Goal: Task Accomplishment & Management: Complete application form

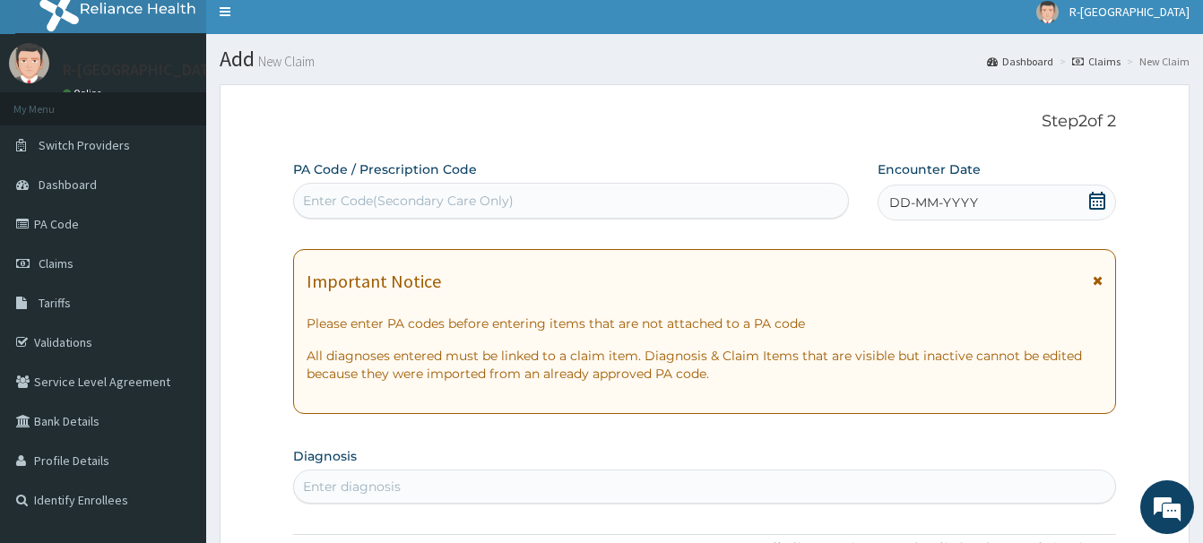
click at [1097, 201] on icon at bounding box center [1097, 201] width 16 height 18
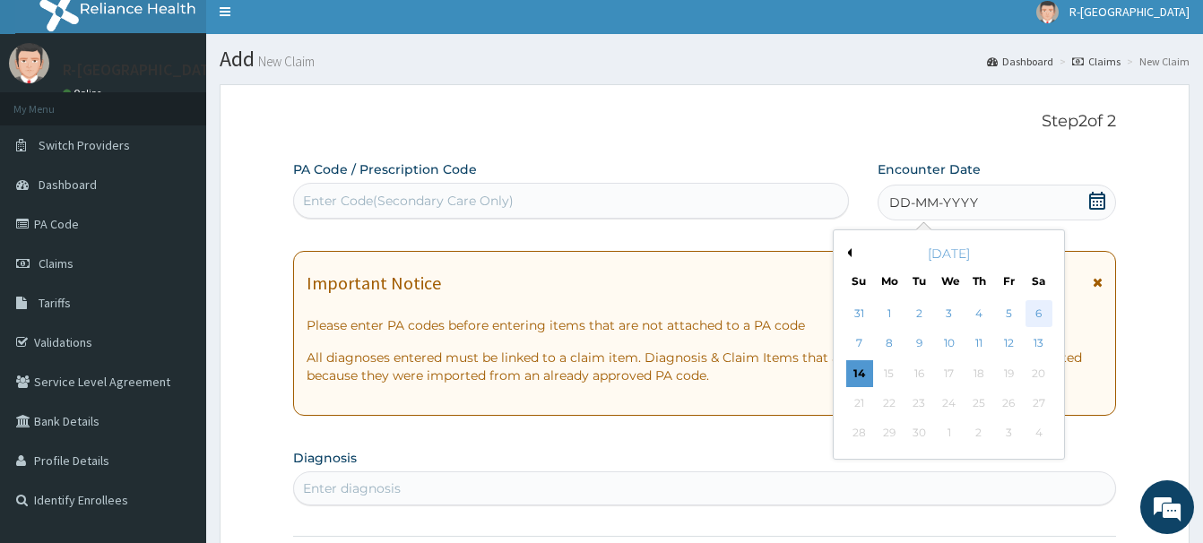
click at [1043, 312] on div "6" at bounding box center [1038, 313] width 27 height 27
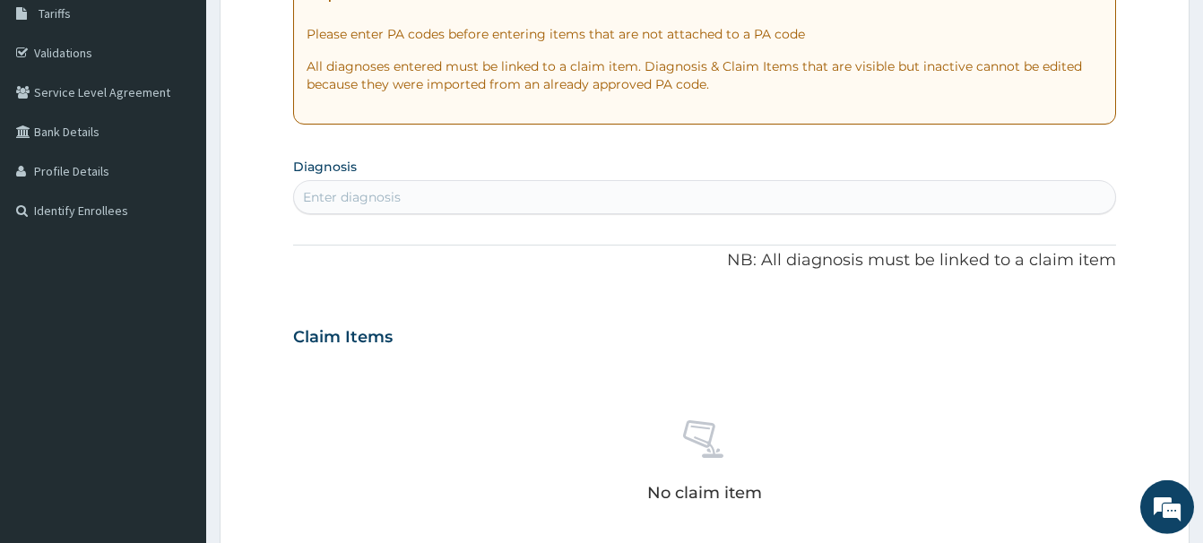
scroll to position [376, 0]
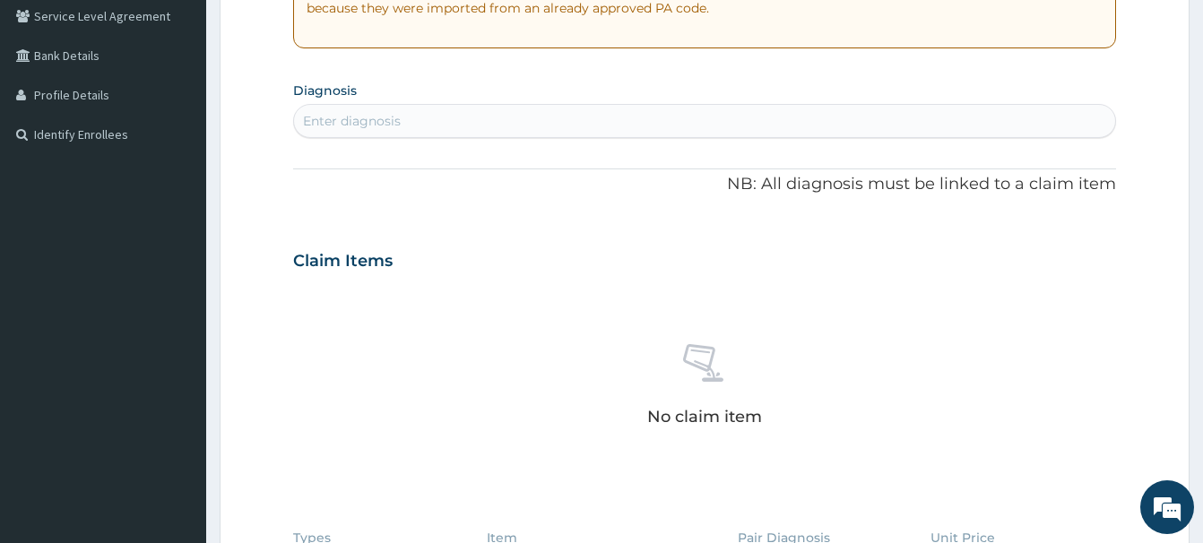
click at [345, 127] on div "Enter diagnosis" at bounding box center [352, 121] width 98 height 18
type input "SEPSI"
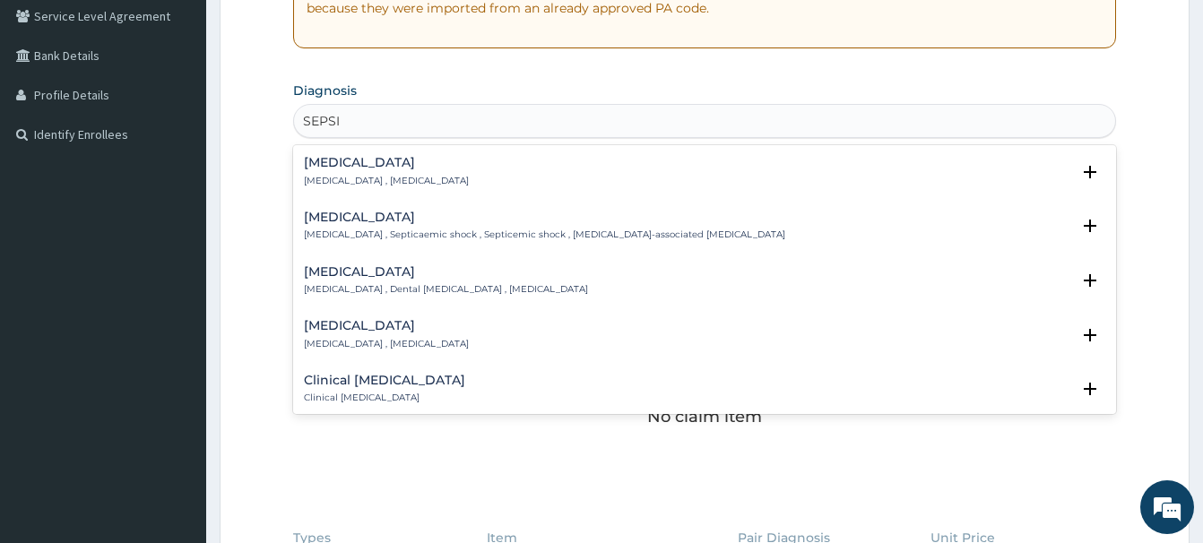
click at [327, 171] on div "Sepsis Systemic infection , Sepsis" at bounding box center [386, 171] width 165 height 31
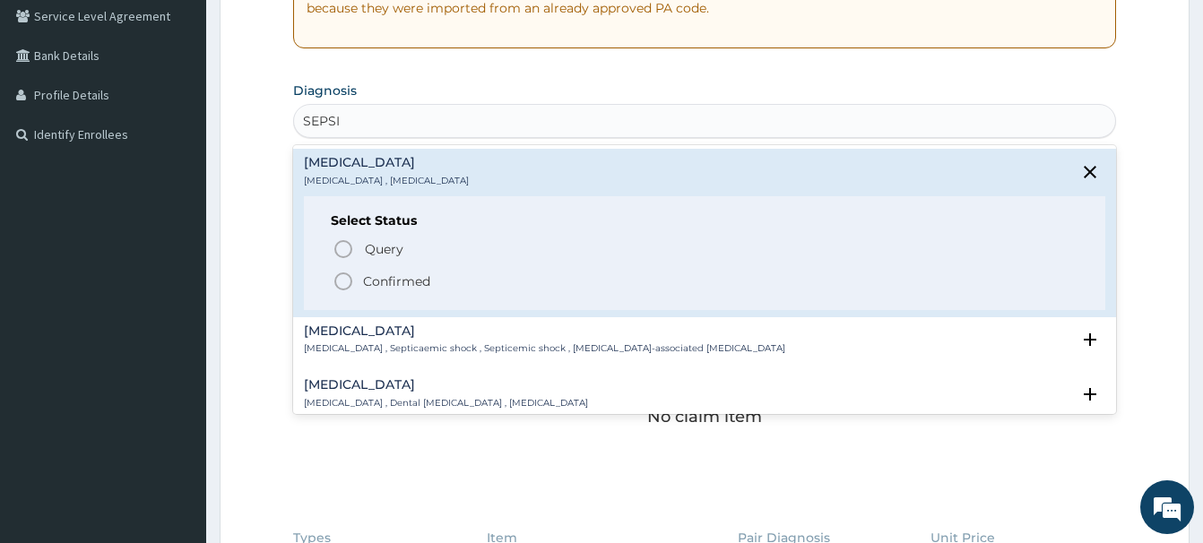
click at [343, 278] on icon "status option filled" at bounding box center [343, 282] width 22 height 22
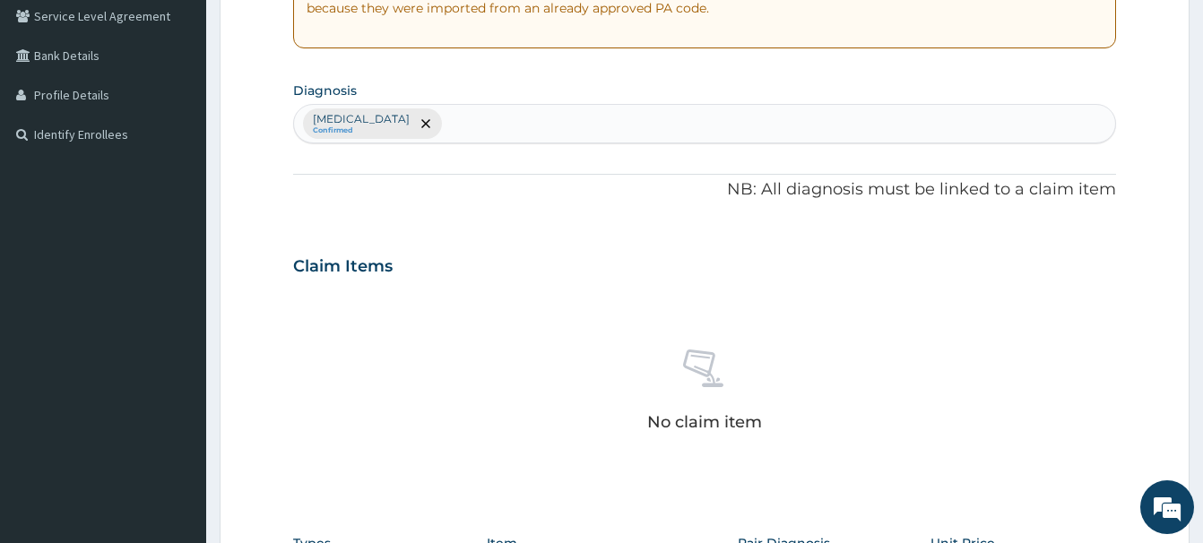
click at [419, 137] on div "Sepsis Confirmed" at bounding box center [704, 124] width 821 height 38
type input "MALA"
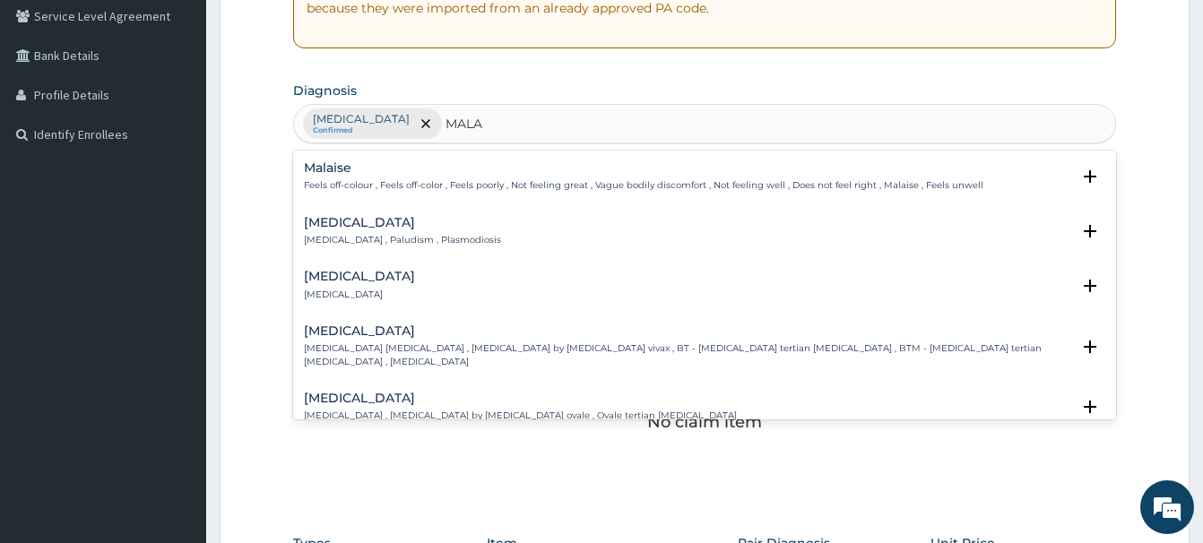
click at [336, 230] on div "Malaria Malaria , Paludism , Plasmodiosis" at bounding box center [402, 231] width 197 height 31
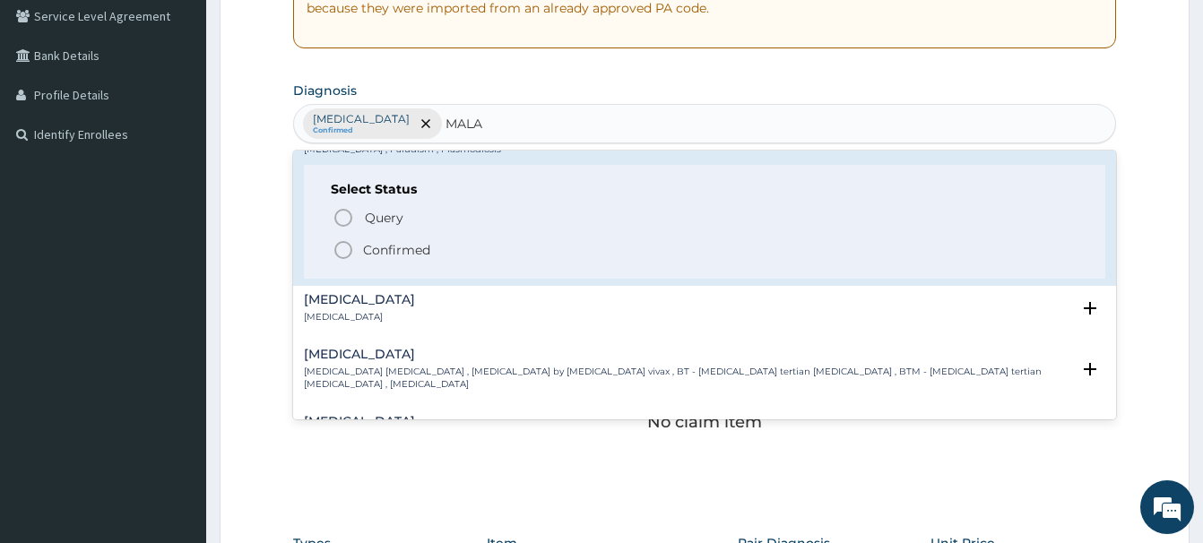
scroll to position [97, 0]
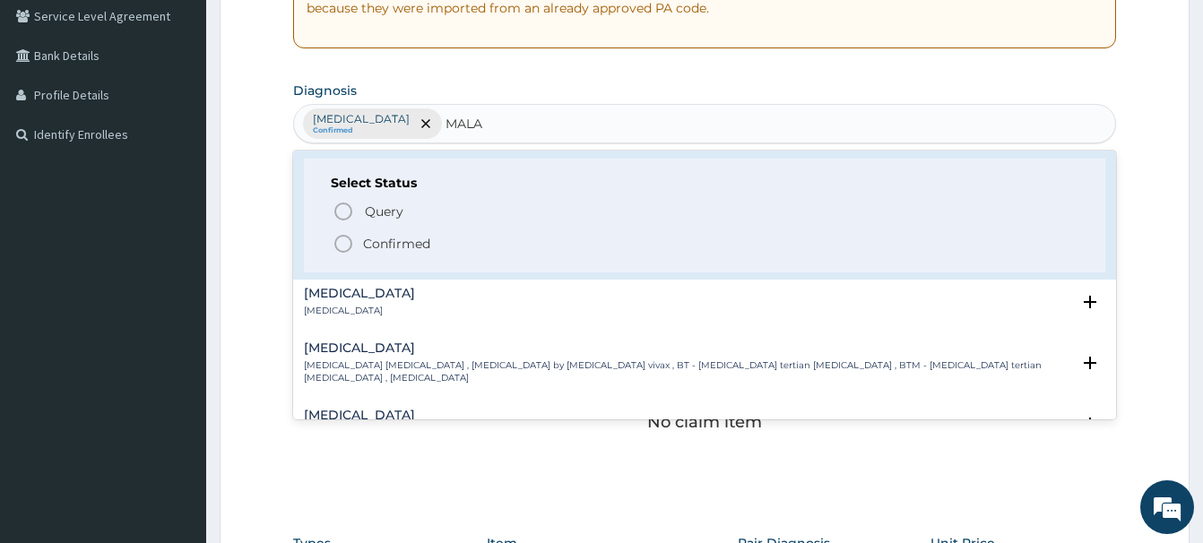
click at [345, 250] on icon "status option filled" at bounding box center [343, 244] width 22 height 22
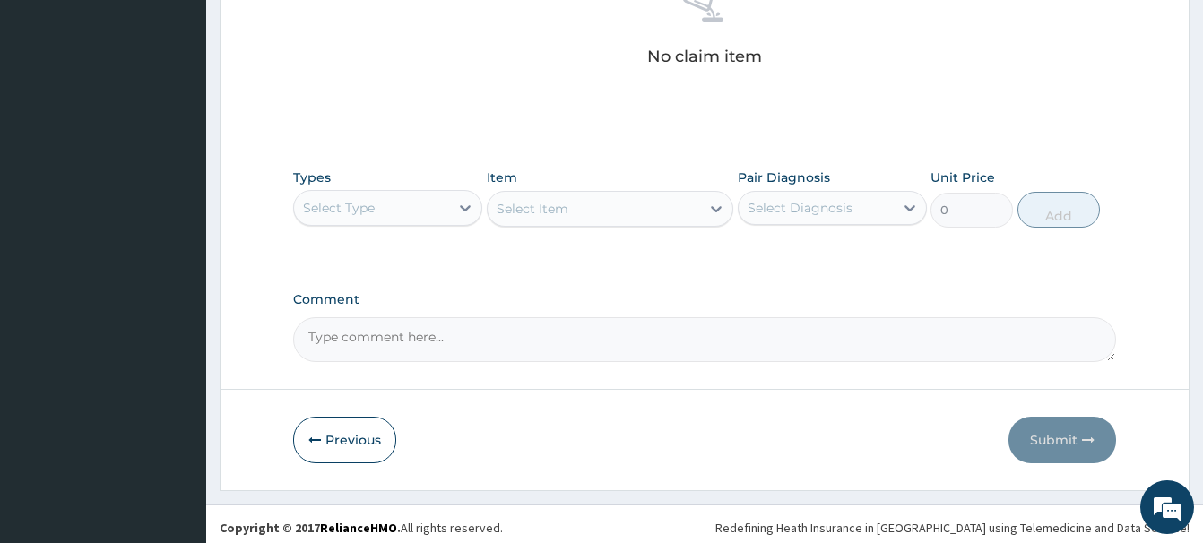
scroll to position [749, 0]
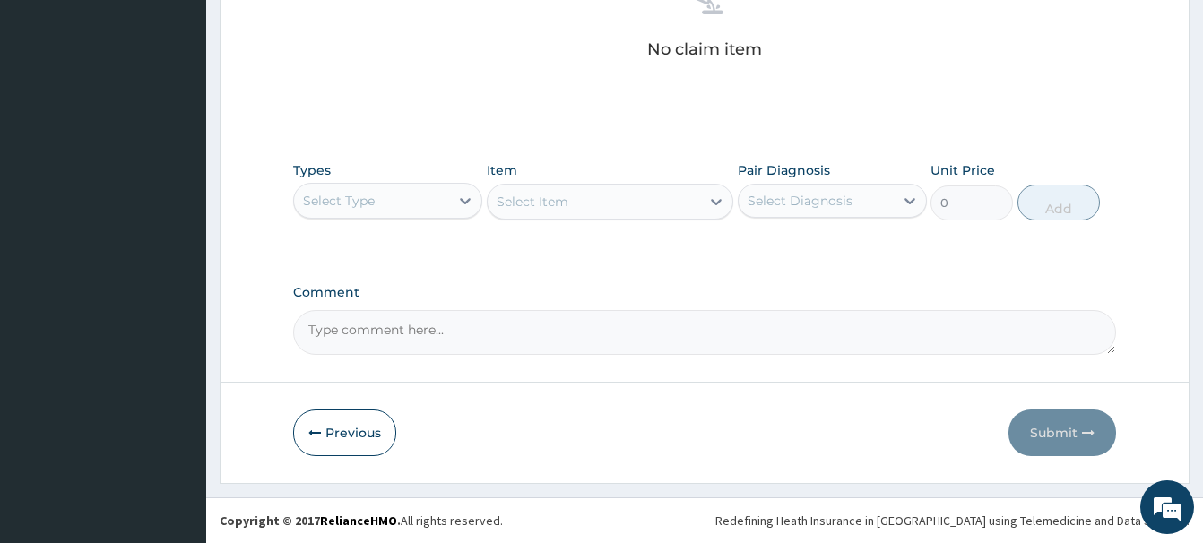
click at [347, 203] on div "Select Type" at bounding box center [339, 201] width 72 height 18
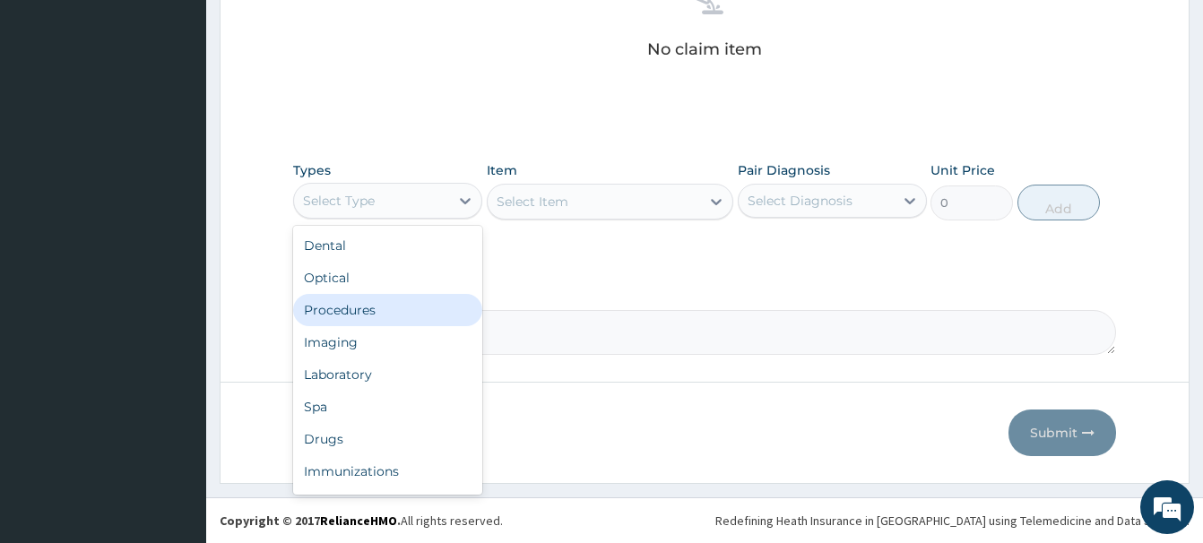
click at [355, 312] on div "Procedures" at bounding box center [387, 310] width 189 height 32
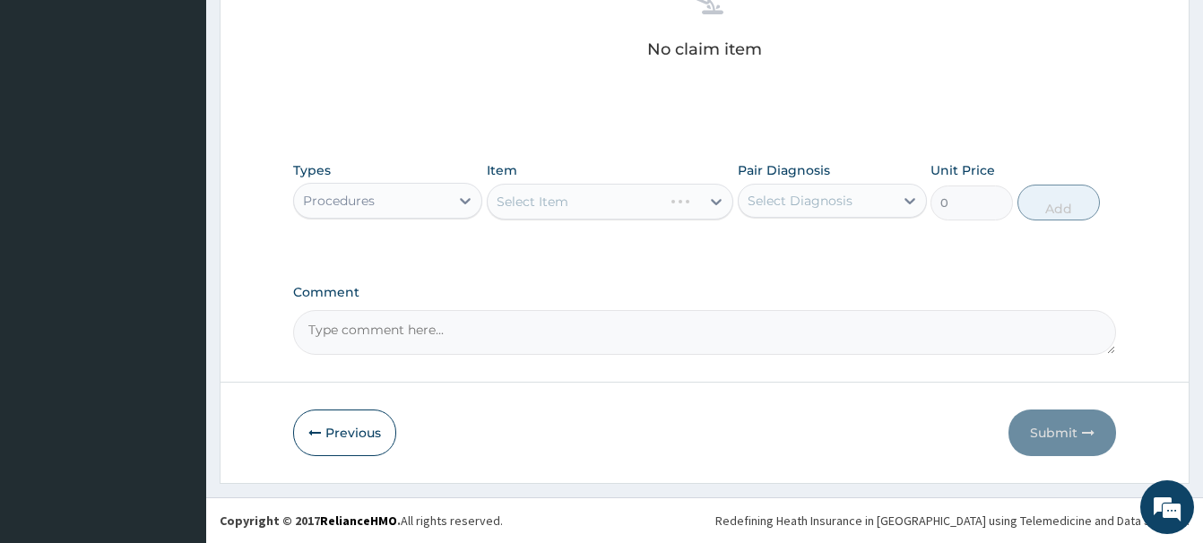
click at [552, 212] on div "Select Item" at bounding box center [610, 202] width 246 height 36
click at [522, 204] on div "Select Item" at bounding box center [532, 202] width 72 height 18
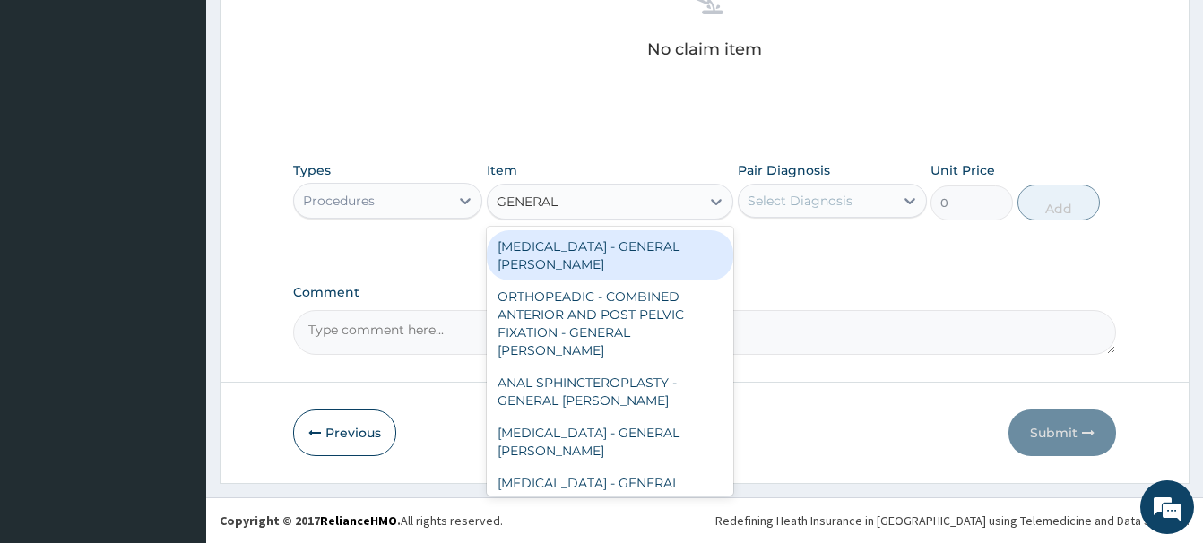
type input "GENERAL C"
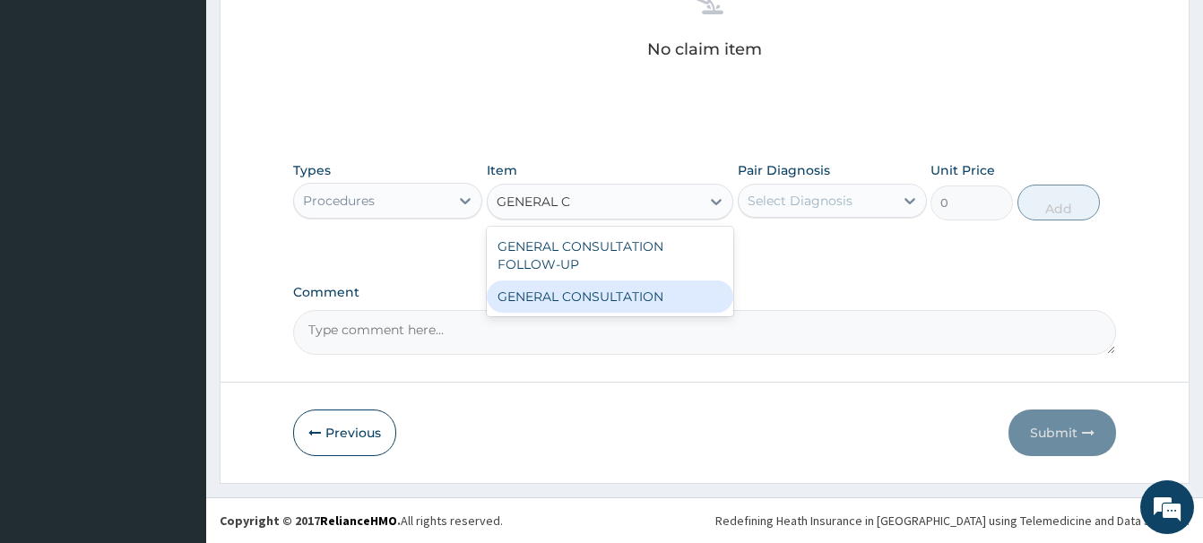
click at [637, 308] on div "GENERAL CONSULTATION" at bounding box center [610, 297] width 246 height 32
type input "6750"
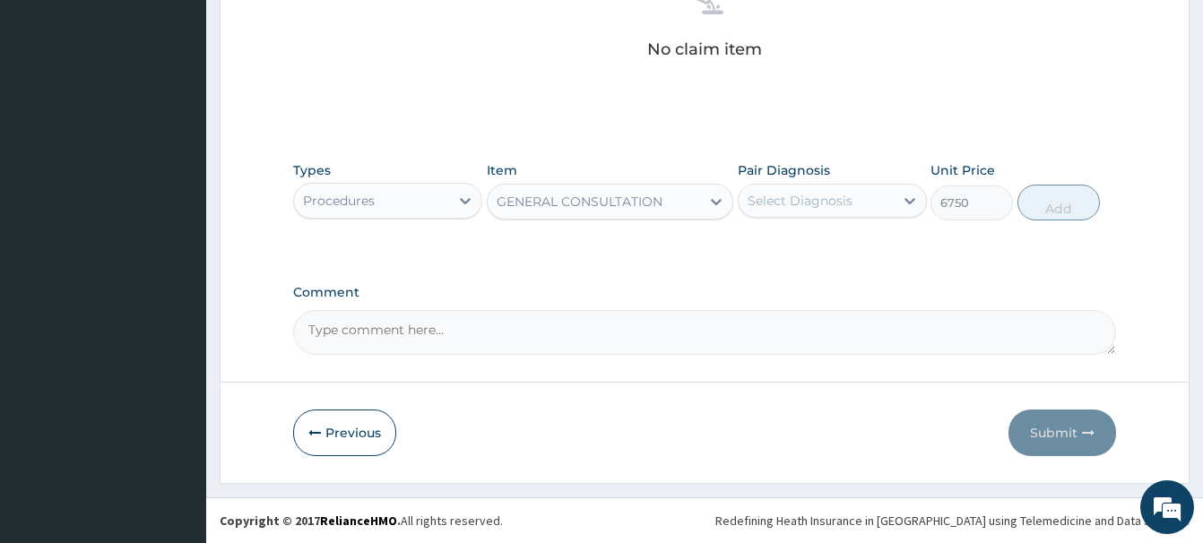
click at [809, 203] on div "Select Diagnosis" at bounding box center [799, 201] width 105 height 18
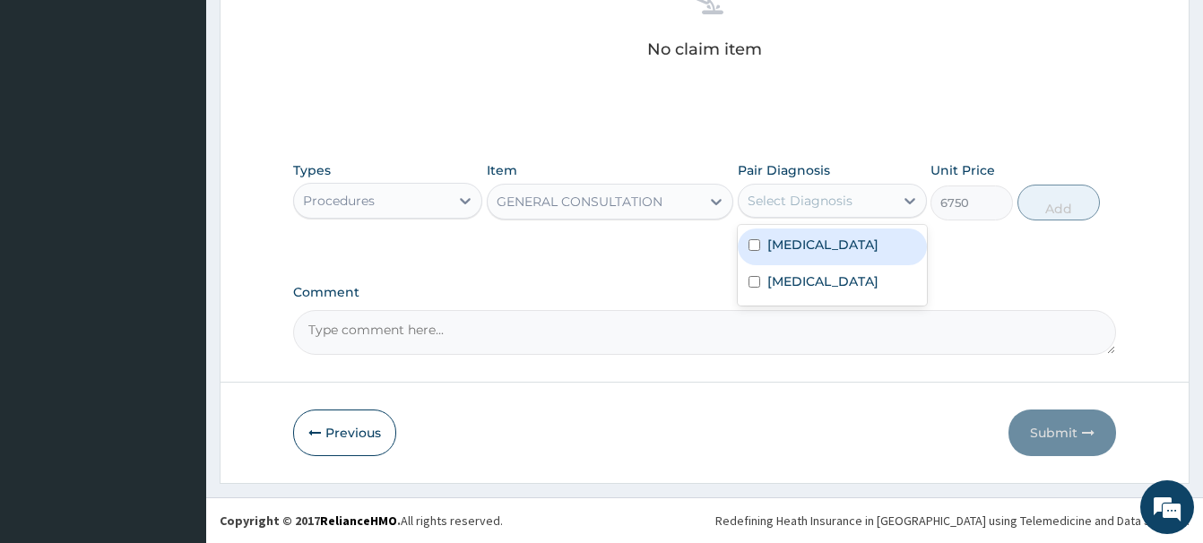
drag, startPoint x: 795, startPoint y: 243, endPoint x: 842, endPoint y: 244, distance: 46.6
click at [783, 237] on label "Sepsis" at bounding box center [822, 245] width 111 height 18
checkbox input "true"
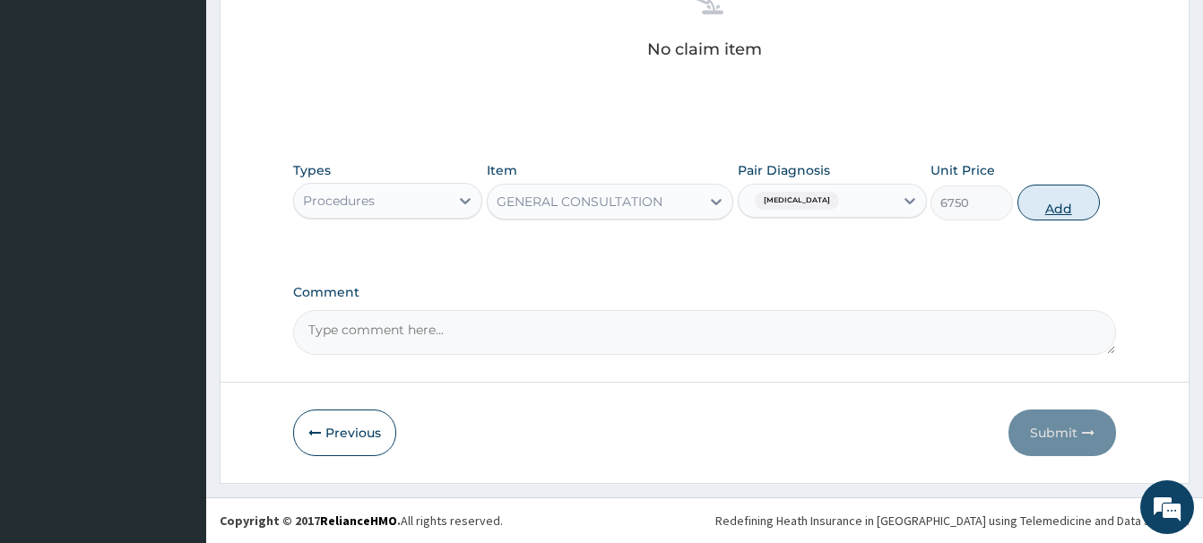
drag, startPoint x: 1064, startPoint y: 205, endPoint x: 1045, endPoint y: 212, distance: 20.1
click at [1064, 203] on button "Add" at bounding box center [1058, 203] width 82 height 36
type input "0"
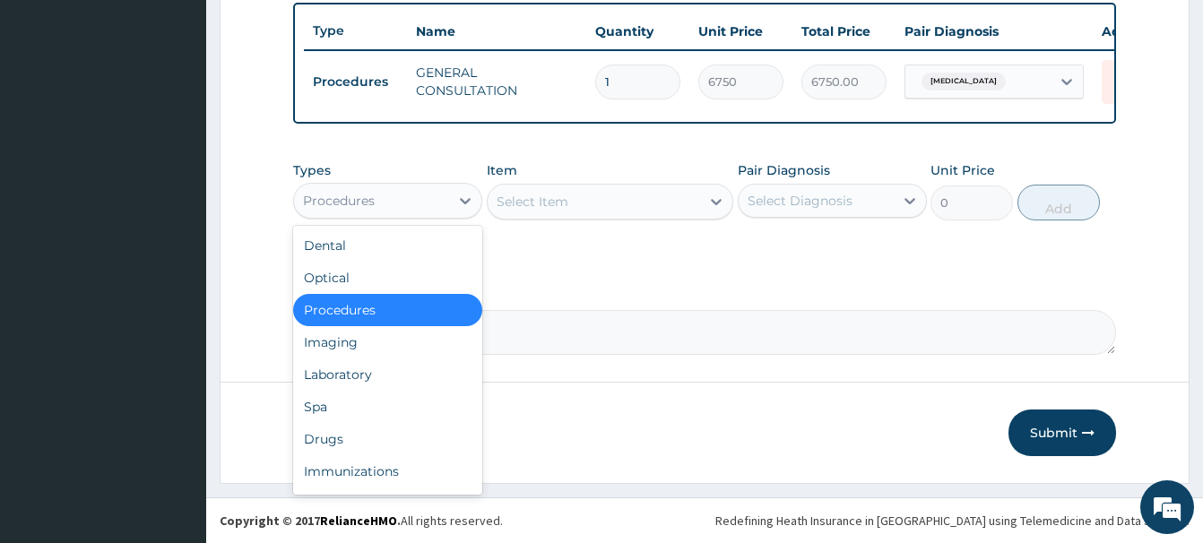
click at [371, 193] on div "Procedures" at bounding box center [339, 201] width 72 height 18
click at [326, 374] on div "Laboratory" at bounding box center [387, 374] width 189 height 32
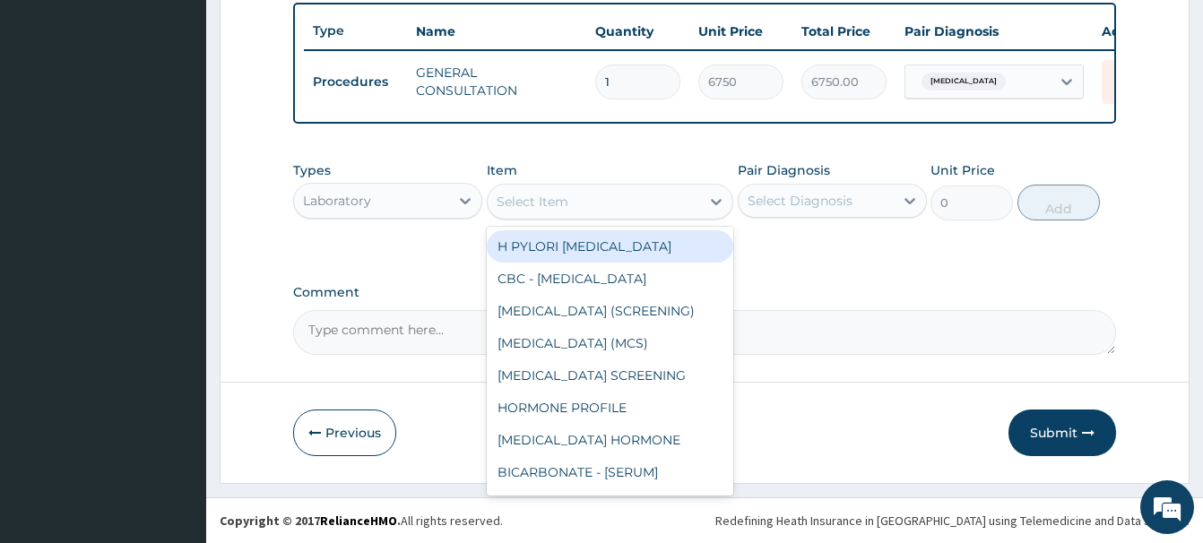
click at [532, 200] on div "Select Item" at bounding box center [532, 202] width 72 height 18
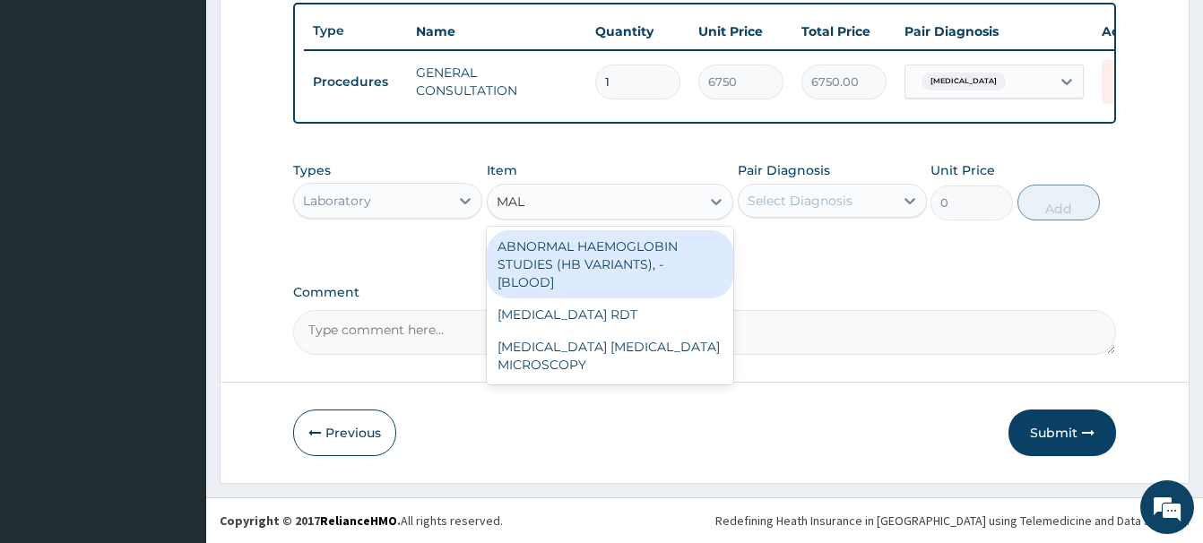
type input "MALA"
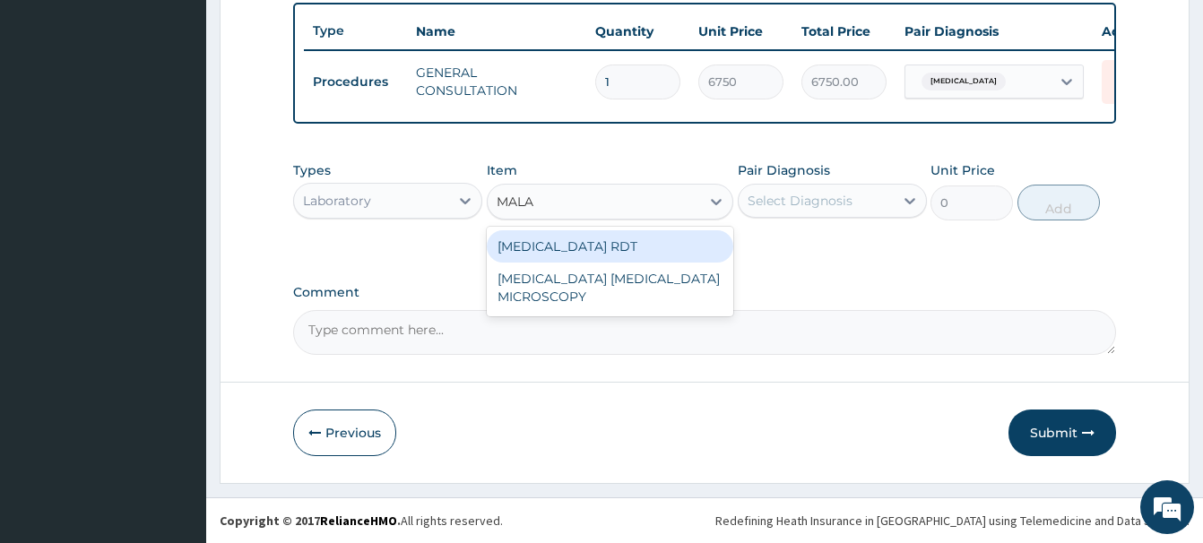
click at [571, 244] on div "[MEDICAL_DATA] RDT" at bounding box center [610, 246] width 246 height 32
type input "2700"
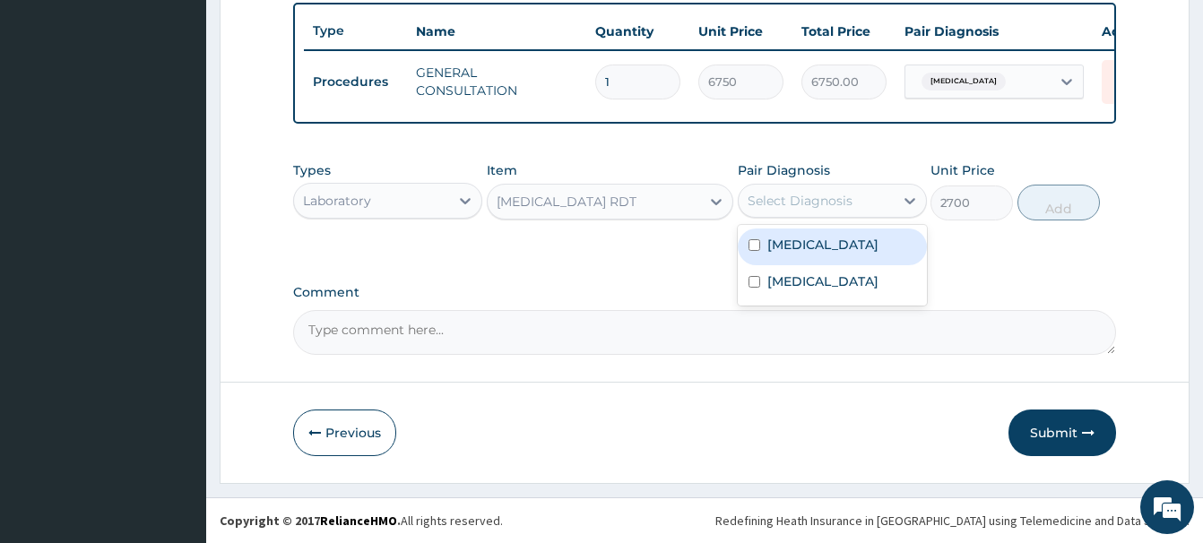
click at [789, 203] on div "Select Diagnosis" at bounding box center [799, 201] width 105 height 18
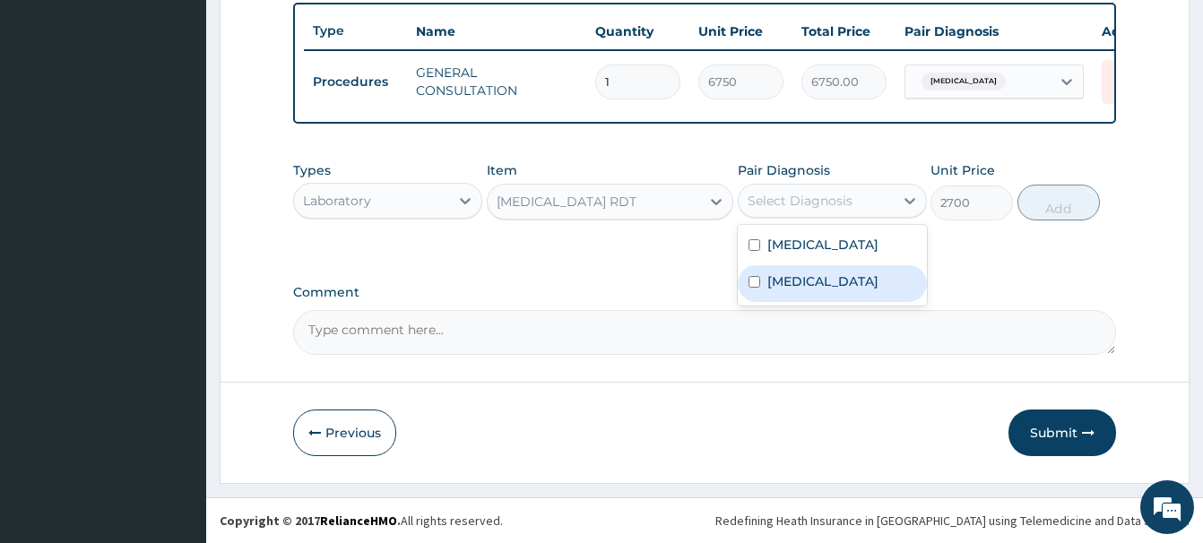
click at [832, 292] on div "[MEDICAL_DATA]" at bounding box center [832, 283] width 189 height 37
checkbox input "true"
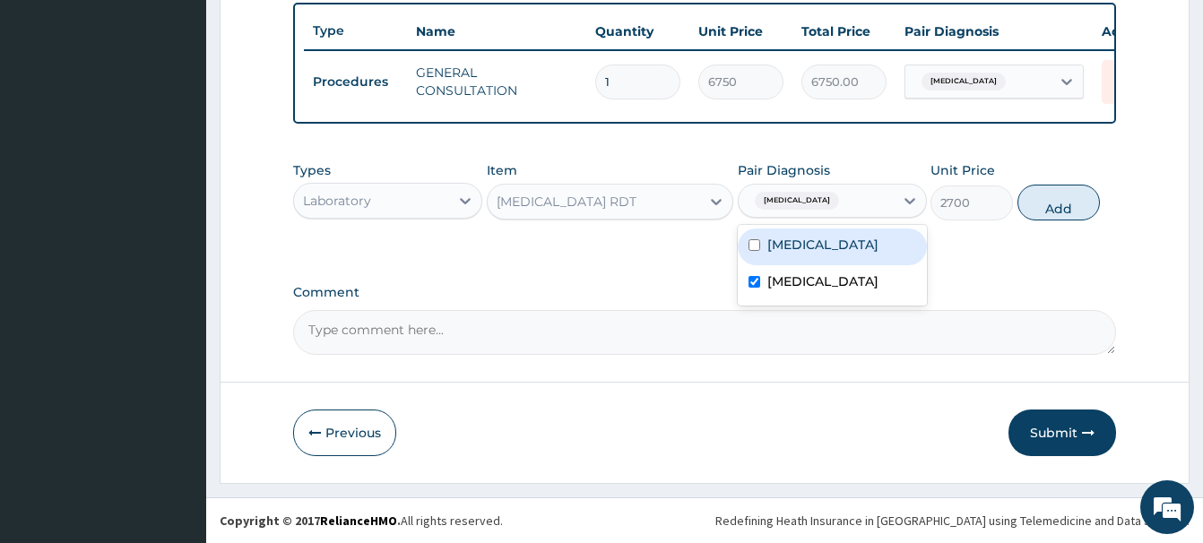
click at [1069, 199] on button "Add" at bounding box center [1058, 203] width 82 height 36
type input "0"
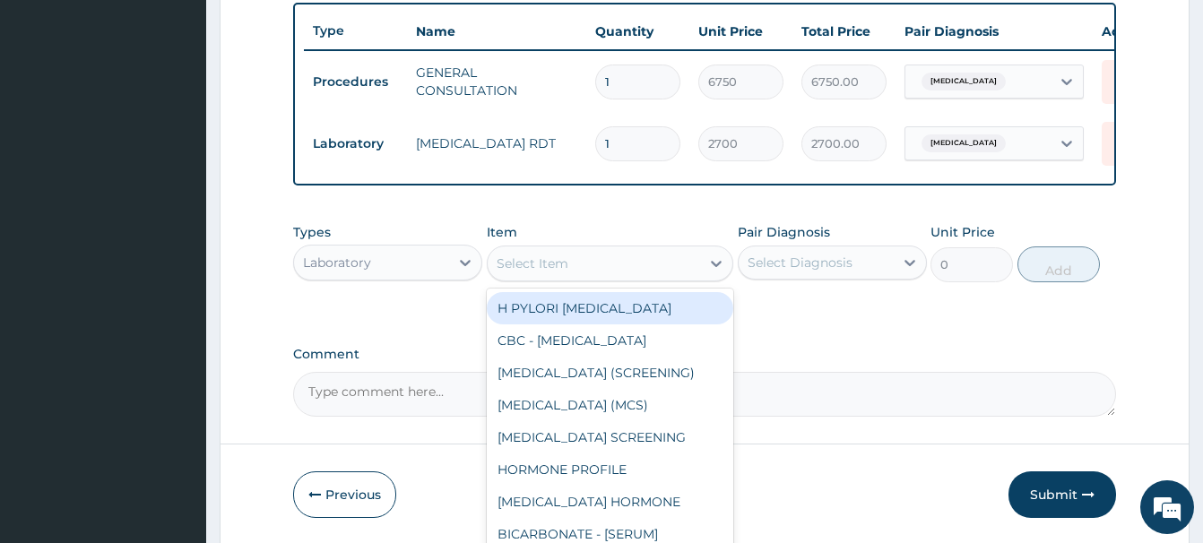
click at [555, 266] on div "Select Item" at bounding box center [532, 264] width 72 height 18
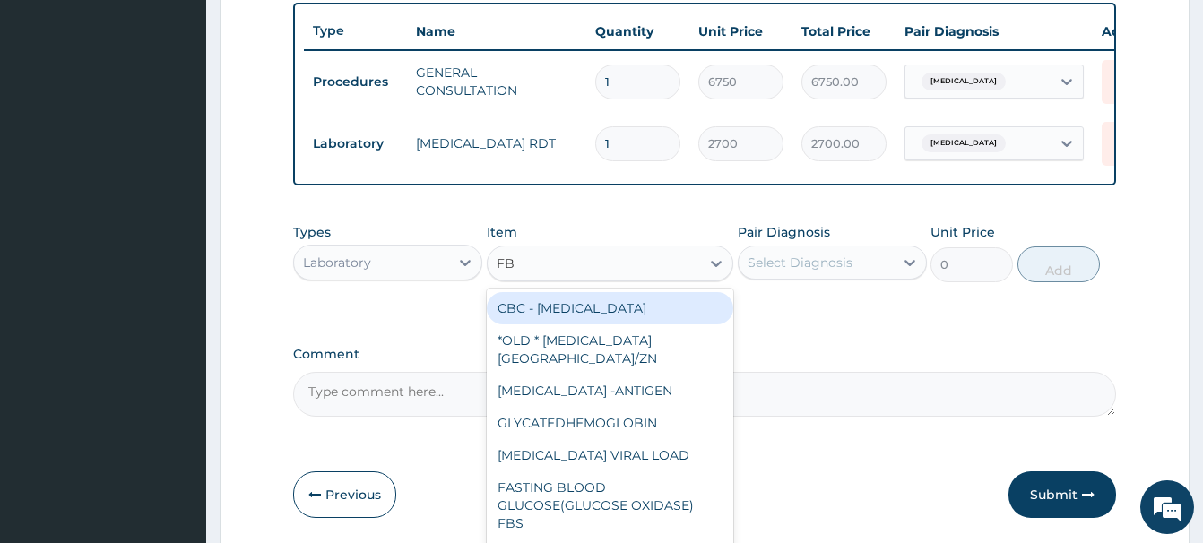
type input "FBC"
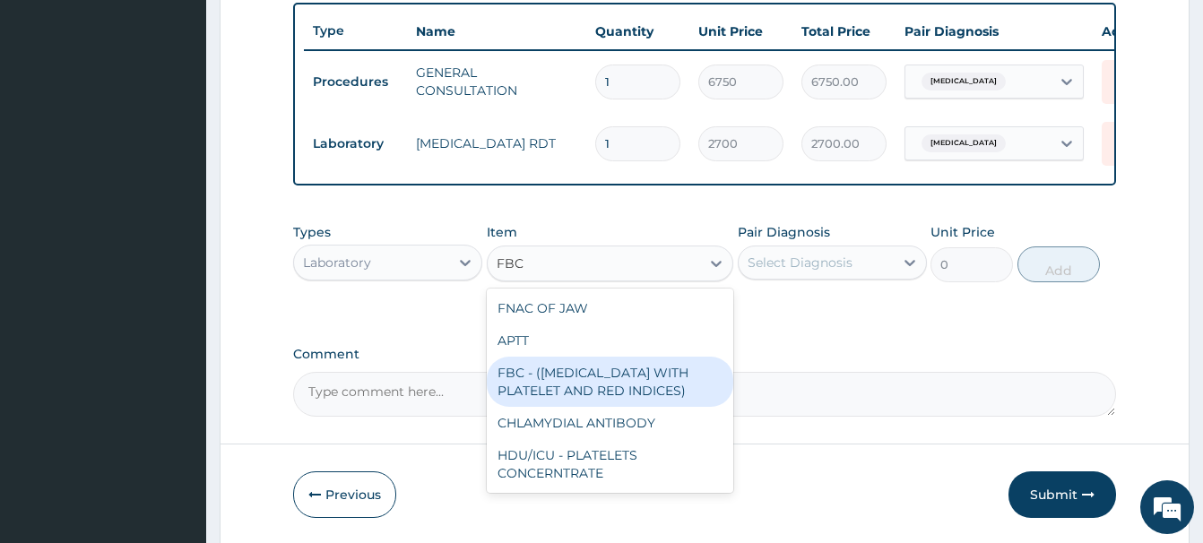
click at [577, 378] on div "FBC - ([MEDICAL_DATA] WITH PLATELET AND RED INDICES)" at bounding box center [610, 382] width 246 height 50
type input "5400"
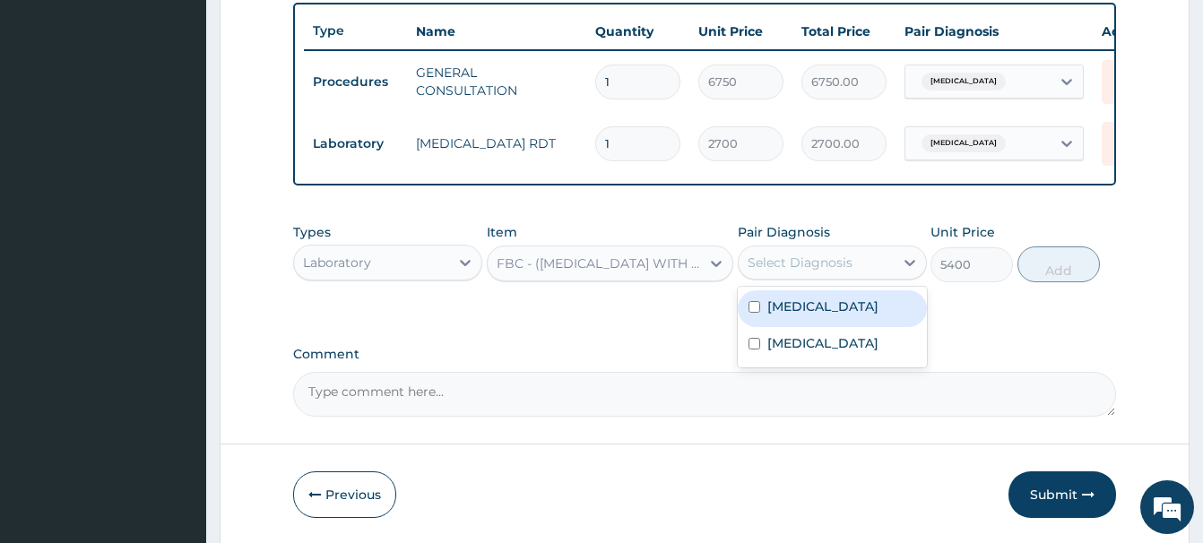
click at [819, 278] on div "Select Diagnosis" at bounding box center [832, 263] width 189 height 34
click at [816, 300] on div "[MEDICAL_DATA]" at bounding box center [832, 308] width 189 height 37
checkbox input "true"
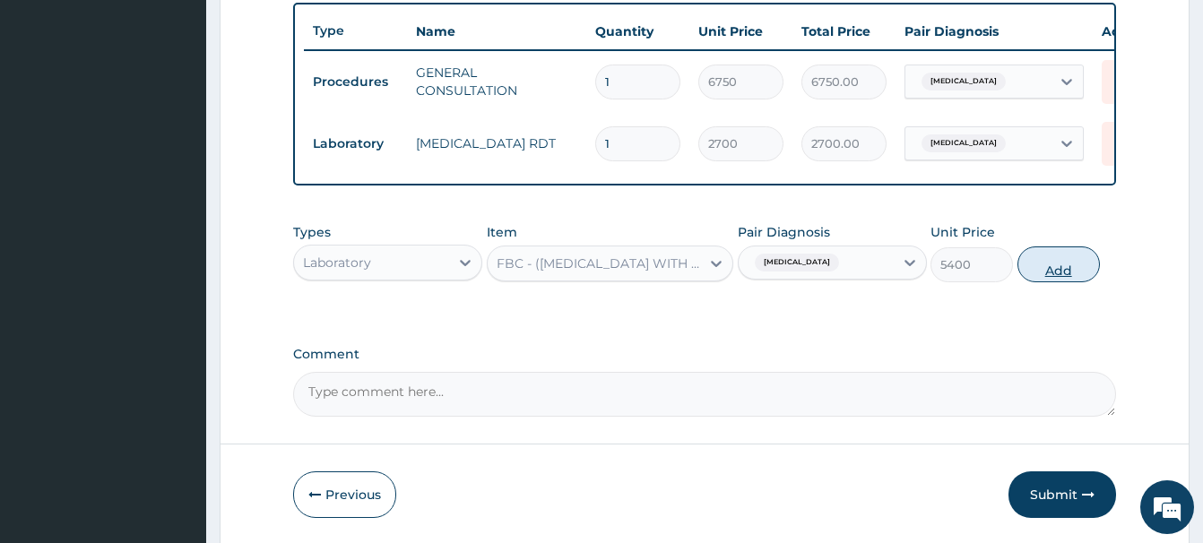
click at [1065, 272] on button "Add" at bounding box center [1058, 264] width 82 height 36
type input "0"
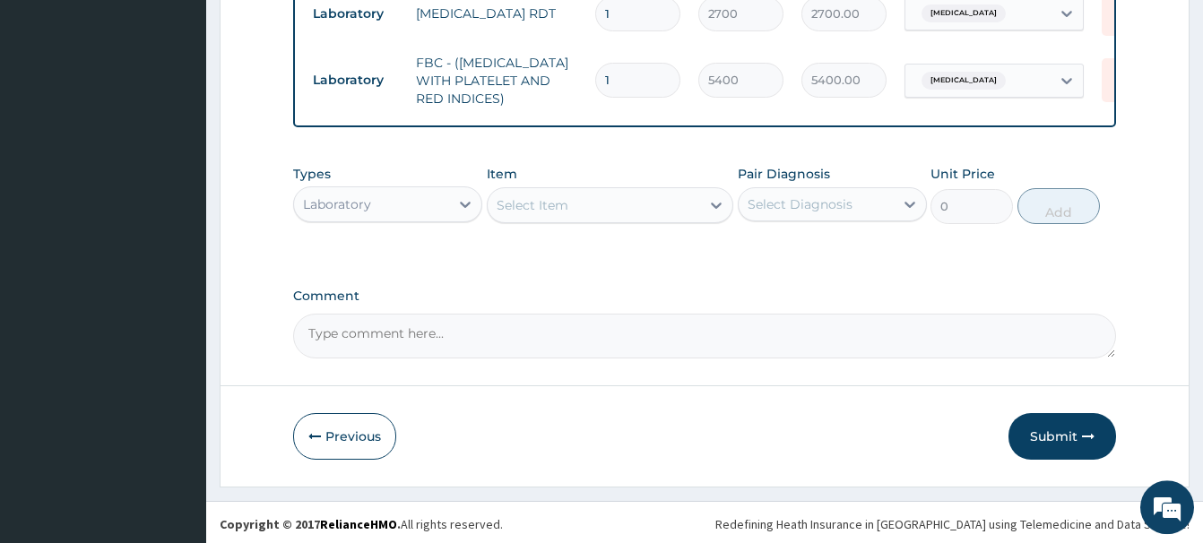
scroll to position [798, 0]
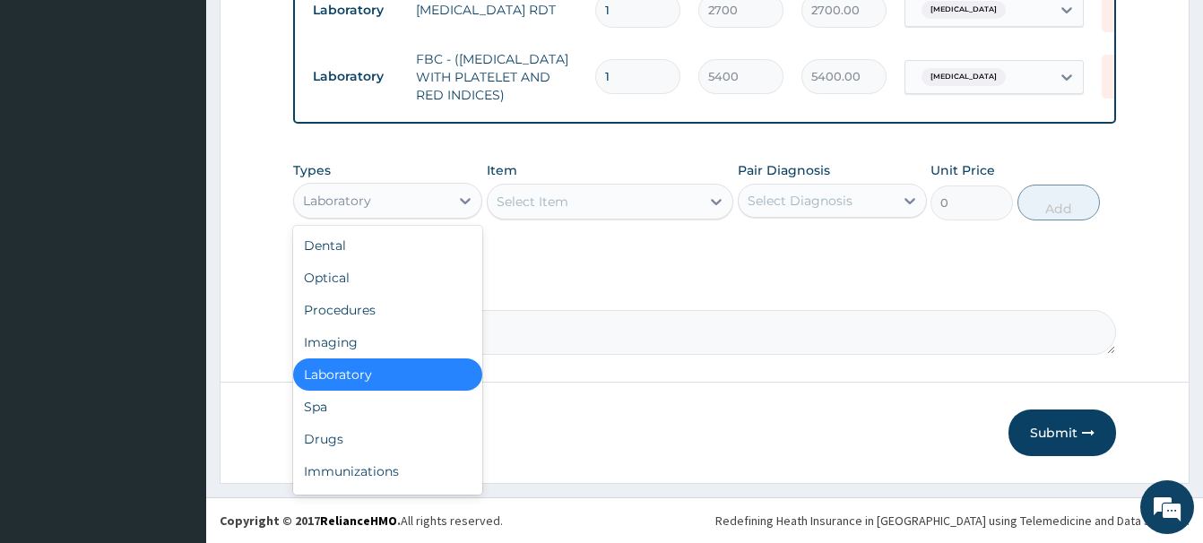
click at [349, 205] on div "Laboratory" at bounding box center [337, 201] width 68 height 18
click at [323, 436] on div "Drugs" at bounding box center [387, 439] width 189 height 32
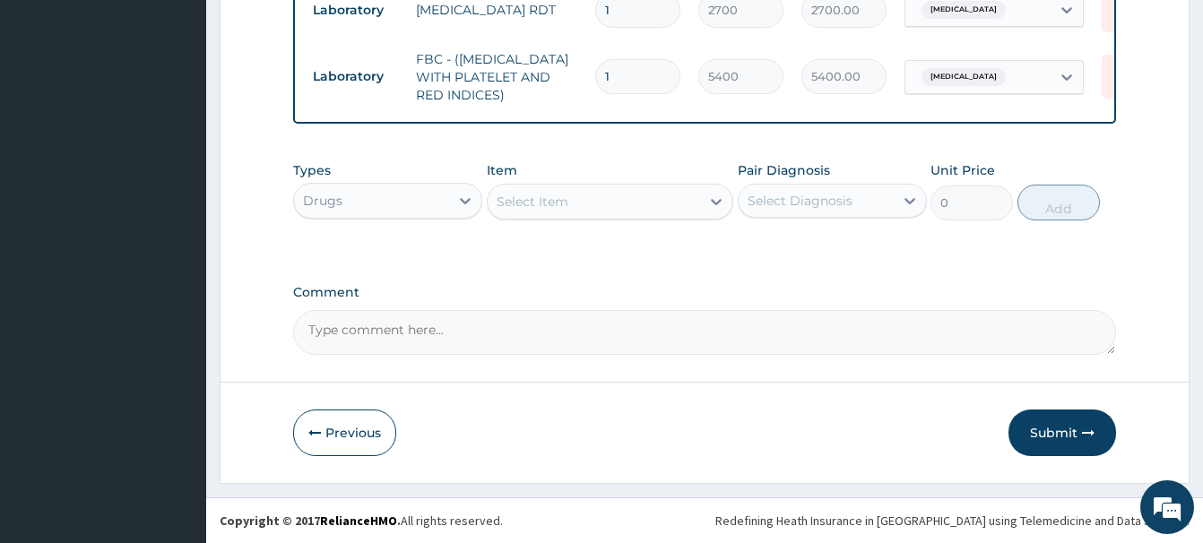
click at [519, 201] on div "Select Item" at bounding box center [532, 202] width 72 height 18
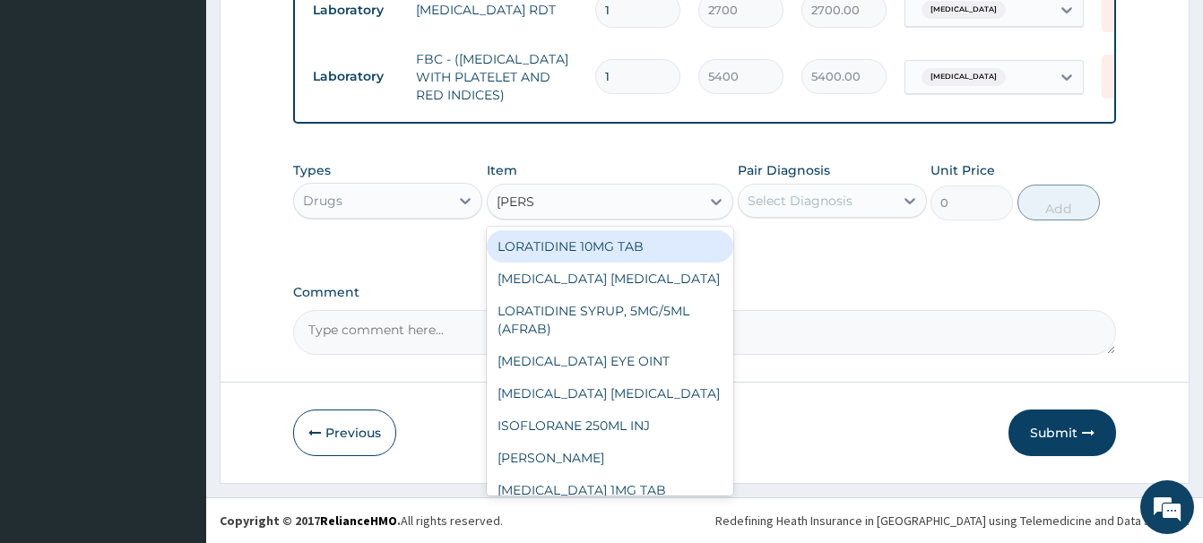
type input "LORAT"
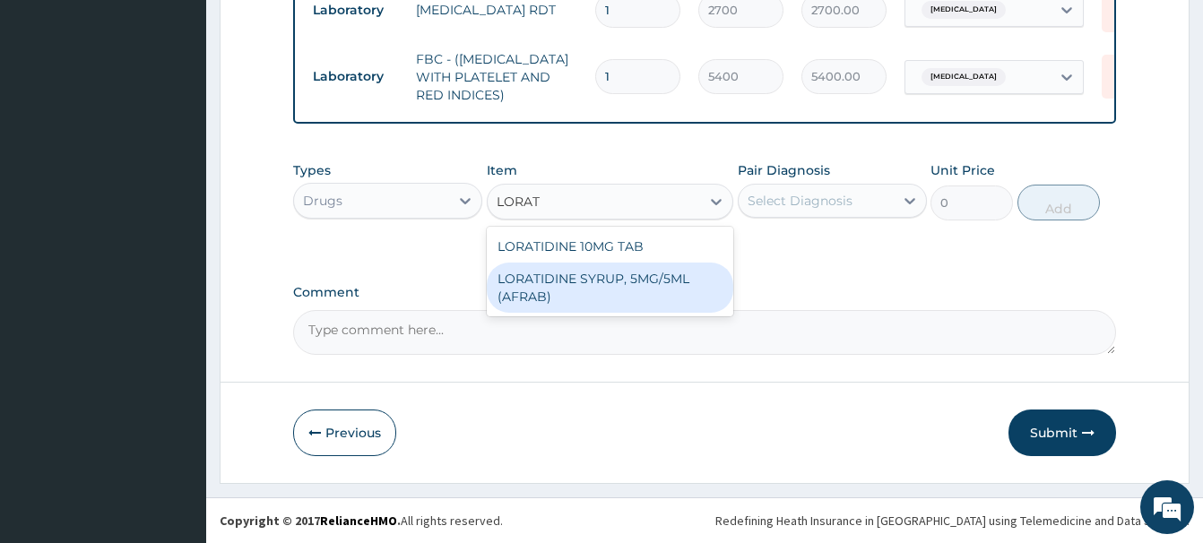
click at [642, 283] on div "LORATIDINE SYRUP, 5MG/5ML (AFRAB)" at bounding box center [610, 288] width 246 height 50
type input "1706.25"
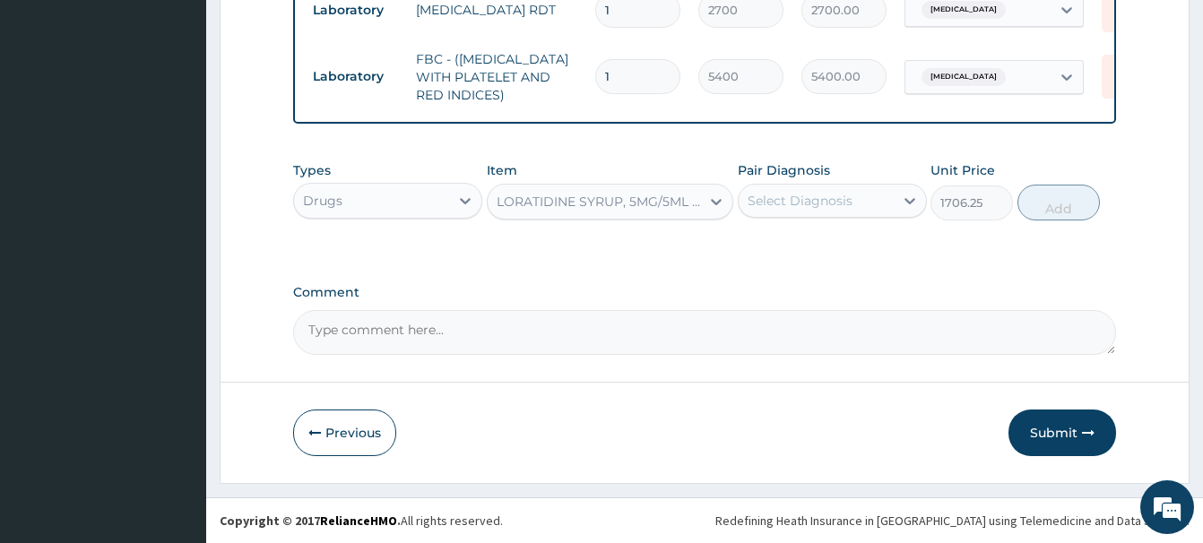
click at [814, 190] on div "Select Diagnosis" at bounding box center [815, 200] width 155 height 29
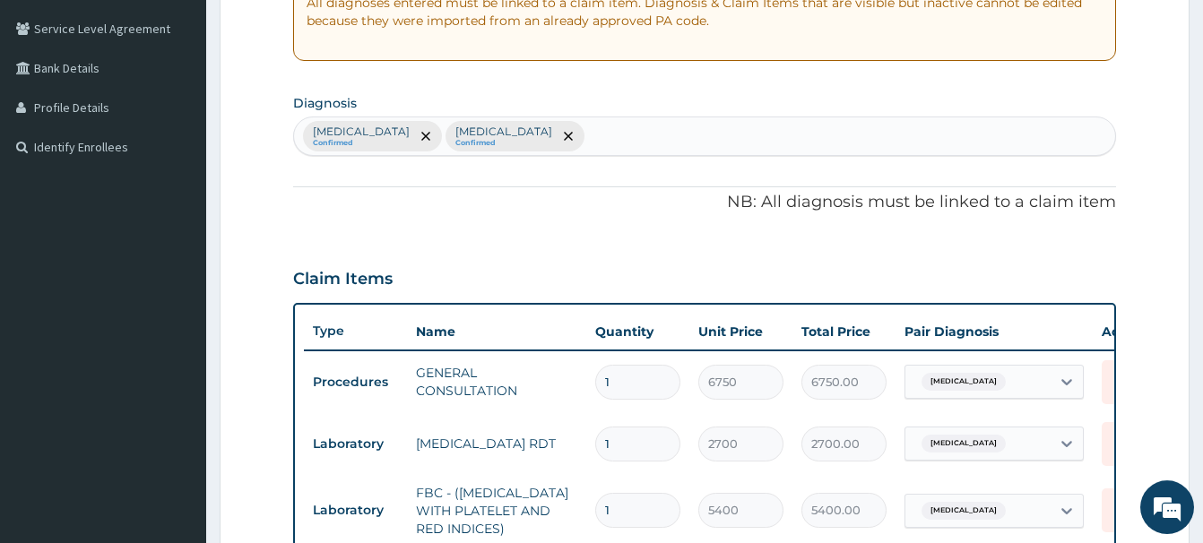
scroll to position [341, 0]
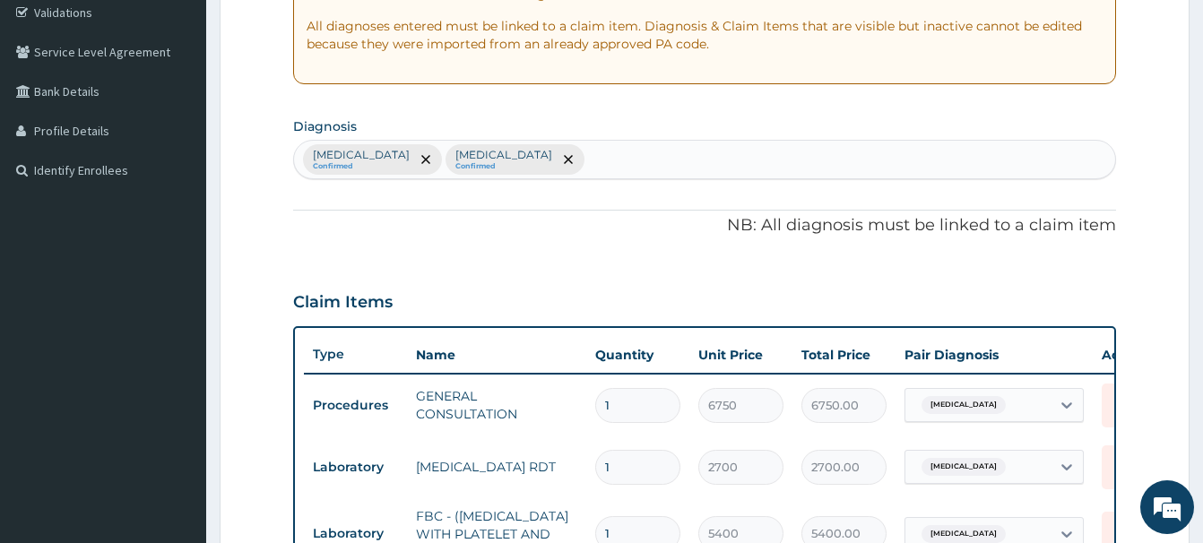
click at [530, 159] on div "Sepsis Confirmed Malaria Confirmed" at bounding box center [704, 160] width 821 height 38
type input "RHIN"
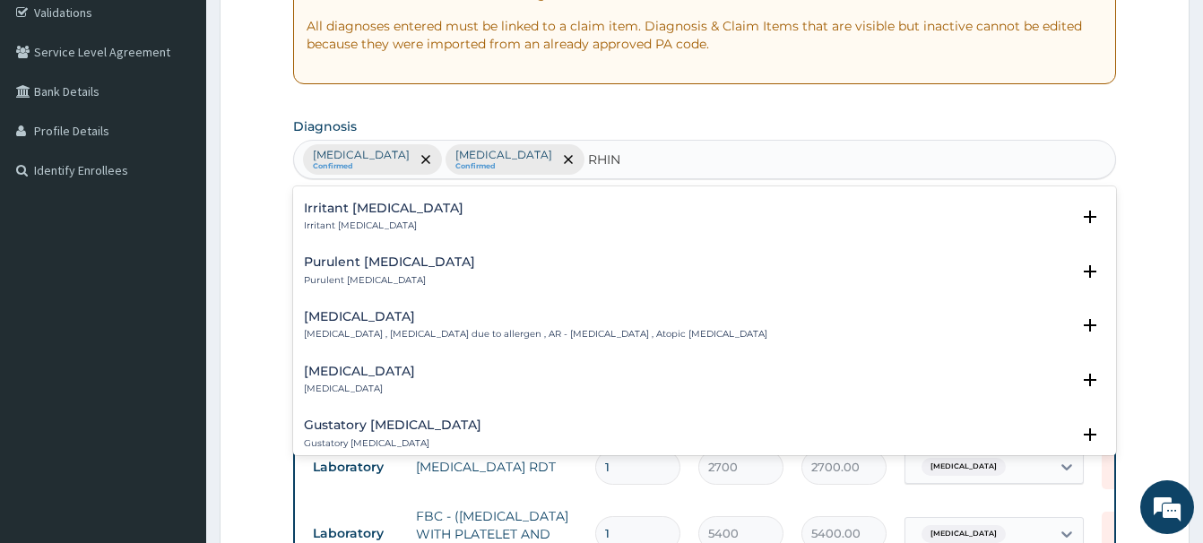
scroll to position [1065, 0]
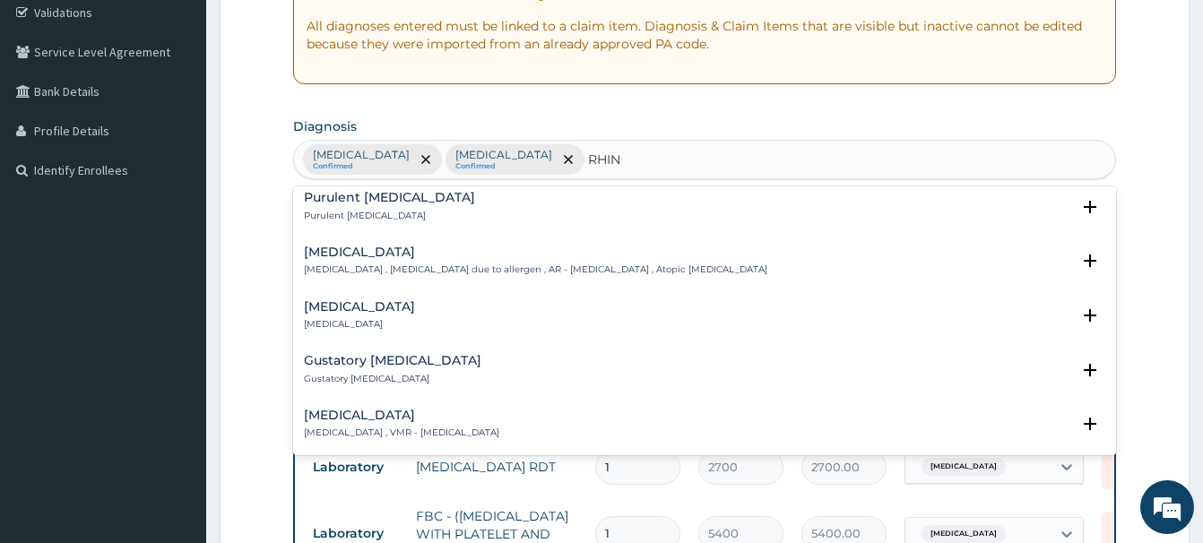
click at [341, 248] on div "Allergic rhinitis Allergic rhinitis , Allergic rhinitis due to allergen , AR - …" at bounding box center [535, 261] width 463 height 31
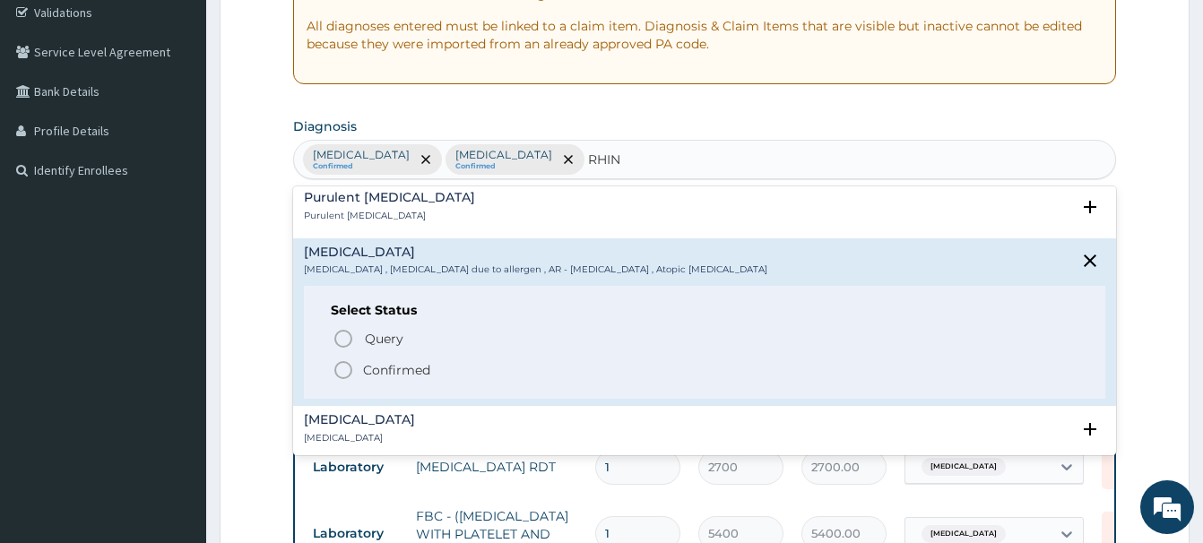
click at [343, 359] on icon "status option filled" at bounding box center [343, 370] width 22 height 22
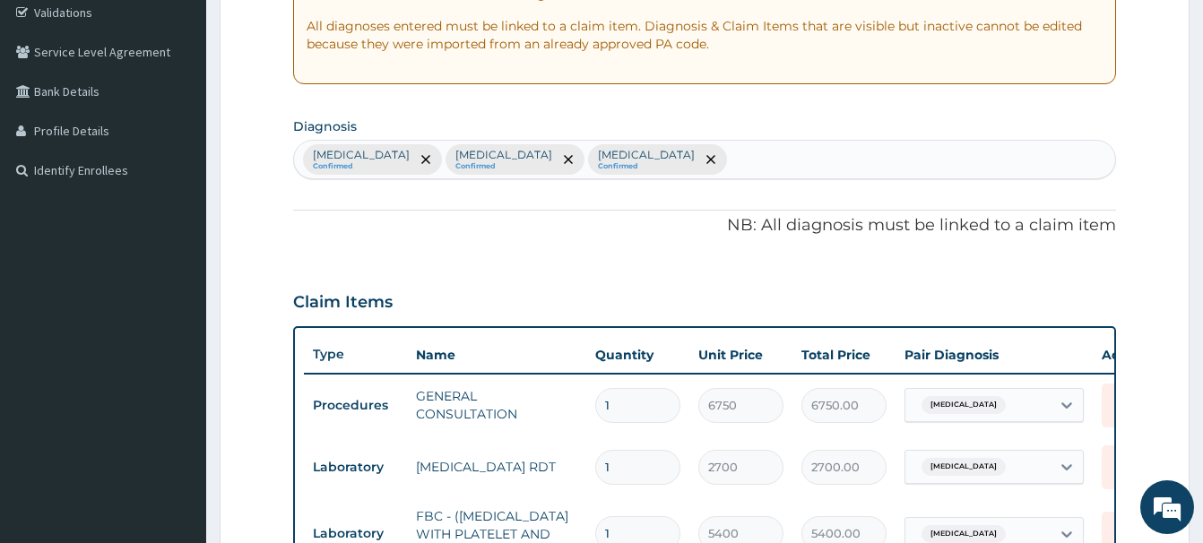
click at [344, 356] on th "Type" at bounding box center [355, 354] width 103 height 33
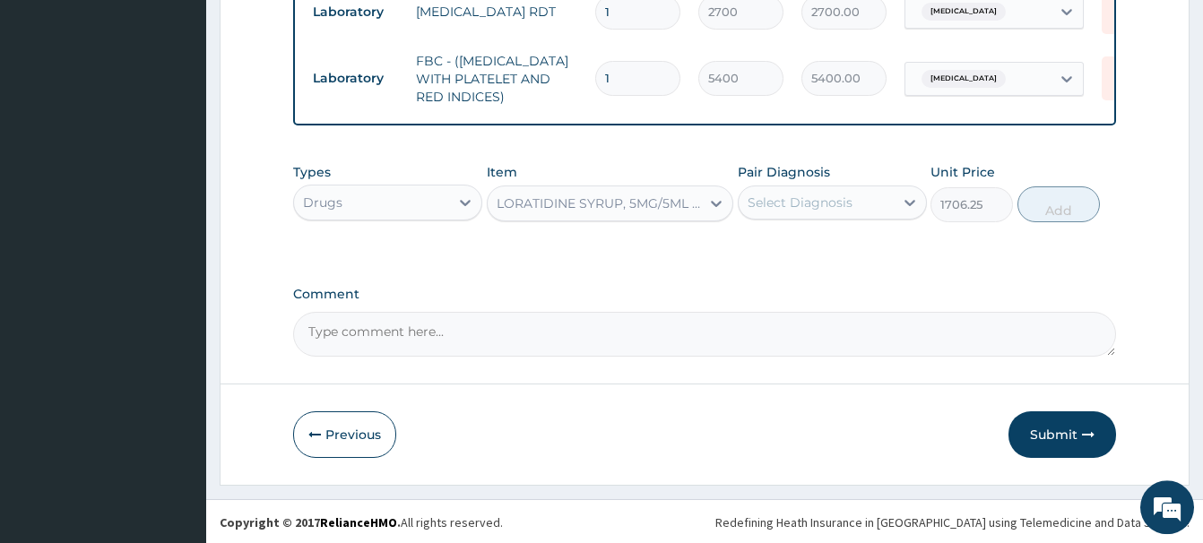
scroll to position [798, 0]
click at [821, 211] on div "Select Diagnosis" at bounding box center [815, 200] width 155 height 29
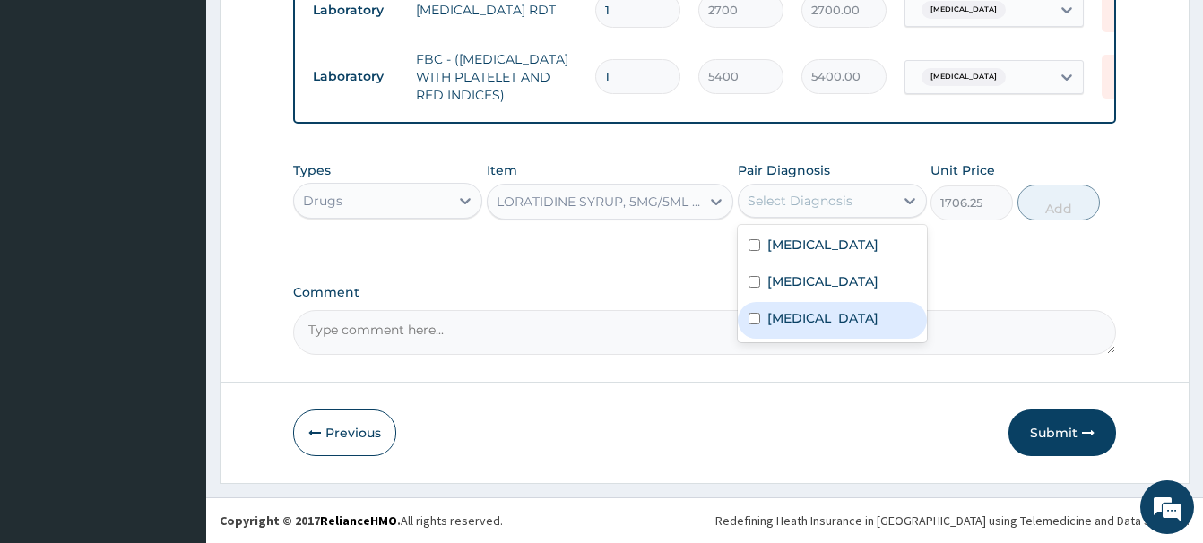
click at [834, 315] on label "Allergic rhinitis" at bounding box center [822, 318] width 111 height 18
checkbox input "true"
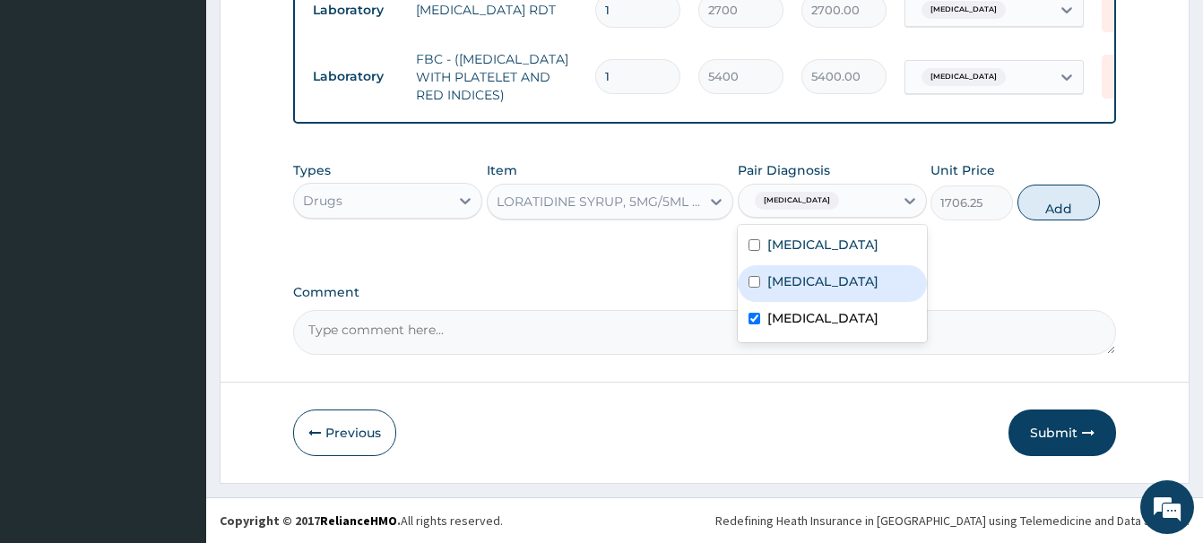
drag, startPoint x: 1065, startPoint y: 214, endPoint x: 1062, endPoint y: 203, distance: 11.1
click at [1065, 213] on button "Add" at bounding box center [1058, 203] width 82 height 36
type input "0"
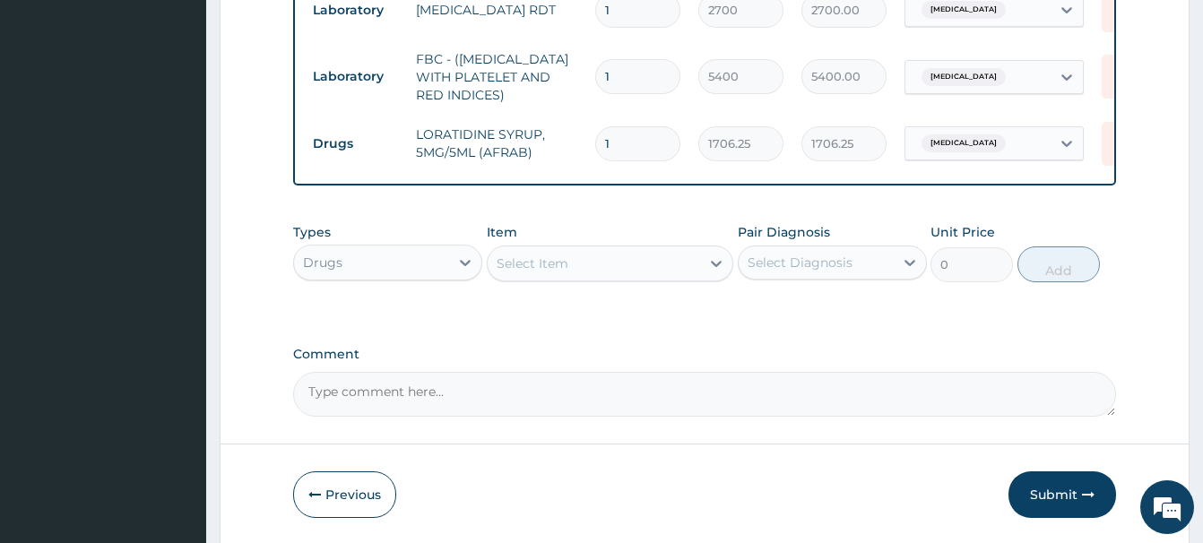
click at [526, 268] on div "Select Item" at bounding box center [532, 264] width 72 height 18
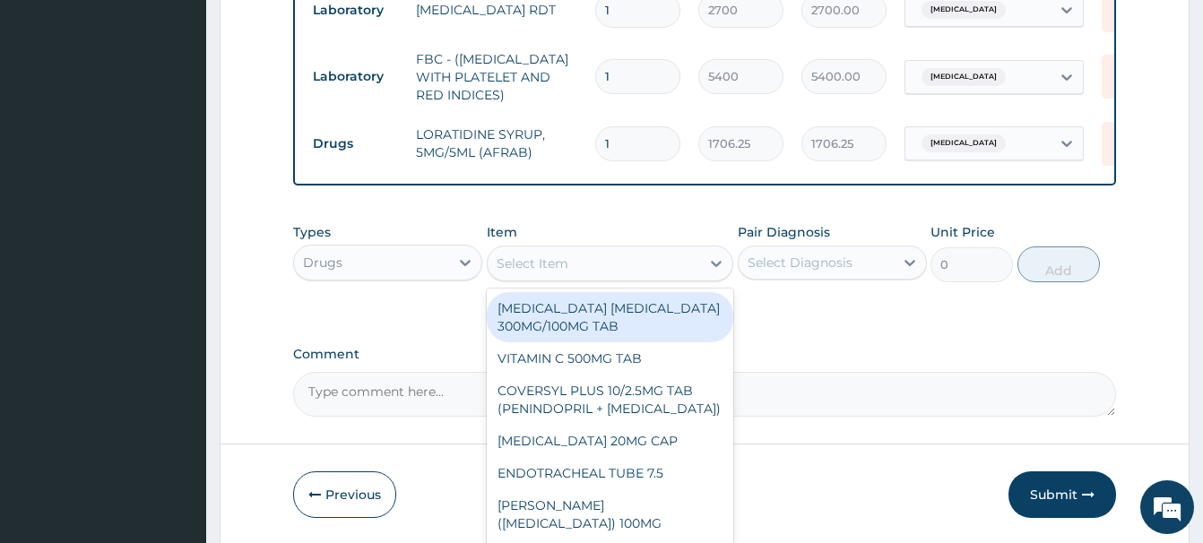
paste input "CEFUROXIME 125MG/5ML SUSP"
type input "CEFUROXIME 125MG/5ML SUSP"
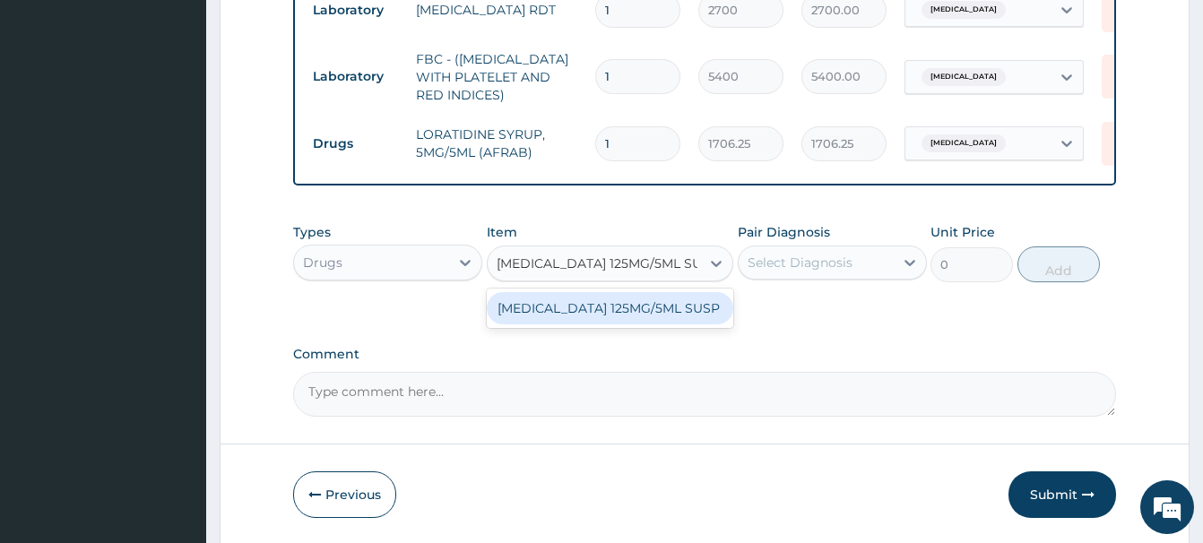
click at [568, 302] on div "[MEDICAL_DATA] 125MG/5ML SUSP" at bounding box center [610, 308] width 246 height 32
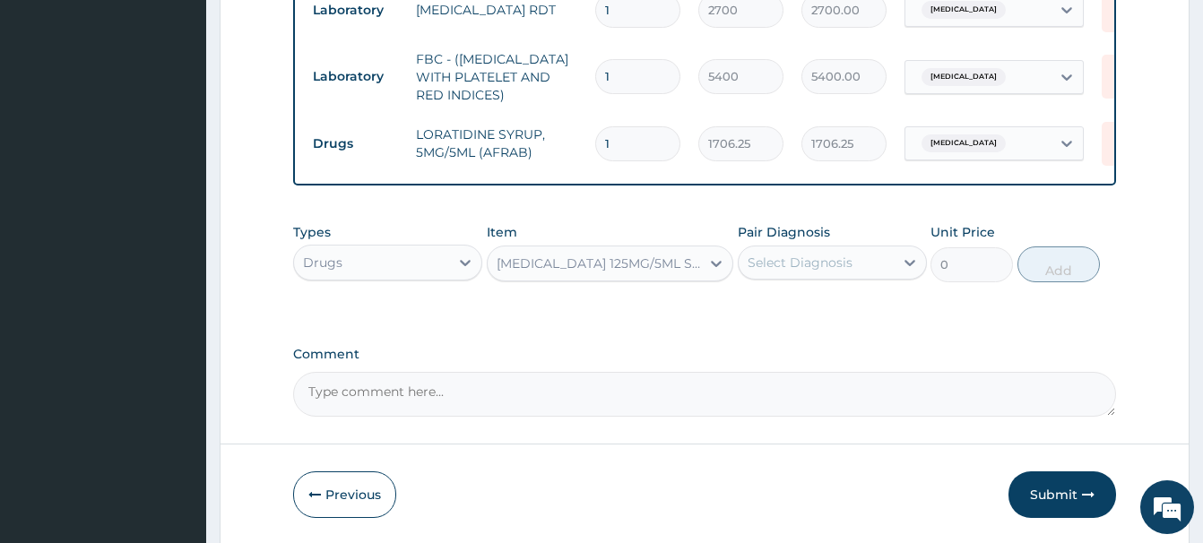
type input "5687.5"
click at [820, 267] on div "Select Diagnosis" at bounding box center [799, 263] width 105 height 18
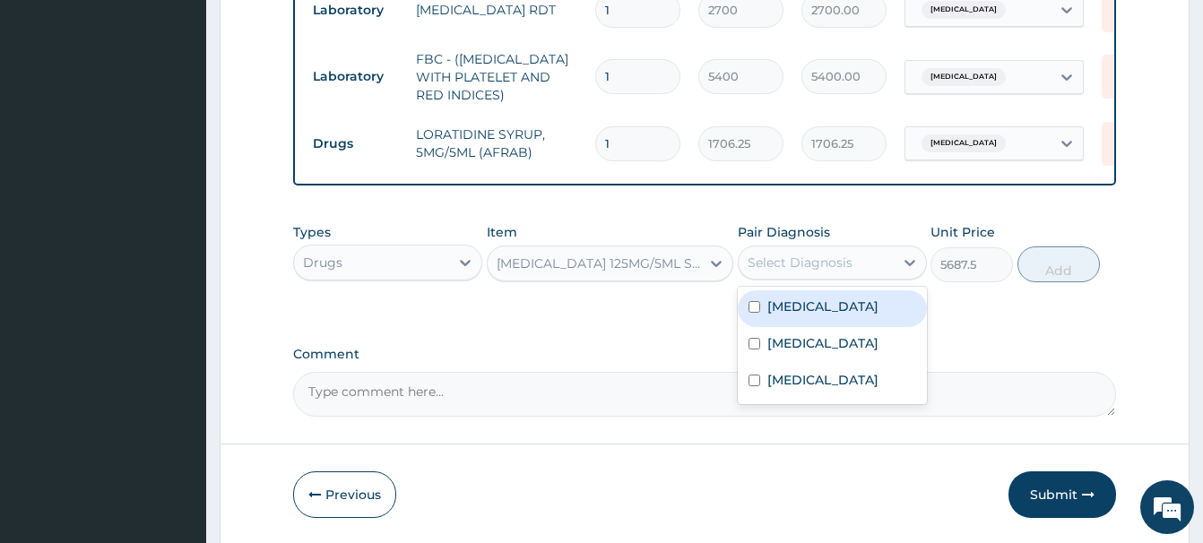
click at [805, 304] on label "Sepsis" at bounding box center [822, 307] width 111 height 18
checkbox input "true"
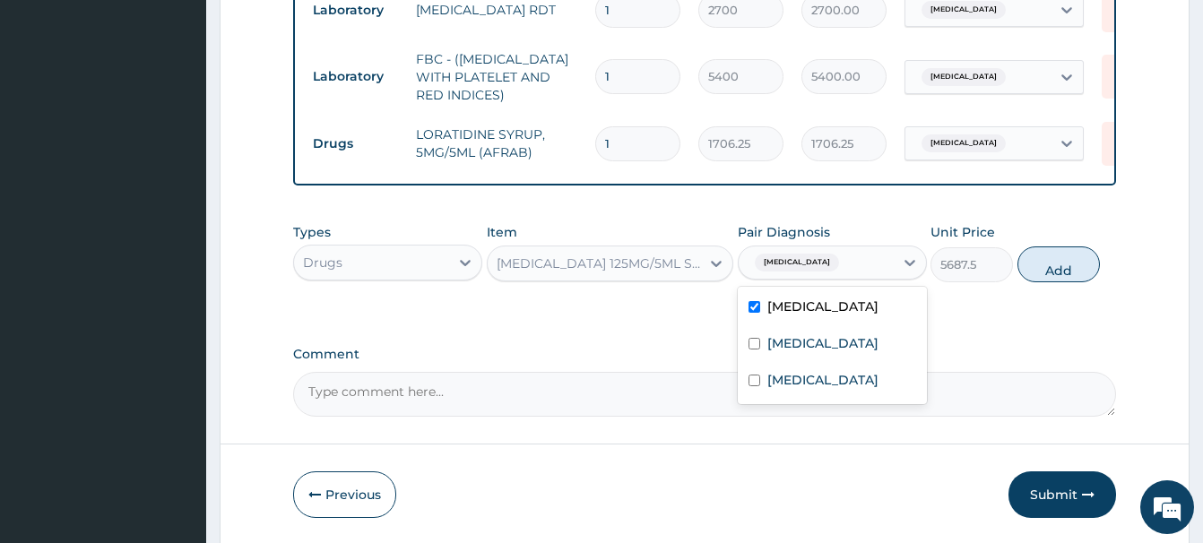
click at [1042, 267] on button "Add" at bounding box center [1058, 264] width 82 height 36
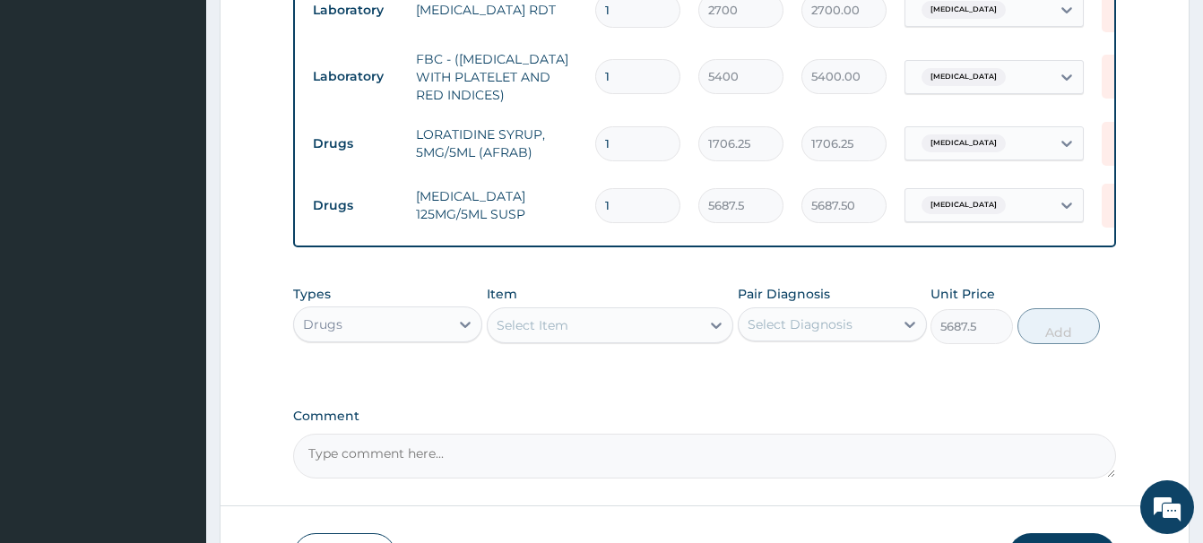
type input "0"
drag, startPoint x: 522, startPoint y: 325, endPoint x: 510, endPoint y: 320, distance: 12.8
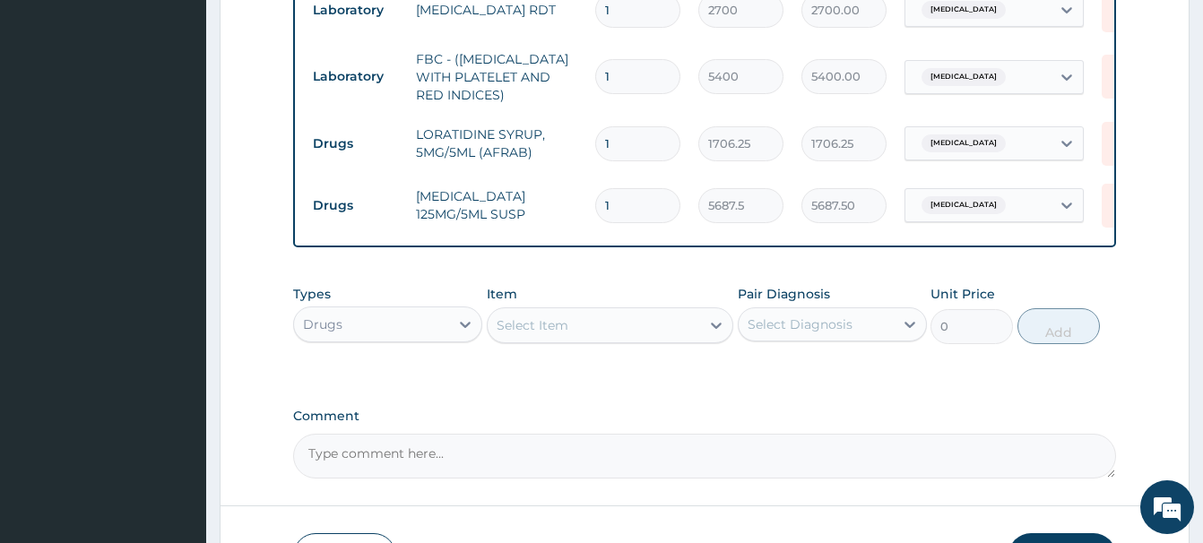
click at [532, 329] on div "Select Item" at bounding box center [532, 325] width 72 height 18
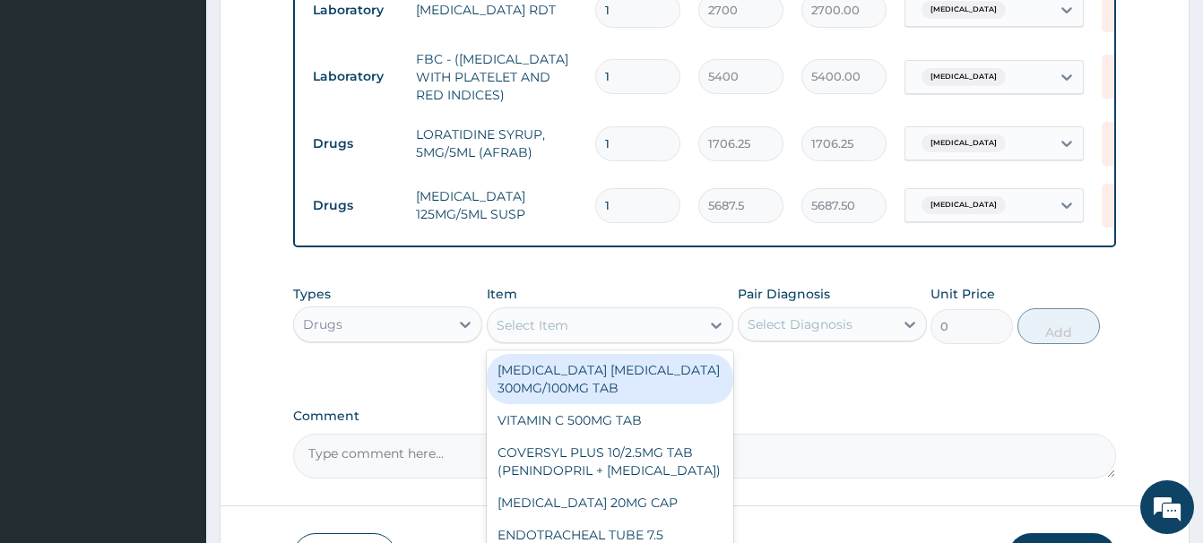
paste input "VITAMIN C 125MG/5ML SYRU"
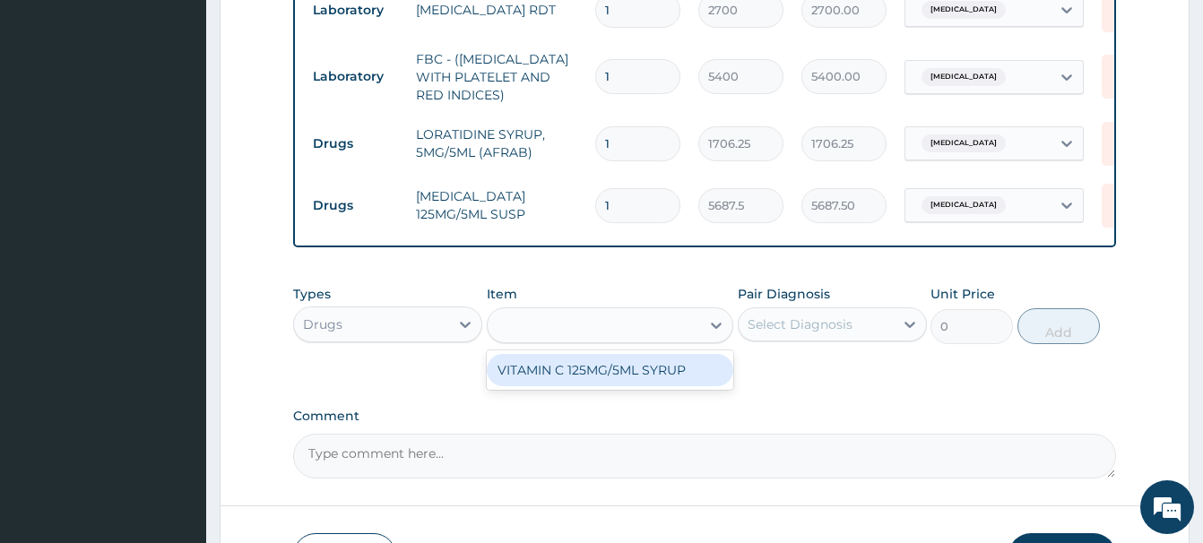
type input "VITAMIN C 125MG/5ML SYRU"
click at [625, 369] on div "VITAMIN C 125MG/5ML SYRUP" at bounding box center [610, 370] width 246 height 32
type input "1225"
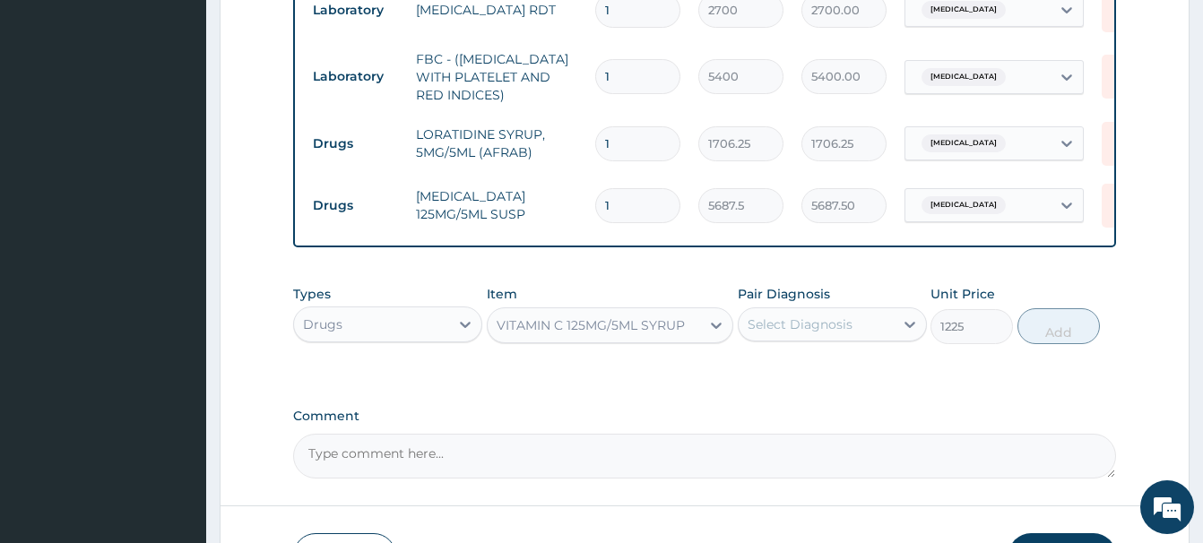
click at [819, 330] on div "Select Diagnosis" at bounding box center [799, 324] width 105 height 18
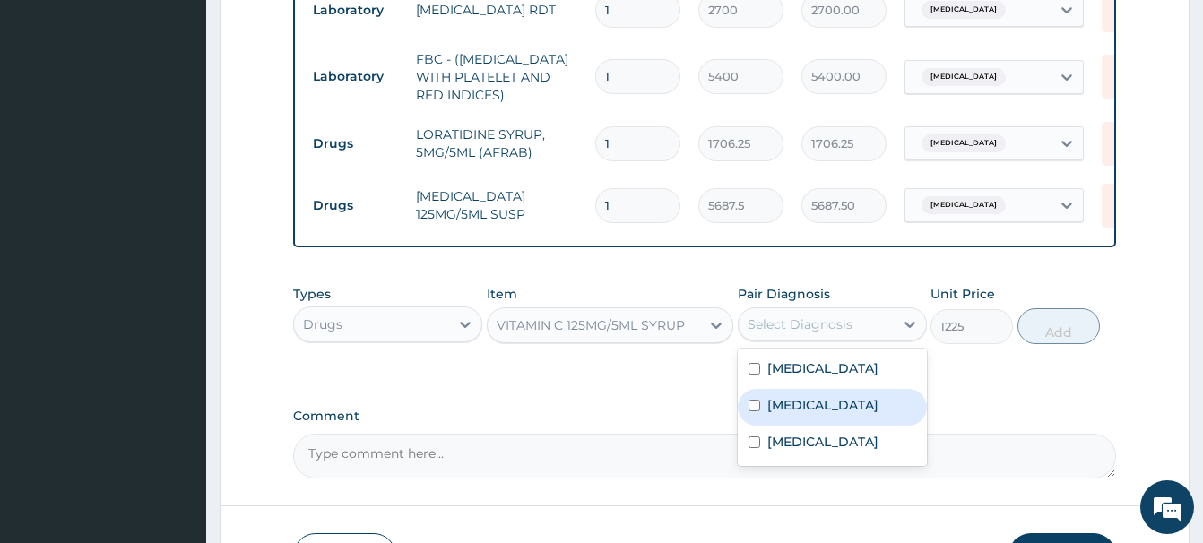
click at [794, 395] on div "Malaria" at bounding box center [832, 407] width 189 height 37
checkbox input "true"
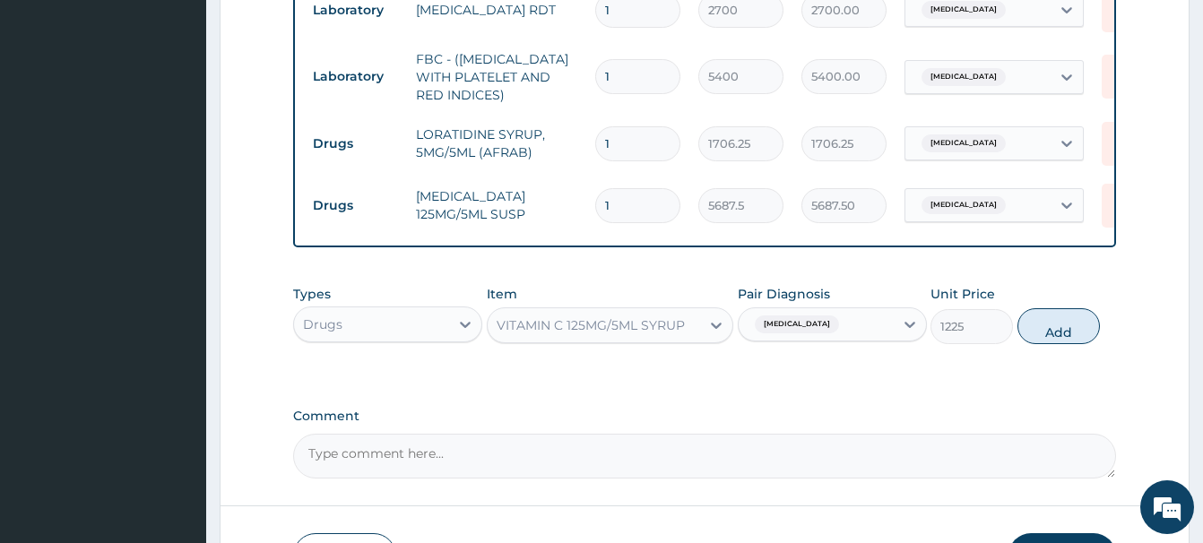
drag, startPoint x: 1050, startPoint y: 328, endPoint x: 1037, endPoint y: 321, distance: 15.2
click at [1049, 327] on button "Add" at bounding box center [1058, 326] width 82 height 36
type input "0"
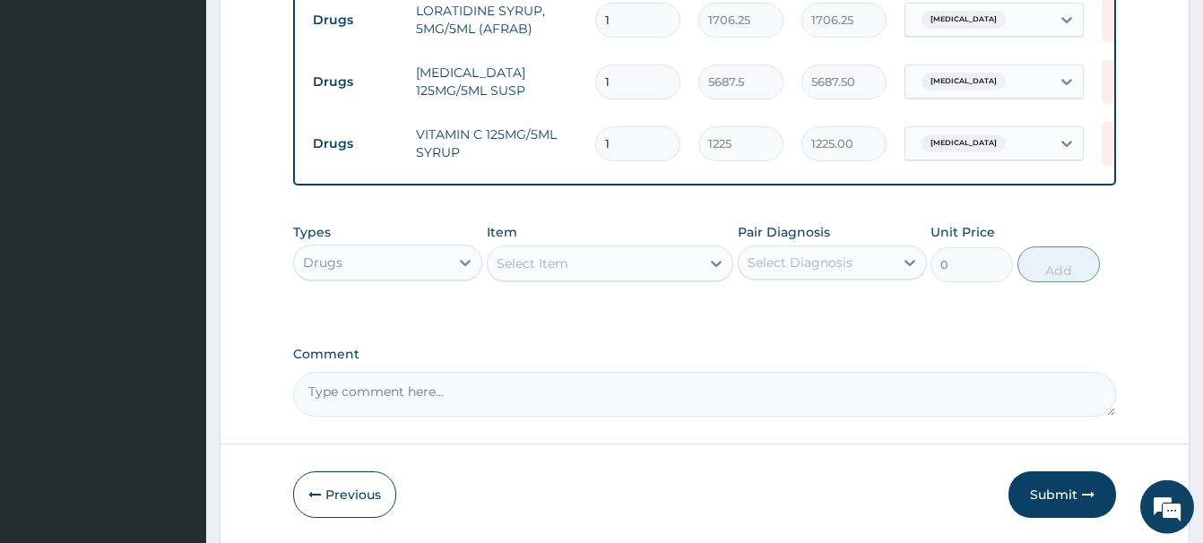
scroll to position [983, 0]
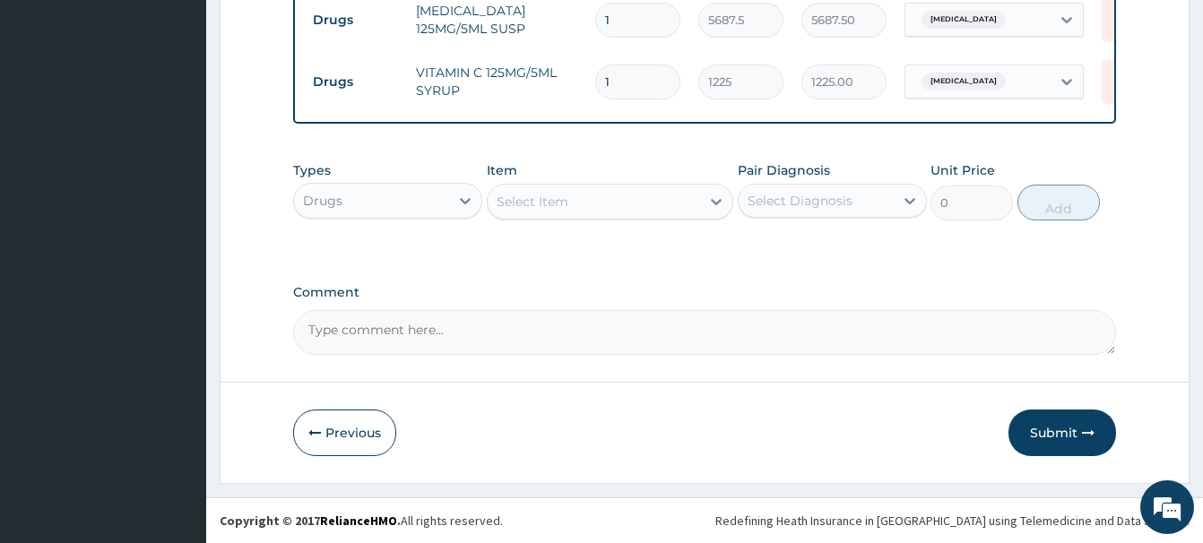
click at [1073, 425] on button "Submit" at bounding box center [1062, 433] width 108 height 47
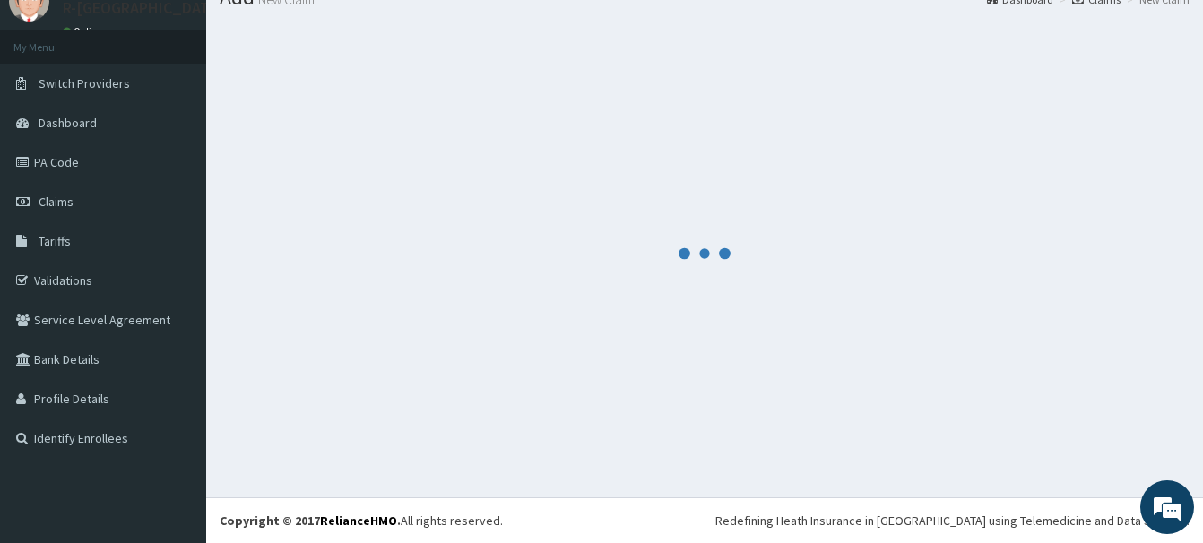
scroll to position [73, 0]
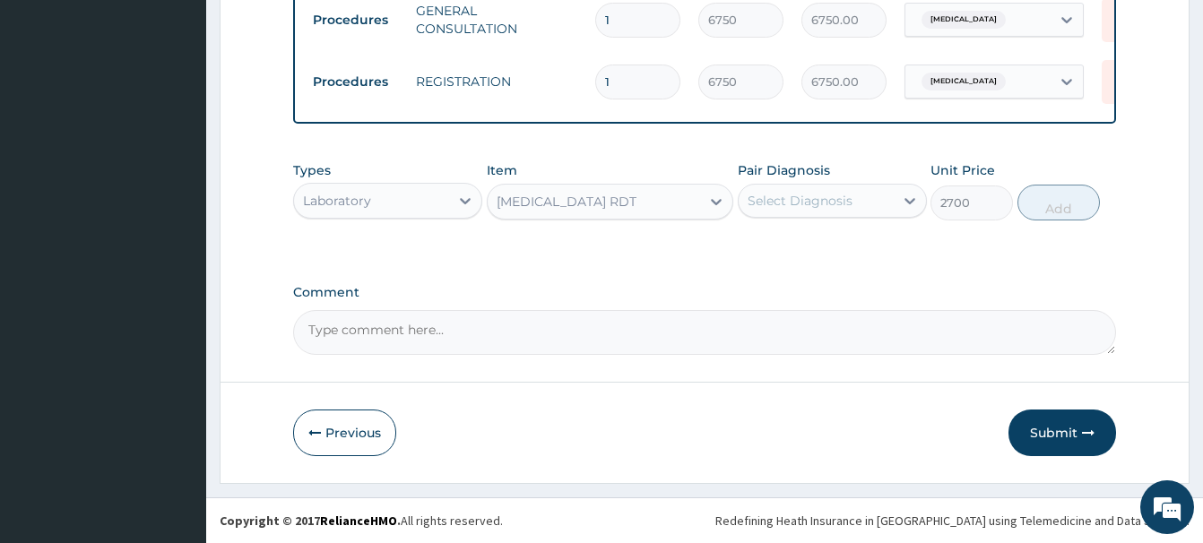
click at [803, 192] on div "Select Diagnosis" at bounding box center [799, 201] width 105 height 18
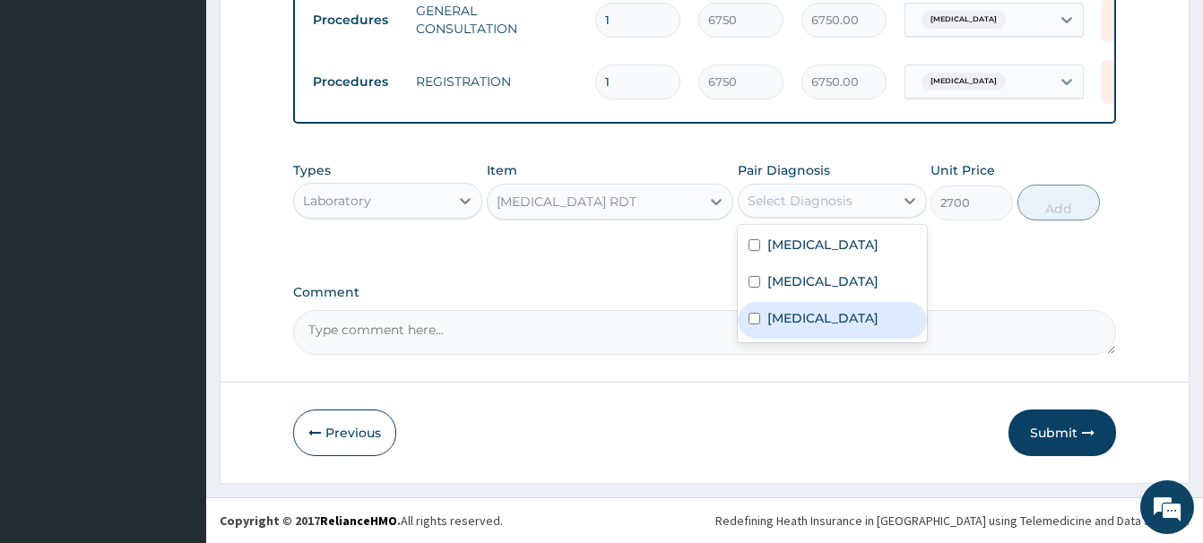
click at [803, 319] on label "[MEDICAL_DATA]" at bounding box center [822, 318] width 111 height 18
checkbox input "true"
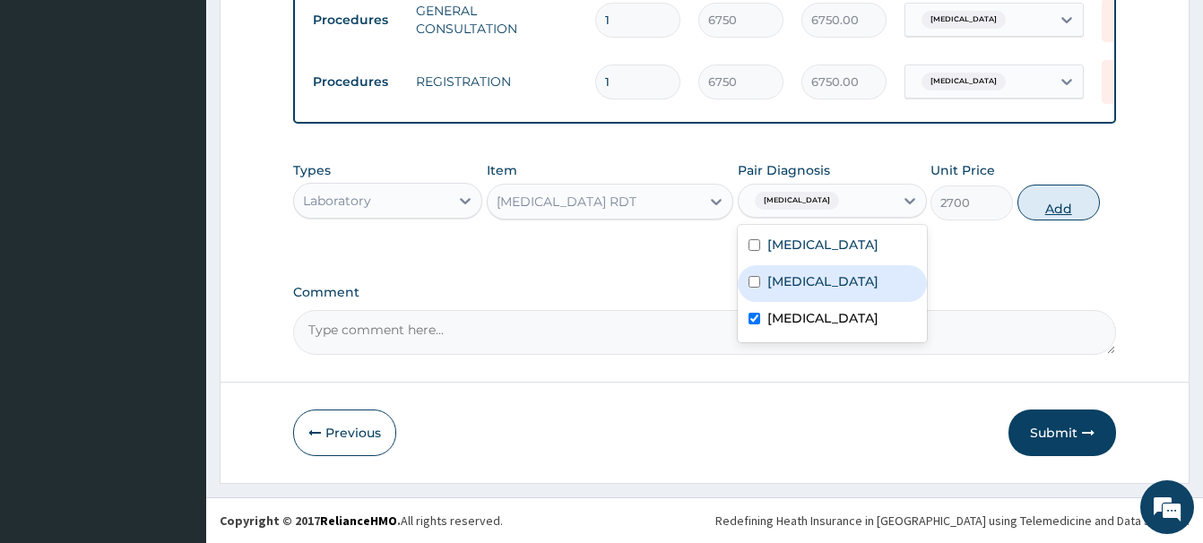
drag, startPoint x: 1066, startPoint y: 199, endPoint x: 1051, endPoint y: 212, distance: 20.3
click at [1066, 198] on button "Add" at bounding box center [1058, 203] width 82 height 36
type input "0"
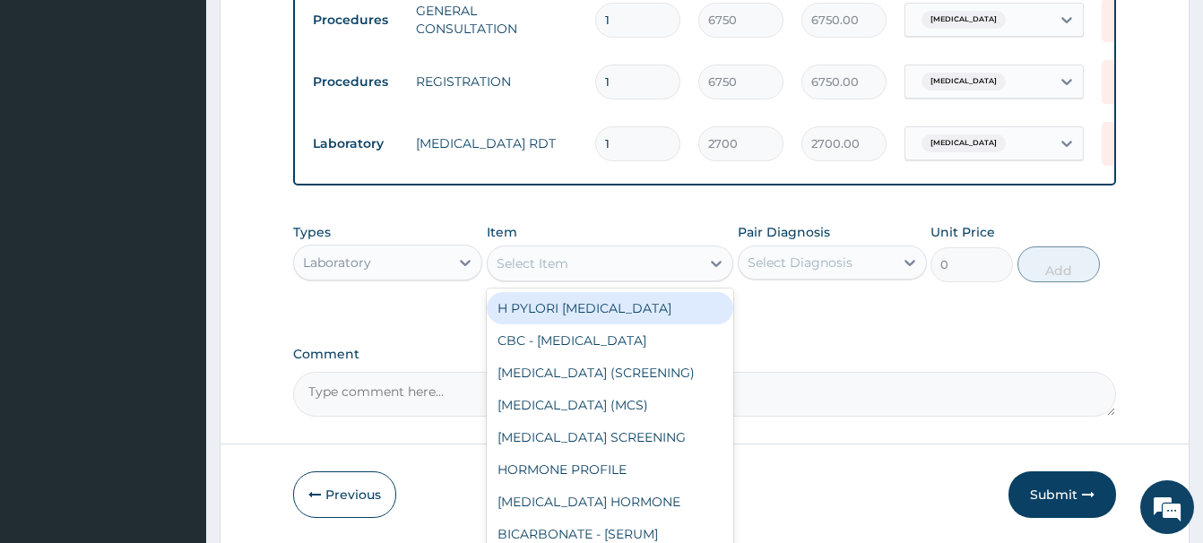
click at [522, 249] on div "Select Item" at bounding box center [594, 263] width 212 height 29
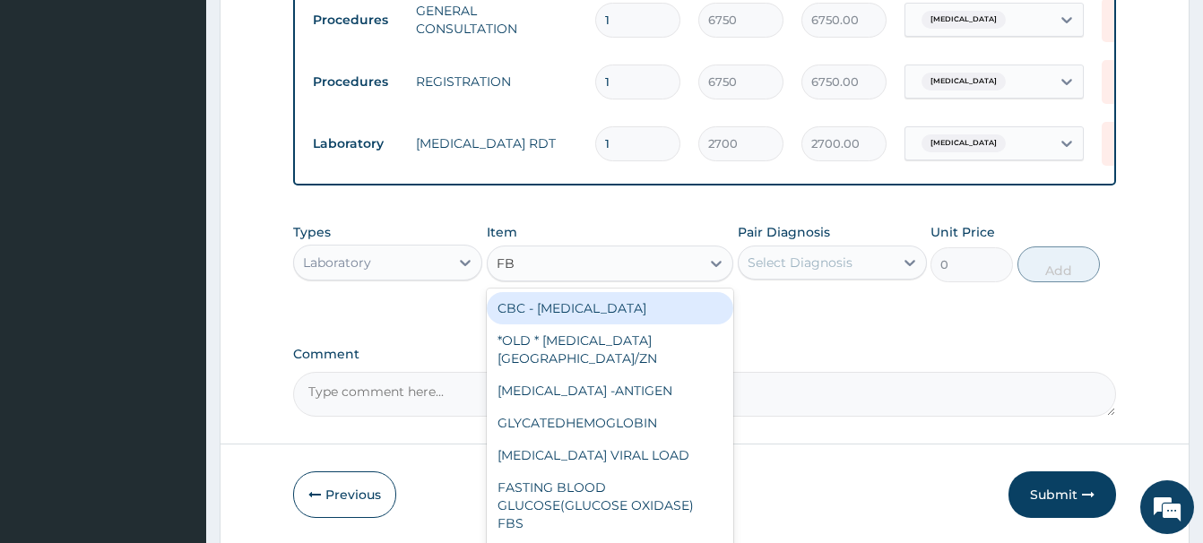
type input "FBC"
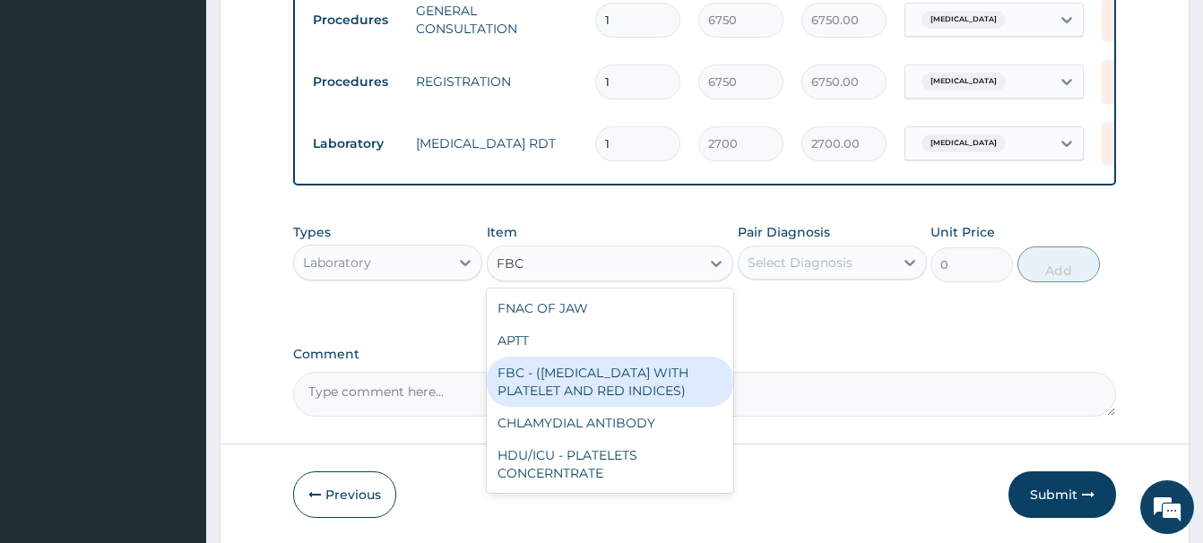
click at [563, 391] on div "FBC - ([MEDICAL_DATA] WITH PLATELET AND RED INDICES)" at bounding box center [610, 382] width 246 height 50
type input "5400"
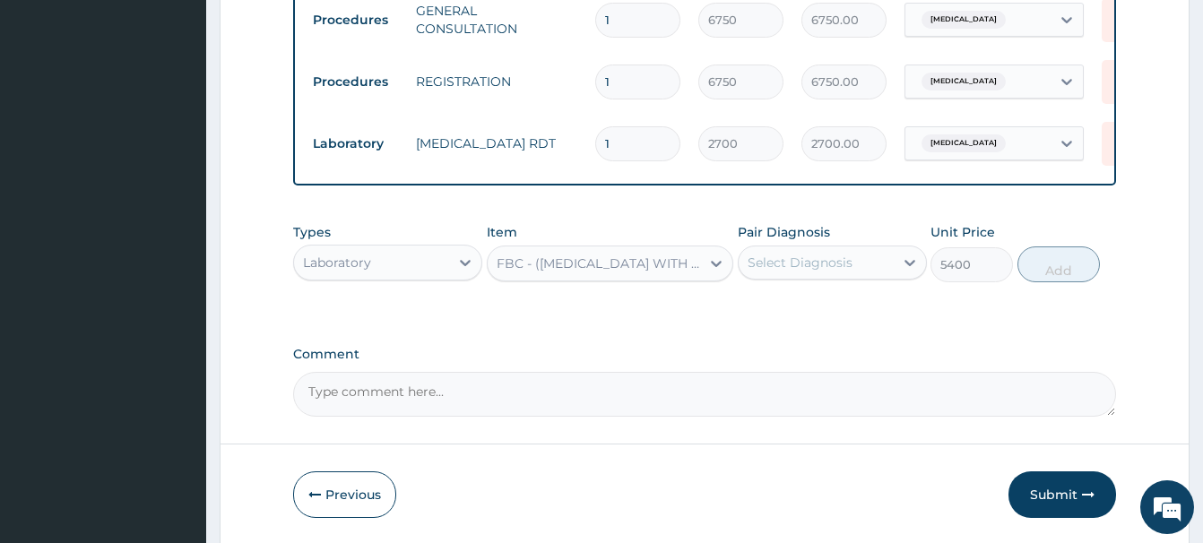
click at [798, 255] on div "Select Diagnosis" at bounding box center [799, 263] width 105 height 18
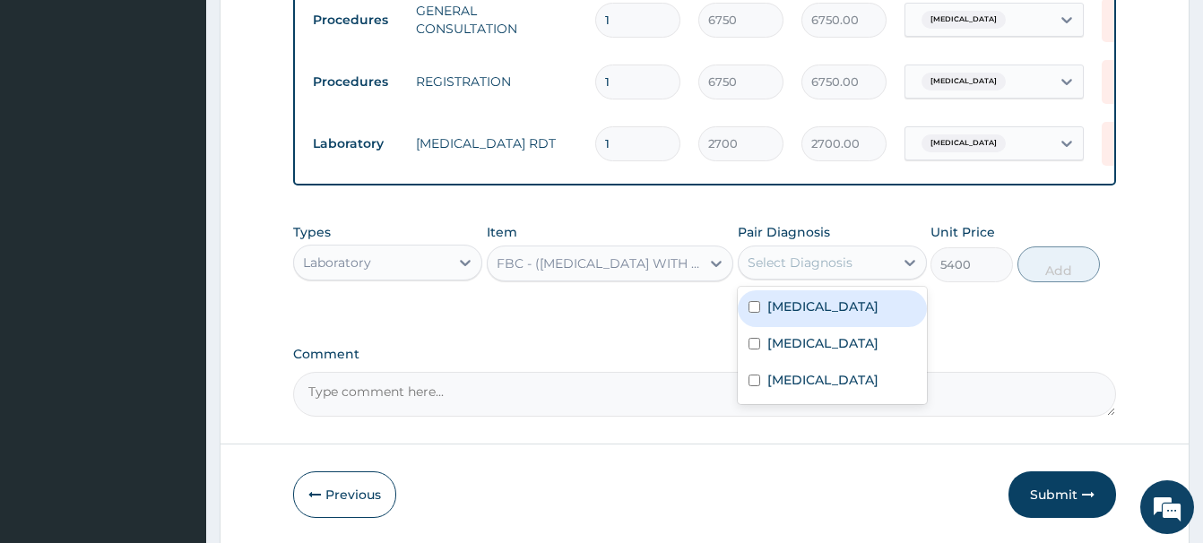
click at [783, 314] on label "Sepsis" at bounding box center [822, 307] width 111 height 18
checkbox input "true"
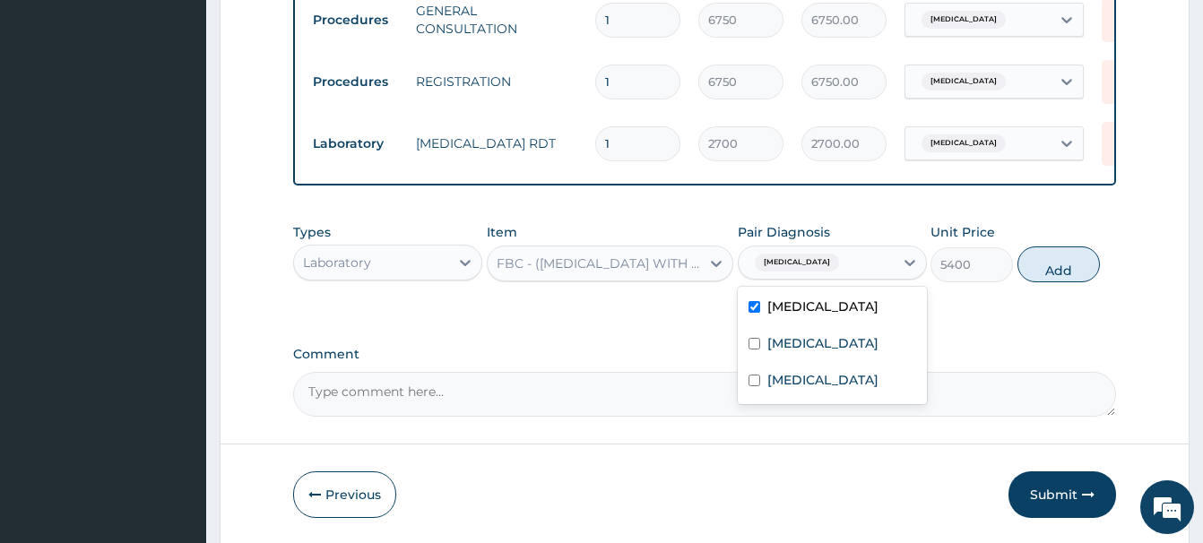
click at [1041, 262] on button "Add" at bounding box center [1058, 264] width 82 height 36
type input "0"
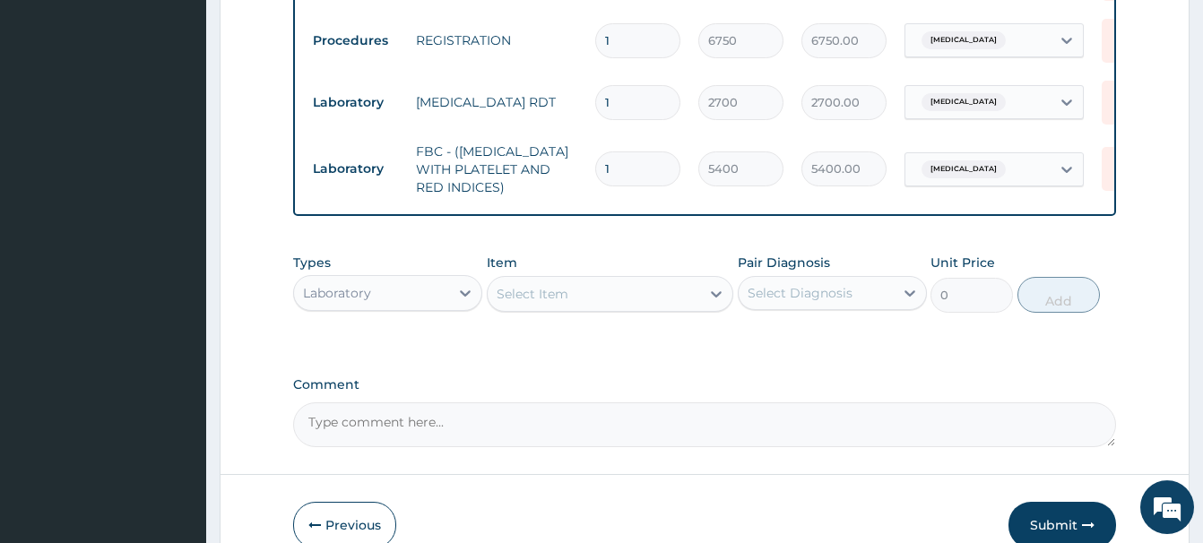
scroll to position [859, 0]
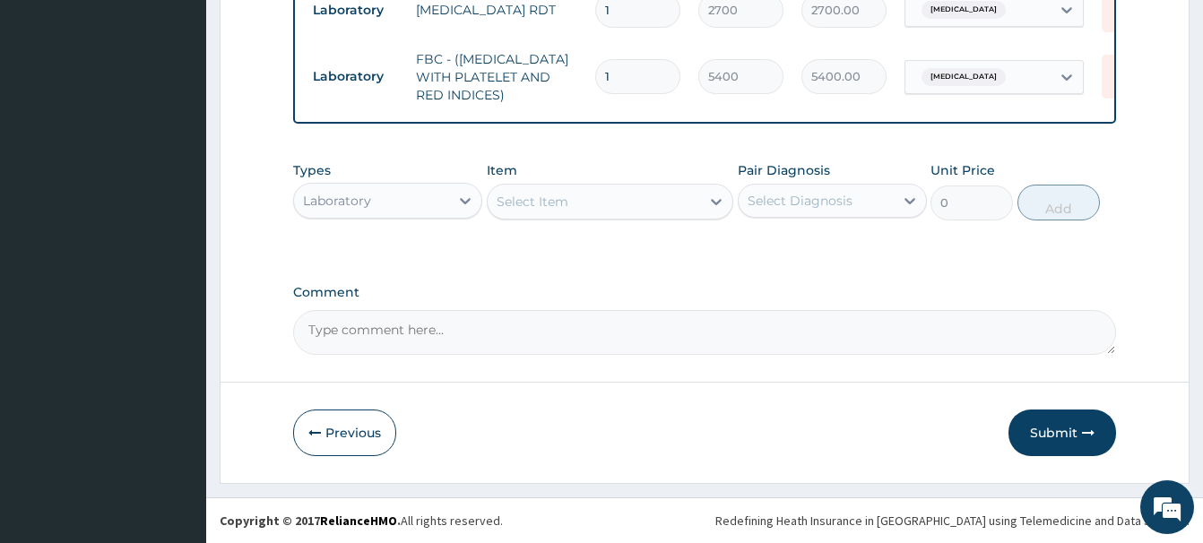
click at [346, 210] on div "Laboratory" at bounding box center [371, 200] width 155 height 29
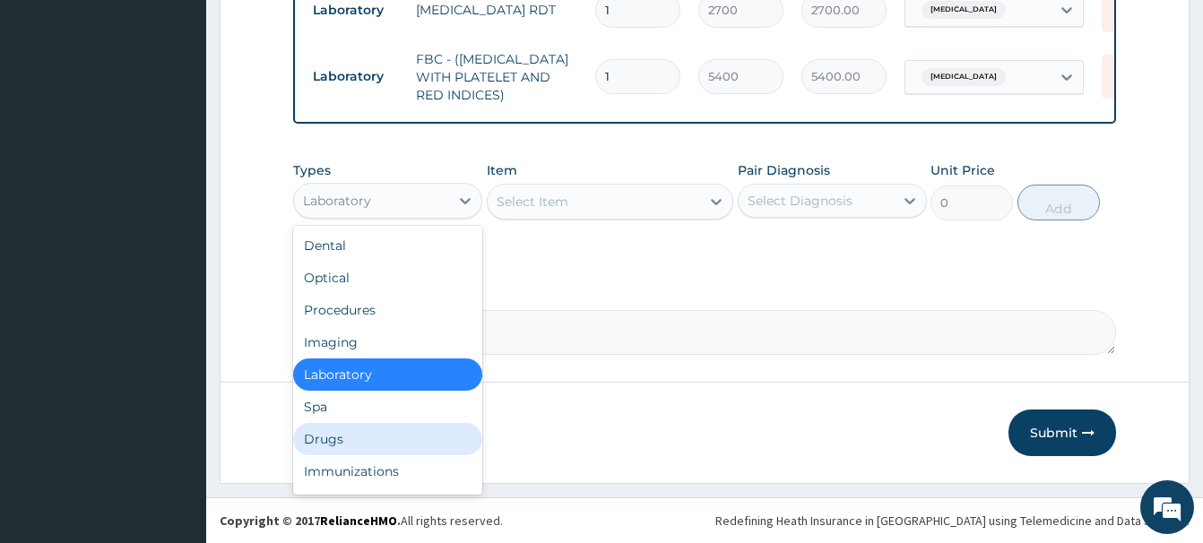
drag, startPoint x: 318, startPoint y: 439, endPoint x: 306, endPoint y: 437, distance: 11.8
click at [319, 438] on div "Drugs" at bounding box center [387, 439] width 189 height 32
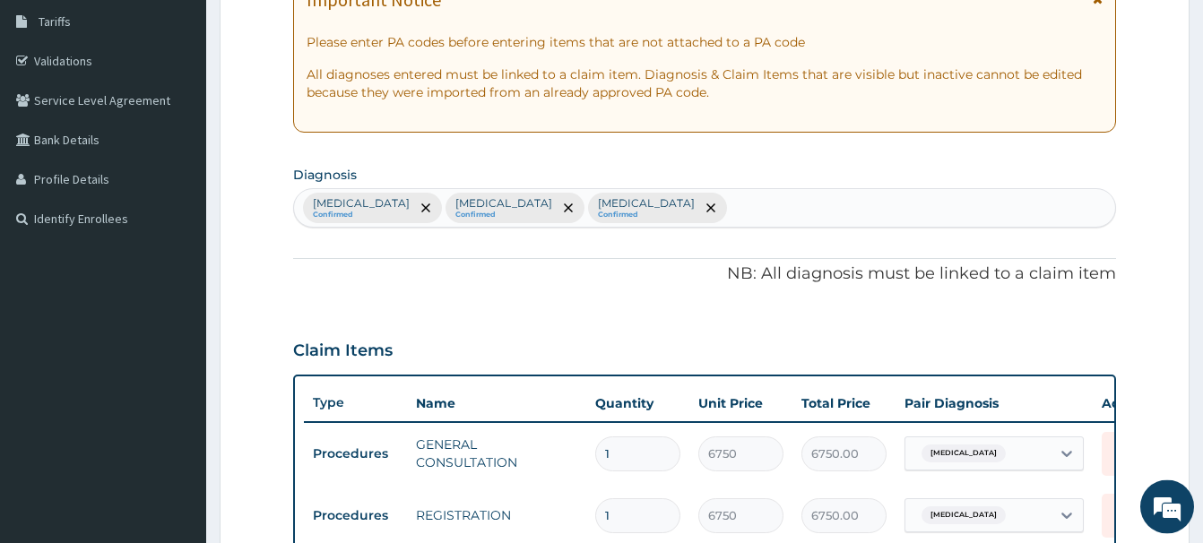
scroll to position [128, 0]
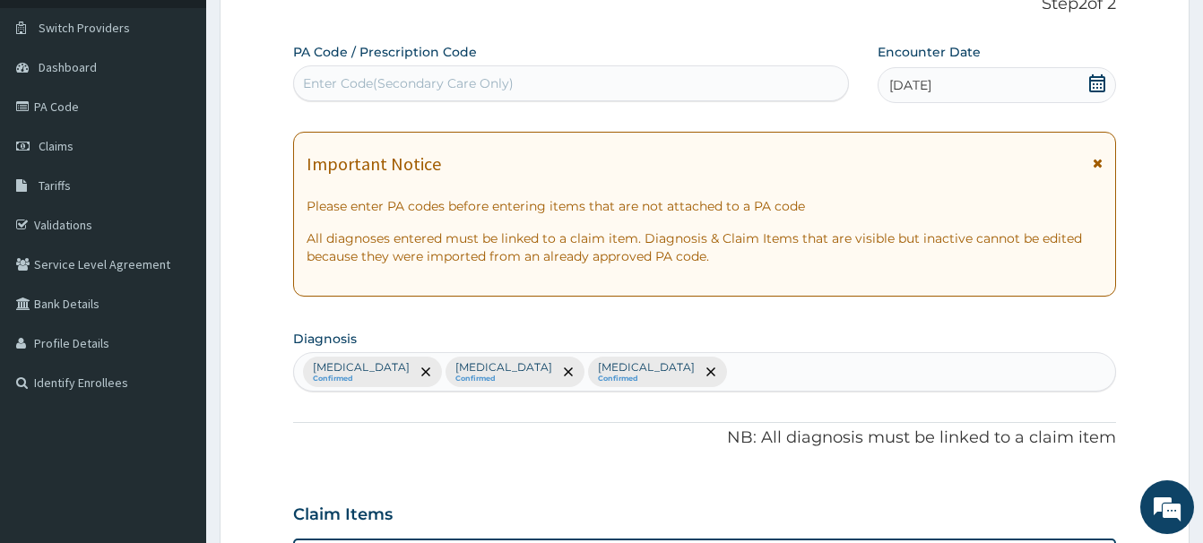
click at [370, 100] on div "Enter Code(Secondary Care Only)" at bounding box center [571, 83] width 556 height 36
paste input "PA/D3BAD7"
type input "PA/D3BAD7"
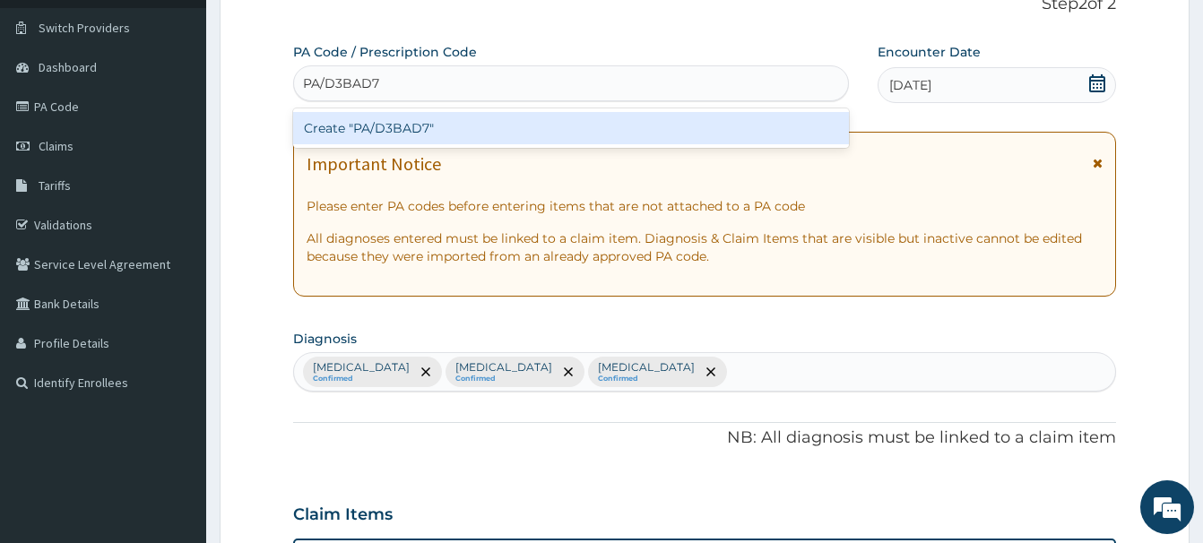
click at [378, 129] on div "Create "PA/D3BAD7"" at bounding box center [571, 128] width 556 height 32
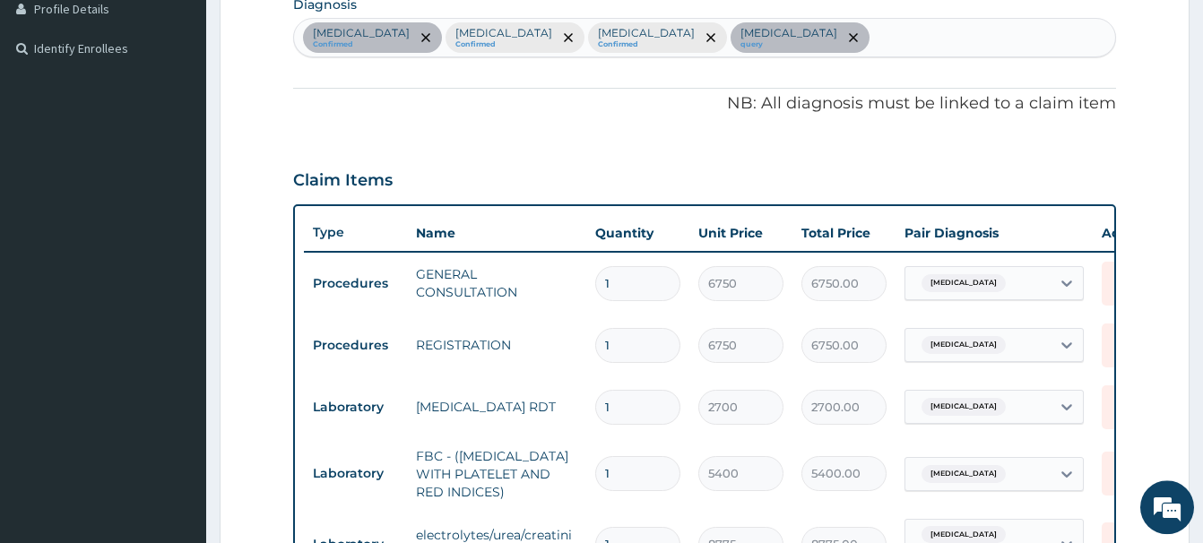
scroll to position [97, 0]
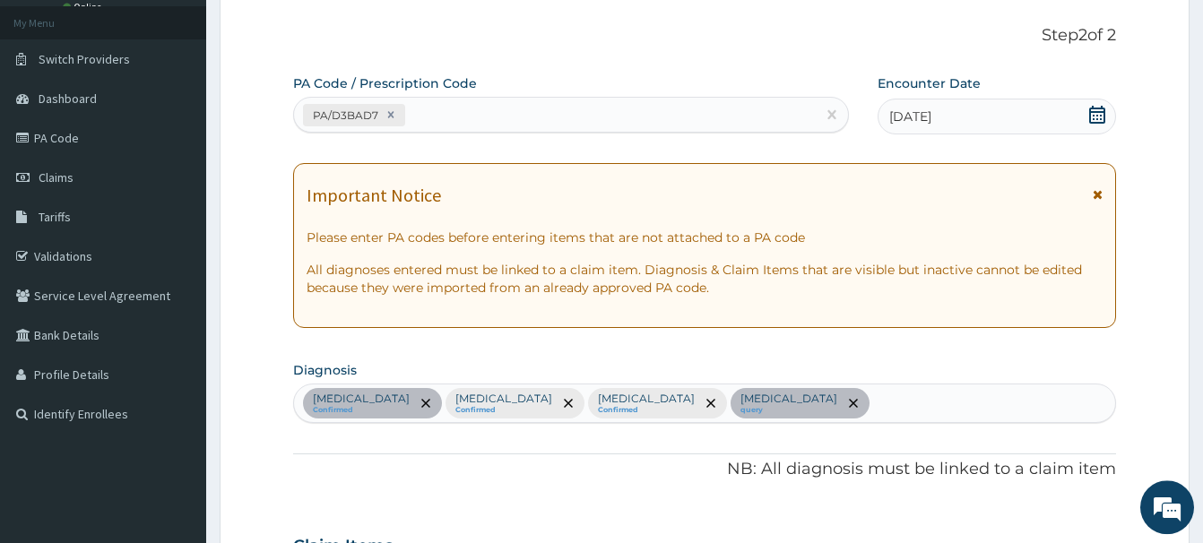
click at [429, 119] on div "PA/D3BAD7" at bounding box center [555, 115] width 522 height 30
paste input "PA/D82435"
type input "PA/D82435"
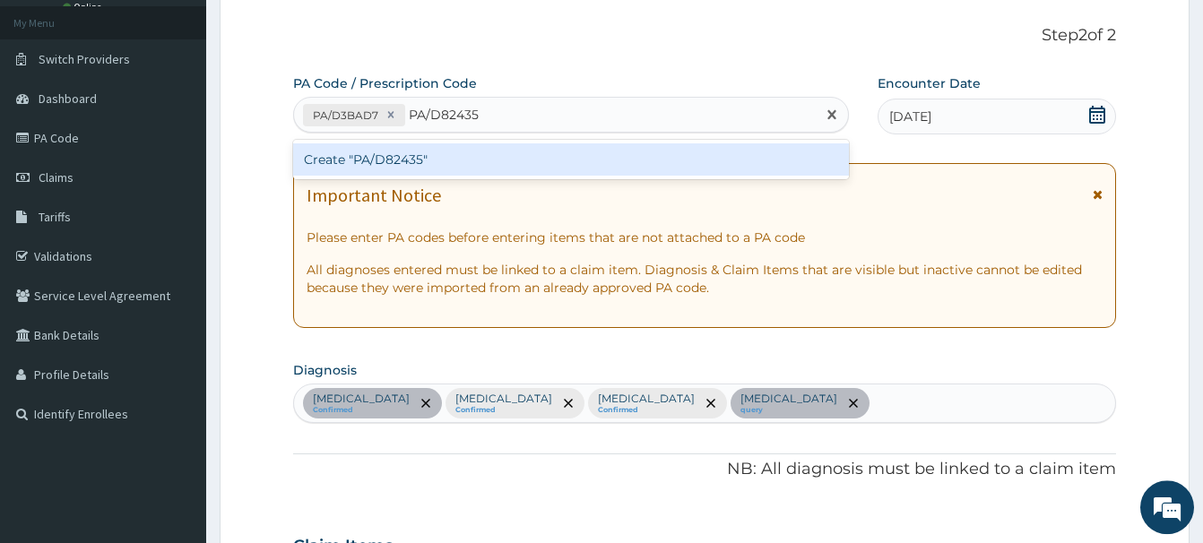
click at [387, 155] on div "Create "PA/D82435"" at bounding box center [571, 159] width 556 height 32
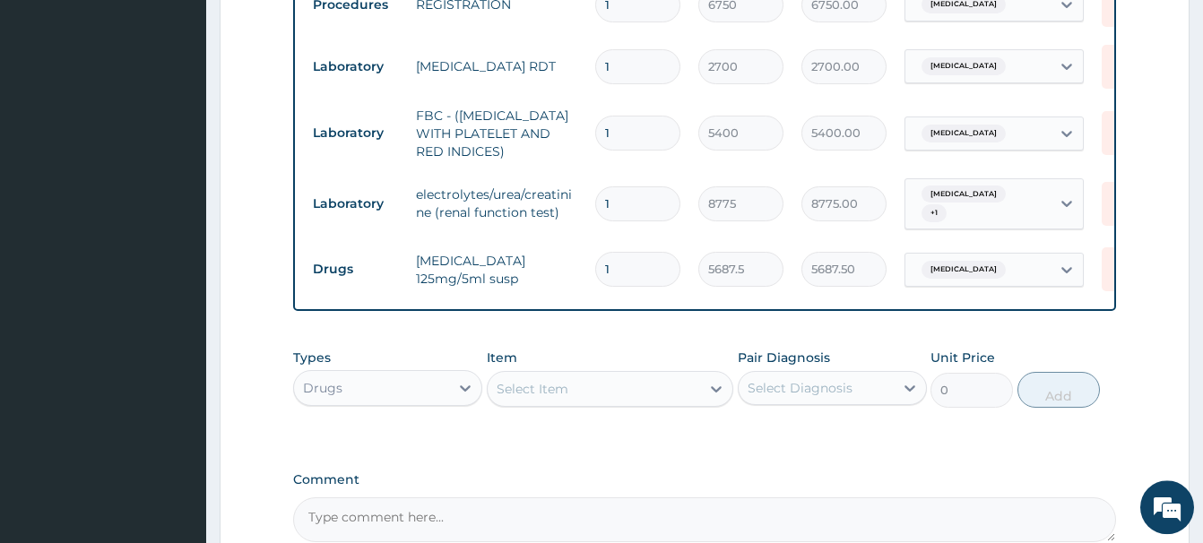
scroll to position [993, 0]
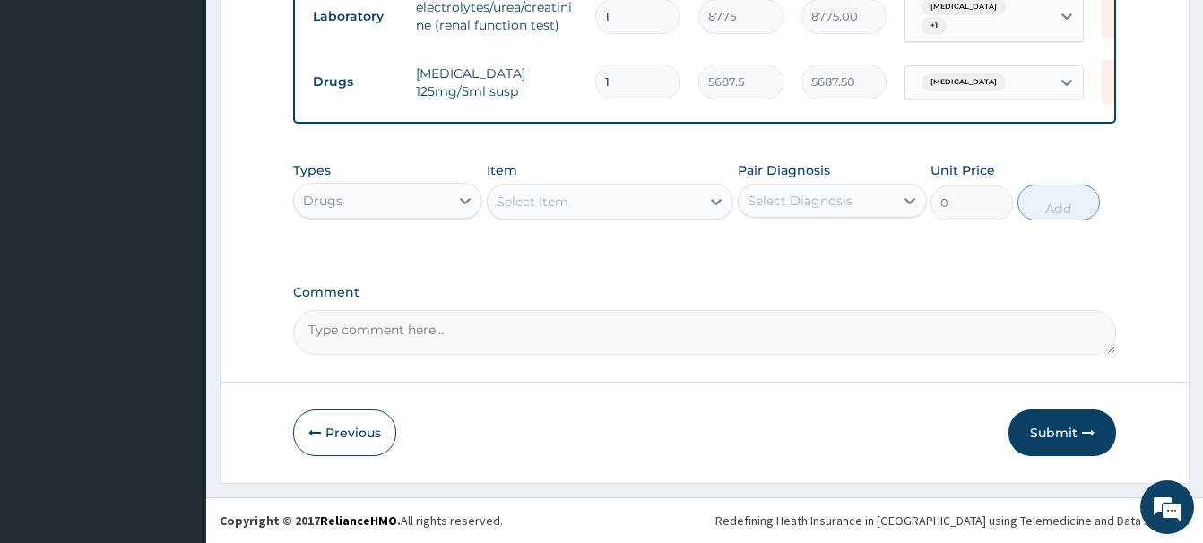
click at [513, 203] on div "Select Item" at bounding box center [532, 202] width 72 height 18
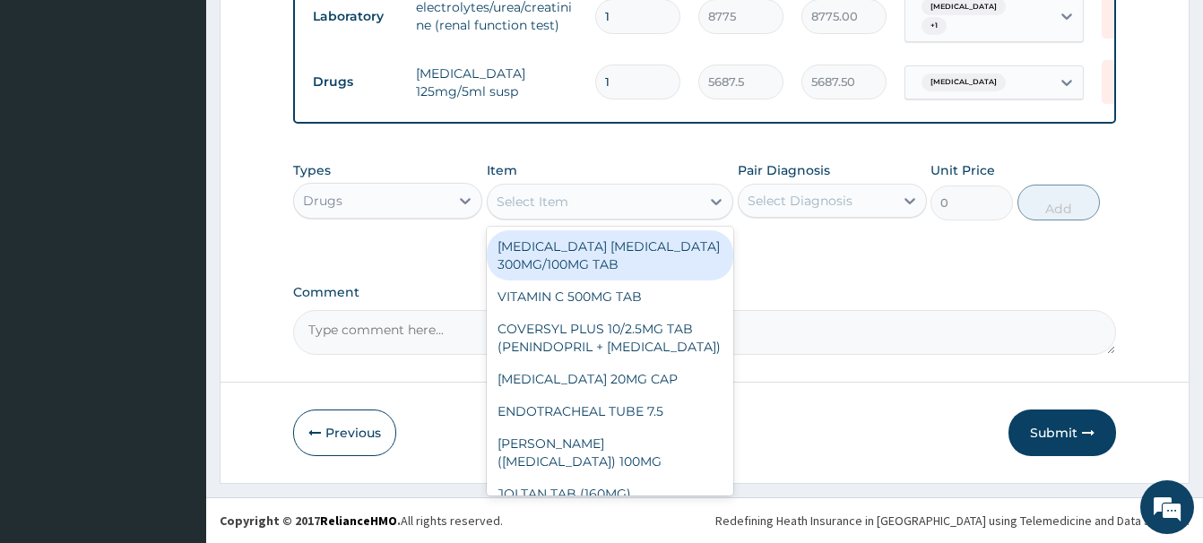
paste input "METOCLORPRAMIDE 10MG TAB"
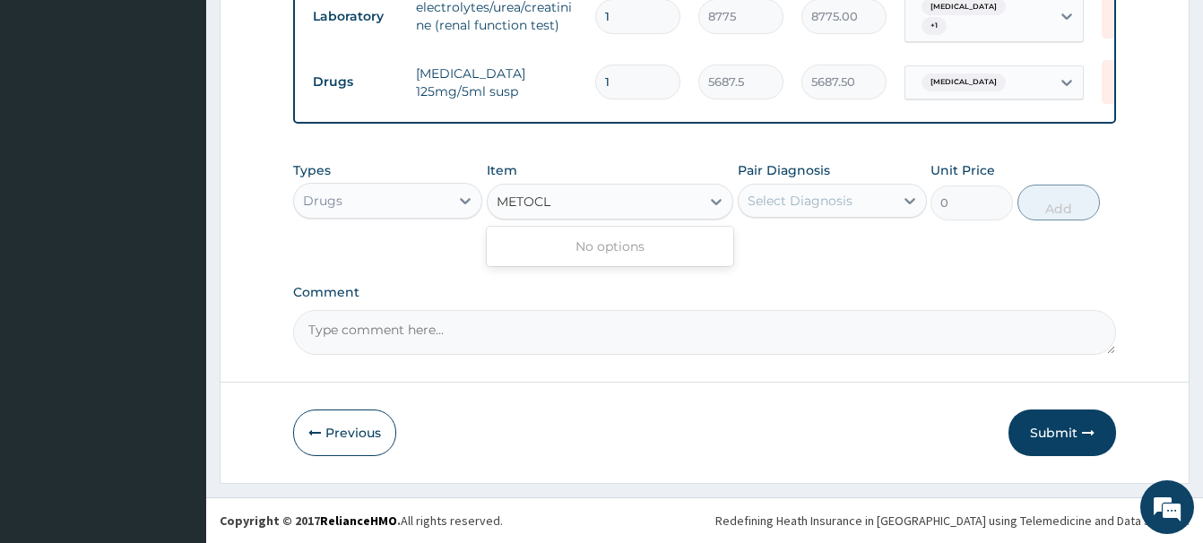
type input "METOC"
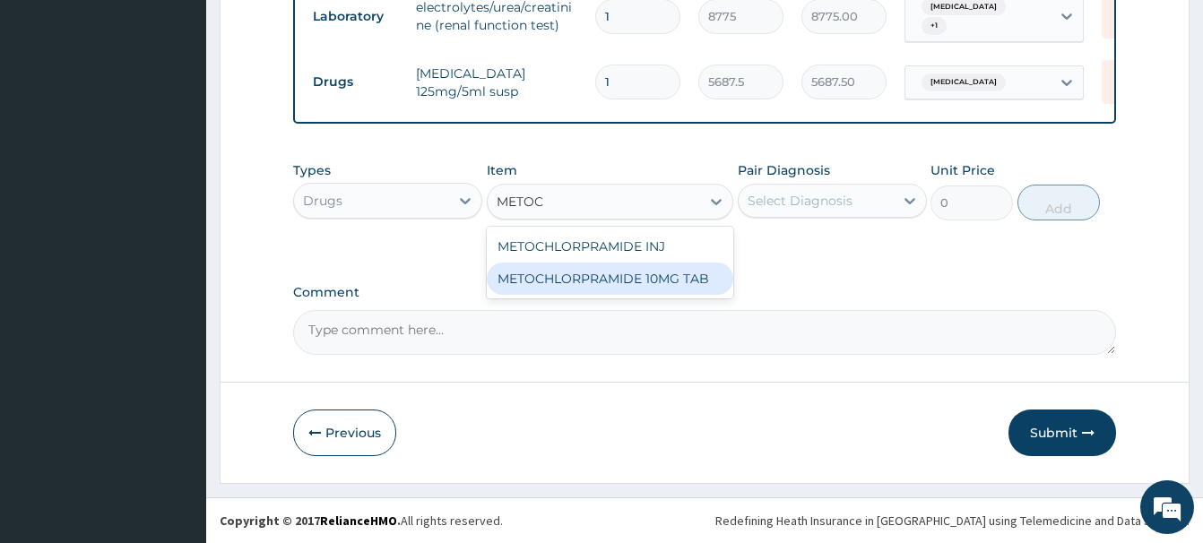
drag, startPoint x: 667, startPoint y: 282, endPoint x: 656, endPoint y: 283, distance: 10.8
click at [666, 282] on div "METOCHLORPRAMIDE 10MG TAB" at bounding box center [610, 279] width 246 height 32
type input "30.5987491607666"
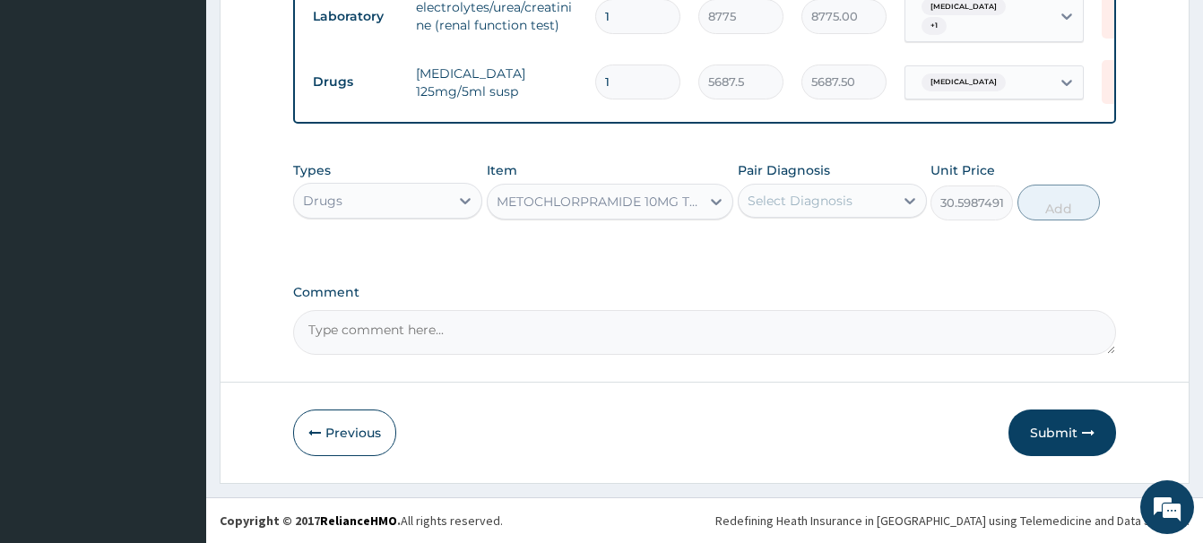
drag, startPoint x: 814, startPoint y: 201, endPoint x: 814, endPoint y: 217, distance: 16.1
click at [814, 203] on div "Select Diagnosis" at bounding box center [799, 201] width 105 height 18
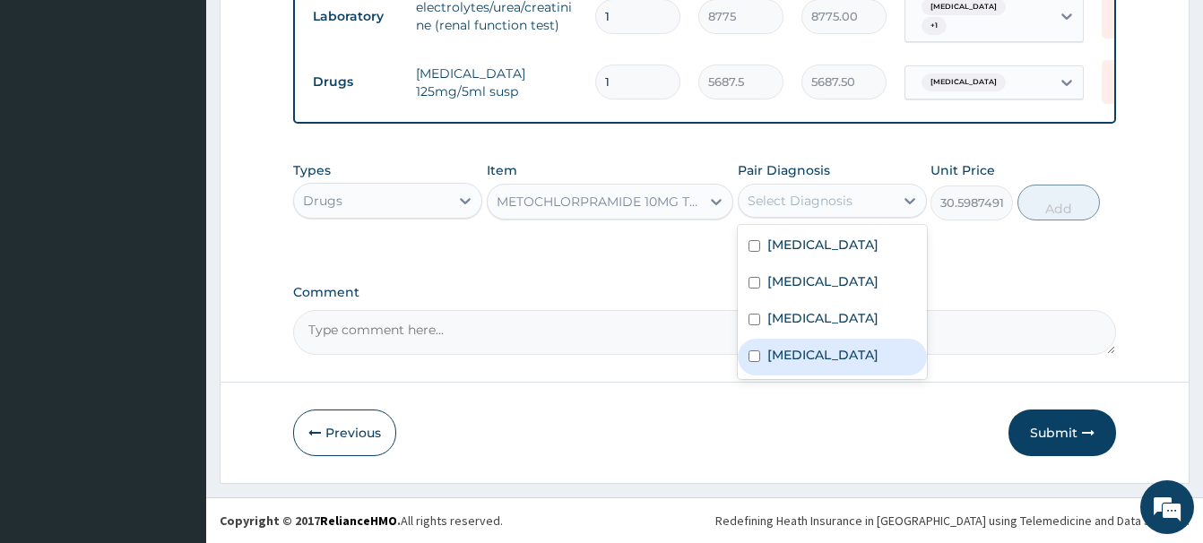
click at [801, 364] on label "Infectious gastroenteritis" at bounding box center [822, 355] width 111 height 18
checkbox input "true"
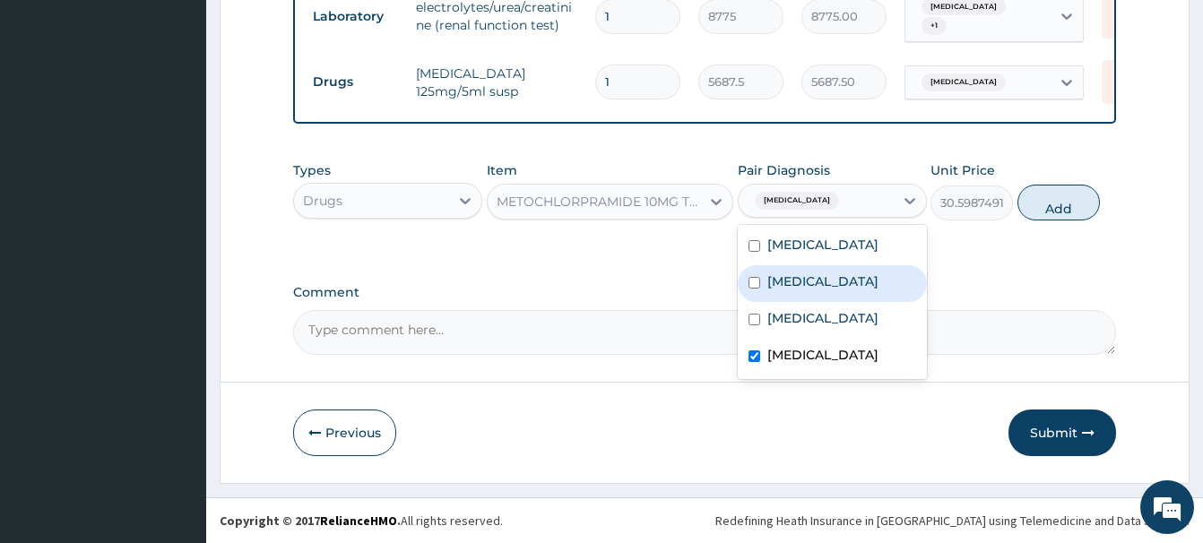
click at [841, 286] on label "Gastroenteritis" at bounding box center [822, 281] width 111 height 18
checkbox input "true"
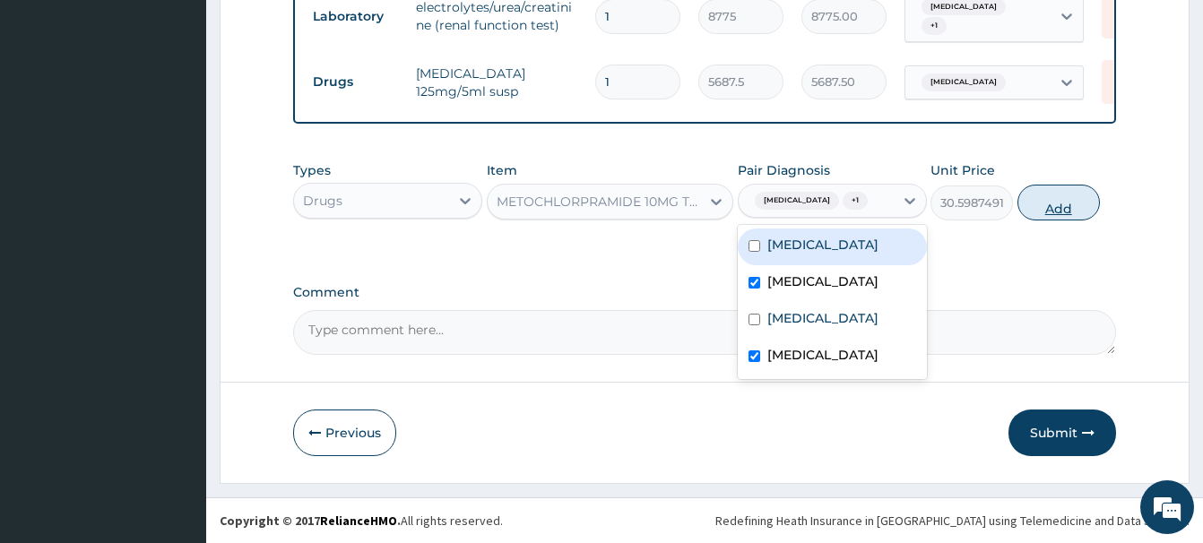
click at [1059, 220] on button "Add" at bounding box center [1058, 203] width 82 height 36
type input "0"
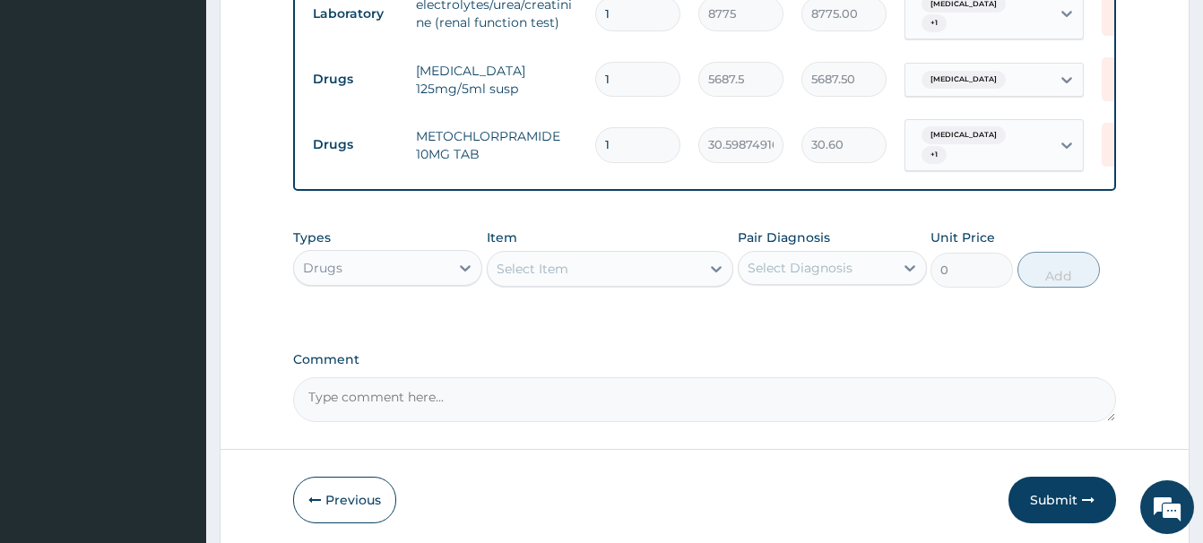
click at [519, 265] on div "Select Item" at bounding box center [532, 269] width 72 height 18
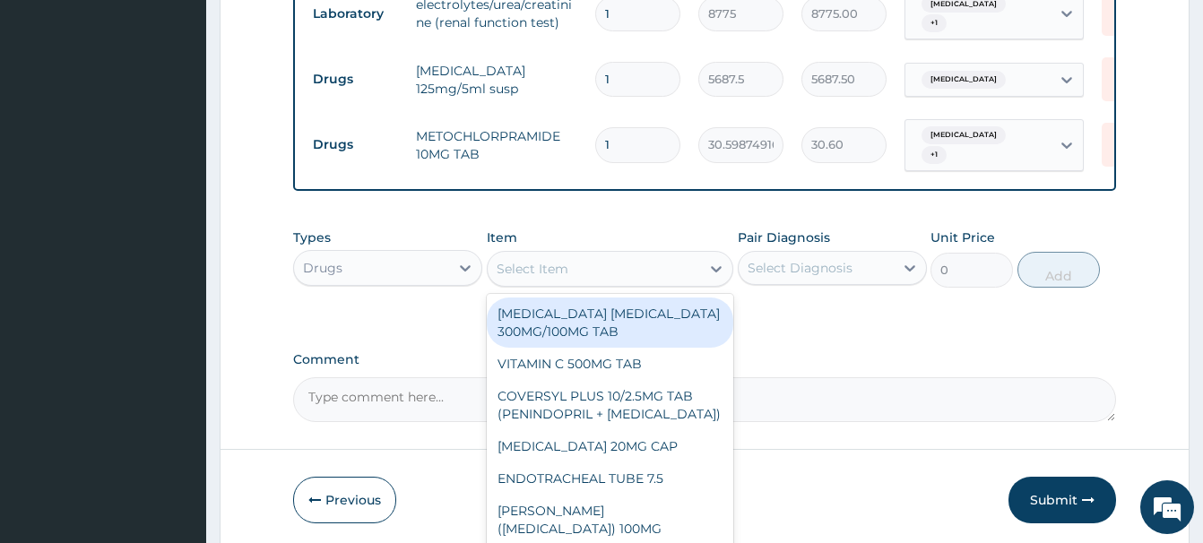
paste input "PARACETAMOL 125MG/5ML"
type input "PARACETAMOL 125MG/5ML"
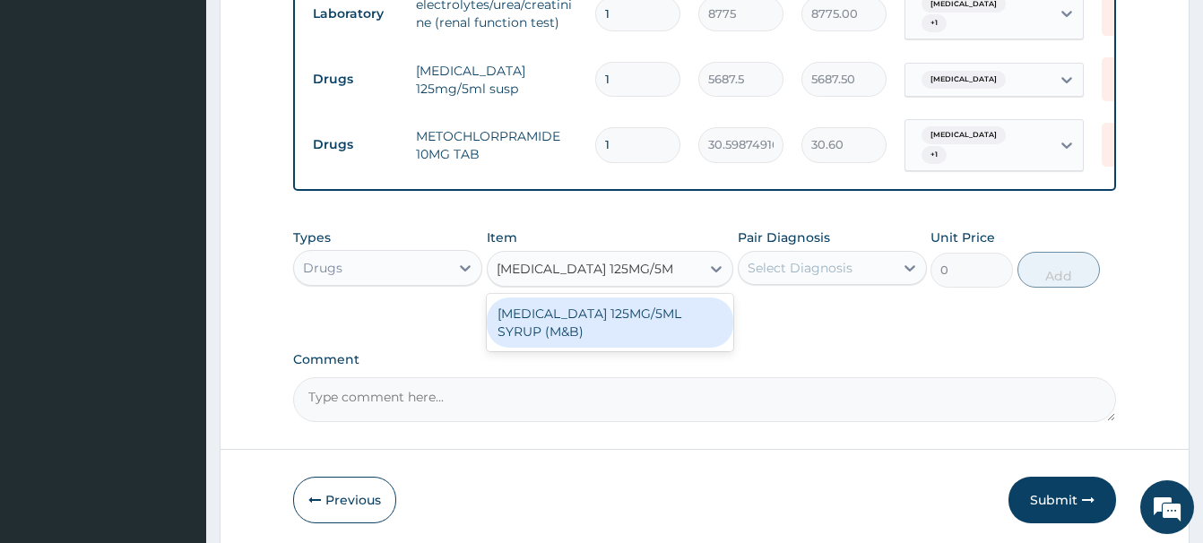
drag, startPoint x: 585, startPoint y: 315, endPoint x: 677, endPoint y: 301, distance: 92.5
click at [586, 315] on div "[MEDICAL_DATA] 125MG/5ML SYRUP (M&B)" at bounding box center [610, 323] width 246 height 50
type input "1001"
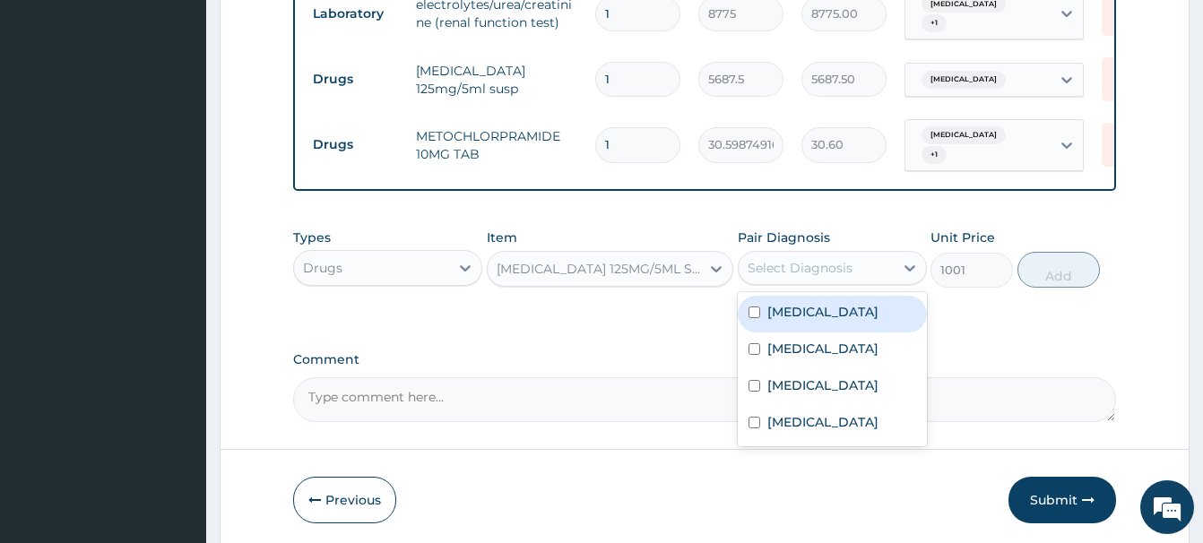
click at [784, 264] on div "Select Diagnosis" at bounding box center [799, 268] width 105 height 18
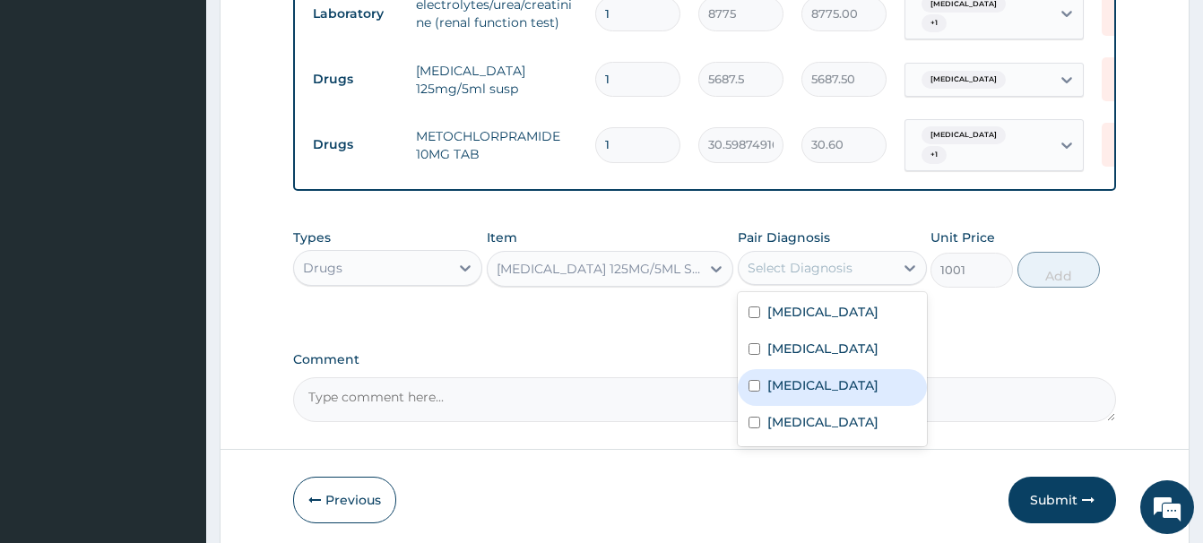
click at [798, 391] on label "[MEDICAL_DATA]" at bounding box center [822, 385] width 111 height 18
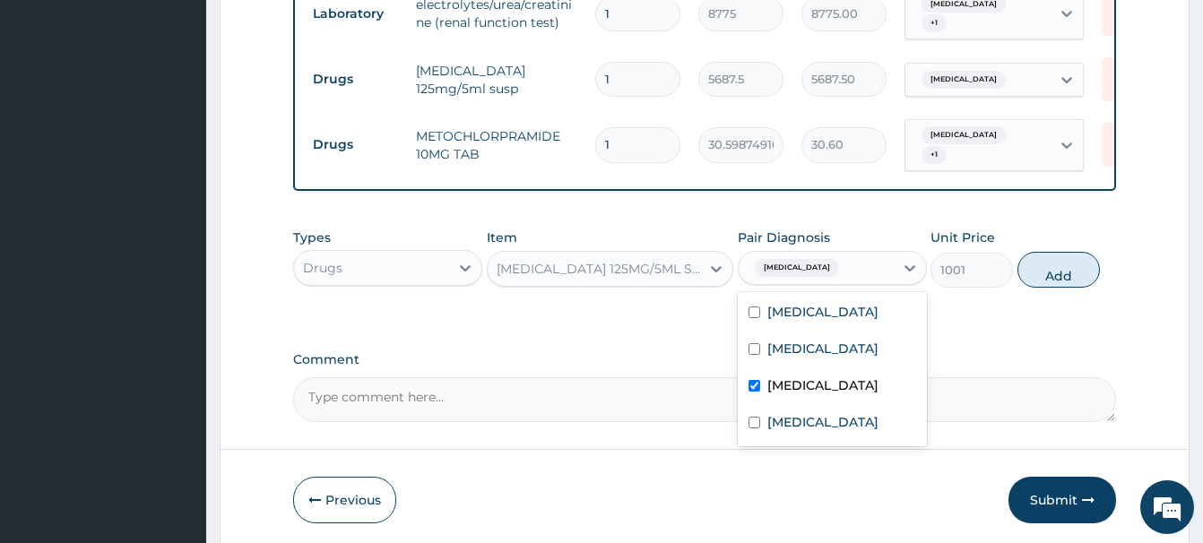
checkbox input "true"
drag, startPoint x: 1052, startPoint y: 278, endPoint x: 1040, endPoint y: 282, distance: 12.5
click at [1046, 277] on button "Add" at bounding box center [1058, 270] width 82 height 36
type input "0"
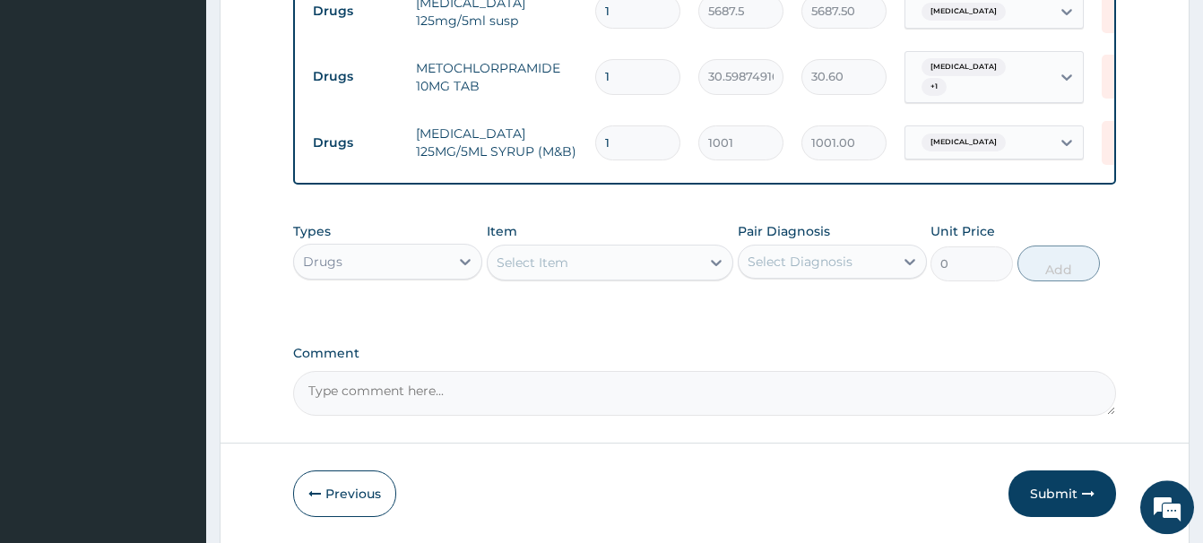
scroll to position [1124, 0]
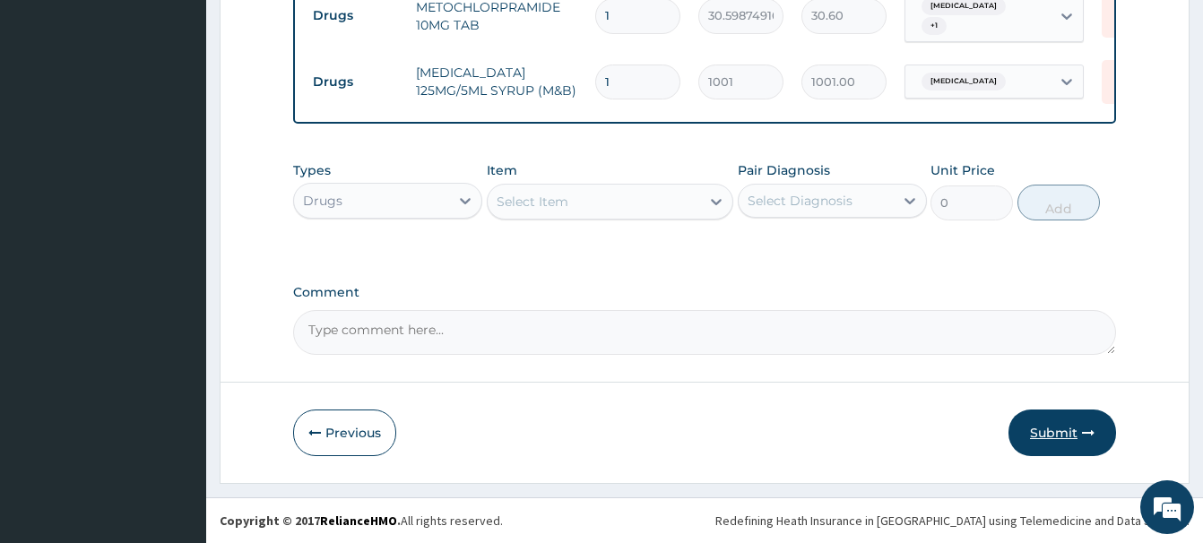
click at [1054, 434] on button "Submit" at bounding box center [1062, 433] width 108 height 47
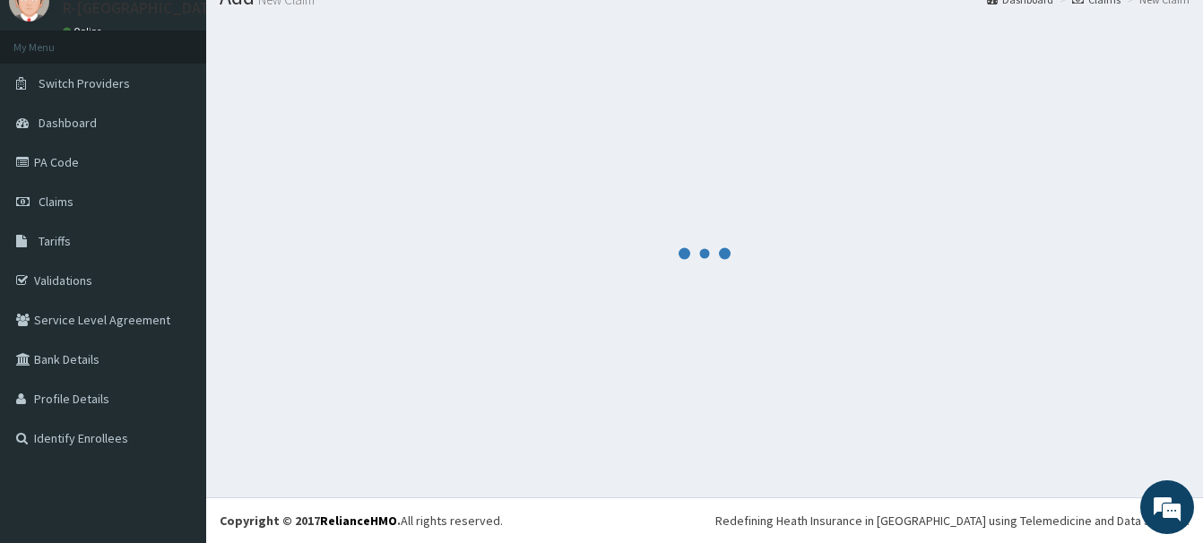
scroll to position [73, 0]
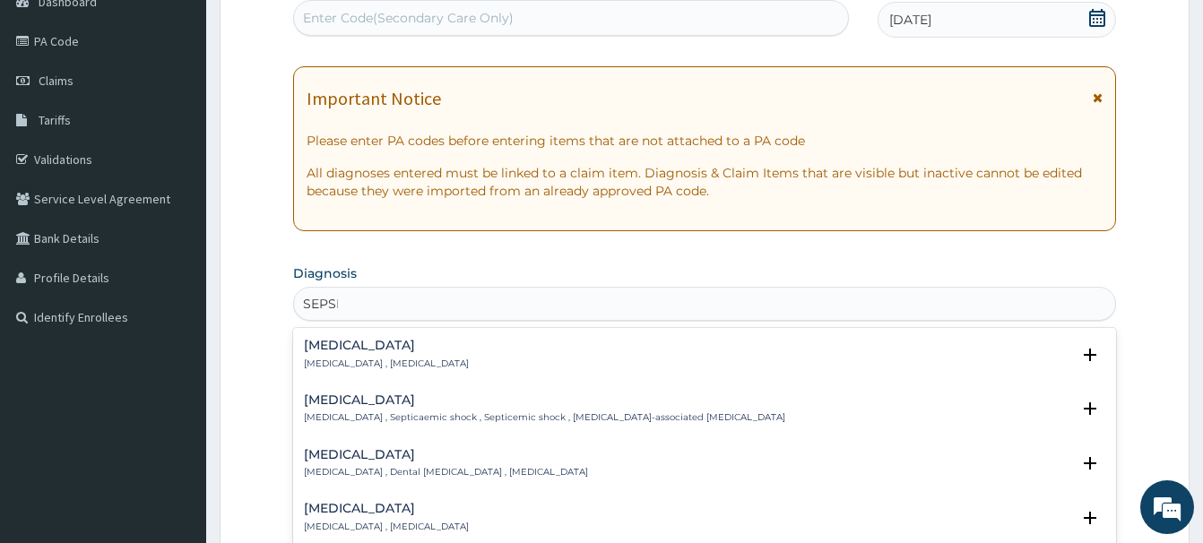
type input "SEPSIS"
click at [327, 352] on h4 "Sepsis" at bounding box center [386, 345] width 165 height 13
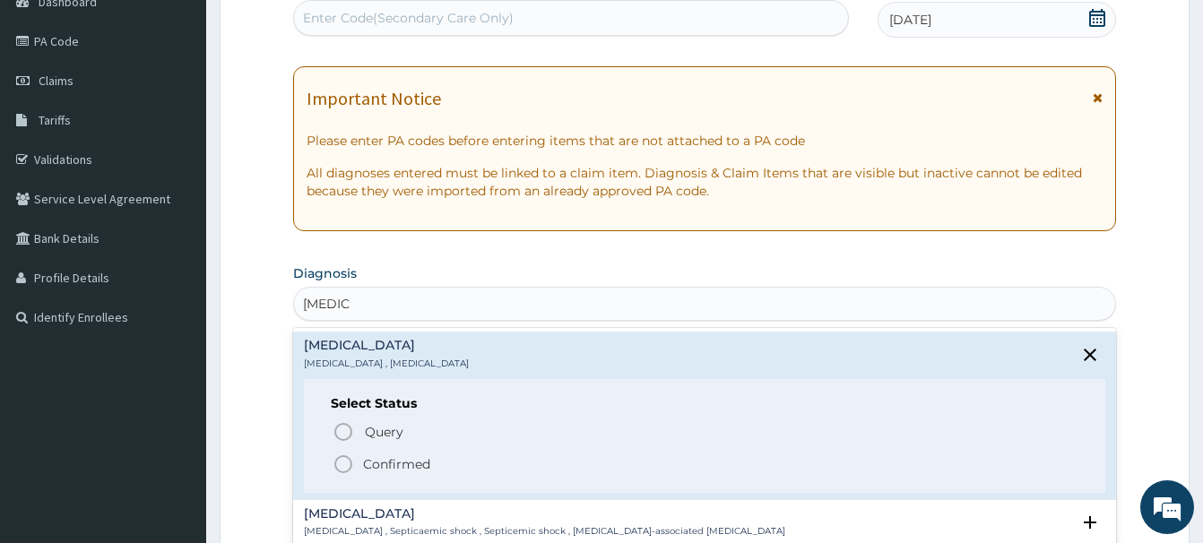
drag, startPoint x: 344, startPoint y: 468, endPoint x: 359, endPoint y: 387, distance: 82.1
click at [344, 464] on icon "status option filled" at bounding box center [343, 464] width 22 height 22
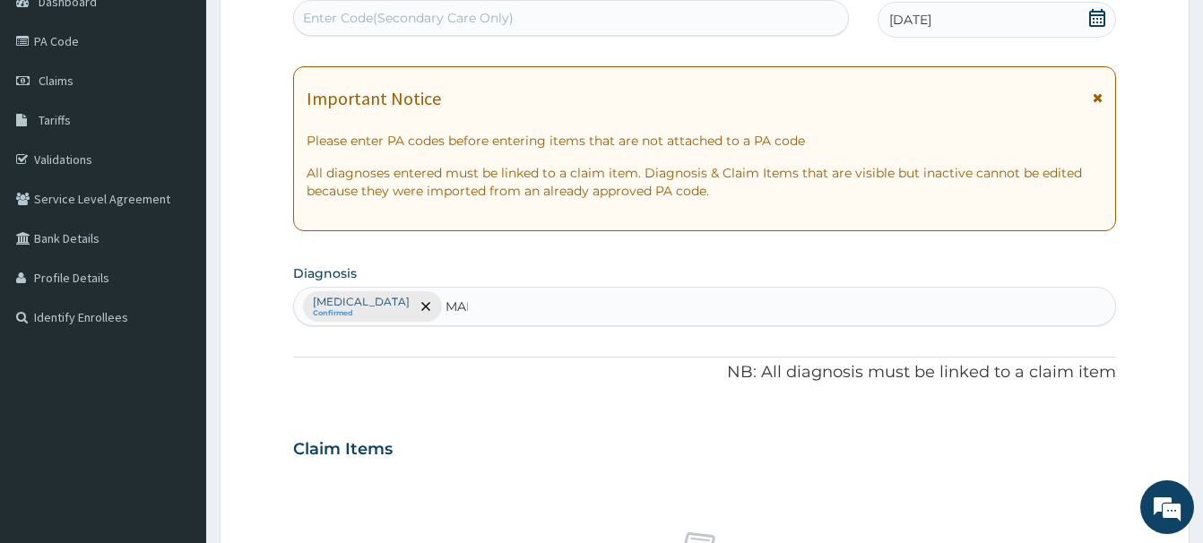
type input "MALA"
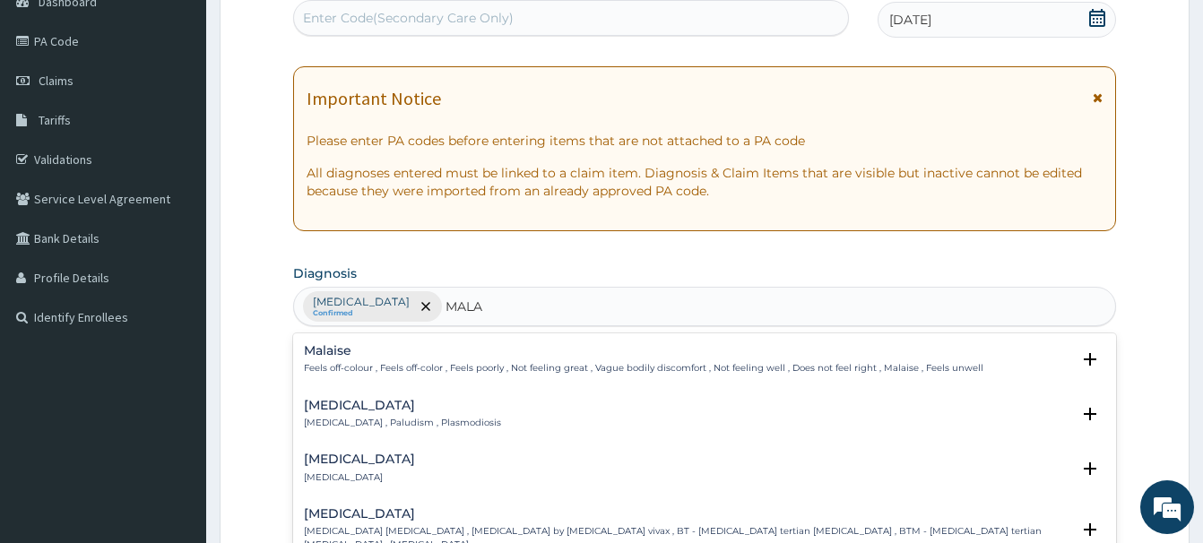
click at [326, 410] on h4 "[MEDICAL_DATA]" at bounding box center [402, 405] width 197 height 13
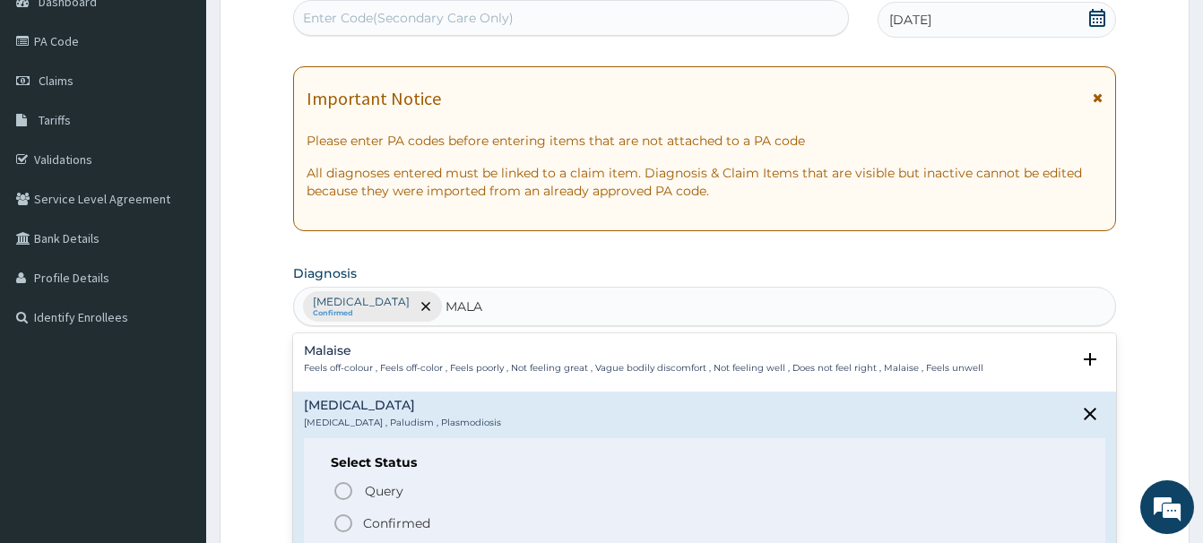
click at [349, 519] on icon "status option filled" at bounding box center [343, 524] width 22 height 22
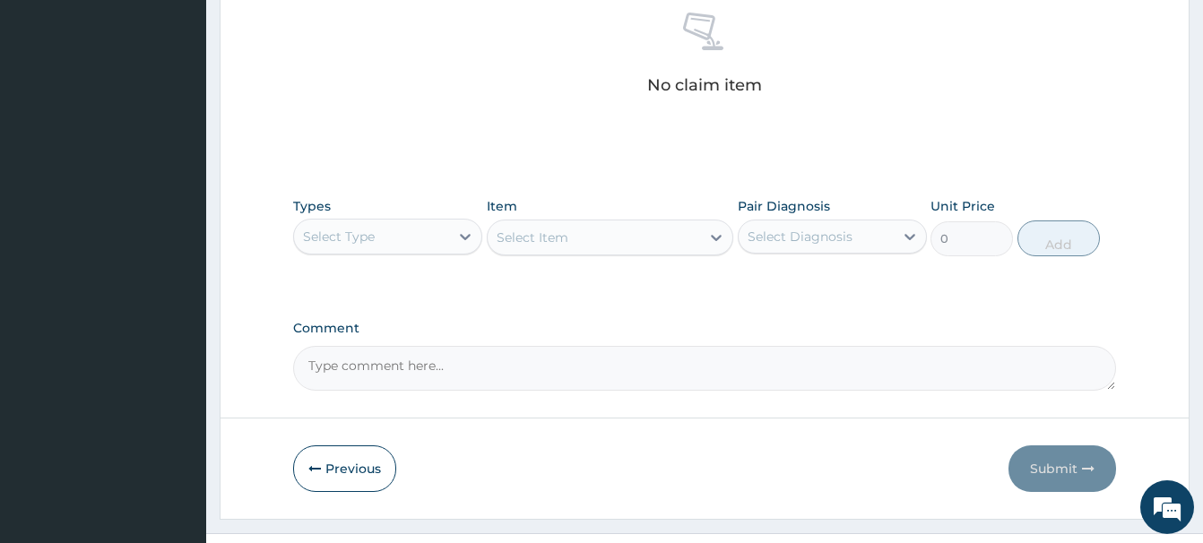
scroll to position [749, 0]
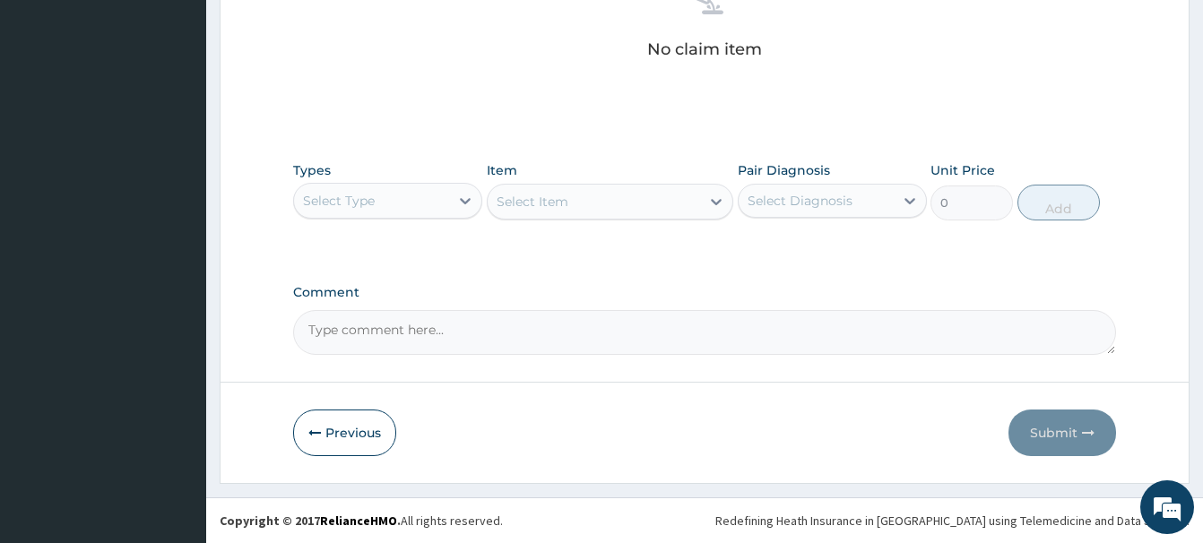
click at [365, 204] on div "Select Type" at bounding box center [339, 201] width 72 height 18
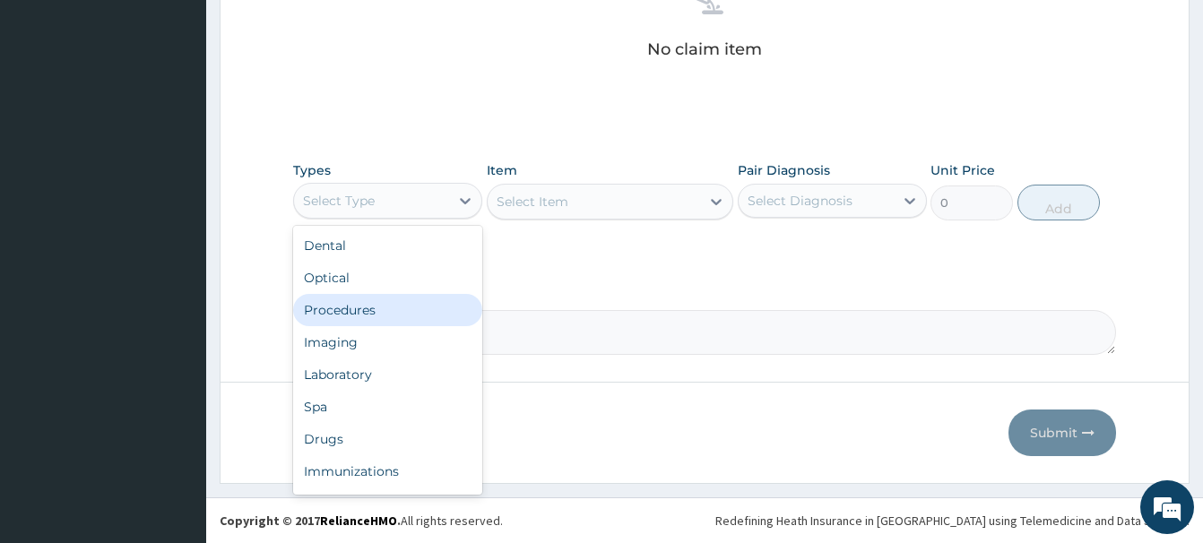
click at [358, 315] on div "Procedures" at bounding box center [387, 310] width 189 height 32
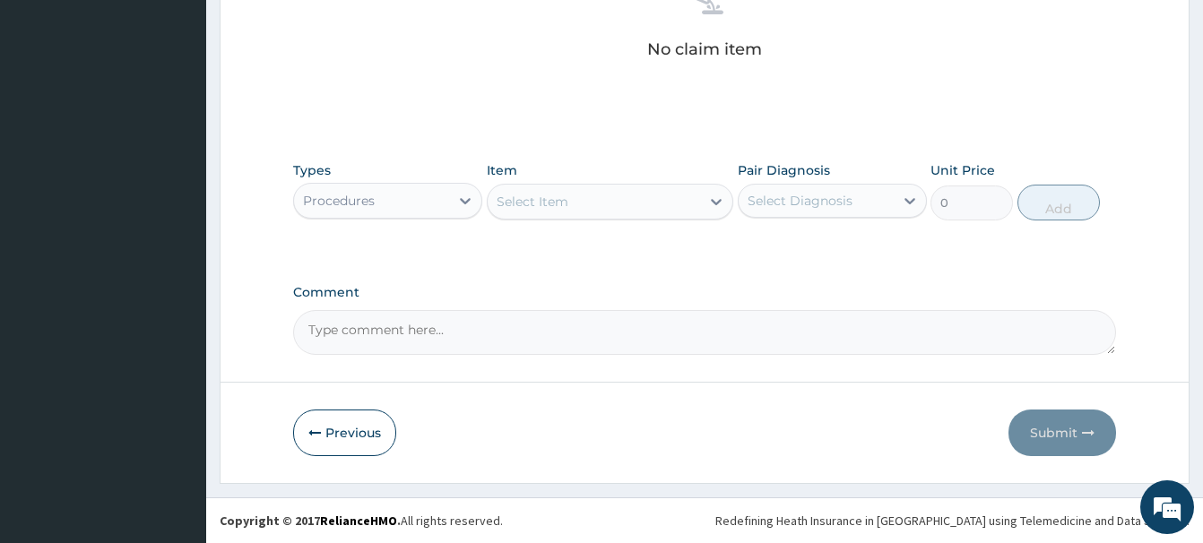
click at [540, 205] on div "Select Item" at bounding box center [532, 202] width 72 height 18
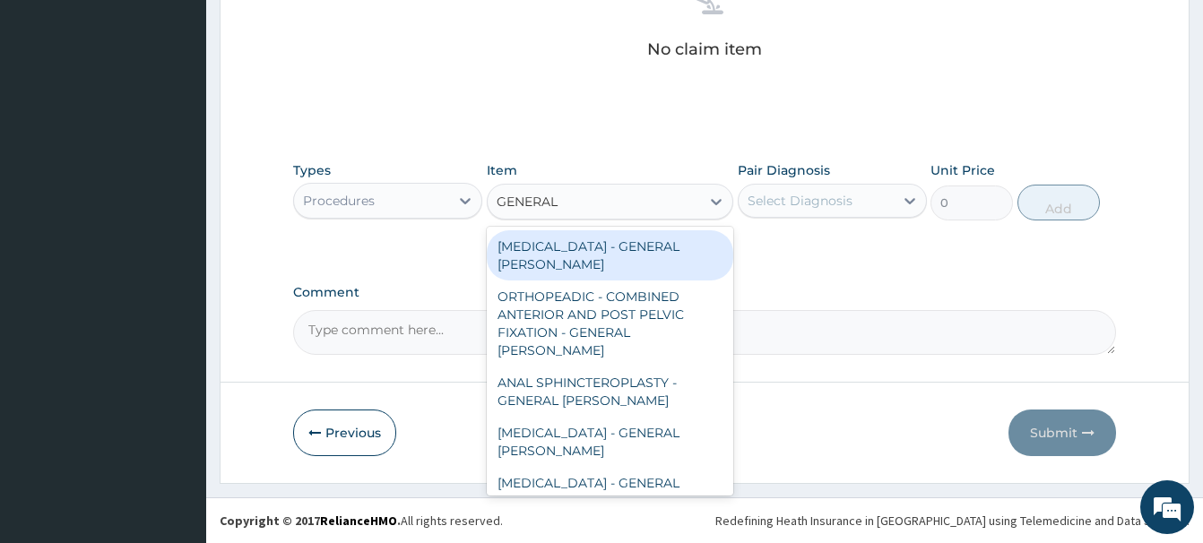
type input "GENERAL C"
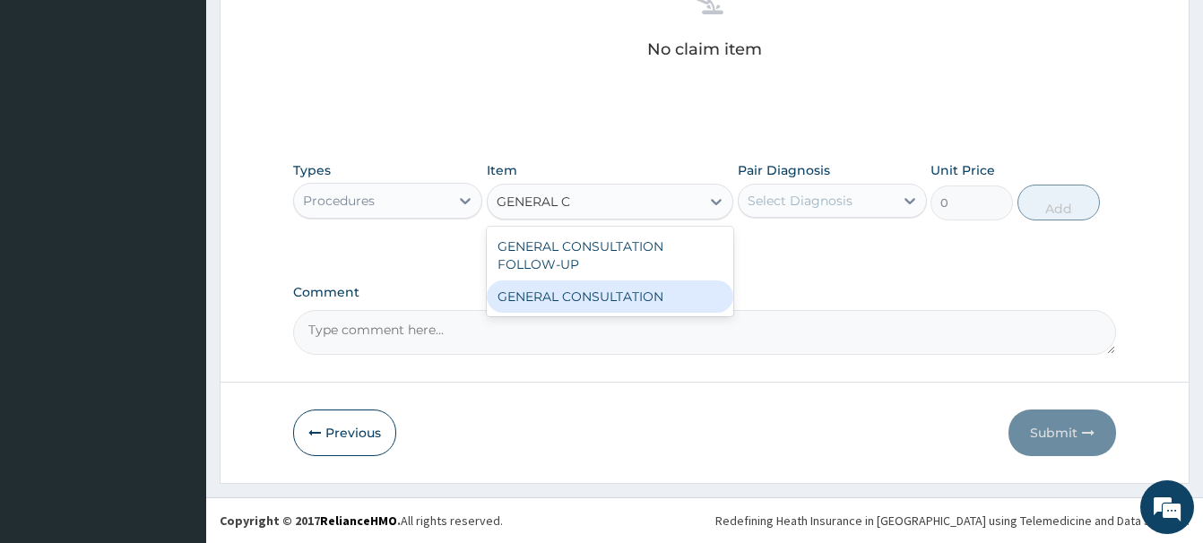
click at [658, 306] on div "GENERAL CONSULTATION" at bounding box center [610, 297] width 246 height 32
type input "6750"
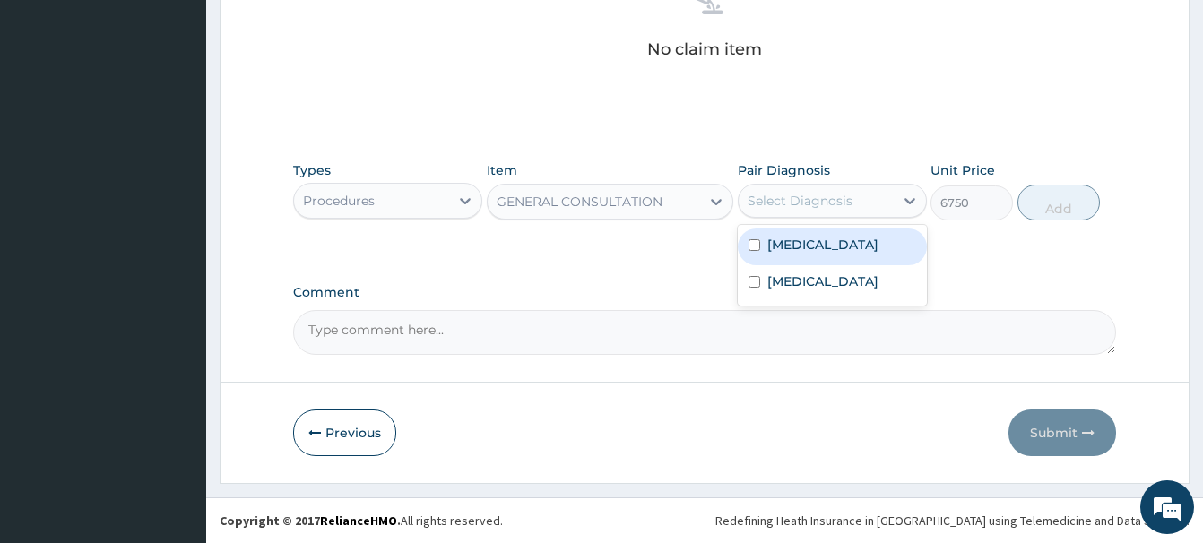
drag, startPoint x: 813, startPoint y: 200, endPoint x: 829, endPoint y: 255, distance: 57.9
click at [814, 199] on div "Select Diagnosis" at bounding box center [799, 201] width 105 height 18
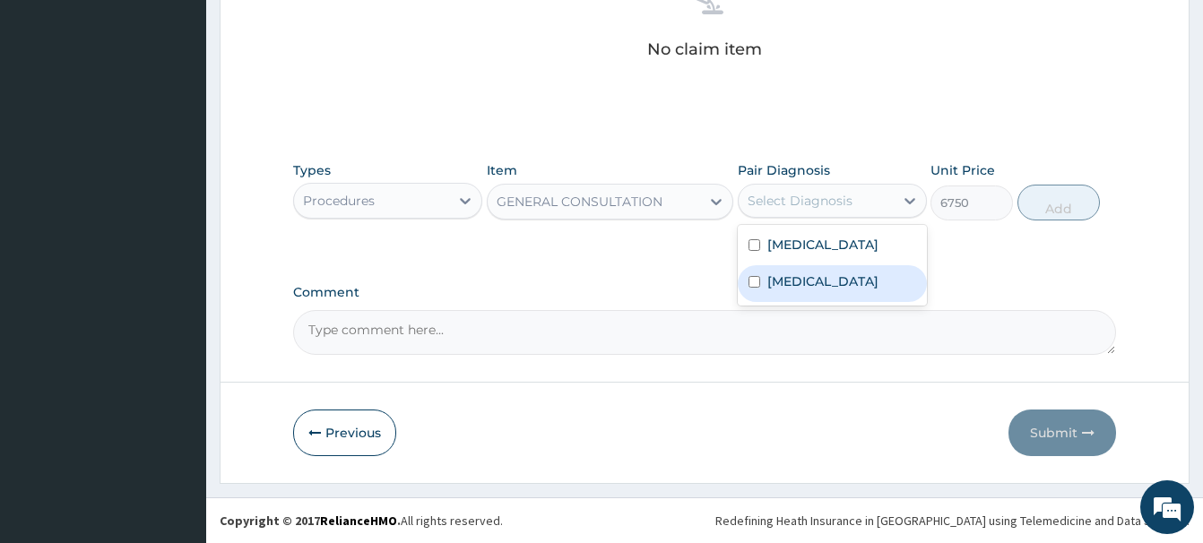
drag, startPoint x: 811, startPoint y: 292, endPoint x: 807, endPoint y: 281, distance: 11.7
click at [811, 290] on div "Malaria" at bounding box center [832, 283] width 189 height 37
checkbox input "true"
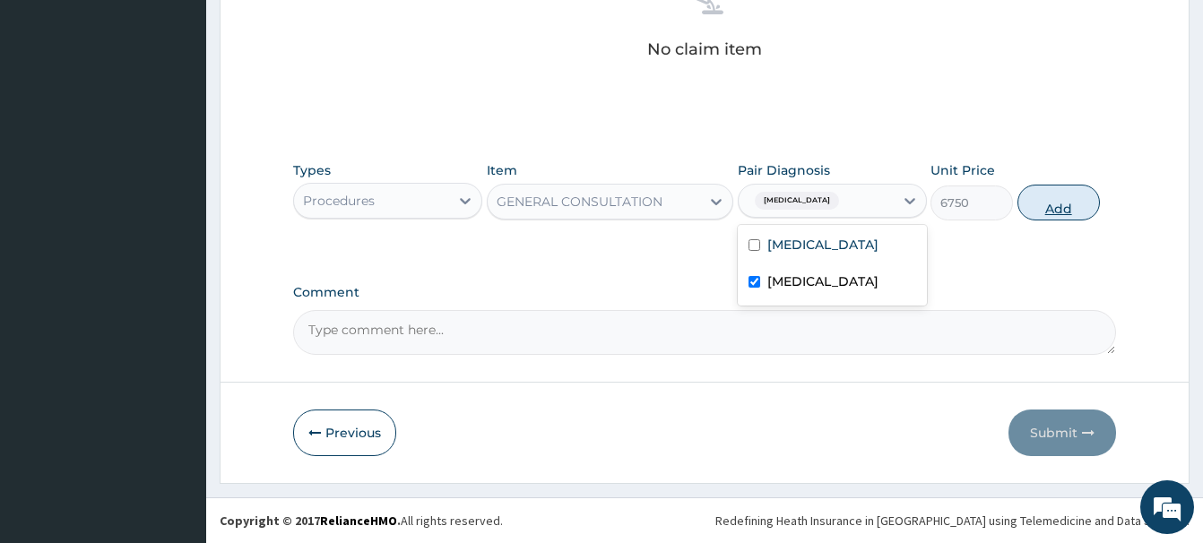
click at [1057, 210] on button "Add" at bounding box center [1058, 203] width 82 height 36
type input "0"
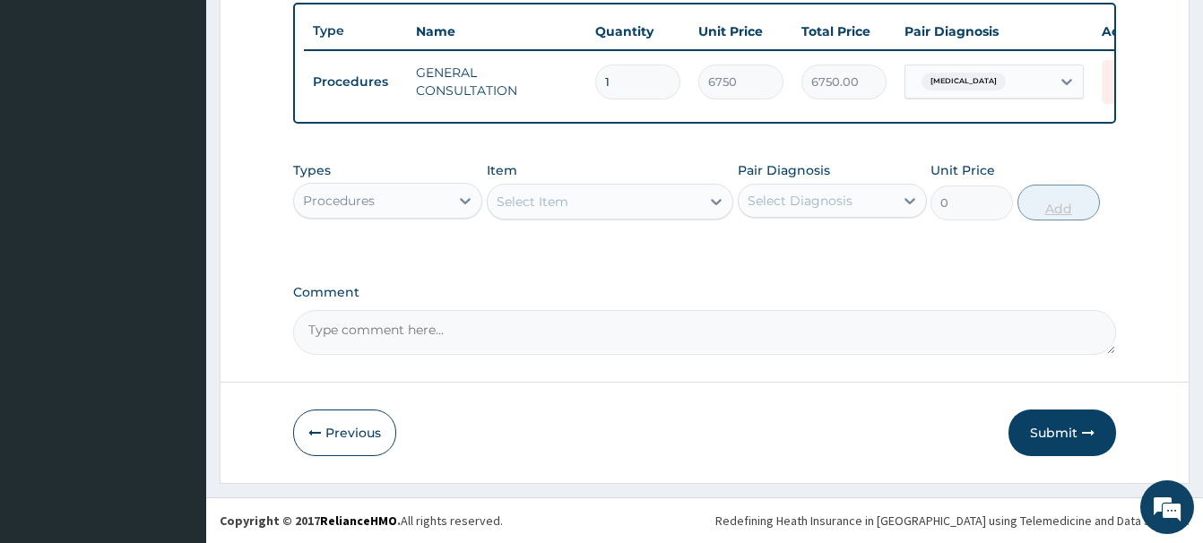
scroll to position [664, 0]
drag, startPoint x: 355, startPoint y: 192, endPoint x: 355, endPoint y: 209, distance: 17.0
click at [355, 194] on div "Procedures" at bounding box center [339, 201] width 72 height 18
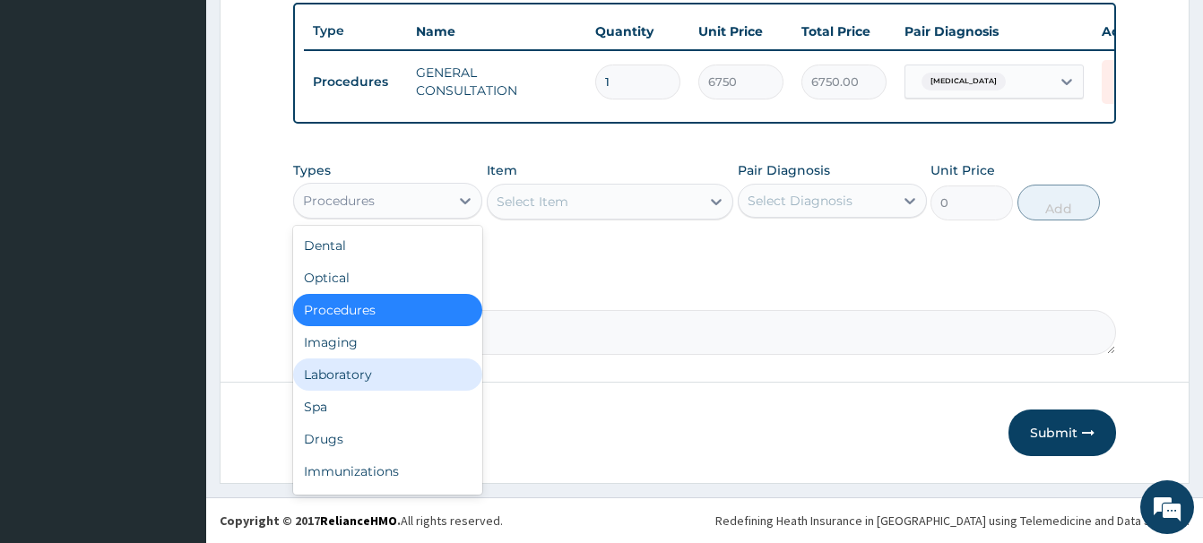
drag, startPoint x: 336, startPoint y: 375, endPoint x: 327, endPoint y: 376, distance: 9.1
click at [334, 376] on div "Laboratory" at bounding box center [387, 374] width 189 height 32
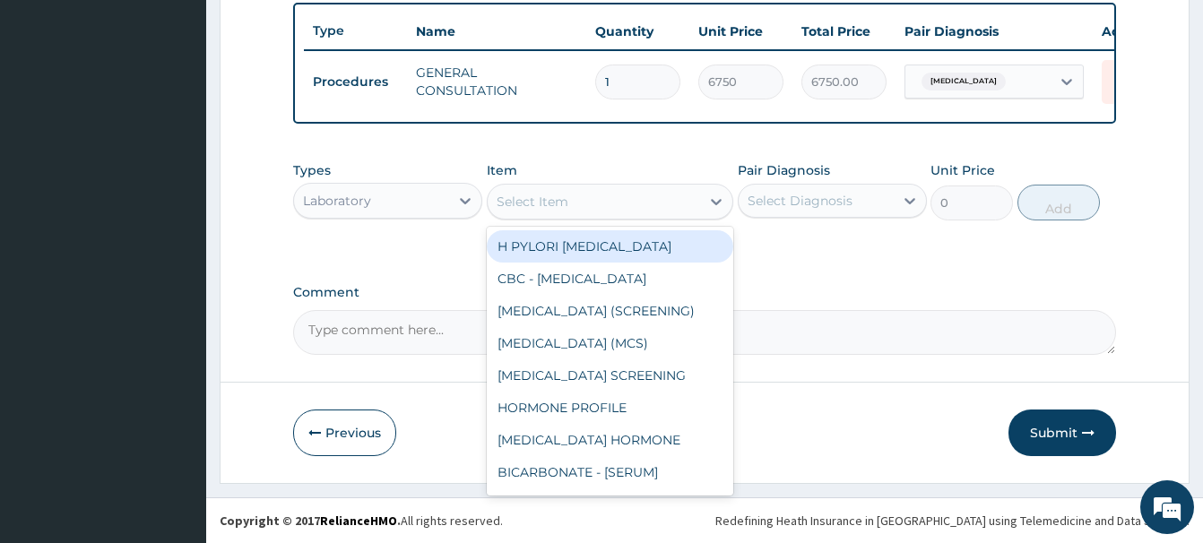
click at [540, 204] on div "Select Item" at bounding box center [532, 202] width 72 height 18
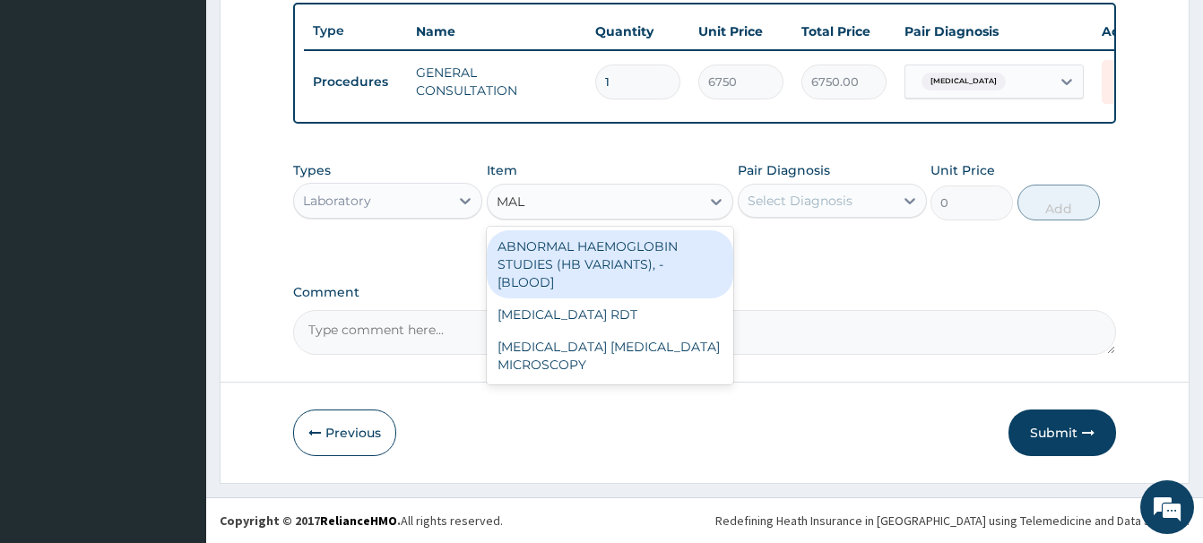
type input "MALA"
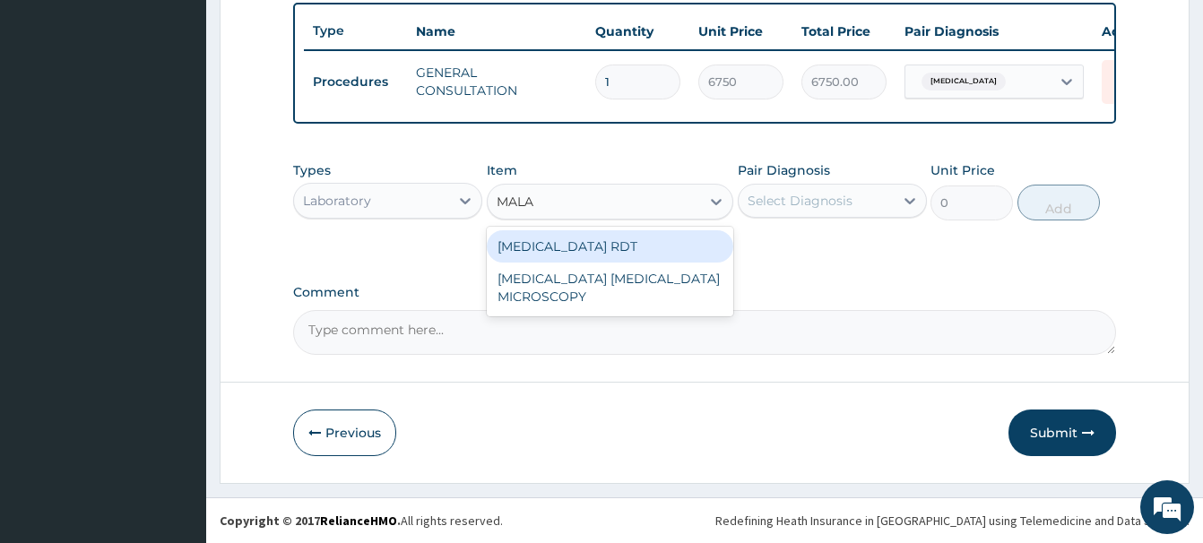
click at [577, 253] on div "[MEDICAL_DATA] RDT" at bounding box center [610, 246] width 246 height 32
type input "2700"
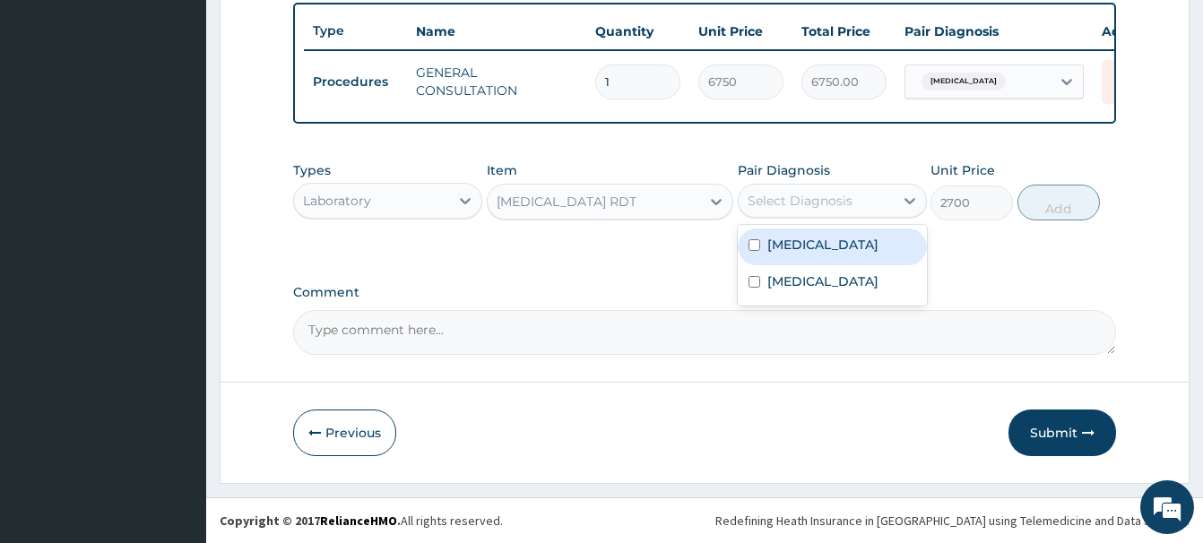
click at [827, 204] on div "Select Diagnosis" at bounding box center [799, 201] width 105 height 18
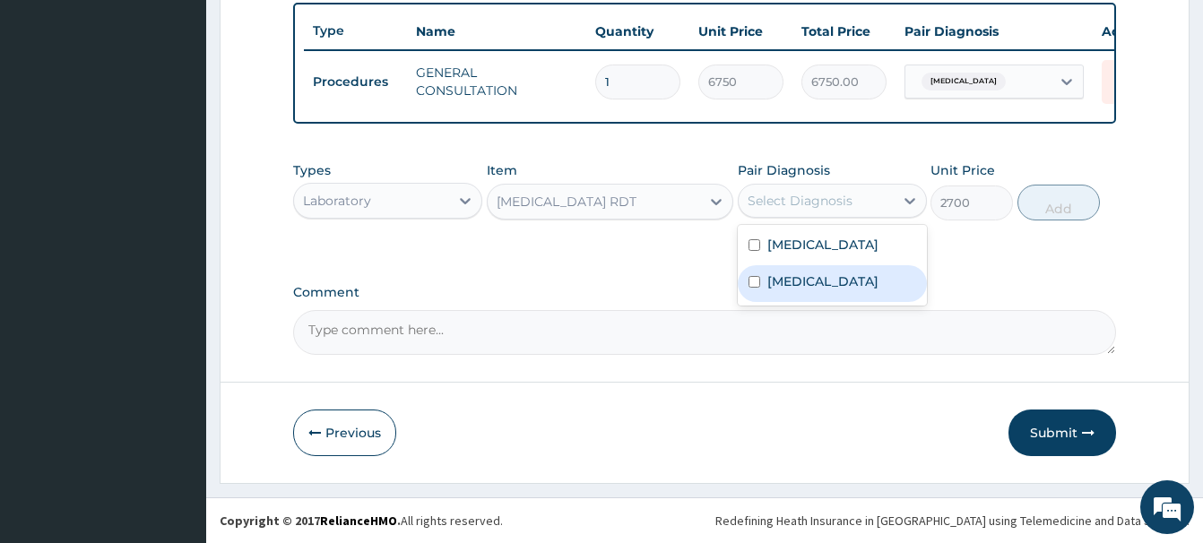
drag, startPoint x: 802, startPoint y: 281, endPoint x: 805, endPoint y: 271, distance: 11.1
click at [803, 281] on label "[MEDICAL_DATA]" at bounding box center [822, 281] width 111 height 18
checkbox input "true"
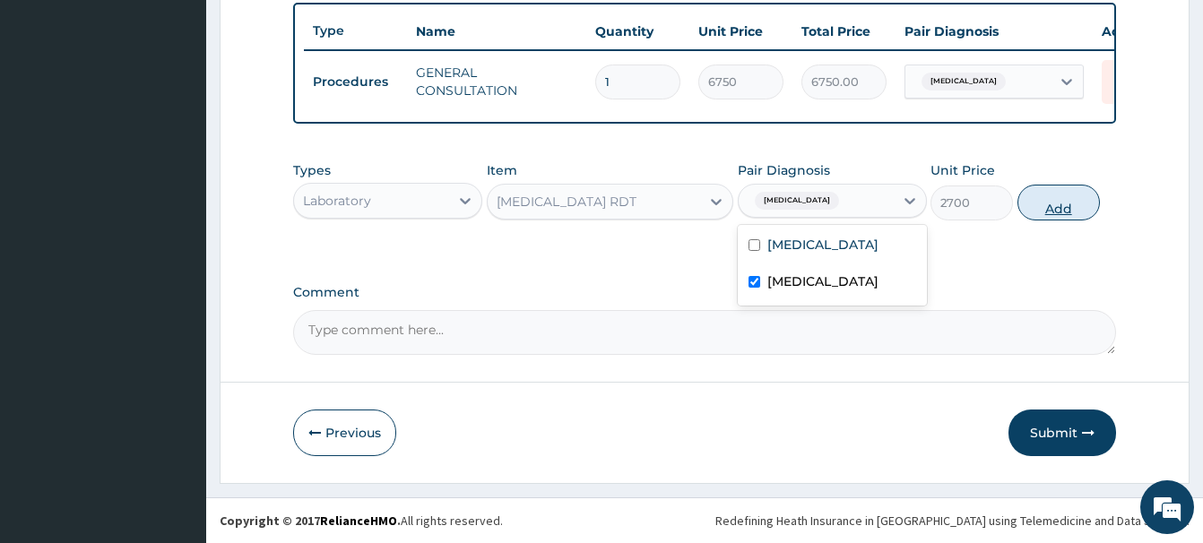
click at [1034, 204] on button "Add" at bounding box center [1058, 203] width 82 height 36
type input "0"
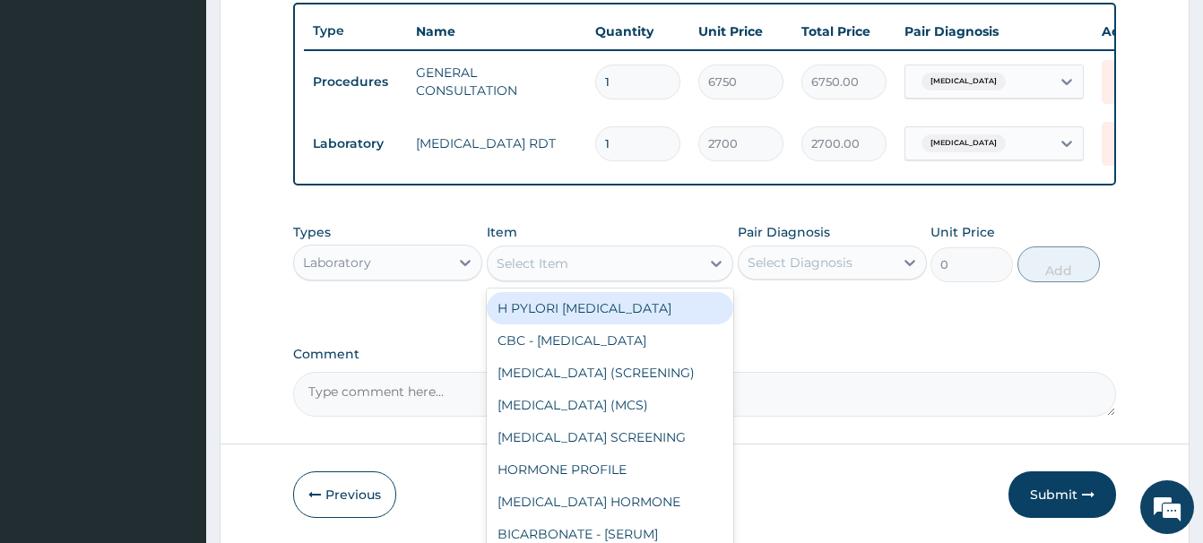
click at [523, 261] on div "Select Item" at bounding box center [532, 264] width 72 height 18
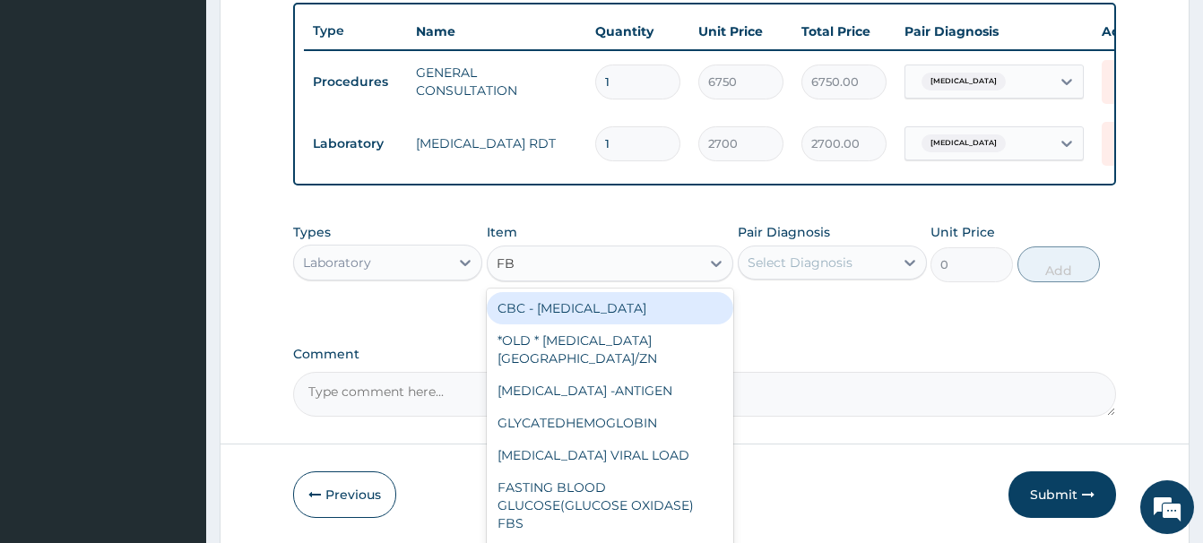
type input "FBC"
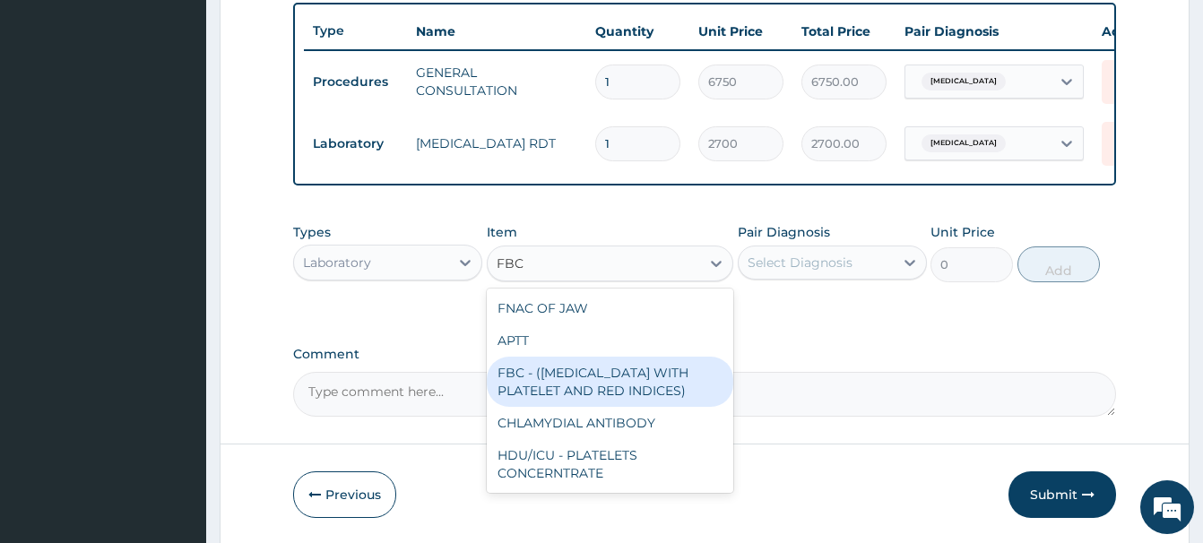
drag, startPoint x: 610, startPoint y: 382, endPoint x: 626, endPoint y: 374, distance: 18.0
click at [614, 382] on div "FBC - (FULL BLOOD COUNT WITH PLATELET AND RED INDICES)" at bounding box center [610, 382] width 246 height 50
type input "5400"
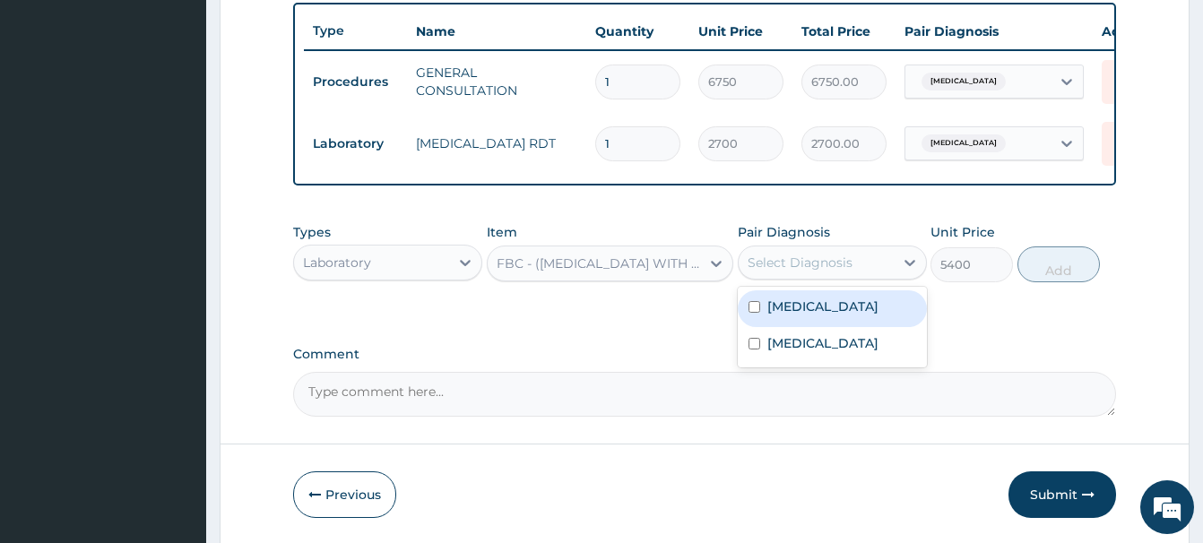
click at [769, 260] on div "Select Diagnosis" at bounding box center [799, 263] width 105 height 18
click at [797, 313] on label "Sepsis" at bounding box center [822, 307] width 111 height 18
checkbox input "true"
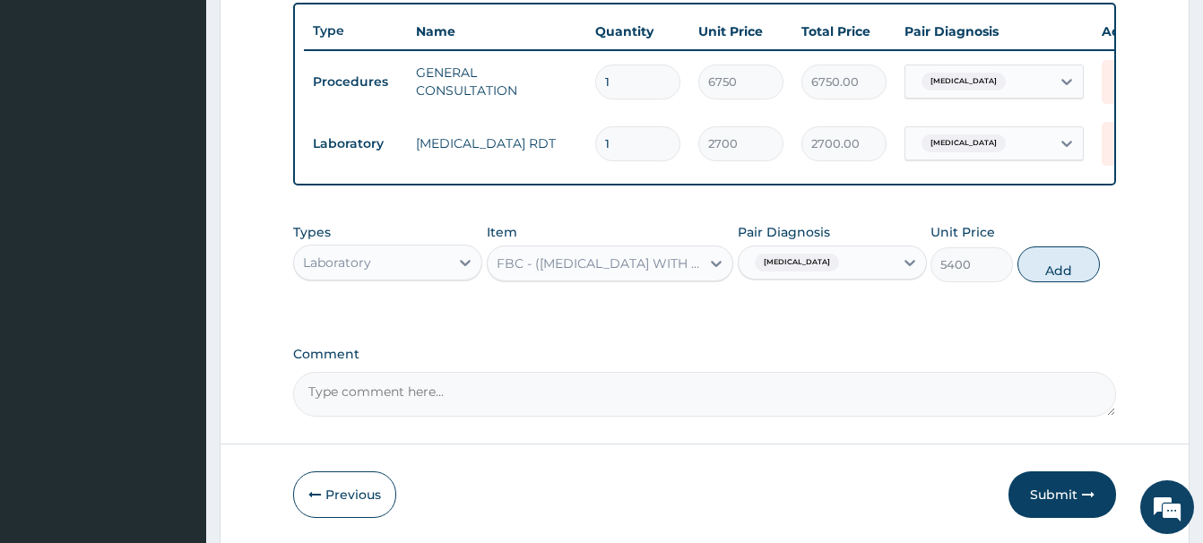
drag, startPoint x: 1050, startPoint y: 268, endPoint x: 1028, endPoint y: 279, distance: 24.9
click at [1057, 264] on button "Add" at bounding box center [1058, 264] width 82 height 36
type input "0"
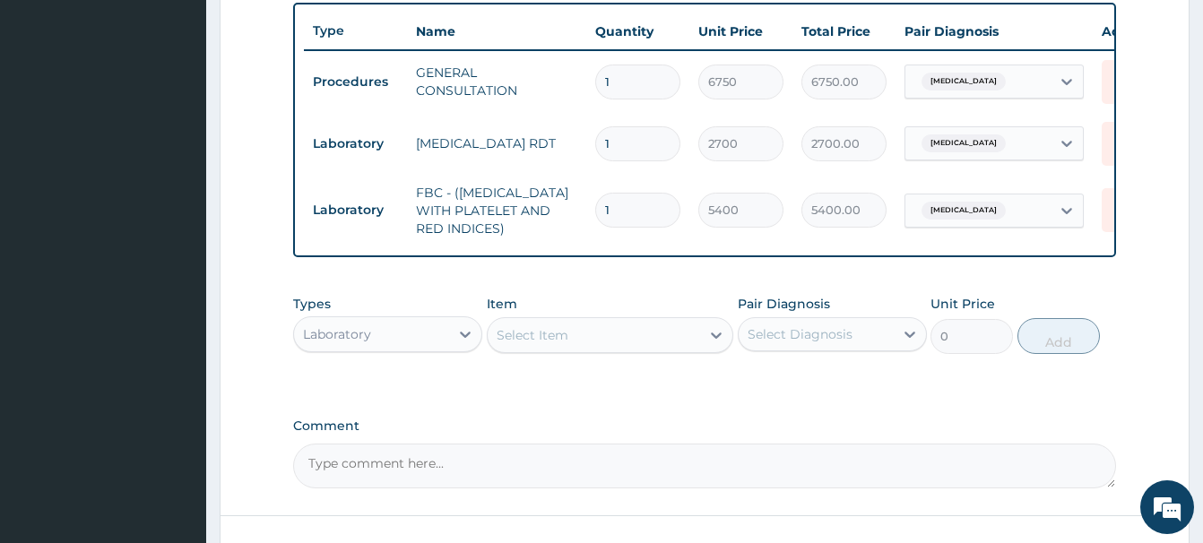
drag, startPoint x: 388, startPoint y: 332, endPoint x: 409, endPoint y: 202, distance: 131.6
click at [391, 330] on div "Laboratory" at bounding box center [371, 334] width 155 height 29
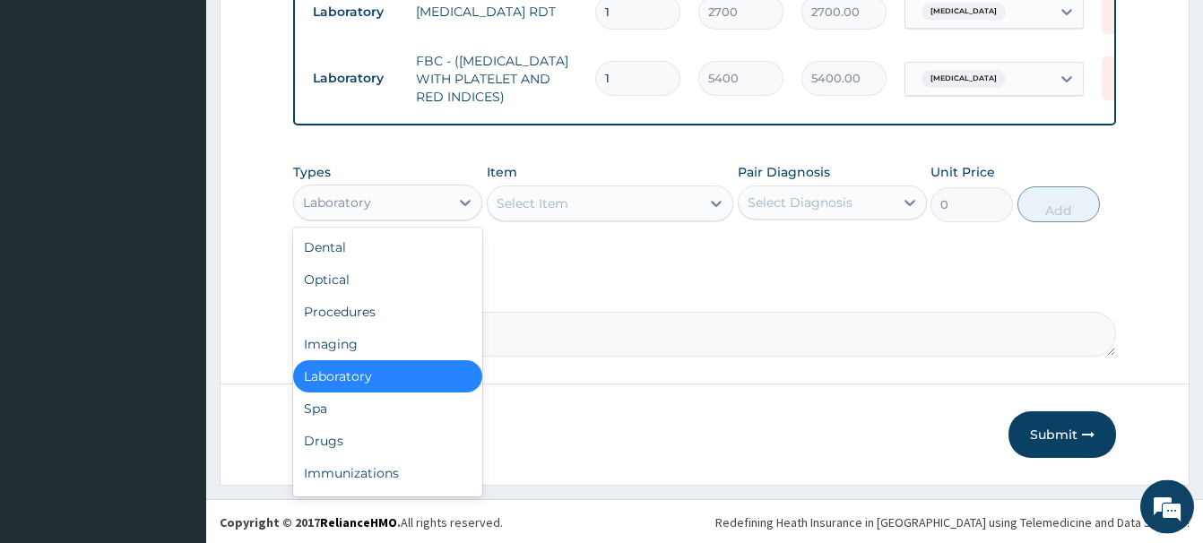
scroll to position [798, 0]
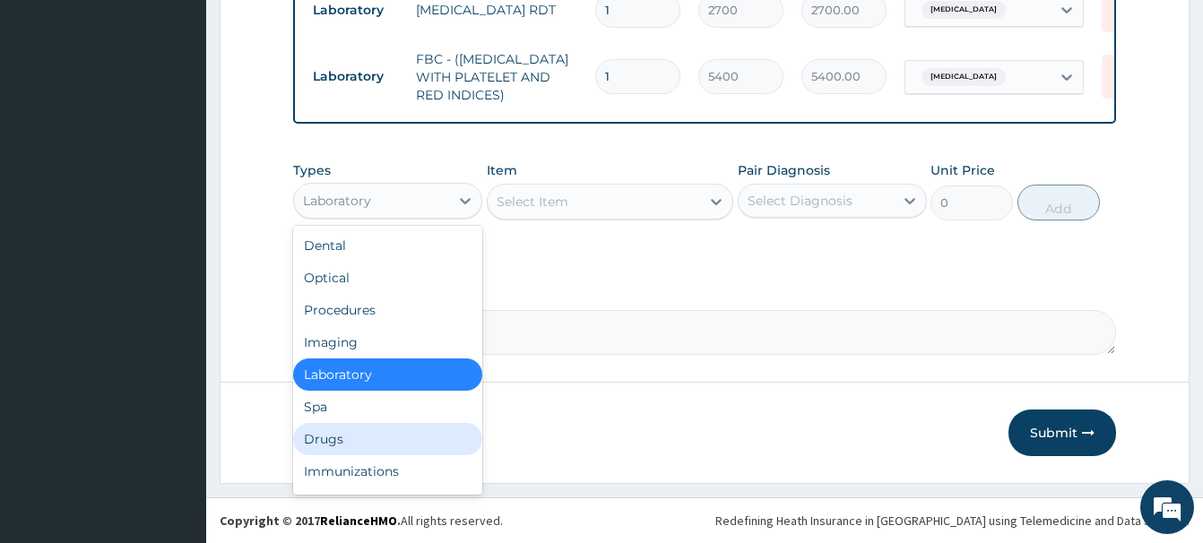
click at [329, 438] on div "Drugs" at bounding box center [387, 439] width 189 height 32
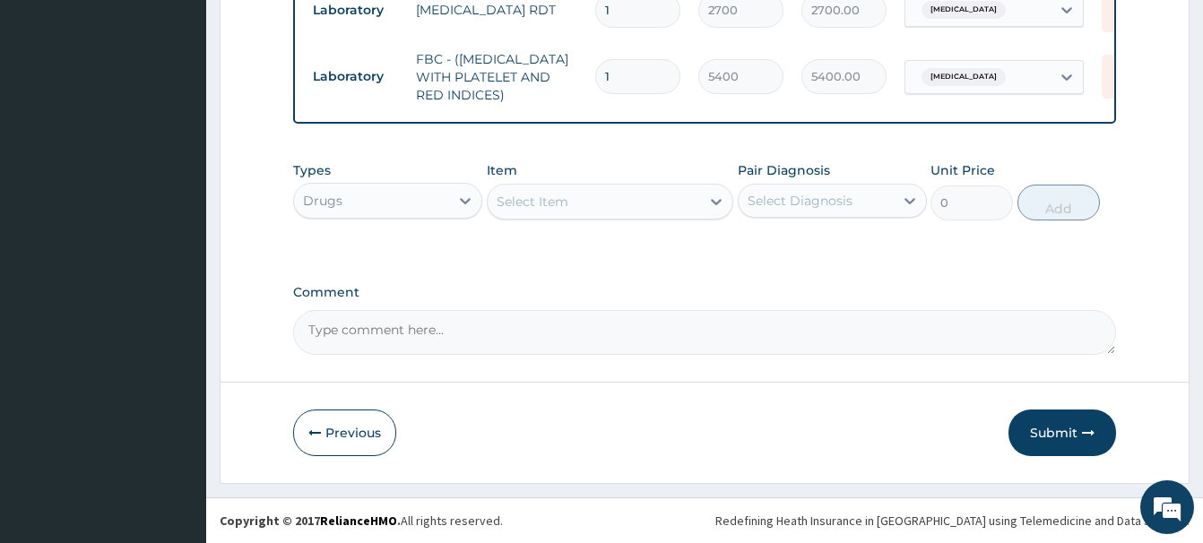
click at [518, 202] on div "Select Item" at bounding box center [532, 202] width 72 height 18
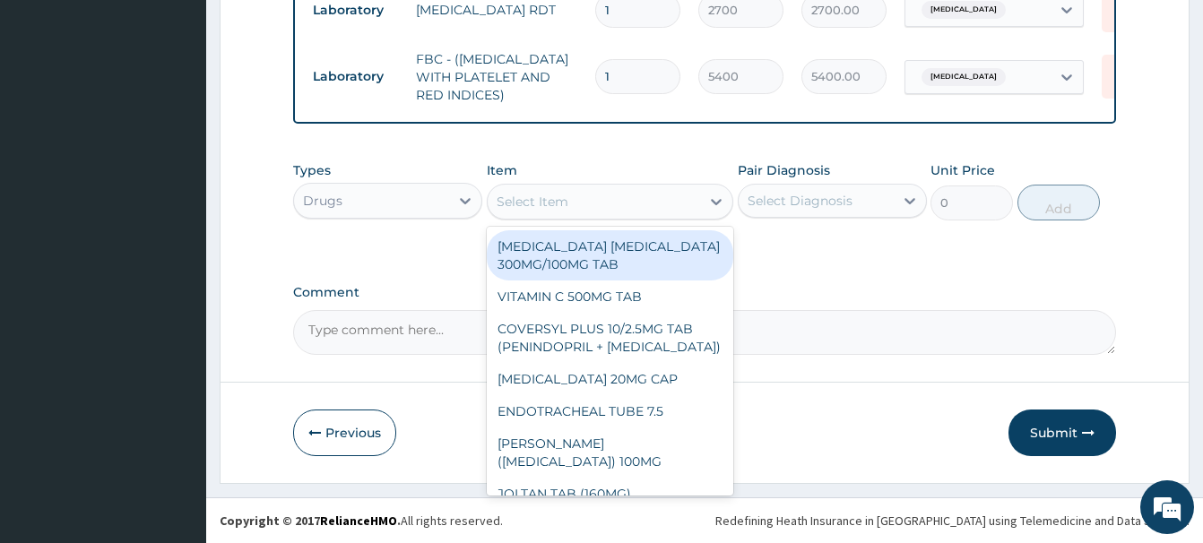
paste input "VITAMIN C 125MG/5ML SYRU"
type input "VITAMIN C 125MG/5ML SYRU"
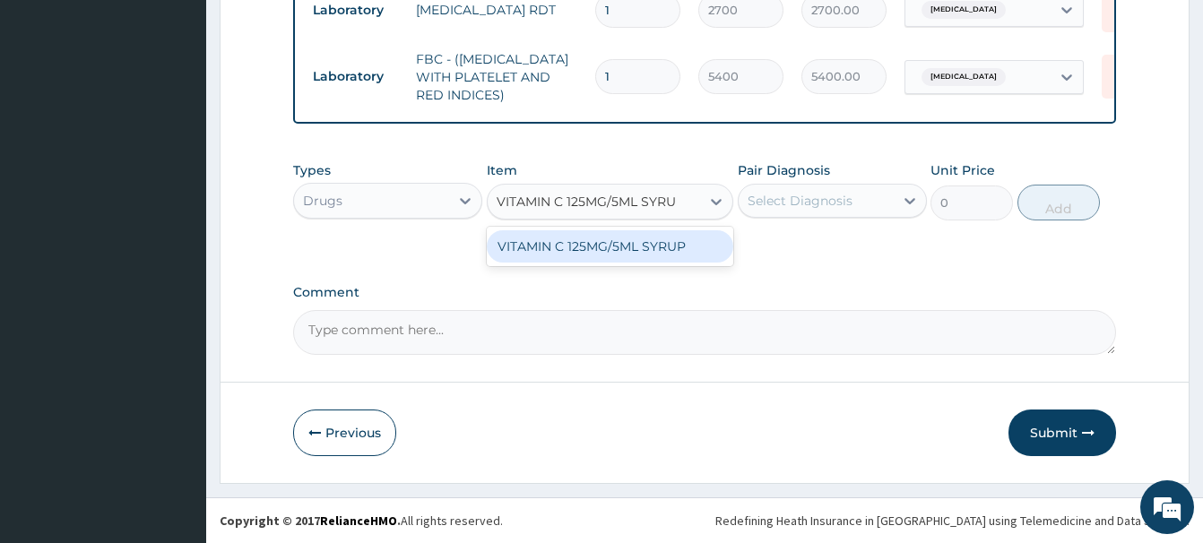
drag, startPoint x: 590, startPoint y: 242, endPoint x: 661, endPoint y: 220, distance: 74.9
click at [593, 245] on div "VITAMIN C 125MG/5ML SYRUP" at bounding box center [610, 246] width 246 height 32
type input "1225"
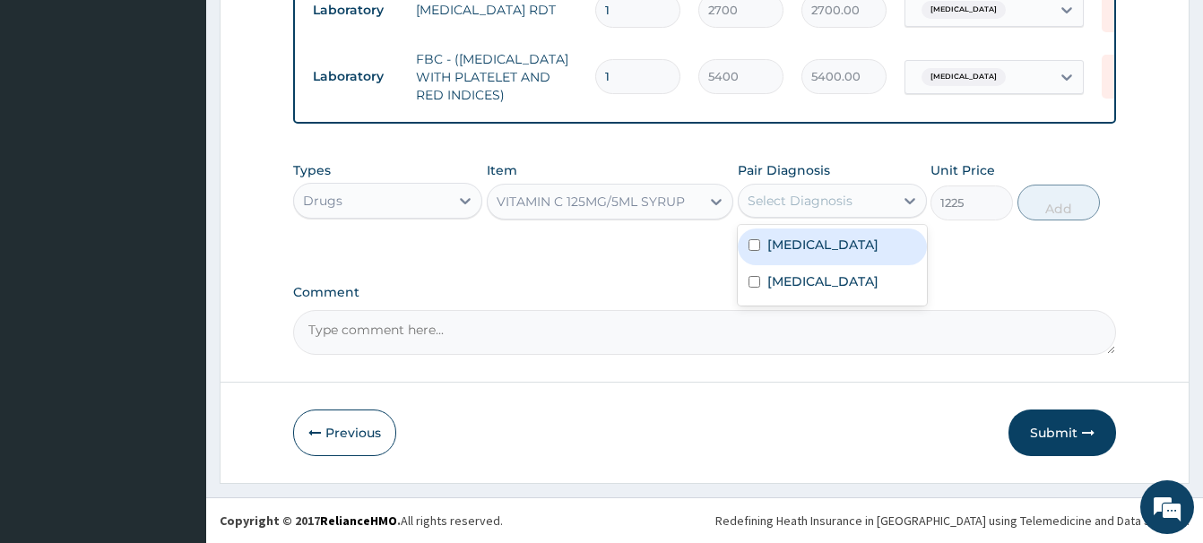
click at [758, 199] on div "Select Diagnosis" at bounding box center [799, 201] width 105 height 18
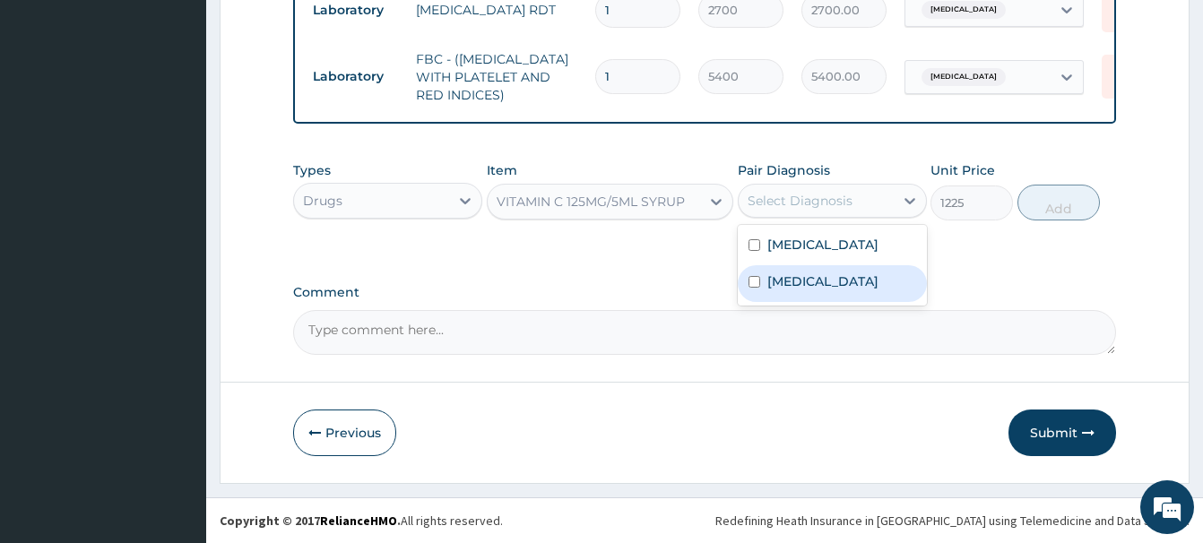
click at [824, 281] on div "Malaria" at bounding box center [832, 283] width 189 height 37
checkbox input "true"
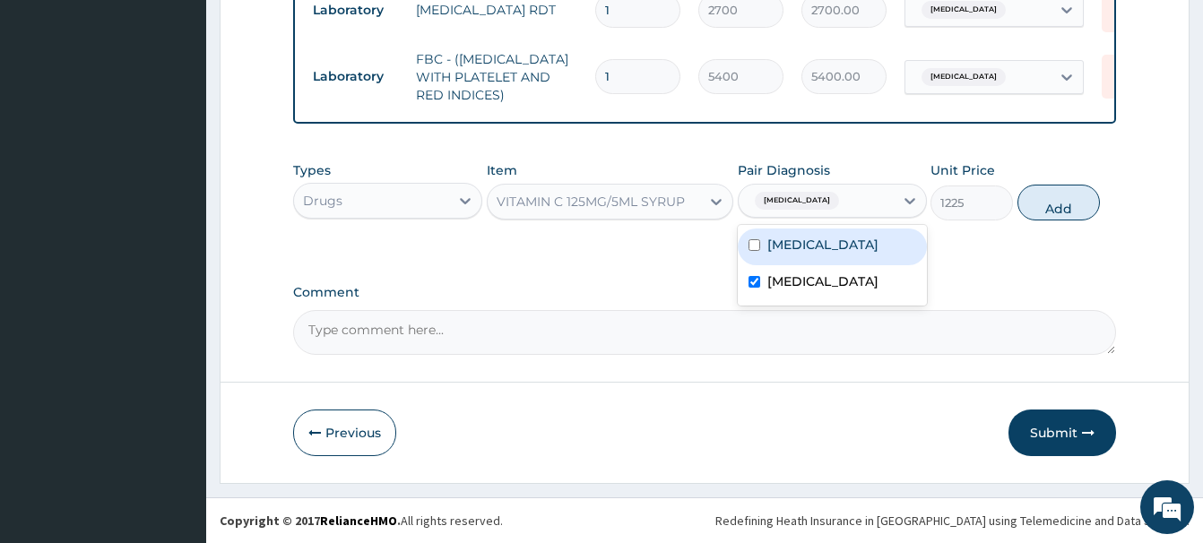
drag, startPoint x: 1054, startPoint y: 207, endPoint x: 1045, endPoint y: 204, distance: 9.4
click at [1053, 207] on button "Add" at bounding box center [1058, 203] width 82 height 36
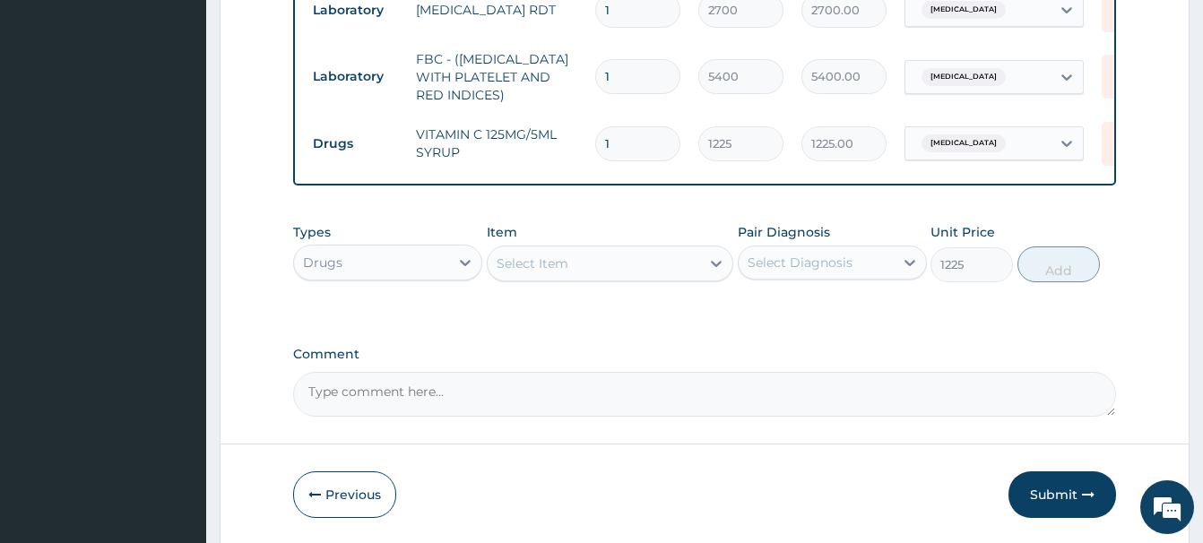
type input "0"
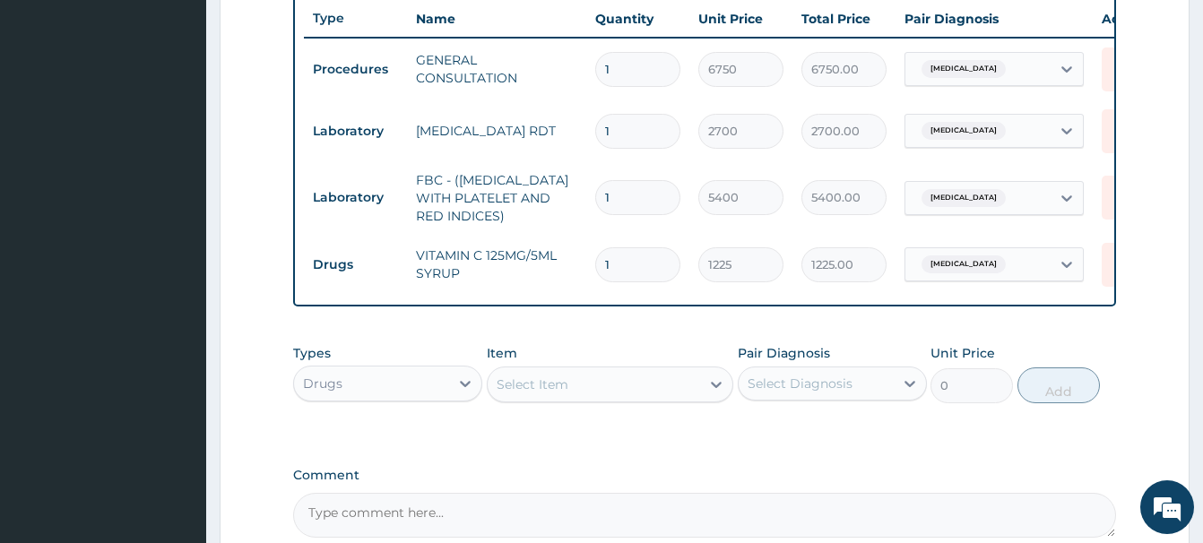
scroll to position [859, 0]
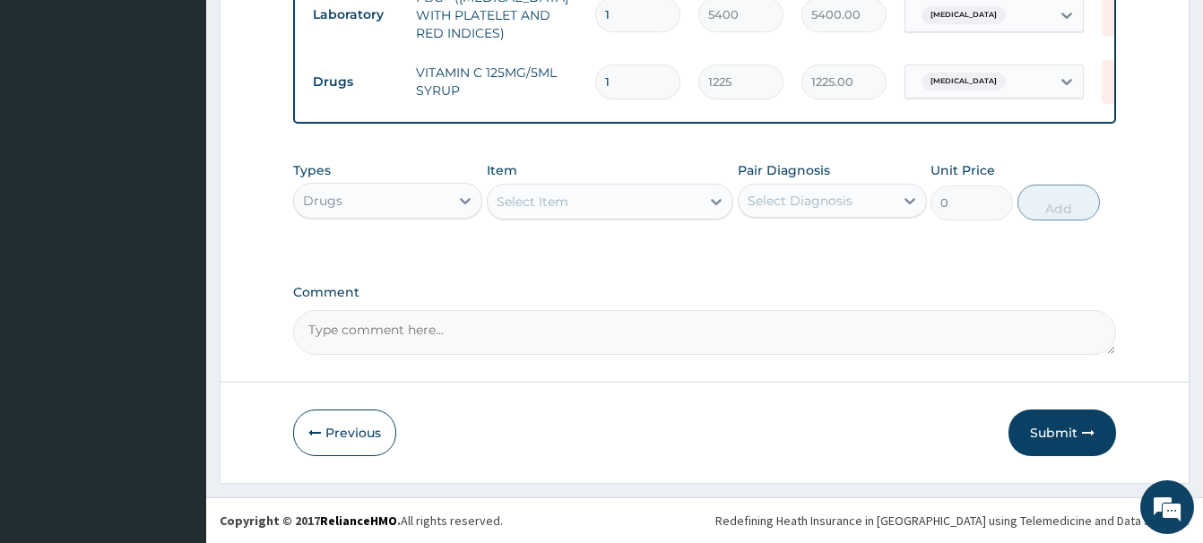
click at [1065, 434] on button "Submit" at bounding box center [1062, 433] width 108 height 47
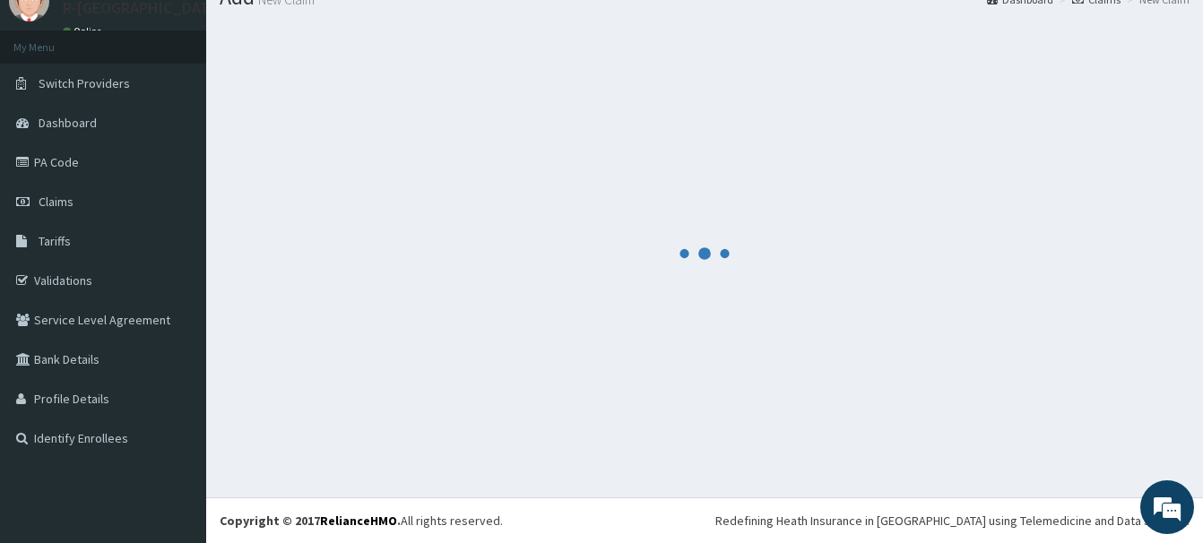
scroll to position [73, 0]
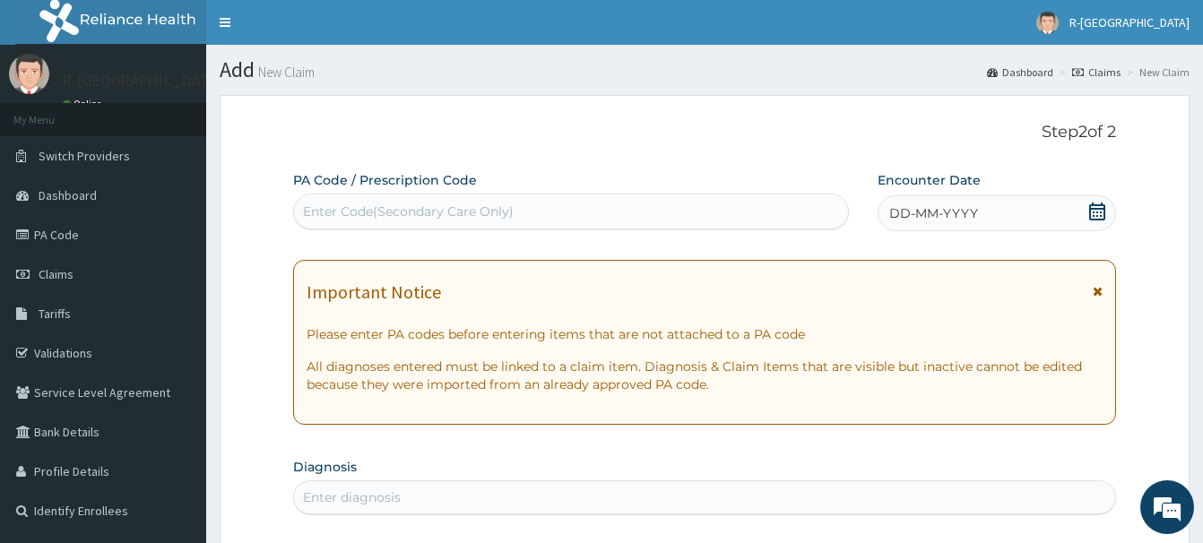
click at [1096, 208] on icon at bounding box center [1097, 212] width 16 height 18
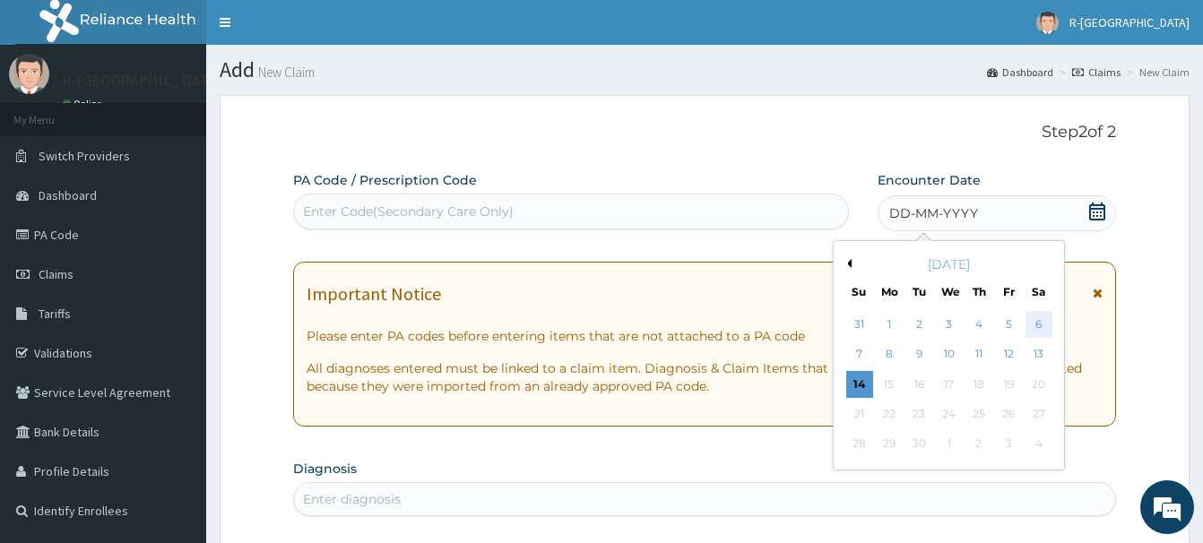
click at [1040, 328] on div "6" at bounding box center [1038, 324] width 27 height 27
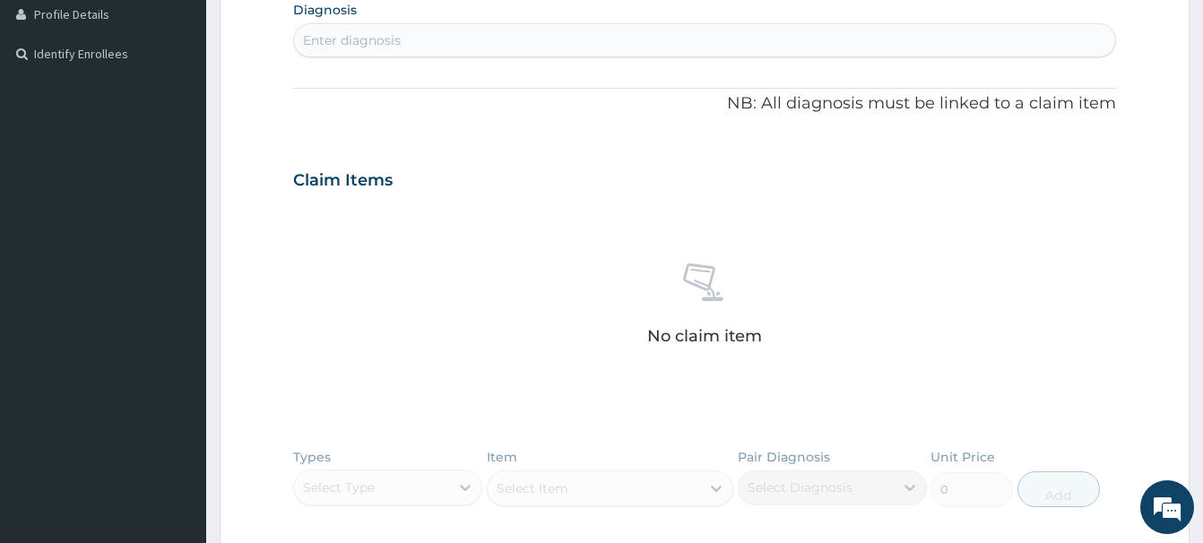
scroll to position [274, 0]
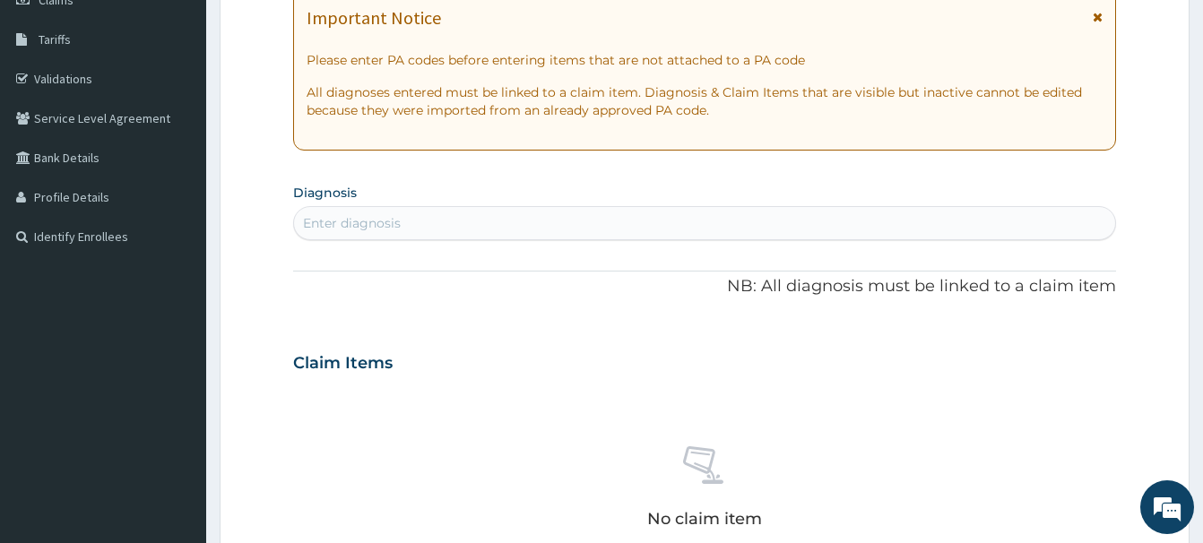
drag, startPoint x: 324, startPoint y: 225, endPoint x: 328, endPoint y: 235, distance: 10.5
click at [328, 227] on div "Enter diagnosis" at bounding box center [352, 223] width 98 height 18
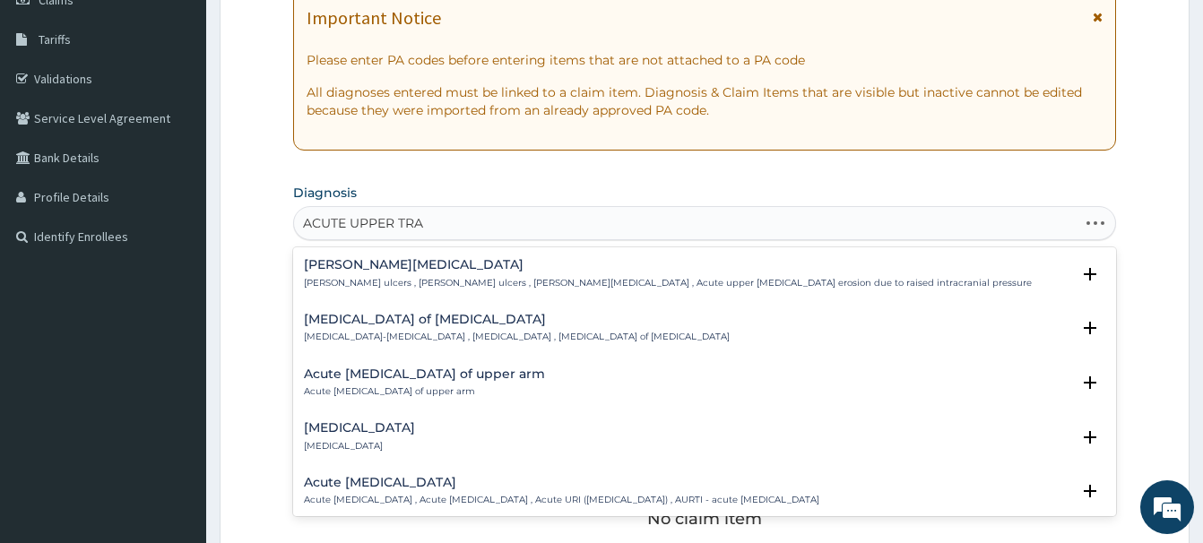
type input "ACUTE UPPER TRAC"
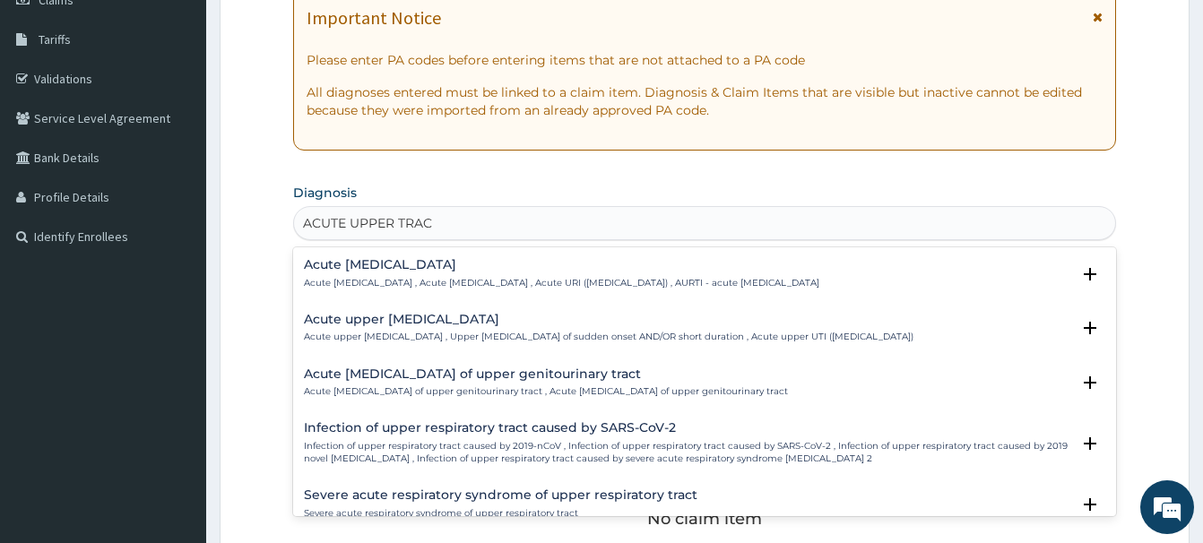
click at [387, 263] on h4 "Acute [MEDICAL_DATA]" at bounding box center [561, 264] width 515 height 13
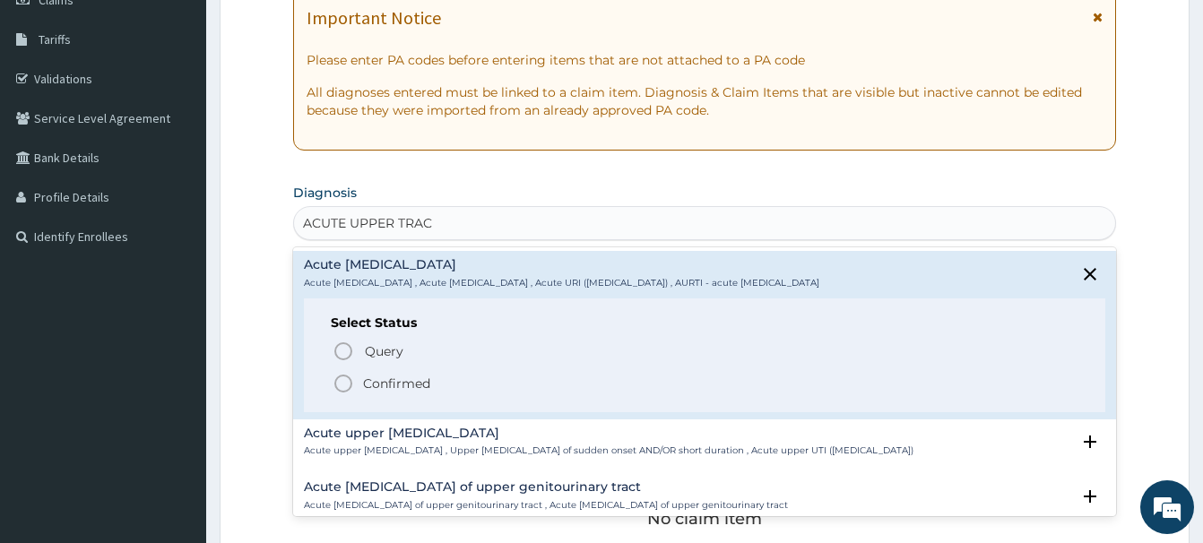
click at [346, 376] on circle "status option filled" at bounding box center [343, 384] width 16 height 16
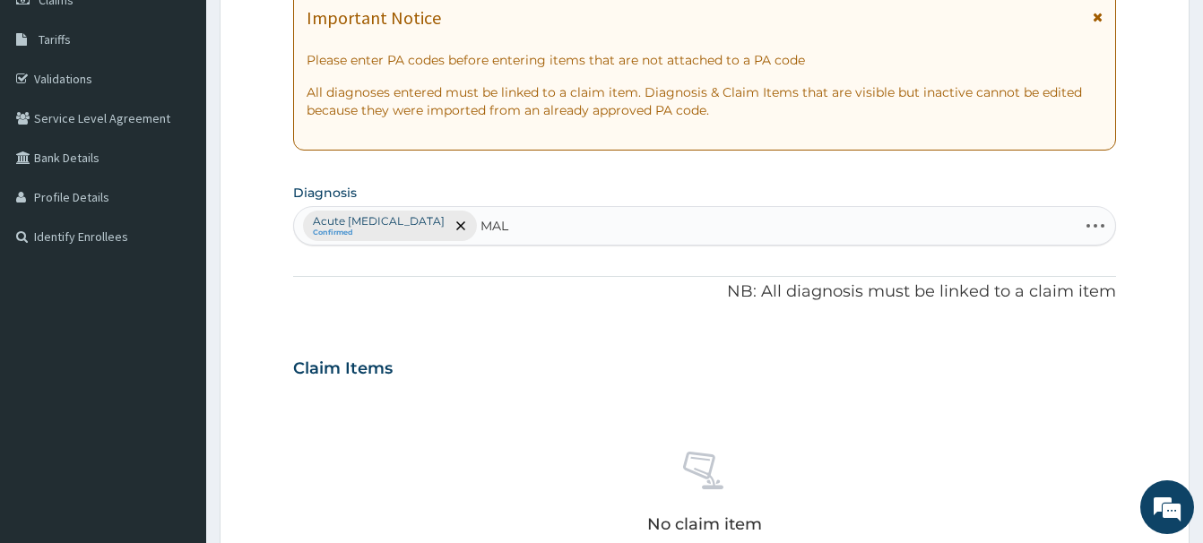
type input "MALA"
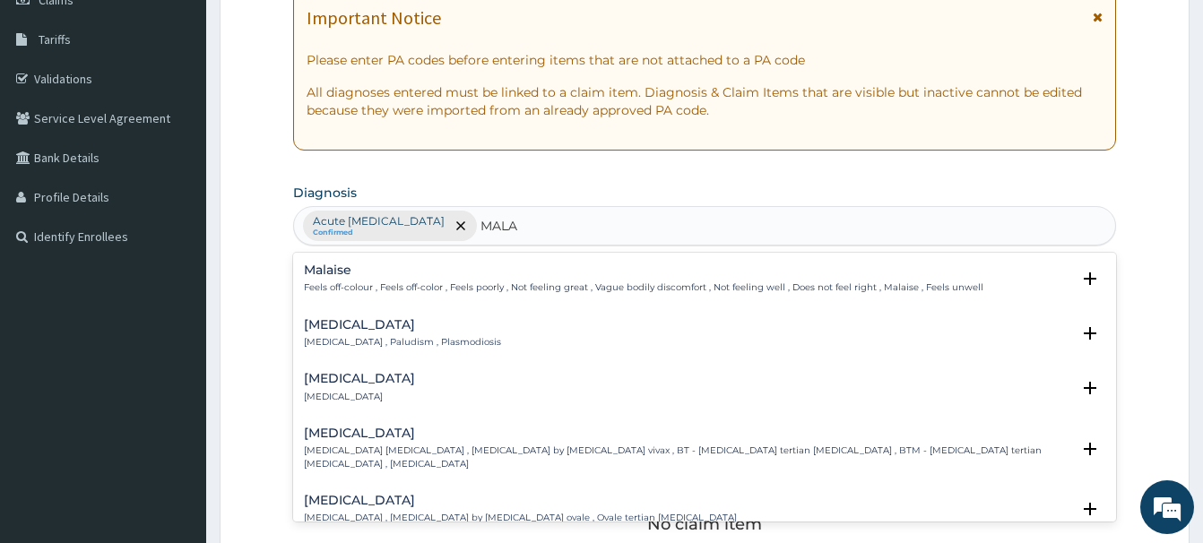
click at [332, 329] on h4 "[MEDICAL_DATA]" at bounding box center [402, 324] width 197 height 13
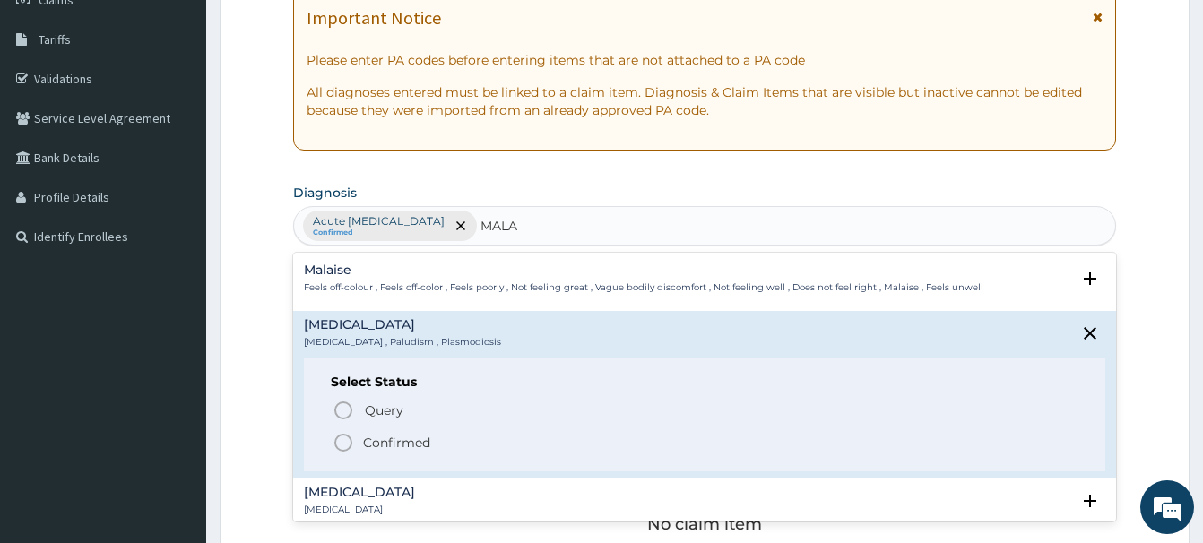
click at [345, 445] on icon "status option filled" at bounding box center [343, 443] width 22 height 22
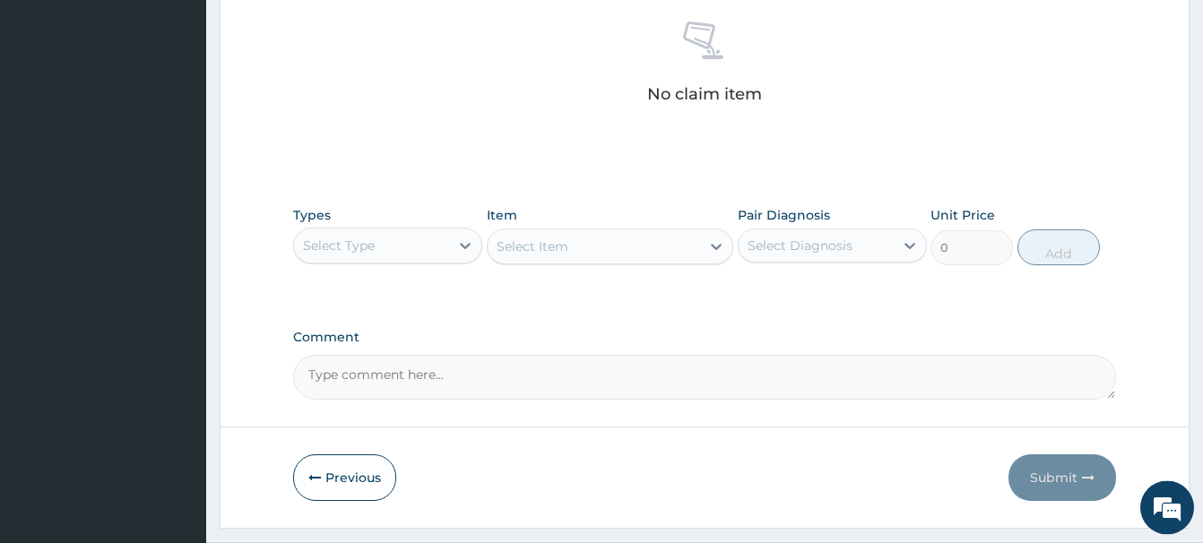
scroll to position [749, 0]
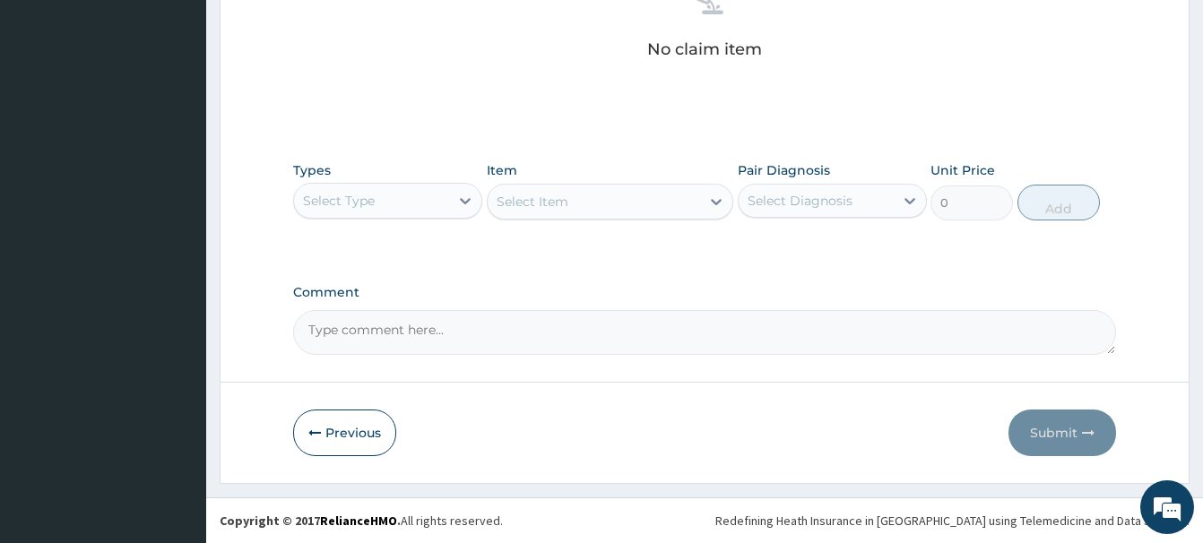
click at [362, 209] on div "Select Type" at bounding box center [371, 200] width 155 height 29
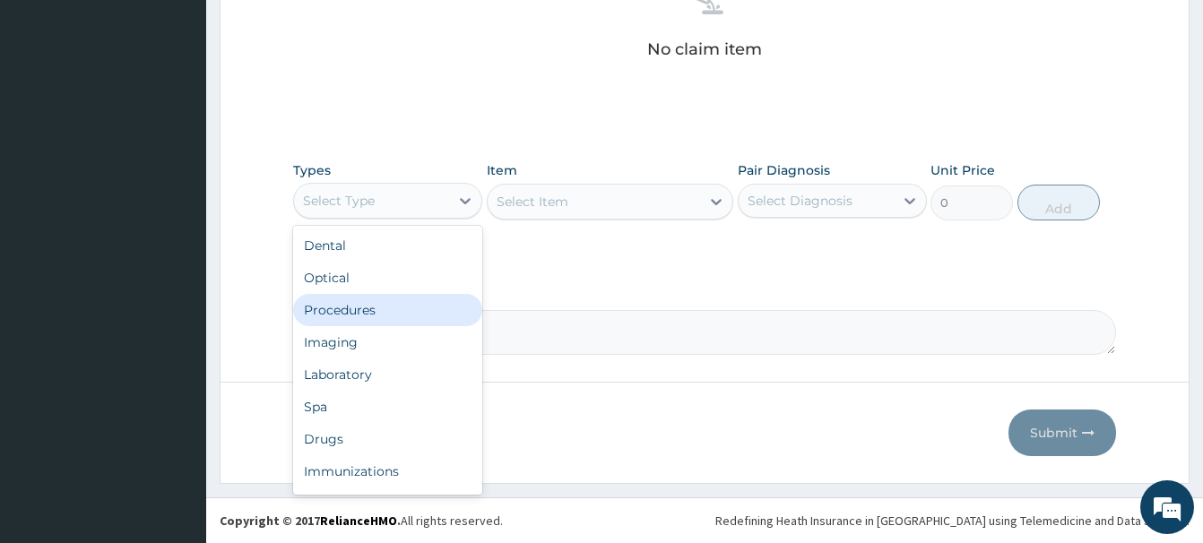
click at [347, 309] on div "Procedures" at bounding box center [387, 310] width 189 height 32
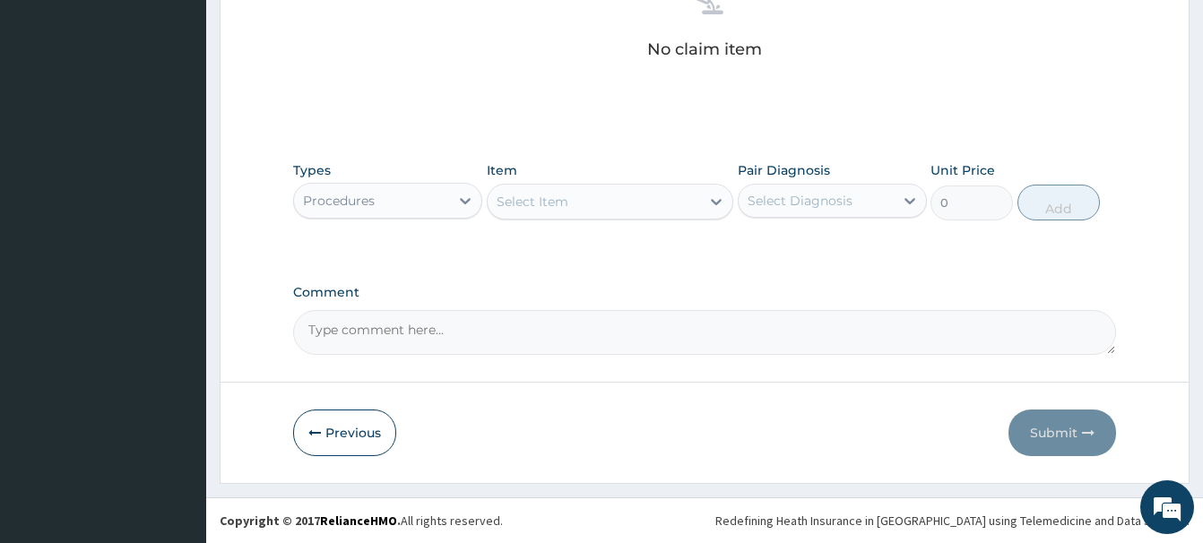
click at [544, 195] on div "Select Item" at bounding box center [532, 202] width 72 height 18
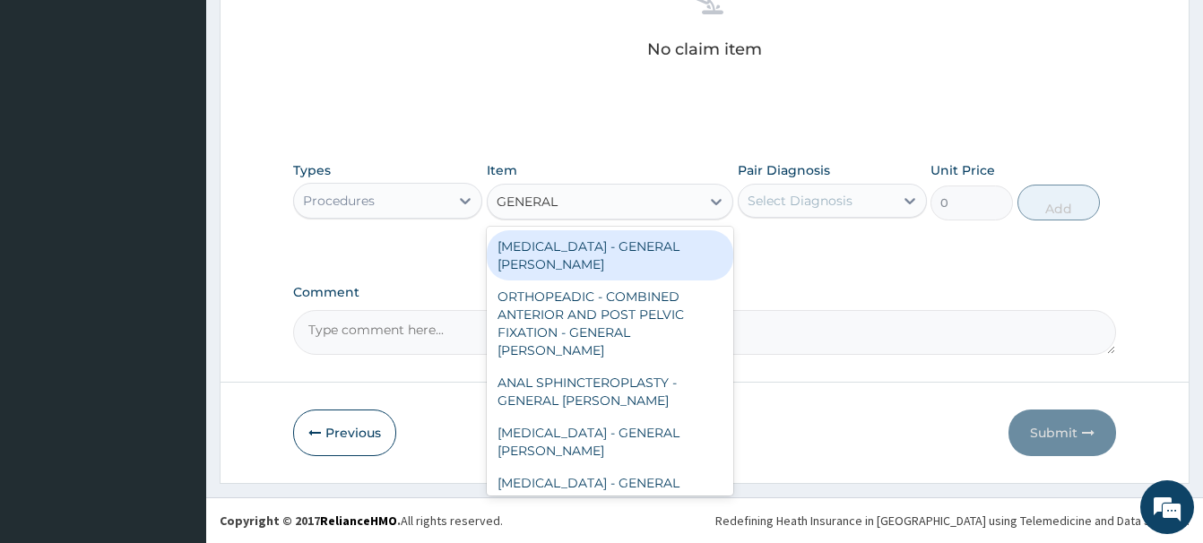
type input "GENERAL C"
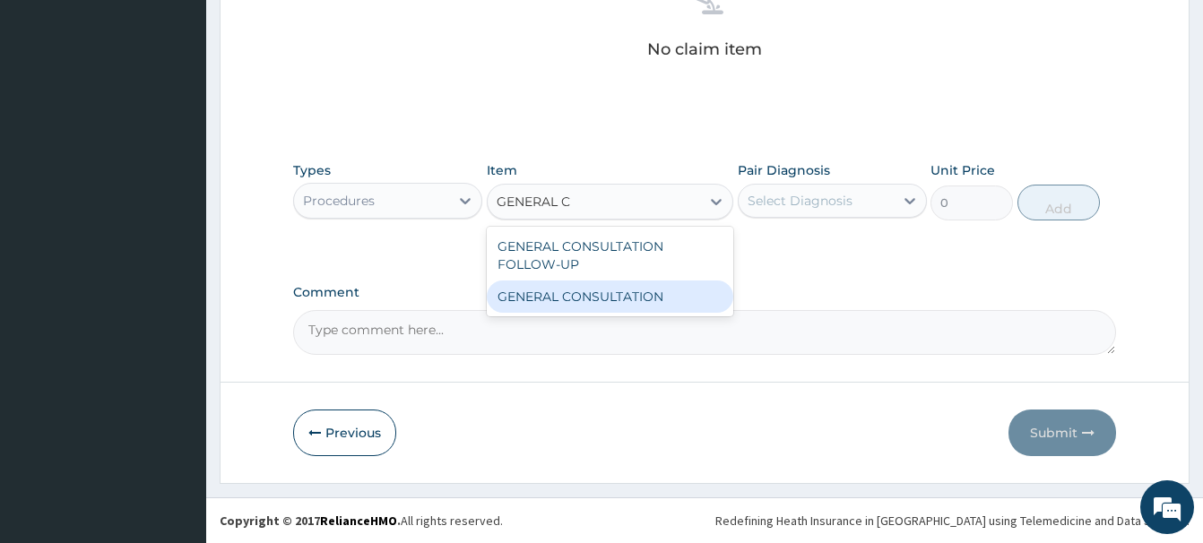
click at [629, 300] on div "GENERAL CONSULTATION" at bounding box center [610, 297] width 246 height 32
type input "6750"
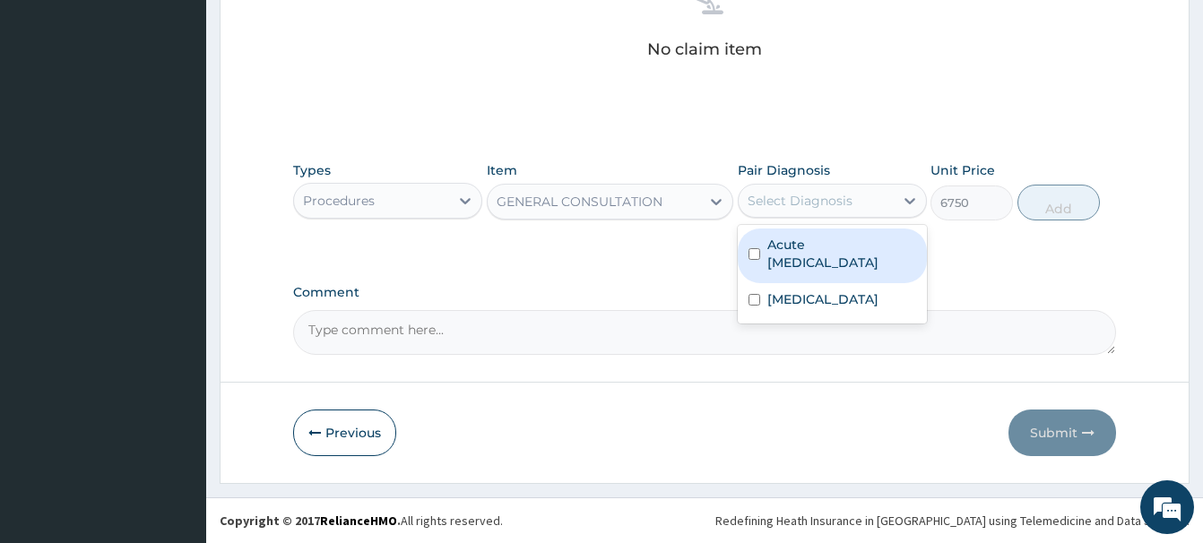
click at [783, 190] on div "Select Diagnosis" at bounding box center [815, 200] width 155 height 29
drag, startPoint x: 836, startPoint y: 260, endPoint x: 821, endPoint y: 262, distance: 15.3
click at [834, 263] on label "Acute [MEDICAL_DATA]" at bounding box center [841, 254] width 149 height 36
checkbox input "true"
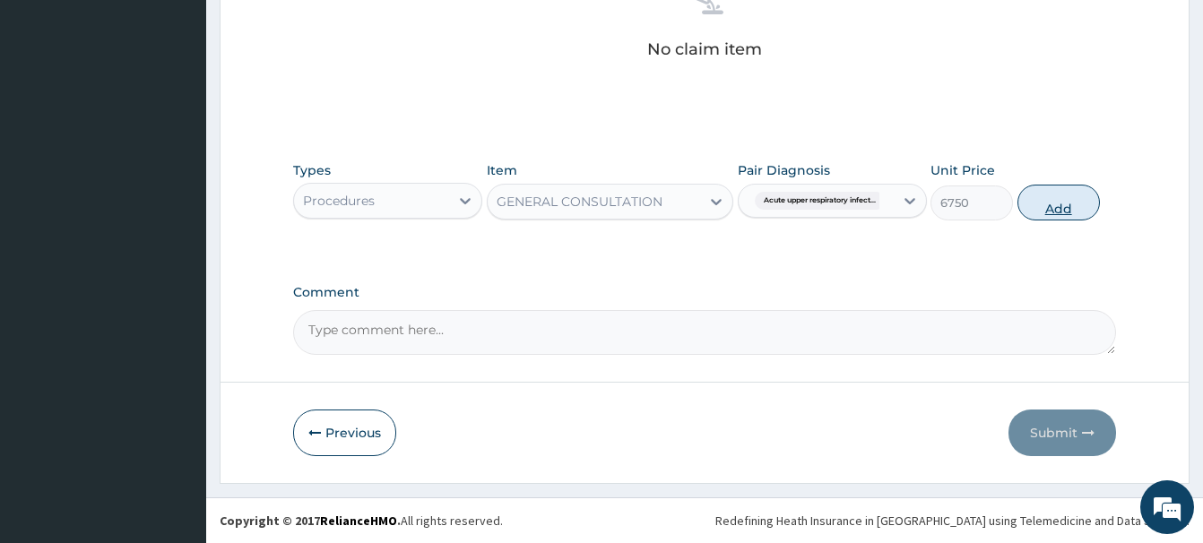
drag, startPoint x: 1047, startPoint y: 203, endPoint x: 1039, endPoint y: 194, distance: 12.7
click at [1040, 202] on button "Add" at bounding box center [1058, 203] width 82 height 36
type input "0"
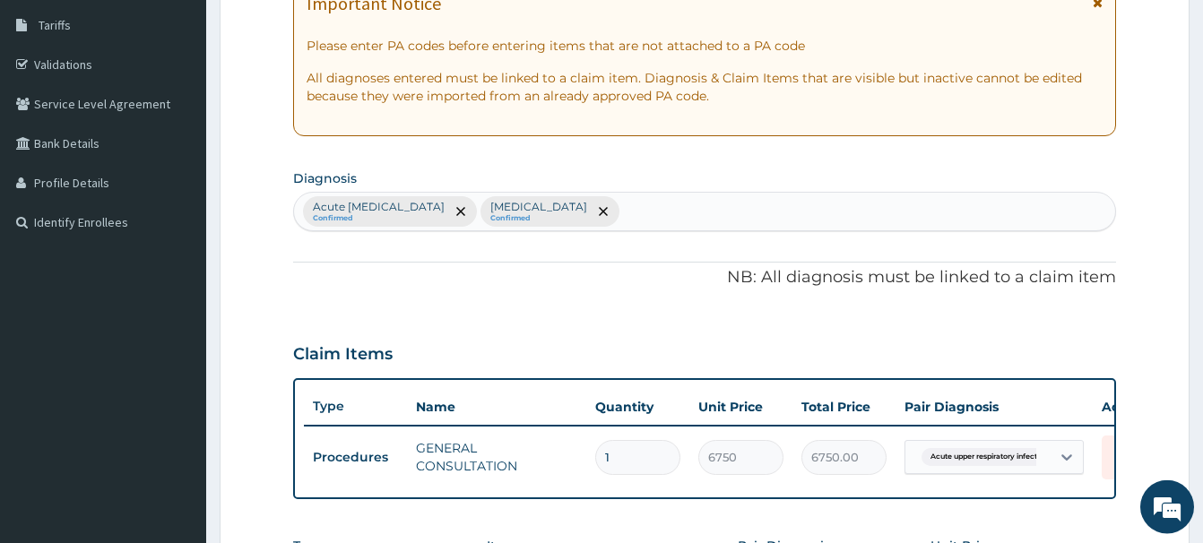
scroll to position [116, 0]
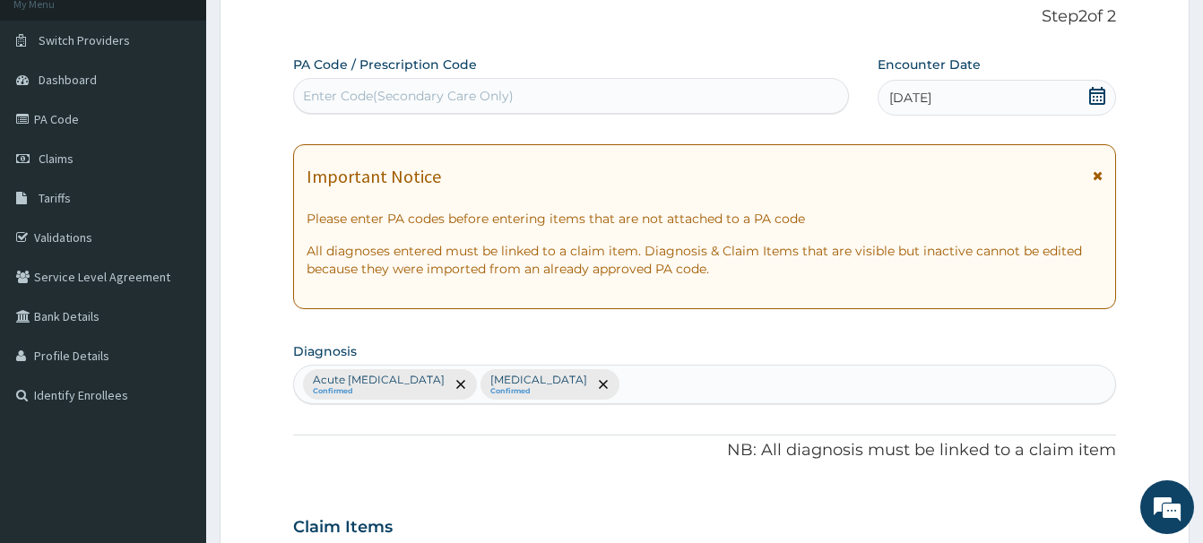
click at [335, 100] on div "Enter Code(Secondary Care Only)" at bounding box center [408, 96] width 211 height 18
paste input "PA/3EABD1"
type input "PA/3EABD1"
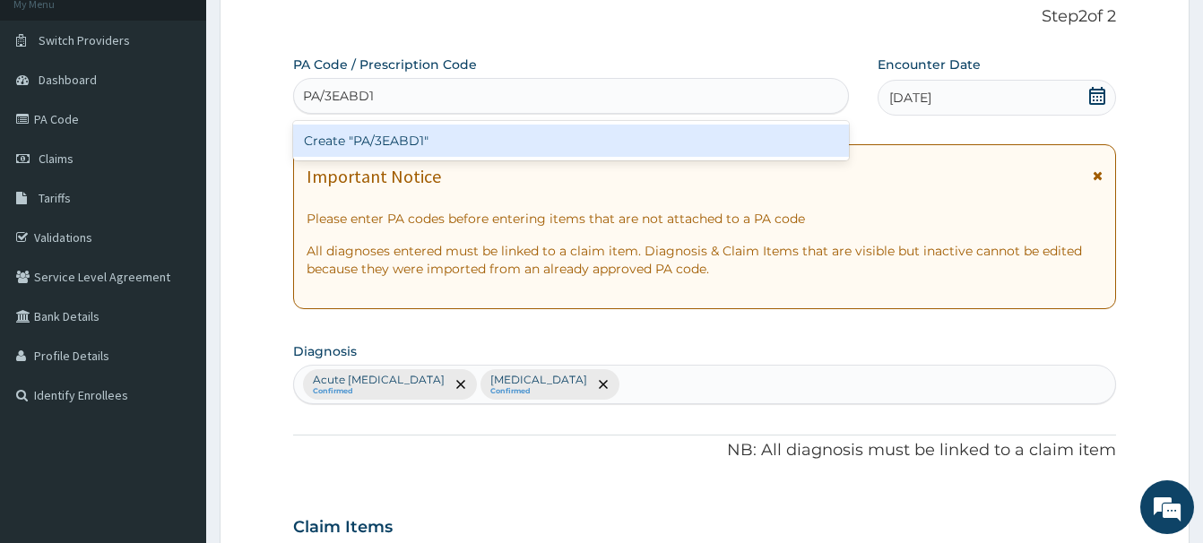
click at [399, 144] on div "Create "PA/3EABD1"" at bounding box center [571, 141] width 556 height 32
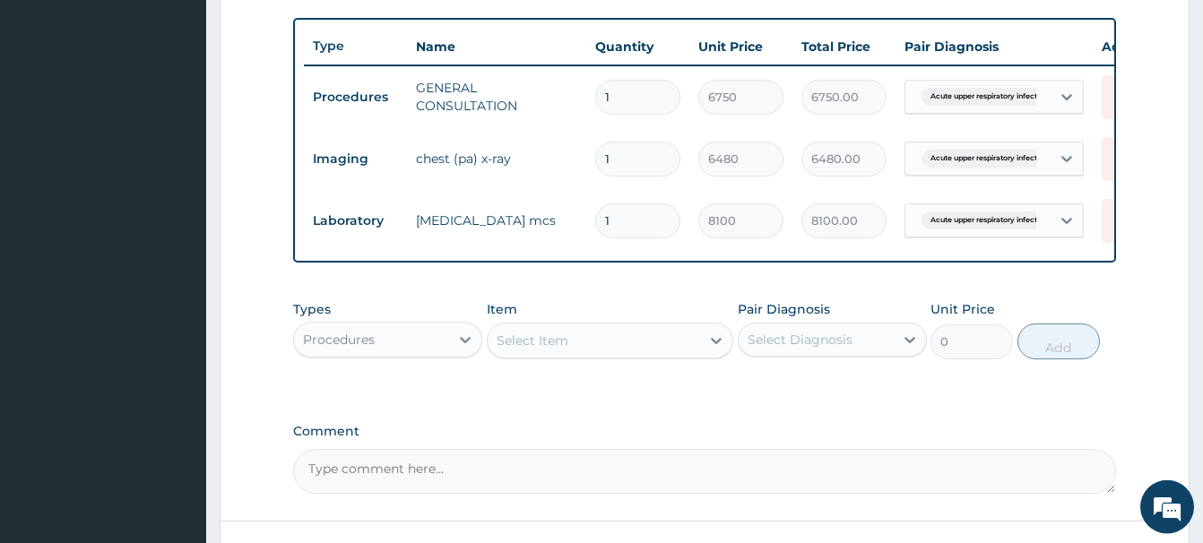
scroll to position [781, 0]
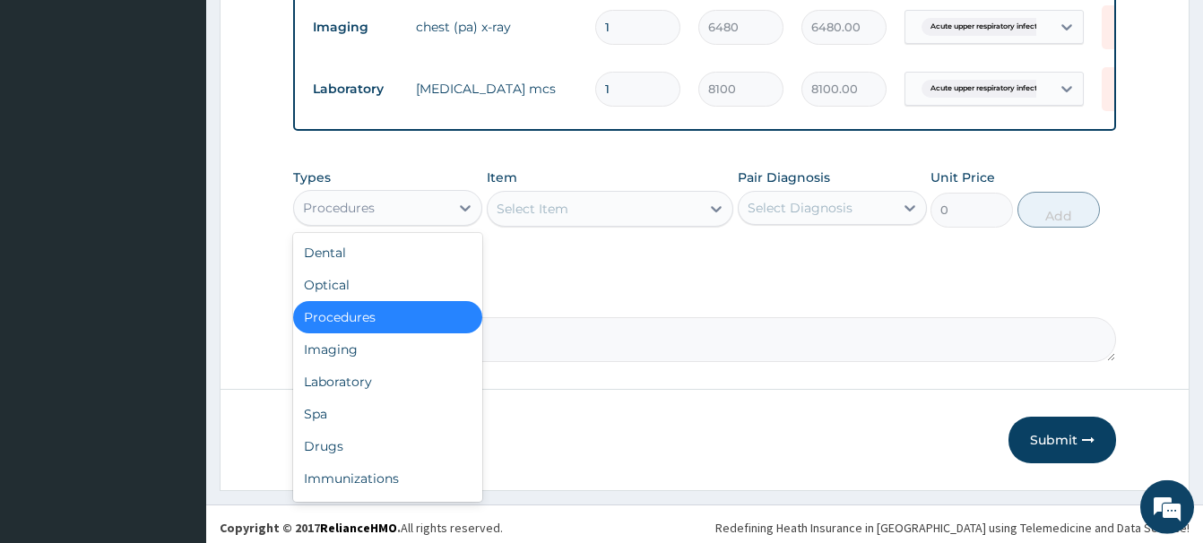
drag, startPoint x: 350, startPoint y: 205, endPoint x: 350, endPoint y: 341, distance: 136.2
click at [350, 204] on div "Procedures" at bounding box center [339, 208] width 72 height 18
click at [329, 384] on div "Laboratory" at bounding box center [387, 382] width 189 height 32
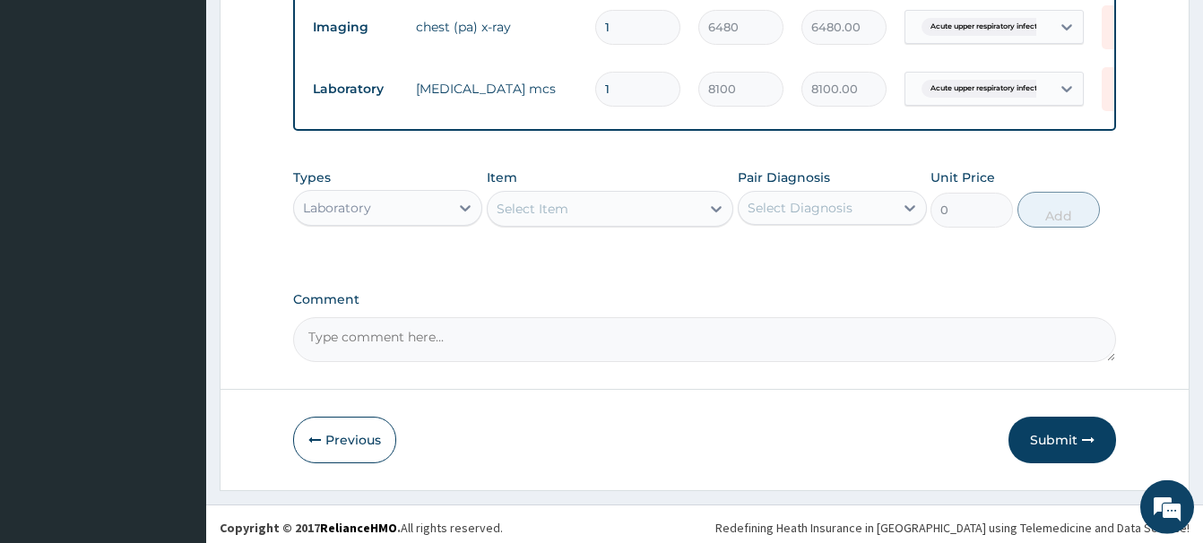
click at [535, 226] on div "Item Select Item" at bounding box center [610, 197] width 246 height 59
click at [531, 197] on div "Select Item" at bounding box center [594, 208] width 212 height 29
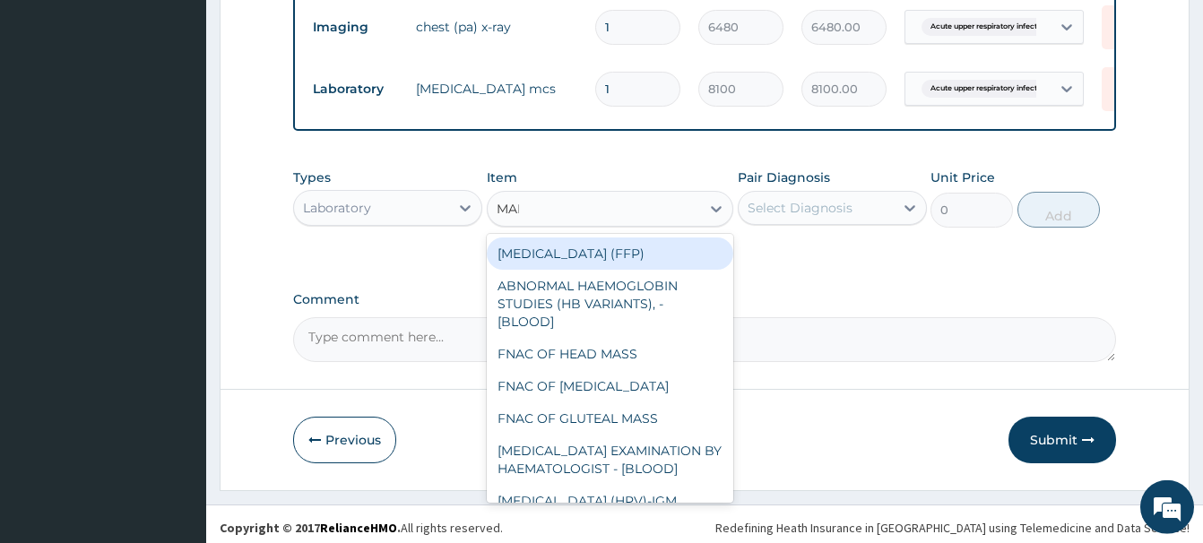
type input "MALA"
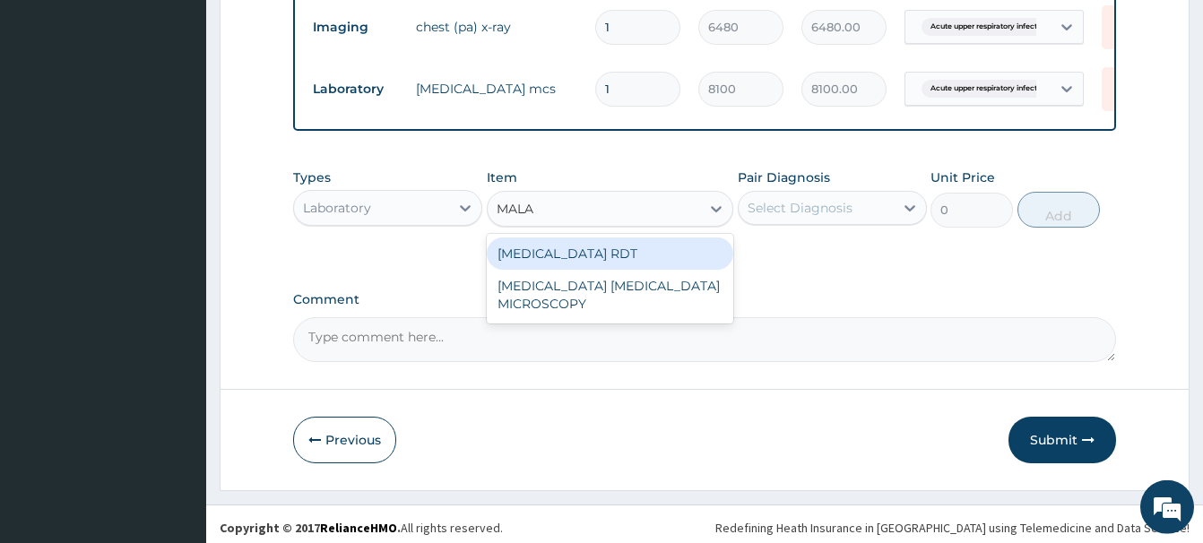
click at [583, 255] on div "MALARIA RDT" at bounding box center [610, 253] width 246 height 32
type input "2700"
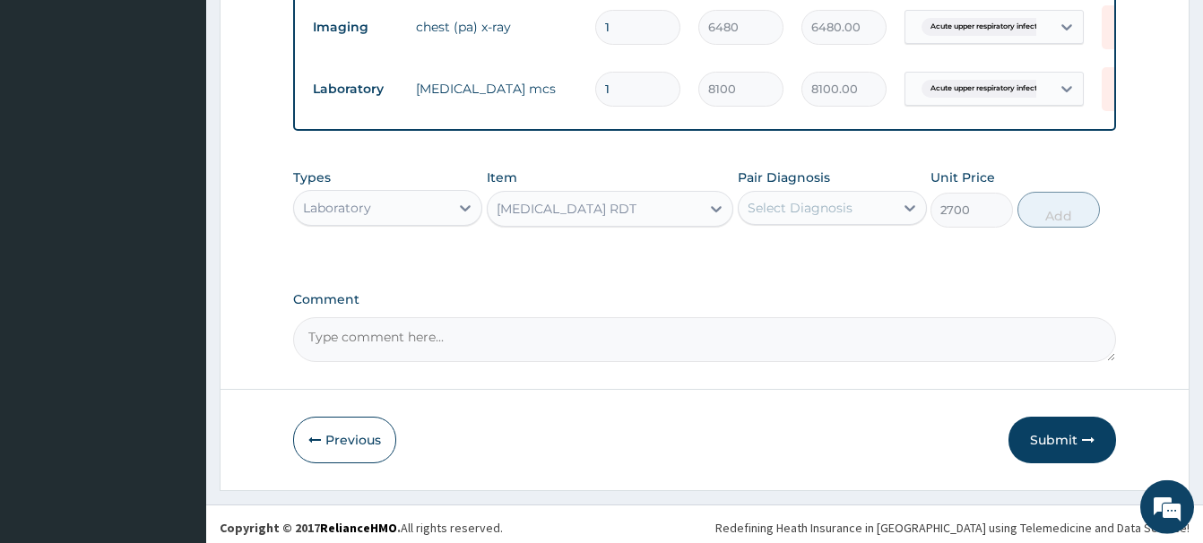
click at [833, 207] on div "Select Diagnosis" at bounding box center [799, 208] width 105 height 18
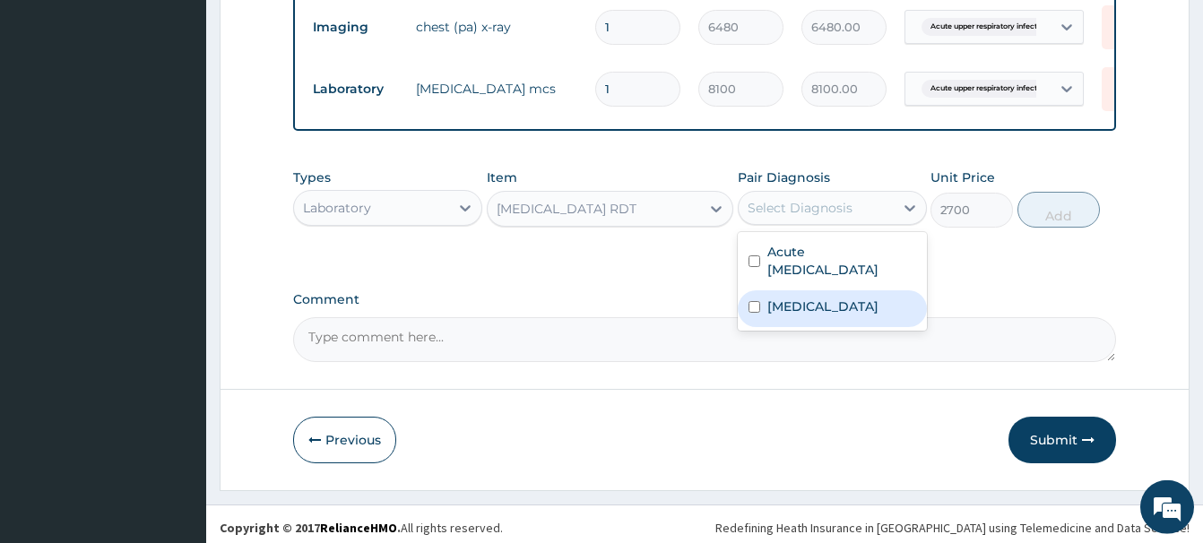
drag, startPoint x: 789, startPoint y: 318, endPoint x: 797, endPoint y: 314, distance: 9.2
click at [792, 319] on div "Malaria" at bounding box center [832, 308] width 189 height 37
checkbox input "true"
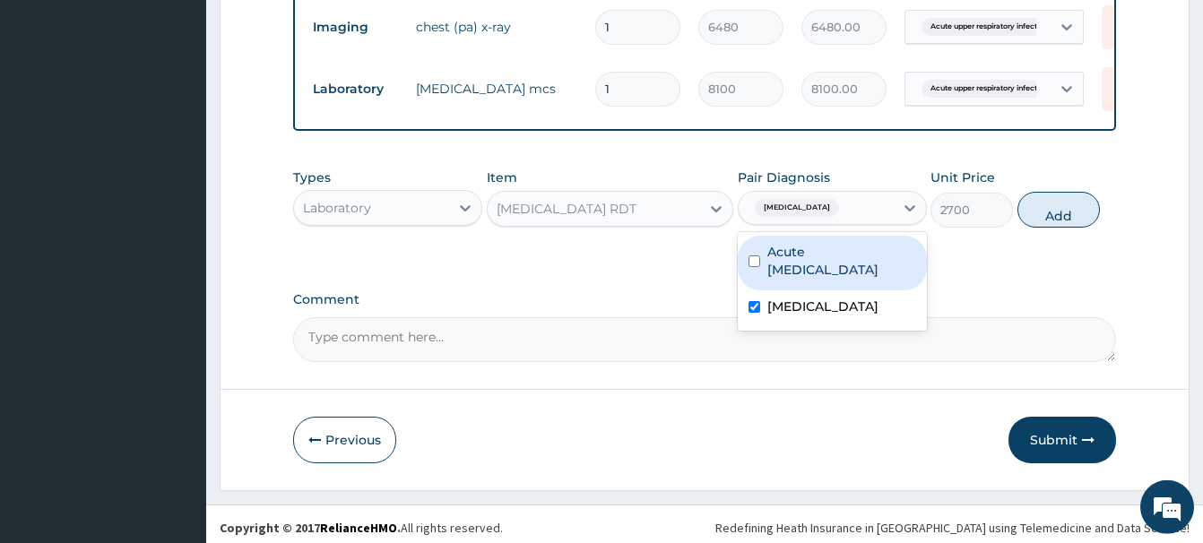
drag, startPoint x: 1060, startPoint y: 215, endPoint x: 1044, endPoint y: 203, distance: 19.9
click at [1059, 215] on button "Add" at bounding box center [1058, 210] width 82 height 36
type input "0"
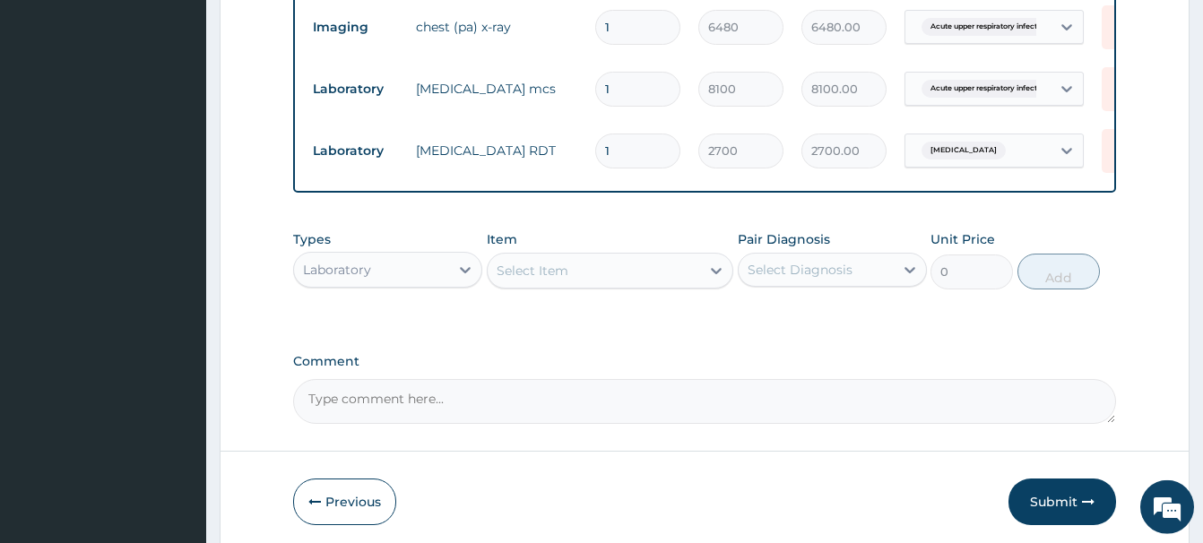
click at [540, 272] on div "Select Item" at bounding box center [532, 271] width 72 height 18
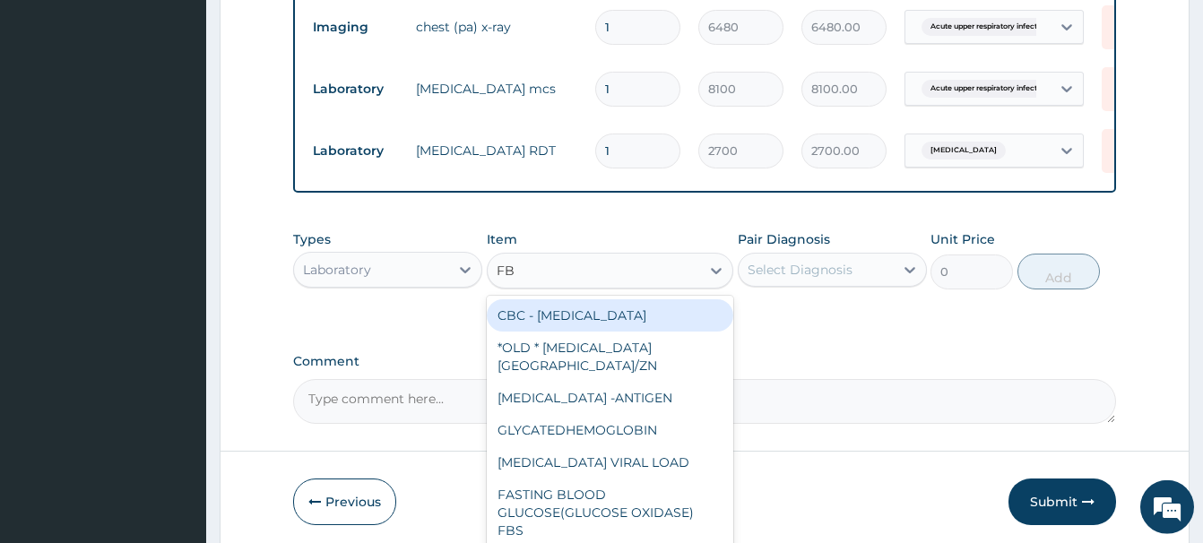
type input "FBC"
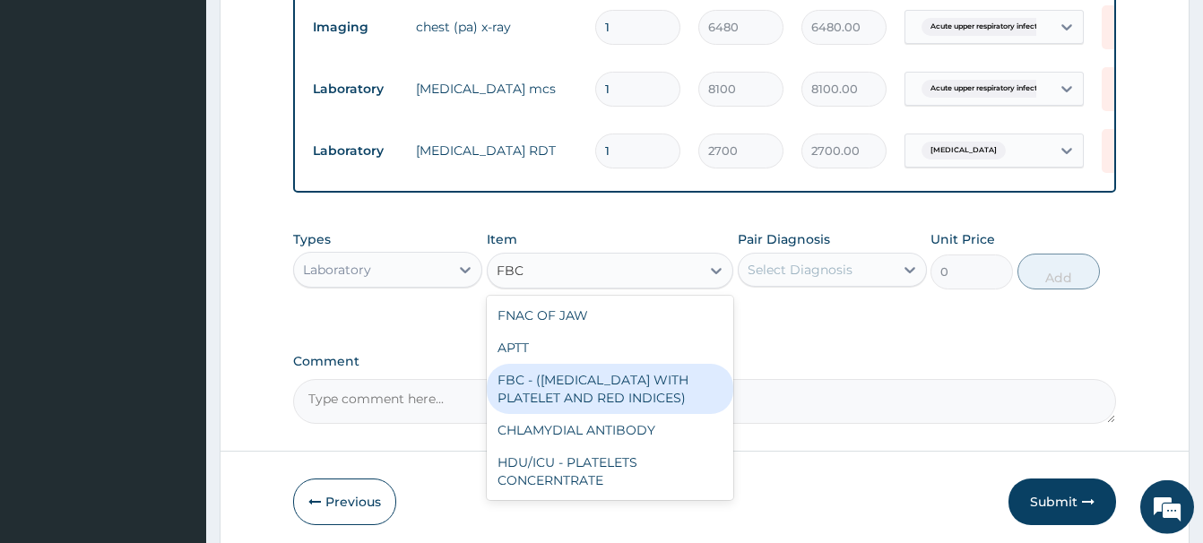
drag, startPoint x: 586, startPoint y: 374, endPoint x: 592, endPoint y: 360, distance: 14.8
click at [586, 365] on div "FBC - (FULL BLOOD COUNT WITH PLATELET AND RED INDICES)" at bounding box center [610, 389] width 246 height 50
type input "5400"
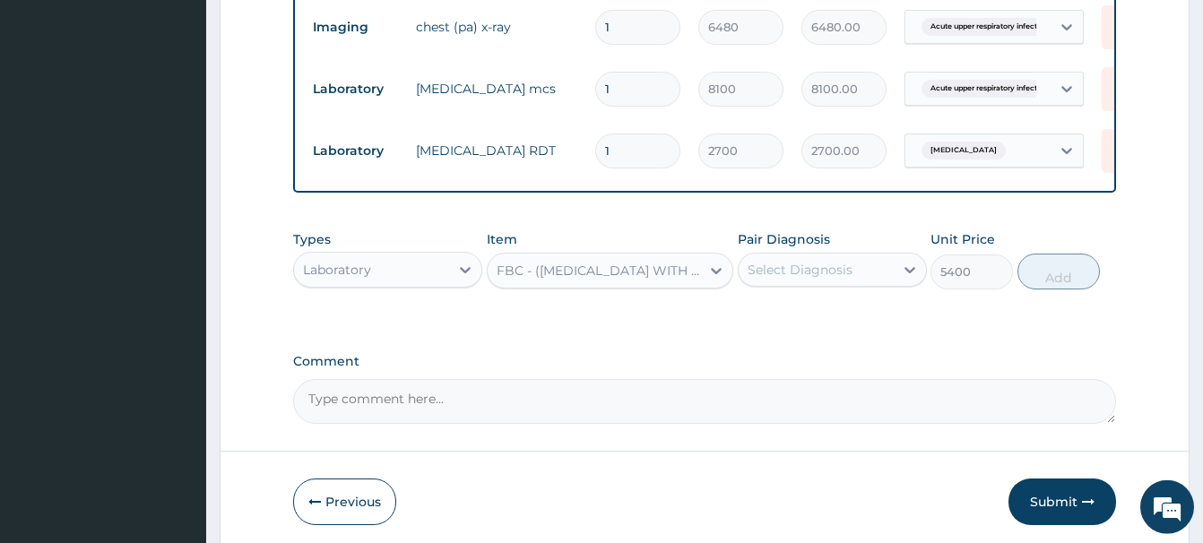
click at [816, 270] on div "Select Diagnosis" at bounding box center [799, 270] width 105 height 18
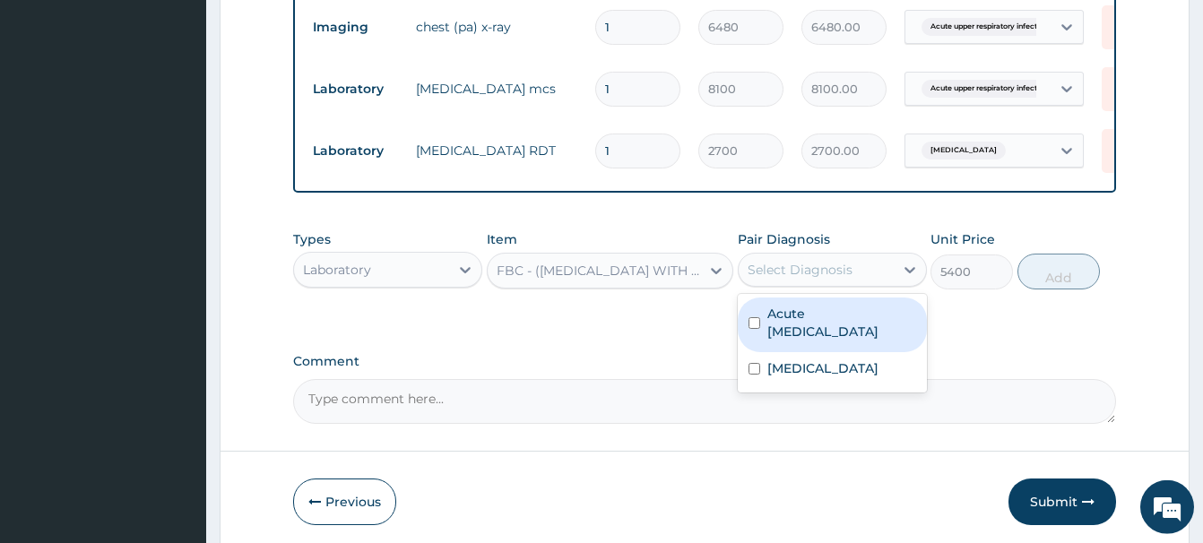
drag, startPoint x: 815, startPoint y: 335, endPoint x: 837, endPoint y: 335, distance: 22.4
click at [802, 329] on label "Acute upper respiratory infection" at bounding box center [841, 323] width 149 height 36
checkbox input "true"
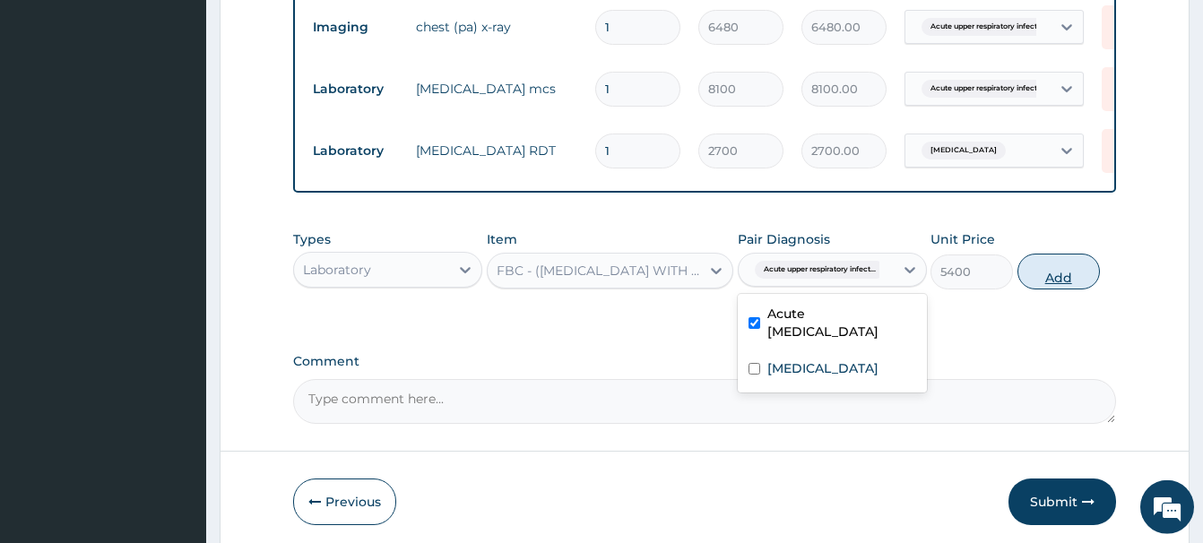
click at [1075, 271] on button "Add" at bounding box center [1058, 272] width 82 height 36
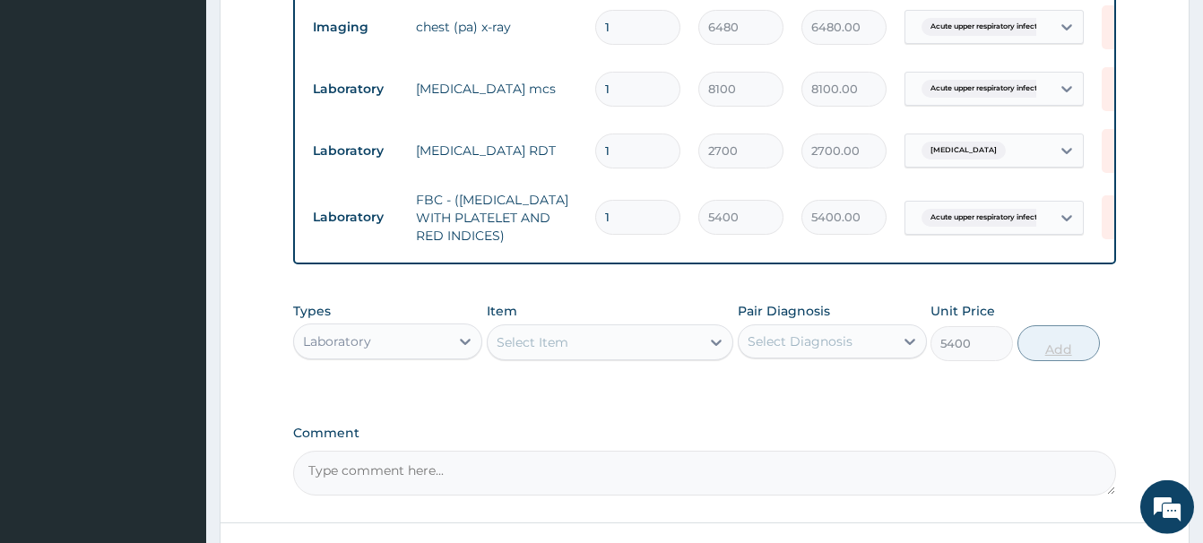
type input "0"
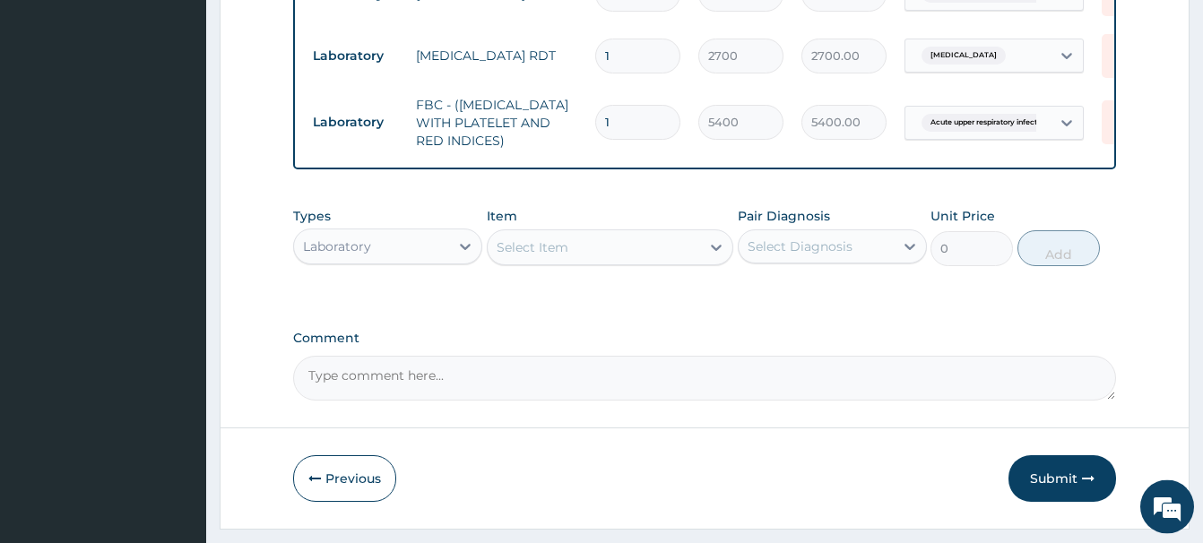
scroll to position [921, 0]
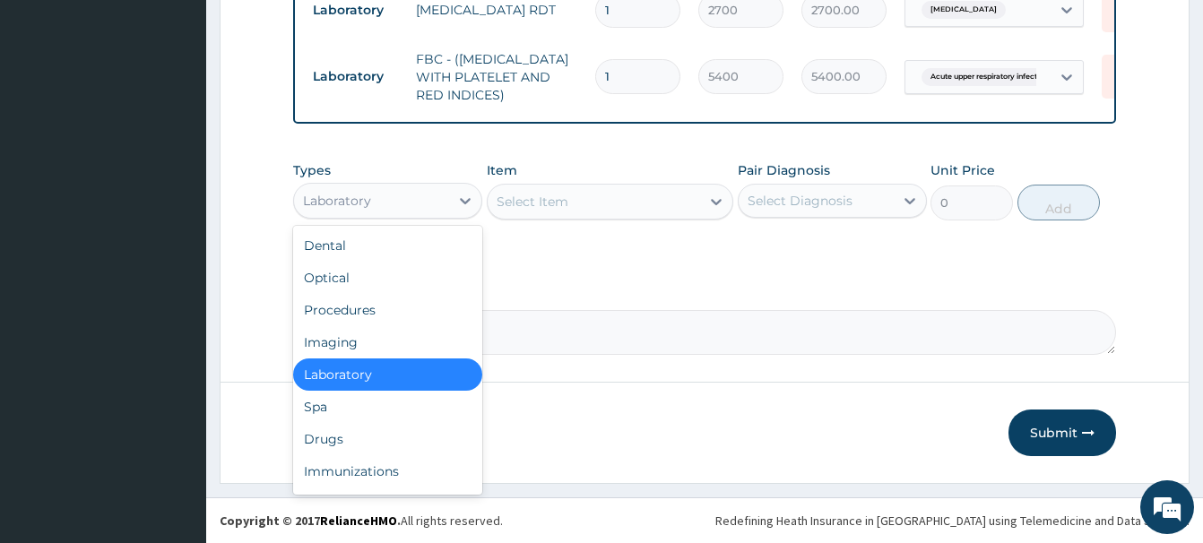
drag, startPoint x: 383, startPoint y: 209, endPoint x: 387, endPoint y: 194, distance: 15.9
click at [386, 208] on div "Laboratory" at bounding box center [371, 200] width 155 height 29
click at [334, 437] on div "Drugs" at bounding box center [387, 439] width 189 height 32
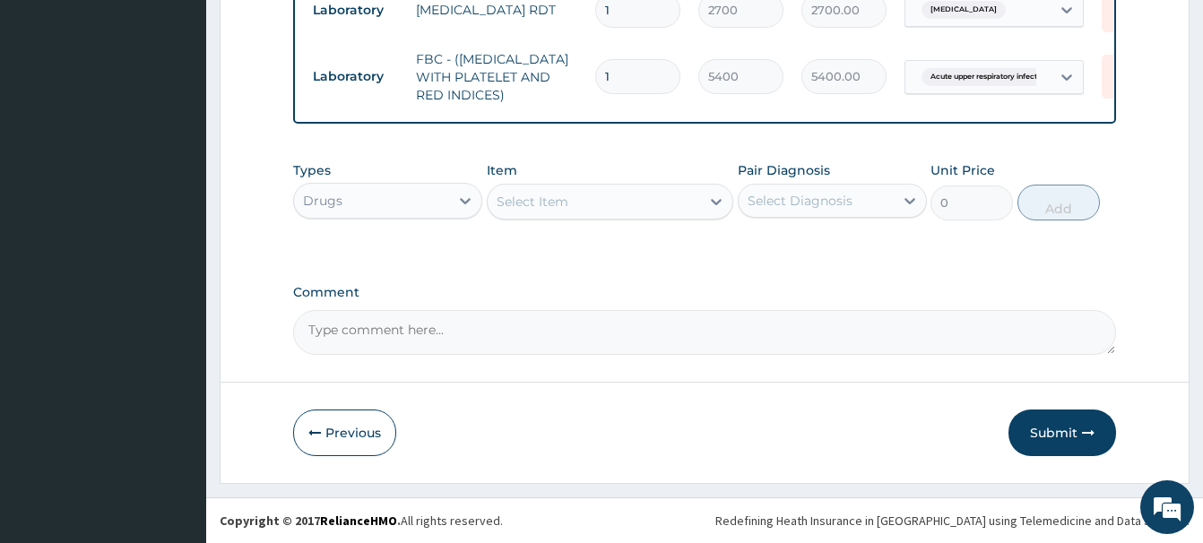
click at [524, 209] on div "Select Item" at bounding box center [532, 202] width 72 height 18
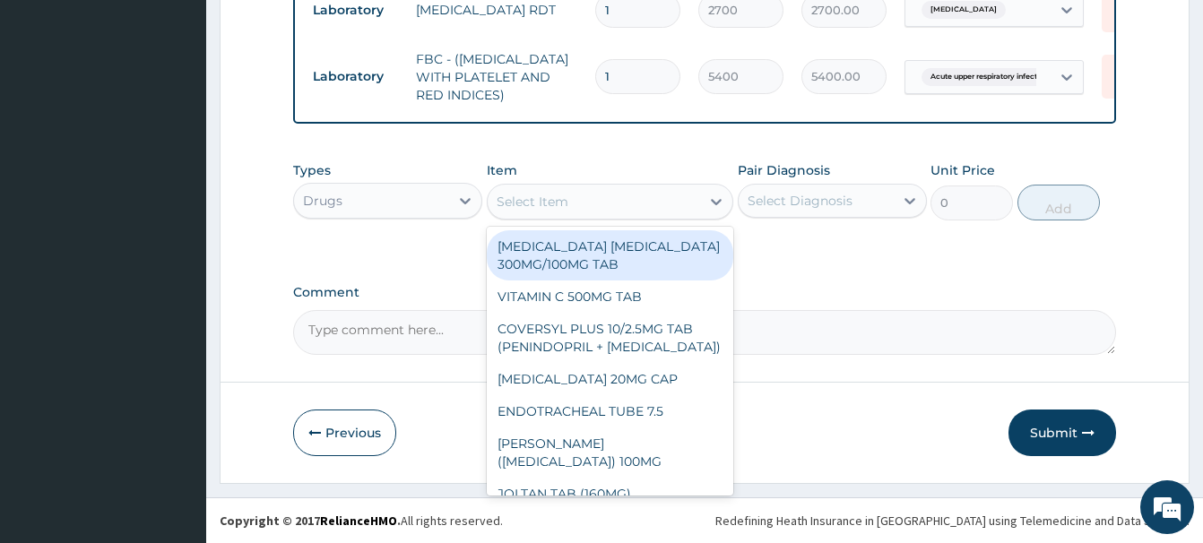
paste input "CHLORPHENIRAMINE TAB"
type input "CHLORPHENIRAMINE TAB"
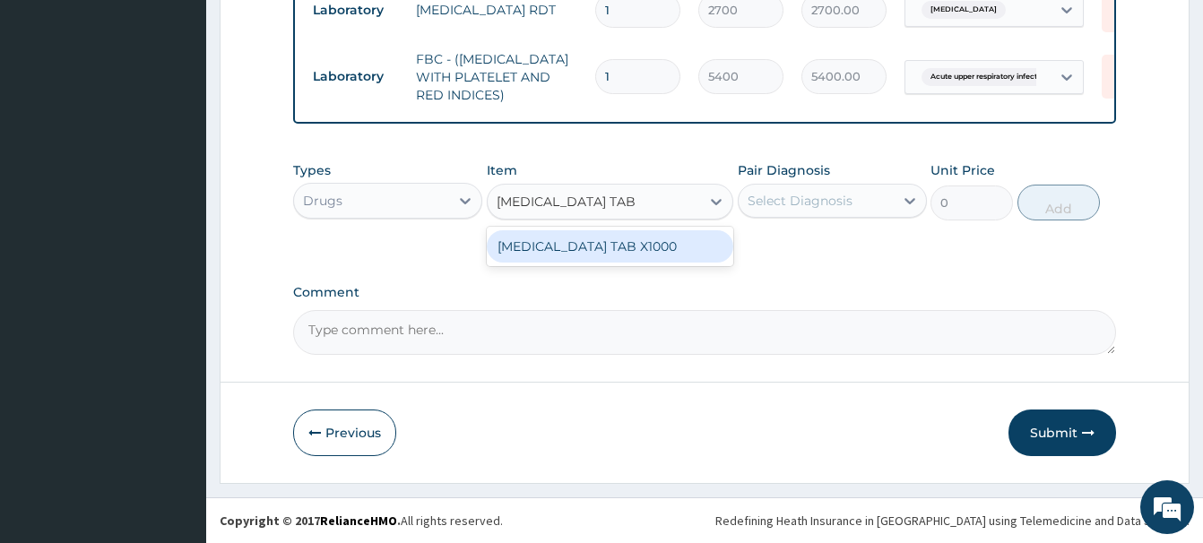
click at [619, 252] on div "CHLORPHENIRAMINE TAB X1000" at bounding box center [610, 246] width 246 height 32
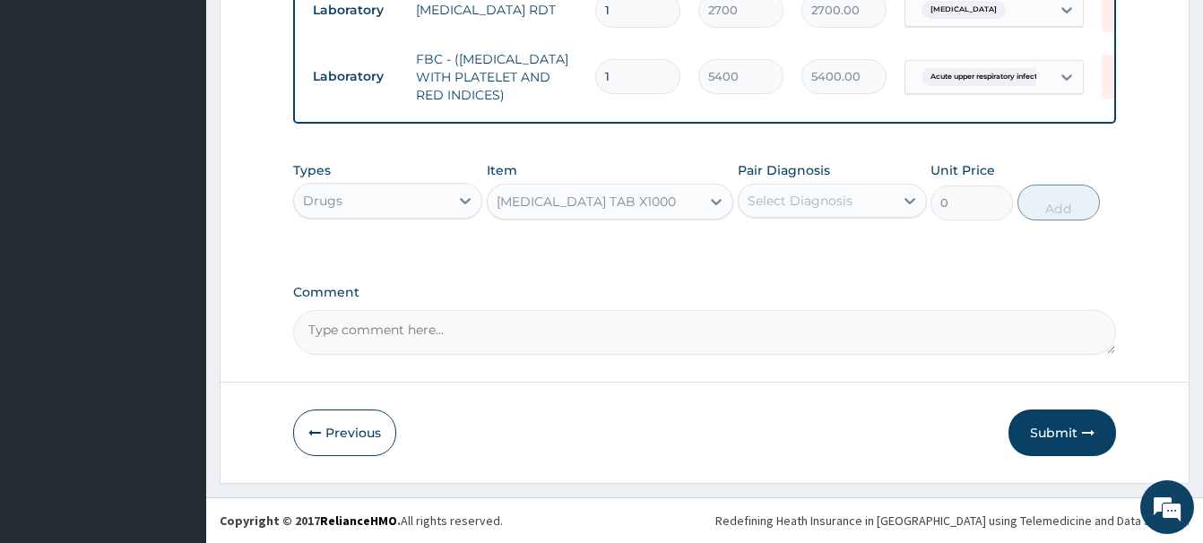
type input "4.940000057220459"
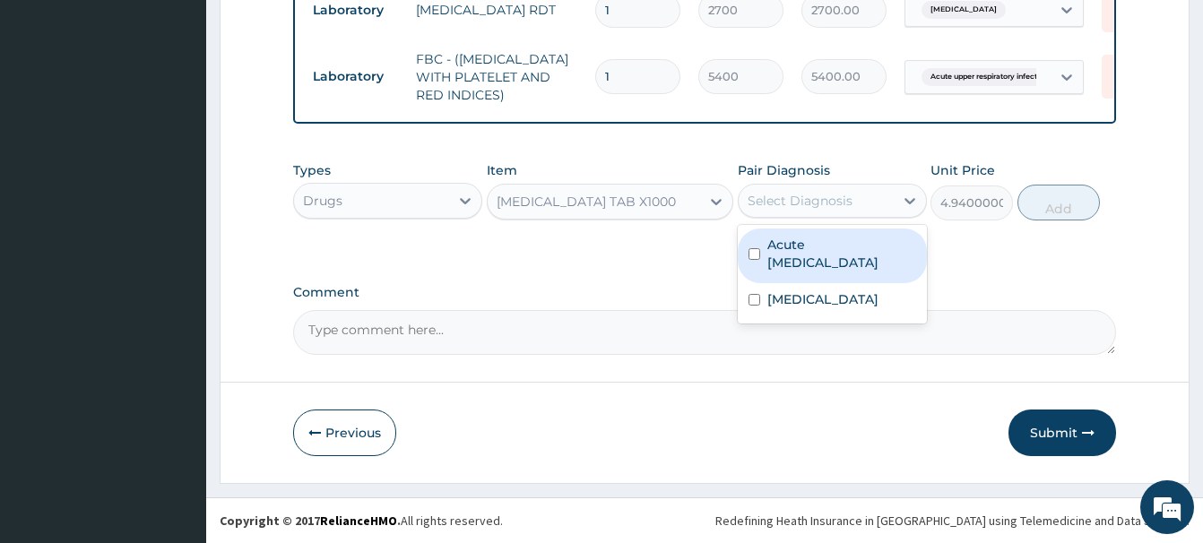
click at [801, 206] on div "Select Diagnosis" at bounding box center [799, 201] width 105 height 18
click at [831, 269] on label "Acute upper respiratory infection" at bounding box center [841, 254] width 149 height 36
checkbox input "true"
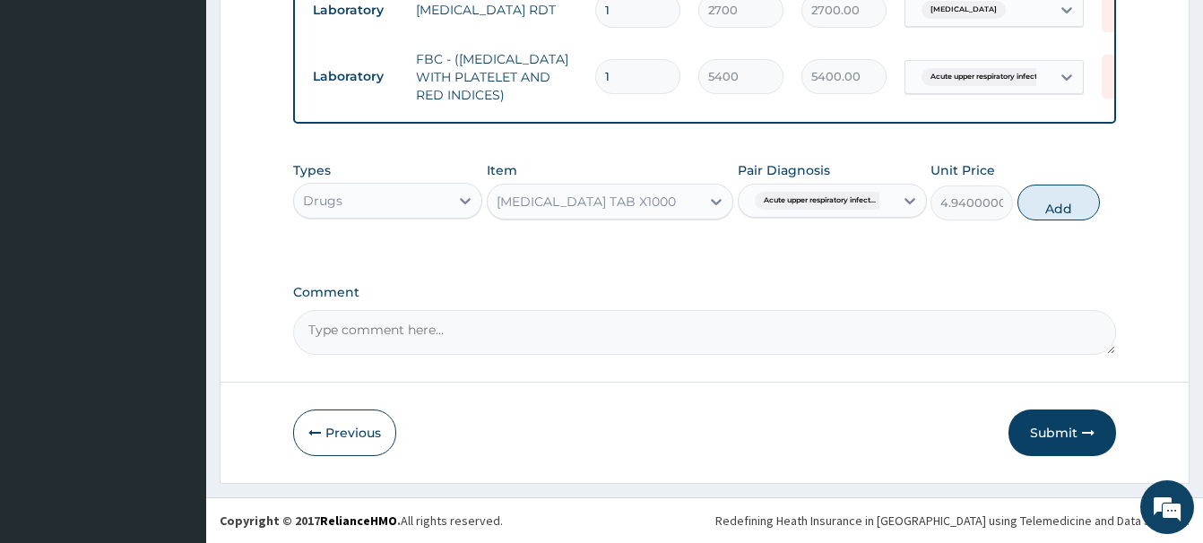
drag, startPoint x: 1038, startPoint y: 200, endPoint x: 755, endPoint y: 246, distance: 286.0
click at [1035, 200] on button "Add" at bounding box center [1058, 203] width 82 height 36
type input "0"
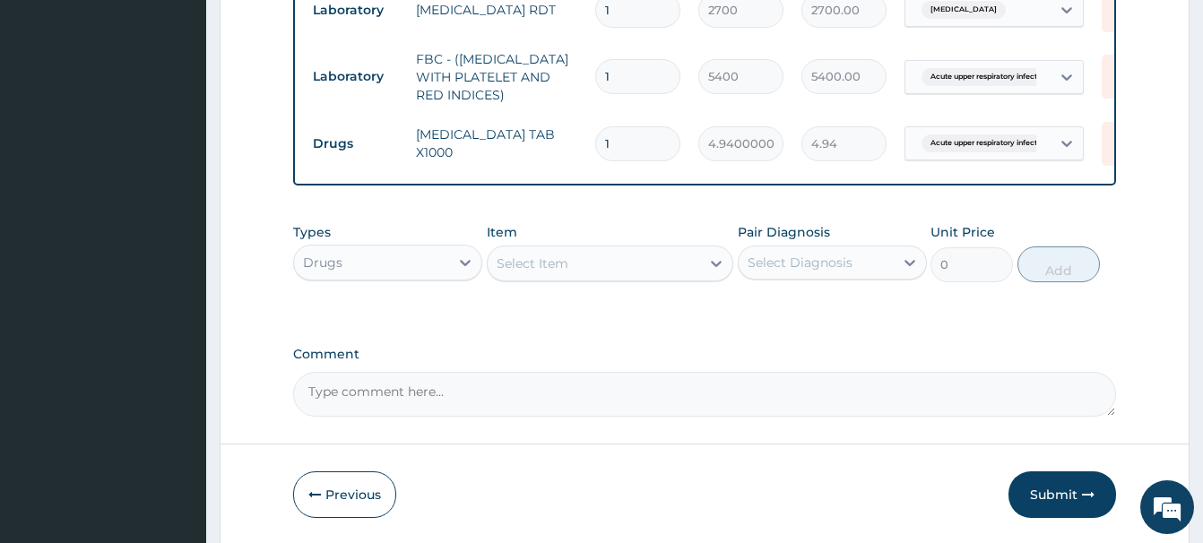
drag, startPoint x: 623, startPoint y: 142, endPoint x: 524, endPoint y: 162, distance: 100.7
click at [595, 157] on input "1" at bounding box center [637, 143] width 85 height 35
type input "6"
type input "29.64"
type input "6"
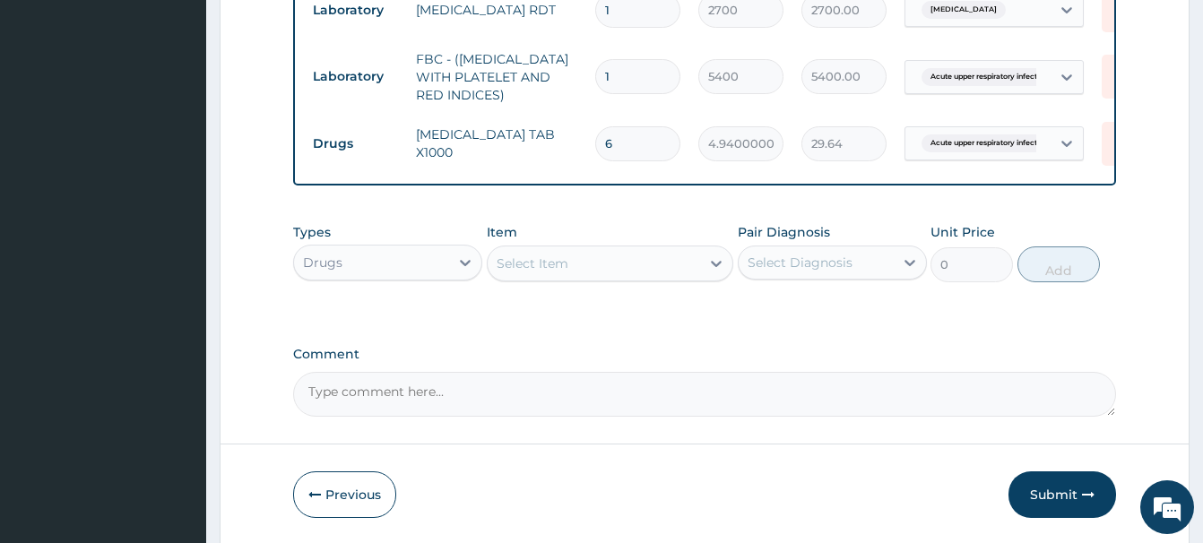
click at [498, 264] on div "Select Item" at bounding box center [532, 264] width 72 height 18
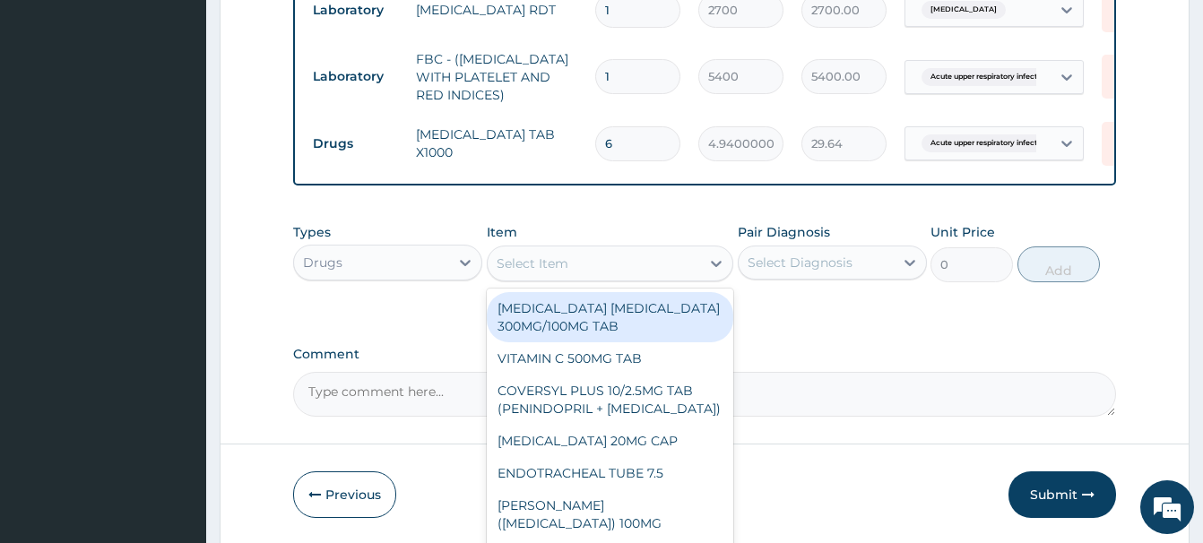
paste input "IBUPROFEN 200G TA"
type input "IBUPROFEN 200G TA"
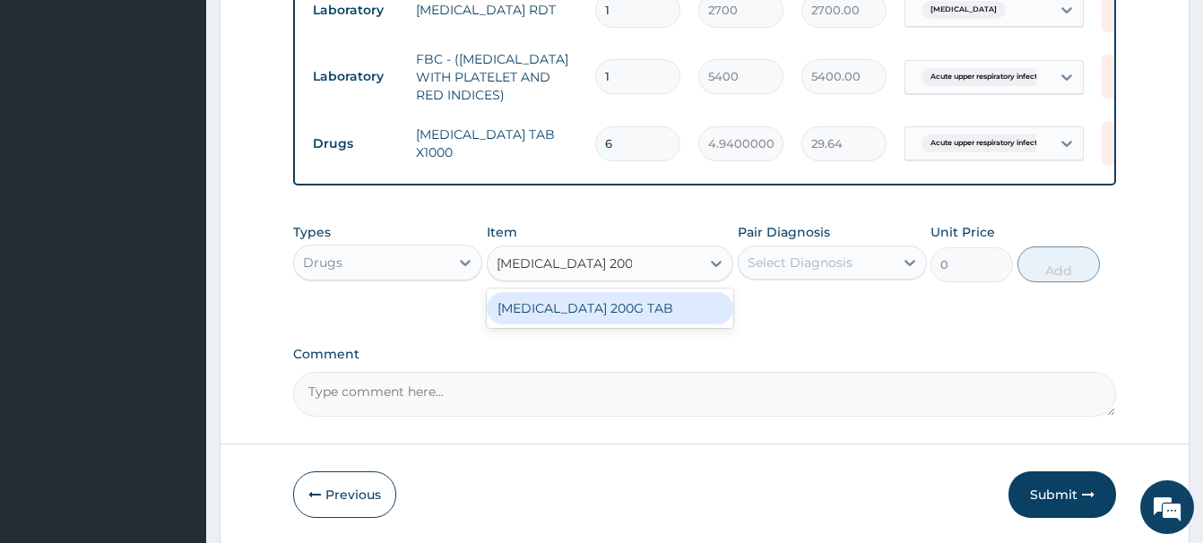
click at [632, 312] on div "[MEDICAL_DATA] 200G TAB" at bounding box center [610, 308] width 246 height 32
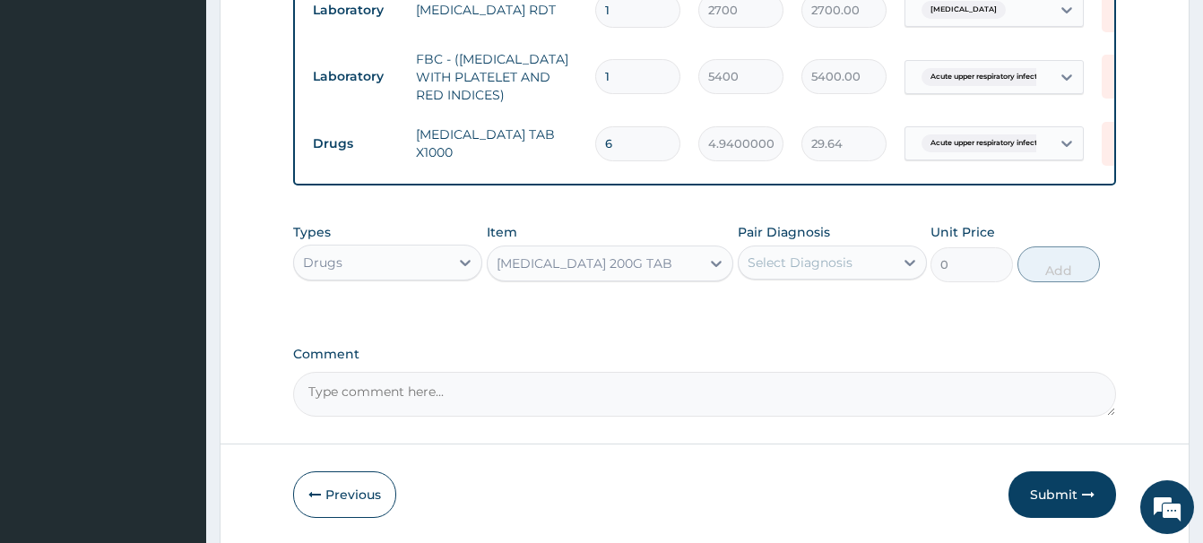
type input "28.17499923706055"
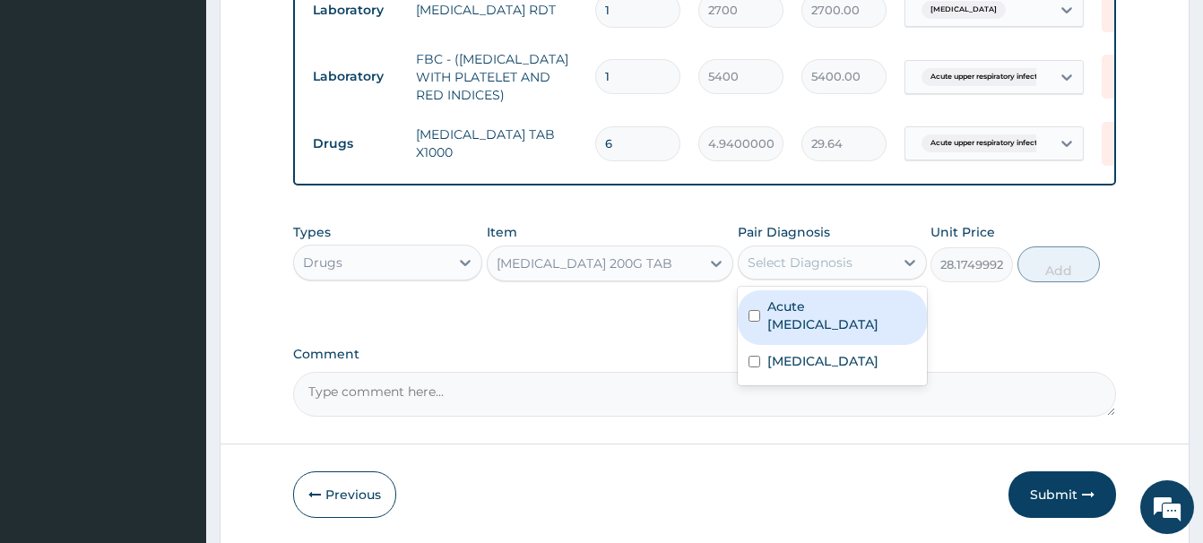
click at [850, 255] on div "Select Diagnosis" at bounding box center [799, 263] width 105 height 18
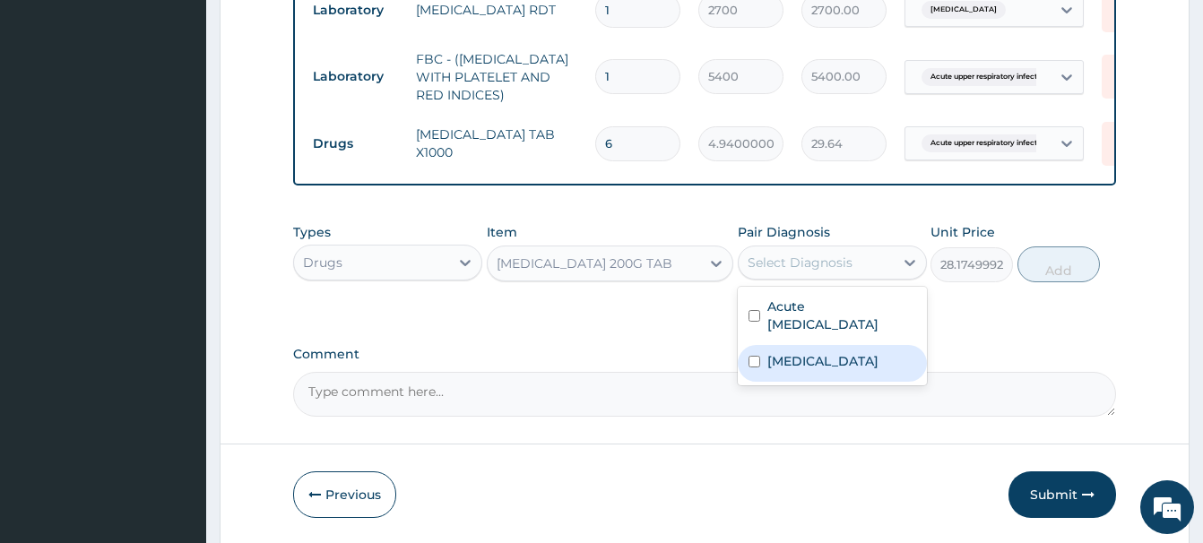
click at [808, 368] on label "[MEDICAL_DATA]" at bounding box center [822, 361] width 111 height 18
checkbox input "true"
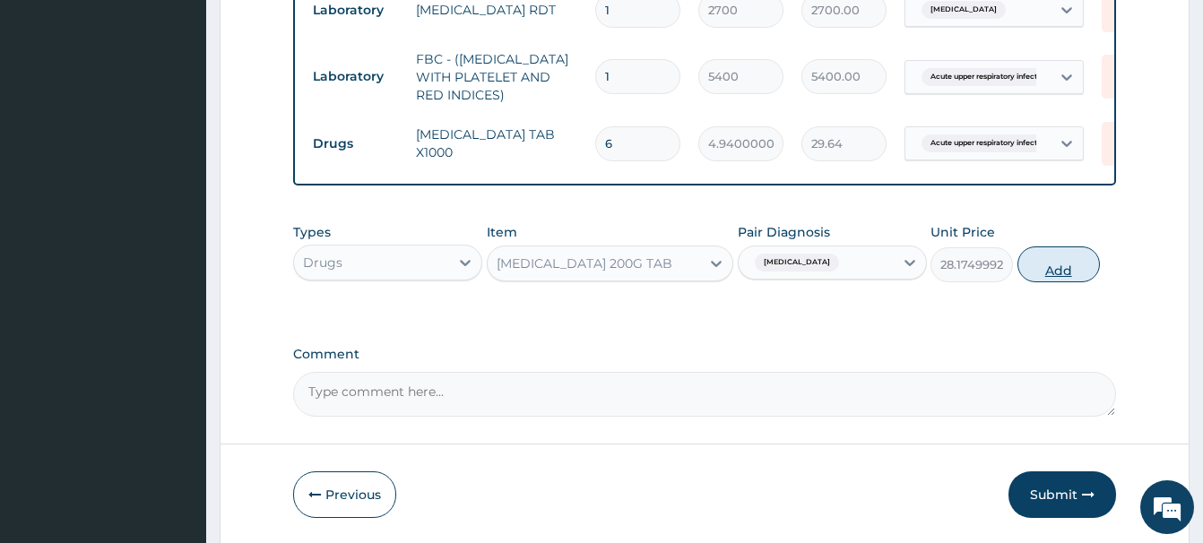
drag, startPoint x: 1038, startPoint y: 265, endPoint x: 744, endPoint y: 320, distance: 299.0
click at [1037, 265] on button "Add" at bounding box center [1058, 264] width 82 height 36
type input "0"
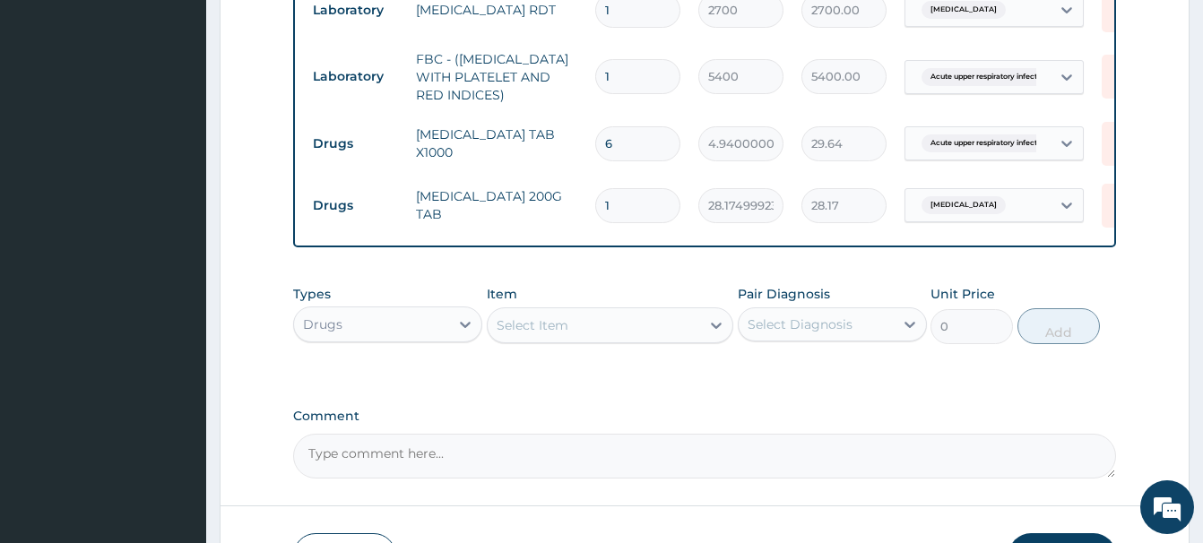
type input "10"
type input "281.75"
type input "10"
click at [541, 329] on div "Select Item" at bounding box center [532, 325] width 72 height 18
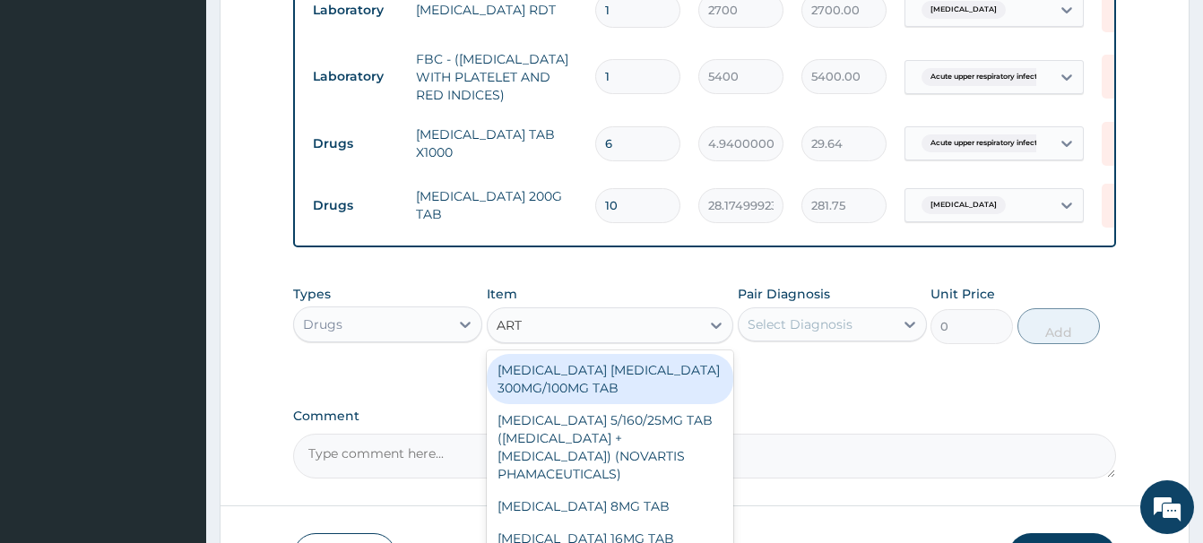
type input "ARTE"
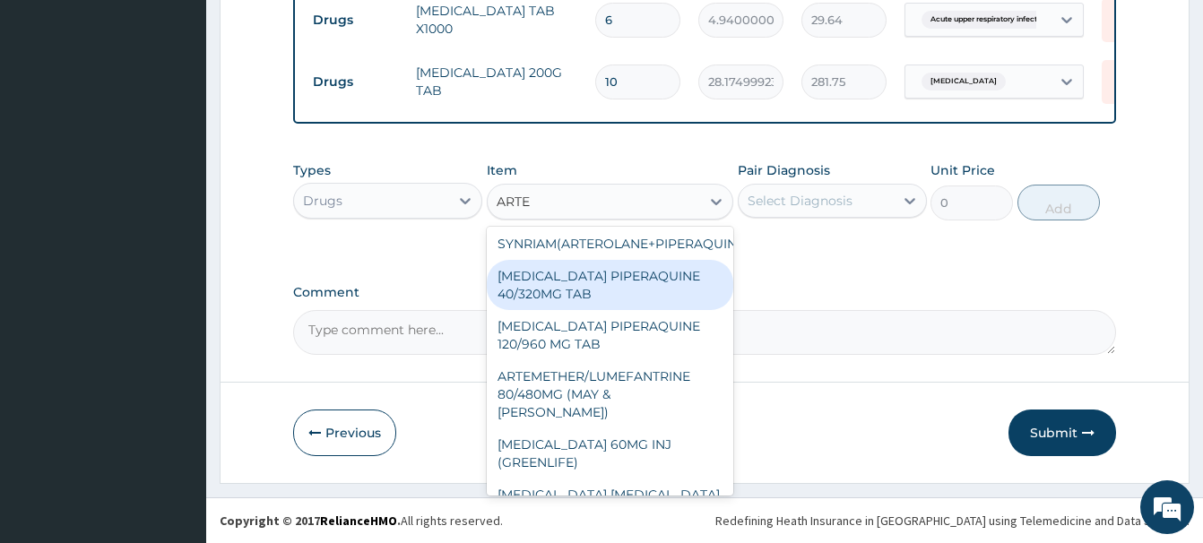
scroll to position [355, 0]
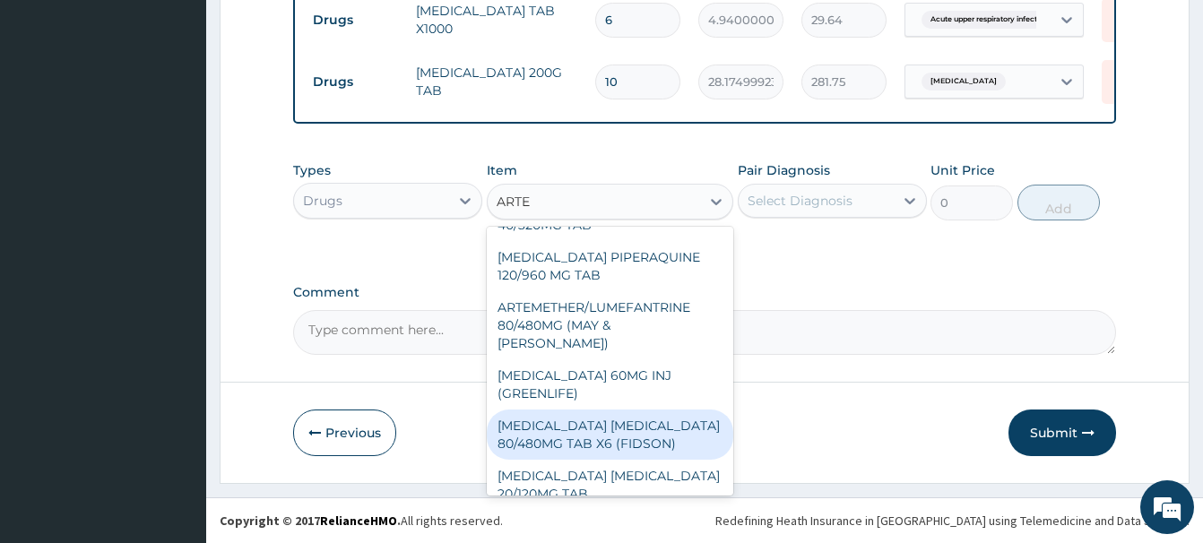
click at [643, 424] on div "ARTEMETHER LUMEFANTRINE 80/480MG TAB X6 (FIDSON)" at bounding box center [610, 435] width 246 height 50
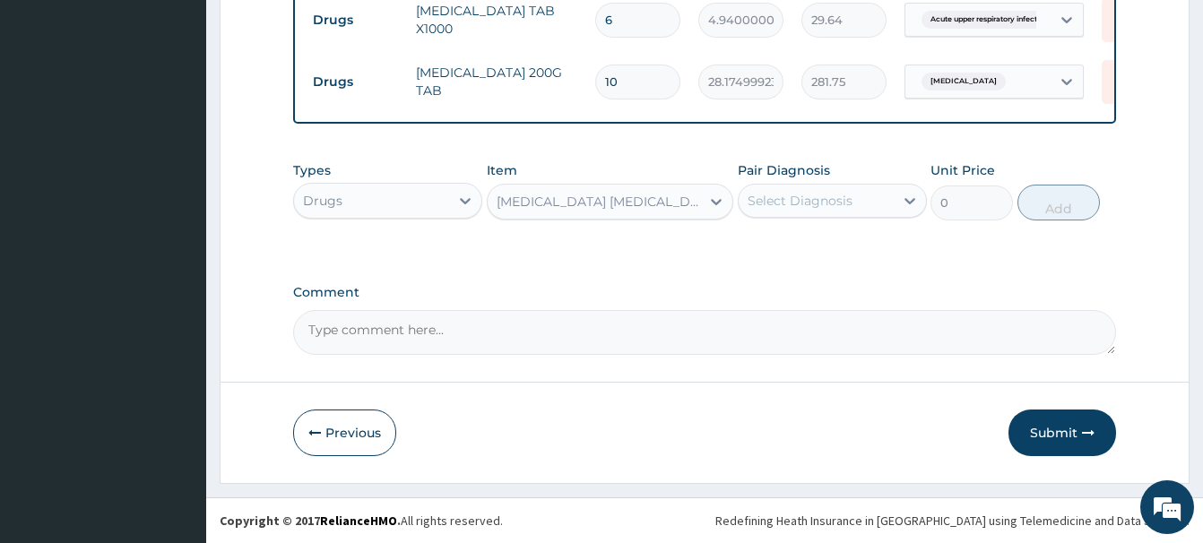
type input "322.2992553710938"
click at [807, 195] on div "Select Diagnosis" at bounding box center [799, 201] width 105 height 18
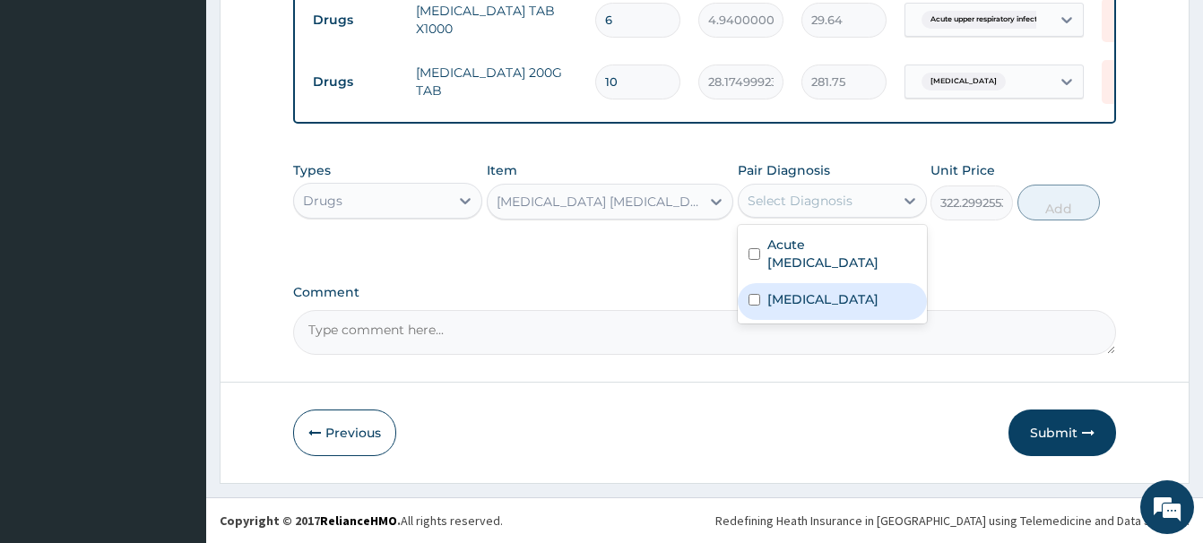
click at [799, 311] on div "[MEDICAL_DATA]" at bounding box center [832, 301] width 189 height 37
checkbox input "true"
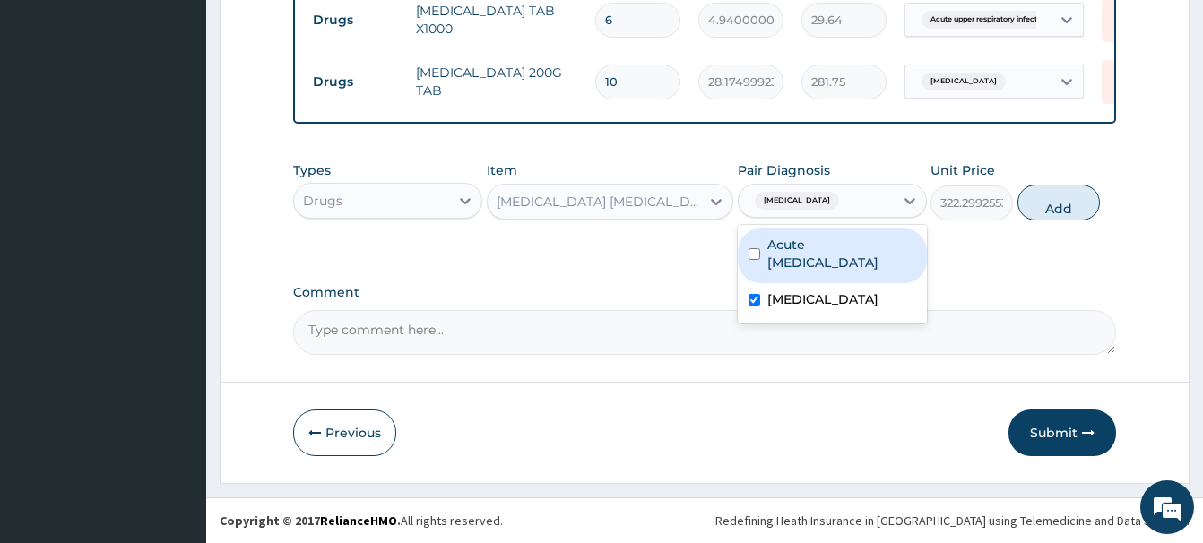
click at [1066, 208] on button "Add" at bounding box center [1058, 203] width 82 height 36
type input "0"
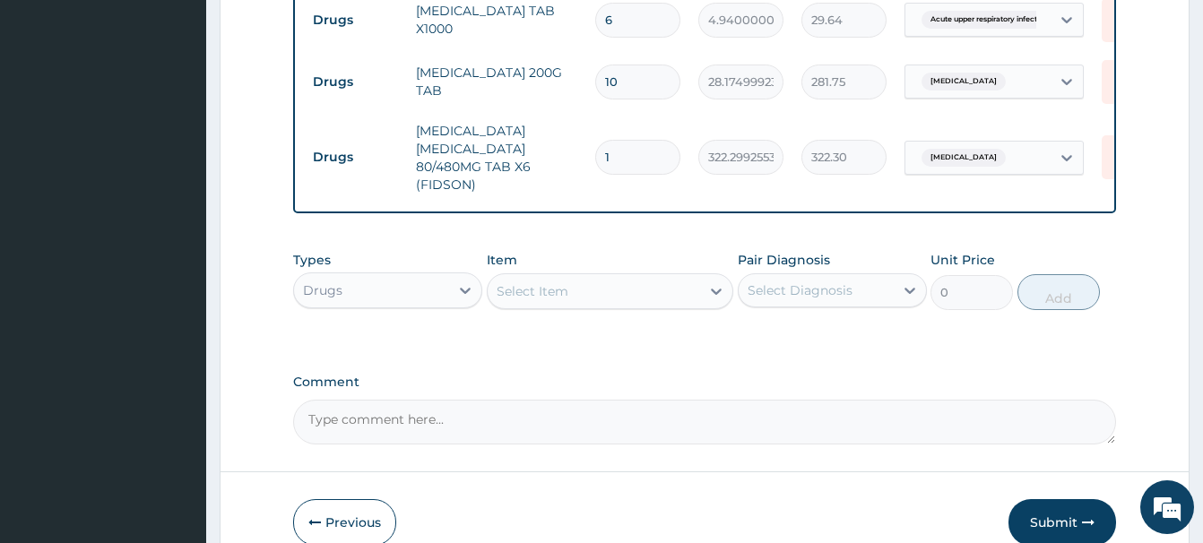
click at [507, 298] on div "Select Item" at bounding box center [532, 291] width 72 height 18
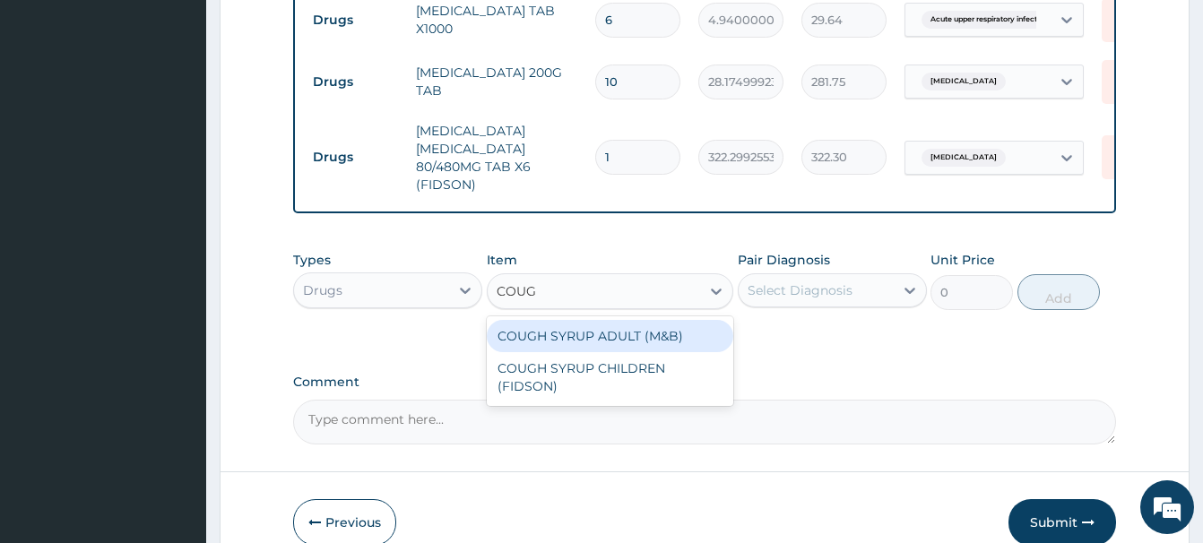
type input "COUGH"
click at [647, 330] on div "COUGH SYRUP ADULT (M&B)" at bounding box center [610, 336] width 246 height 32
type input "1312.5"
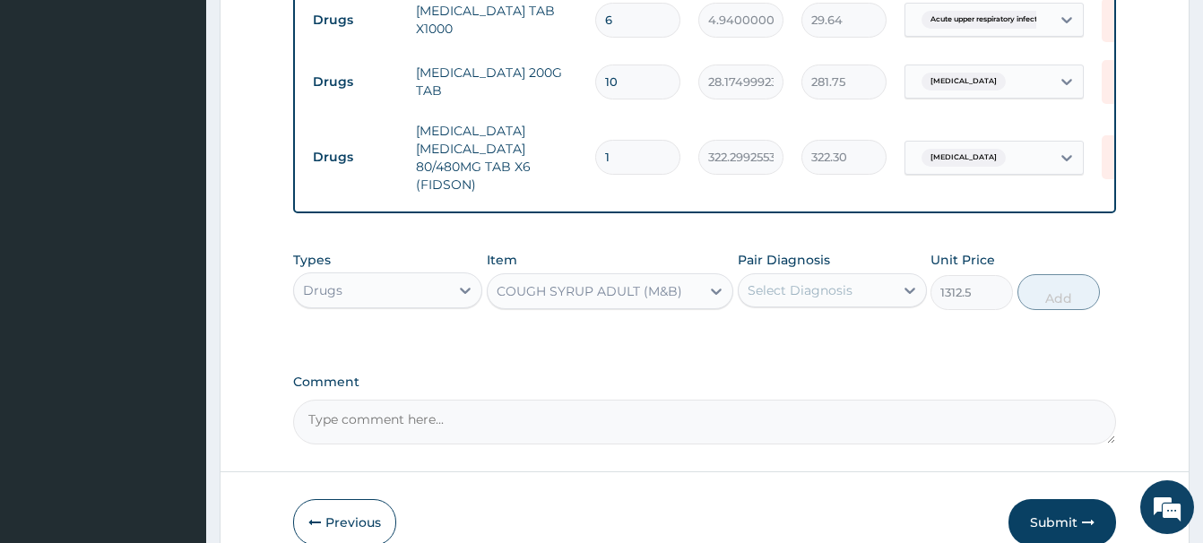
click at [814, 298] on div "Select Diagnosis" at bounding box center [799, 290] width 105 height 18
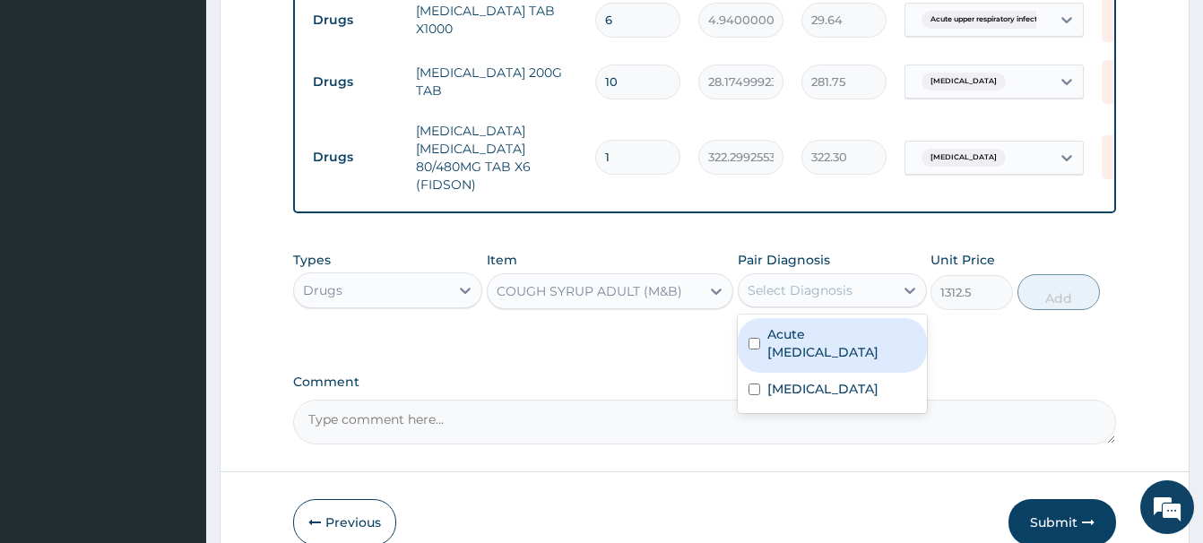
drag, startPoint x: 846, startPoint y: 351, endPoint x: 943, endPoint y: 349, distance: 96.8
click at [847, 351] on label "Acute [MEDICAL_DATA]" at bounding box center [841, 343] width 149 height 36
checkbox input "true"
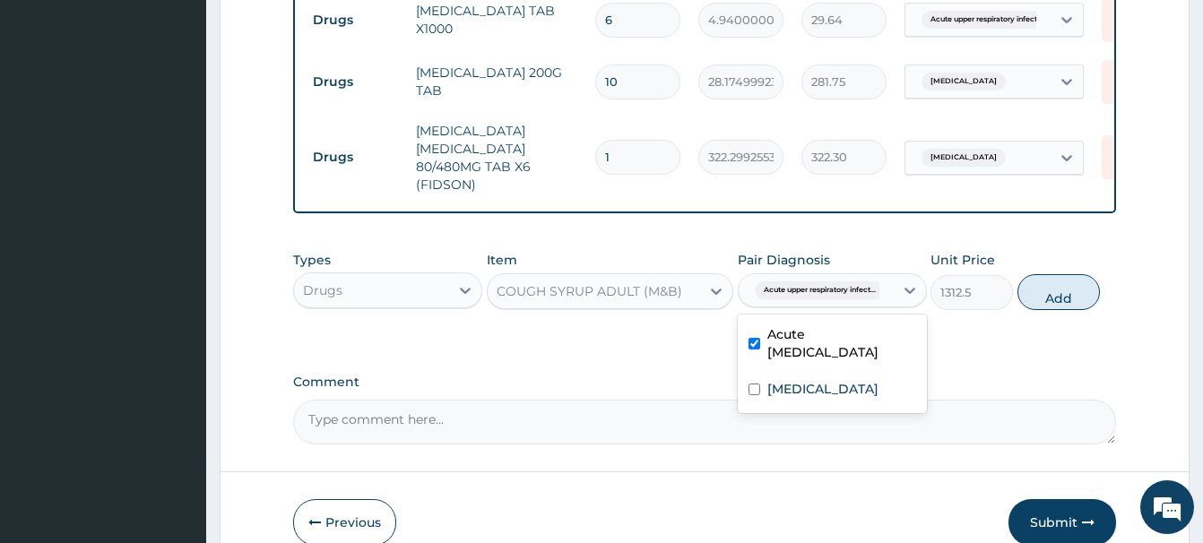
drag, startPoint x: 1076, startPoint y: 287, endPoint x: 1068, endPoint y: 276, distance: 13.4
click at [1076, 286] on button "Add" at bounding box center [1058, 292] width 82 height 36
type input "0"
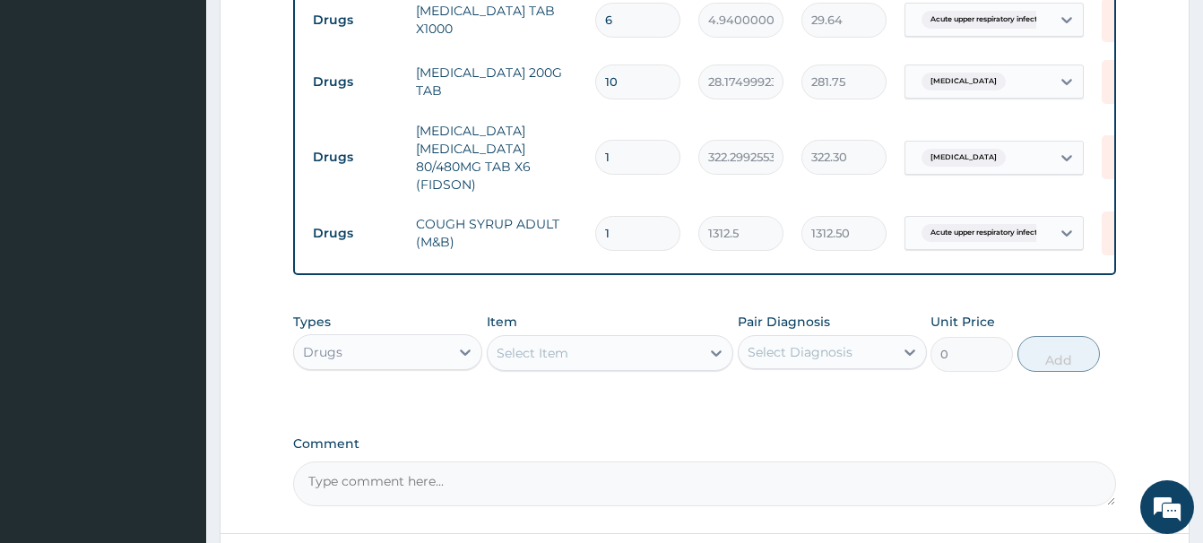
drag, startPoint x: 626, startPoint y: 143, endPoint x: 578, endPoint y: 154, distance: 48.7
click at [595, 154] on input "1" at bounding box center [637, 157] width 85 height 35
type input "6"
type input "1933.80"
type input "6"
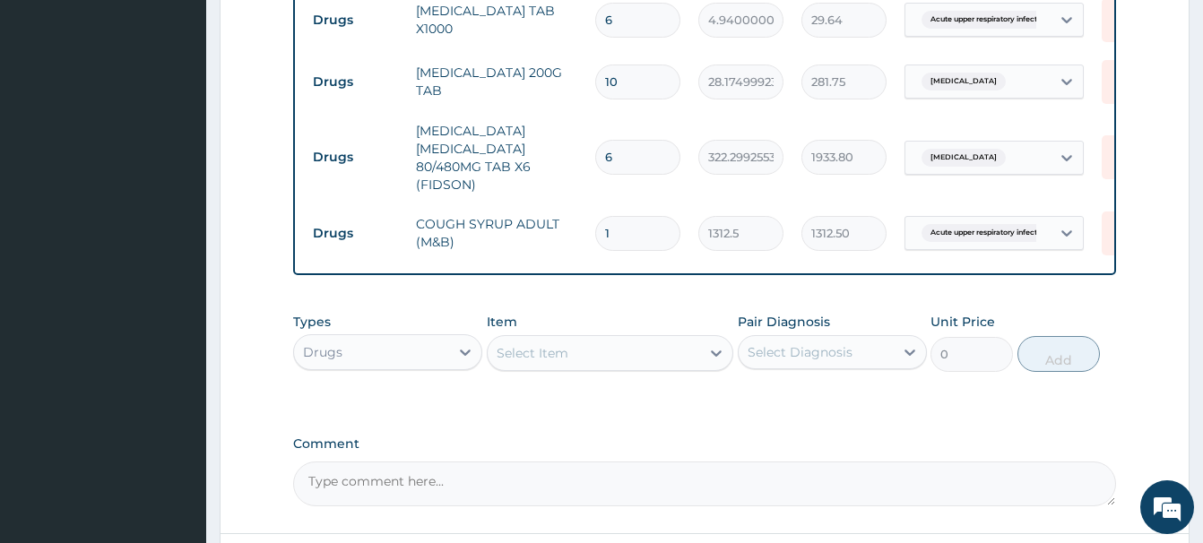
click at [515, 360] on div "Select Item" at bounding box center [532, 353] width 72 height 18
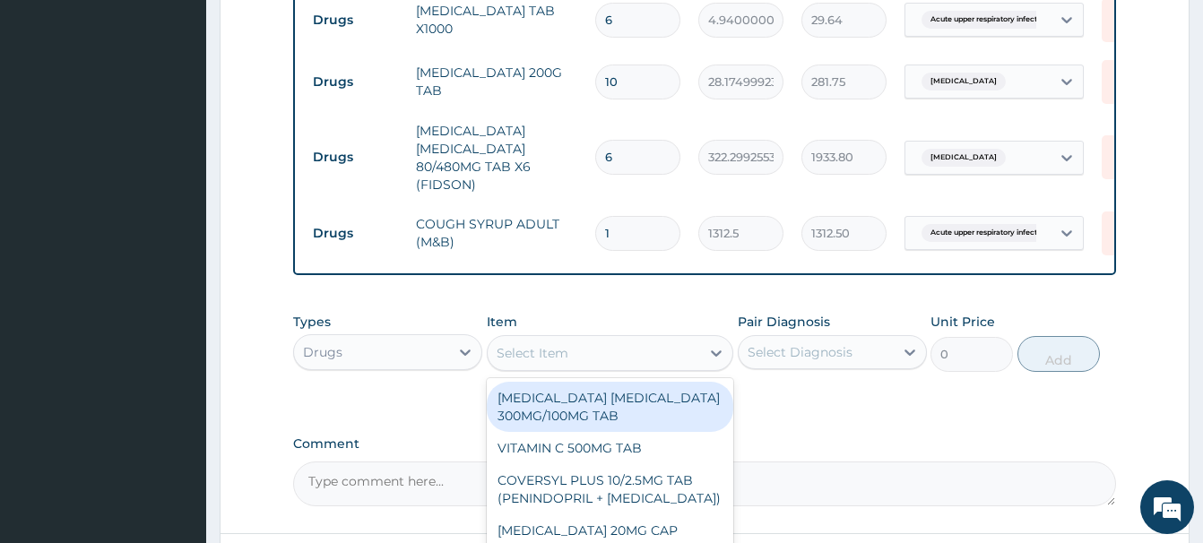
paste input "DICLOFENAC 100MG TAB"
type input "DICLOFENAC 100MG TAB"
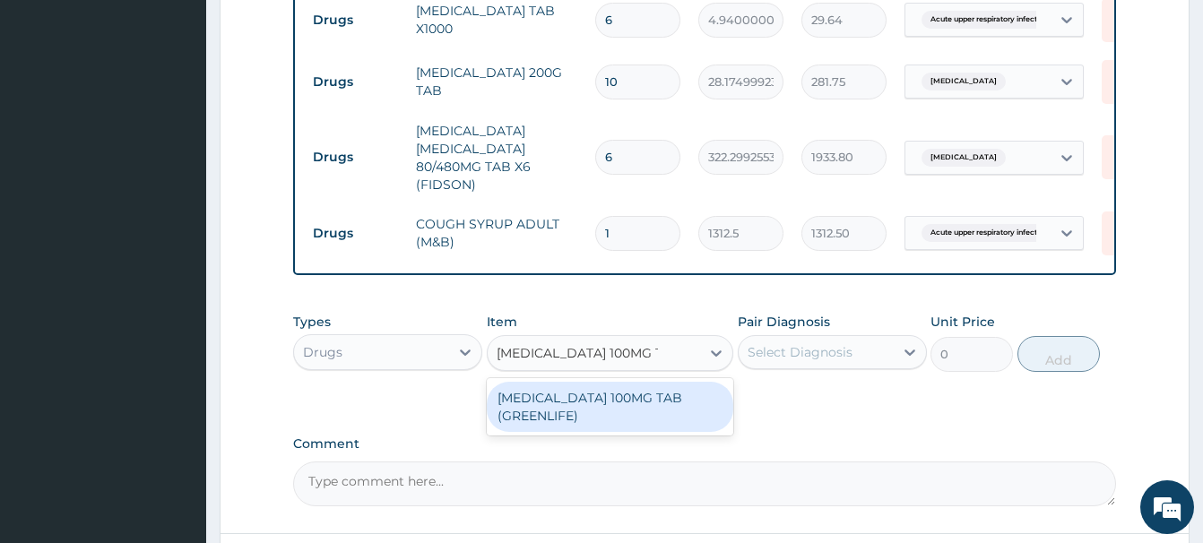
drag, startPoint x: 606, startPoint y: 403, endPoint x: 710, endPoint y: 372, distance: 108.6
click at [610, 403] on div "[MEDICAL_DATA] 100MG TAB (GREENLIFE)" at bounding box center [610, 407] width 246 height 50
type input "85.75"
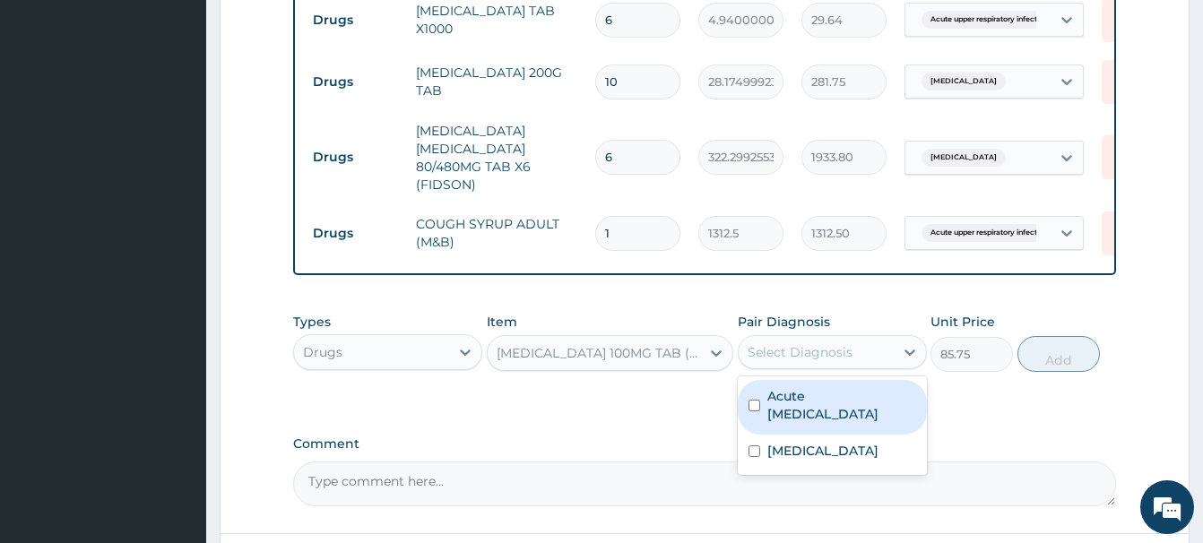
drag, startPoint x: 790, startPoint y: 350, endPoint x: 790, endPoint y: 368, distance: 17.9
click at [790, 356] on div "Select Diagnosis" at bounding box center [799, 352] width 105 height 18
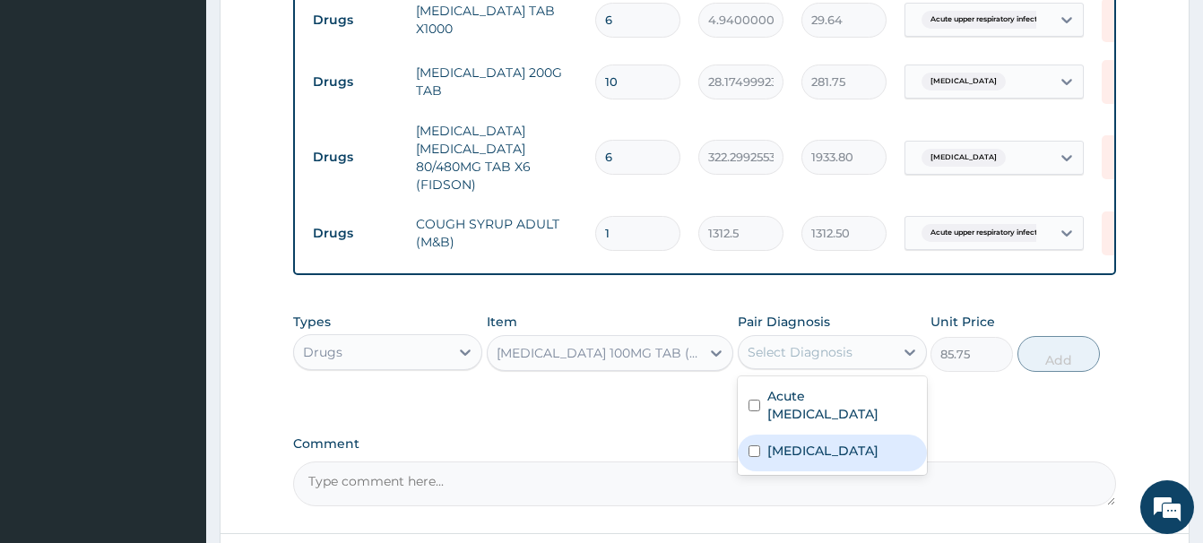
drag, startPoint x: 840, startPoint y: 447, endPoint x: 868, endPoint y: 430, distance: 33.4
click at [842, 446] on div "Malaria" at bounding box center [832, 453] width 189 height 37
checkbox input "true"
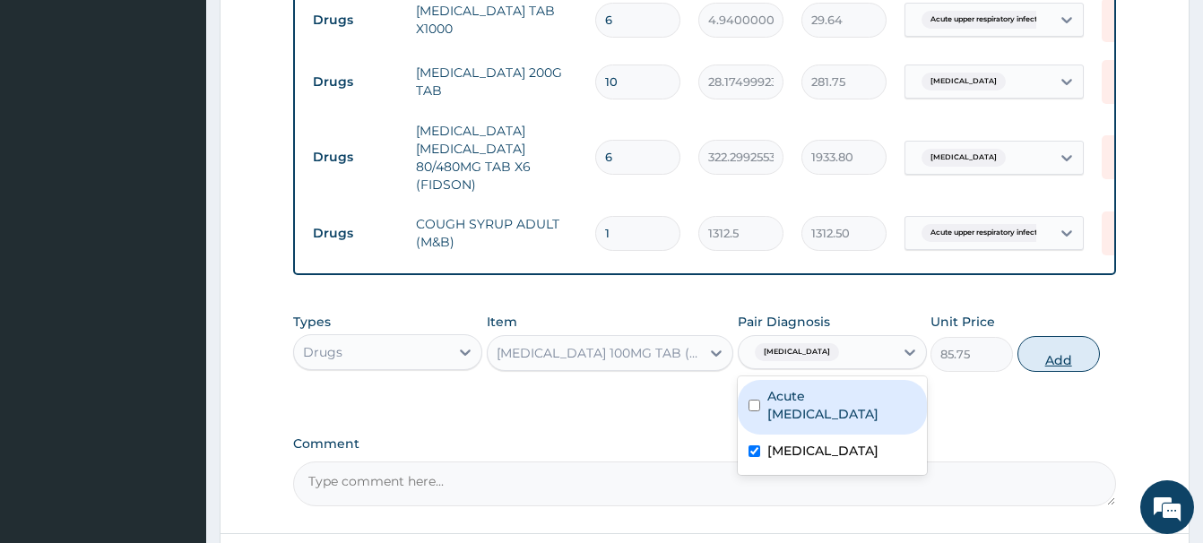
click at [1025, 358] on button "Add" at bounding box center [1058, 354] width 82 height 36
type input "0"
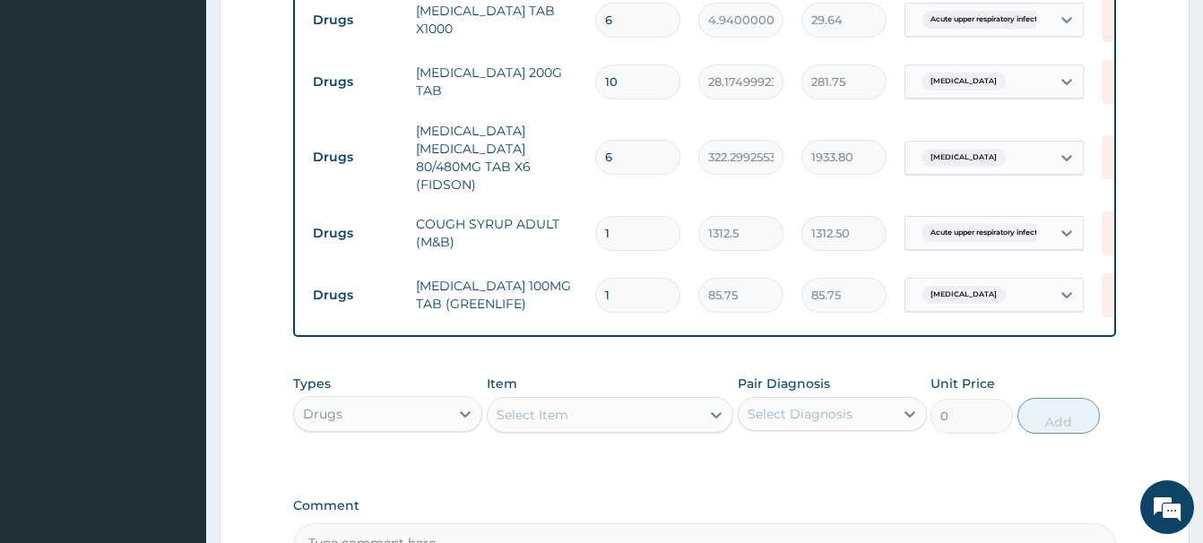
click at [633, 295] on input "1" at bounding box center [637, 295] width 85 height 35
type input "10"
type input "857.50"
type input "10"
click at [1107, 86] on icon at bounding box center [1120, 82] width 39 height 44
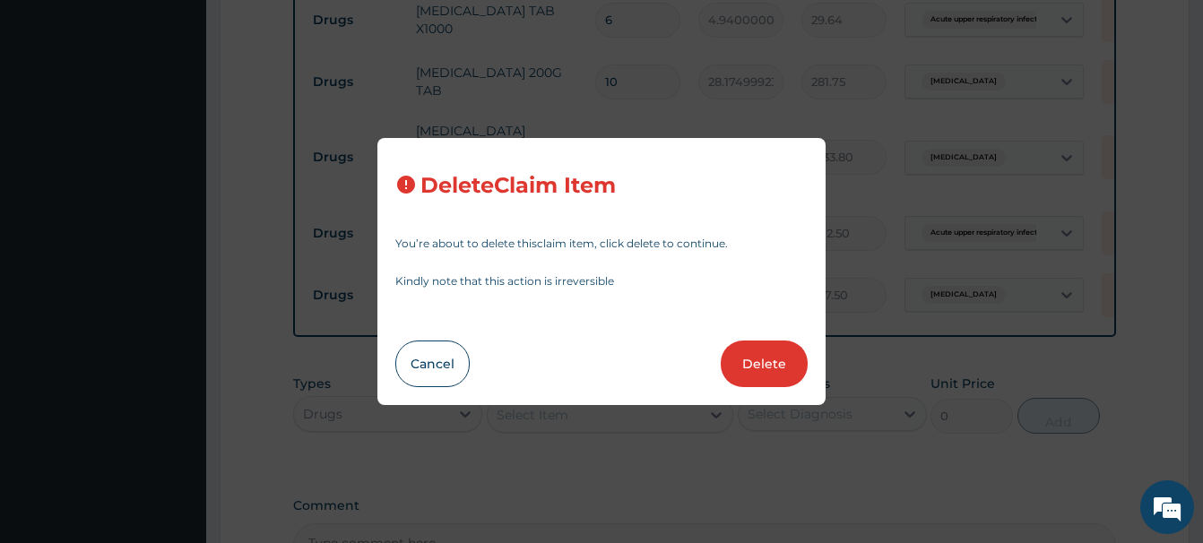
click at [776, 364] on button "Delete" at bounding box center [764, 364] width 87 height 47
type input "6"
type input "322.2992553710938"
type input "1933.80"
type input "1"
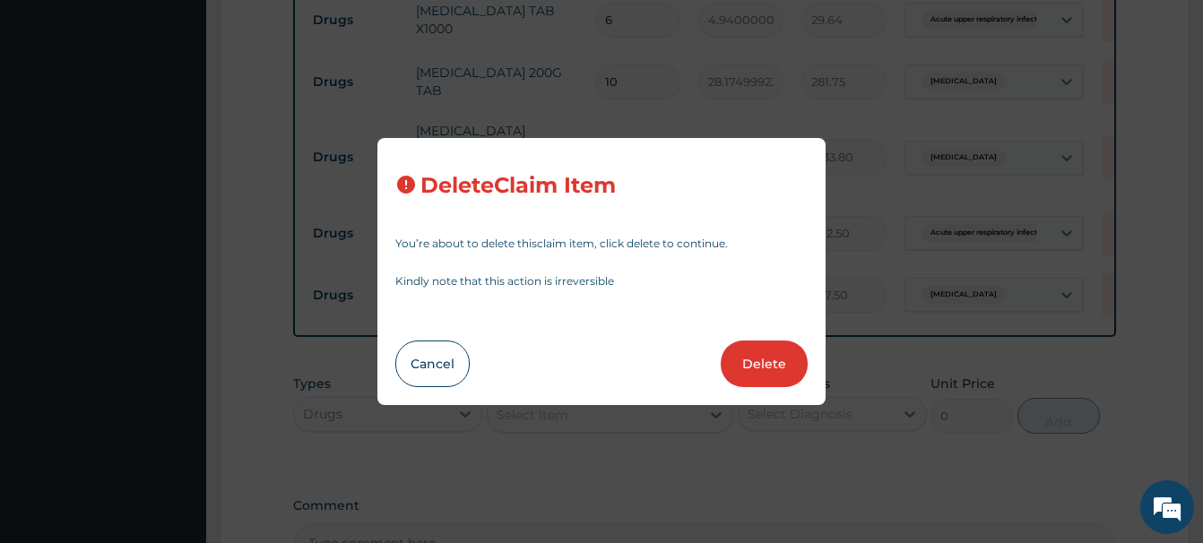
type input "1312.5"
type input "1312.50"
type input "10"
type input "85.75"
type input "857.50"
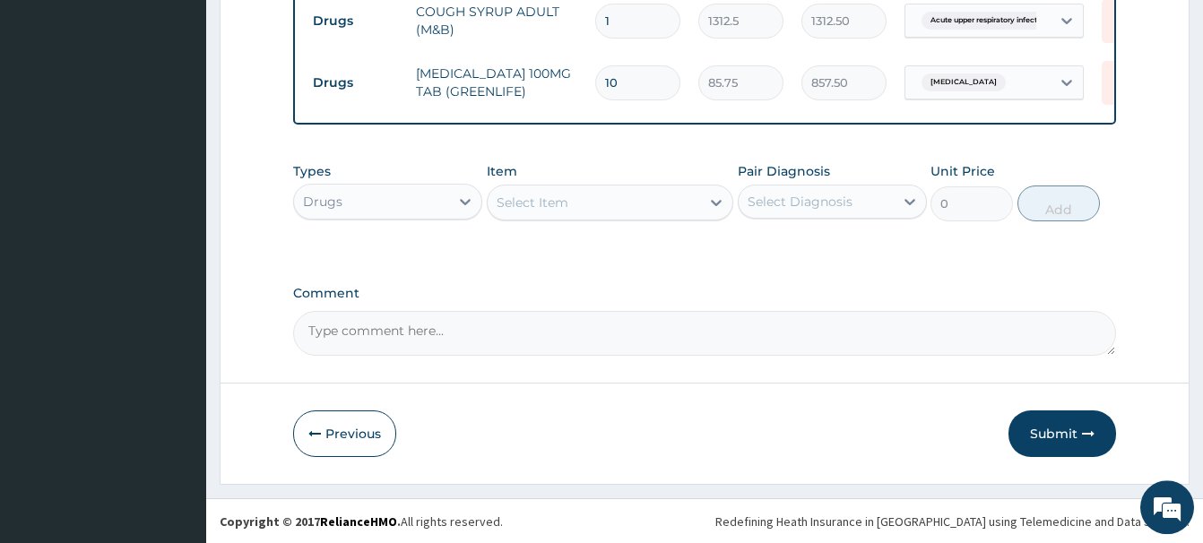
scroll to position [1196, 0]
click at [1056, 426] on button "Submit" at bounding box center [1062, 433] width 108 height 47
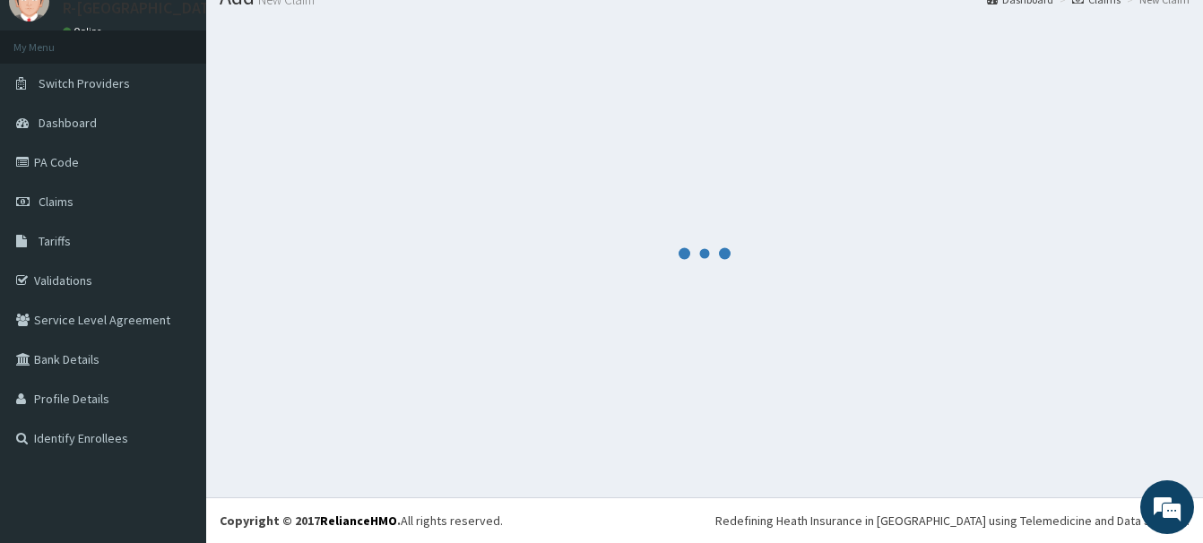
scroll to position [73, 0]
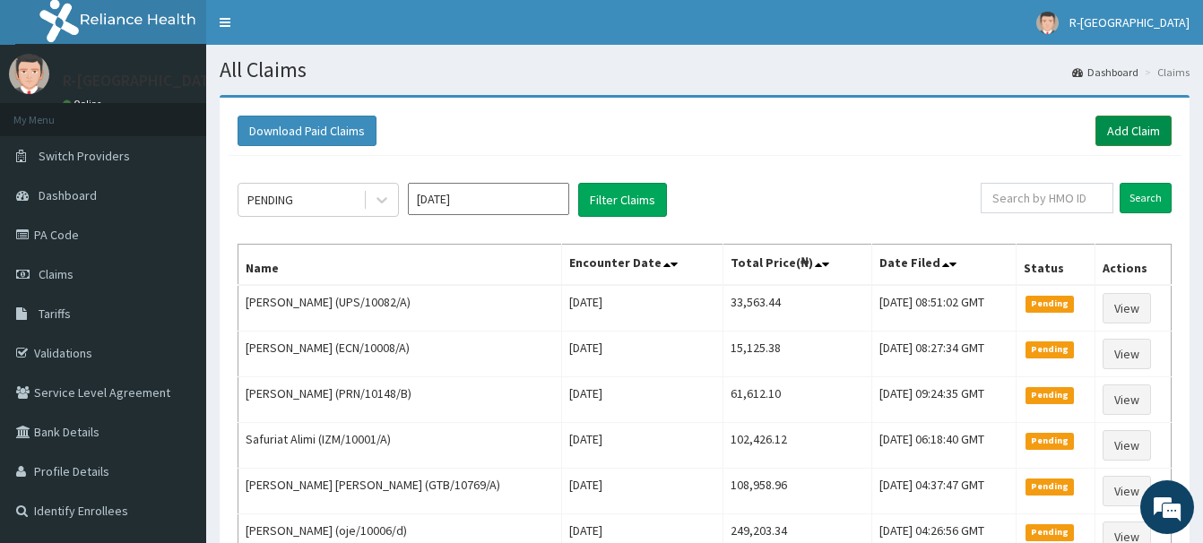
drag, startPoint x: 1152, startPoint y: 134, endPoint x: 1117, endPoint y: 141, distance: 35.5
click at [1152, 133] on link "Add Claim" at bounding box center [1133, 131] width 76 height 30
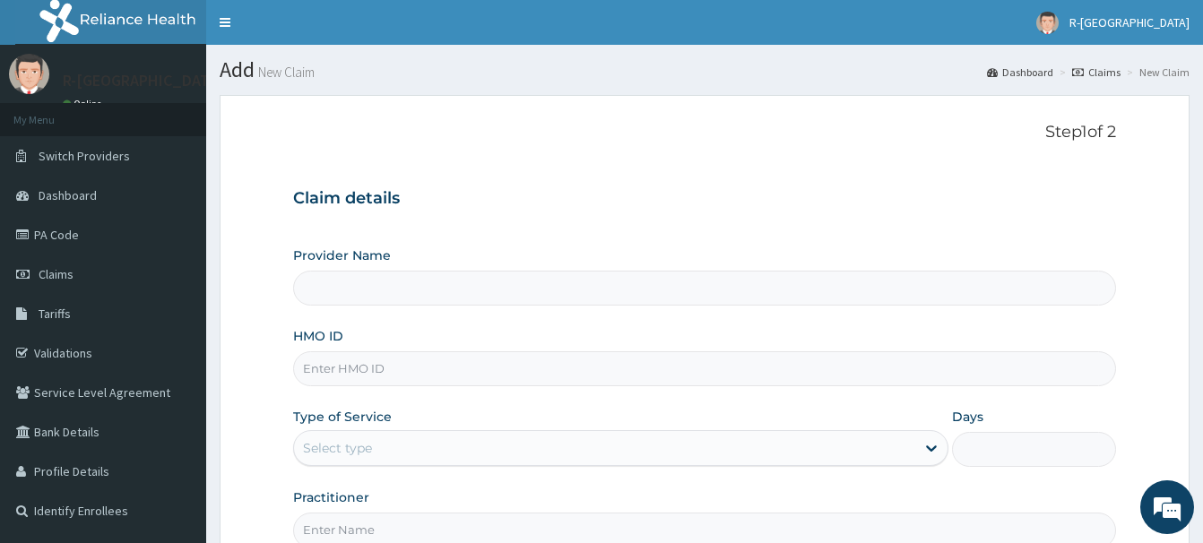
scroll to position [183, 0]
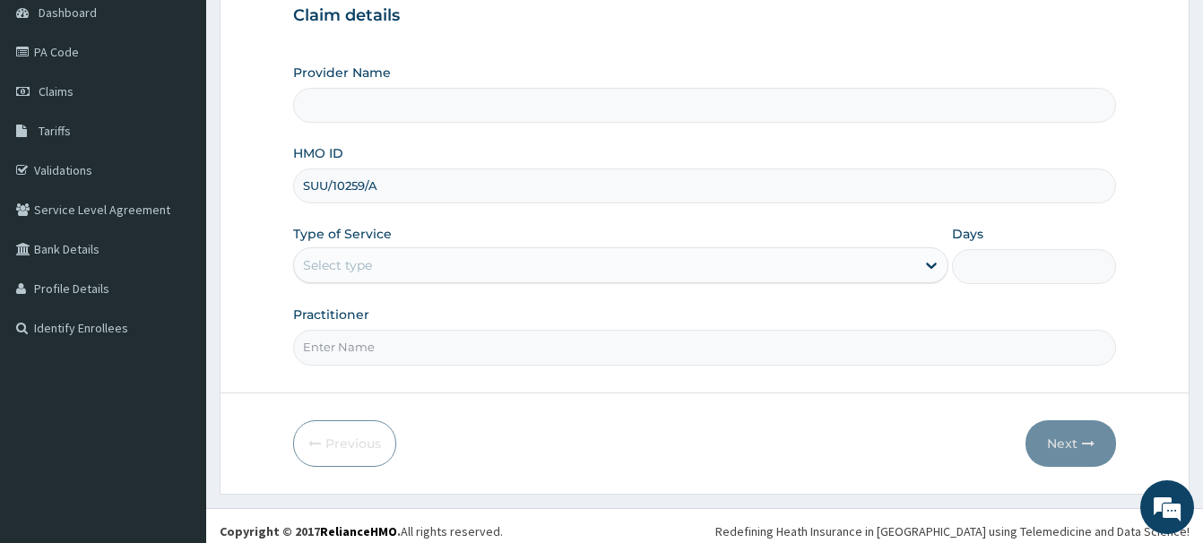
type input "SUU/10259/A"
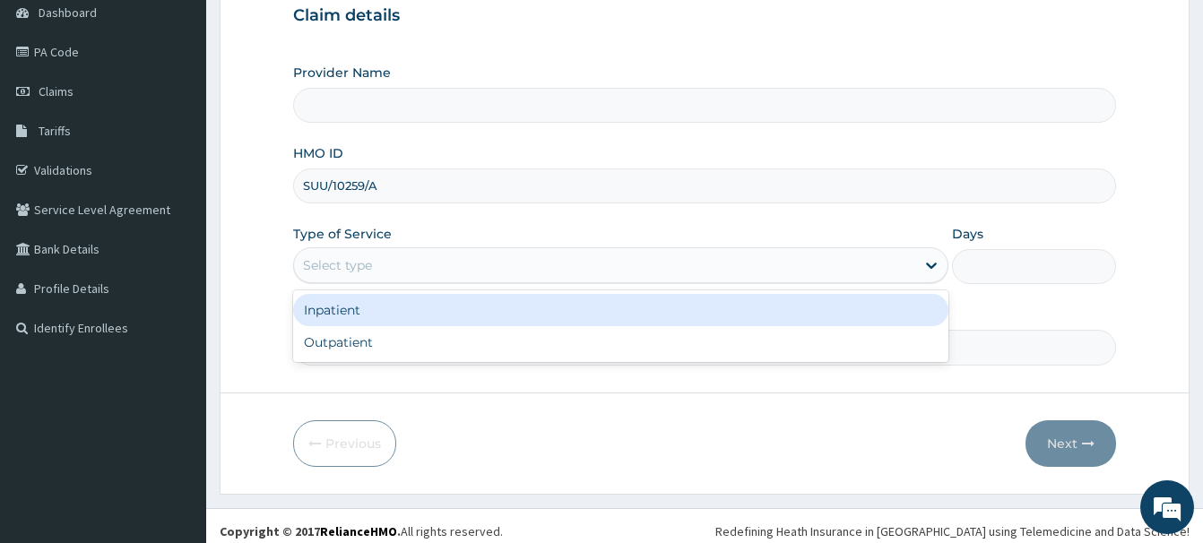
click at [332, 273] on div "Select type" at bounding box center [337, 265] width 69 height 18
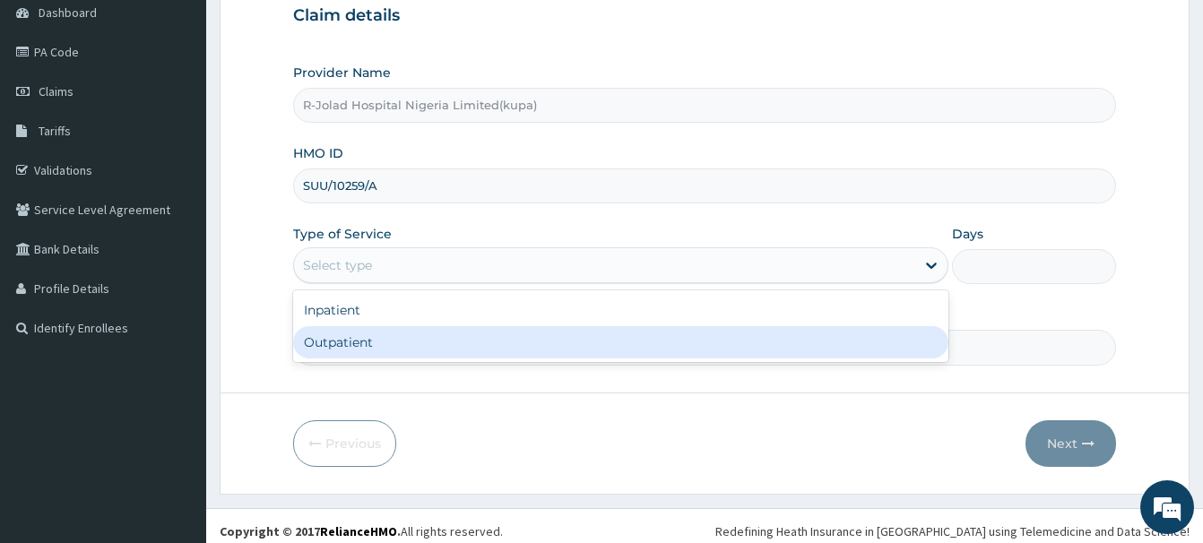
type input "R-Jolad Hospital Nigeria Limited(kupa)"
drag, startPoint x: 341, startPoint y: 354, endPoint x: 350, endPoint y: 324, distance: 31.8
click at [343, 350] on div "Outpatient" at bounding box center [620, 342] width 655 height 32
type input "1"
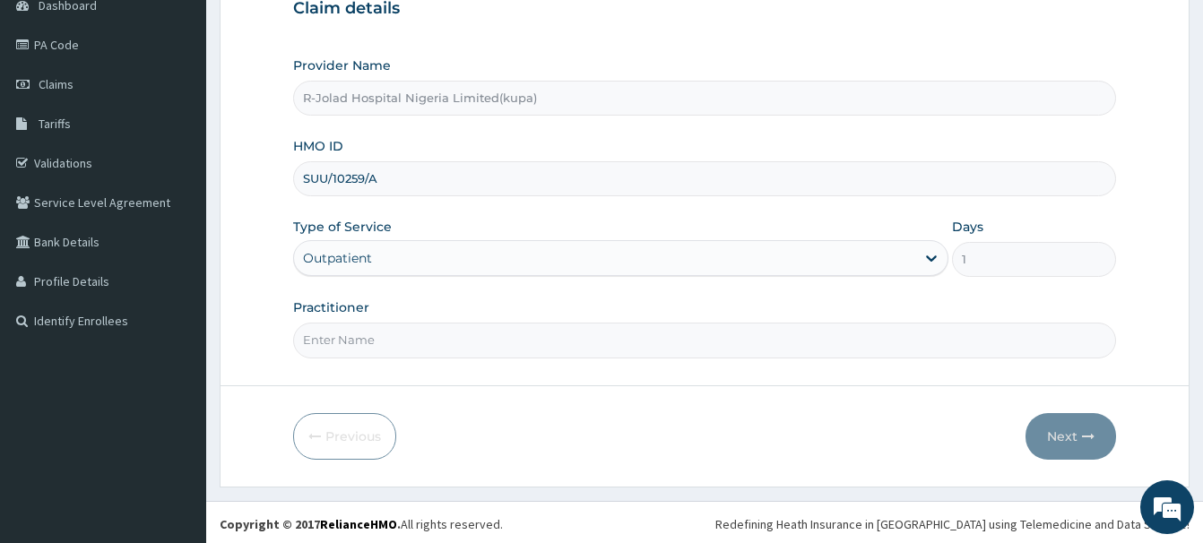
scroll to position [194, 0]
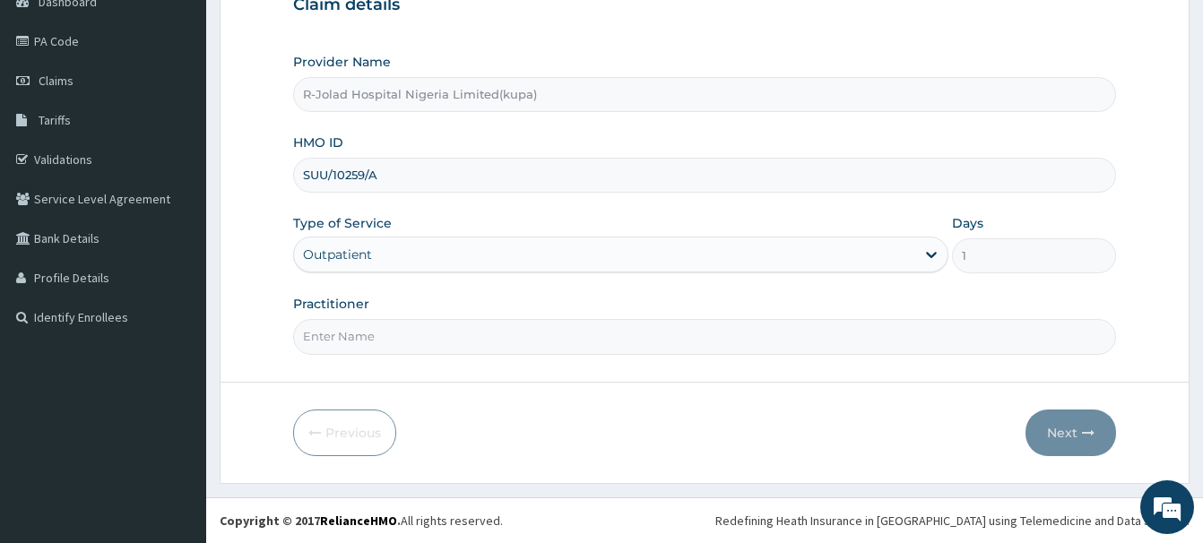
drag, startPoint x: 341, startPoint y: 331, endPoint x: 338, endPoint y: 321, distance: 10.2
click at [341, 331] on input "Practitioner" at bounding box center [704, 336] width 823 height 35
paste input "[PERSON_NAME]"
type input "[PERSON_NAME]"
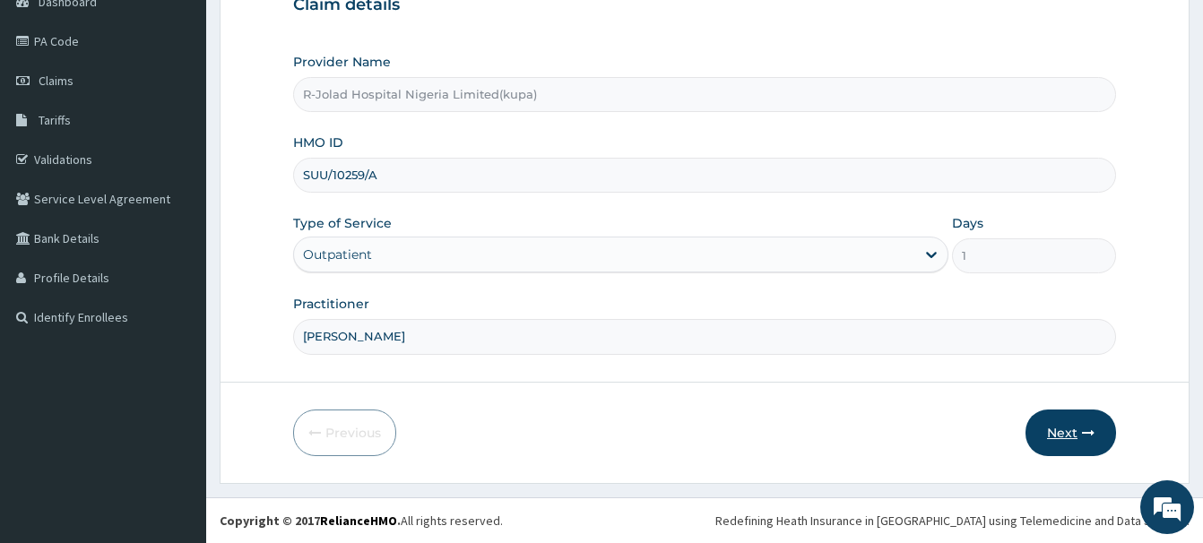
drag, startPoint x: 1080, startPoint y: 435, endPoint x: 1058, endPoint y: 442, distance: 22.7
click at [1058, 442] on button "Next" at bounding box center [1070, 433] width 91 height 47
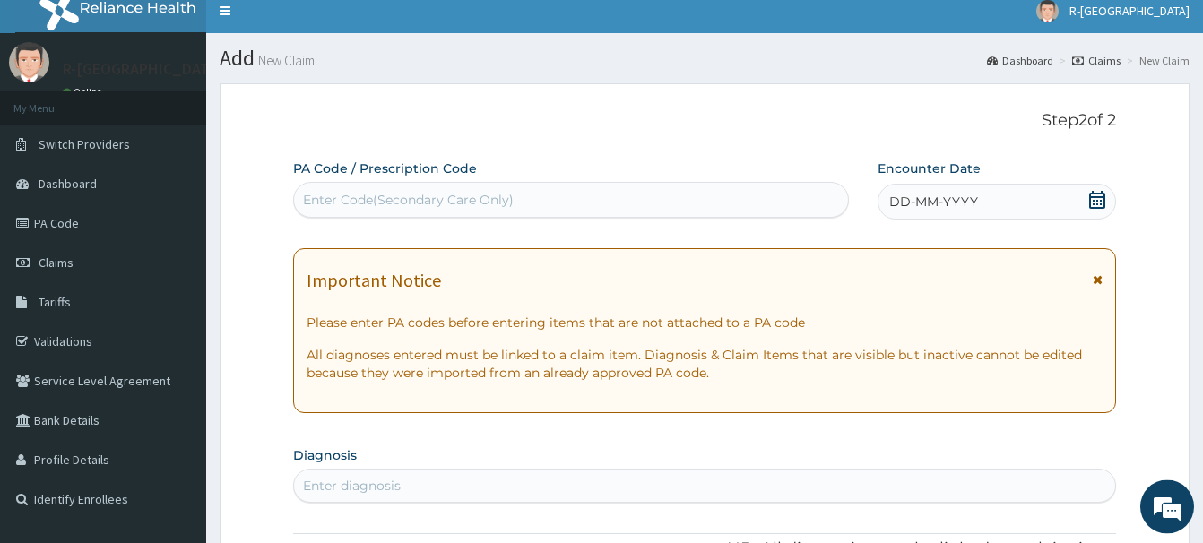
scroll to position [11, 0]
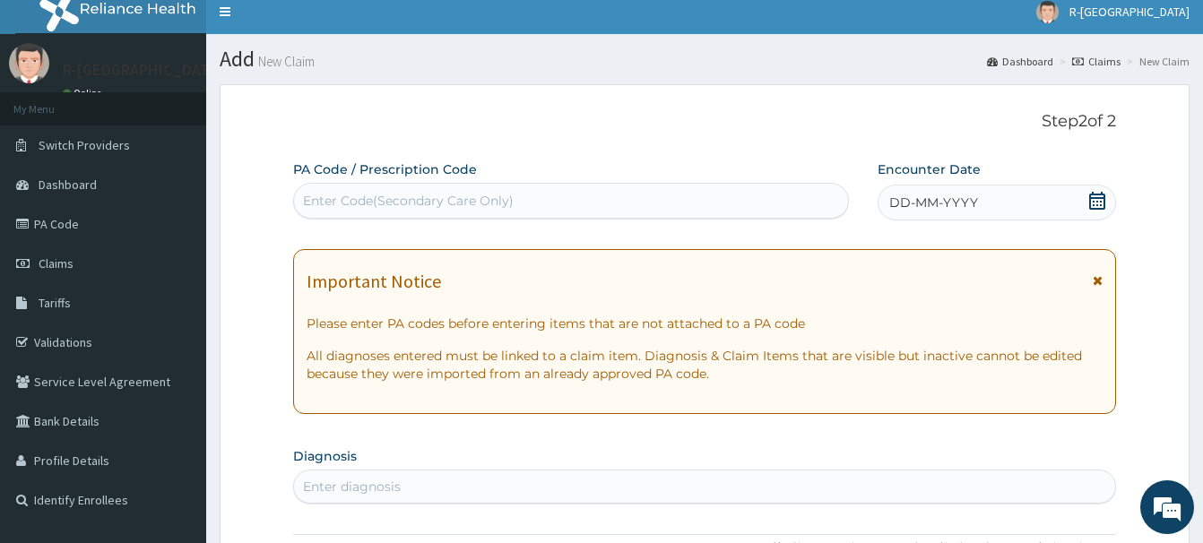
click at [1099, 200] on icon at bounding box center [1097, 201] width 18 height 18
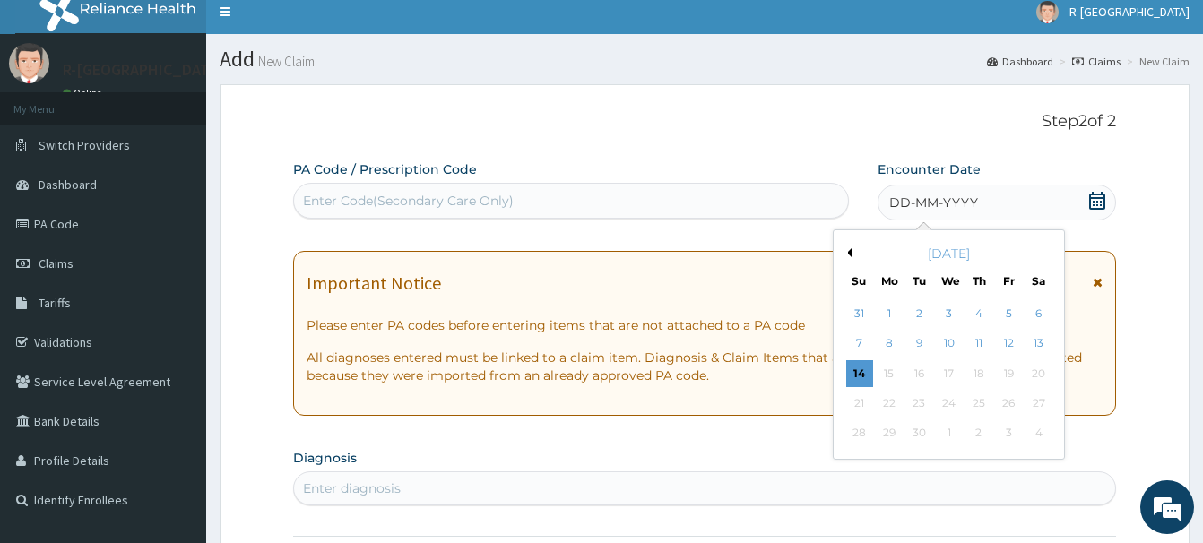
drag, startPoint x: 1040, startPoint y: 312, endPoint x: 797, endPoint y: 285, distance: 244.3
click at [1040, 311] on div "6" at bounding box center [1038, 313] width 27 height 27
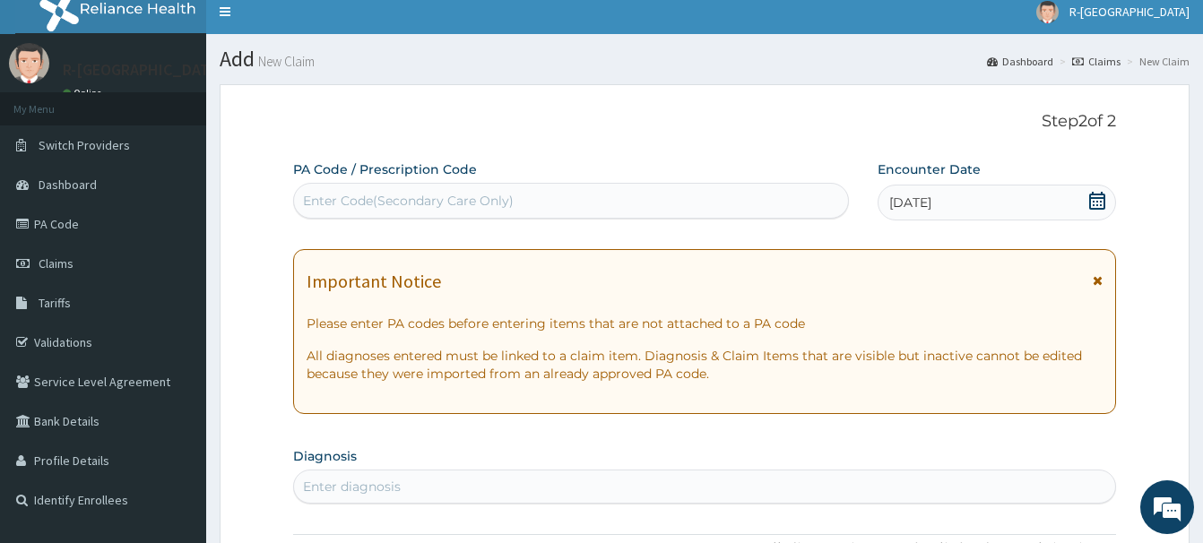
scroll to position [376, 0]
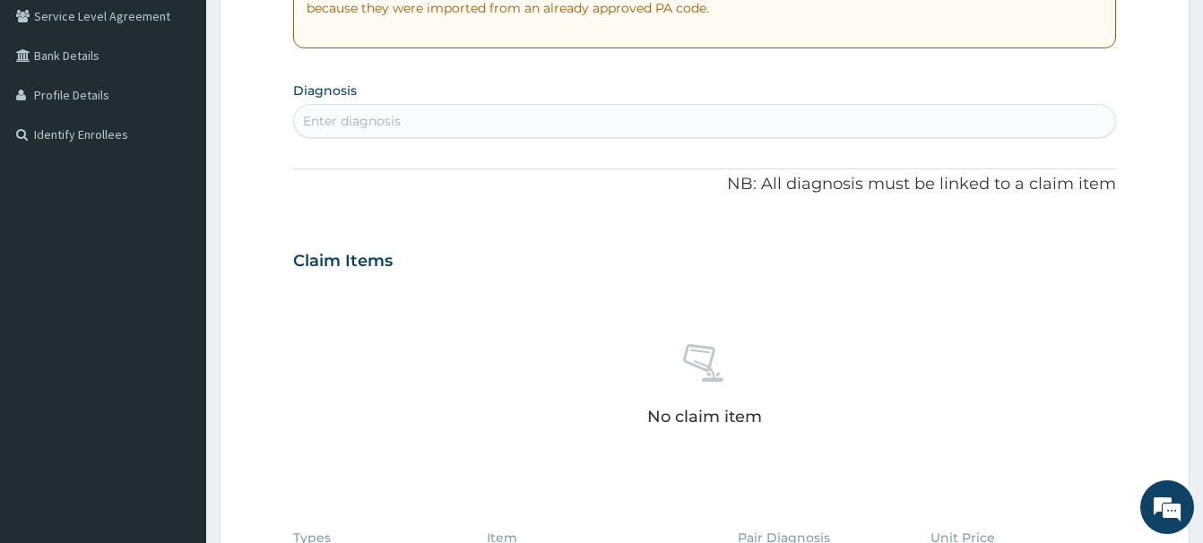
click at [339, 128] on div "Enter diagnosis" at bounding box center [352, 121] width 98 height 18
type input "MALA"
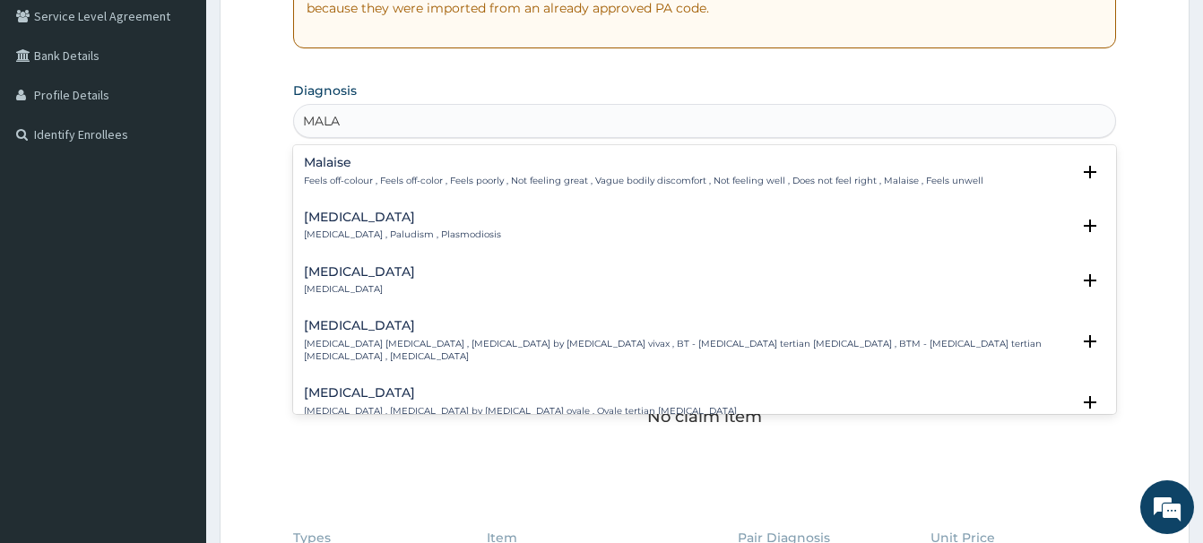
click at [332, 223] on h4 "[MEDICAL_DATA]" at bounding box center [402, 217] width 197 height 13
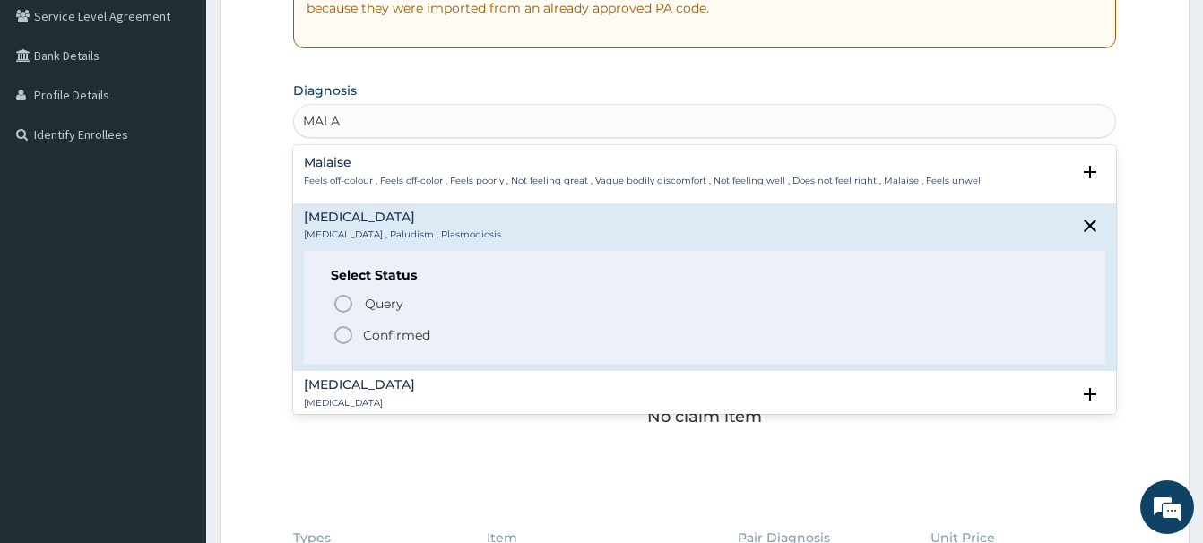
drag, startPoint x: 344, startPoint y: 335, endPoint x: 345, endPoint y: 326, distance: 9.0
click at [345, 335] on icon "status option filled" at bounding box center [343, 335] width 22 height 22
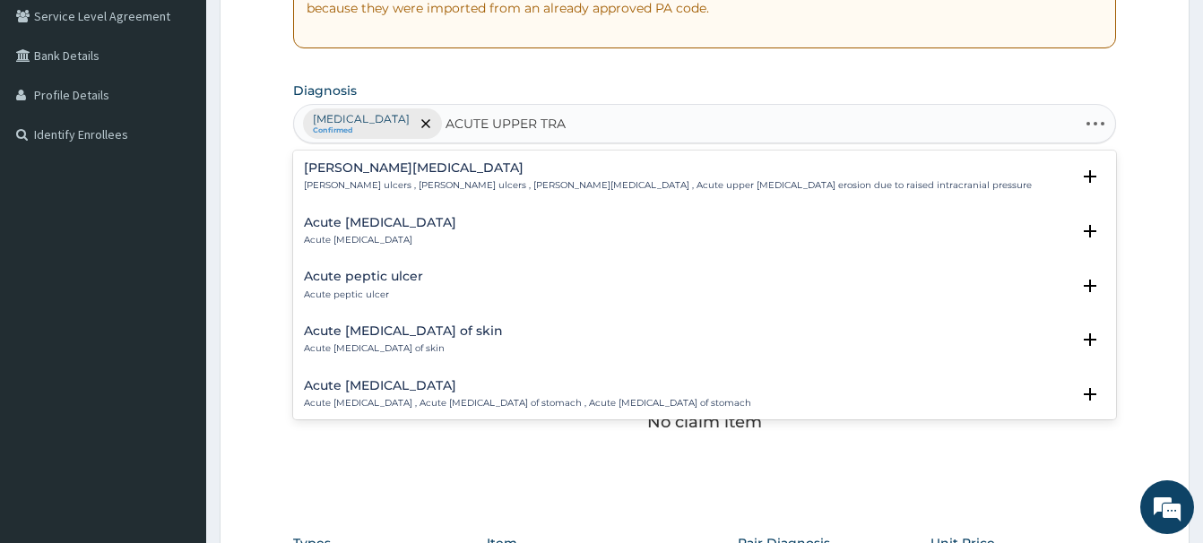
type input "ACUTE UPPER TRAC"
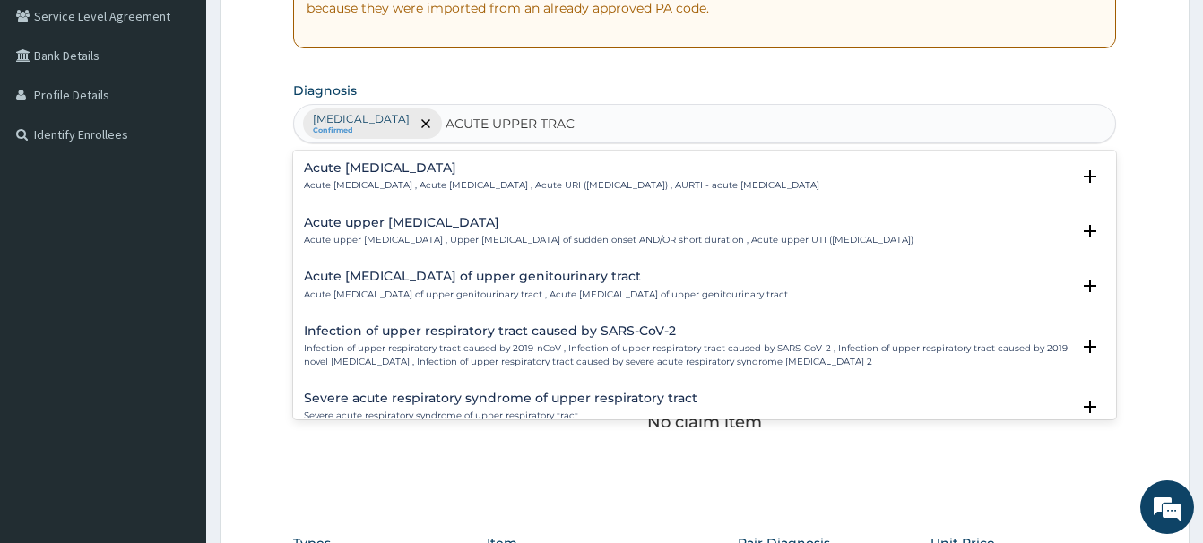
click at [388, 173] on h4 "Acute [MEDICAL_DATA]" at bounding box center [561, 167] width 515 height 13
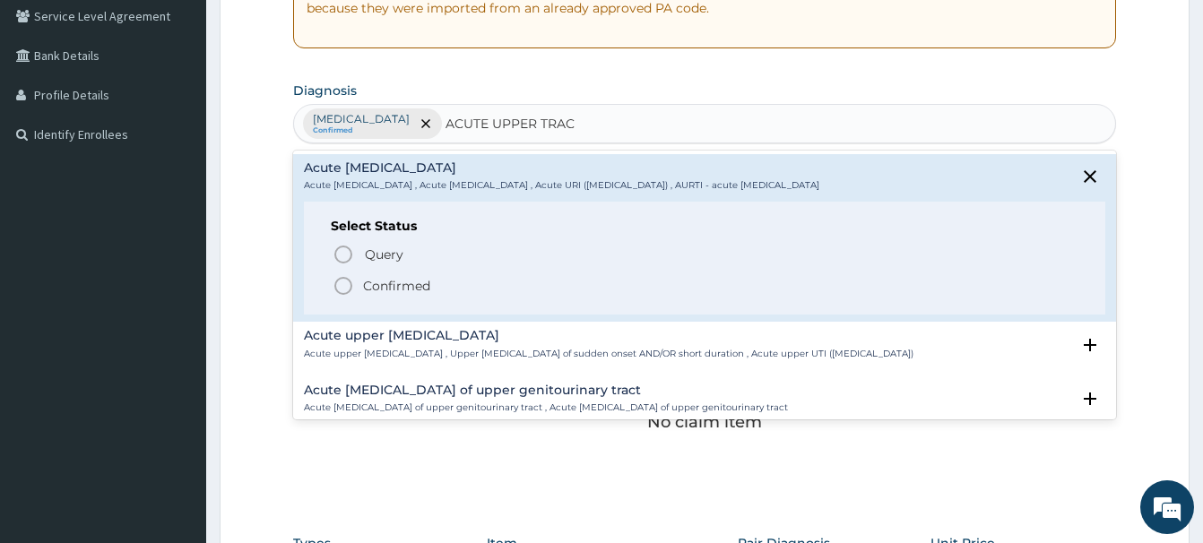
click at [341, 291] on icon "status option filled" at bounding box center [343, 286] width 22 height 22
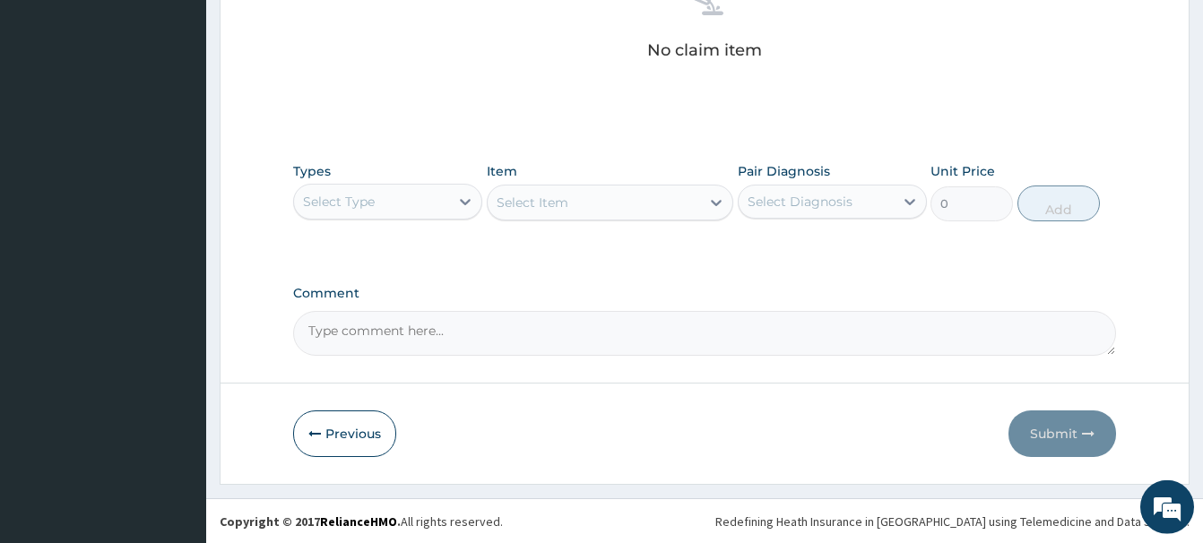
scroll to position [749, 0]
click at [362, 206] on div "Select Type" at bounding box center [339, 201] width 72 height 18
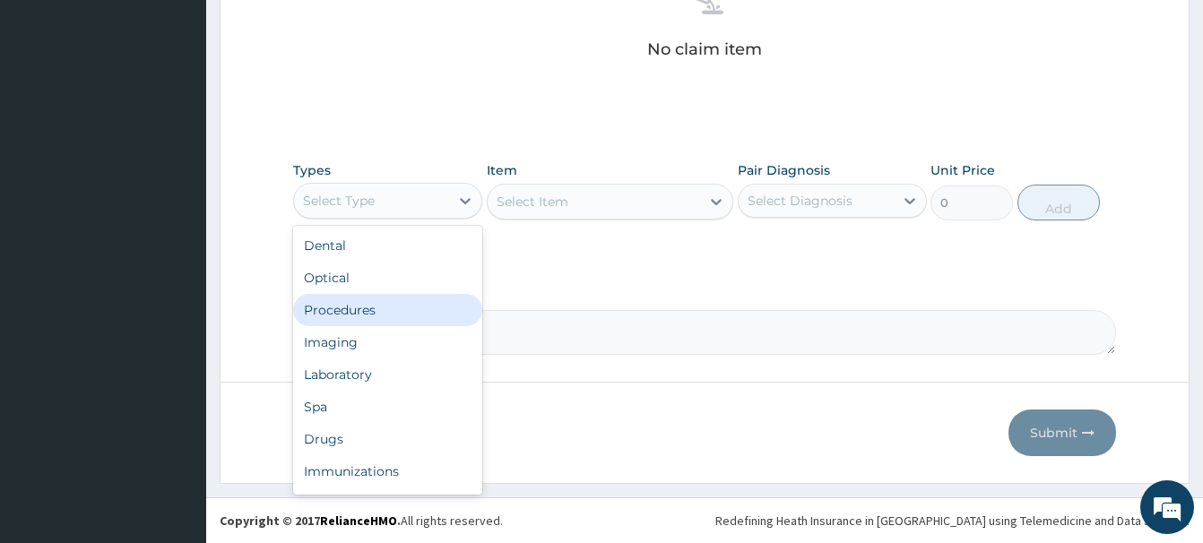
click at [355, 304] on div "Procedures" at bounding box center [387, 310] width 189 height 32
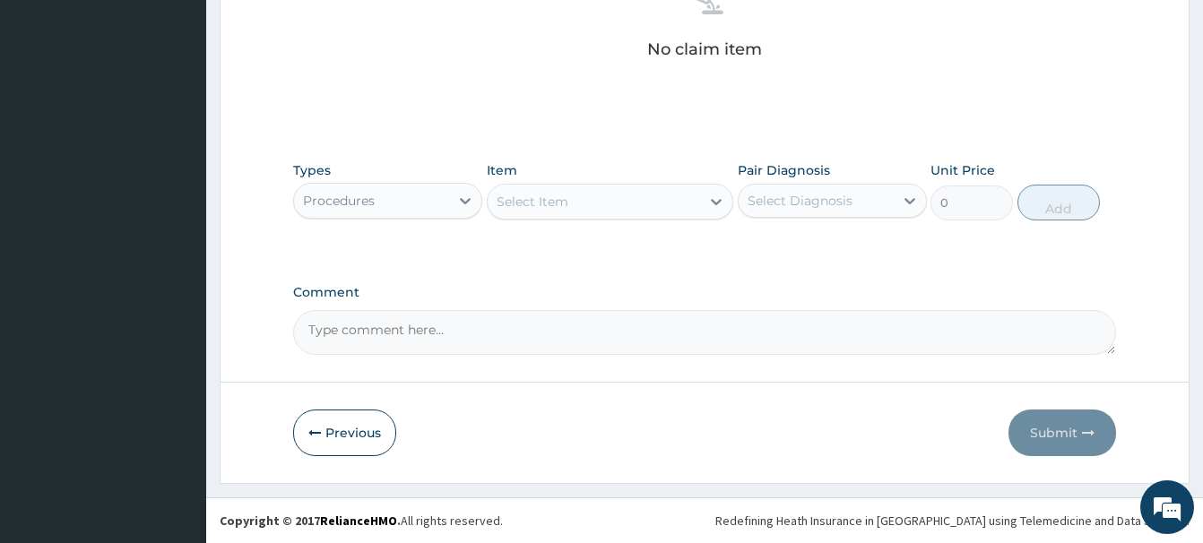
click at [539, 205] on div "Select Item" at bounding box center [532, 202] width 72 height 18
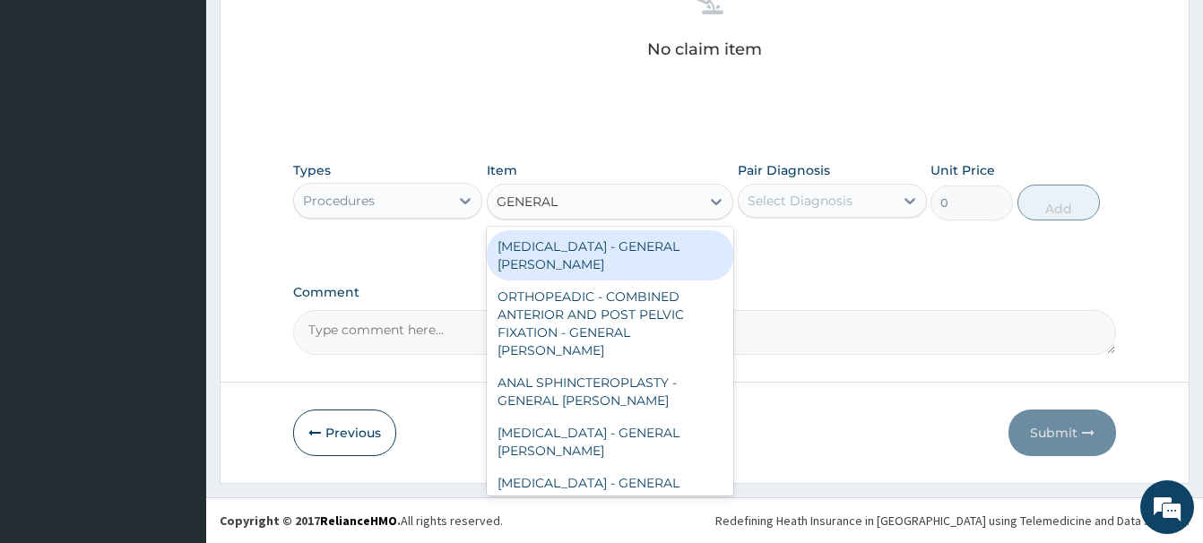
type input "GENERAL C"
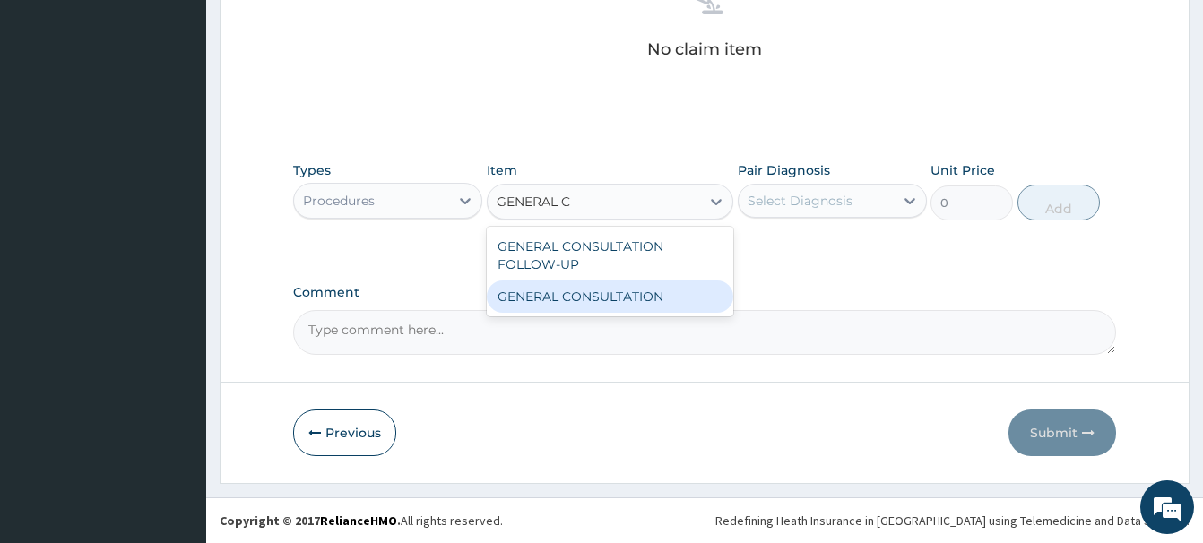
drag, startPoint x: 630, startPoint y: 304, endPoint x: 614, endPoint y: 297, distance: 17.7
click at [622, 301] on div "GENERAL CONSULTATION" at bounding box center [610, 297] width 246 height 32
type input "6750"
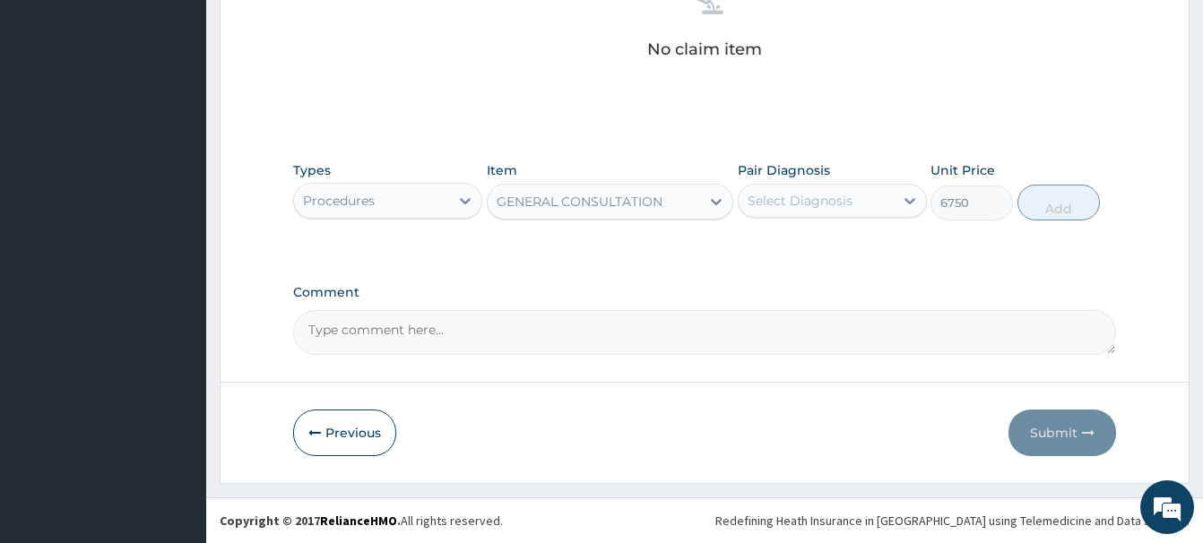
click at [777, 196] on div "Select Diagnosis" at bounding box center [799, 201] width 105 height 18
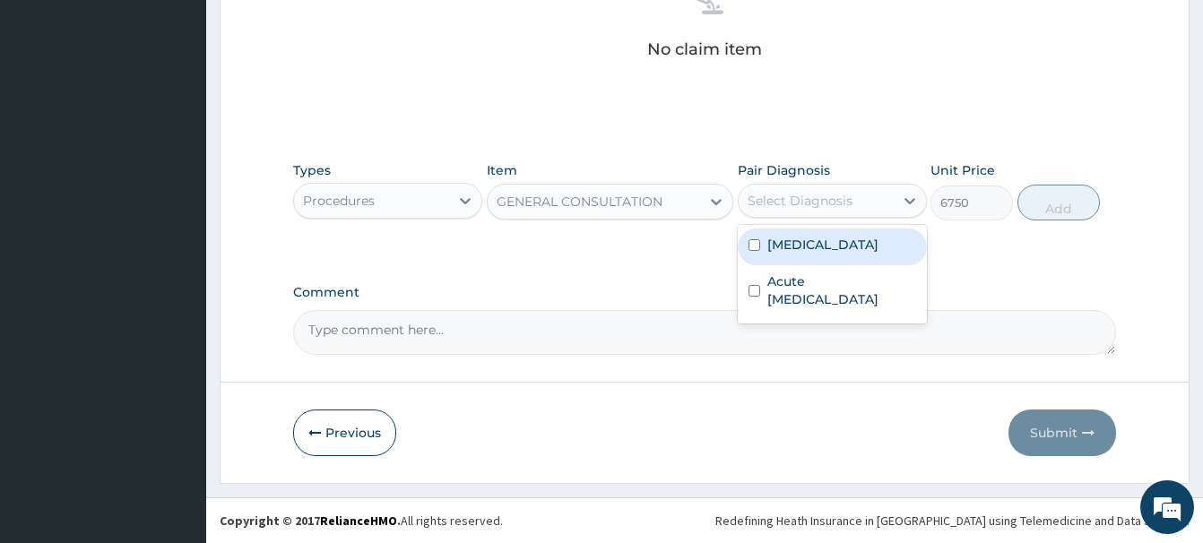
drag, startPoint x: 807, startPoint y: 253, endPoint x: 789, endPoint y: 239, distance: 23.1
click at [806, 250] on label "[MEDICAL_DATA]" at bounding box center [822, 245] width 111 height 18
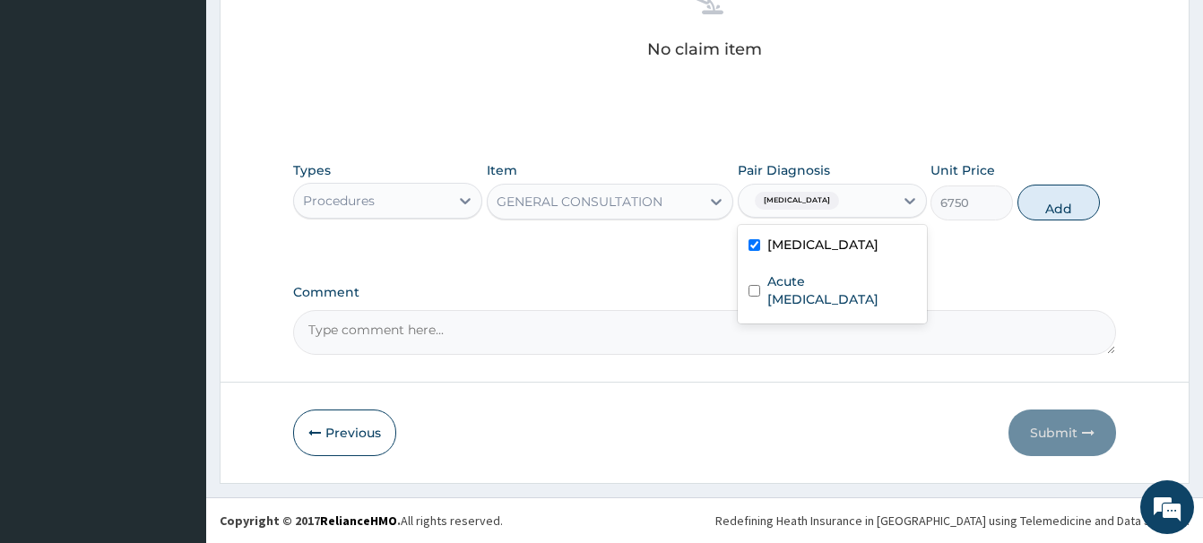
checkbox input "true"
click at [1052, 196] on button "Add" at bounding box center [1058, 203] width 82 height 36
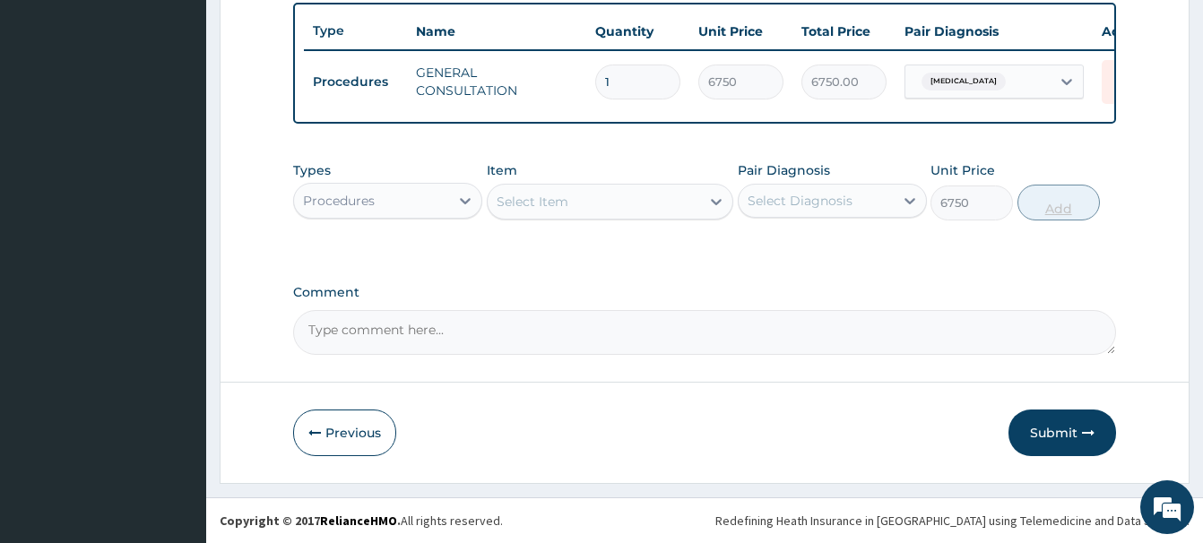
type input "0"
click at [378, 202] on div "Procedures" at bounding box center [371, 200] width 155 height 29
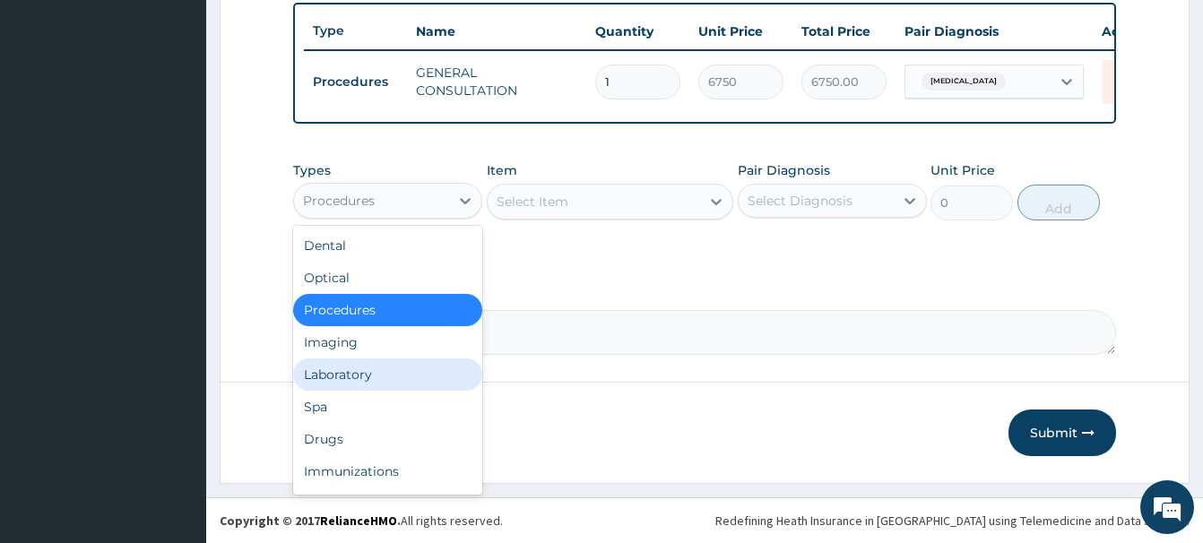
click at [363, 378] on div "Laboratory" at bounding box center [387, 374] width 189 height 32
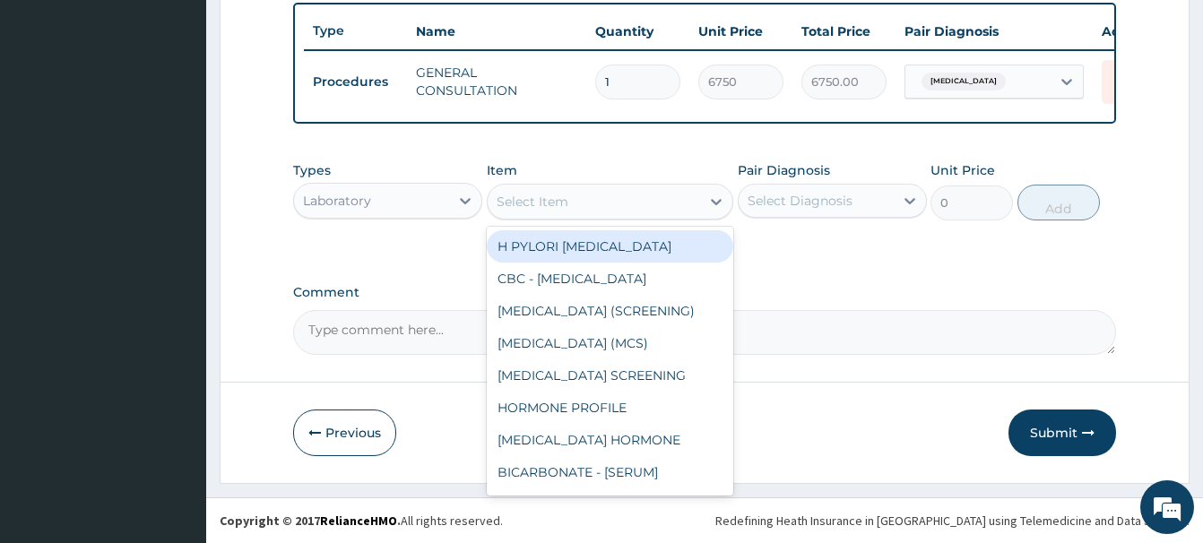
click at [523, 186] on div "Select Item" at bounding box center [610, 202] width 246 height 36
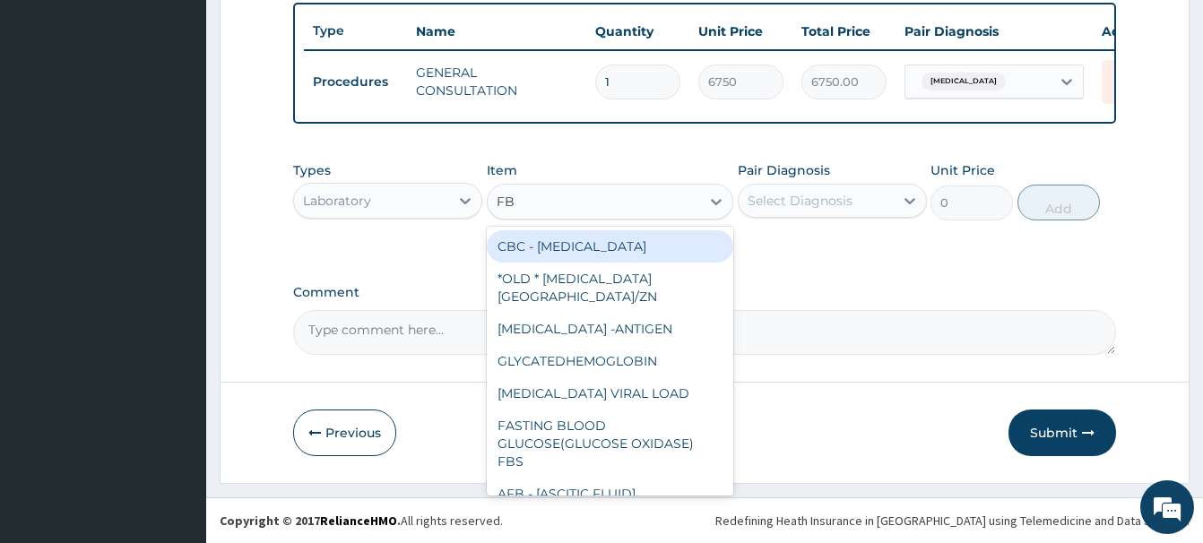
type input "FBC"
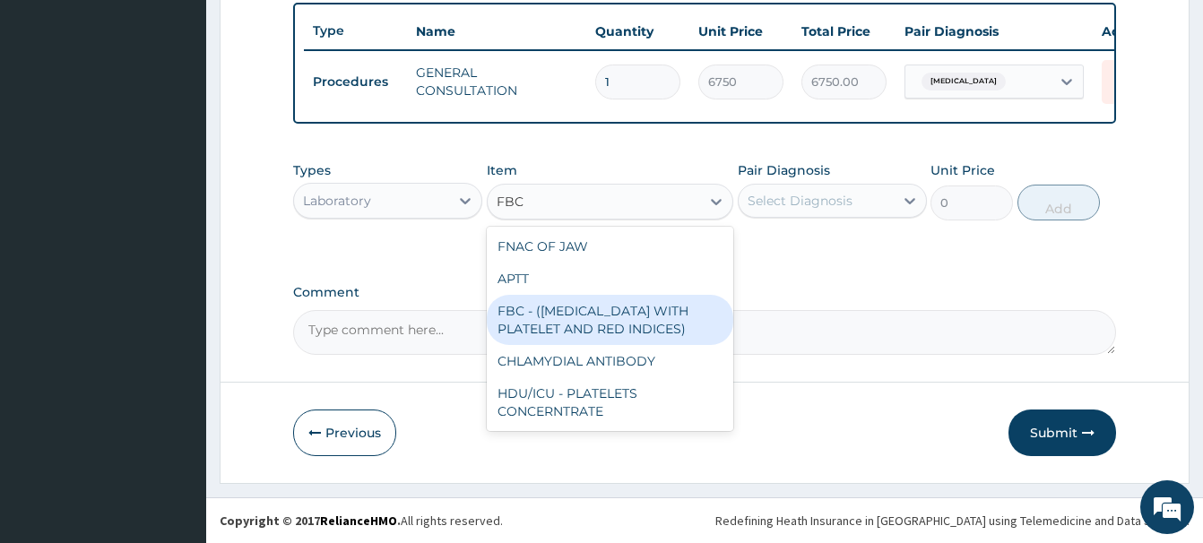
click at [609, 323] on div "FBC - ([MEDICAL_DATA] WITH PLATELET AND RED INDICES)" at bounding box center [610, 320] width 246 height 50
type input "5400"
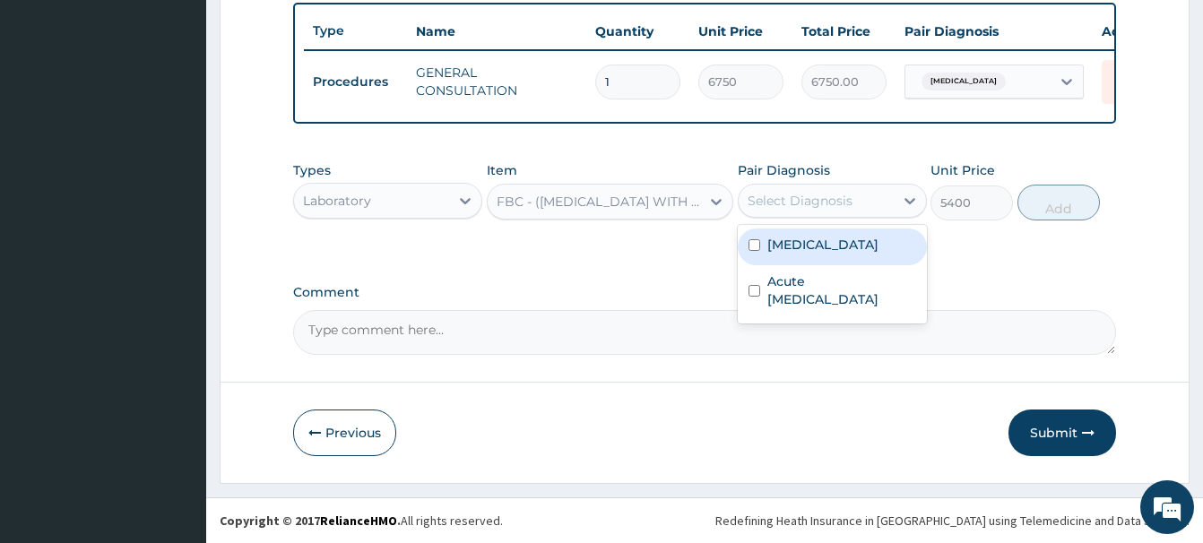
click at [801, 192] on div "Select Diagnosis" at bounding box center [799, 201] width 105 height 18
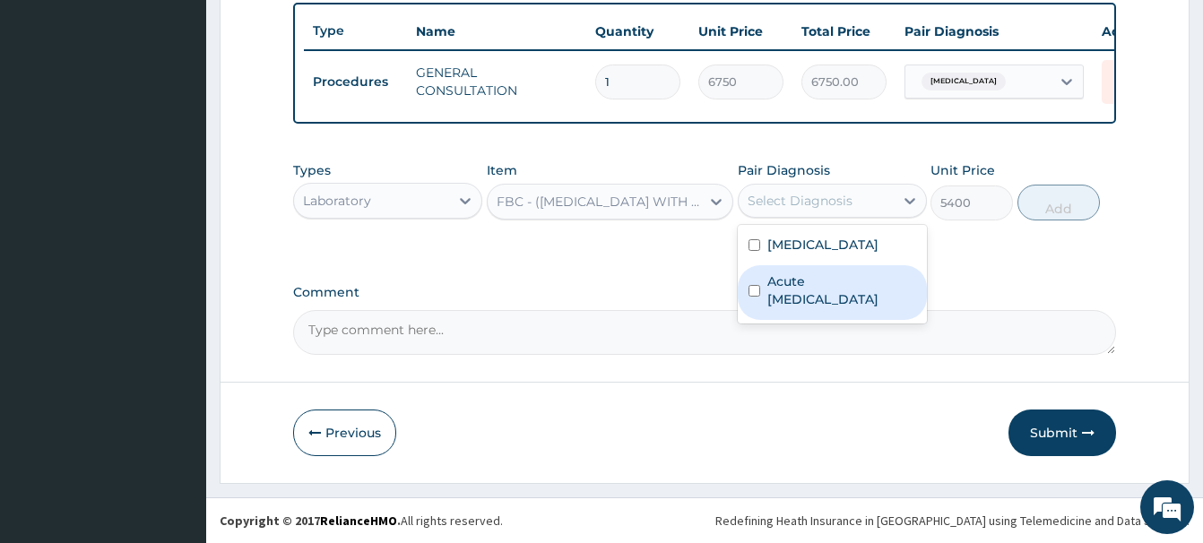
drag, startPoint x: 842, startPoint y: 295, endPoint x: 878, endPoint y: 281, distance: 39.1
click at [843, 295] on label "Acute [MEDICAL_DATA]" at bounding box center [841, 290] width 149 height 36
checkbox input "true"
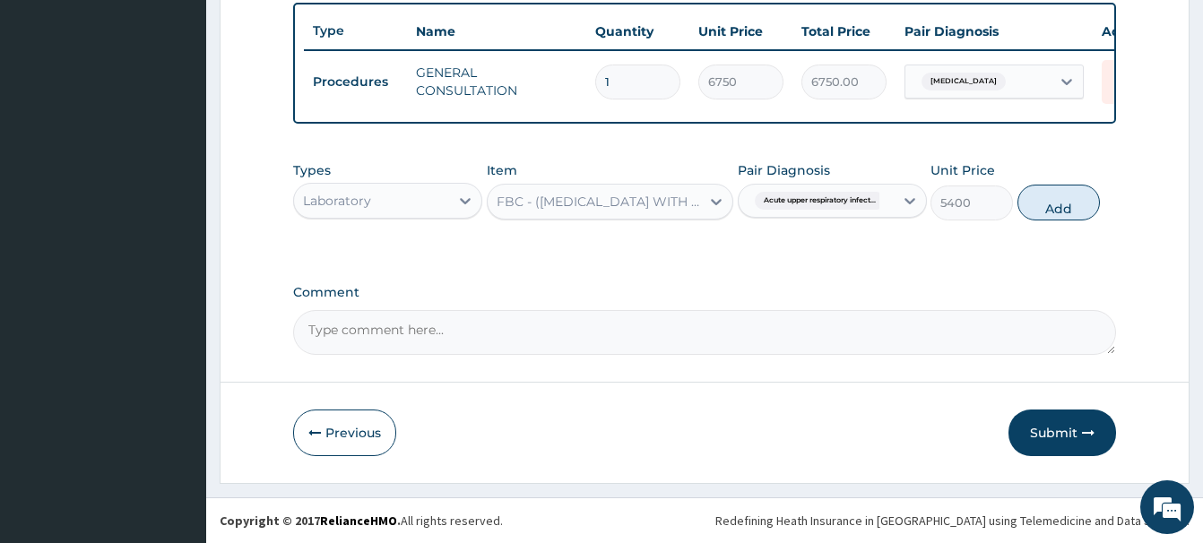
drag, startPoint x: 1066, startPoint y: 203, endPoint x: 665, endPoint y: 307, distance: 415.0
click at [1066, 203] on button "Add" at bounding box center [1058, 203] width 82 height 36
type input "0"
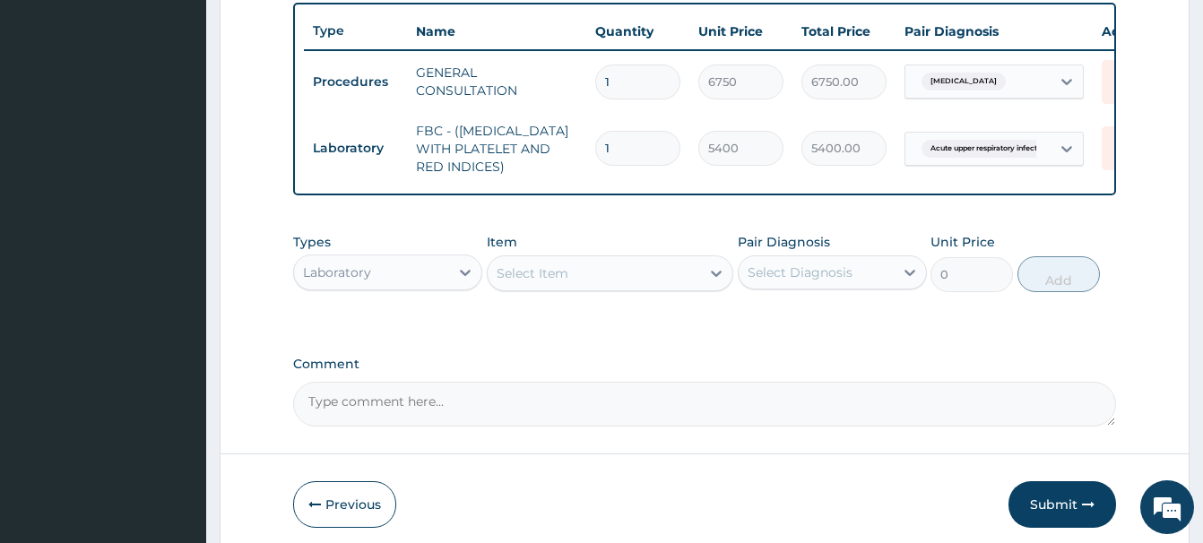
click at [556, 284] on div "Select Item" at bounding box center [594, 273] width 212 height 29
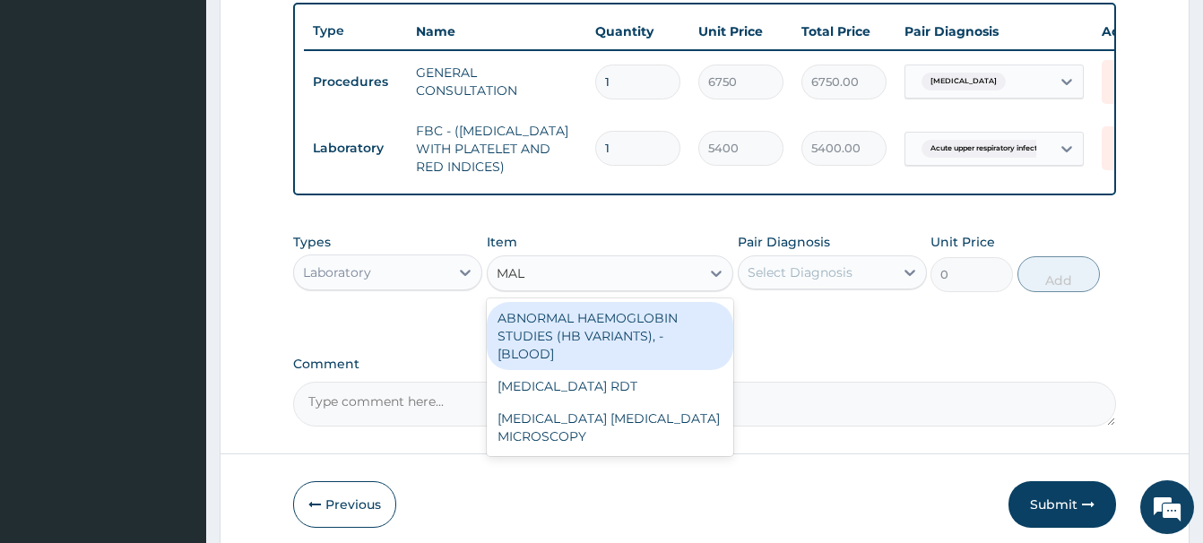
type input "MALA"
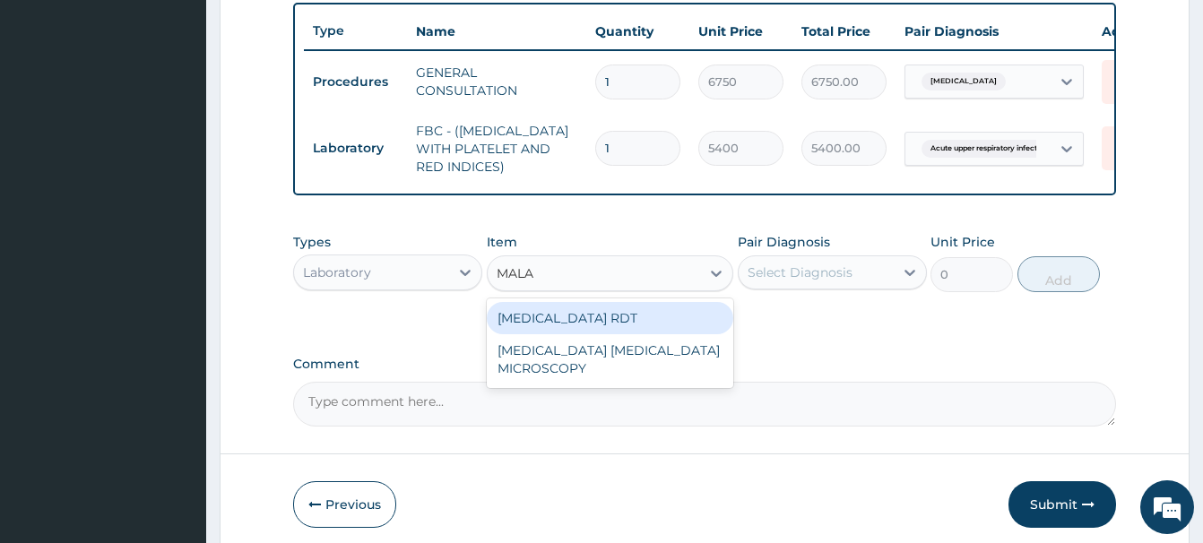
click at [600, 308] on div "[MEDICAL_DATA] RDT" at bounding box center [610, 318] width 246 height 32
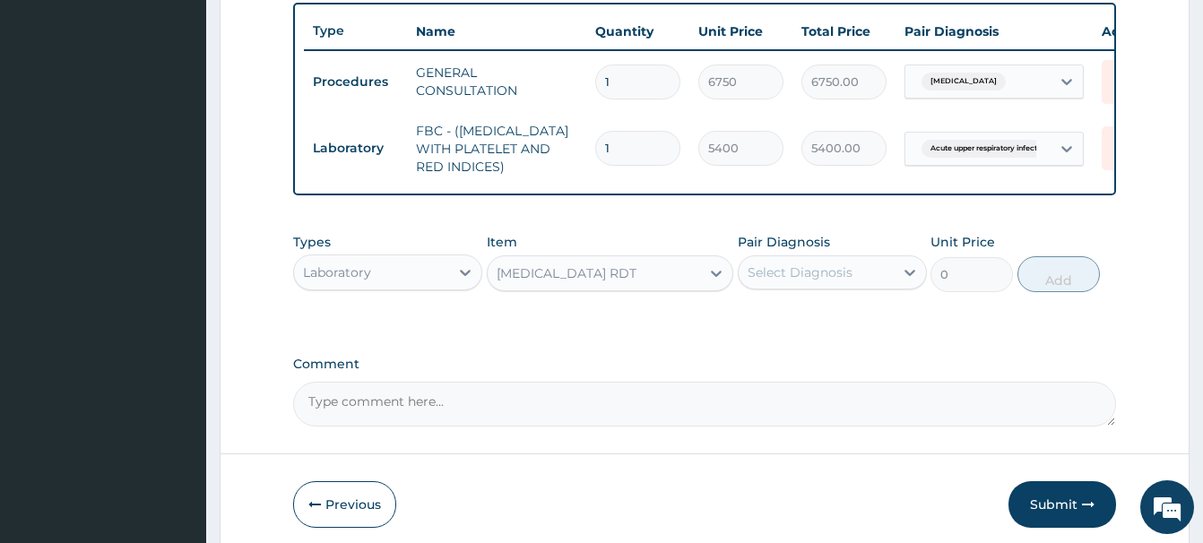
type input "2700"
click at [796, 272] on div "Select Diagnosis" at bounding box center [799, 272] width 105 height 18
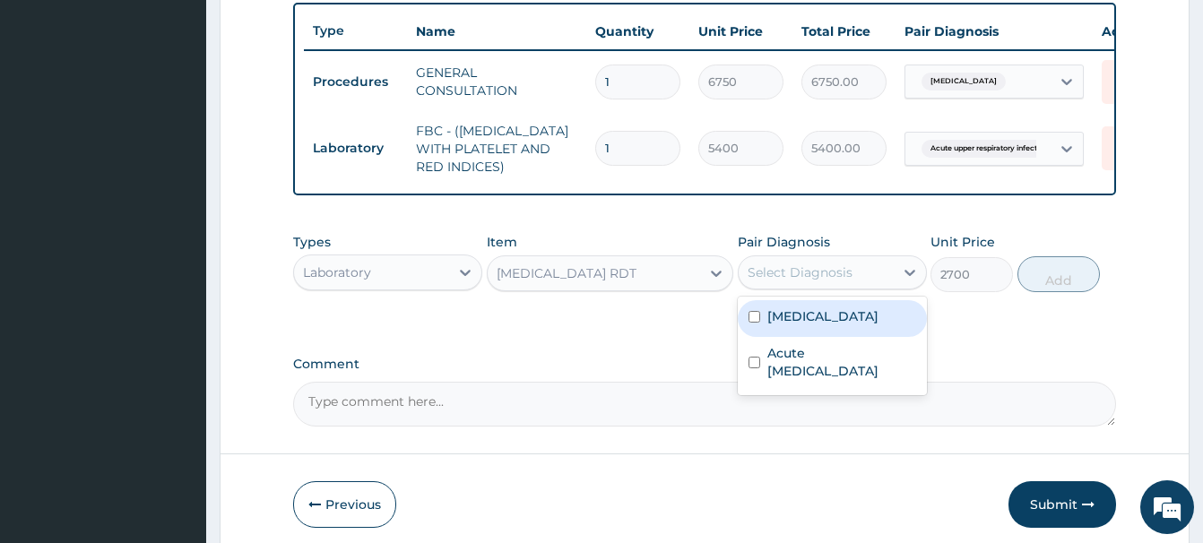
click at [807, 319] on label "[MEDICAL_DATA]" at bounding box center [822, 316] width 111 height 18
checkbox input "true"
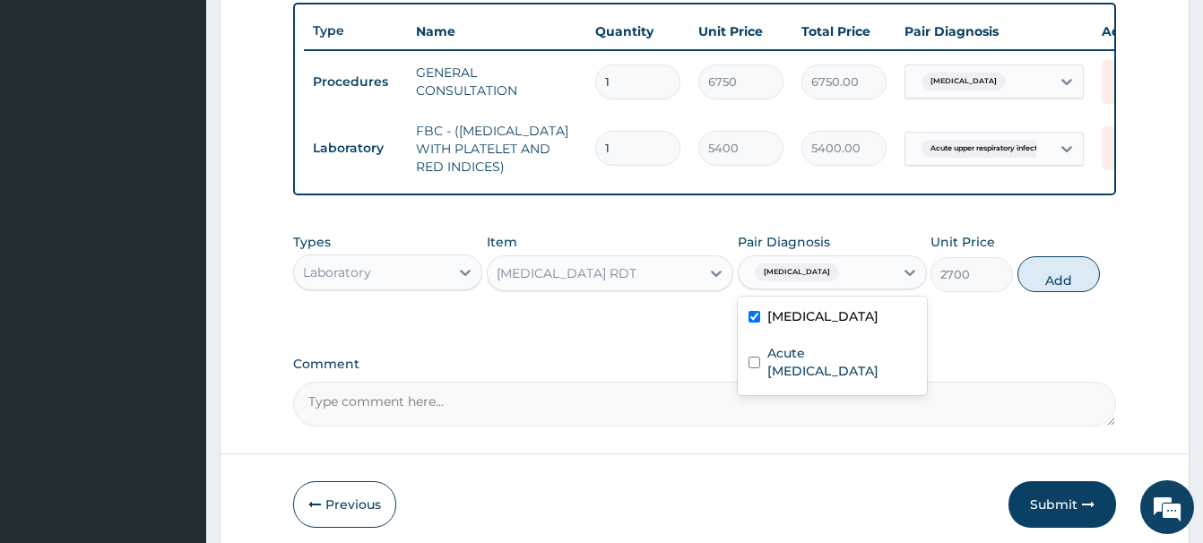
click at [1041, 276] on button "Add" at bounding box center [1058, 274] width 82 height 36
type input "0"
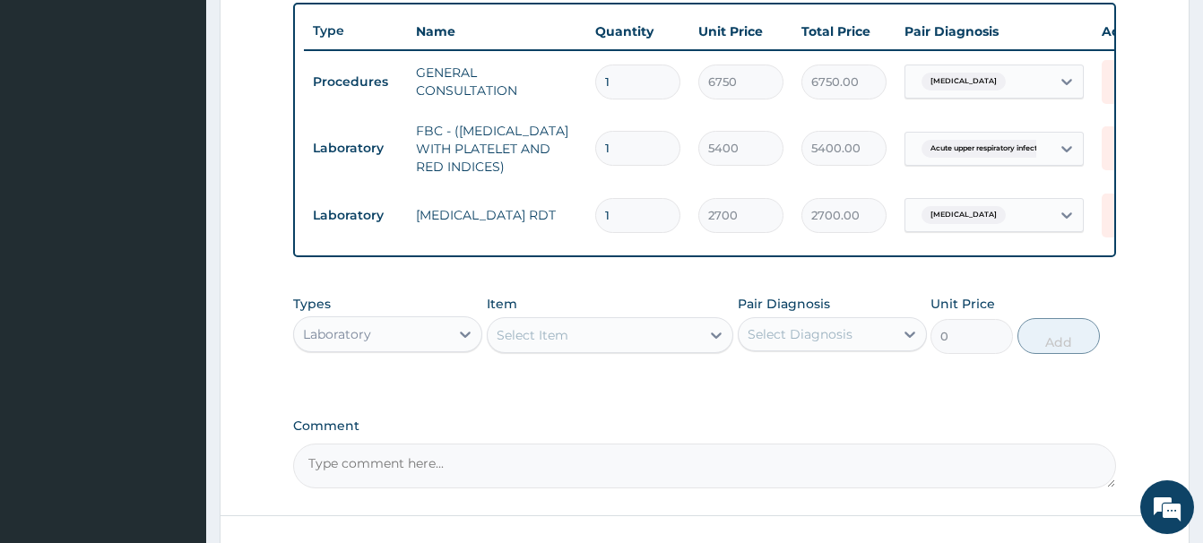
click at [324, 328] on div "Laboratory" at bounding box center [337, 334] width 68 height 18
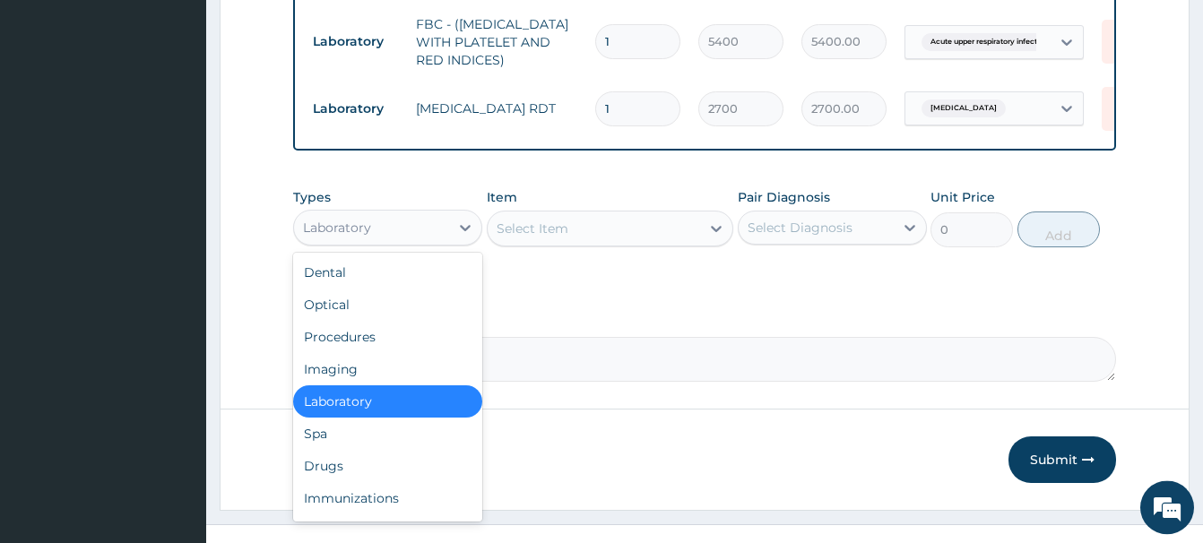
scroll to position [798, 0]
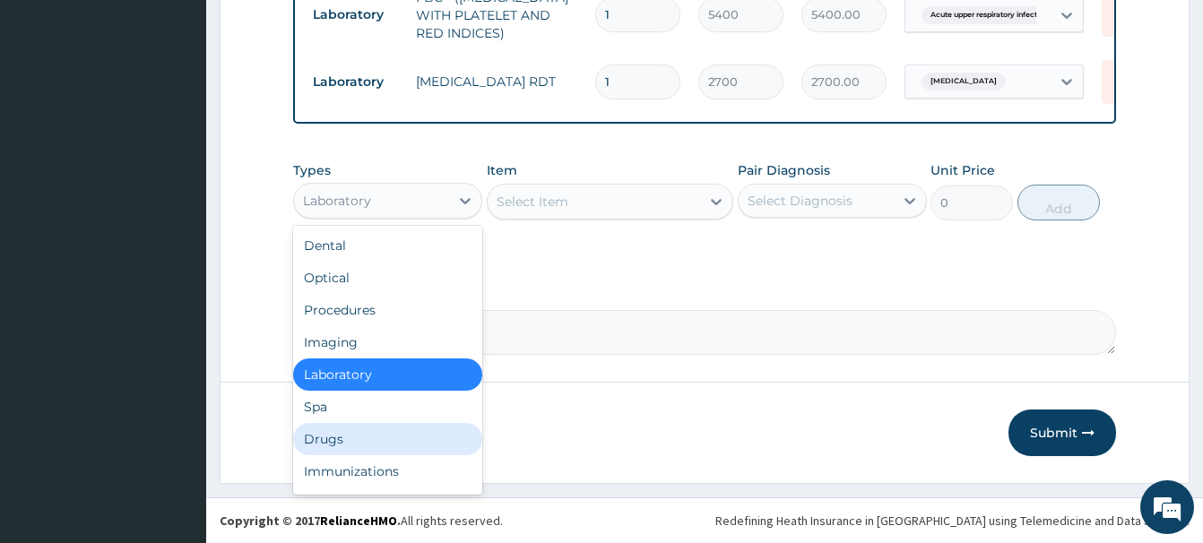
click at [304, 436] on div "Drugs" at bounding box center [387, 439] width 189 height 32
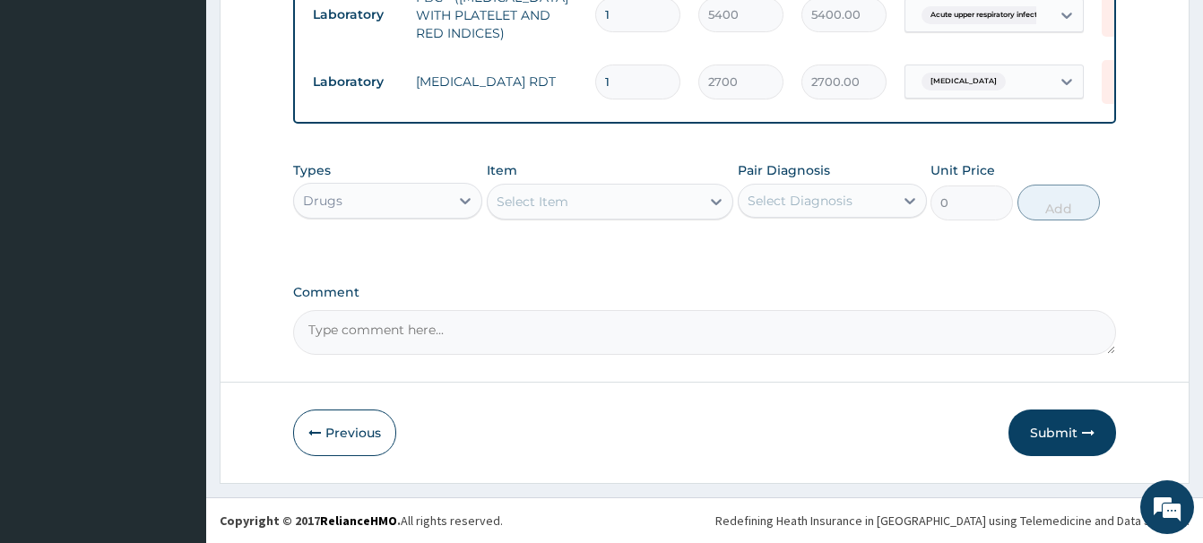
click at [521, 211] on div "Select Item" at bounding box center [594, 201] width 212 height 29
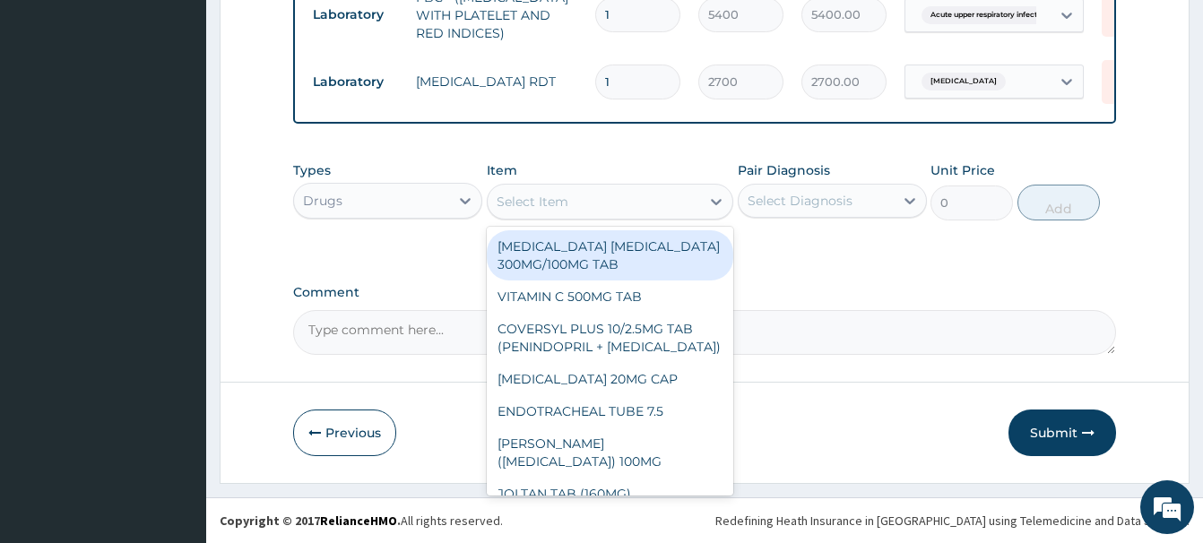
paste input "[MEDICAL_DATA] TAB"
type input "[MEDICAL_DATA] TAB"
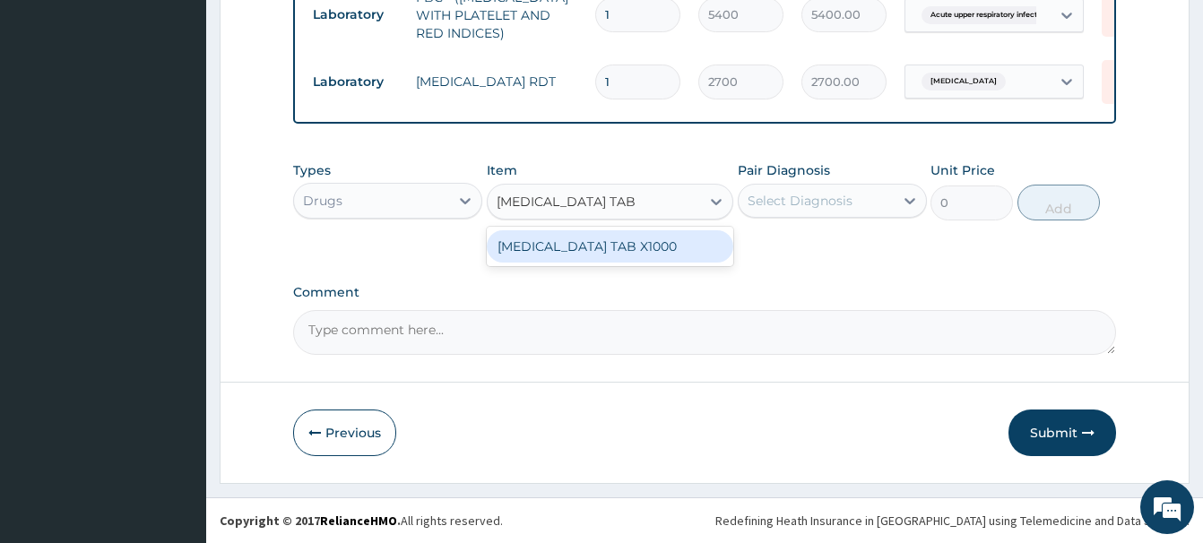
drag, startPoint x: 630, startPoint y: 237, endPoint x: 669, endPoint y: 237, distance: 38.5
click at [631, 237] on div "[MEDICAL_DATA] TAB X1000" at bounding box center [610, 246] width 246 height 32
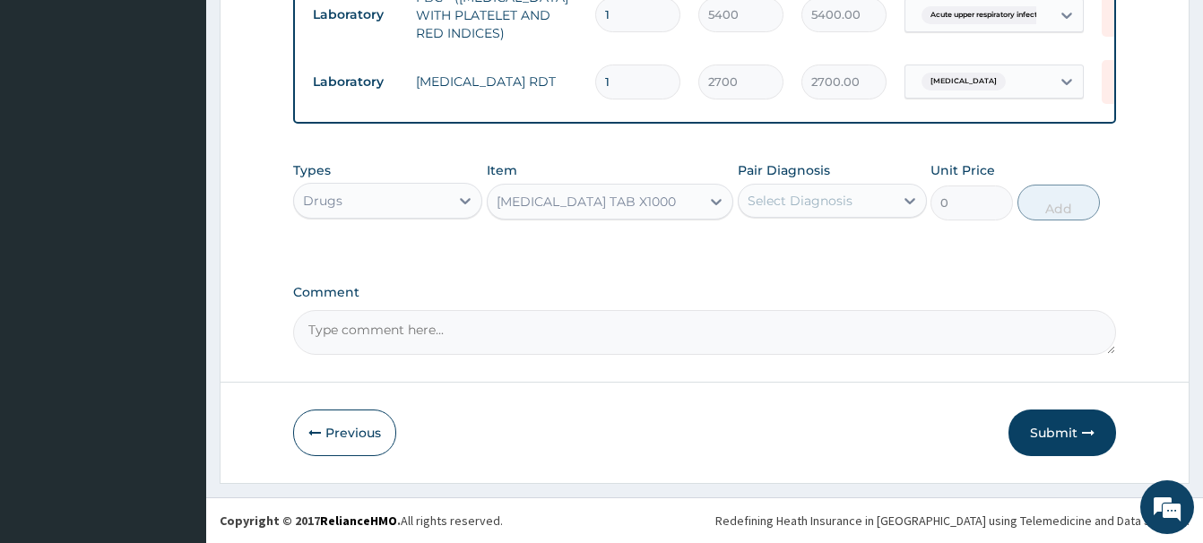
type input "4.940000057220459"
click at [792, 204] on div "Select Diagnosis" at bounding box center [799, 201] width 105 height 18
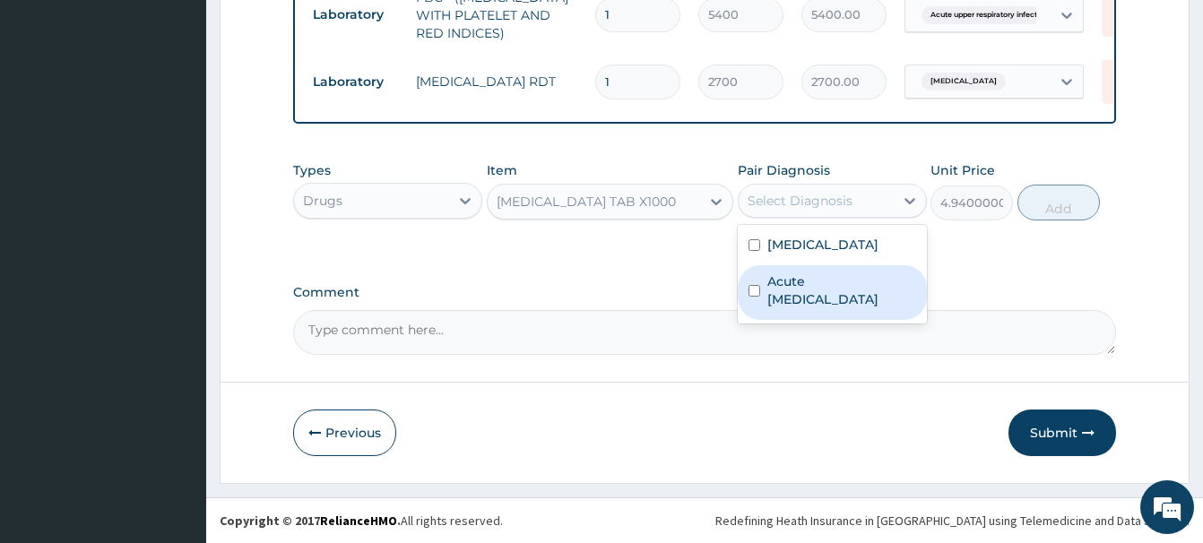
click at [834, 302] on label "Acute [MEDICAL_DATA]" at bounding box center [841, 290] width 149 height 36
checkbox input "true"
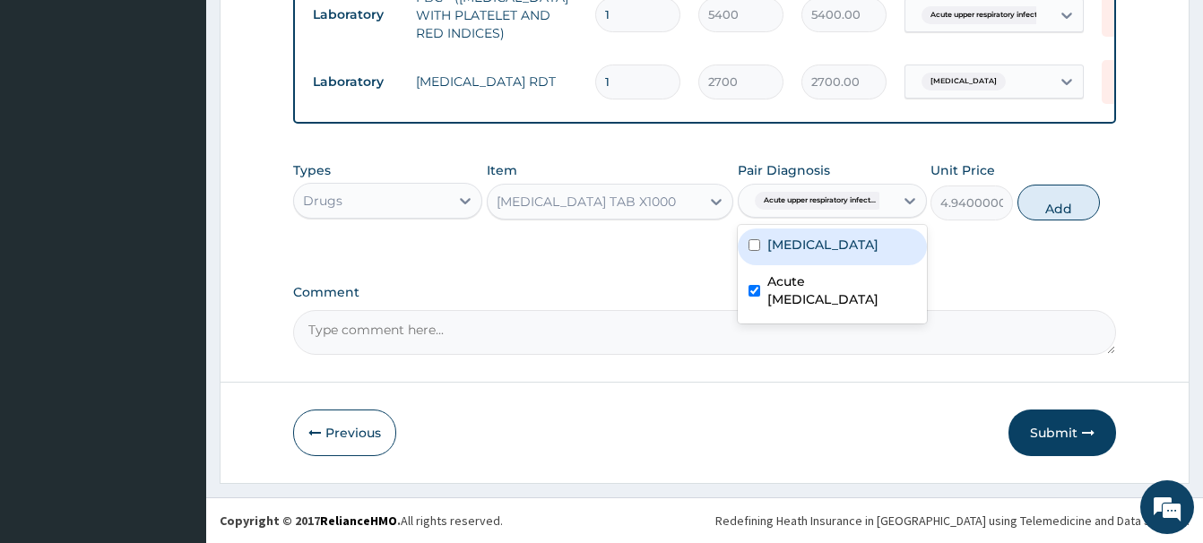
drag, startPoint x: 1077, startPoint y: 205, endPoint x: 1049, endPoint y: 211, distance: 29.2
click at [1076, 205] on button "Add" at bounding box center [1058, 203] width 82 height 36
type input "0"
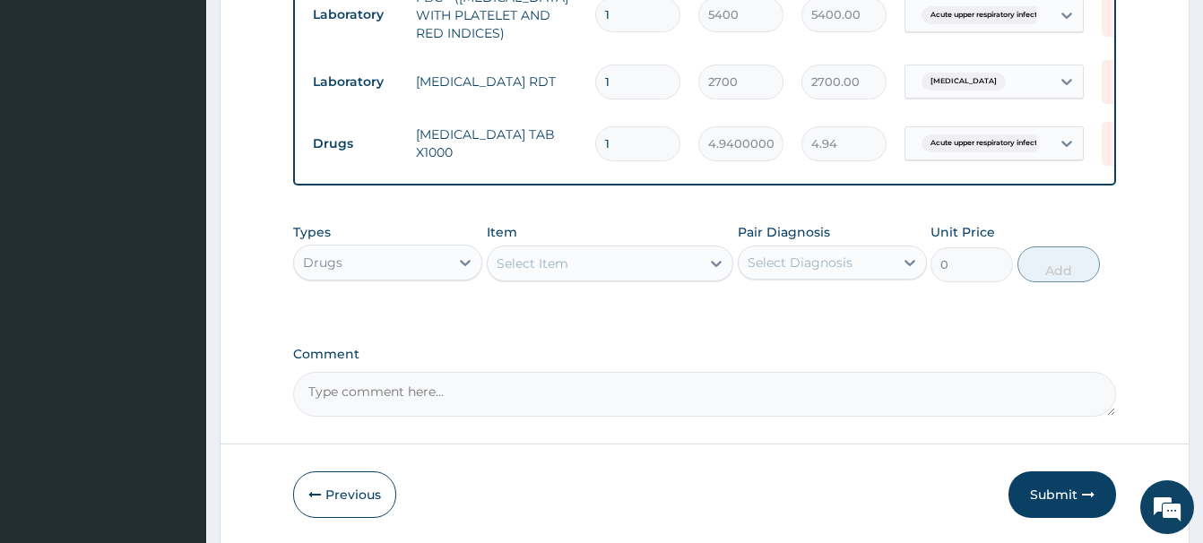
drag, startPoint x: 625, startPoint y: 148, endPoint x: 583, endPoint y: 151, distance: 42.3
click at [595, 151] on input "1" at bounding box center [637, 143] width 85 height 35
type input "3"
type input "14.82"
type input "3"
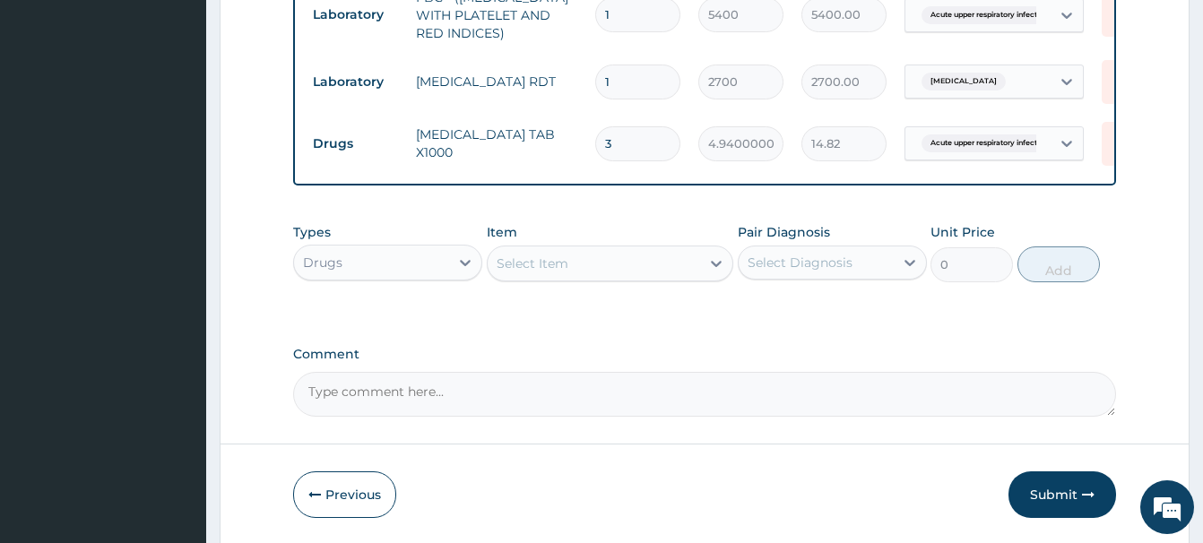
click at [514, 273] on div "Select Item" at bounding box center [594, 263] width 212 height 29
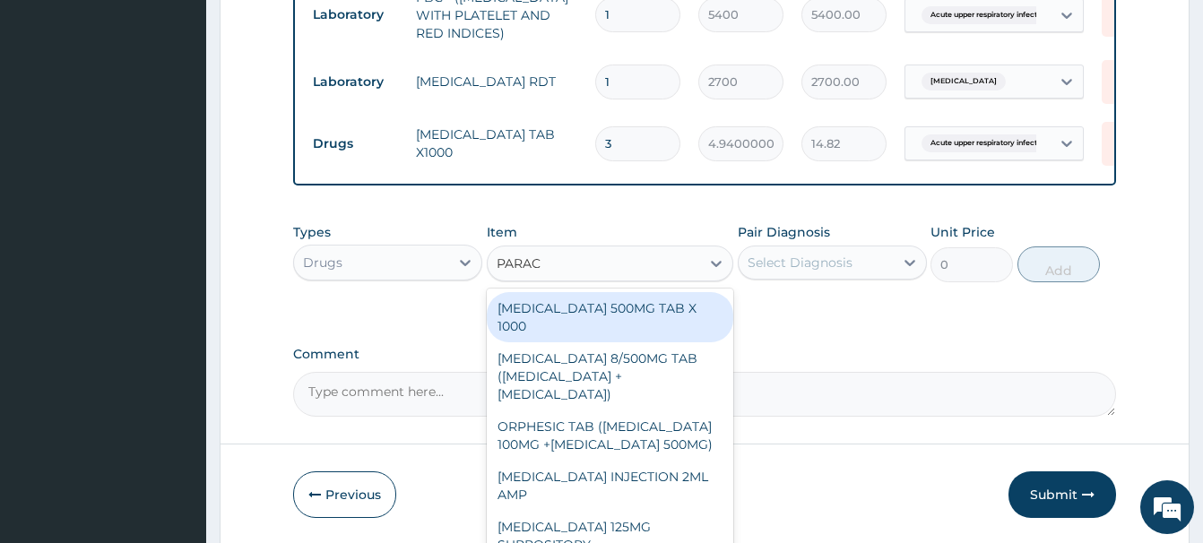
type input "PARACE"
drag, startPoint x: 653, startPoint y: 306, endPoint x: 701, endPoint y: 281, distance: 53.7
click at [656, 305] on div "[MEDICAL_DATA] 500MG TAB X 1000" at bounding box center [610, 317] width 246 height 50
type input "22.39999961853027"
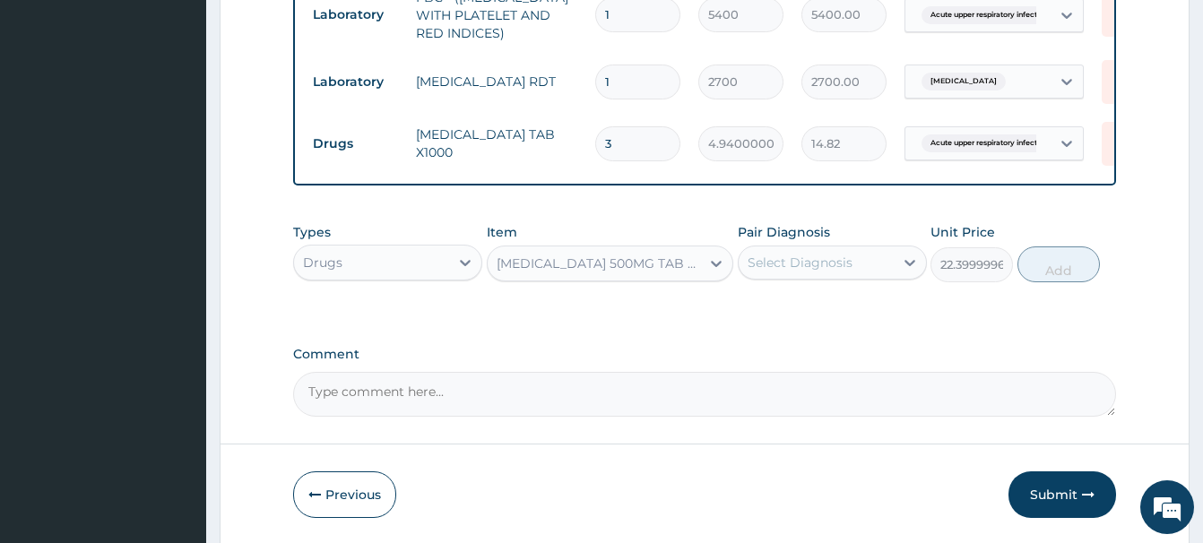
click at [771, 259] on div "Select Diagnosis" at bounding box center [799, 263] width 105 height 18
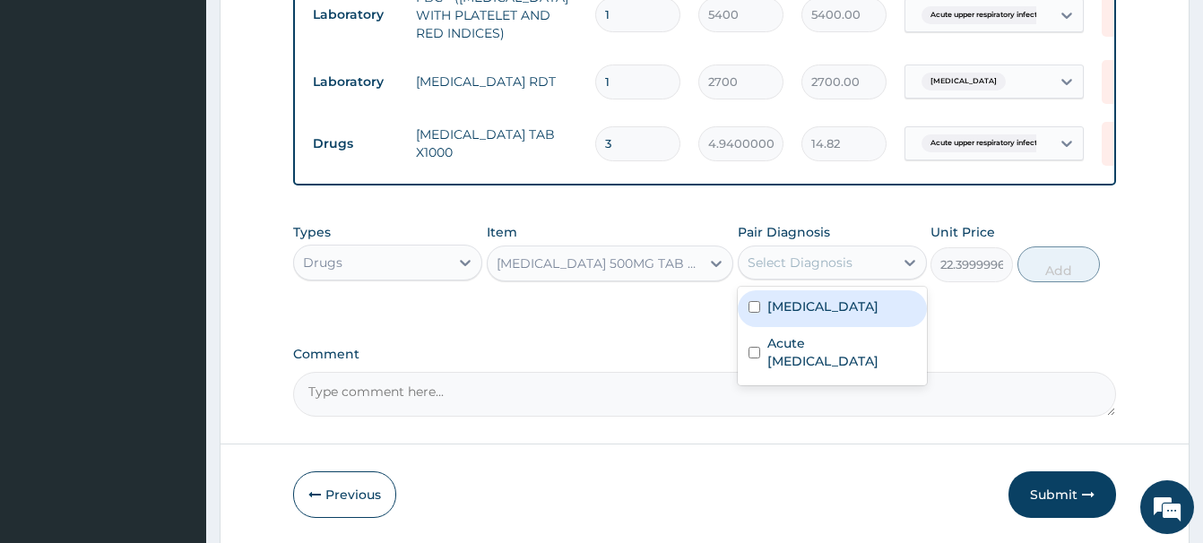
click at [818, 300] on div "[MEDICAL_DATA]" at bounding box center [832, 308] width 189 height 37
checkbox input "true"
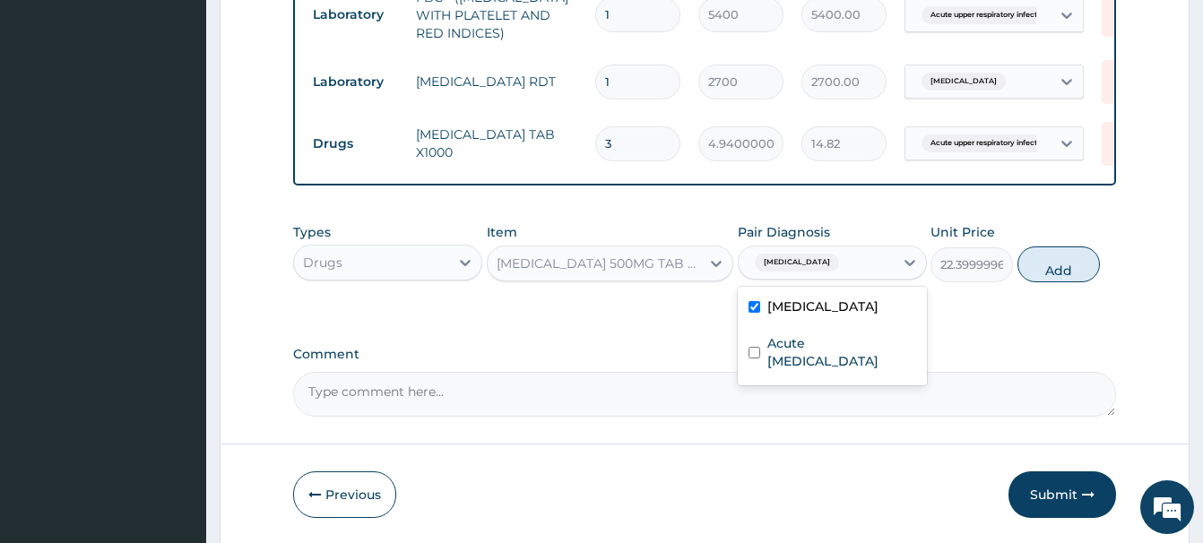
click at [1045, 260] on button "Add" at bounding box center [1058, 264] width 82 height 36
type input "0"
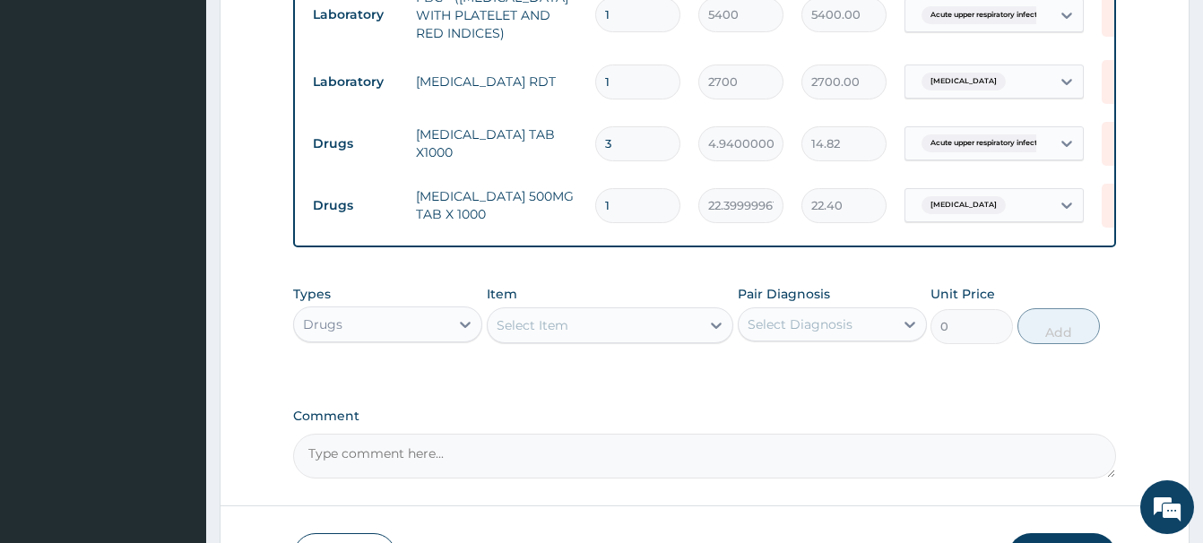
type input "18"
type input "403.20"
type input "18"
click at [512, 317] on div "Select Item" at bounding box center [532, 325] width 72 height 18
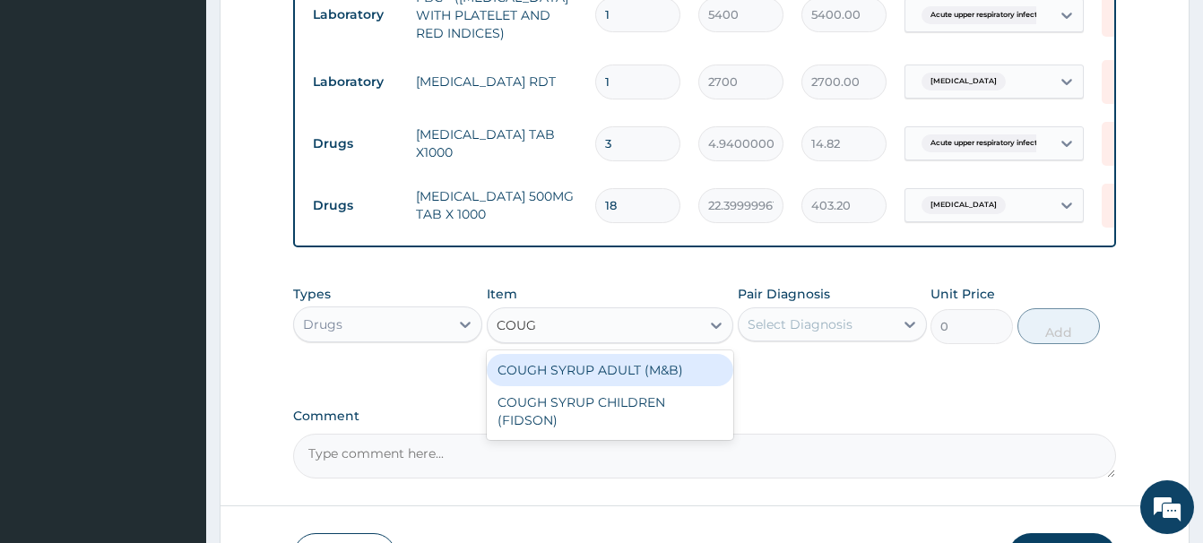
type input "COUGH"
click at [649, 376] on div "COUGH SYRUP ADULT (M&B)" at bounding box center [610, 370] width 246 height 32
type input "1312.5"
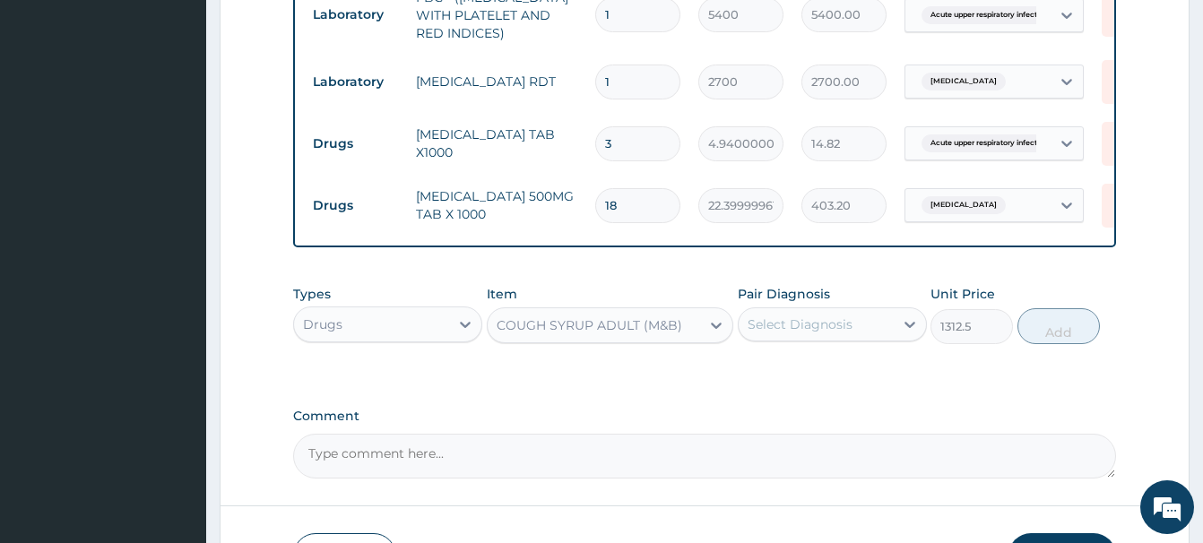
click at [812, 332] on div "Select Diagnosis" at bounding box center [799, 324] width 105 height 18
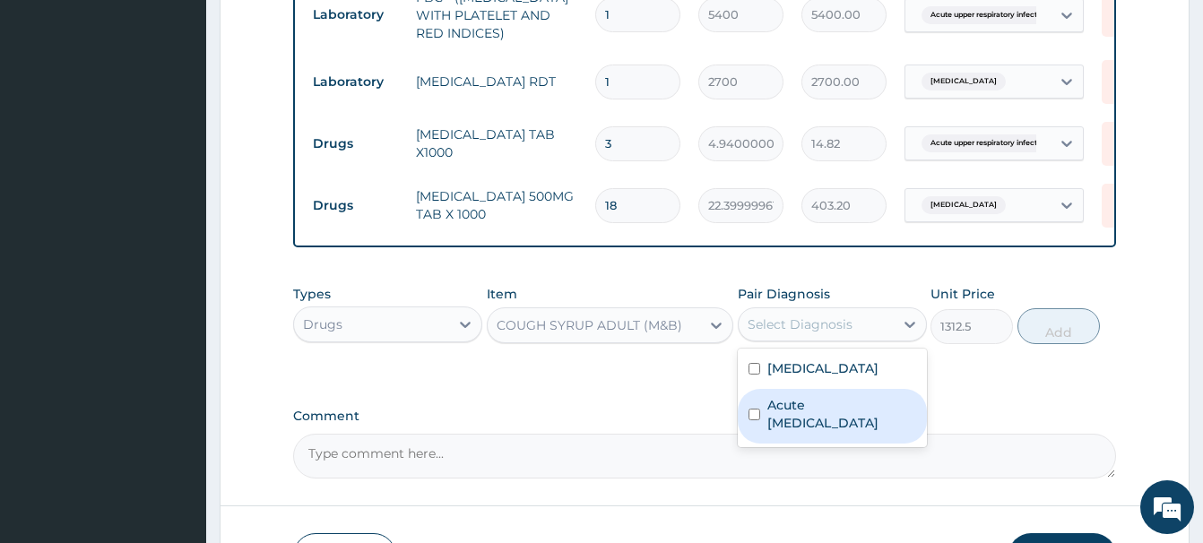
click at [813, 413] on label "Acute [MEDICAL_DATA]" at bounding box center [841, 414] width 149 height 36
checkbox input "true"
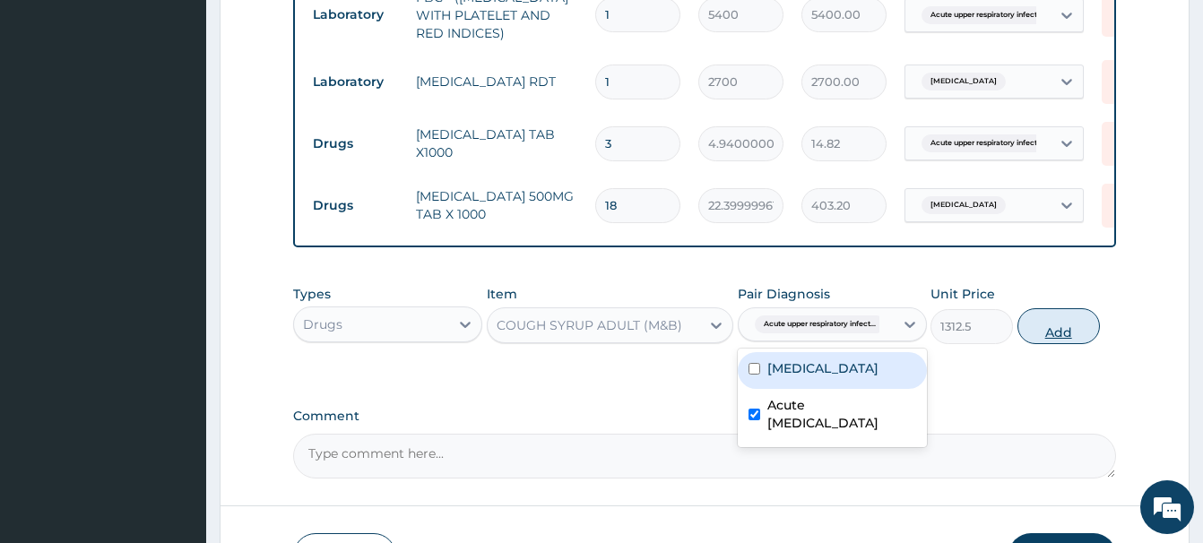
click at [1037, 319] on button "Add" at bounding box center [1058, 326] width 82 height 36
type input "0"
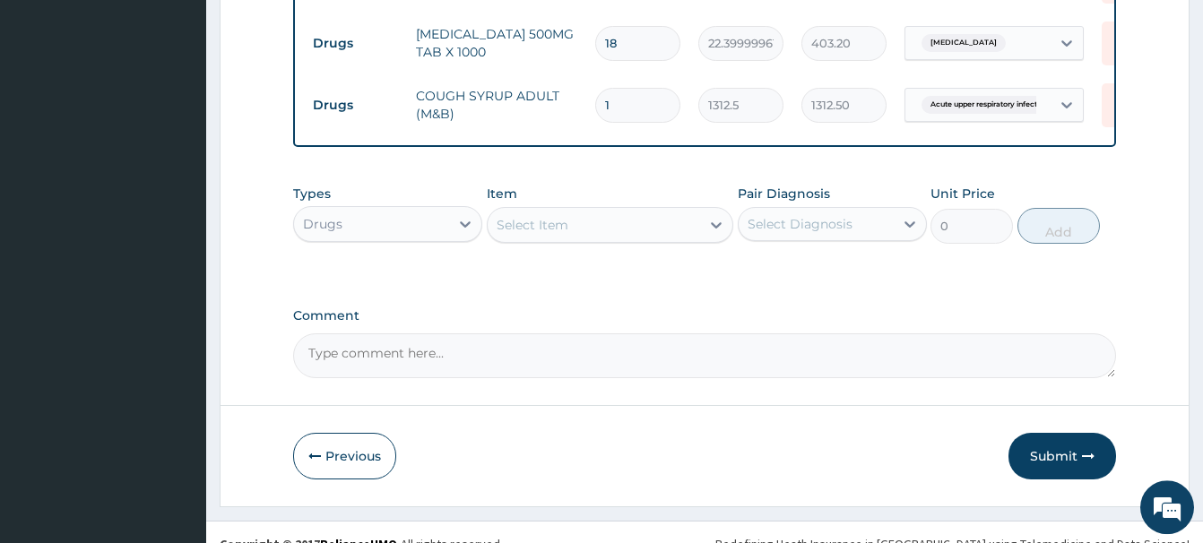
scroll to position [983, 0]
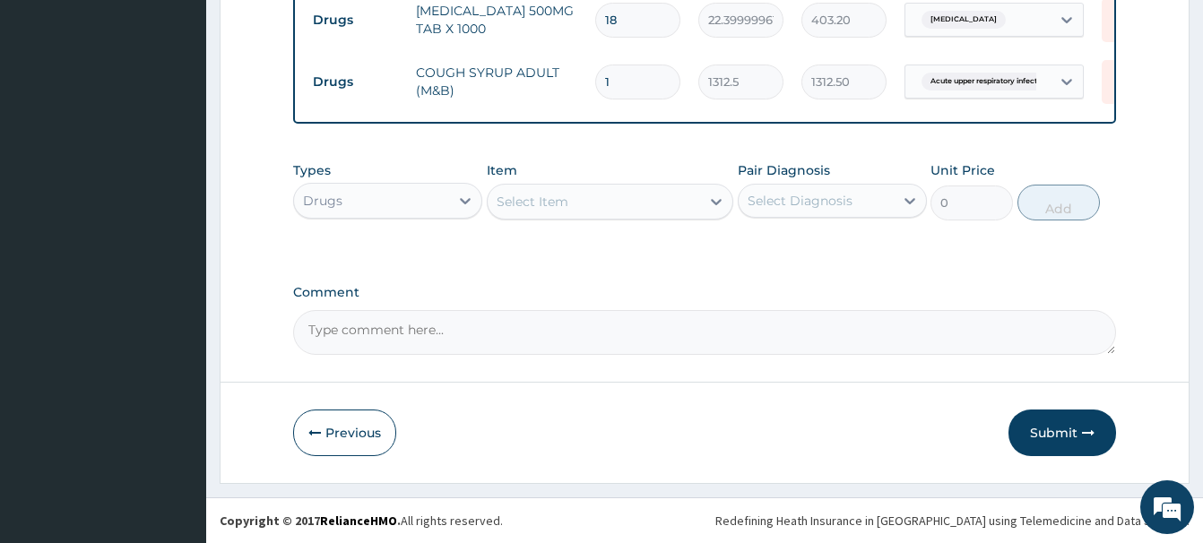
drag, startPoint x: 1057, startPoint y: 436, endPoint x: 1011, endPoint y: 372, distance: 78.3
click at [1051, 427] on button "Submit" at bounding box center [1062, 433] width 108 height 47
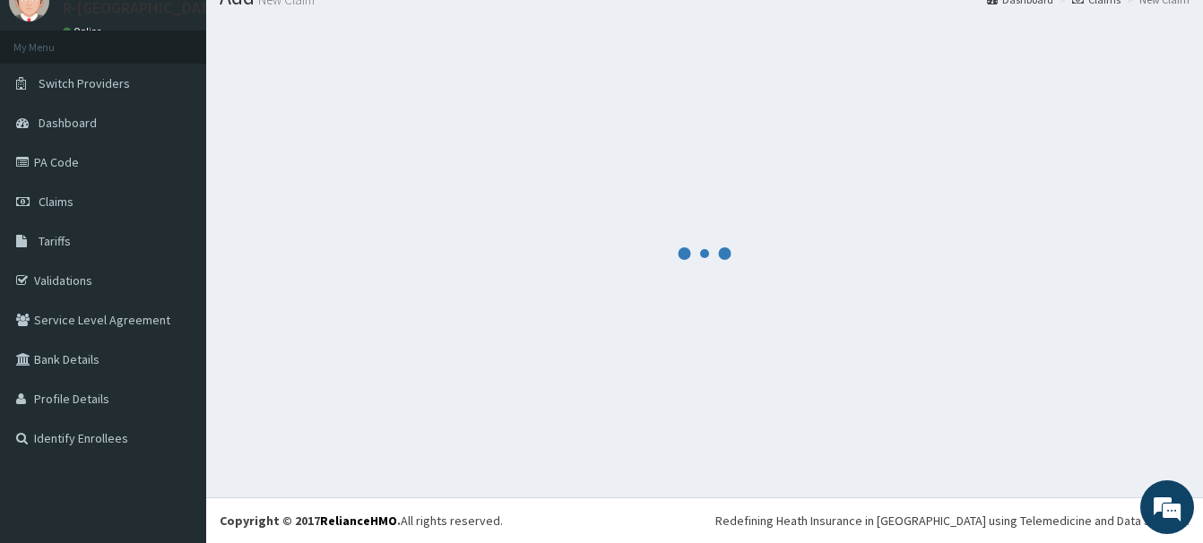
scroll to position [73, 0]
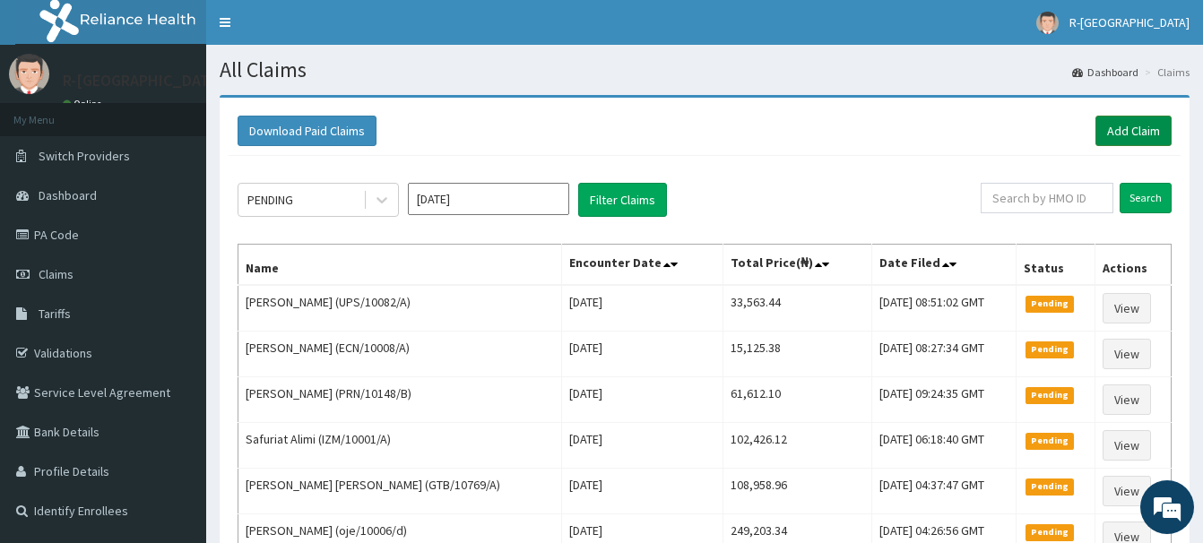
click at [1133, 131] on link "Add Claim" at bounding box center [1133, 131] width 76 height 30
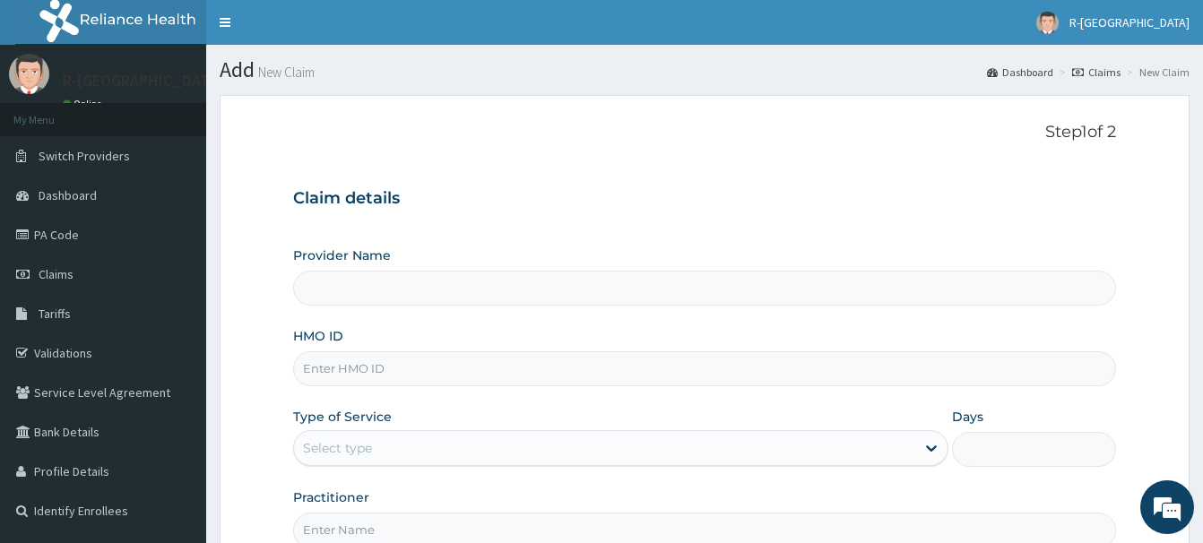
scroll to position [91, 0]
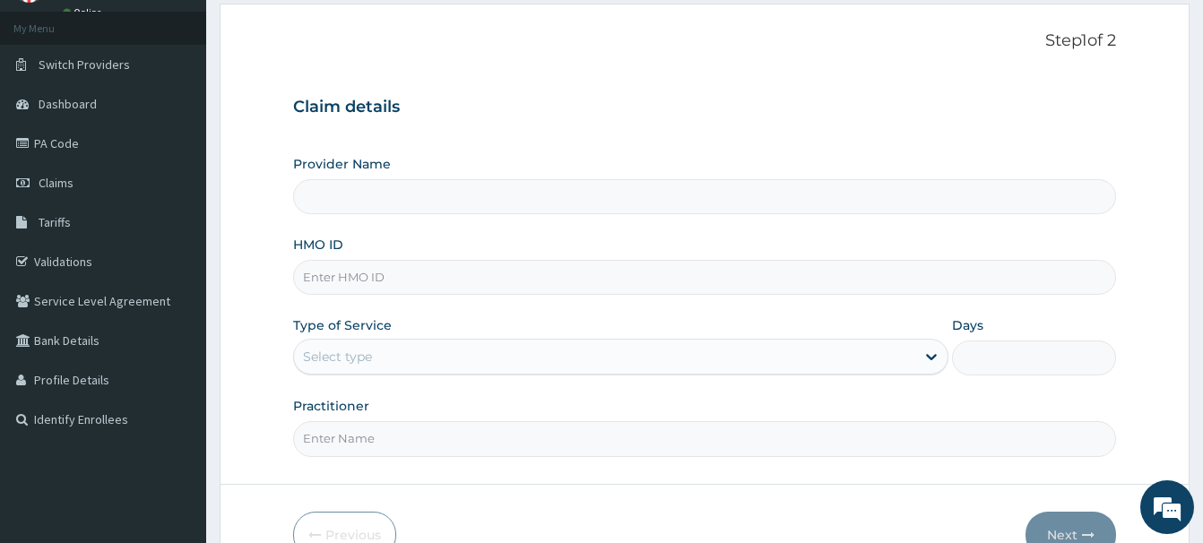
paste input "UPS/10082/A"
type input "UPS/10082/A"
type input "R-Jolad Hospital Nigeria Limited(kupa)"
type input "UPS/10082/A"
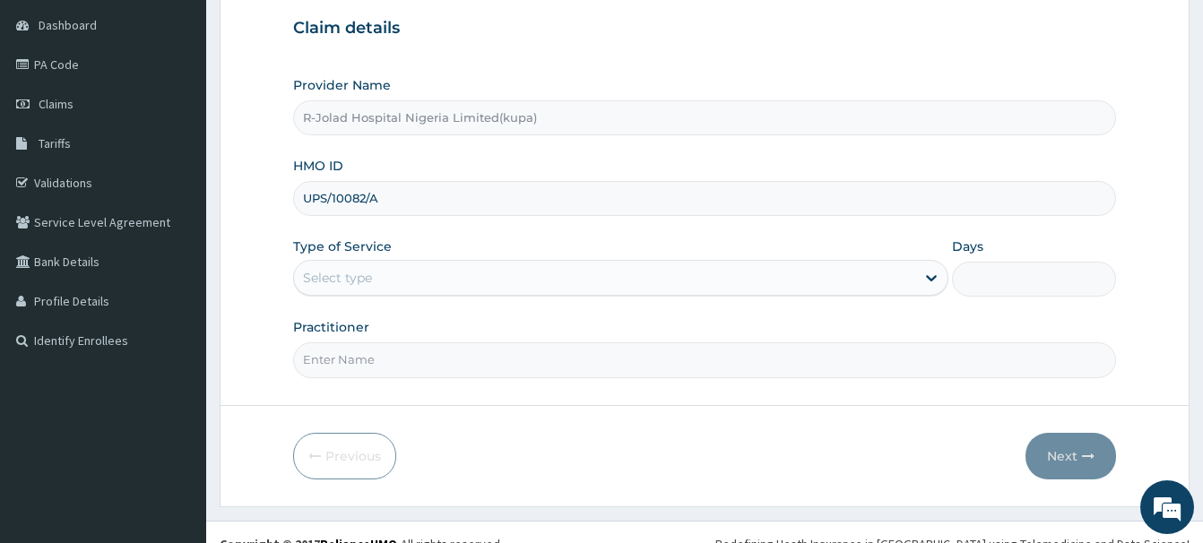
scroll to position [194, 0]
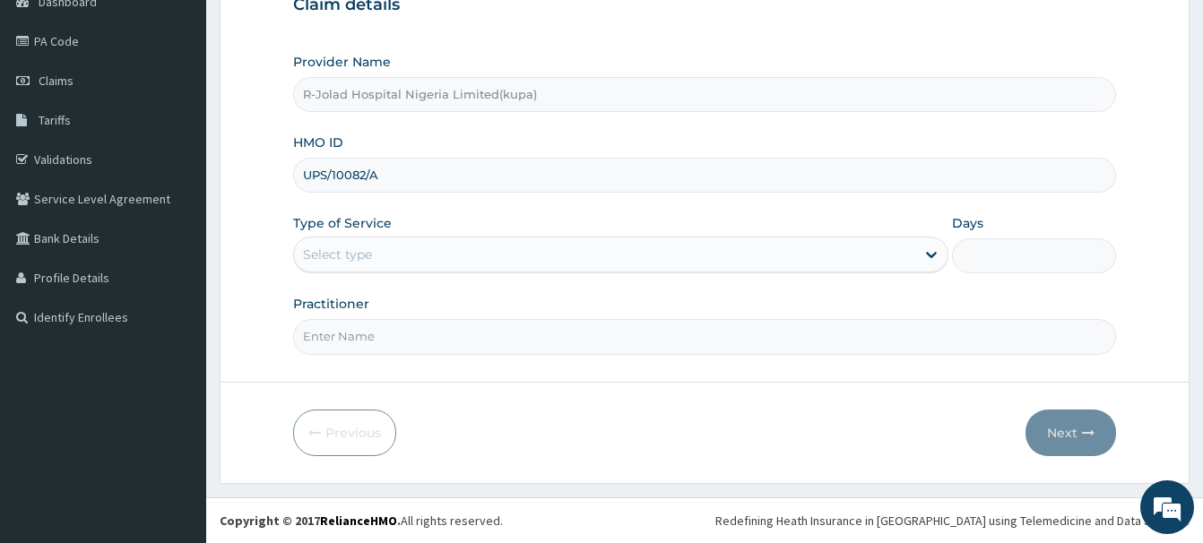
click at [332, 263] on div "Select type" at bounding box center [604, 254] width 621 height 29
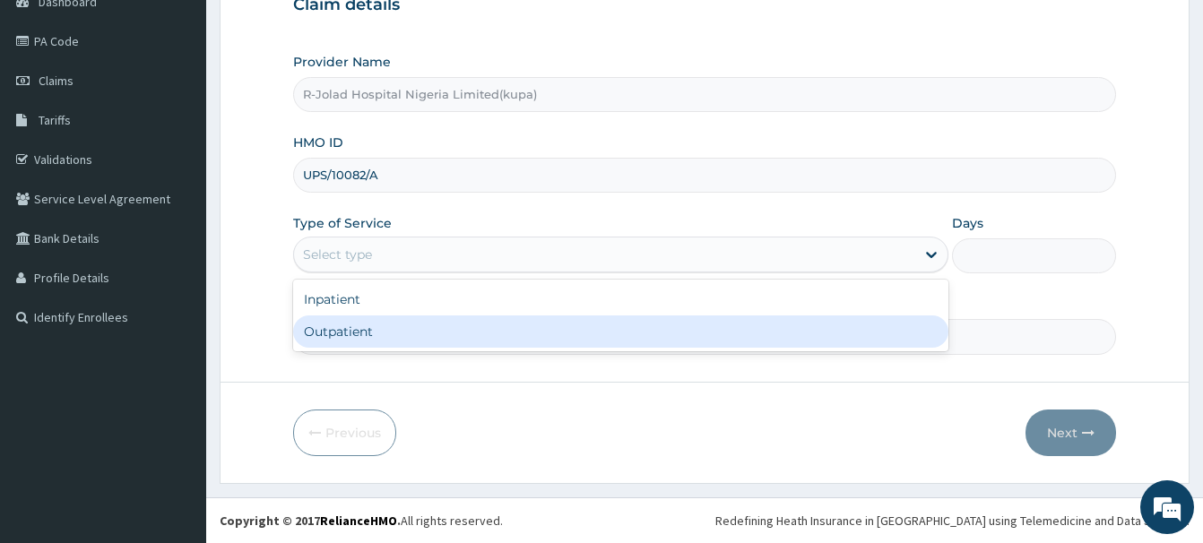
click at [323, 334] on div "Outpatient" at bounding box center [620, 331] width 655 height 32
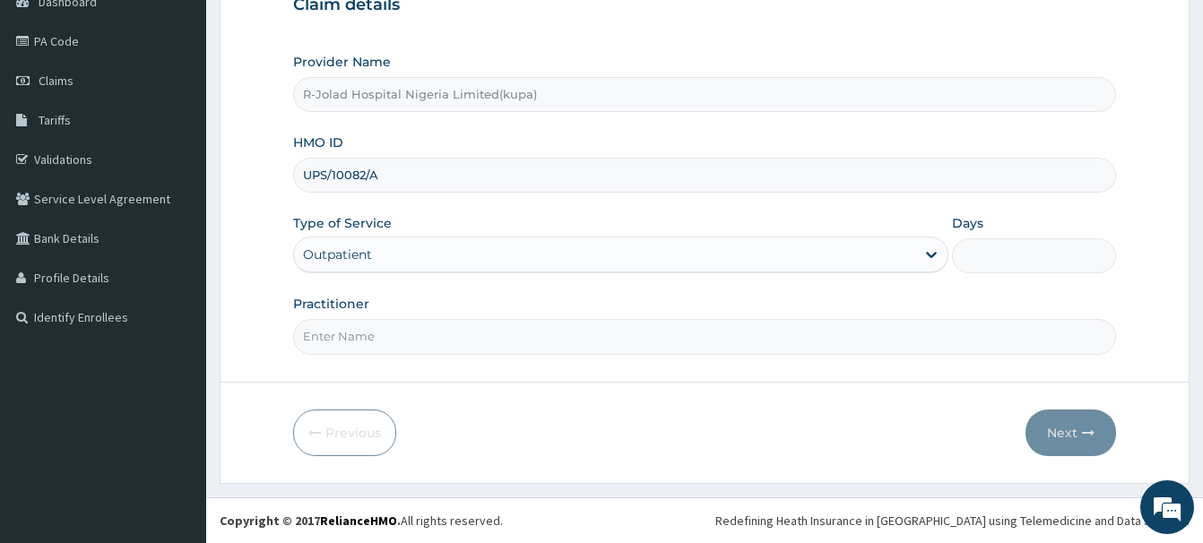
type input "1"
click at [324, 341] on input "Practitioner" at bounding box center [704, 336] width 823 height 35
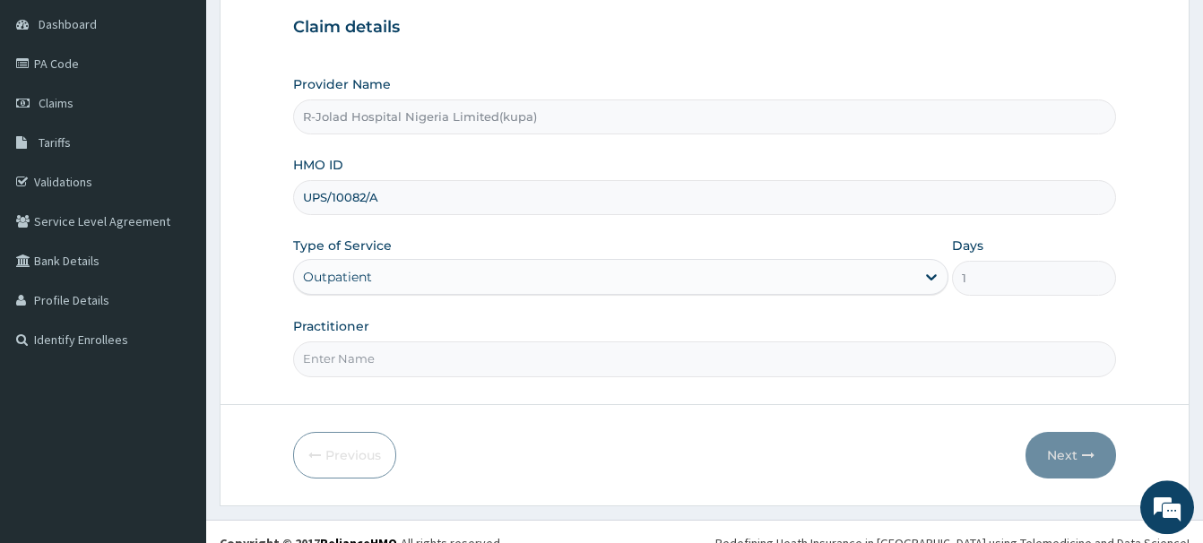
scroll to position [102, 0]
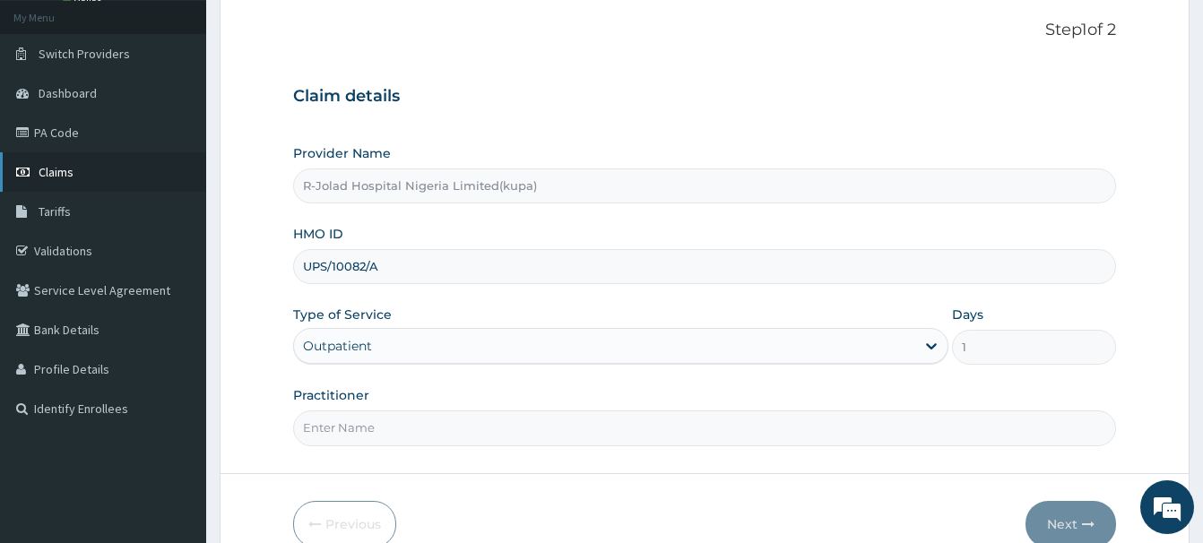
click at [52, 167] on span "Claims" at bounding box center [56, 172] width 35 height 16
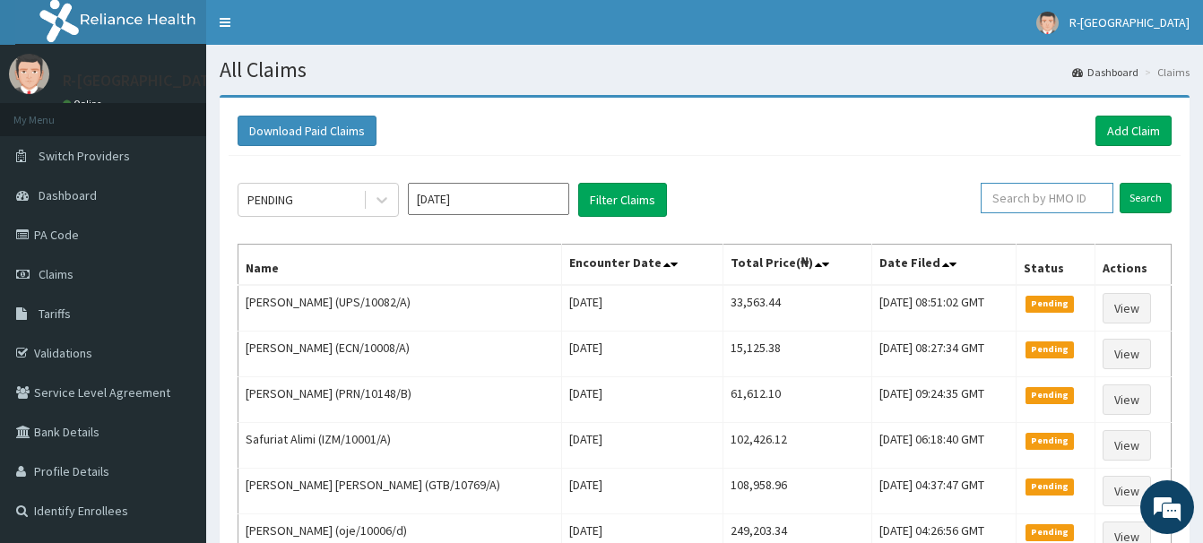
paste input "SUU/10259/A"
click at [1158, 200] on input "Search" at bounding box center [1145, 198] width 52 height 30
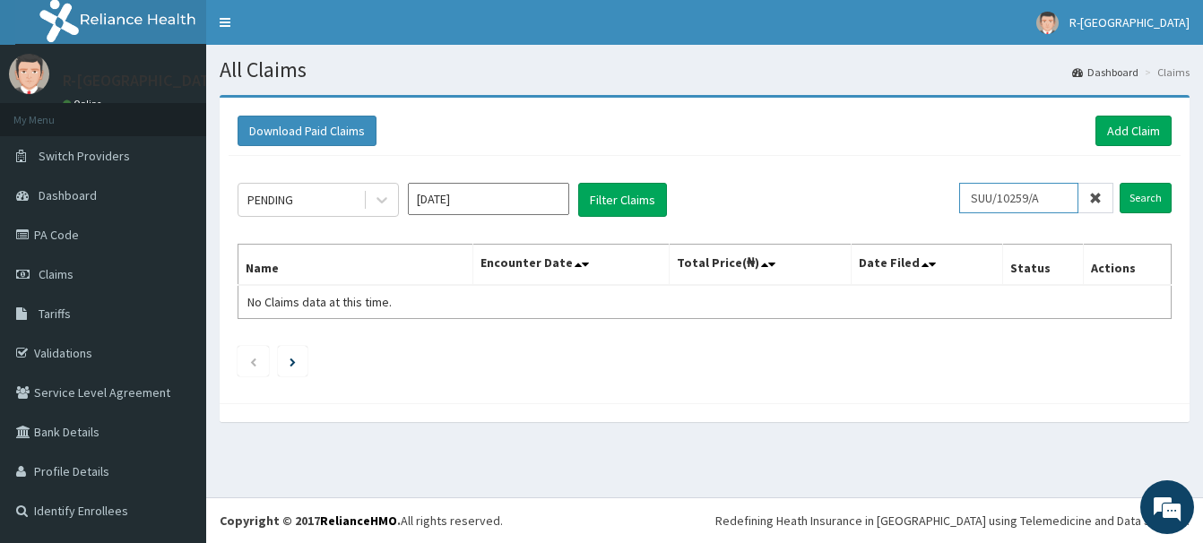
click at [988, 196] on input "SUU/10259/A" at bounding box center [1018, 198] width 119 height 30
type input "SUU/10259/A"
click at [1142, 202] on input "Search" at bounding box center [1145, 198] width 52 height 30
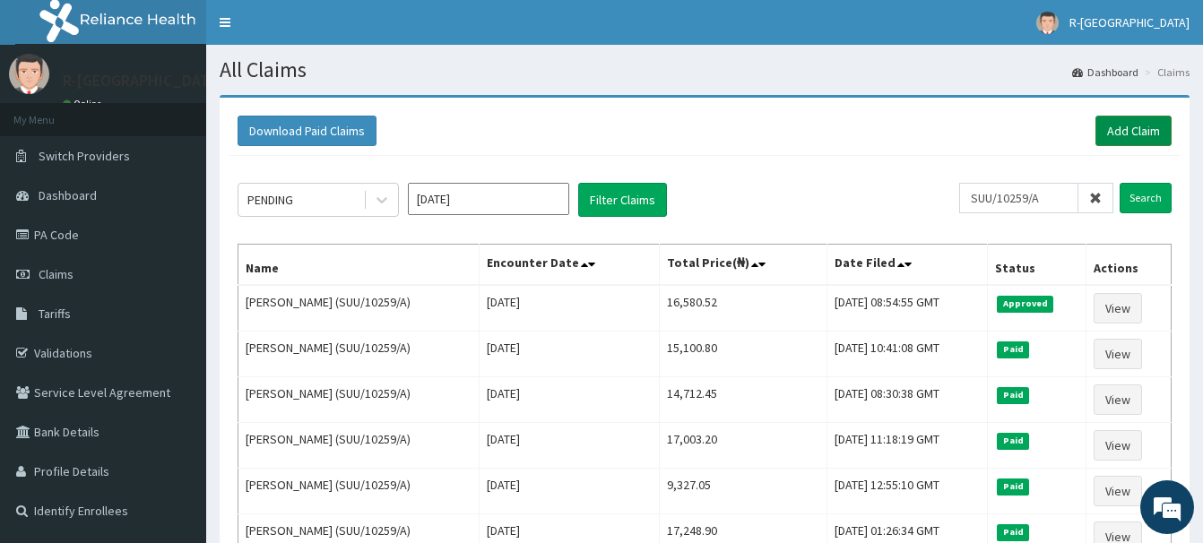
click at [1122, 123] on link "Add Claim" at bounding box center [1133, 131] width 76 height 30
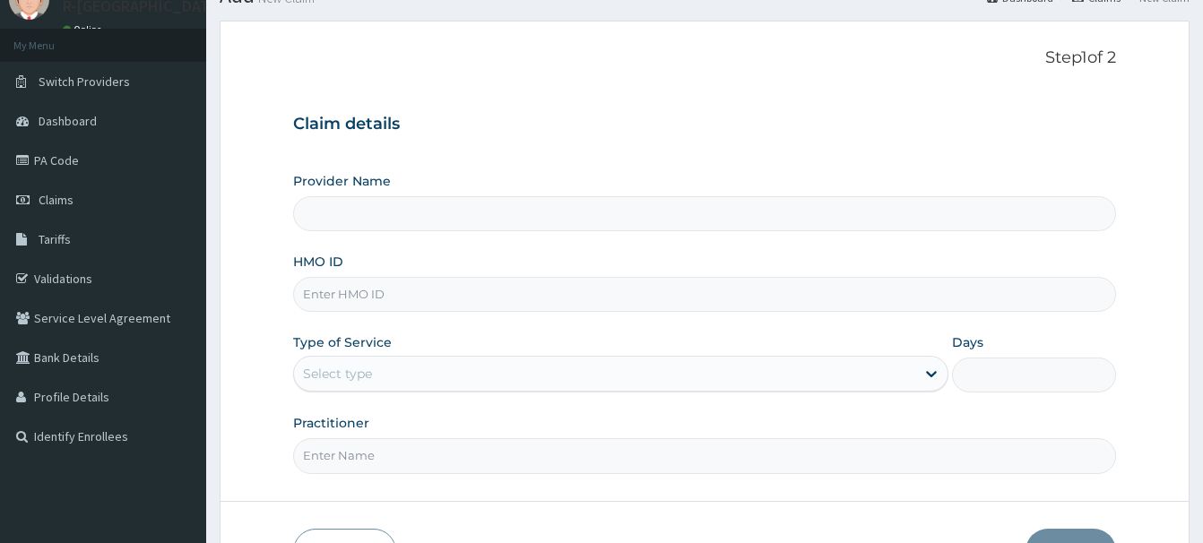
scroll to position [91, 0]
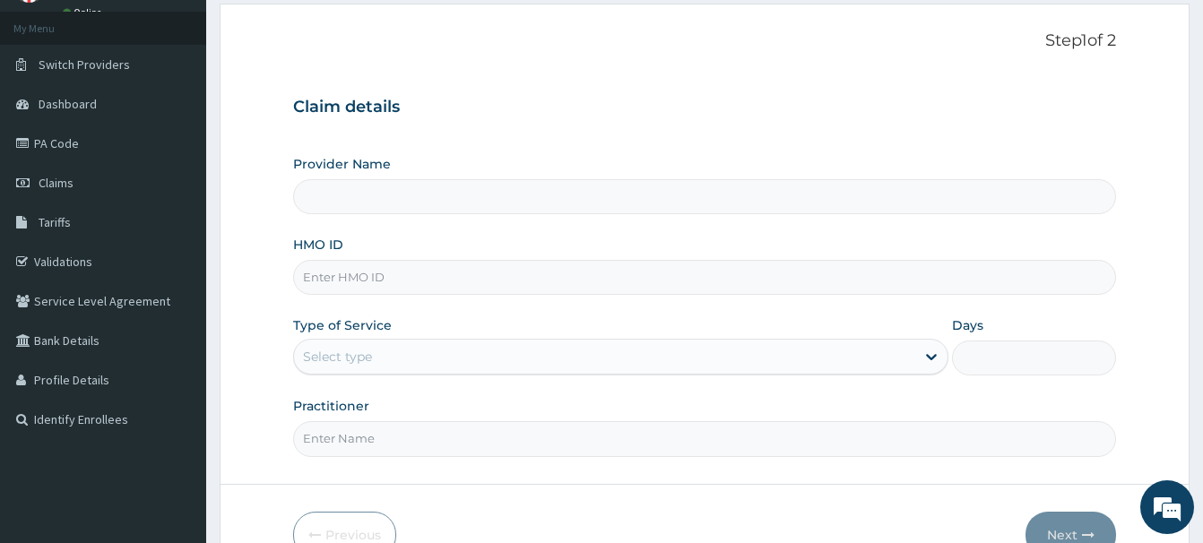
paste input "CHL/11026/B"
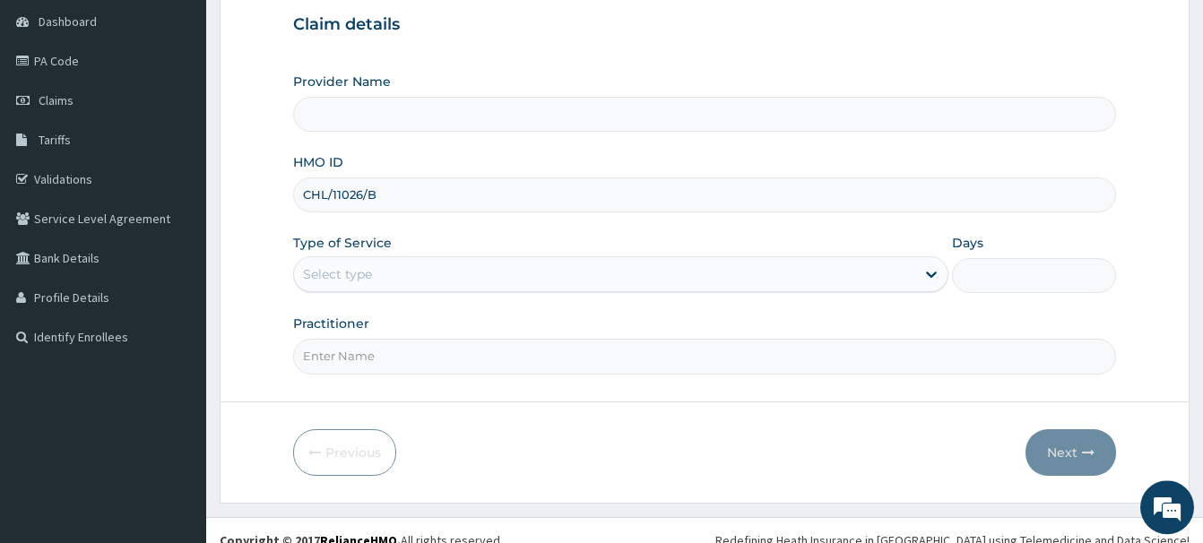
scroll to position [194, 0]
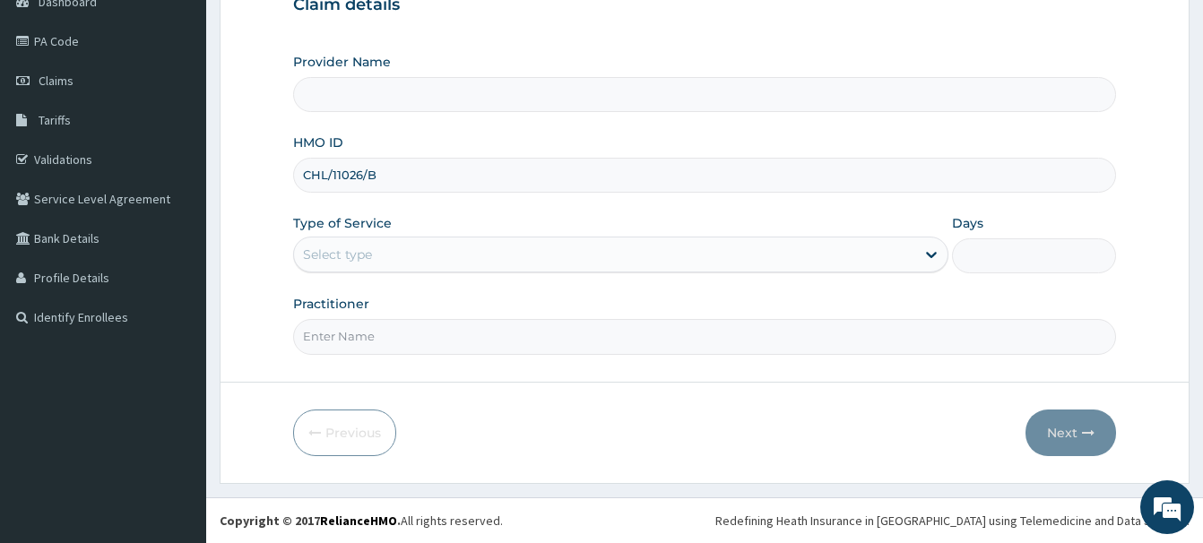
type input "CHL/11026/B"
click at [339, 264] on div "Select type" at bounding box center [604, 254] width 621 height 29
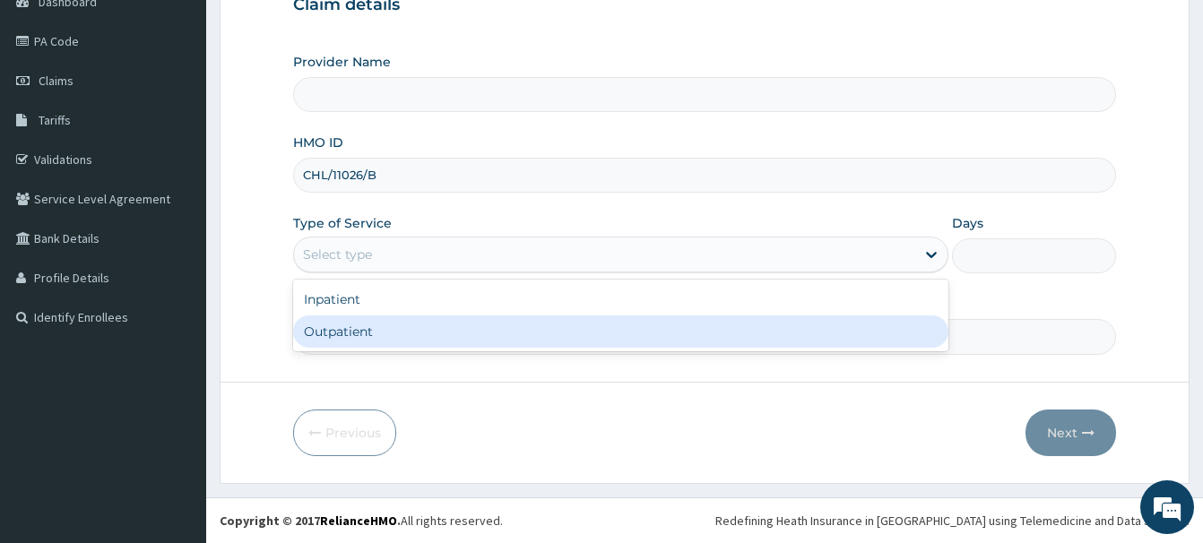
click at [334, 332] on div "Outpatient" at bounding box center [620, 331] width 655 height 32
type input "1"
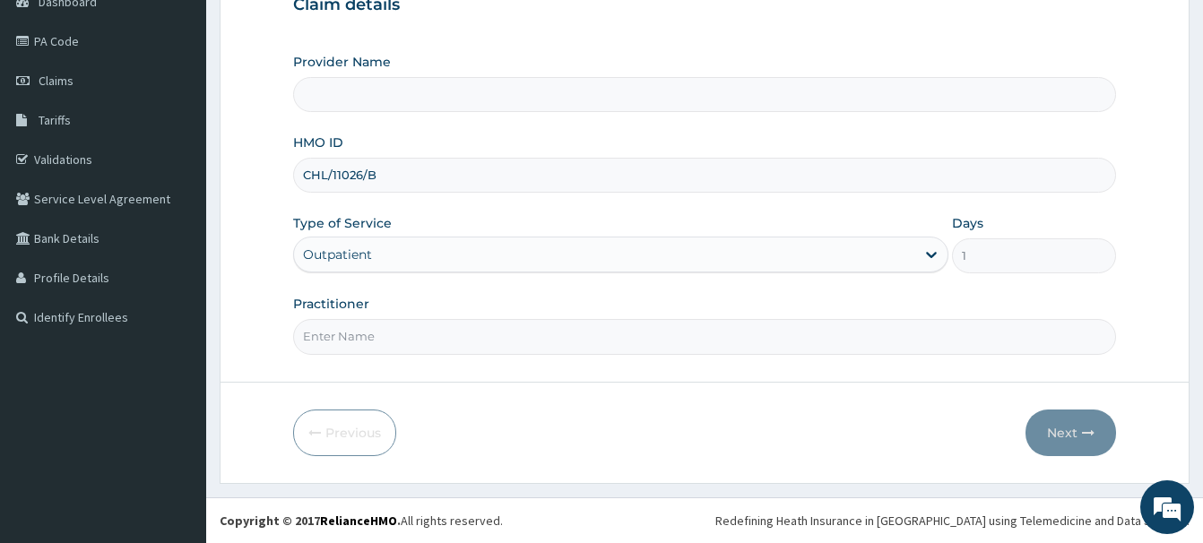
click at [328, 341] on input "Practitioner" at bounding box center [704, 336] width 823 height 35
type input "R-Jolad Hospital Nigeria Limited(kupa)"
paste input "Sandra Barovbe"
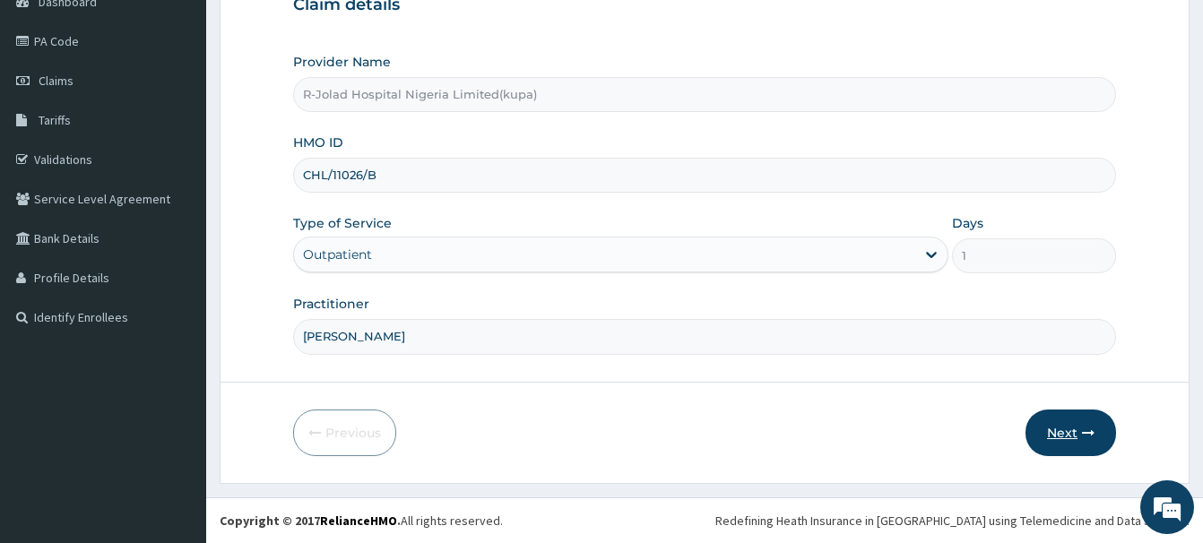
type input "Sandra Barovbe"
click at [1062, 429] on button "Next" at bounding box center [1070, 433] width 91 height 47
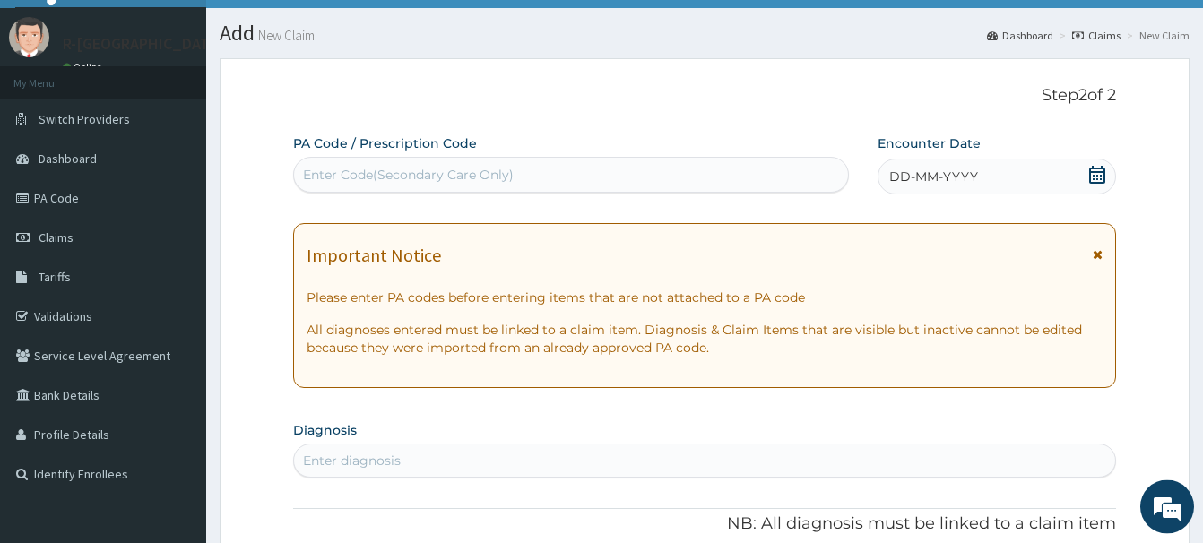
scroll to position [11, 0]
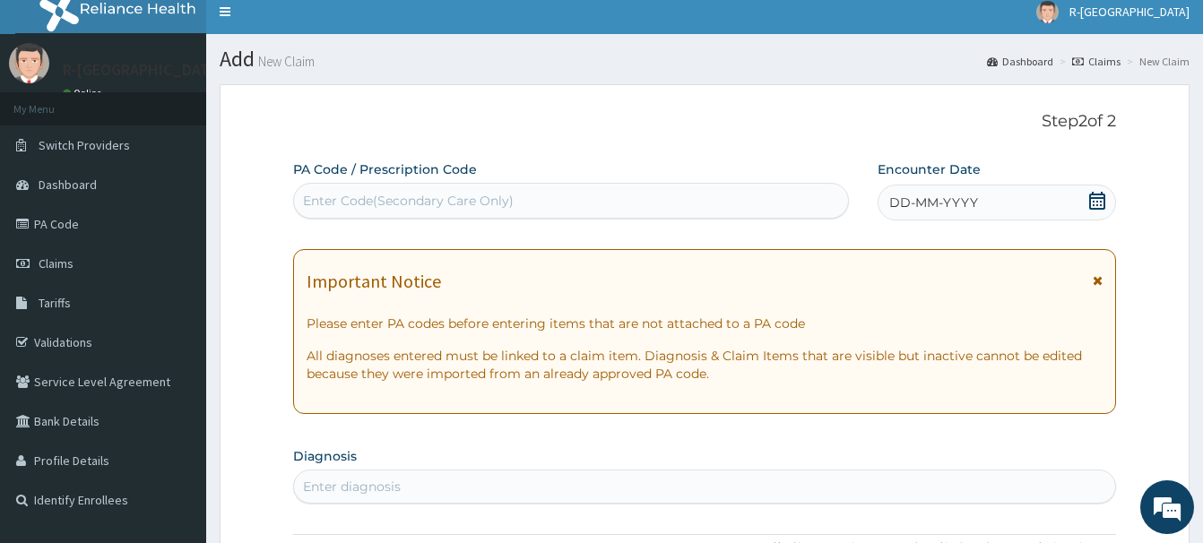
click at [1102, 201] on icon at bounding box center [1097, 201] width 18 height 18
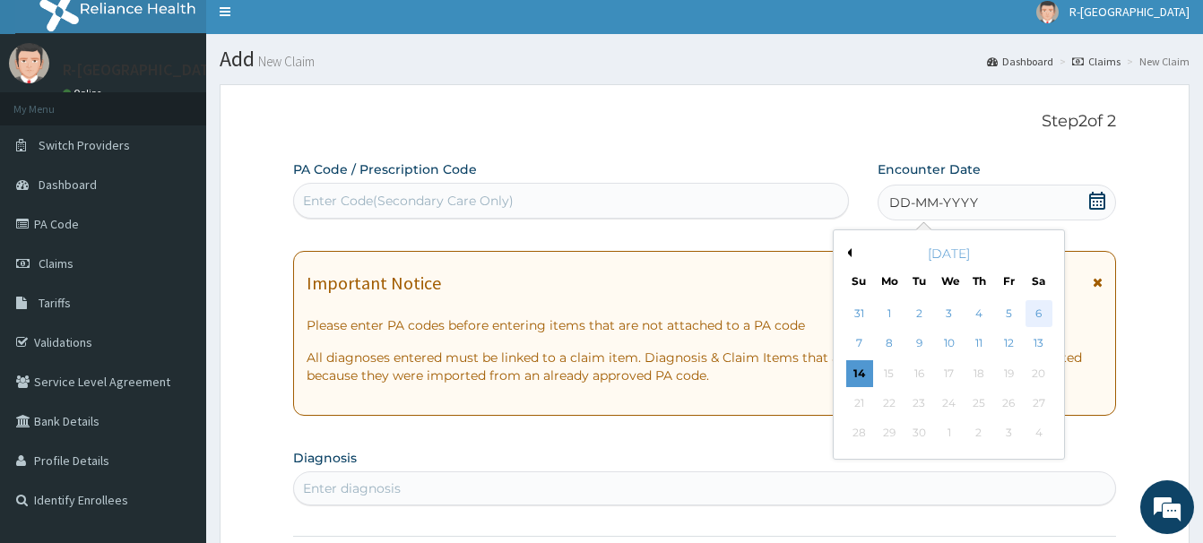
click at [1039, 315] on div "6" at bounding box center [1038, 313] width 27 height 27
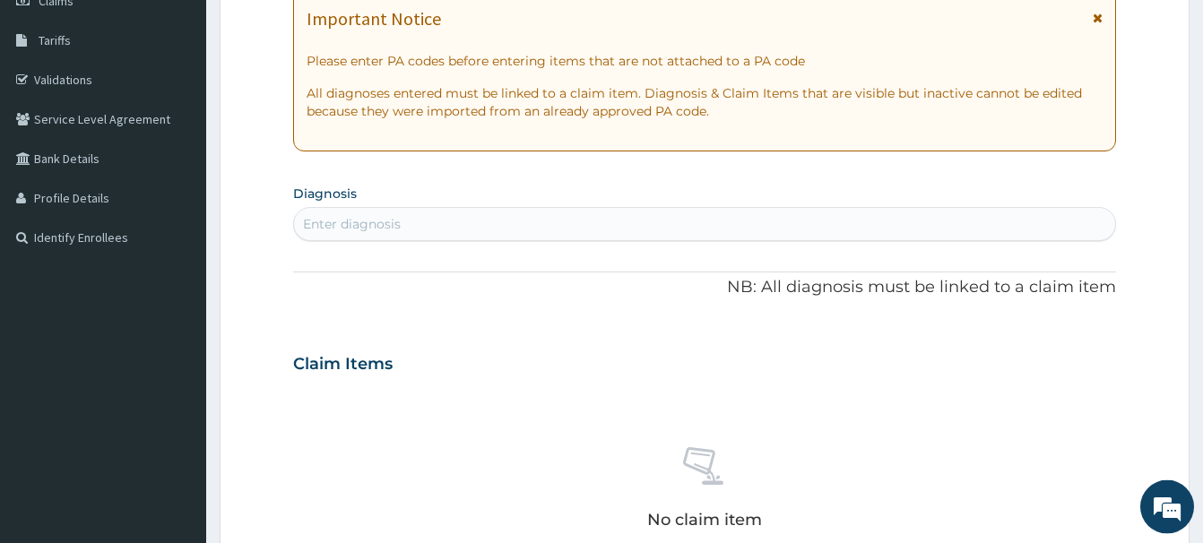
scroll to position [376, 0]
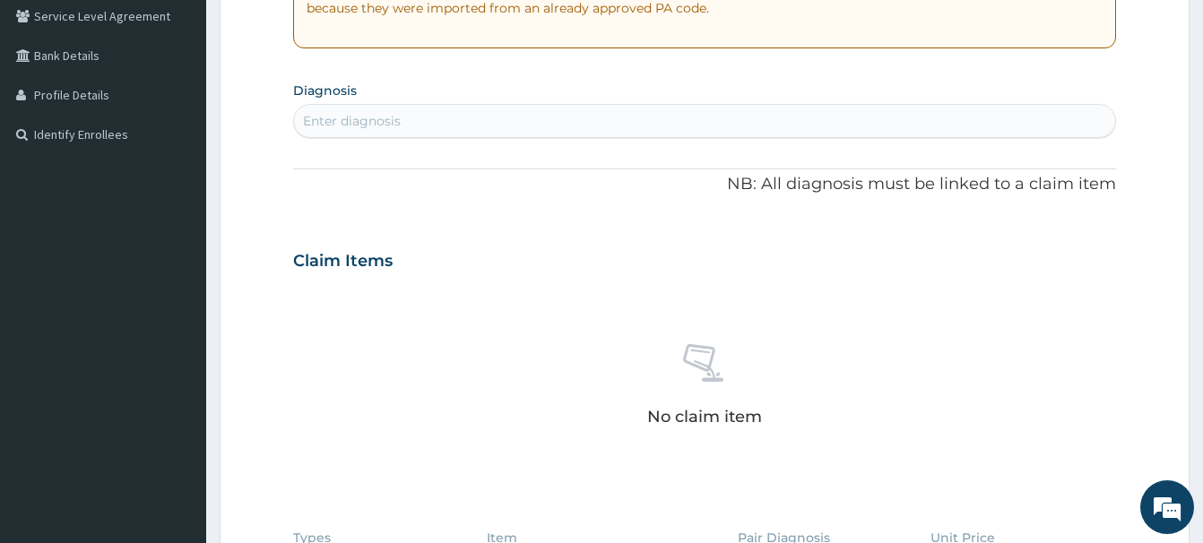
click at [319, 118] on div "Enter diagnosis" at bounding box center [352, 121] width 98 height 18
type input "MALA"
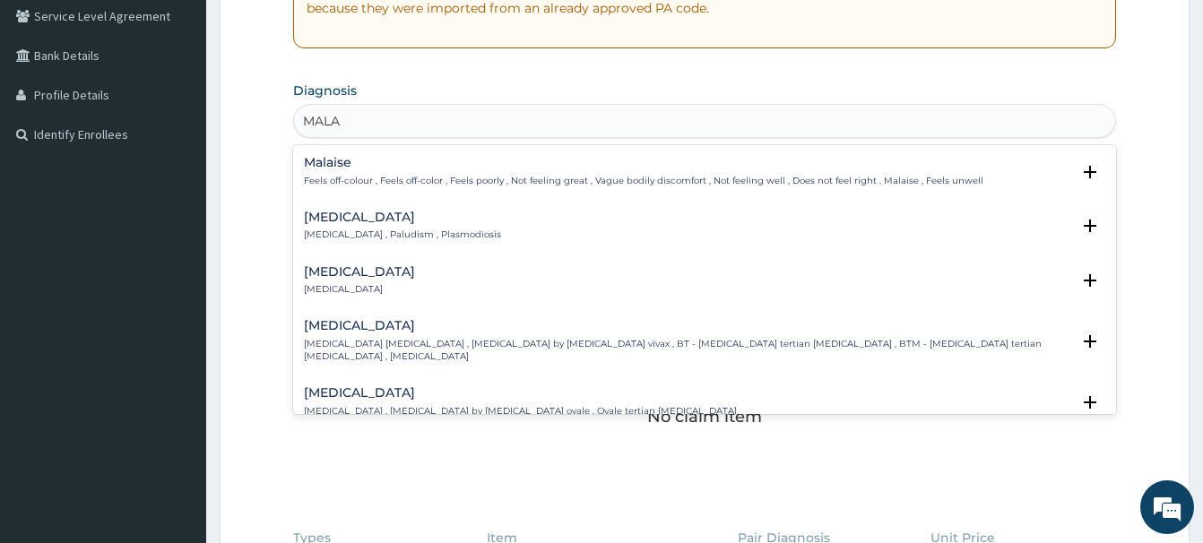
click at [318, 222] on h4 "Malaria" at bounding box center [402, 217] width 197 height 13
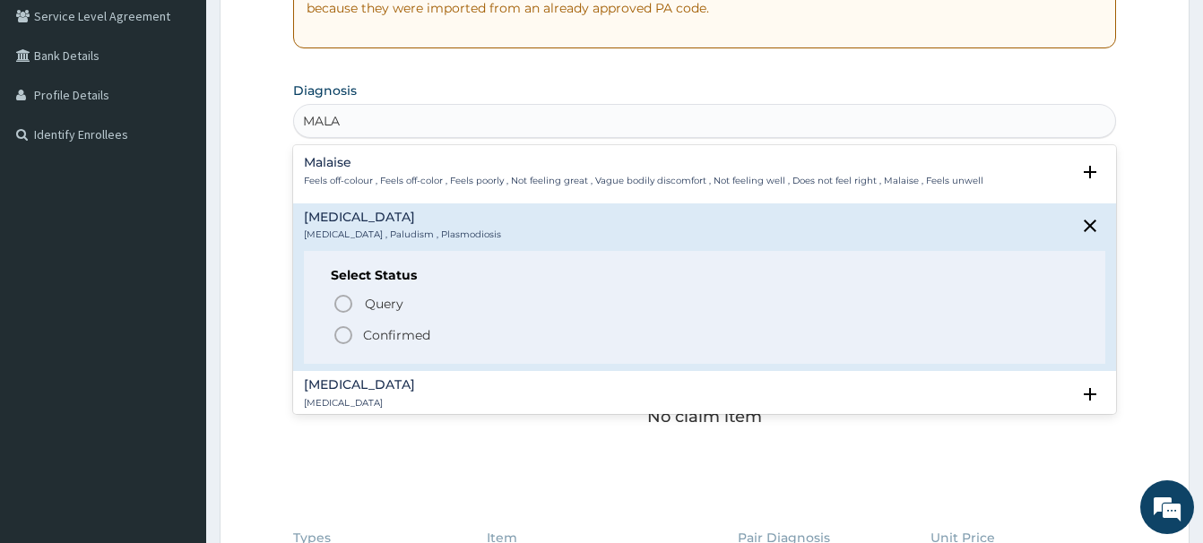
drag, startPoint x: 350, startPoint y: 338, endPoint x: 332, endPoint y: 331, distance: 19.3
click at [349, 336] on icon "status option filled" at bounding box center [343, 335] width 22 height 22
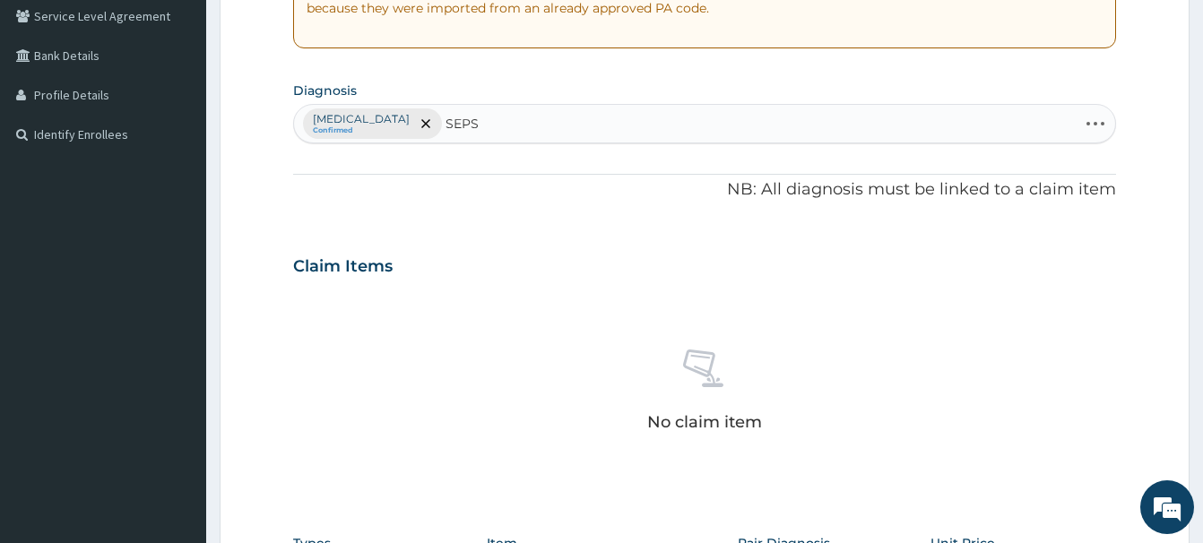
type input "SEPSI"
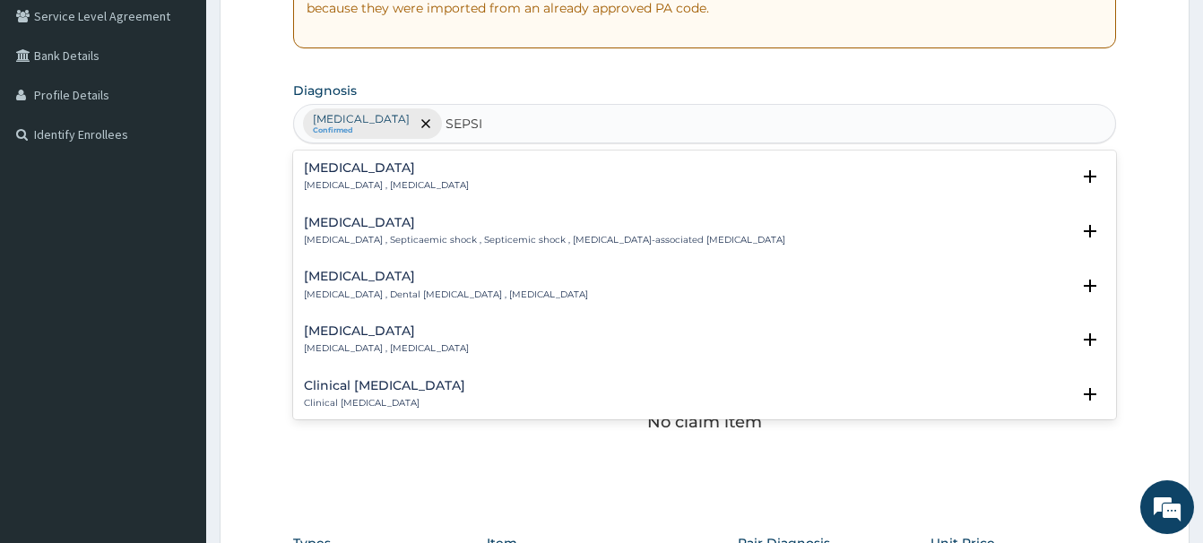
click at [341, 164] on h4 "Sepsis" at bounding box center [386, 167] width 165 height 13
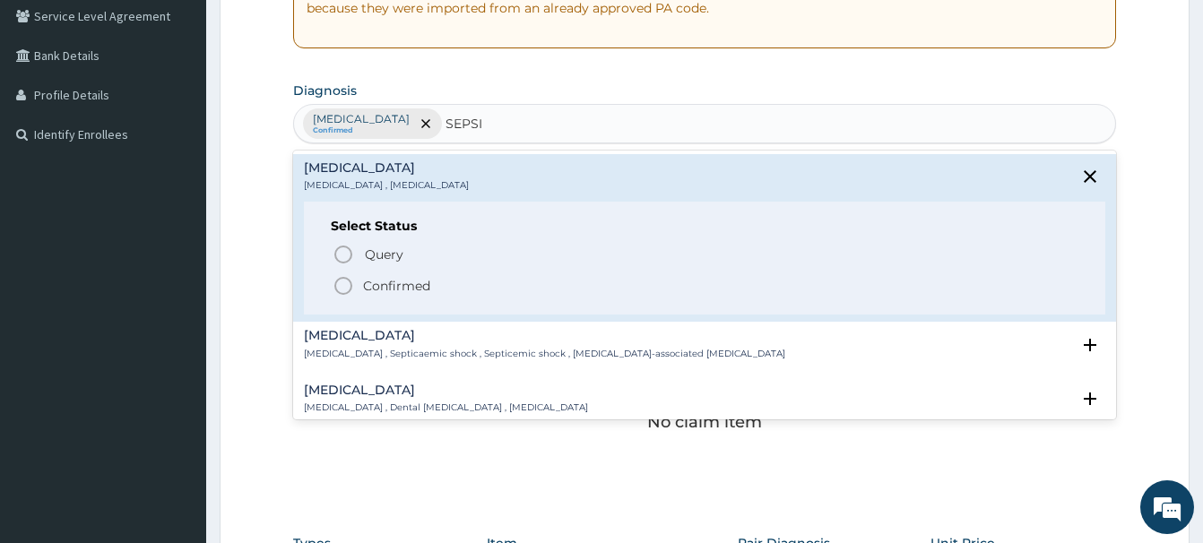
click at [349, 283] on icon "status option filled" at bounding box center [343, 286] width 22 height 22
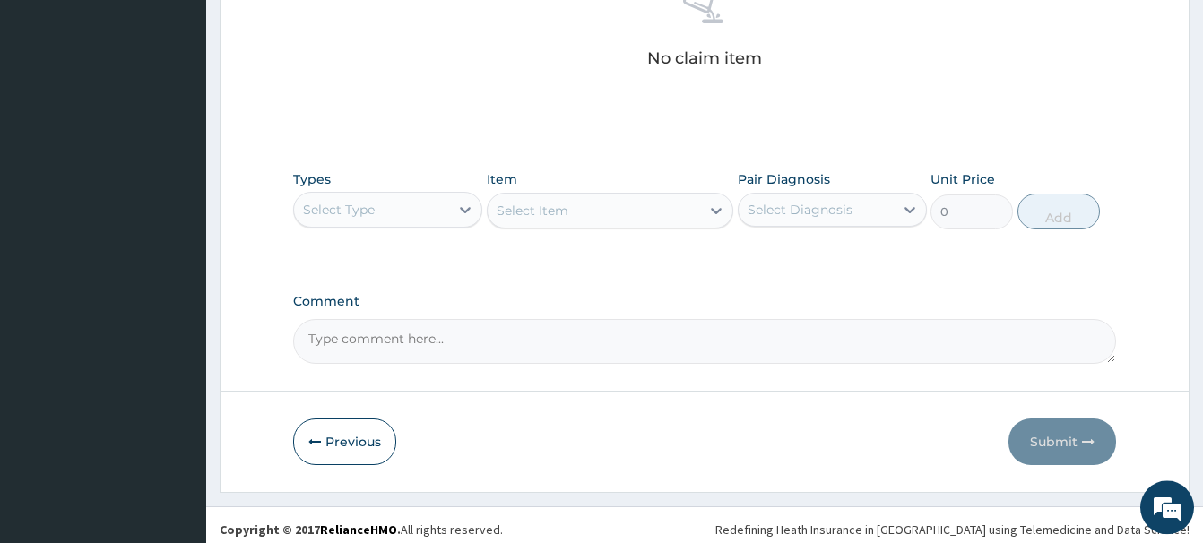
scroll to position [749, 0]
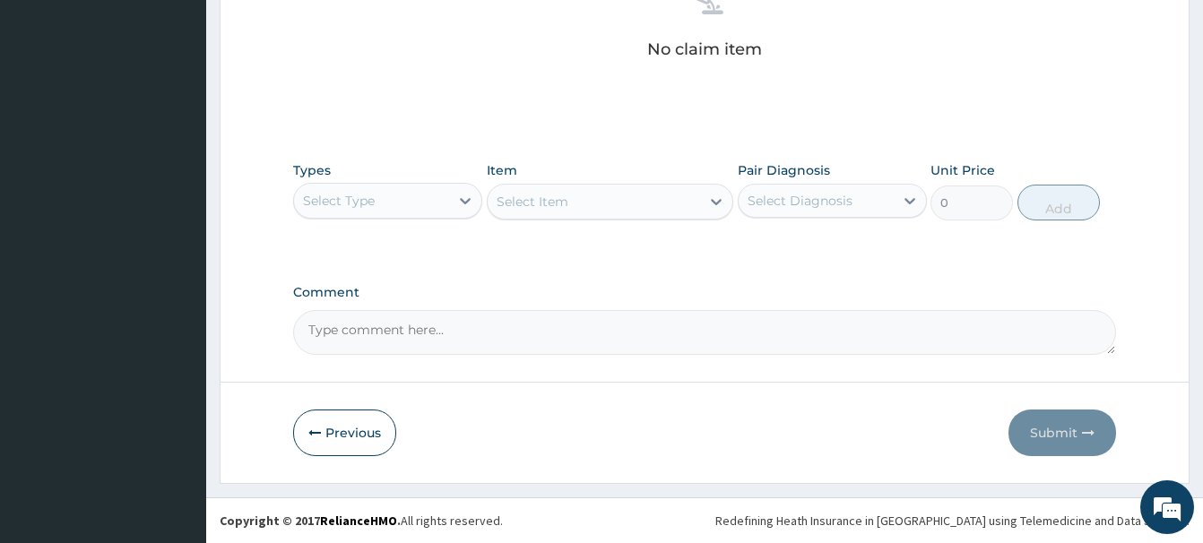
click at [375, 213] on div "Select Type" at bounding box center [371, 200] width 155 height 29
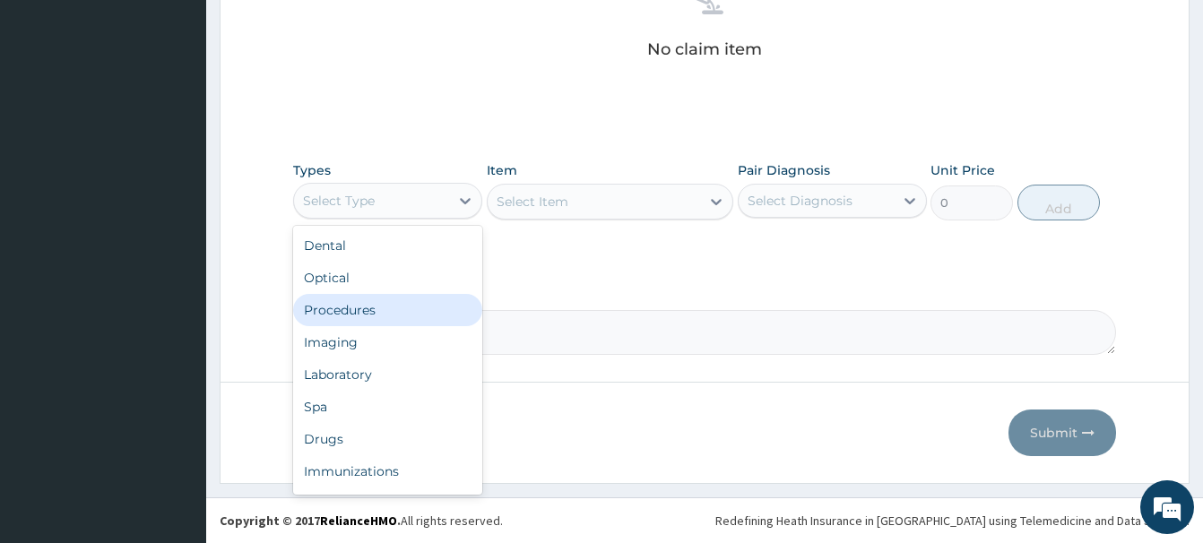
drag, startPoint x: 338, startPoint y: 308, endPoint x: 322, endPoint y: 300, distance: 18.0
click at [337, 308] on div "Procedures" at bounding box center [387, 310] width 189 height 32
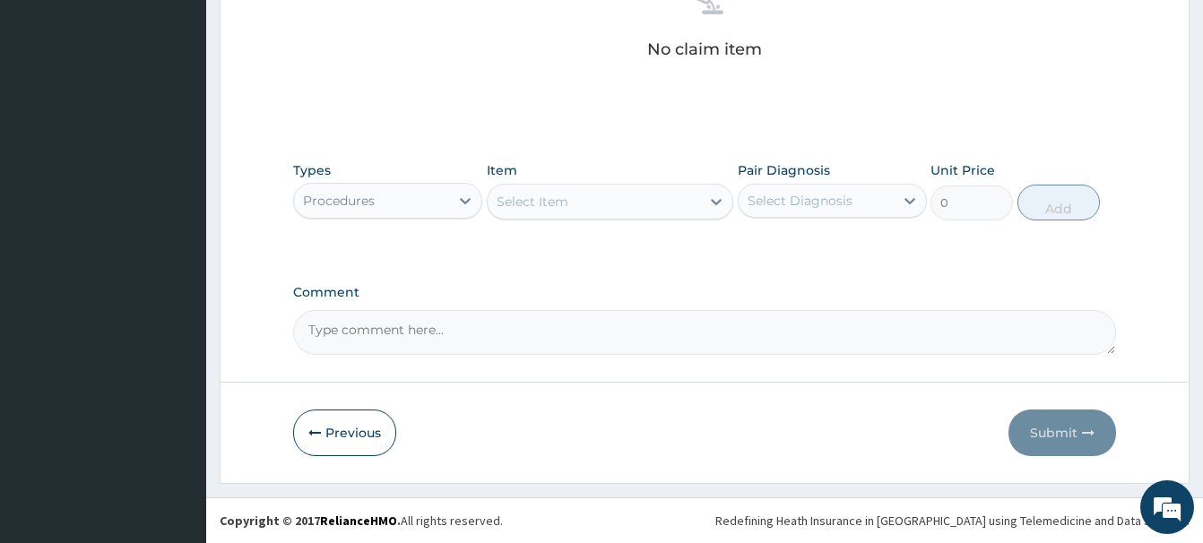
click at [531, 209] on div "Select Item" at bounding box center [532, 202] width 72 height 18
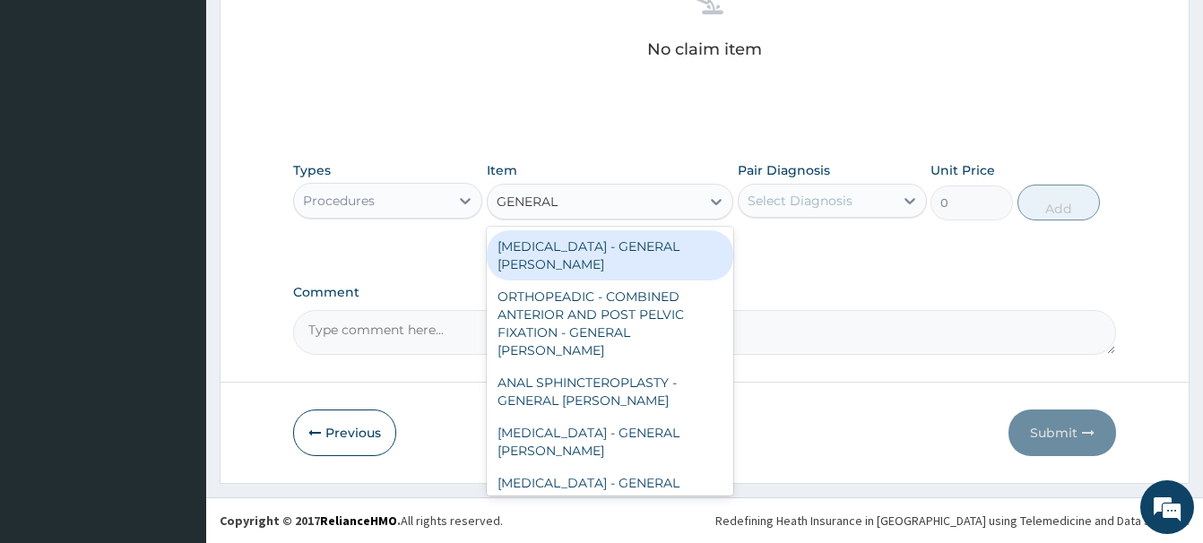
type input "GENERAL C"
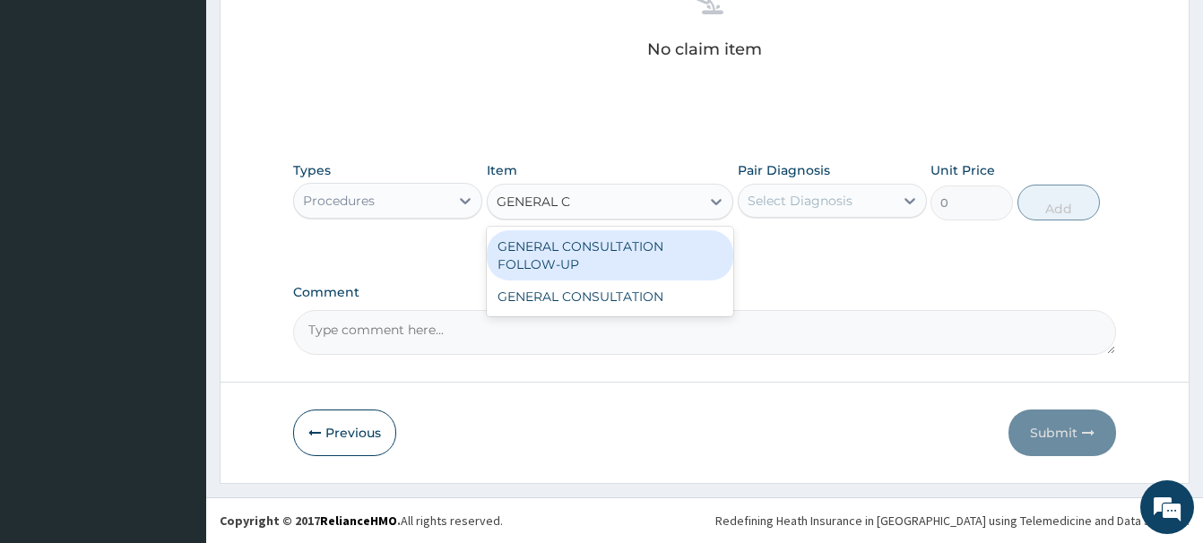
drag, startPoint x: 626, startPoint y: 254, endPoint x: 629, endPoint y: 245, distance: 9.4
click at [629, 251] on div "GENERAL CONSULTATION FOLLOW-UP" at bounding box center [610, 255] width 246 height 50
type input "4500"
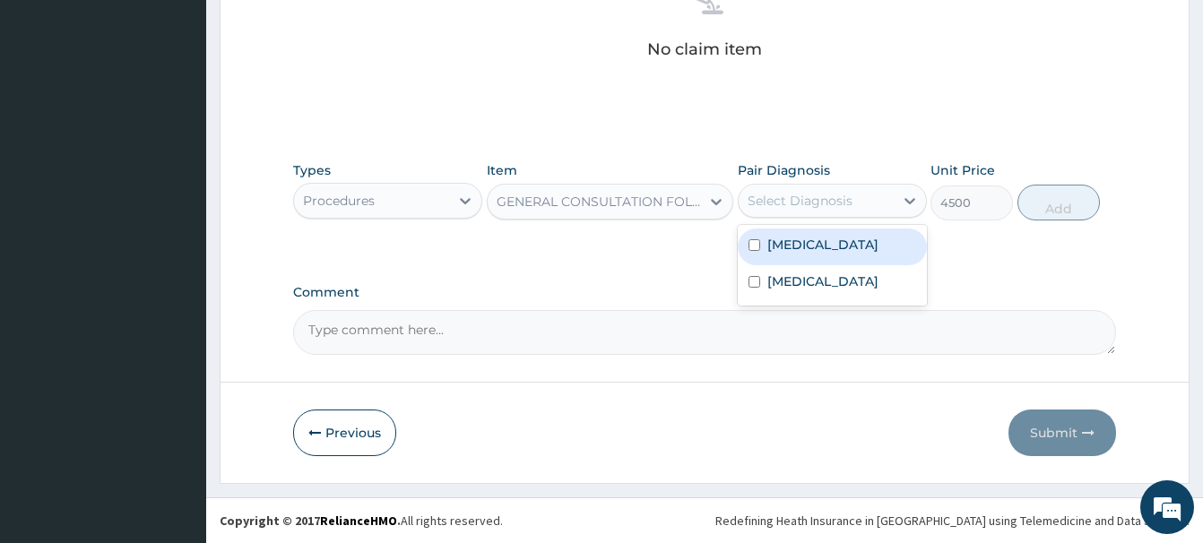
click at [821, 195] on div "Select Diagnosis" at bounding box center [799, 201] width 105 height 18
click at [801, 248] on label "Malaria" at bounding box center [822, 245] width 111 height 18
checkbox input "true"
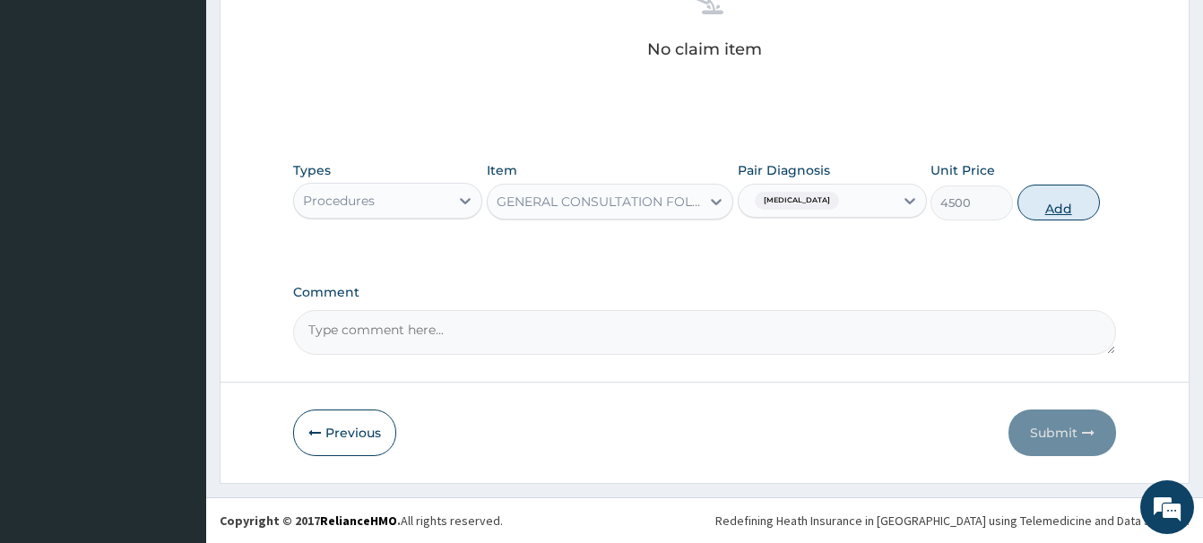
click at [1043, 194] on button "Add" at bounding box center [1058, 203] width 82 height 36
type input "0"
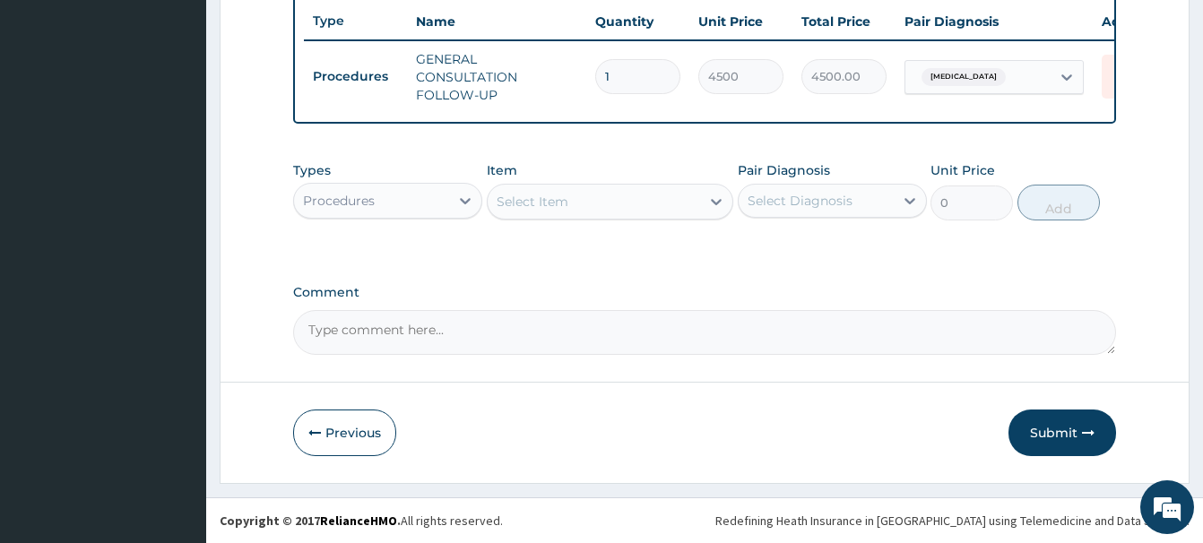
click at [360, 203] on div "Procedures" at bounding box center [339, 201] width 72 height 18
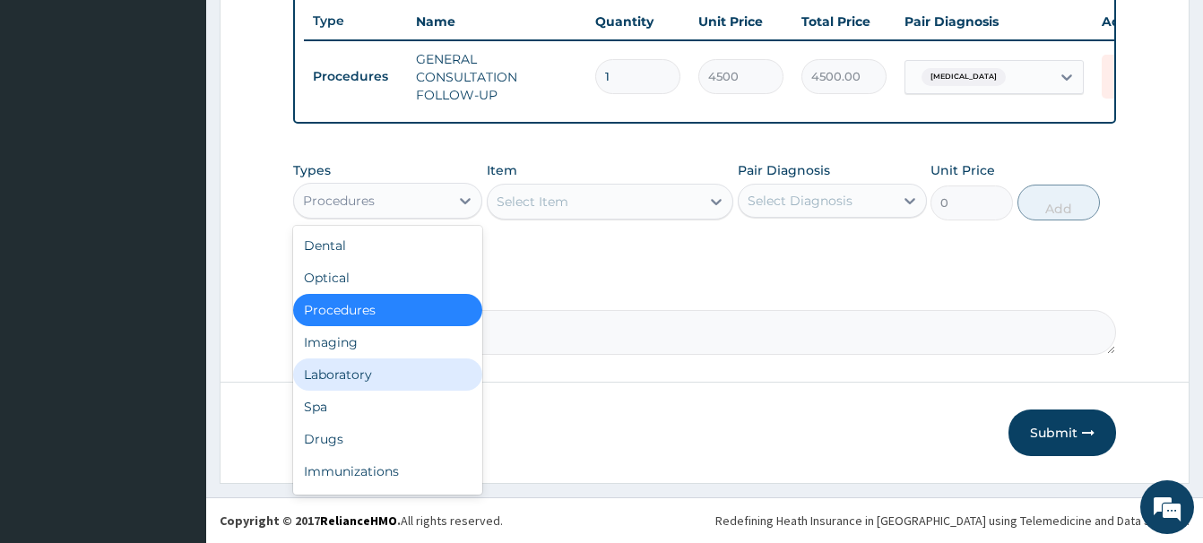
click at [339, 368] on div "Laboratory" at bounding box center [387, 374] width 189 height 32
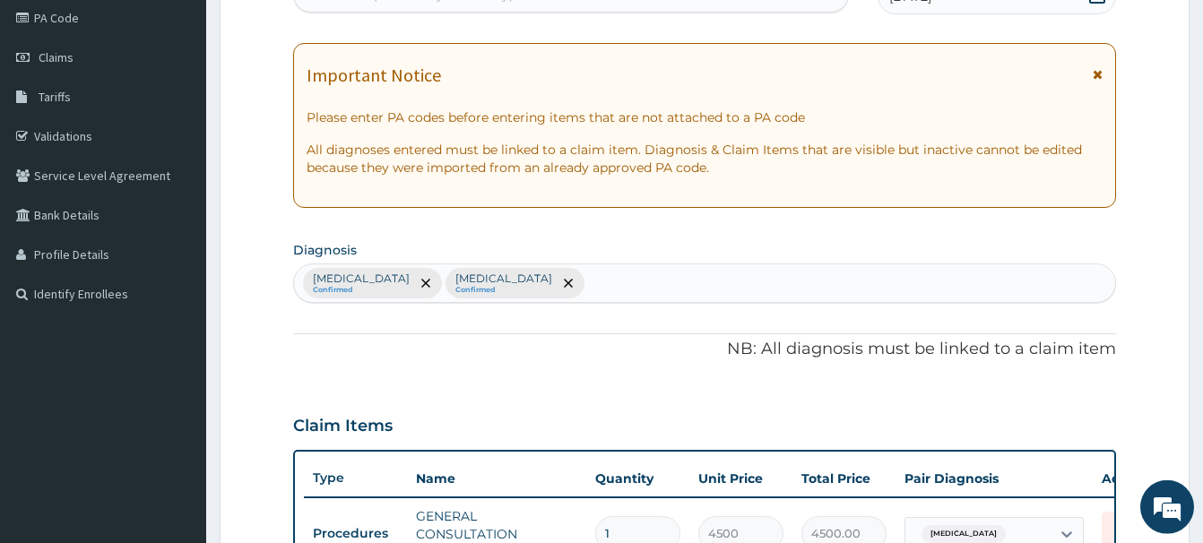
scroll to position [34, 0]
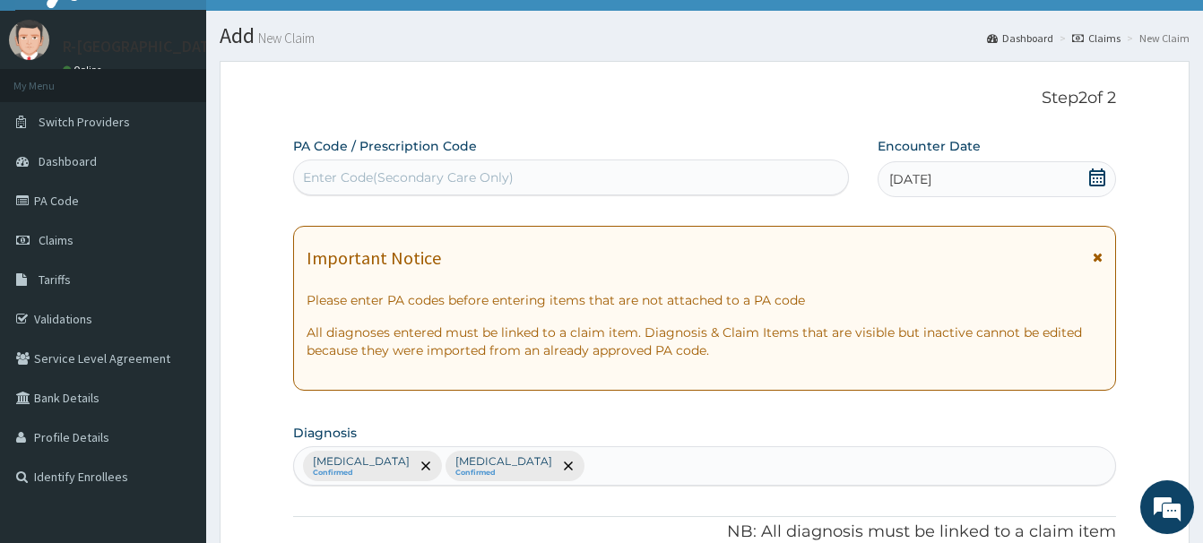
click at [326, 173] on div "Enter Code(Secondary Care Only)" at bounding box center [408, 177] width 211 height 18
paste input "PA/3AF6A0"
type input "PA/3AF6A0"
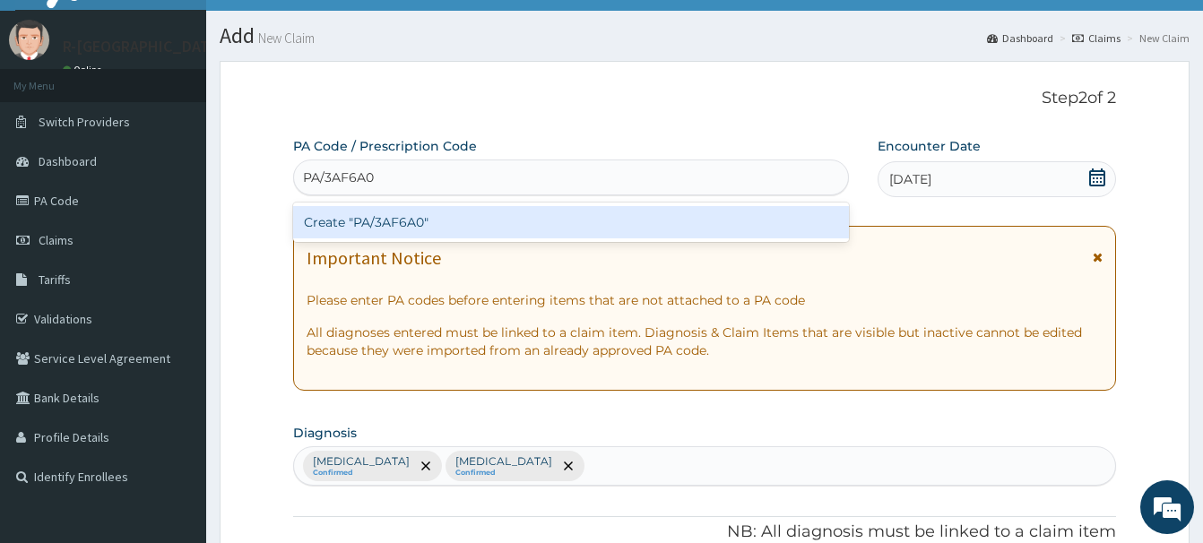
click at [396, 213] on div "Create "PA/3AF6A0"" at bounding box center [571, 222] width 556 height 32
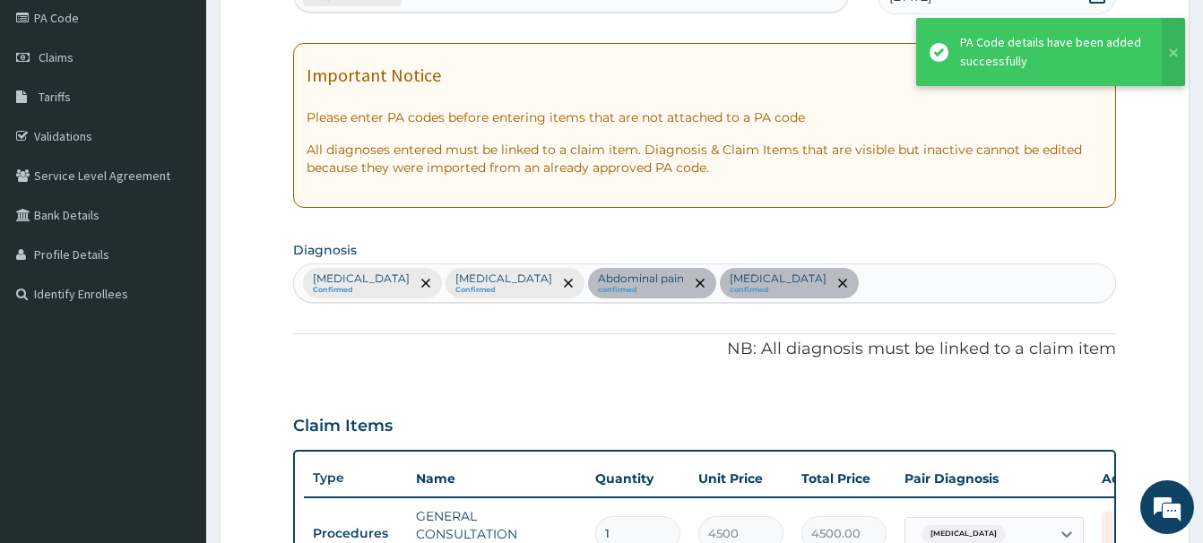
scroll to position [551, 0]
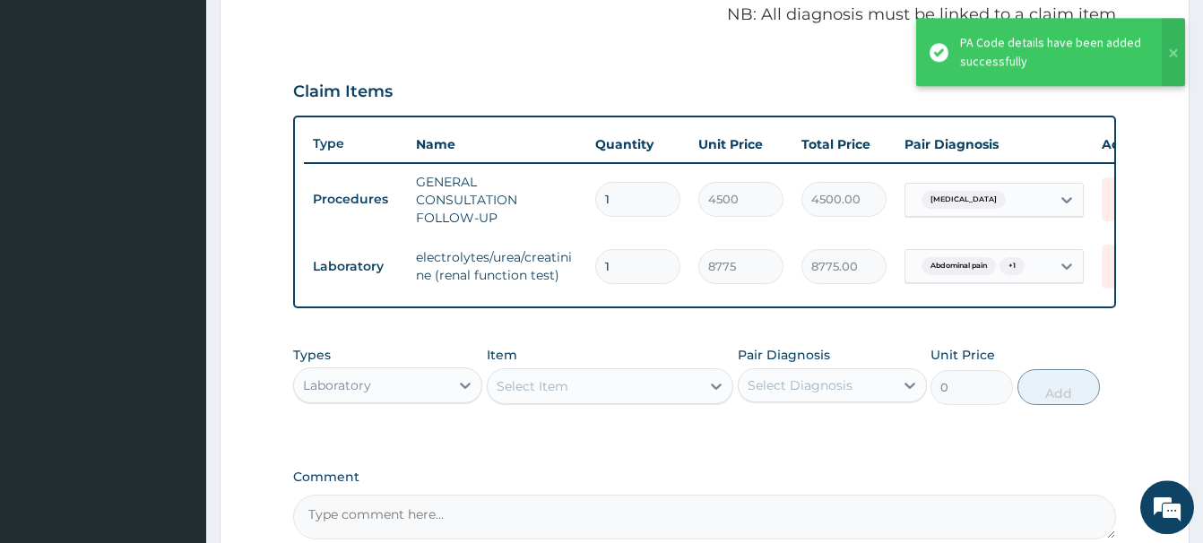
click at [523, 395] on div "Select Item" at bounding box center [532, 386] width 72 height 18
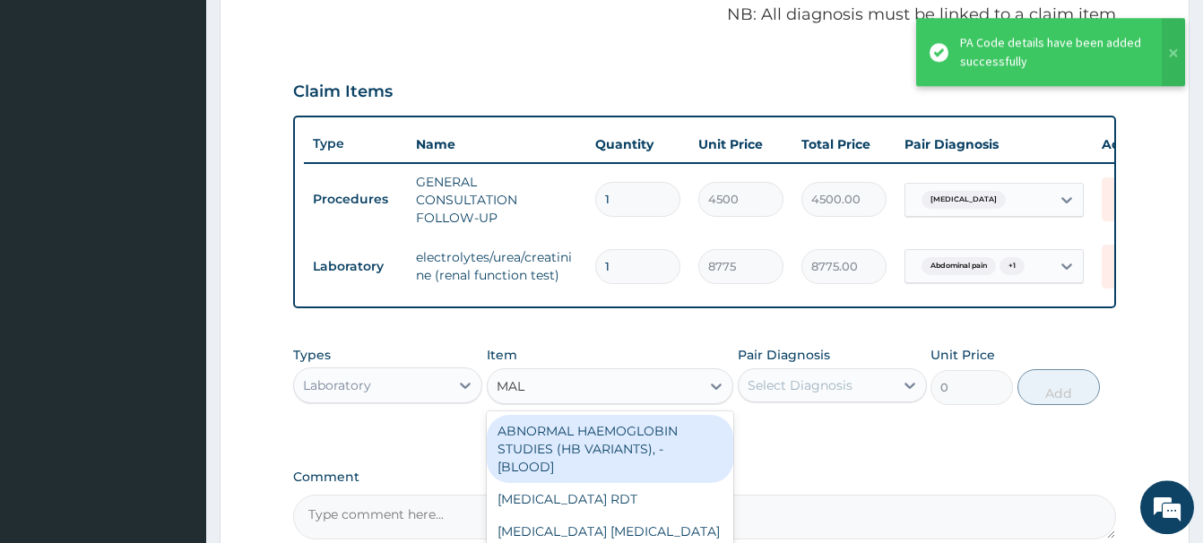
type input "MALA"
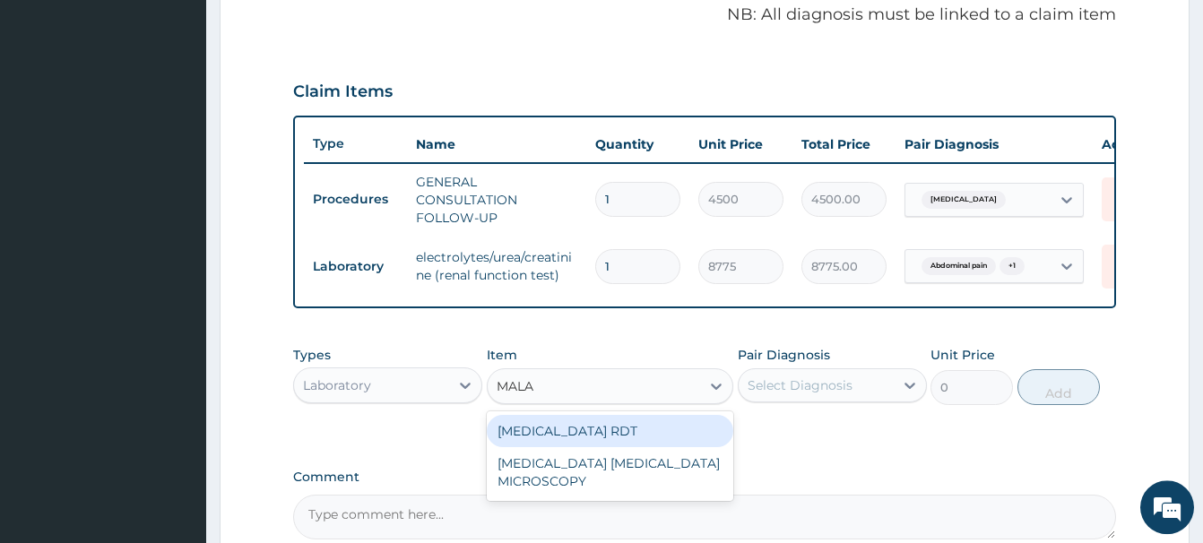
drag, startPoint x: 579, startPoint y: 441, endPoint x: 562, endPoint y: 430, distance: 20.1
click at [579, 440] on div "MALARIA RDT" at bounding box center [610, 431] width 246 height 32
type input "2700"
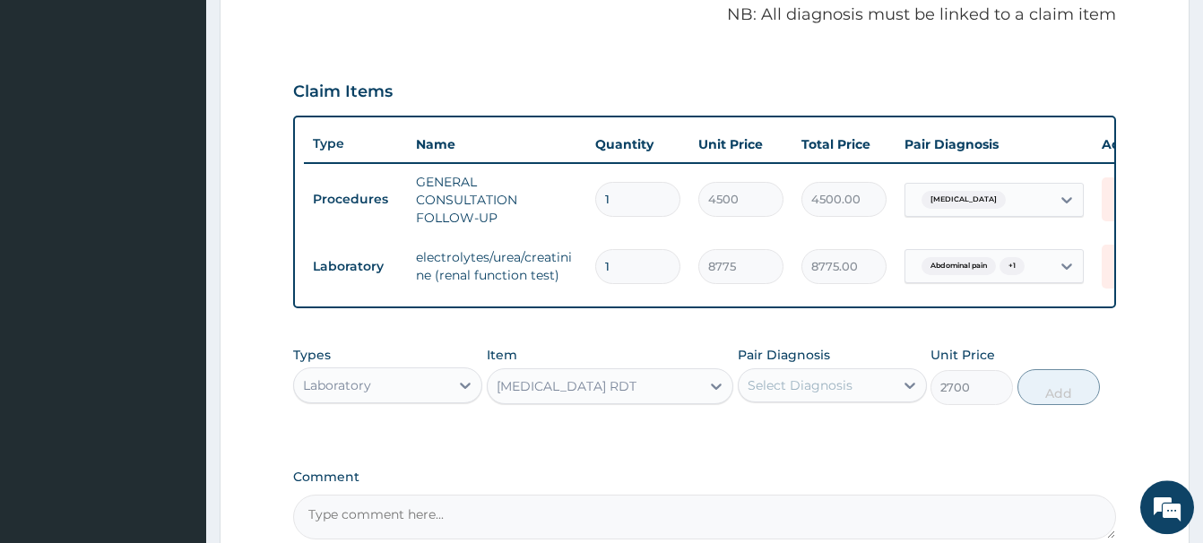
click at [816, 394] on div "Select Diagnosis" at bounding box center [799, 385] width 105 height 18
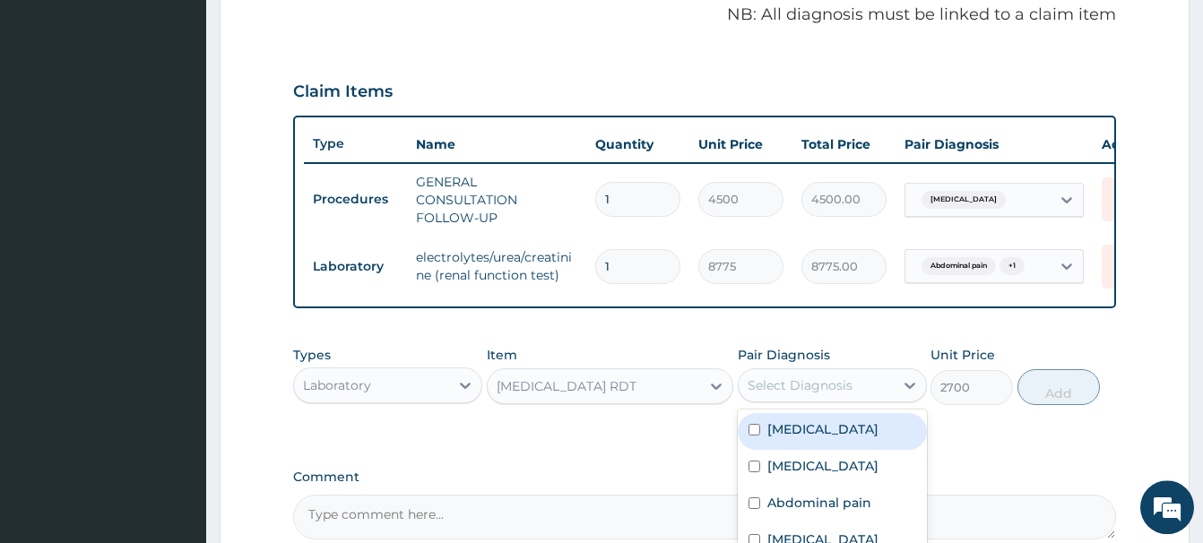
drag, startPoint x: 798, startPoint y: 438, endPoint x: 782, endPoint y: 432, distance: 16.5
click at [795, 437] on label "Malaria" at bounding box center [822, 429] width 111 height 18
checkbox input "true"
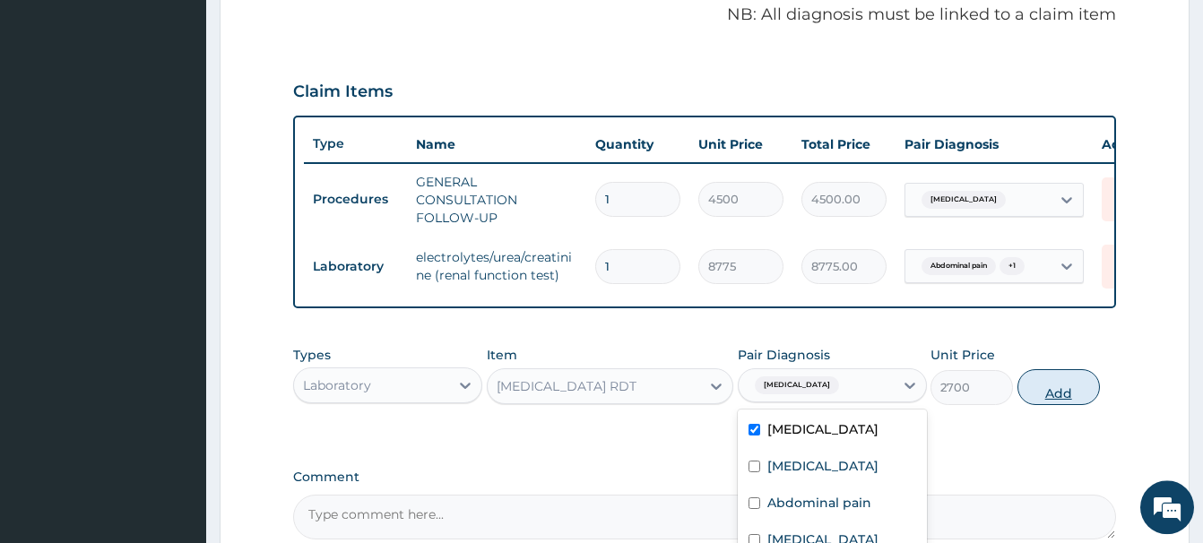
click at [1055, 401] on button "Add" at bounding box center [1058, 387] width 82 height 36
type input "0"
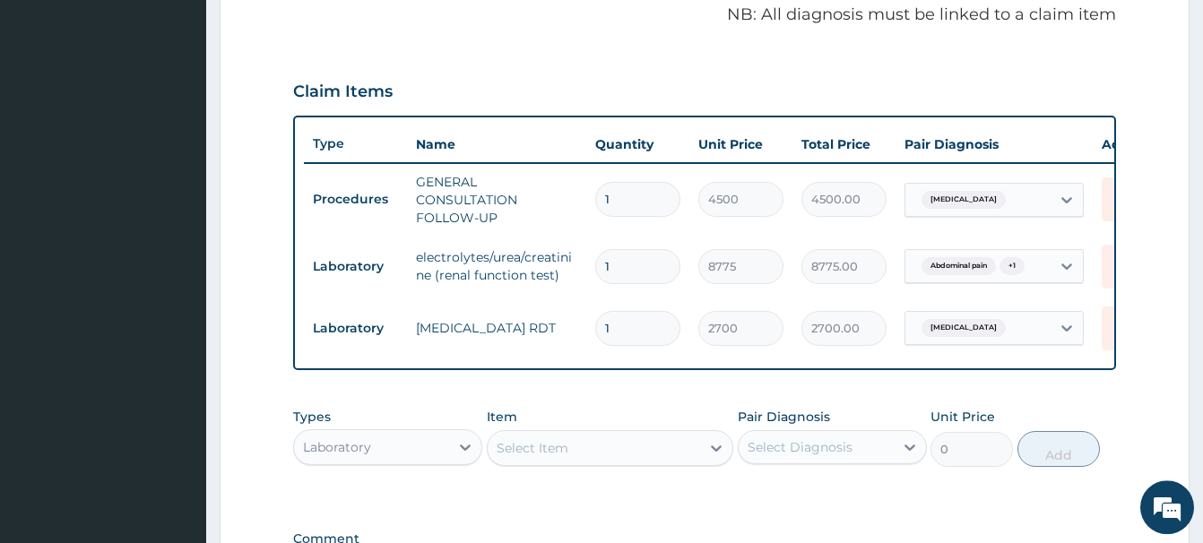
click at [523, 457] on div "Select Item" at bounding box center [532, 448] width 72 height 18
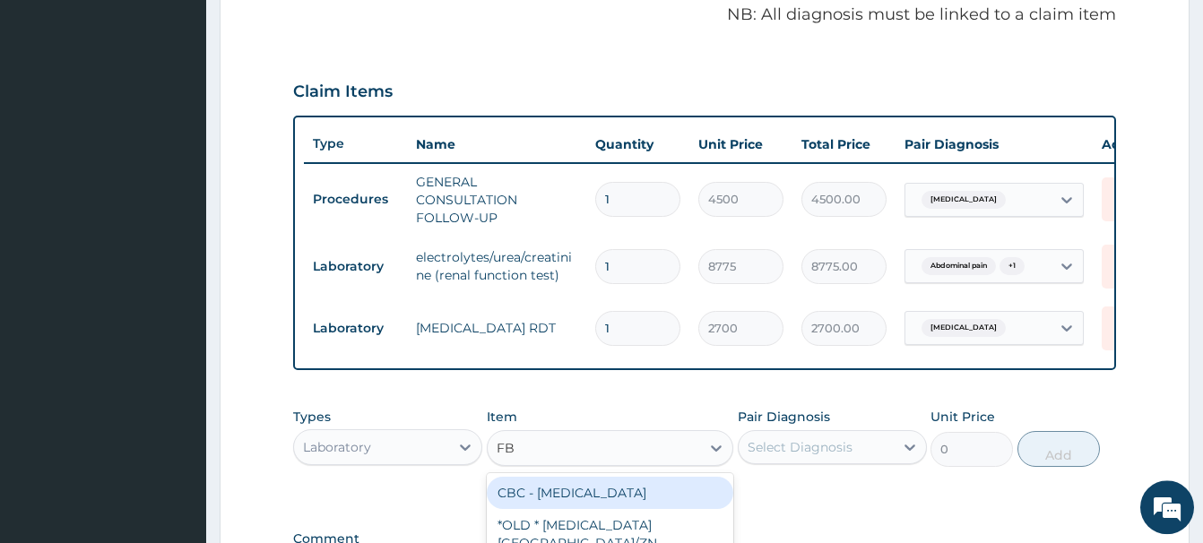
type input "FBC"
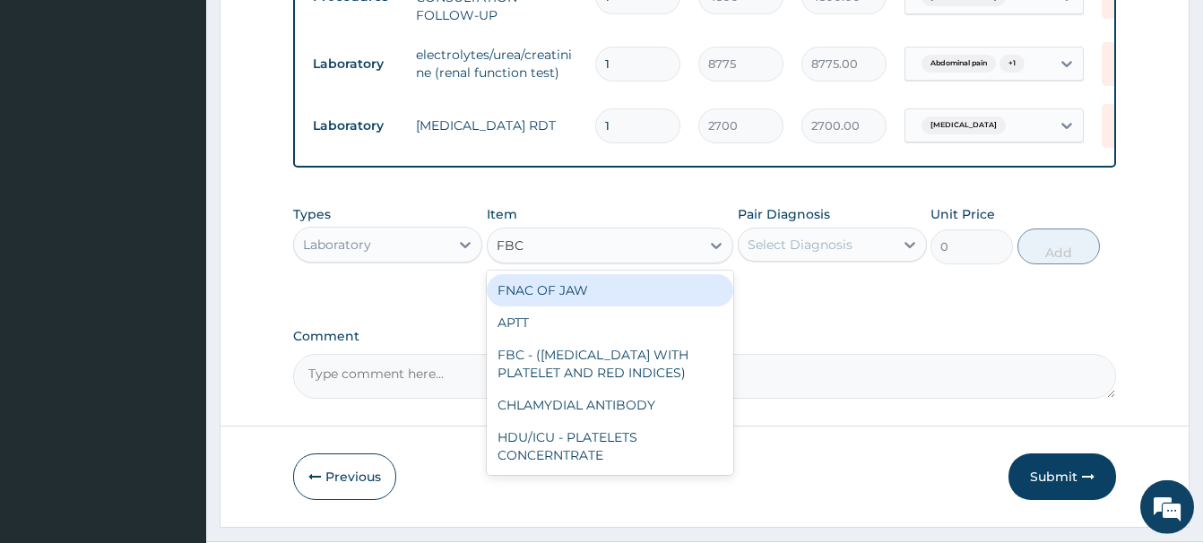
scroll to position [807, 0]
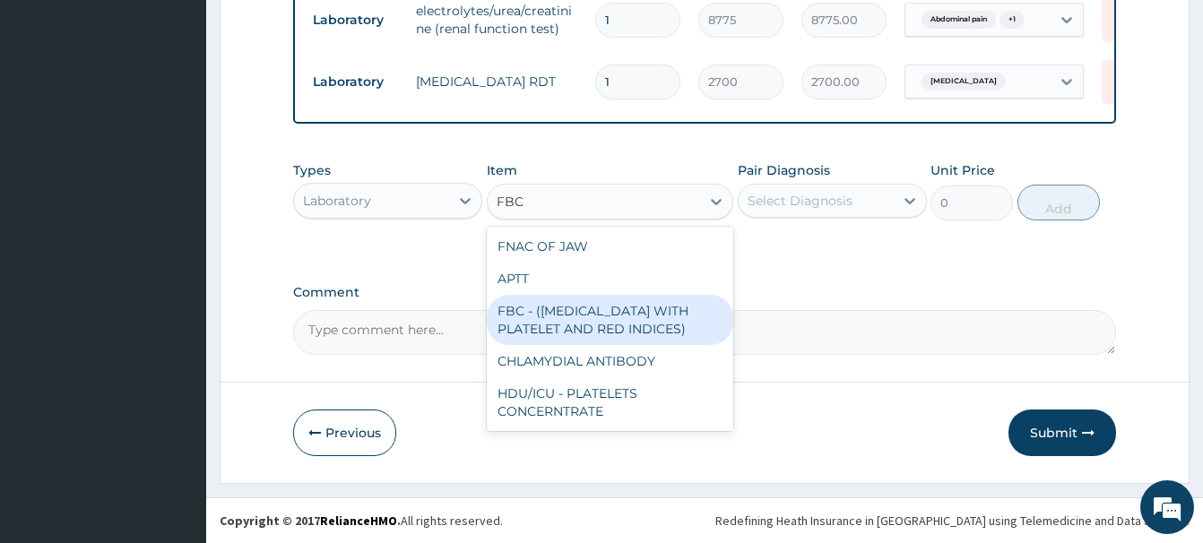
click at [564, 324] on div "FBC - (FULL BLOOD COUNT WITH PLATELET AND RED INDICES)" at bounding box center [610, 320] width 246 height 50
type input "5400"
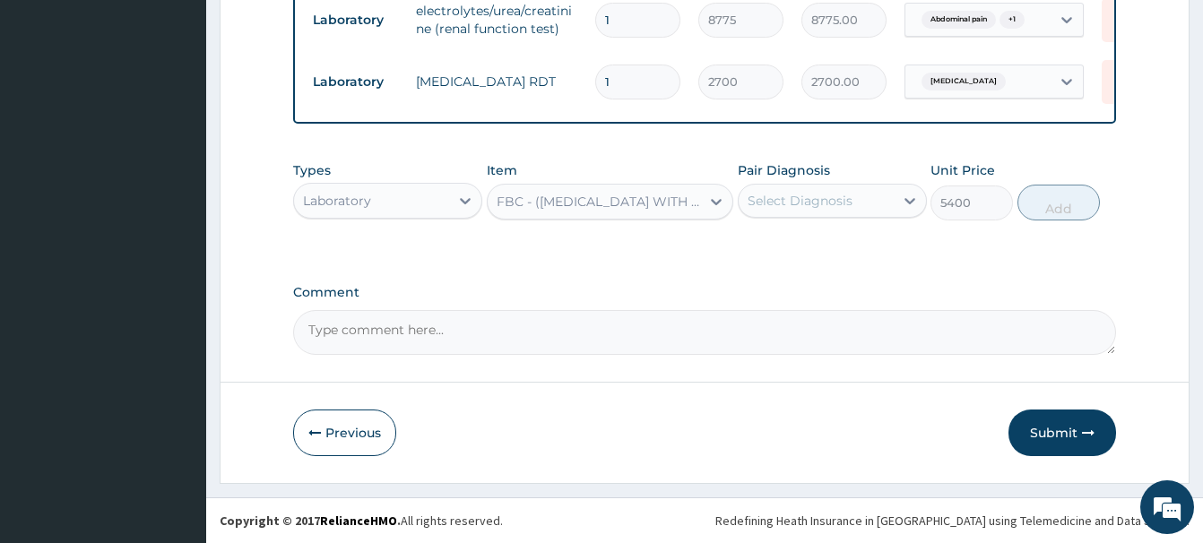
click at [798, 197] on div "Select Diagnosis" at bounding box center [799, 201] width 105 height 18
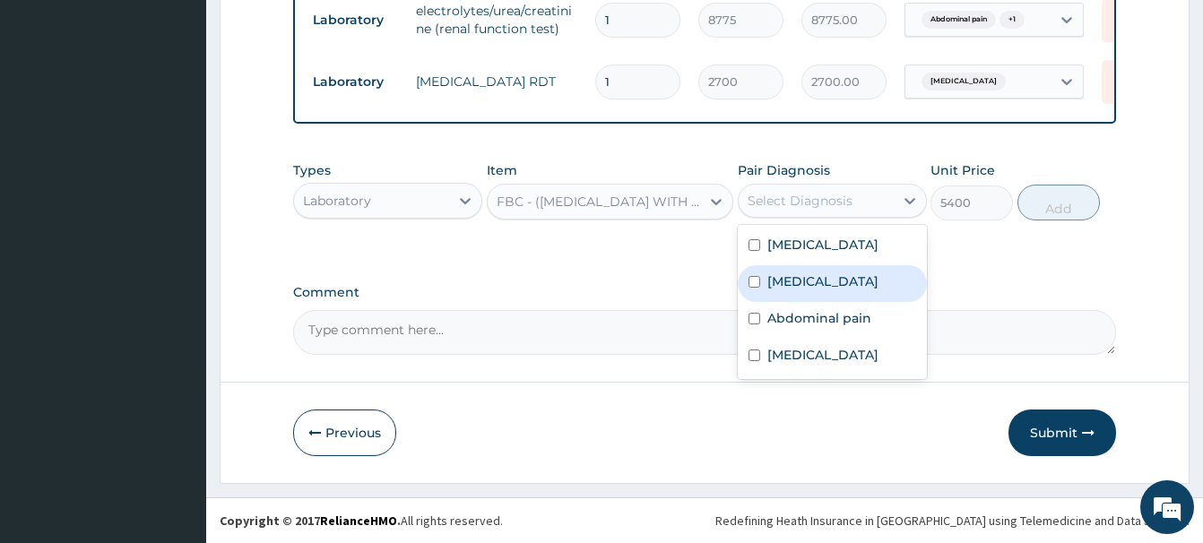
drag, startPoint x: 793, startPoint y: 287, endPoint x: 787, endPoint y: 270, distance: 18.1
click at [793, 286] on label "Sepsis" at bounding box center [822, 281] width 111 height 18
checkbox input "true"
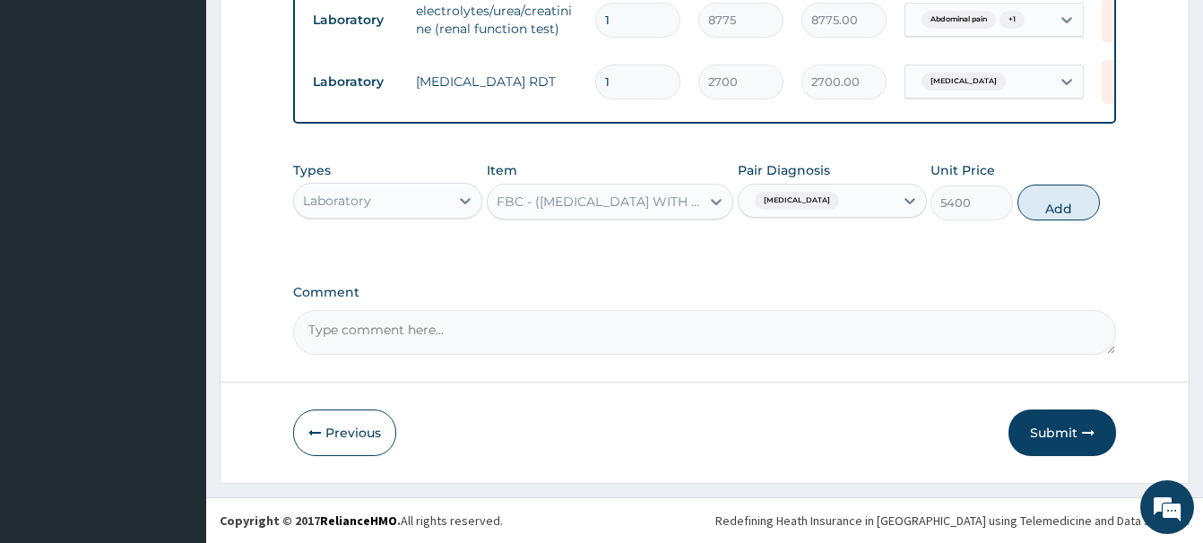
click at [1057, 195] on button "Add" at bounding box center [1058, 203] width 82 height 36
type input "0"
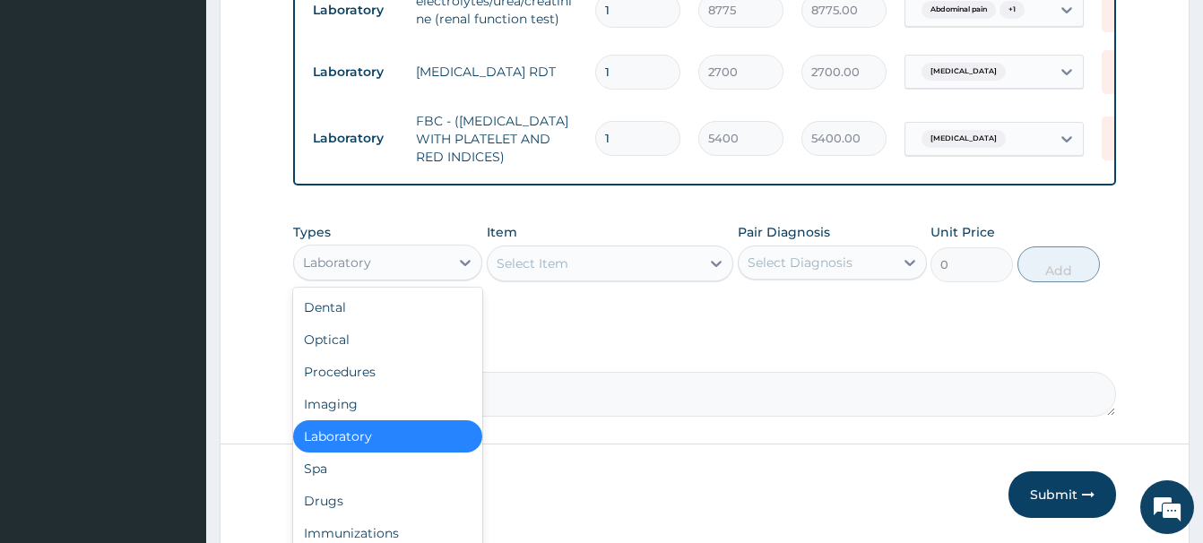
drag, startPoint x: 420, startPoint y: 274, endPoint x: 437, endPoint y: 234, distance: 43.8
click at [419, 273] on div "Laboratory" at bounding box center [371, 262] width 155 height 29
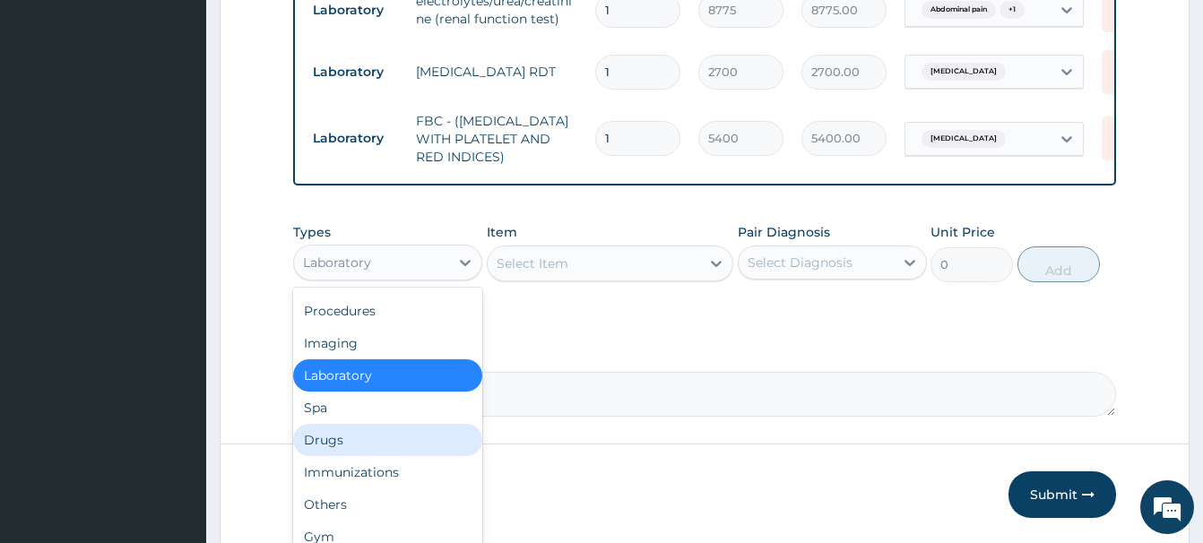
drag, startPoint x: 324, startPoint y: 449, endPoint x: 313, endPoint y: 430, distance: 21.7
click at [322, 443] on div "Drugs" at bounding box center [387, 440] width 189 height 32
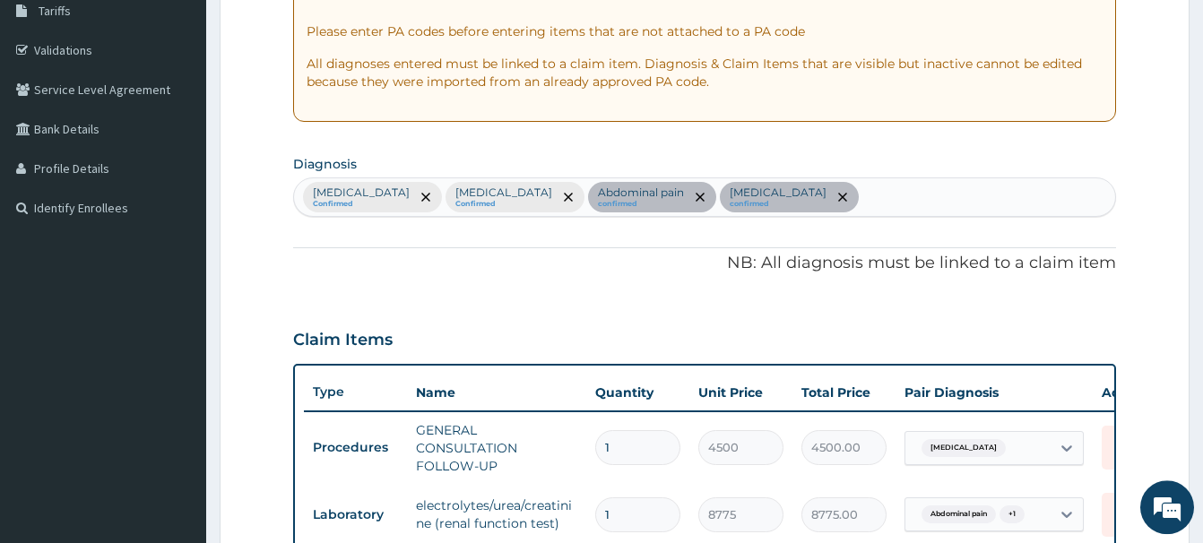
scroll to position [168, 0]
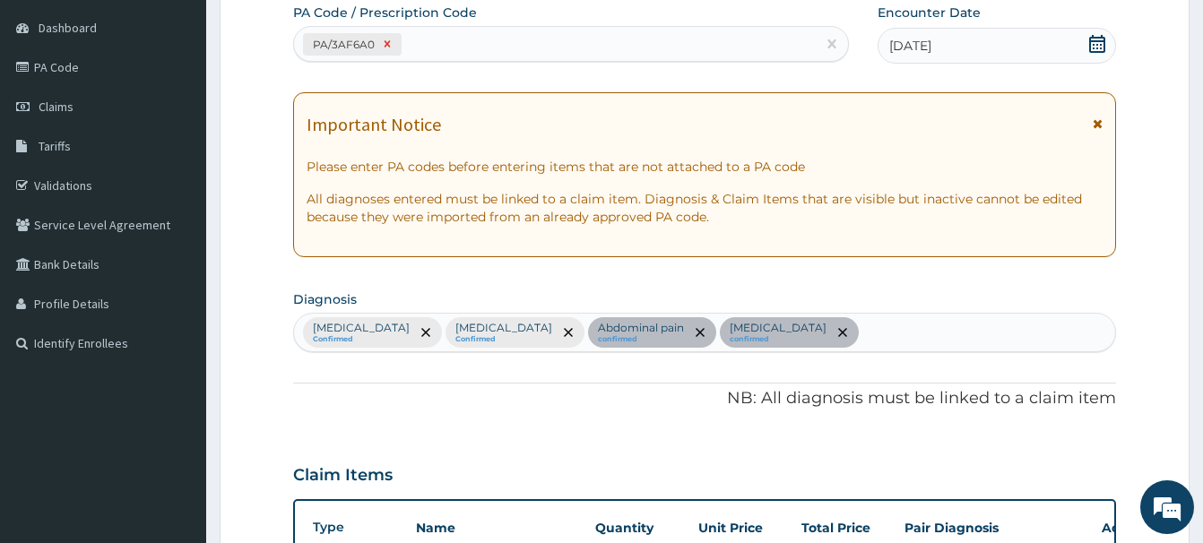
click at [384, 47] on icon at bounding box center [387, 44] width 13 height 13
type input "2700"
type input "2700.00"
type input "5400"
type input "5400.00"
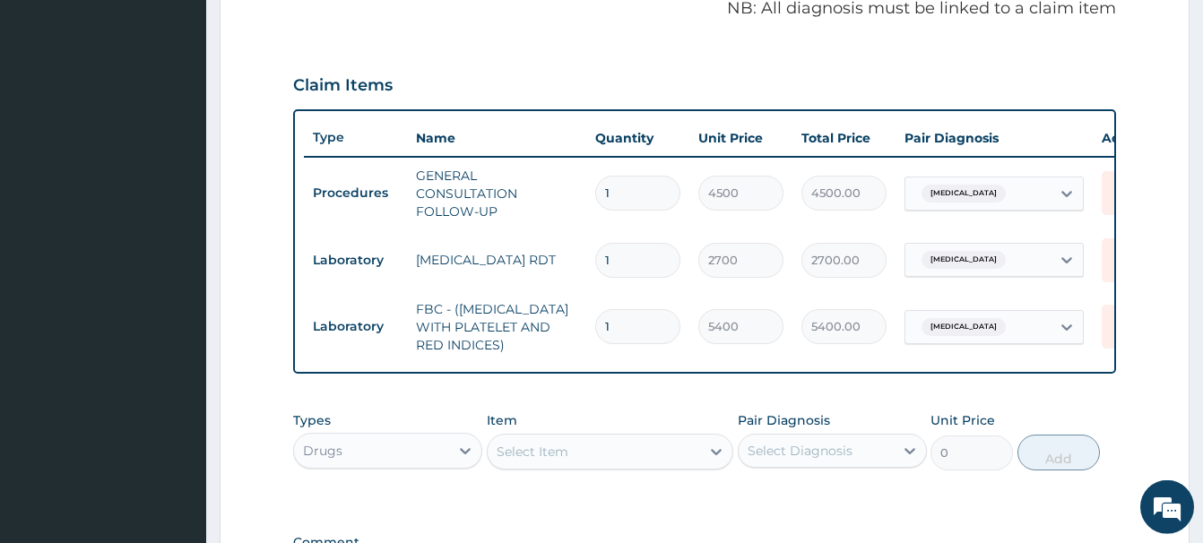
scroll to position [531, 0]
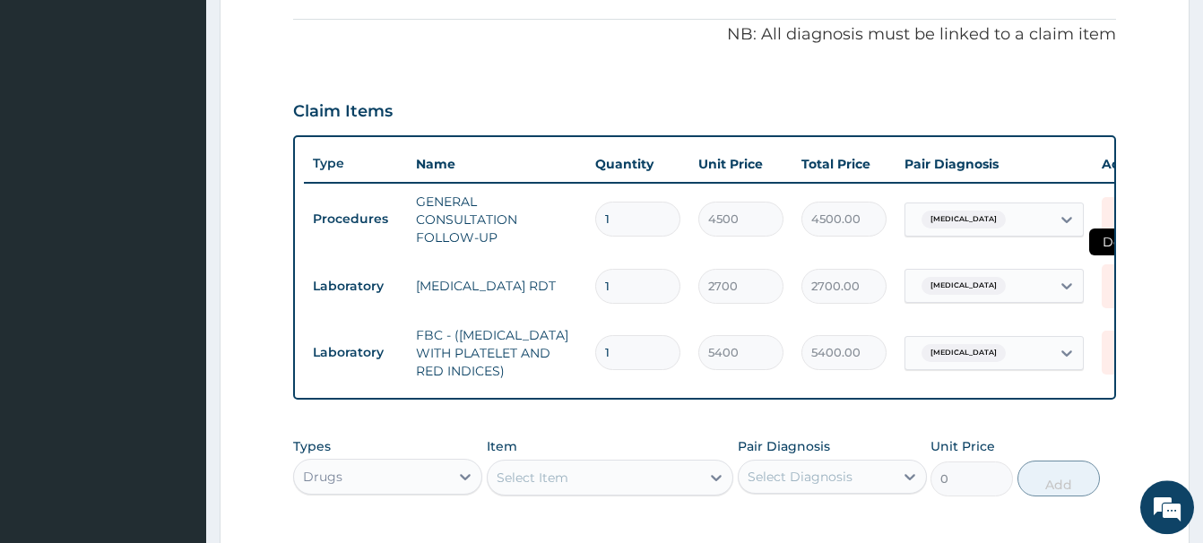
click at [1107, 285] on icon at bounding box center [1120, 286] width 39 height 44
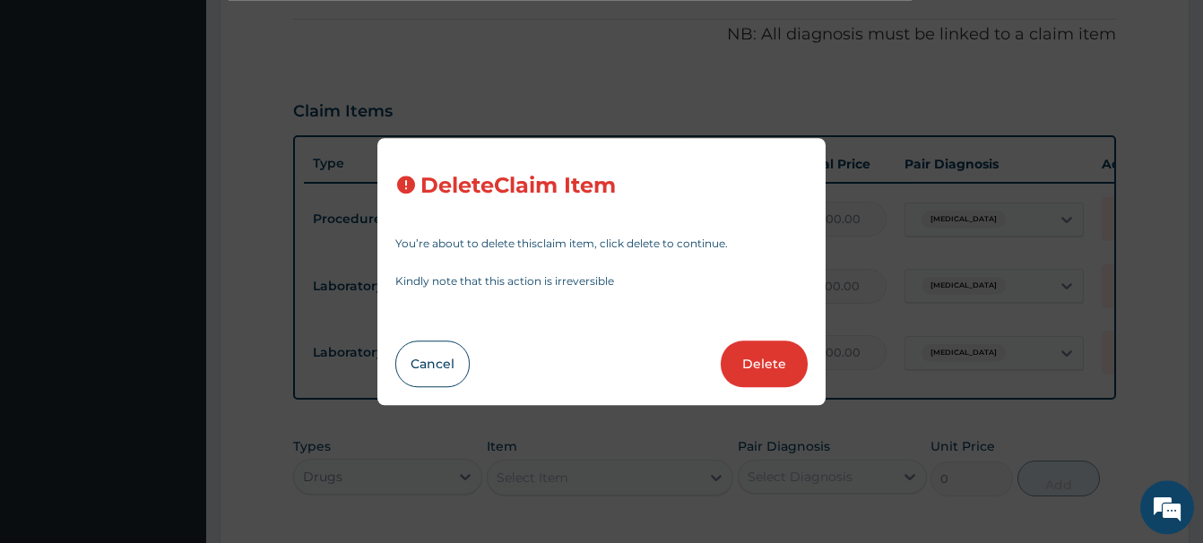
drag, startPoint x: 767, startPoint y: 370, endPoint x: 776, endPoint y: 353, distance: 19.2
click at [766, 371] on button "Delete" at bounding box center [764, 364] width 87 height 47
type input "5400"
type input "5400.00"
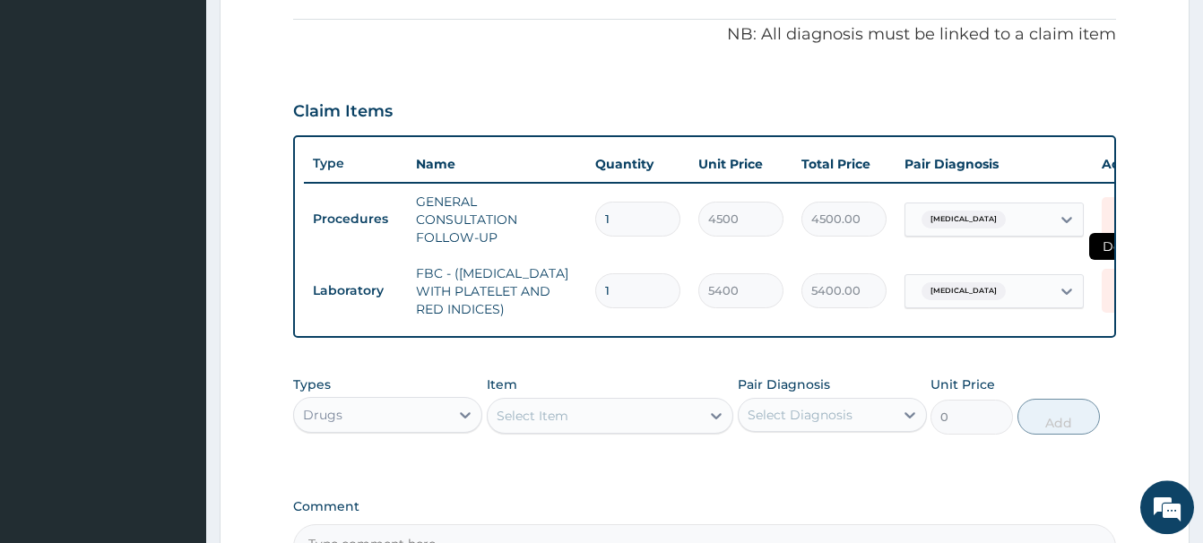
click at [1105, 284] on icon at bounding box center [1120, 291] width 39 height 44
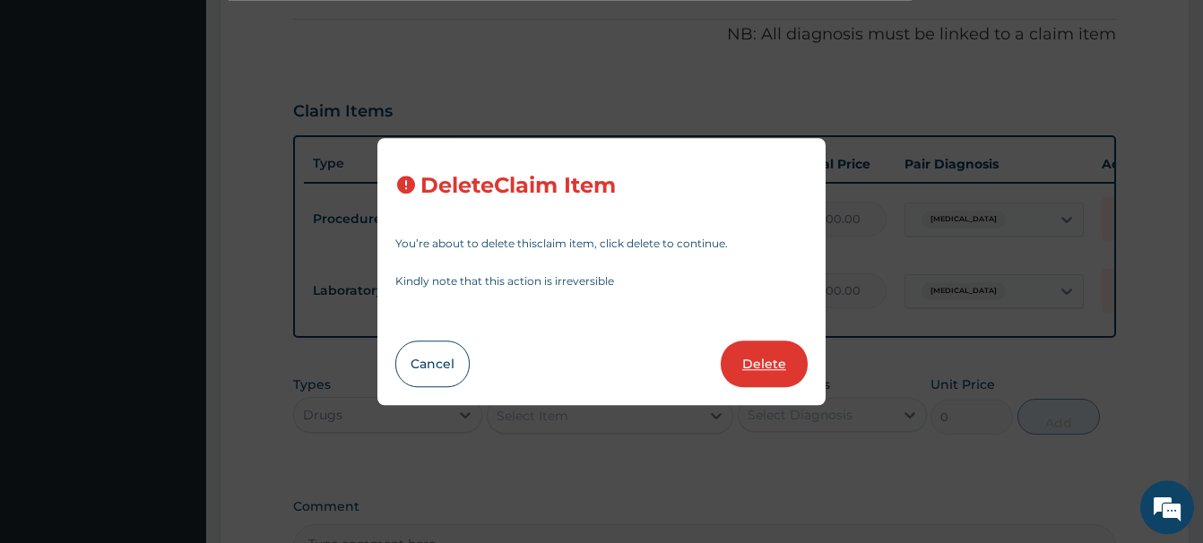
click at [779, 357] on button "Delete" at bounding box center [764, 364] width 87 height 47
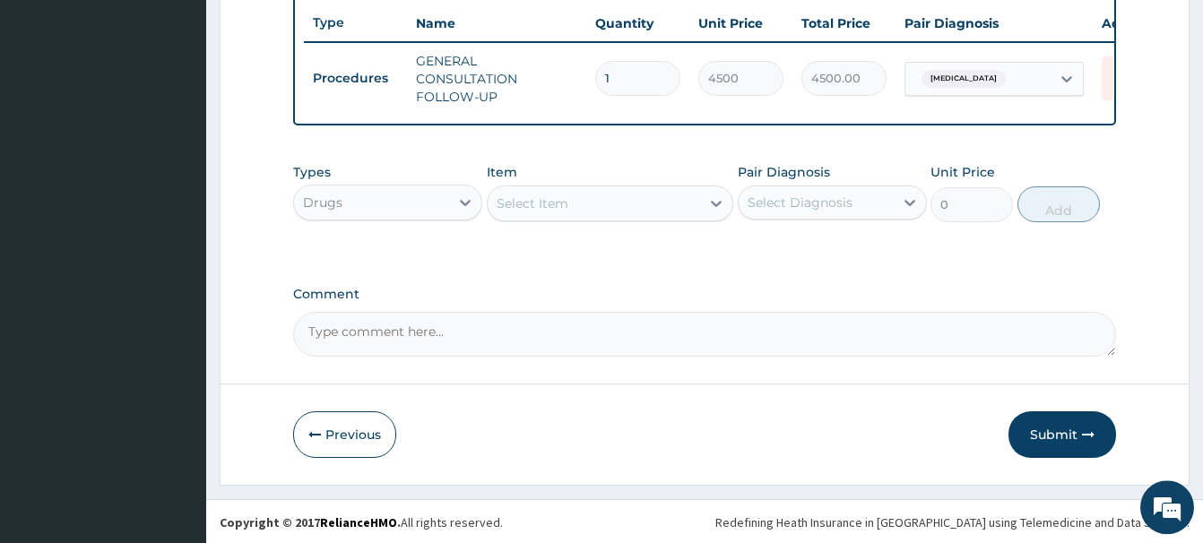
scroll to position [674, 0]
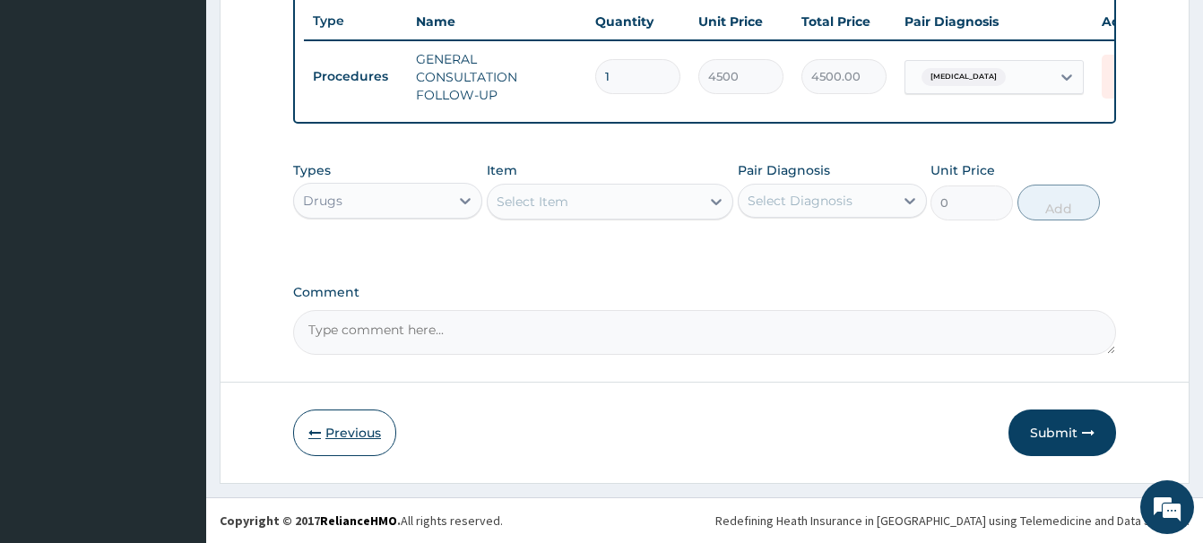
click at [361, 435] on button "Previous" at bounding box center [344, 433] width 103 height 47
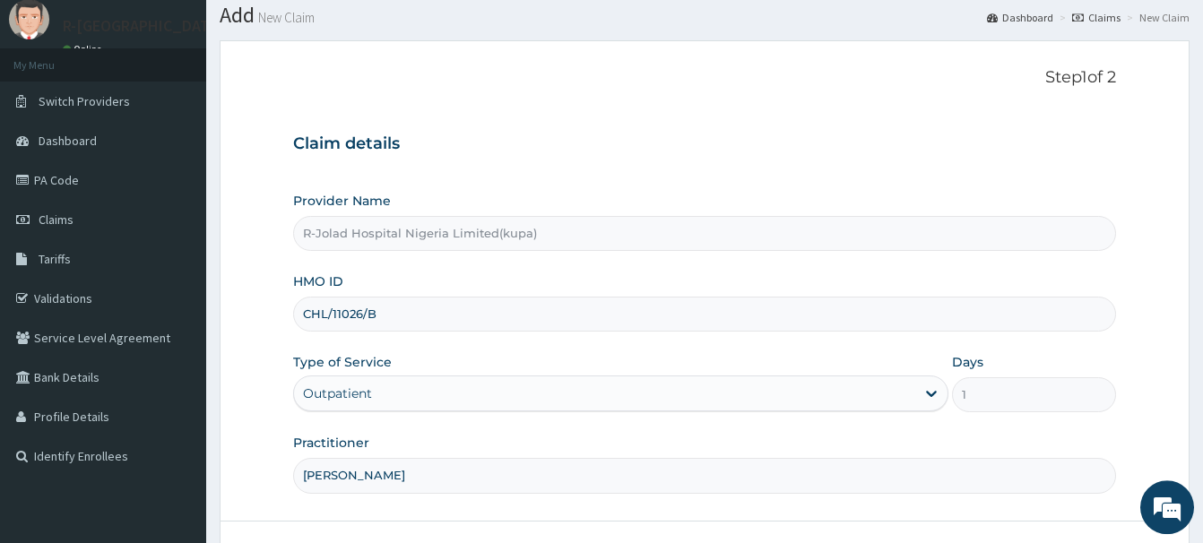
scroll to position [11, 0]
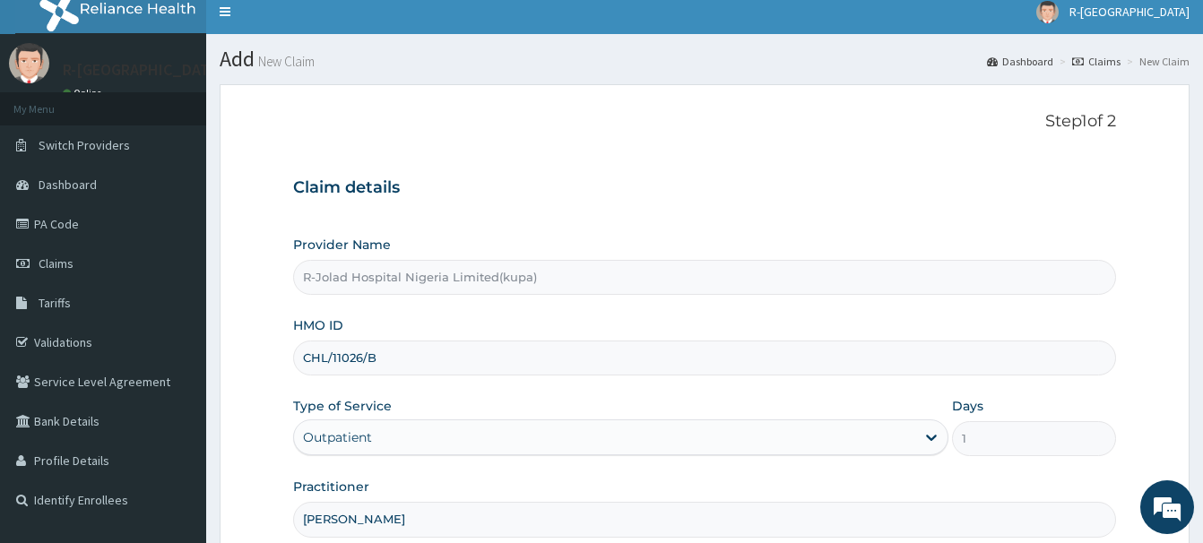
drag, startPoint x: 390, startPoint y: 368, endPoint x: 298, endPoint y: 367, distance: 91.4
click at [298, 367] on input "CHL/11026/B" at bounding box center [704, 358] width 823 height 35
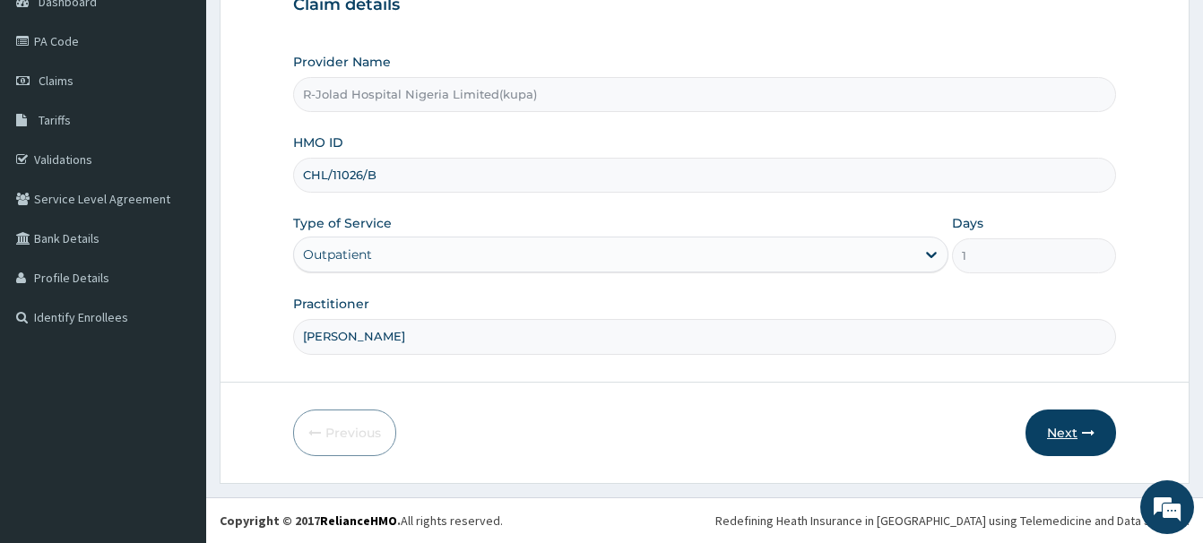
click at [1071, 436] on button "Next" at bounding box center [1070, 433] width 91 height 47
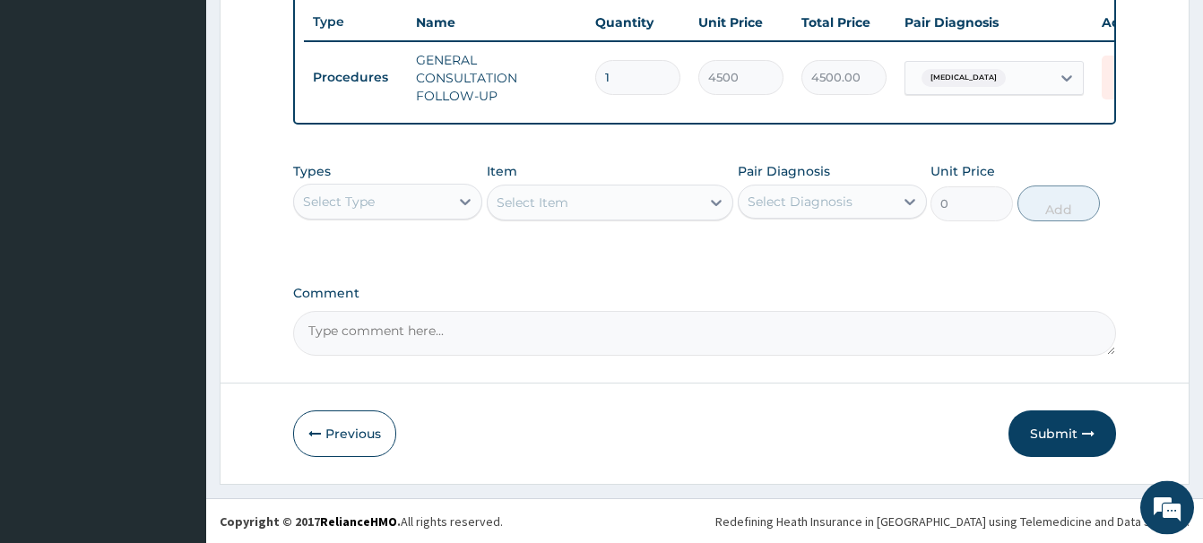
scroll to position [674, 0]
click at [1070, 432] on button "Submit" at bounding box center [1062, 433] width 108 height 47
click at [1041, 433] on button "Submit" at bounding box center [1062, 433] width 108 height 47
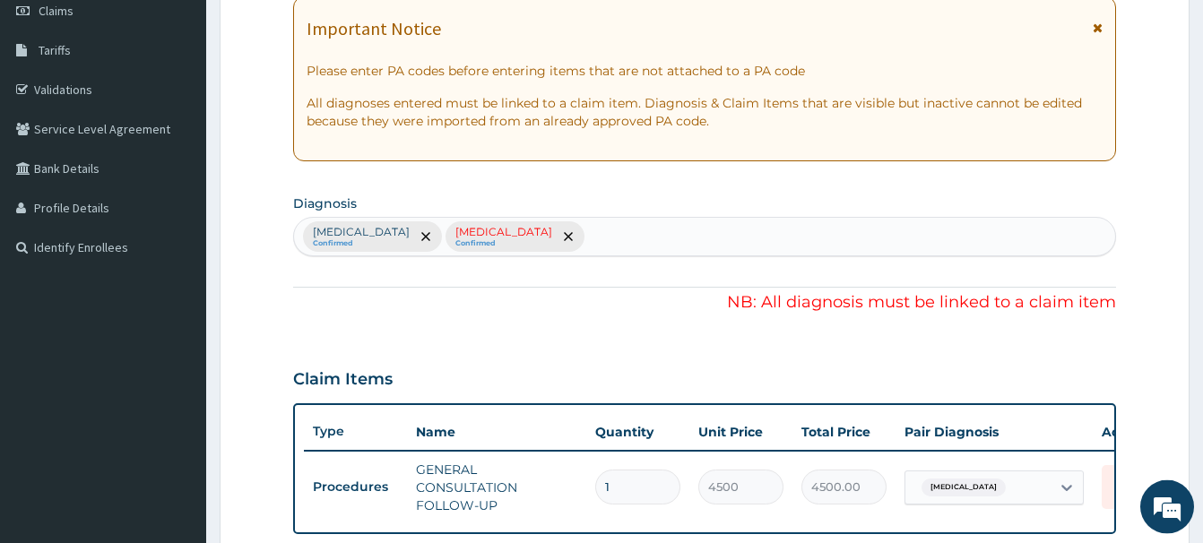
scroll to position [34, 0]
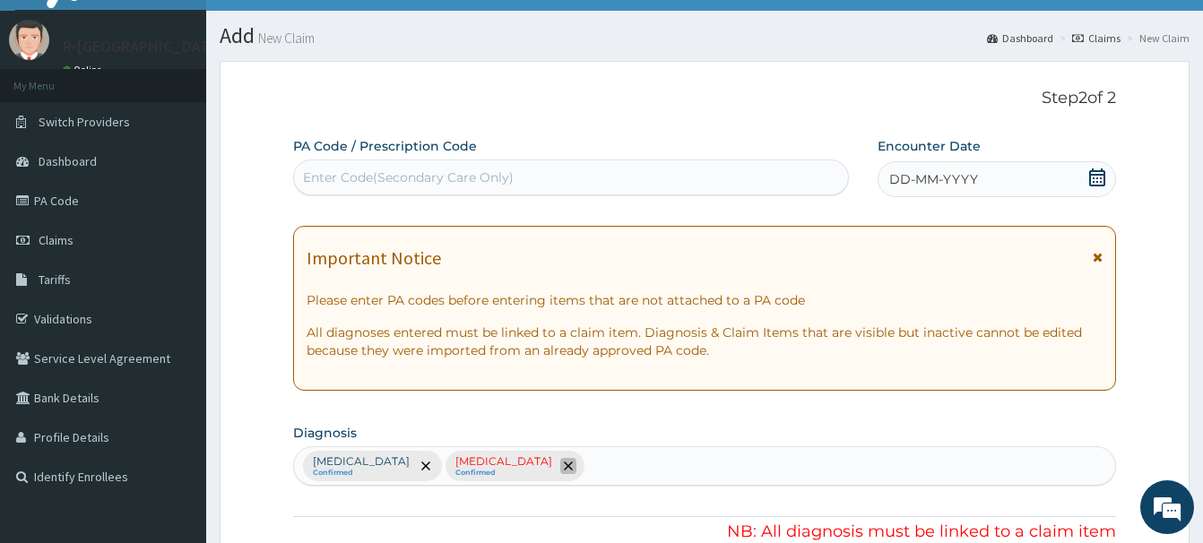
click at [560, 461] on span "remove selection option" at bounding box center [568, 466] width 16 height 16
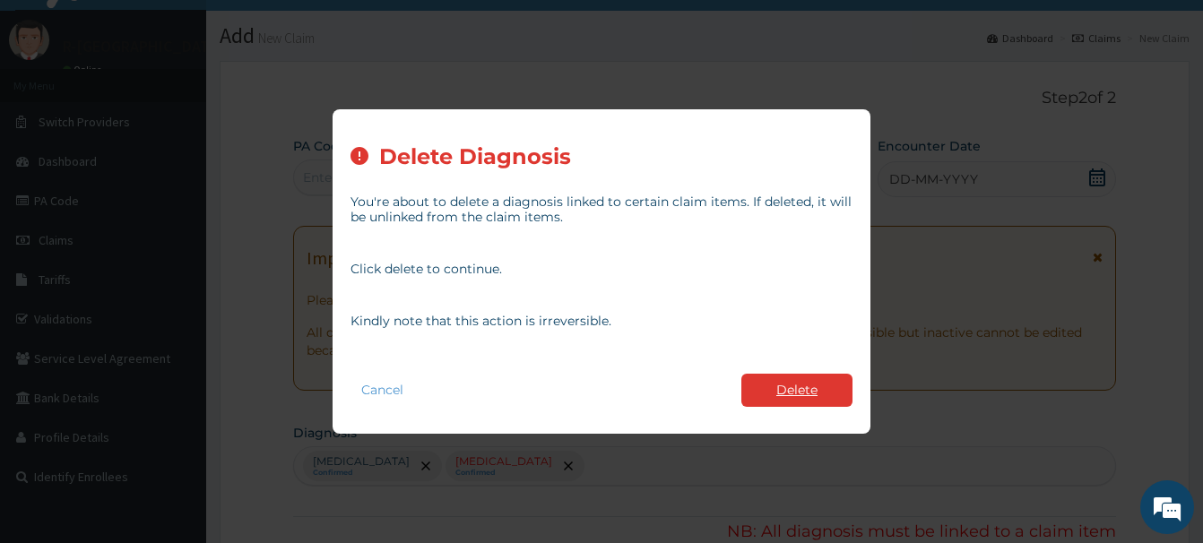
click at [815, 384] on button "Delete" at bounding box center [796, 390] width 111 height 33
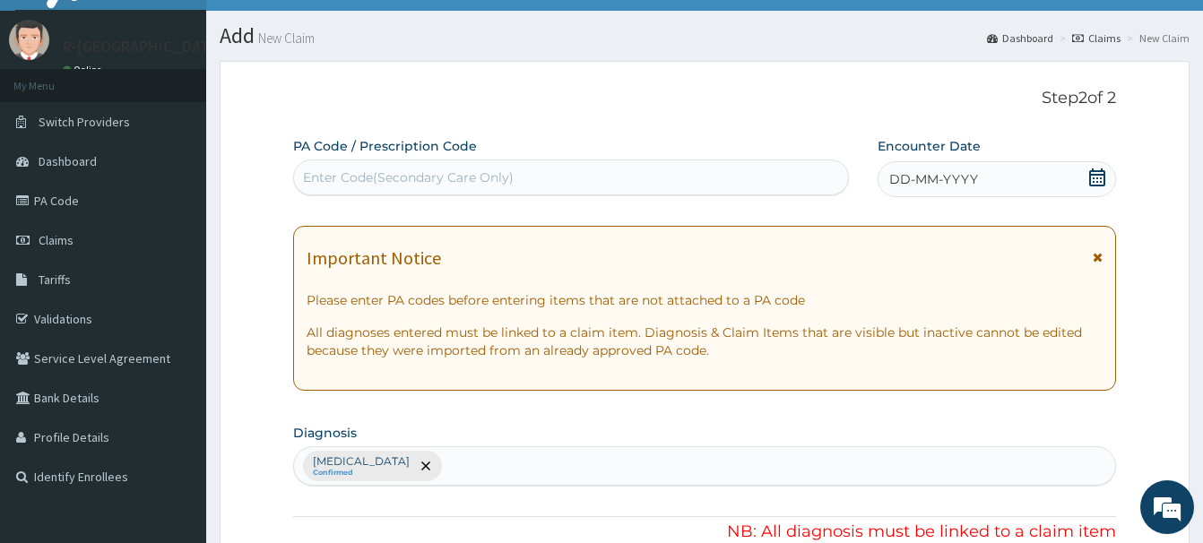
click at [1098, 181] on icon at bounding box center [1097, 177] width 16 height 18
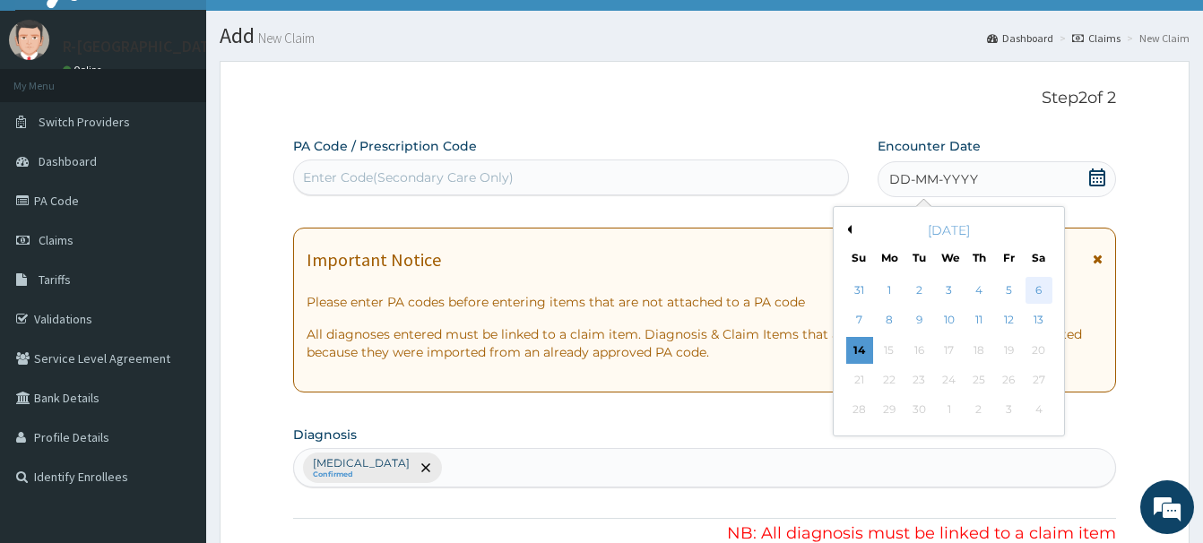
click at [1041, 293] on div "6" at bounding box center [1038, 290] width 27 height 27
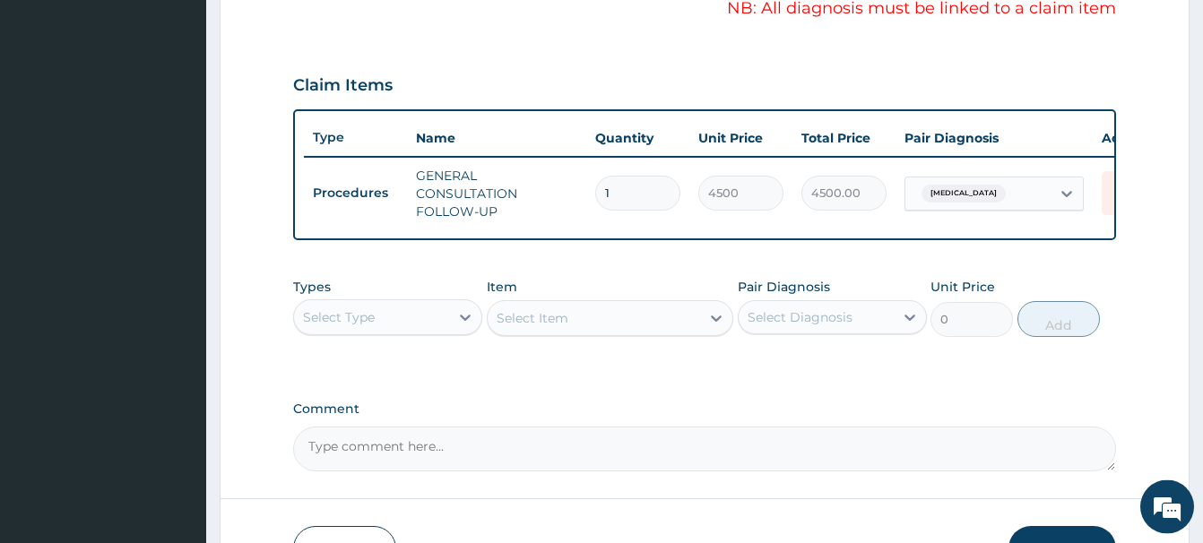
scroll to position [583, 0]
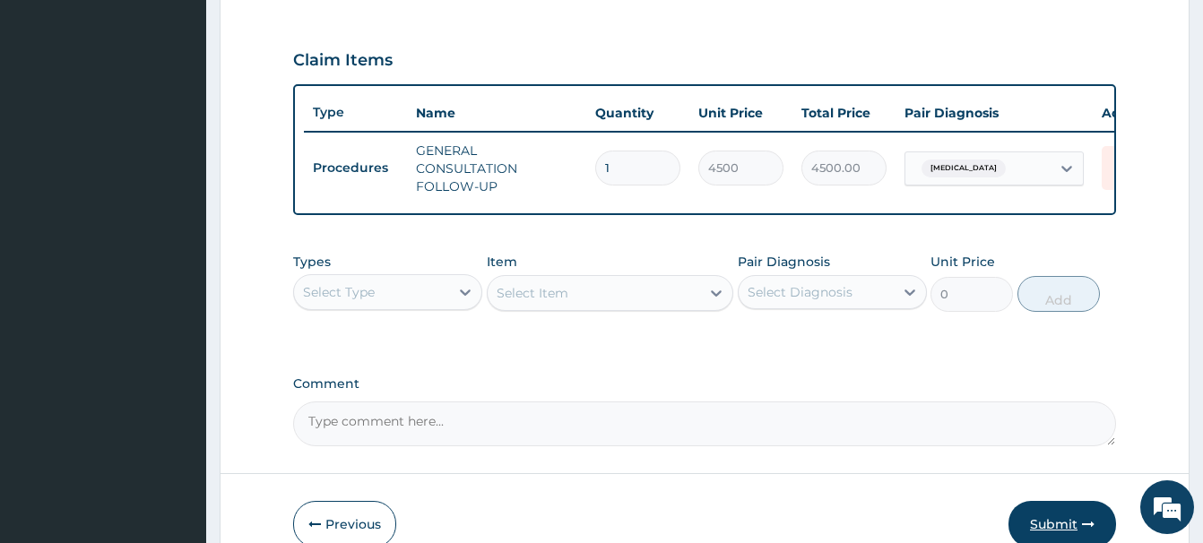
click at [1074, 520] on button "Submit" at bounding box center [1062, 524] width 108 height 47
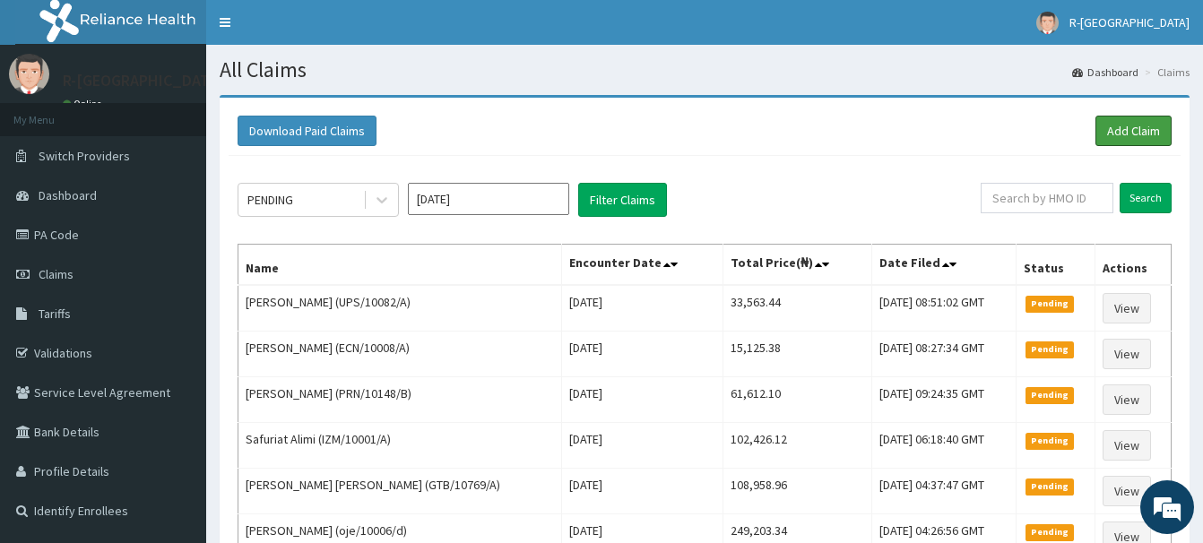
click at [1119, 125] on link "Add Claim" at bounding box center [1133, 131] width 76 height 30
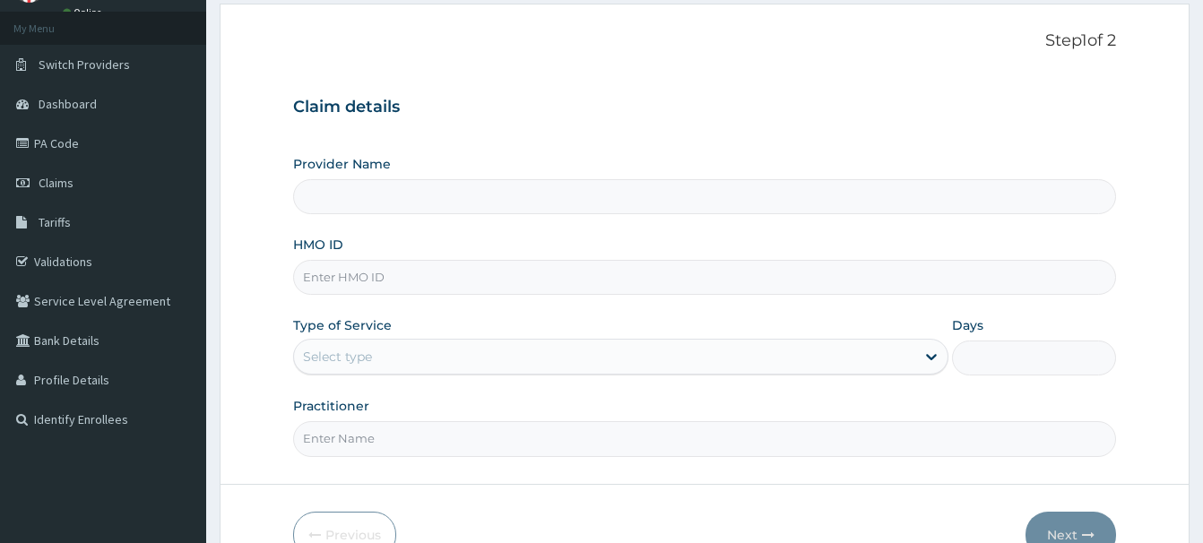
scroll to position [91, 0]
paste input "CHL/11026/B"
type input "CHL/11026/B"
type input "R-Jolad Hospital Nigeria Limited(kupa)"
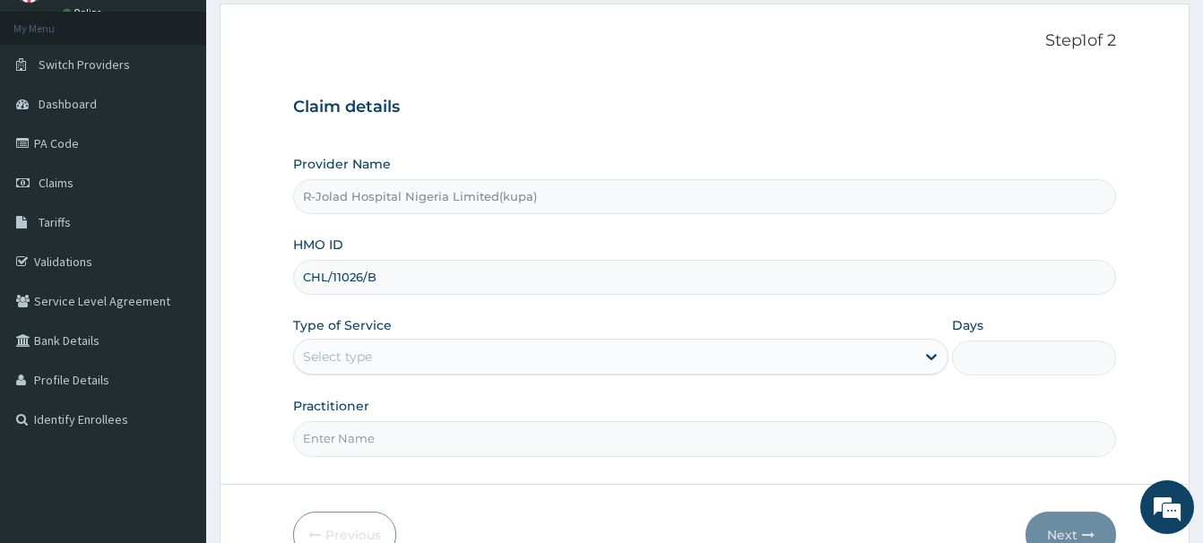
type input "CHL/11026/B"
click at [332, 356] on div "Select type" at bounding box center [337, 357] width 69 height 18
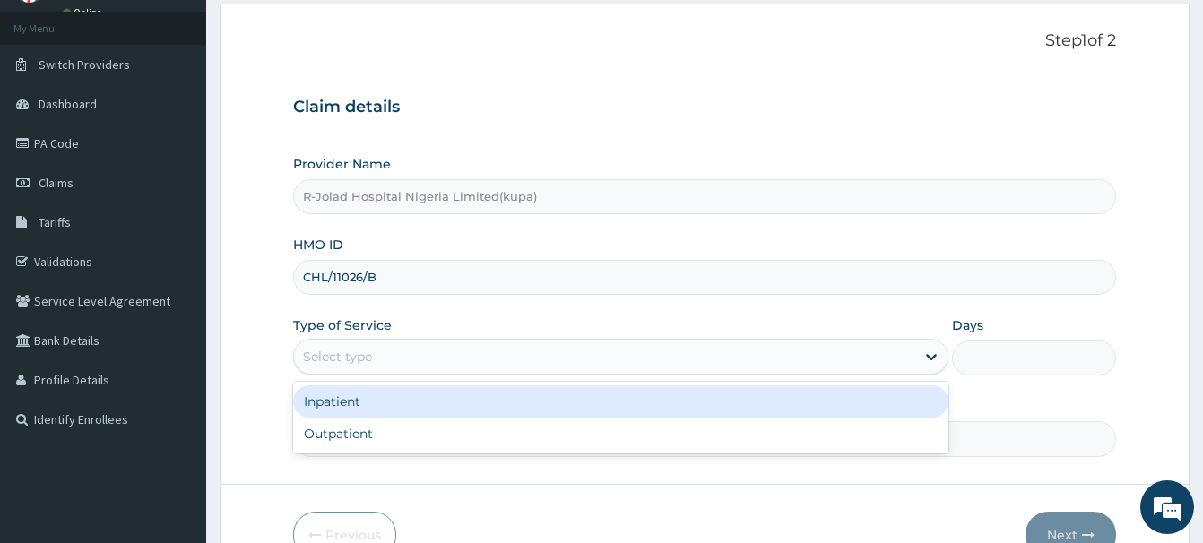
click at [326, 410] on div "Inpatient" at bounding box center [620, 401] width 655 height 32
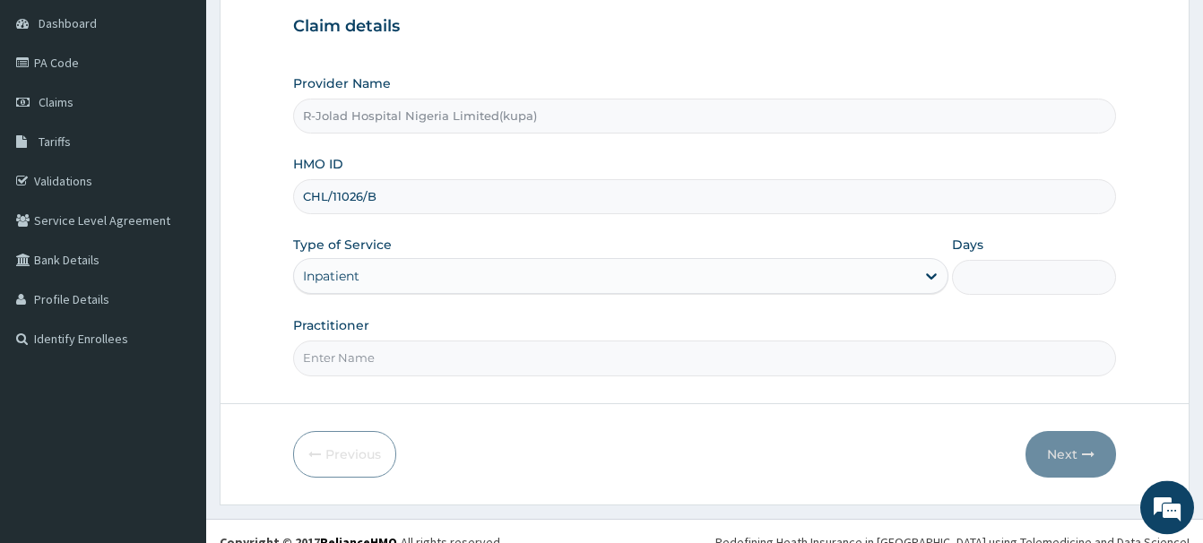
scroll to position [194, 0]
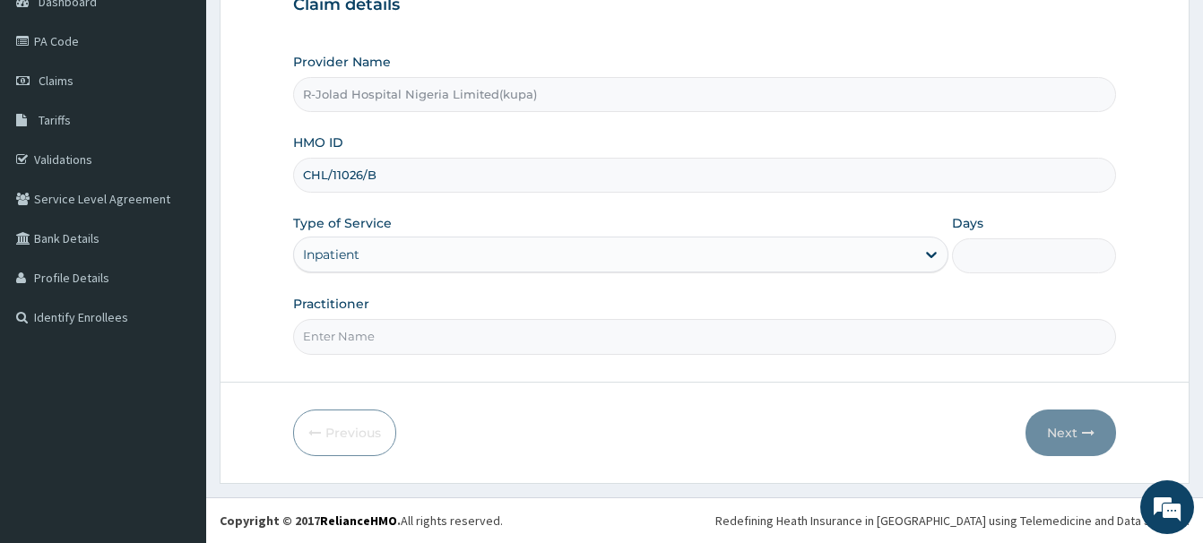
click at [1040, 254] on input "Days" at bounding box center [1034, 255] width 164 height 35
type input "2"
click at [316, 334] on input "Practitioner" at bounding box center [704, 336] width 823 height 35
drag, startPoint x: 341, startPoint y: 342, endPoint x: 329, endPoint y: 340, distance: 12.8
paste input "Sandra Barovbe"
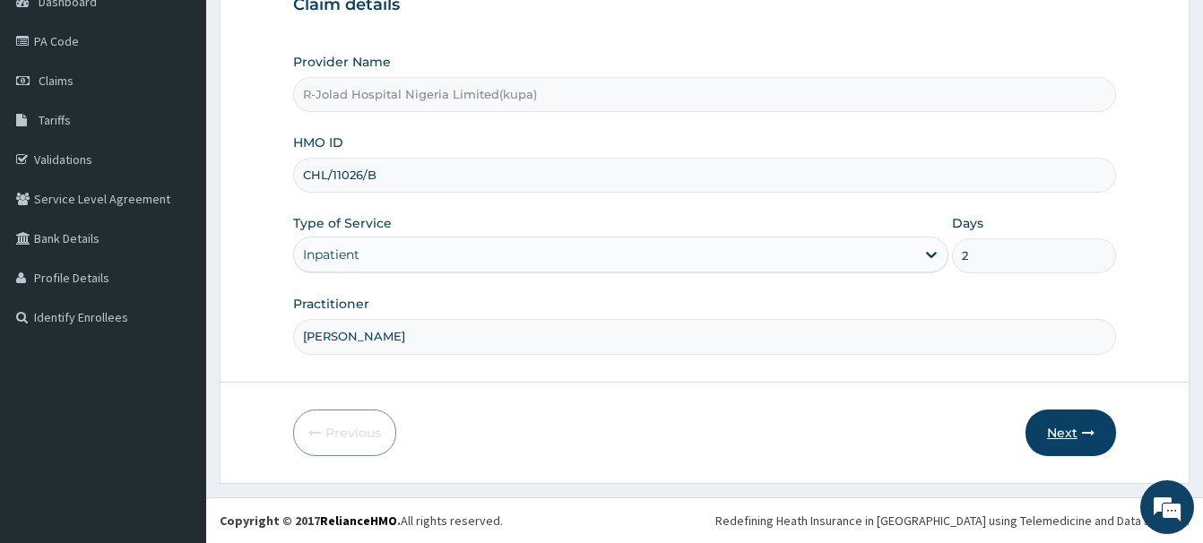
type input "Sandra Barovbe"
click at [1057, 443] on button "Next" at bounding box center [1070, 433] width 91 height 47
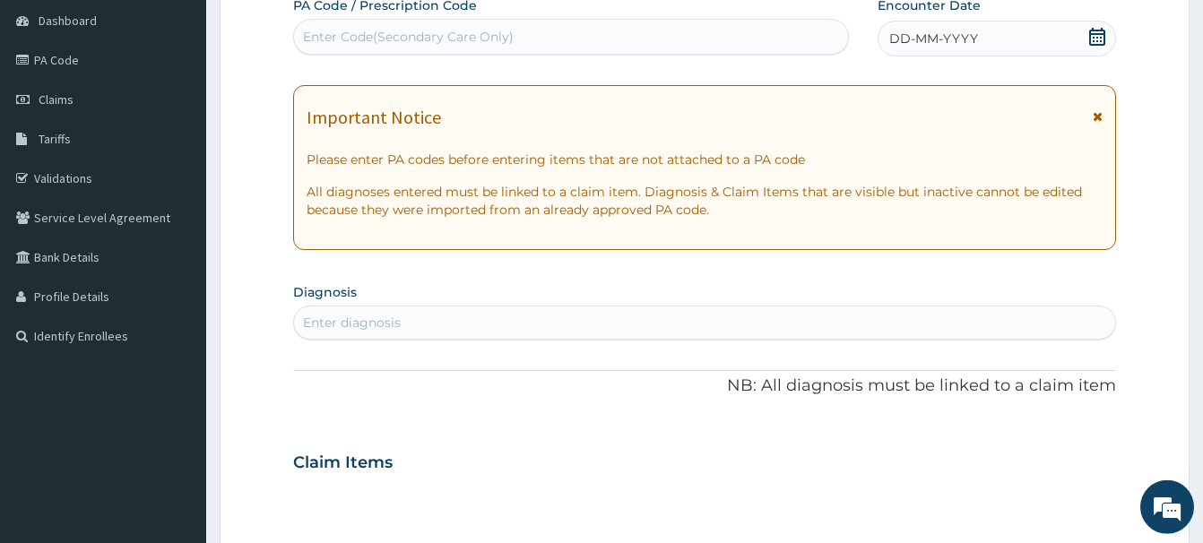
scroll to position [0, 0]
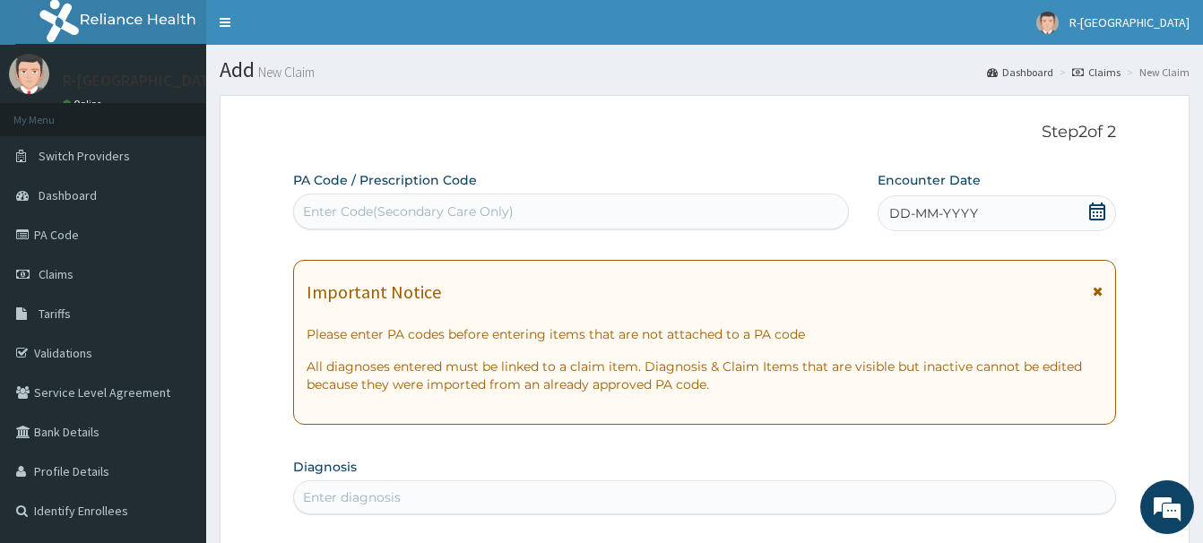
click at [1090, 209] on icon at bounding box center [1097, 212] width 16 height 18
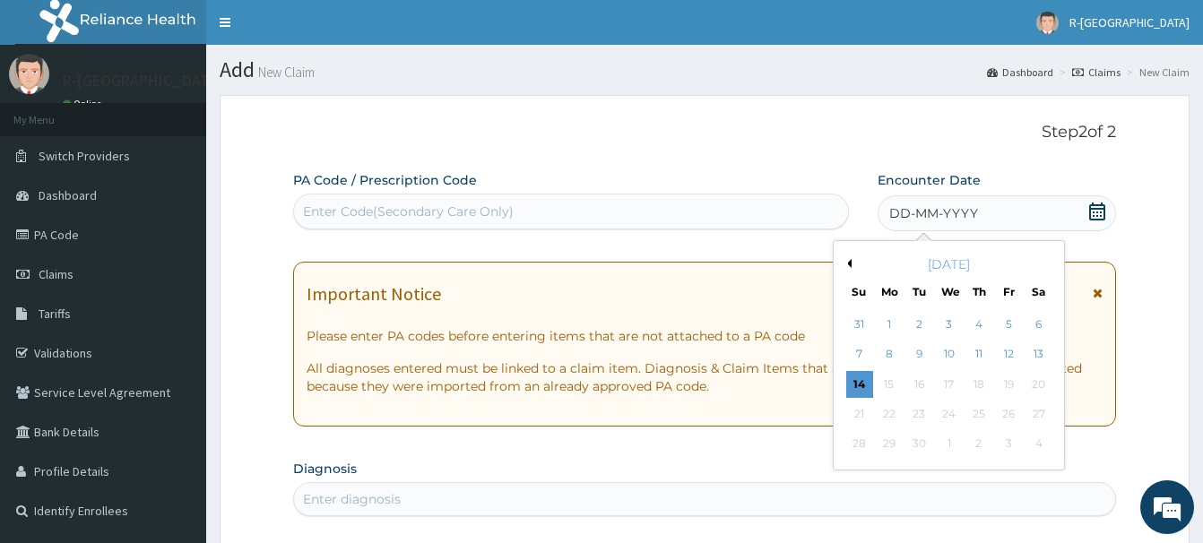
drag, startPoint x: 1042, startPoint y: 322, endPoint x: 1036, endPoint y: 306, distance: 17.3
click at [1042, 318] on div "6" at bounding box center [1038, 324] width 27 height 27
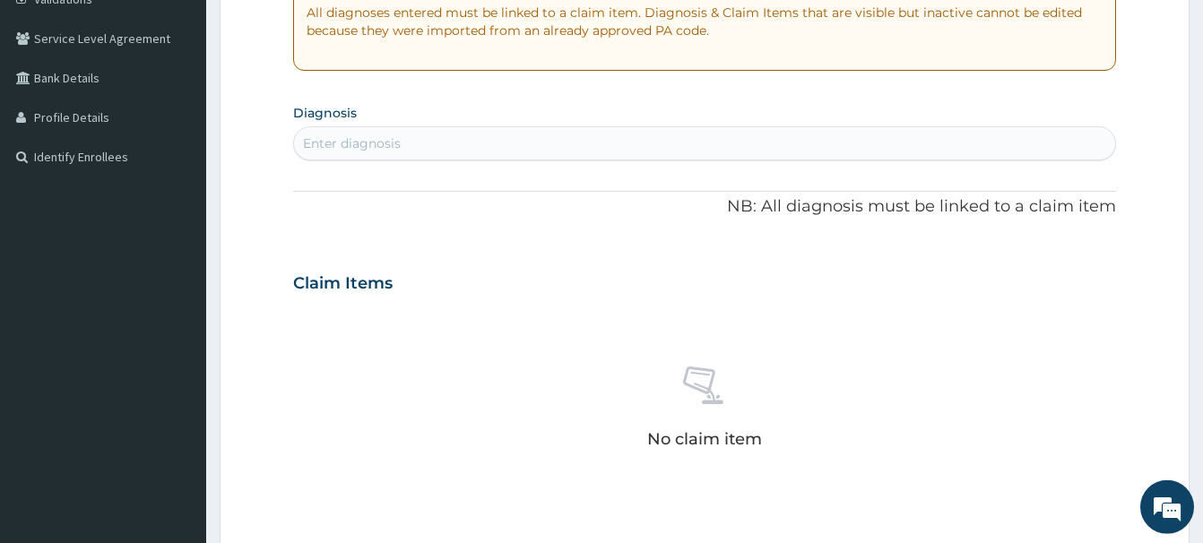
scroll to position [366, 0]
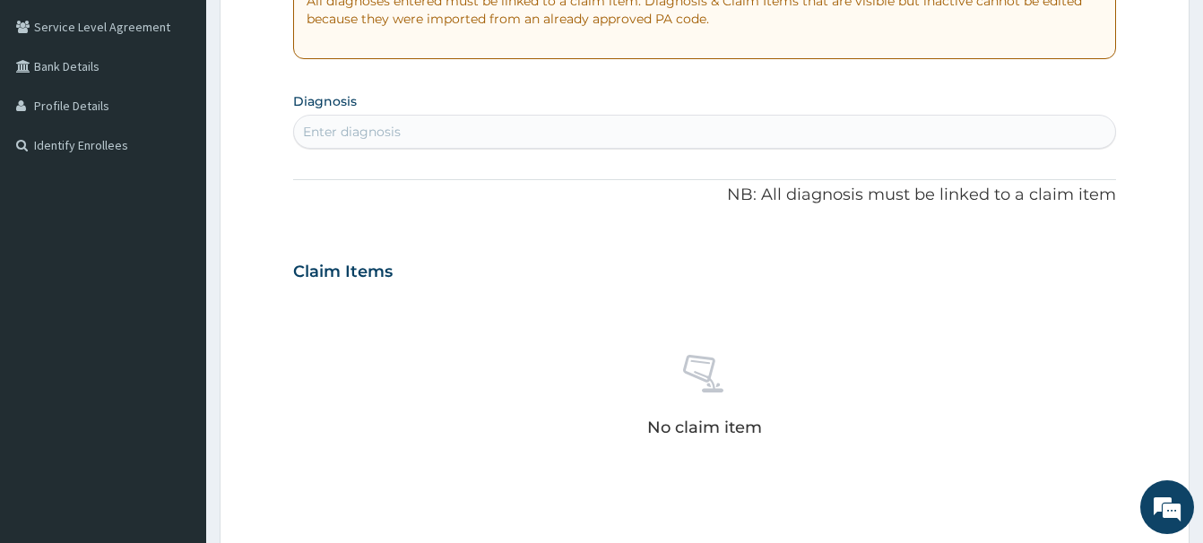
click at [319, 135] on div "Enter diagnosis" at bounding box center [352, 132] width 98 height 18
type input "MALA"
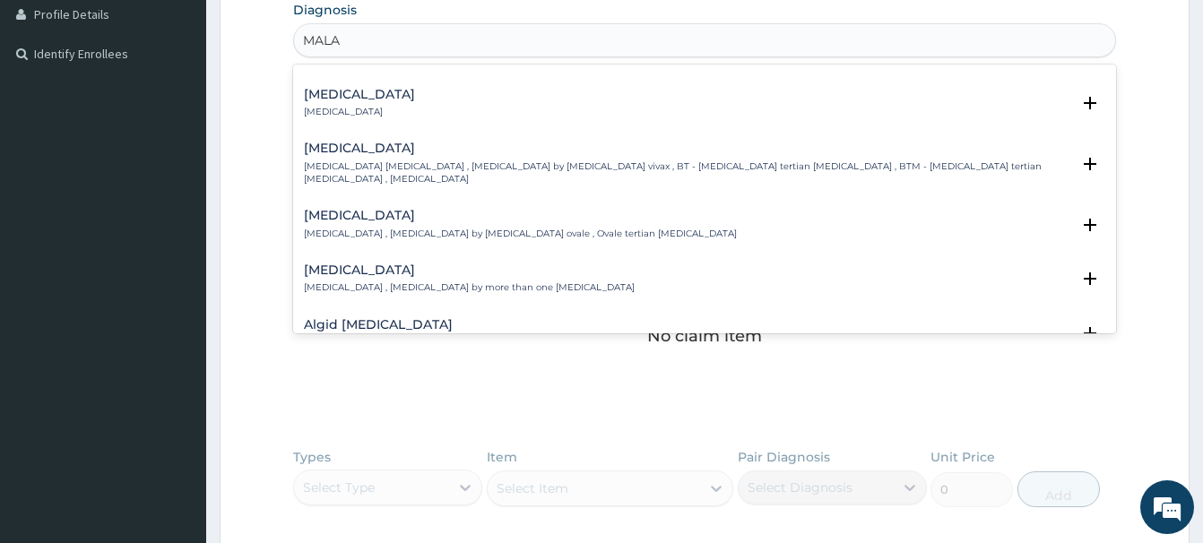
scroll to position [0, 0]
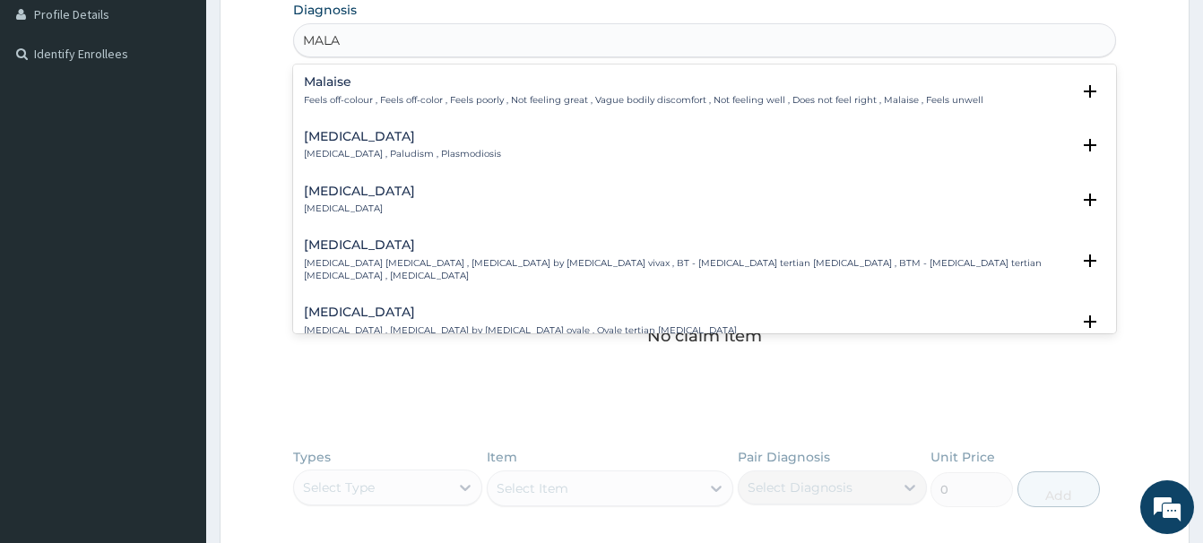
click at [338, 142] on h4 "Malaria" at bounding box center [402, 136] width 197 height 13
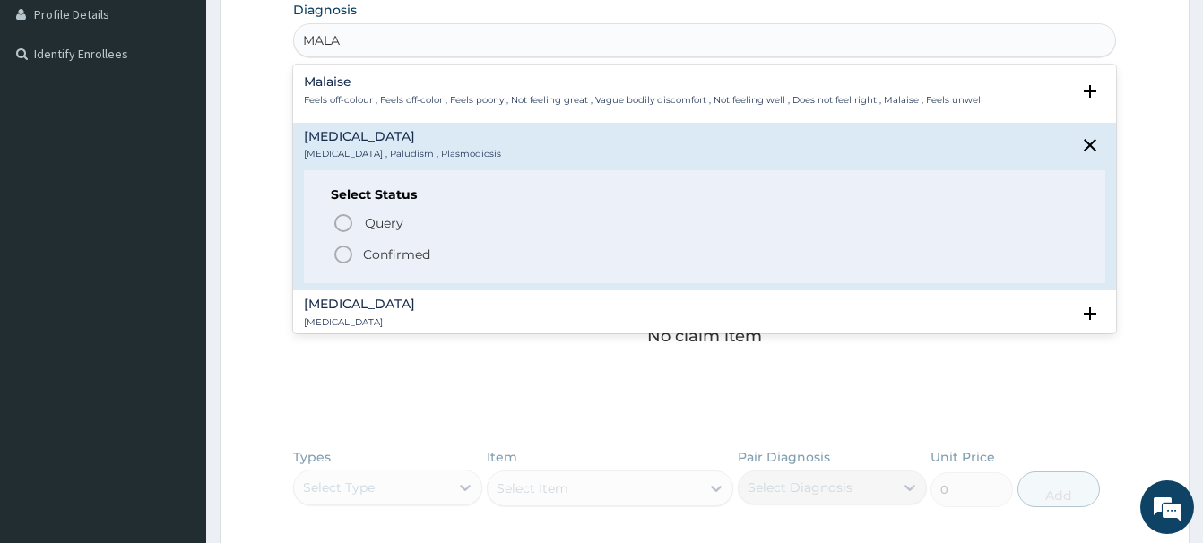
click at [336, 253] on circle "status option filled" at bounding box center [343, 254] width 16 height 16
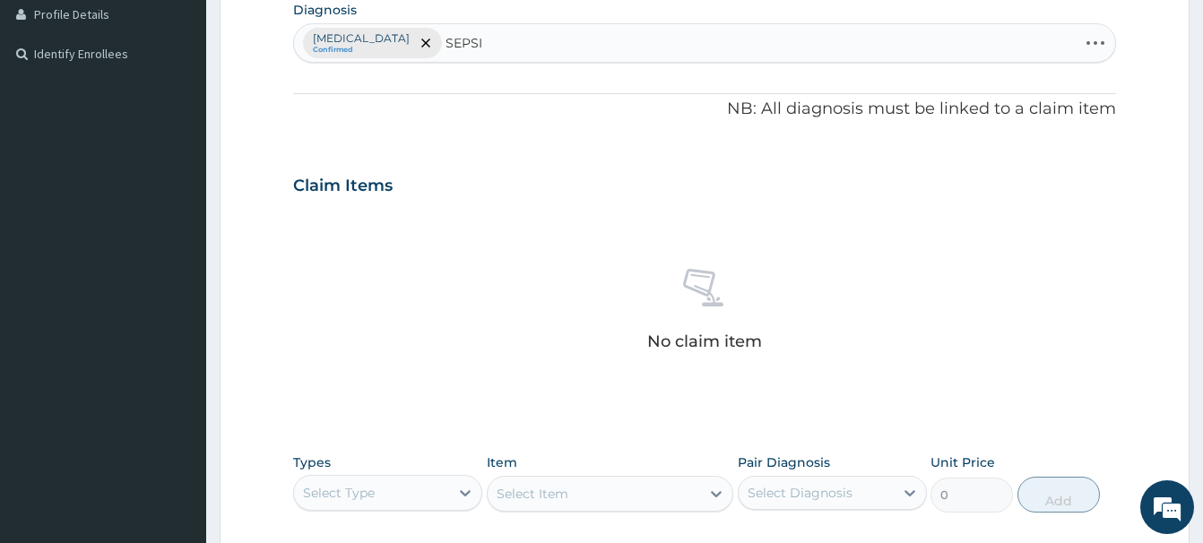
type input "SEPSIS"
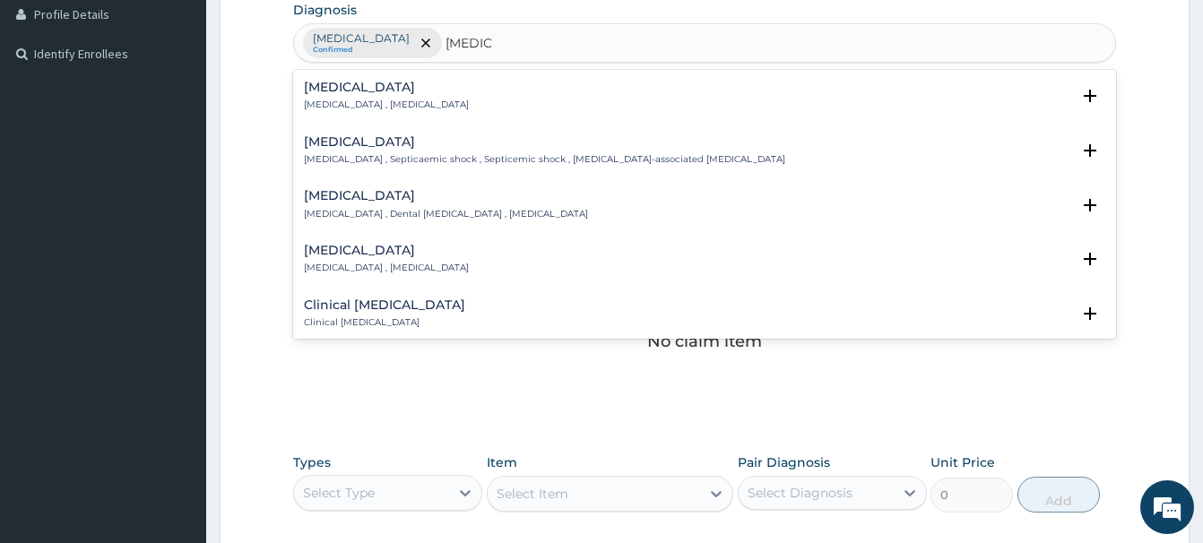
click at [312, 89] on h4 "Sepsis" at bounding box center [386, 87] width 165 height 13
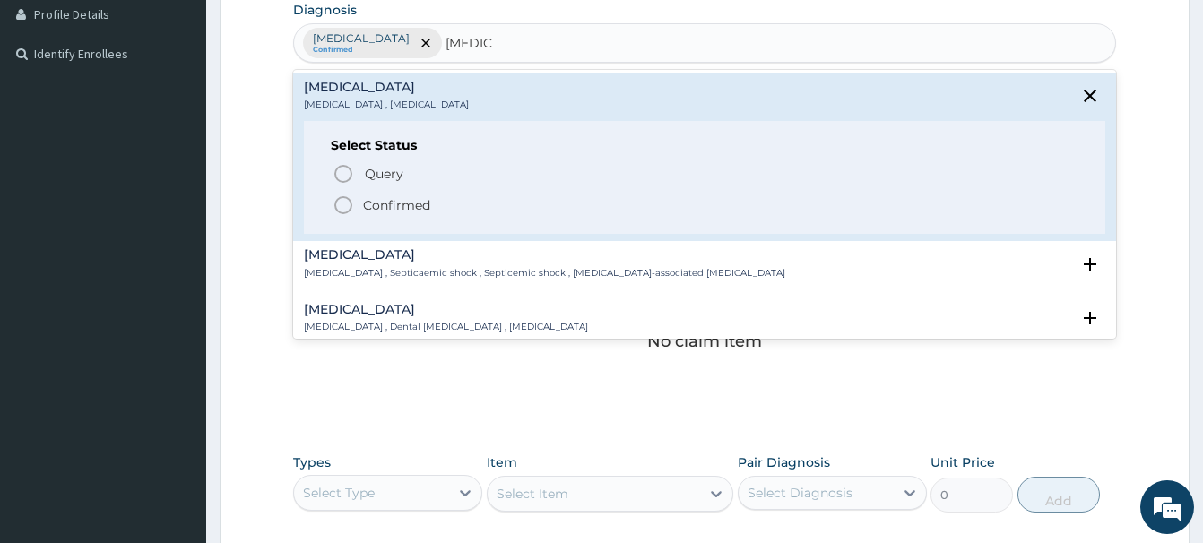
click at [344, 211] on icon "status option filled" at bounding box center [343, 205] width 22 height 22
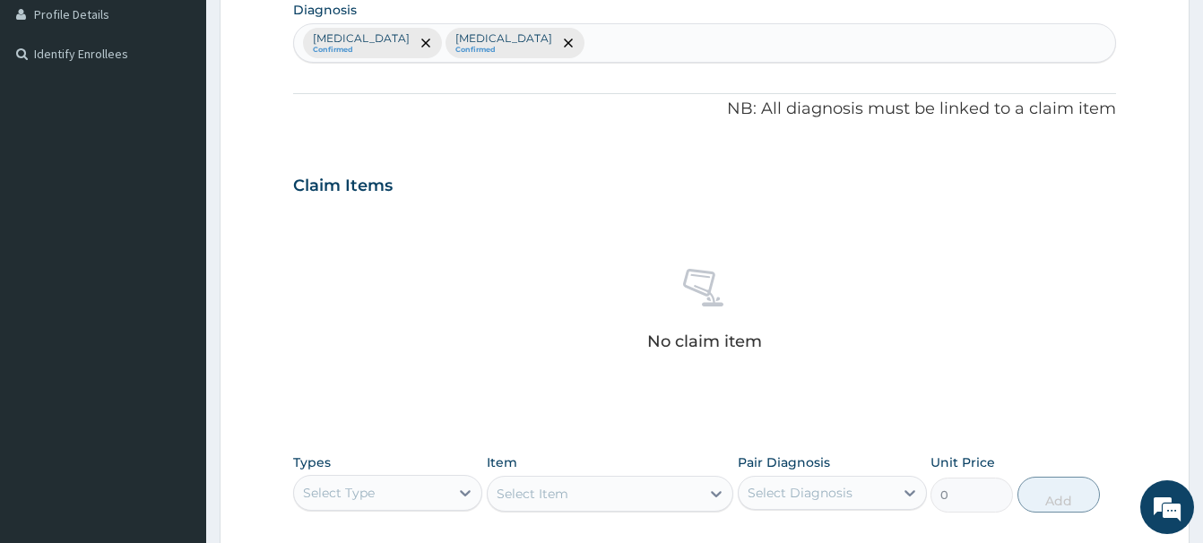
scroll to position [749, 0]
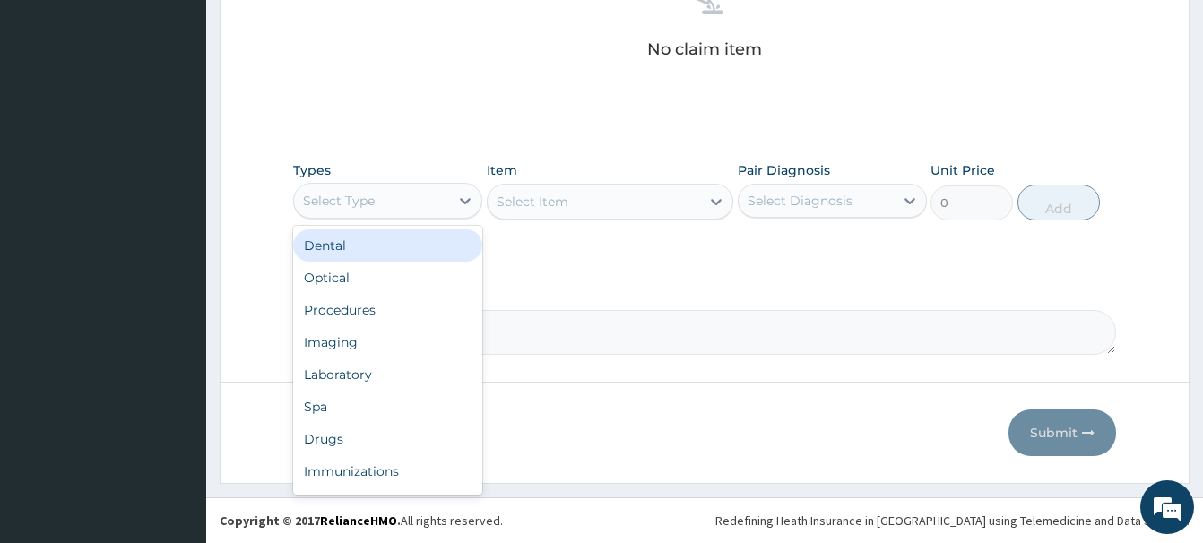
click at [362, 186] on div "Select Type" at bounding box center [387, 201] width 189 height 36
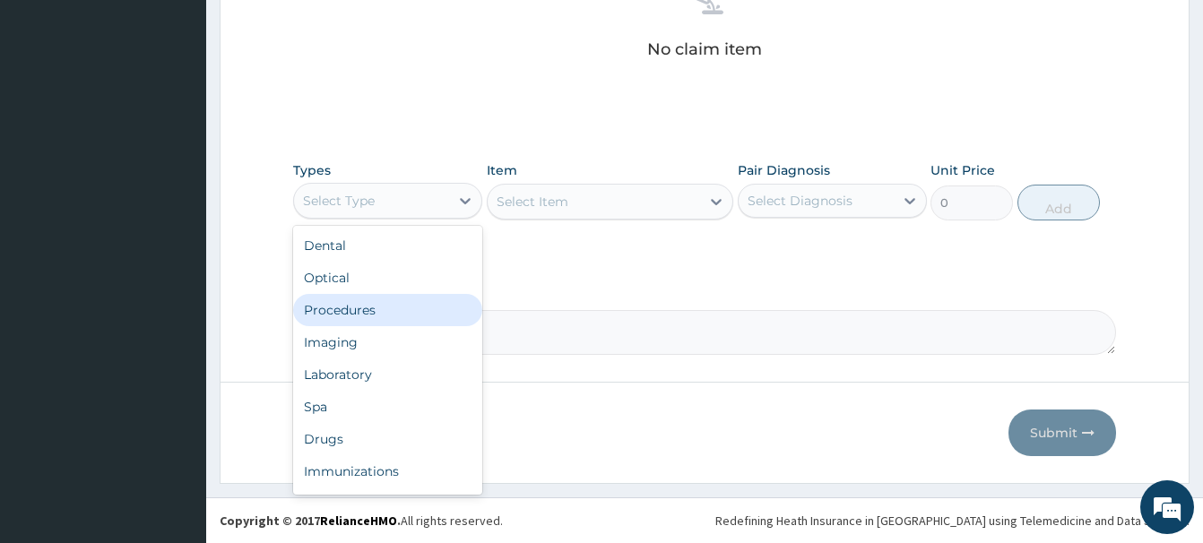
click at [341, 307] on div "Procedures" at bounding box center [387, 310] width 189 height 32
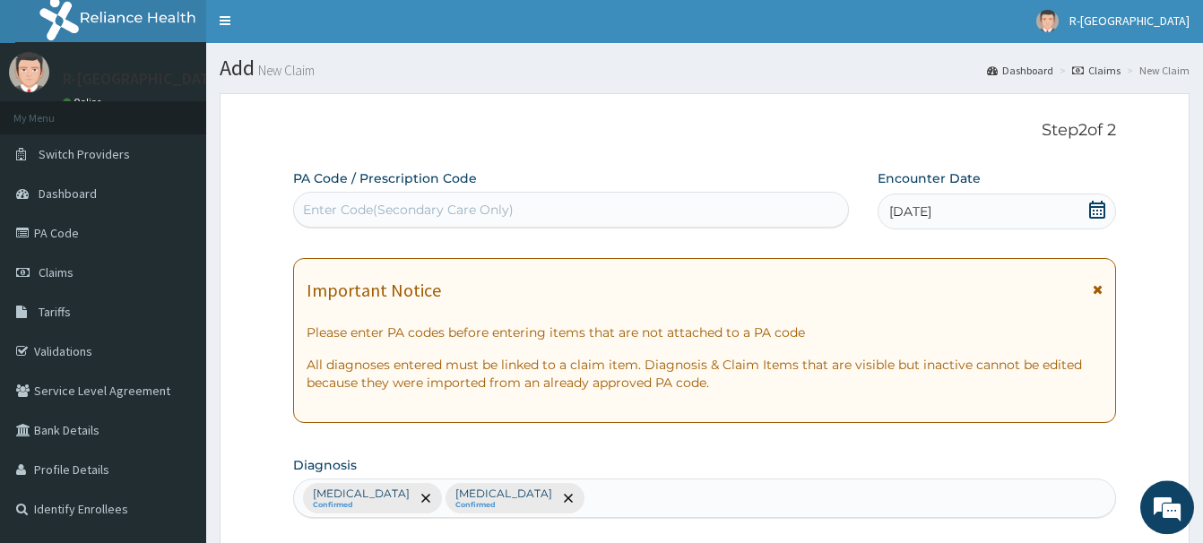
scroll to position [0, 0]
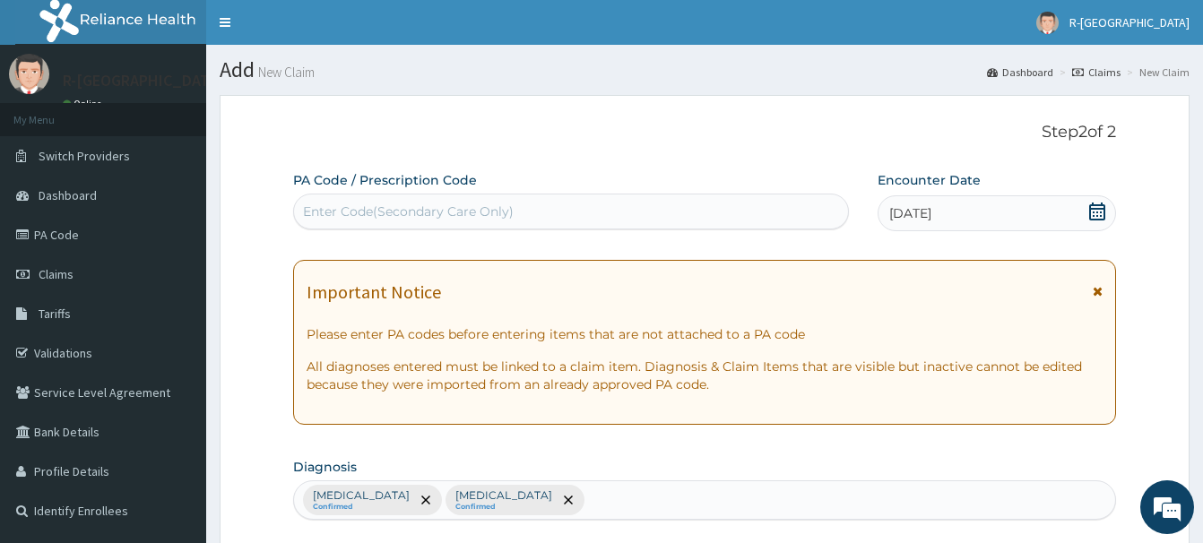
click at [332, 210] on div "Enter Code(Secondary Care Only)" at bounding box center [408, 212] width 211 height 18
paste input "PA/75ABE9"
type input "PA/75ABE9"
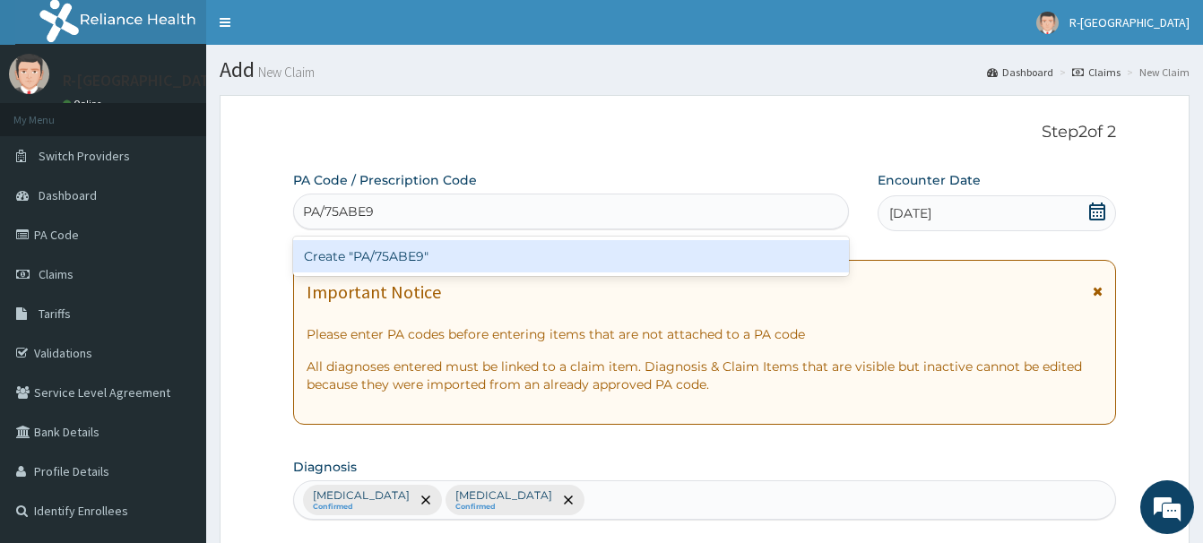
click at [401, 251] on div "Create "PA/75ABE9"" at bounding box center [571, 256] width 556 height 32
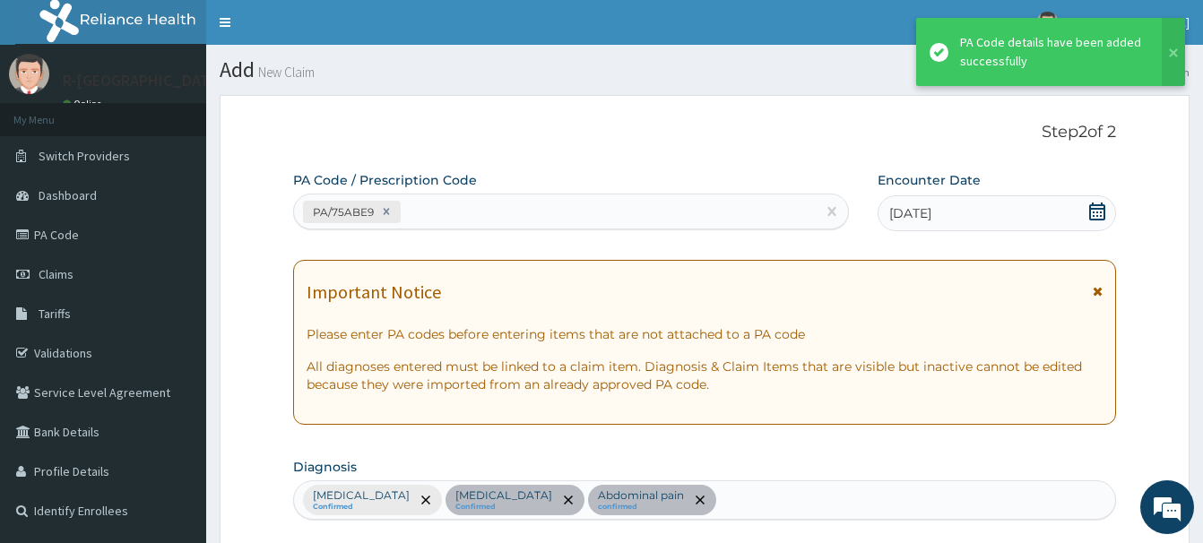
scroll to position [783, 0]
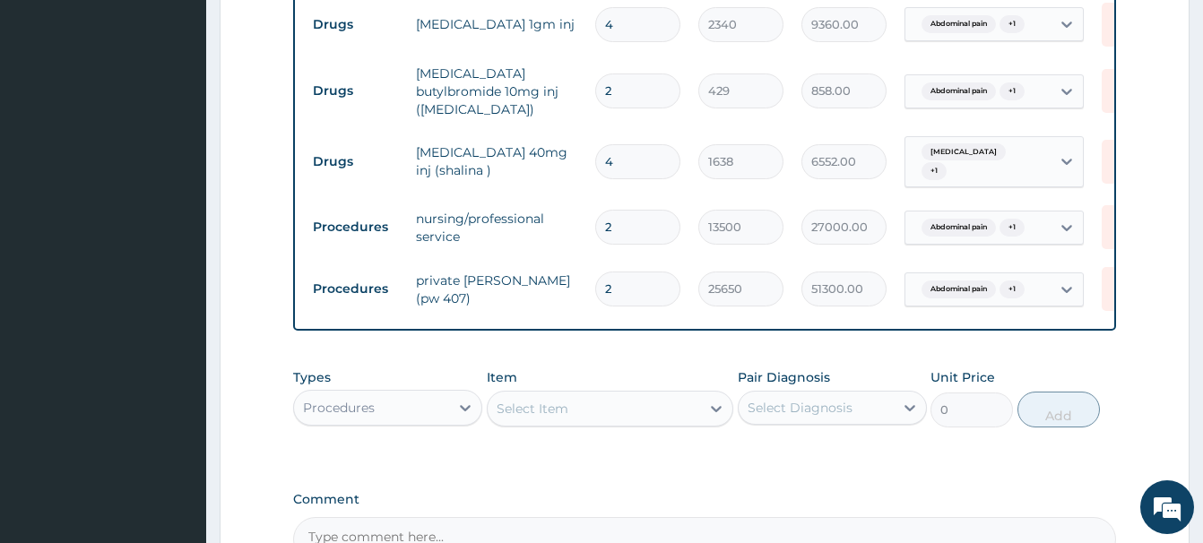
click at [529, 400] on div "Select Item" at bounding box center [532, 409] width 72 height 18
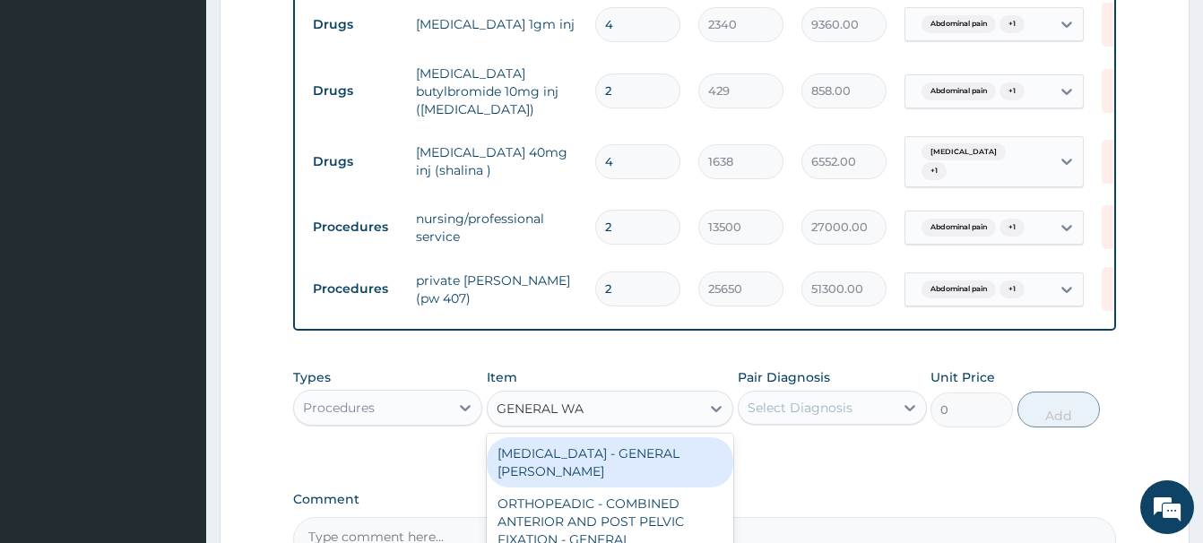
type input "GENERAL WAR"
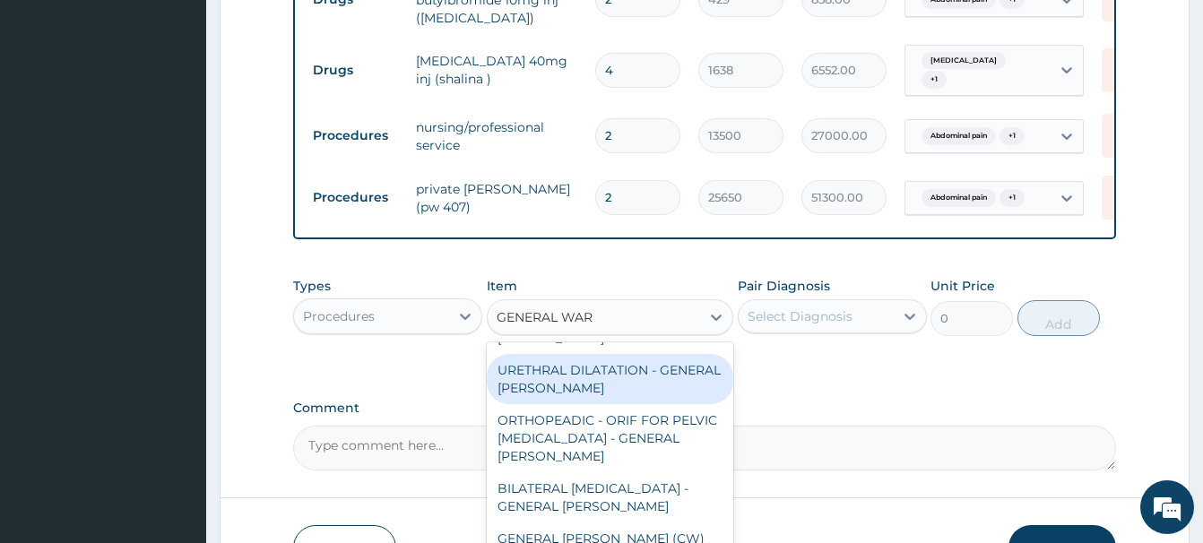
scroll to position [1065, 0]
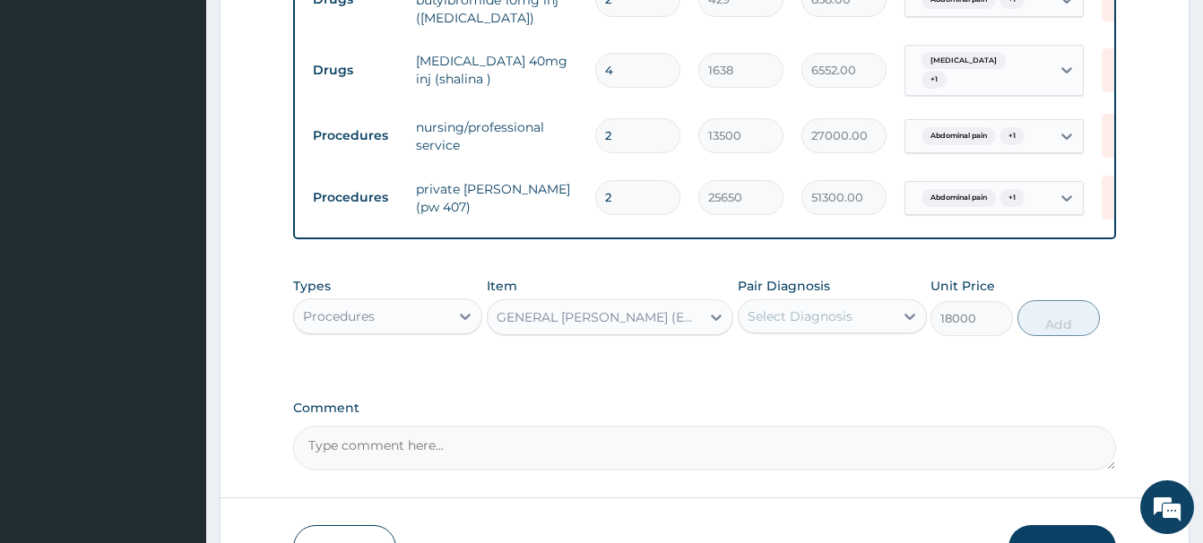
type input "18000"
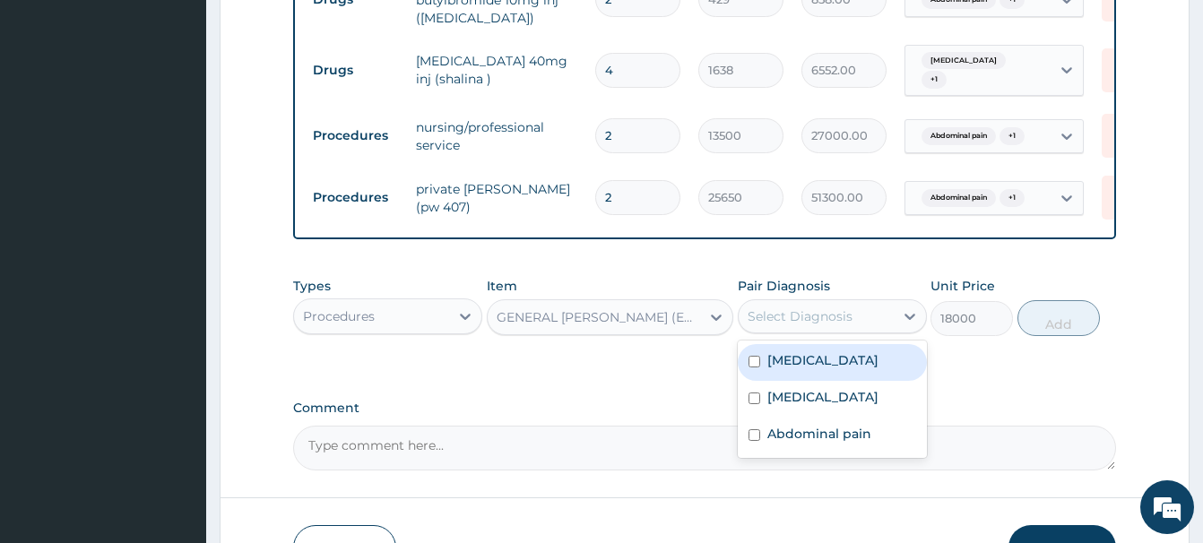
drag, startPoint x: 803, startPoint y: 297, endPoint x: 806, endPoint y: 352, distance: 55.6
click at [804, 307] on div "Select Diagnosis" at bounding box center [799, 316] width 105 height 18
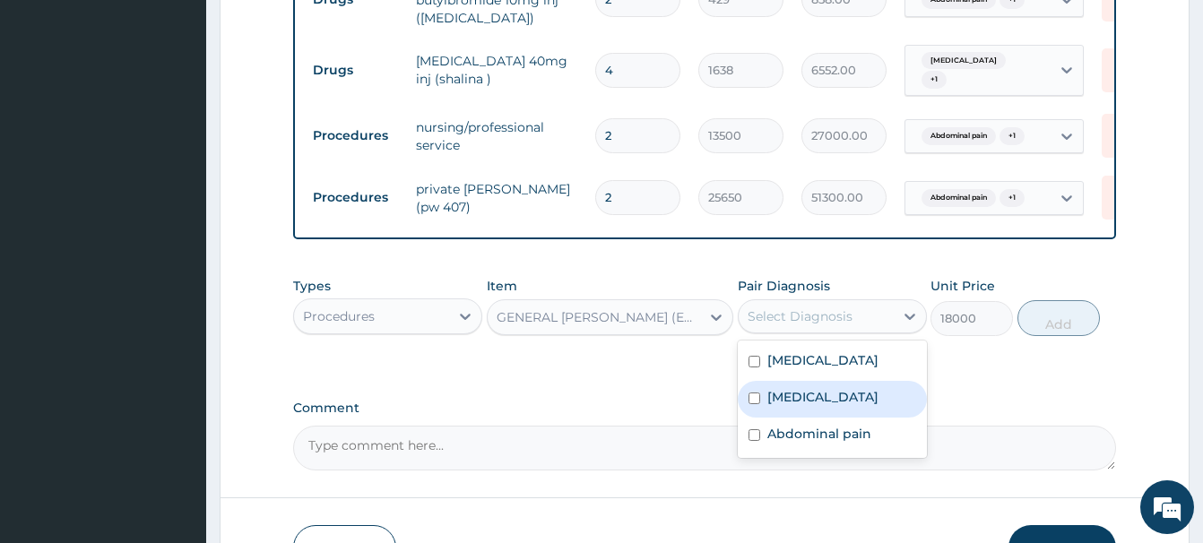
click at [796, 390] on div "Sepsis" at bounding box center [832, 399] width 189 height 37
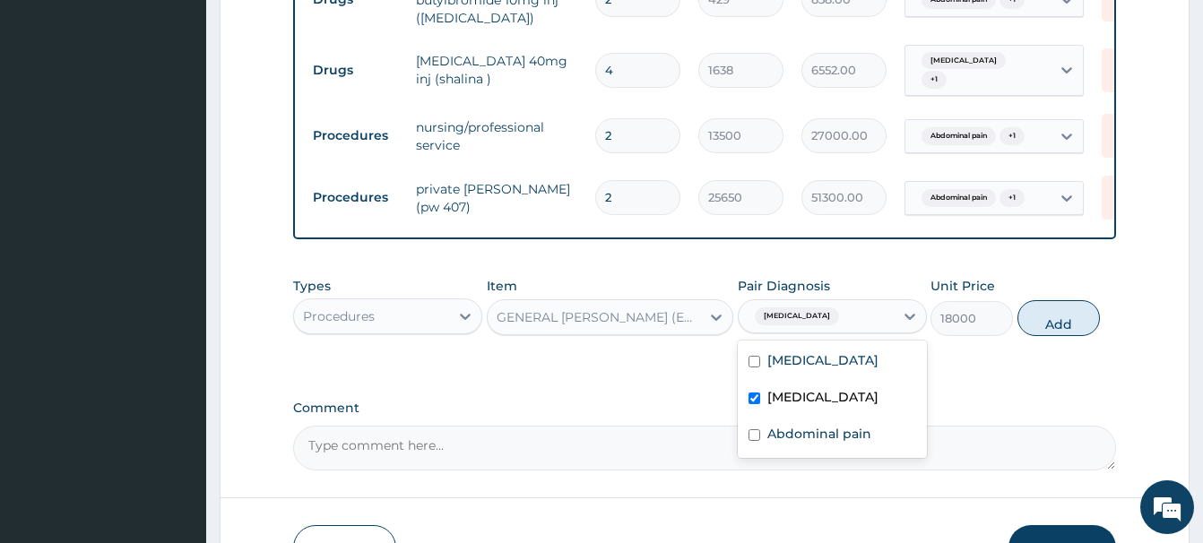
click at [777, 388] on label "Sepsis" at bounding box center [822, 397] width 111 height 18
checkbox input "false"
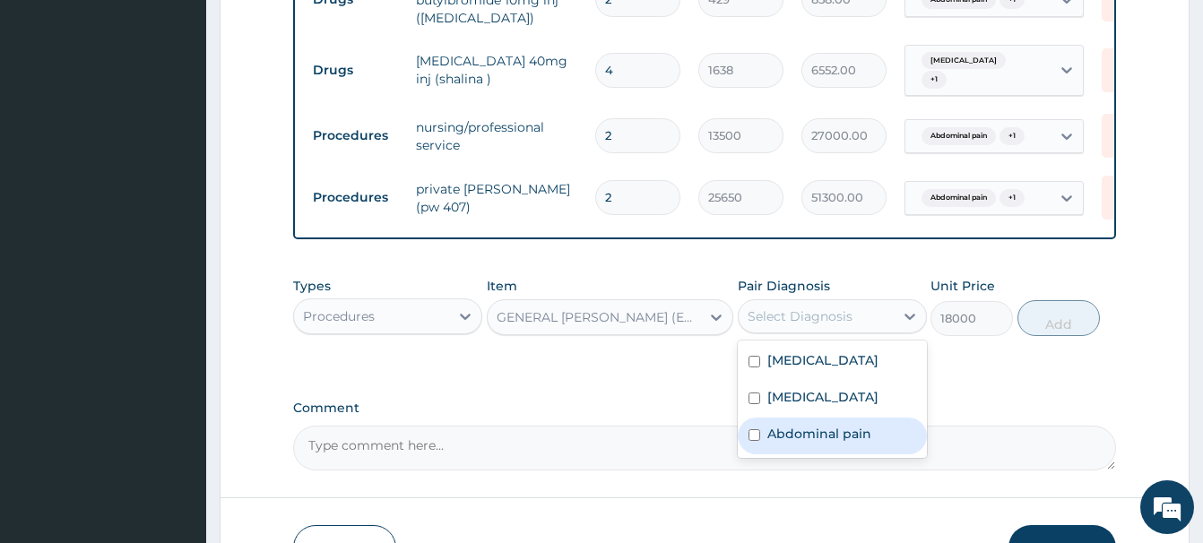
click at [814, 425] on label "Abdominal pain" at bounding box center [819, 434] width 104 height 18
checkbox input "true"
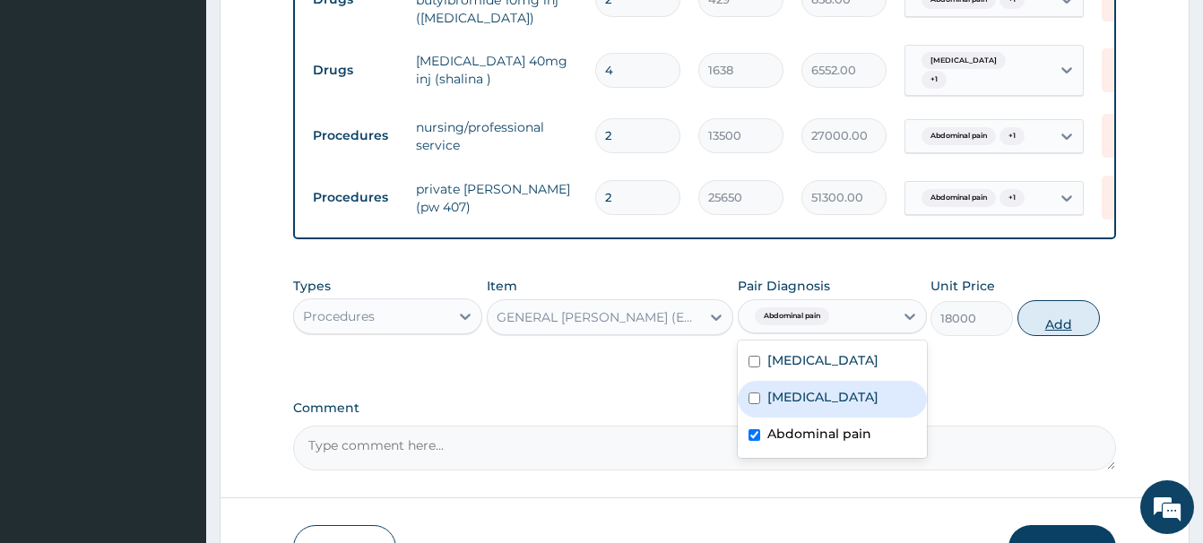
click at [1038, 300] on button "Add" at bounding box center [1058, 318] width 82 height 36
type input "0"
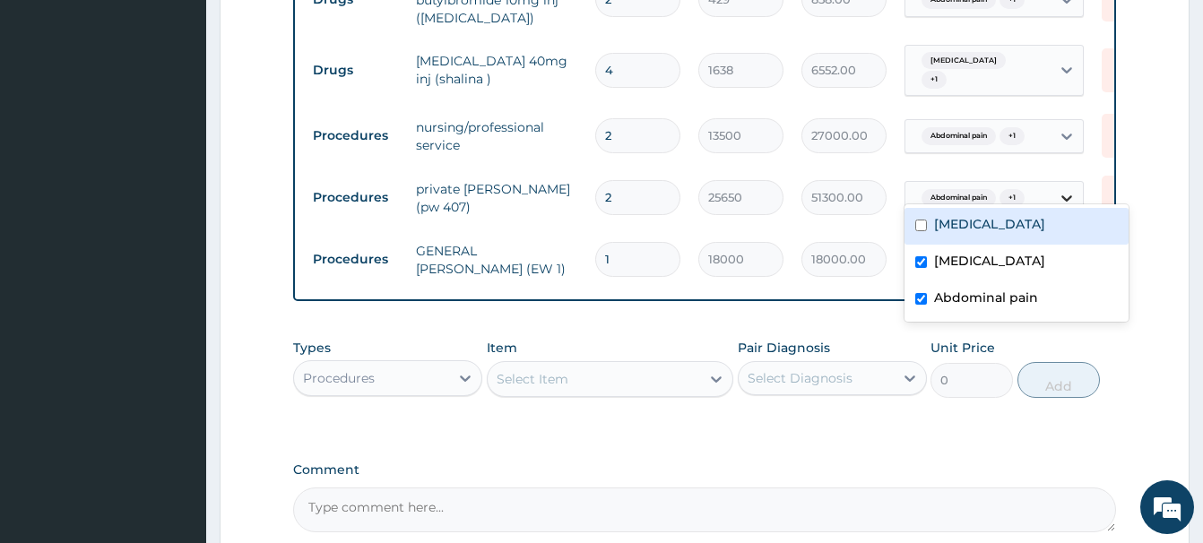
click at [1062, 189] on icon at bounding box center [1066, 198] width 18 height 18
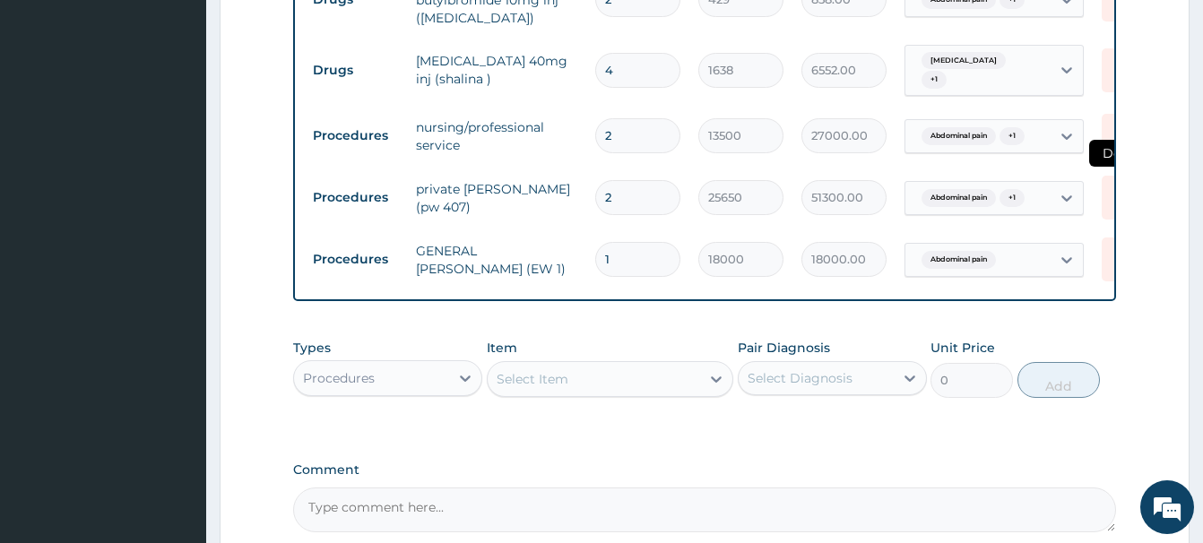
click at [1103, 176] on icon at bounding box center [1120, 198] width 39 height 44
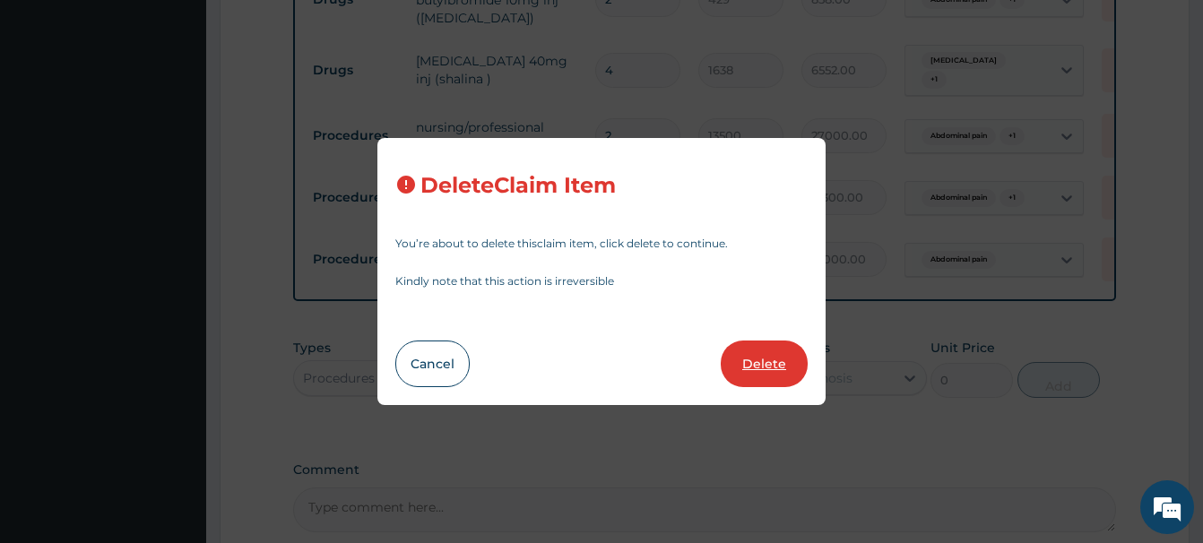
click at [771, 367] on button "Delete" at bounding box center [764, 364] width 87 height 47
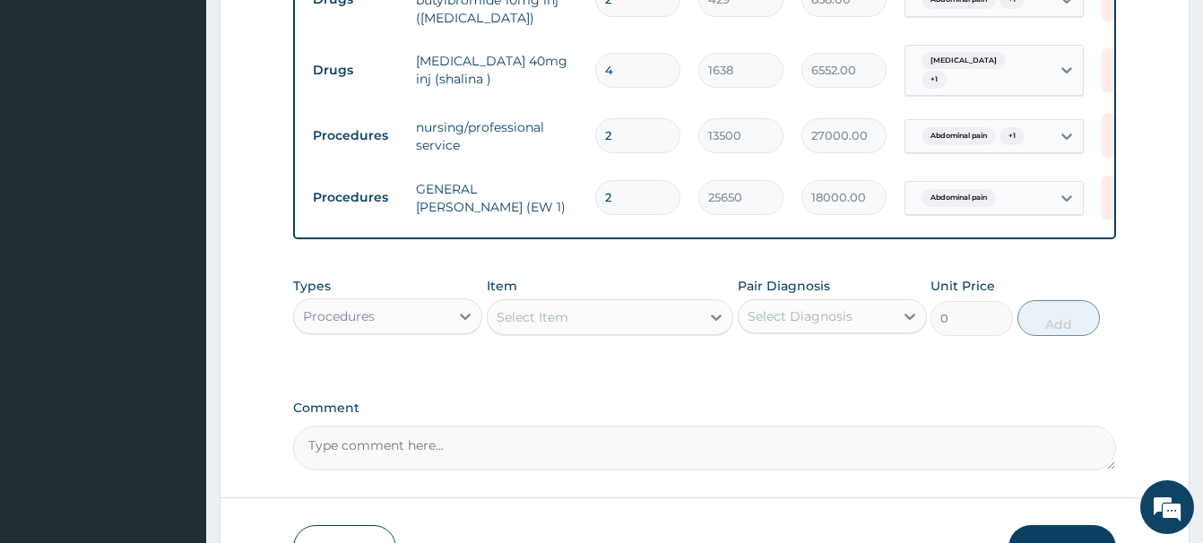
type input "1"
type input "18000"
type input "18000.00"
drag, startPoint x: 622, startPoint y: 173, endPoint x: 563, endPoint y: 193, distance: 62.3
click at [595, 193] on input "1" at bounding box center [637, 197] width 85 height 35
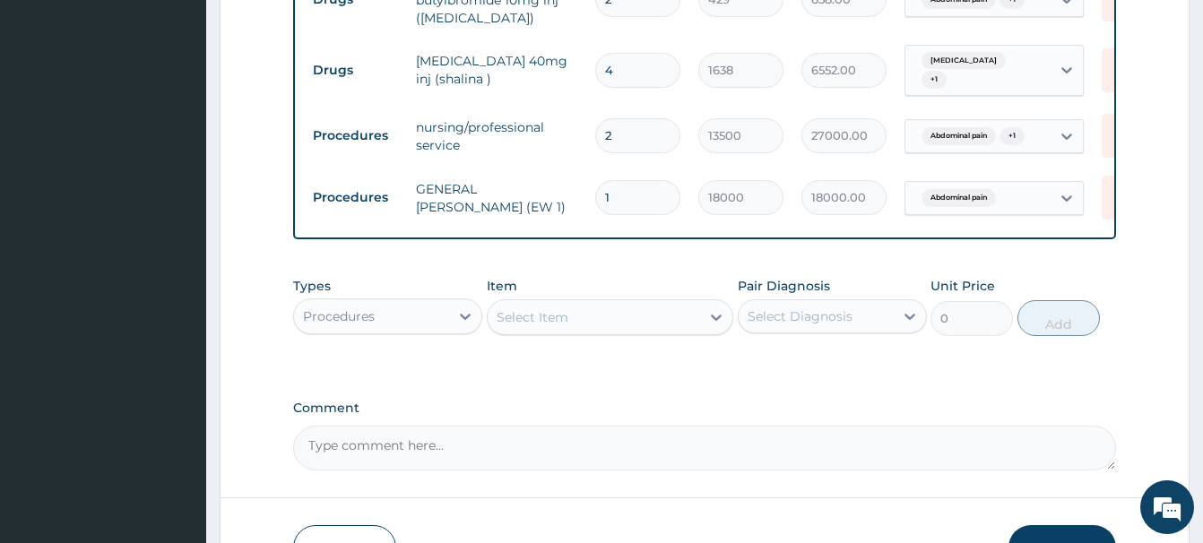
type input "2"
type input "36000.00"
type input "2"
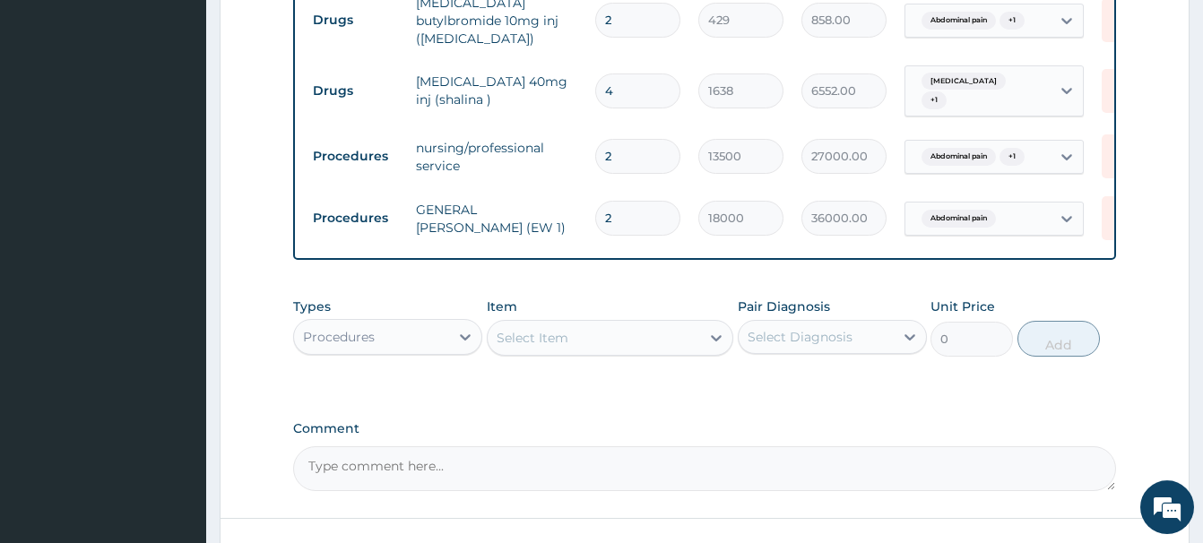
scroll to position [875, 0]
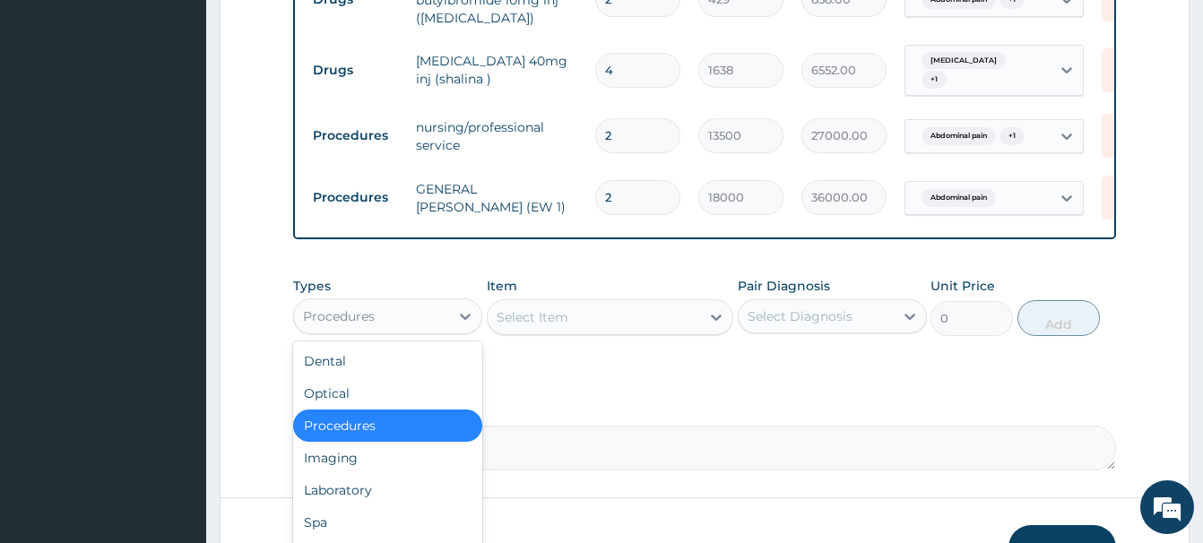
click at [370, 307] on div "Procedures" at bounding box center [339, 316] width 72 height 18
click at [343, 474] on div "Laboratory" at bounding box center [387, 490] width 189 height 32
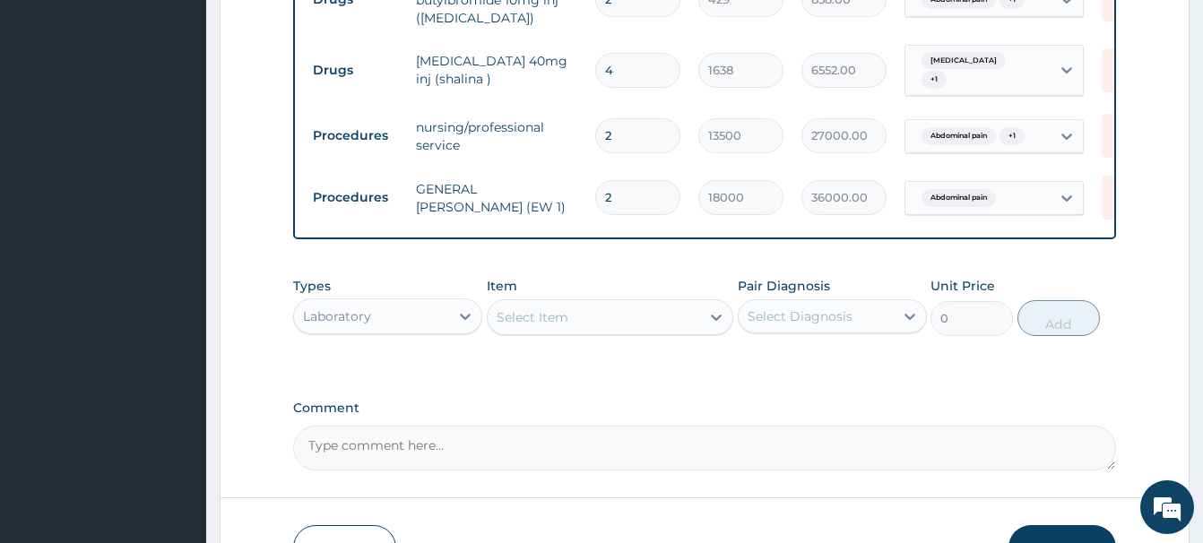
click at [521, 308] on div "Select Item" at bounding box center [532, 317] width 72 height 18
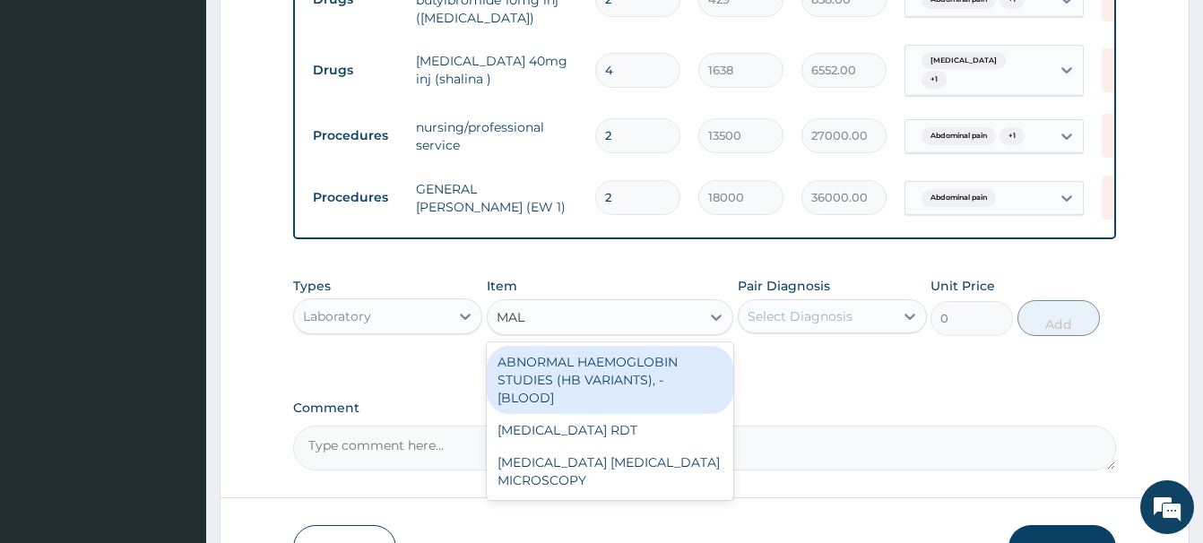
type input "MALA"
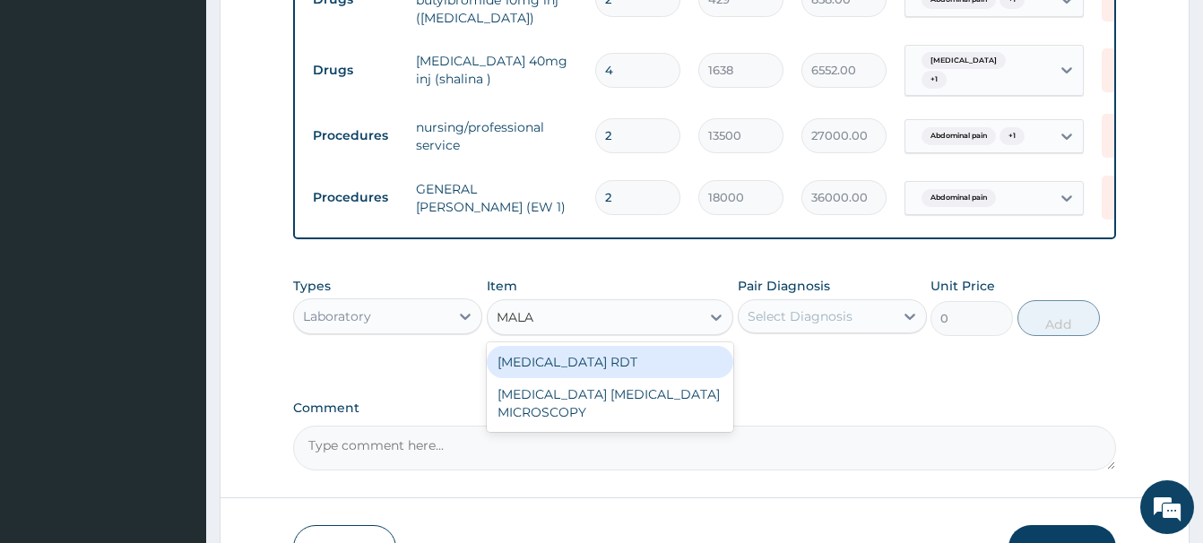
click at [574, 346] on div "MALARIA RDT" at bounding box center [610, 362] width 246 height 32
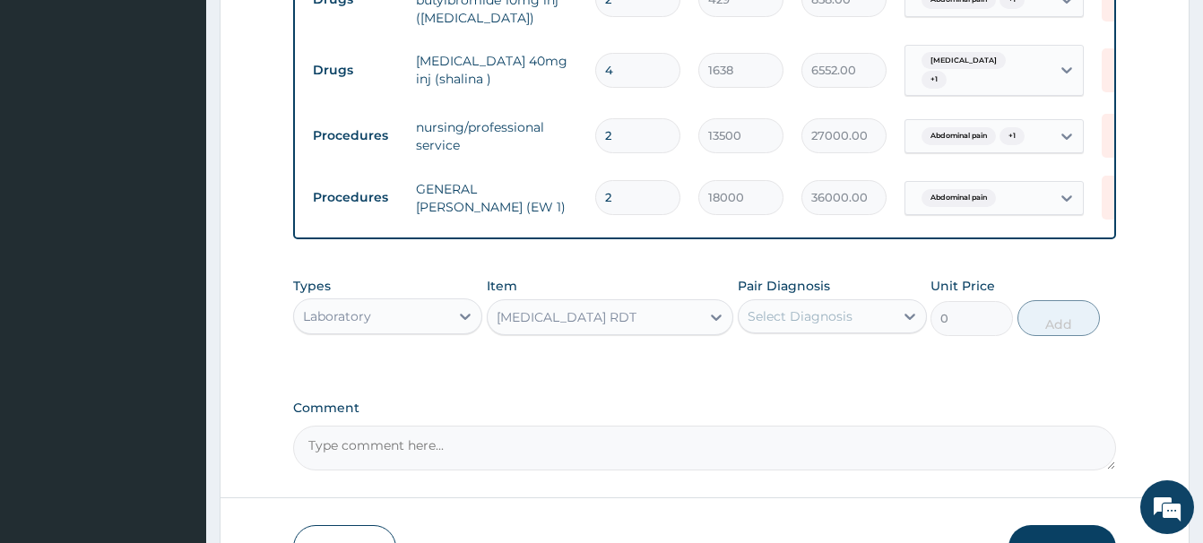
type input "2700"
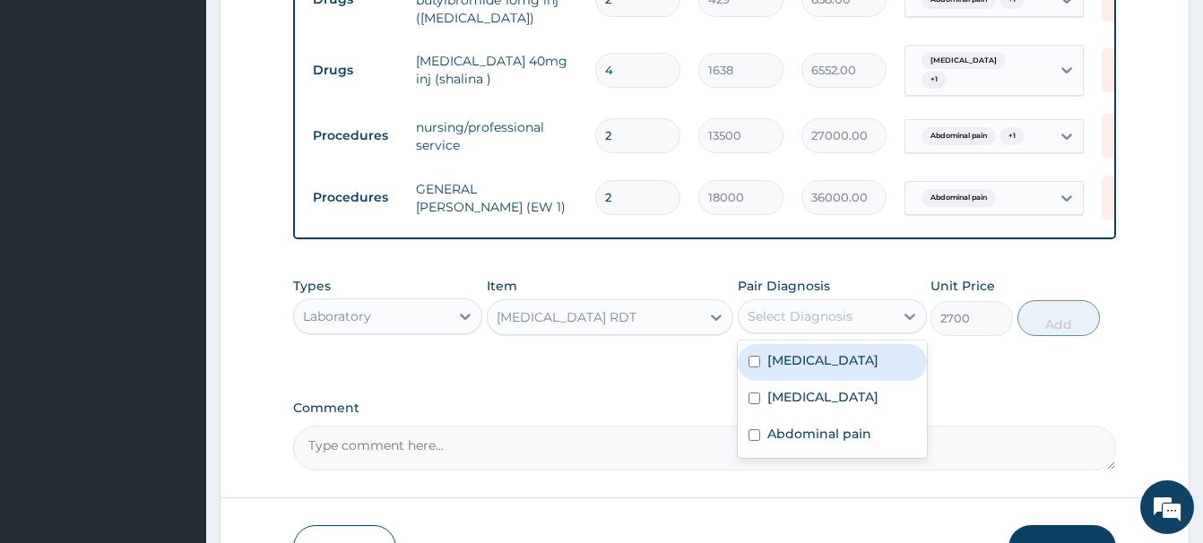
click at [802, 307] on div "Select Diagnosis" at bounding box center [799, 316] width 105 height 18
click at [788, 351] on label "Malaria" at bounding box center [822, 360] width 111 height 18
checkbox input "true"
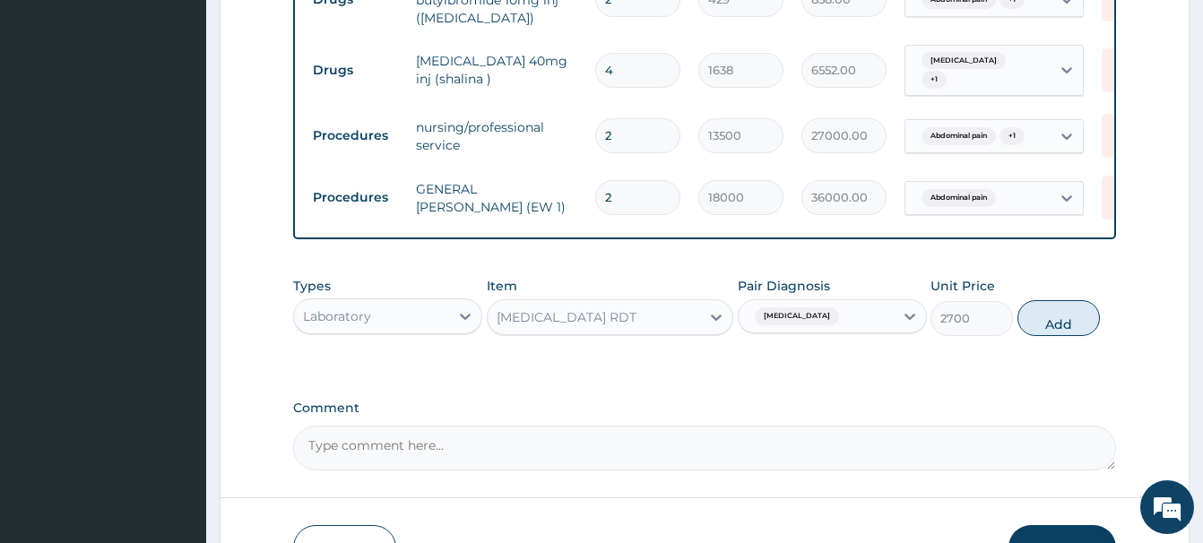
drag, startPoint x: 1044, startPoint y: 297, endPoint x: 938, endPoint y: 332, distance: 111.7
click at [1037, 300] on button "Add" at bounding box center [1058, 318] width 82 height 36
type input "0"
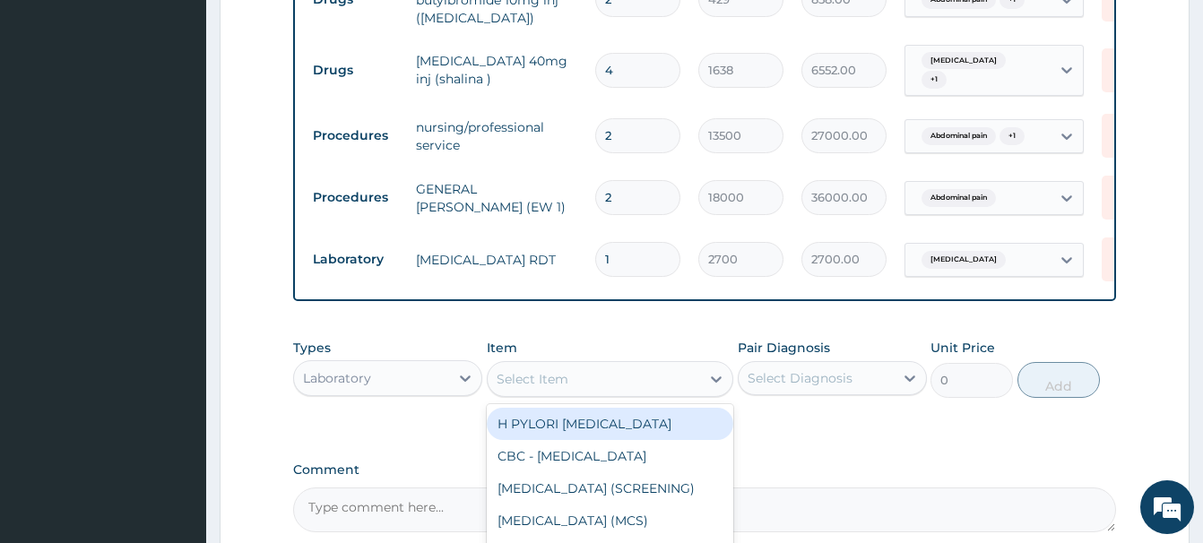
click at [526, 370] on div "Select Item" at bounding box center [532, 379] width 72 height 18
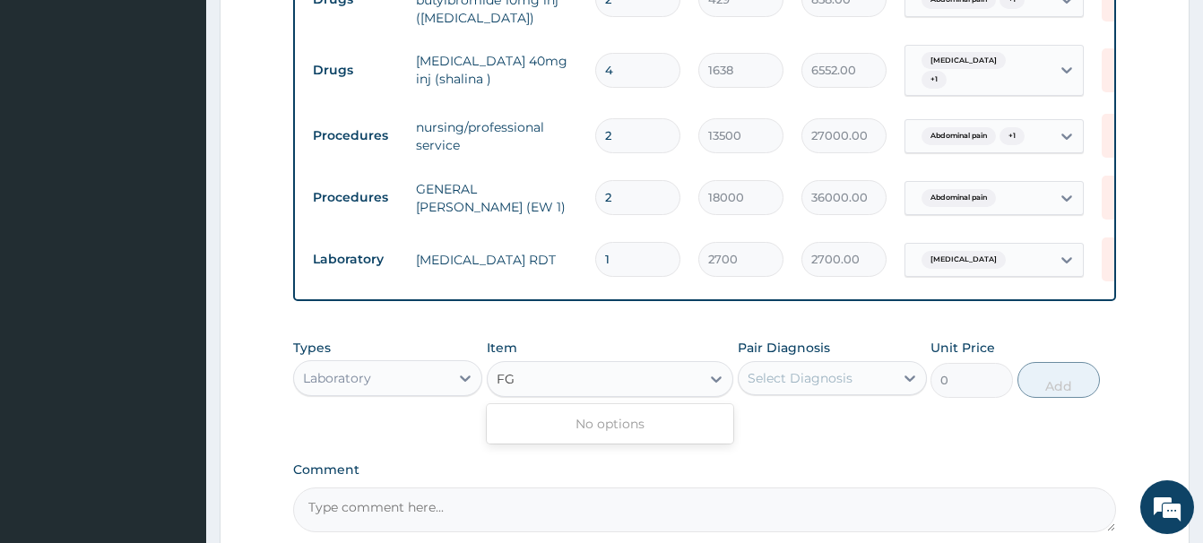
type input "F"
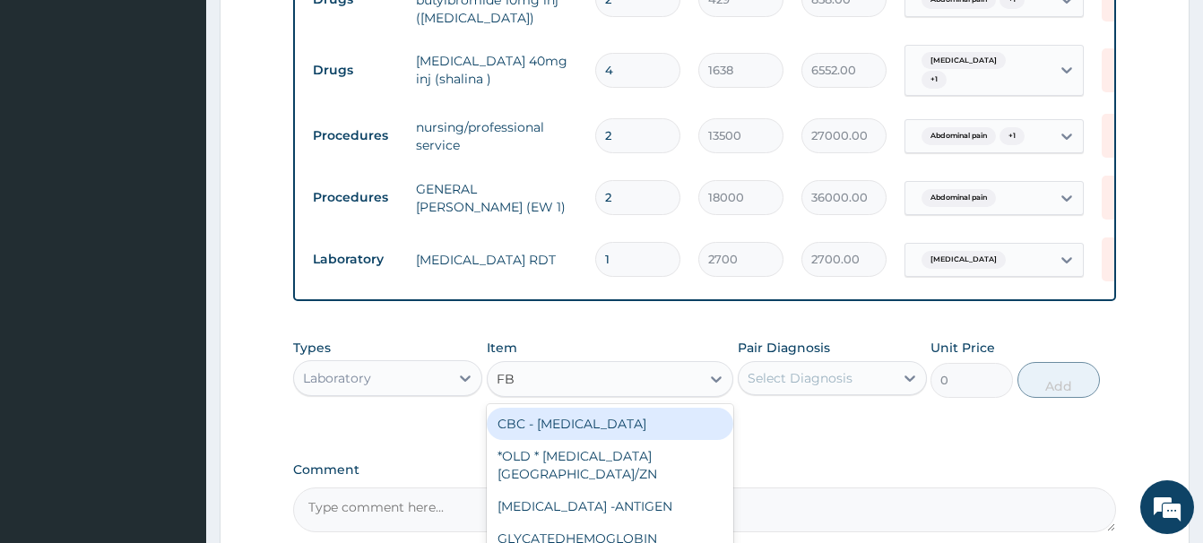
type input "FBC"
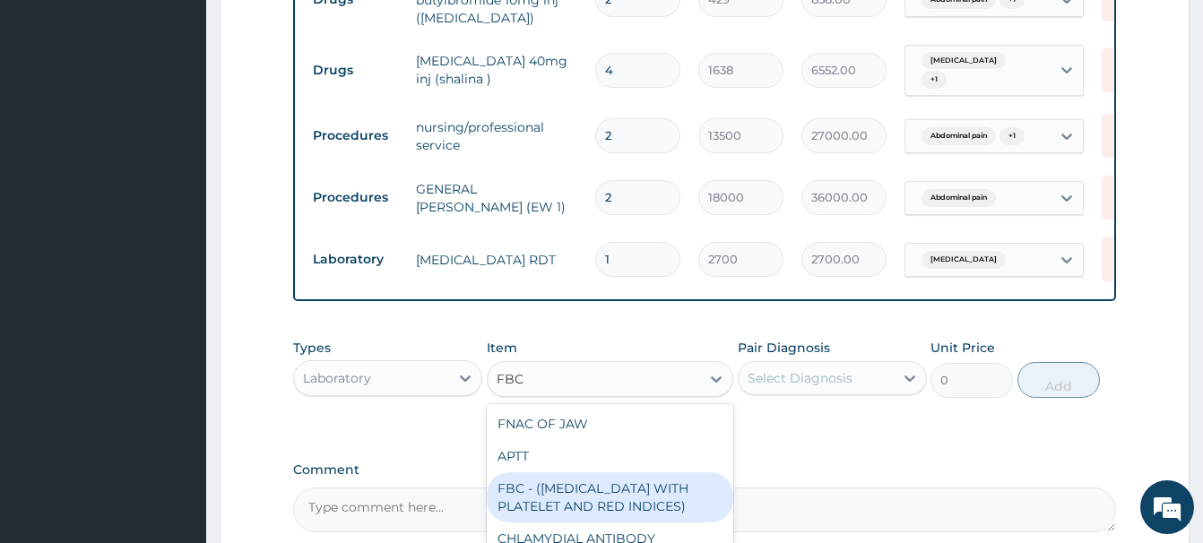
click at [600, 479] on div "FBC - (FULL BLOOD COUNT WITH PLATELET AND RED INDICES)" at bounding box center [610, 497] width 246 height 50
type input "5400"
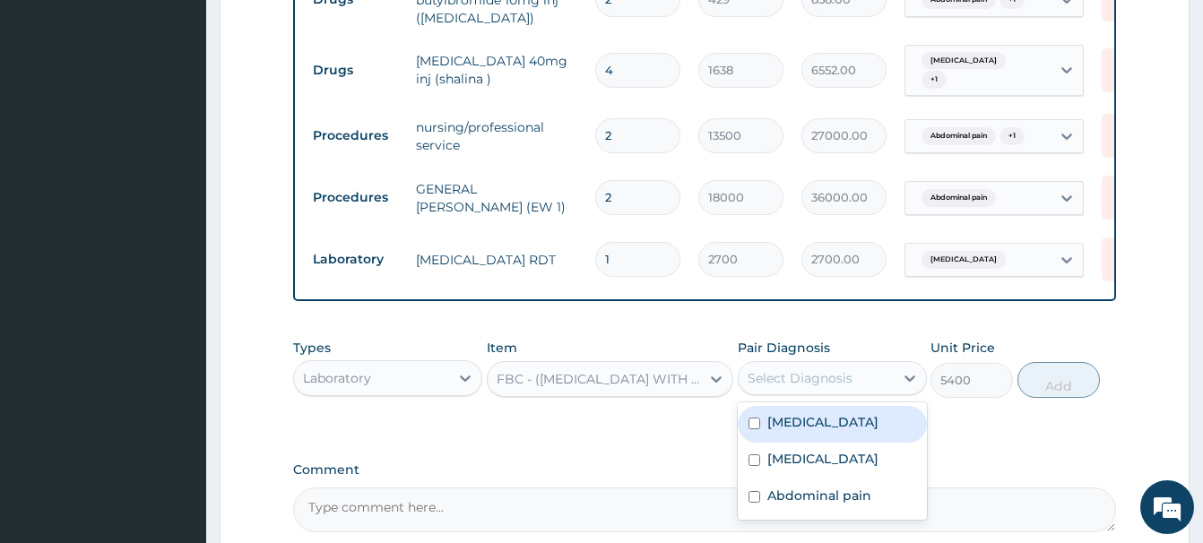
click at [864, 364] on div "Select Diagnosis" at bounding box center [815, 378] width 155 height 29
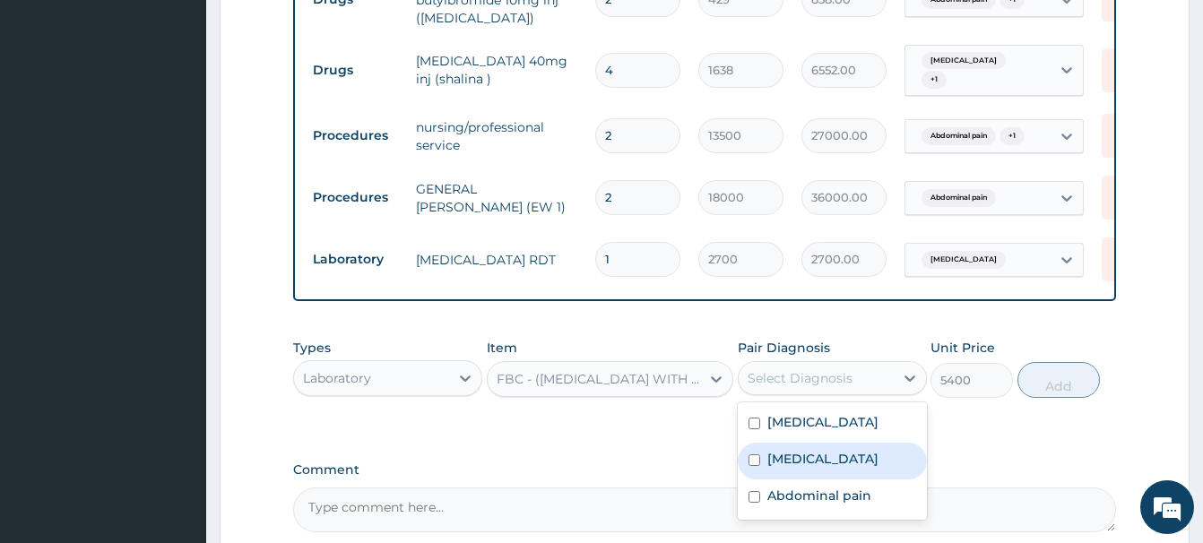
click at [784, 450] on label "Sepsis" at bounding box center [822, 459] width 111 height 18
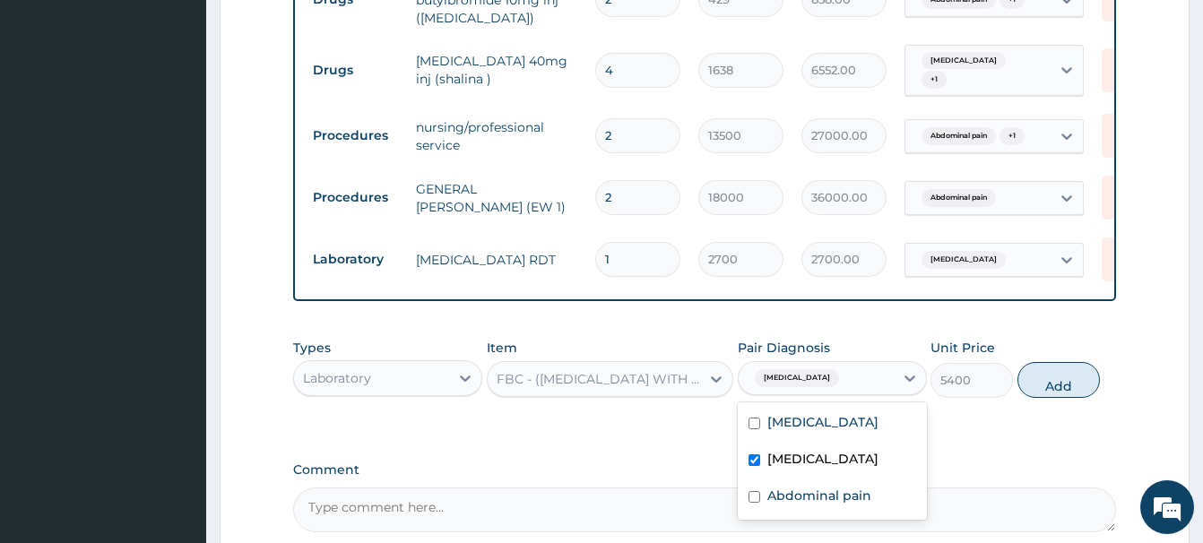
checkbox input "true"
drag, startPoint x: 1057, startPoint y: 371, endPoint x: 1057, endPoint y: 360, distance: 10.8
click at [1057, 362] on button "Add" at bounding box center [1058, 380] width 82 height 36
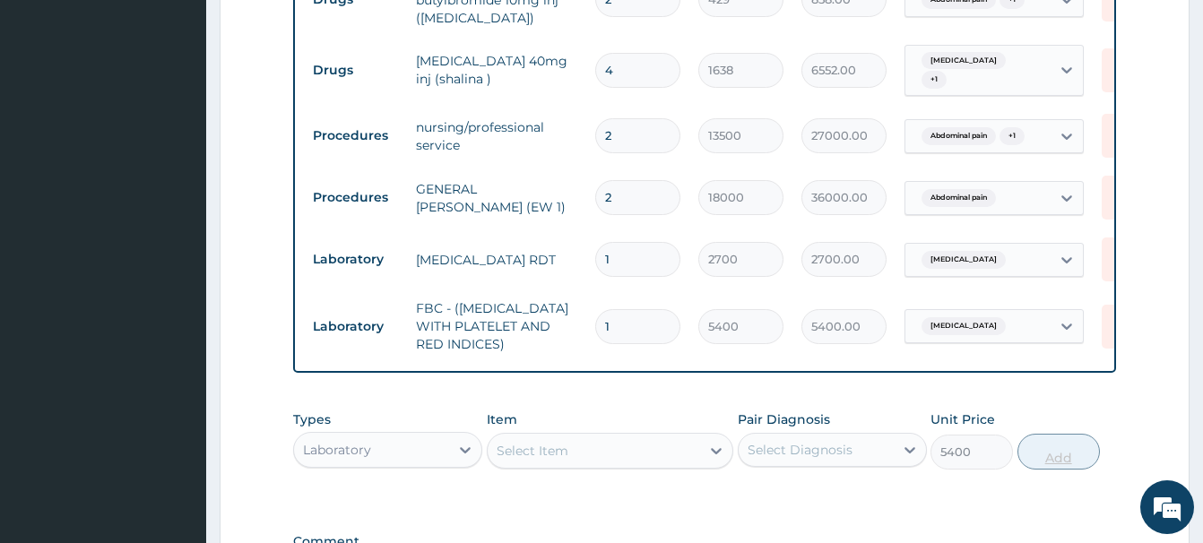
type input "0"
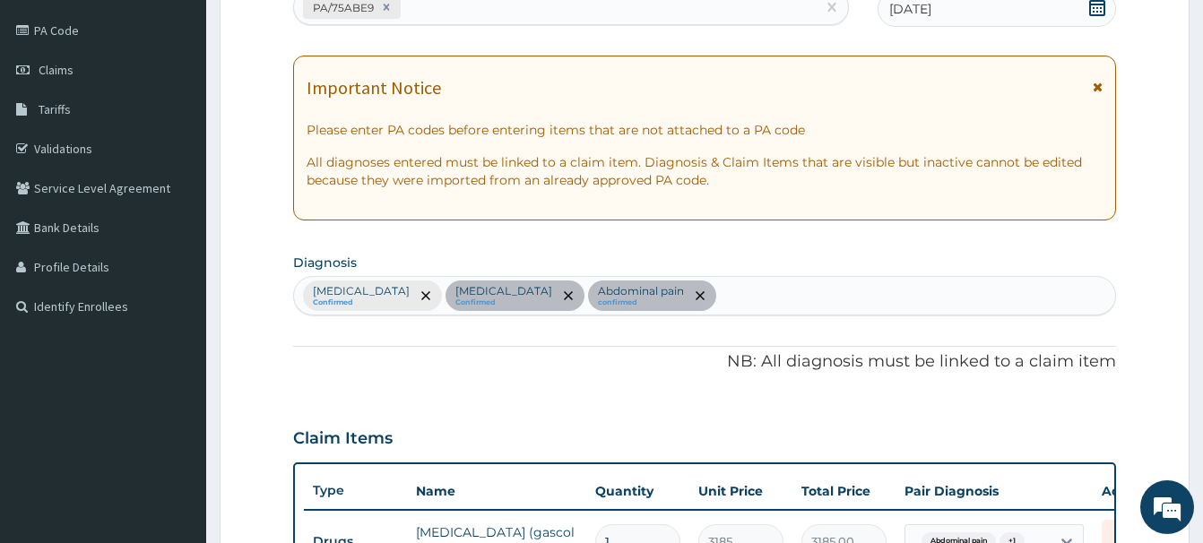
scroll to position [101, 0]
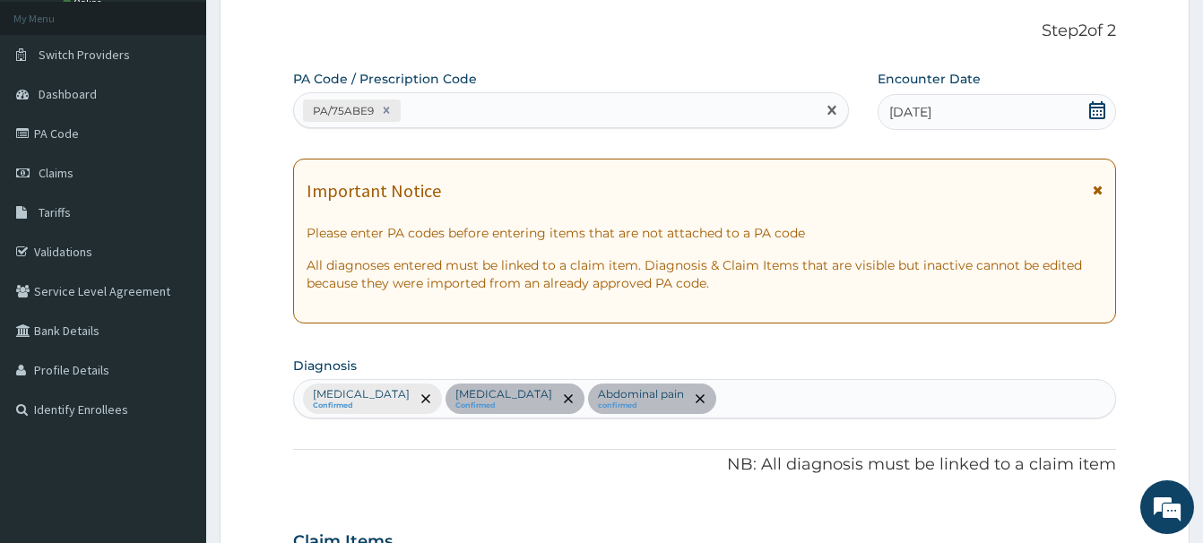
click at [436, 119] on div "PA/75ABE9" at bounding box center [555, 111] width 522 height 30
paste input "PA/3AF6A0"
type input "PA/3AF6A0"
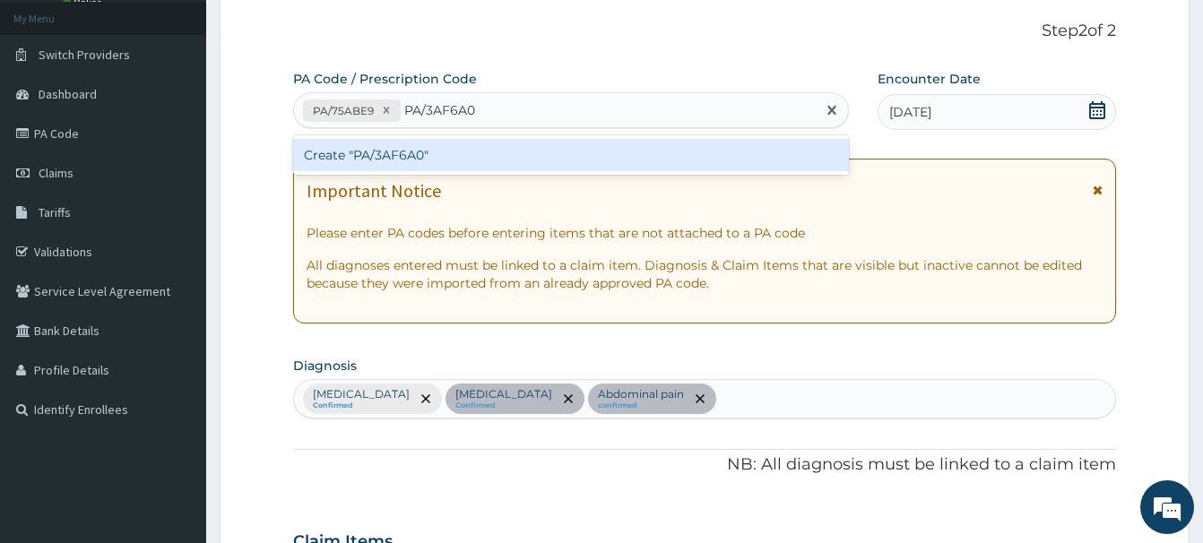
click at [386, 156] on div "Create "PA/3AF6A0"" at bounding box center [571, 155] width 556 height 32
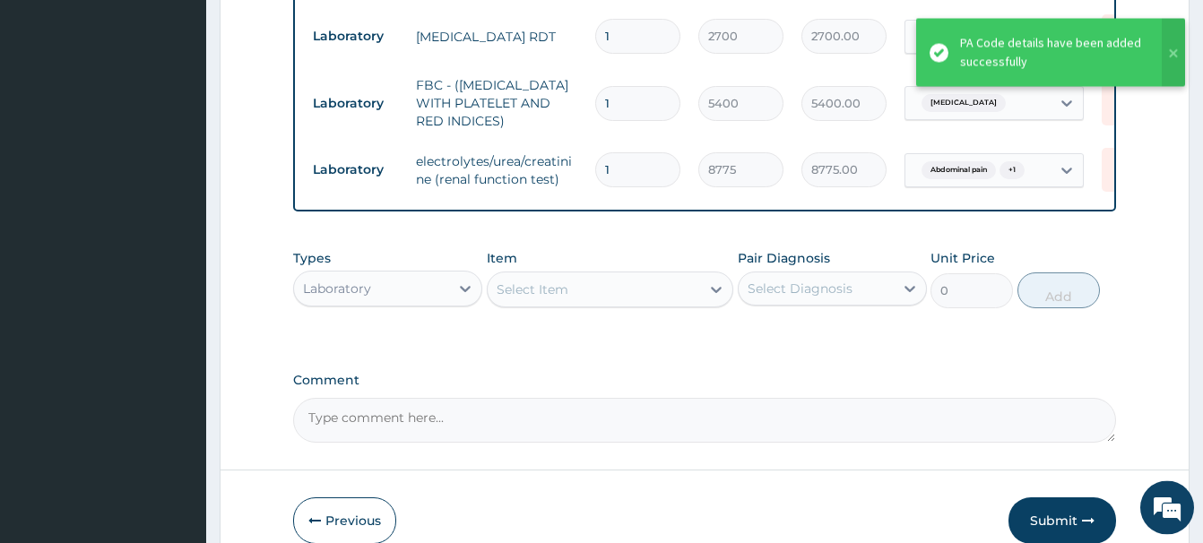
scroll to position [1167, 0]
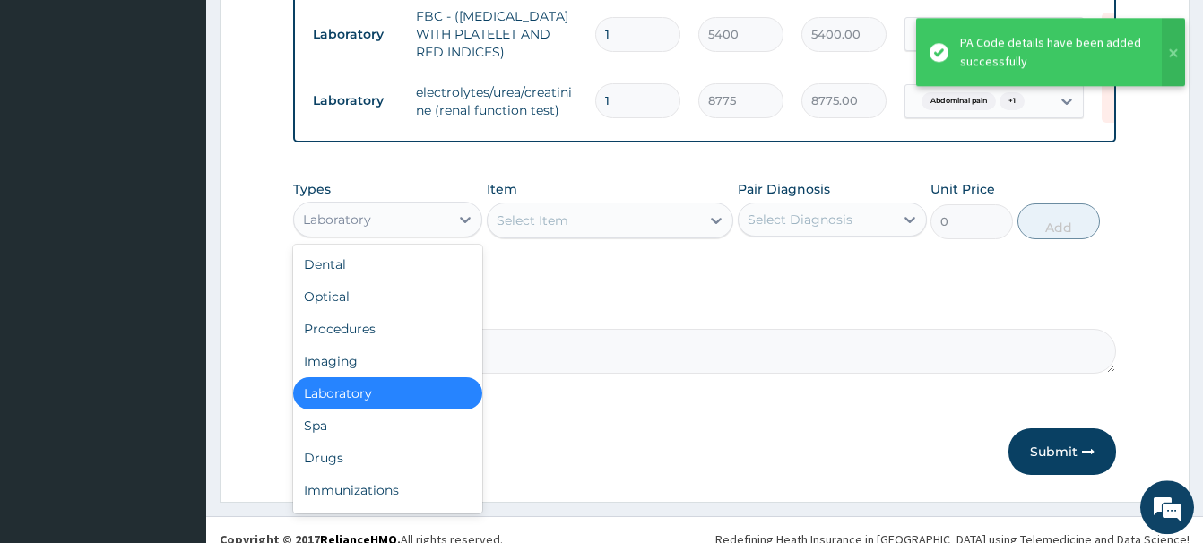
drag, startPoint x: 399, startPoint y: 224, endPoint x: 426, endPoint y: 257, distance: 42.7
click at [399, 223] on div "Laboratory" at bounding box center [371, 219] width 155 height 29
click at [325, 451] on div "Drugs" at bounding box center [387, 458] width 189 height 32
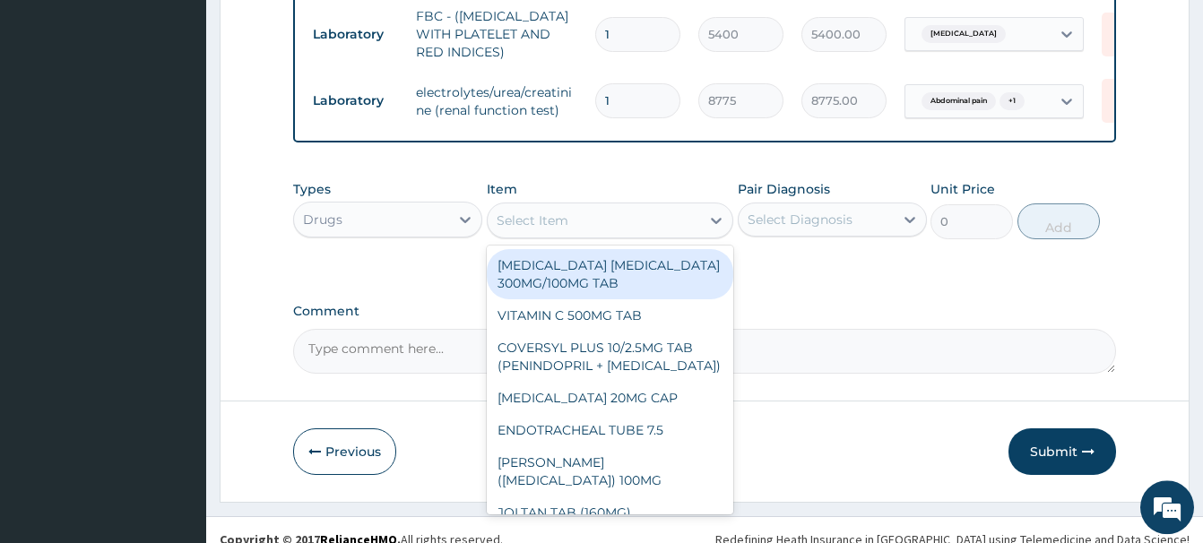
click at [531, 216] on div "Select Item" at bounding box center [532, 220] width 72 height 18
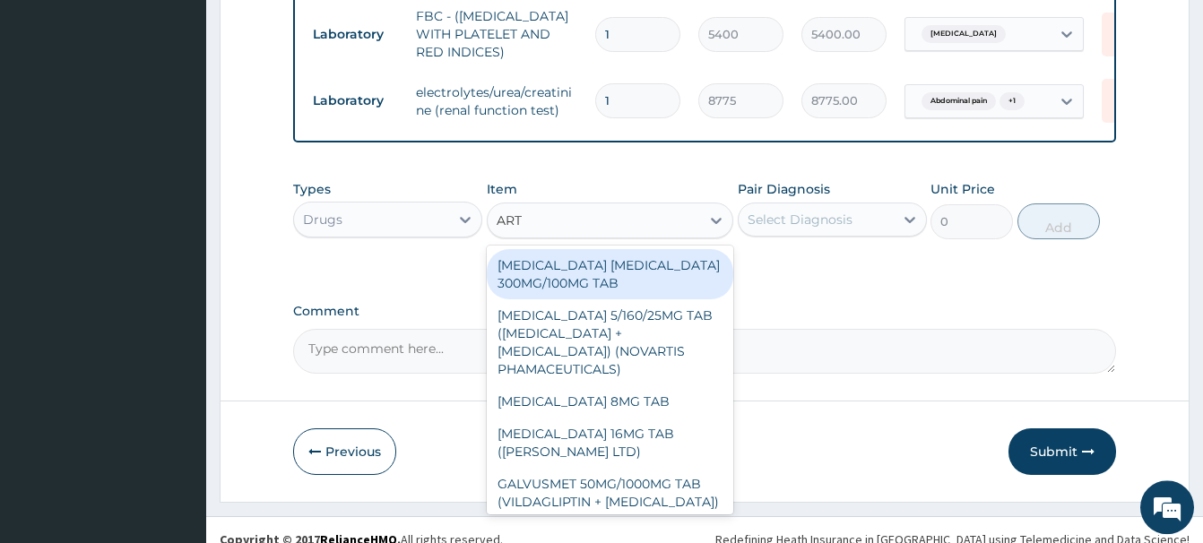
type input "ARTE"
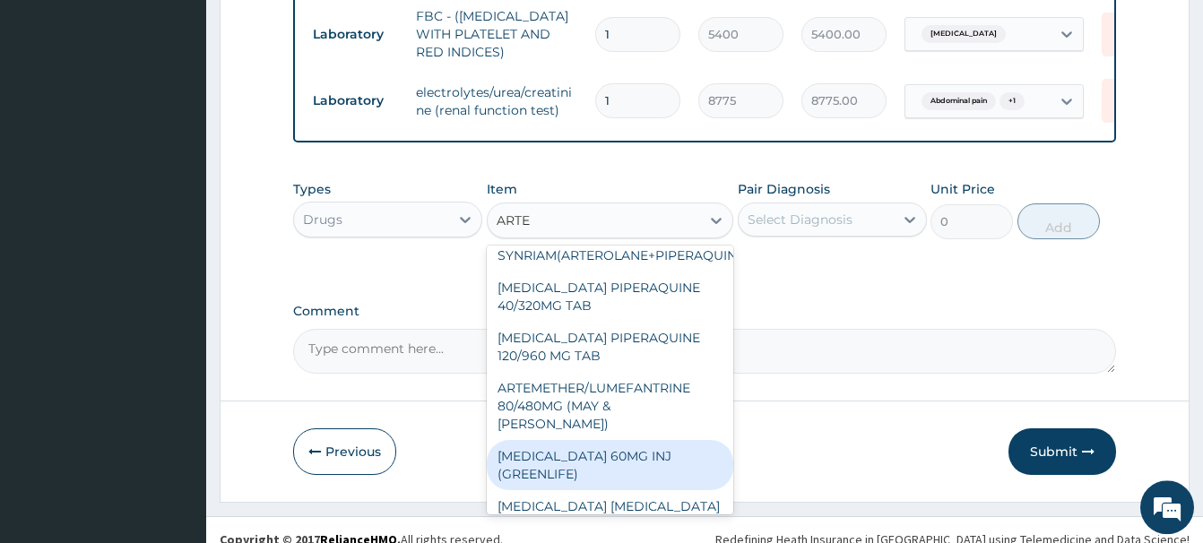
scroll to position [355, 0]
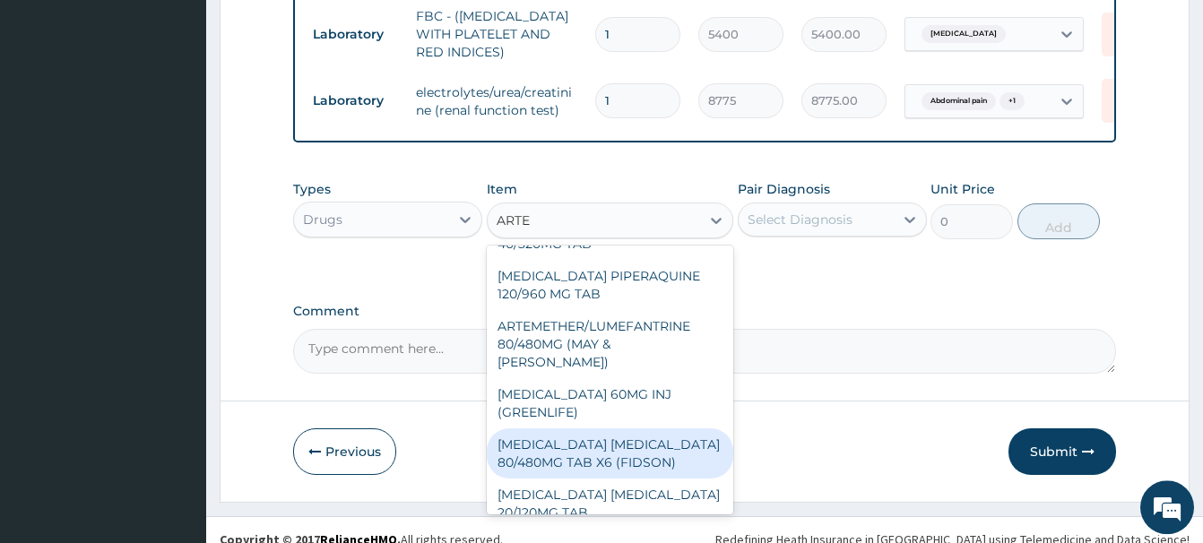
click at [630, 440] on div "ARTEMETHER LUMEFANTRINE 80/480MG TAB X6 (FIDSON)" at bounding box center [610, 453] width 246 height 50
type input "322.2992553710938"
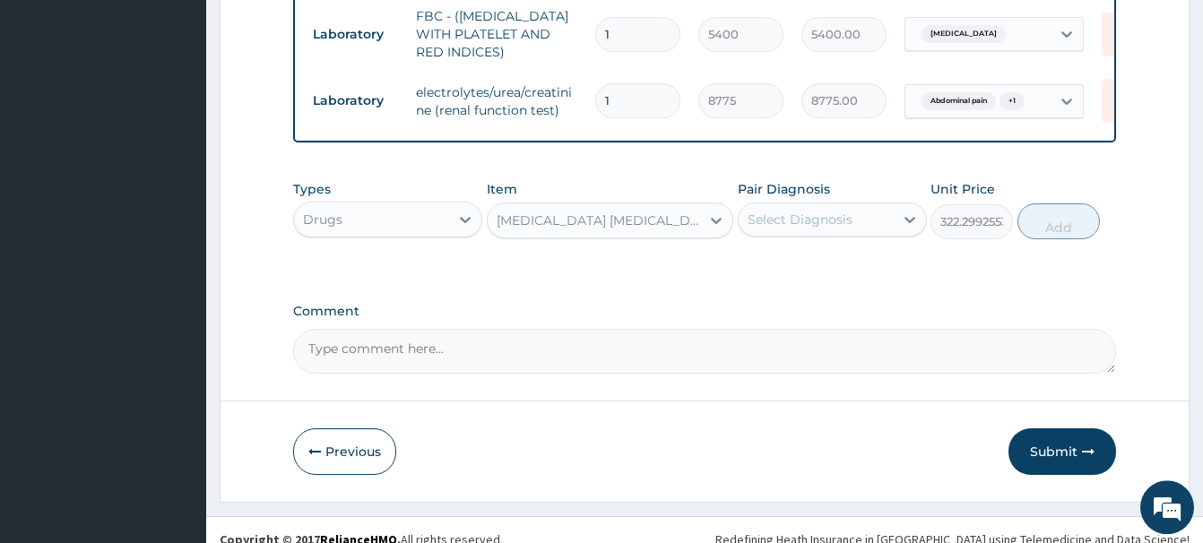
click at [829, 211] on div "Select Diagnosis" at bounding box center [799, 220] width 105 height 18
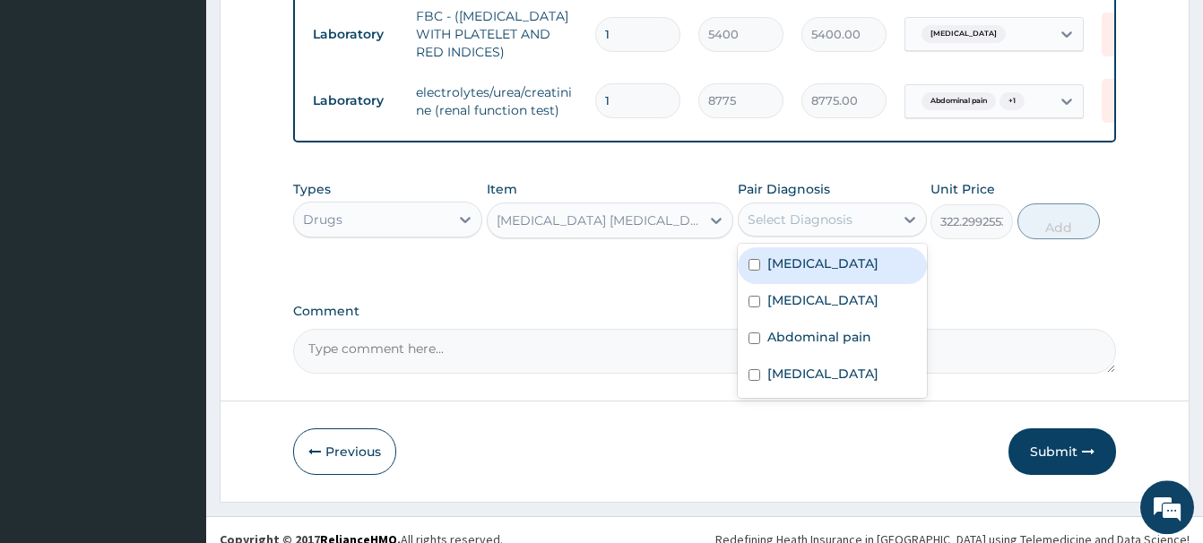
click at [785, 259] on label "Malaria" at bounding box center [822, 264] width 111 height 18
checkbox input "true"
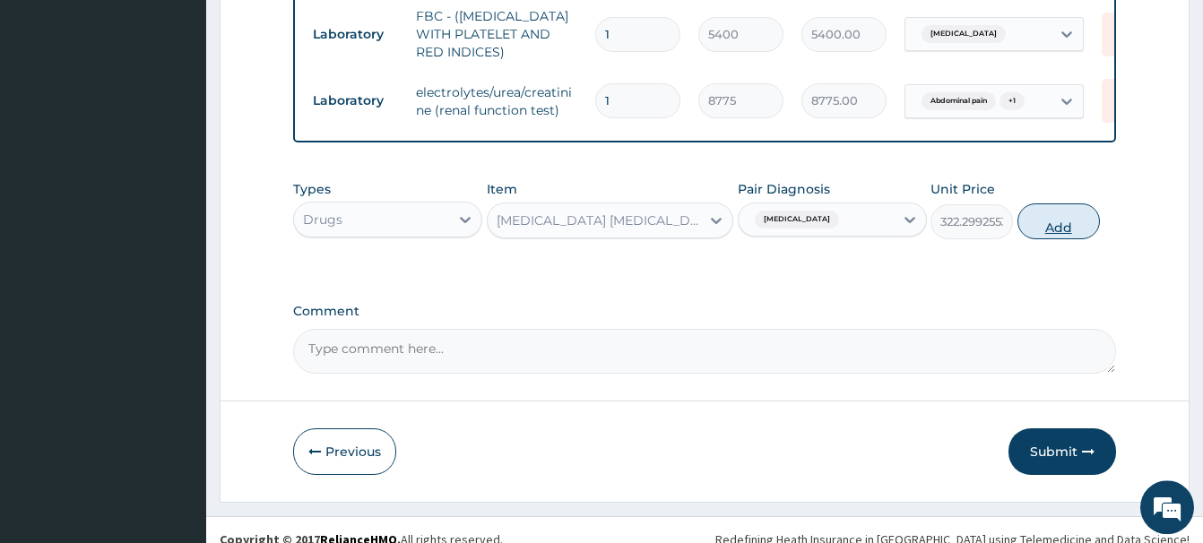
click at [1045, 206] on button "Add" at bounding box center [1058, 221] width 82 height 36
type input "0"
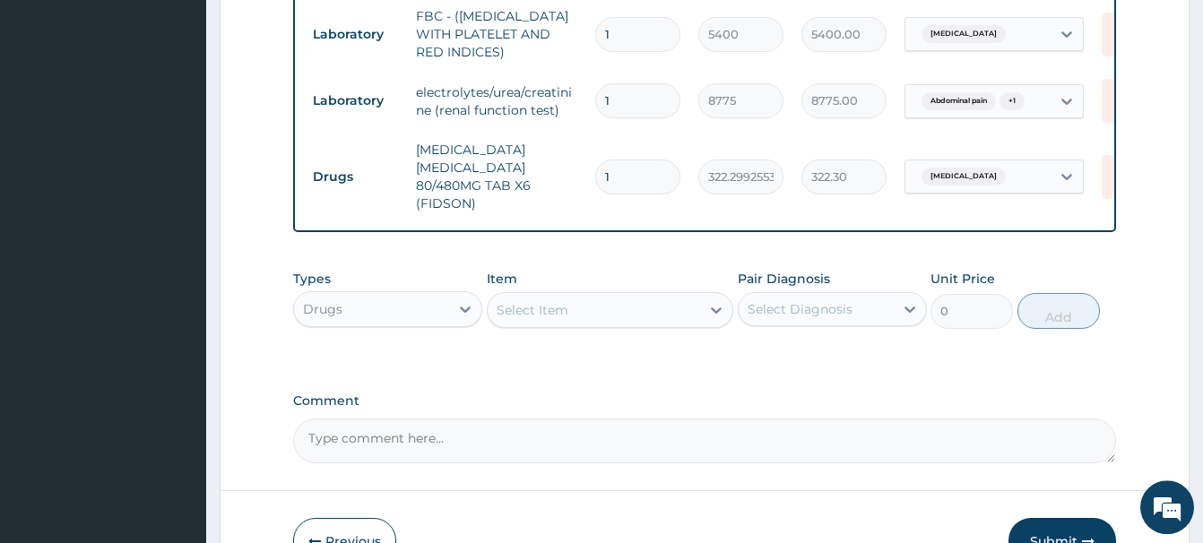
drag, startPoint x: 638, startPoint y: 170, endPoint x: 574, endPoint y: 186, distance: 65.4
click at [595, 186] on input "1" at bounding box center [637, 177] width 85 height 35
type input "6"
type input "1933.80"
type input "6"
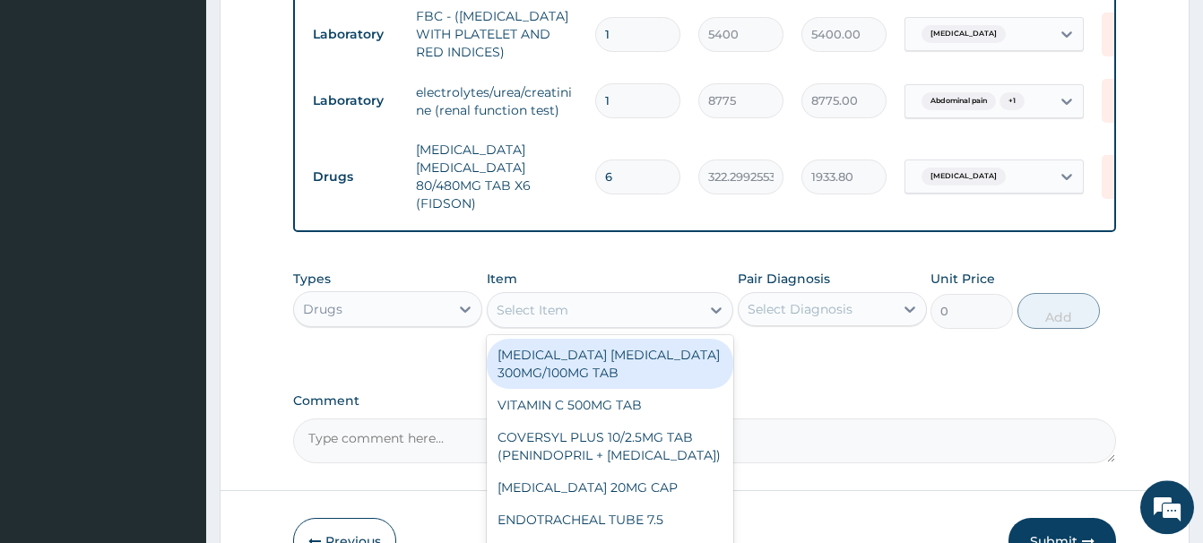
click at [498, 303] on div "Select Item" at bounding box center [532, 310] width 72 height 18
paste input "ANTACID (GASCOL SUSPENSION)"
type input "ANTACID (GASCOL SUSPENSION)"
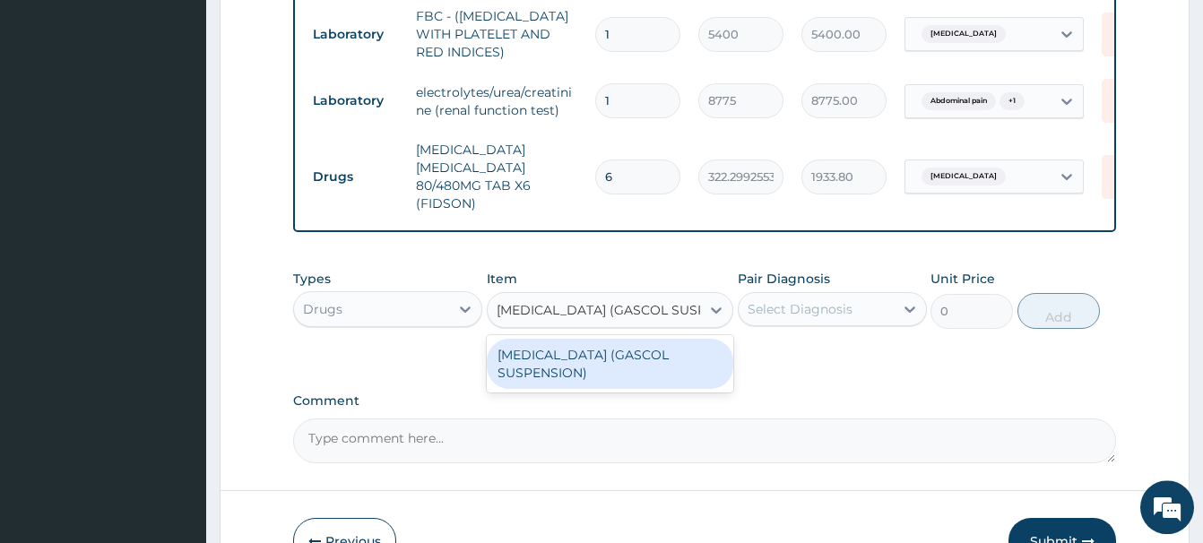
scroll to position [0, 7]
click at [620, 342] on div "ANTACID (GASCOL SUSPENSION)" at bounding box center [610, 364] width 246 height 50
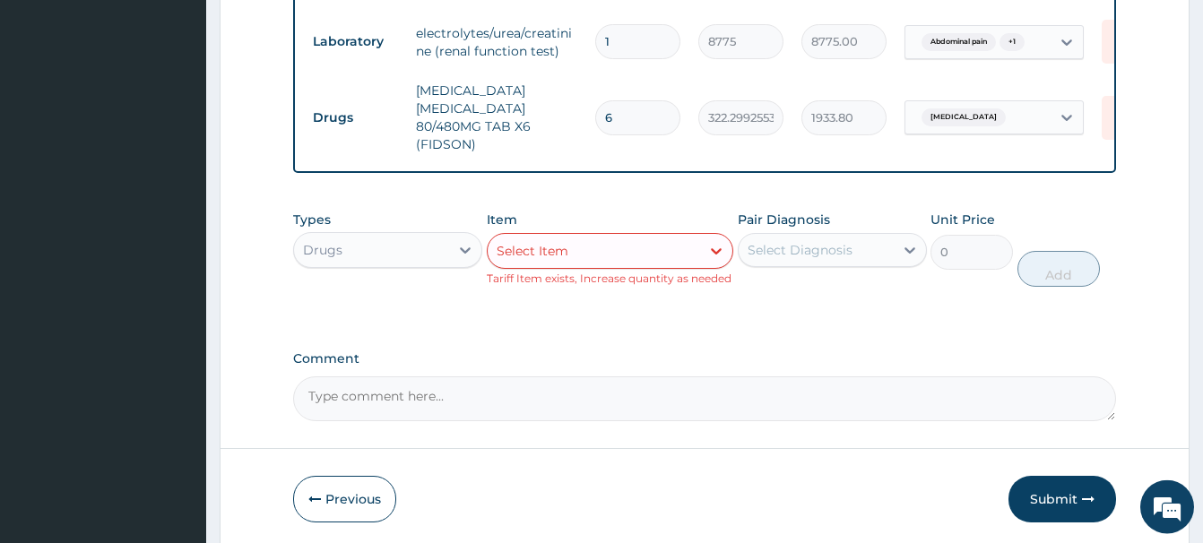
scroll to position [1258, 0]
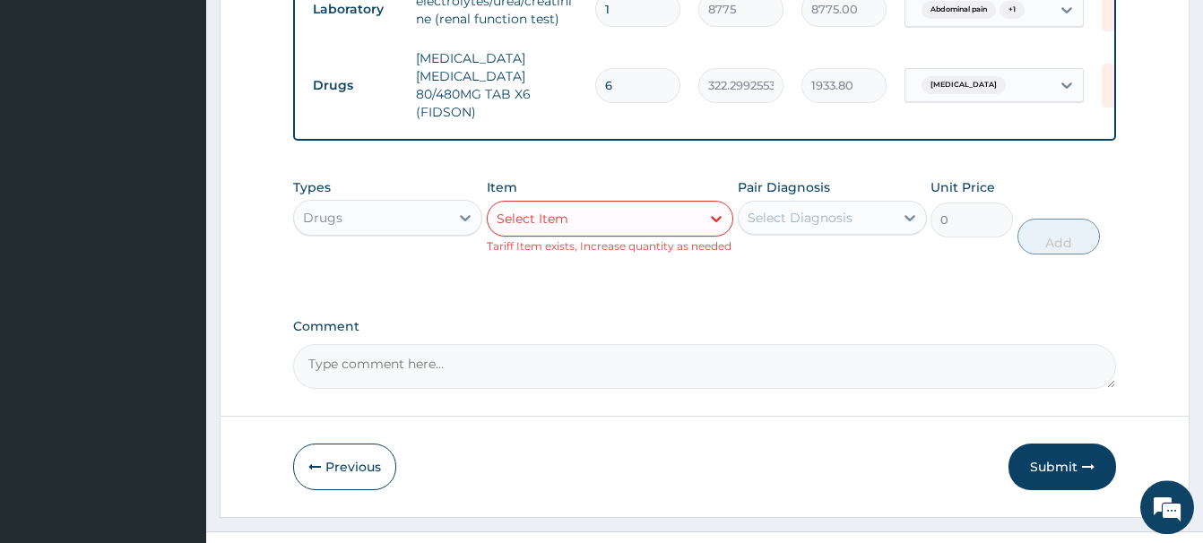
click at [511, 216] on div "Select Item" at bounding box center [532, 219] width 72 height 18
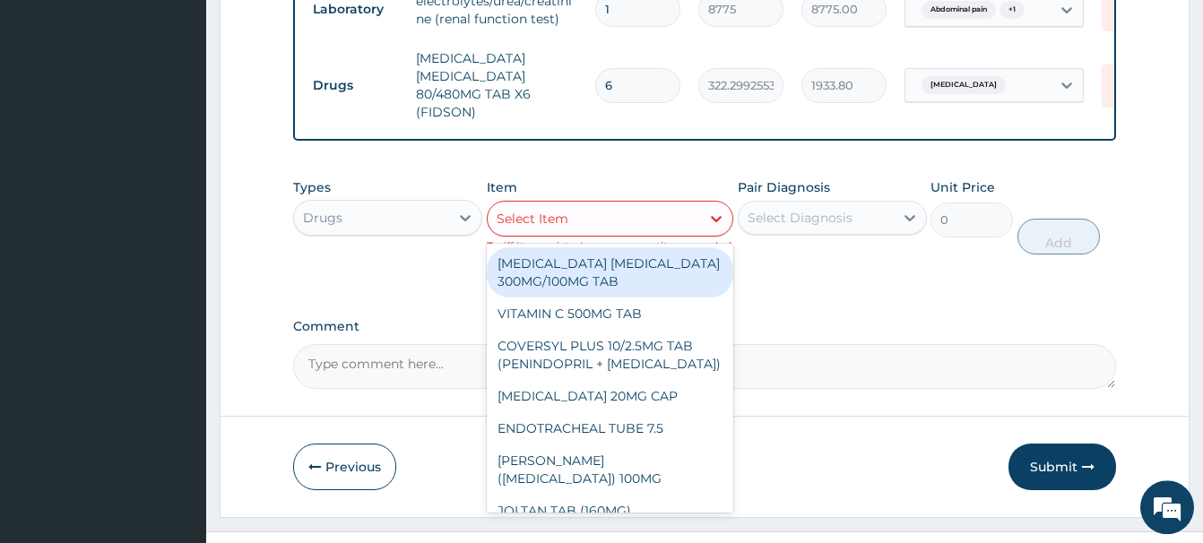
paste input "PARACETAMOL"
type input "PARACETAMOL"
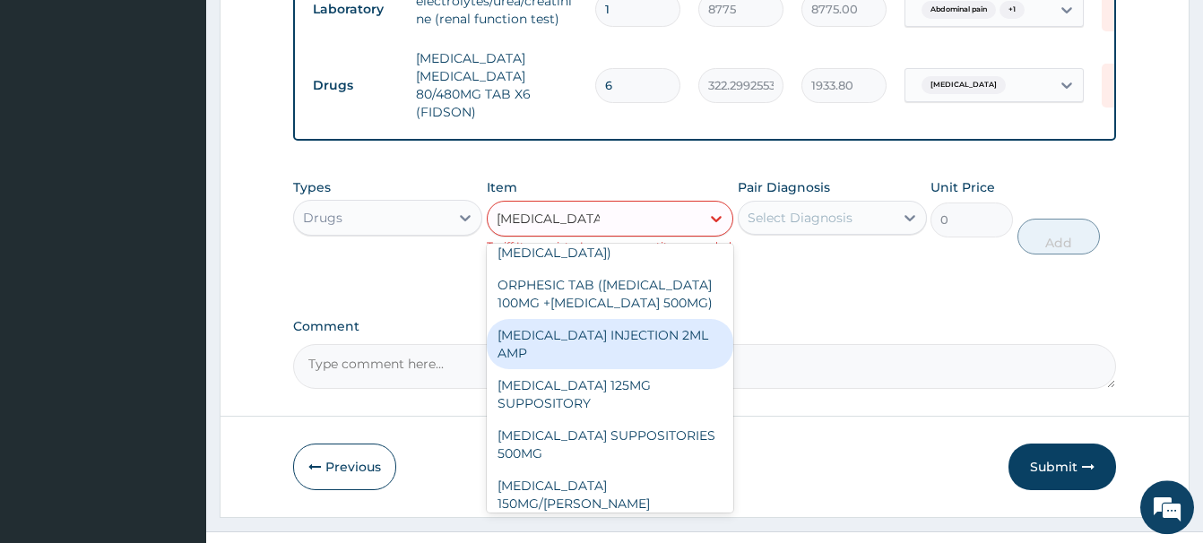
scroll to position [194, 0]
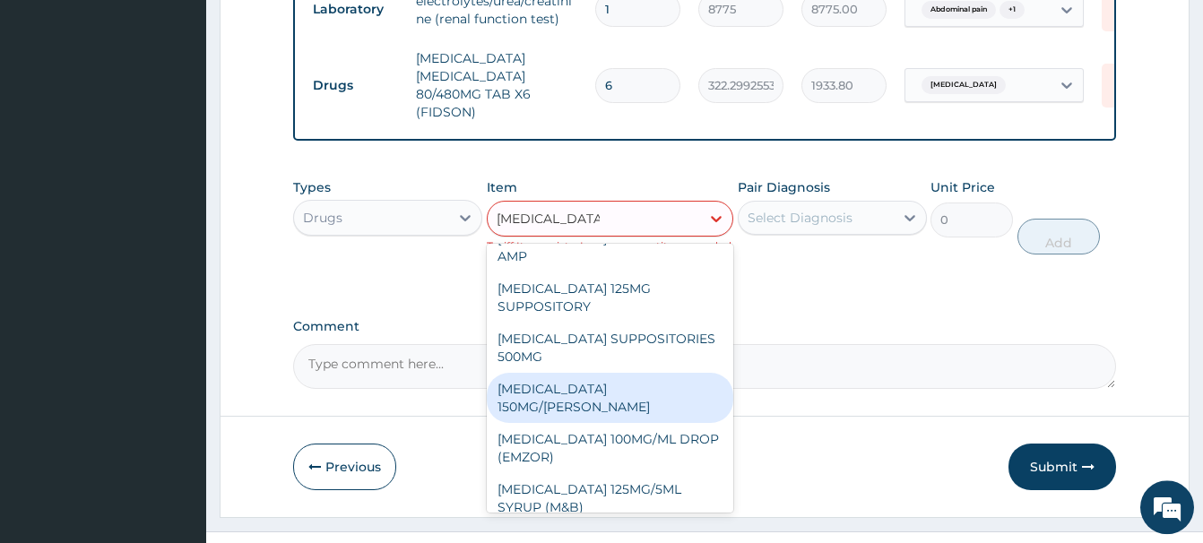
click at [595, 373] on div "PARACETAMOL 150MG/ML VIAL" at bounding box center [610, 398] width 246 height 50
type input "1365"
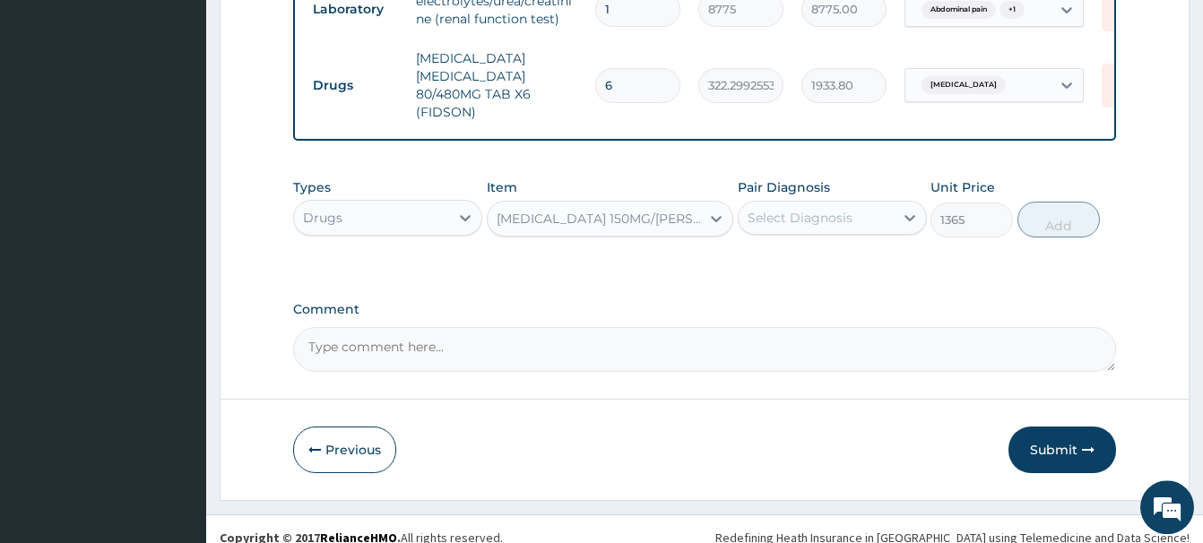
click at [815, 209] on div "Select Diagnosis" at bounding box center [799, 218] width 105 height 18
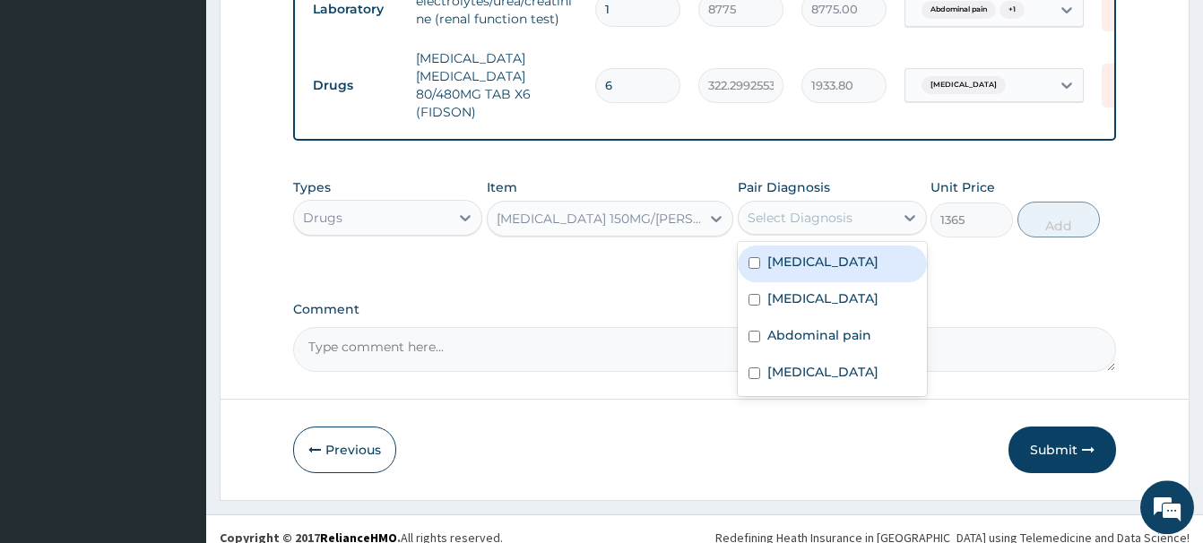
drag, startPoint x: 807, startPoint y: 260, endPoint x: 793, endPoint y: 250, distance: 16.7
click at [795, 253] on label "Malaria" at bounding box center [822, 262] width 111 height 18
checkbox input "true"
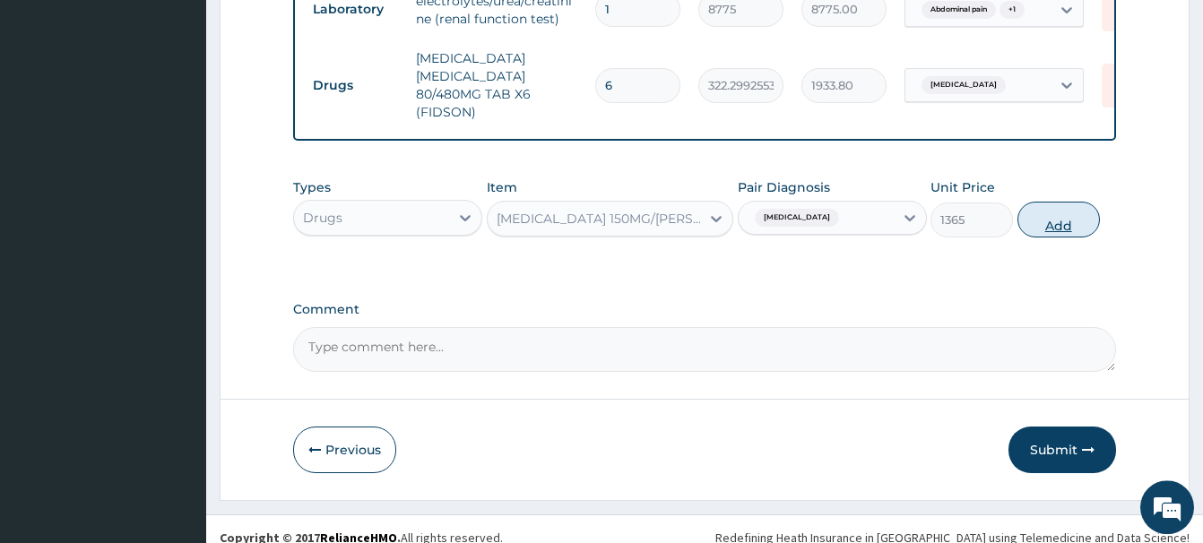
click at [1046, 210] on button "Add" at bounding box center [1058, 220] width 82 height 36
type input "0"
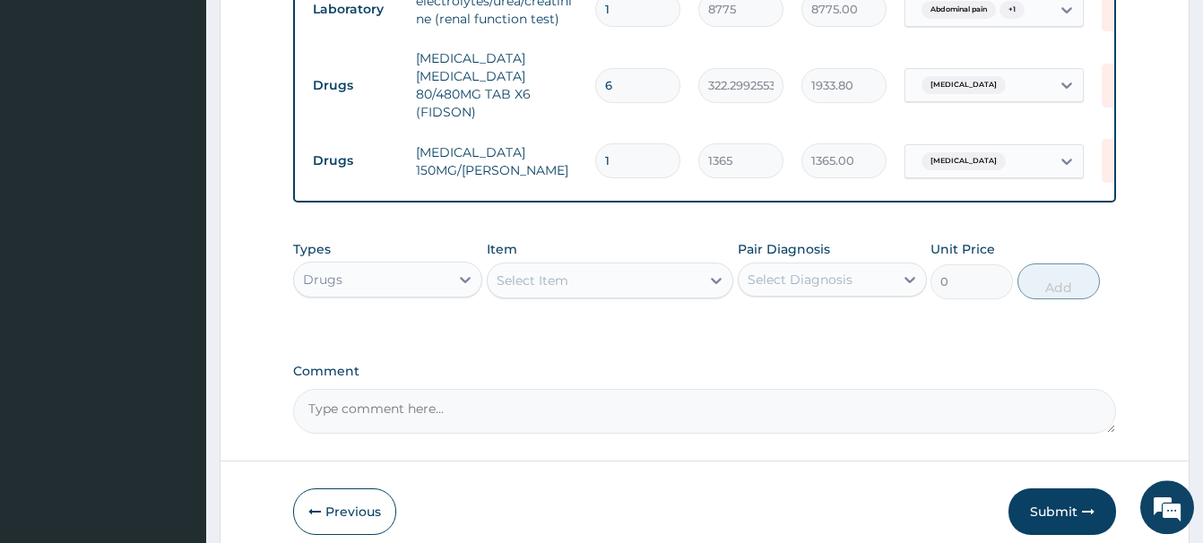
drag, startPoint x: 632, startPoint y: 152, endPoint x: 584, endPoint y: 160, distance: 48.2
click at [595, 160] on input "1" at bounding box center [637, 160] width 85 height 35
type input "4"
type input "5460.00"
type input "4"
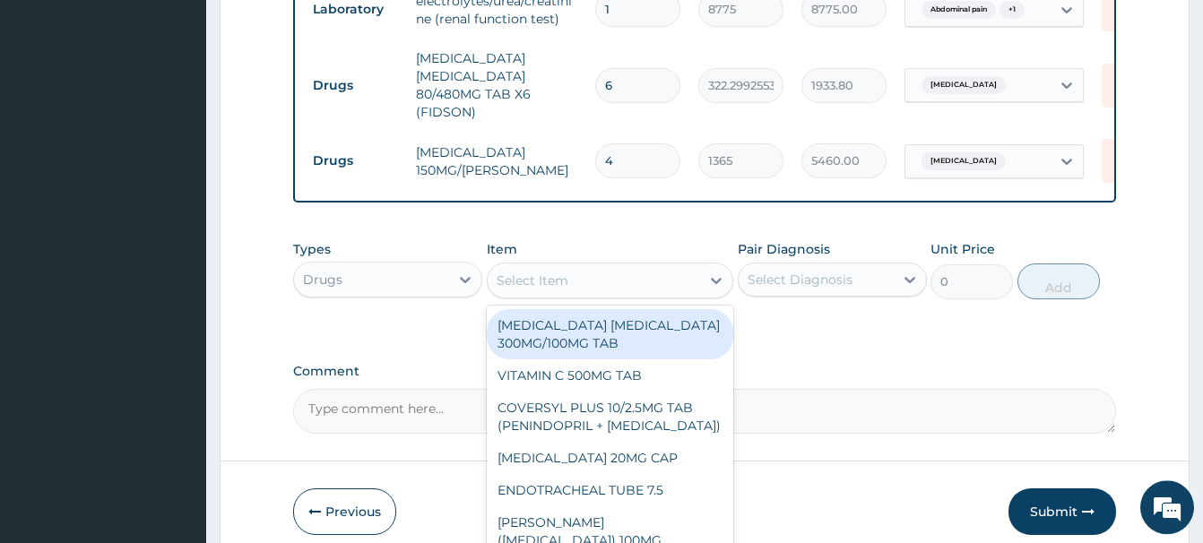
drag, startPoint x: 514, startPoint y: 274, endPoint x: 521, endPoint y: 283, distance: 10.9
click at [520, 283] on div "Select Item" at bounding box center [594, 280] width 212 height 29
paste input "ARTESUNATE 120MG INJ (GREENLIFE)"
type input "ARTESUNATE 120MG INJ (GREENLIFE)"
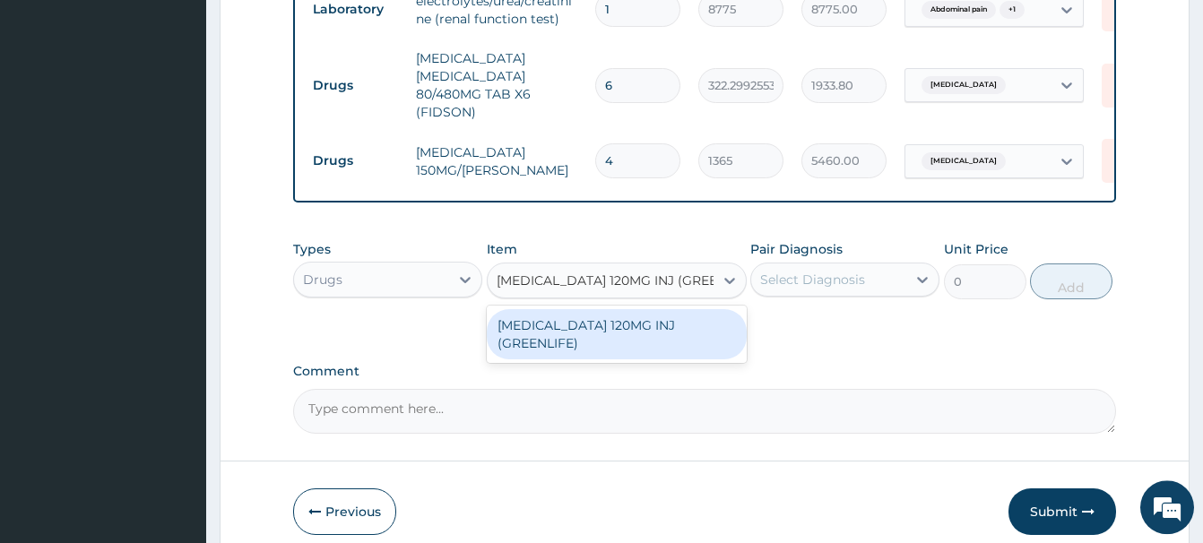
scroll to position [0, 22]
click at [585, 329] on div "ARTESUNATE 120MG INJ (GREENLIFE)" at bounding box center [617, 334] width 260 height 50
type input "4160"
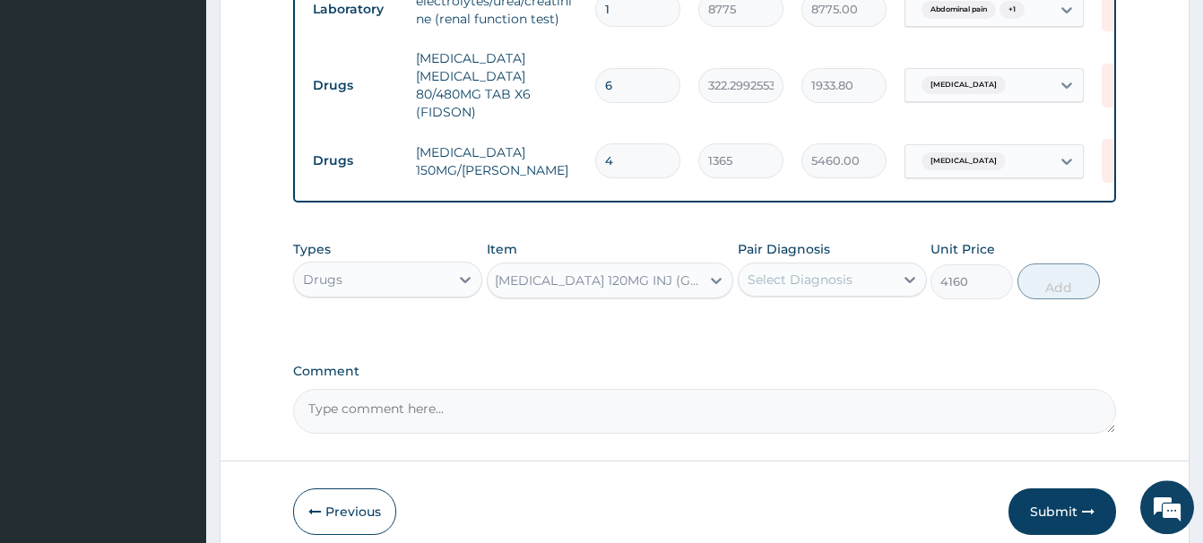
scroll to position [0, 2]
click at [804, 271] on div "Select Diagnosis" at bounding box center [799, 280] width 105 height 18
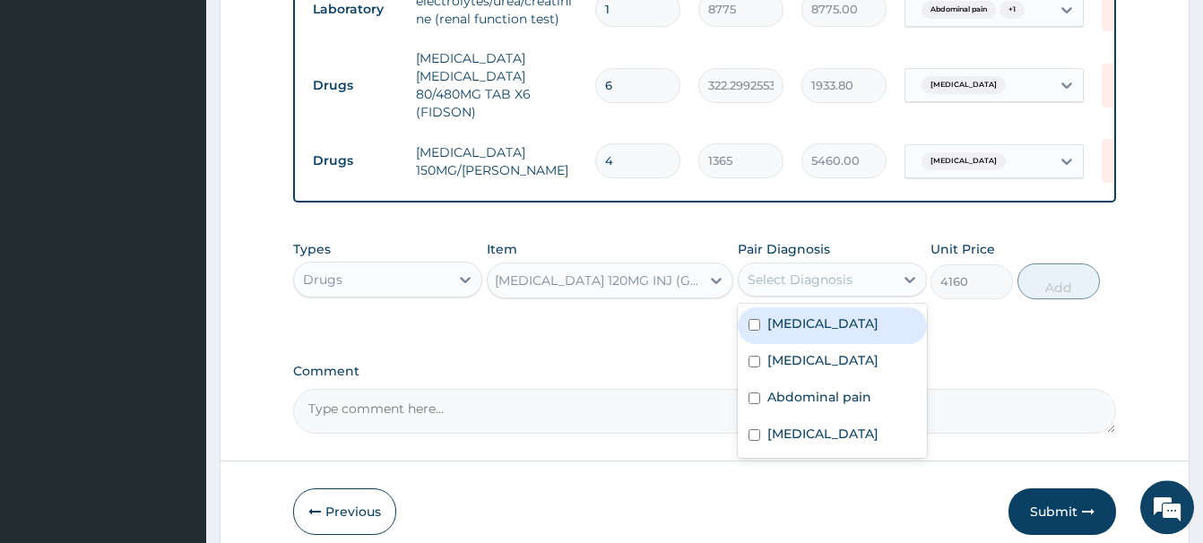
click at [793, 319] on label "Malaria" at bounding box center [822, 324] width 111 height 18
checkbox input "true"
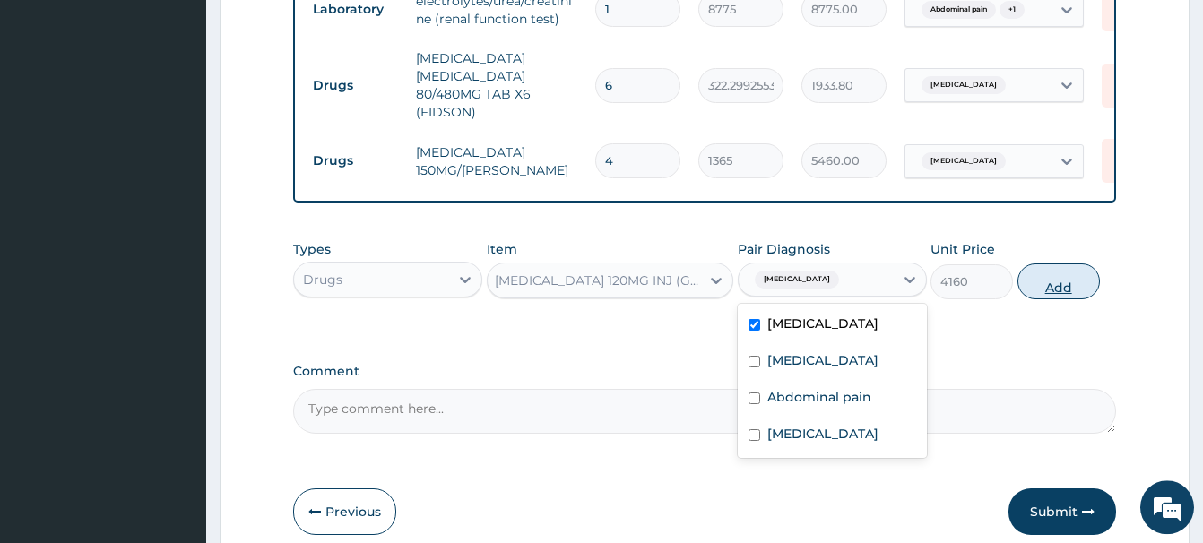
click at [1056, 275] on button "Add" at bounding box center [1058, 281] width 82 height 36
type input "0"
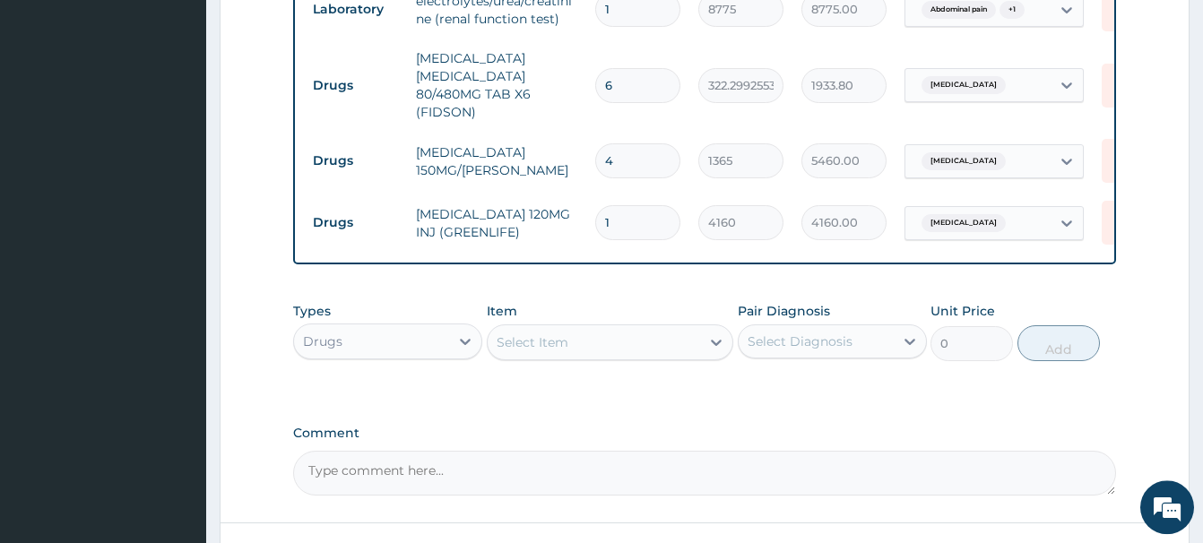
scroll to position [0, 0]
drag, startPoint x: 630, startPoint y: 211, endPoint x: 558, endPoint y: 214, distance: 71.7
click at [595, 214] on input "1" at bounding box center [637, 222] width 85 height 35
type input "4"
type input "16640.00"
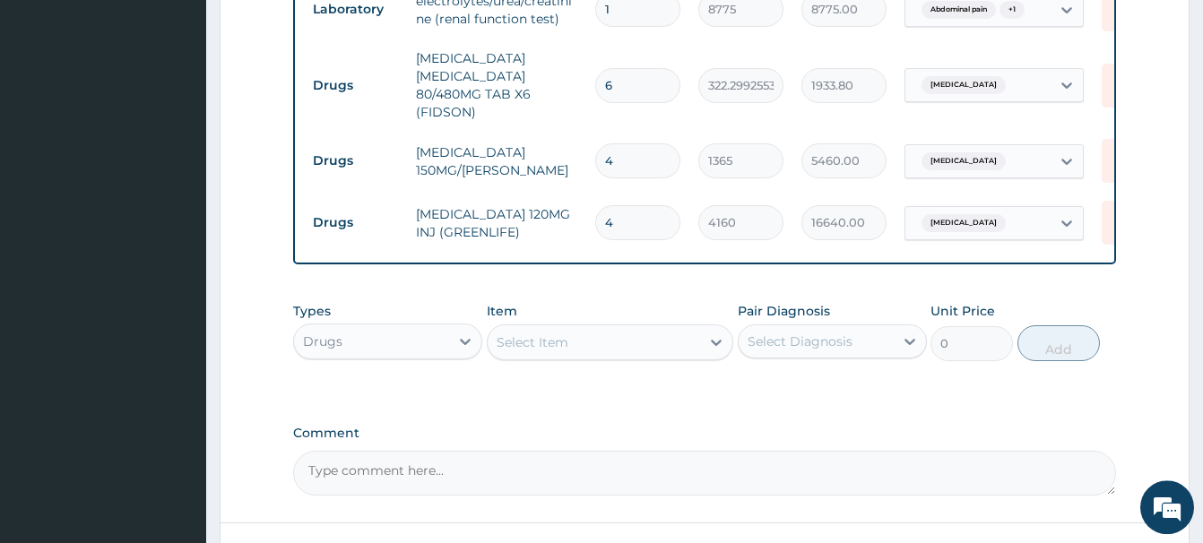
type input "4"
click at [516, 350] on div "Select Item" at bounding box center [610, 342] width 246 height 36
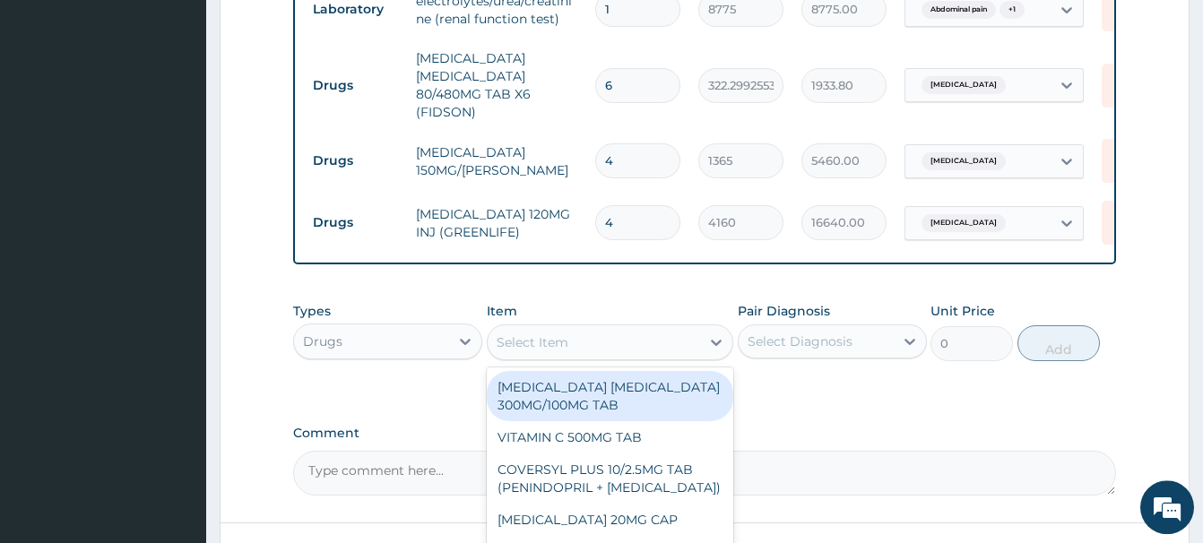
paste input "BUTYLBROMIDE 10MG INJ"
type input "BUTYLBROMIDE 10MG INJ"
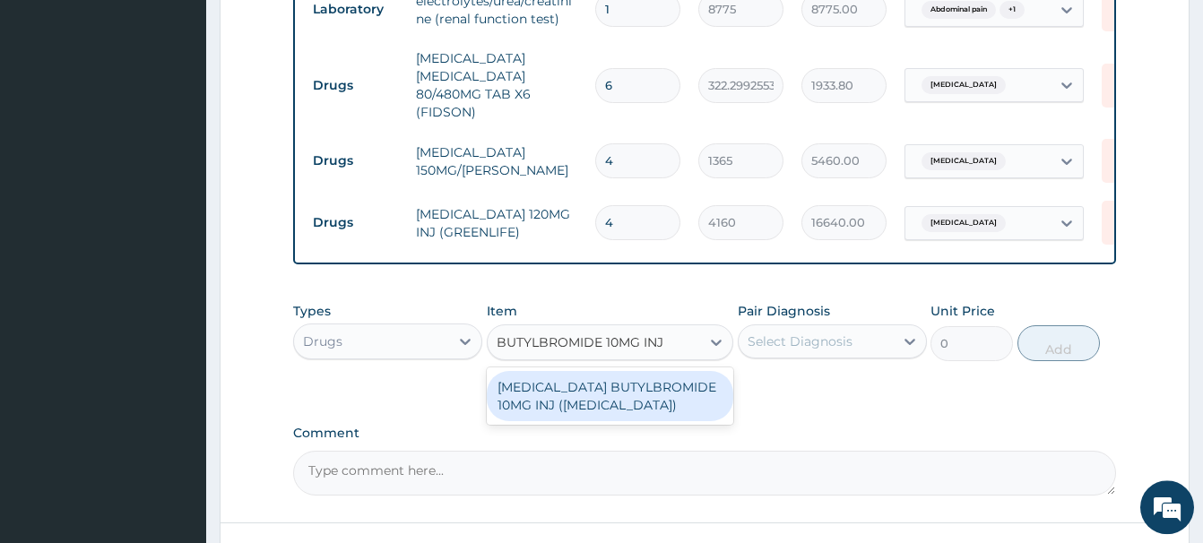
click at [625, 371] on div "HYOSCINE BUTYLBROMIDE 10MG INJ (BUSCOPAN)" at bounding box center [610, 396] width 246 height 50
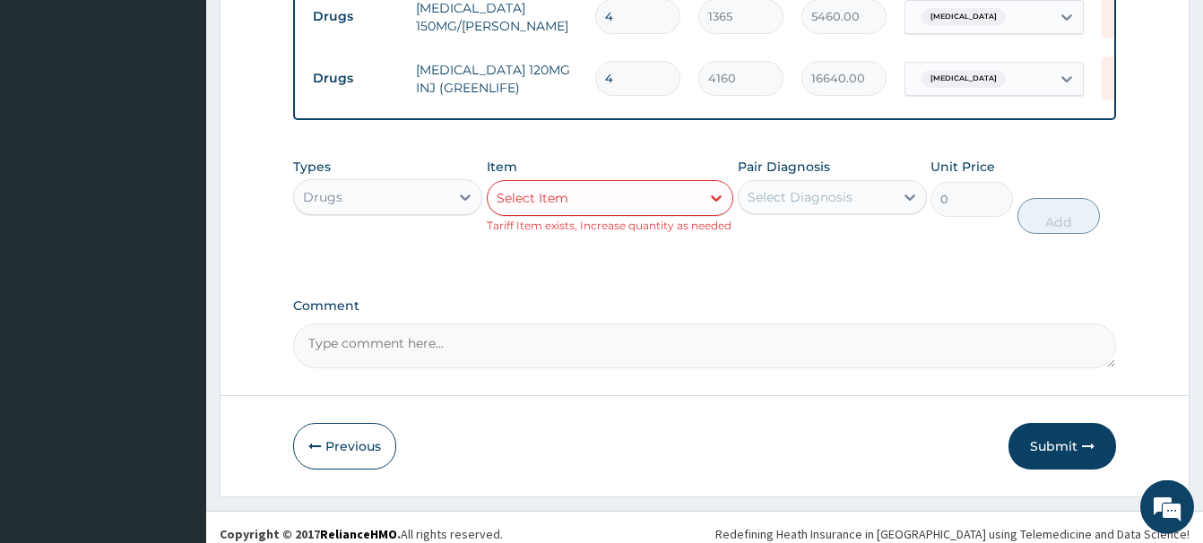
scroll to position [1409, 0]
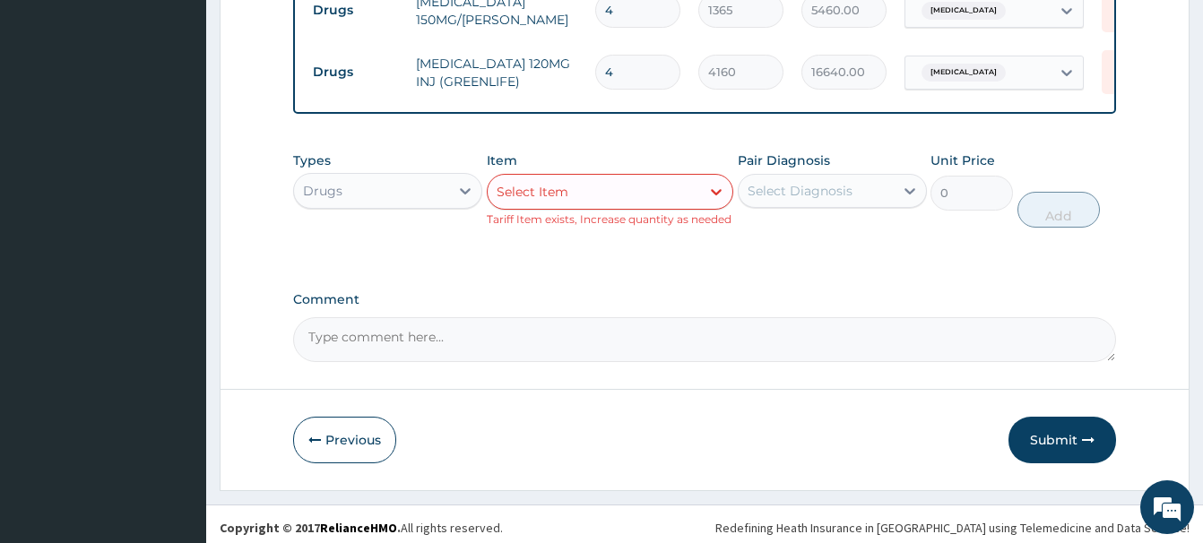
click at [506, 188] on div "Select Item" at bounding box center [532, 192] width 72 height 18
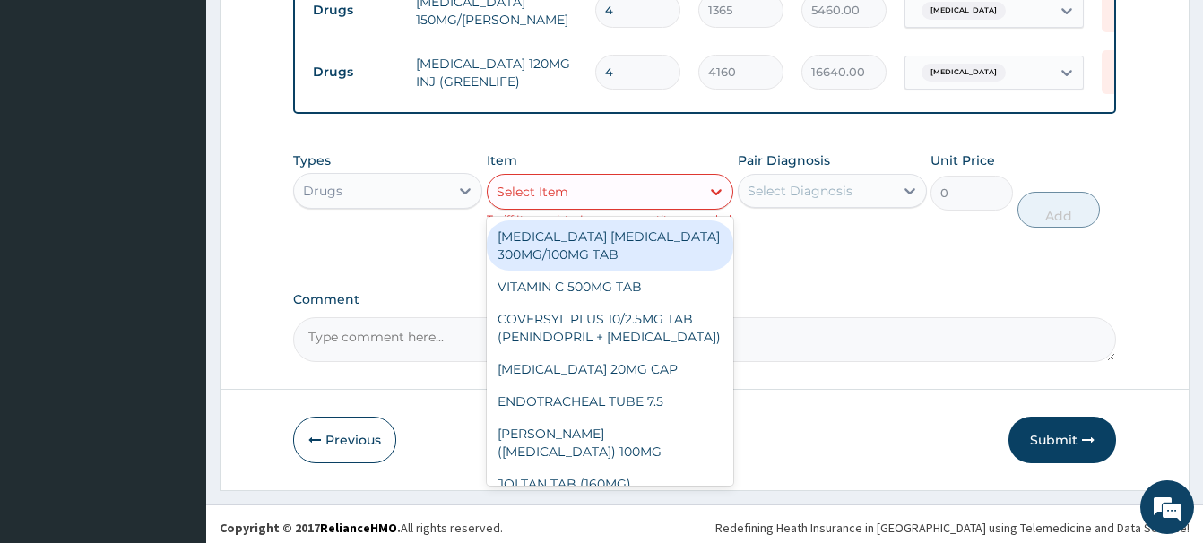
paste input "DEXTROSE WATER 5% (FIDSON)"
type input "DEXTROSE WATER 5% (FIDSON)"
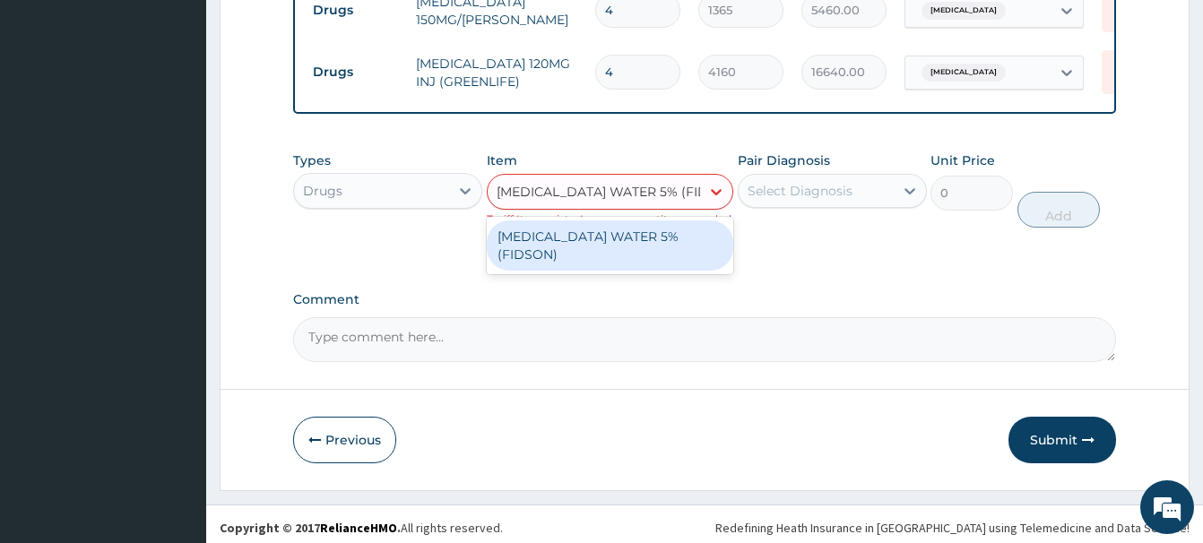
drag, startPoint x: 629, startPoint y: 237, endPoint x: 632, endPoint y: 228, distance: 9.4
click at [631, 235] on div "DEXTROSE WATER 5% (FIDSON)" at bounding box center [610, 245] width 246 height 50
type input "1176"
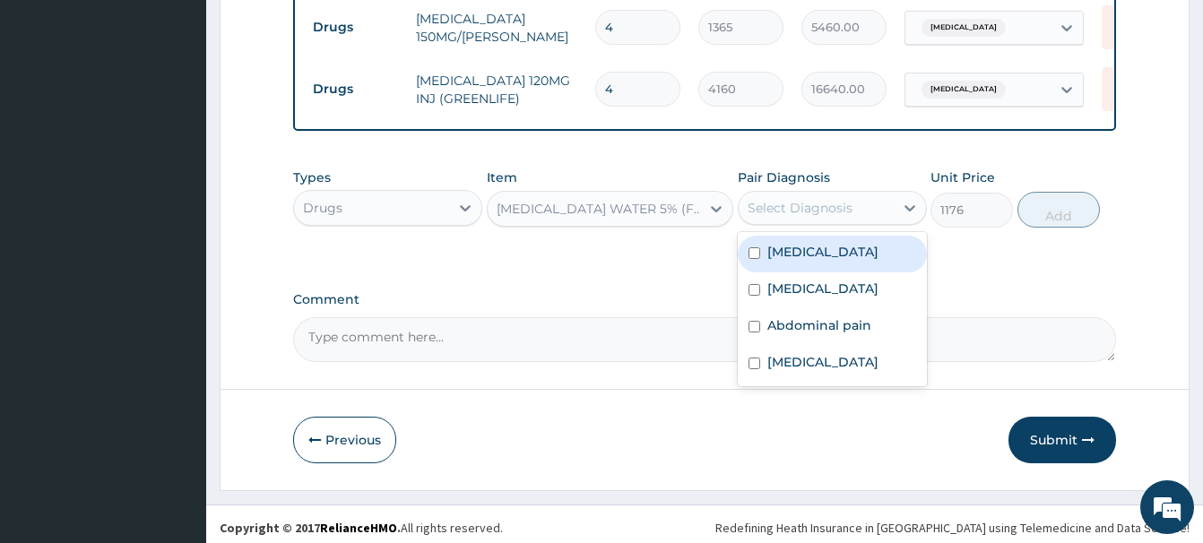
drag, startPoint x: 807, startPoint y: 203, endPoint x: 850, endPoint y: 211, distance: 43.6
click at [809, 203] on div "Select Diagnosis" at bounding box center [799, 208] width 105 height 18
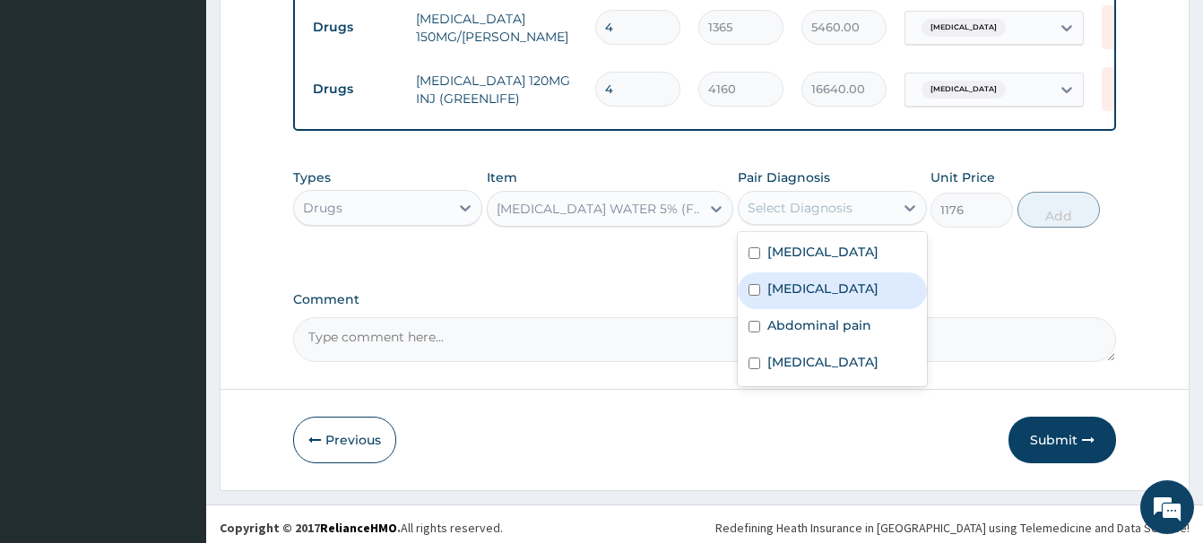
drag, startPoint x: 801, startPoint y: 275, endPoint x: 791, endPoint y: 276, distance: 9.9
click at [782, 280] on label "Sepsis" at bounding box center [822, 289] width 111 height 18
checkbox input "true"
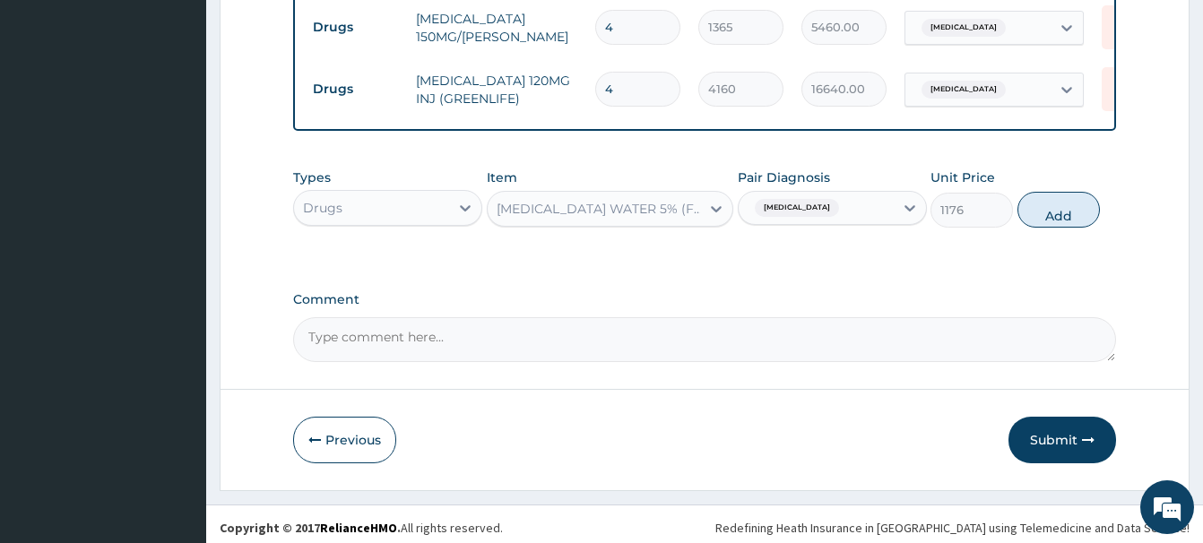
click at [1053, 200] on button "Add" at bounding box center [1058, 210] width 82 height 36
type input "0"
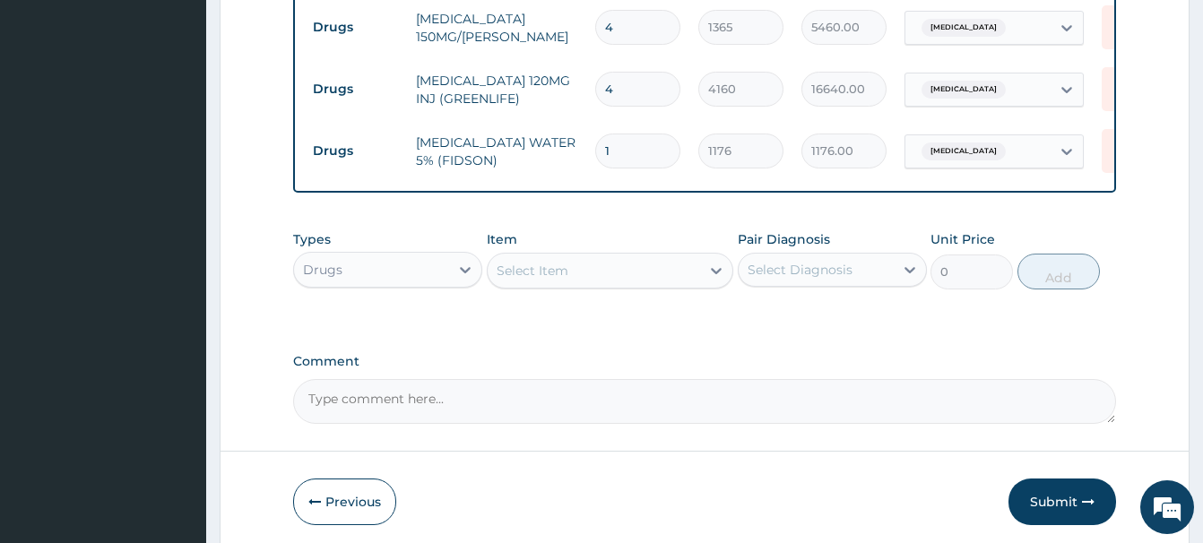
click at [521, 263] on div "Select Item" at bounding box center [532, 271] width 72 height 18
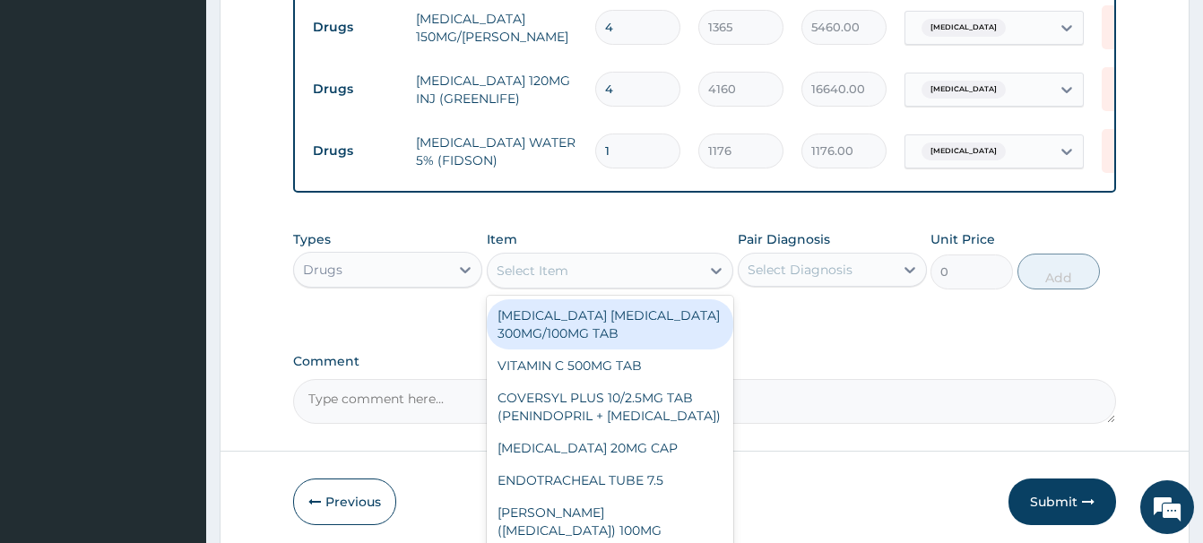
paste input "NORMAL SALINE 0.9% (BAG, DELE)"
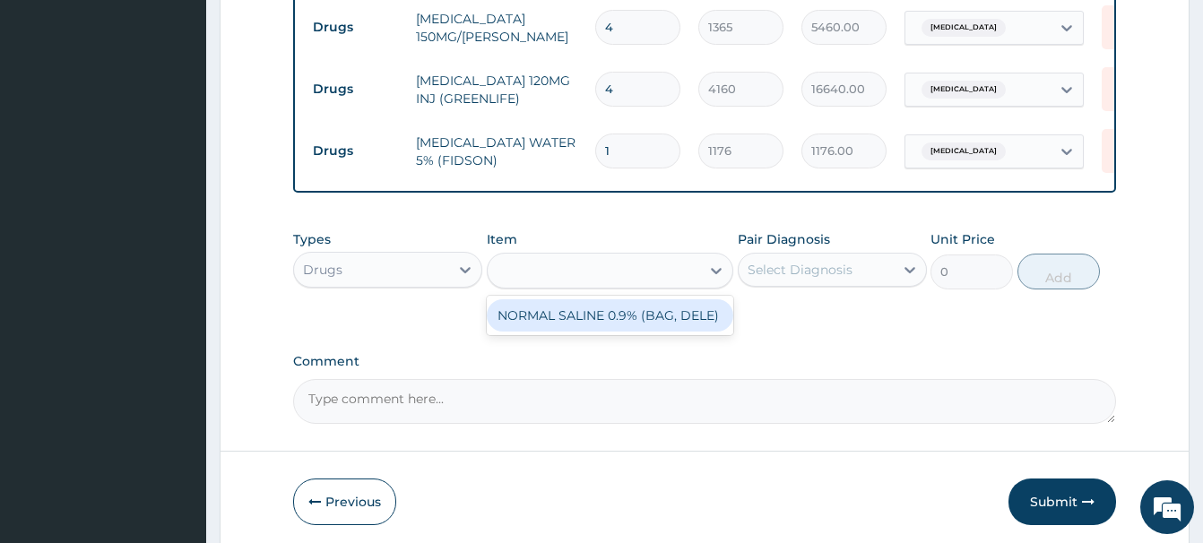
type input "NORMAL SALINE 0.9% (BAG, DELE)"
drag, startPoint x: 616, startPoint y: 307, endPoint x: 612, endPoint y: 298, distance: 10.5
click at [617, 306] on div "NORMAL SALINE 0.9% (BAG, DELE)" at bounding box center [610, 315] width 246 height 32
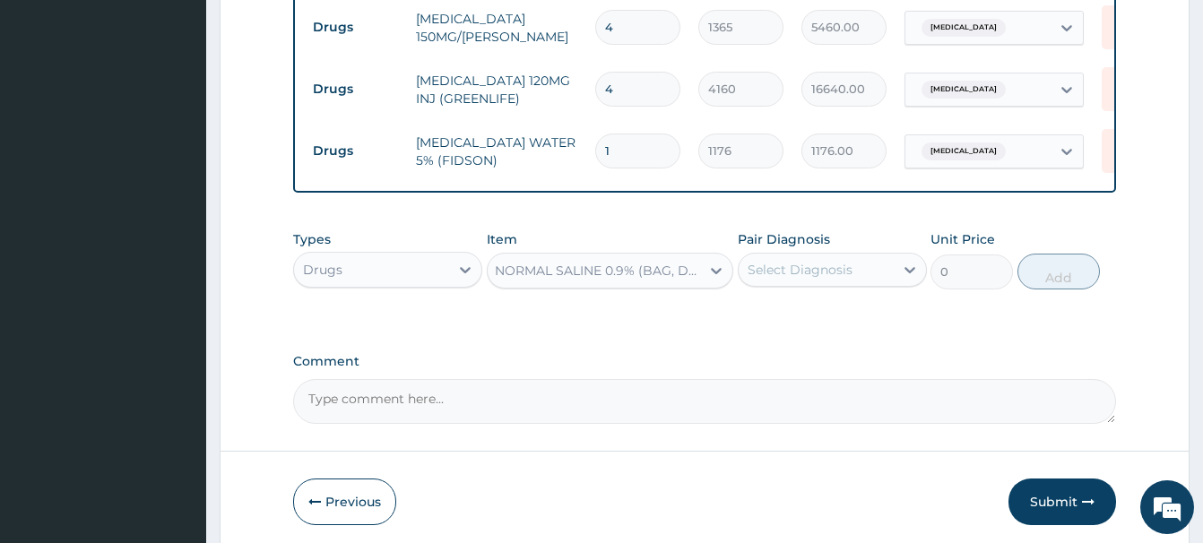
type input "1080.625"
click at [827, 261] on div "Select Diagnosis" at bounding box center [799, 270] width 105 height 18
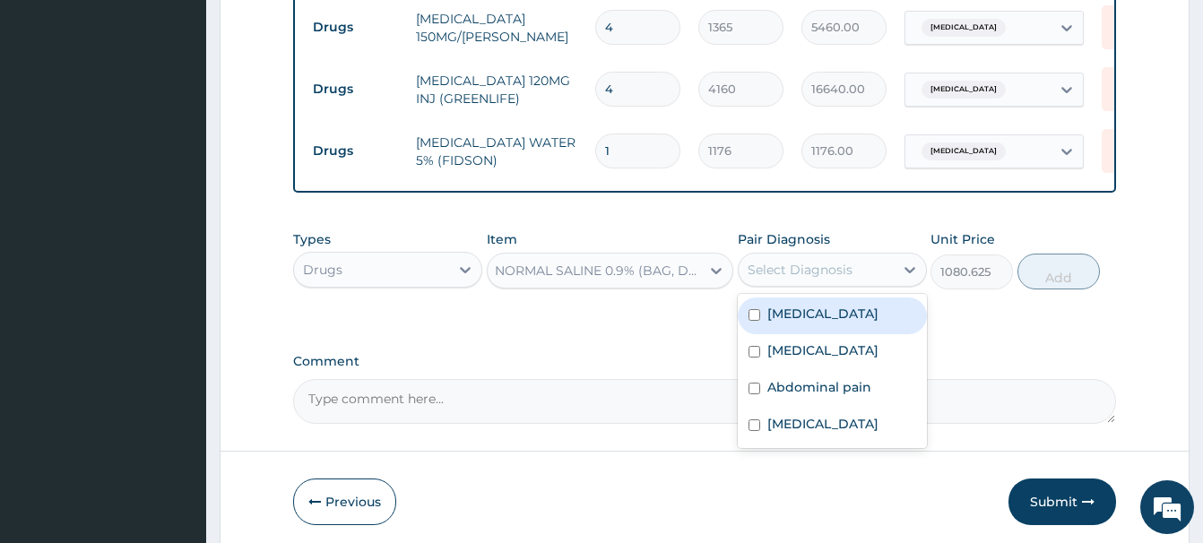
click at [795, 305] on label "Malaria" at bounding box center [822, 314] width 111 height 18
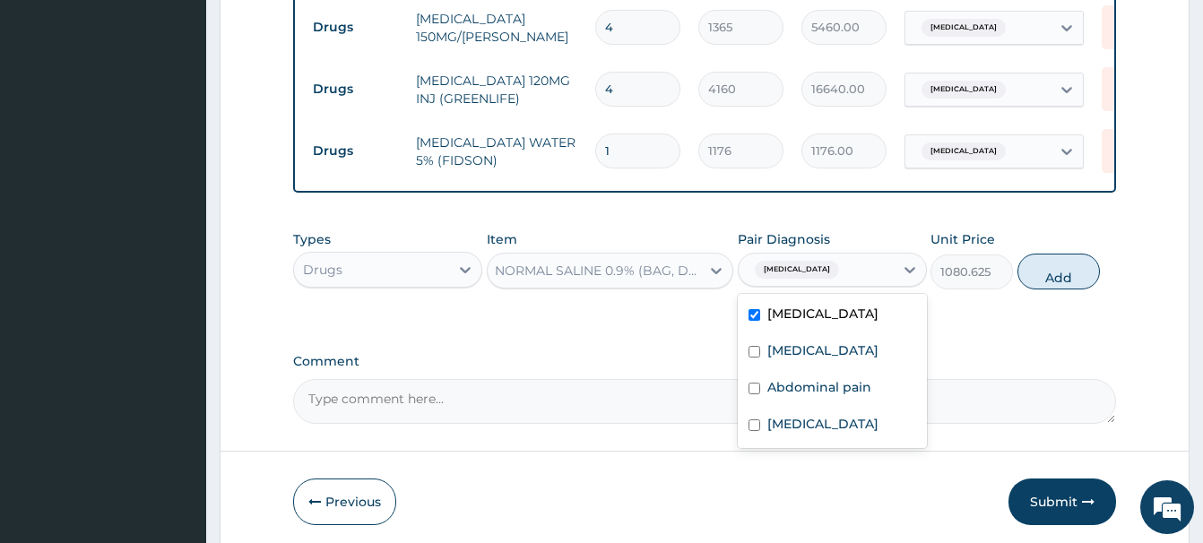
checkbox input "true"
click at [1051, 265] on button "Add" at bounding box center [1058, 272] width 82 height 36
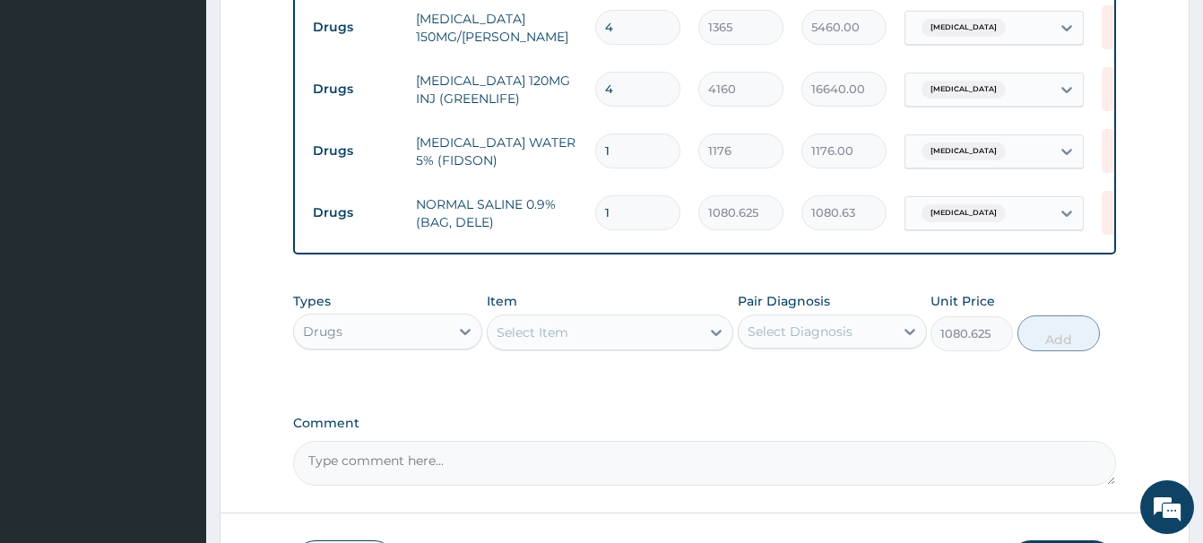
type input "0"
drag, startPoint x: 617, startPoint y: 205, endPoint x: 591, endPoint y: 211, distance: 26.7
click at [595, 211] on input "1" at bounding box center [637, 212] width 85 height 35
type input "2"
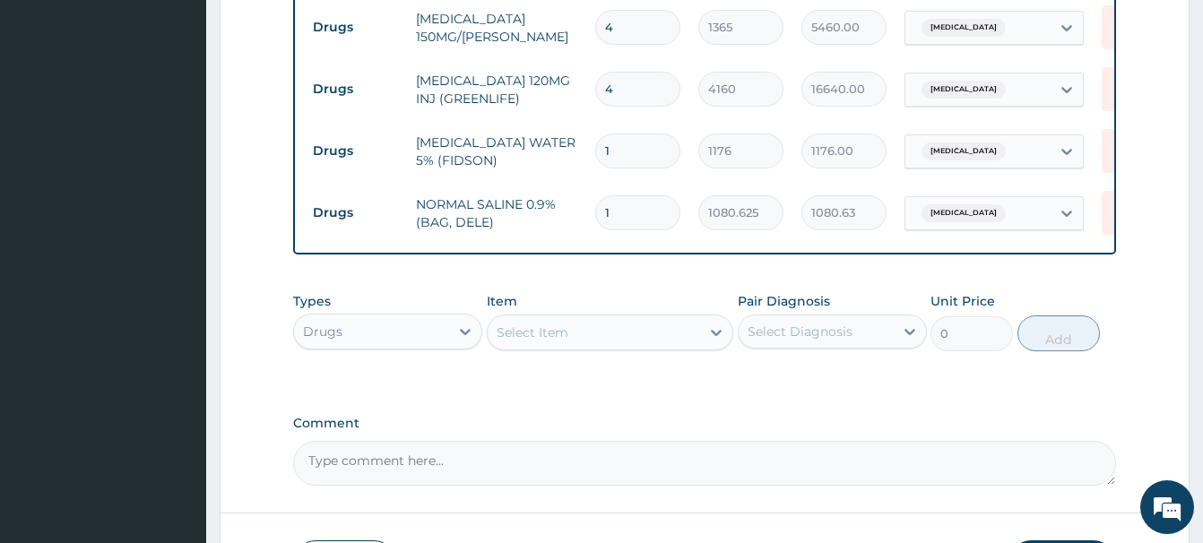
type input "2161.25"
type input "2"
click at [549, 324] on div "Select Item" at bounding box center [532, 333] width 72 height 18
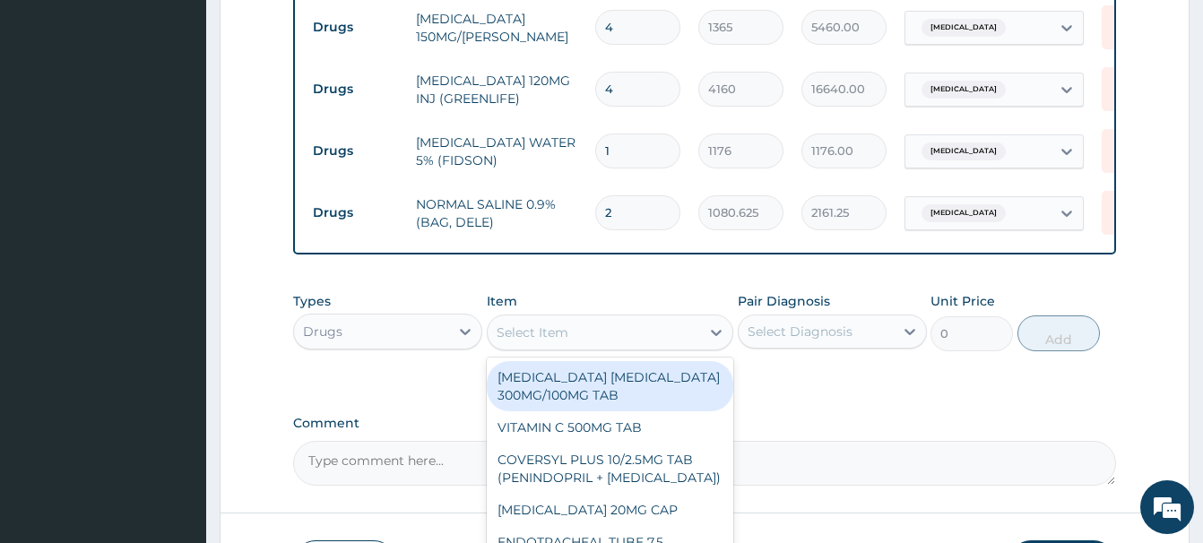
paste input "OMEPRAZOLE 40MG INJ (SHALINA )"
type input "OMEPRAZOLE 40MG INJ (SHALINA )"
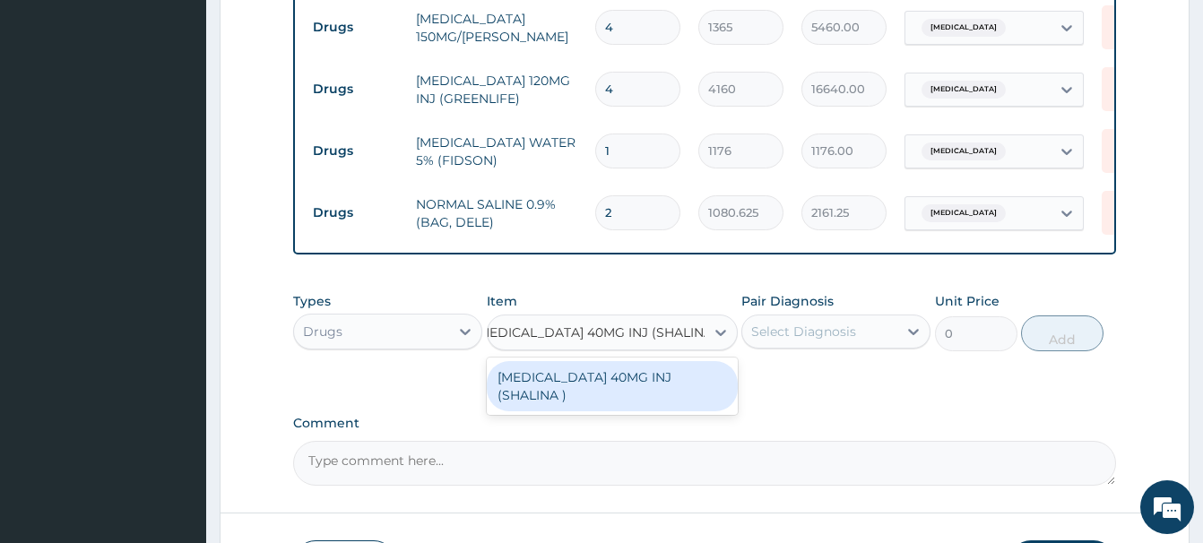
drag, startPoint x: 633, startPoint y: 375, endPoint x: 635, endPoint y: 366, distance: 9.4
click at [634, 375] on div "OMEPRAZOLE 40MG INJ (SHALINA )" at bounding box center [612, 386] width 251 height 50
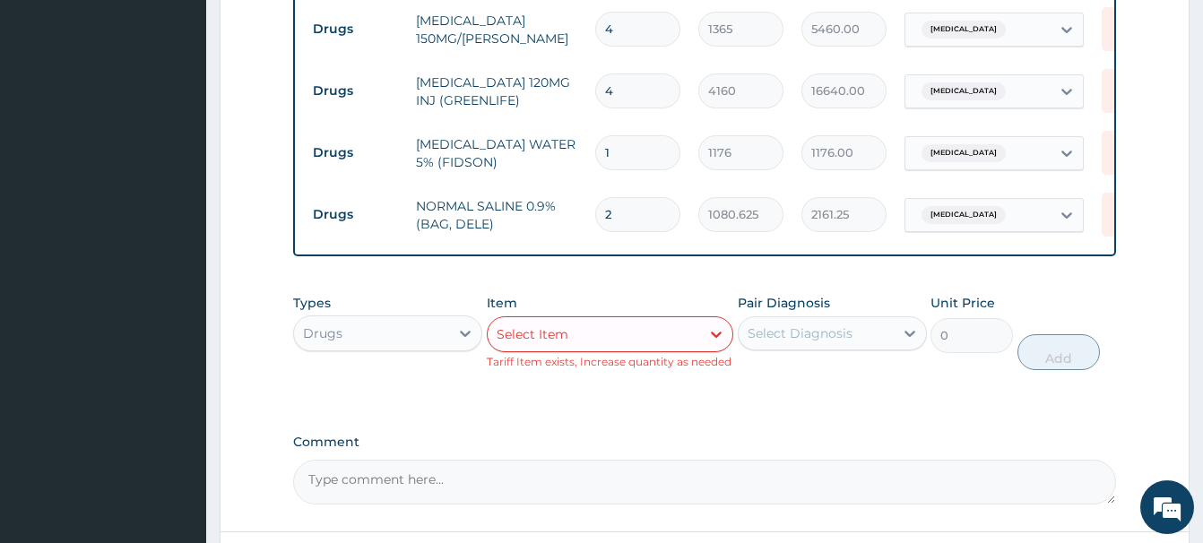
scroll to position [1392, 0]
click at [512, 324] on div "Select Item" at bounding box center [532, 333] width 72 height 18
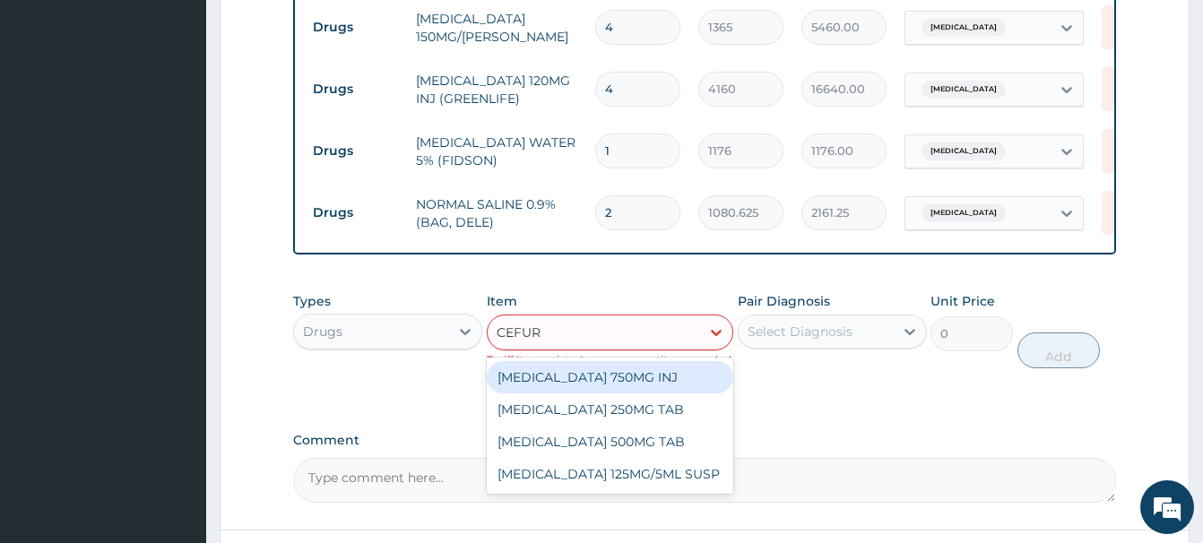
type input "CEFURO"
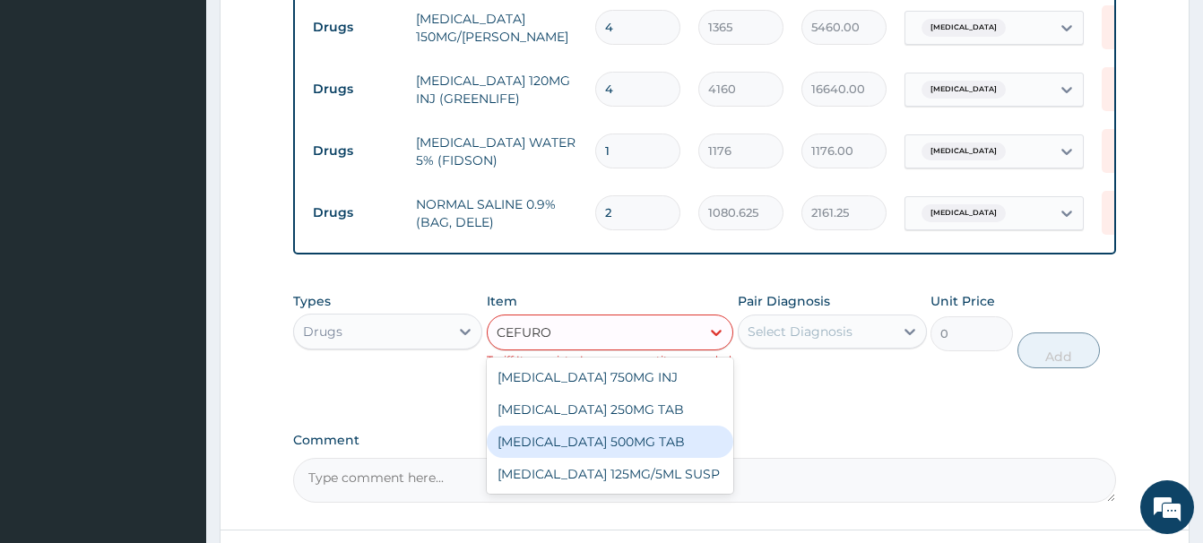
drag, startPoint x: 624, startPoint y: 432, endPoint x: 605, endPoint y: 435, distance: 19.0
click at [622, 436] on div "CEFUROXIME 500MG TAB" at bounding box center [610, 442] width 246 height 32
type input "671.125"
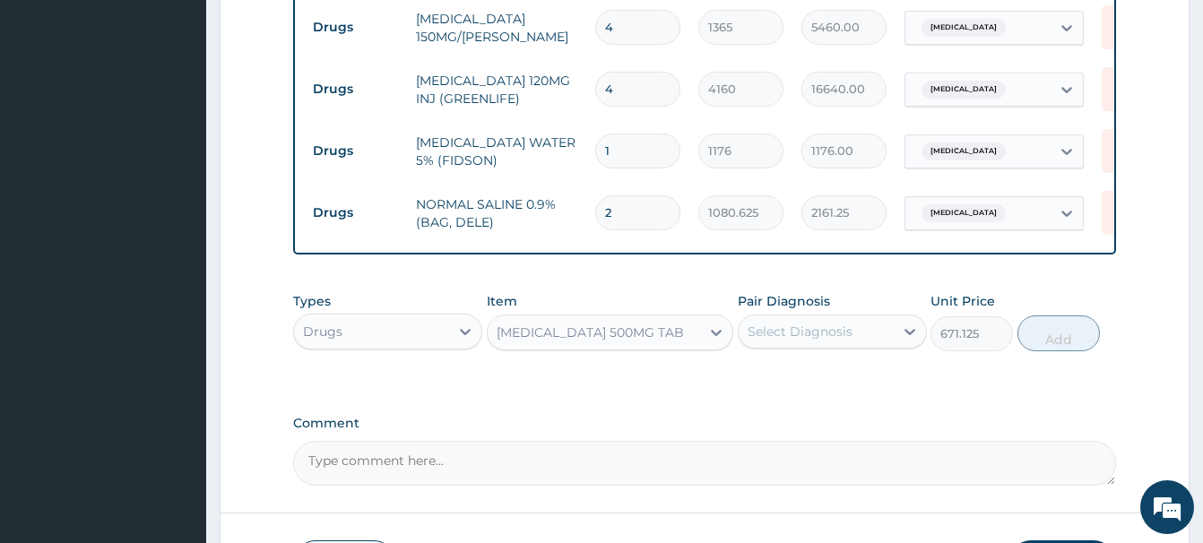
click at [810, 323] on div "Select Diagnosis" at bounding box center [799, 332] width 105 height 18
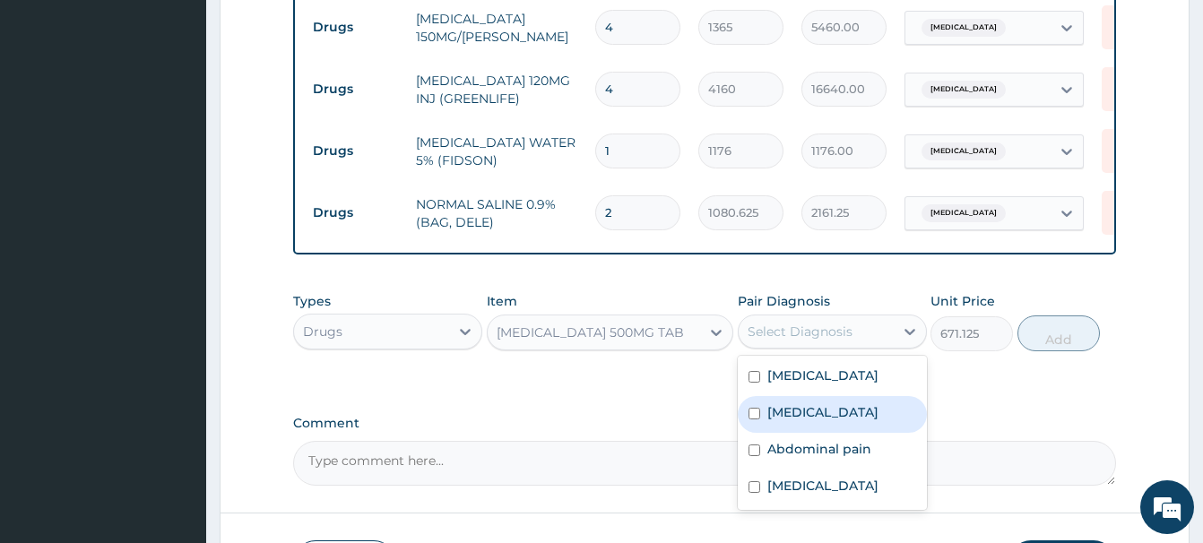
click at [805, 408] on label "Sepsis" at bounding box center [822, 412] width 111 height 18
checkbox input "true"
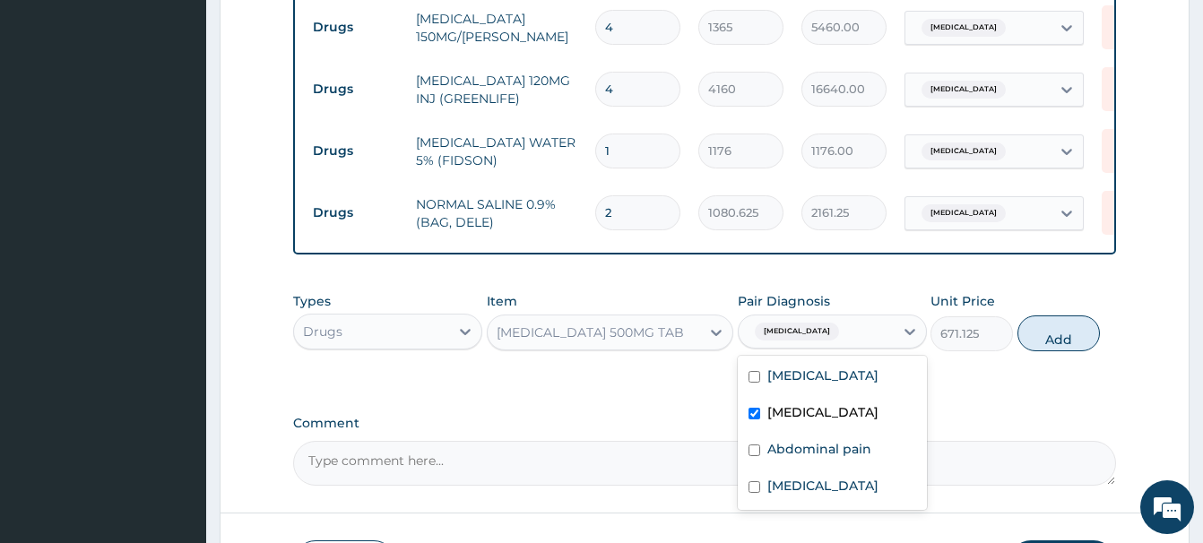
click at [1062, 326] on button "Add" at bounding box center [1058, 333] width 82 height 36
type input "0"
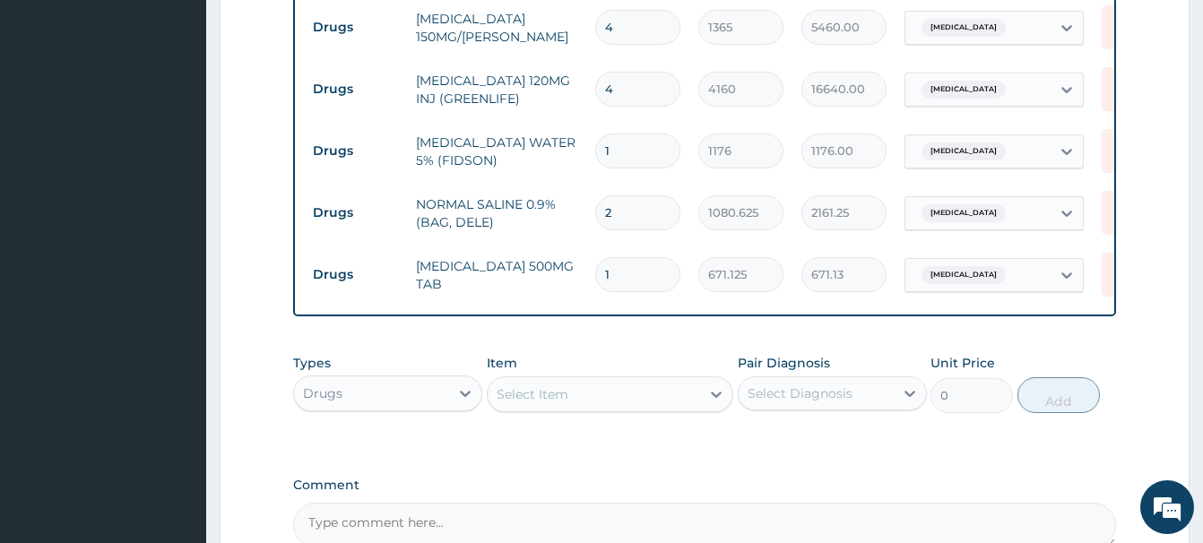
type input "10"
type input "6711.25"
type input "10"
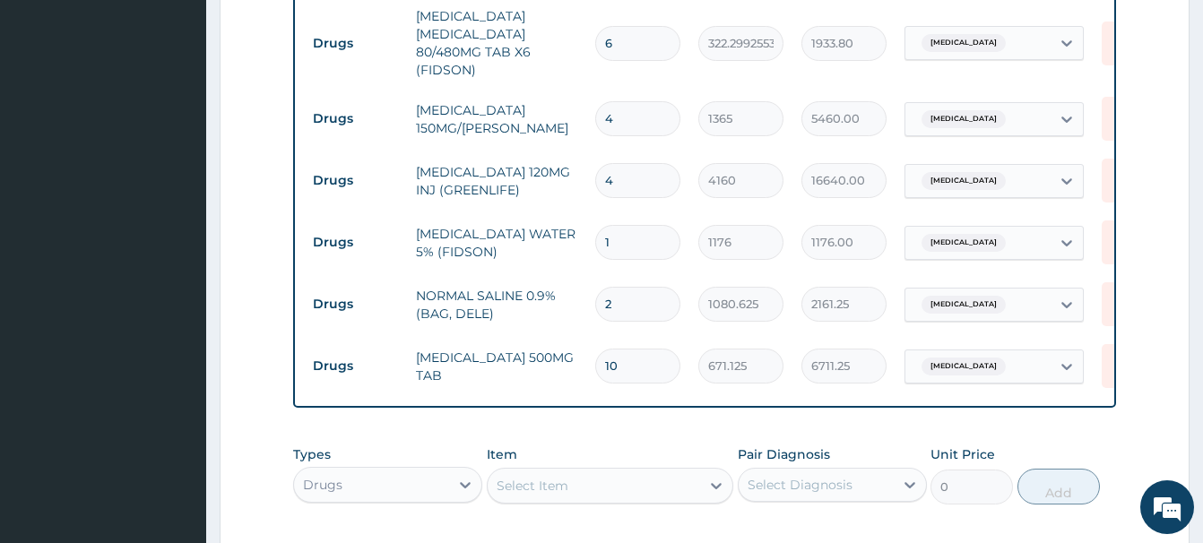
scroll to position [1483, 0]
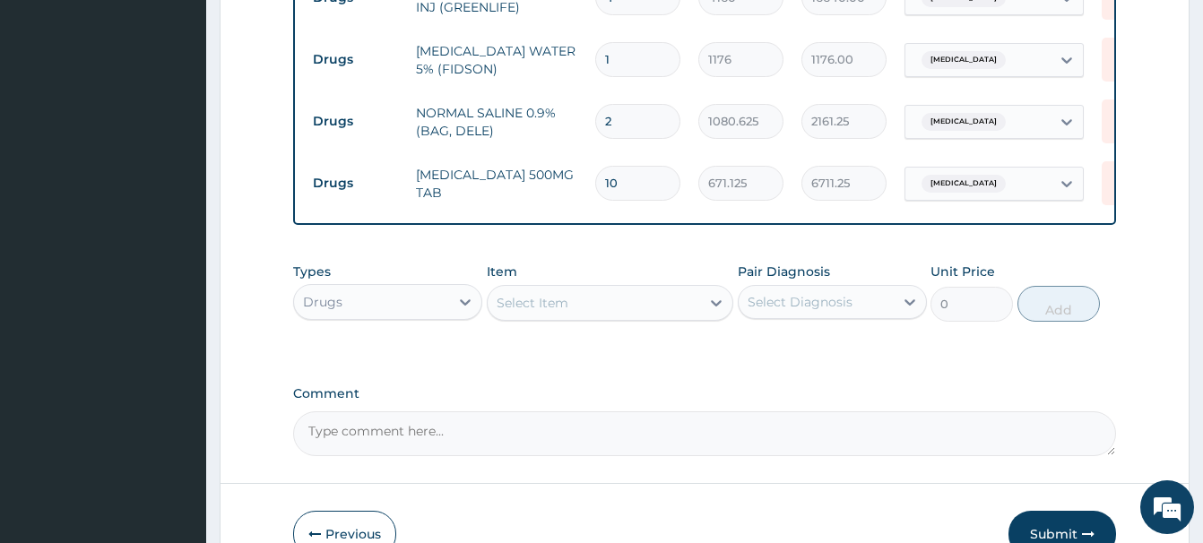
click at [503, 299] on div "Select Item" at bounding box center [532, 303] width 72 height 18
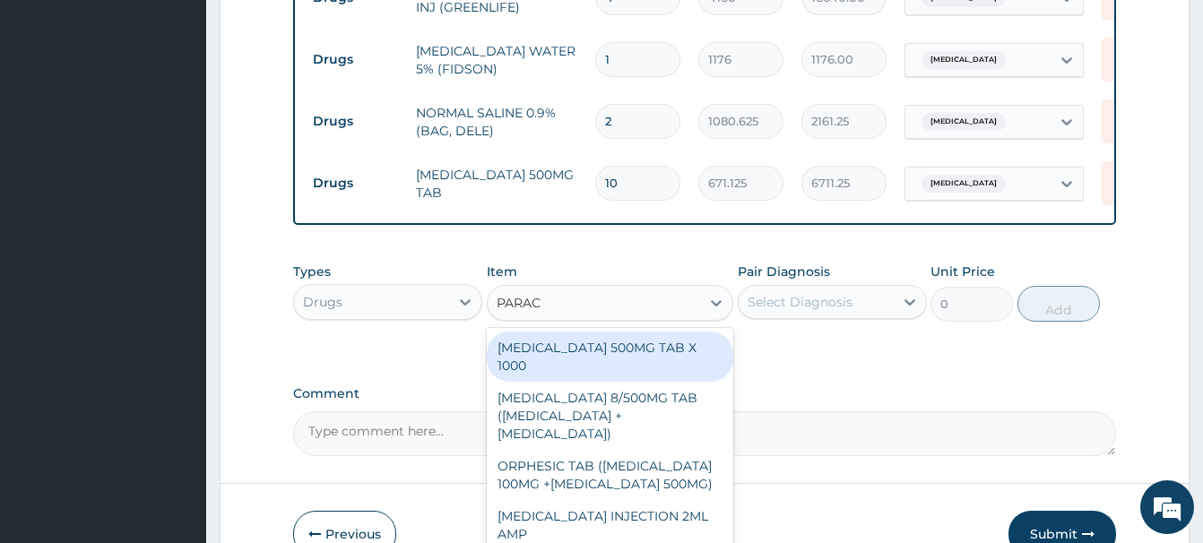
type input "PARACE"
click at [642, 344] on div "PARACETAMOL 500MG TAB X 1000" at bounding box center [610, 357] width 246 height 50
type input "22.39999961853027"
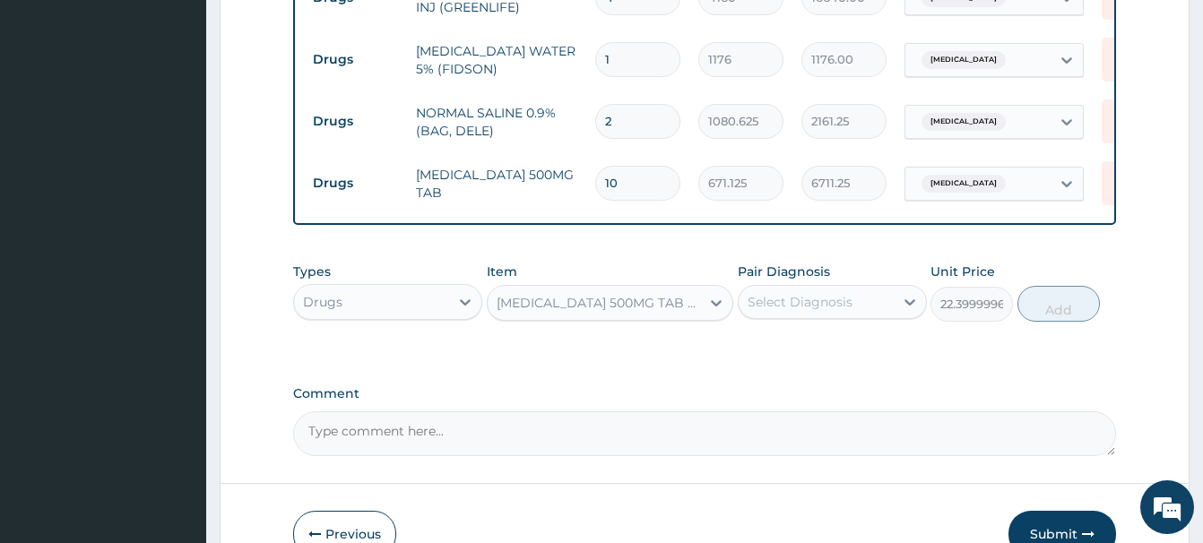
click at [809, 295] on div "Select Diagnosis" at bounding box center [799, 302] width 105 height 18
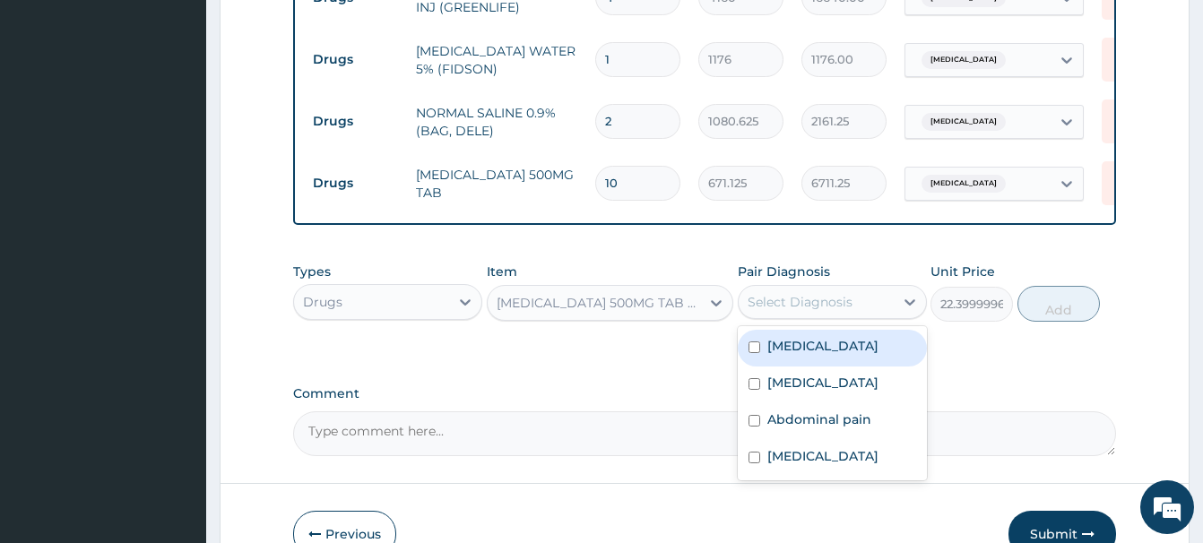
drag, startPoint x: 794, startPoint y: 352, endPoint x: 837, endPoint y: 345, distance: 43.6
click at [788, 348] on div "Malaria" at bounding box center [832, 348] width 189 height 37
checkbox input "true"
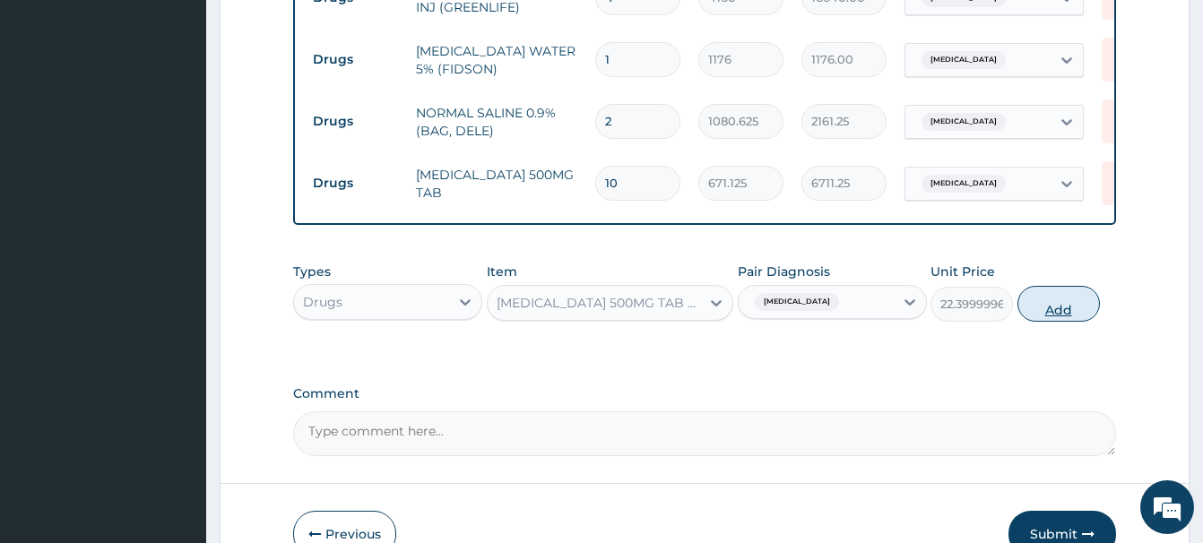
click at [1058, 297] on button "Add" at bounding box center [1058, 304] width 82 height 36
type input "0"
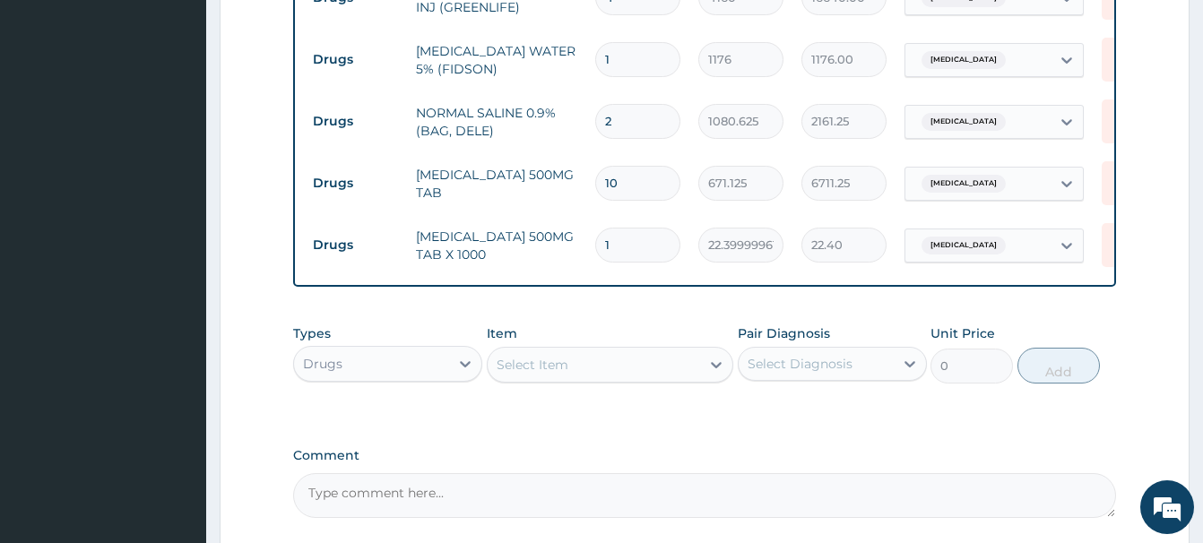
drag, startPoint x: 636, startPoint y: 234, endPoint x: 565, endPoint y: 243, distance: 72.3
click at [595, 243] on input "1" at bounding box center [637, 245] width 85 height 35
type input "9"
type input "201.60"
type input "9"
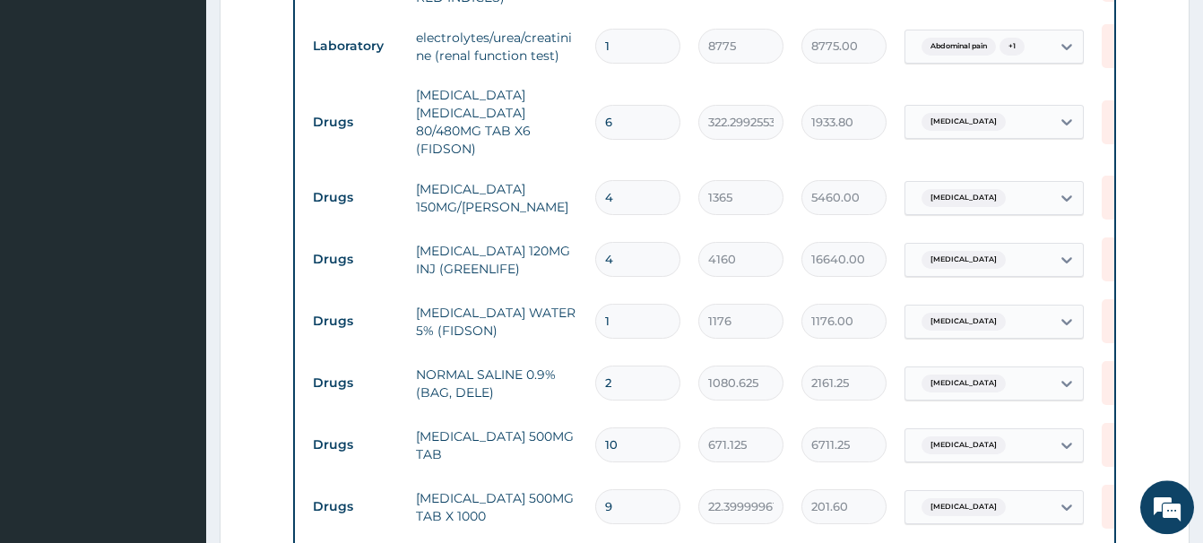
scroll to position [1209, 0]
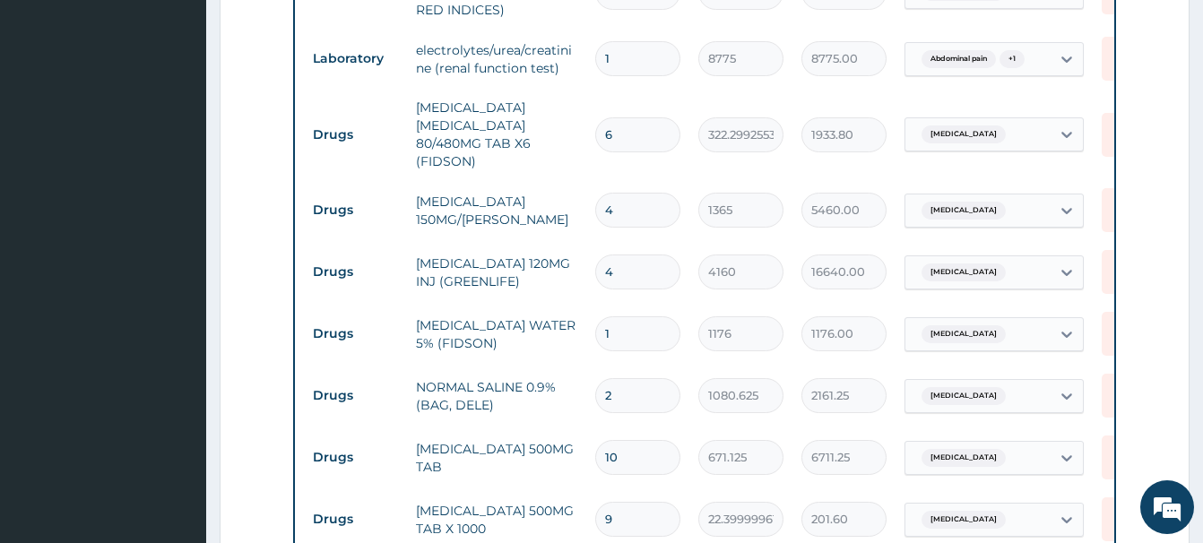
drag, startPoint x: 623, startPoint y: 198, endPoint x: 581, endPoint y: 204, distance: 42.6
click at [595, 204] on input "4" at bounding box center [637, 210] width 85 height 35
type input "6"
type input "8190.00"
type input "6"
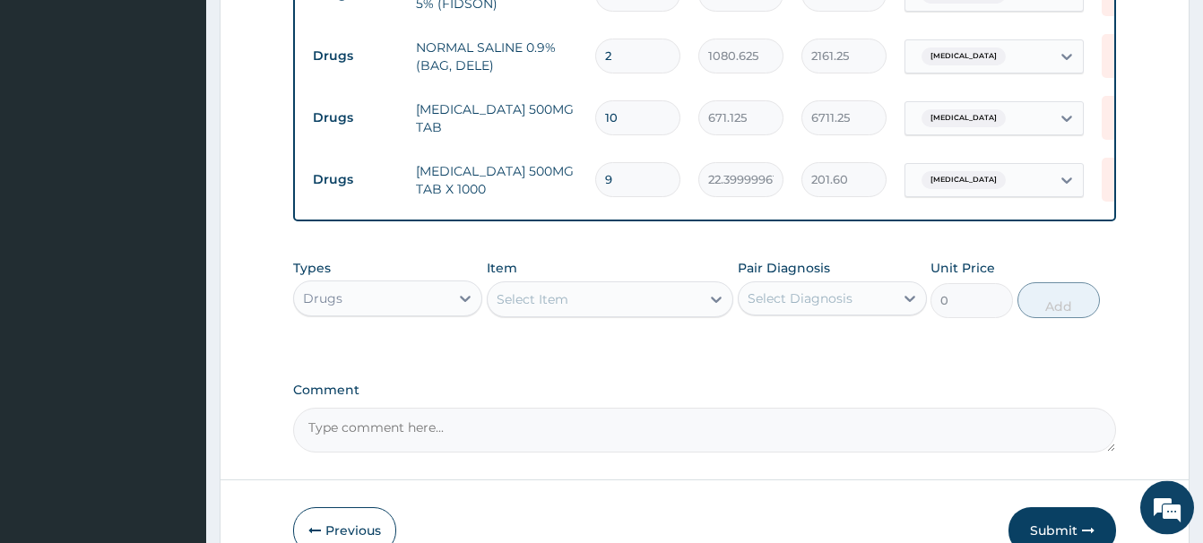
scroll to position [1575, 0]
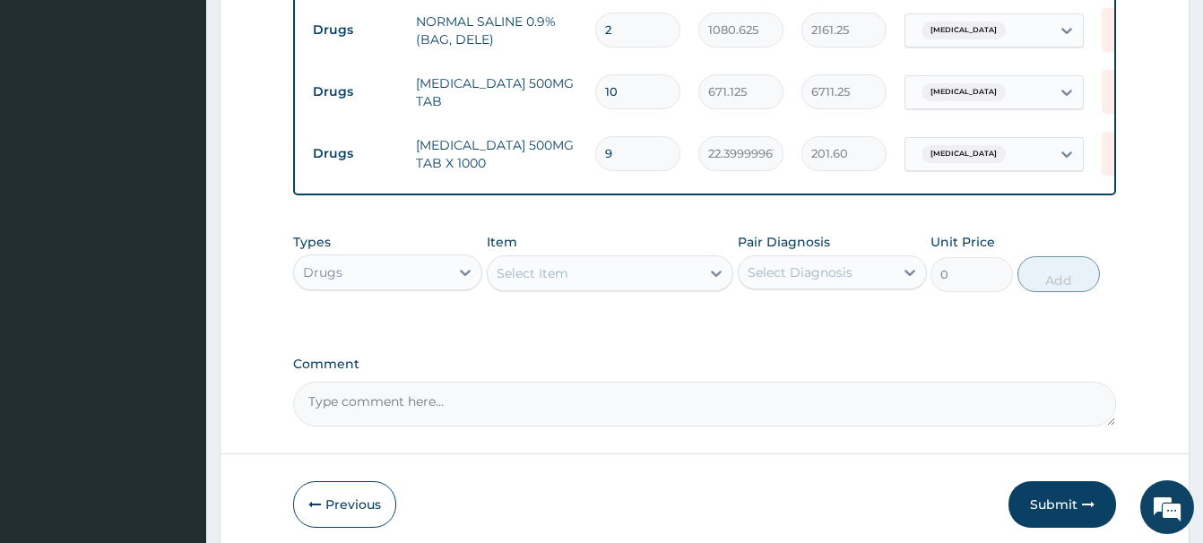
drag, startPoint x: 1033, startPoint y: 500, endPoint x: 1020, endPoint y: 499, distance: 13.5
click at [1033, 499] on button "Submit" at bounding box center [1062, 504] width 108 height 47
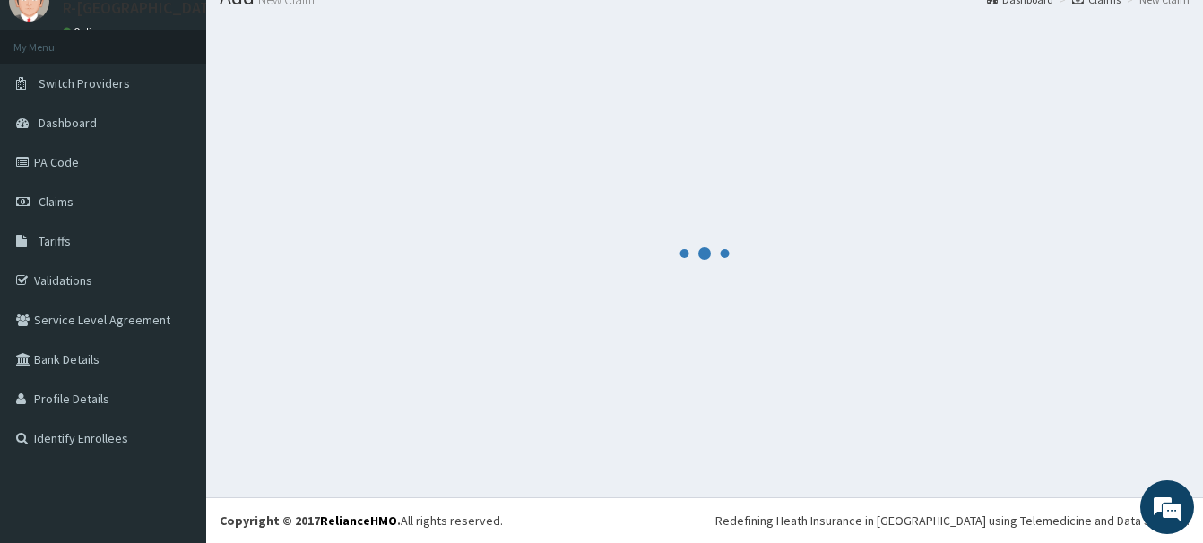
scroll to position [73, 0]
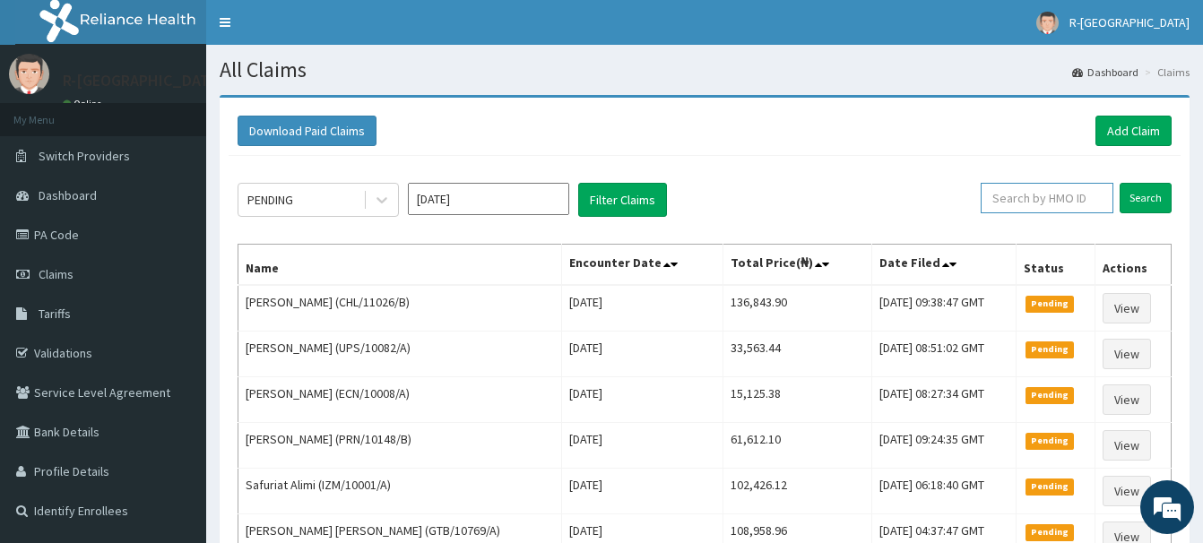
click at [1007, 200] on input "text" at bounding box center [1046, 198] width 133 height 30
paste input "oje/10006/d"
type input "oje/10006/d"
click at [1144, 202] on input "Search" at bounding box center [1145, 198] width 52 height 30
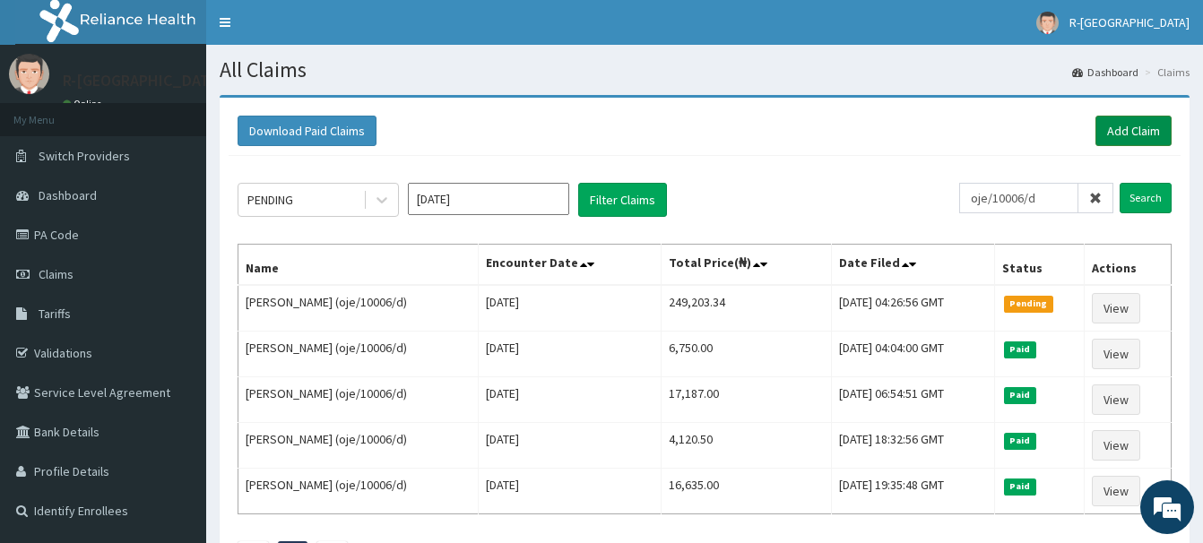
click at [1137, 131] on link "Add Claim" at bounding box center [1133, 131] width 76 height 30
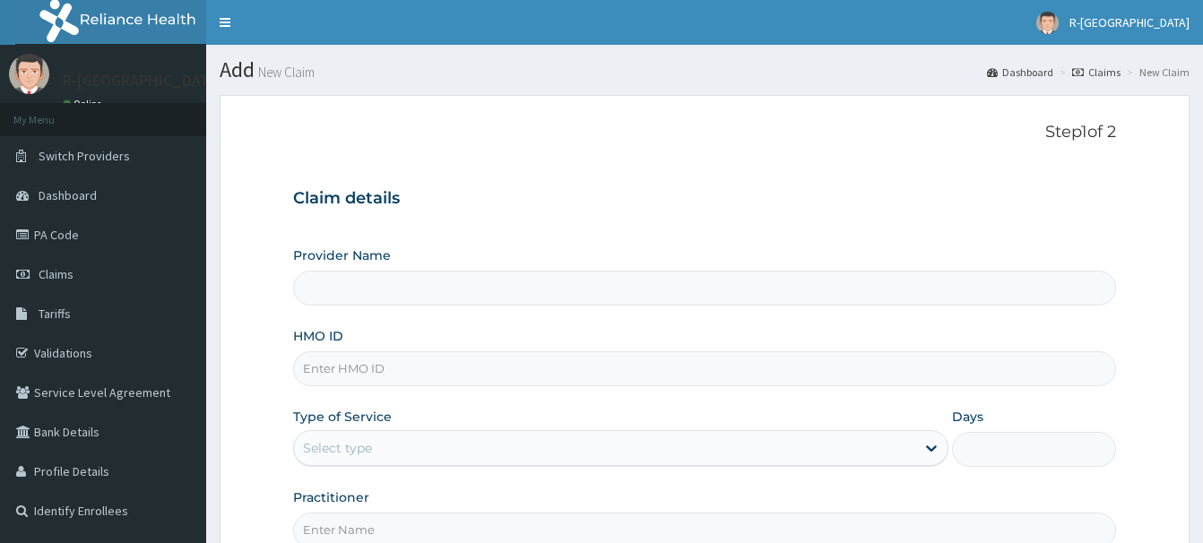
scroll to position [183, 0]
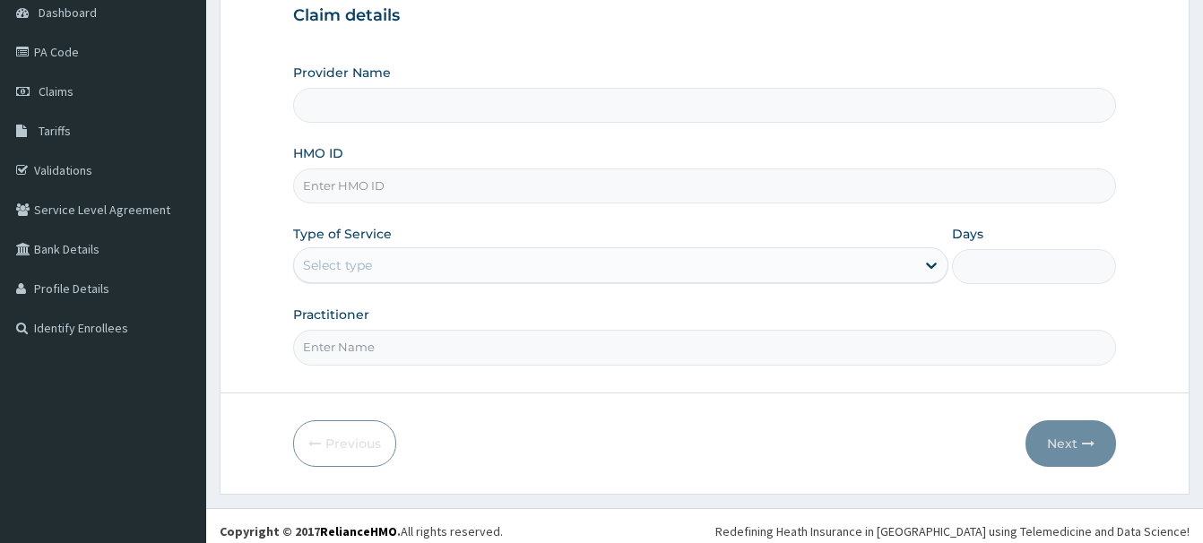
click at [309, 188] on input "HMO ID" at bounding box center [704, 185] width 823 height 35
paste input "EMT/10008/D"
type input "EMT/10008/D"
type input "R-Jolad Hospital Nigeria Limited(kupa)"
type input "EMT/10008/D"
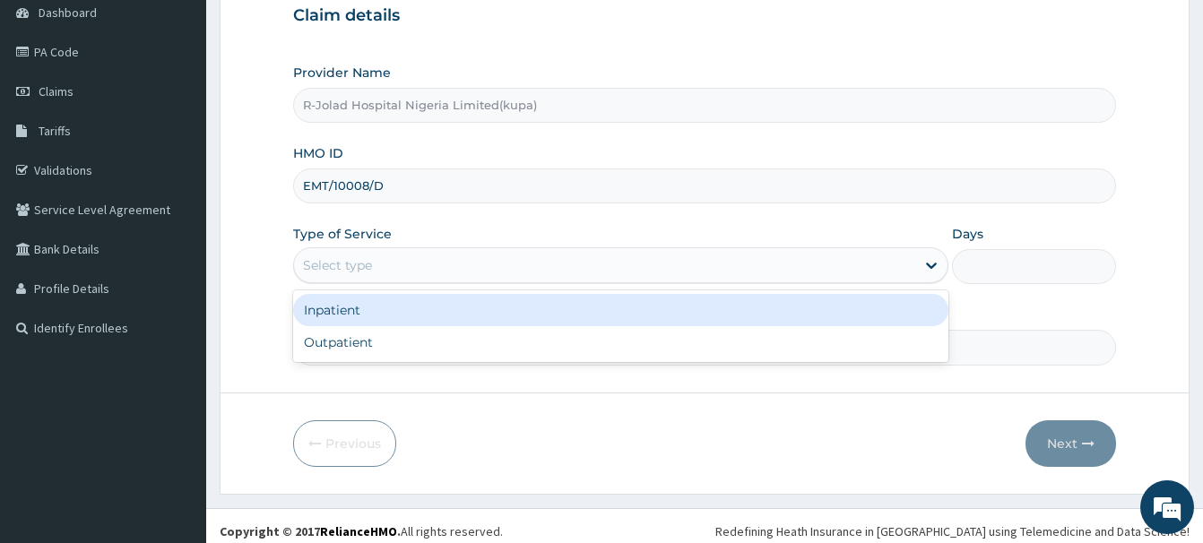
click at [339, 273] on div "Select type" at bounding box center [337, 265] width 69 height 18
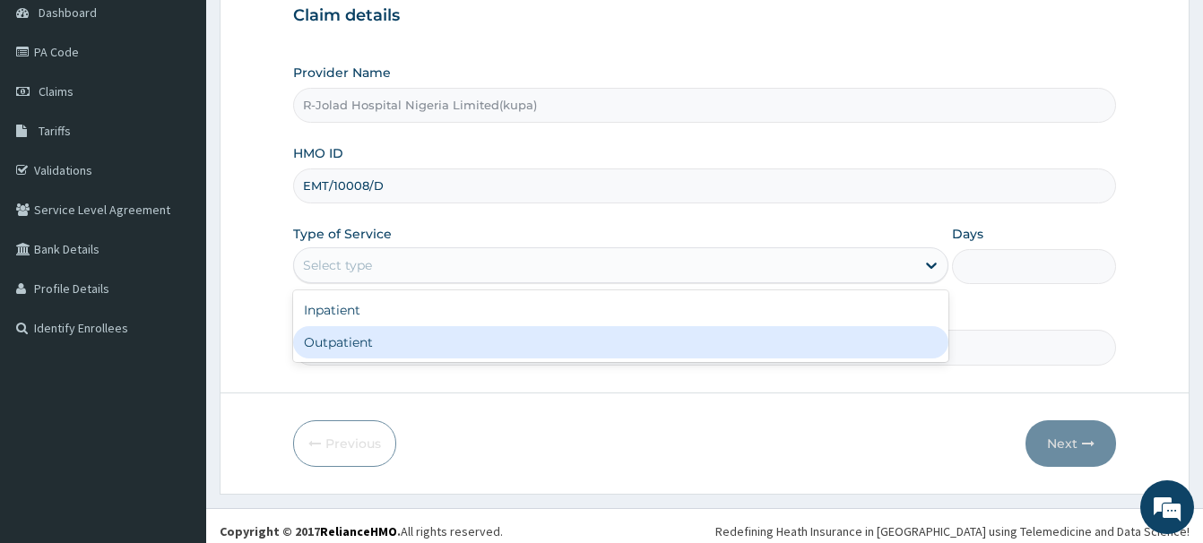
click at [322, 355] on div "Outpatient" at bounding box center [620, 342] width 655 height 32
type input "1"
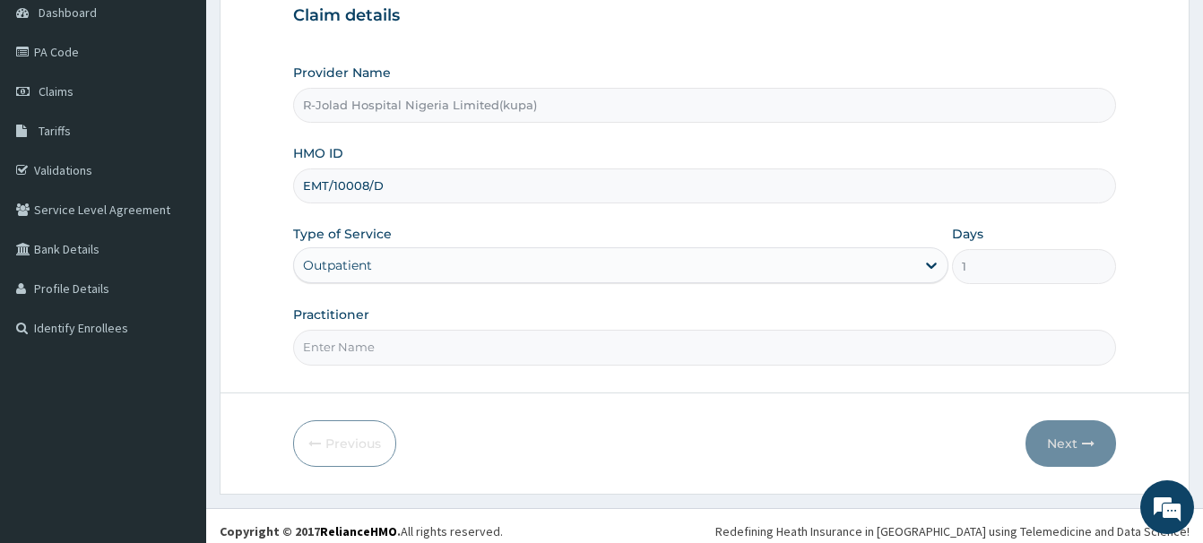
click at [332, 350] on input "Practitioner" at bounding box center [704, 347] width 823 height 35
paste input "Braxton Anaebo"
type input "Braxton Anaebo"
click at [1050, 448] on button "Next" at bounding box center [1070, 443] width 91 height 47
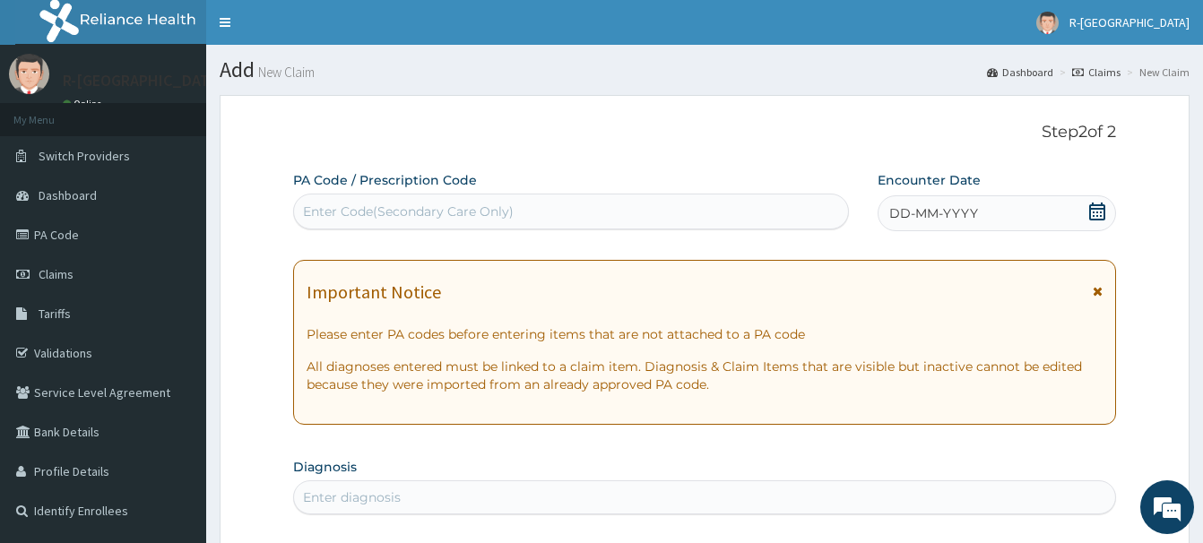
click at [1105, 207] on icon at bounding box center [1097, 212] width 18 height 18
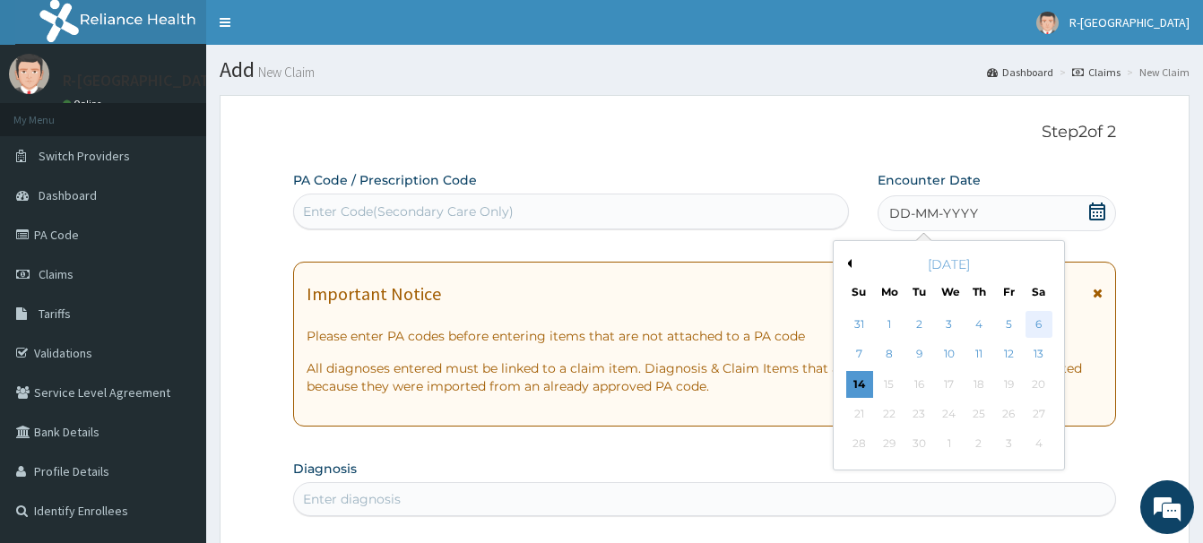
click at [1036, 324] on div "6" at bounding box center [1038, 324] width 27 height 27
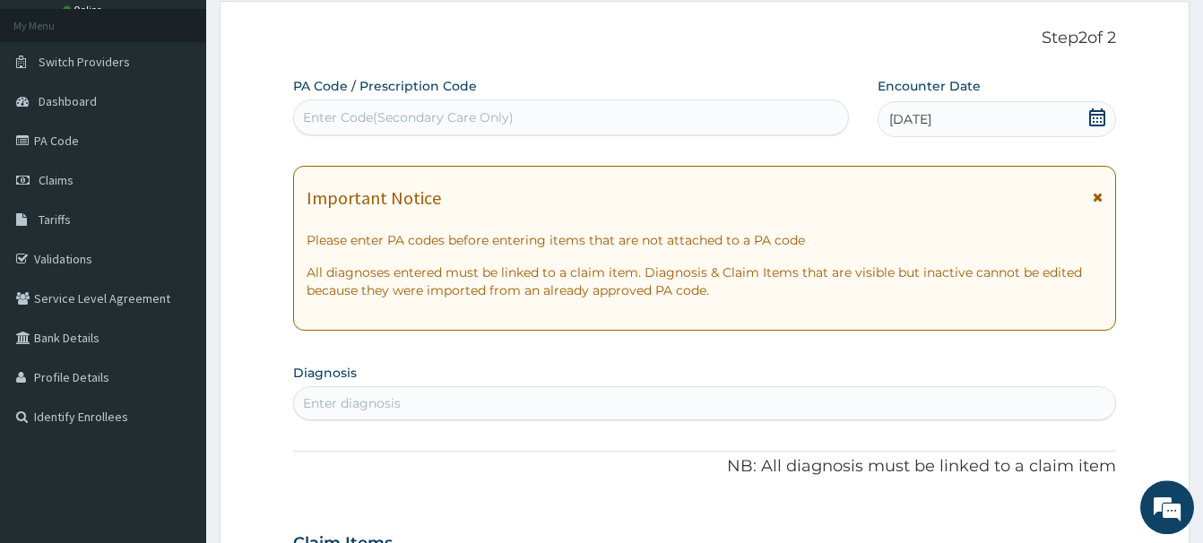
scroll to position [183, 0]
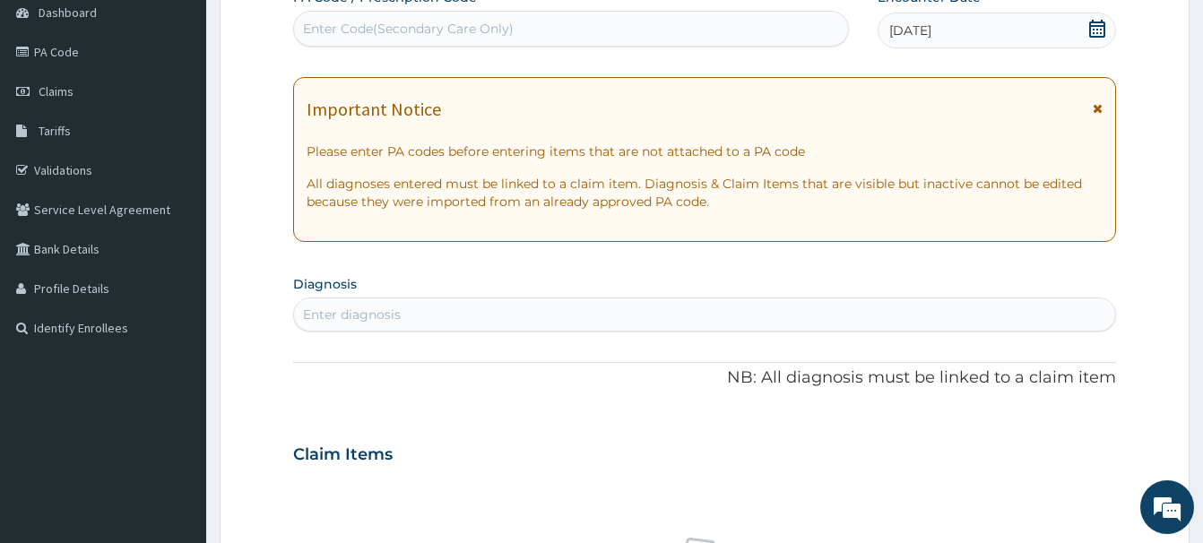
click at [330, 330] on div "Enter diagnosis" at bounding box center [704, 315] width 823 height 34
type input "SALMON"
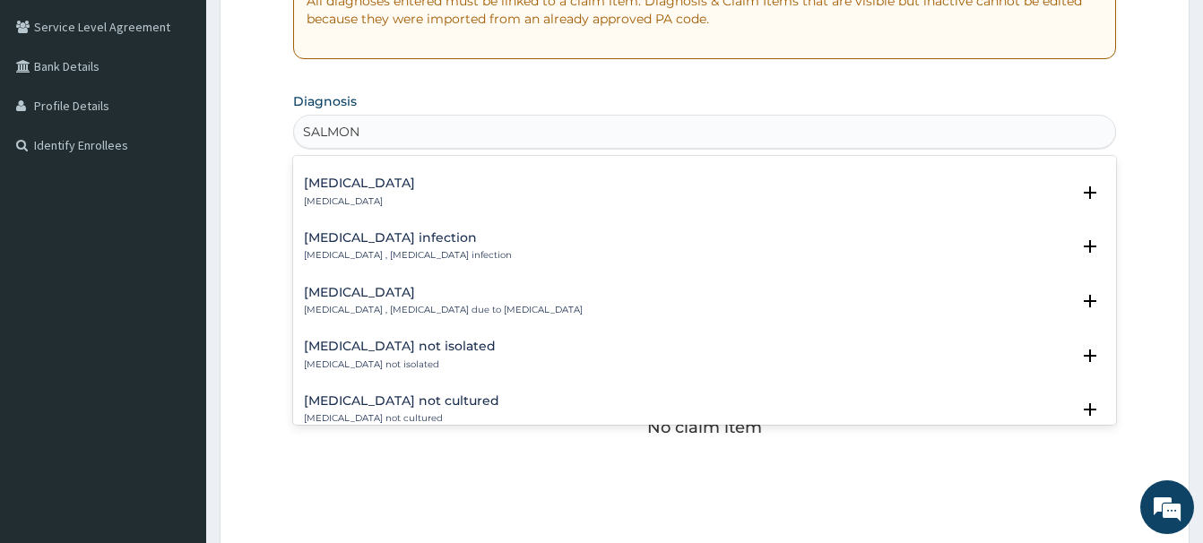
scroll to position [484, 0]
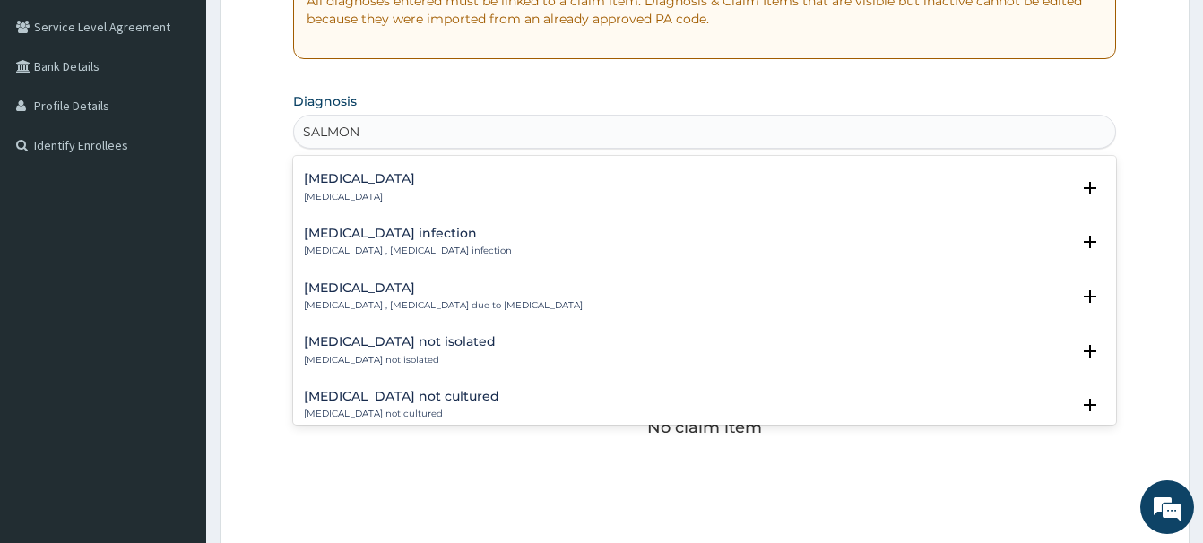
click at [363, 246] on p "[MEDICAL_DATA] , [MEDICAL_DATA] infection" at bounding box center [408, 251] width 208 height 13
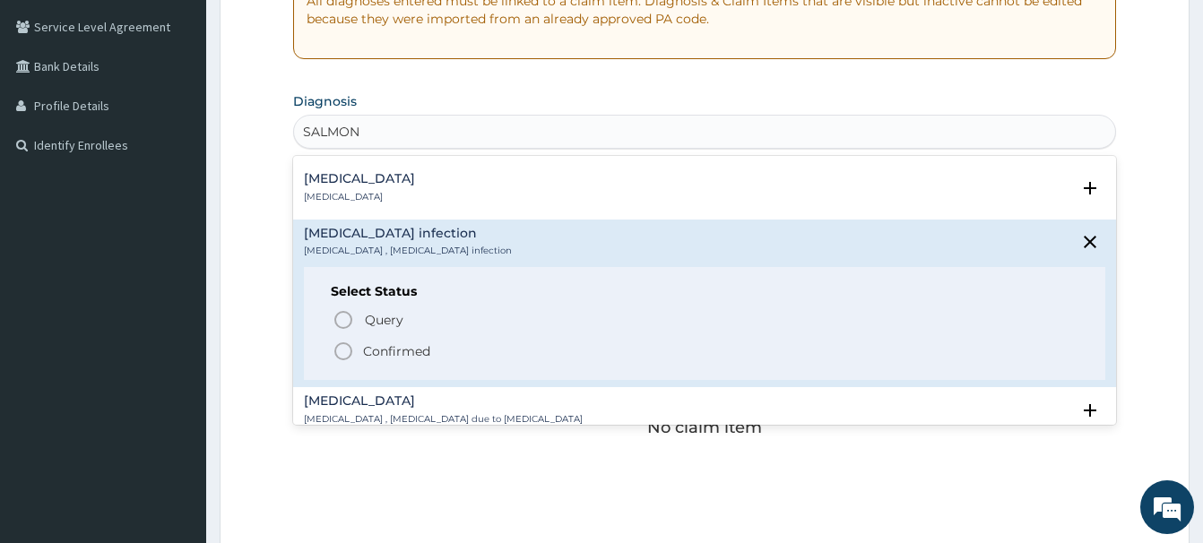
click at [343, 351] on icon "status option filled" at bounding box center [343, 352] width 22 height 22
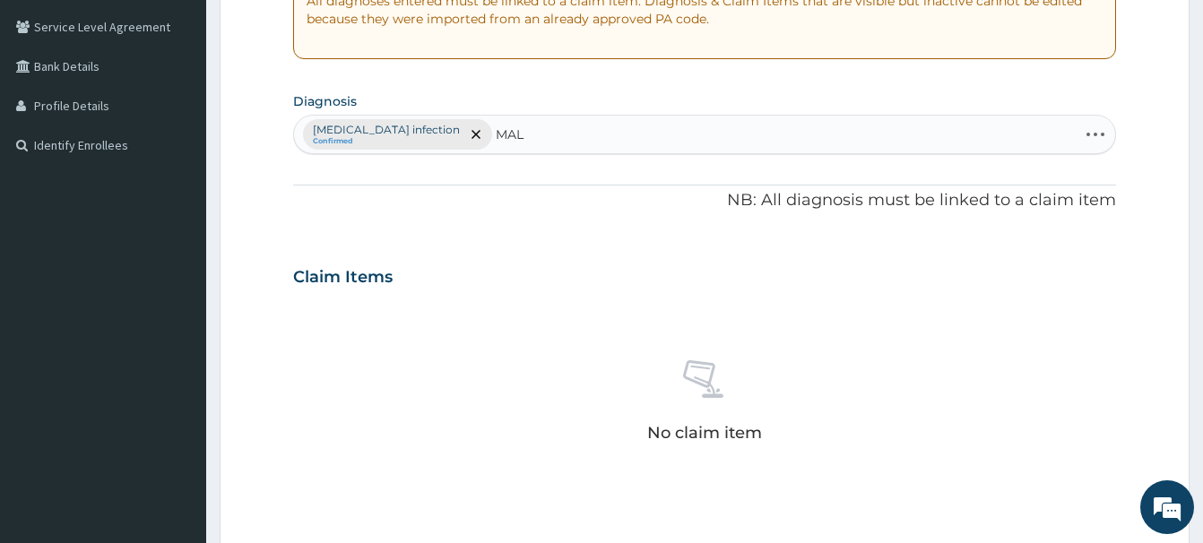
type input "MALA"
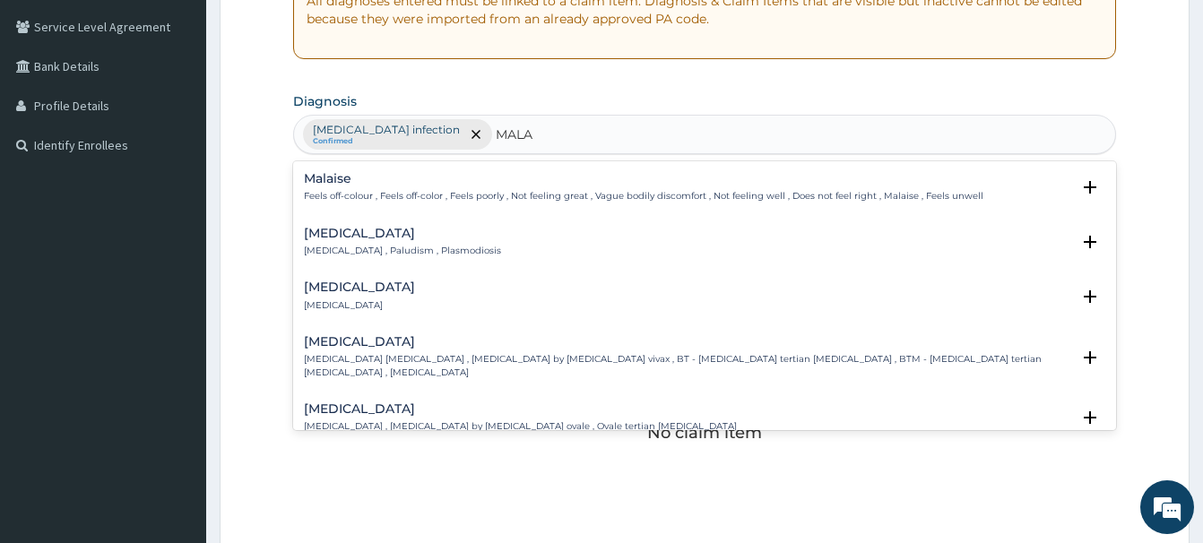
click at [341, 227] on h4 "[MEDICAL_DATA]" at bounding box center [402, 233] width 197 height 13
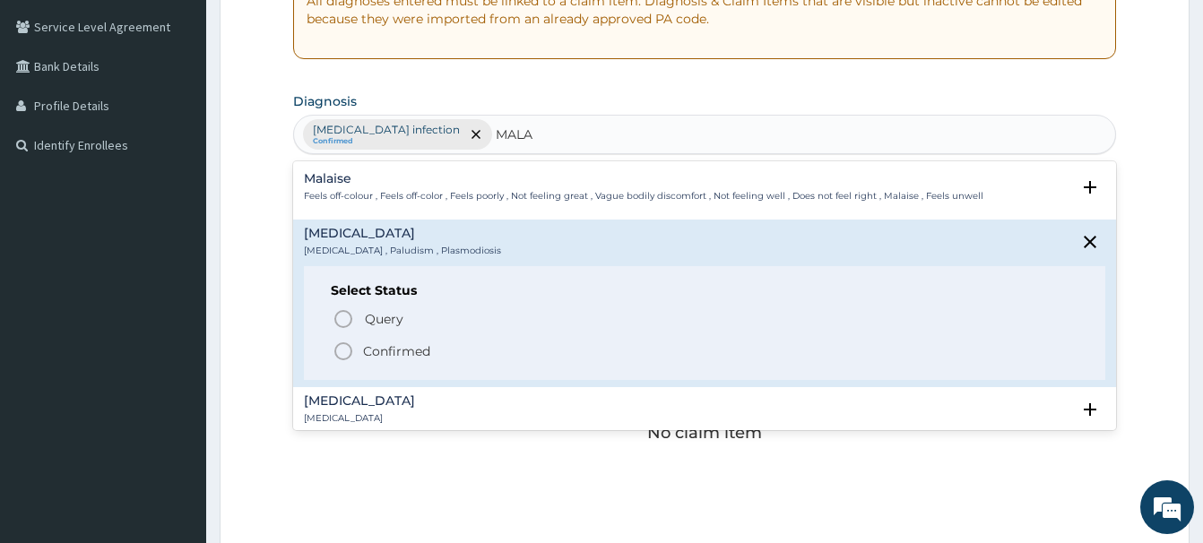
click at [346, 349] on icon "status option filled" at bounding box center [343, 352] width 22 height 22
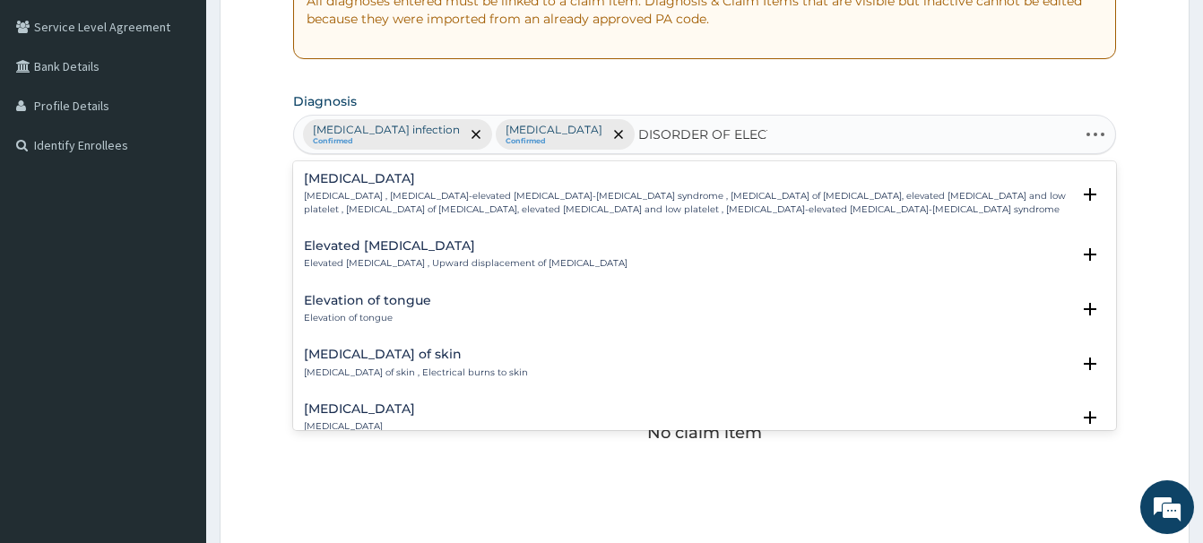
type input "DISORDER OF ELECTR"
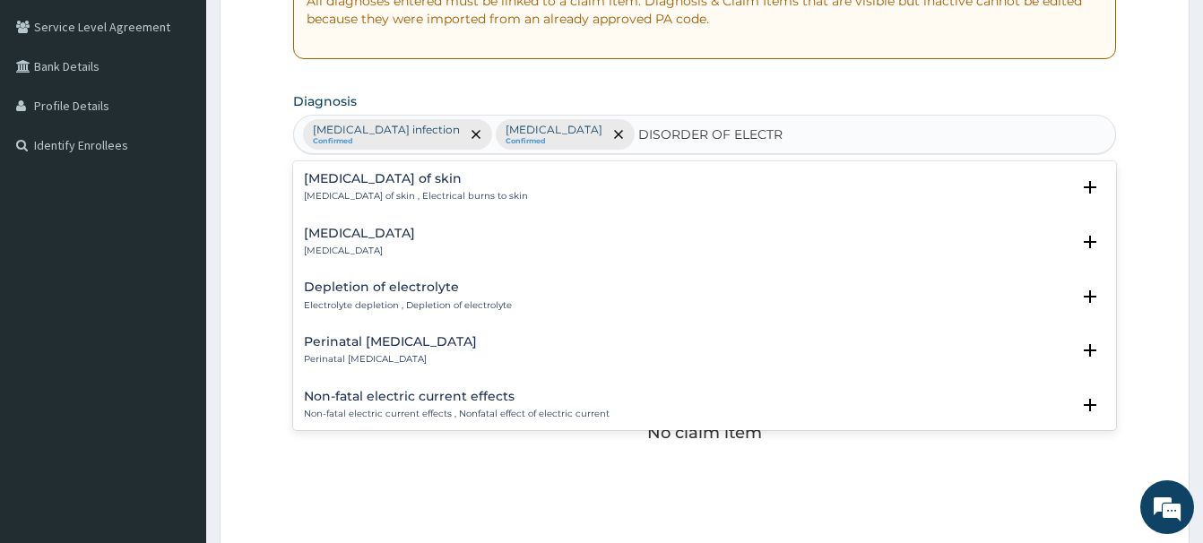
click at [381, 229] on h4 "[MEDICAL_DATA]" at bounding box center [359, 233] width 111 height 13
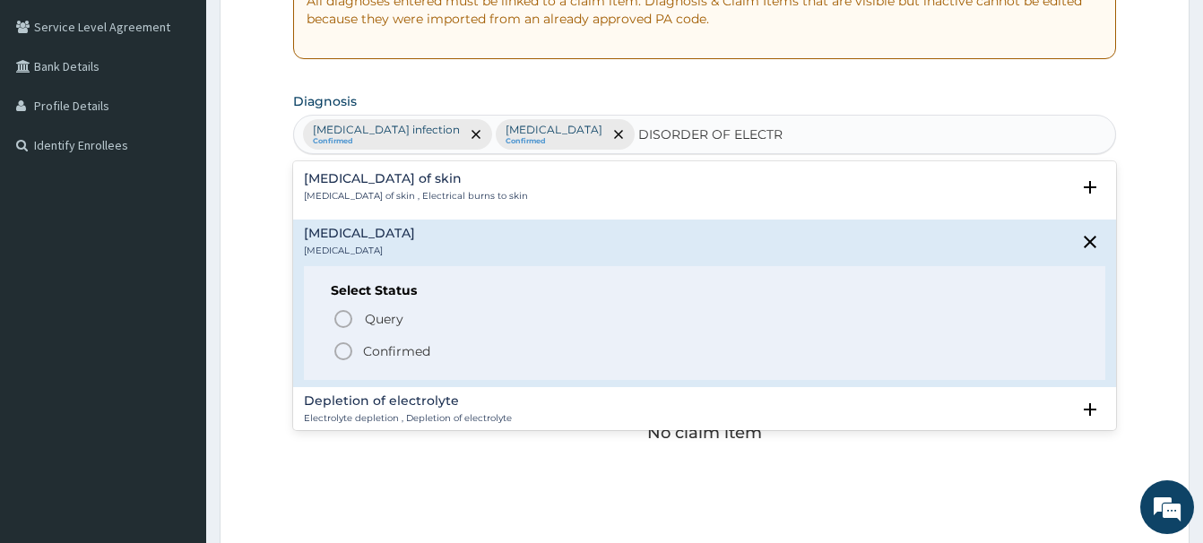
click at [343, 350] on icon "status option filled" at bounding box center [343, 352] width 22 height 22
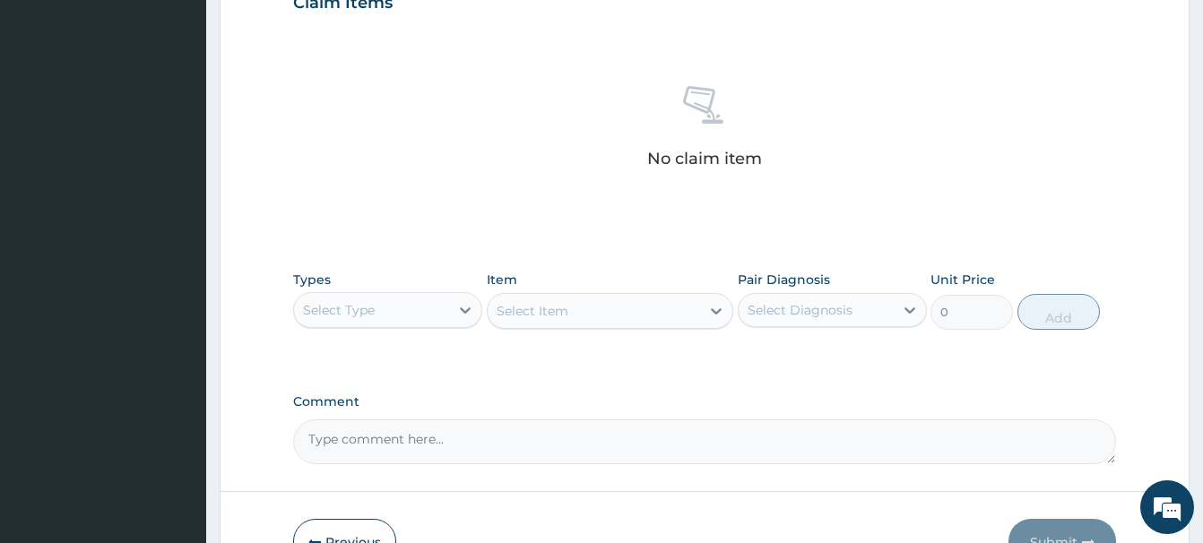
scroll to position [731, 0]
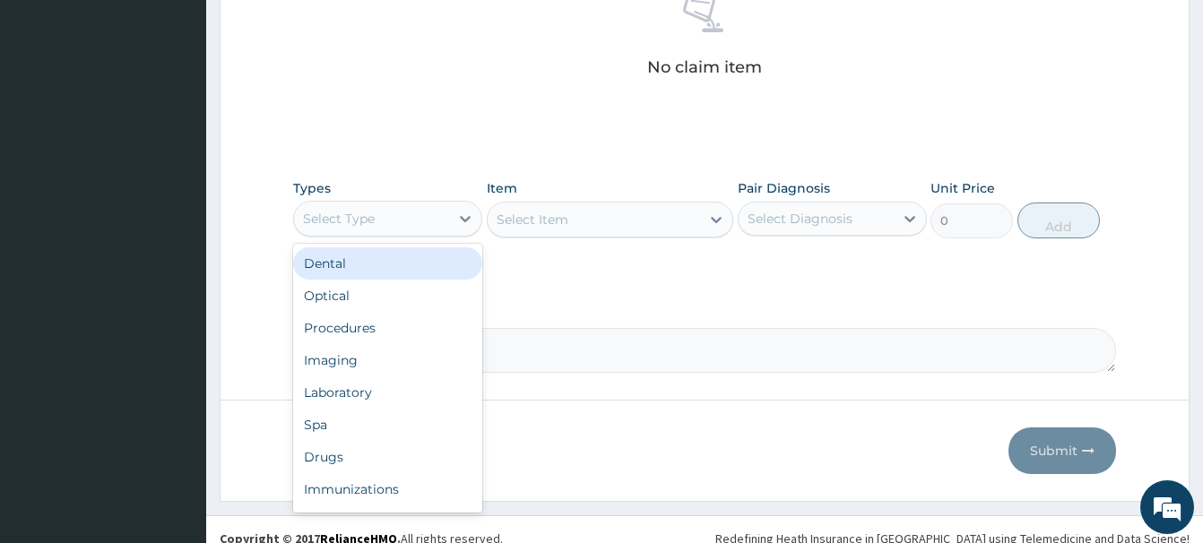
click at [367, 225] on div "Select Type" at bounding box center [339, 219] width 72 height 18
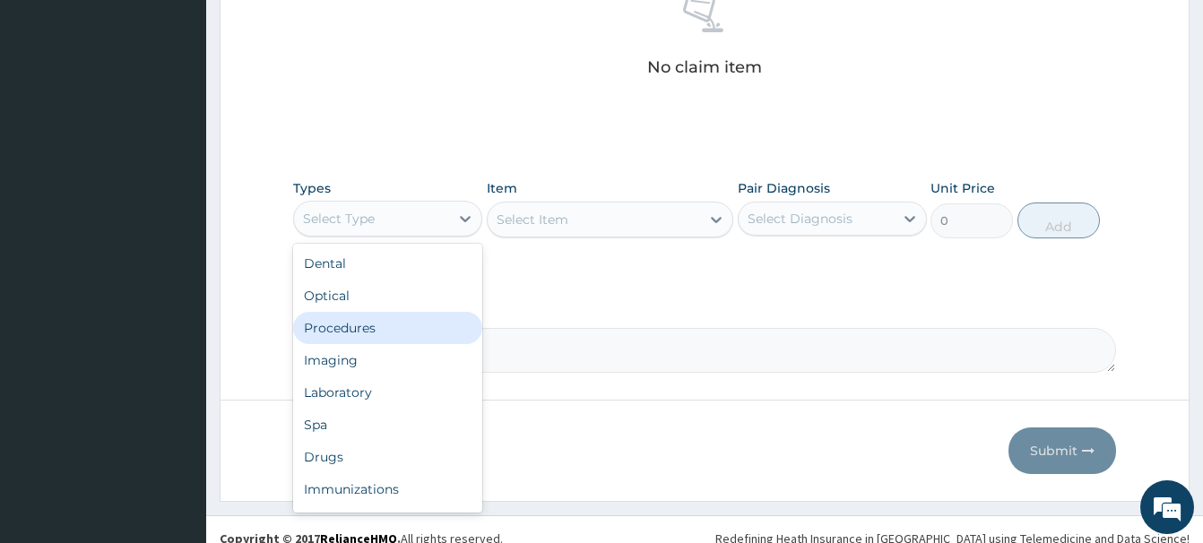
click at [338, 333] on div "Procedures" at bounding box center [387, 328] width 189 height 32
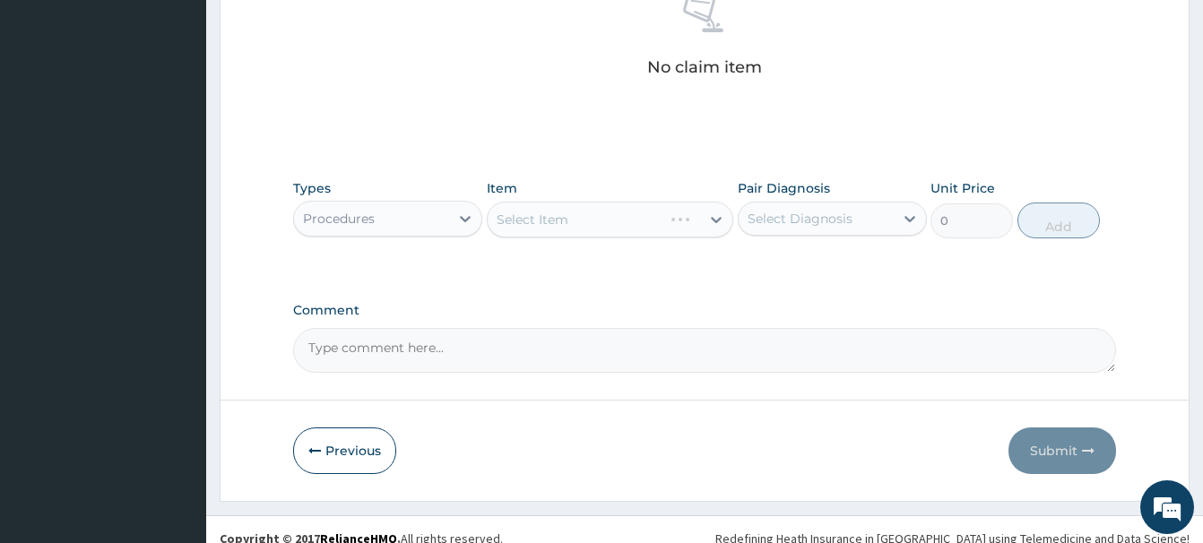
click at [589, 232] on div "Select Item" at bounding box center [610, 220] width 246 height 36
click at [533, 226] on div "Select Item" at bounding box center [532, 220] width 72 height 18
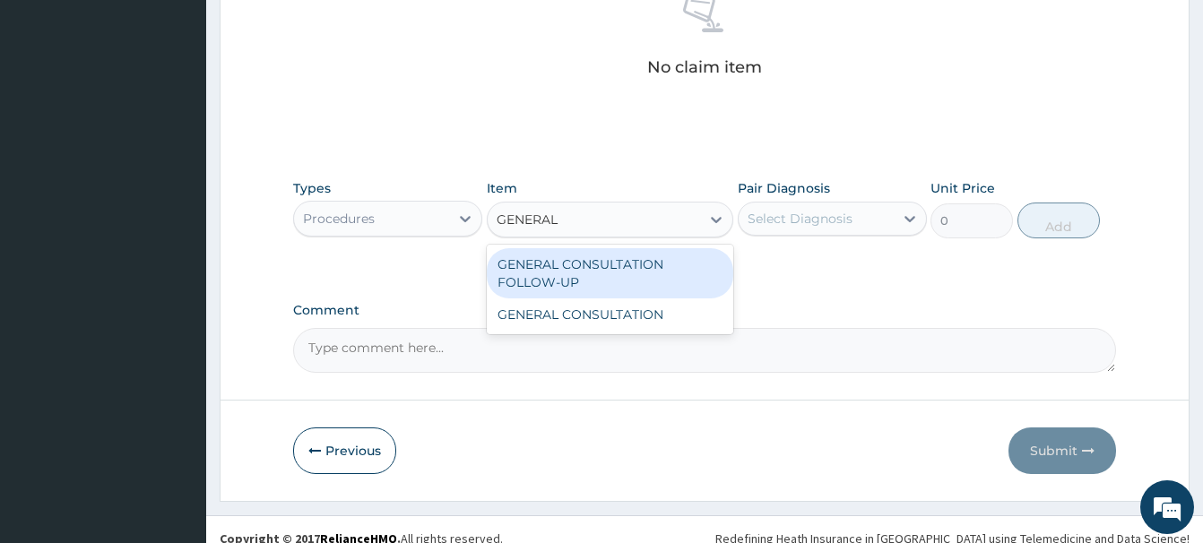
type input "GENERAL C"
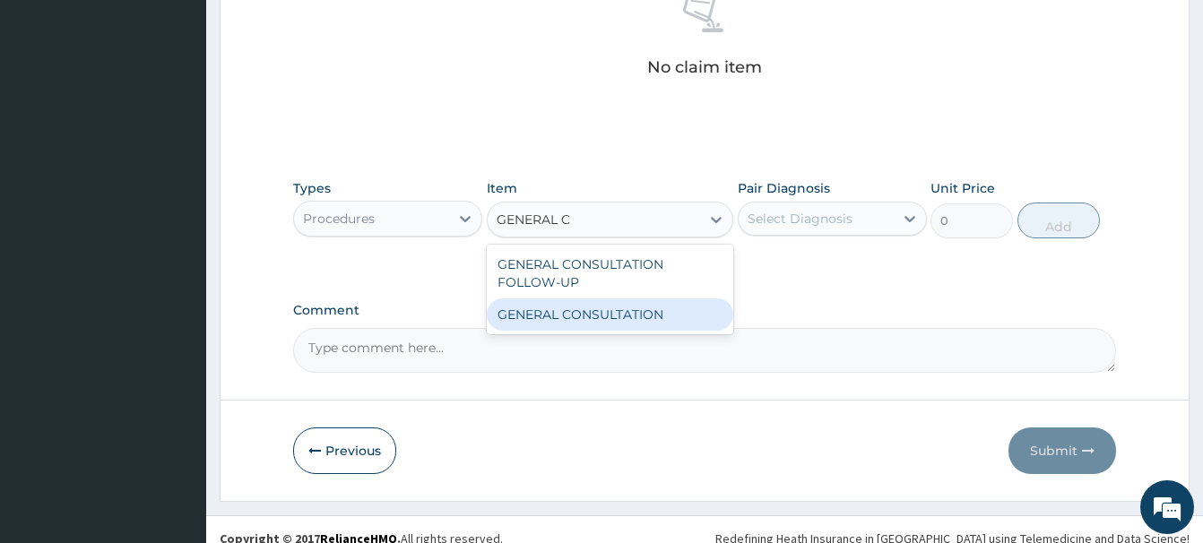
click at [653, 323] on div "GENERAL CONSULTATION" at bounding box center [610, 314] width 246 height 32
type input "6750"
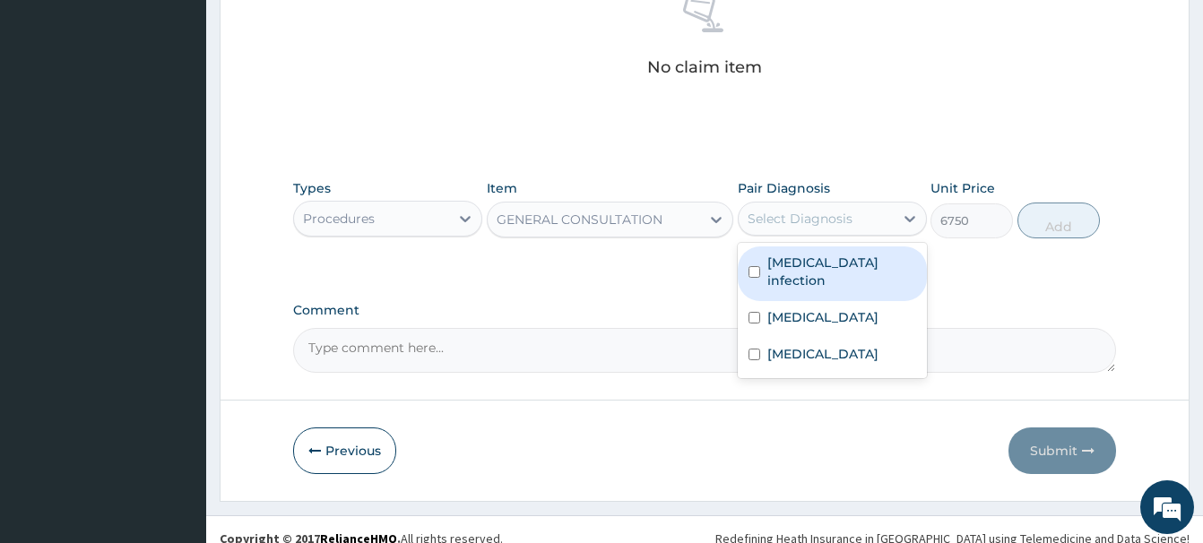
click at [776, 217] on div "Select Diagnosis" at bounding box center [799, 219] width 105 height 18
click at [820, 269] on label "[MEDICAL_DATA] infection" at bounding box center [841, 272] width 149 height 36
checkbox input "true"
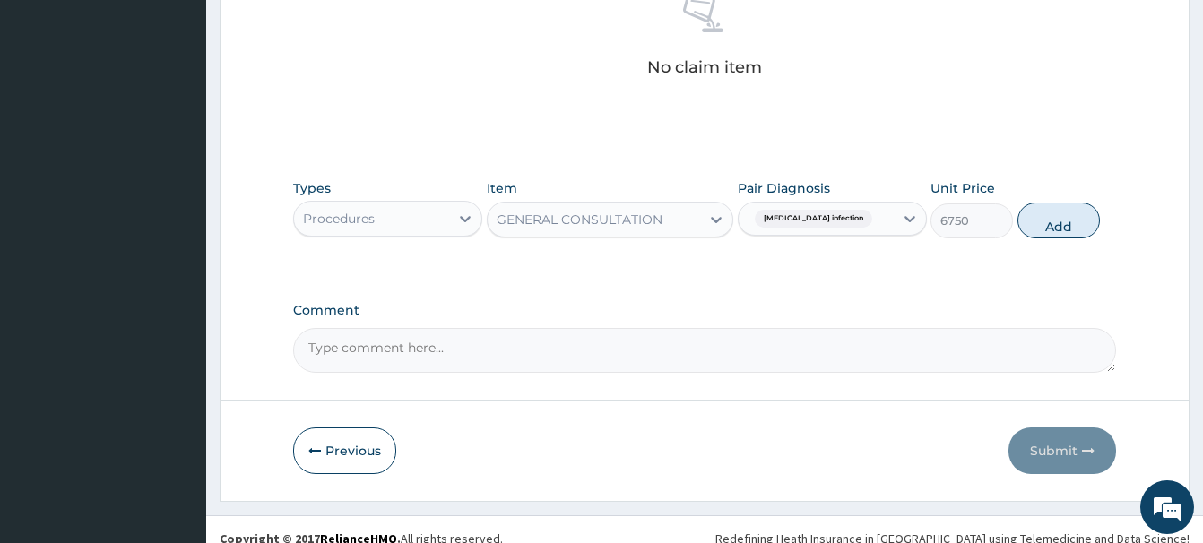
drag, startPoint x: 1056, startPoint y: 221, endPoint x: 1025, endPoint y: 234, distance: 33.0
click at [1051, 216] on button "Add" at bounding box center [1058, 221] width 82 height 36
type input "0"
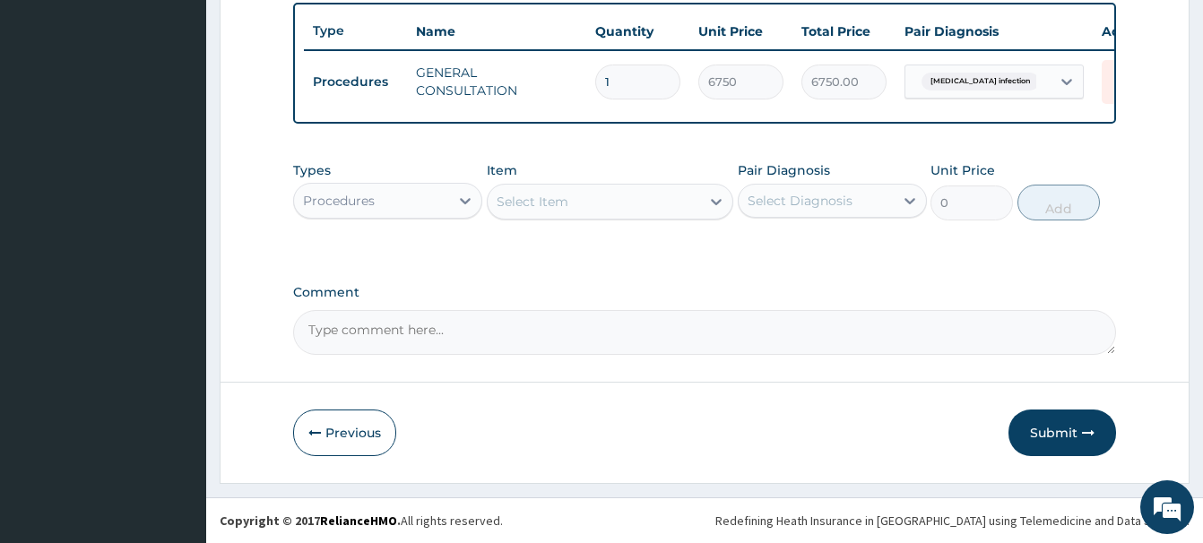
scroll to position [664, 0]
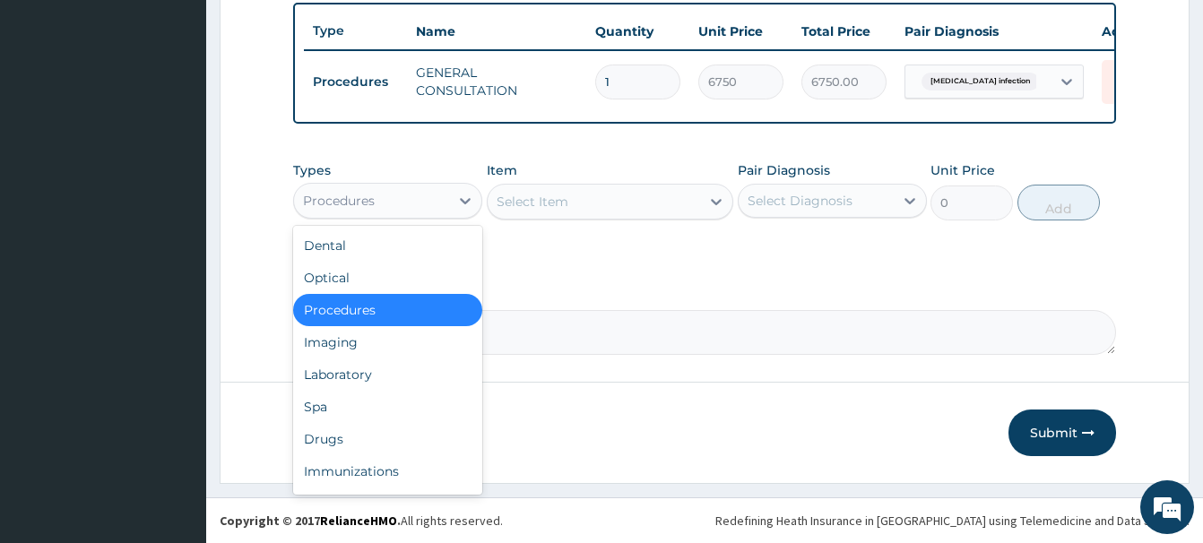
click at [339, 188] on div "Procedures" at bounding box center [371, 200] width 155 height 29
drag, startPoint x: 349, startPoint y: 377, endPoint x: 332, endPoint y: 376, distance: 16.2
click at [348, 376] on div "Laboratory" at bounding box center [387, 374] width 189 height 32
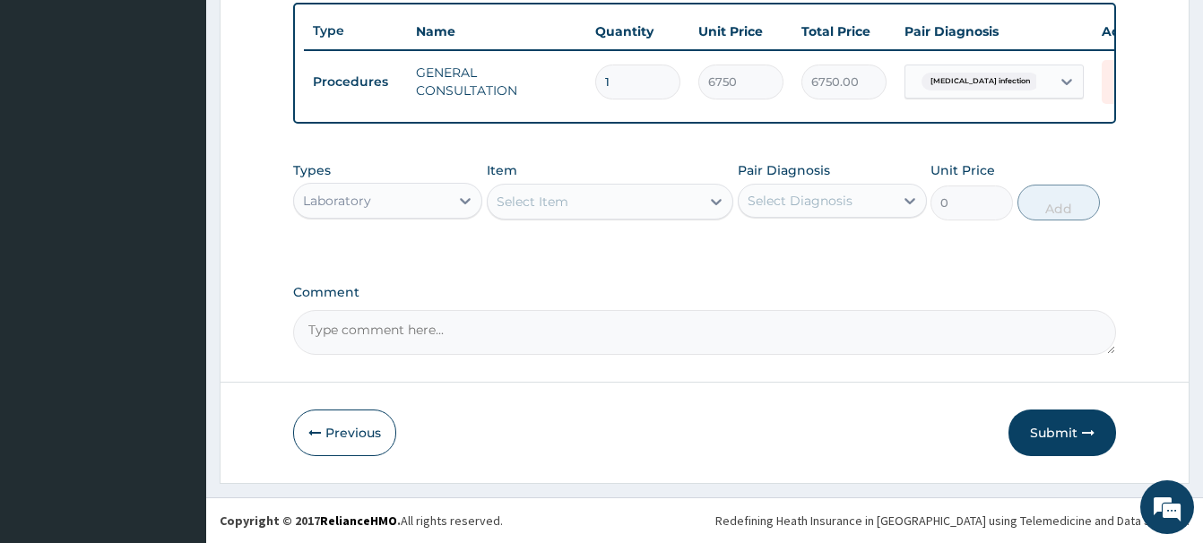
click at [531, 199] on div "Select Item" at bounding box center [532, 202] width 72 height 18
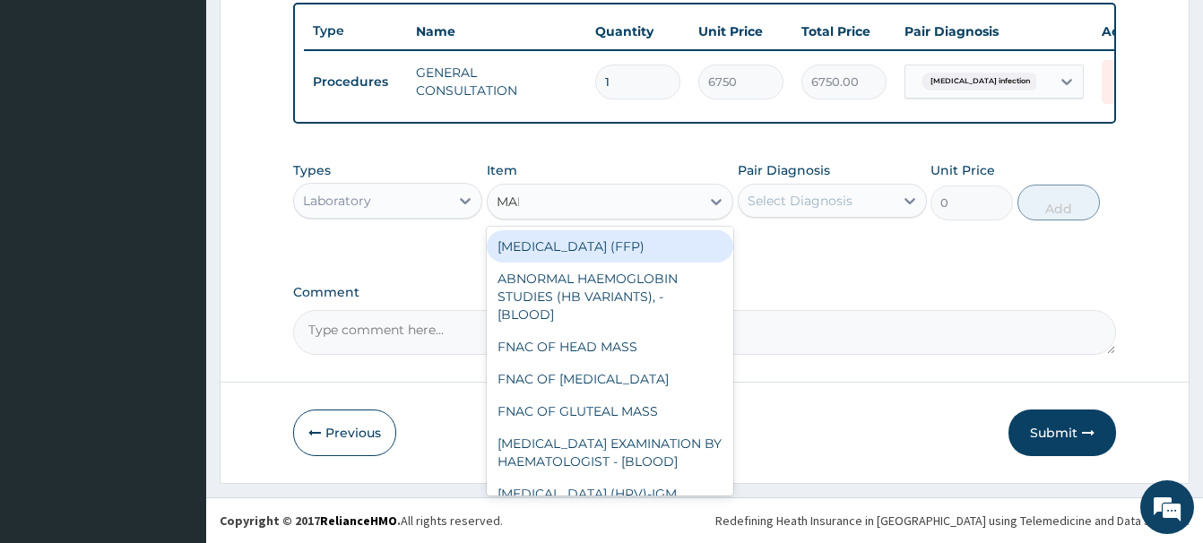
type input "MALA"
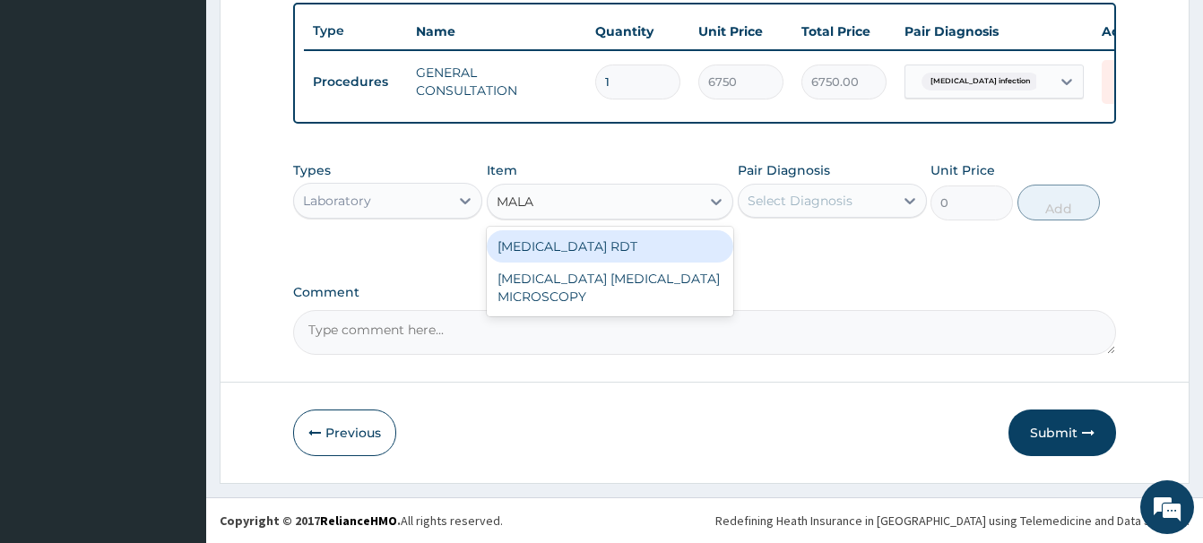
click at [567, 238] on div "[MEDICAL_DATA] RDT" at bounding box center [610, 246] width 246 height 32
type input "2700"
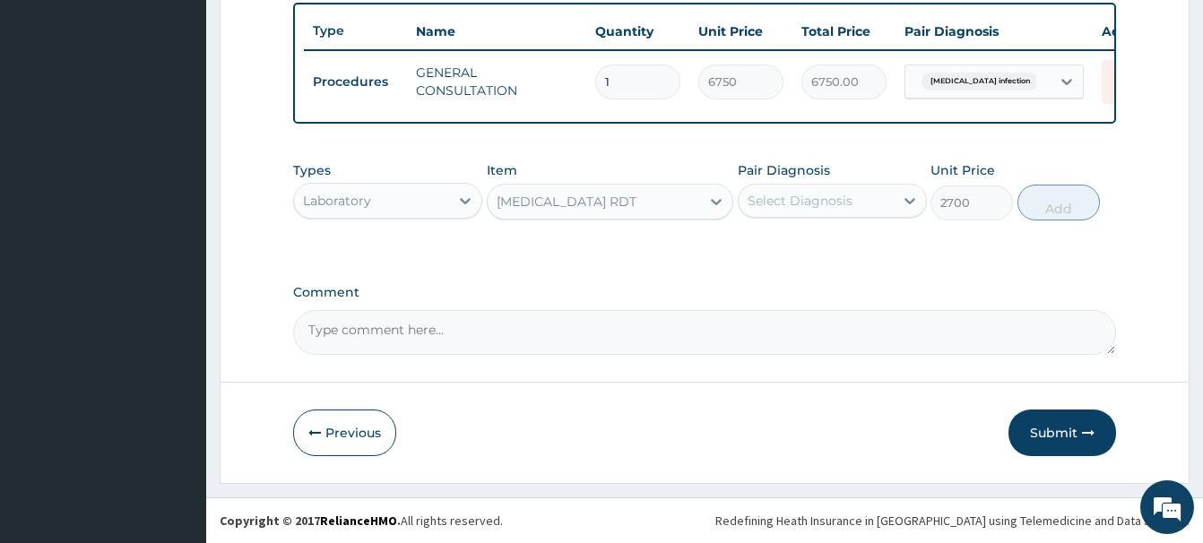
click at [799, 206] on div "Select Diagnosis" at bounding box center [799, 201] width 105 height 18
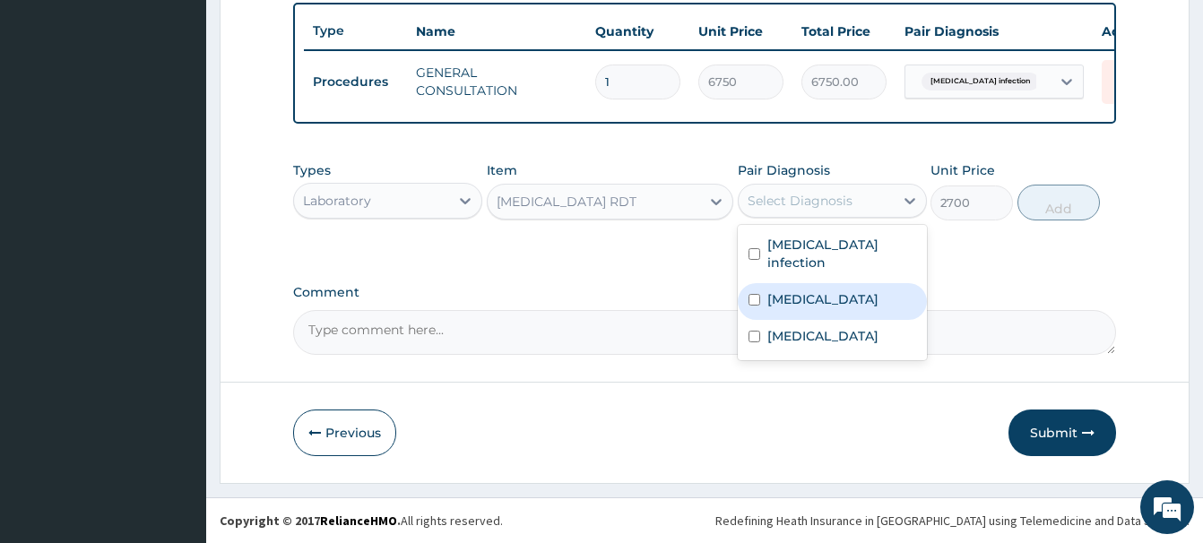
click at [799, 290] on label "[MEDICAL_DATA]" at bounding box center [822, 299] width 111 height 18
checkbox input "true"
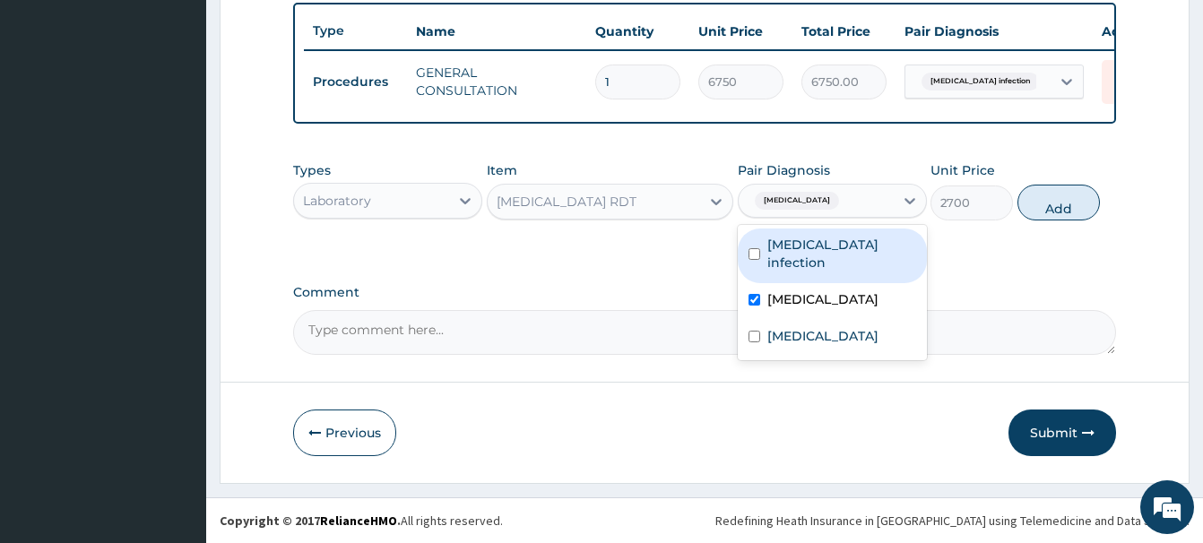
drag, startPoint x: 1063, startPoint y: 204, endPoint x: 1014, endPoint y: 222, distance: 51.6
click at [1059, 203] on button "Add" at bounding box center [1058, 203] width 82 height 36
type input "0"
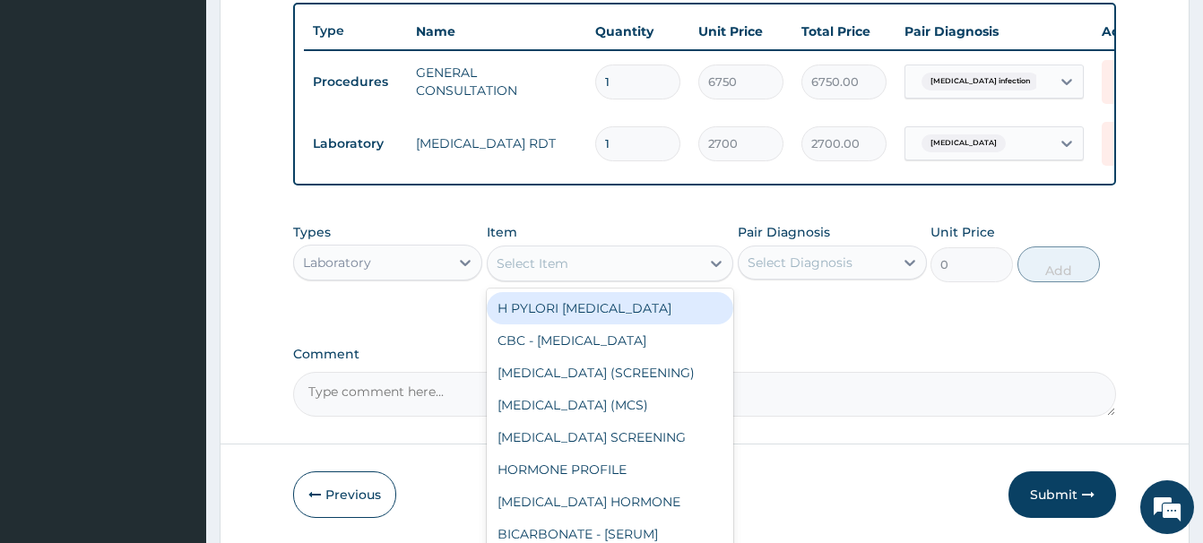
click at [522, 267] on div "Select Item" at bounding box center [532, 264] width 72 height 18
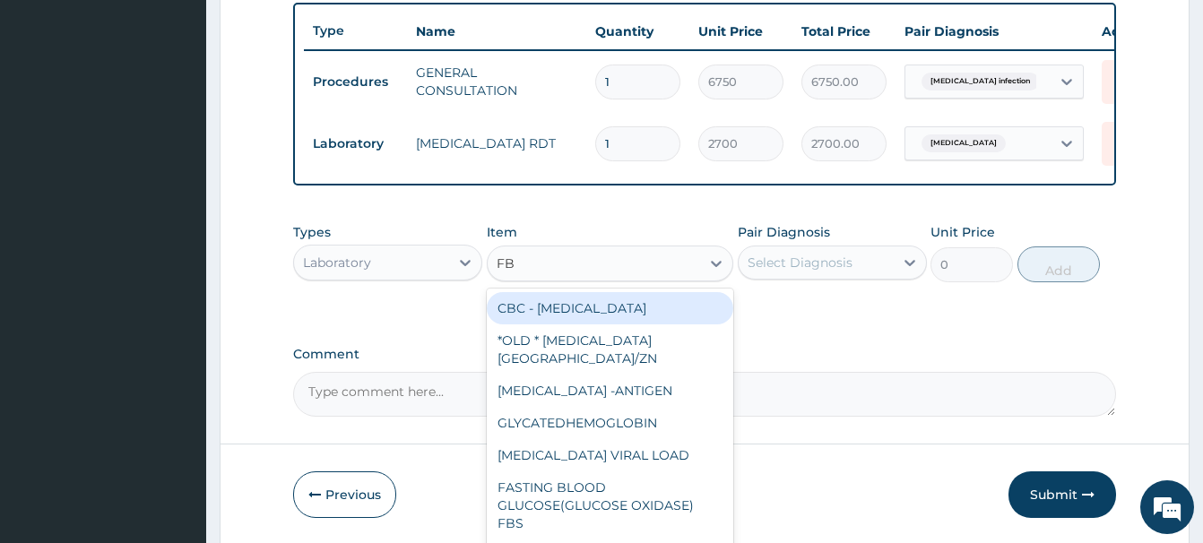
type input "FBC"
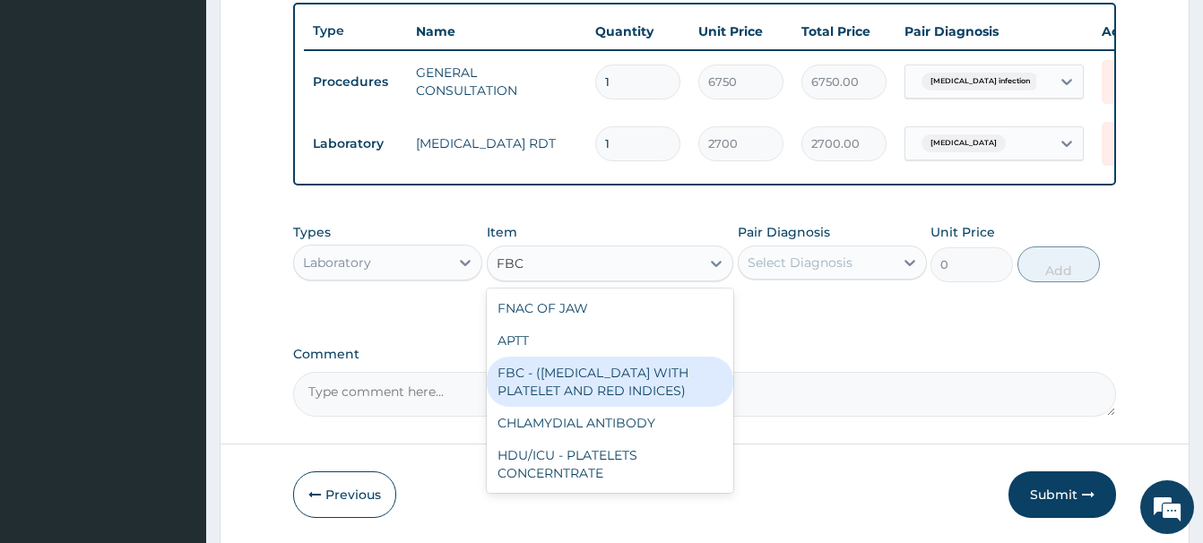
click at [619, 380] on div "FBC - ([MEDICAL_DATA] WITH PLATELET AND RED INDICES)" at bounding box center [610, 382] width 246 height 50
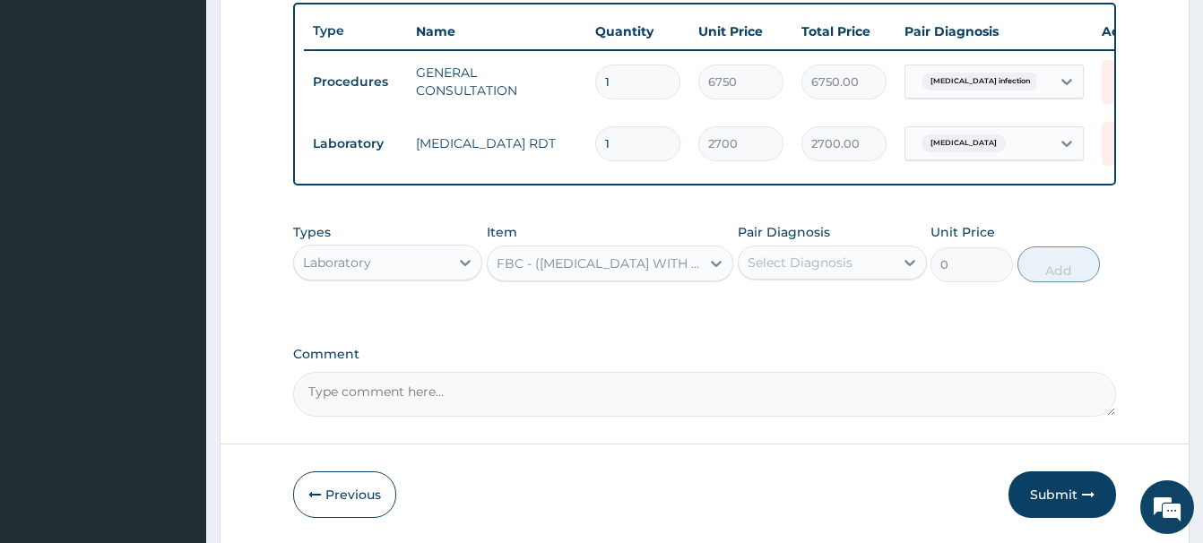
type input "5400"
click at [772, 263] on div "Select Diagnosis" at bounding box center [799, 263] width 105 height 18
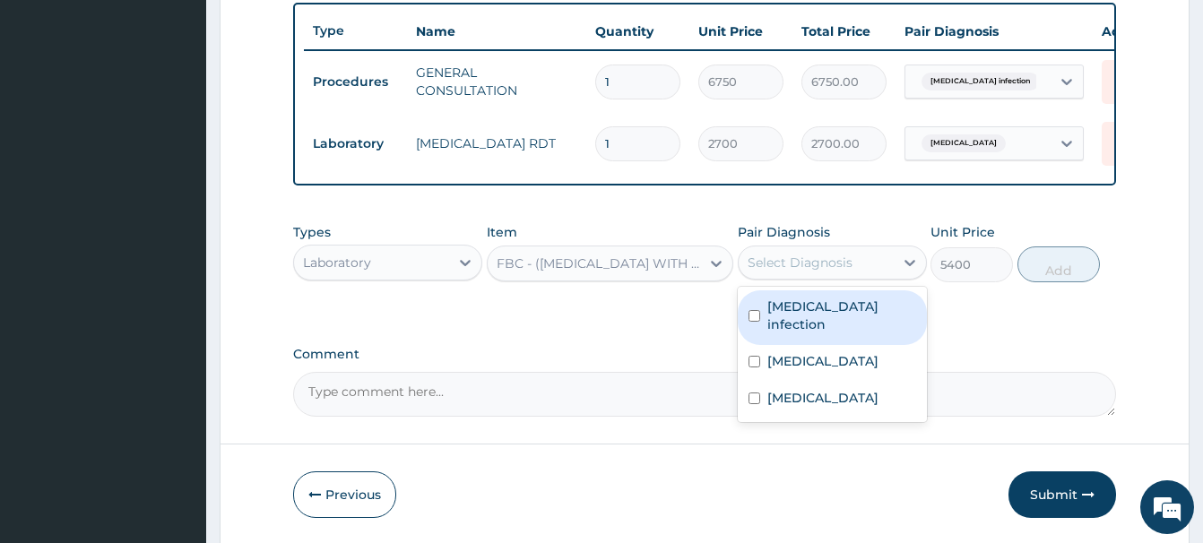
click at [816, 311] on label "[MEDICAL_DATA] infection" at bounding box center [841, 316] width 149 height 36
checkbox input "true"
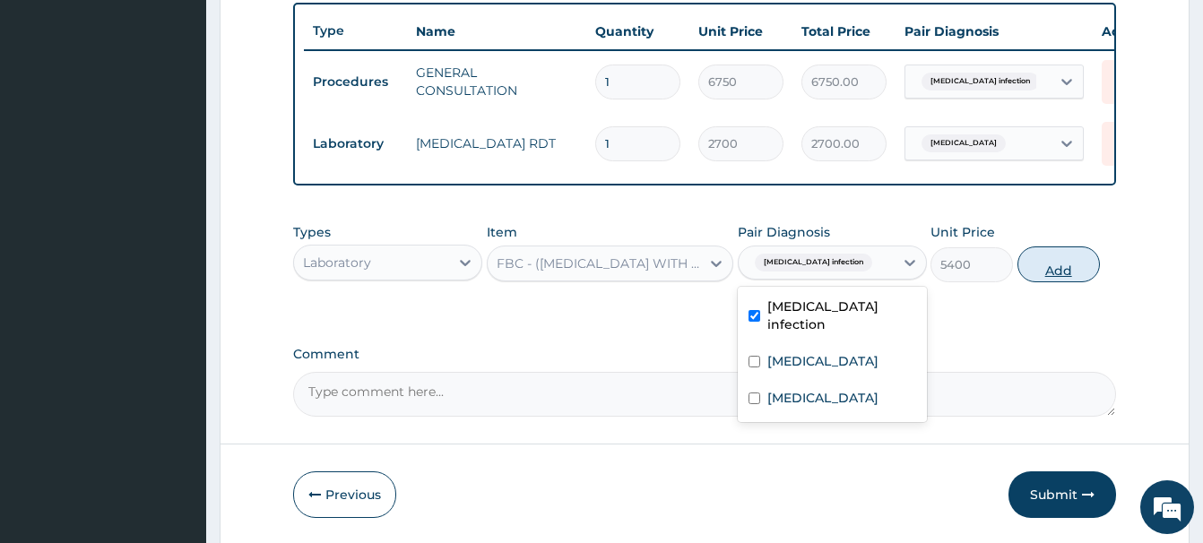
click at [1056, 263] on button "Add" at bounding box center [1058, 264] width 82 height 36
type input "0"
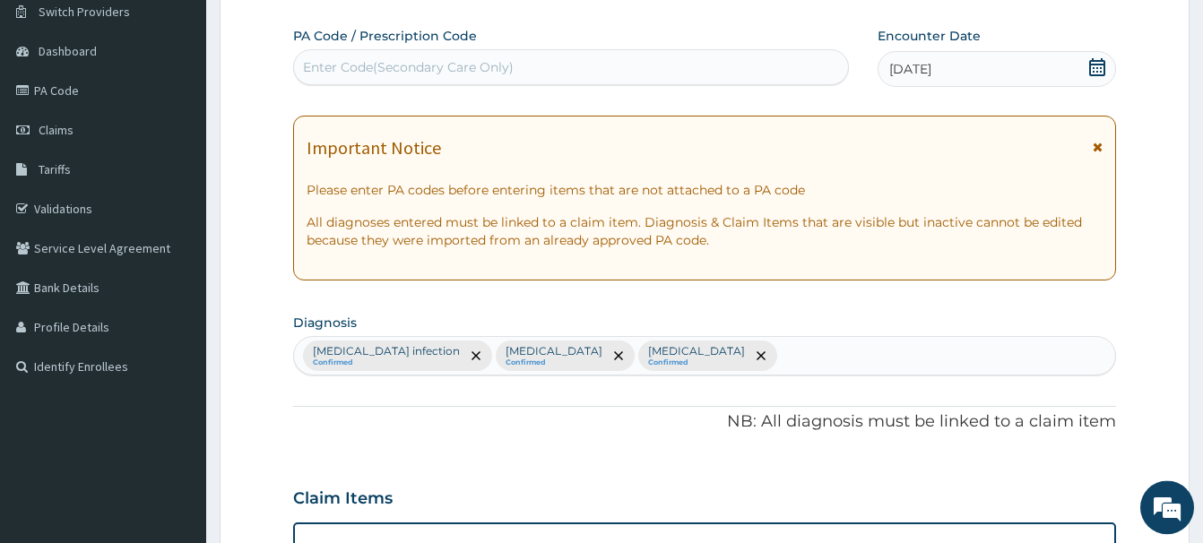
scroll to position [116, 0]
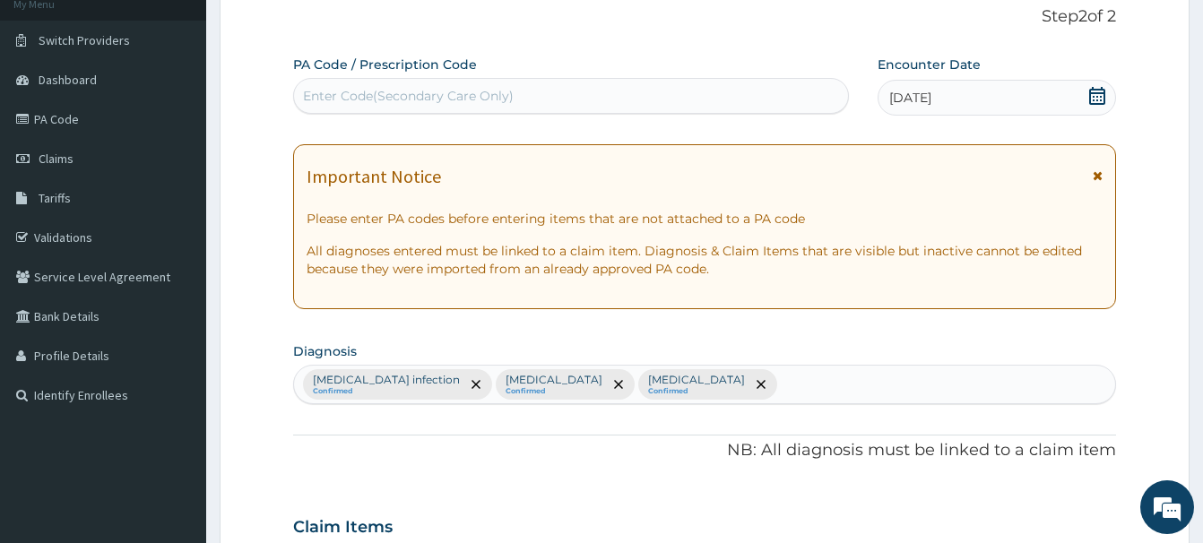
click at [322, 99] on div "Enter Code(Secondary Care Only)" at bounding box center [408, 96] width 211 height 18
paste input "PA/6D00EA"
type input "PA/6D00EA"
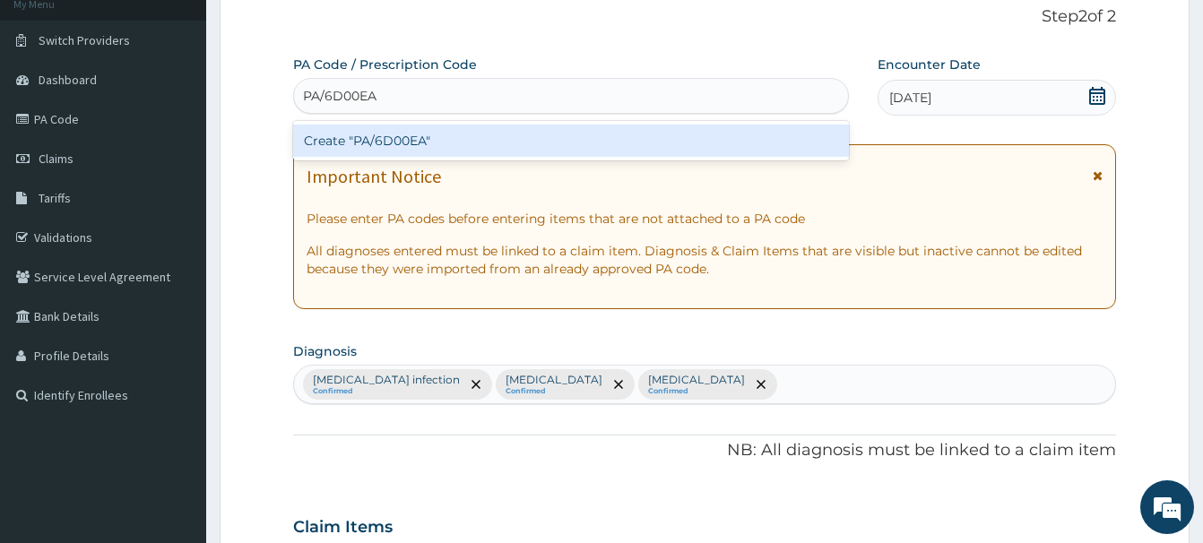
click at [415, 134] on div "Create "PA/6D00EA"" at bounding box center [571, 141] width 556 height 32
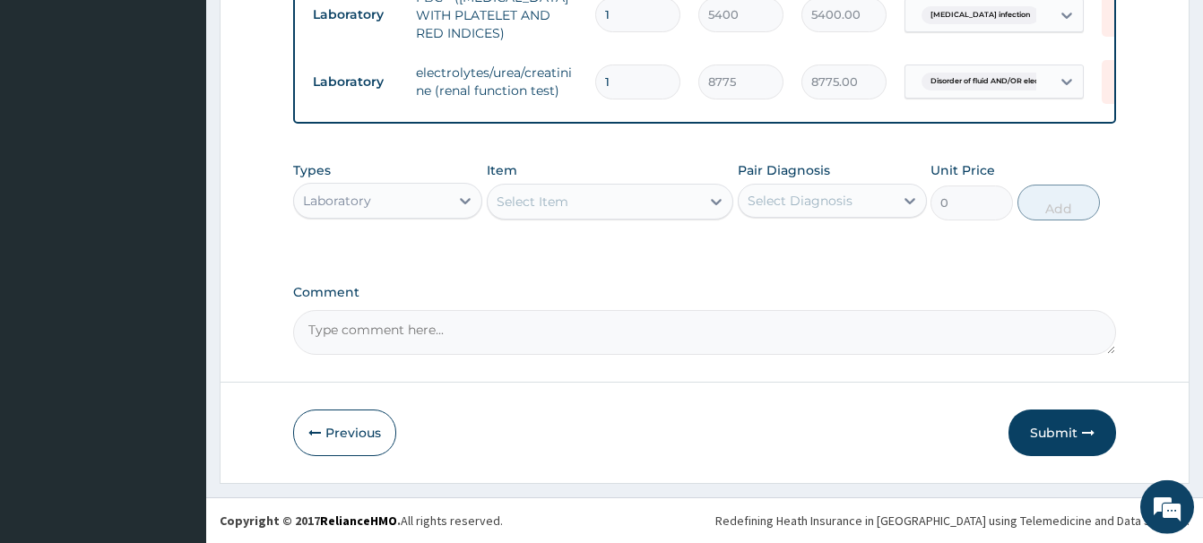
scroll to position [869, 0]
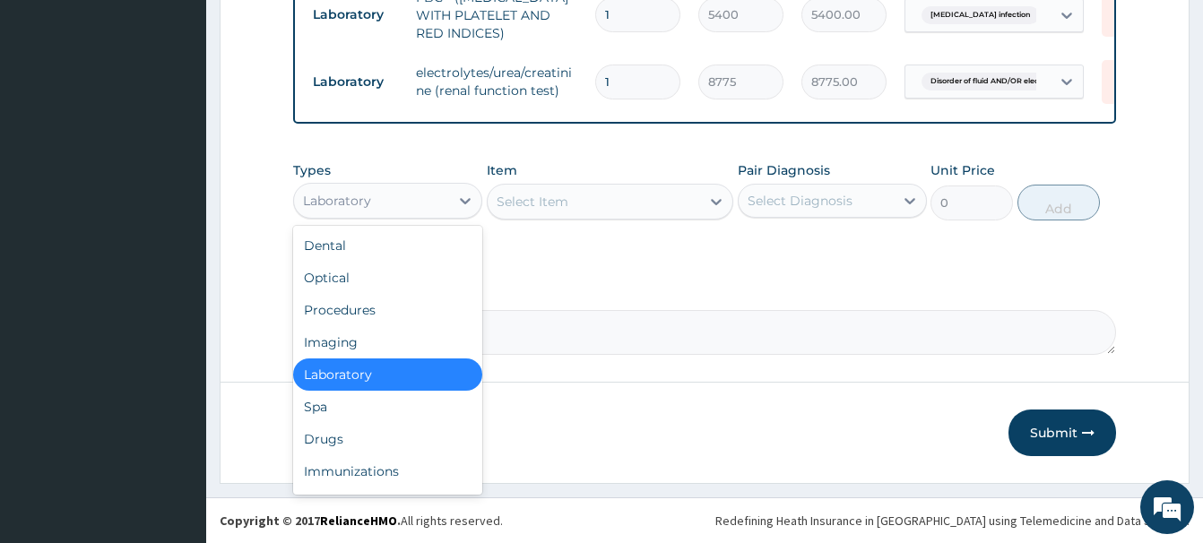
click at [363, 201] on div "Laboratory" at bounding box center [337, 201] width 68 height 18
click at [324, 441] on div "Drugs" at bounding box center [387, 439] width 189 height 32
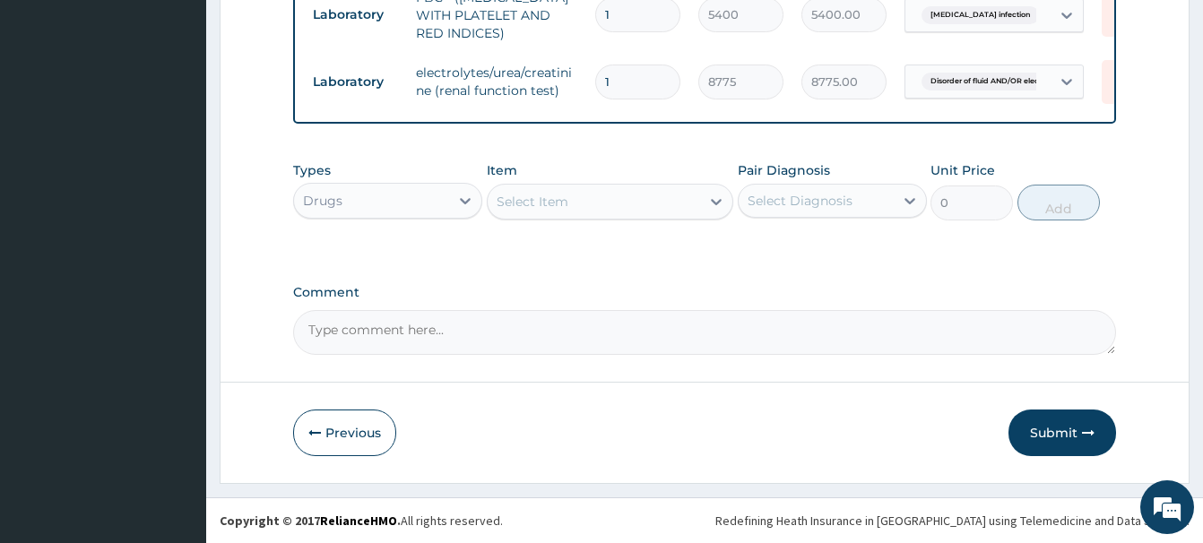
click at [525, 203] on div "Select Item" at bounding box center [532, 202] width 72 height 18
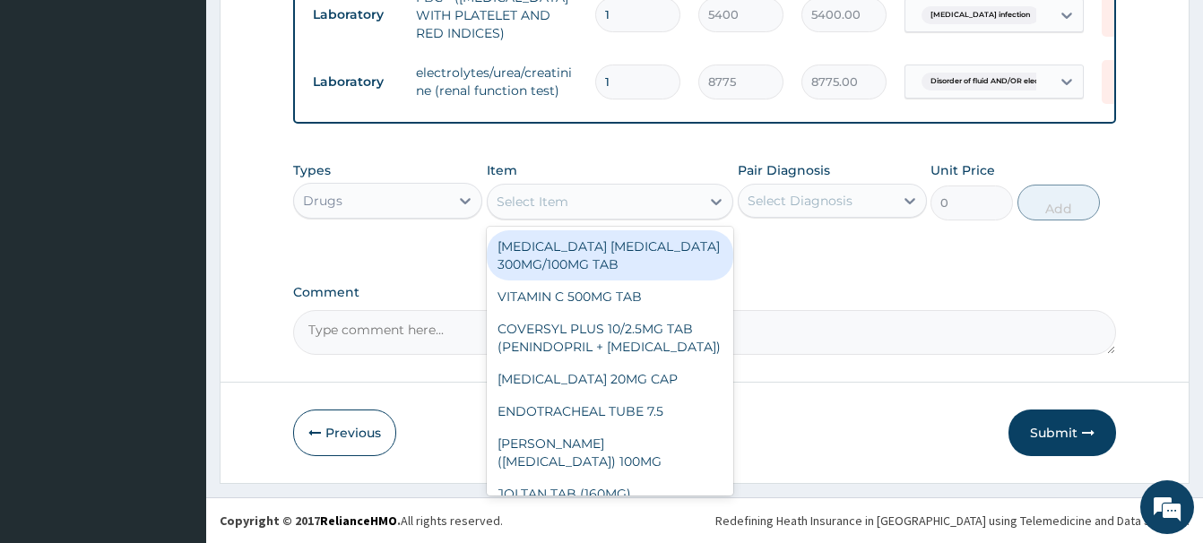
paste input "[MEDICAL_DATA] 125MG/5ML SYRUP"
type input "[MEDICAL_DATA] 125MG/5ML SYRUP"
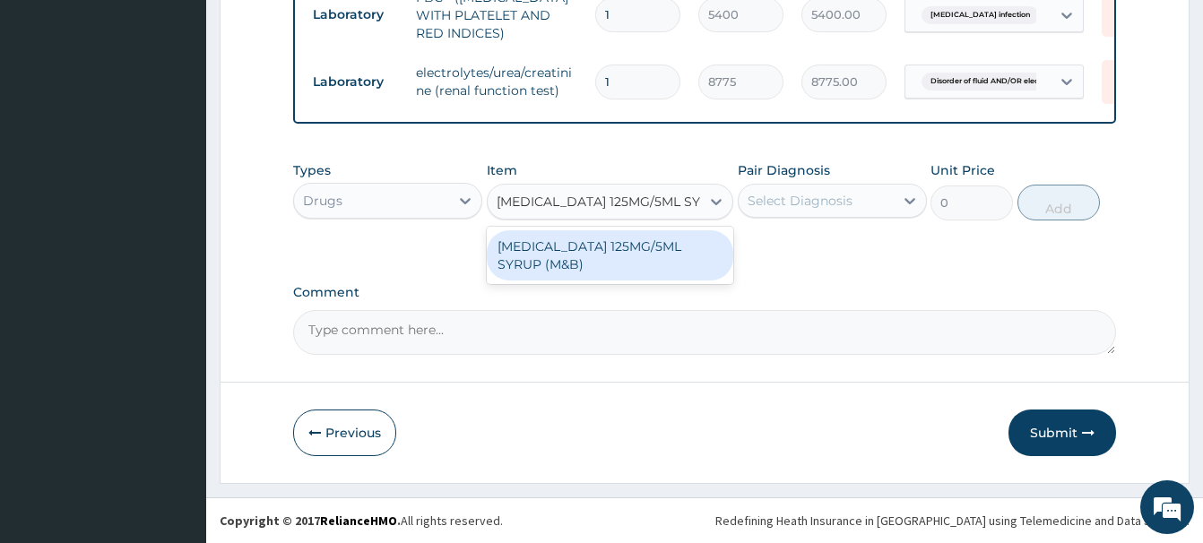
scroll to position [0, 16]
drag, startPoint x: 663, startPoint y: 268, endPoint x: 743, endPoint y: 240, distance: 84.5
click at [673, 264] on div "[MEDICAL_DATA] 125MG/5ML SYRUP (M&B)" at bounding box center [610, 255] width 246 height 50
type input "1001"
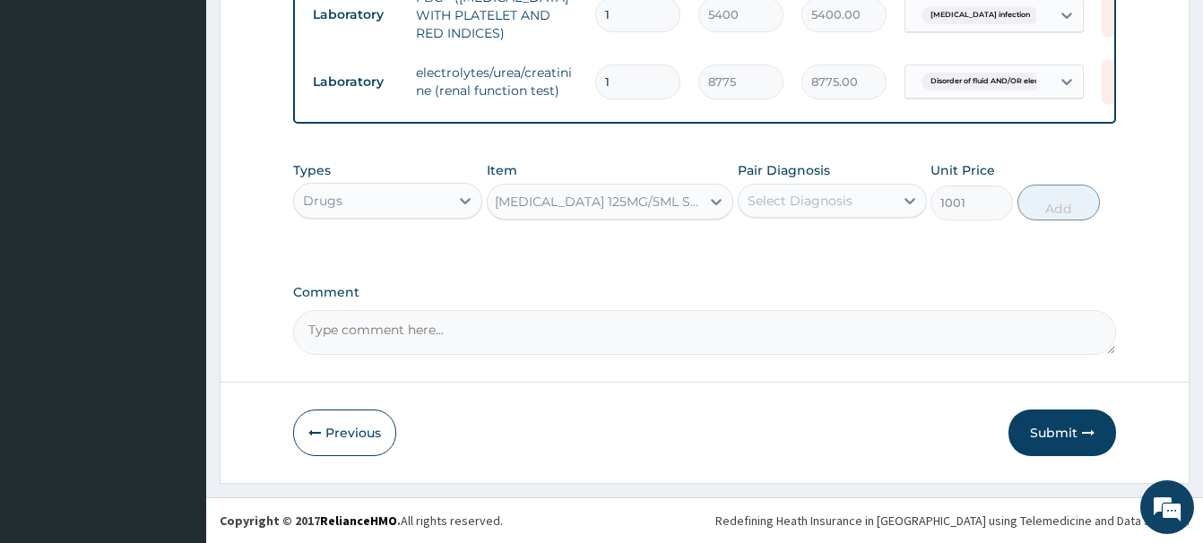
click at [794, 210] on div "Select Diagnosis" at bounding box center [815, 200] width 155 height 29
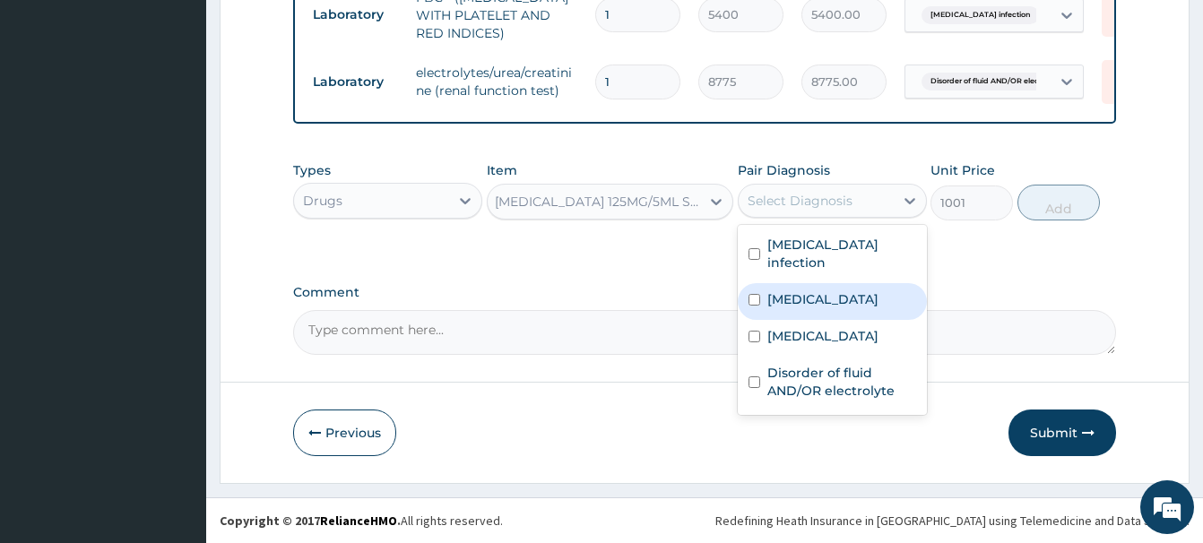
click at [824, 286] on div "[MEDICAL_DATA]" at bounding box center [832, 301] width 189 height 37
checkbox input "true"
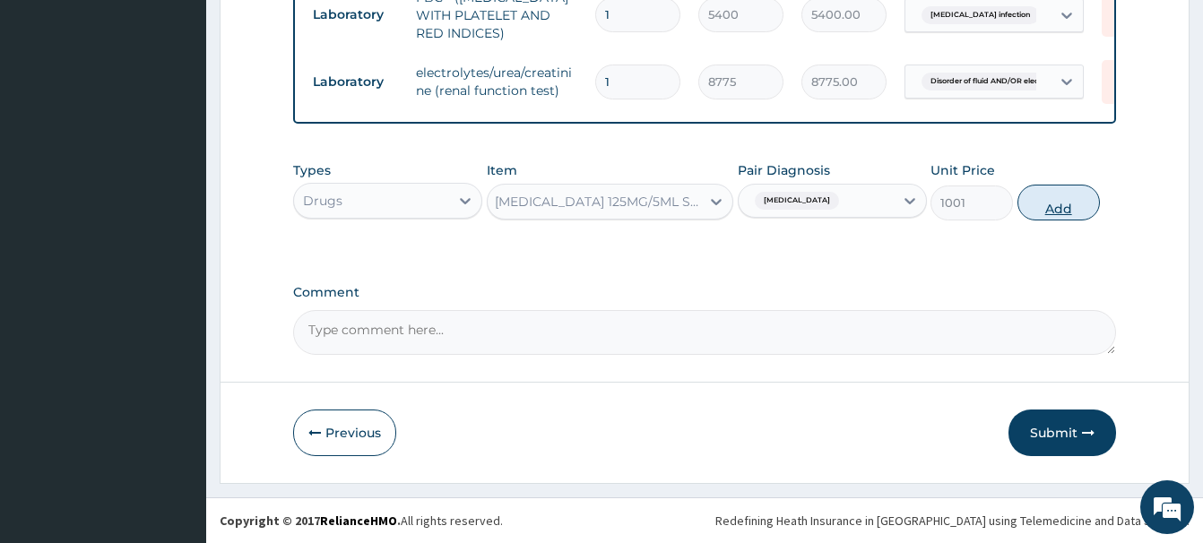
click at [1056, 211] on button "Add" at bounding box center [1058, 203] width 82 height 36
type input "0"
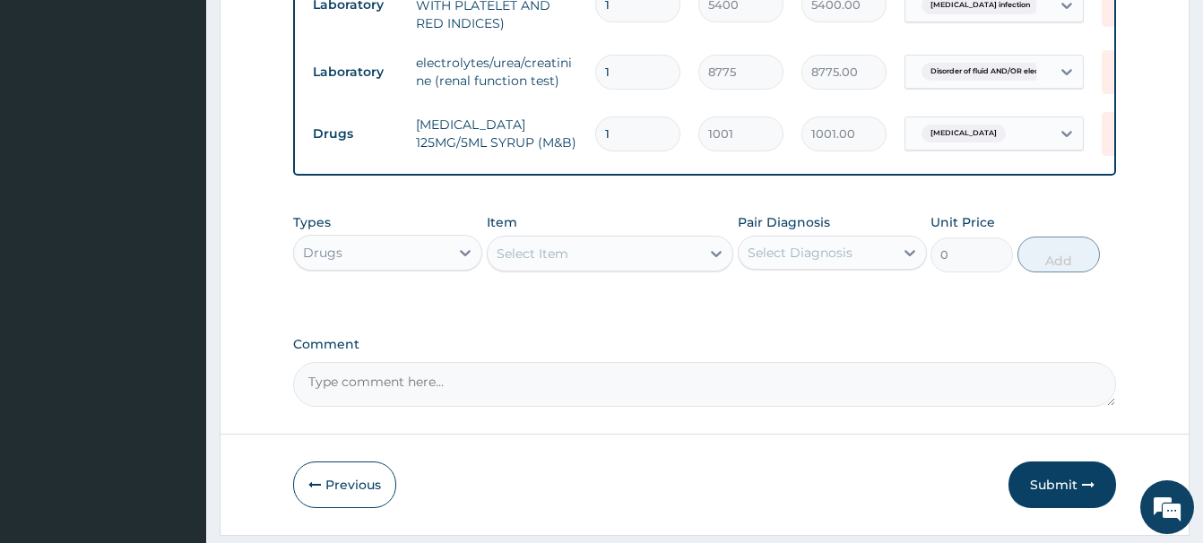
click at [573, 260] on div "Select Item" at bounding box center [594, 253] width 212 height 29
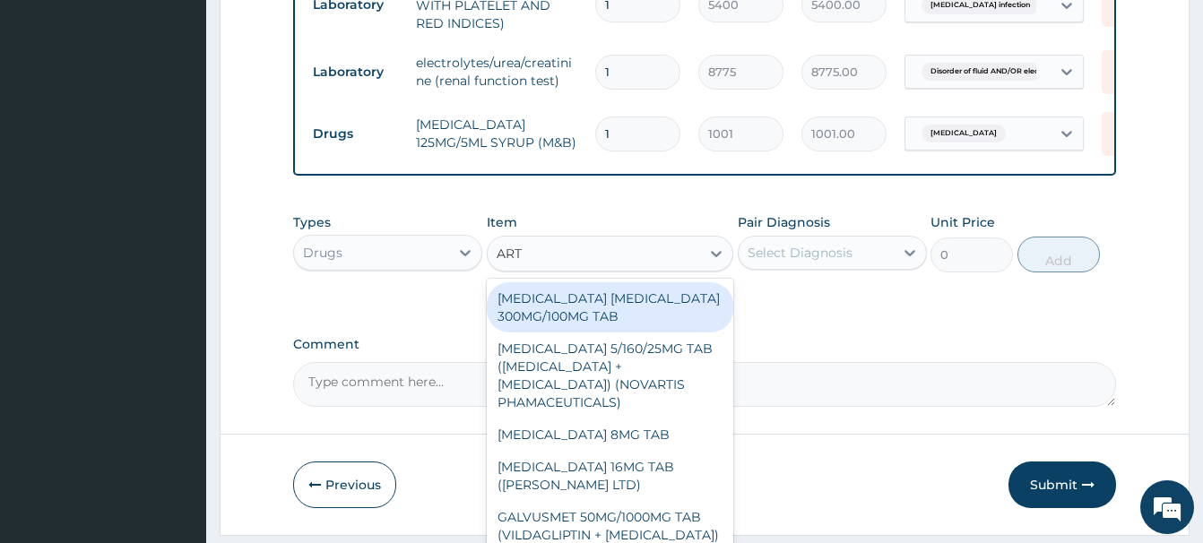
type input "ARTE"
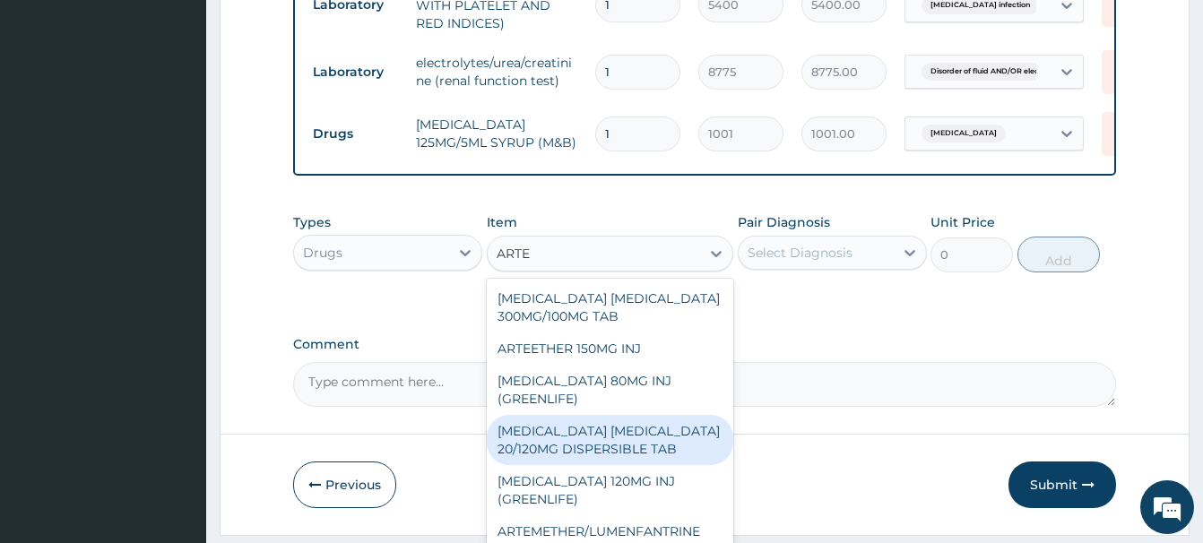
click at [639, 452] on div "[MEDICAL_DATA] [MEDICAL_DATA] 20/120MG DISPERSIBLE TAB" at bounding box center [610, 440] width 246 height 50
type input "73.9375"
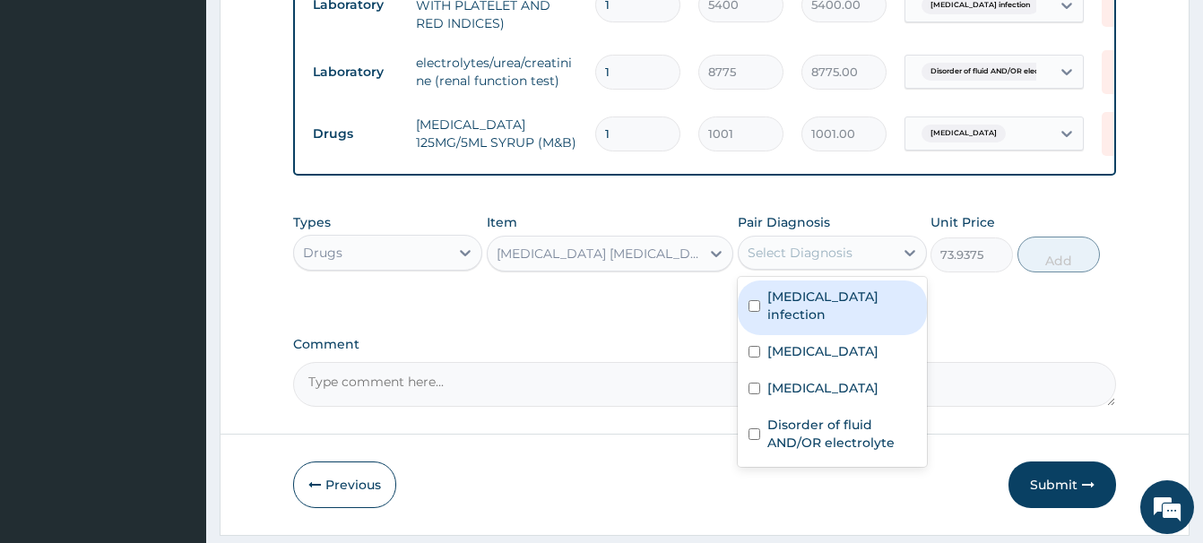
click at [812, 262] on div "Select Diagnosis" at bounding box center [799, 253] width 105 height 18
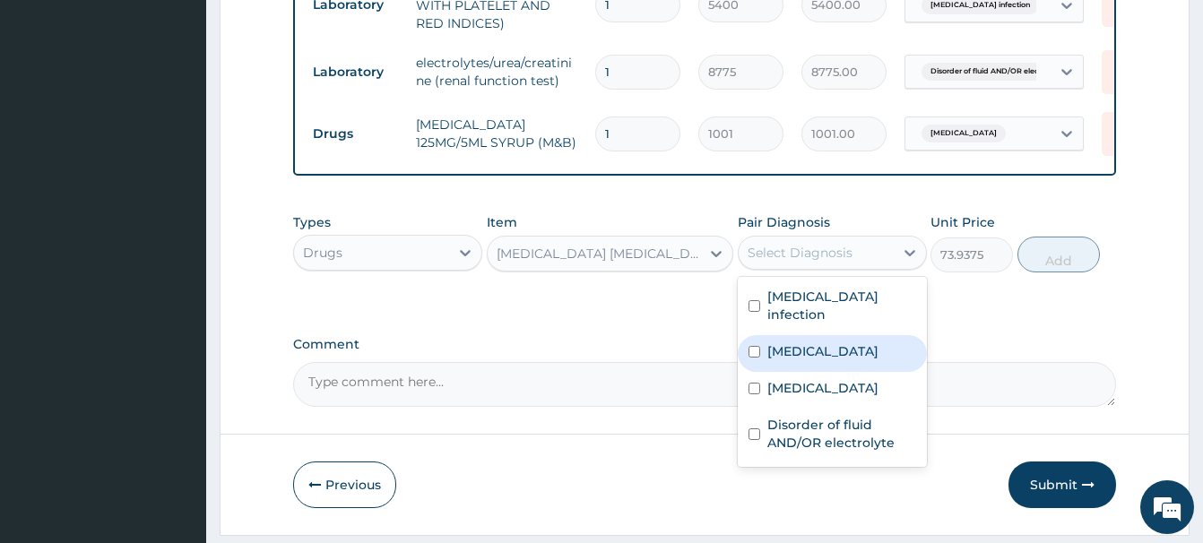
drag, startPoint x: 815, startPoint y: 354, endPoint x: 834, endPoint y: 346, distance: 21.3
click at [816, 354] on div "[MEDICAL_DATA]" at bounding box center [832, 353] width 189 height 37
checkbox input "true"
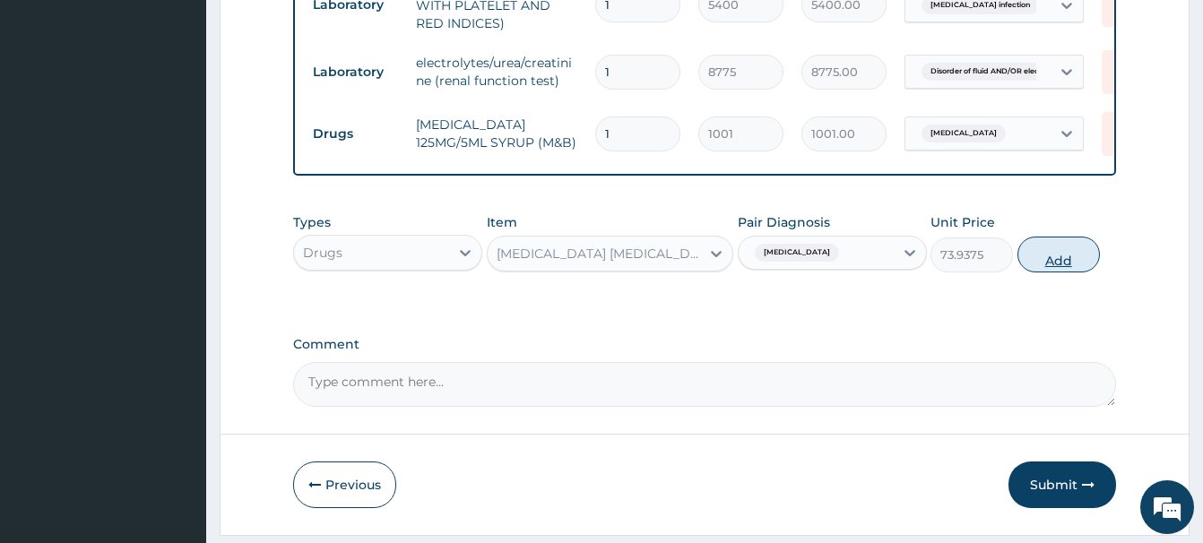
click at [1068, 261] on button "Add" at bounding box center [1058, 255] width 82 height 36
type input "0"
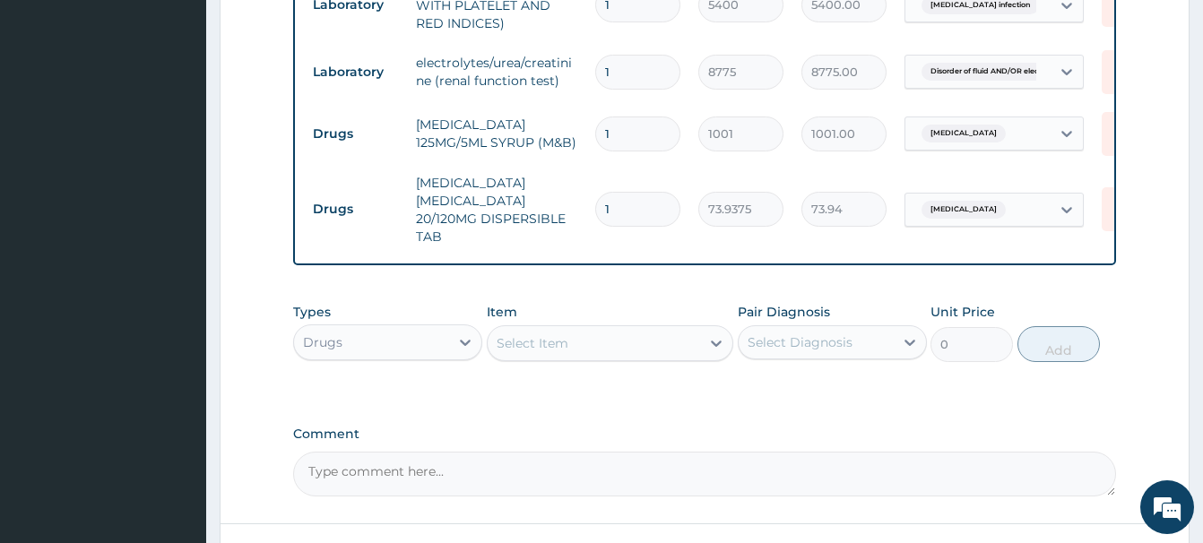
drag, startPoint x: 627, startPoint y: 218, endPoint x: 531, endPoint y: 233, distance: 97.1
click at [595, 227] on input "1" at bounding box center [637, 209] width 85 height 35
type input "6"
type input "443.63"
type input "6"
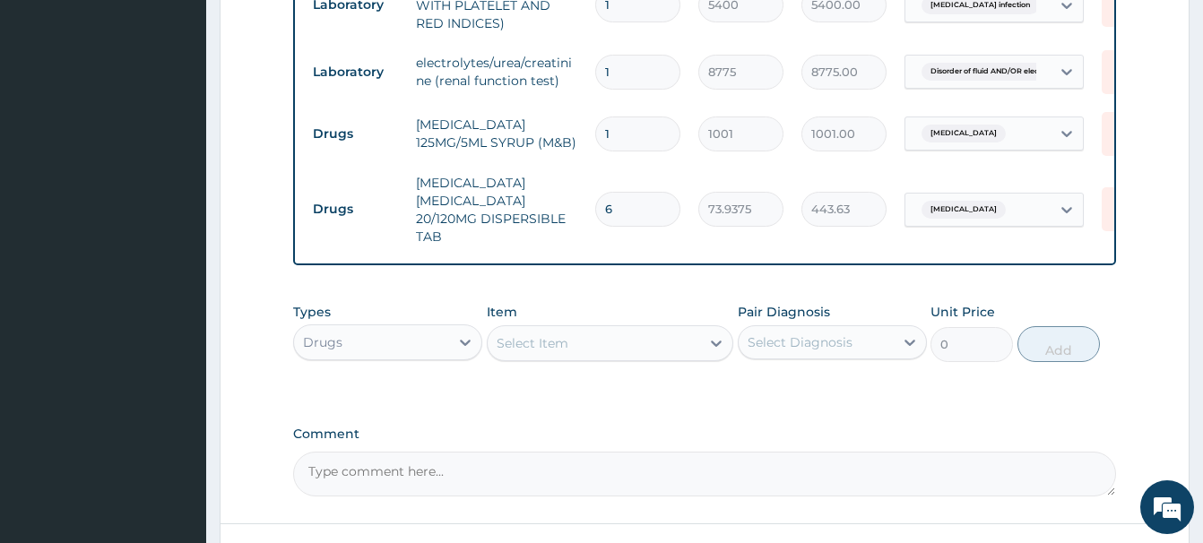
click at [513, 351] on div "Select Item" at bounding box center [532, 343] width 72 height 18
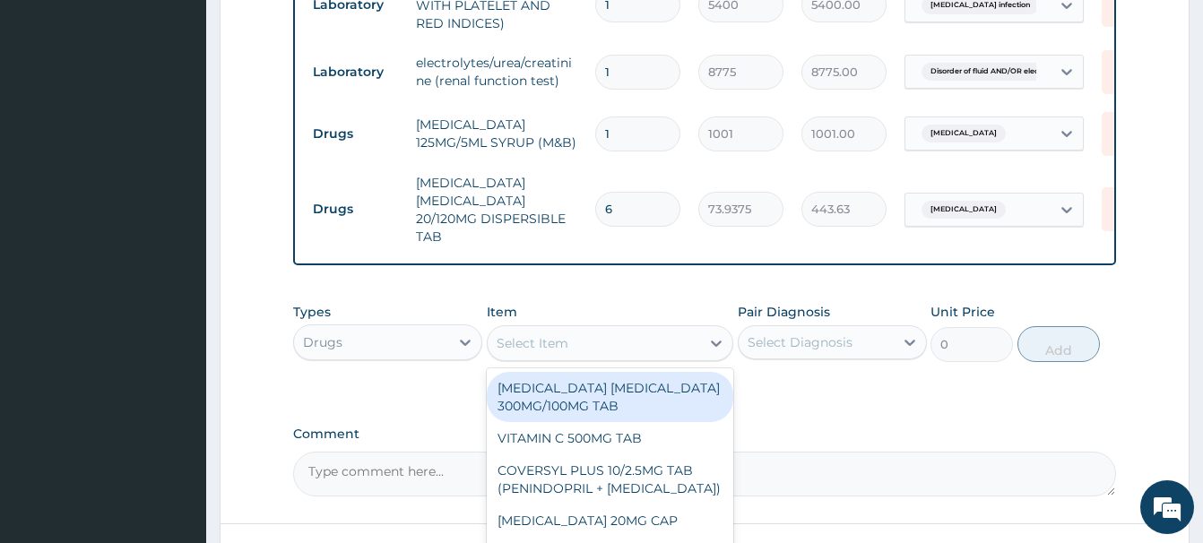
paste input "VITAMIN [MEDICAL_DATA] SYRUP"
type input "VITAMIN [MEDICAL_DATA] SYRUP"
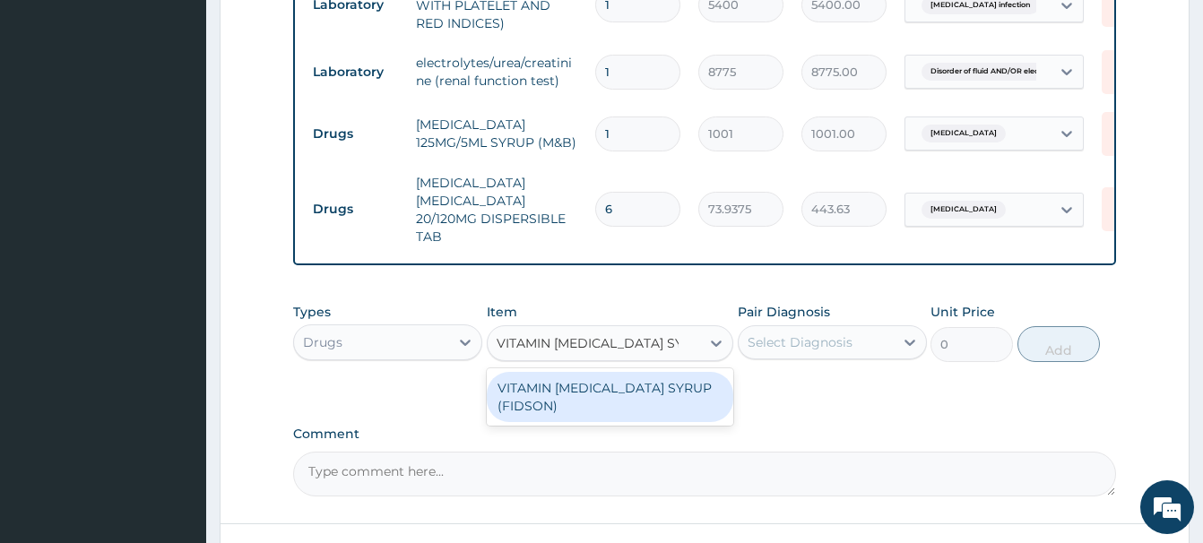
click at [605, 395] on div "VITAMIN [MEDICAL_DATA] SYRUP (FIDSON)" at bounding box center [610, 397] width 246 height 50
type input "1102.5"
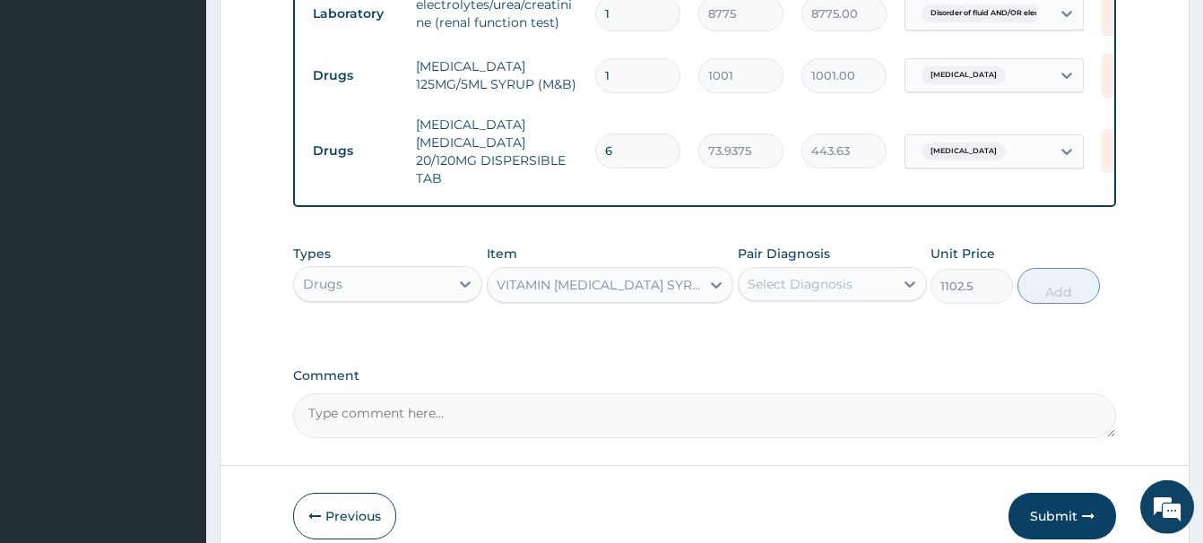
scroll to position [961, 0]
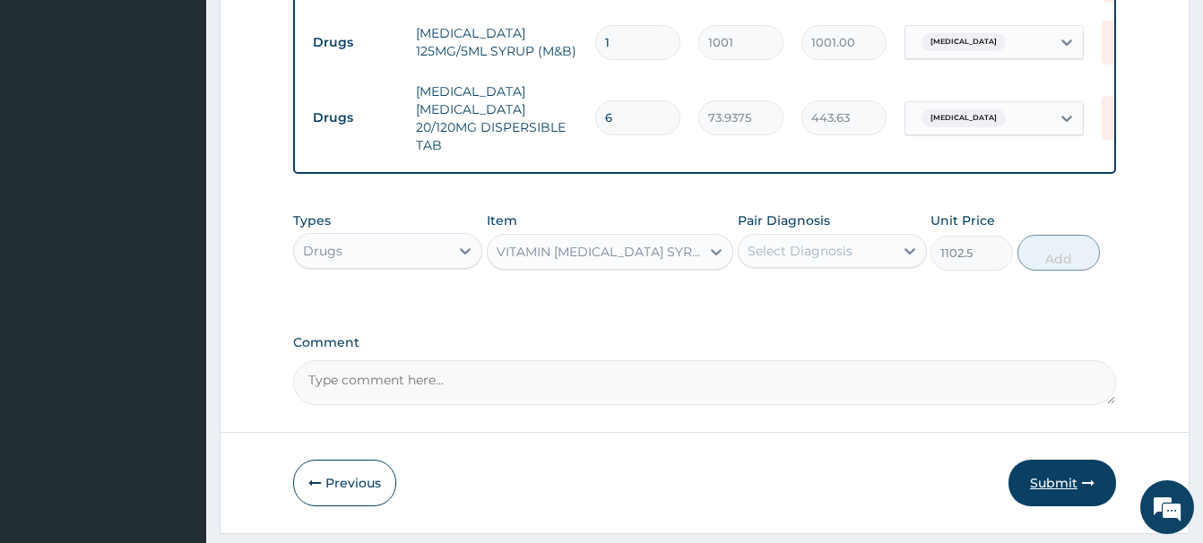
click at [1062, 492] on button "Submit" at bounding box center [1062, 483] width 108 height 47
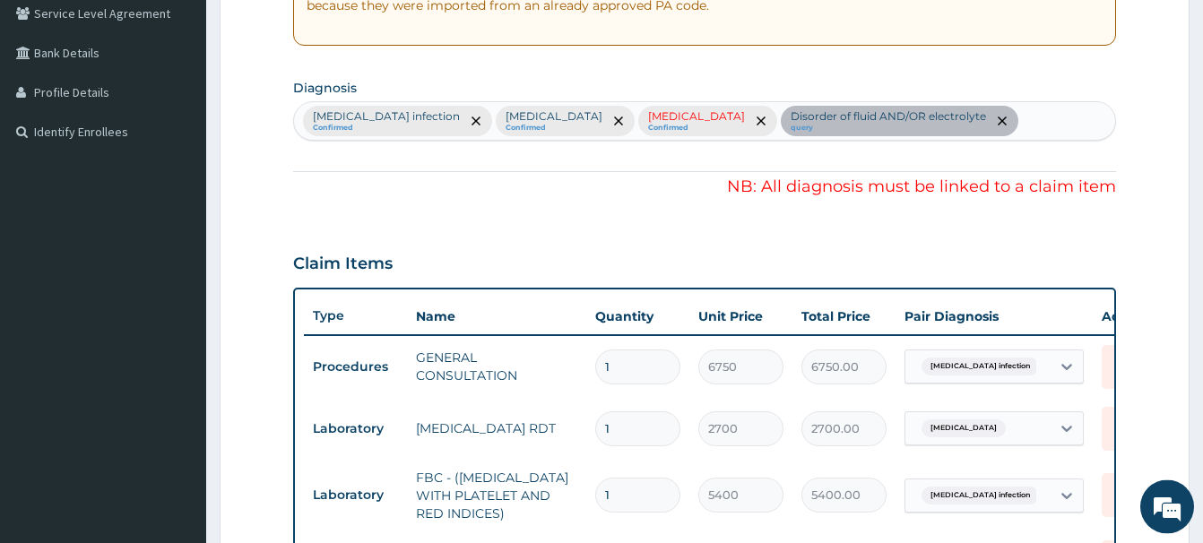
scroll to position [321, 0]
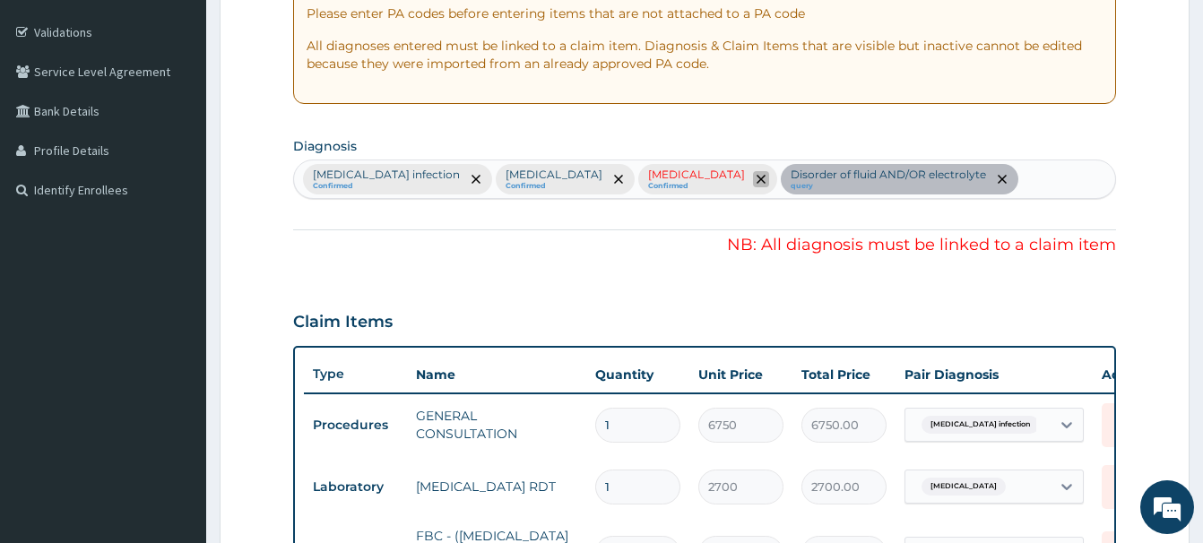
click at [756, 179] on icon "remove selection option" at bounding box center [760, 179] width 9 height 9
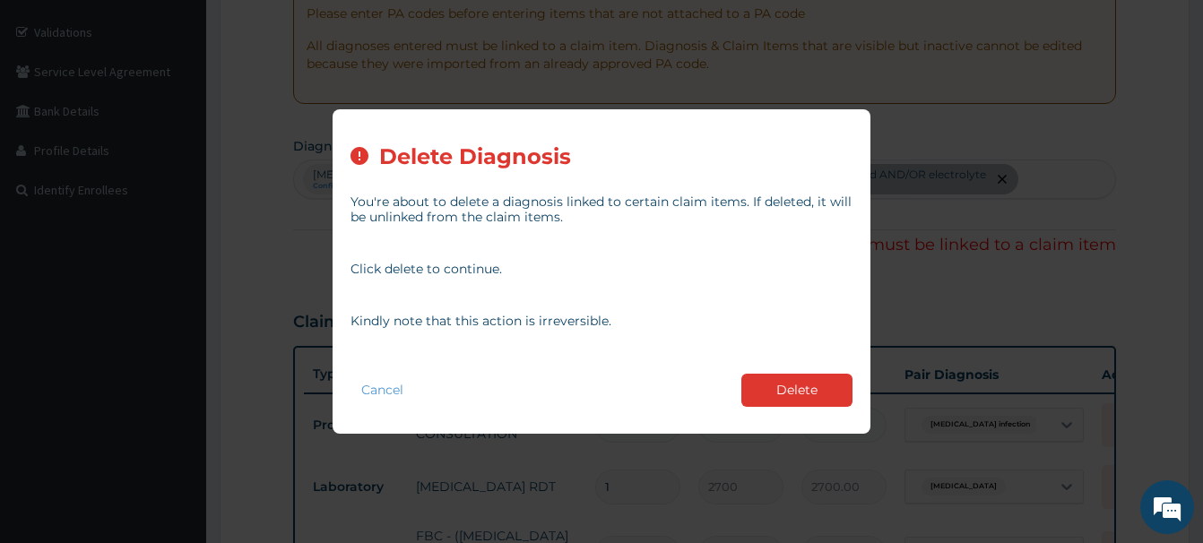
click at [793, 389] on button "Delete" at bounding box center [796, 390] width 111 height 33
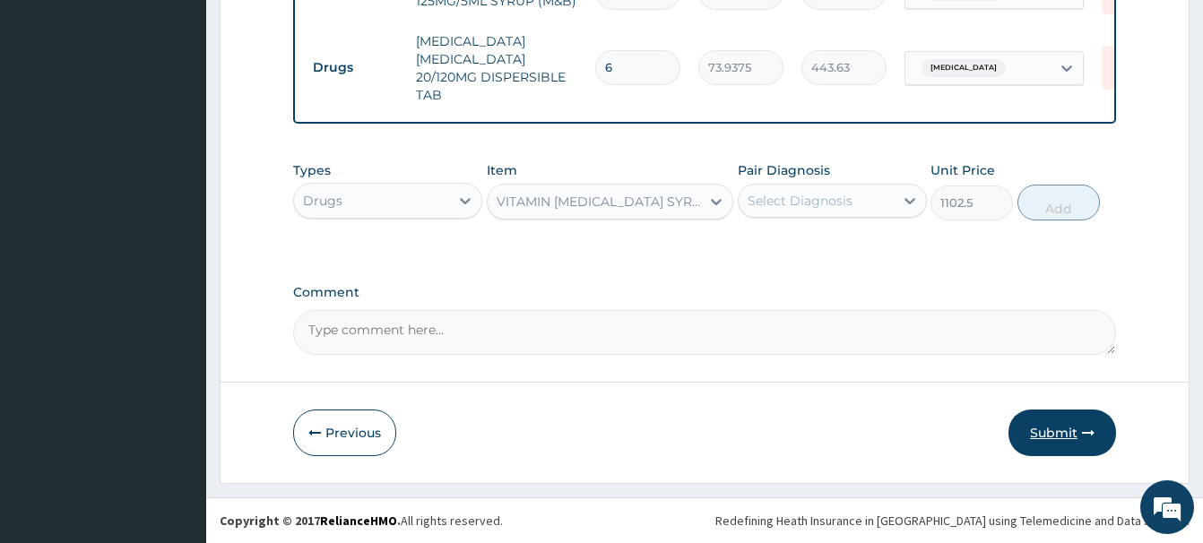
click at [1040, 427] on button "Submit" at bounding box center [1062, 433] width 108 height 47
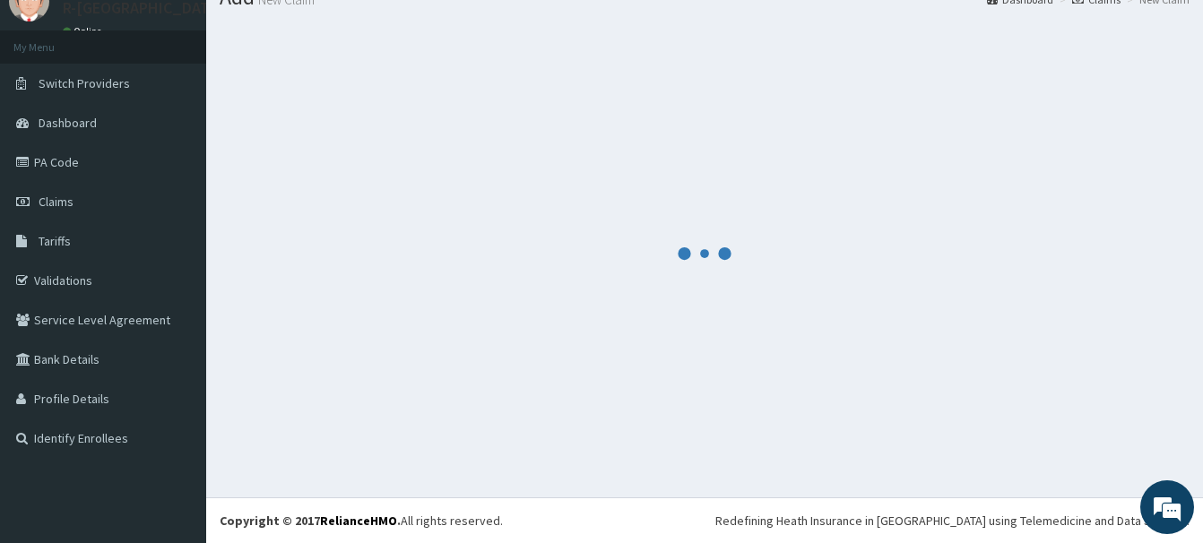
scroll to position [73, 0]
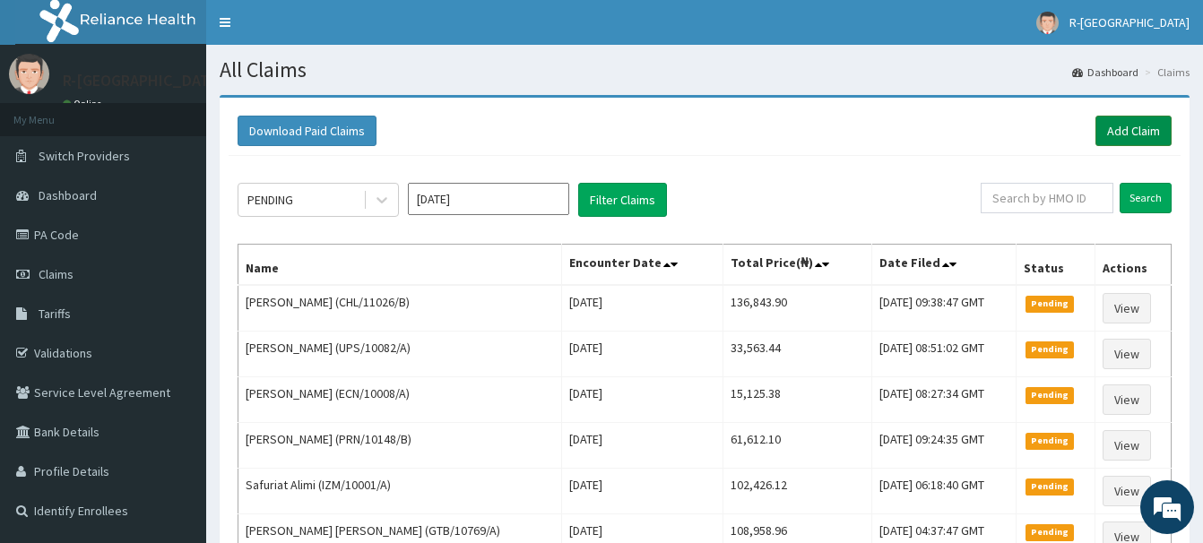
click at [1133, 137] on link "Add Claim" at bounding box center [1133, 131] width 76 height 30
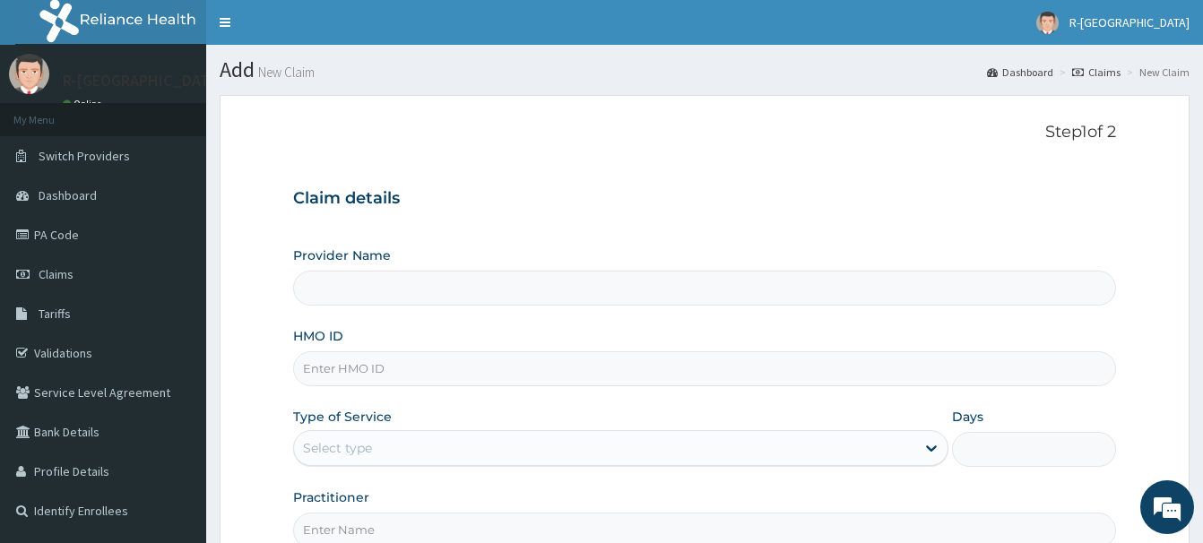
click at [325, 351] on input "HMO ID" at bounding box center [704, 368] width 823 height 35
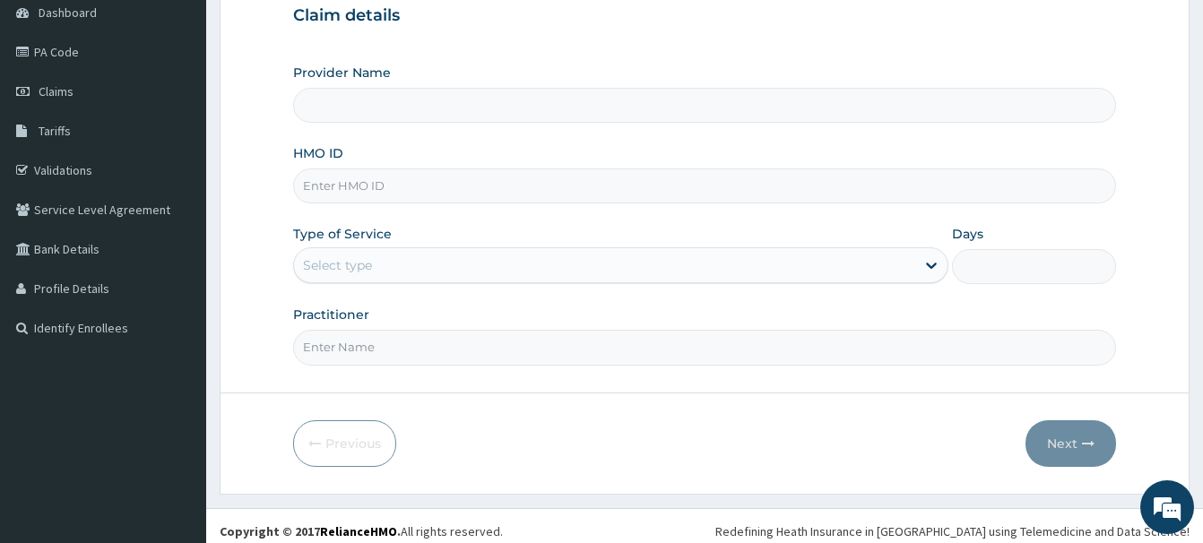
scroll to position [183, 0]
paste input "TTN/10026/B"
type input "TTN/10026/B"
type input "R-Jolad Hospital Nigeria Limited(kupa)"
type input "TTN/10026/B"
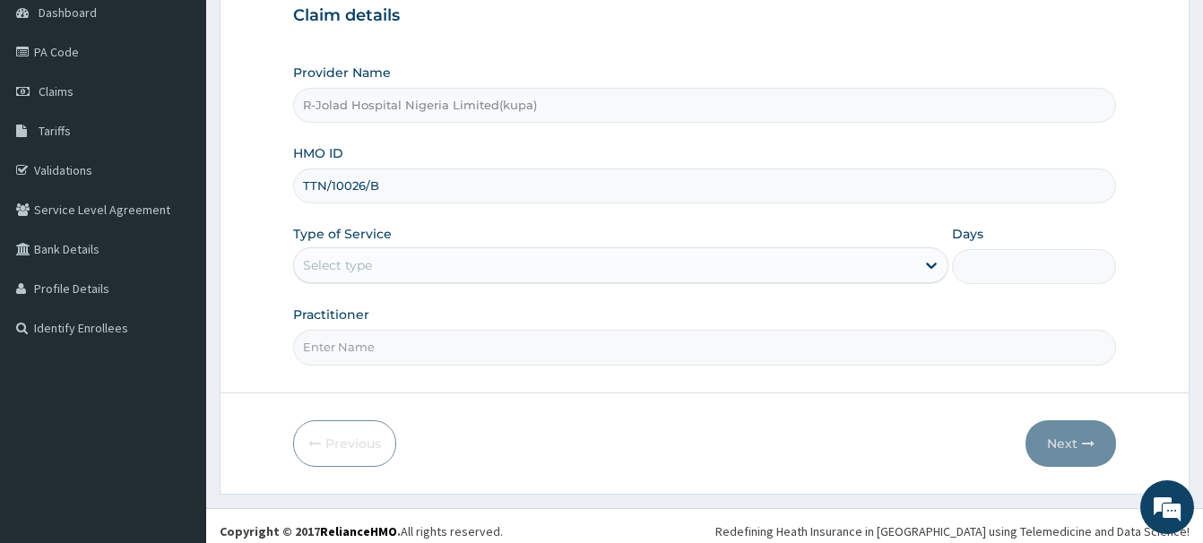
click at [321, 263] on div "Select type" at bounding box center [337, 265] width 69 height 18
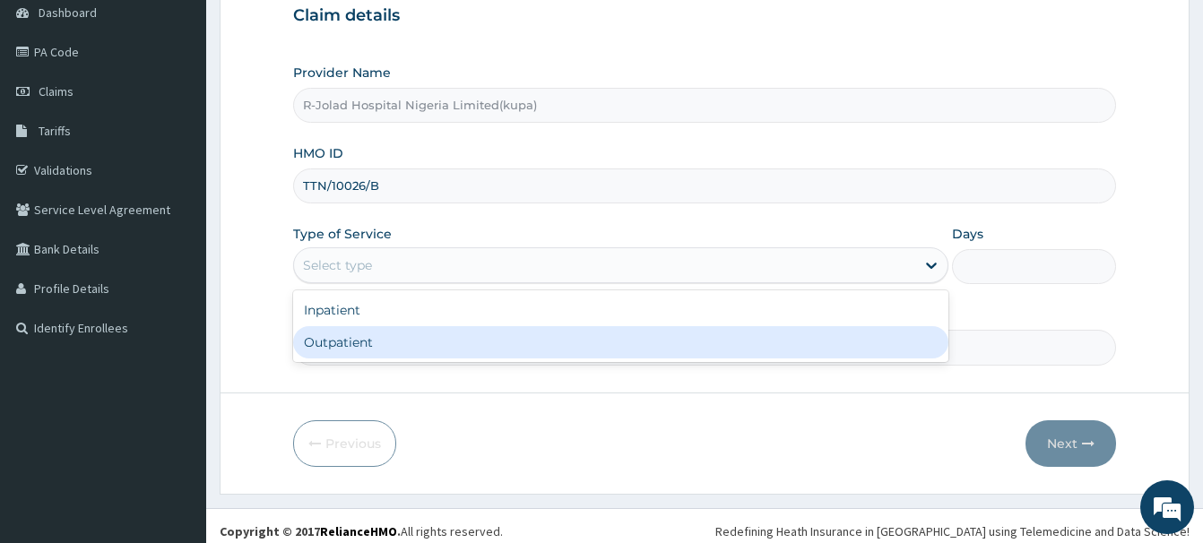
click at [325, 348] on div "Outpatient" at bounding box center [620, 342] width 655 height 32
type input "1"
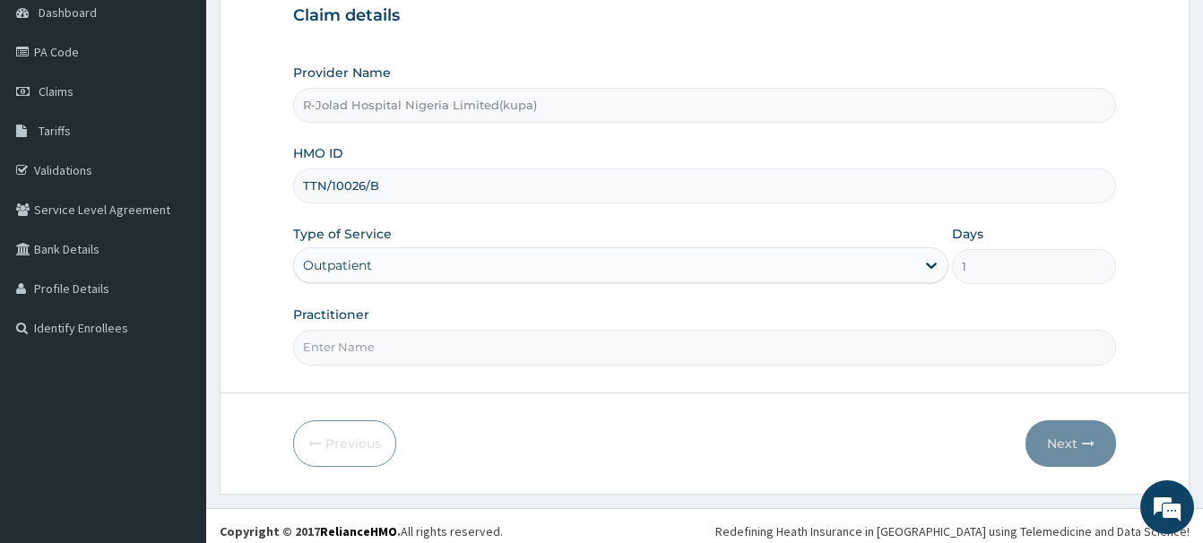
click at [327, 347] on input "Practitioner" at bounding box center [704, 347] width 823 height 35
paste input "[PERSON_NAME]"
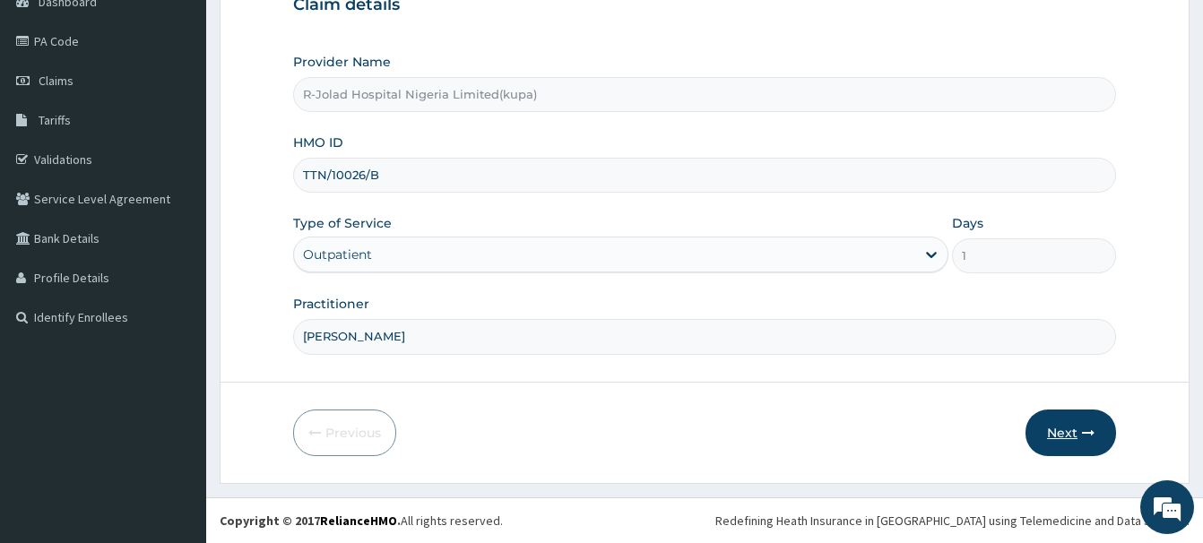
type input "[PERSON_NAME]"
click at [1062, 445] on button "Next" at bounding box center [1070, 433] width 91 height 47
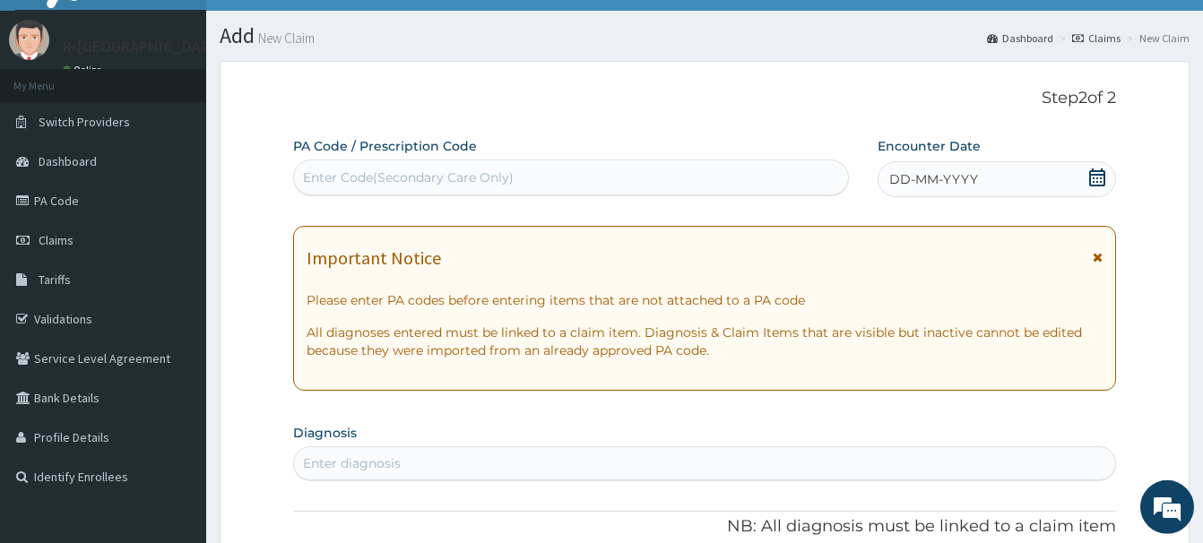
scroll to position [11, 0]
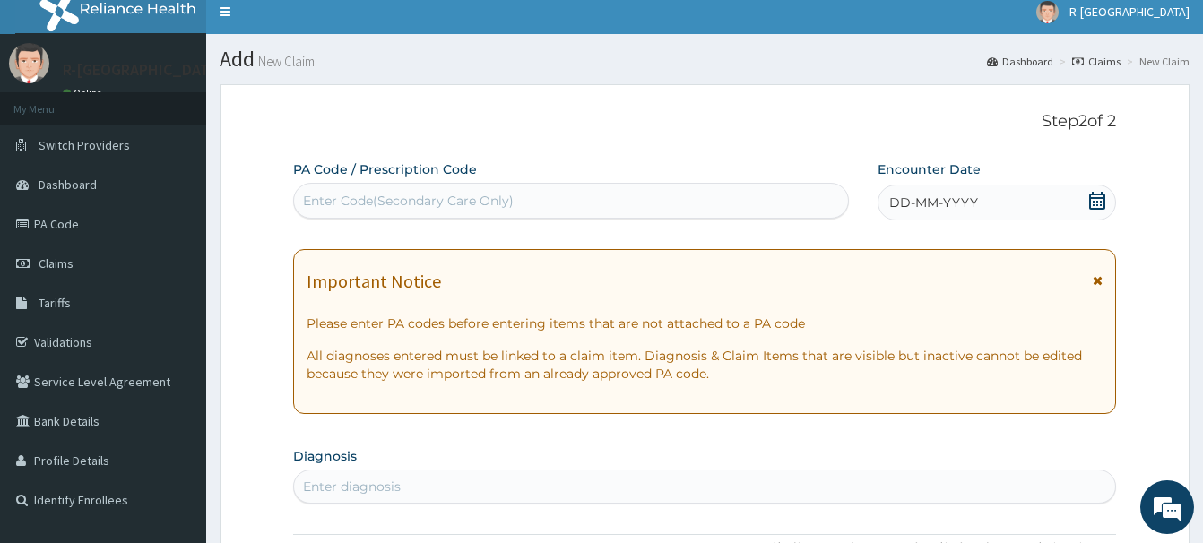
click at [1096, 197] on icon at bounding box center [1097, 201] width 16 height 18
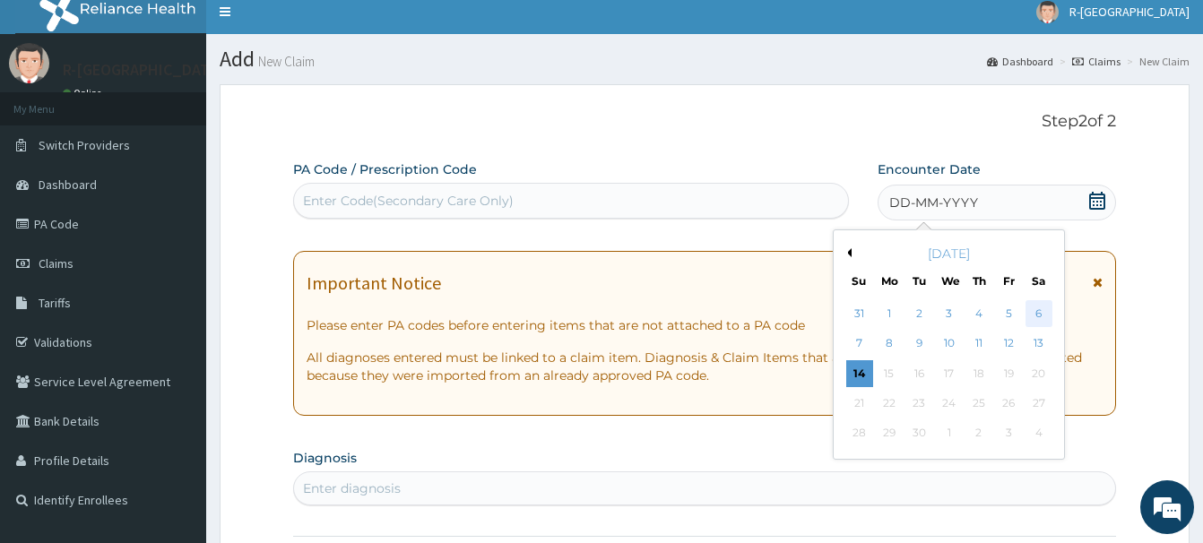
click at [1040, 316] on div "6" at bounding box center [1038, 313] width 27 height 27
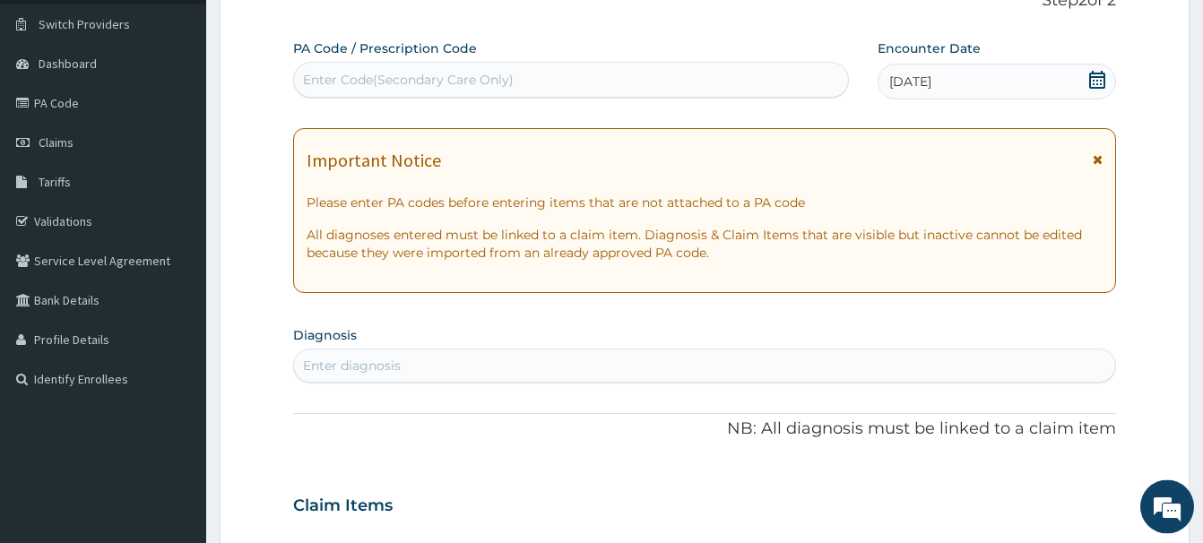
scroll to position [194, 0]
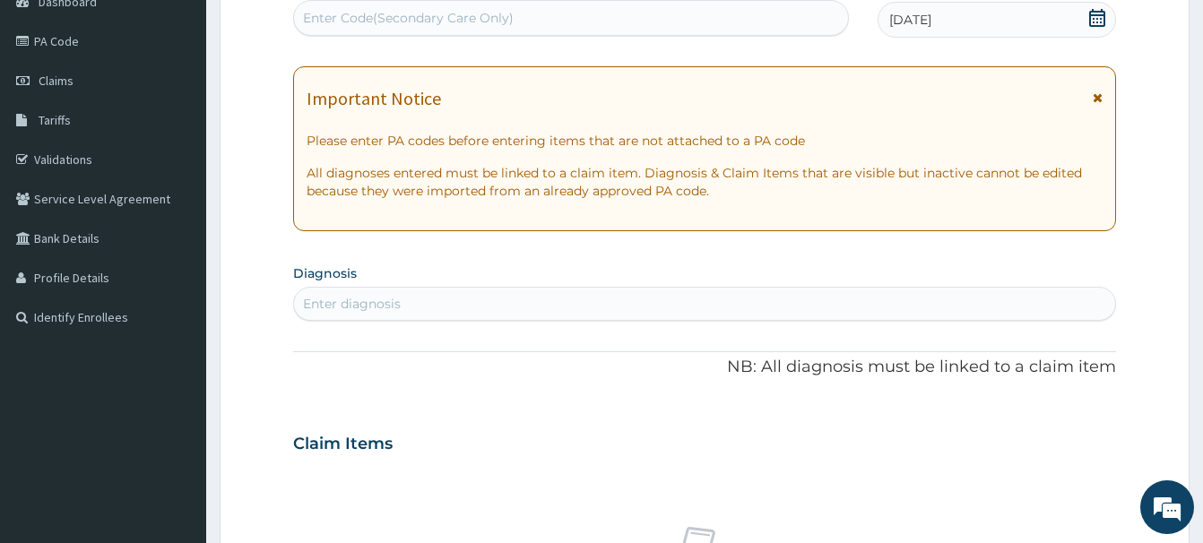
click at [328, 306] on div "Enter diagnosis" at bounding box center [352, 304] width 98 height 18
type input "SEPSI"
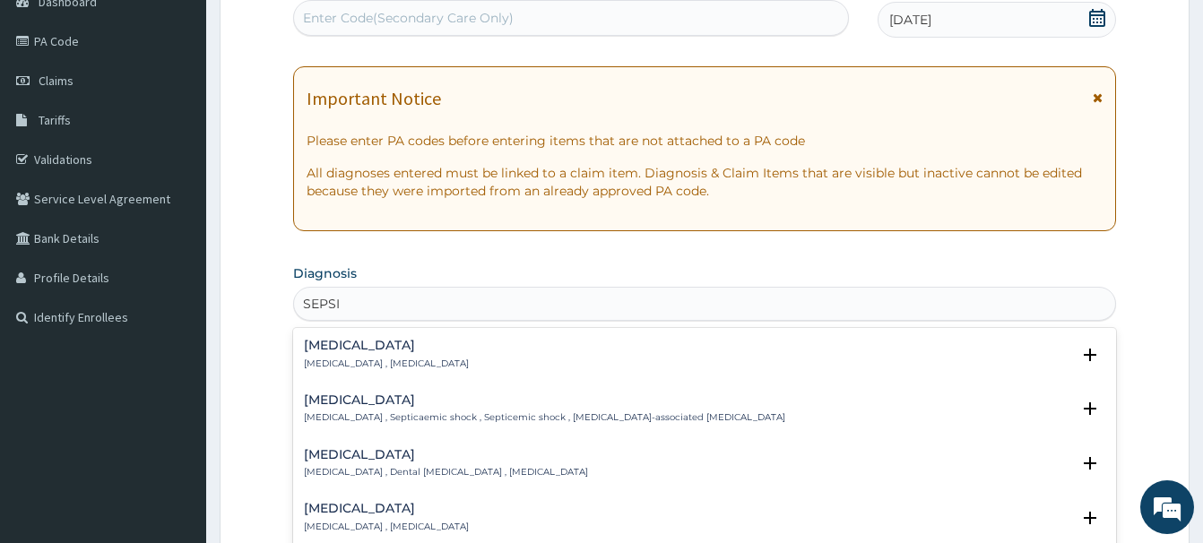
click at [323, 348] on h4 "[MEDICAL_DATA]" at bounding box center [386, 345] width 165 height 13
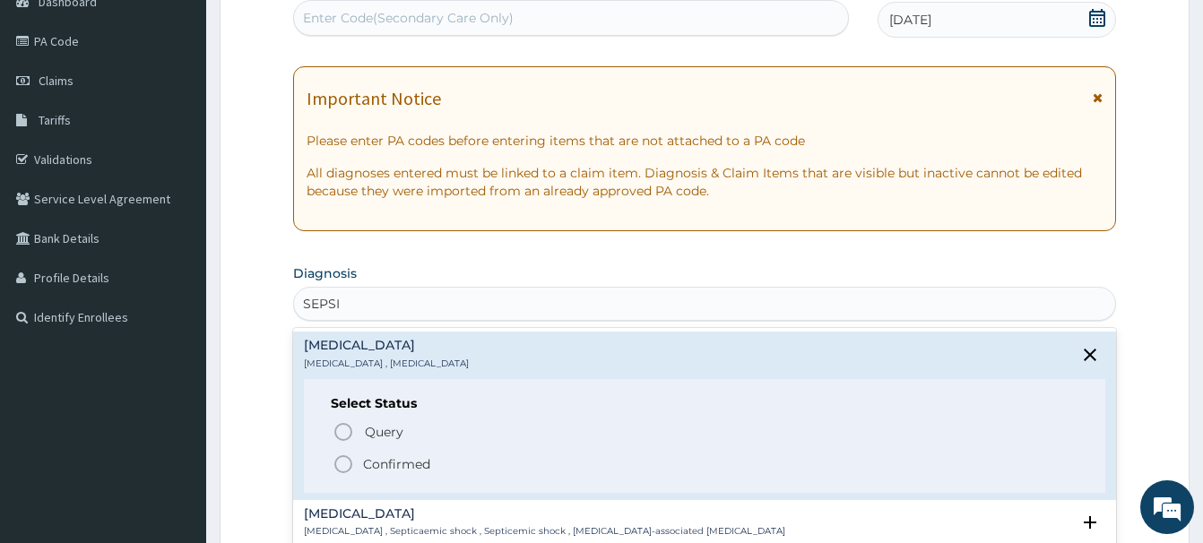
click at [348, 466] on icon "status option filled" at bounding box center [343, 464] width 22 height 22
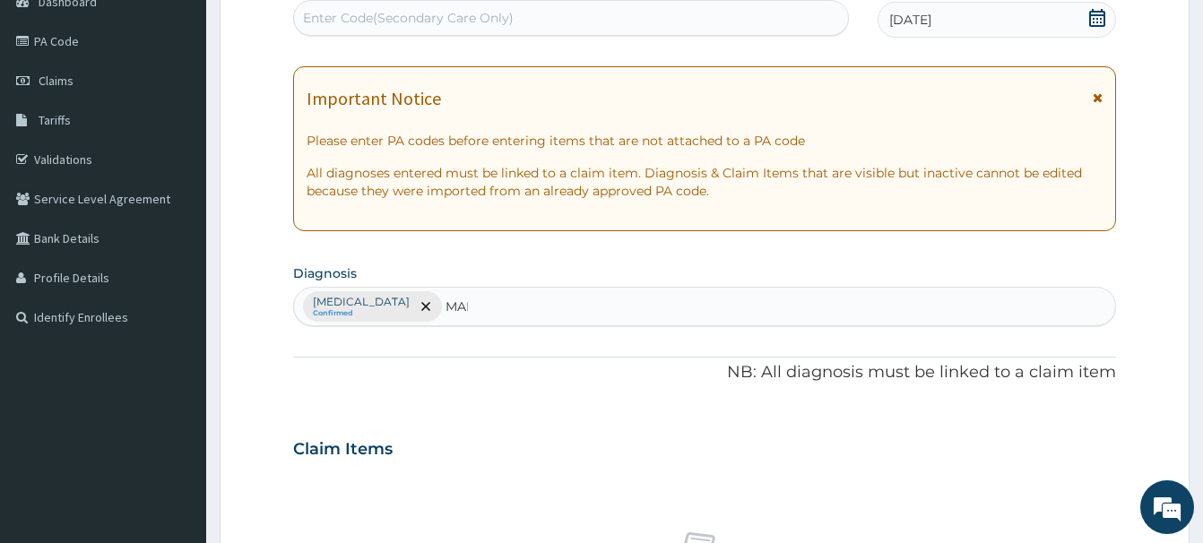
type input "MALA"
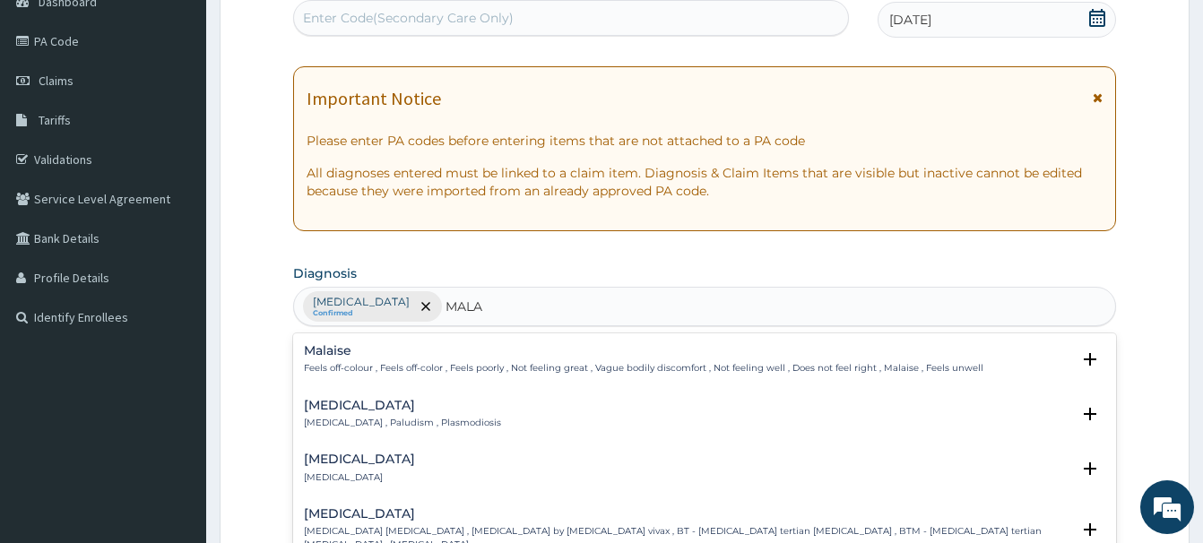
click at [331, 410] on h4 "[MEDICAL_DATA]" at bounding box center [402, 405] width 197 height 13
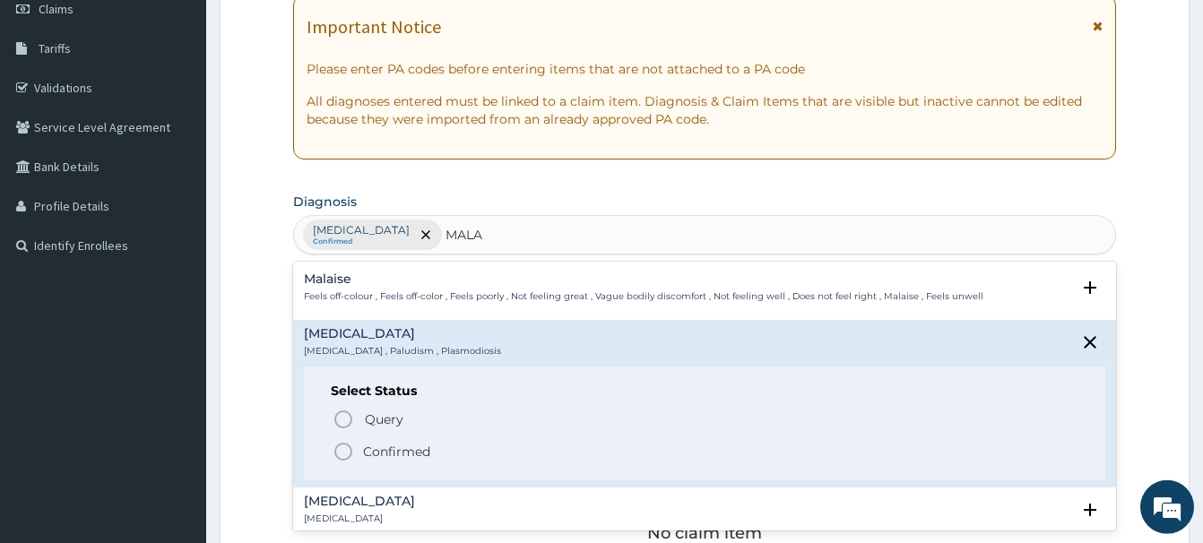
scroll to position [285, 0]
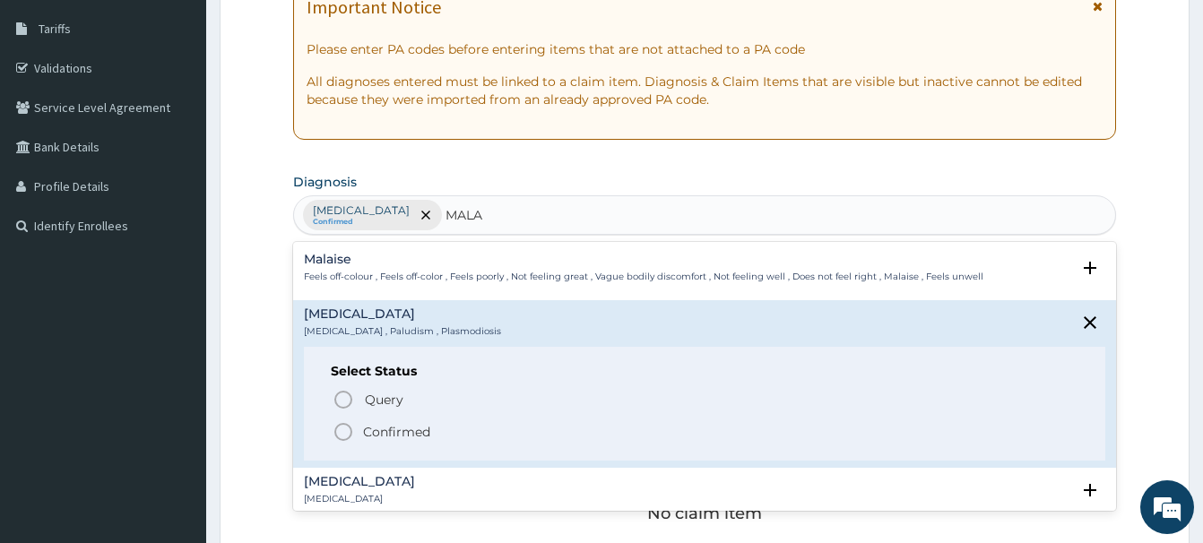
click at [342, 427] on icon "status option filled" at bounding box center [343, 432] width 22 height 22
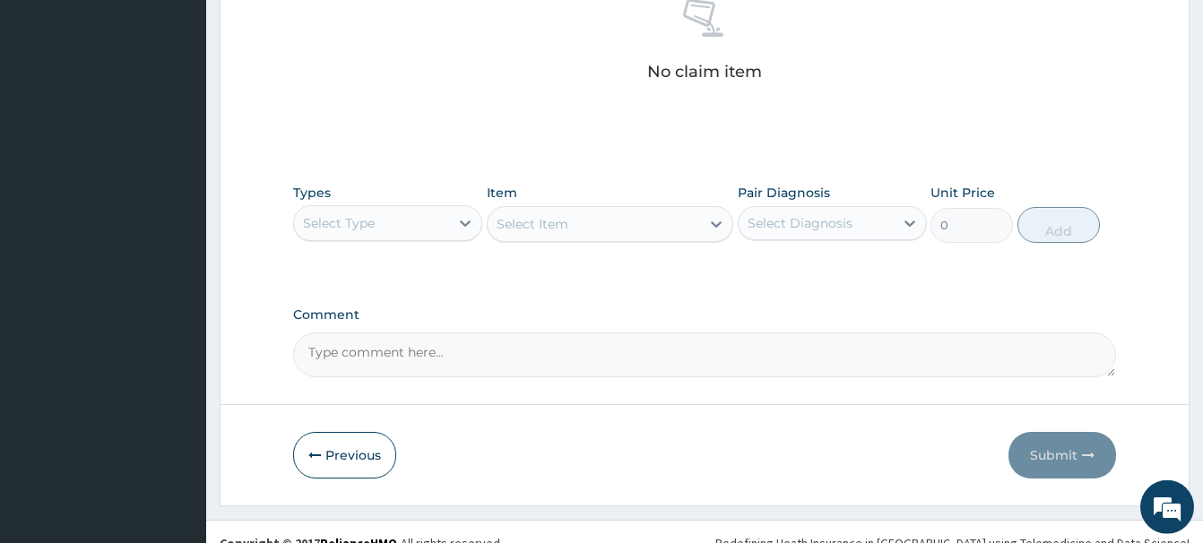
scroll to position [749, 0]
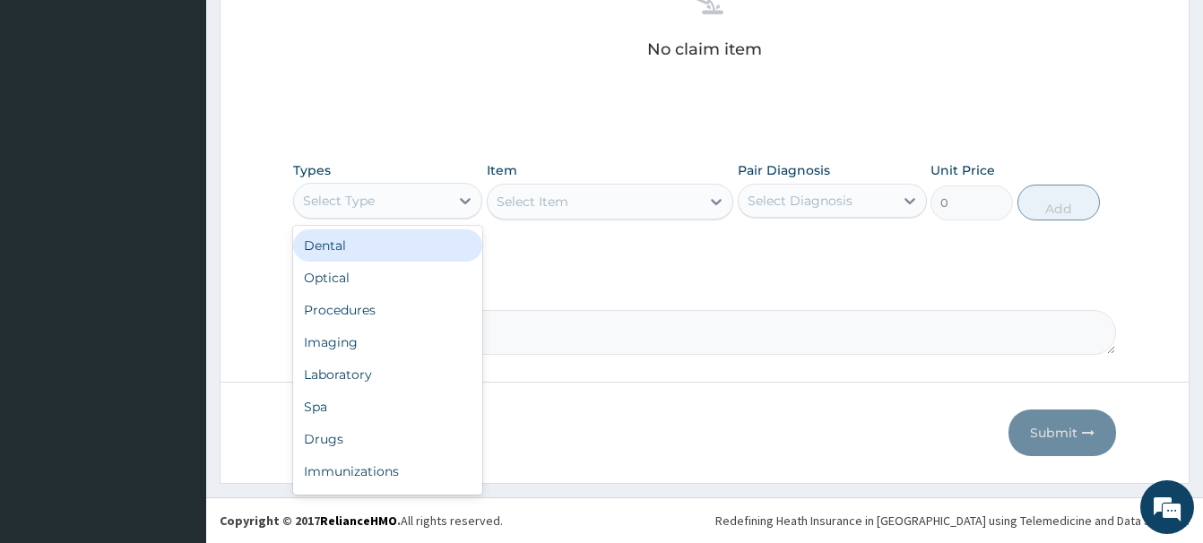
click at [364, 206] on div "Select Type" at bounding box center [339, 201] width 72 height 18
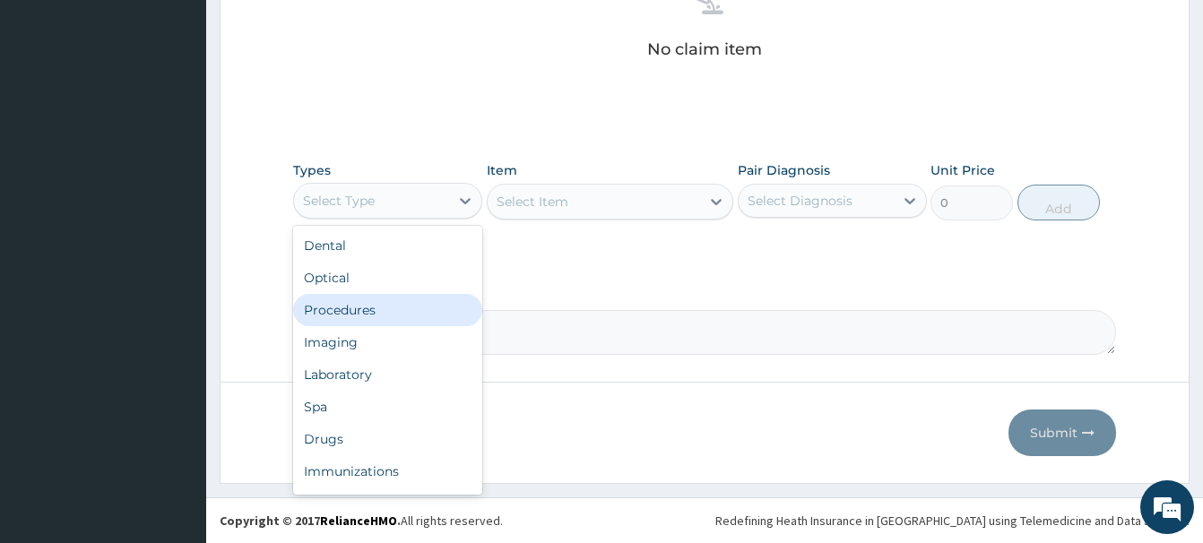
click at [345, 314] on div "Procedures" at bounding box center [387, 310] width 189 height 32
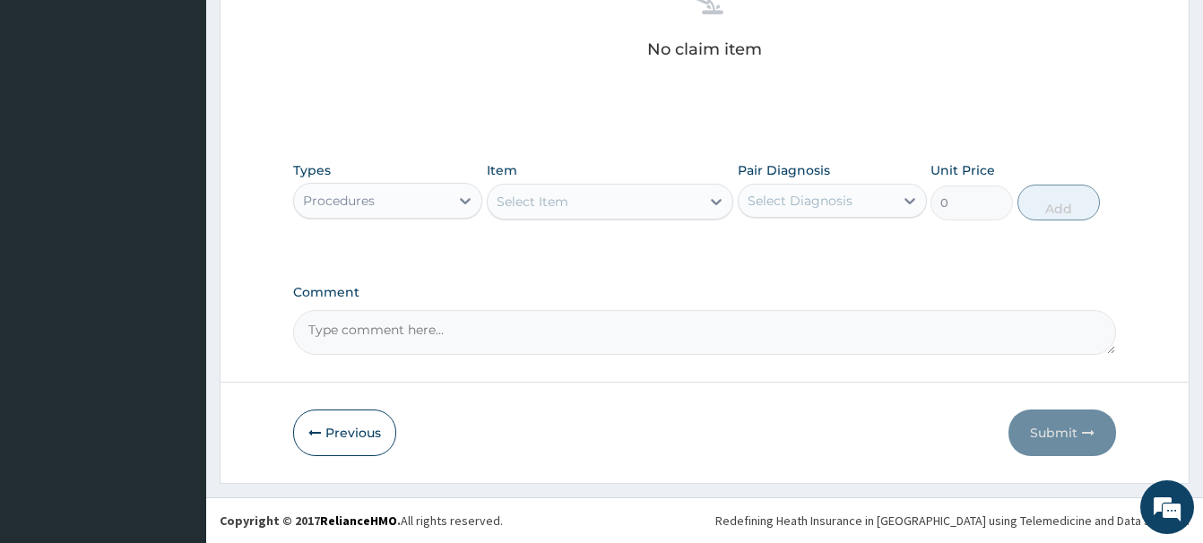
click at [523, 212] on div "Select Item" at bounding box center [594, 201] width 212 height 29
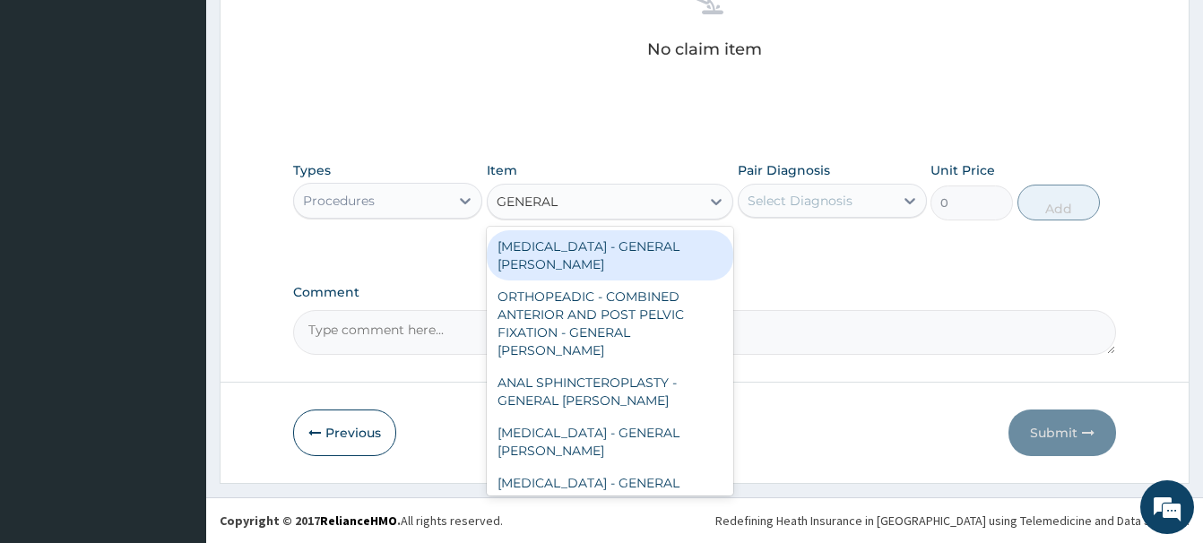
type input "GENERAL C"
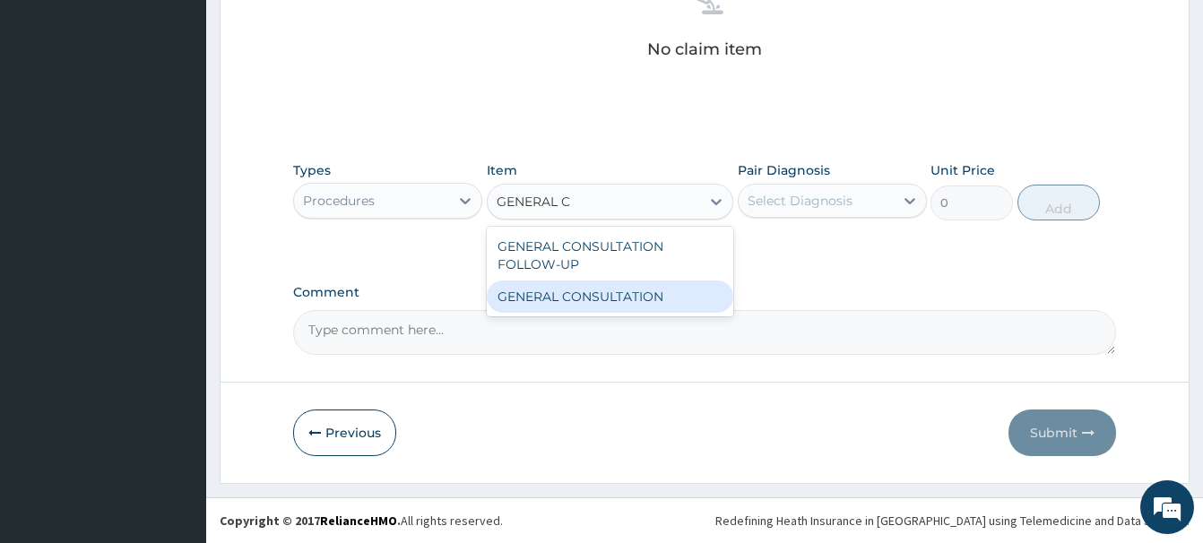
click at [643, 296] on div "GENERAL CONSULTATION" at bounding box center [610, 297] width 246 height 32
type input "6750"
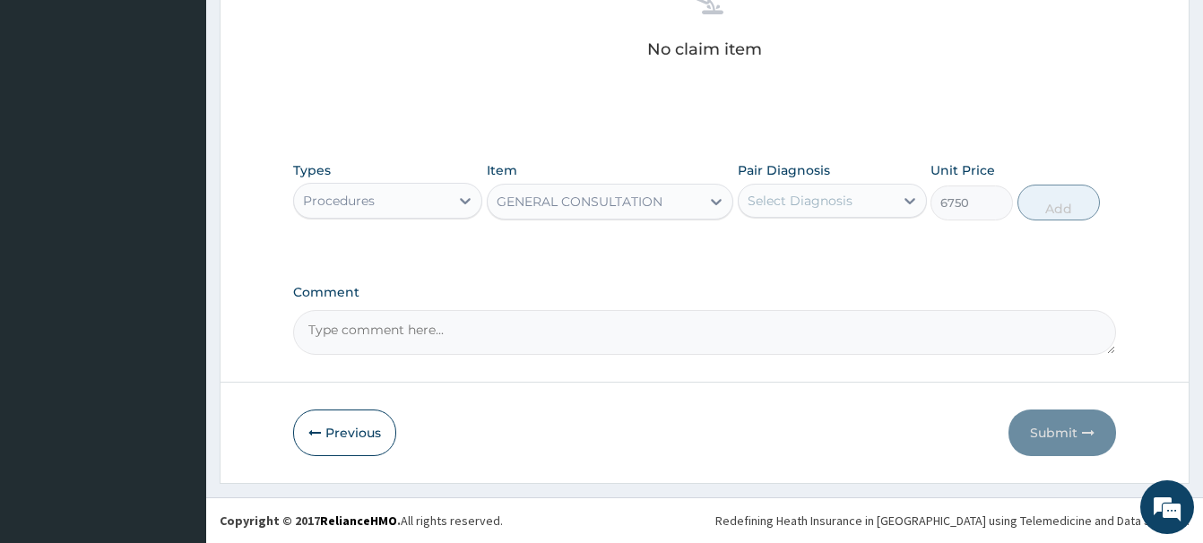
click at [807, 197] on div "Select Diagnosis" at bounding box center [799, 201] width 105 height 18
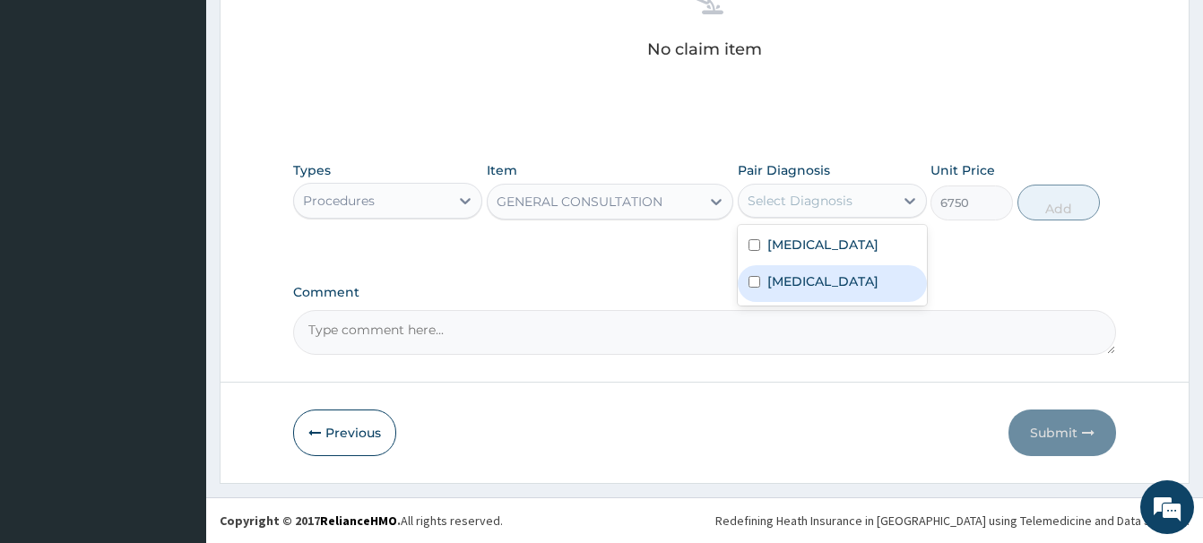
click at [802, 282] on label "[MEDICAL_DATA]" at bounding box center [822, 281] width 111 height 18
checkbox input "true"
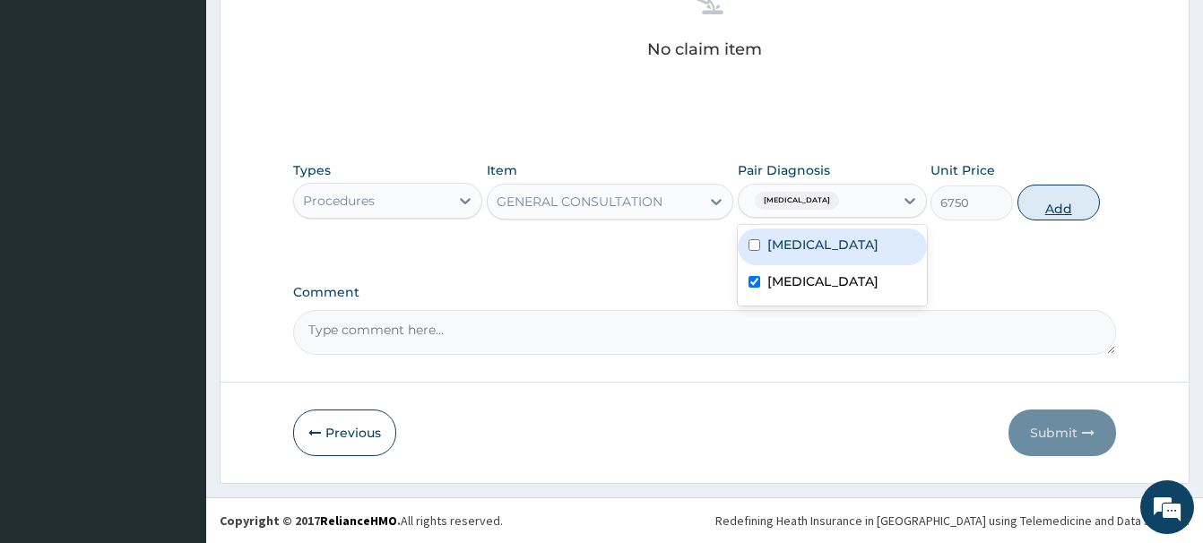
click at [1049, 194] on button "Add" at bounding box center [1058, 203] width 82 height 36
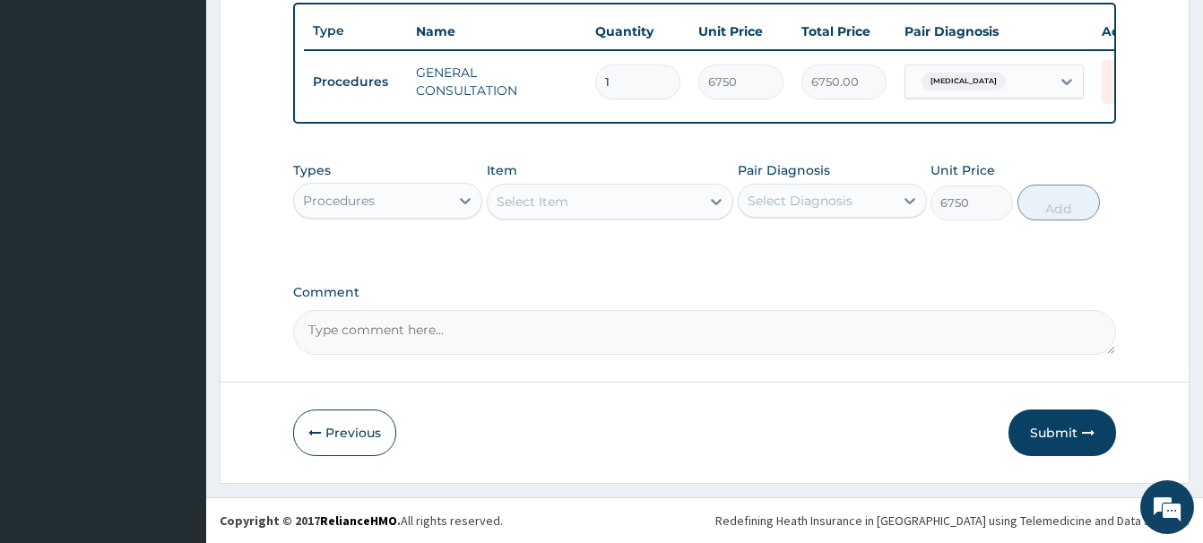
type input "0"
click at [346, 196] on div "Procedures" at bounding box center [339, 201] width 72 height 18
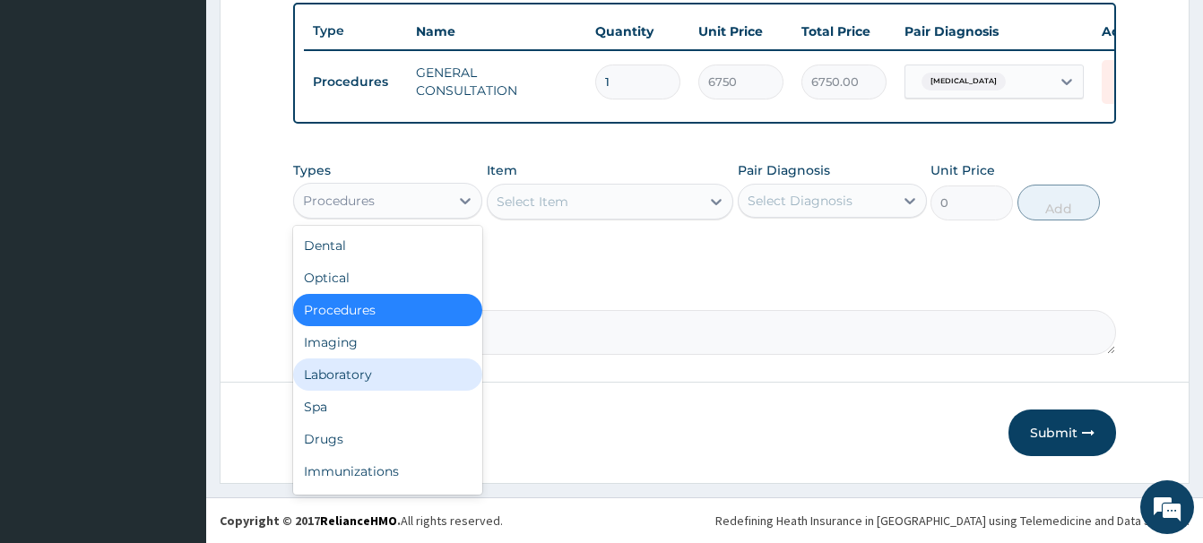
click at [329, 375] on div "Laboratory" at bounding box center [387, 374] width 189 height 32
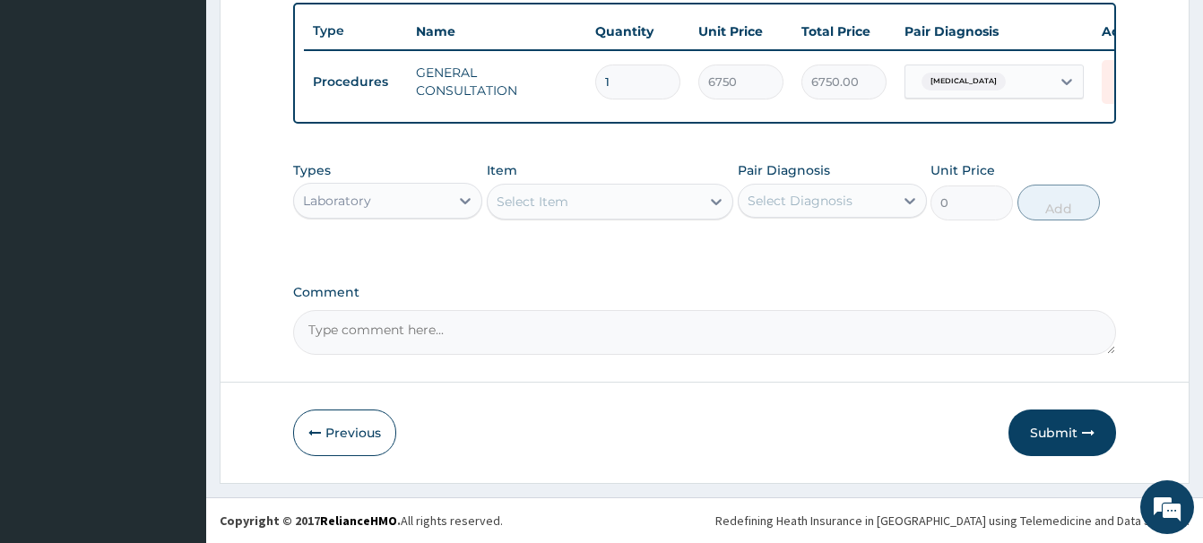
click at [525, 203] on div "Select Item" at bounding box center [532, 202] width 72 height 18
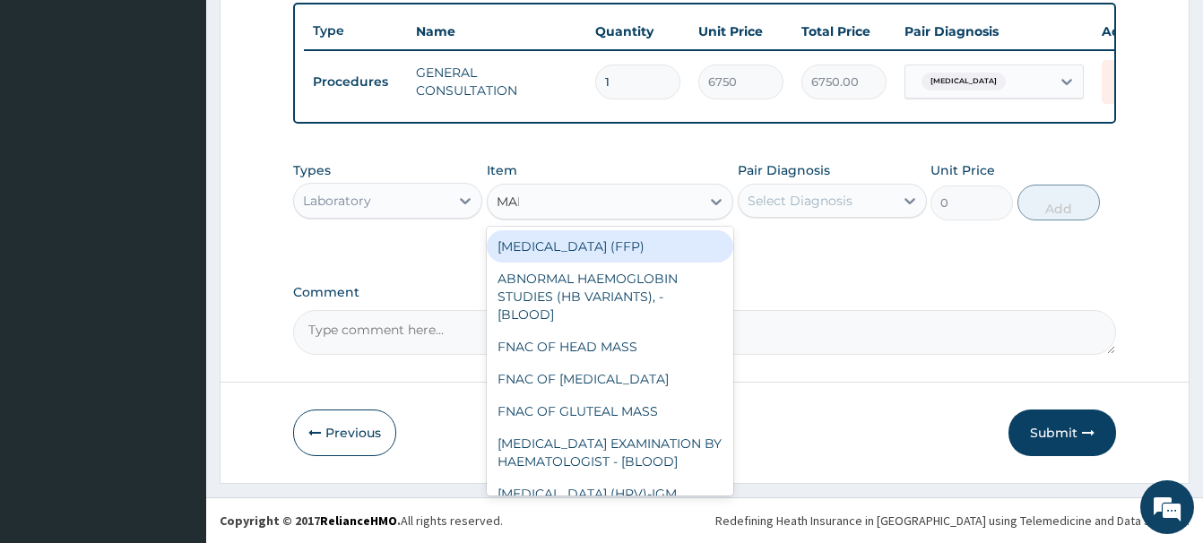
type input "MALA"
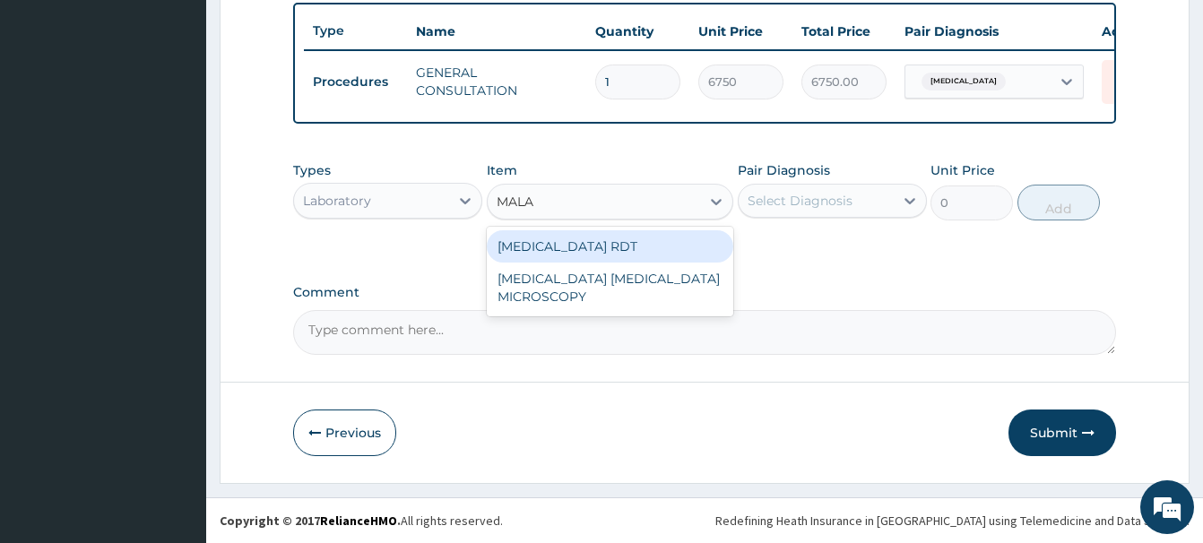
drag, startPoint x: 657, startPoint y: 248, endPoint x: 670, endPoint y: 231, distance: 21.7
click at [651, 237] on div "[MEDICAL_DATA] RDT" at bounding box center [610, 246] width 246 height 32
type input "2700"
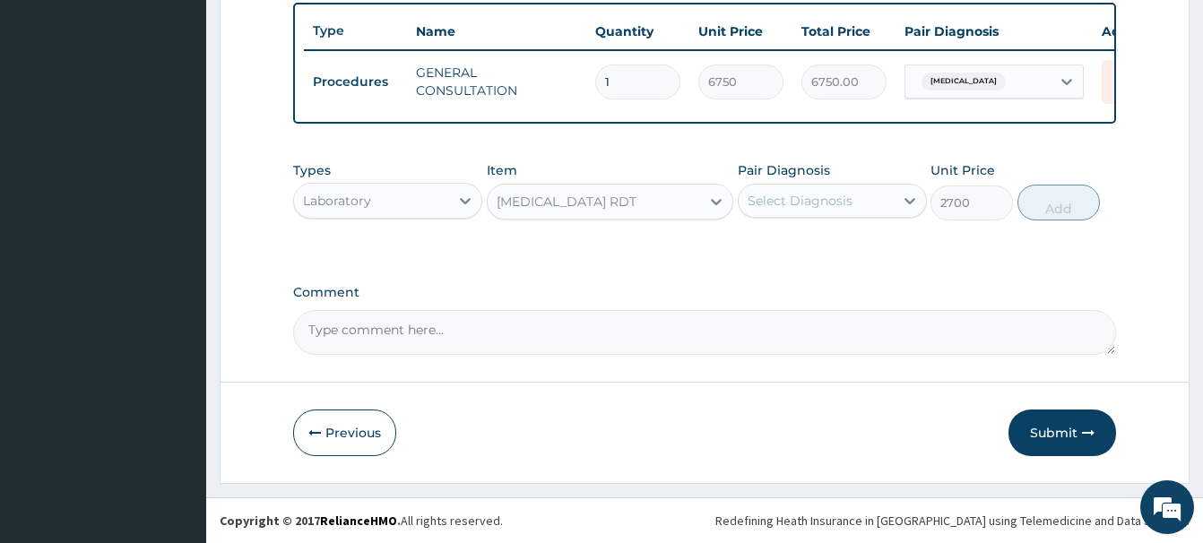
click at [807, 193] on div "Select Diagnosis" at bounding box center [799, 201] width 105 height 18
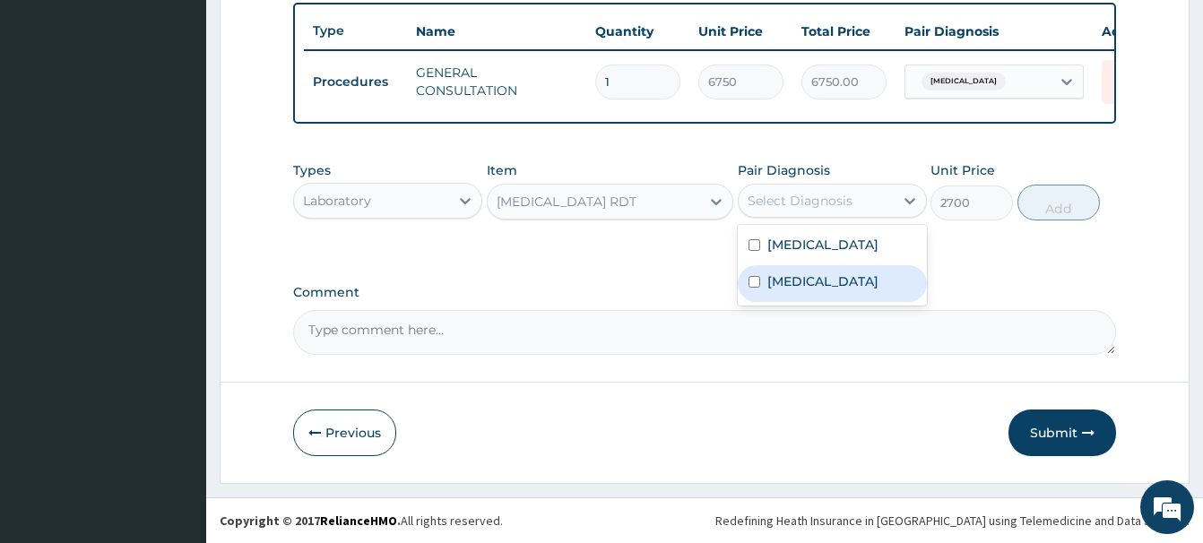
drag, startPoint x: 809, startPoint y: 285, endPoint x: 835, endPoint y: 278, distance: 27.0
click at [809, 283] on label "[MEDICAL_DATA]" at bounding box center [822, 281] width 111 height 18
checkbox input "true"
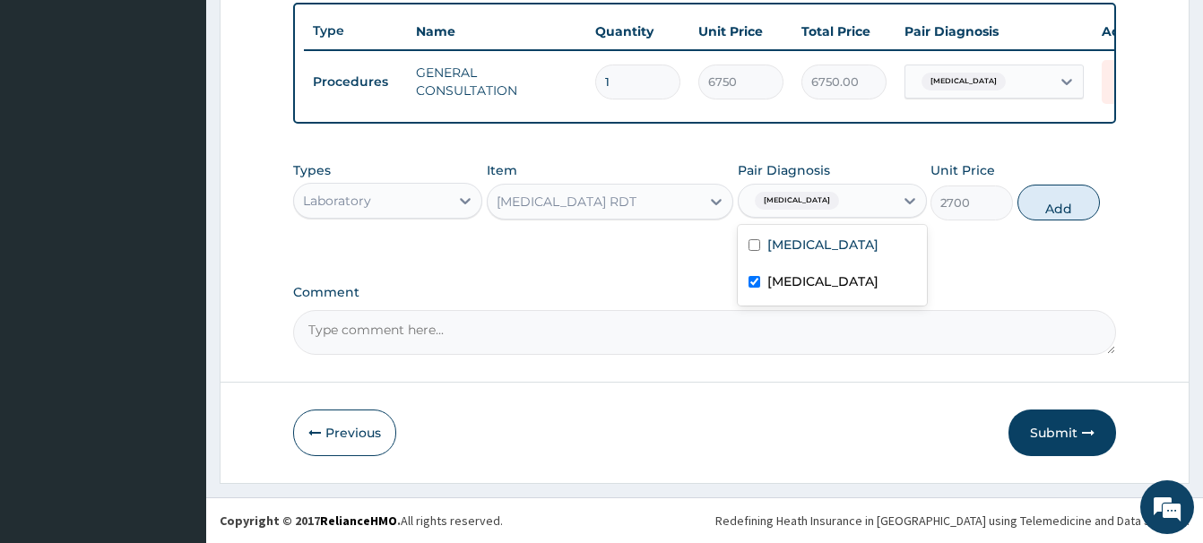
click at [1058, 207] on button "Add" at bounding box center [1058, 203] width 82 height 36
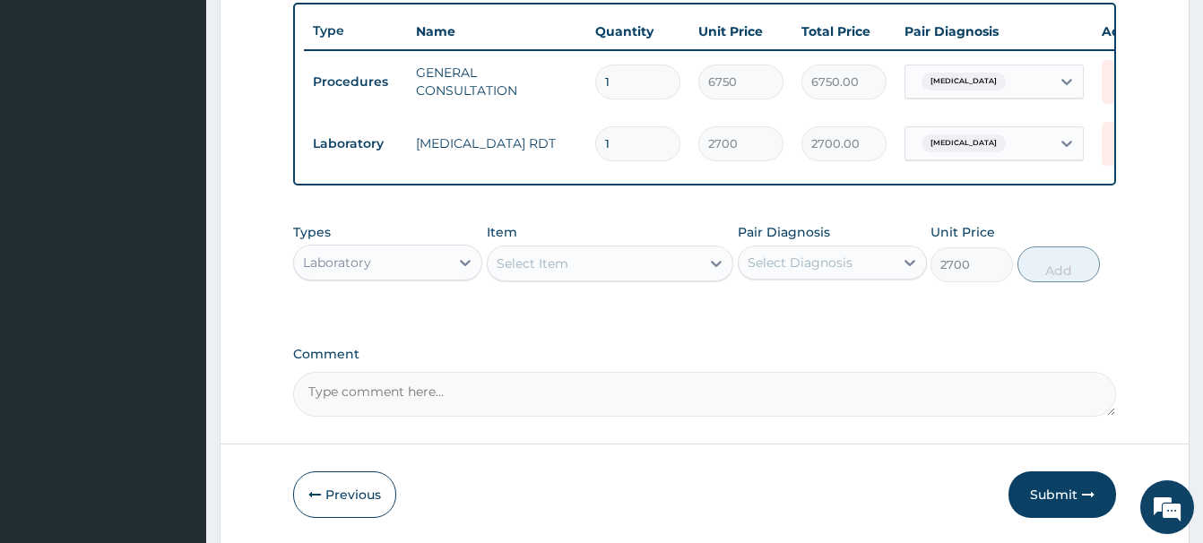
type input "0"
click at [500, 258] on div "Select Item" at bounding box center [532, 264] width 72 height 18
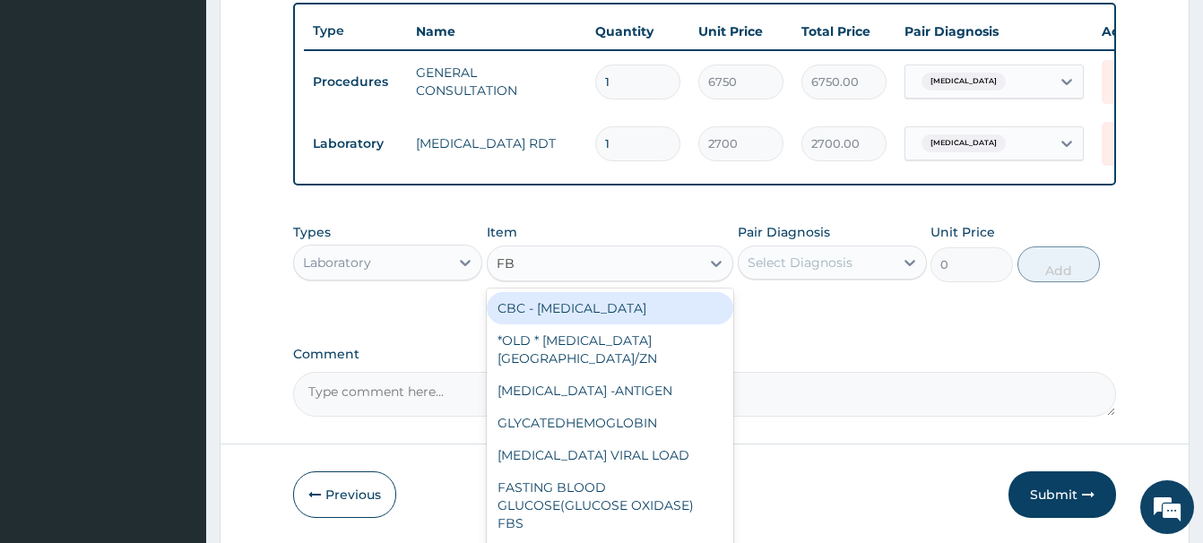
type input "FBC"
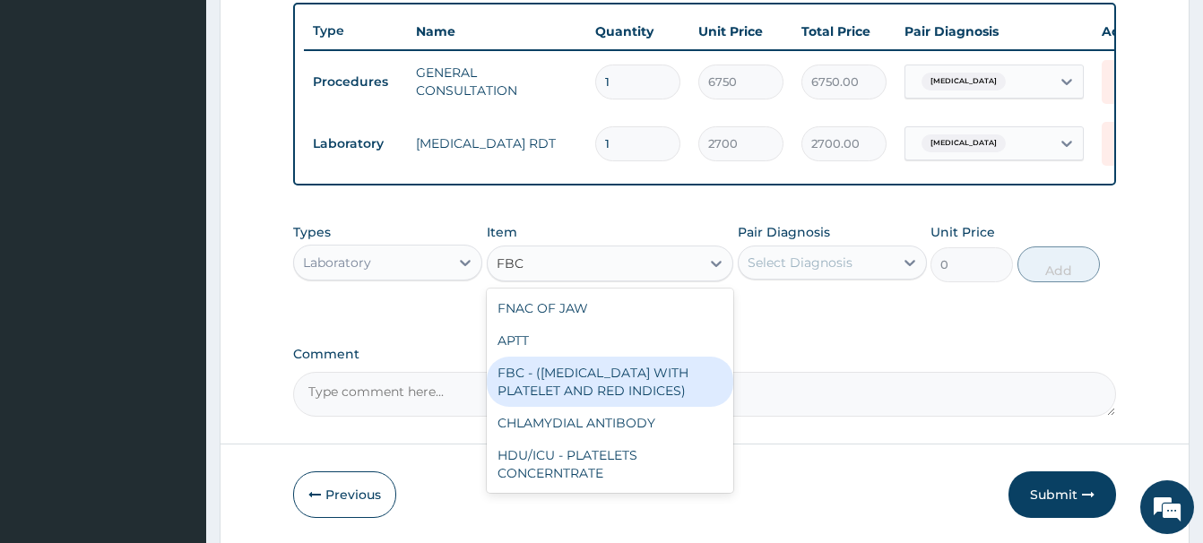
drag, startPoint x: 661, startPoint y: 392, endPoint x: 655, endPoint y: 384, distance: 10.2
click at [655, 384] on div "FBC - ([MEDICAL_DATA] WITH PLATELET AND RED INDICES)" at bounding box center [610, 382] width 246 height 50
type input "5400"
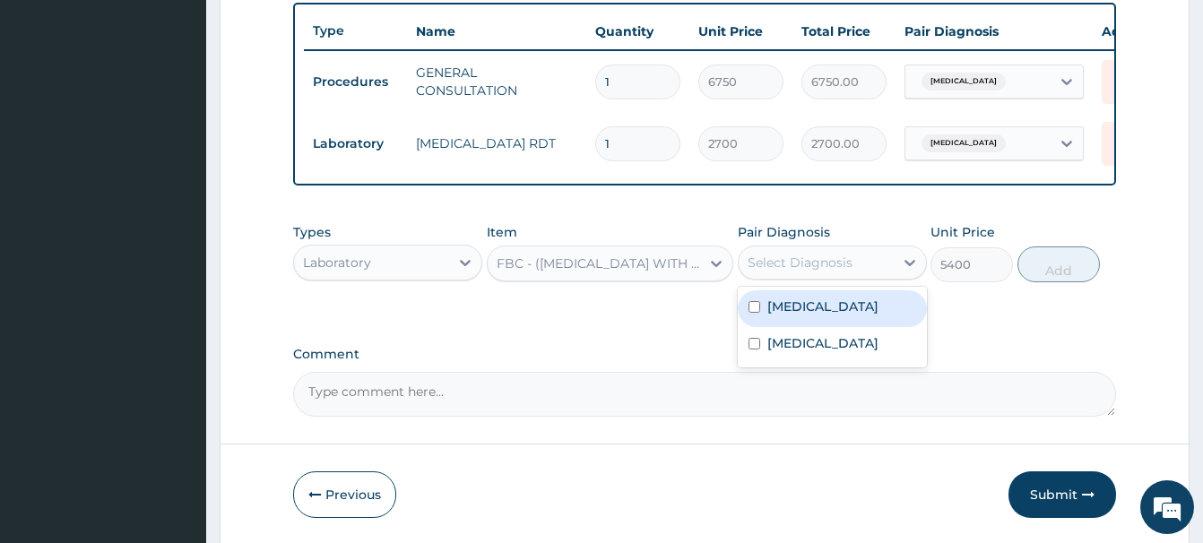
click at [834, 258] on div "Select Diagnosis" at bounding box center [799, 263] width 105 height 18
drag, startPoint x: 799, startPoint y: 309, endPoint x: 790, endPoint y: 303, distance: 10.9
click at [790, 303] on label "[MEDICAL_DATA]" at bounding box center [822, 307] width 111 height 18
checkbox input "true"
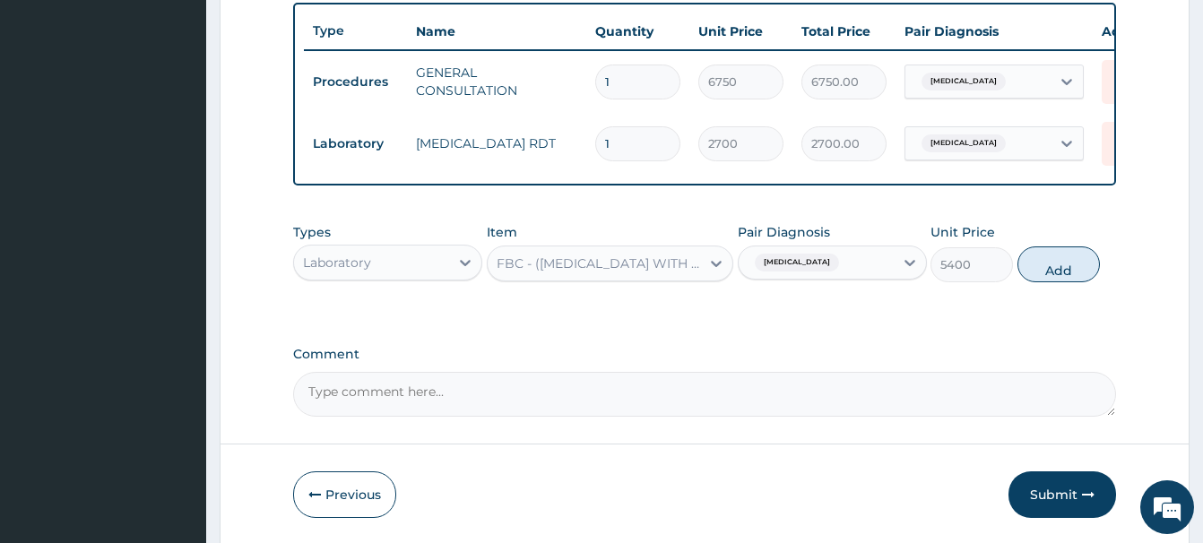
drag, startPoint x: 1045, startPoint y: 263, endPoint x: 855, endPoint y: 246, distance: 190.8
click at [1037, 263] on button "Add" at bounding box center [1058, 264] width 82 height 36
type input "0"
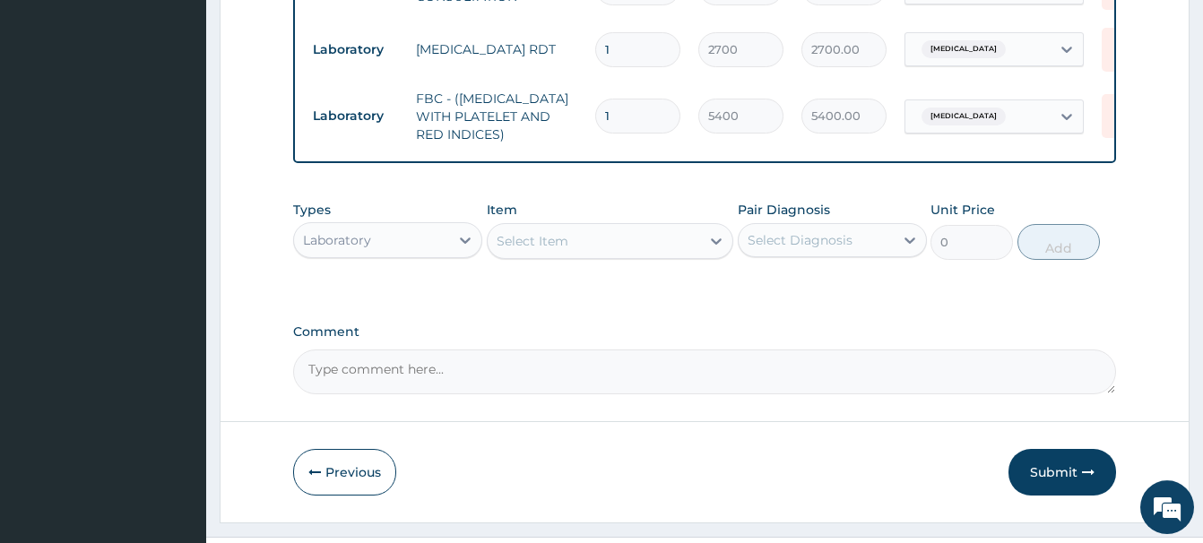
scroll to position [798, 0]
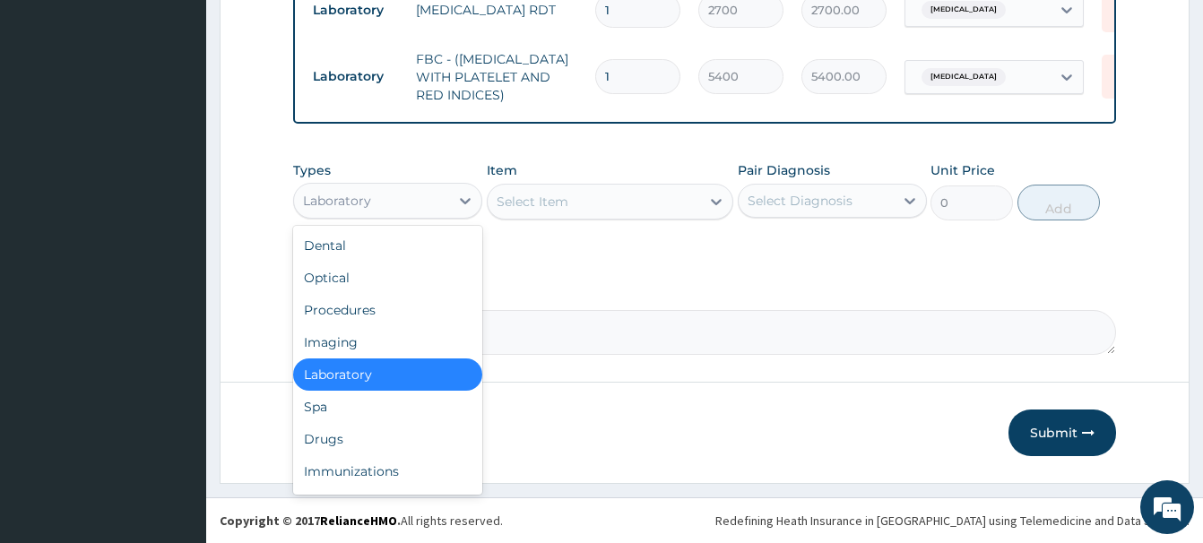
click at [350, 201] on div "Laboratory" at bounding box center [337, 201] width 68 height 18
click at [329, 439] on div "Drugs" at bounding box center [387, 439] width 189 height 32
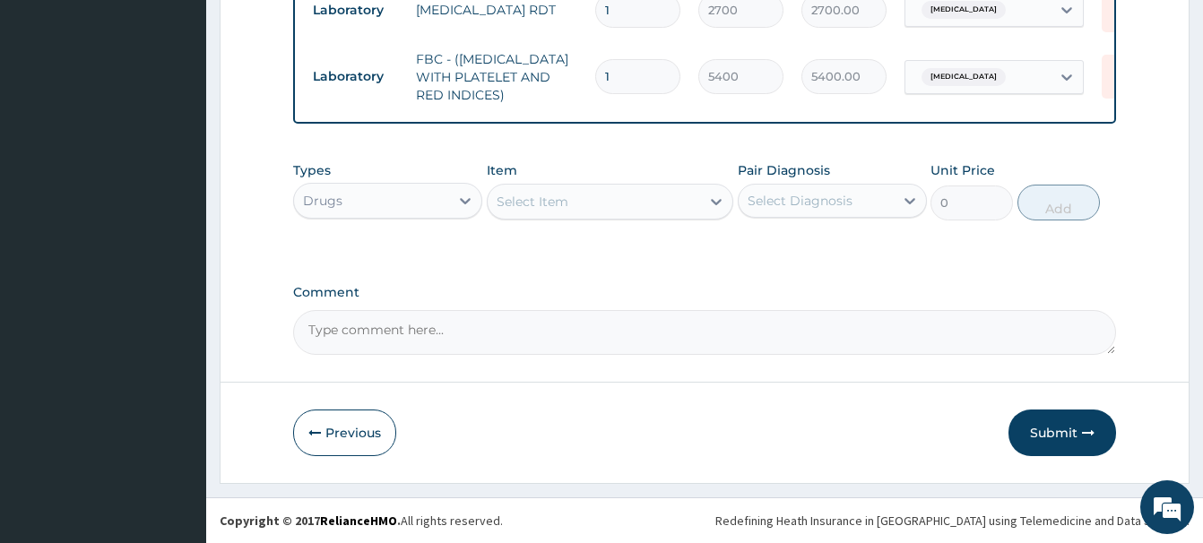
click at [519, 199] on div "Select Item" at bounding box center [532, 202] width 72 height 18
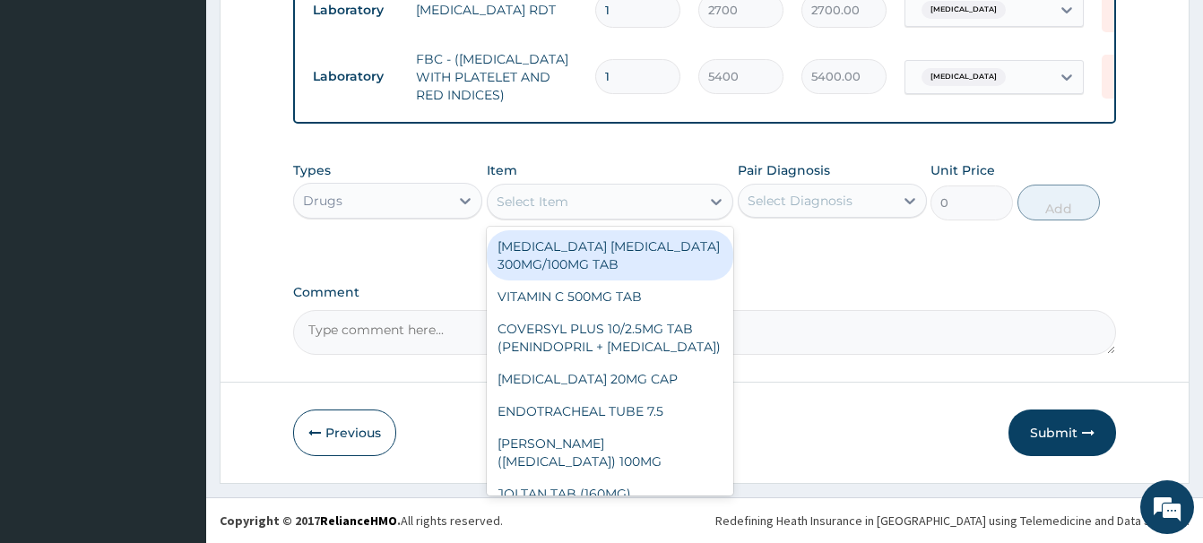
paste input "[MEDICAL_DATA]"
type input "[MEDICAL_DATA]"
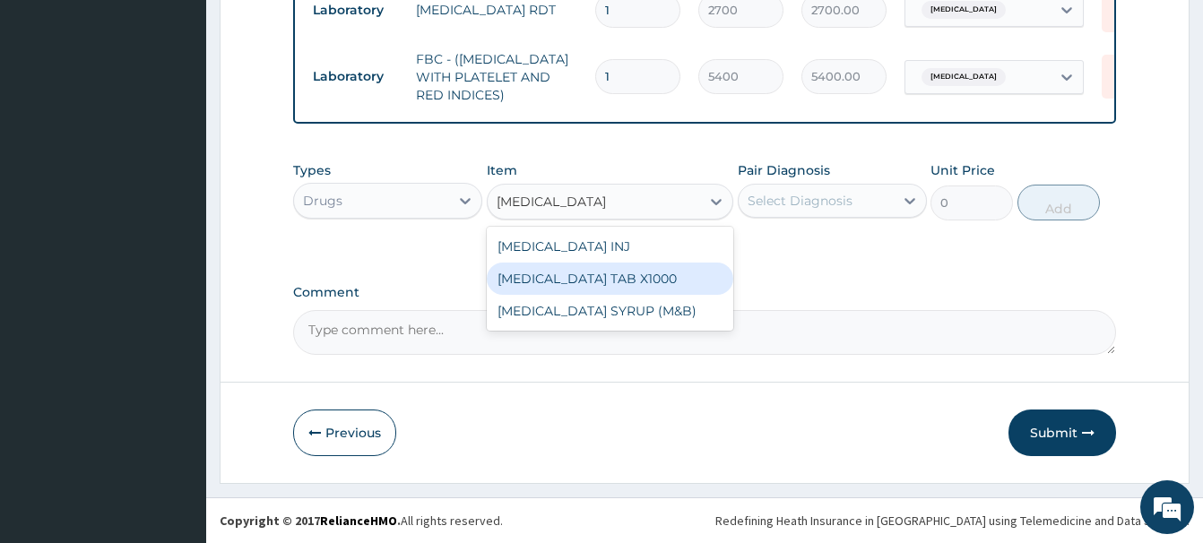
click at [625, 285] on div "[MEDICAL_DATA] TAB X1000" at bounding box center [610, 279] width 246 height 32
type input "4.940000057220459"
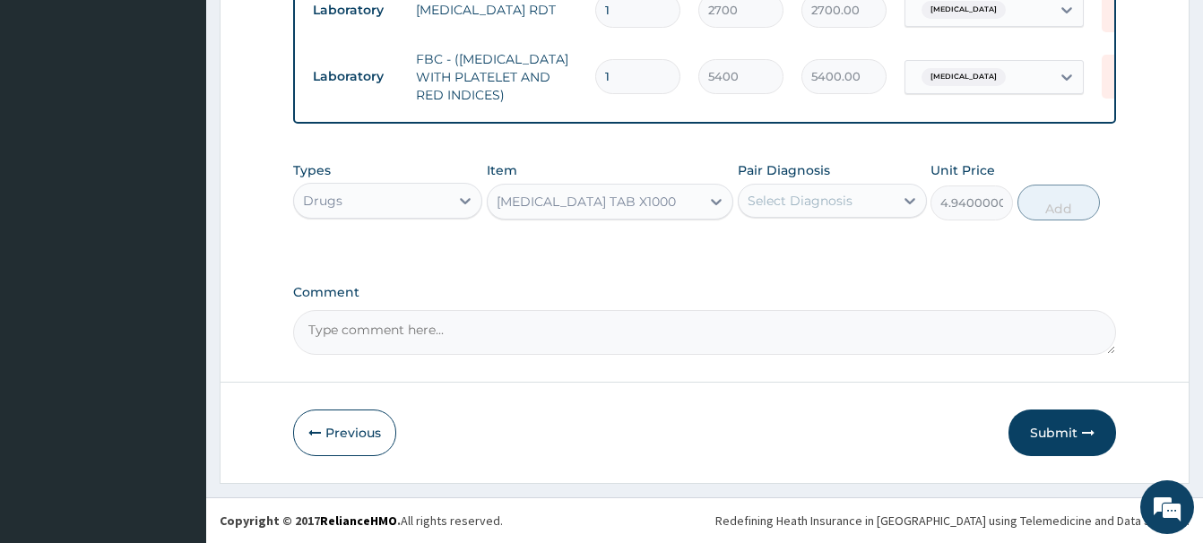
click at [800, 205] on div "Select Diagnosis" at bounding box center [799, 201] width 105 height 18
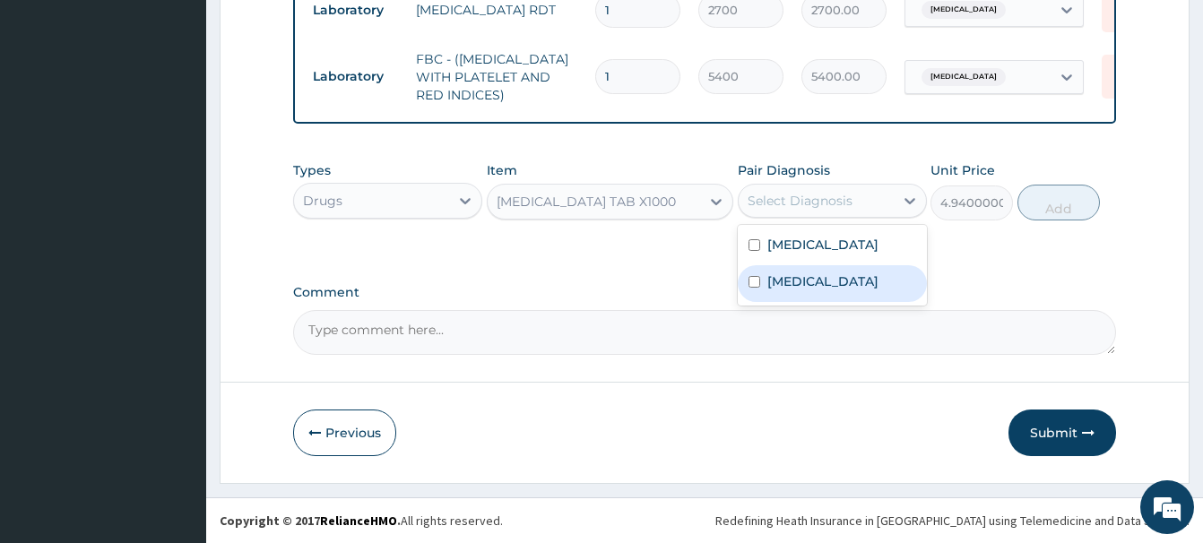
scroll to position [432, 0]
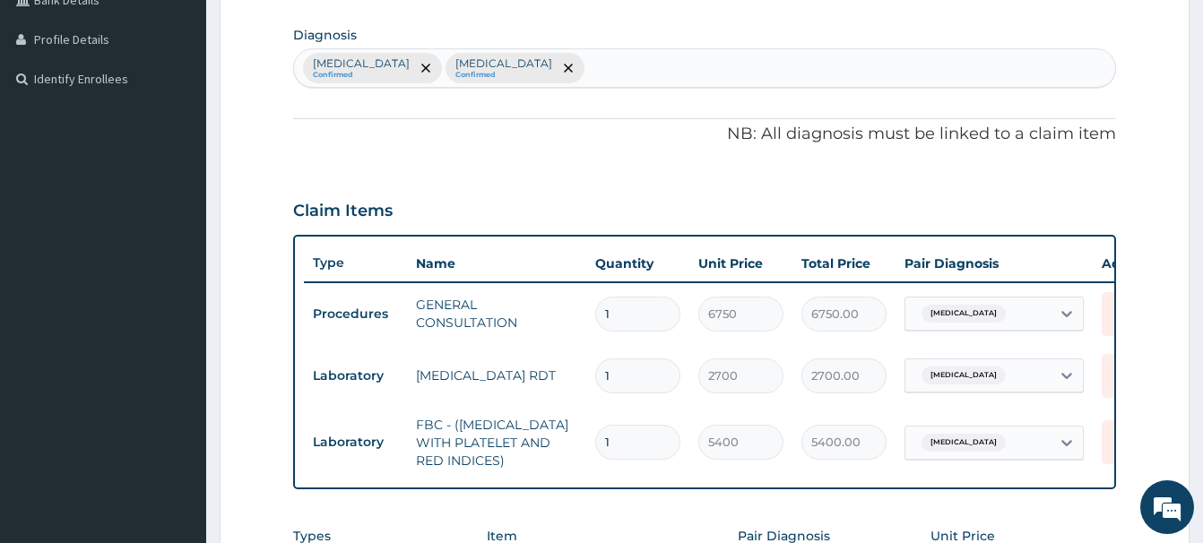
click at [496, 69] on div "[MEDICAL_DATA] Confirmed [MEDICAL_DATA] Confirmed" at bounding box center [704, 68] width 821 height 38
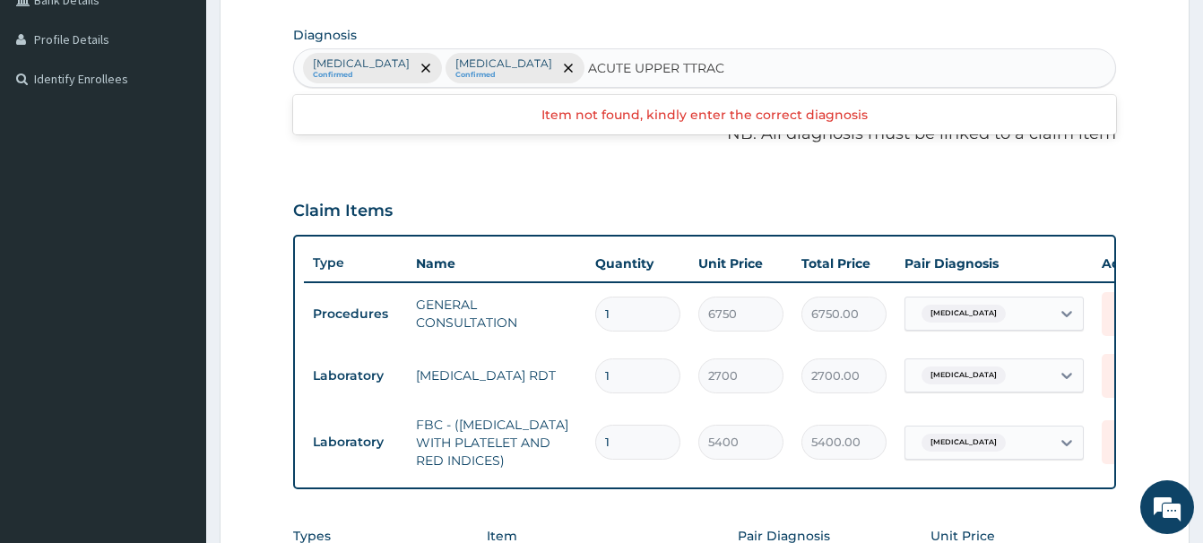
click at [588, 66] on input "ACUTE UPPER TTRAC" at bounding box center [657, 68] width 138 height 18
type input "ACUTE UPPER TRAC"
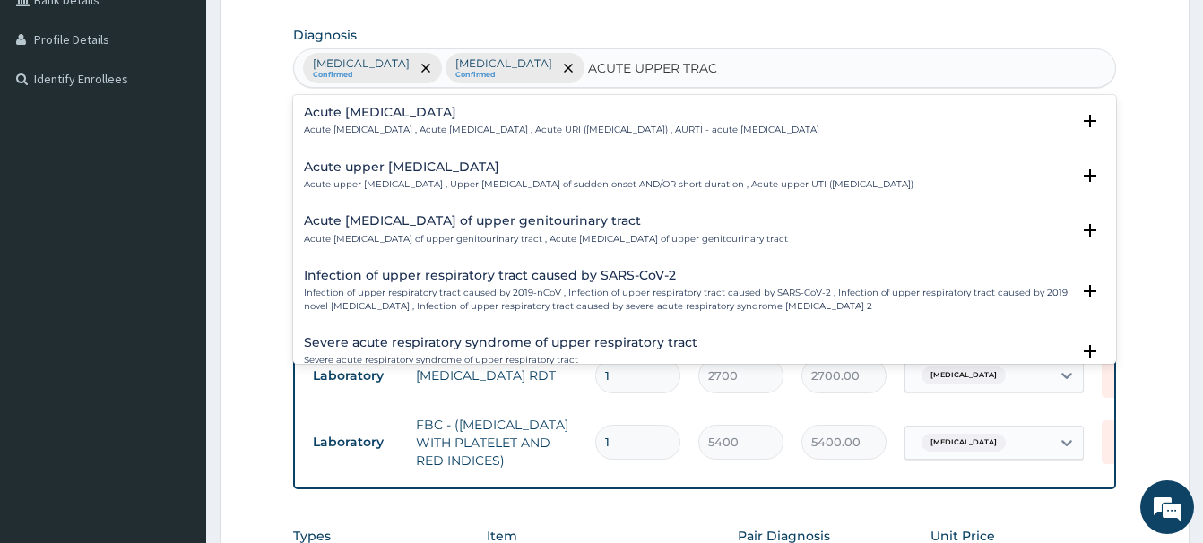
click at [392, 118] on h4 "Acute [MEDICAL_DATA]" at bounding box center [561, 112] width 515 height 13
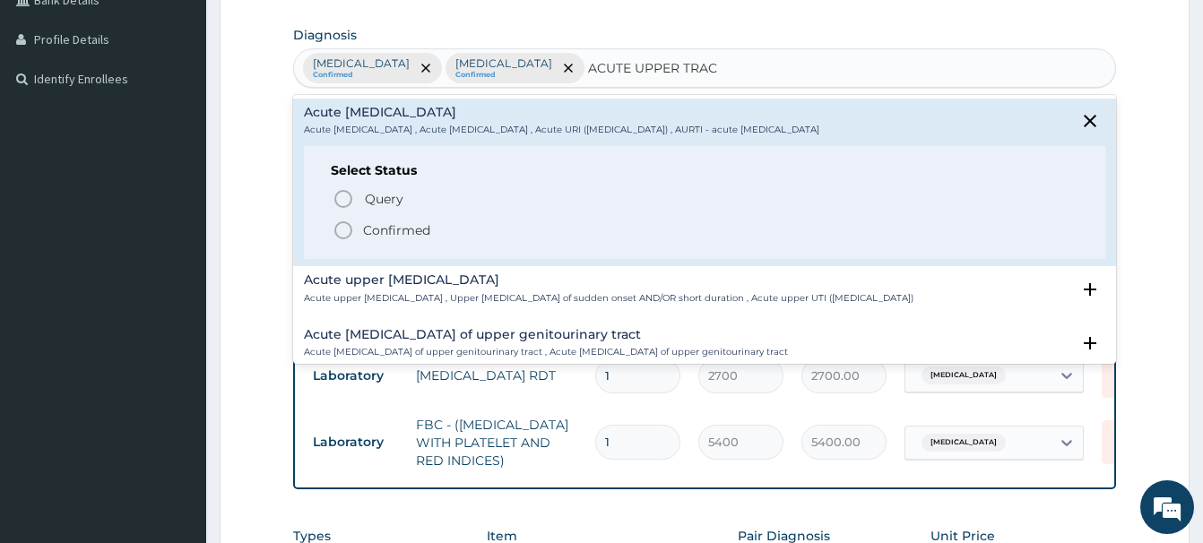
click at [340, 227] on icon "status option filled" at bounding box center [343, 231] width 22 height 22
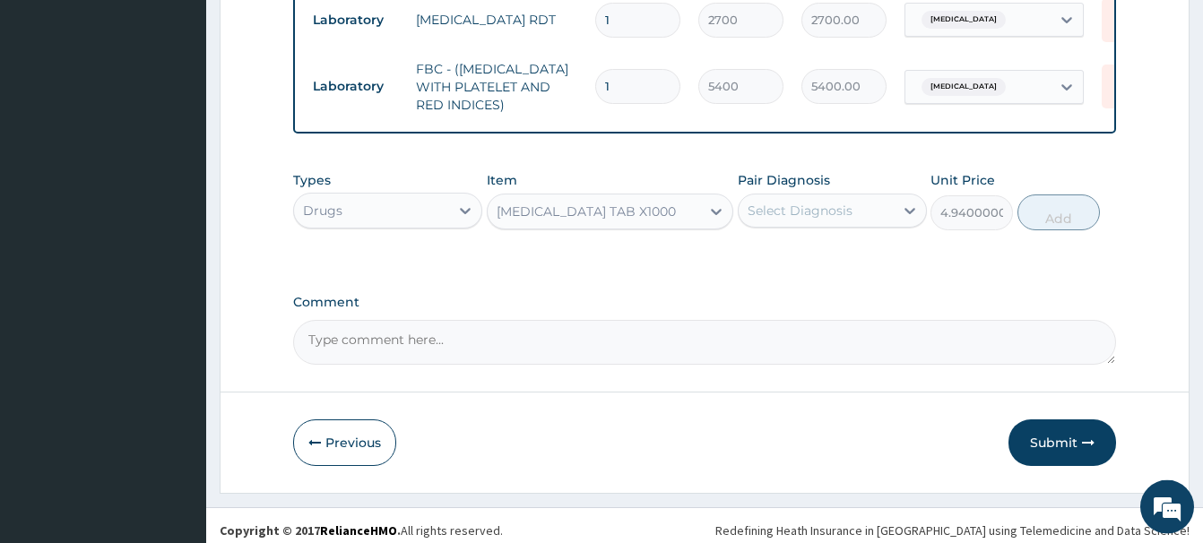
scroll to position [798, 0]
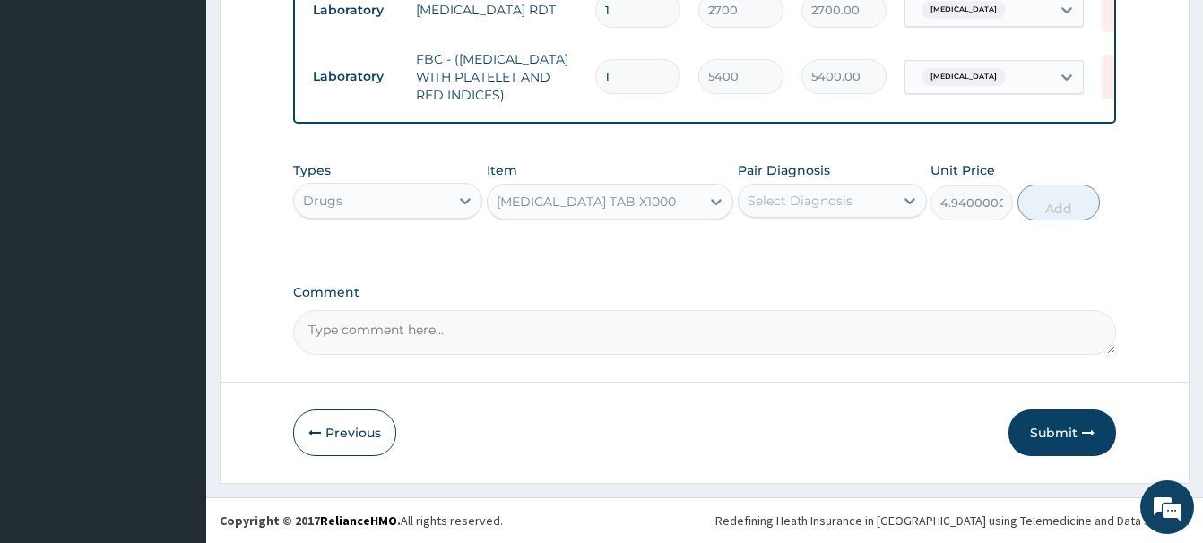
click at [799, 207] on div "Select Diagnosis" at bounding box center [799, 201] width 105 height 18
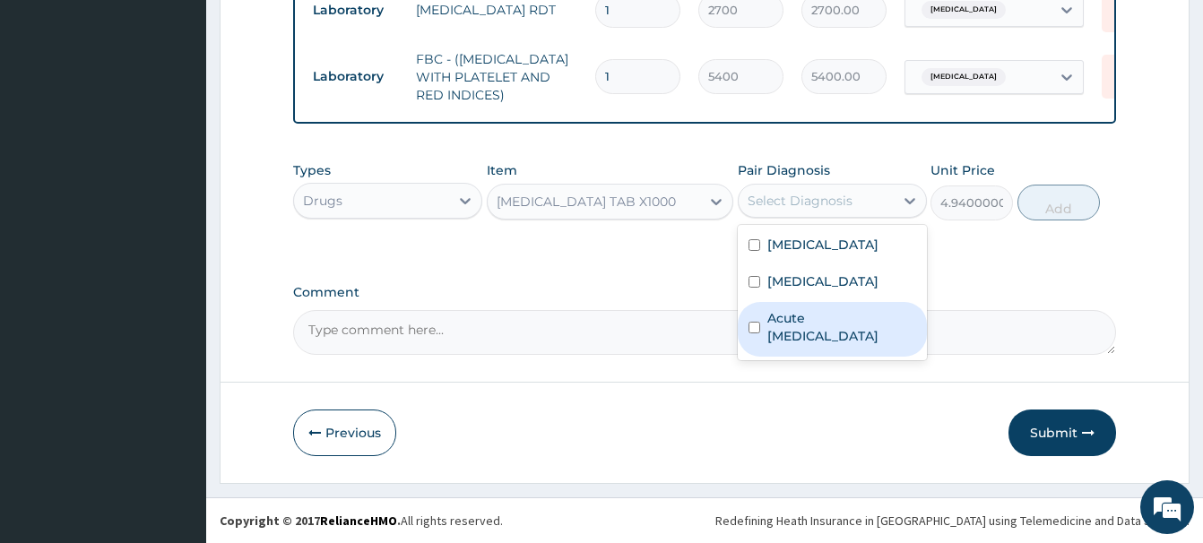
drag, startPoint x: 819, startPoint y: 341, endPoint x: 800, endPoint y: 328, distance: 23.1
click at [818, 339] on label "Acute [MEDICAL_DATA]" at bounding box center [841, 327] width 149 height 36
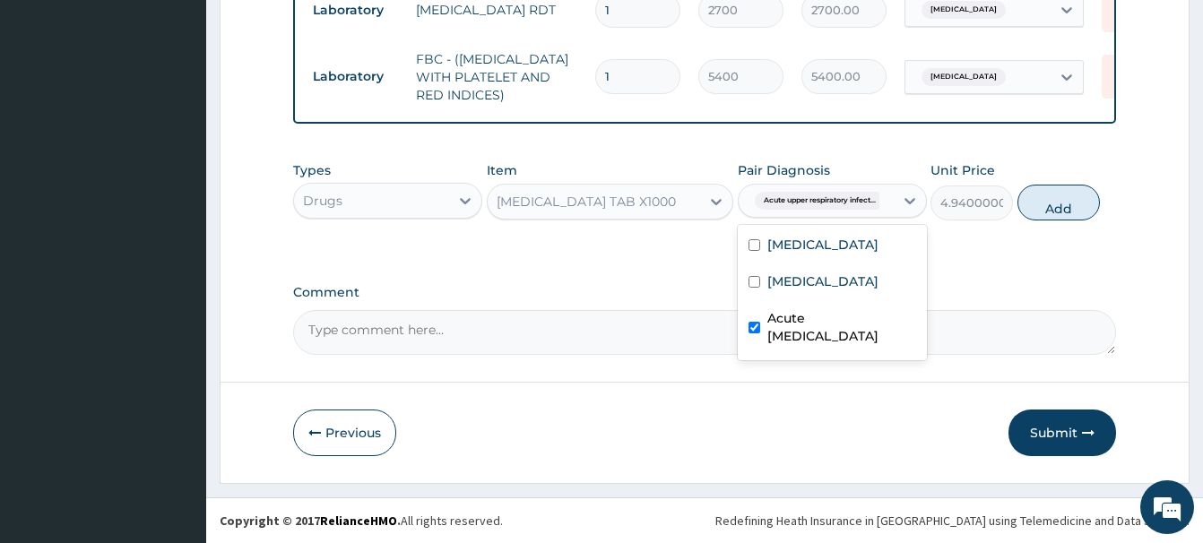
checkbox input "true"
click at [1046, 208] on button "Add" at bounding box center [1058, 203] width 82 height 36
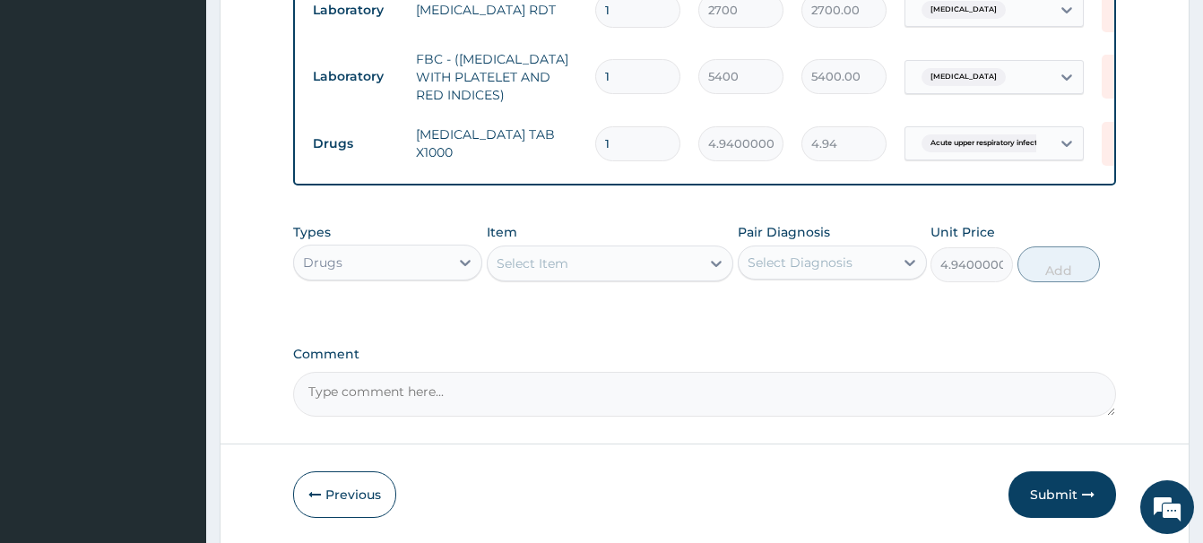
type input "0"
click at [530, 260] on div "Select Item" at bounding box center [532, 264] width 72 height 18
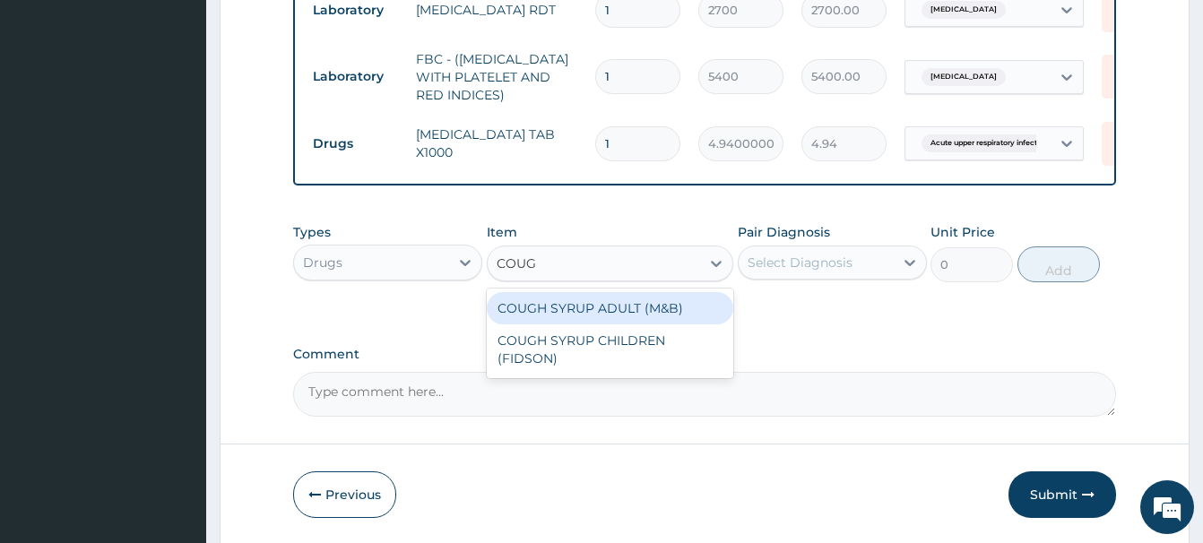
type input "COUGH"
click at [669, 309] on div "COUGH SYRUP ADULT (M&B)" at bounding box center [610, 308] width 246 height 32
type input "1312.5"
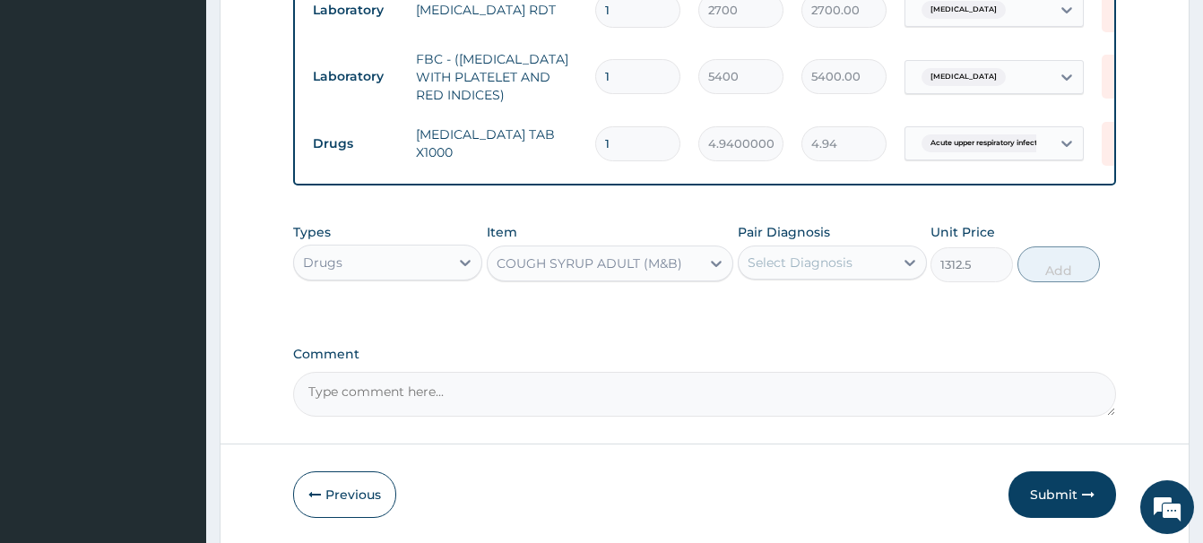
click at [841, 262] on div "Select Diagnosis" at bounding box center [799, 263] width 105 height 18
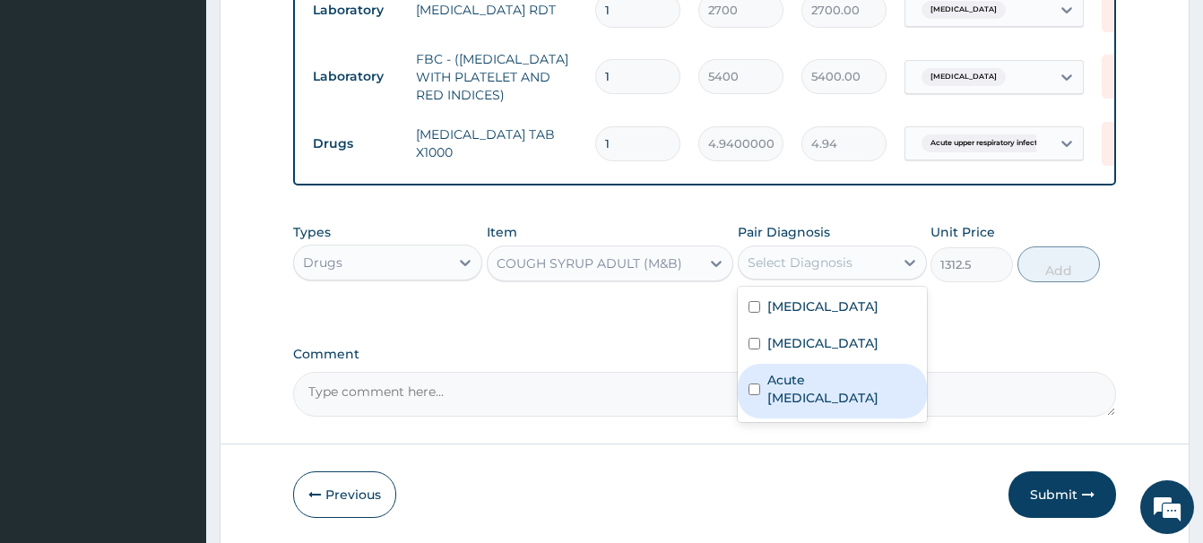
click at [830, 395] on label "Acute [MEDICAL_DATA]" at bounding box center [841, 389] width 149 height 36
checkbox input "true"
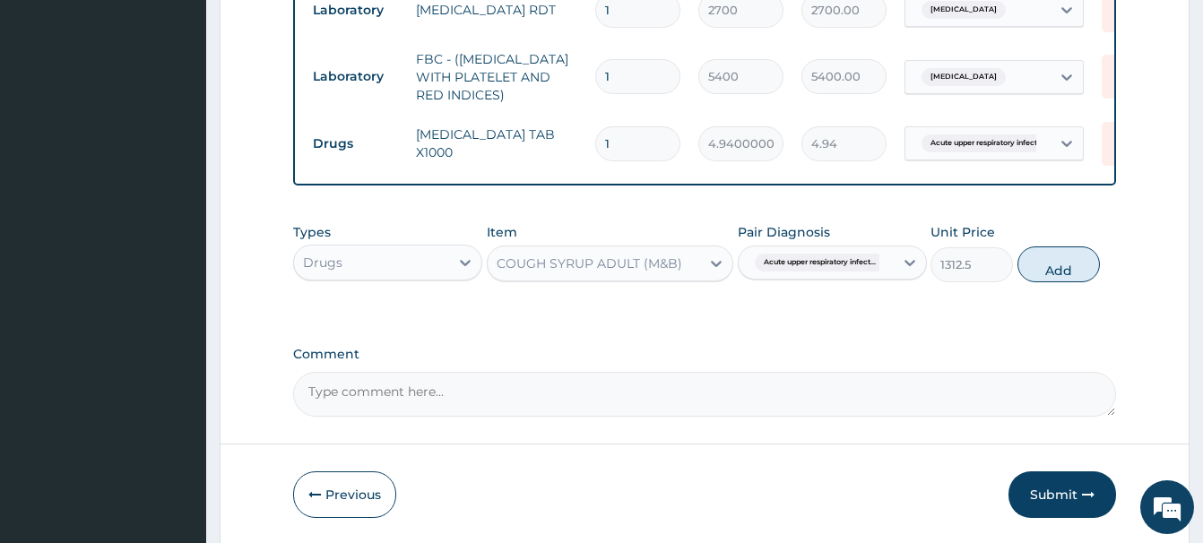
drag, startPoint x: 1052, startPoint y: 263, endPoint x: 1033, endPoint y: 255, distance: 20.5
click at [1042, 257] on button "Add" at bounding box center [1058, 264] width 82 height 36
type input "0"
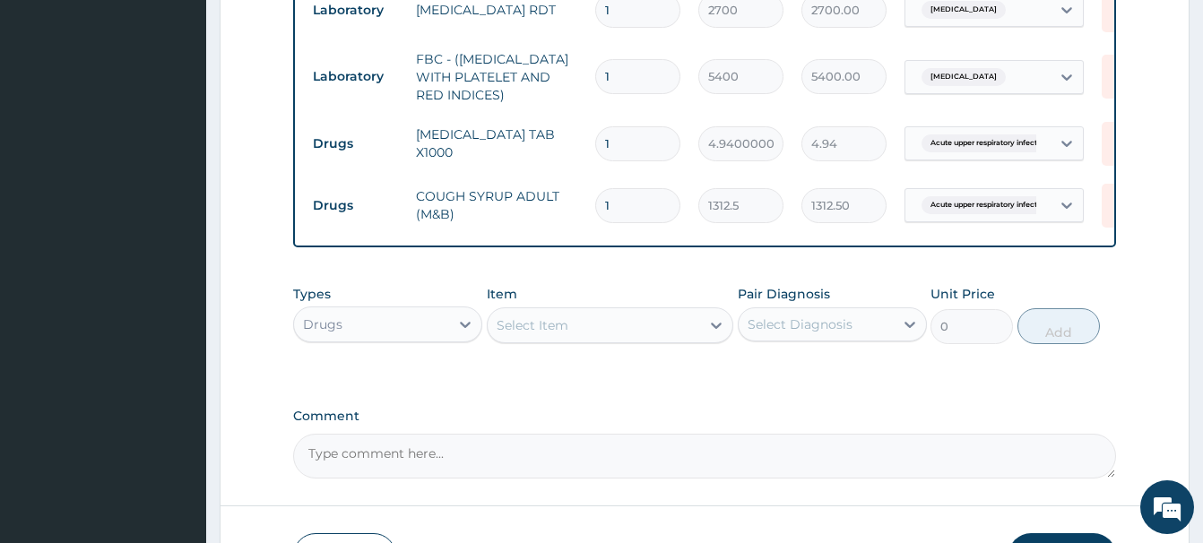
drag, startPoint x: 626, startPoint y: 141, endPoint x: 568, endPoint y: 151, distance: 59.1
click at [595, 151] on input "1" at bounding box center [637, 143] width 85 height 35
type input "5"
type input "24.70"
type input "5"
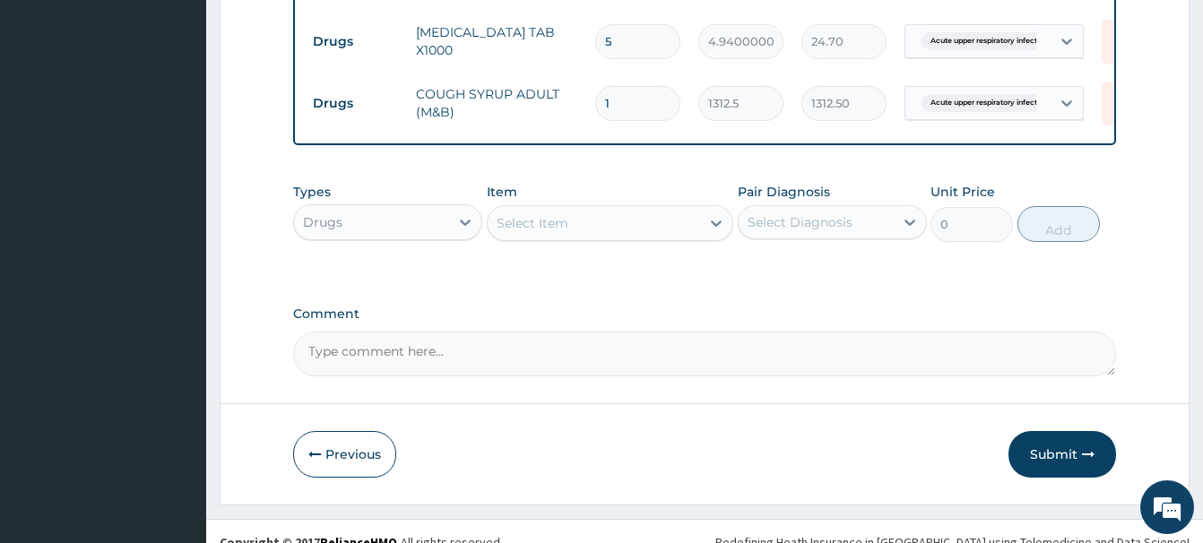
scroll to position [921, 0]
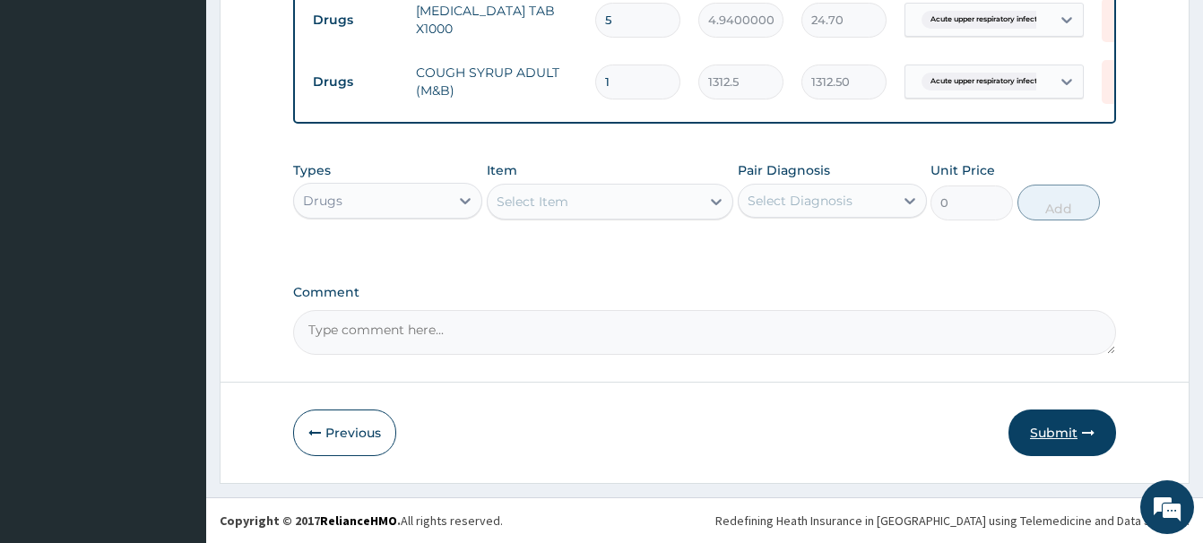
click at [1070, 432] on button "Submit" at bounding box center [1062, 433] width 108 height 47
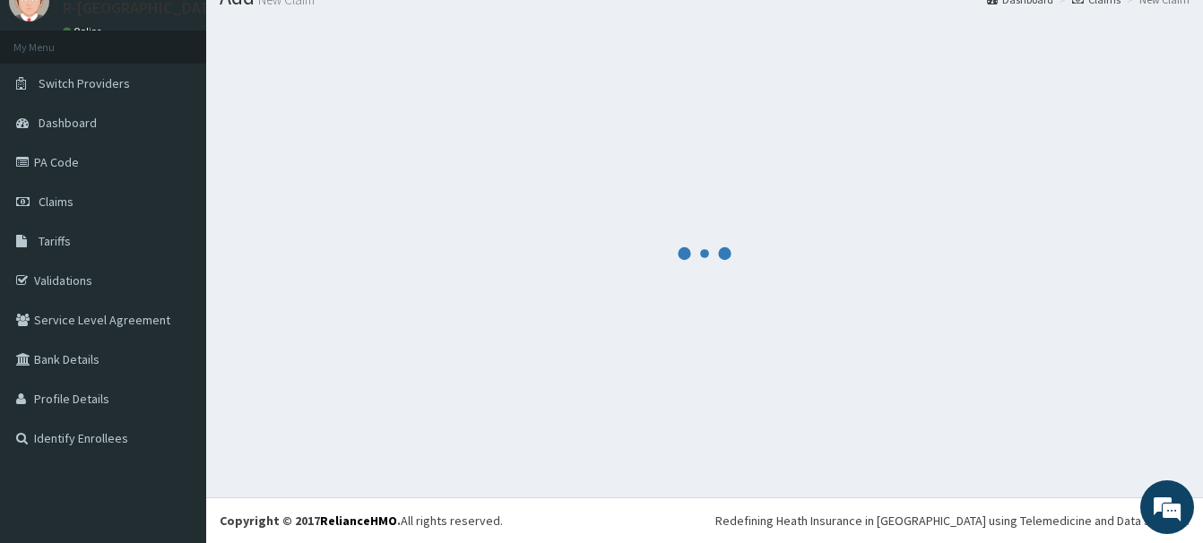
scroll to position [73, 0]
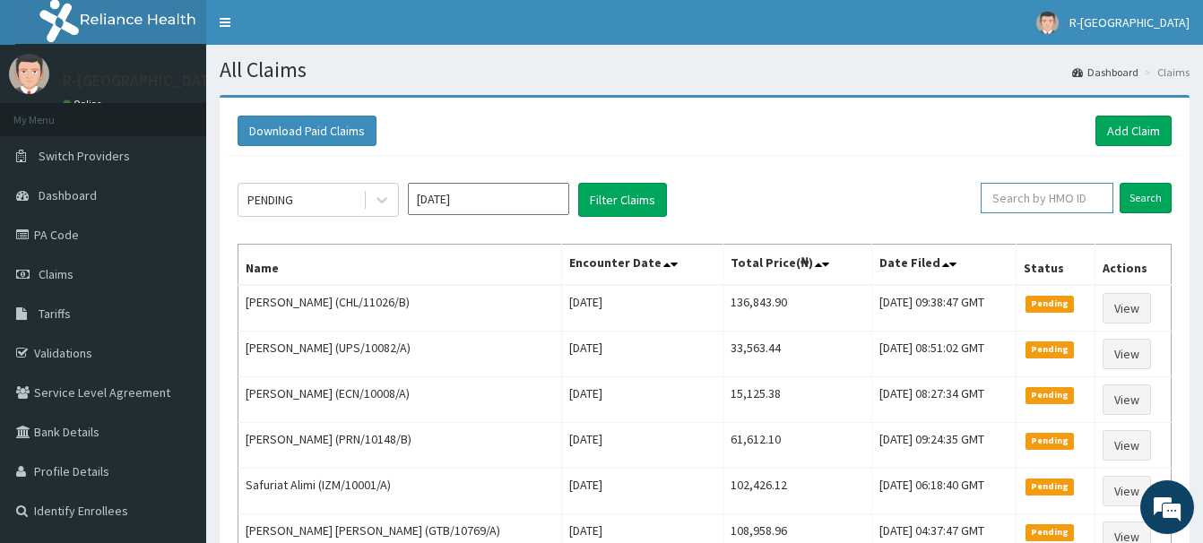
click at [1012, 193] on input "text" at bounding box center [1046, 198] width 133 height 30
paste input "FBL/10317/A"
type input "FBL/10317/A"
click at [1143, 200] on input "Search" at bounding box center [1145, 198] width 52 height 30
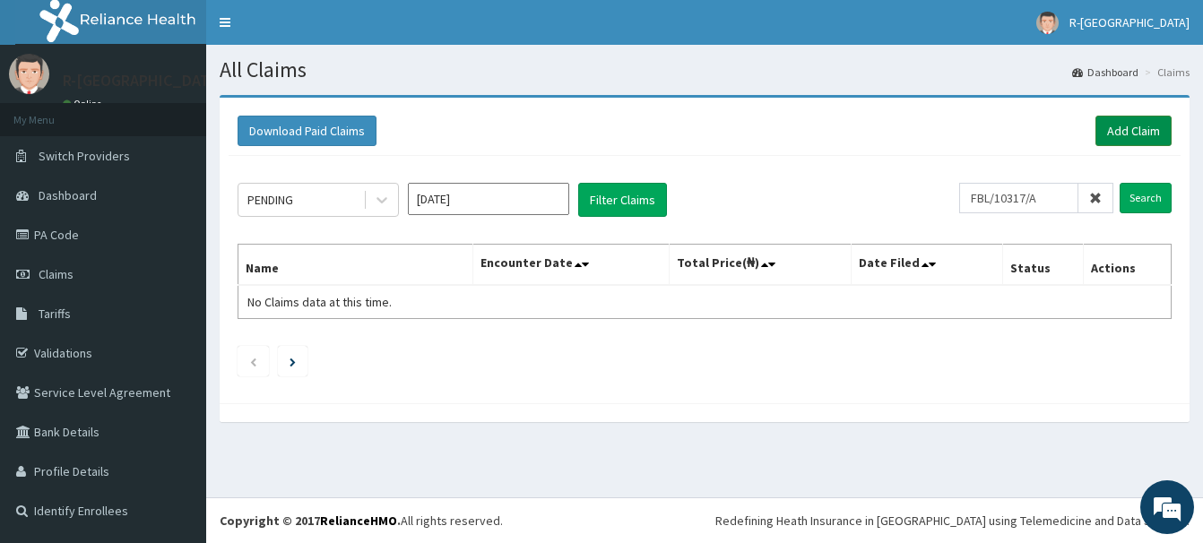
click at [1121, 132] on link "Add Claim" at bounding box center [1133, 131] width 76 height 30
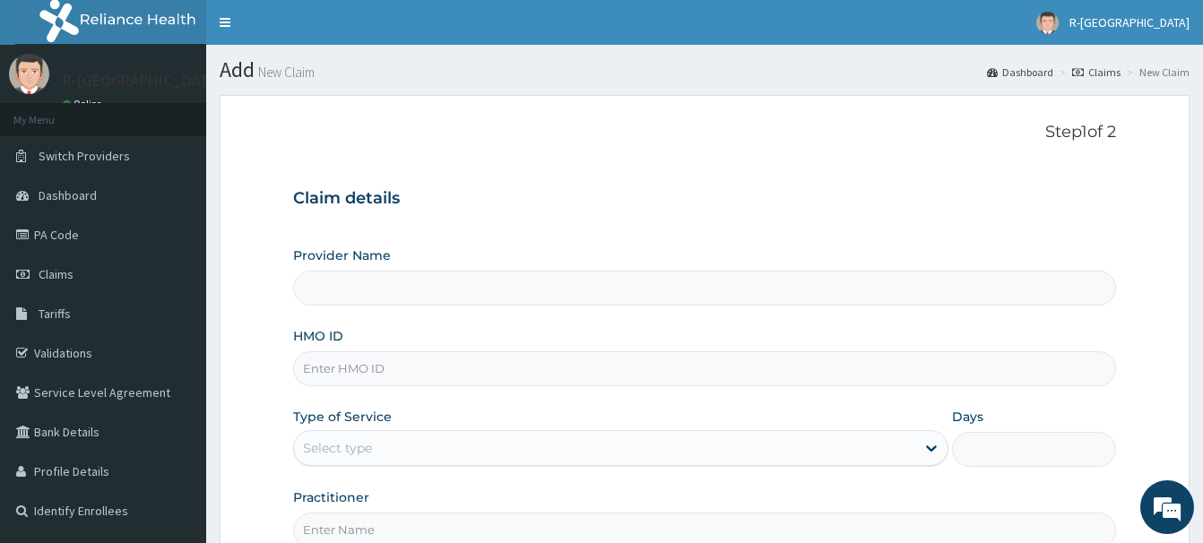
scroll to position [91, 0]
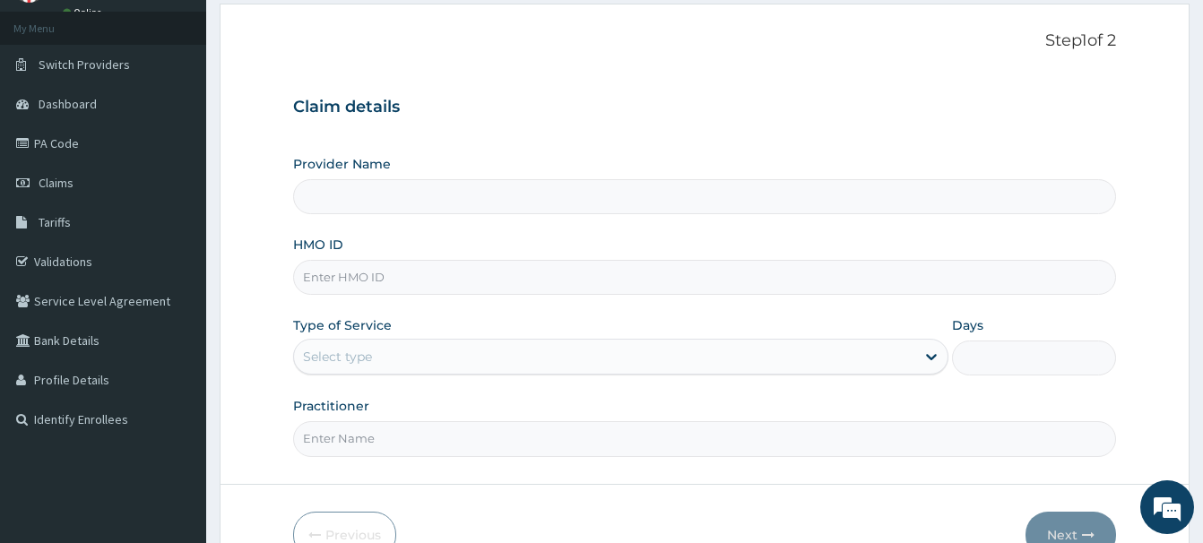
click at [323, 283] on input "HMO ID" at bounding box center [704, 277] width 823 height 35
type input "R-Jolad Hospital Nigeria Limited(kupa)"
paste input "FBL/10317/A"
type input "FBL/10317/A"
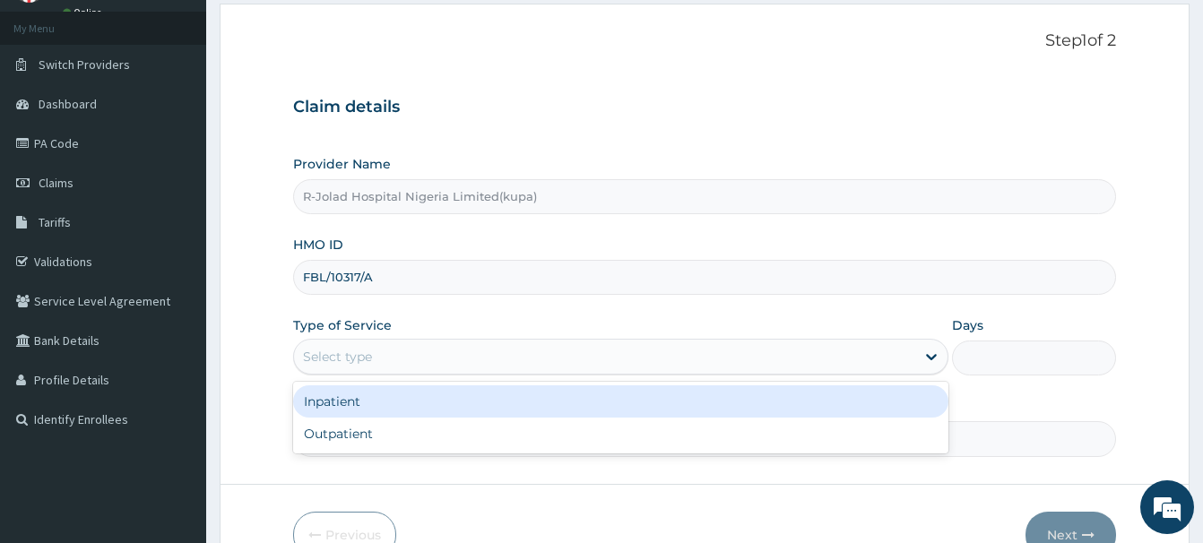
drag, startPoint x: 332, startPoint y: 363, endPoint x: 343, endPoint y: 359, distance: 12.2
click at [332, 363] on div "Select type" at bounding box center [337, 357] width 69 height 18
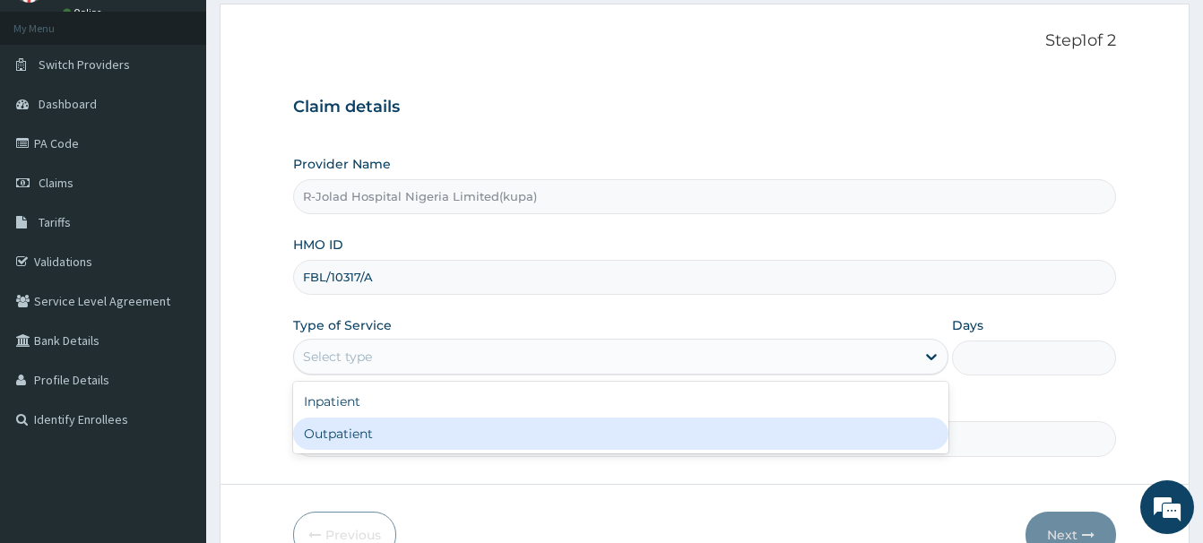
click at [332, 438] on div "Outpatient" at bounding box center [620, 434] width 655 height 32
type input "1"
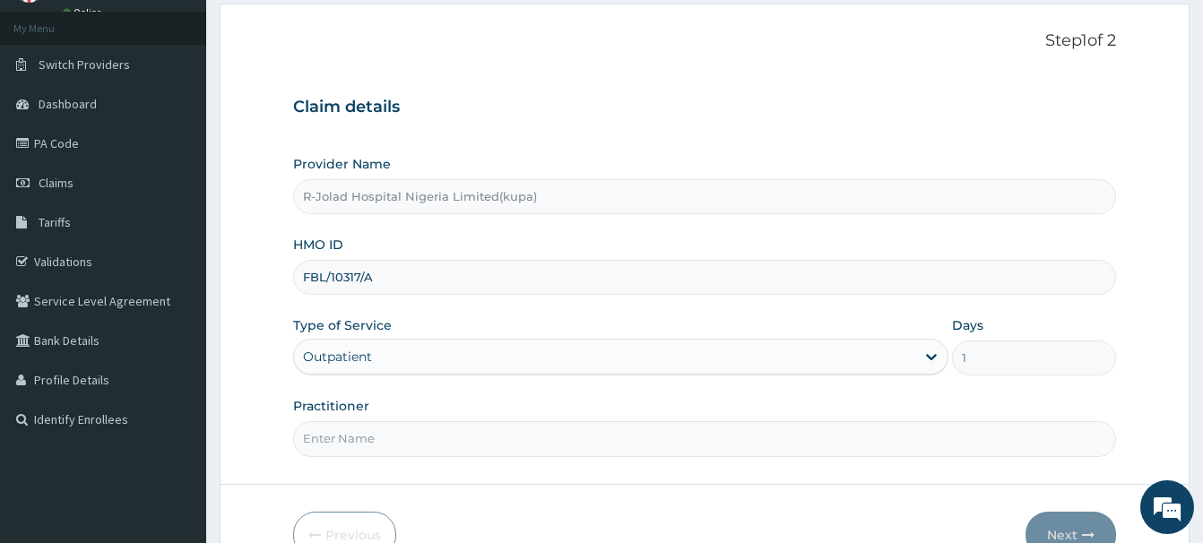
scroll to position [0, 0]
paste input "[PERSON_NAME]"
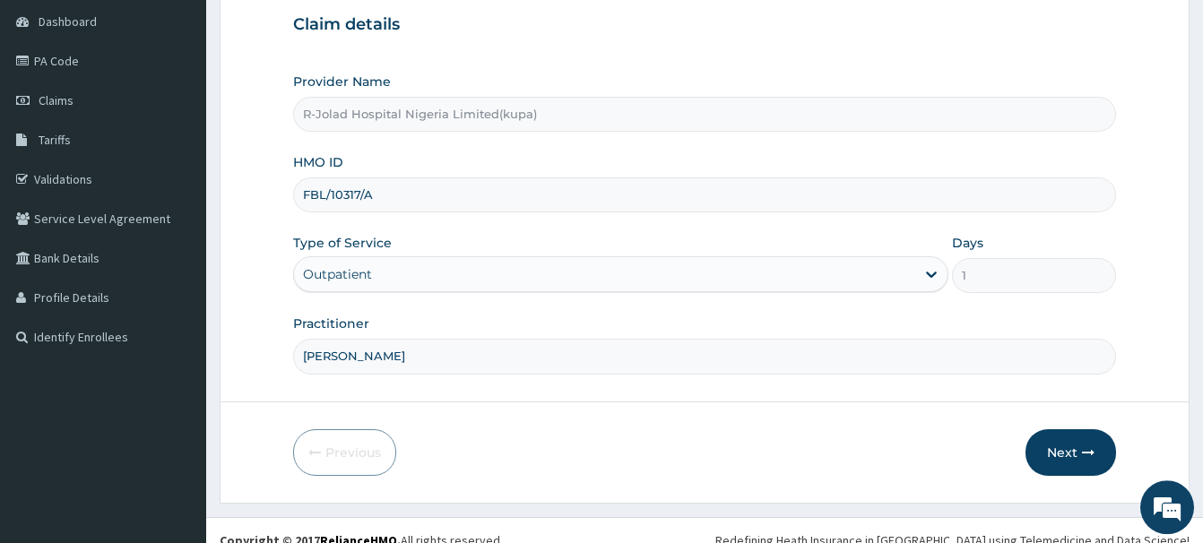
scroll to position [194, 0]
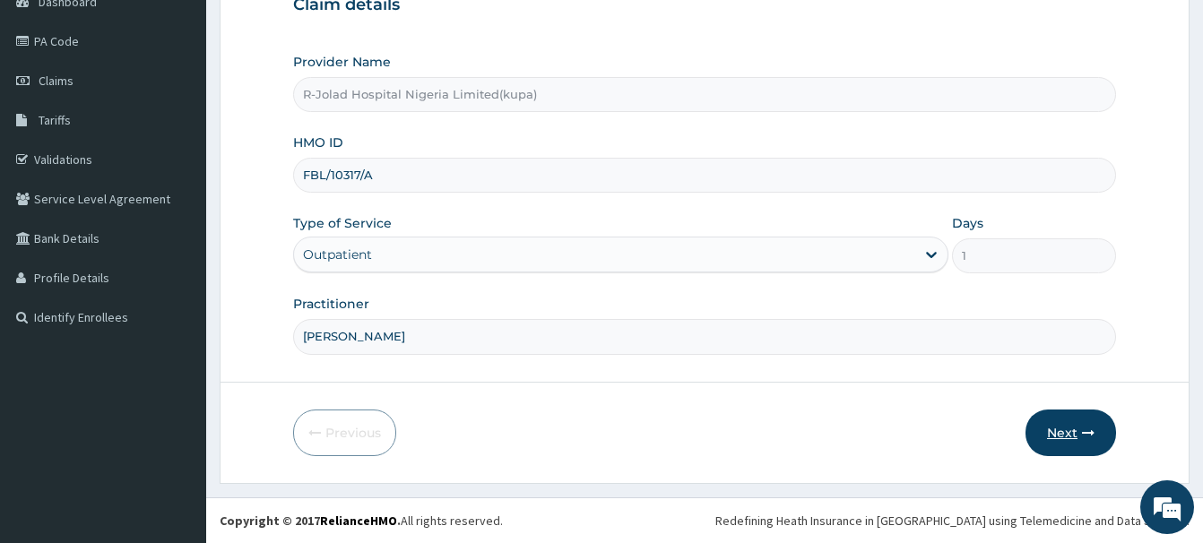
type input "[PERSON_NAME]"
click at [1057, 430] on button "Next" at bounding box center [1070, 433] width 91 height 47
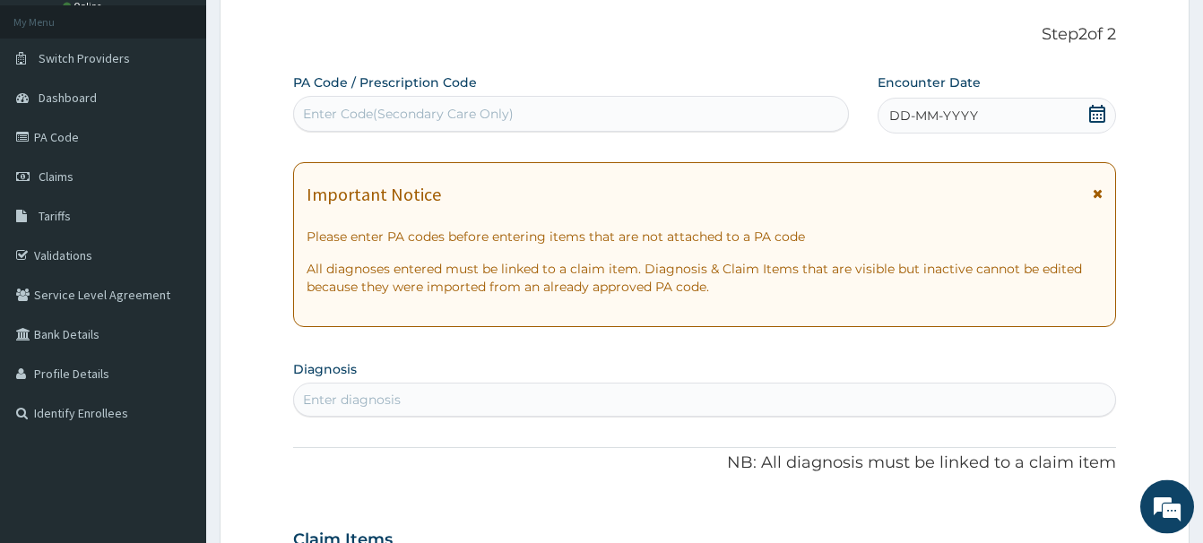
scroll to position [11, 0]
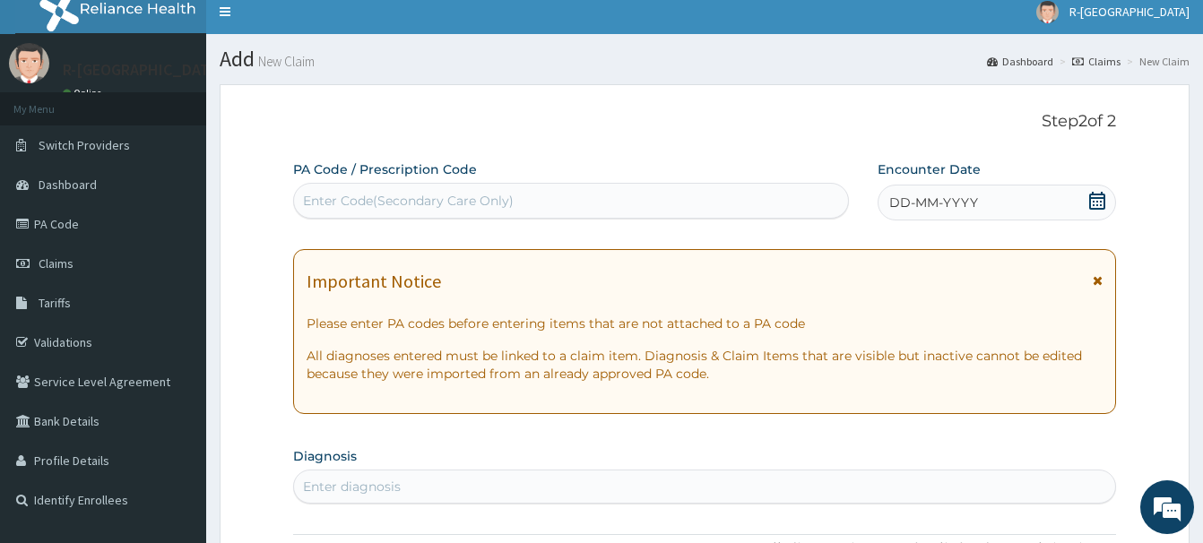
click at [1097, 194] on icon at bounding box center [1097, 201] width 16 height 18
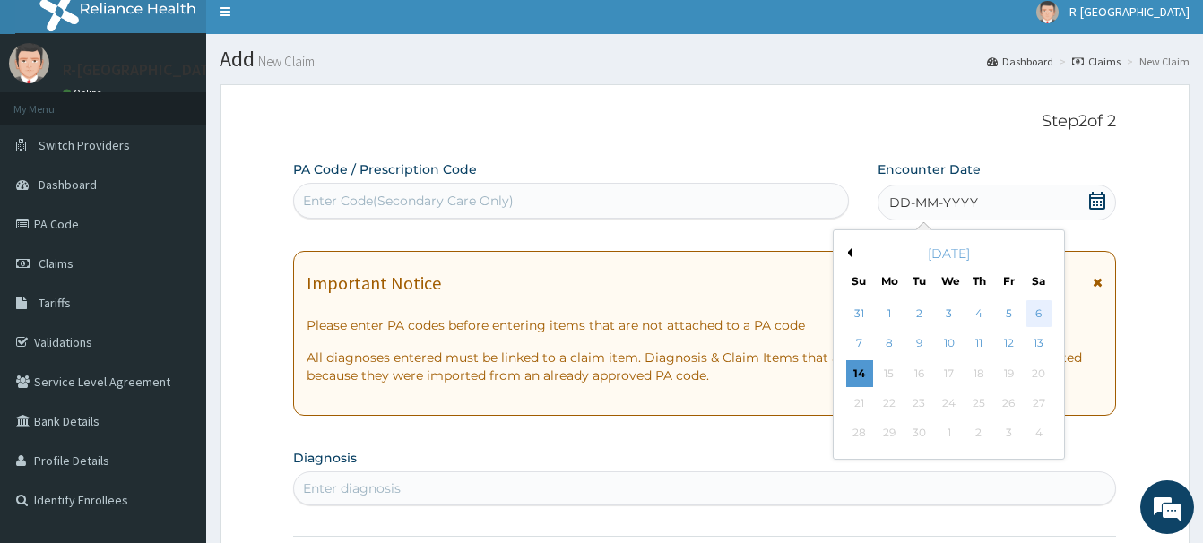
click at [1041, 316] on div "6" at bounding box center [1038, 313] width 27 height 27
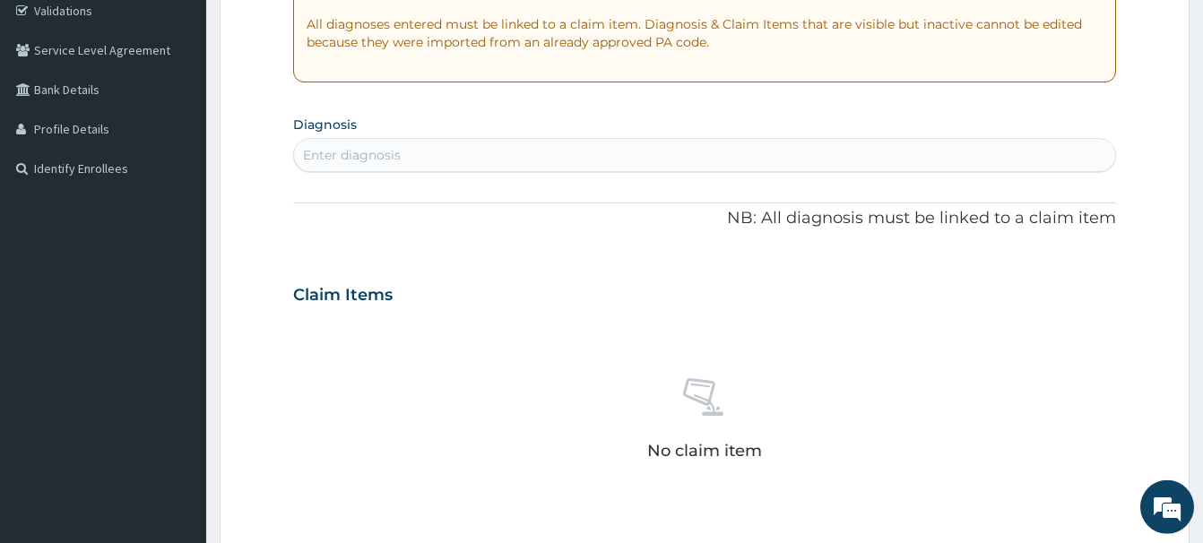
scroll to position [376, 0]
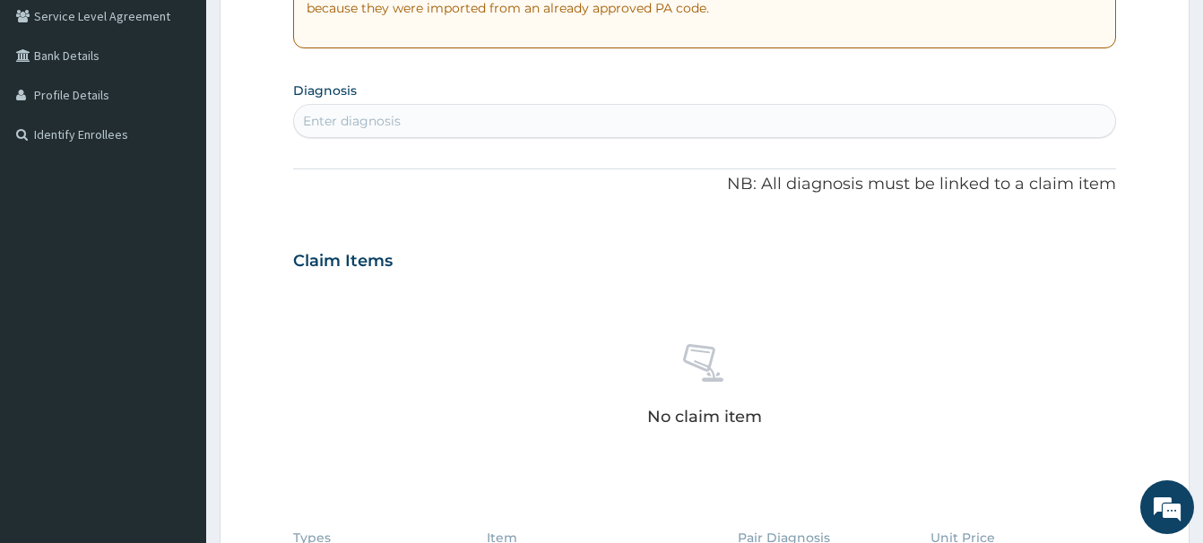
click at [324, 118] on div "Enter diagnosis" at bounding box center [352, 121] width 98 height 18
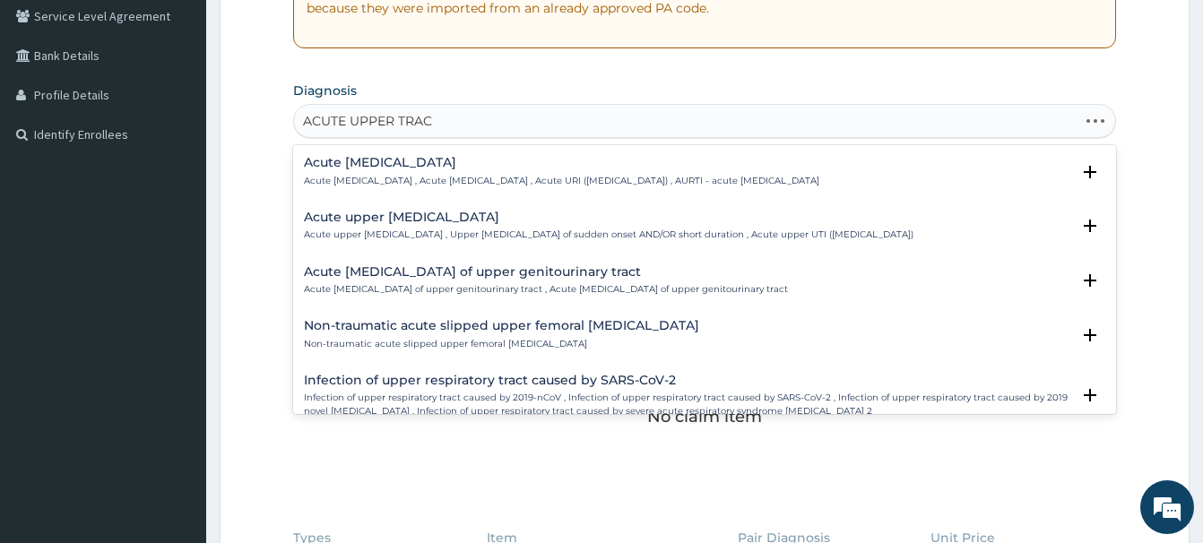
type input "ACUTE UPPER TRACT"
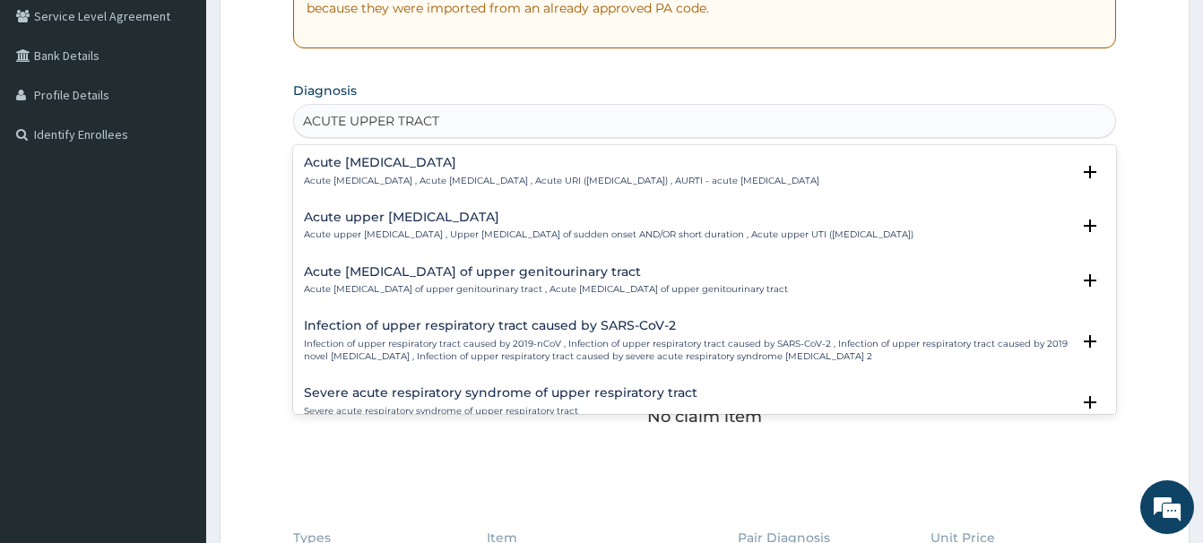
click at [445, 163] on h4 "Acute [MEDICAL_DATA]" at bounding box center [561, 162] width 515 height 13
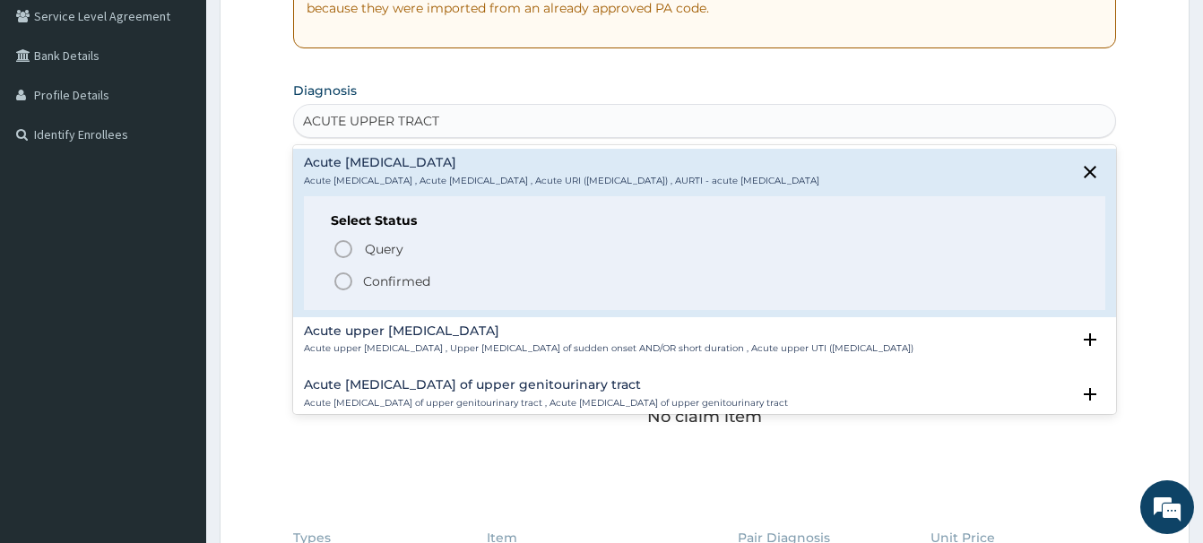
click at [350, 276] on icon "status option filled" at bounding box center [343, 282] width 22 height 22
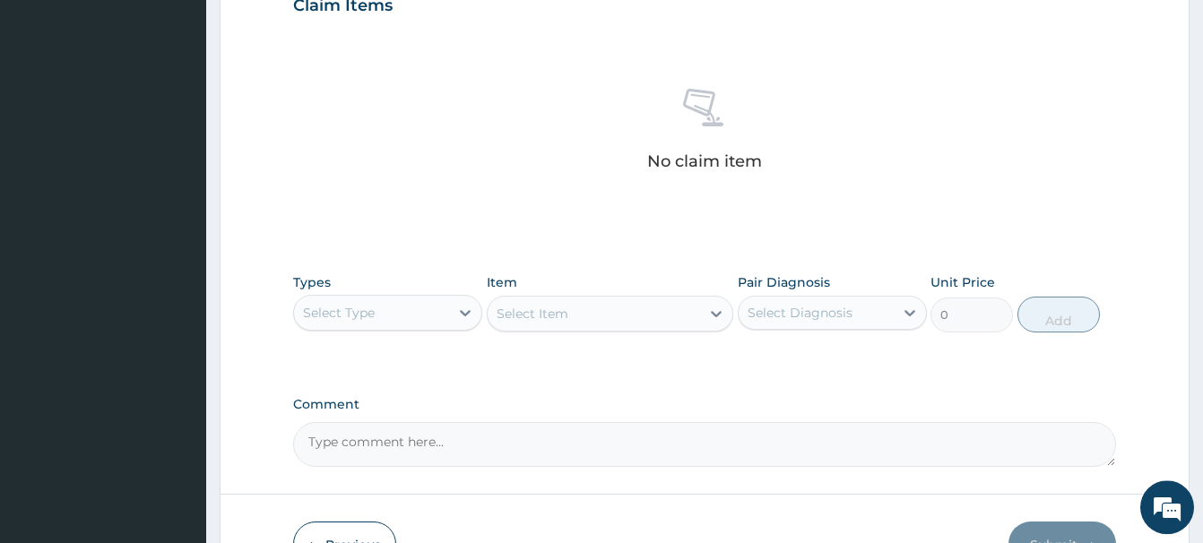
scroll to position [651, 0]
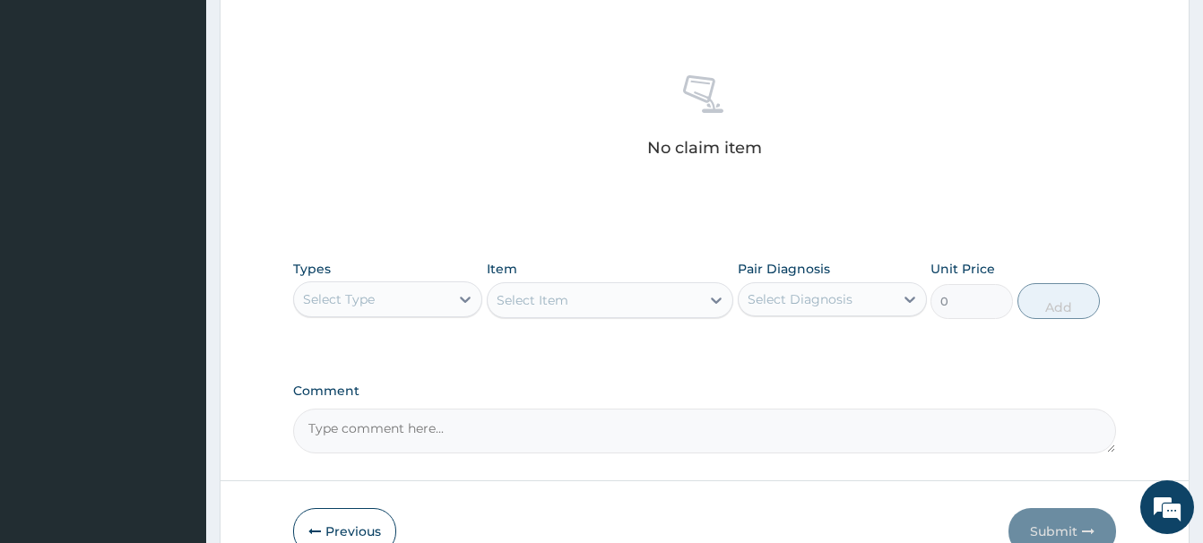
click at [381, 310] on div "Select Type" at bounding box center [371, 299] width 155 height 29
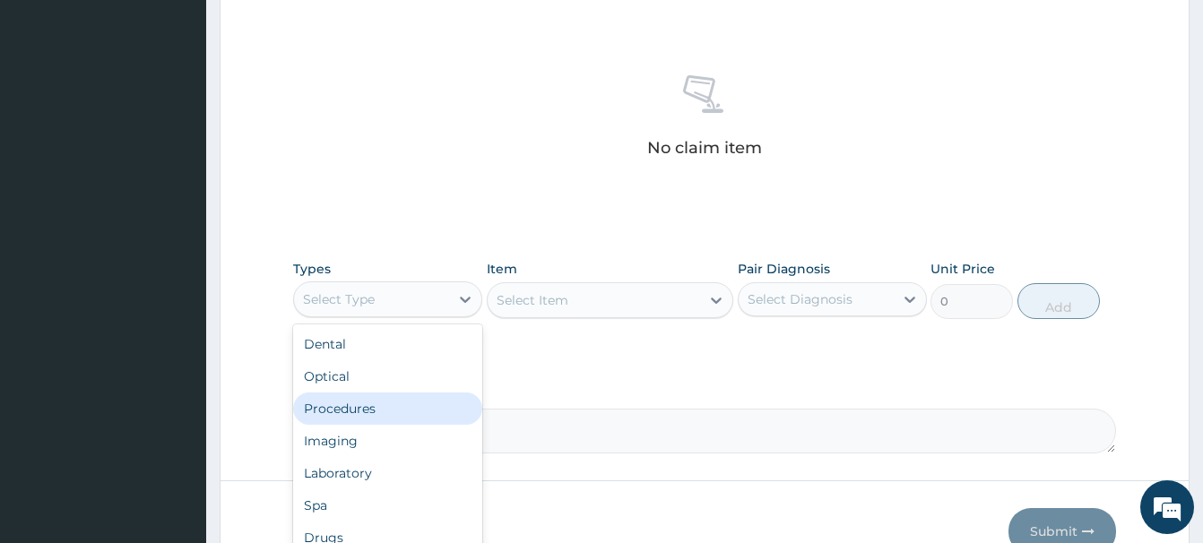
click at [322, 409] on div "Procedures" at bounding box center [387, 409] width 189 height 32
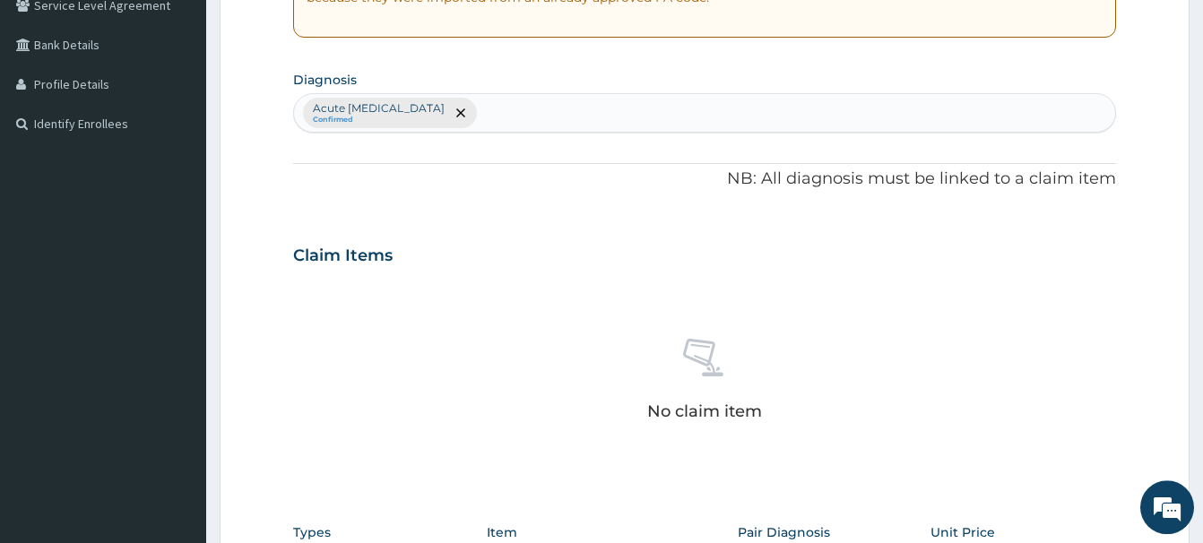
scroll to position [376, 0]
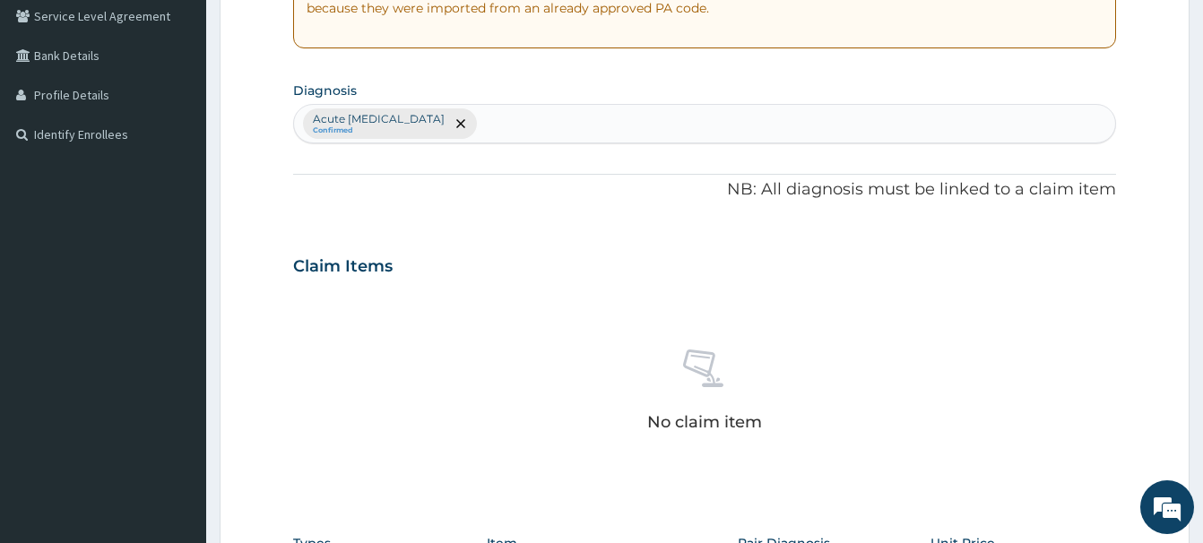
click at [552, 128] on div "Acute [MEDICAL_DATA] Confirmed" at bounding box center [704, 124] width 821 height 38
type input "MALA"
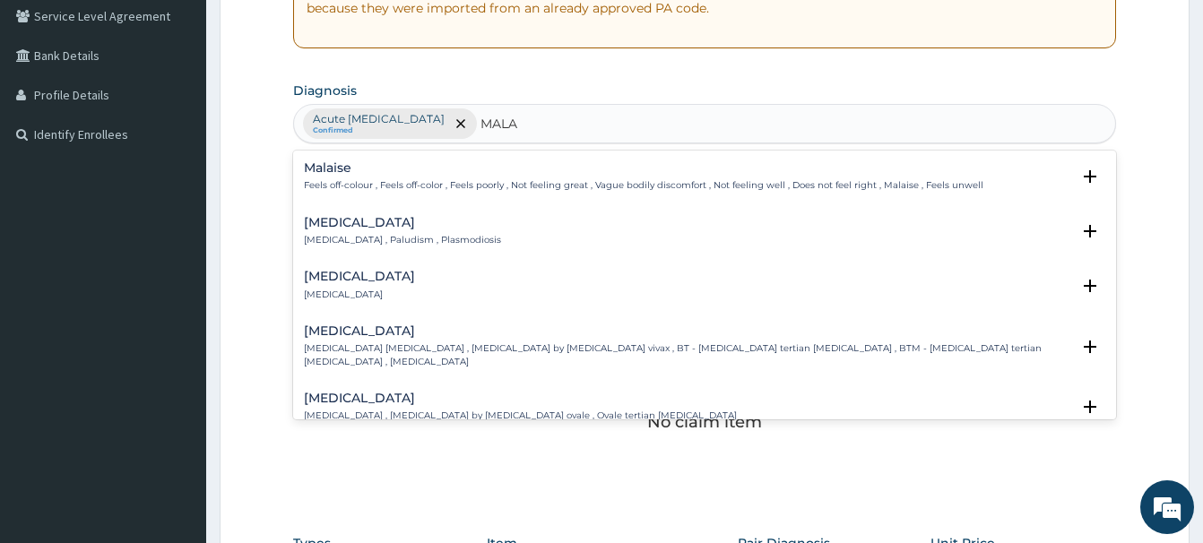
click at [335, 228] on h4 "[MEDICAL_DATA]" at bounding box center [402, 222] width 197 height 13
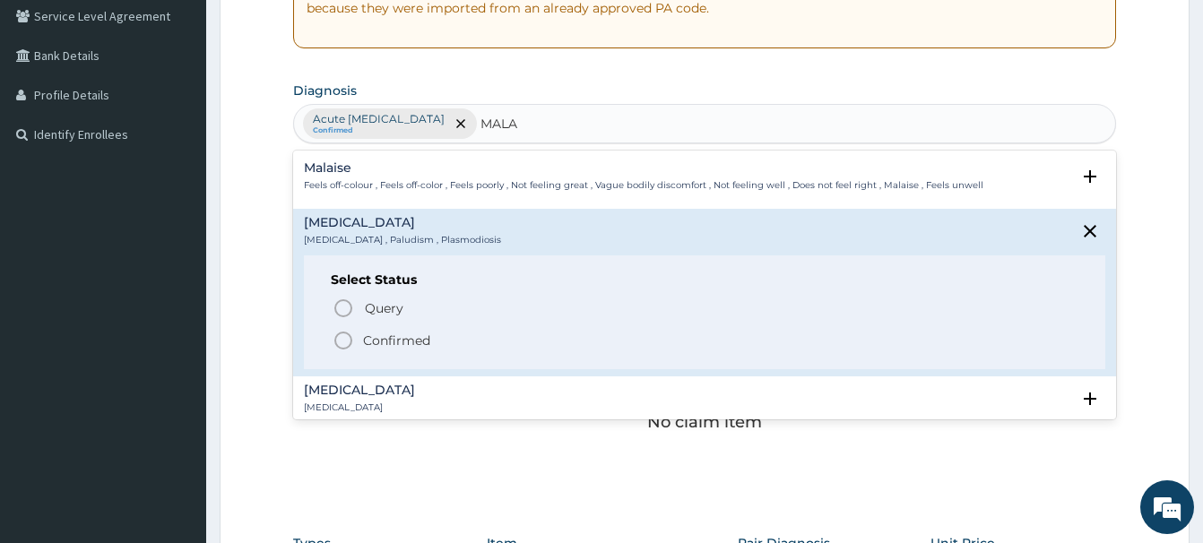
click at [339, 339] on icon "status option filled" at bounding box center [343, 341] width 22 height 22
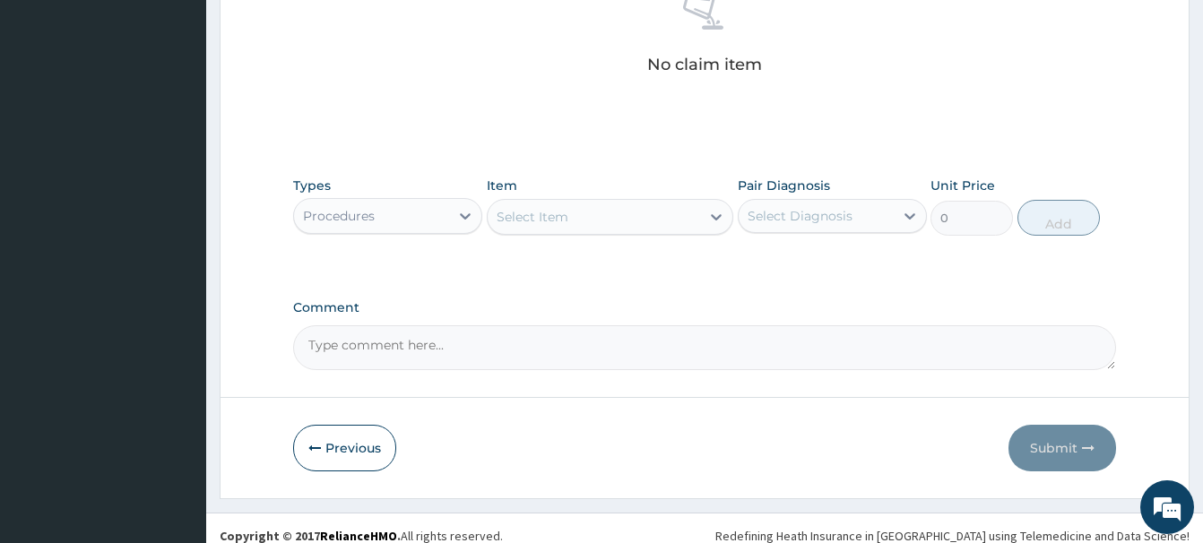
scroll to position [749, 0]
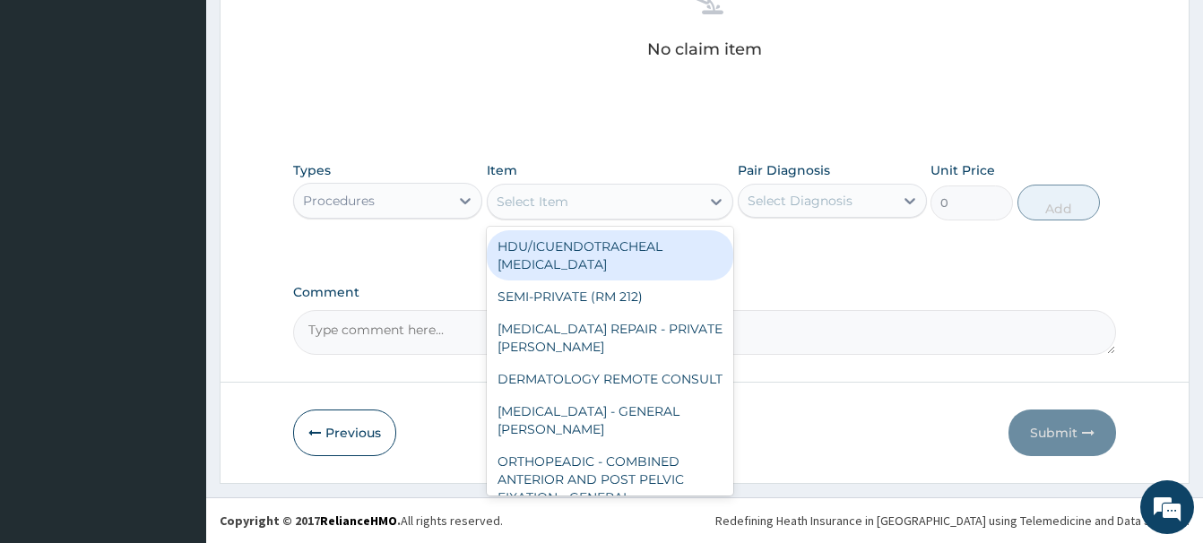
click at [573, 203] on div "Select Item" at bounding box center [594, 201] width 212 height 29
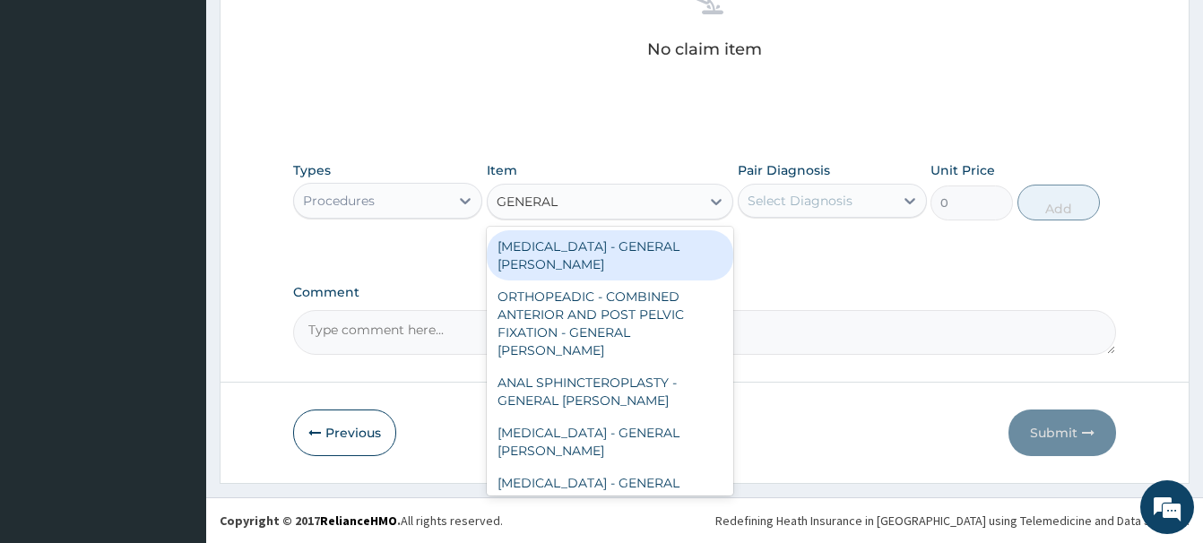
type input "GENERAL C"
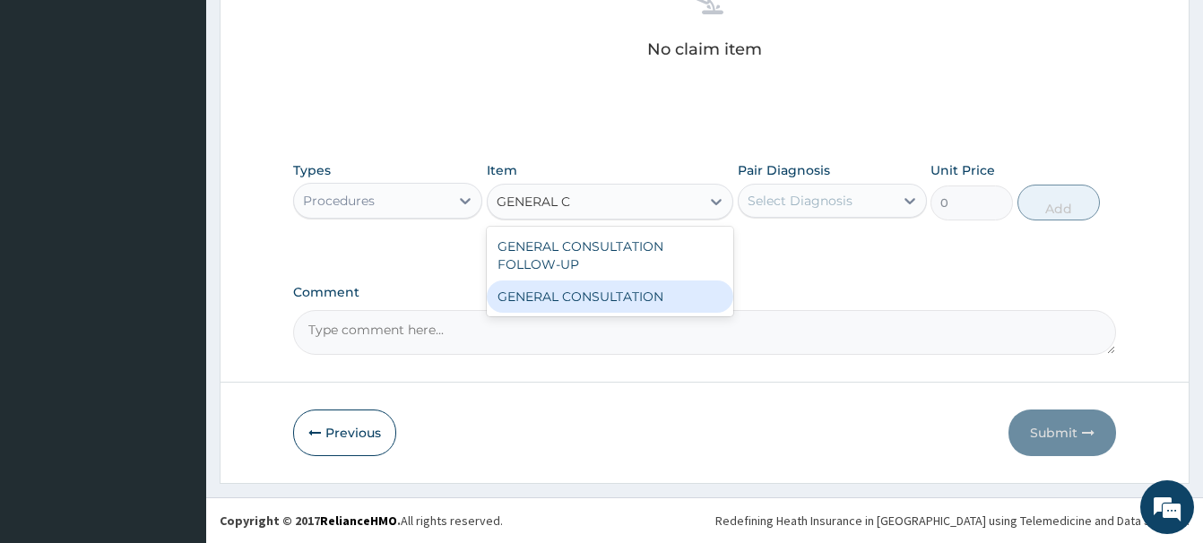
click at [639, 304] on div "GENERAL CONSULTATION" at bounding box center [610, 297] width 246 height 32
type input "6750"
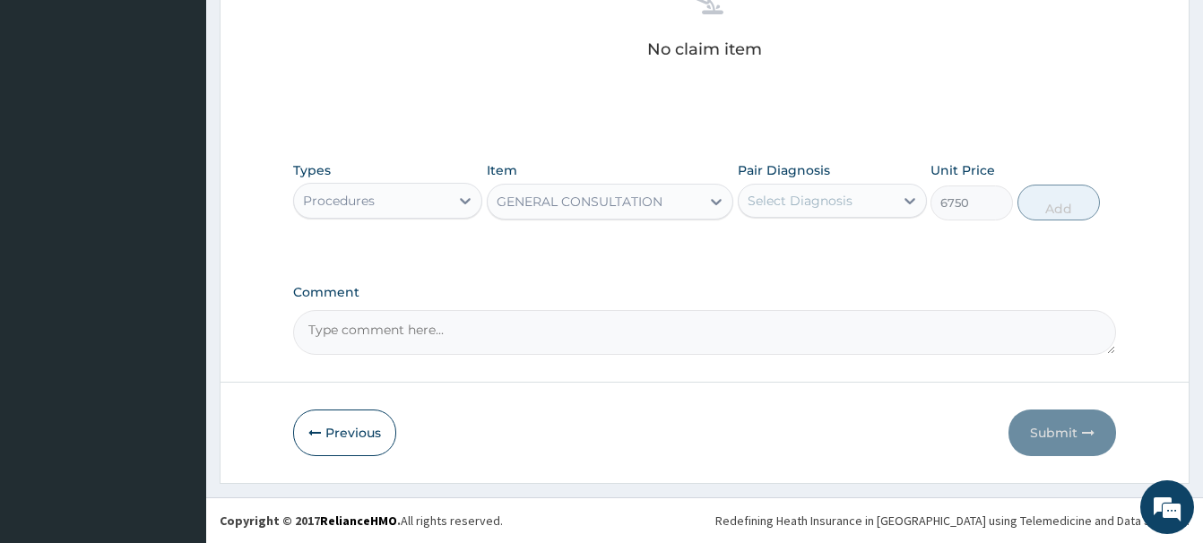
click at [855, 203] on div "Select Diagnosis" at bounding box center [815, 200] width 155 height 29
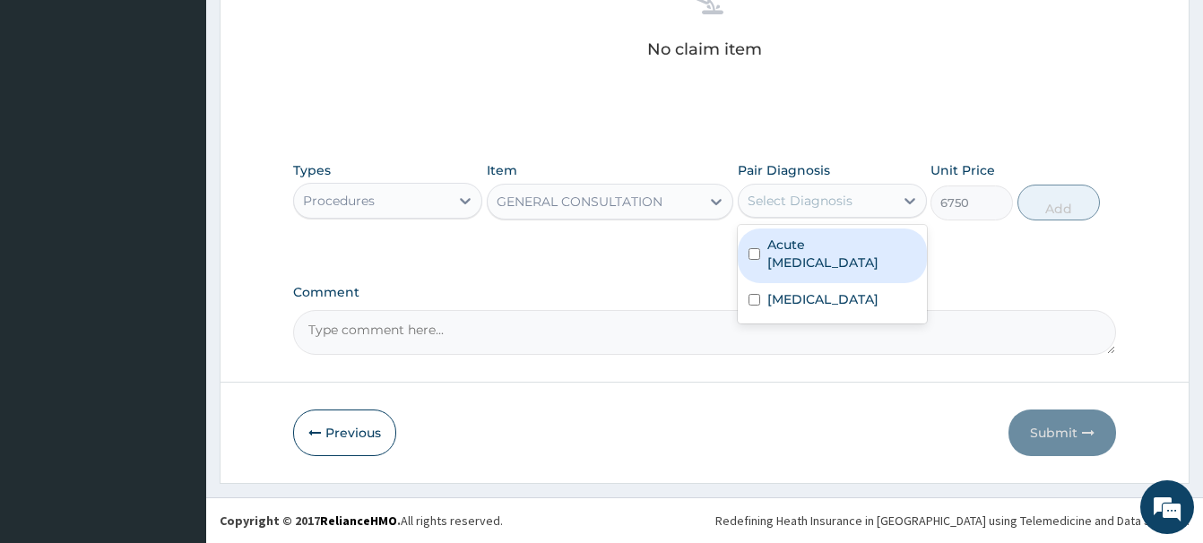
click at [809, 258] on label "Acute [MEDICAL_DATA]" at bounding box center [841, 254] width 149 height 36
checkbox input "true"
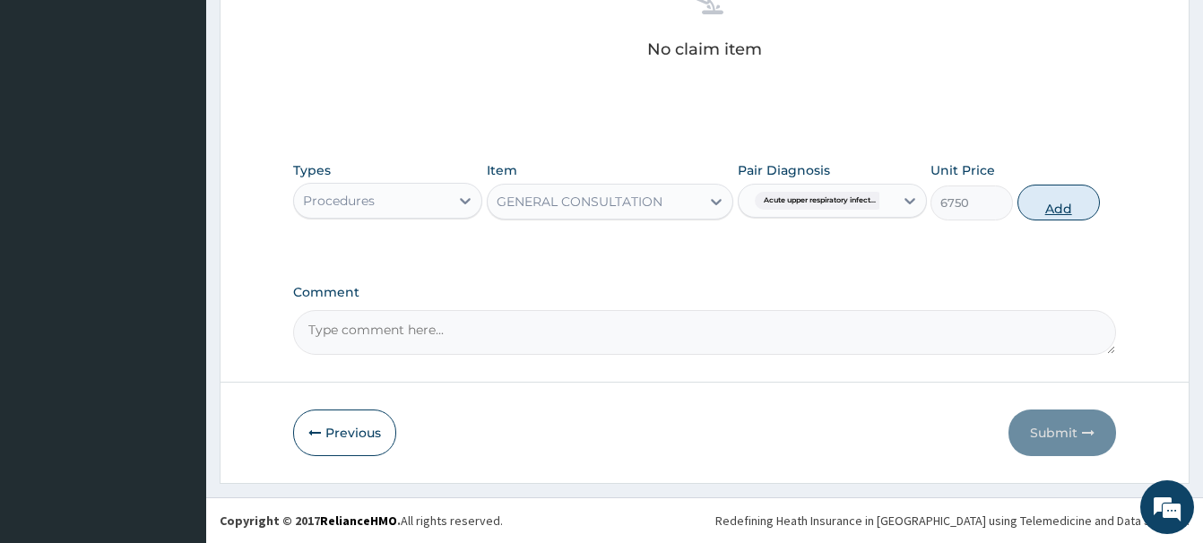
click at [1075, 203] on button "Add" at bounding box center [1058, 203] width 82 height 36
type input "0"
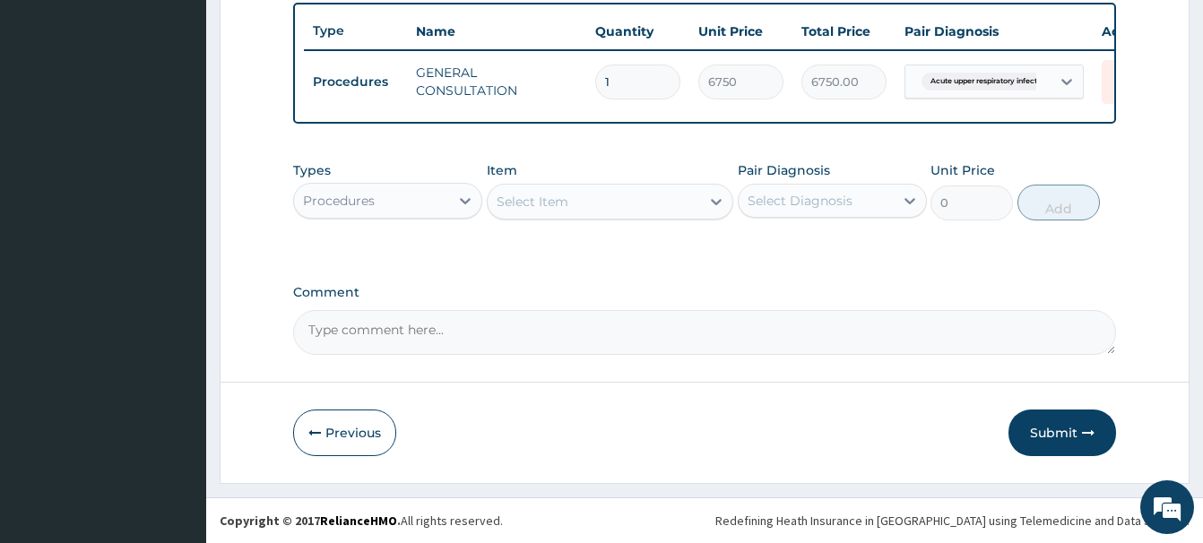
click at [388, 203] on div "Procedures" at bounding box center [371, 200] width 155 height 29
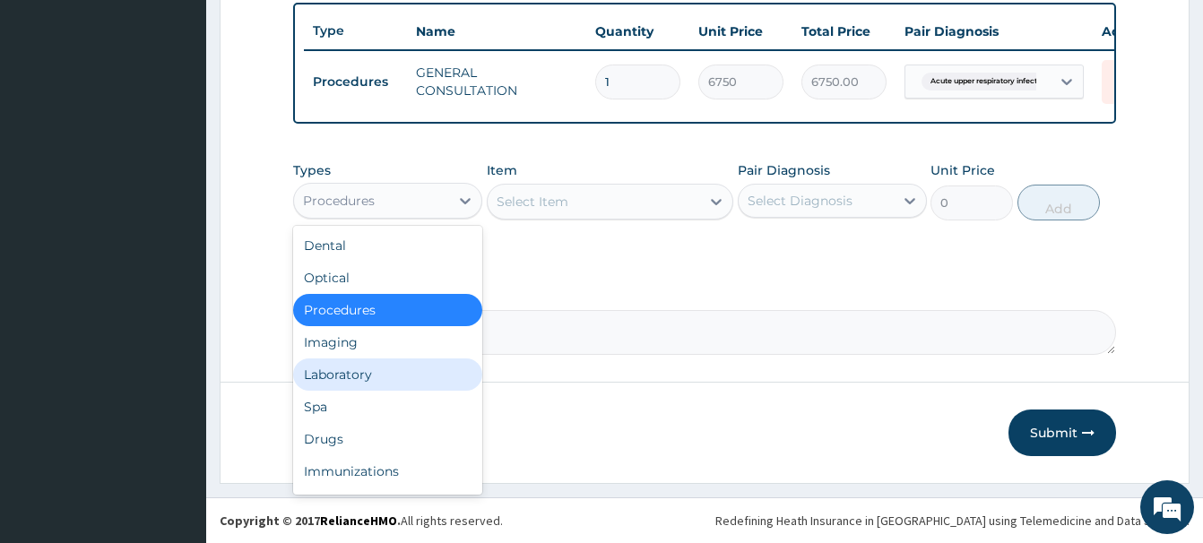
click at [332, 372] on div "Laboratory" at bounding box center [387, 374] width 189 height 32
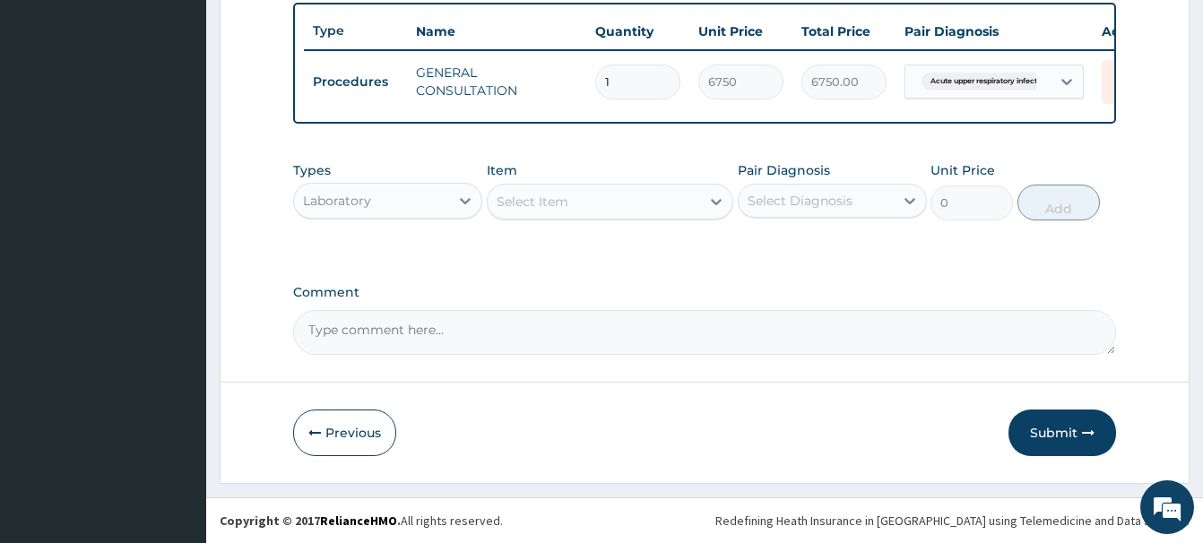
click at [536, 194] on div "Select Item" at bounding box center [532, 202] width 72 height 18
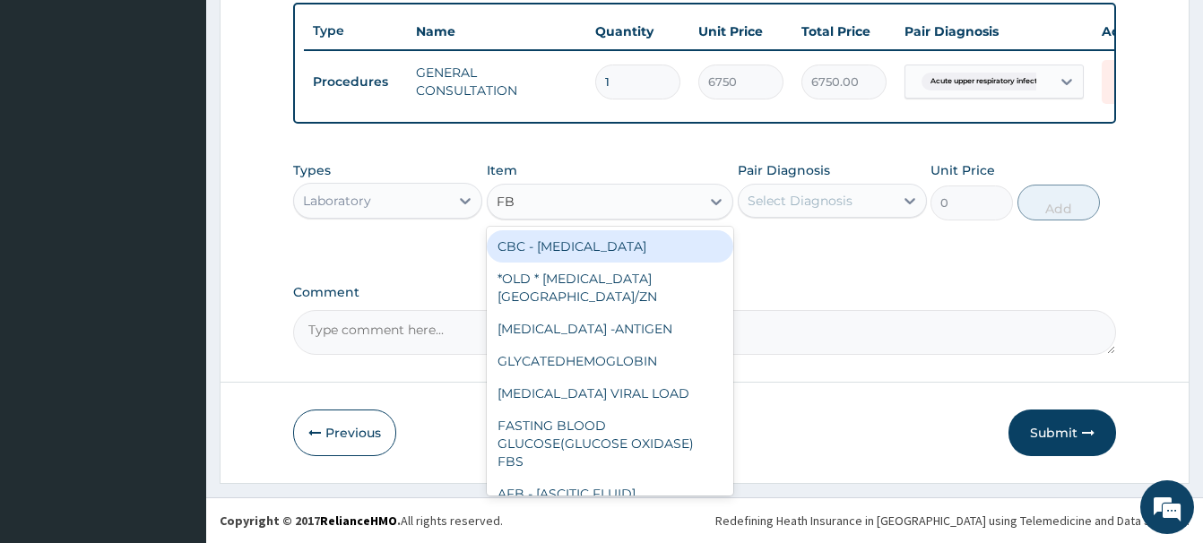
type input "FBC"
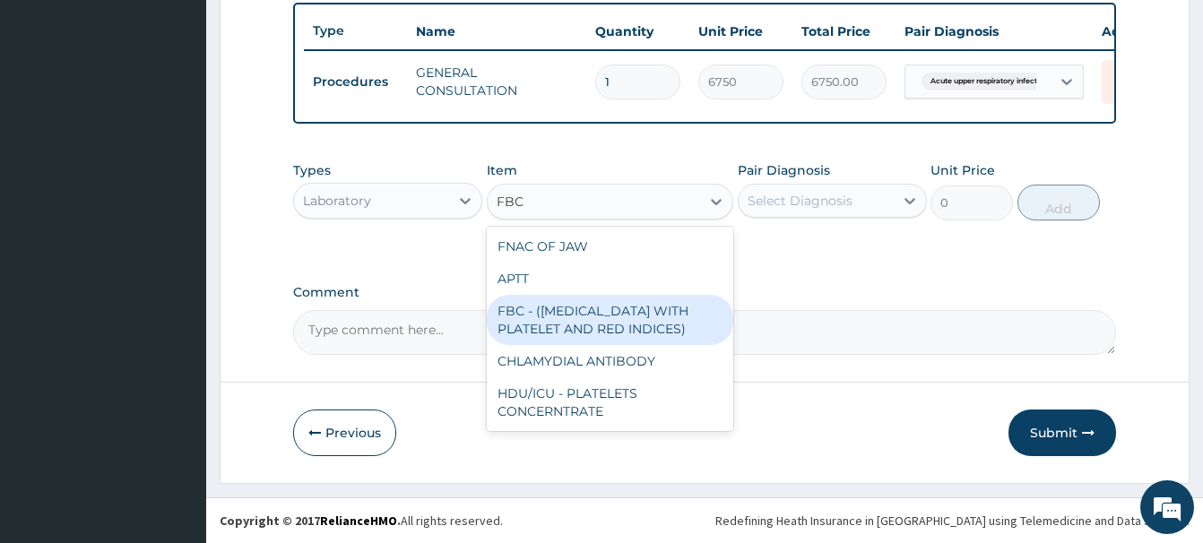
click at [592, 315] on div "FBC - ([MEDICAL_DATA] WITH PLATELET AND RED INDICES)" at bounding box center [610, 320] width 246 height 50
type input "5400"
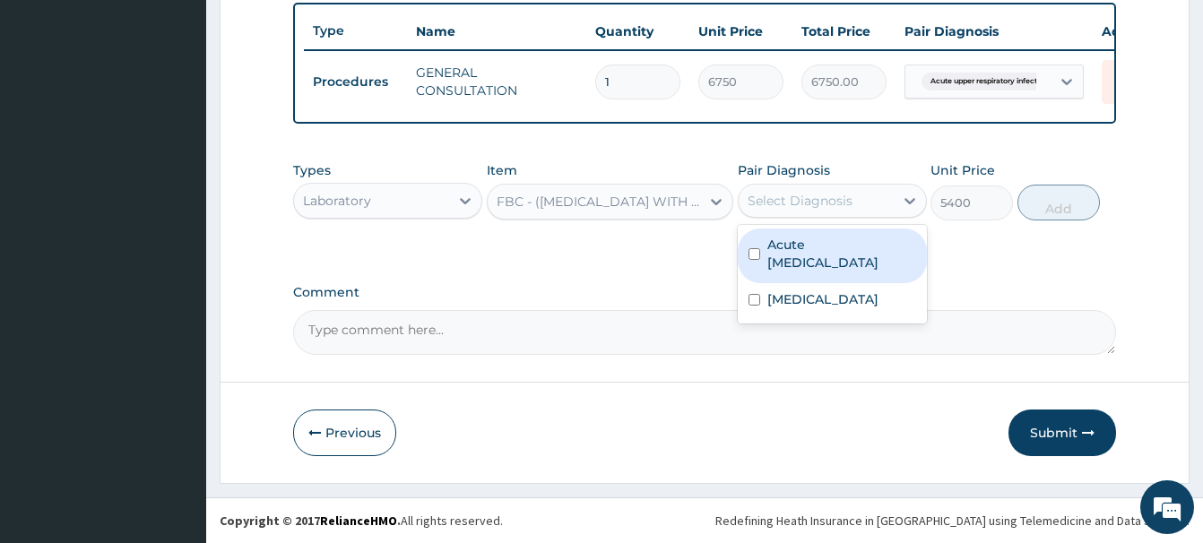
click at [812, 206] on div "Select Diagnosis" at bounding box center [799, 201] width 105 height 18
click at [807, 265] on label "Acute [MEDICAL_DATA]" at bounding box center [841, 254] width 149 height 36
checkbox input "true"
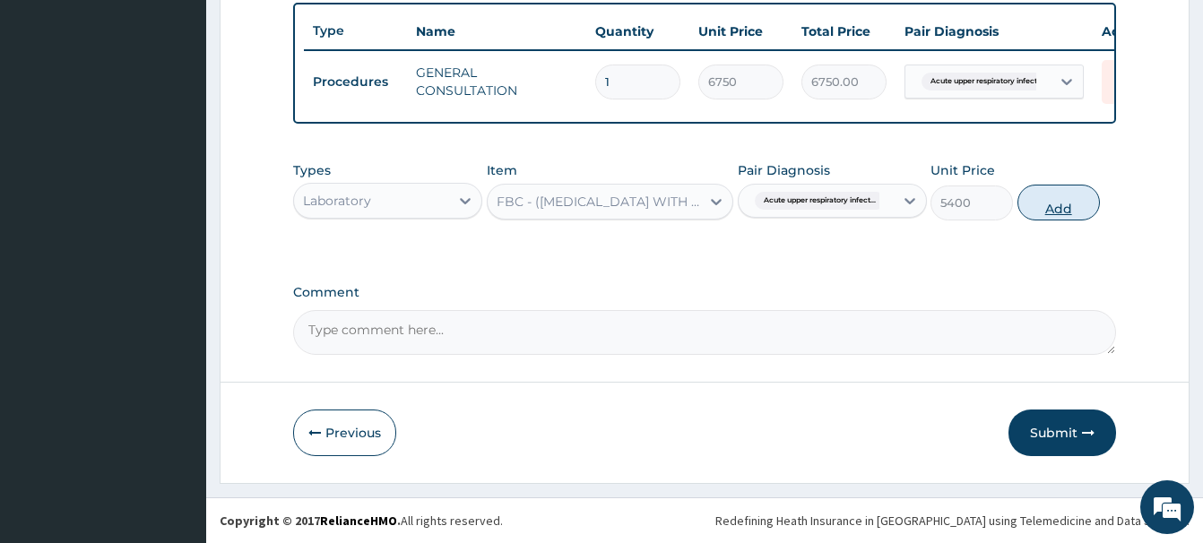
click at [1055, 205] on button "Add" at bounding box center [1058, 203] width 82 height 36
type input "0"
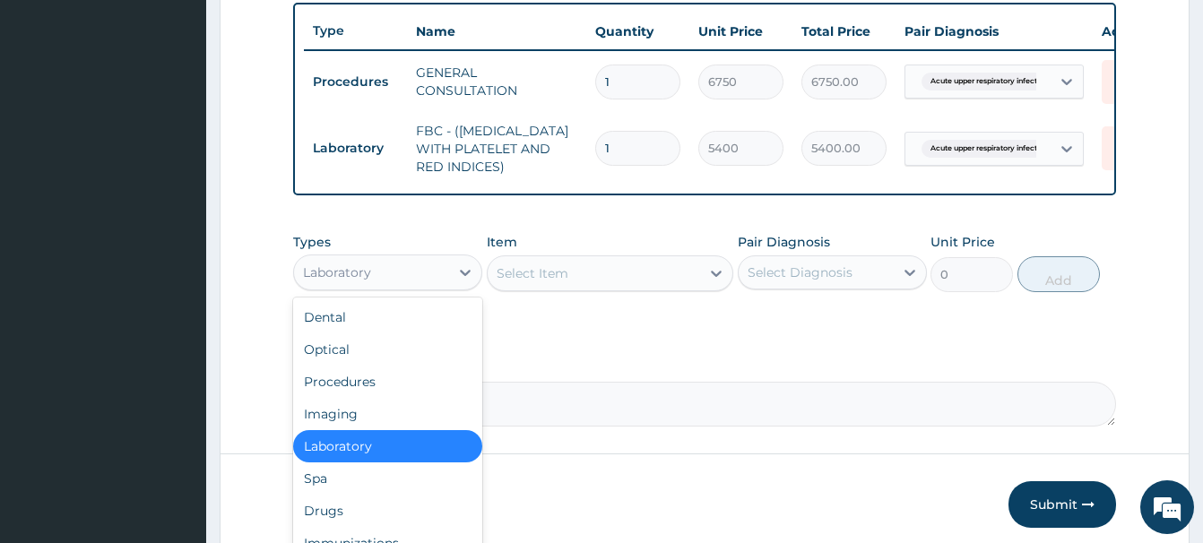
click at [351, 276] on div "Laboratory" at bounding box center [337, 272] width 68 height 18
click at [322, 511] on div "Drugs" at bounding box center [387, 511] width 189 height 32
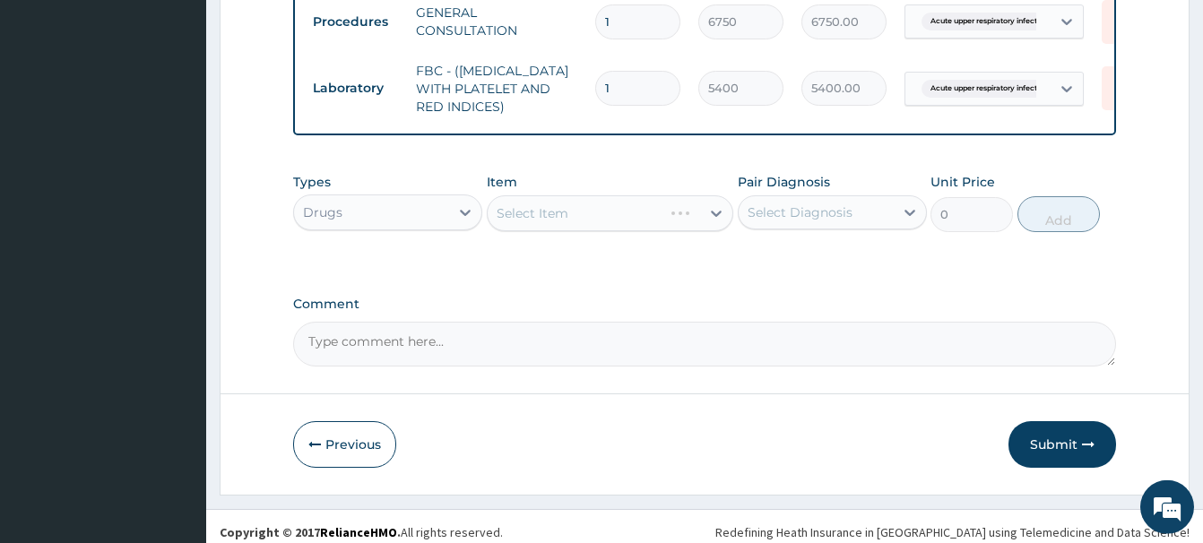
scroll to position [736, 0]
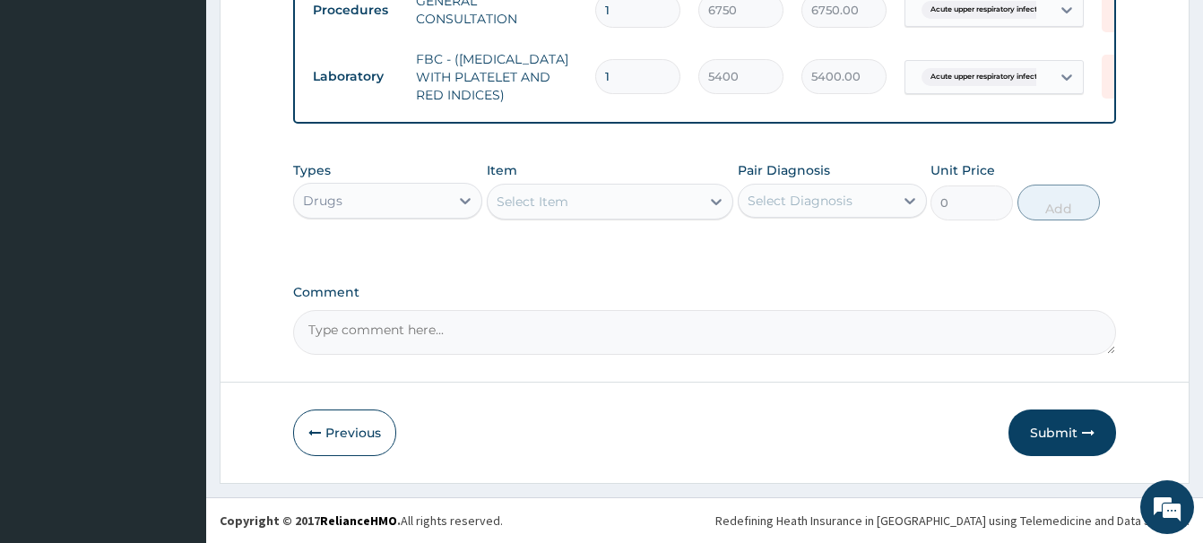
click at [531, 203] on div "Select Item" at bounding box center [532, 202] width 72 height 18
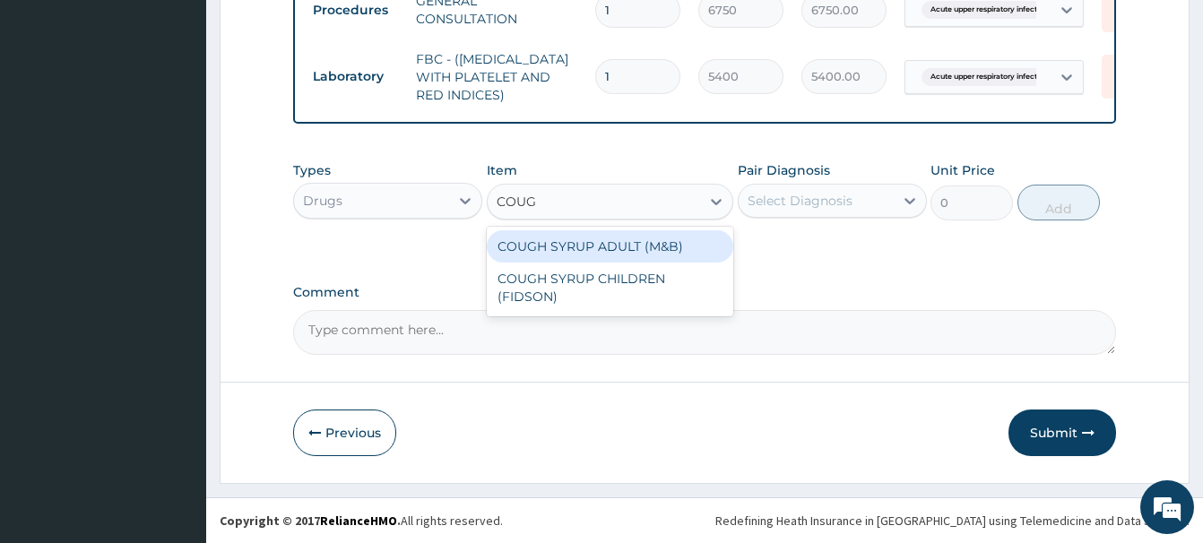
type input "COUGH"
click at [654, 245] on div "COUGH SYRUP ADULT (M&B)" at bounding box center [610, 246] width 246 height 32
type input "1312.5"
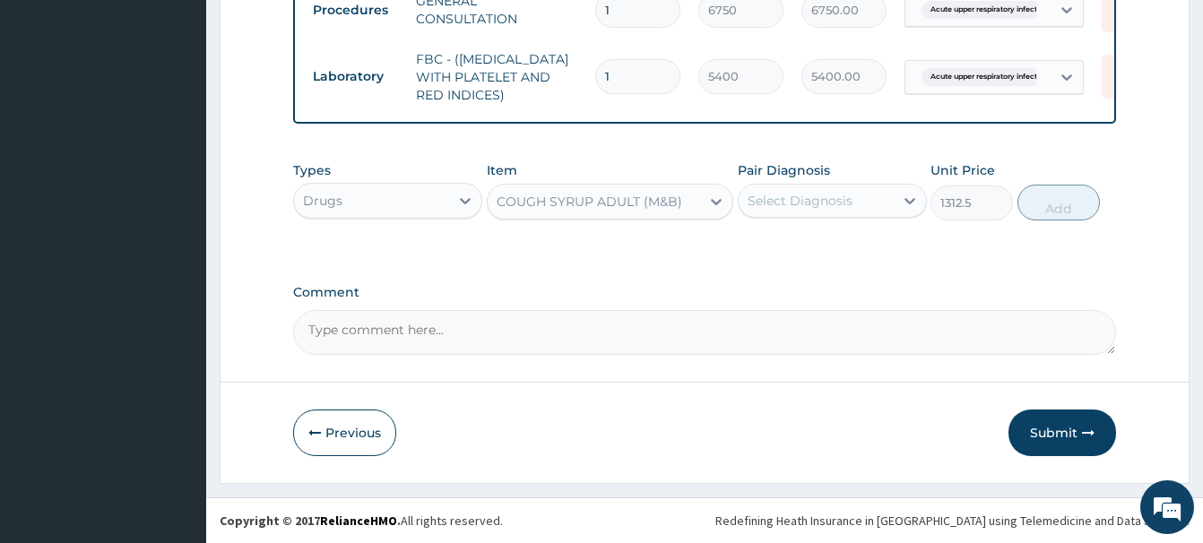
click at [811, 196] on div "Select Diagnosis" at bounding box center [799, 201] width 105 height 18
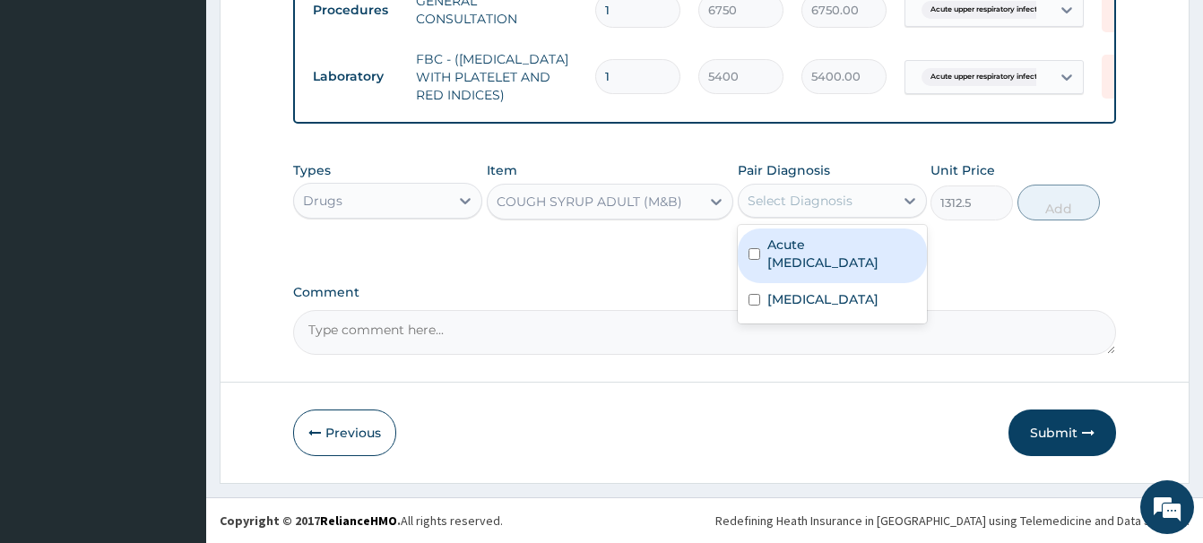
click at [821, 269] on label "Acute upper respiratory infection" at bounding box center [841, 254] width 149 height 36
checkbox input "true"
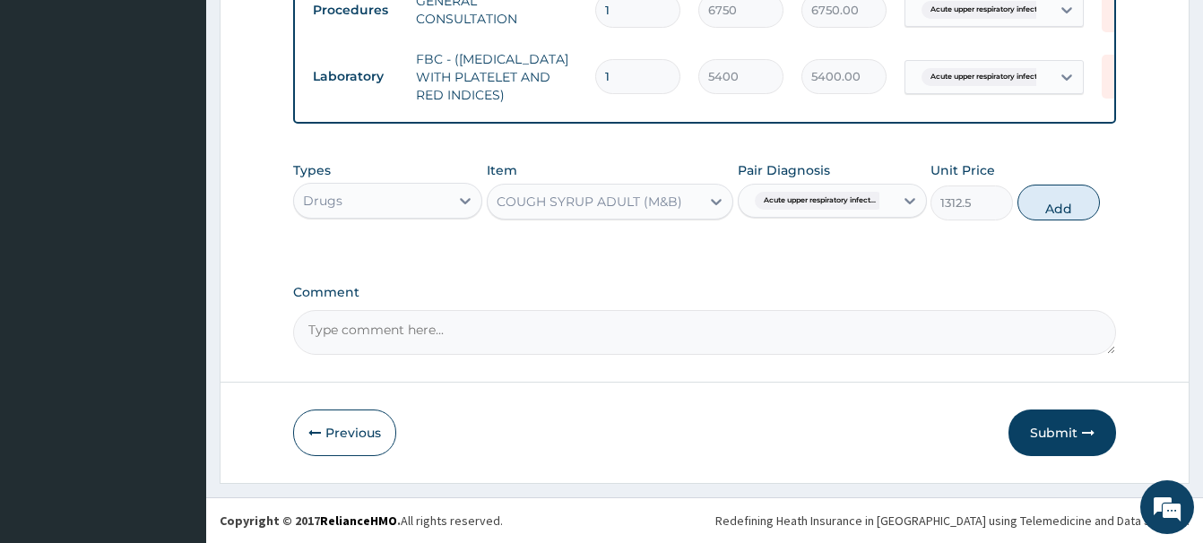
drag, startPoint x: 1067, startPoint y: 206, endPoint x: 1056, endPoint y: 197, distance: 14.7
click at [1066, 202] on button "Add" at bounding box center [1058, 203] width 82 height 36
type input "0"
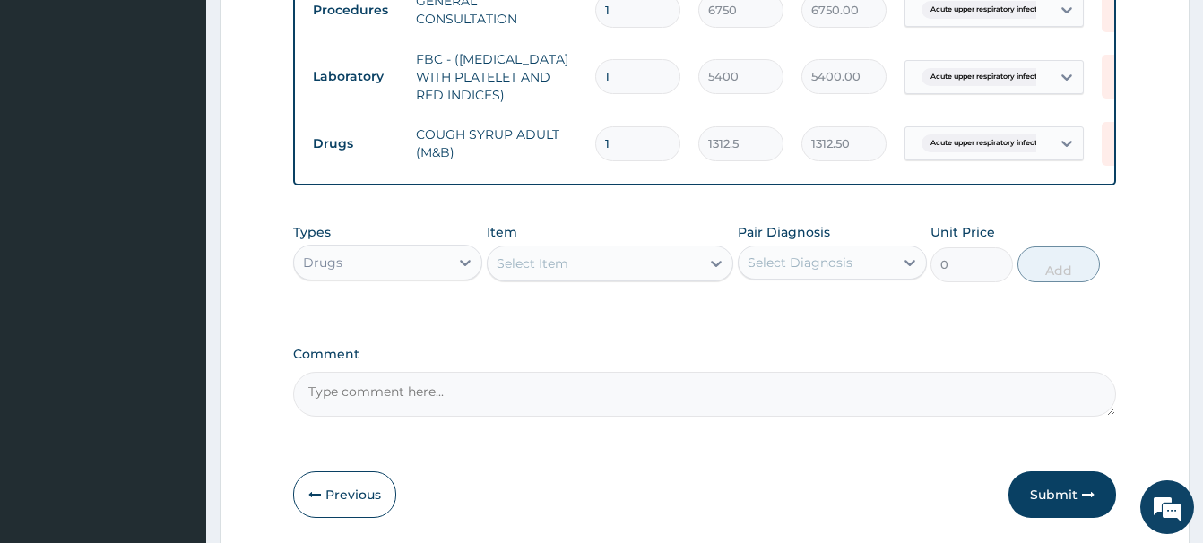
click at [518, 262] on div "Select Item" at bounding box center [532, 264] width 72 height 18
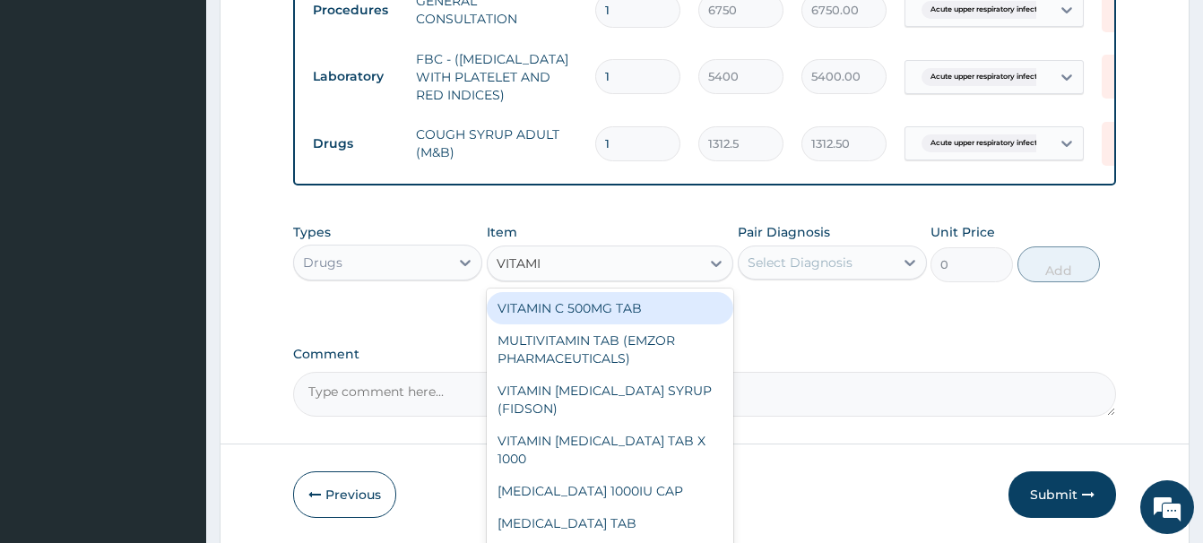
type input "VITAMIN"
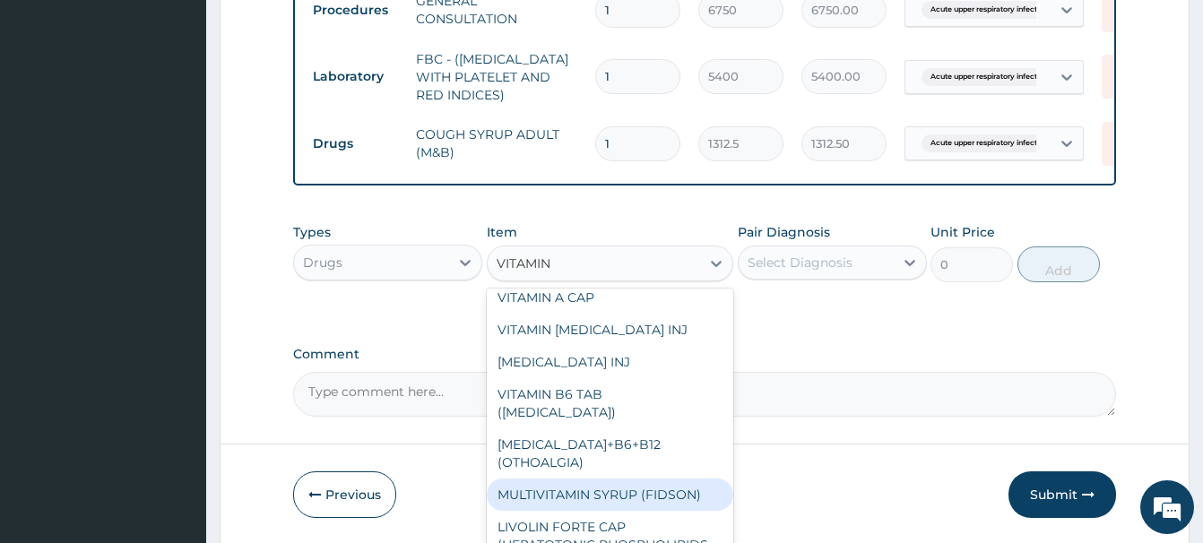
scroll to position [423, 0]
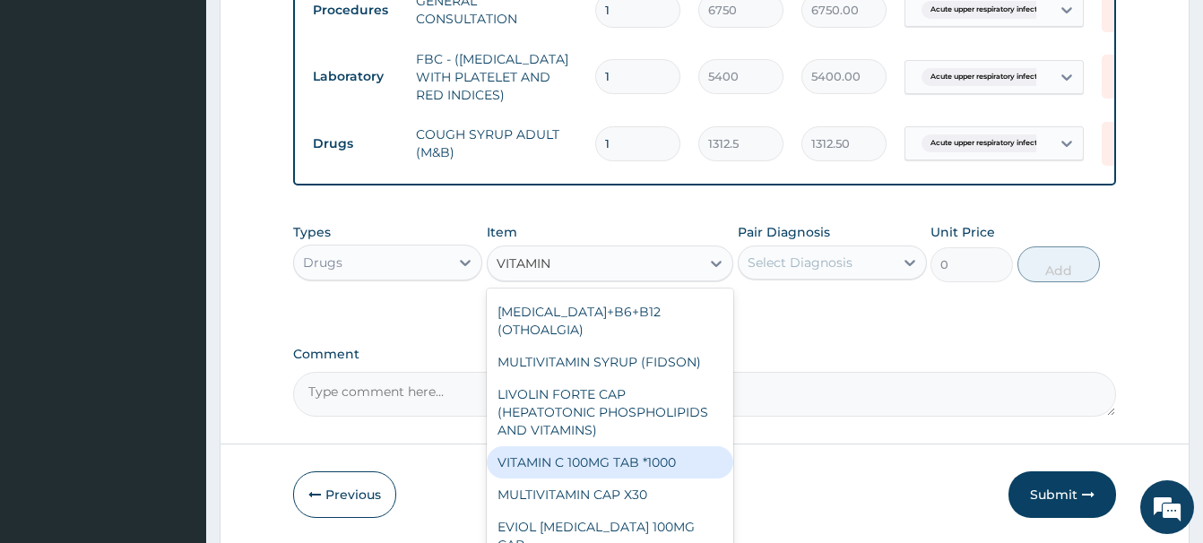
click at [590, 446] on div "VITAMIN C 100MG TAB *1000" at bounding box center [610, 462] width 246 height 32
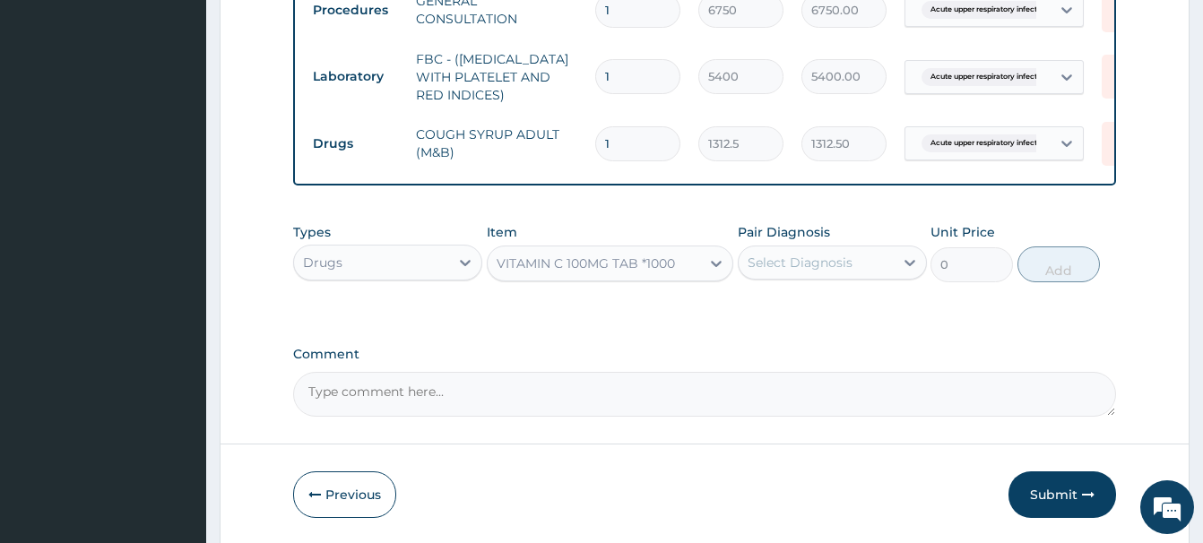
type input "5.820000171661377"
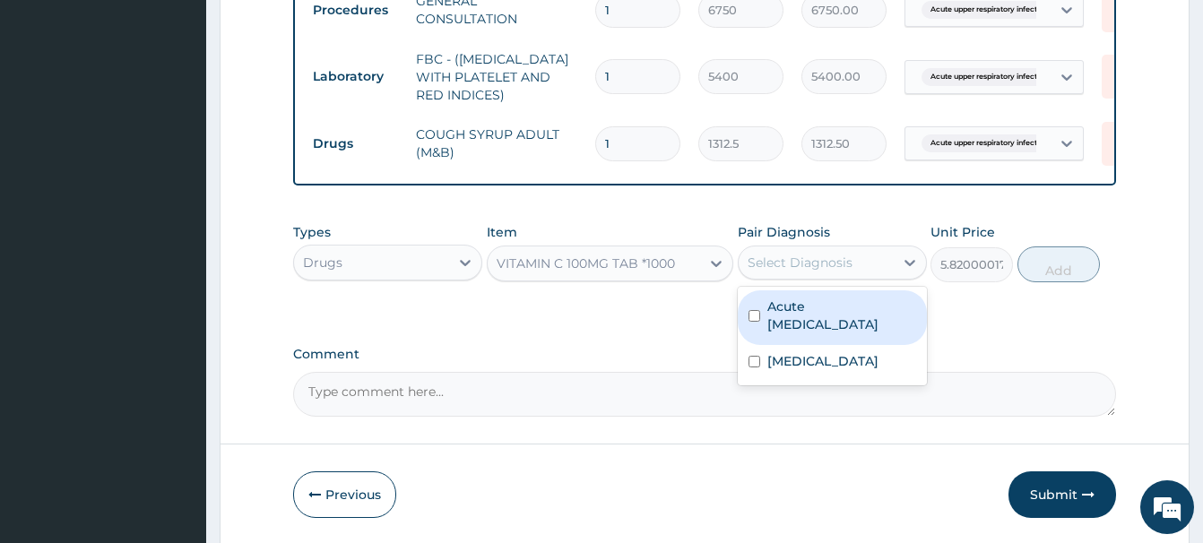
click at [800, 267] on div "Select Diagnosis" at bounding box center [799, 263] width 105 height 18
click at [809, 338] on div "Acute upper respiratory infection" at bounding box center [832, 317] width 189 height 55
checkbox input "true"
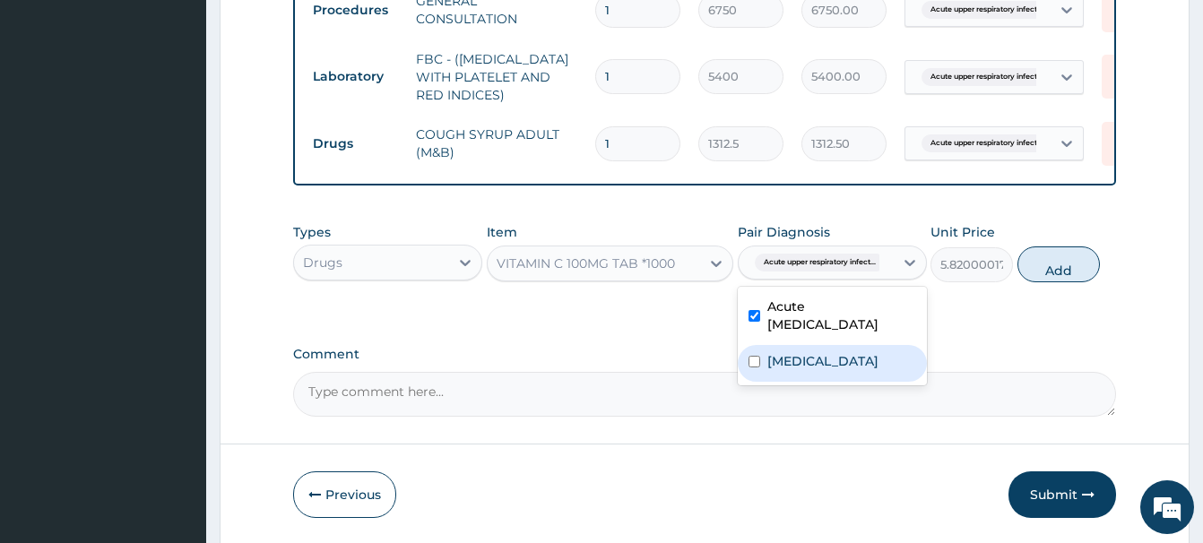
drag, startPoint x: 787, startPoint y: 377, endPoint x: 796, endPoint y: 358, distance: 21.7
click at [789, 376] on div "Malaria" at bounding box center [832, 363] width 189 height 37
checkbox input "true"
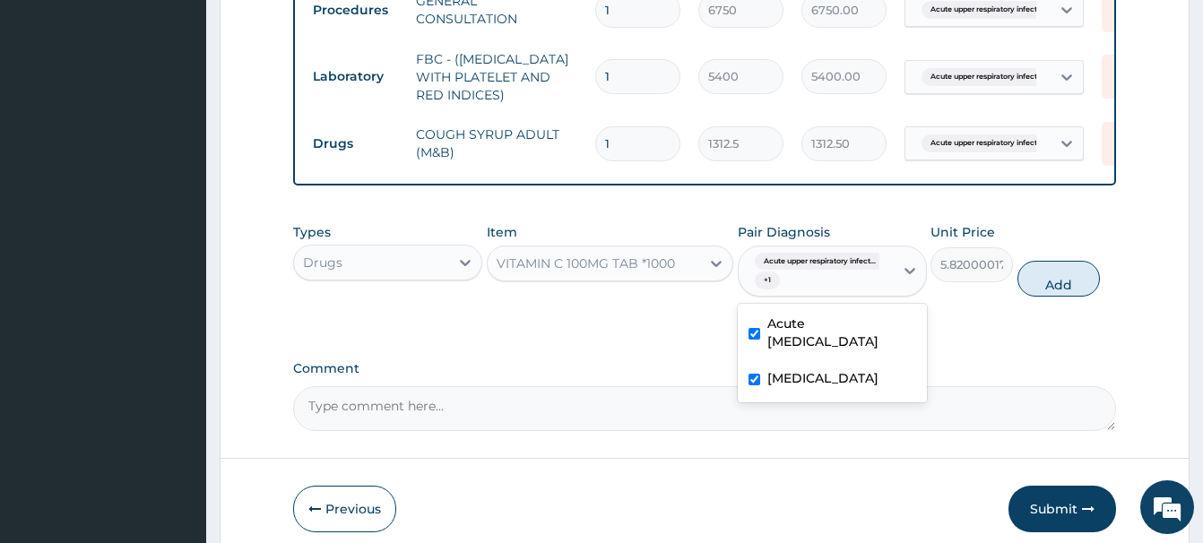
click at [816, 318] on label "Acute upper respiratory infection" at bounding box center [841, 333] width 149 height 36
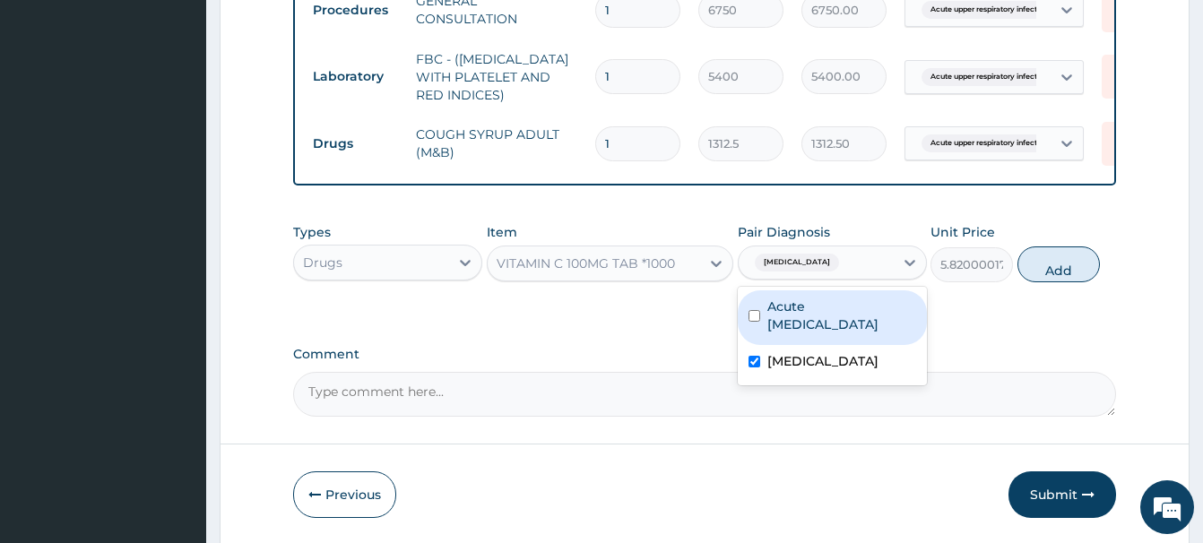
checkbox input "false"
click at [1054, 269] on button "Add" at bounding box center [1058, 264] width 82 height 36
type input "0"
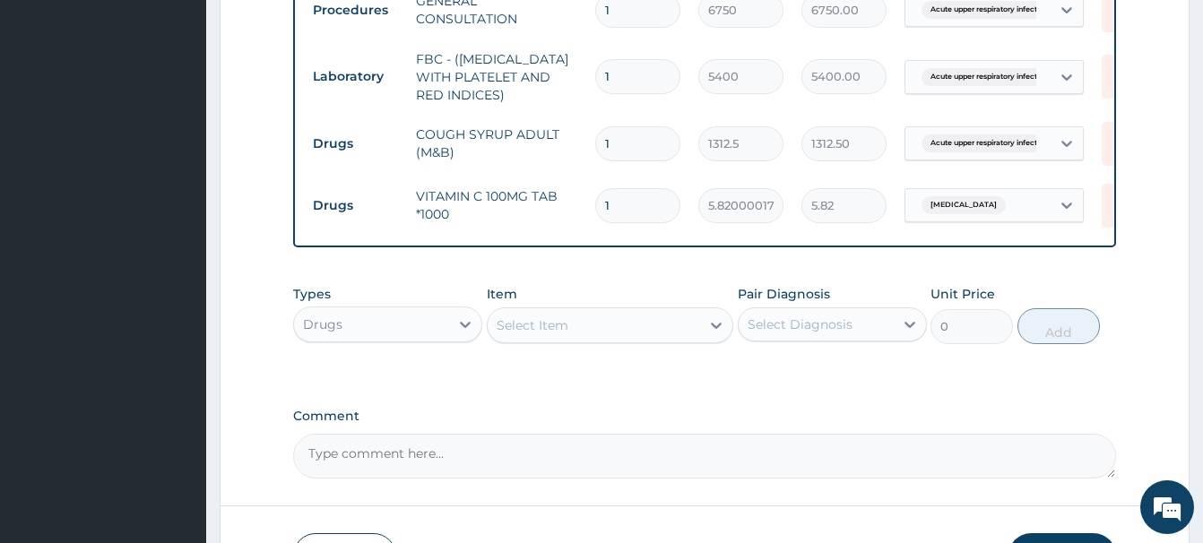
drag, startPoint x: 634, startPoint y: 221, endPoint x: 595, endPoint y: 220, distance: 39.4
click at [595, 220] on input "1" at bounding box center [637, 205] width 85 height 35
type input "4"
type input "23.28"
type input "42"
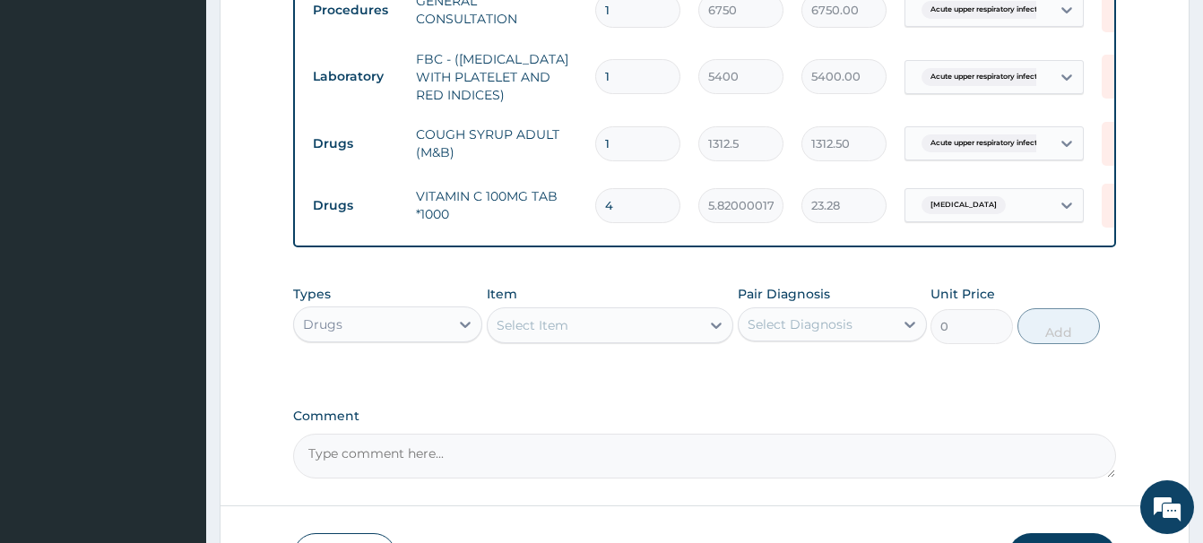
type input "244.44"
type input "42"
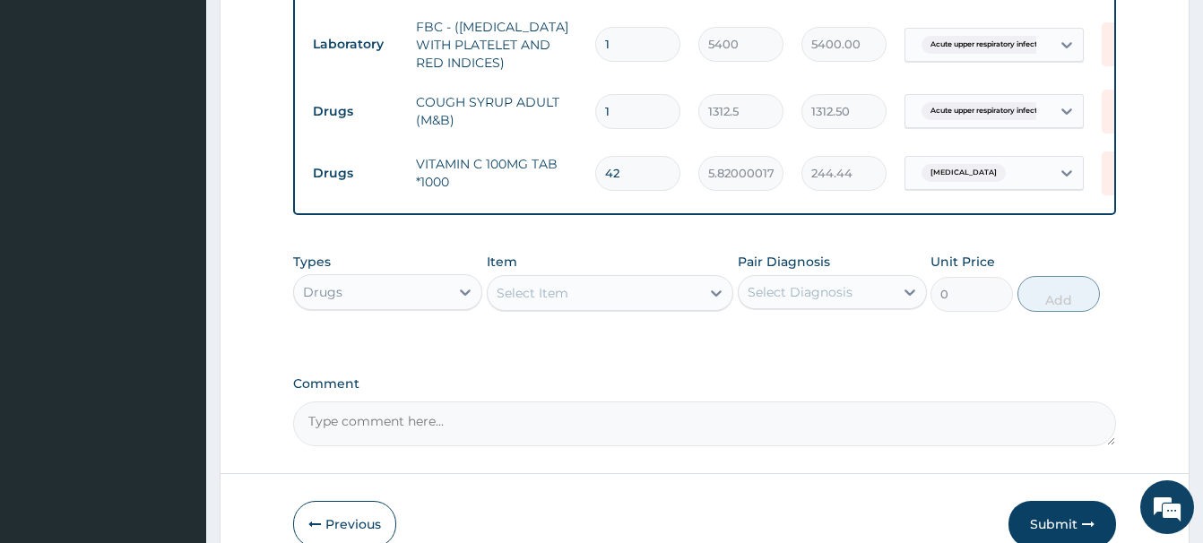
scroll to position [859, 0]
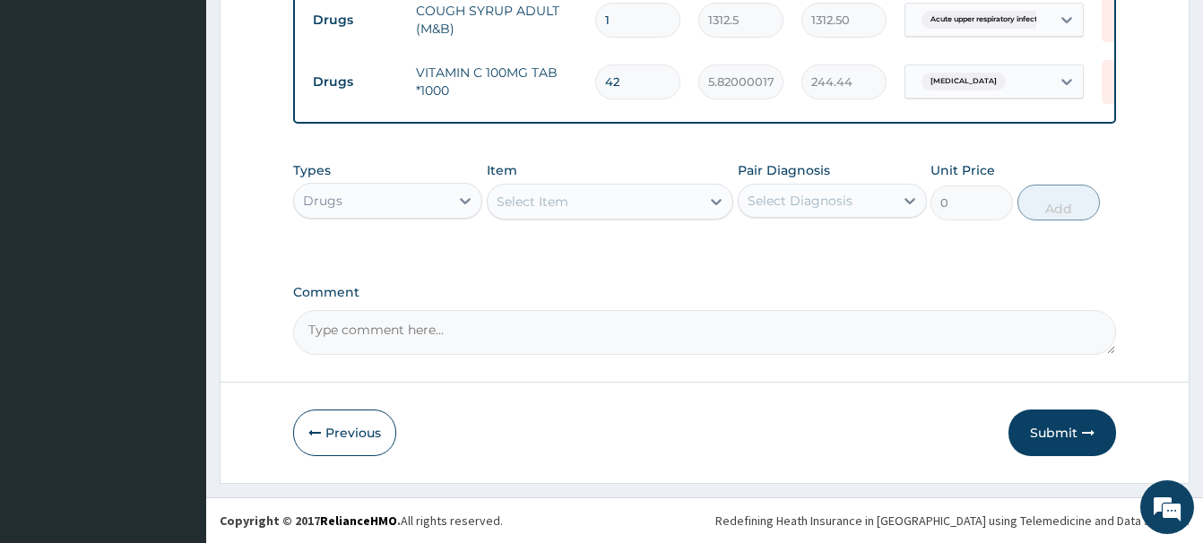
click at [1051, 436] on button "Submit" at bounding box center [1062, 433] width 108 height 47
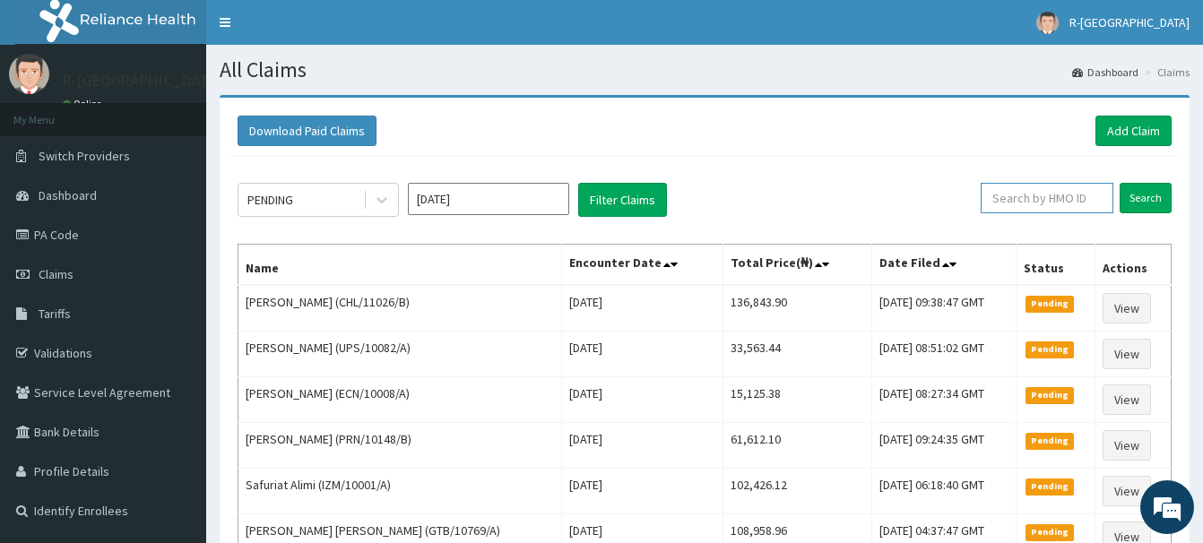
click at [1015, 194] on input "text" at bounding box center [1046, 198] width 133 height 30
paste input "ECN/10005/A"
type input "ECN/10005/A"
click at [1144, 198] on input "Search" at bounding box center [1145, 198] width 52 height 30
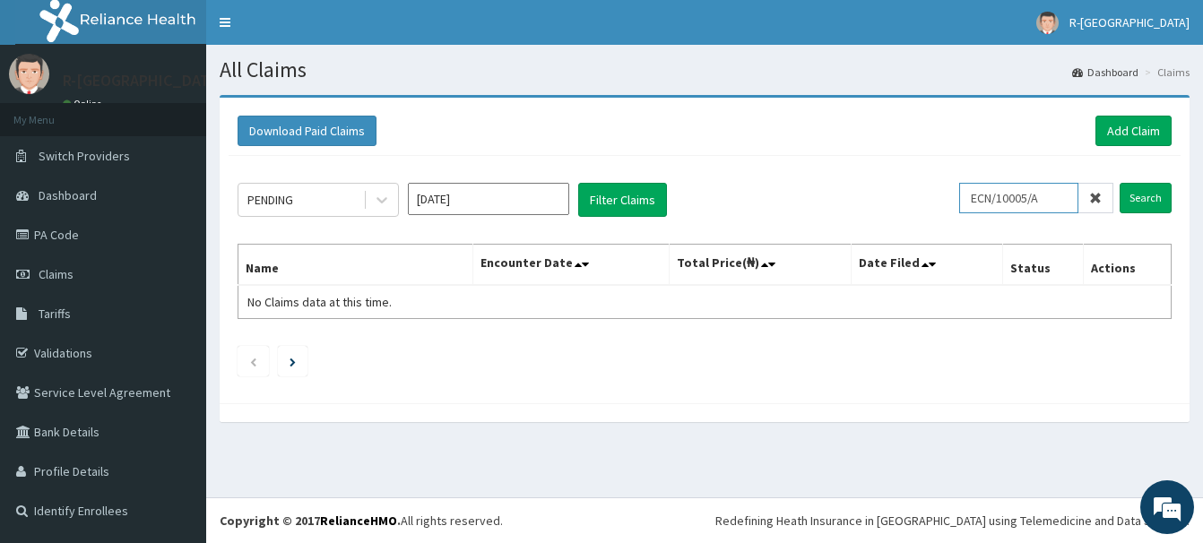
click at [984, 200] on input "ECN/10005/A" at bounding box center [1018, 198] width 119 height 30
click at [1146, 208] on input "Search" at bounding box center [1145, 198] width 52 height 30
click at [1126, 135] on link "Add Claim" at bounding box center [1133, 131] width 76 height 30
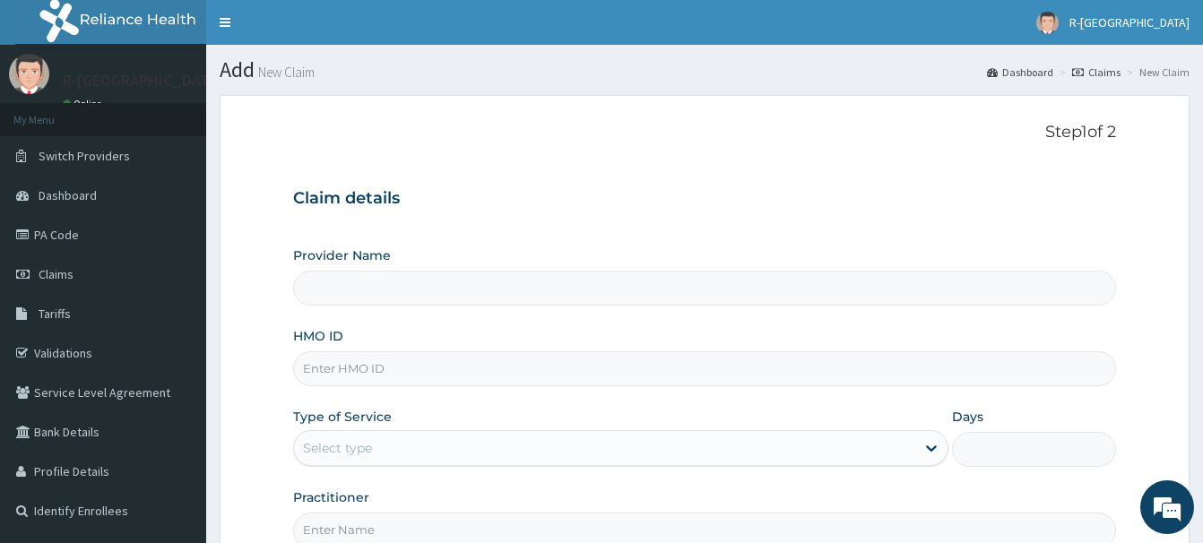
scroll to position [194, 0]
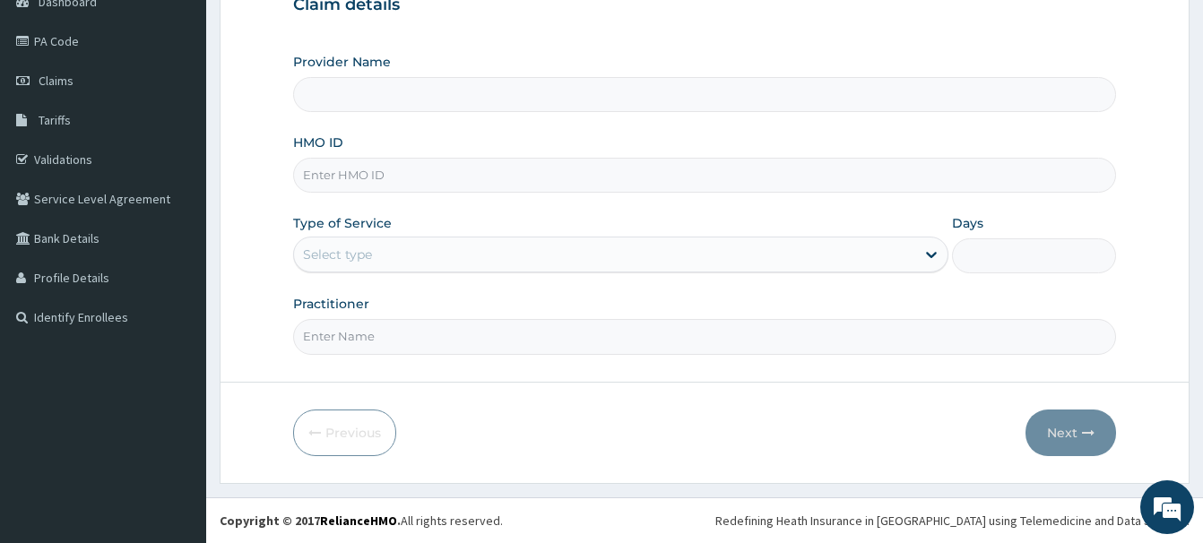
click at [320, 176] on input "HMO ID" at bounding box center [704, 175] width 823 height 35
paste input "ECN/10005/A"
type input "ECN/10005/A"
type input "R-Jolad Hospital Nigeria Limited(kupa)"
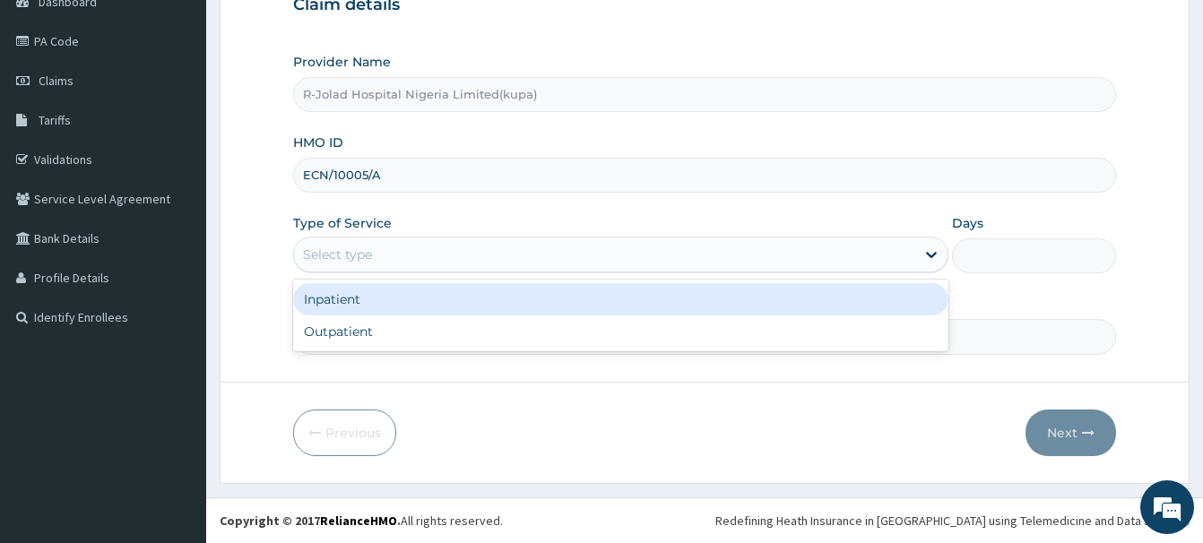
click at [326, 252] on div "Select type" at bounding box center [337, 255] width 69 height 18
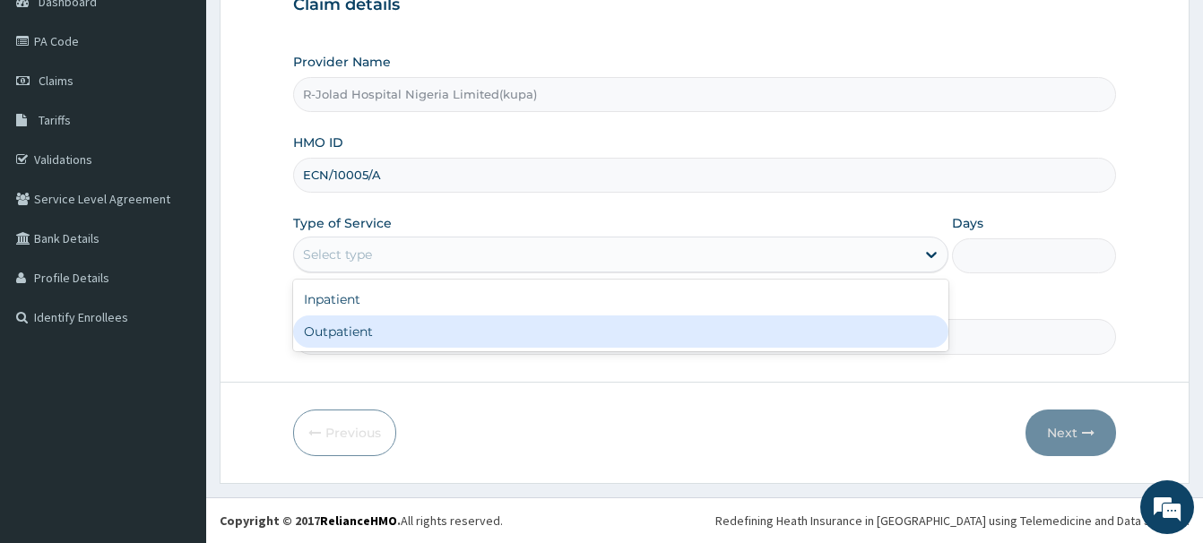
click at [340, 334] on div "Outpatient" at bounding box center [620, 331] width 655 height 32
type input "1"
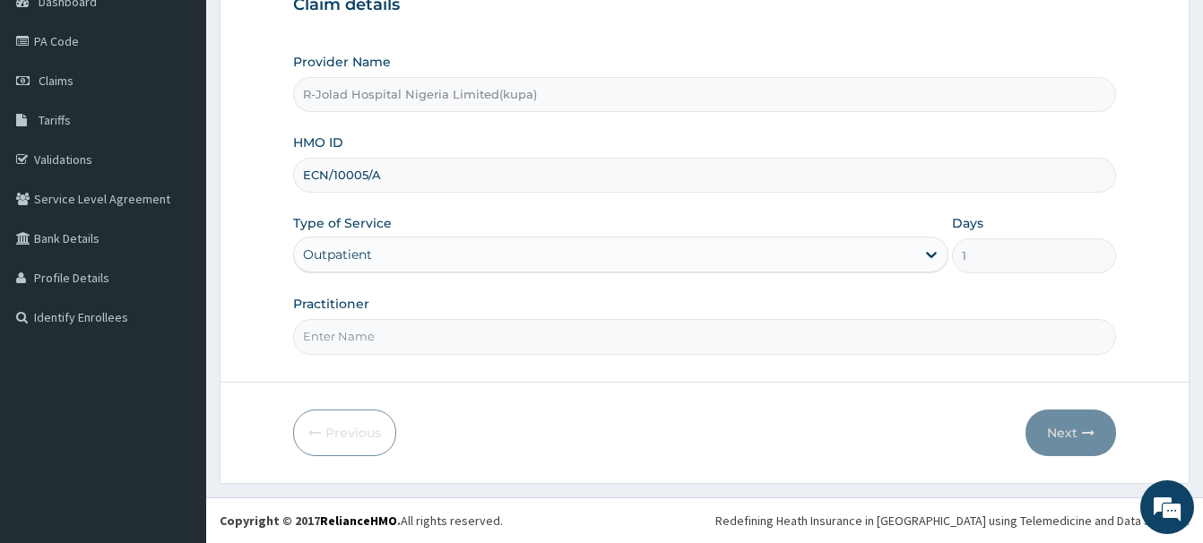
click at [327, 341] on input "Practitioner" at bounding box center [704, 336] width 823 height 35
paste input "[PERSON_NAME]"
type input "[PERSON_NAME]"
drag, startPoint x: 1082, startPoint y: 430, endPoint x: 1058, endPoint y: 429, distance: 23.3
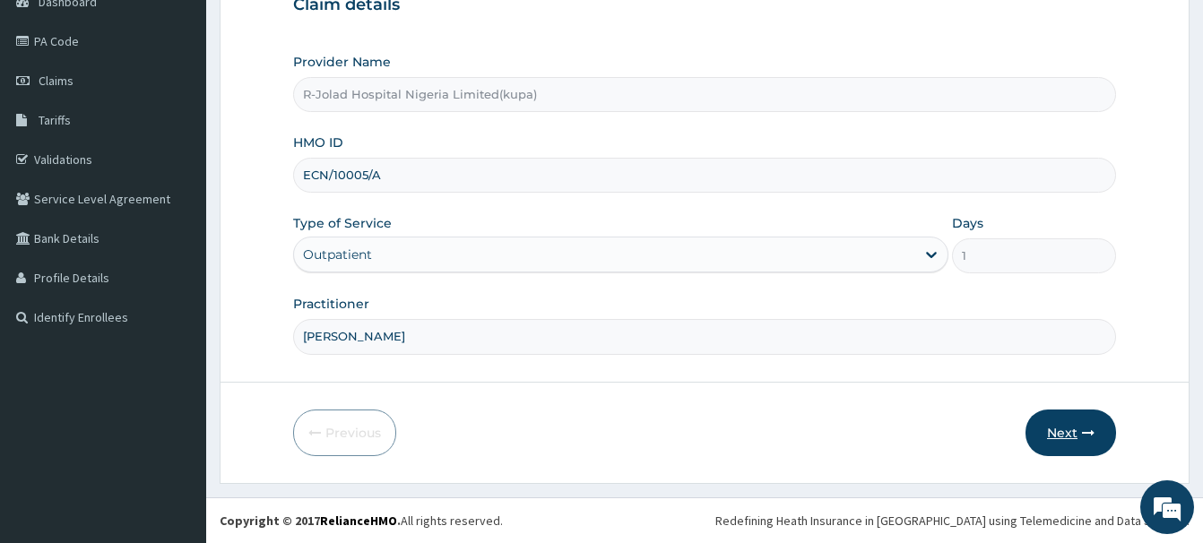
click at [1058, 429] on button "Next" at bounding box center [1070, 433] width 91 height 47
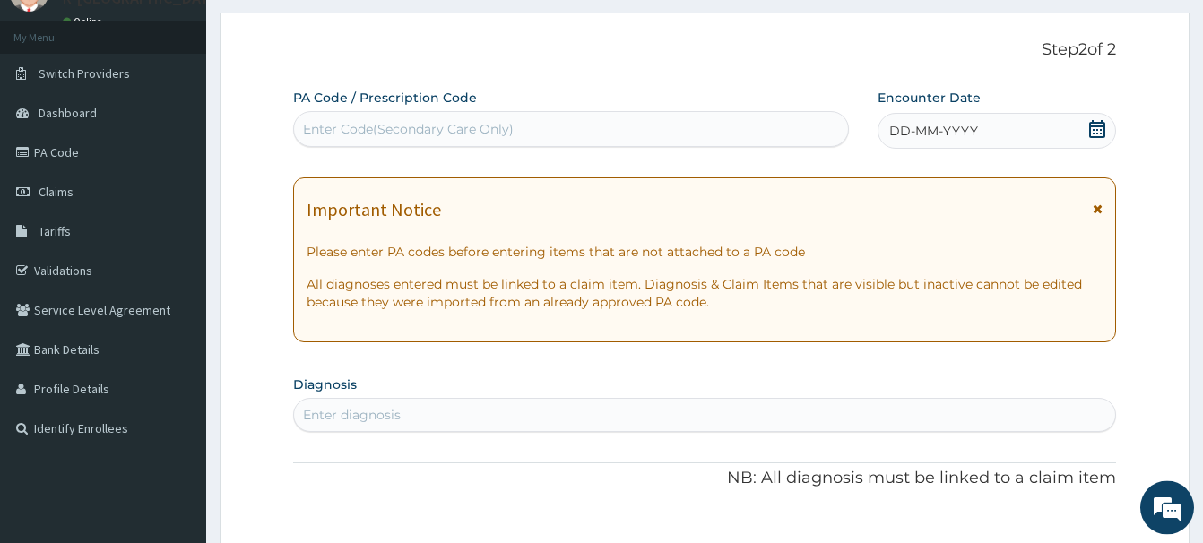
scroll to position [11, 0]
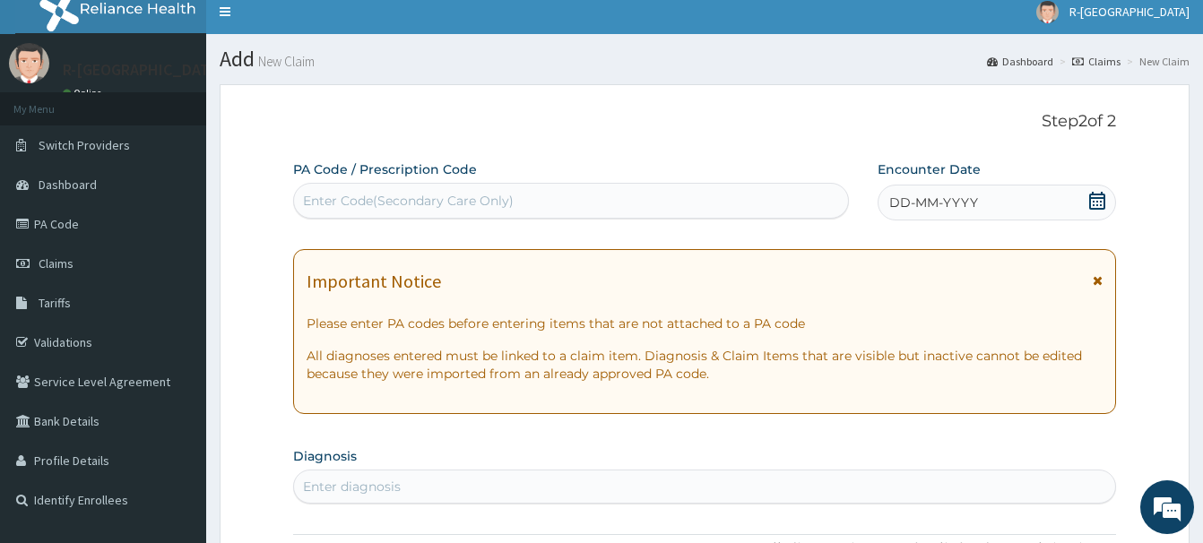
click at [1097, 203] on icon at bounding box center [1097, 201] width 16 height 18
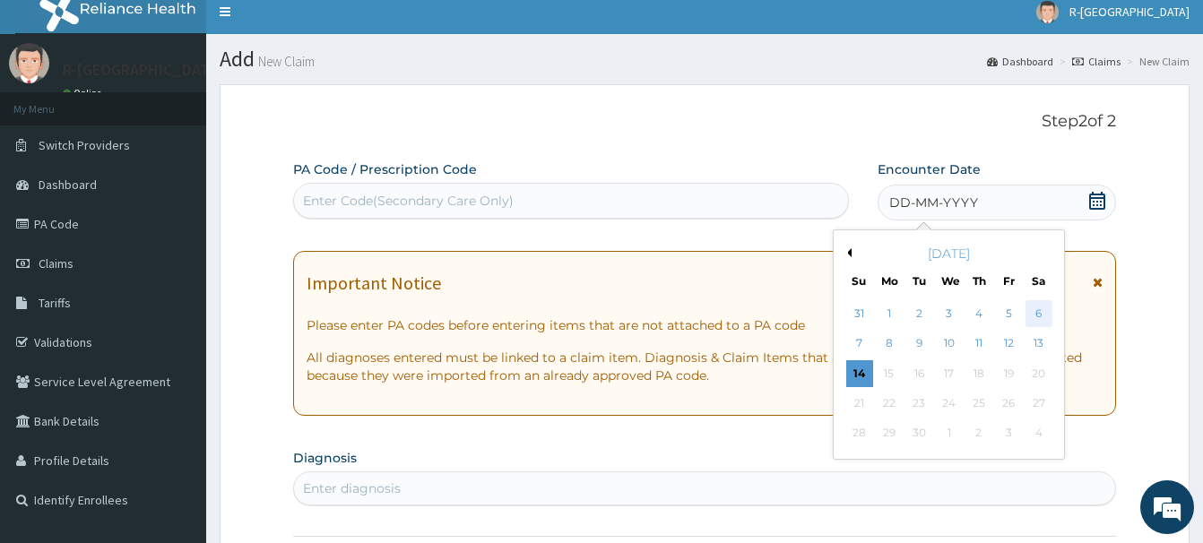
click at [1040, 315] on div "6" at bounding box center [1038, 313] width 27 height 27
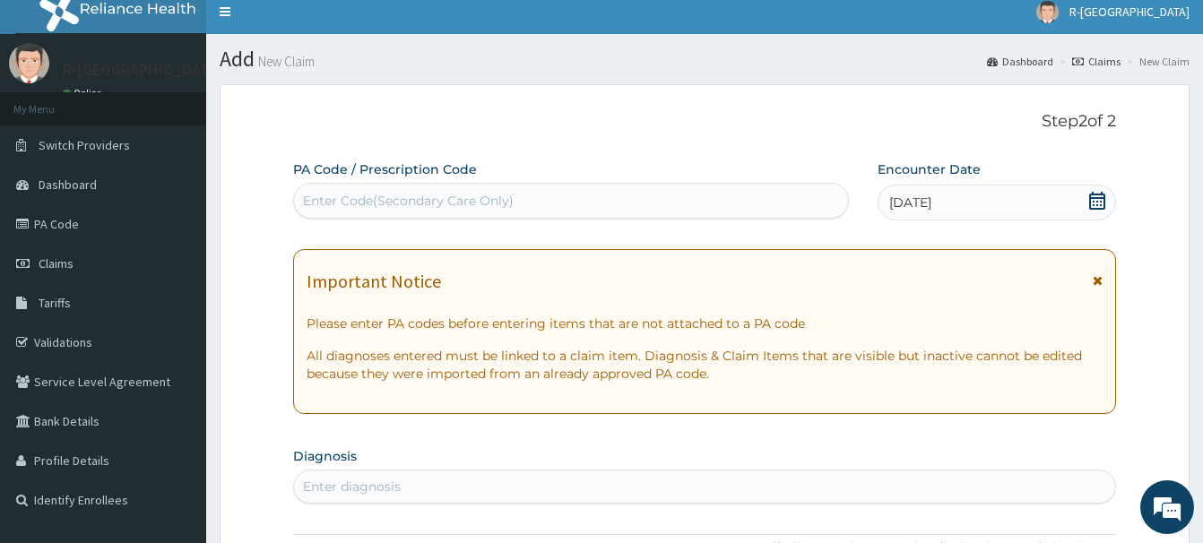
scroll to position [194, 0]
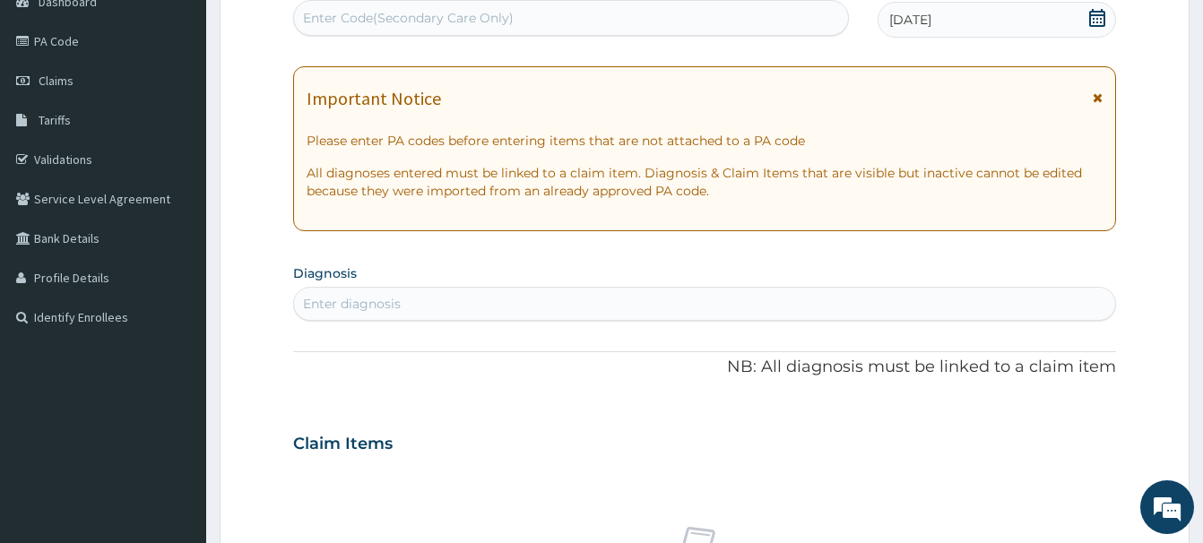
click at [312, 310] on div "Enter diagnosis" at bounding box center [352, 304] width 98 height 18
type input "MALA"
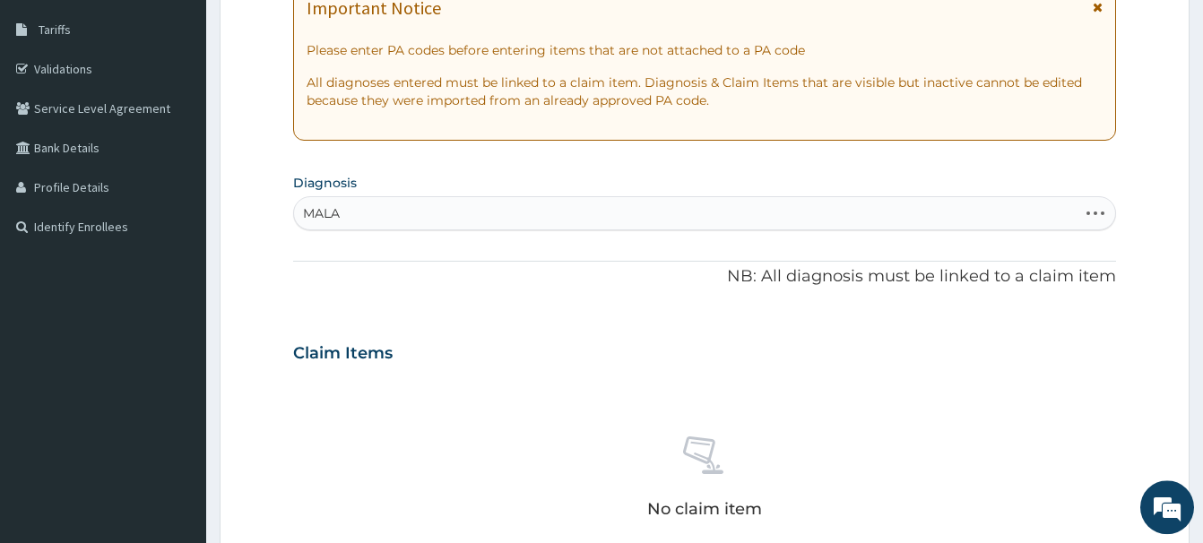
scroll to position [285, 0]
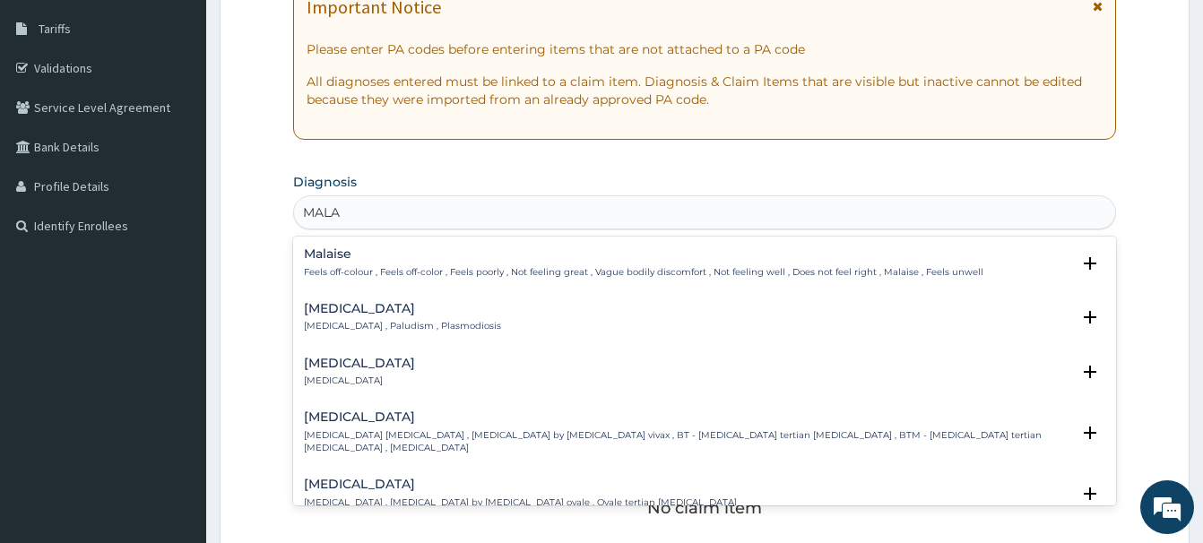
click at [321, 308] on h4 "[MEDICAL_DATA]" at bounding box center [402, 308] width 197 height 13
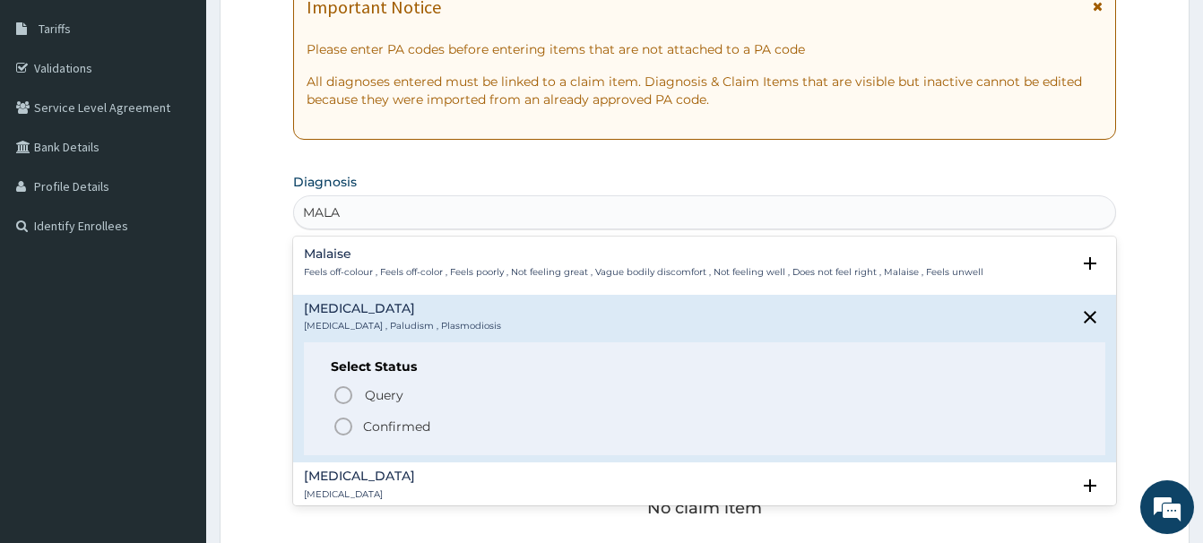
click at [343, 422] on icon "status option filled" at bounding box center [343, 427] width 22 height 22
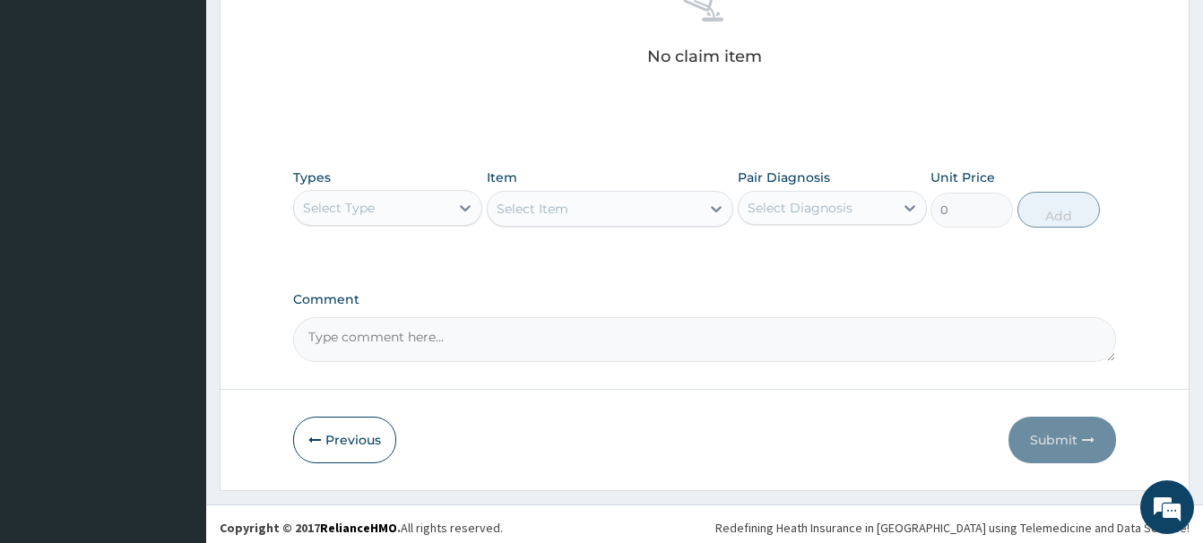
scroll to position [749, 0]
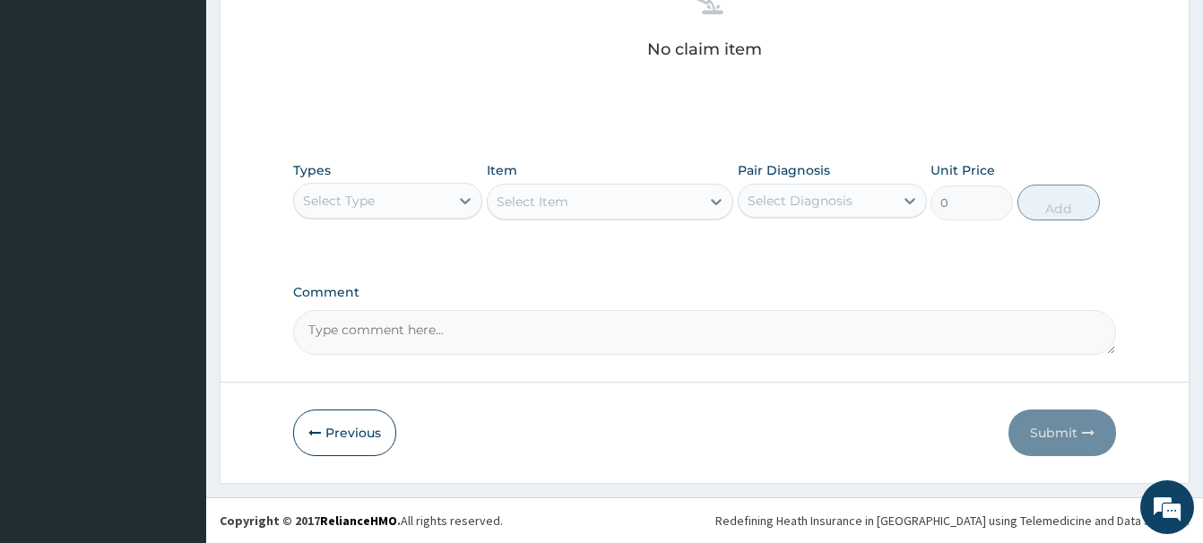
drag, startPoint x: 389, startPoint y: 220, endPoint x: 382, endPoint y: 246, distance: 26.1
click at [390, 220] on div "Types Select Type Item Select Item Pair Diagnosis Select Diagnosis Unit Price 0…" at bounding box center [704, 190] width 823 height 77
click at [382, 205] on div "Select Type" at bounding box center [371, 200] width 155 height 29
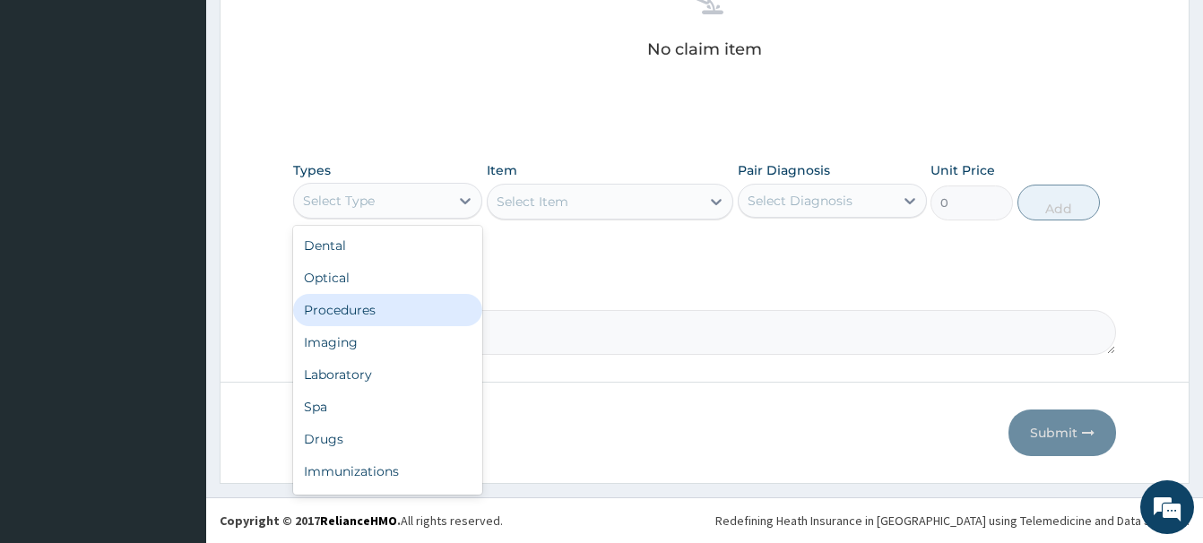
click at [352, 312] on div "Procedures" at bounding box center [387, 310] width 189 height 32
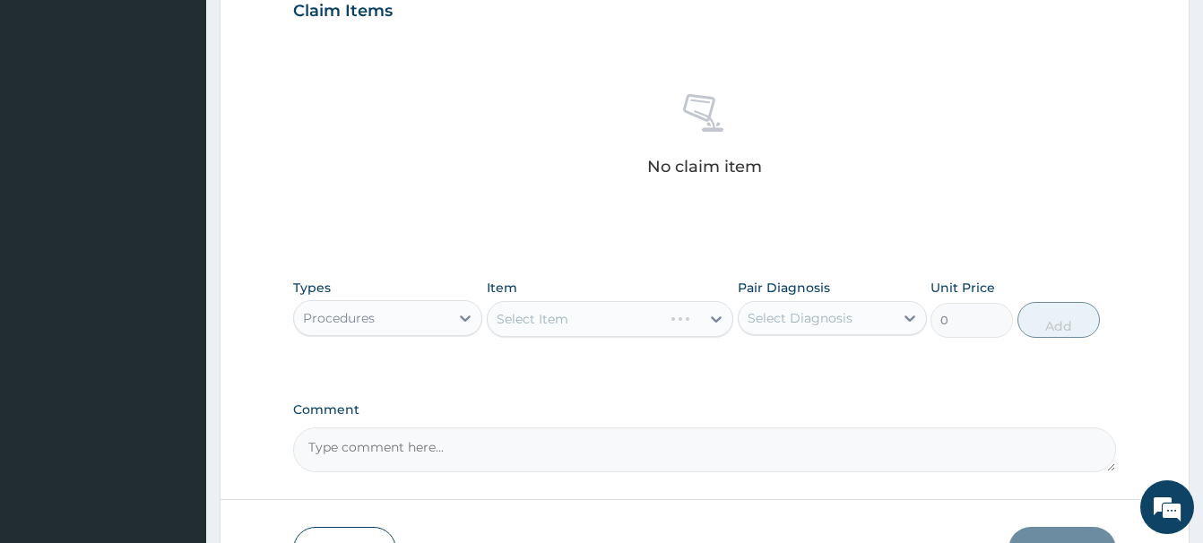
scroll to position [658, 0]
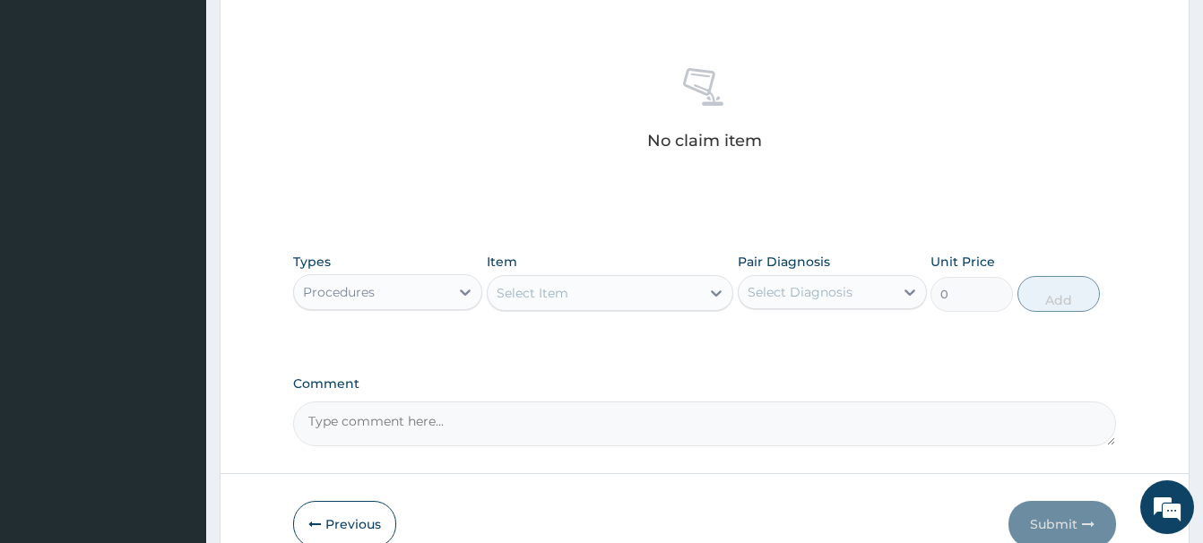
click at [539, 297] on div "Select Item" at bounding box center [532, 293] width 72 height 18
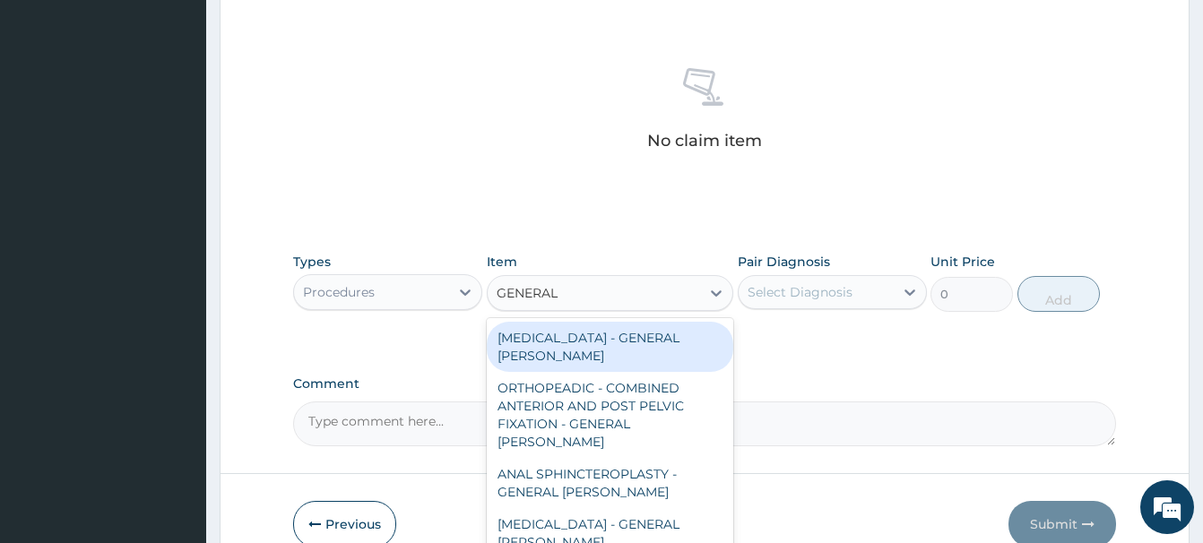
type input "GENERAL C"
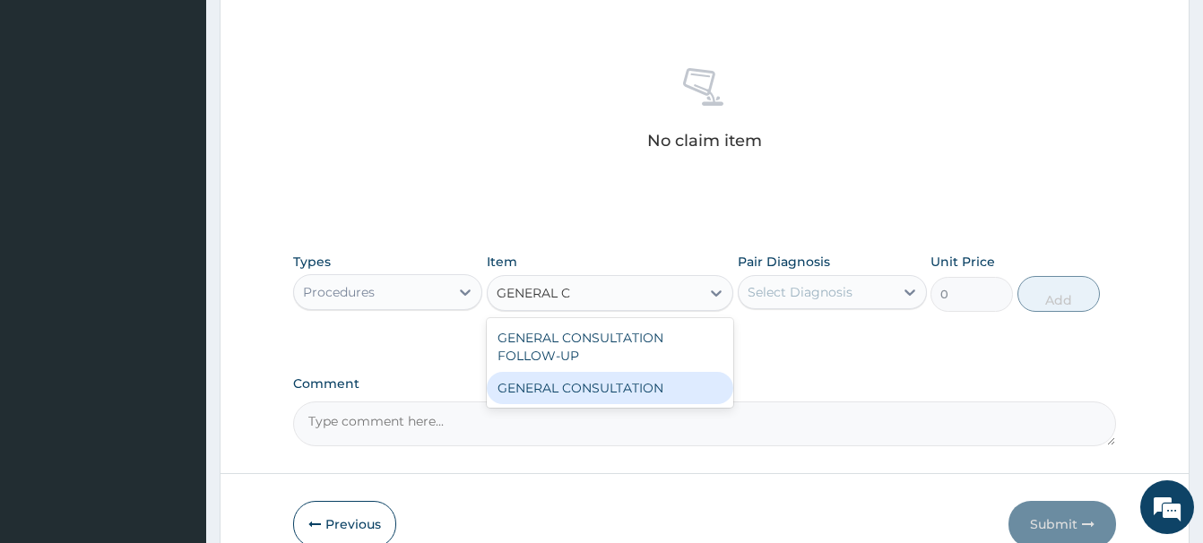
drag, startPoint x: 654, startPoint y: 384, endPoint x: 644, endPoint y: 376, distance: 12.2
click at [654, 383] on div "GENERAL CONSULTATION" at bounding box center [610, 388] width 246 height 32
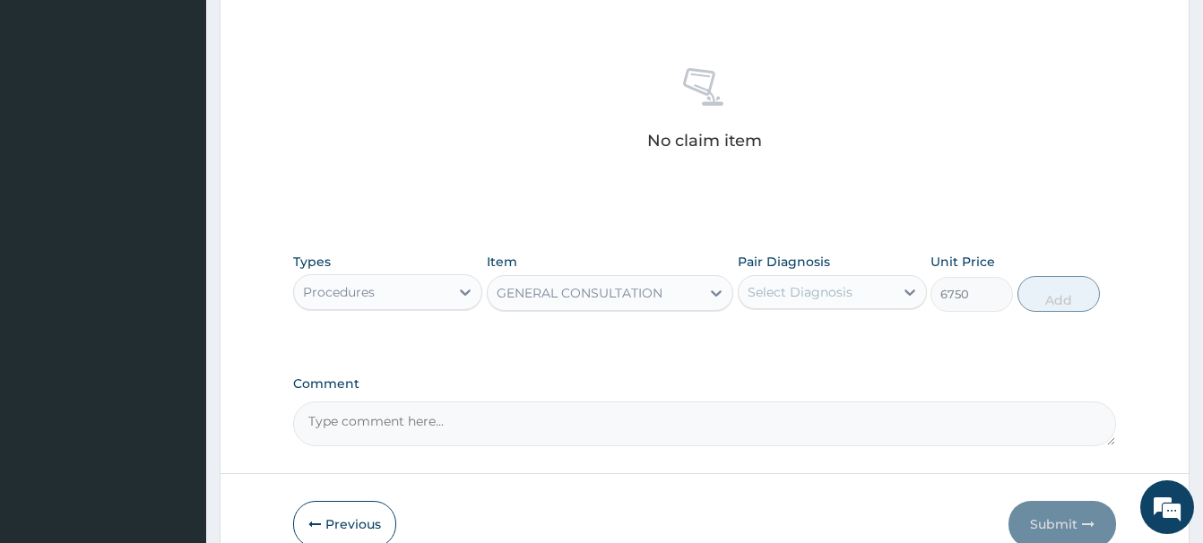
type input "6750"
click at [815, 288] on div "Select Diagnosis" at bounding box center [799, 292] width 105 height 18
drag, startPoint x: 811, startPoint y: 339, endPoint x: 804, endPoint y: 330, distance: 11.5
click at [807, 334] on label "[MEDICAL_DATA]" at bounding box center [822, 336] width 111 height 18
checkbox input "true"
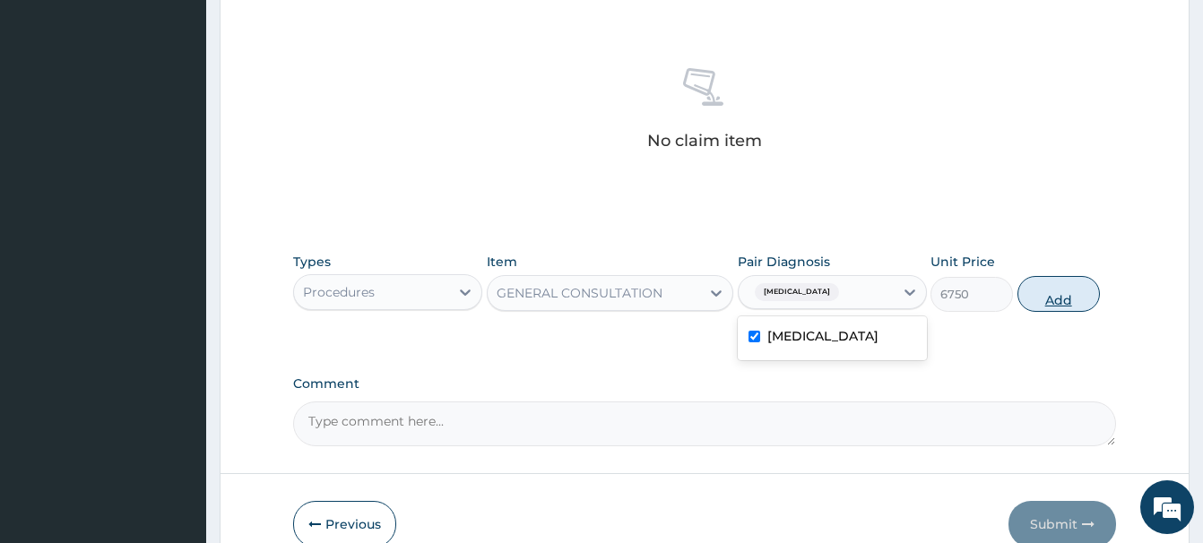
drag, startPoint x: 1054, startPoint y: 291, endPoint x: 1042, endPoint y: 287, distance: 12.5
click at [1042, 287] on button "Add" at bounding box center [1058, 294] width 82 height 36
type input "0"
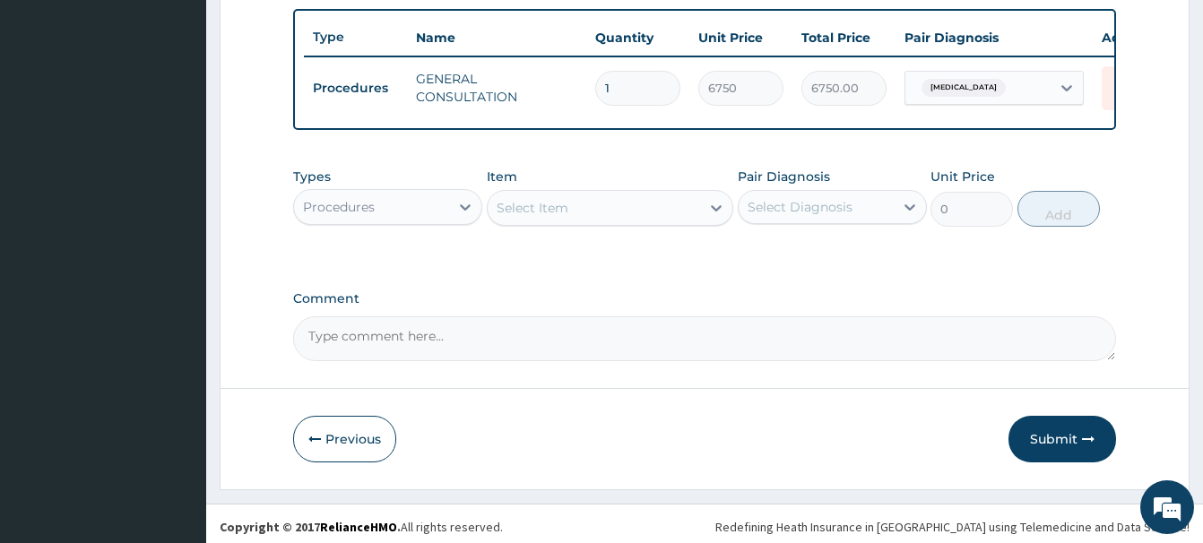
click at [364, 209] on div "Procedures" at bounding box center [339, 207] width 72 height 18
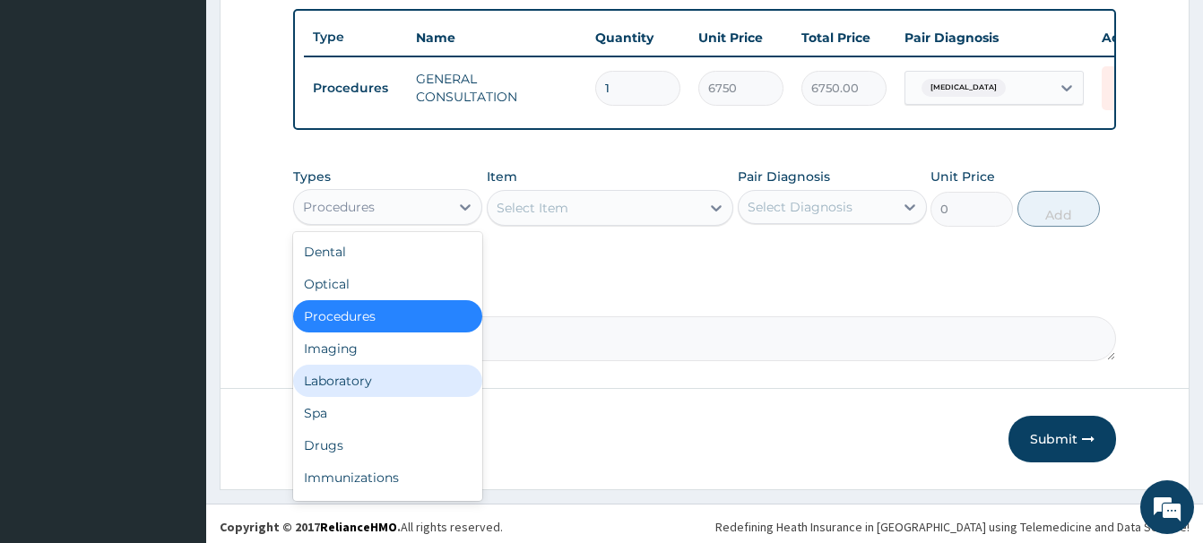
click at [329, 384] on div "Laboratory" at bounding box center [387, 381] width 189 height 32
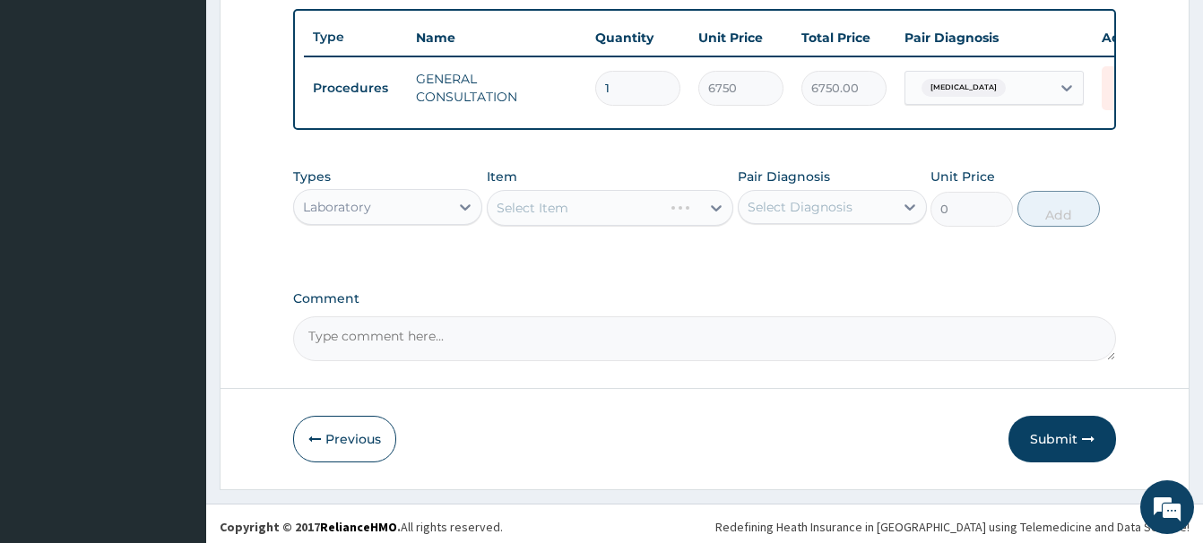
click at [546, 203] on div "Select Item" at bounding box center [610, 208] width 246 height 36
click at [548, 194] on div "Select Item" at bounding box center [594, 208] width 212 height 29
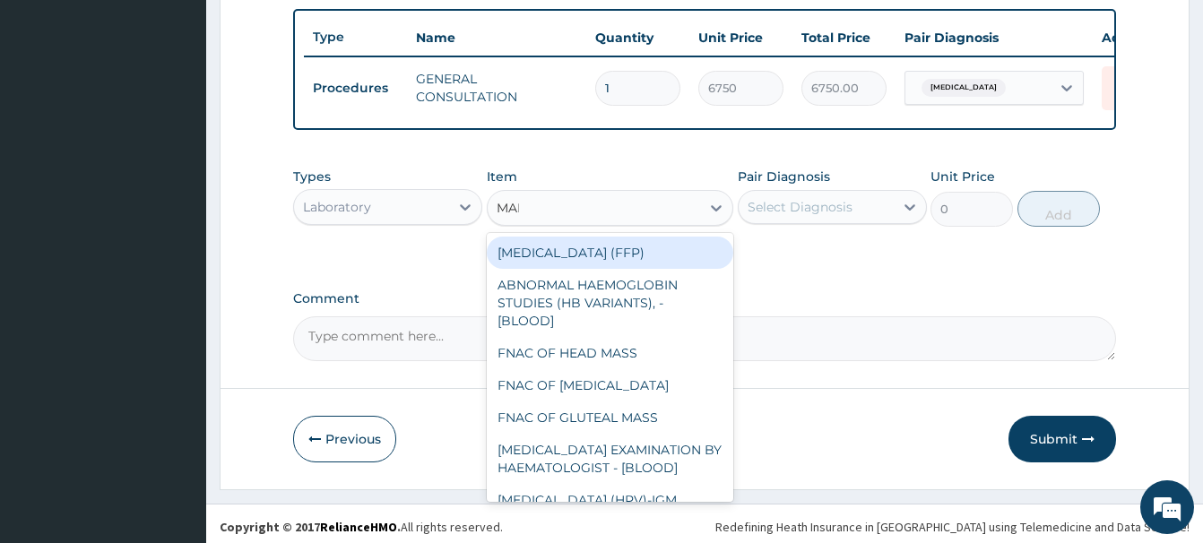
type input "MALA"
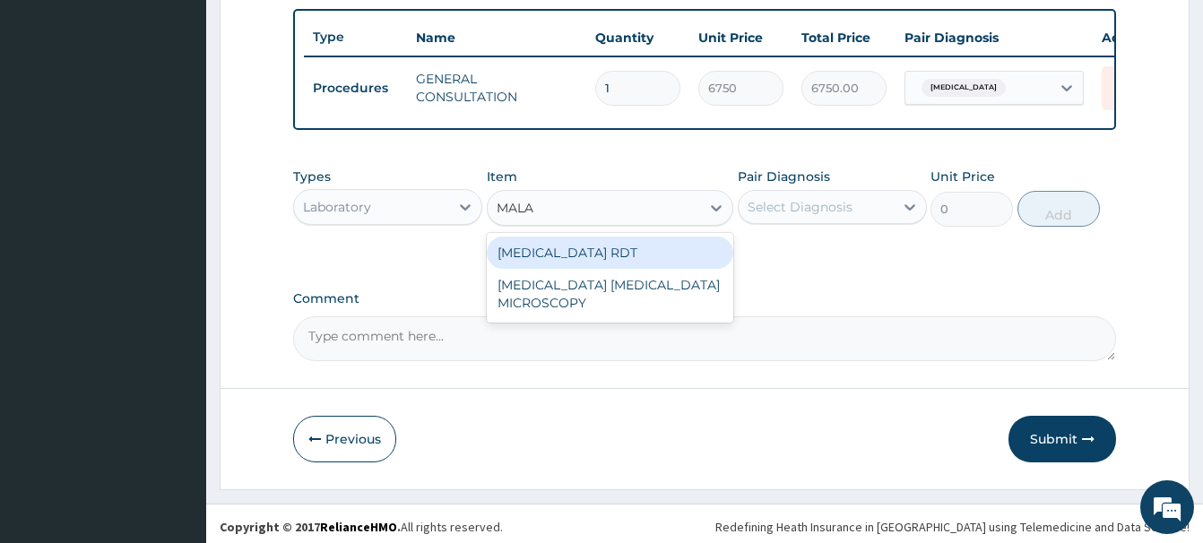
drag, startPoint x: 591, startPoint y: 246, endPoint x: 659, endPoint y: 248, distance: 68.1
click at [591, 247] on div "[MEDICAL_DATA] RDT" at bounding box center [610, 253] width 246 height 32
type input "2700"
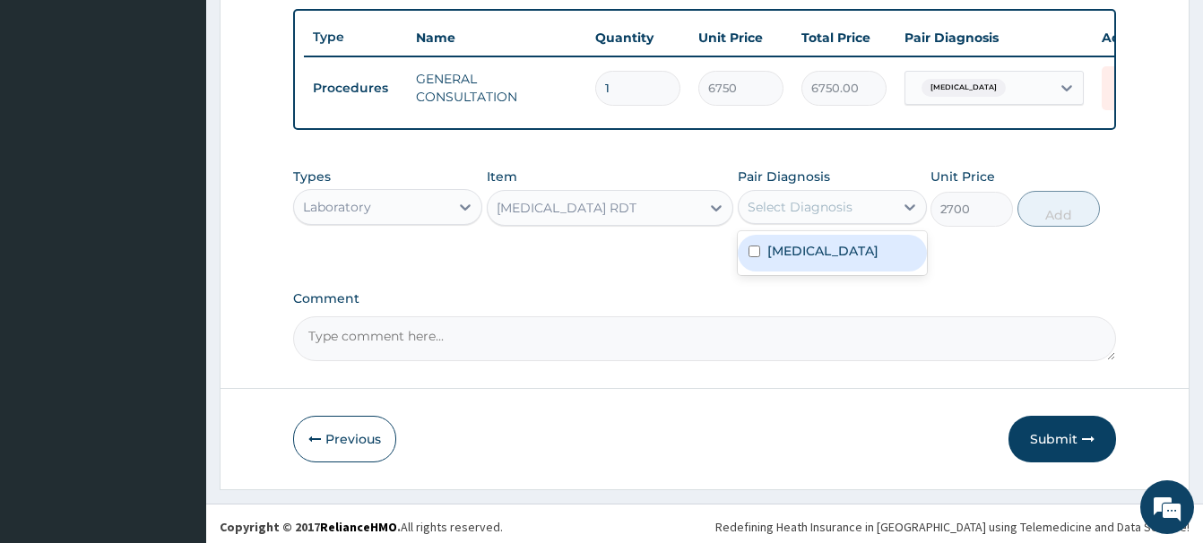
click at [824, 206] on div "Select Diagnosis" at bounding box center [799, 207] width 105 height 18
click at [813, 251] on label "[MEDICAL_DATA]" at bounding box center [822, 251] width 111 height 18
checkbox input "true"
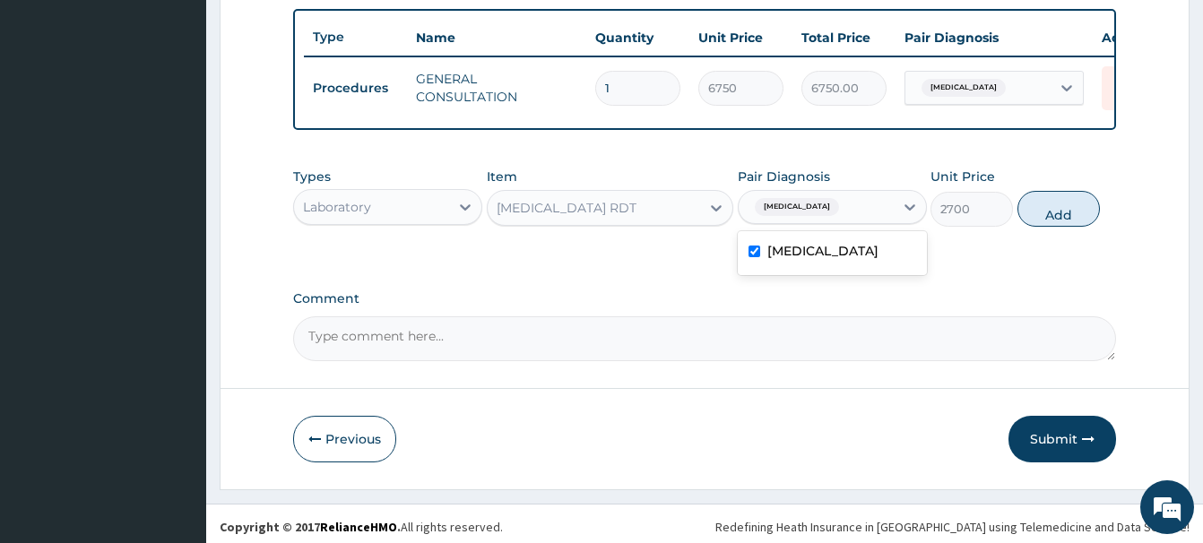
click at [1060, 211] on button "Add" at bounding box center [1058, 209] width 82 height 36
type input "0"
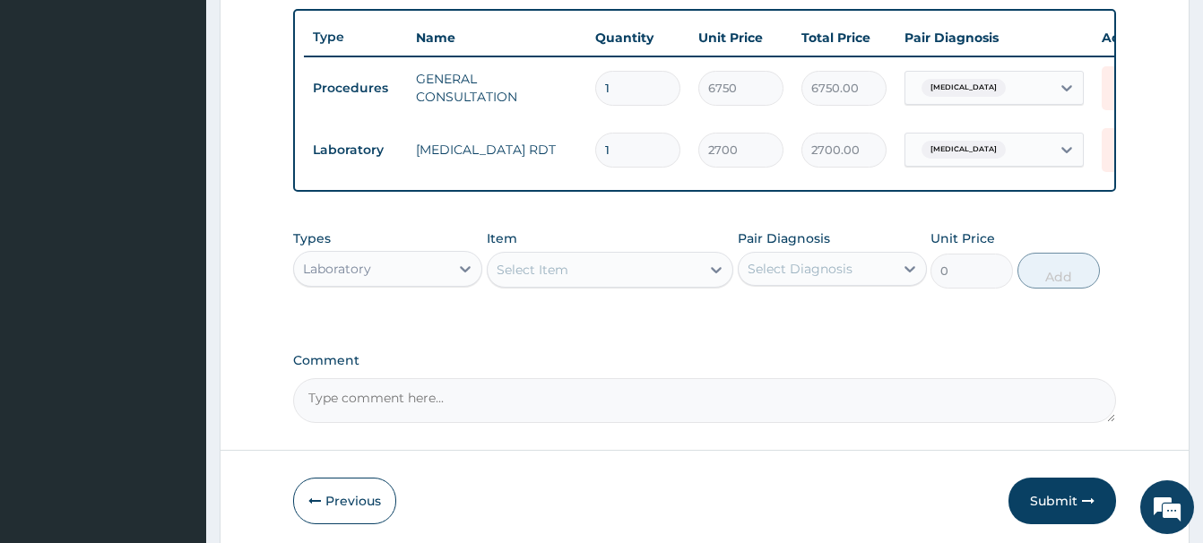
click at [365, 270] on div "Laboratory" at bounding box center [337, 269] width 68 height 18
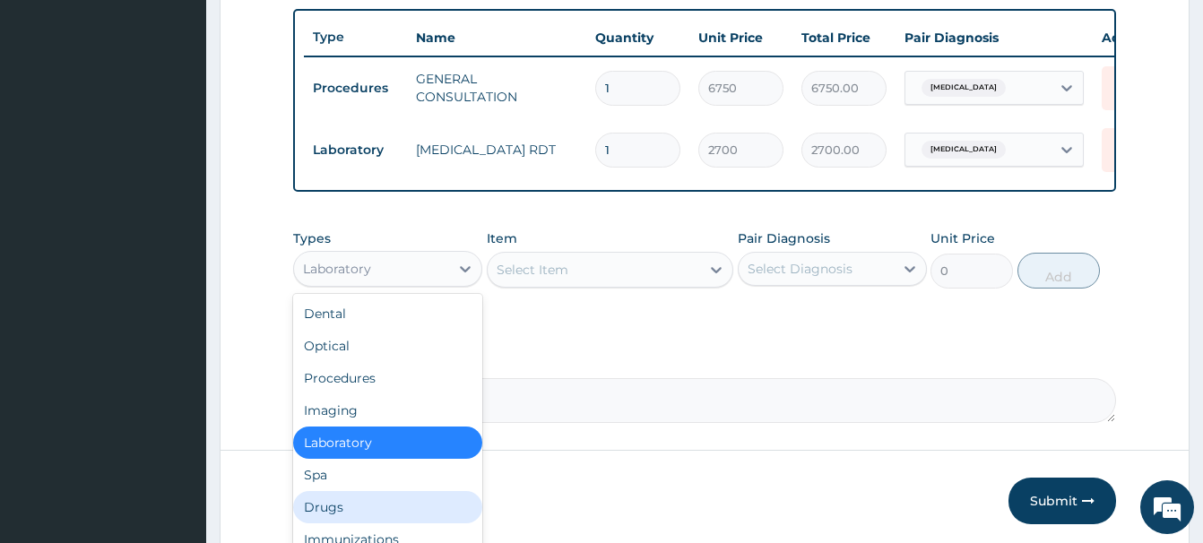
click at [329, 507] on div "Drugs" at bounding box center [387, 507] width 189 height 32
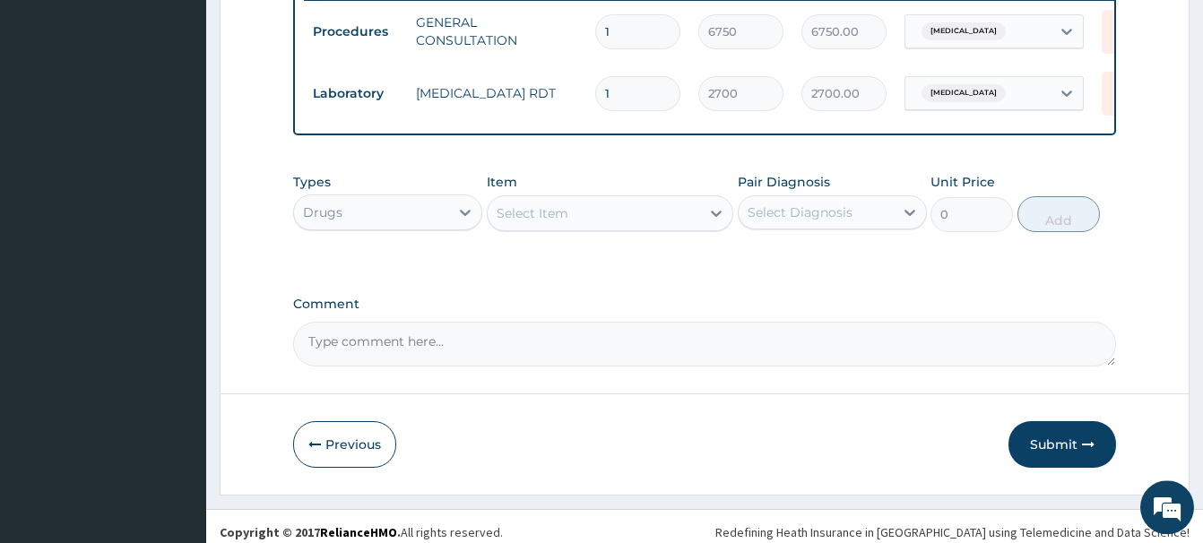
scroll to position [726, 0]
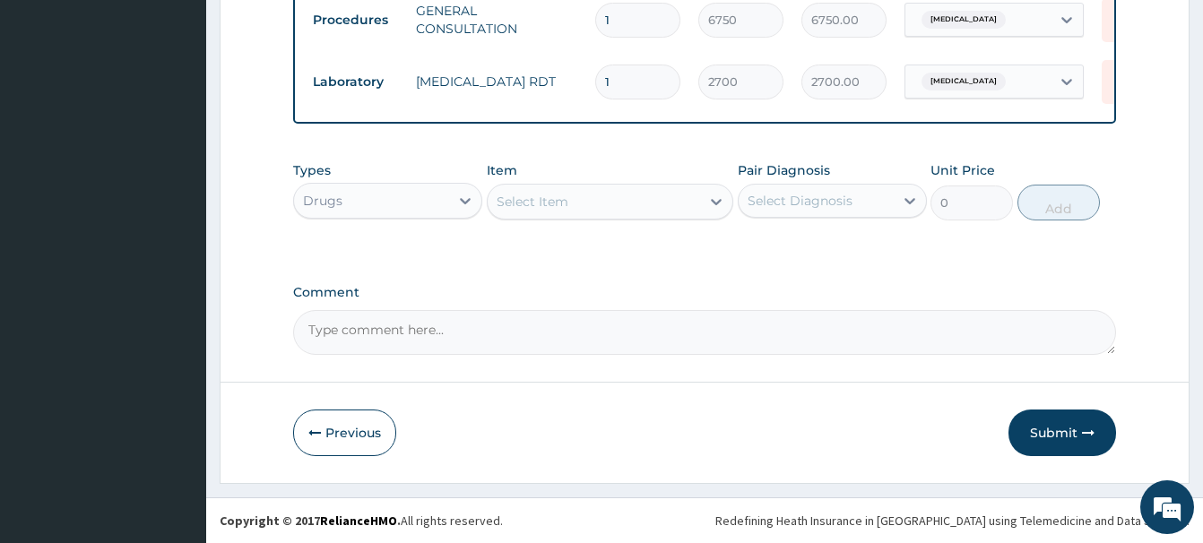
click at [1055, 438] on button "Submit" at bounding box center [1062, 433] width 108 height 47
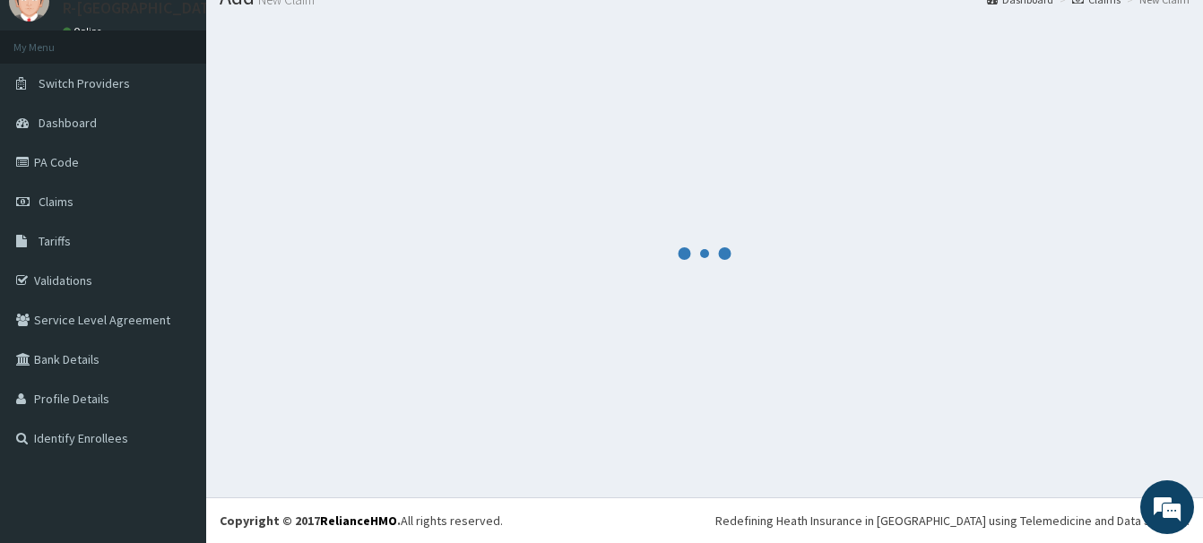
scroll to position [73, 0]
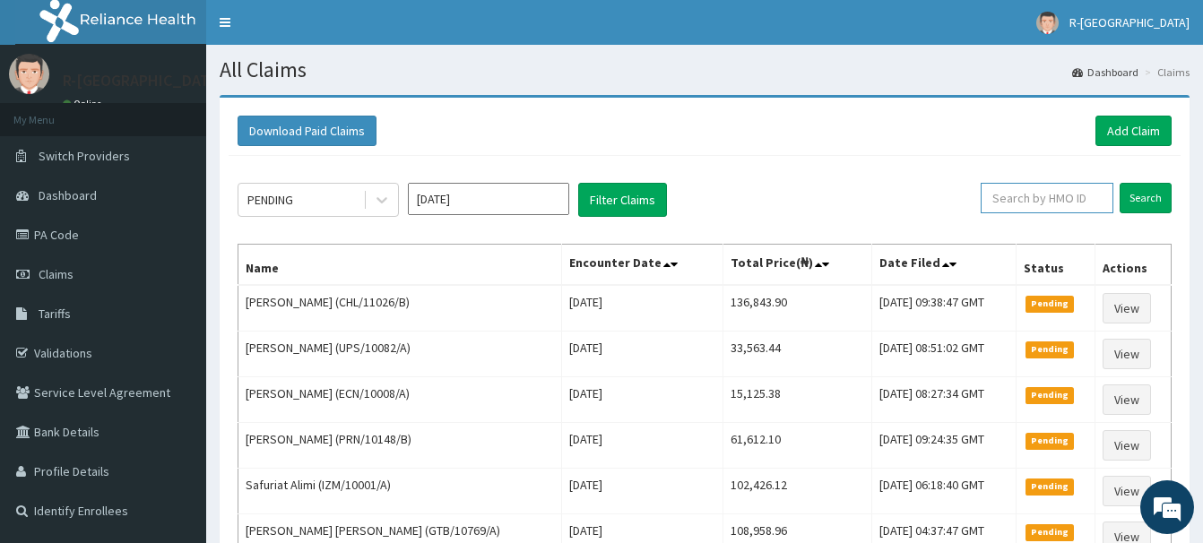
click at [1011, 196] on input "text" at bounding box center [1046, 198] width 133 height 30
paste input "ONC/10067/B"
type input "ONC/10067/B"
click at [1141, 198] on input "Search" at bounding box center [1145, 198] width 52 height 30
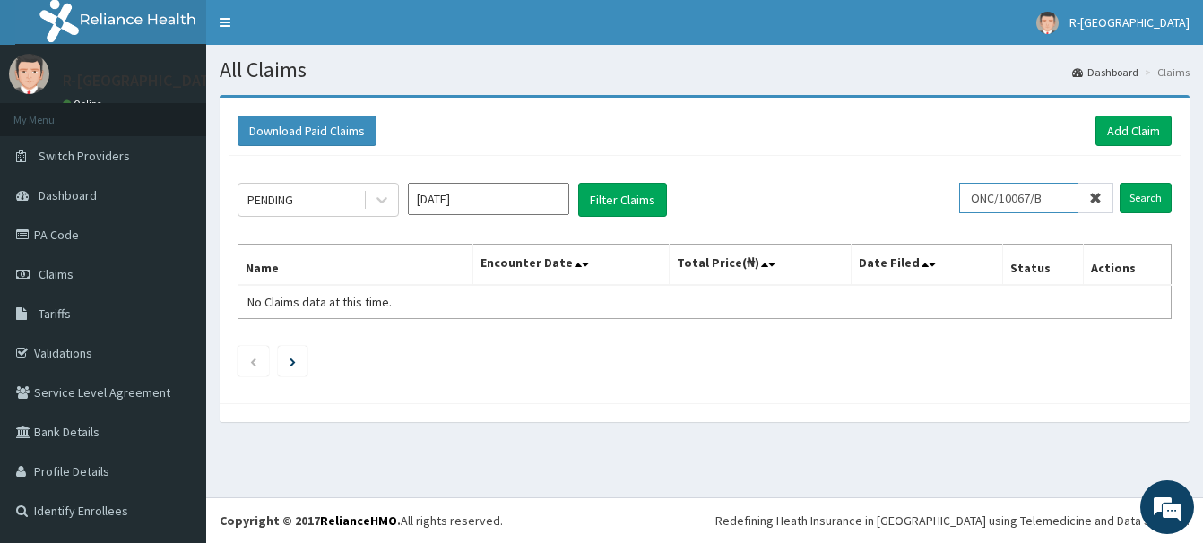
click at [985, 195] on input "ONC/10067/B" at bounding box center [1018, 198] width 119 height 30
click at [1153, 200] on input "Search" at bounding box center [1145, 198] width 52 height 30
click at [1130, 126] on link "Add Claim" at bounding box center [1133, 131] width 76 height 30
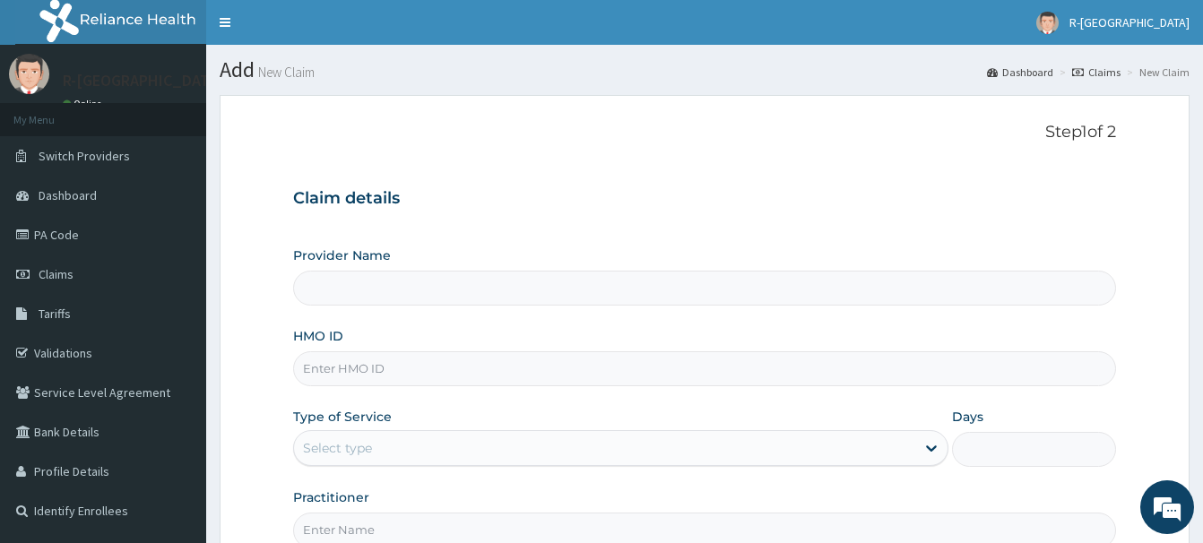
type input "R-Jolad Hospital Nigeria Limited(kupa)"
paste input "ONC/10067/B"
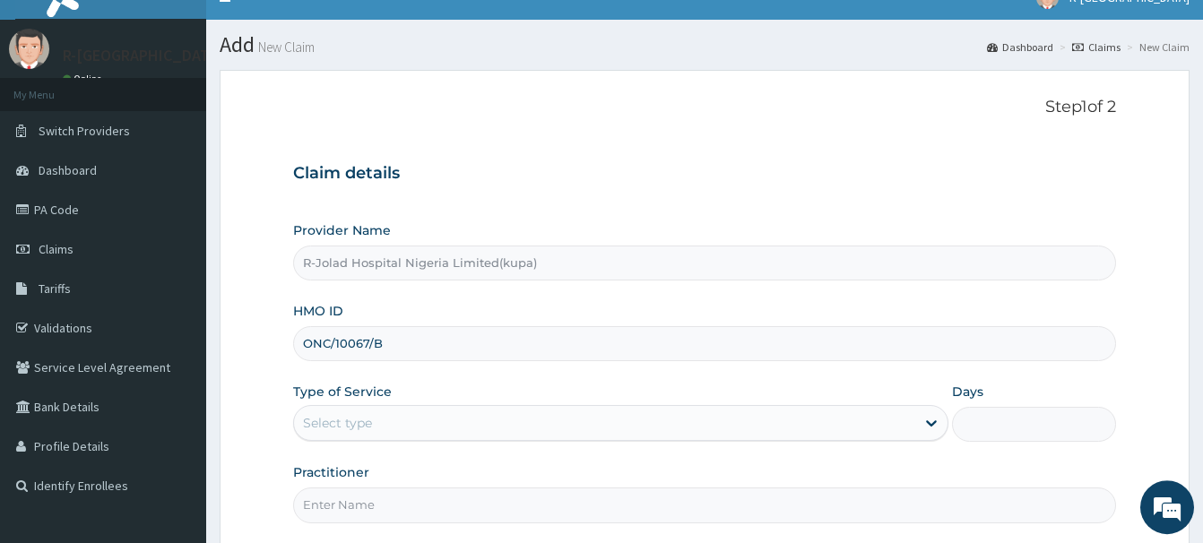
scroll to position [183, 0]
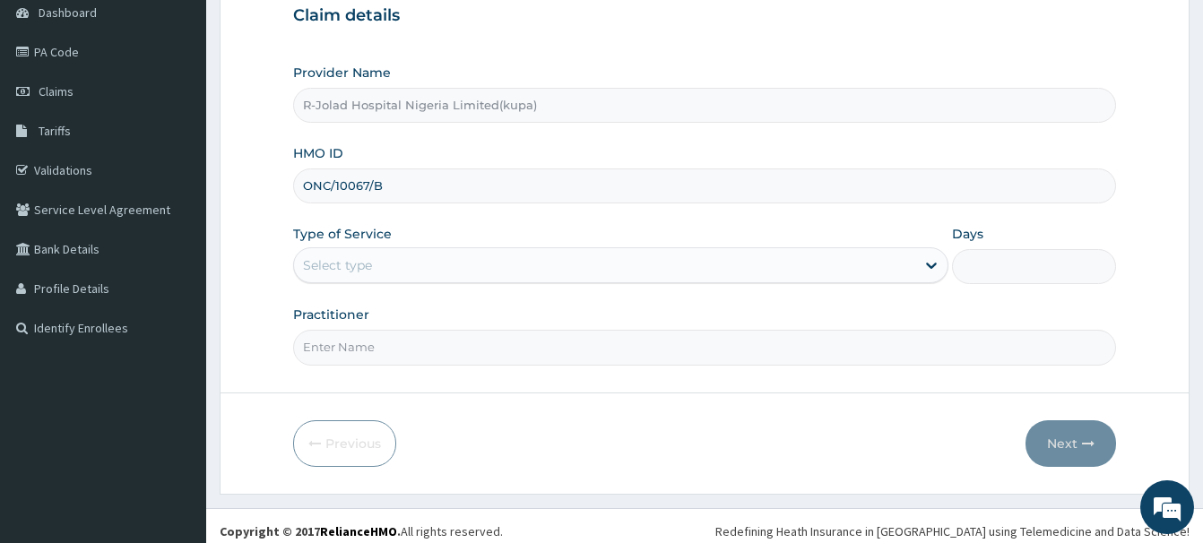
type input "ONC/10067/B"
click at [319, 268] on div "Select type" at bounding box center [337, 265] width 69 height 18
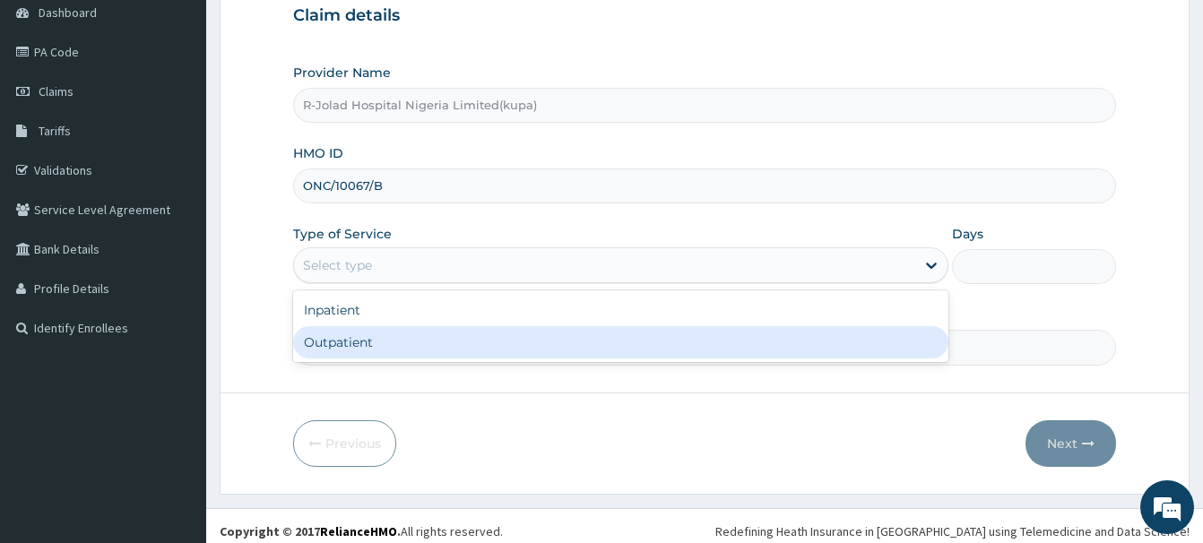
click at [326, 338] on div "Outpatient" at bounding box center [620, 342] width 655 height 32
type input "1"
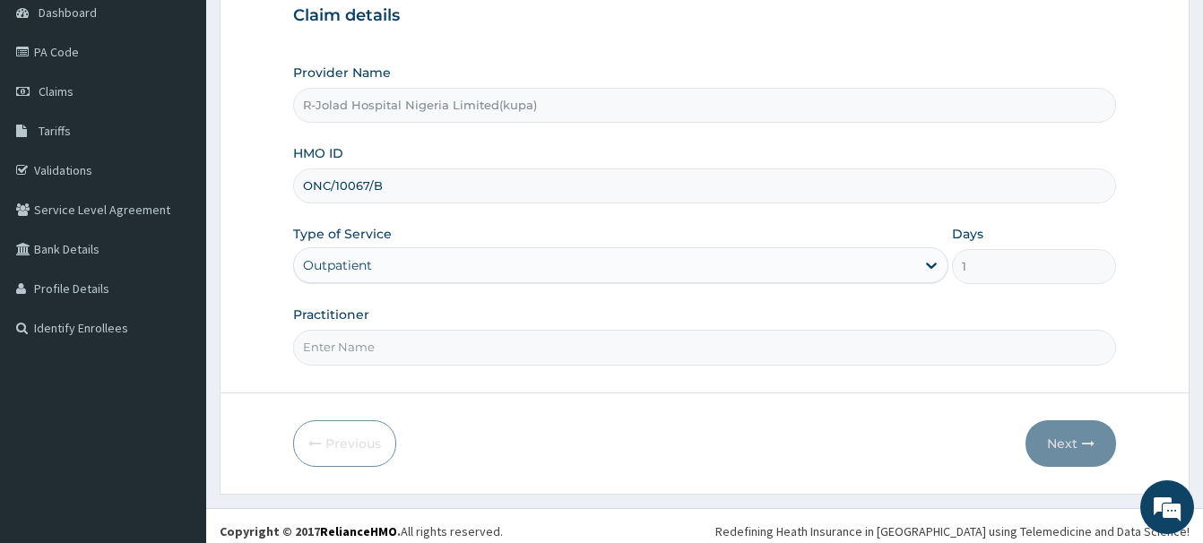
scroll to position [0, 0]
paste input "oy Atikpo"
click at [303, 346] on input "oy Atikpo" at bounding box center [704, 347] width 823 height 35
type input "[PERSON_NAME]"
click at [1069, 456] on button "Next" at bounding box center [1070, 443] width 91 height 47
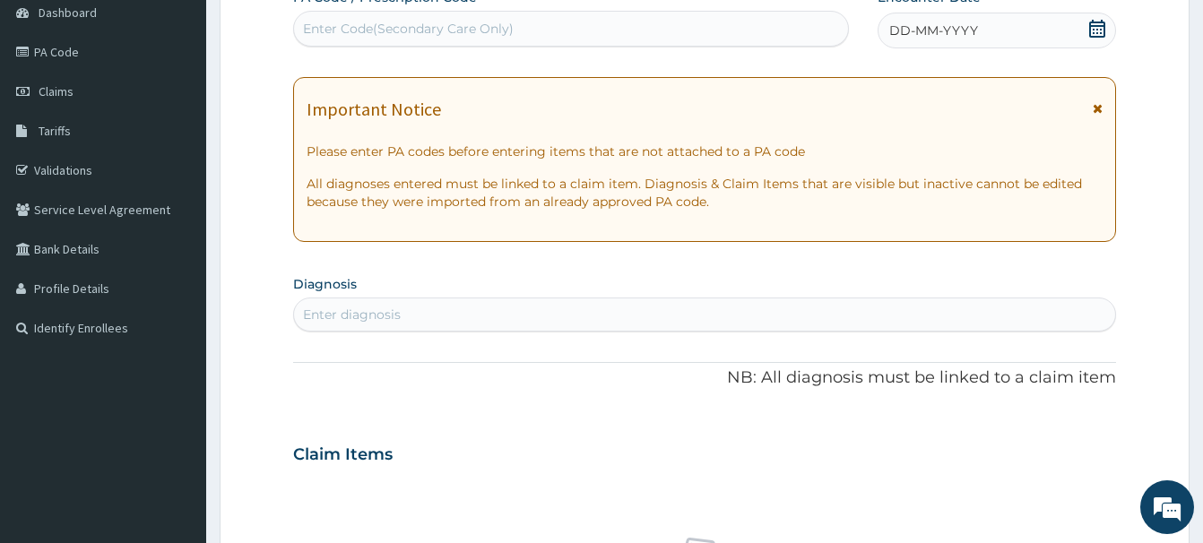
click at [1094, 28] on icon at bounding box center [1097, 29] width 18 height 18
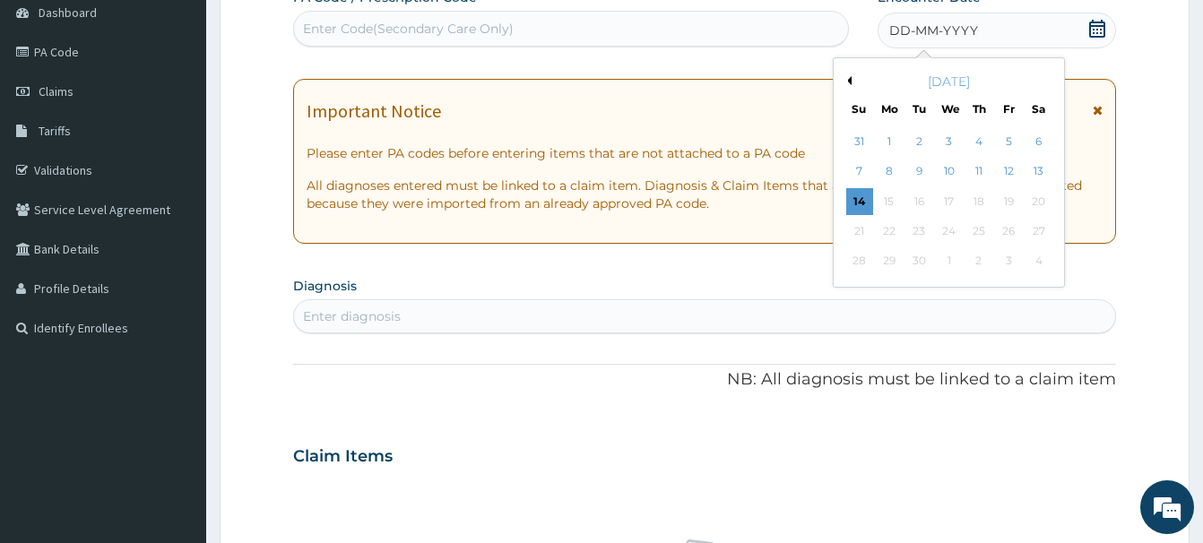
drag, startPoint x: 1042, startPoint y: 141, endPoint x: 1038, endPoint y: 130, distance: 11.7
click at [1042, 139] on div "6" at bounding box center [1038, 141] width 27 height 27
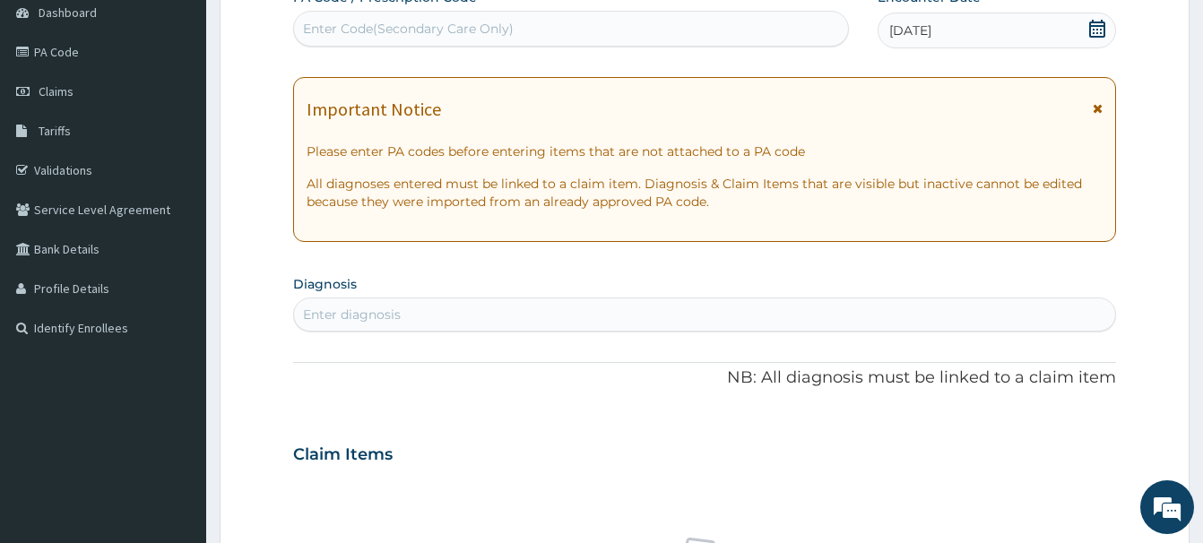
click at [320, 308] on div "Enter diagnosis" at bounding box center [352, 315] width 98 height 18
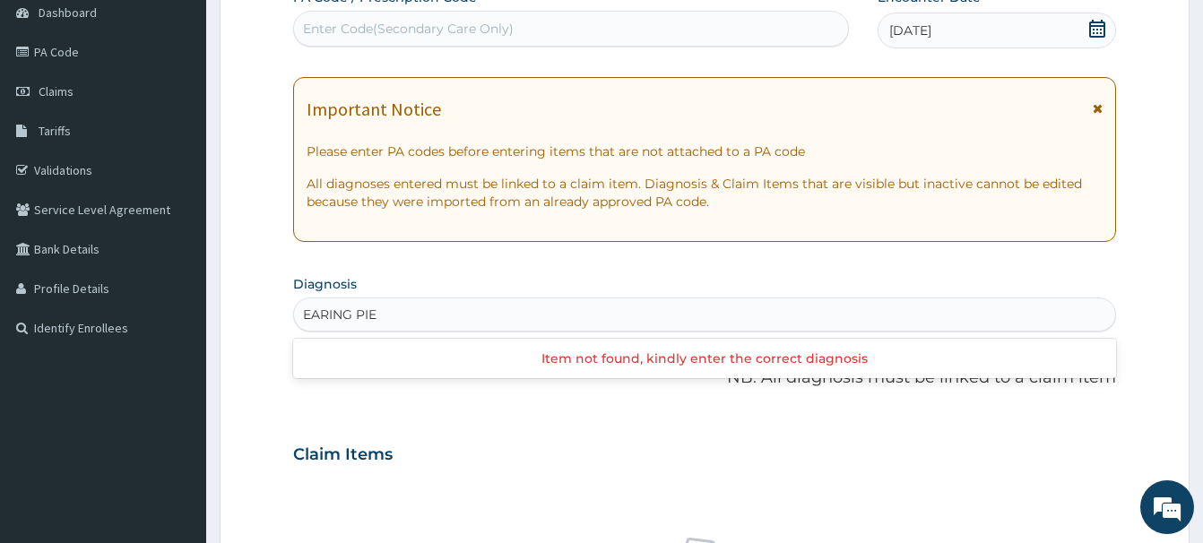
type input "EARING PIE"
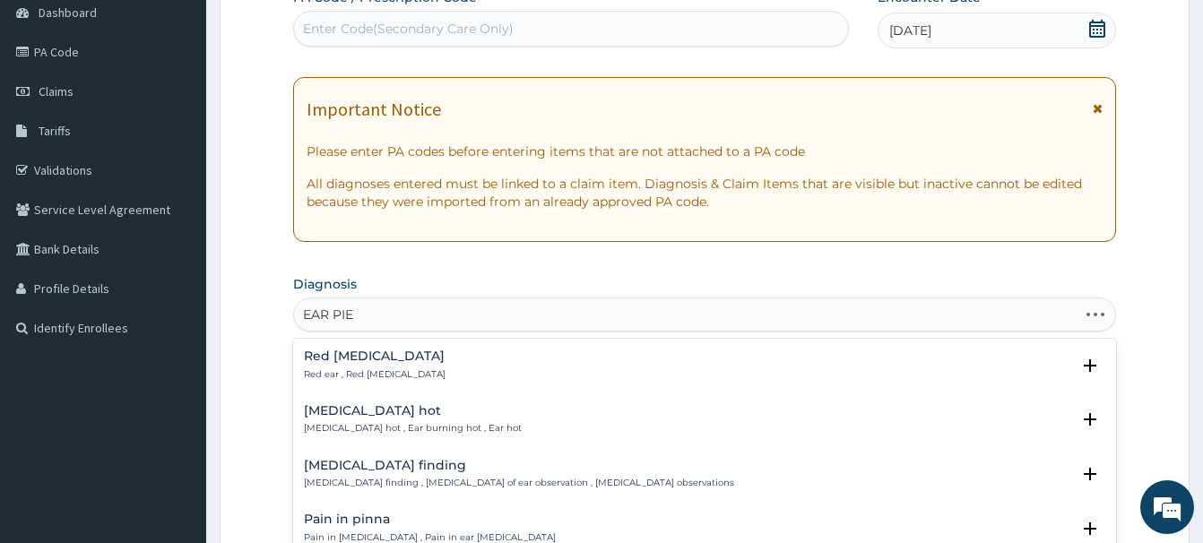
type input "EAR PIER"
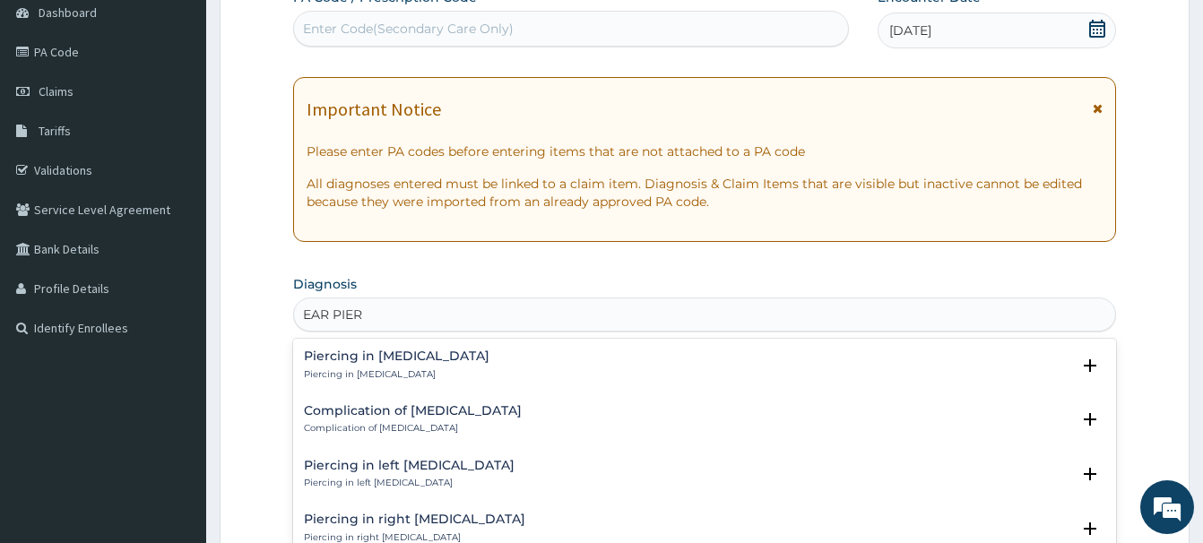
click at [387, 361] on h4 "Piercing in external ear" at bounding box center [397, 356] width 186 height 13
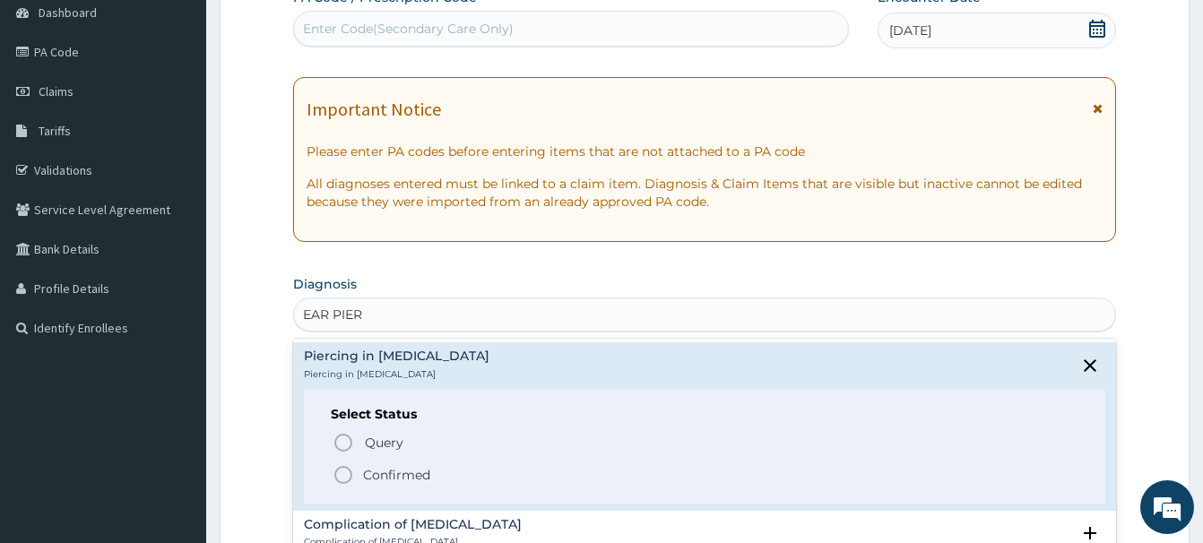
click at [341, 477] on icon "status option filled" at bounding box center [343, 475] width 22 height 22
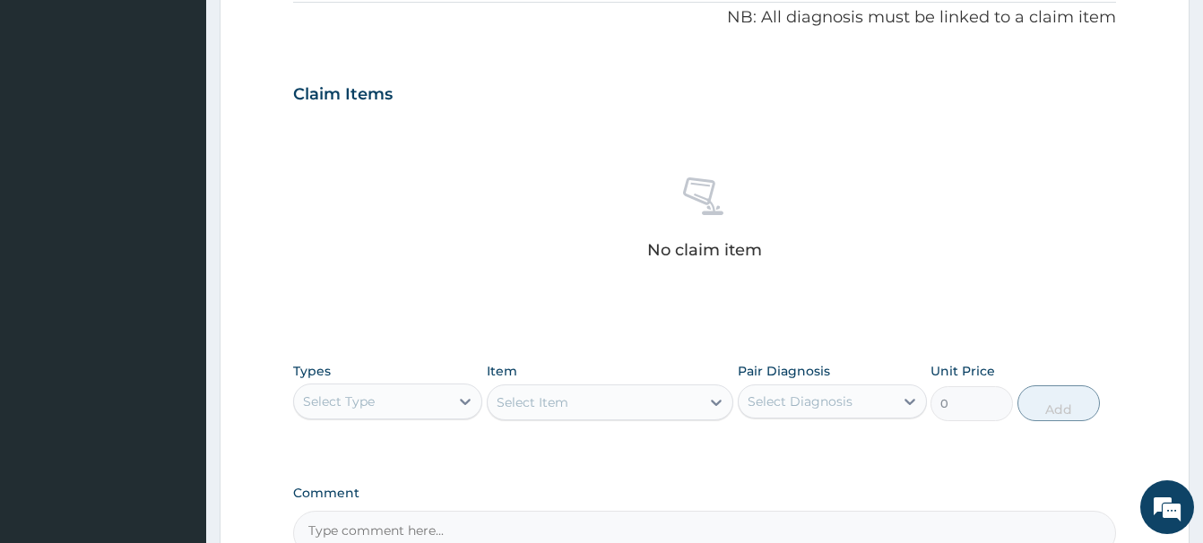
scroll to position [749, 0]
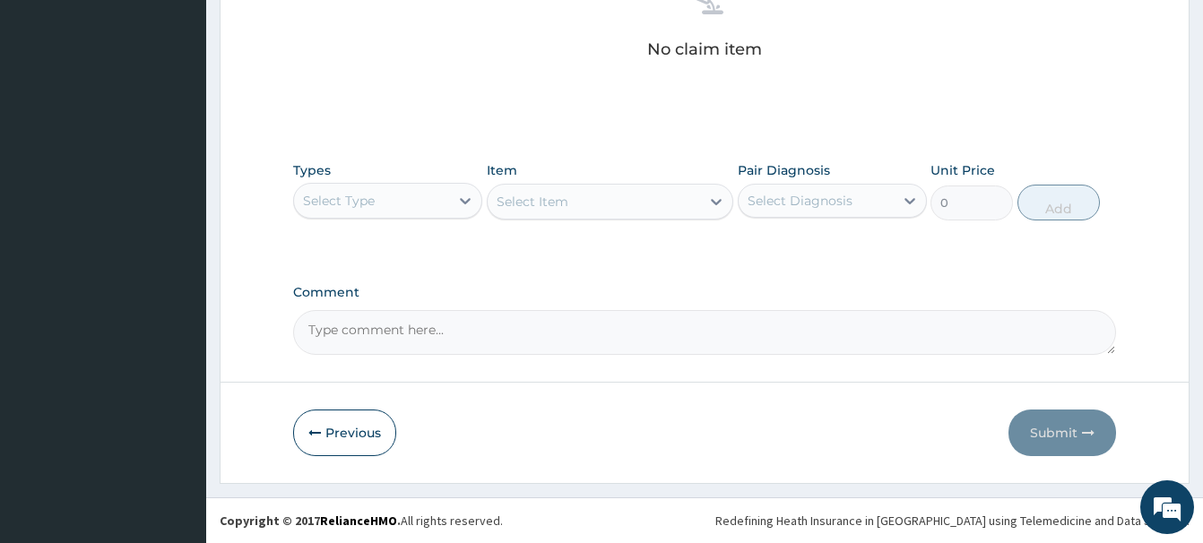
click at [373, 179] on div "Types Select Type" at bounding box center [387, 190] width 189 height 59
click at [374, 203] on div "Select Type" at bounding box center [339, 201] width 72 height 18
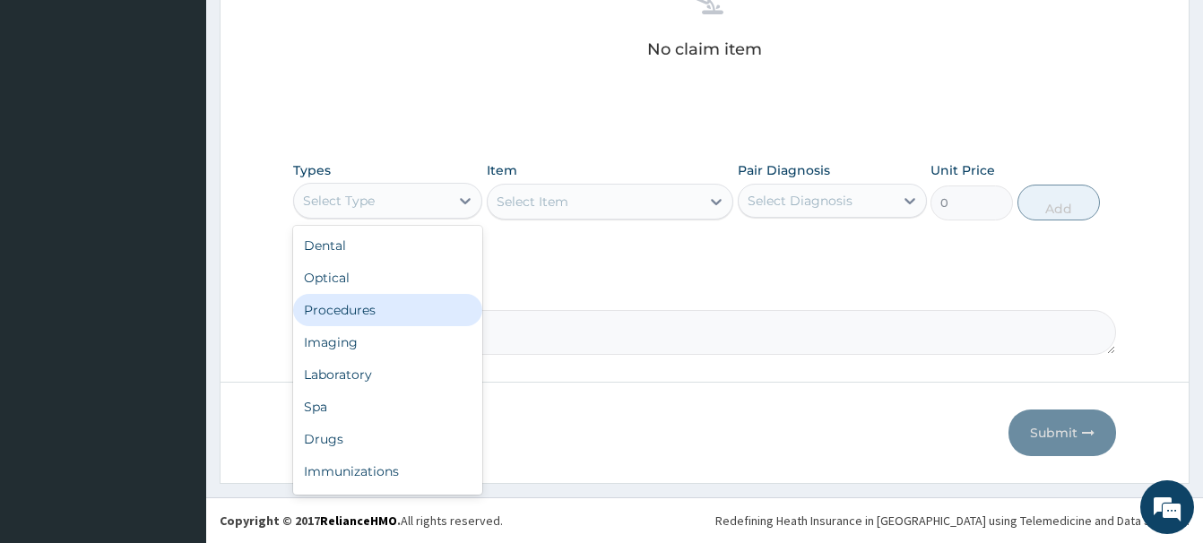
drag, startPoint x: 332, startPoint y: 316, endPoint x: 324, endPoint y: 308, distance: 12.1
click at [332, 315] on div "Procedures" at bounding box center [387, 310] width 189 height 32
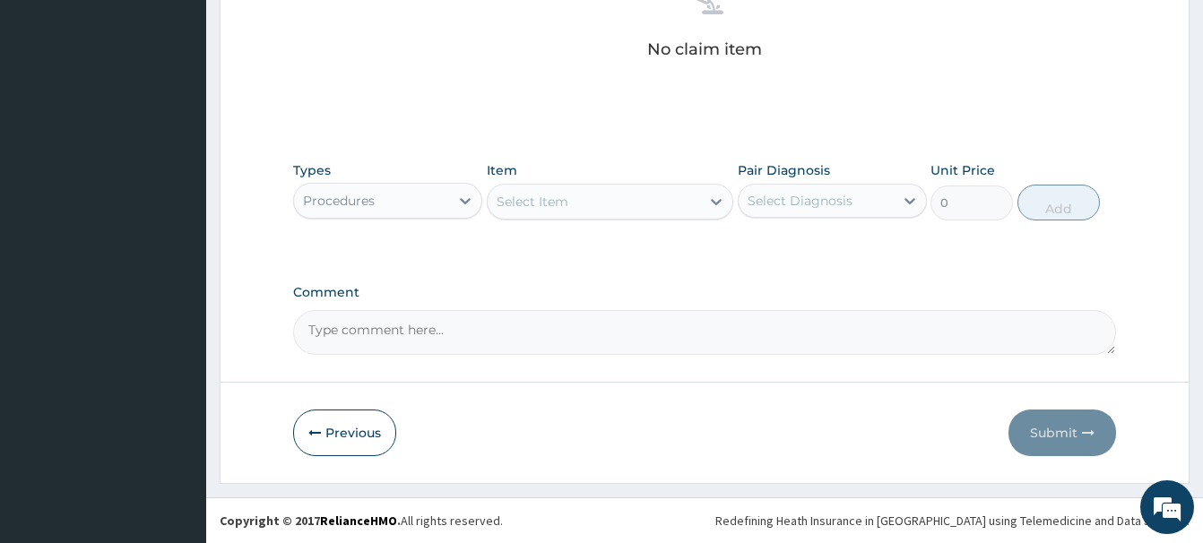
click at [507, 205] on div "Select Item" at bounding box center [532, 202] width 72 height 18
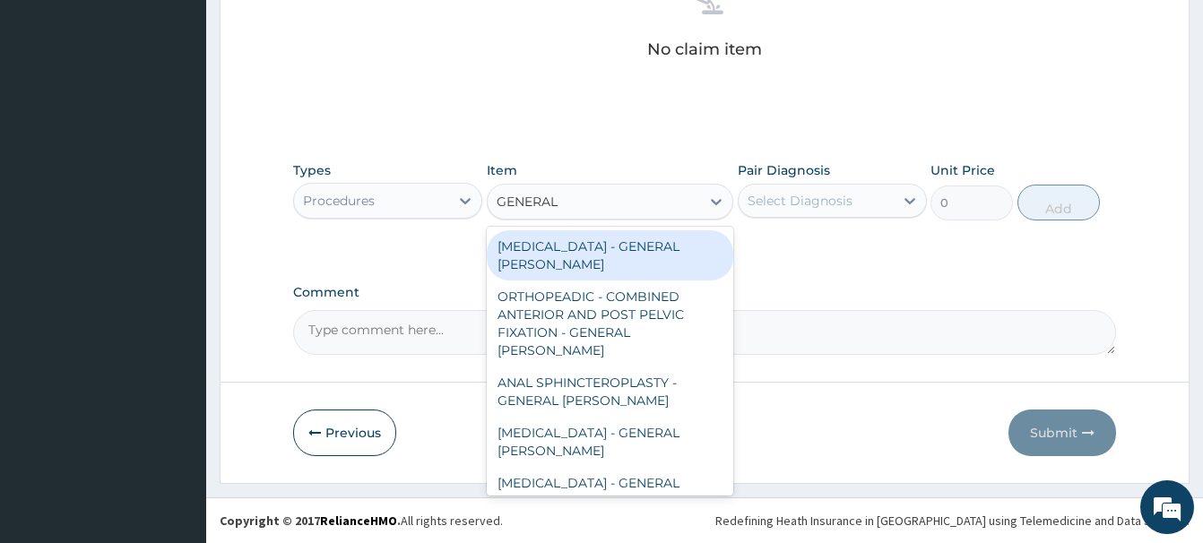
type input "GENERAL C"
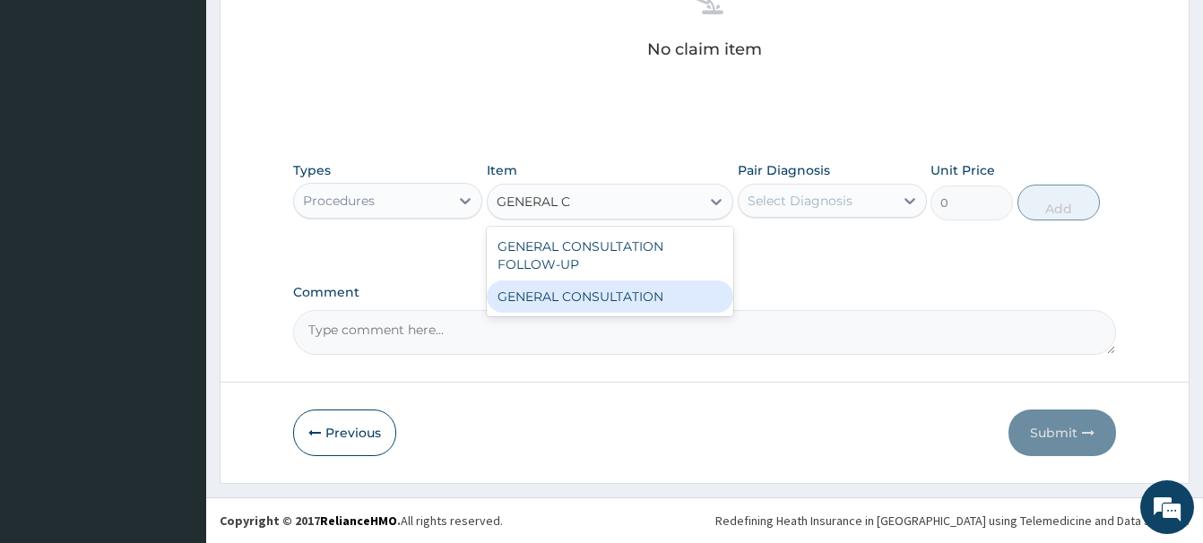
drag, startPoint x: 623, startPoint y: 297, endPoint x: 780, endPoint y: 236, distance: 168.3
click at [652, 289] on div "GENERAL CONSULTATION" at bounding box center [610, 297] width 246 height 32
type input "6750"
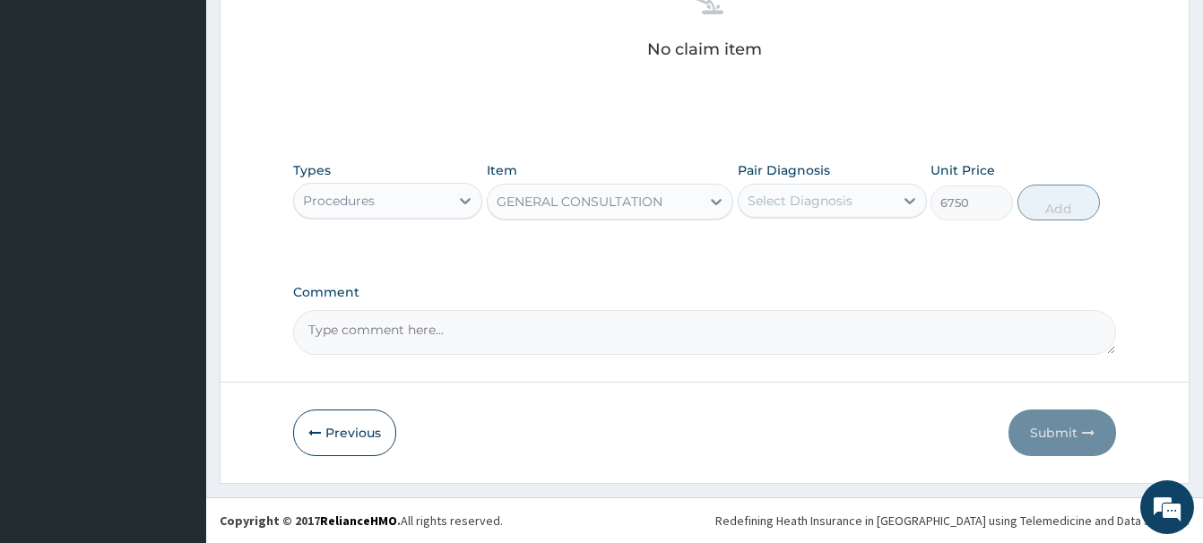
click at [820, 204] on div "Select Diagnosis" at bounding box center [799, 201] width 105 height 18
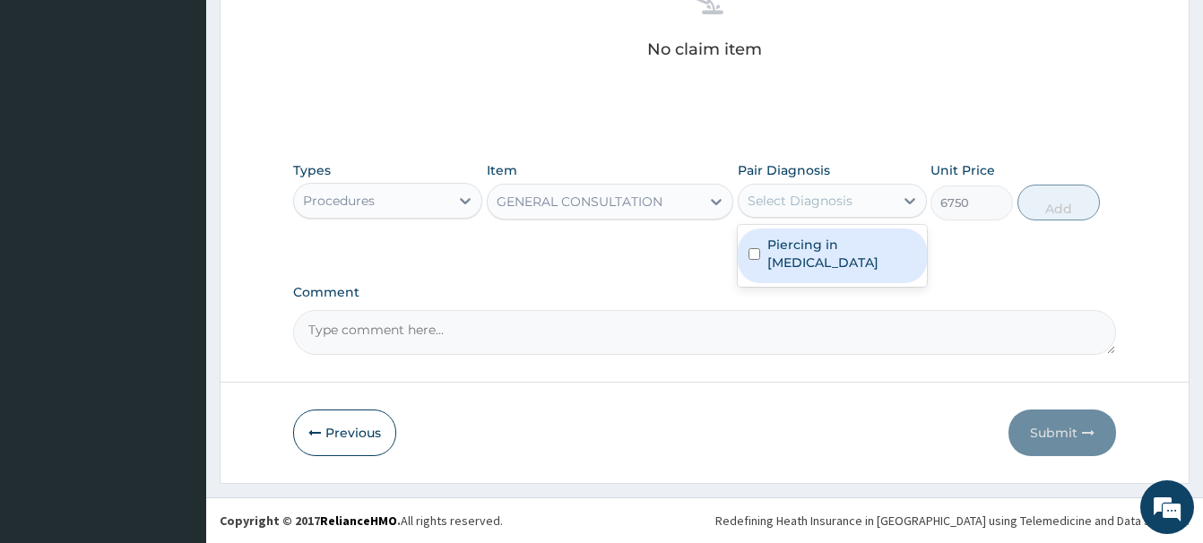
drag, startPoint x: 825, startPoint y: 247, endPoint x: 904, endPoint y: 238, distance: 79.4
click at [856, 246] on label "Piercing in external ear" at bounding box center [841, 254] width 149 height 36
checkbox input "true"
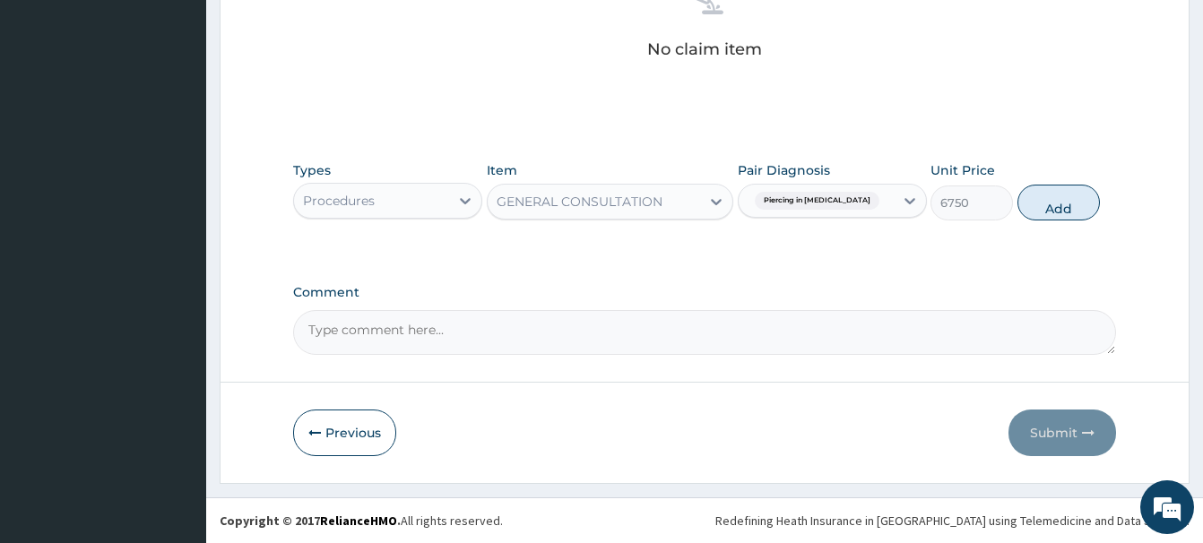
drag, startPoint x: 1048, startPoint y: 202, endPoint x: 970, endPoint y: 170, distance: 84.0
click at [1048, 203] on button "Add" at bounding box center [1058, 203] width 82 height 36
type input "0"
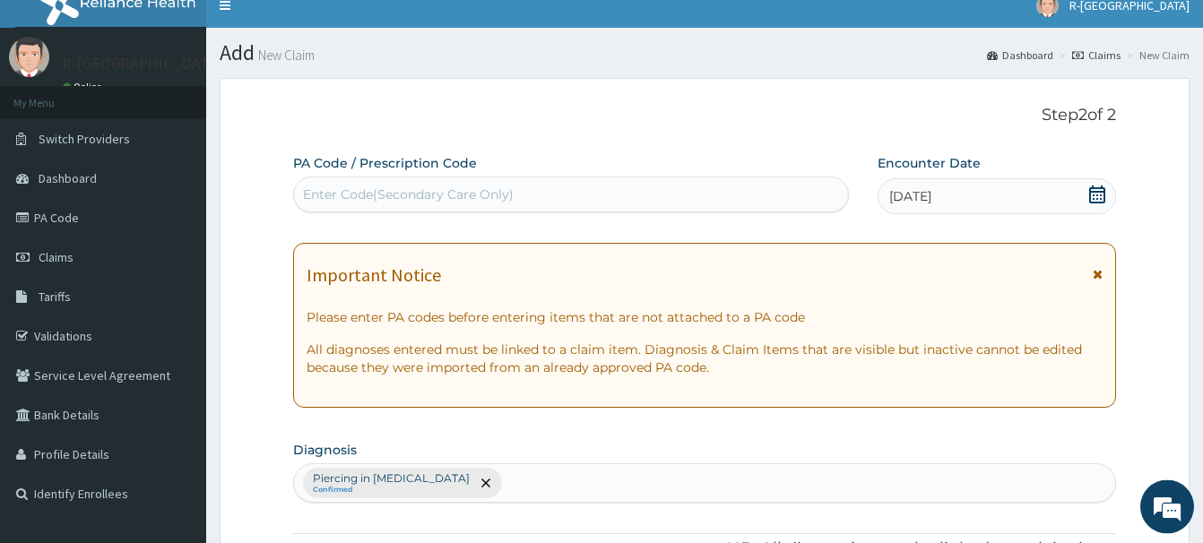
scroll to position [0, 0]
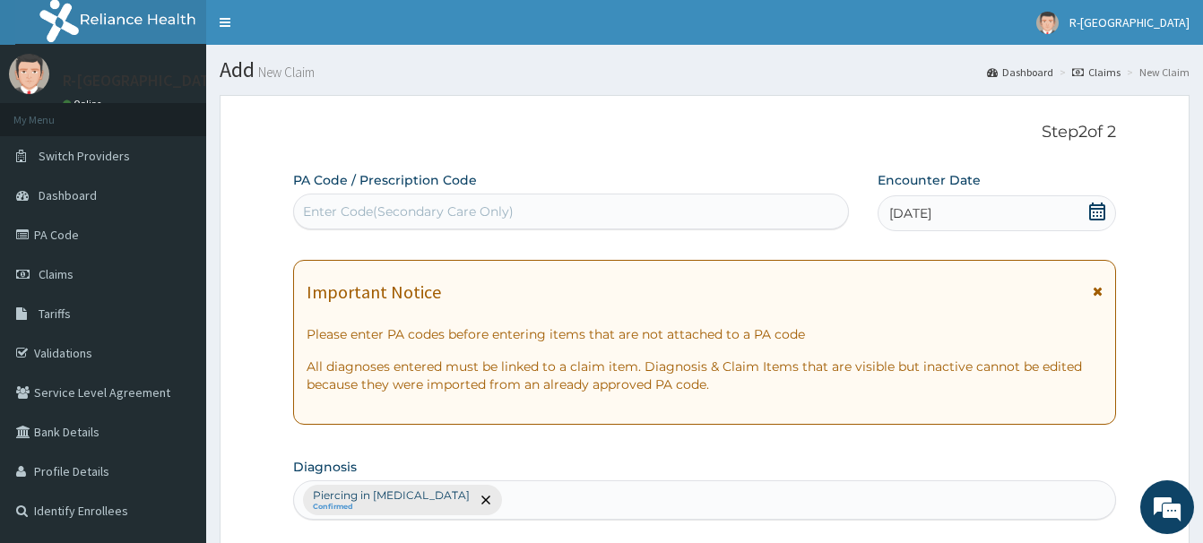
click at [311, 205] on div "Enter Code(Secondary Care Only)" at bounding box center [408, 212] width 211 height 18
paste input "PA/0C8746"
type input "PA/0C8746"
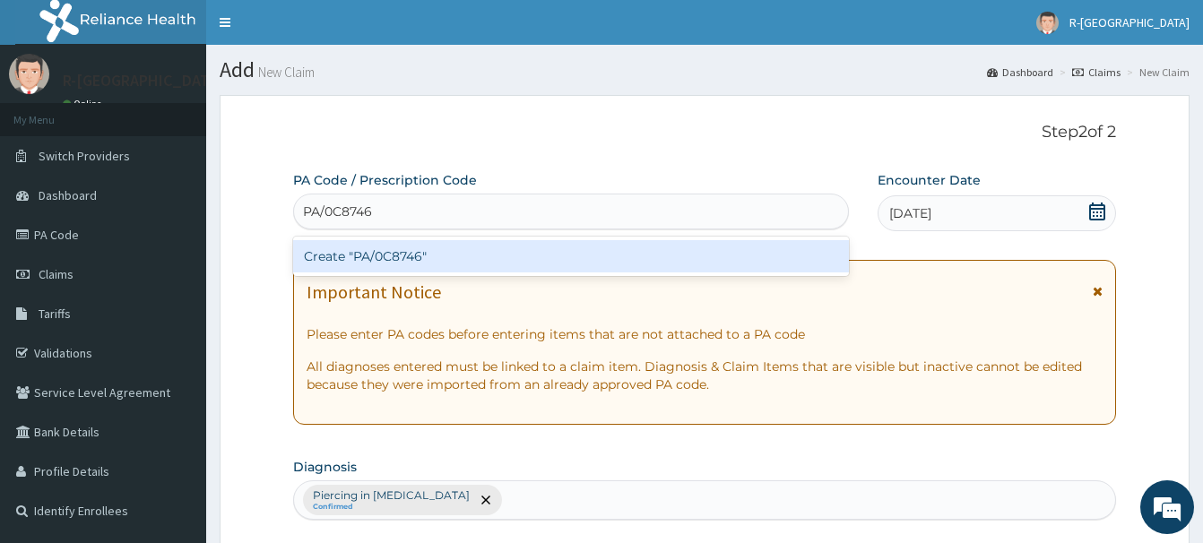
click at [380, 252] on div "Create "PA/0C8746"" at bounding box center [571, 256] width 556 height 32
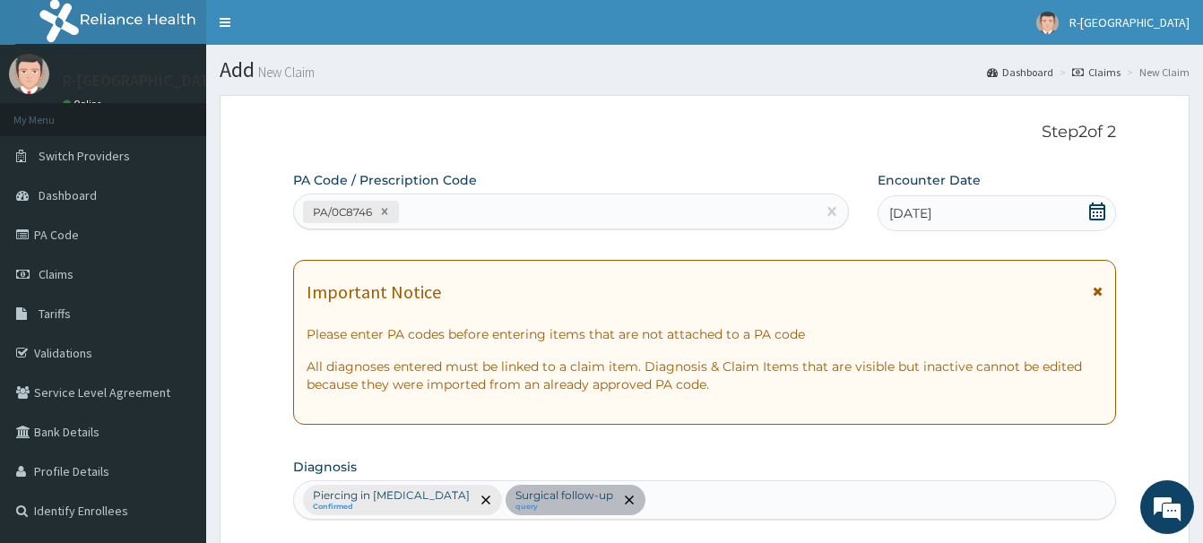
click at [435, 207] on div "PA/0C8746" at bounding box center [555, 212] width 522 height 30
paste input "PA/08F10F"
type input "PA/08F10F"
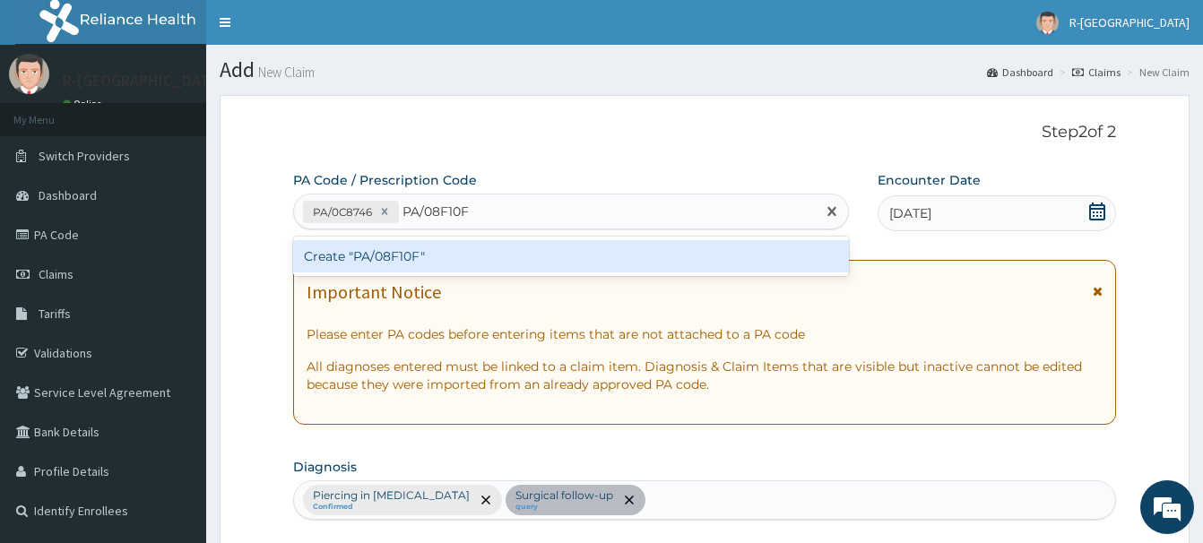
click at [391, 255] on div "Create "PA/08F10F"" at bounding box center [571, 256] width 556 height 32
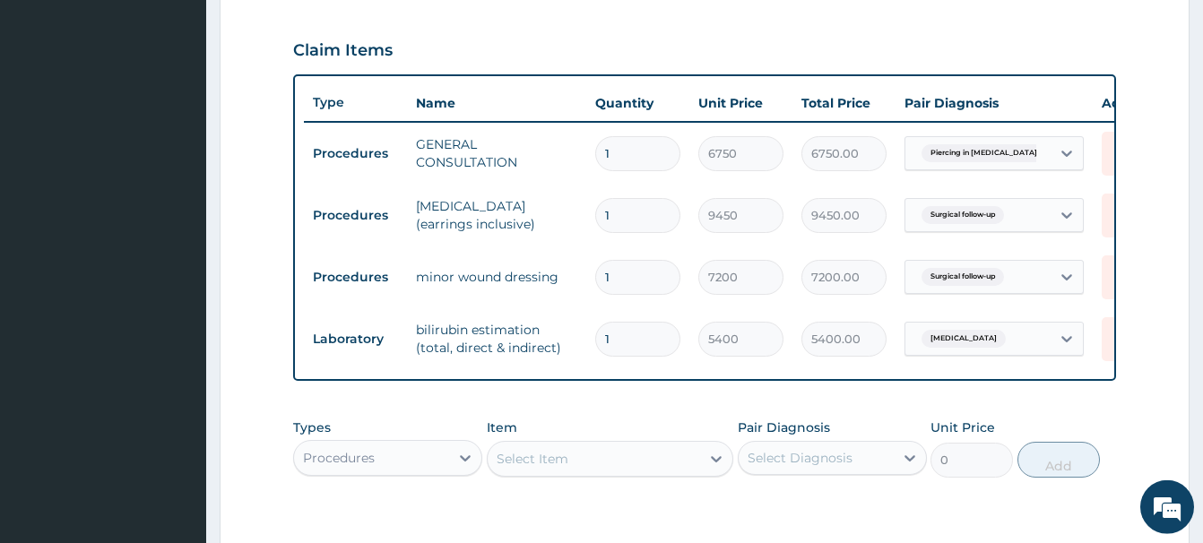
scroll to position [568, 0]
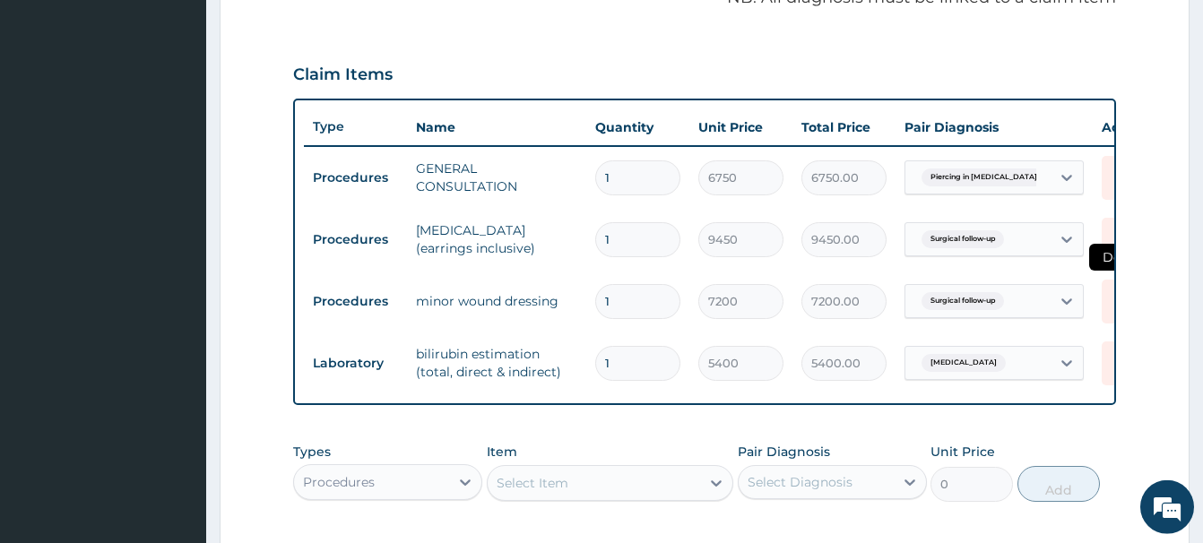
click at [1107, 304] on icon at bounding box center [1120, 302] width 39 height 44
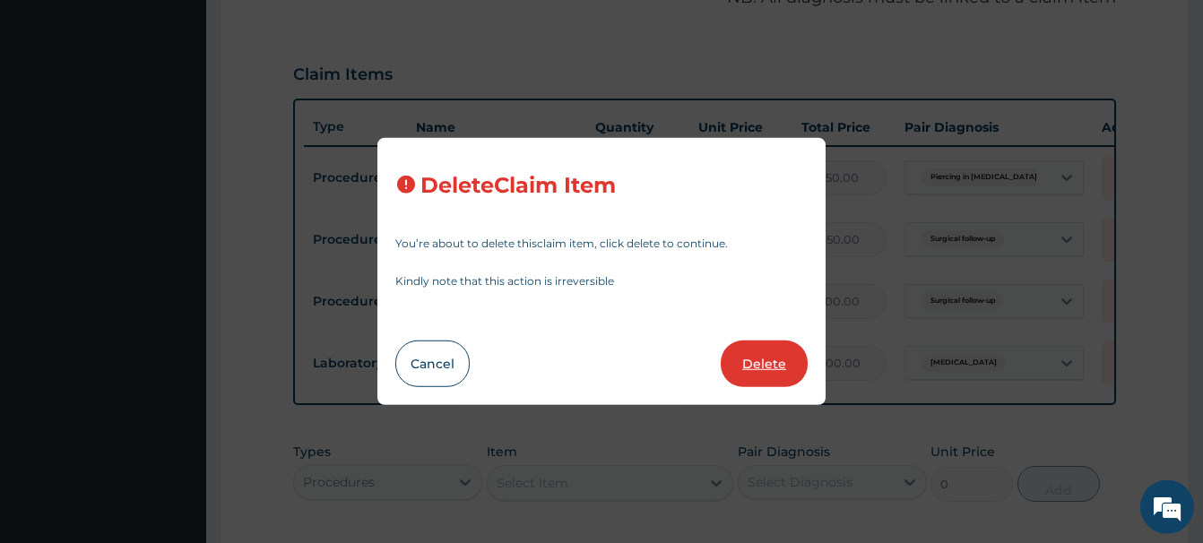
drag, startPoint x: 758, startPoint y: 361, endPoint x: 749, endPoint y: 344, distance: 19.2
click at [757, 360] on button "Delete" at bounding box center [764, 364] width 87 height 47
type input "5400"
type input "5400.00"
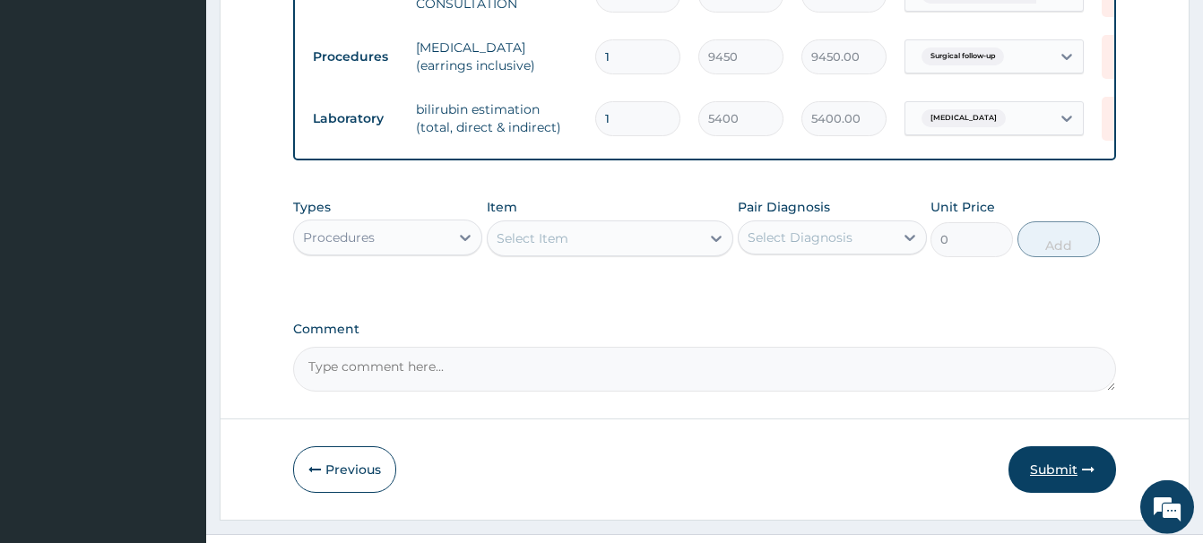
click at [1058, 462] on button "Submit" at bounding box center [1062, 469] width 108 height 47
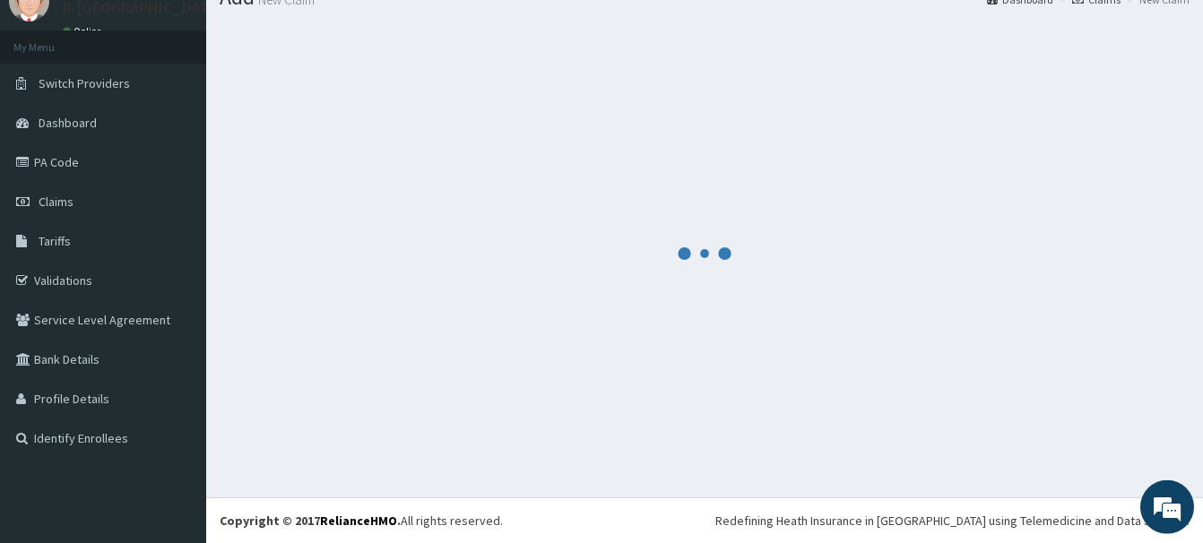
scroll to position [73, 0]
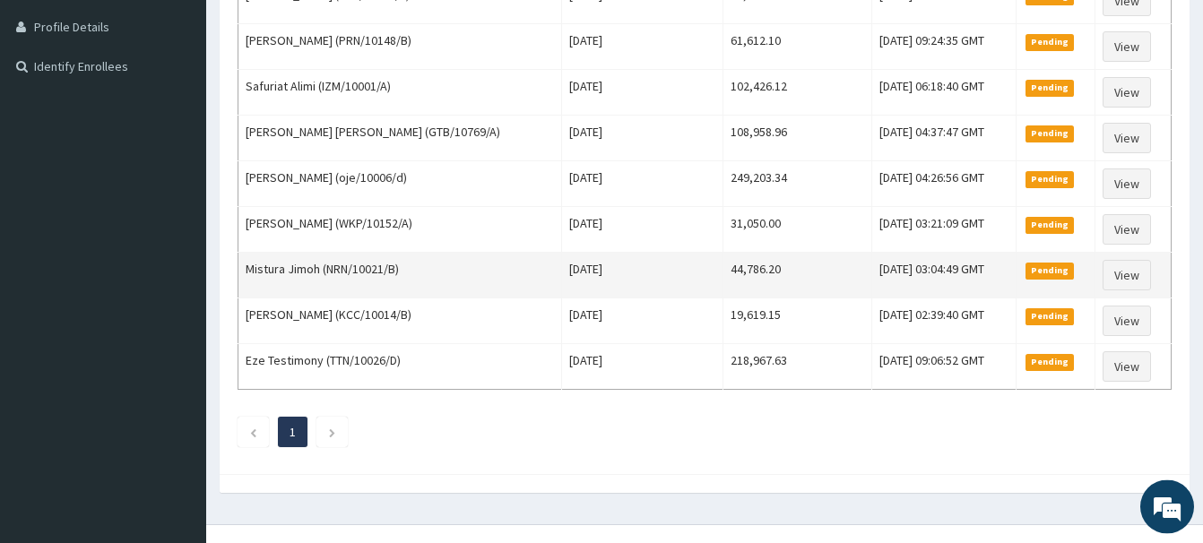
scroll to position [471, 0]
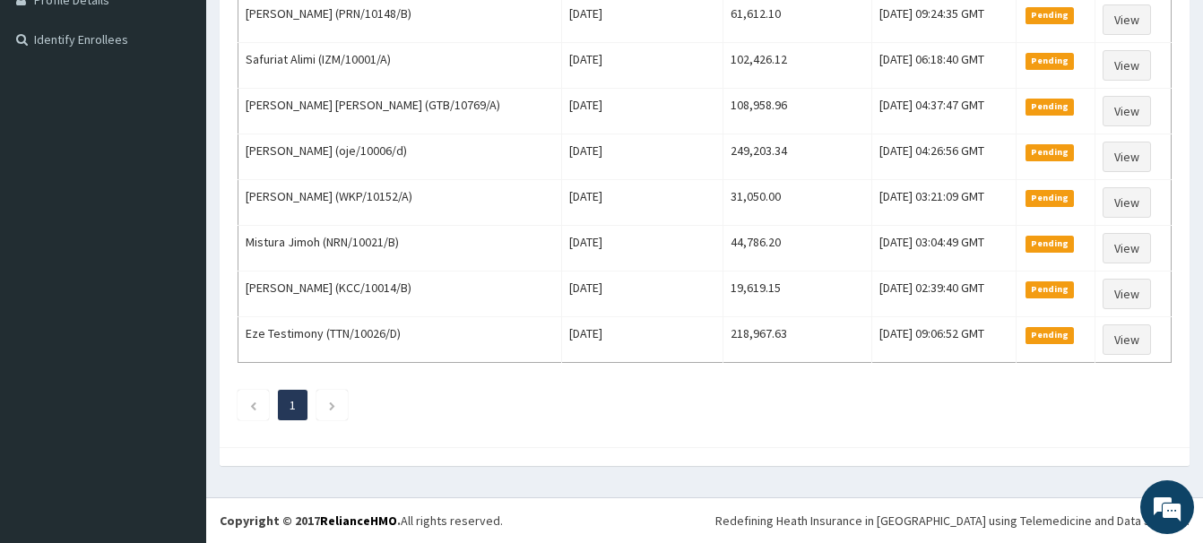
drag, startPoint x: 341, startPoint y: 403, endPoint x: 352, endPoint y: 393, distance: 15.2
click at [345, 399] on li at bounding box center [331, 405] width 31 height 30
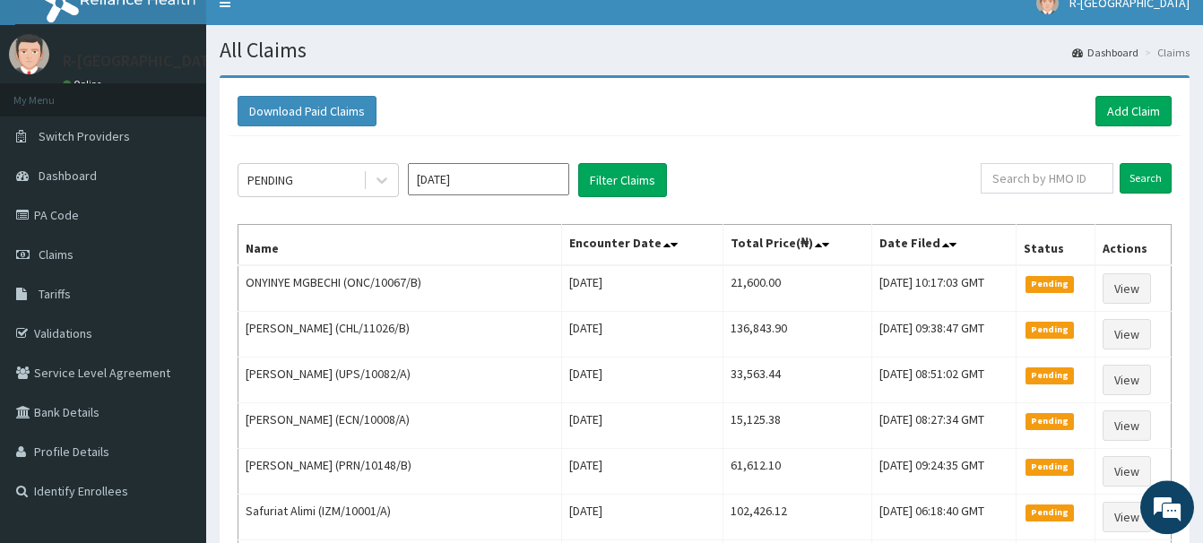
scroll to position [0, 0]
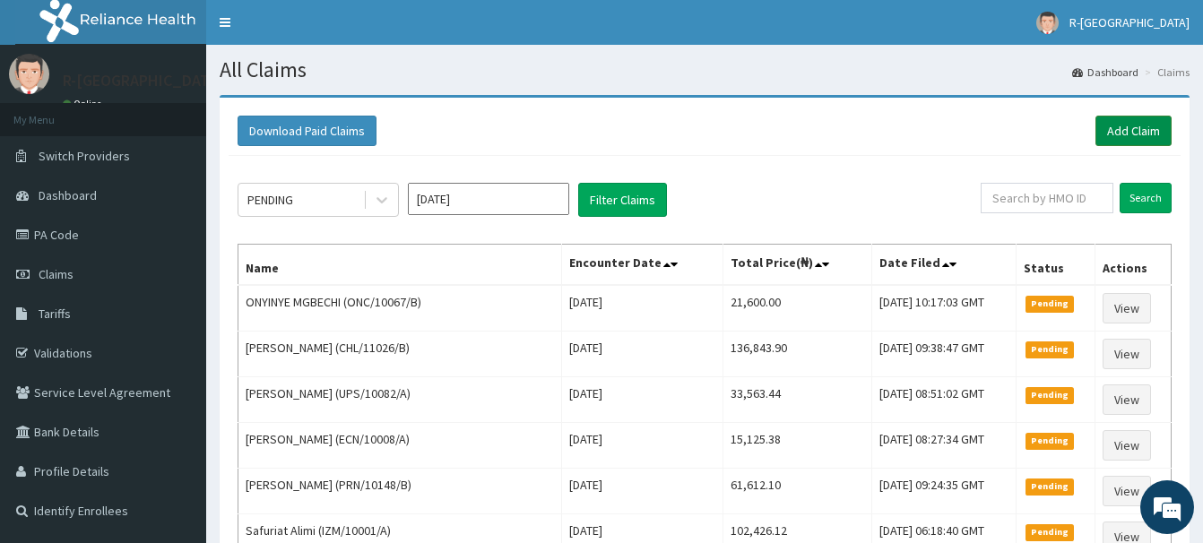
click at [1105, 128] on link "Add Claim" at bounding box center [1133, 131] width 76 height 30
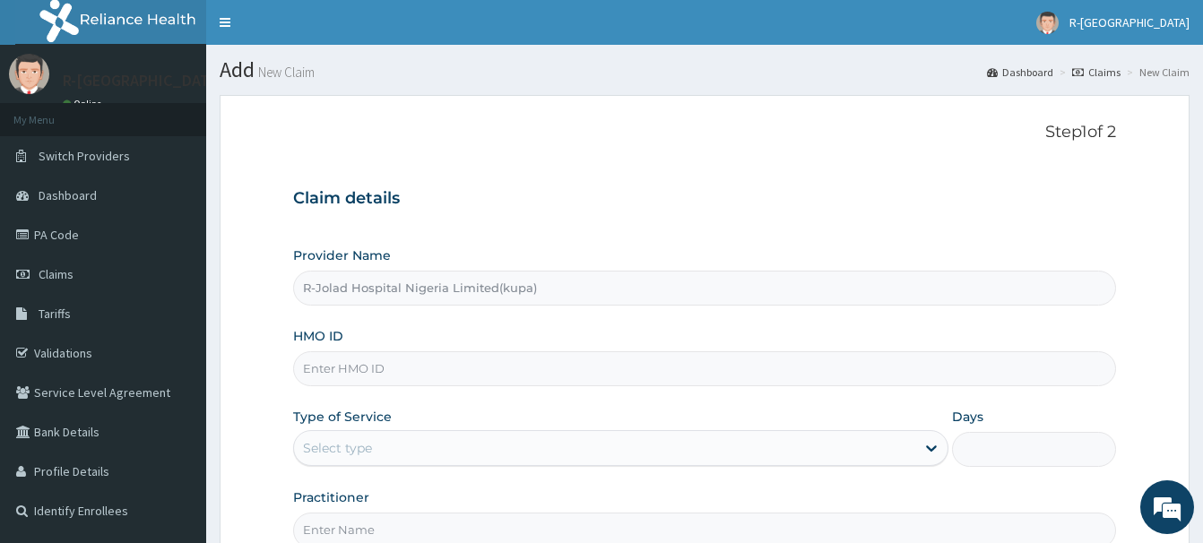
paste input "CHL/10909/E"
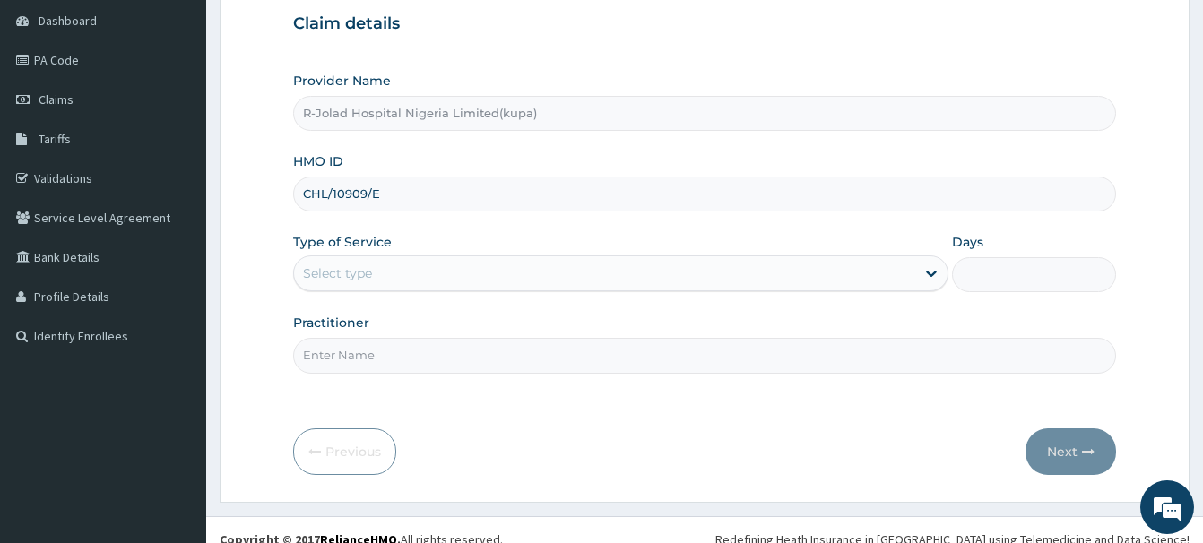
scroll to position [194, 0]
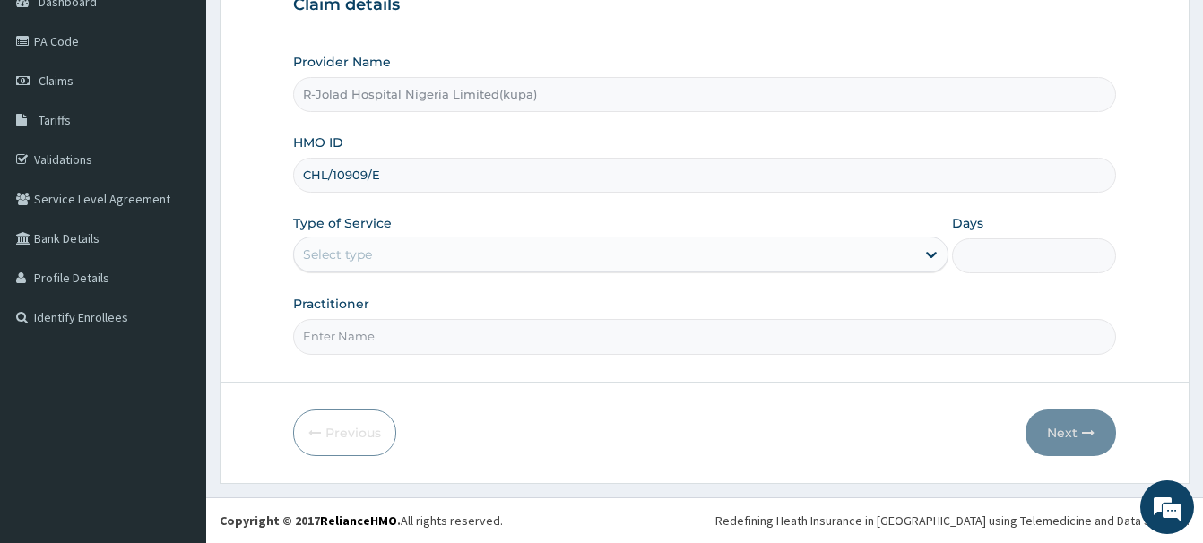
type input "CHL/10909/E"
click at [344, 250] on div "Select type" at bounding box center [337, 255] width 69 height 18
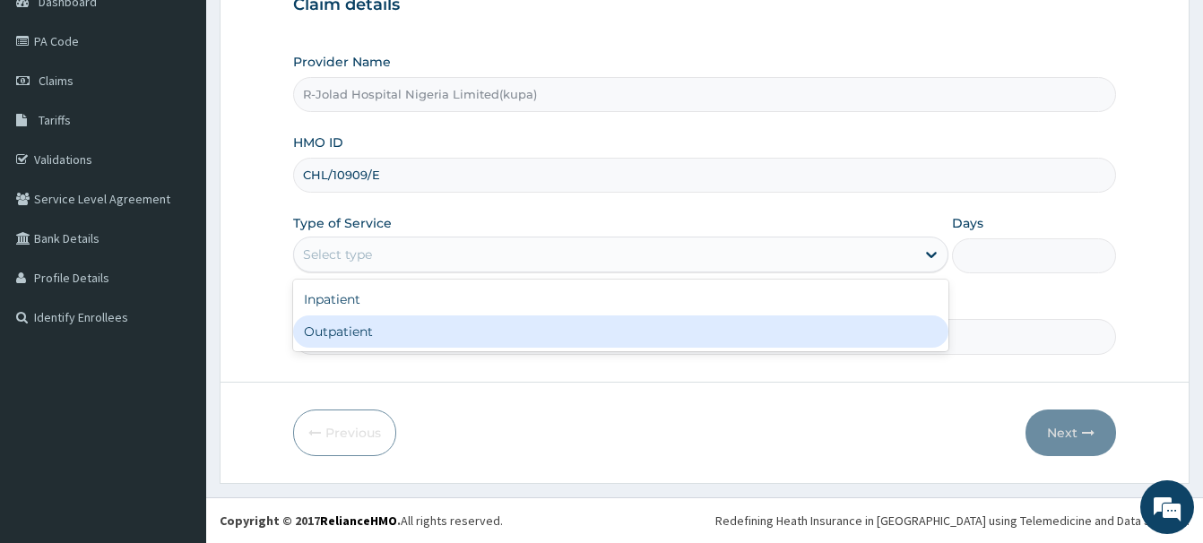
click at [339, 332] on div "Outpatient" at bounding box center [620, 331] width 655 height 32
type input "1"
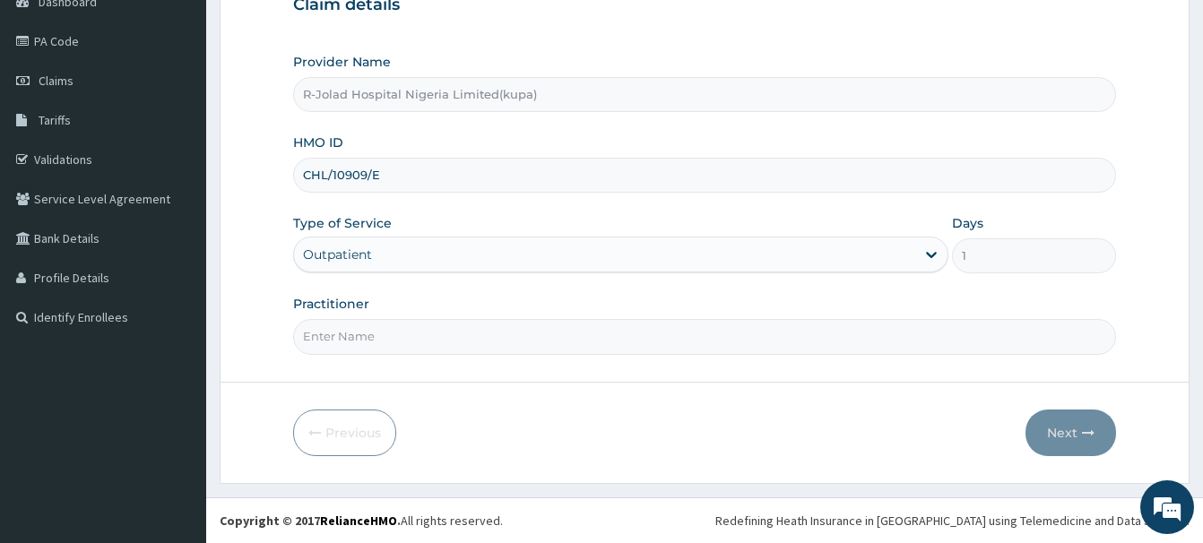
click at [334, 347] on input "Practitioner" at bounding box center [704, 336] width 823 height 35
paste input "Braxton Anaebo"
type input "Braxton Anaebo"
click at [1066, 434] on button "Next" at bounding box center [1070, 433] width 91 height 47
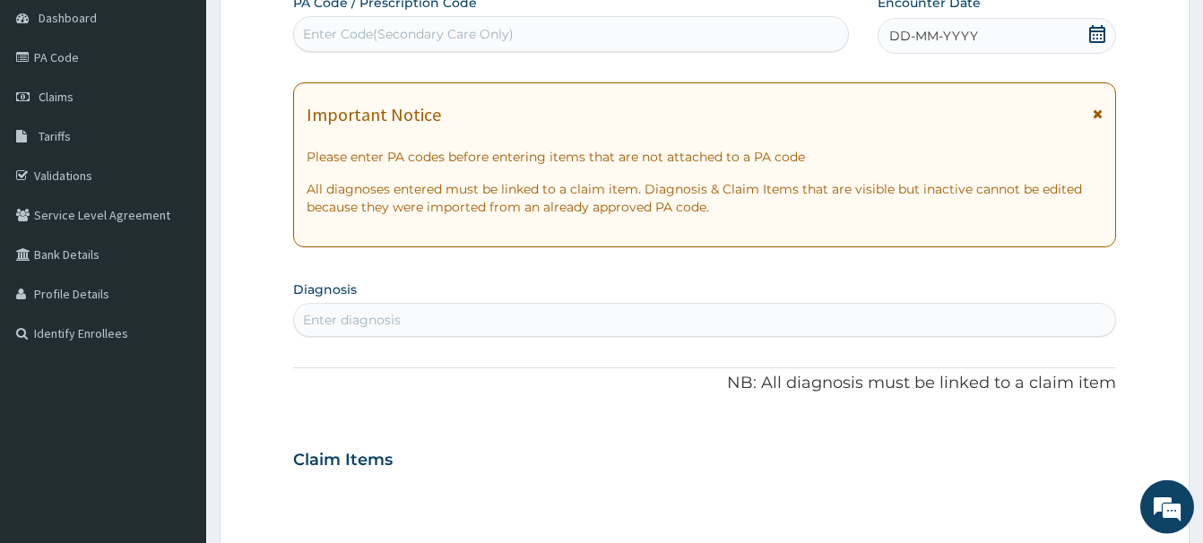
scroll to position [11, 0]
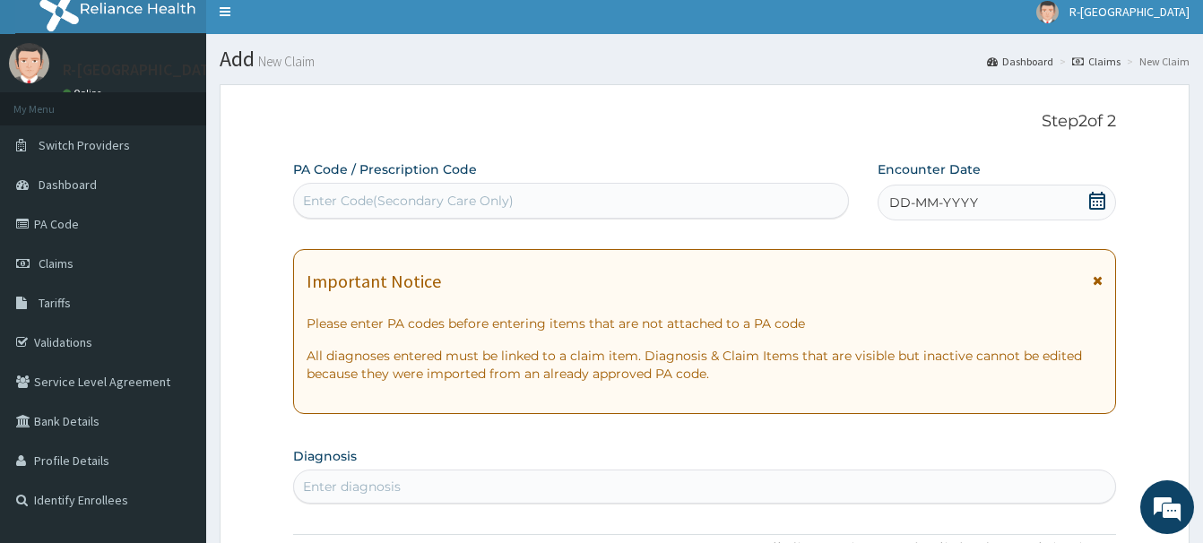
click at [1101, 199] on icon at bounding box center [1097, 201] width 16 height 18
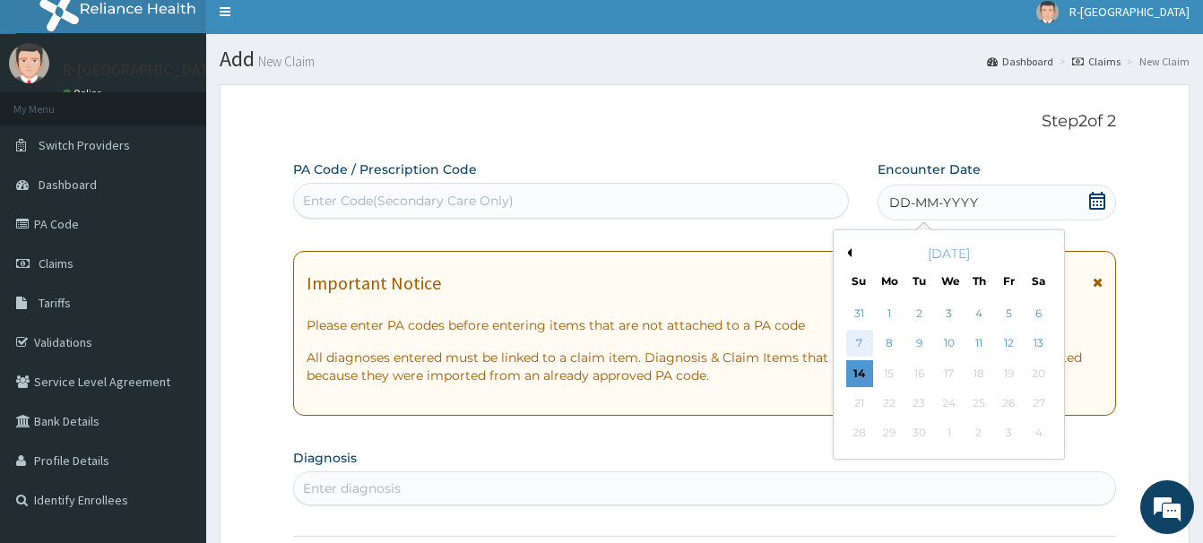
click at [865, 338] on div "7" at bounding box center [859, 344] width 27 height 27
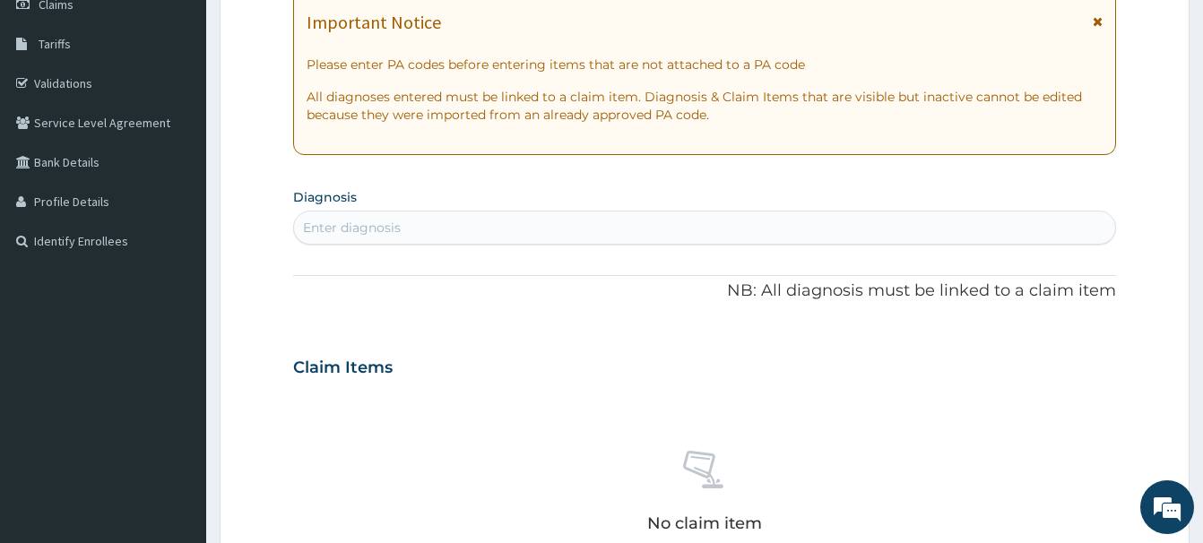
scroll to position [285, 0]
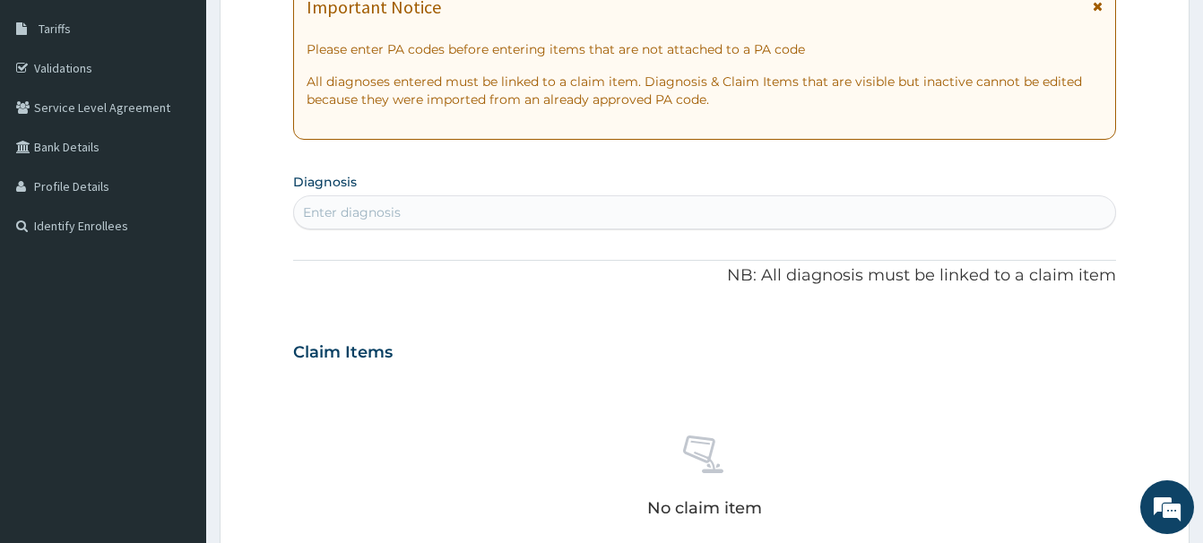
click at [356, 210] on div "Enter diagnosis" at bounding box center [352, 212] width 98 height 18
type input "MYOPIA"
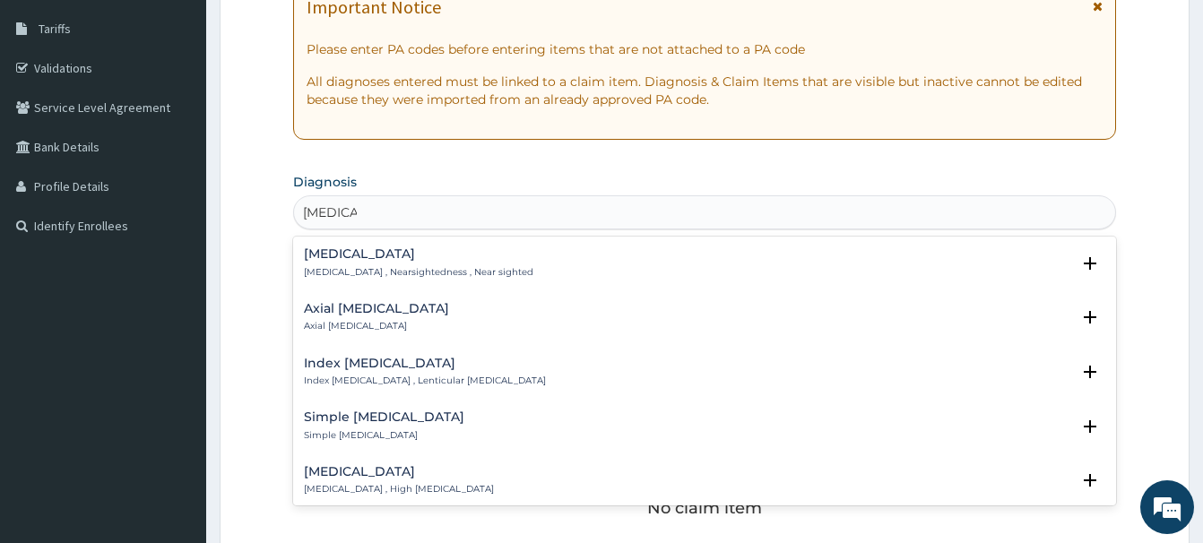
click at [312, 258] on h4 "Myopia" at bounding box center [418, 253] width 229 height 13
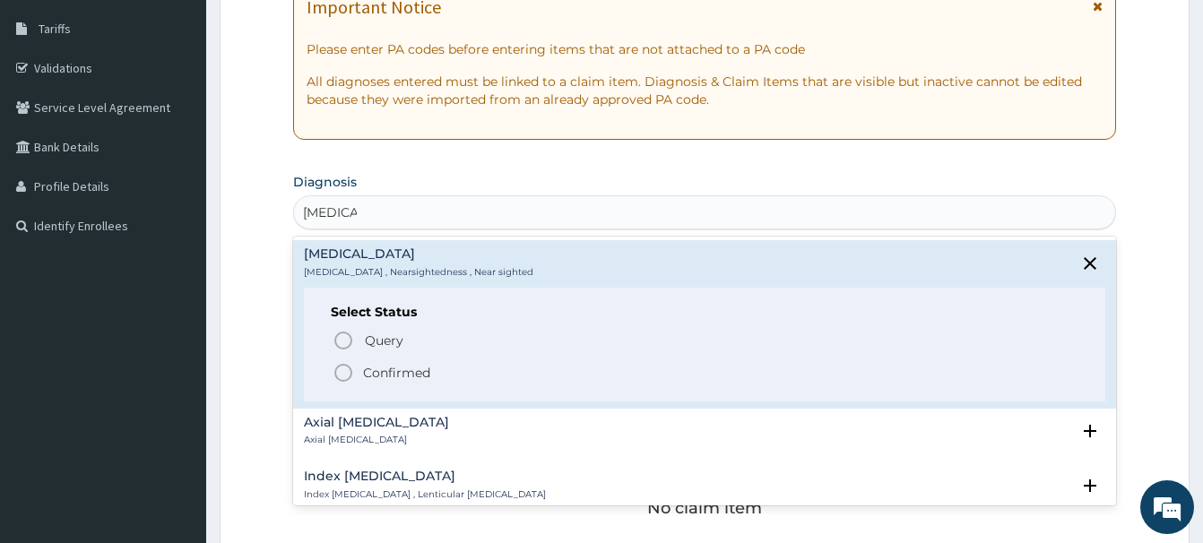
click at [344, 374] on icon "status option filled" at bounding box center [343, 373] width 22 height 22
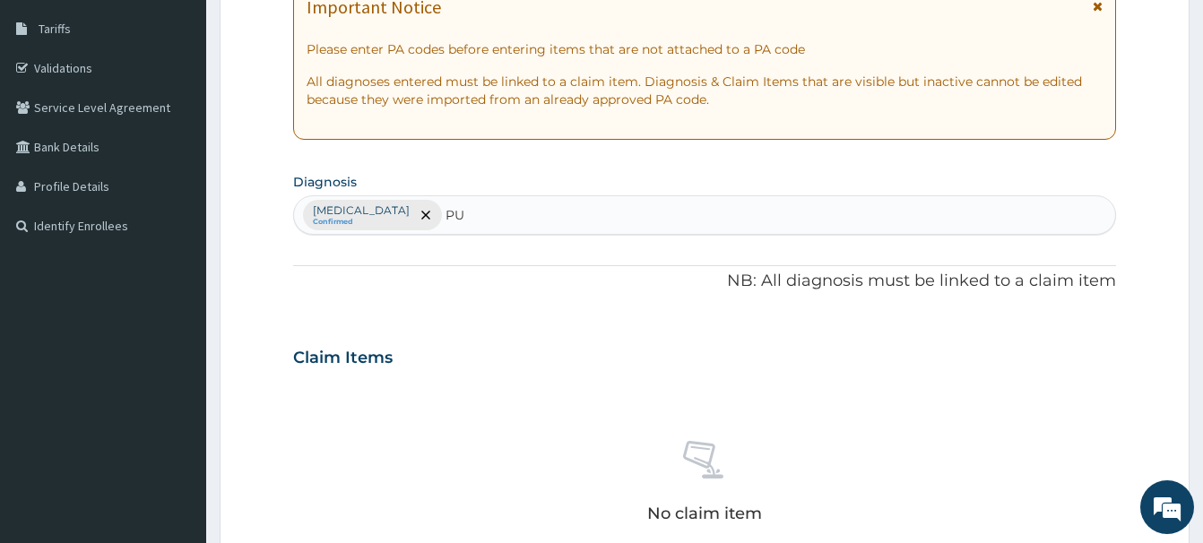
type input "PUD"
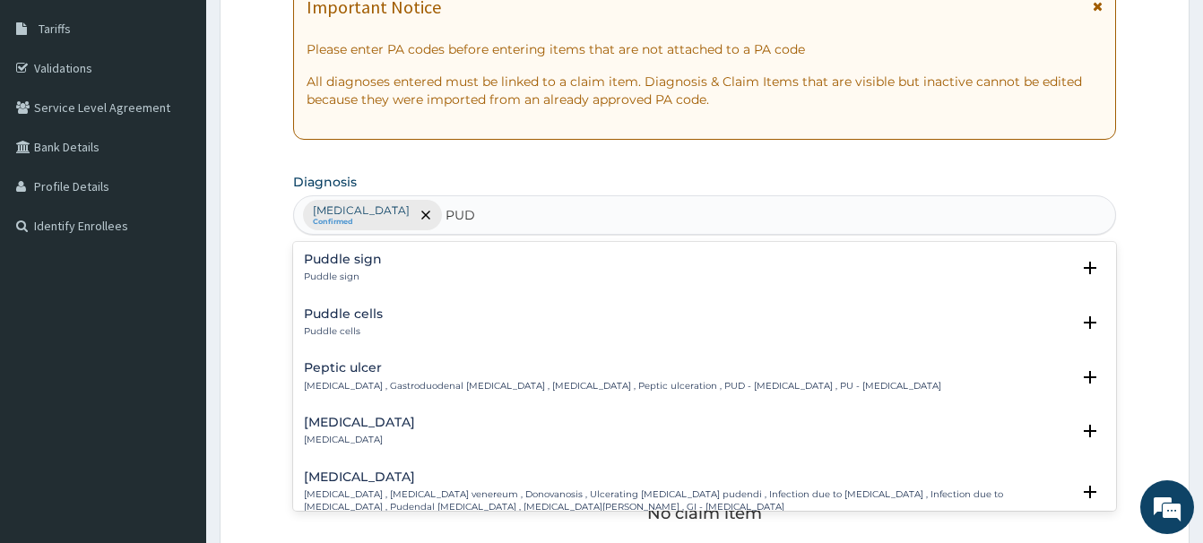
click at [332, 370] on h4 "Peptic ulcer" at bounding box center [622, 367] width 637 height 13
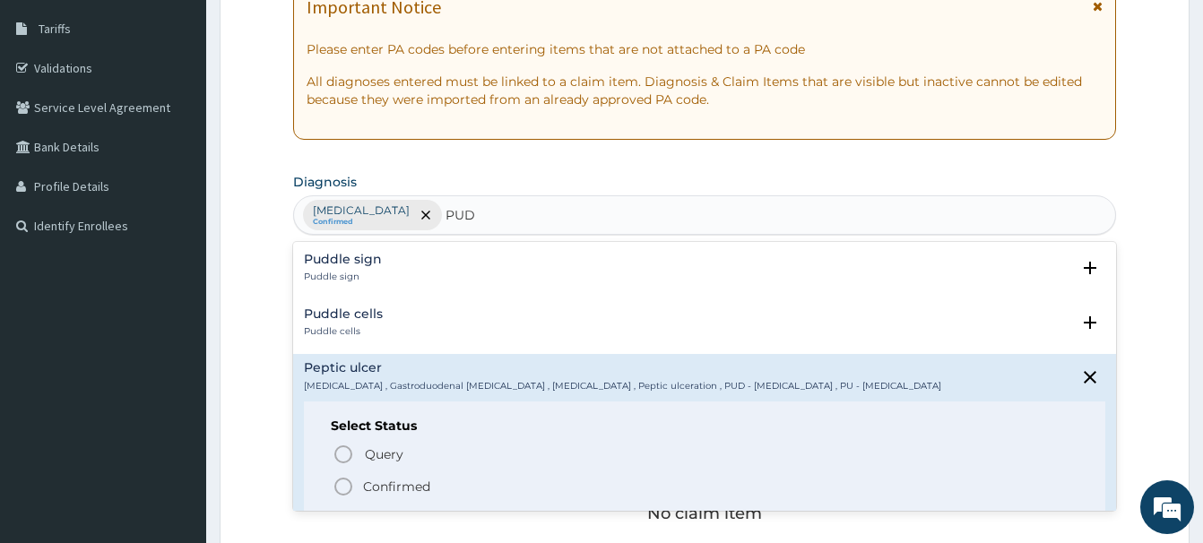
drag, startPoint x: 340, startPoint y: 484, endPoint x: 335, endPoint y: 392, distance: 92.4
click at [340, 482] on icon "status option filled" at bounding box center [343, 487] width 22 height 22
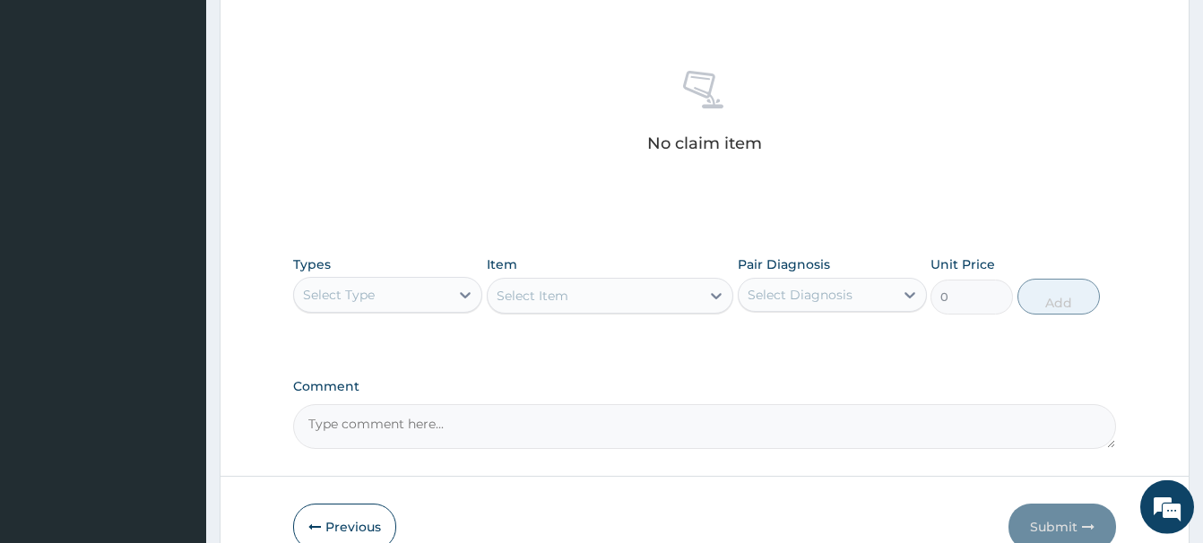
scroll to position [742, 0]
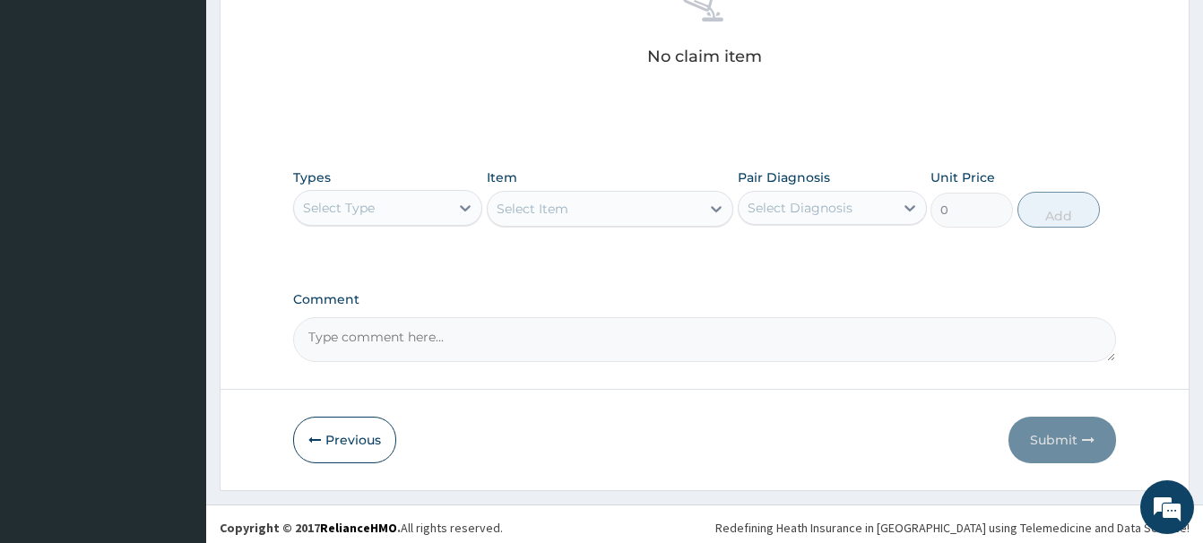
click at [357, 207] on div "Select Type" at bounding box center [339, 208] width 72 height 18
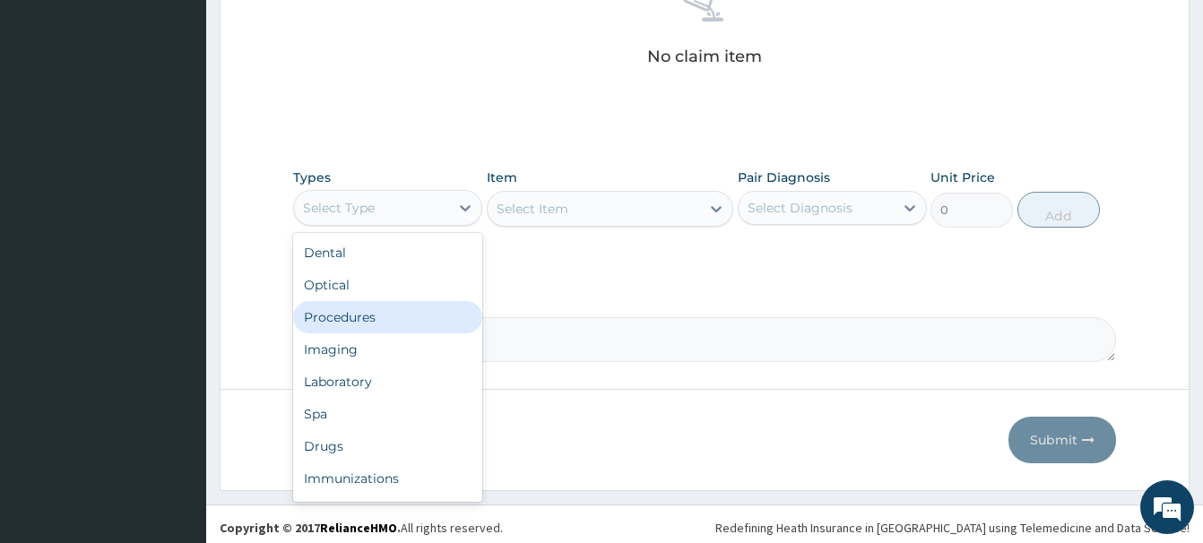
drag, startPoint x: 349, startPoint y: 318, endPoint x: 334, endPoint y: 315, distance: 14.8
click at [344, 317] on div "Procedures" at bounding box center [387, 317] width 189 height 32
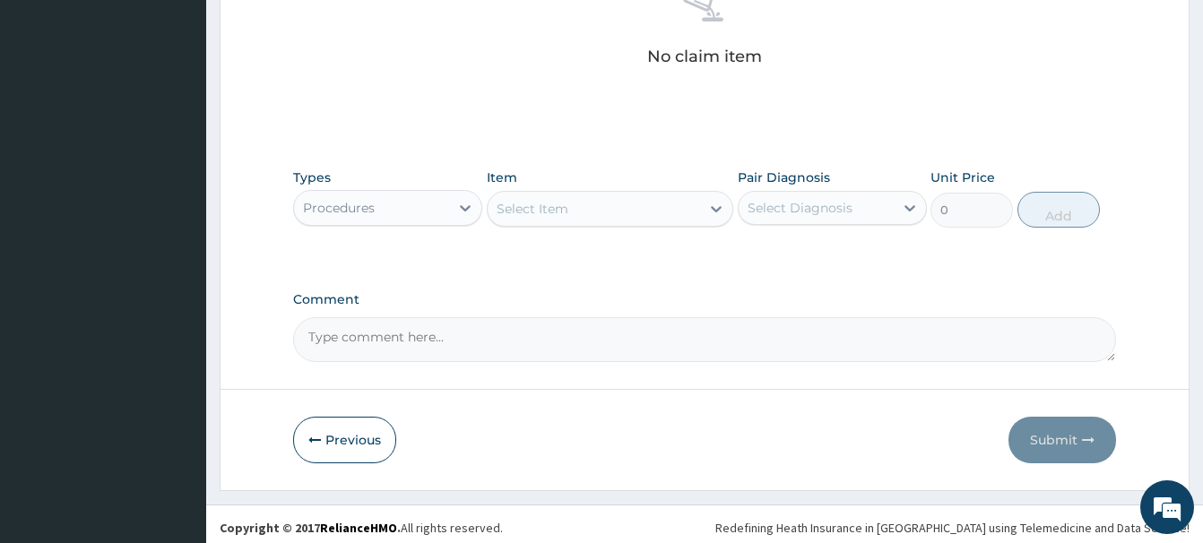
click at [522, 206] on div "Select Item" at bounding box center [532, 209] width 72 height 18
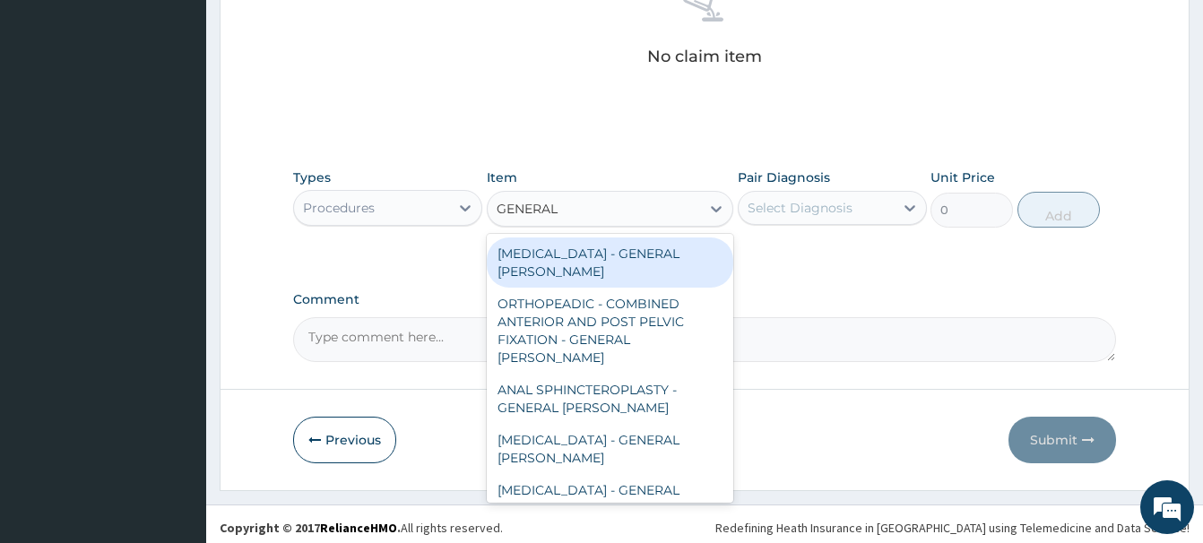
type input "GENERAL C"
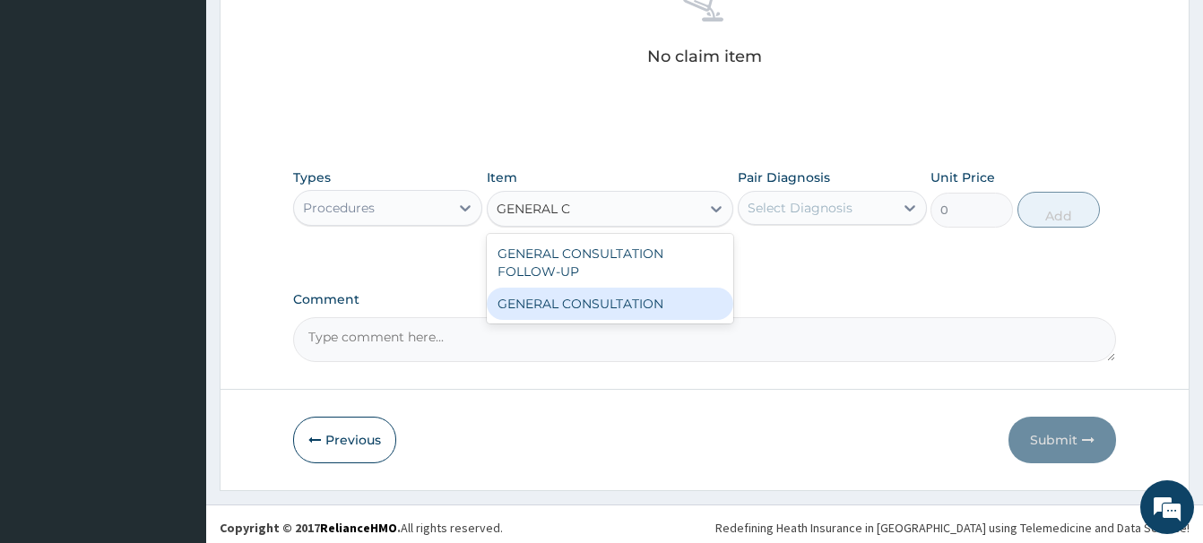
click at [652, 311] on div "GENERAL CONSULTATION" at bounding box center [610, 304] width 246 height 32
type input "6750"
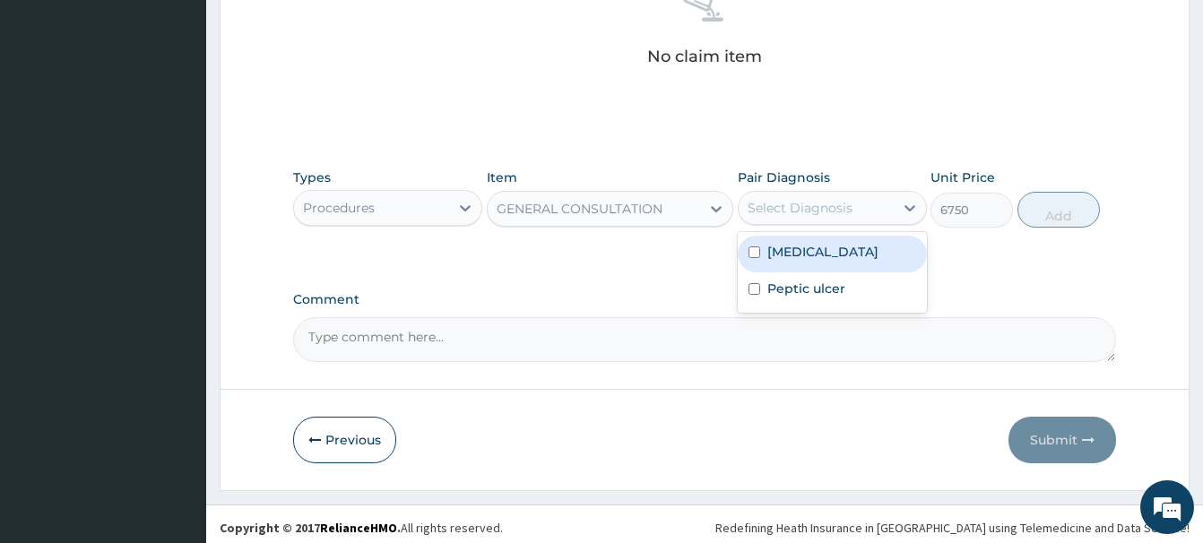
click at [817, 207] on div "Select Diagnosis" at bounding box center [799, 208] width 105 height 18
click at [821, 257] on div "Myopia" at bounding box center [832, 254] width 189 height 37
checkbox input "true"
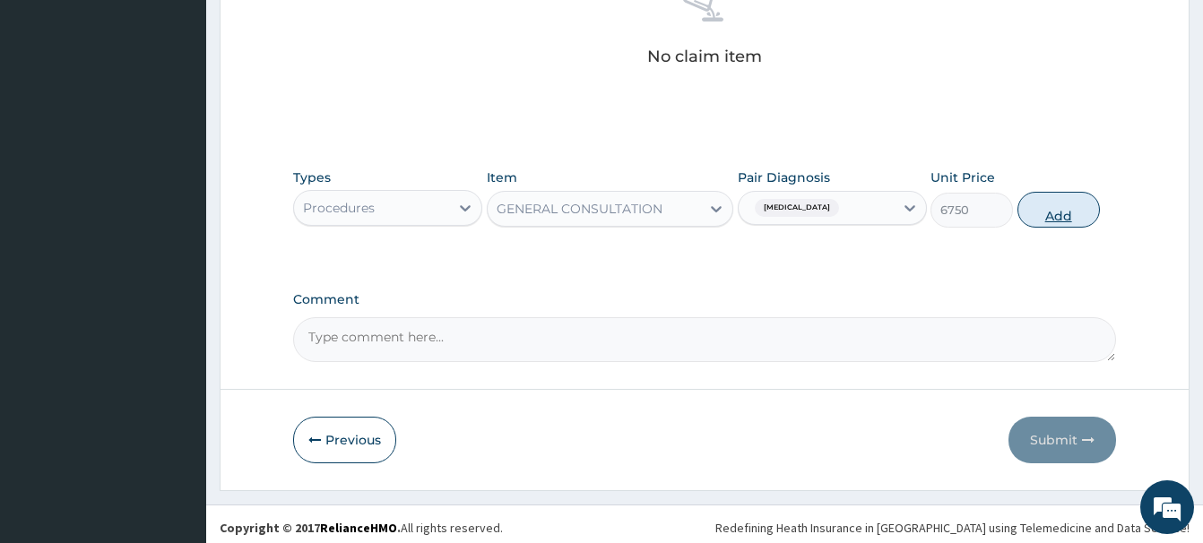
drag, startPoint x: 1049, startPoint y: 208, endPoint x: 1034, endPoint y: 206, distance: 15.3
click at [1036, 206] on button "Add" at bounding box center [1058, 210] width 82 height 36
type input "0"
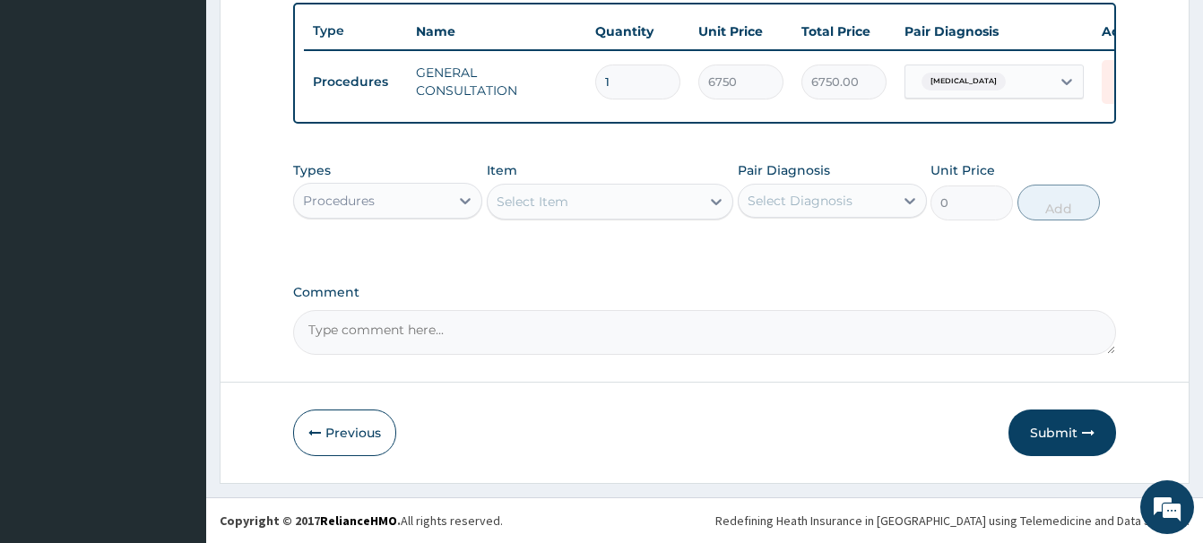
click at [361, 195] on div "Procedures" at bounding box center [339, 201] width 72 height 18
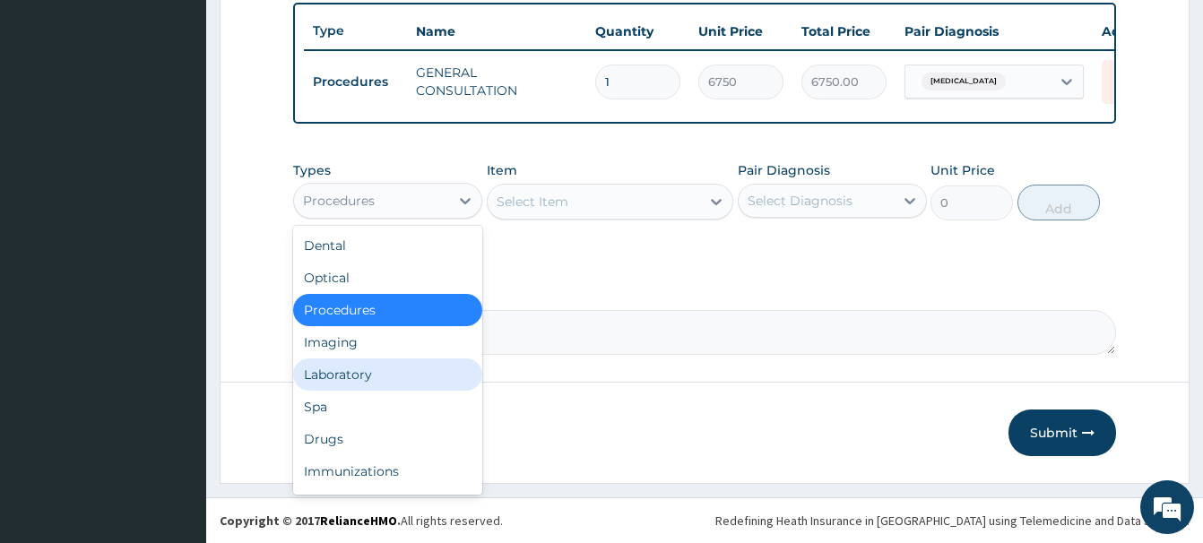
click at [345, 375] on div "Laboratory" at bounding box center [387, 374] width 189 height 32
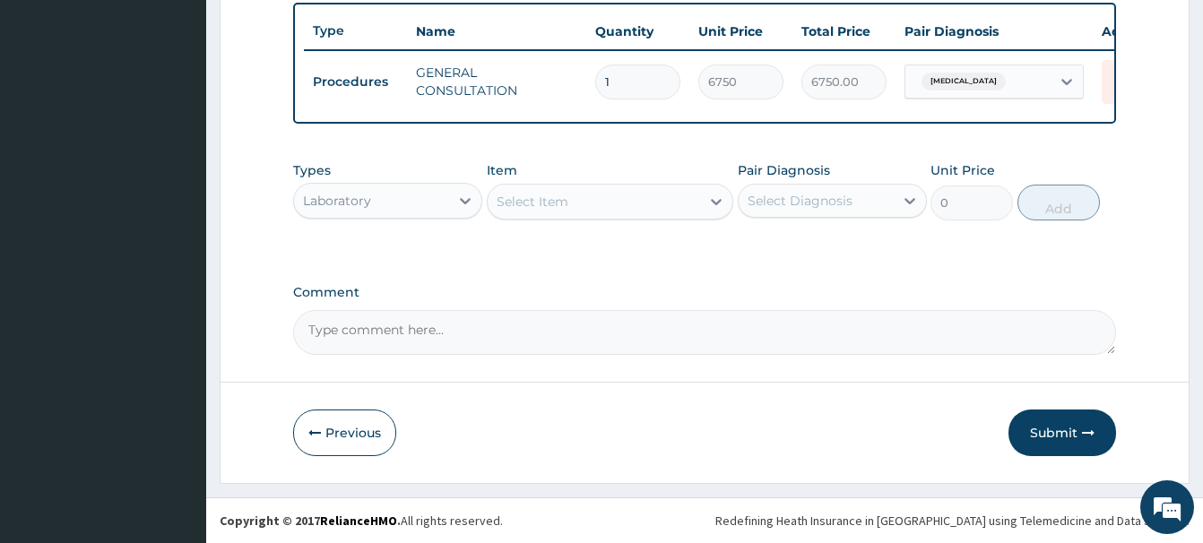
click at [523, 203] on div "Select Item" at bounding box center [532, 202] width 72 height 18
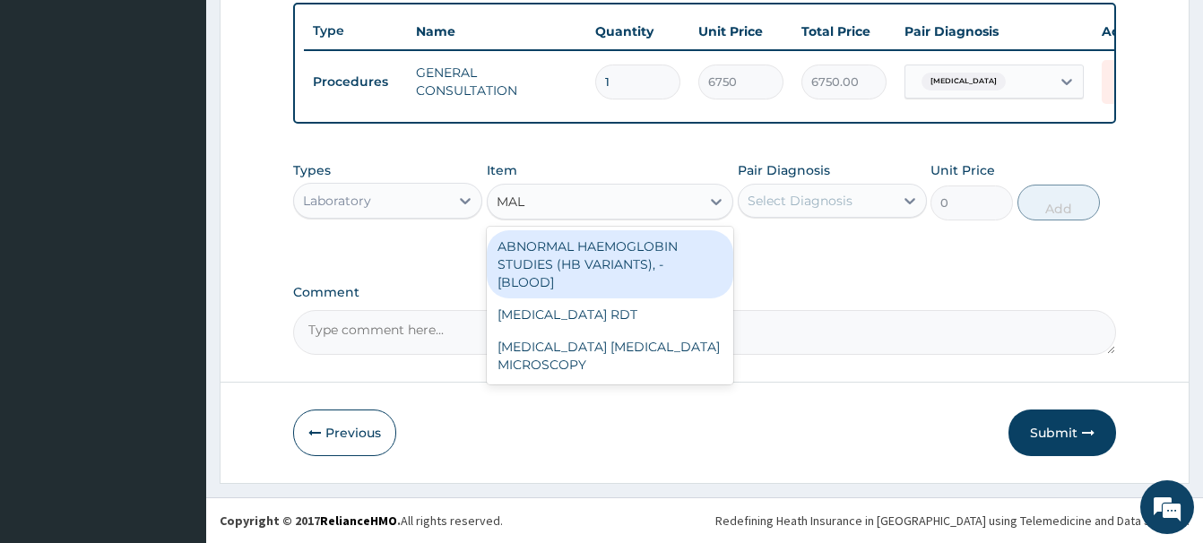
type input "MALA"
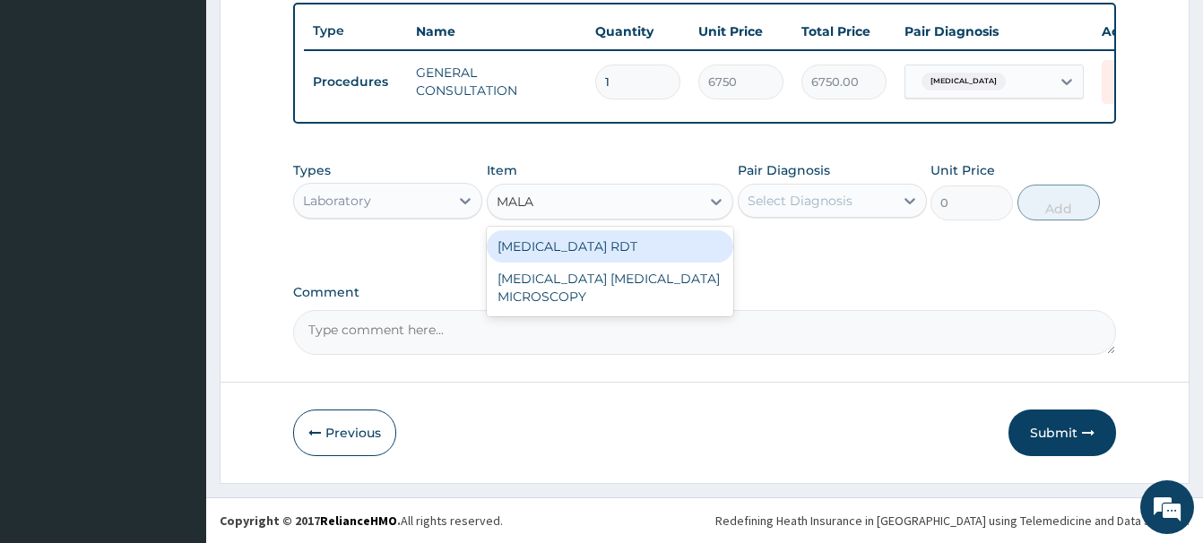
click at [591, 247] on div "MALARIA RDT" at bounding box center [610, 246] width 246 height 32
type input "2700"
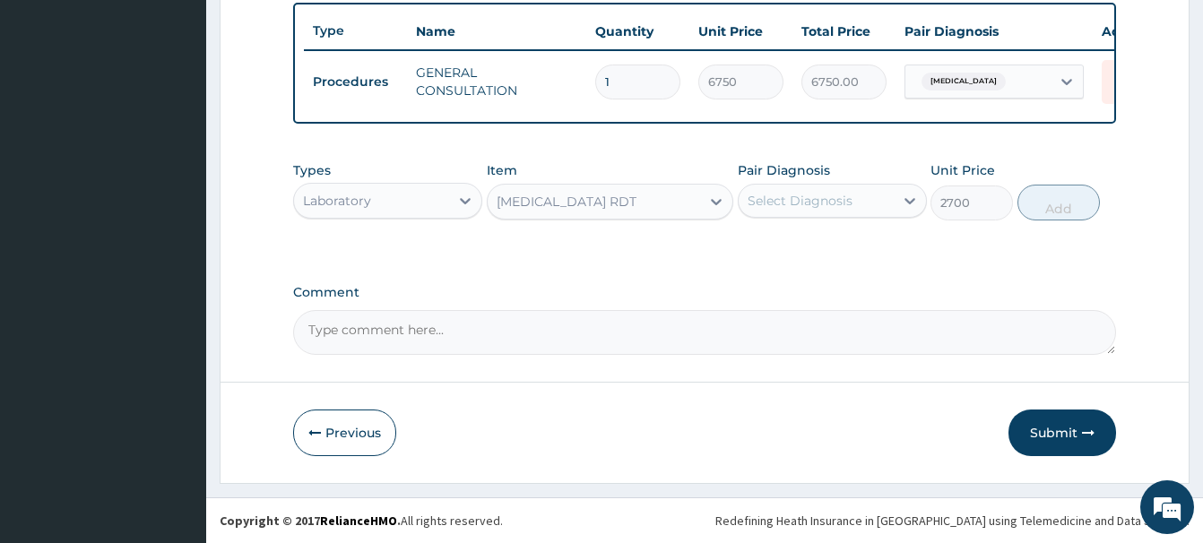
click at [837, 195] on div "Select Diagnosis" at bounding box center [799, 201] width 105 height 18
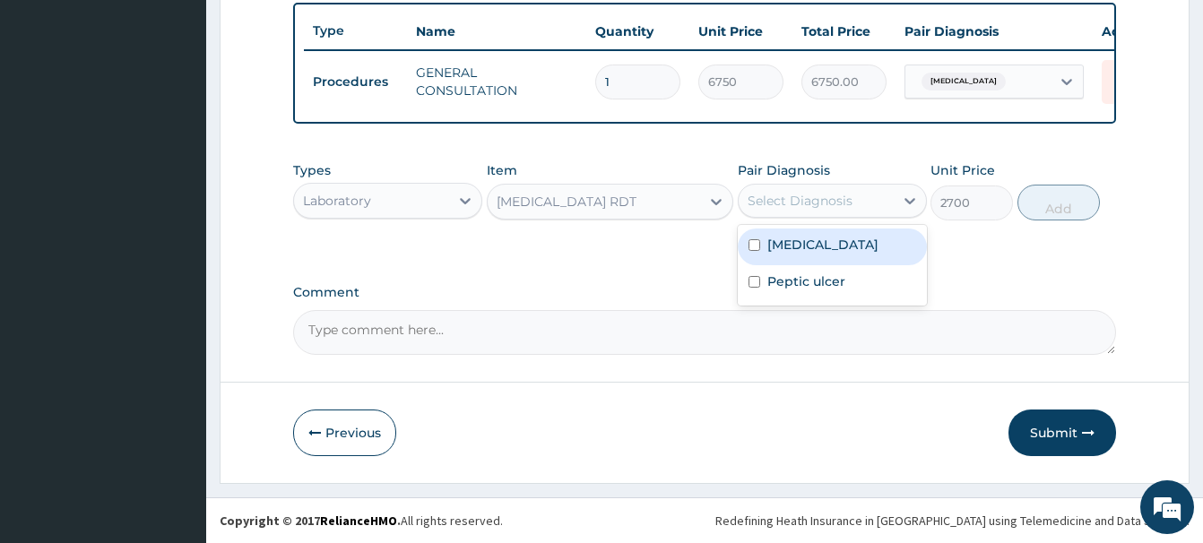
click at [808, 243] on label "Myopia" at bounding box center [822, 245] width 111 height 18
checkbox input "true"
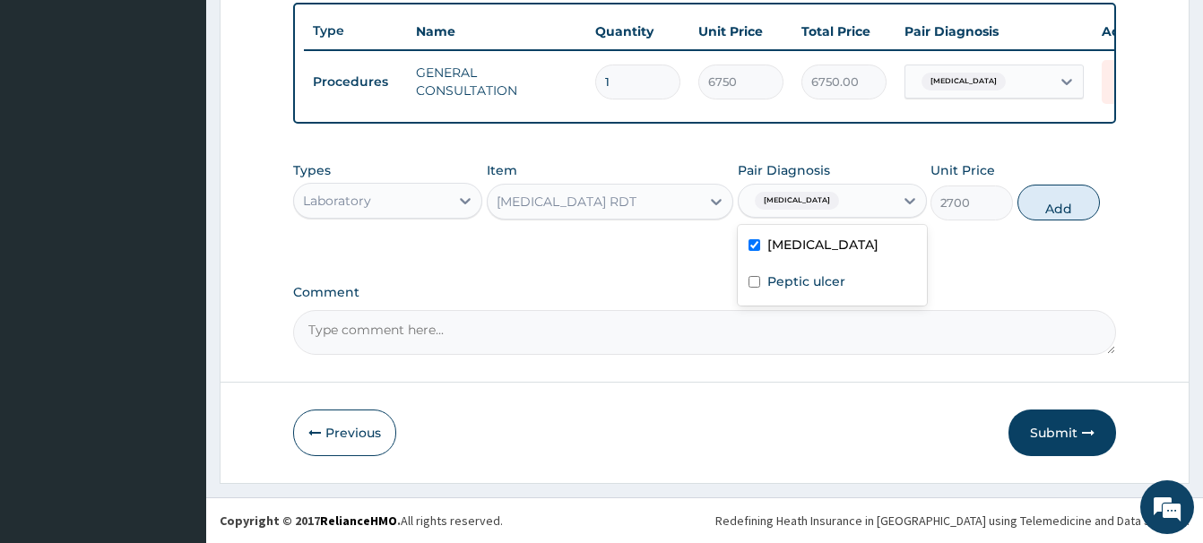
scroll to position [390, 0]
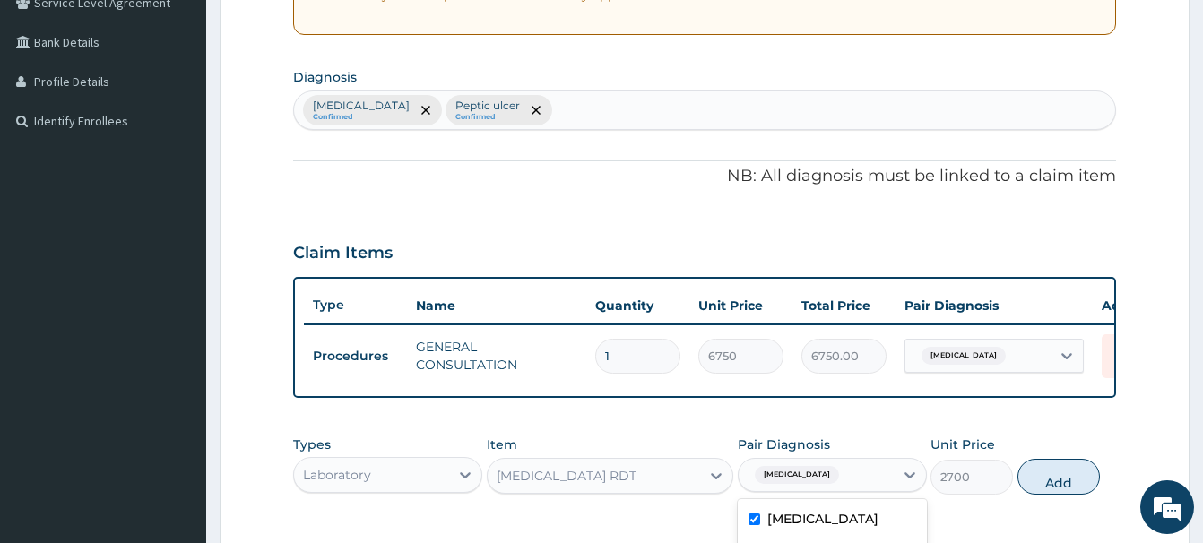
click at [531, 109] on div "Myopia Confirmed Peptic ulcer Confirmed" at bounding box center [704, 110] width 821 height 38
type input "MALA"
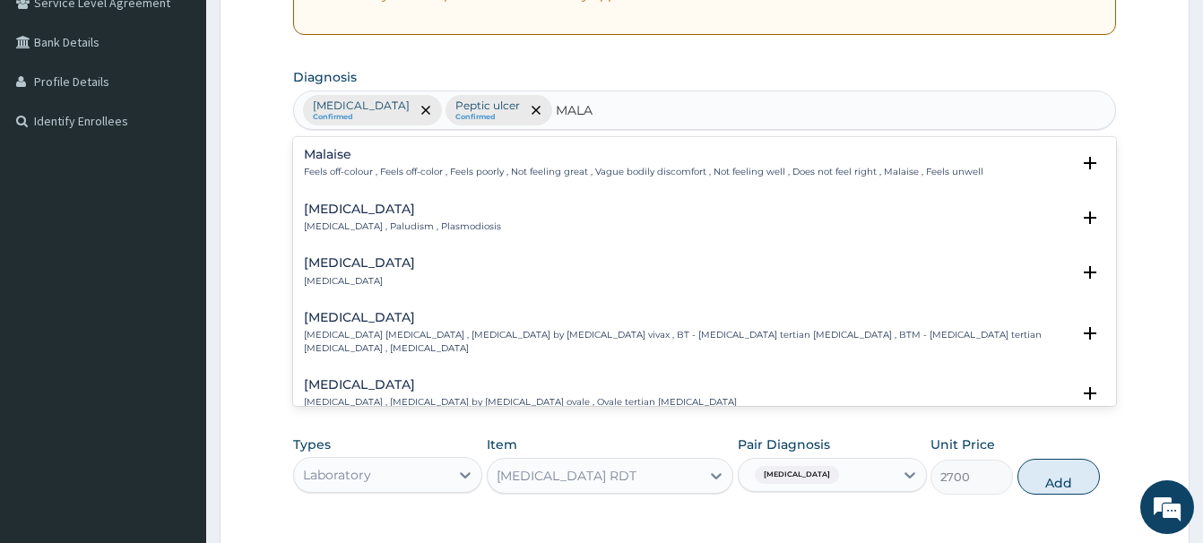
click at [341, 221] on p "Malaria , Paludism , Plasmodiosis" at bounding box center [402, 226] width 197 height 13
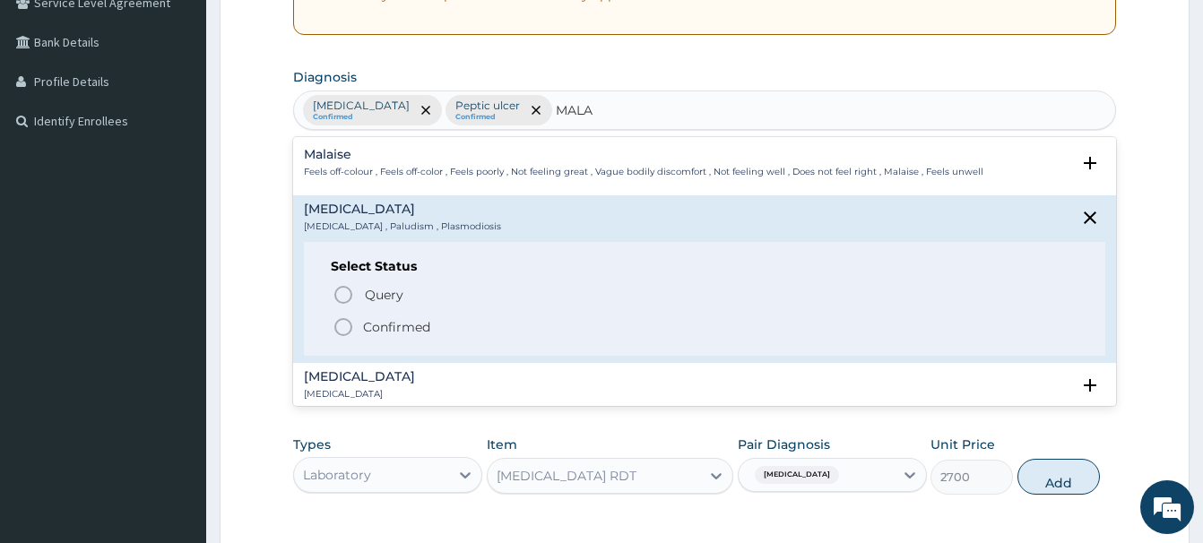
click at [349, 328] on icon "status option filled" at bounding box center [343, 327] width 22 height 22
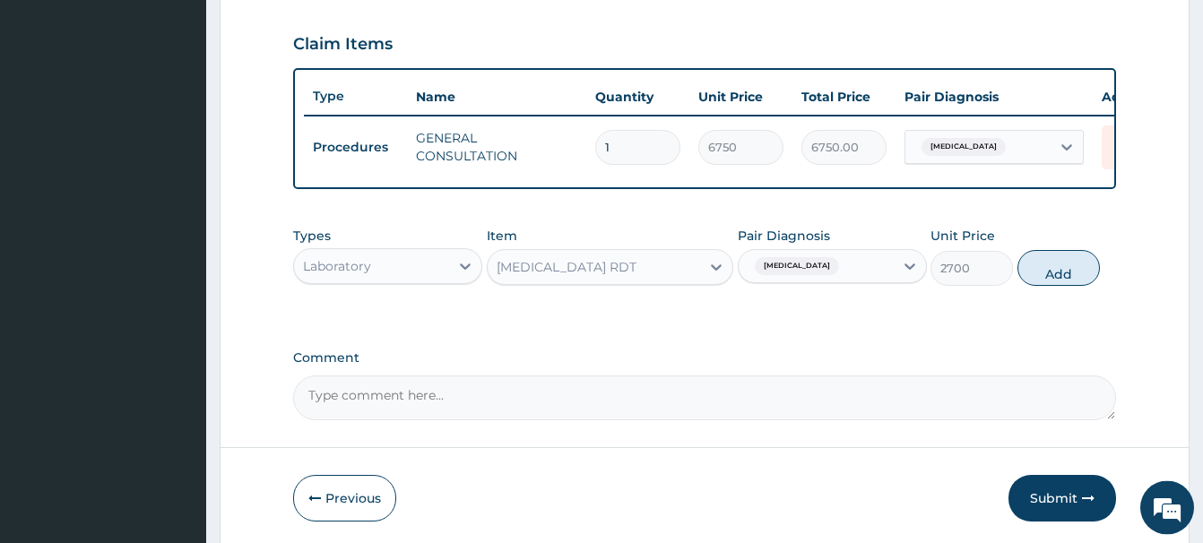
scroll to position [664, 0]
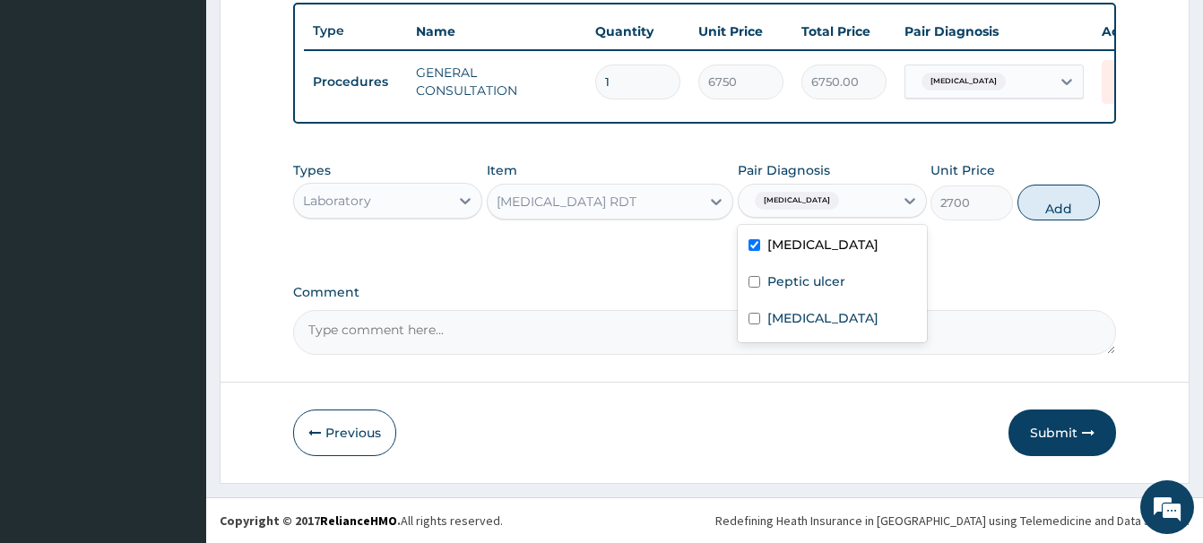
drag, startPoint x: 836, startPoint y: 197, endPoint x: 837, endPoint y: 235, distance: 37.7
click at [836, 203] on div "Myopia" at bounding box center [815, 201] width 155 height 30
click at [811, 324] on label "Malaria" at bounding box center [822, 318] width 111 height 18
checkbox input "true"
click at [768, 218] on div "Pair Diagnosis option Malaria, selected. option Myopia focused, 1 of 3. 3 resul…" at bounding box center [832, 190] width 189 height 59
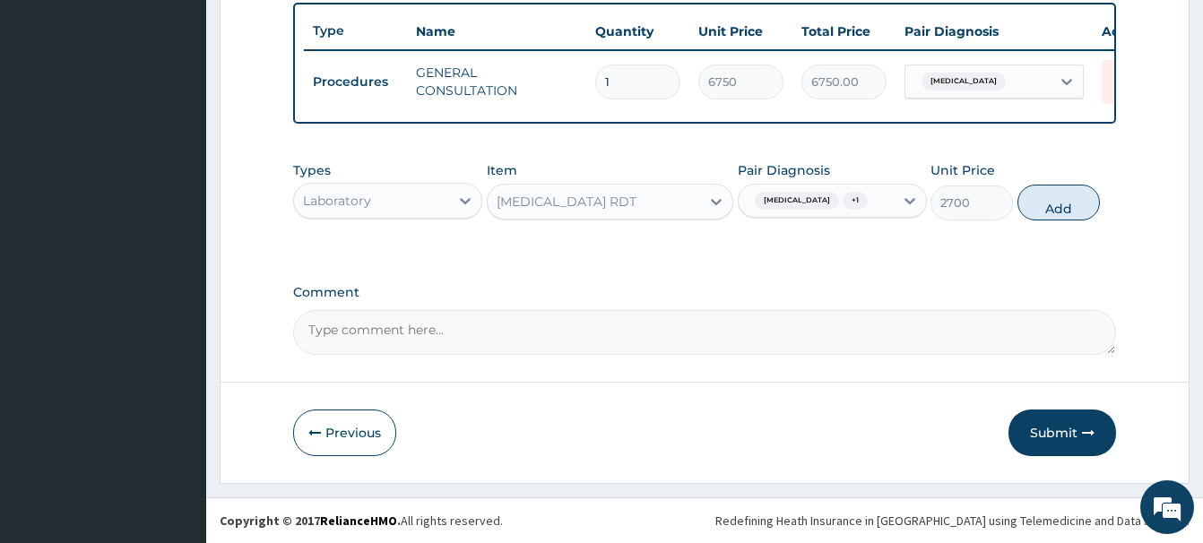
click at [850, 191] on div "Myopia + 1" at bounding box center [815, 201] width 155 height 30
drag, startPoint x: 769, startPoint y: 254, endPoint x: 766, endPoint y: 243, distance: 11.1
click at [771, 250] on div "Myopia" at bounding box center [832, 247] width 189 height 37
checkbox input "false"
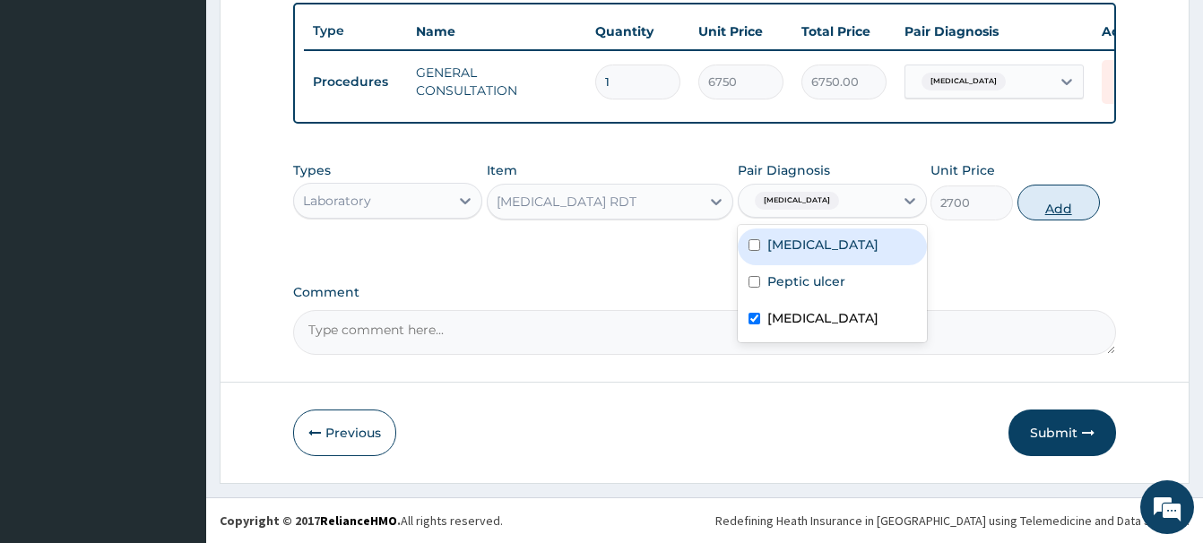
click at [1059, 204] on button "Add" at bounding box center [1058, 203] width 82 height 36
type input "0"
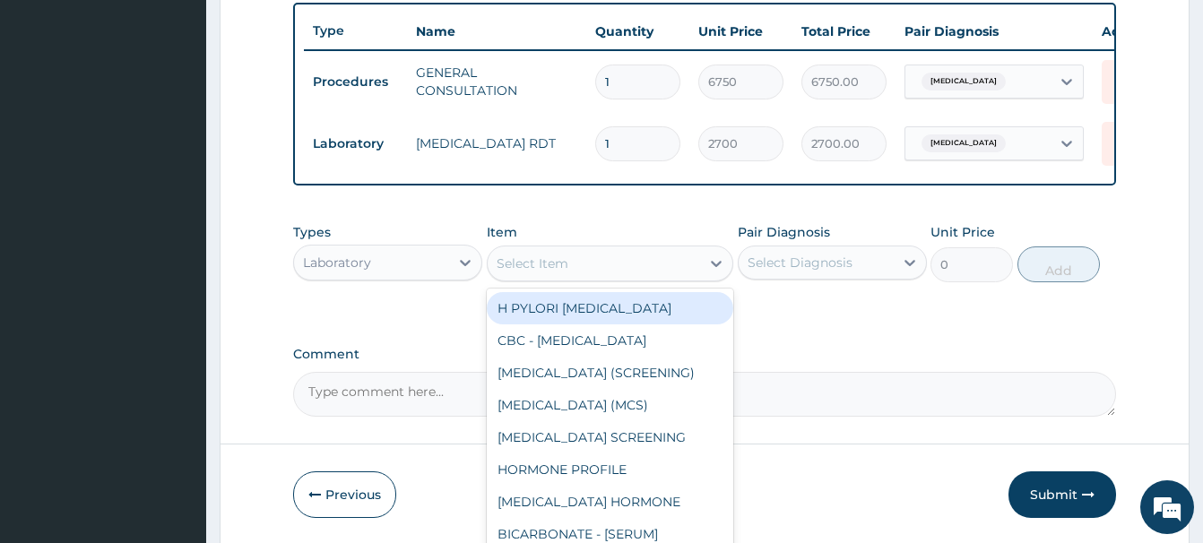
click at [549, 266] on div "Select Item" at bounding box center [532, 264] width 72 height 18
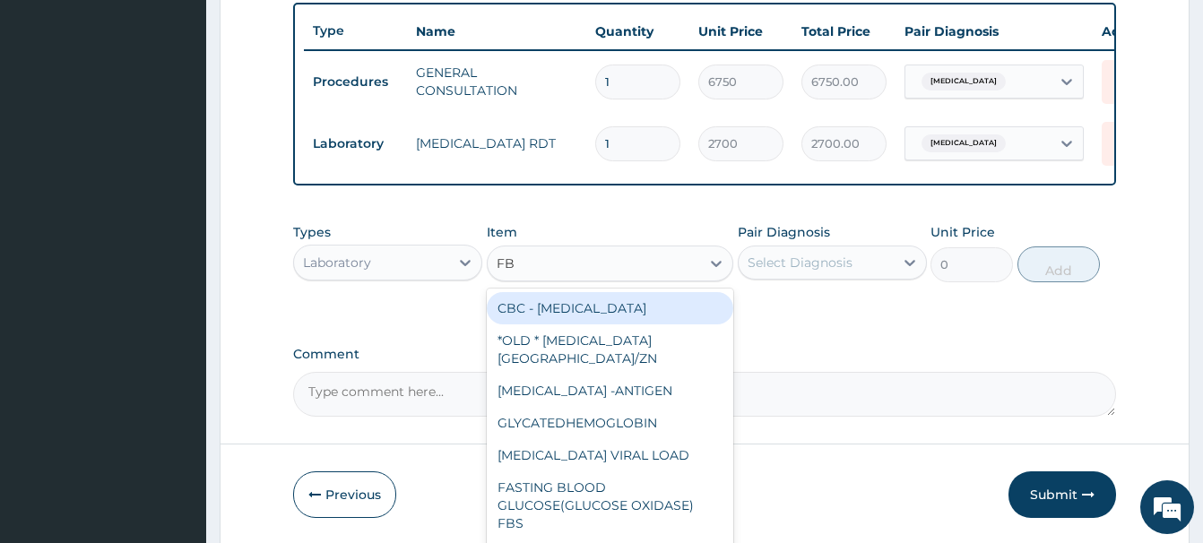
type input "FBC"
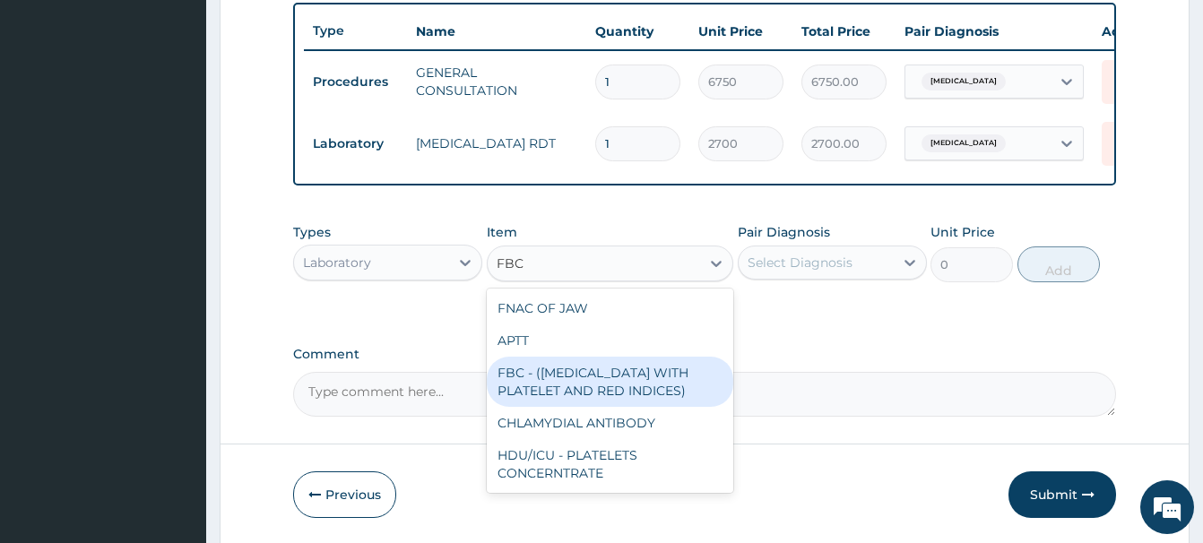
click at [652, 386] on div "FBC - (FULL BLOOD COUNT WITH PLATELET AND RED INDICES)" at bounding box center [610, 382] width 246 height 50
type input "5400"
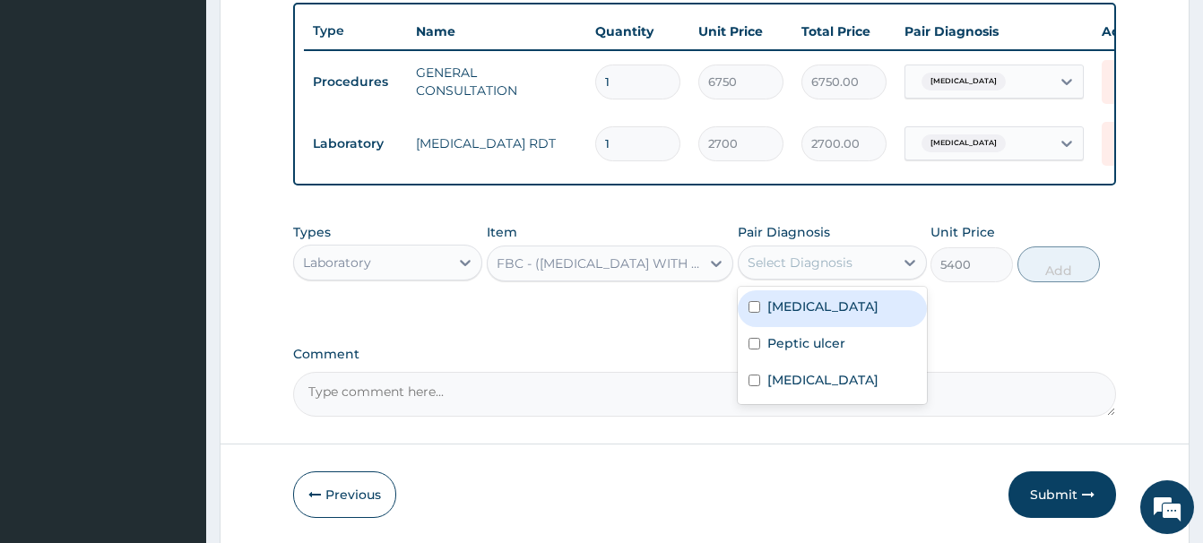
click at [804, 267] on div "Select Diagnosis" at bounding box center [799, 263] width 105 height 18
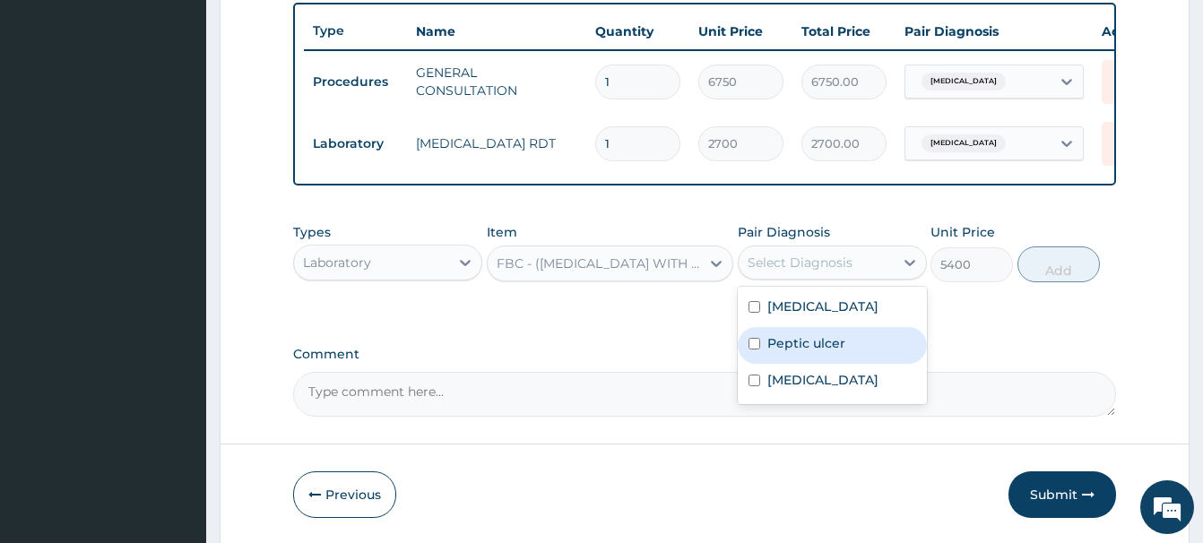
drag, startPoint x: 816, startPoint y: 344, endPoint x: 815, endPoint y: 332, distance: 11.7
click at [816, 342] on label "Peptic ulcer" at bounding box center [806, 343] width 78 height 18
checkbox input "true"
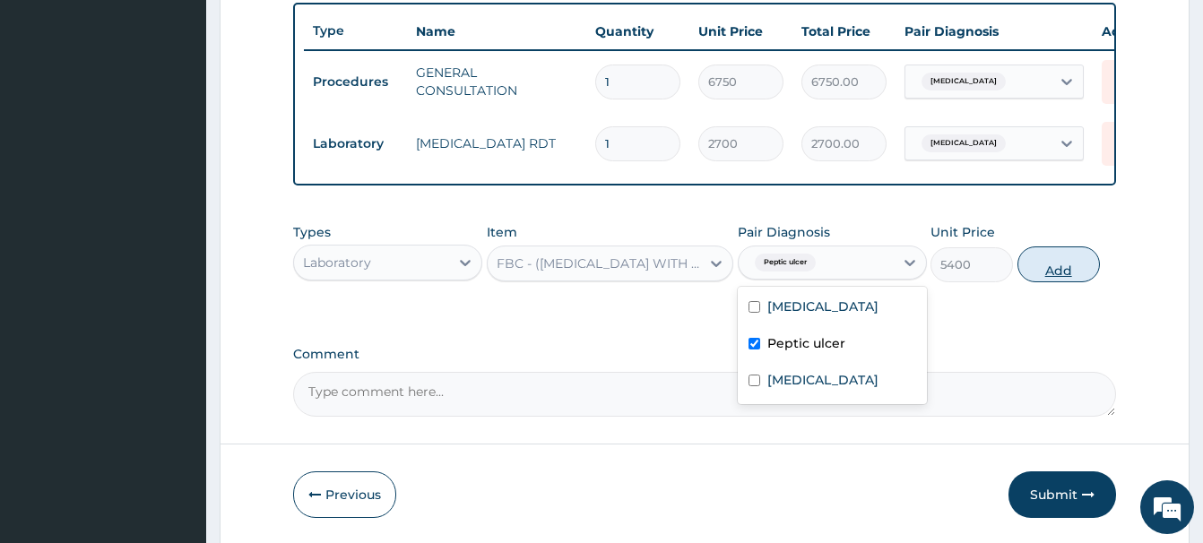
click at [1044, 260] on button "Add" at bounding box center [1058, 264] width 82 height 36
type input "0"
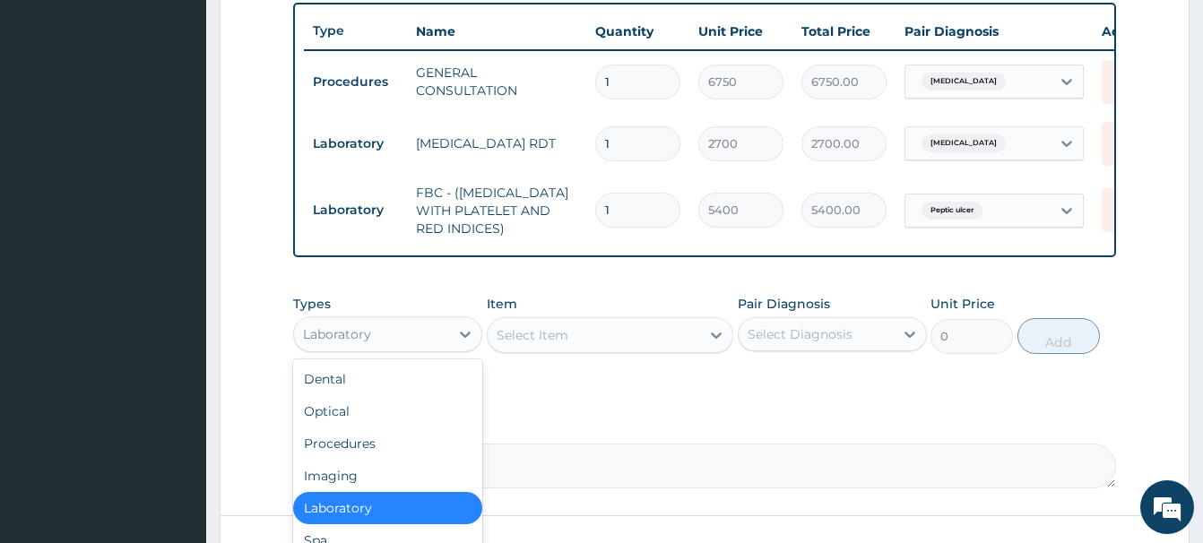
drag, startPoint x: 394, startPoint y: 337, endPoint x: 421, endPoint y: 244, distance: 97.0
click at [393, 337] on div "Laboratory" at bounding box center [371, 334] width 155 height 29
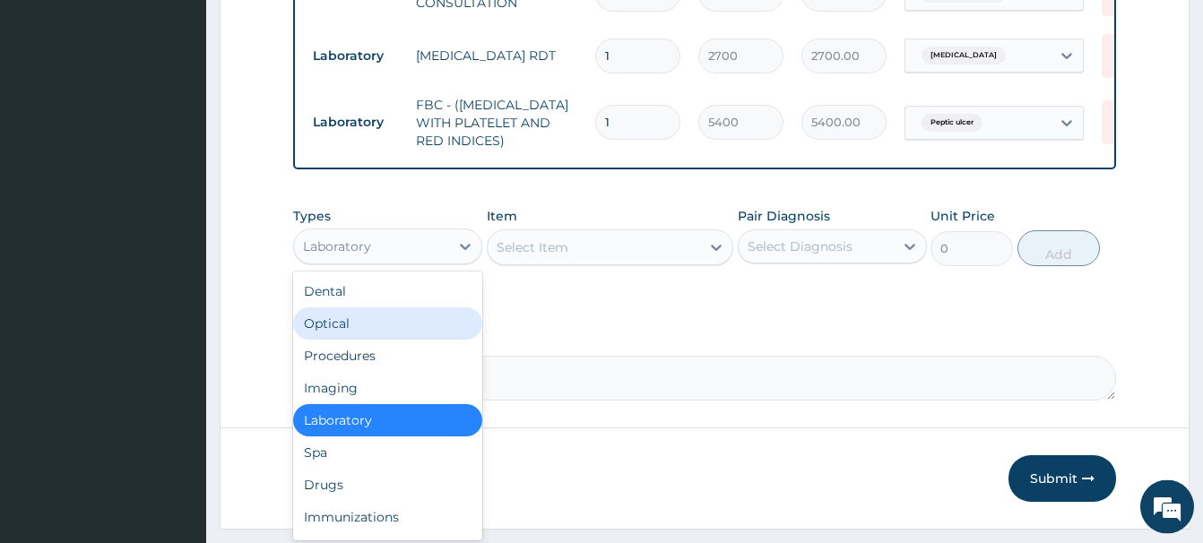
scroll to position [798, 0]
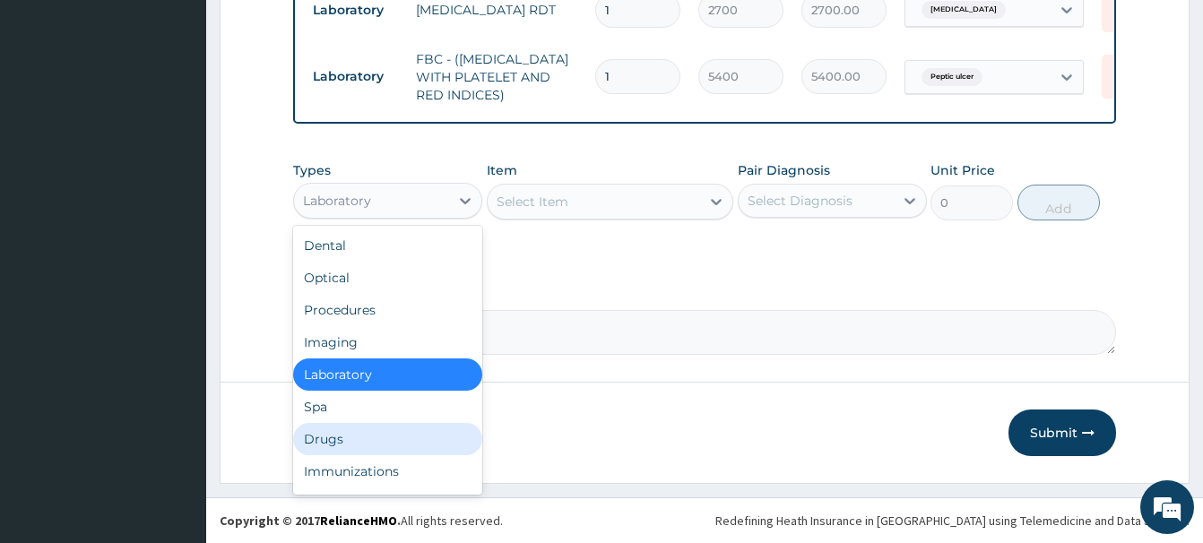
drag, startPoint x: 334, startPoint y: 432, endPoint x: 318, endPoint y: 431, distance: 16.2
click at [319, 431] on div "Drugs" at bounding box center [387, 439] width 189 height 32
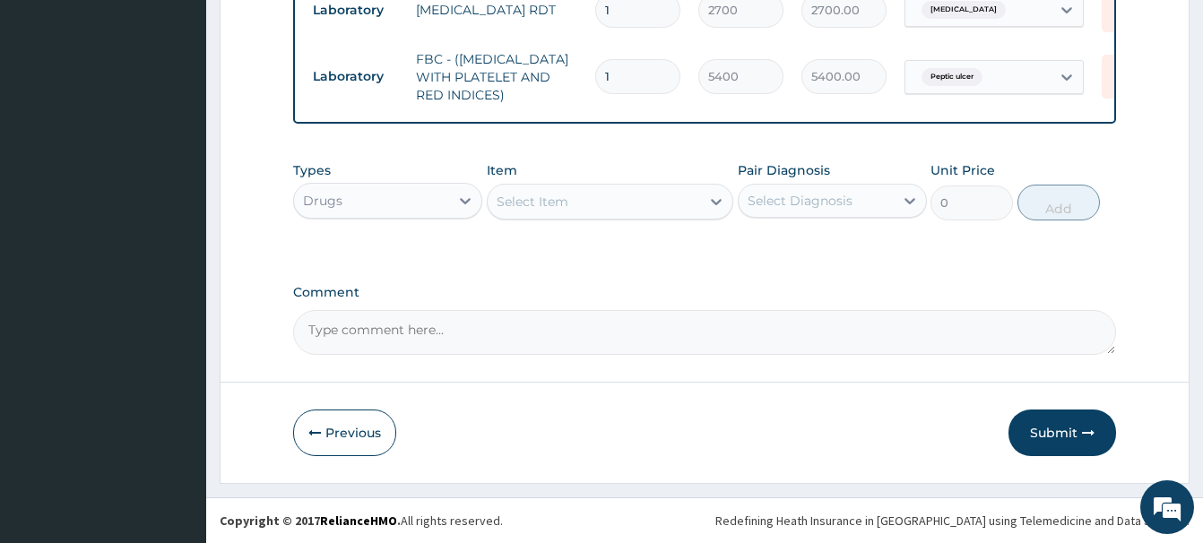
click at [514, 200] on div "Select Item" at bounding box center [532, 202] width 72 height 18
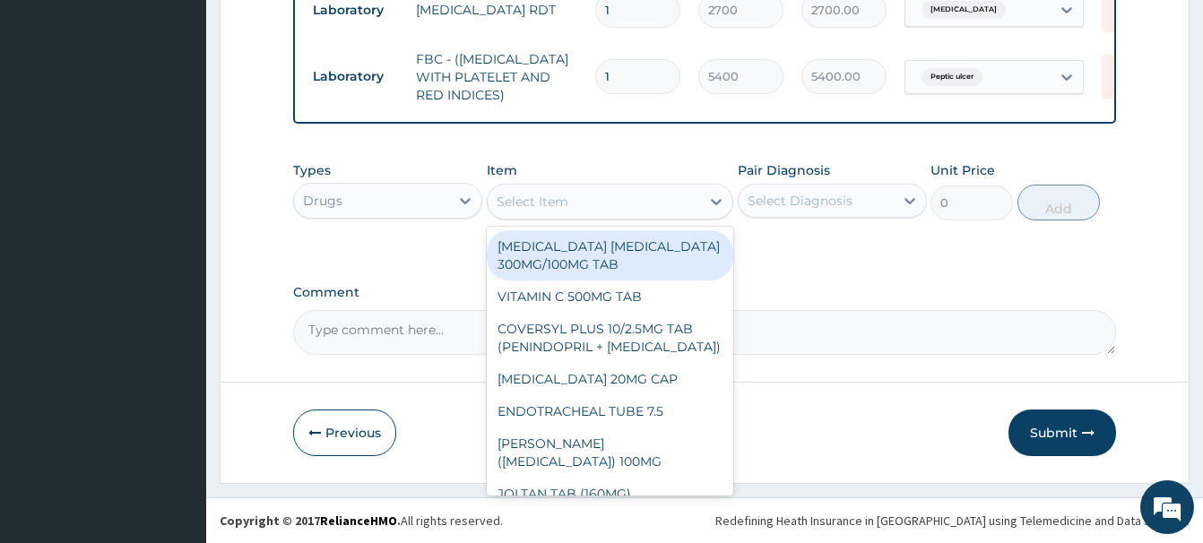
paste input "OMEPRAZOLE 20MG CA"
type input "OMEPRAZOLE 20MG CA"
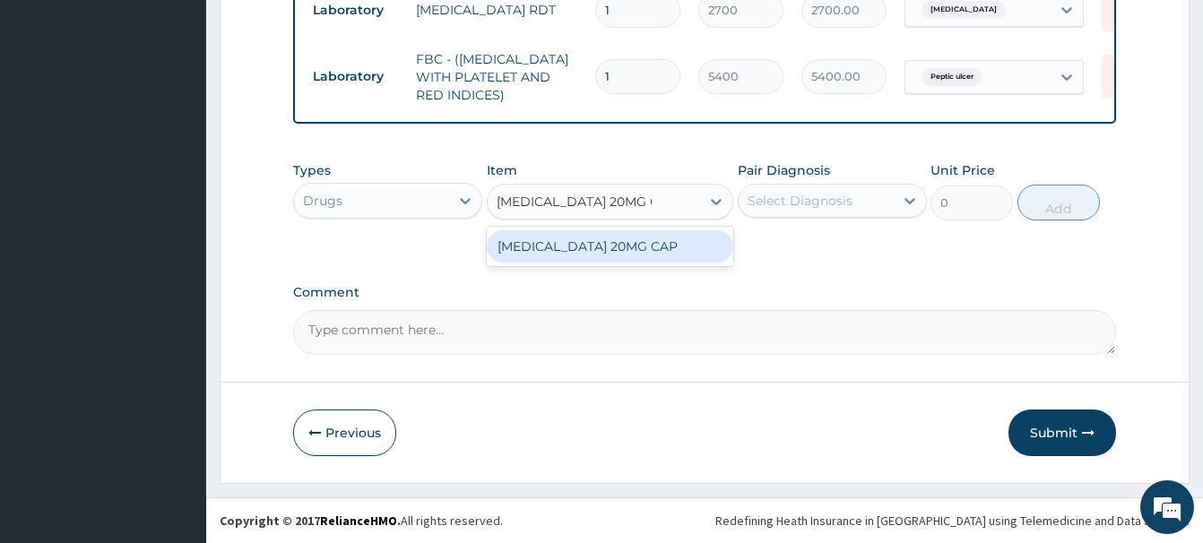
click at [596, 248] on div "OMEPRAZOLE 20MG CAP" at bounding box center [610, 246] width 246 height 32
type input "102.375"
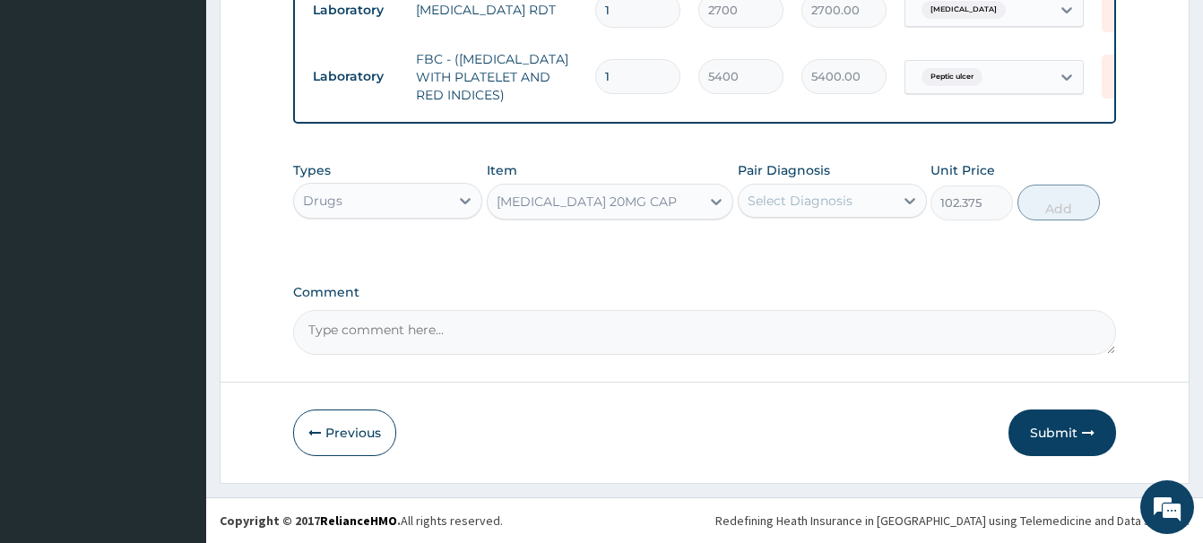
click at [816, 196] on div "Select Diagnosis" at bounding box center [799, 201] width 105 height 18
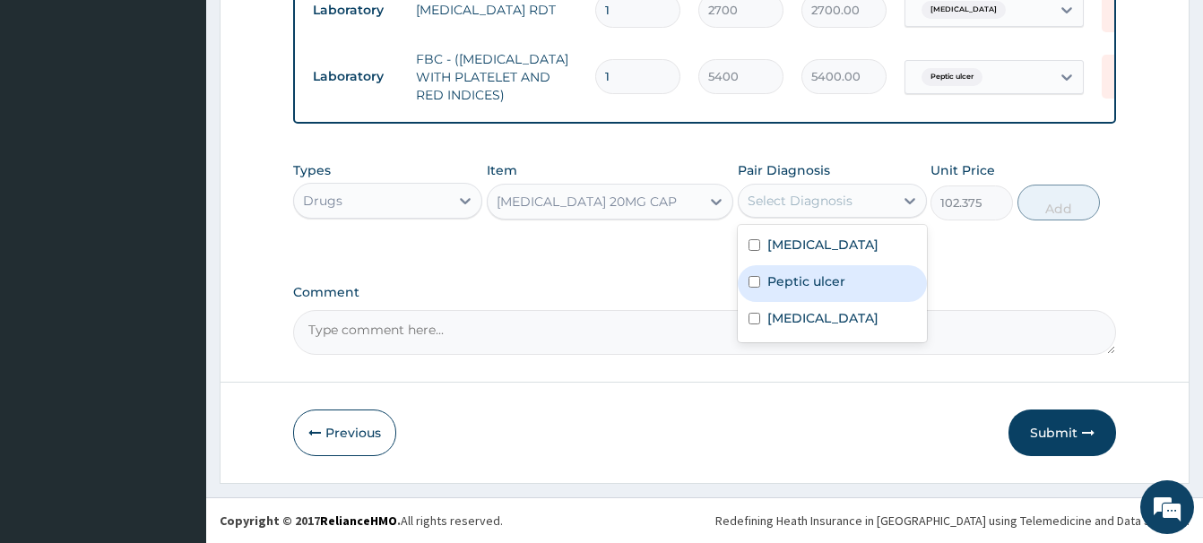
drag, startPoint x: 818, startPoint y: 289, endPoint x: 858, endPoint y: 277, distance: 41.1
click at [816, 286] on label "Peptic ulcer" at bounding box center [806, 281] width 78 height 18
checkbox input "true"
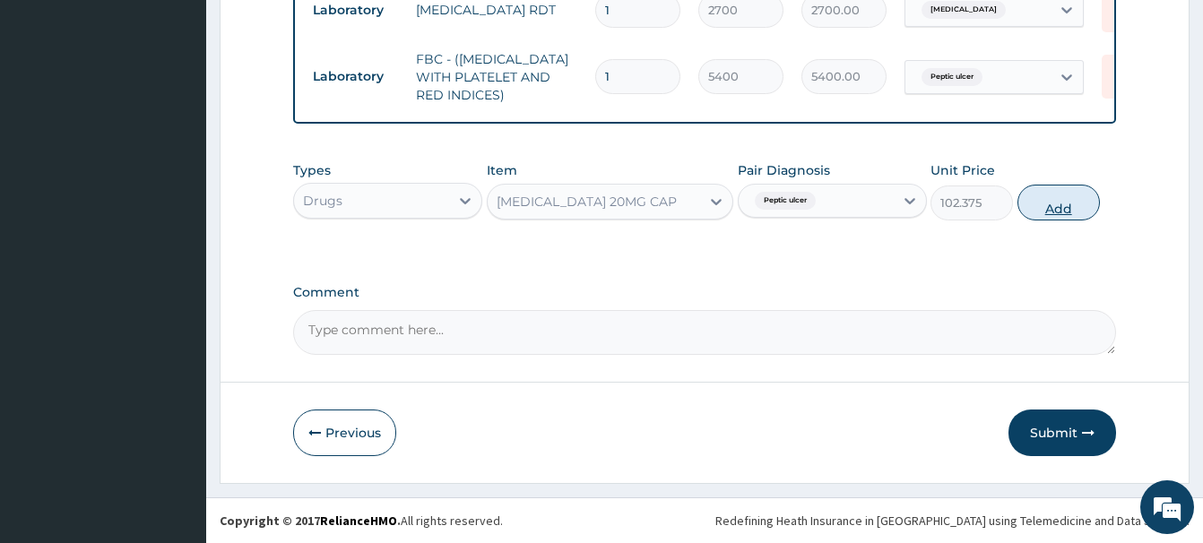
click at [1041, 213] on button "Add" at bounding box center [1058, 203] width 82 height 36
type input "0"
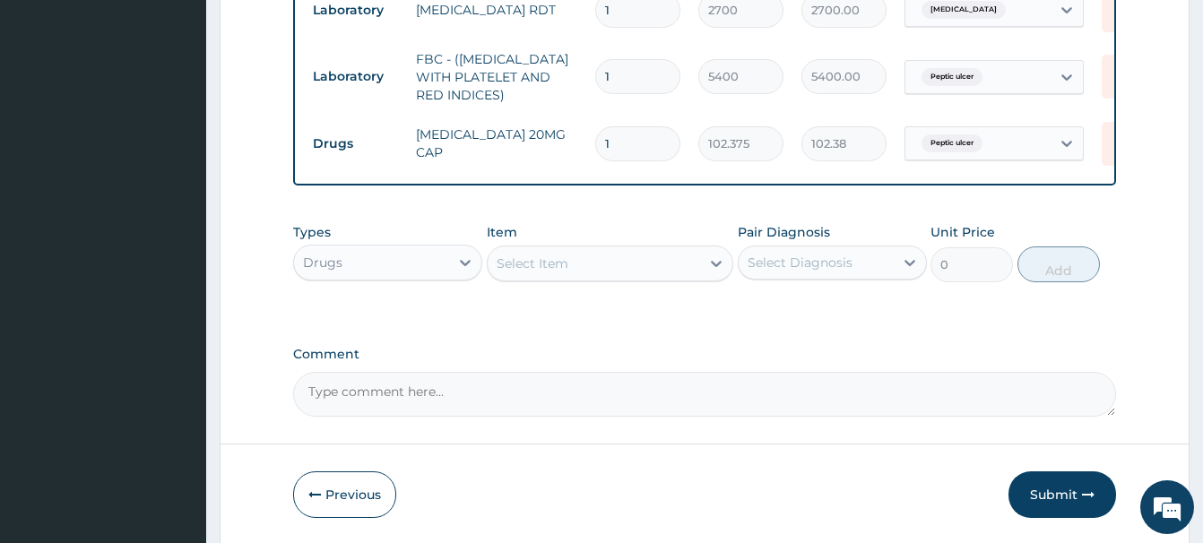
type input "14"
type input "1433.25"
type input "14"
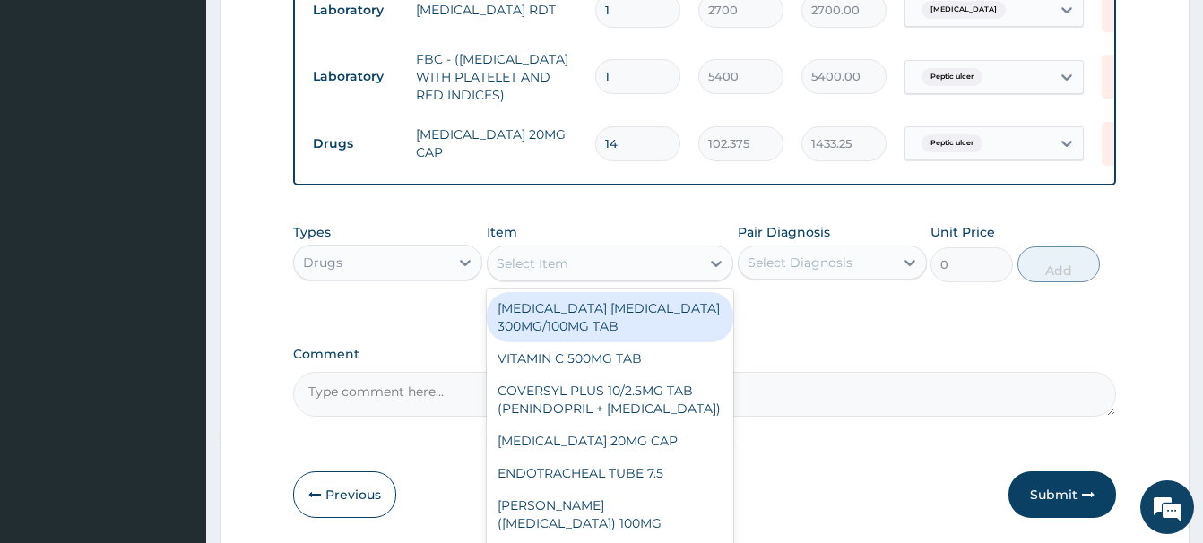
click at [526, 266] on div "Select Item" at bounding box center [532, 264] width 72 height 18
paste input "METRONIDAZOLE 200MG TAB"
type input "METRONIDAZOLE 200MG TAB"
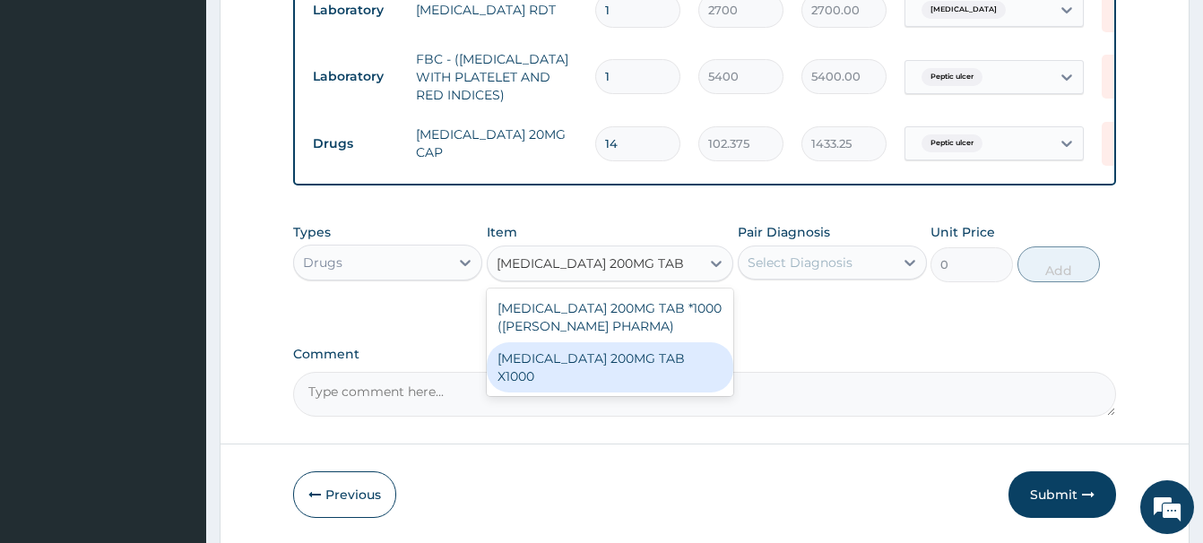
click at [591, 357] on div "METRONIDAZOLE 200MG TAB X1000" at bounding box center [610, 367] width 246 height 50
type input "20.79999923706055"
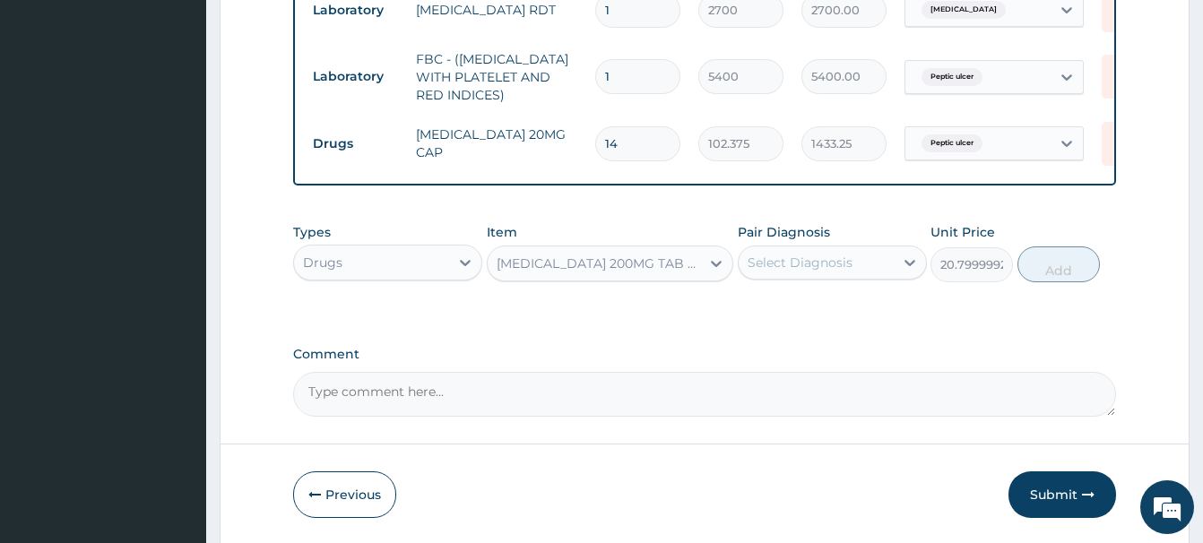
click at [851, 265] on div "Select Diagnosis" at bounding box center [815, 262] width 155 height 29
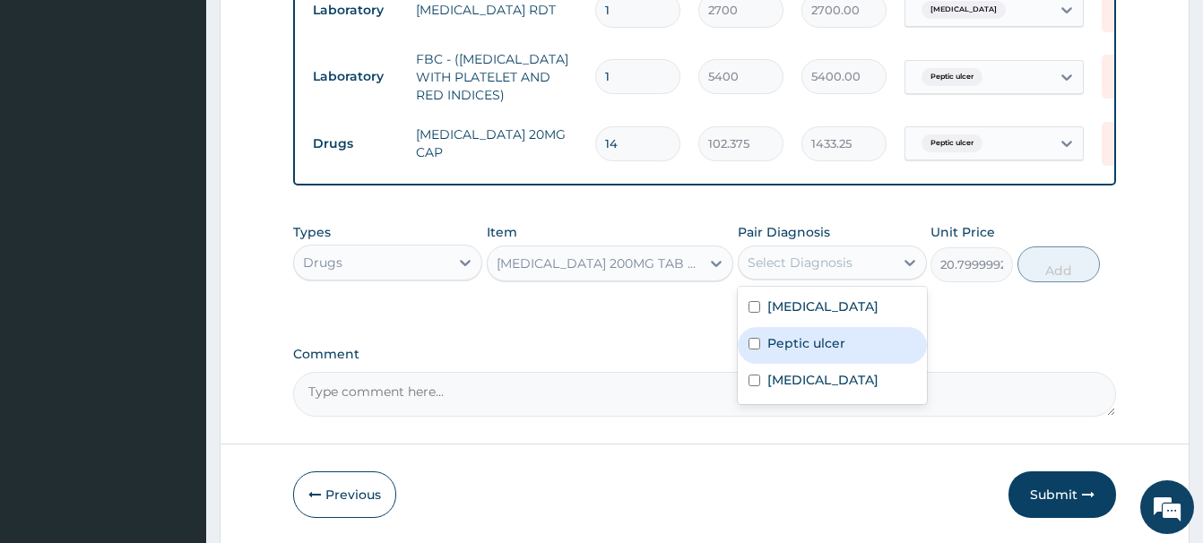
drag, startPoint x: 786, startPoint y: 350, endPoint x: 871, endPoint y: 326, distance: 88.5
click at [793, 350] on label "Peptic ulcer" at bounding box center [806, 343] width 78 height 18
checkbox input "true"
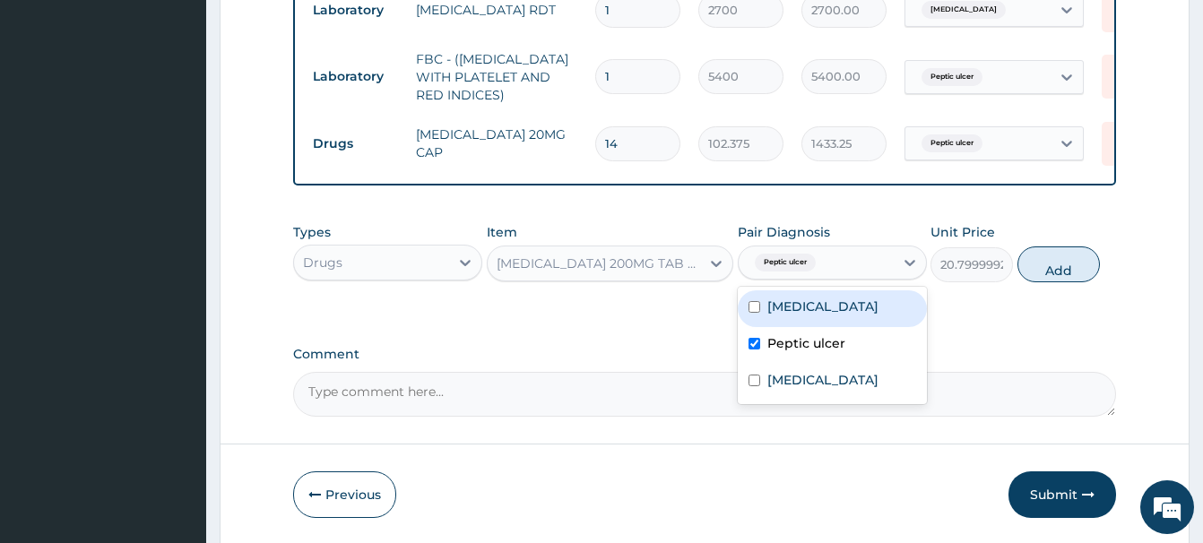
drag, startPoint x: 1038, startPoint y: 263, endPoint x: 1028, endPoint y: 263, distance: 9.9
click at [1040, 263] on button "Add" at bounding box center [1058, 264] width 82 height 36
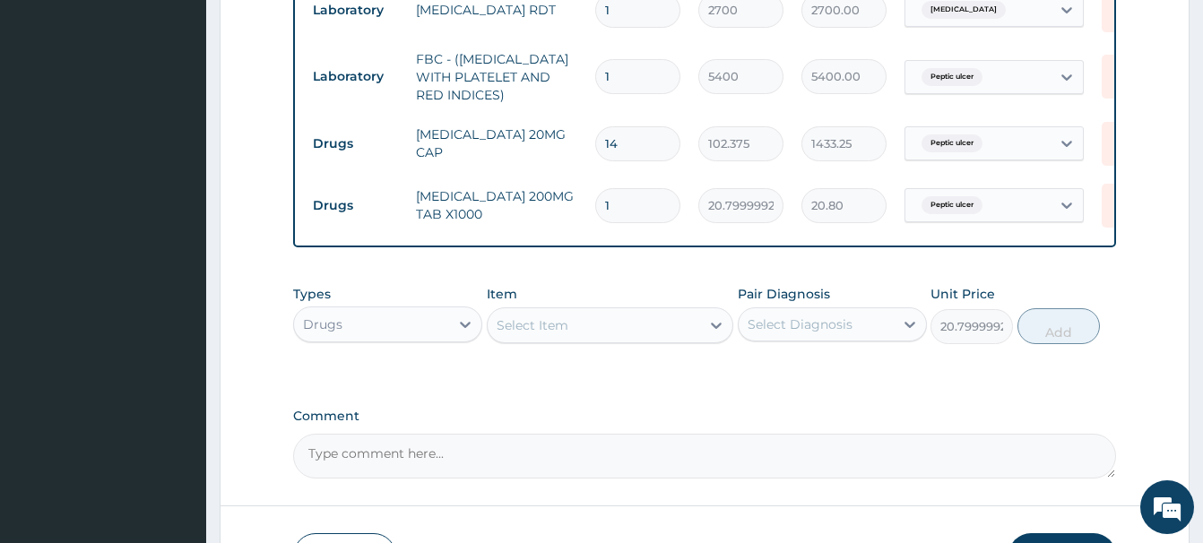
type input "0"
drag, startPoint x: 614, startPoint y: 211, endPoint x: 505, endPoint y: 228, distance: 109.8
click at [595, 223] on input "1" at bounding box center [637, 205] width 85 height 35
type input "4"
type input "83.20"
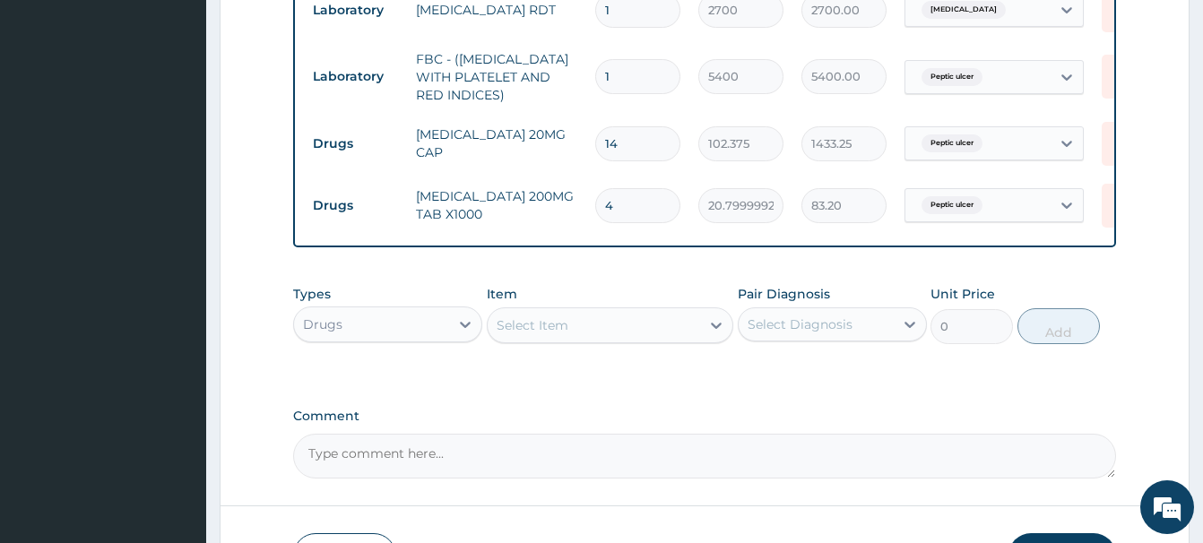
type input "42"
type input "873.60"
type input "42"
drag, startPoint x: 509, startPoint y: 323, endPoint x: 518, endPoint y: 332, distance: 12.7
click at [514, 327] on div "Select Item" at bounding box center [532, 325] width 72 height 18
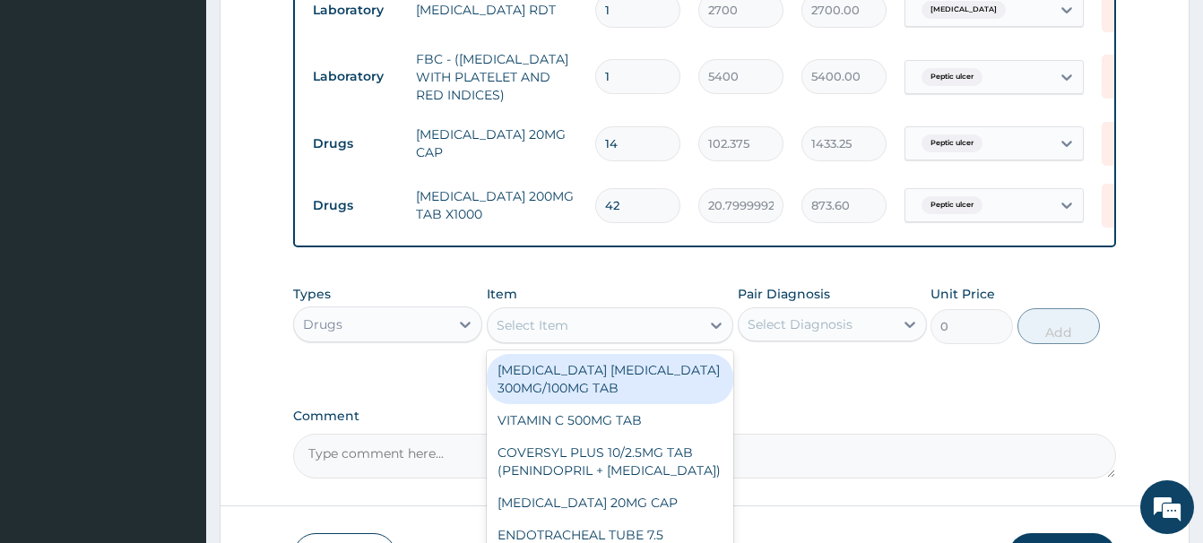
paste input "AMOXICILLIN 500MG CA"
type input "AMOXICILLIN 500MG CA"
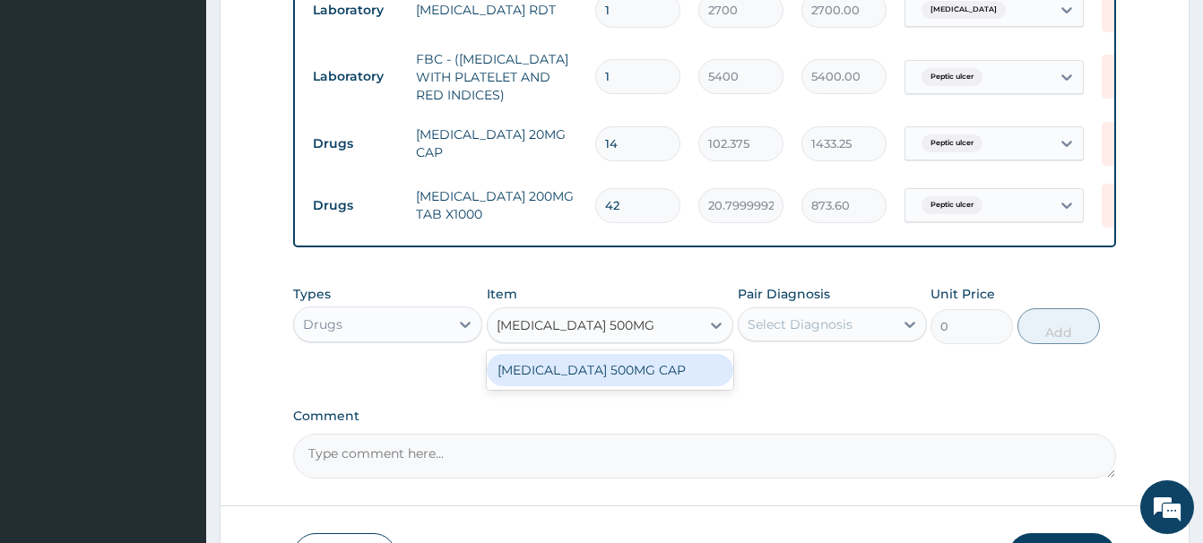
click at [619, 350] on div "Types Drugs Item option METRONIDAZOLE 200MG TAB X1000, selected. option AMOXICI…" at bounding box center [704, 314] width 823 height 77
drag, startPoint x: 616, startPoint y: 376, endPoint x: 678, endPoint y: 367, distance: 63.4
click at [626, 375] on div "AMOXICILLIN 500MG CAP" at bounding box center [610, 370] width 246 height 32
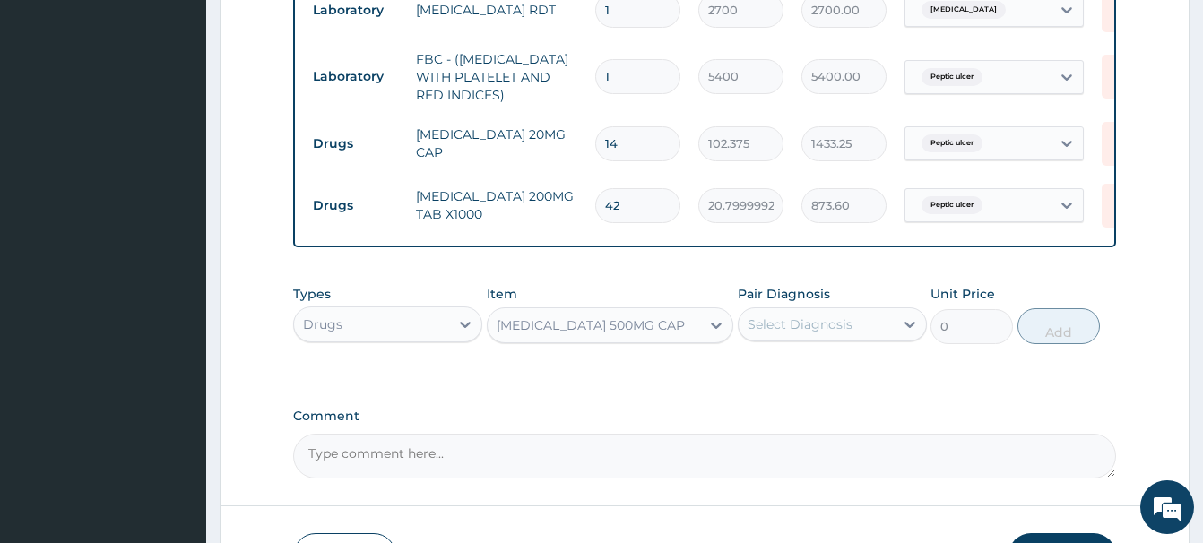
type input "210"
click at [845, 323] on div "Select Diagnosis" at bounding box center [799, 324] width 105 height 18
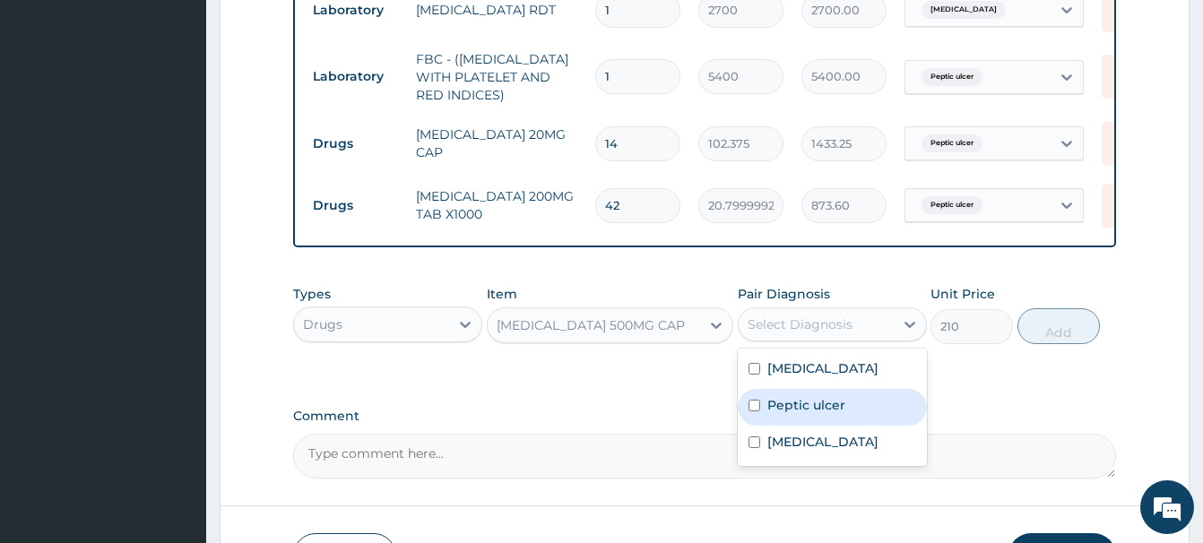
click at [816, 405] on label "Peptic ulcer" at bounding box center [806, 405] width 78 height 18
checkbox input "true"
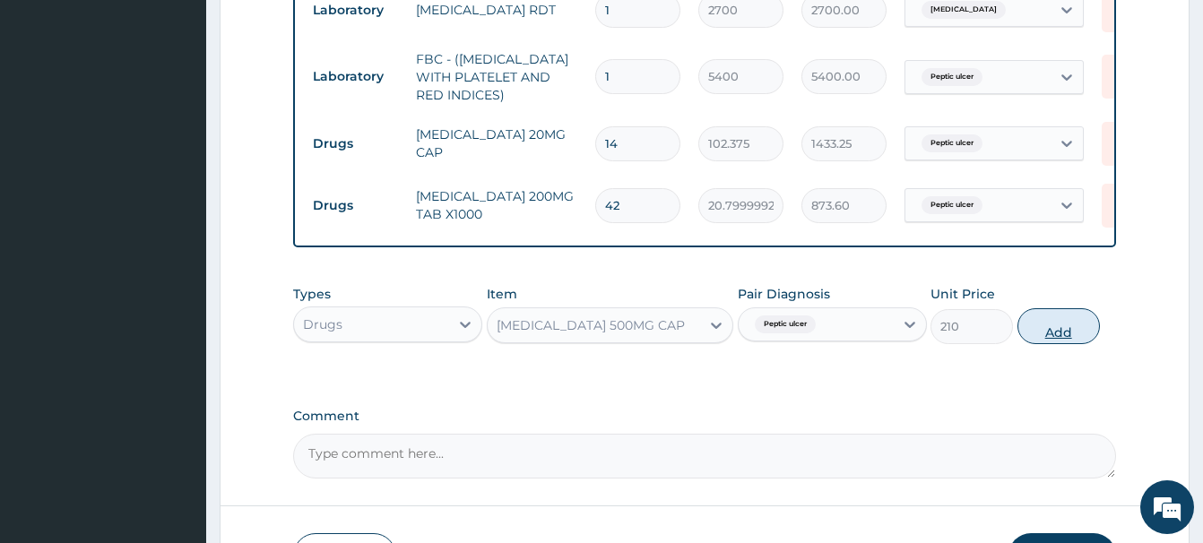
click at [1053, 329] on button "Add" at bounding box center [1058, 326] width 82 height 36
type input "0"
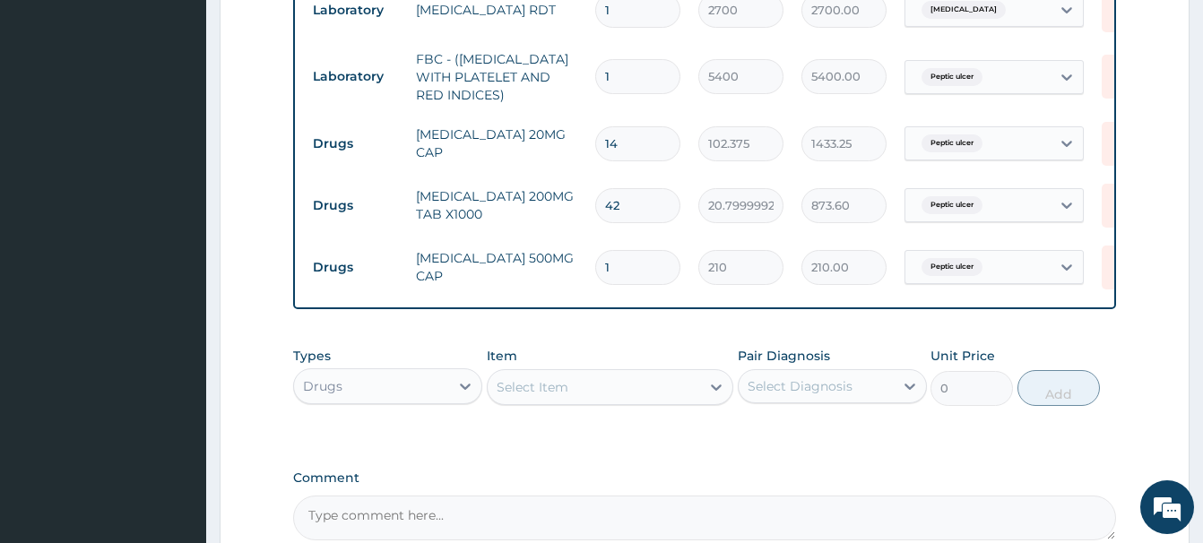
drag, startPoint x: 623, startPoint y: 272, endPoint x: 544, endPoint y: 284, distance: 79.7
click at [595, 283] on input "1" at bounding box center [637, 267] width 85 height 35
type input "2"
type input "420.00"
type input "21"
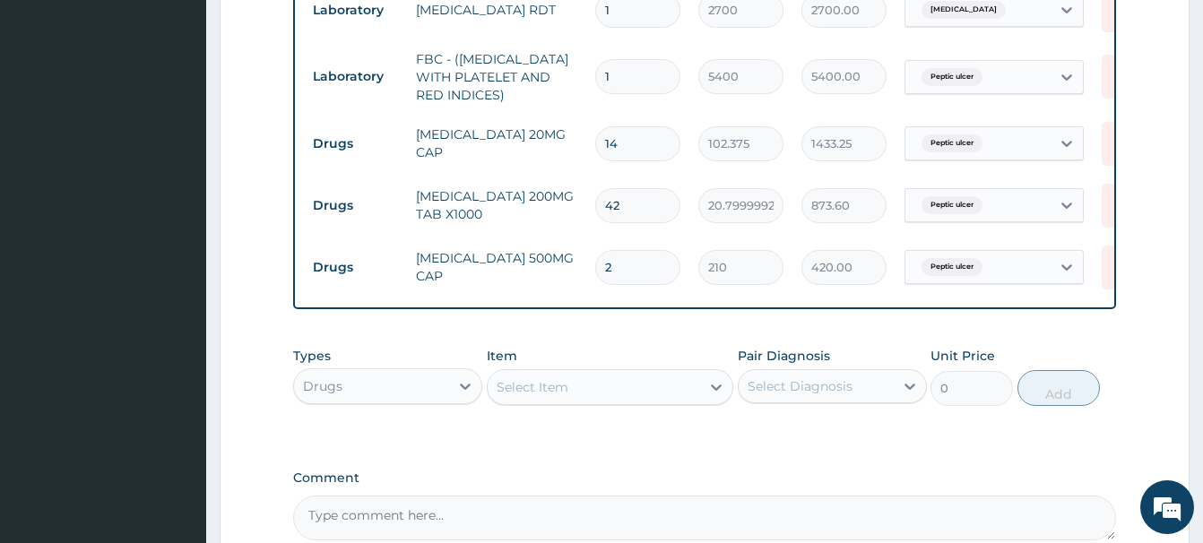
type input "4410.00"
type input "21"
click at [525, 385] on div "Select Item" at bounding box center [532, 387] width 72 height 18
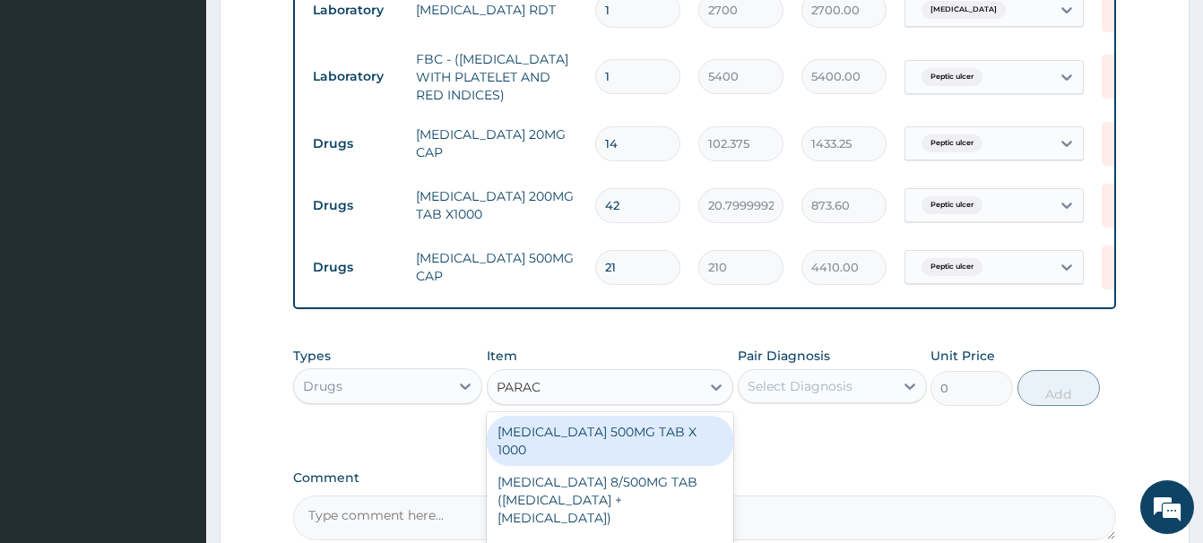
type input "PARACE"
drag, startPoint x: 580, startPoint y: 434, endPoint x: 569, endPoint y: 422, distance: 15.9
click at [580, 428] on div "PARACETAMOL 500MG TAB X 1000" at bounding box center [610, 441] width 246 height 50
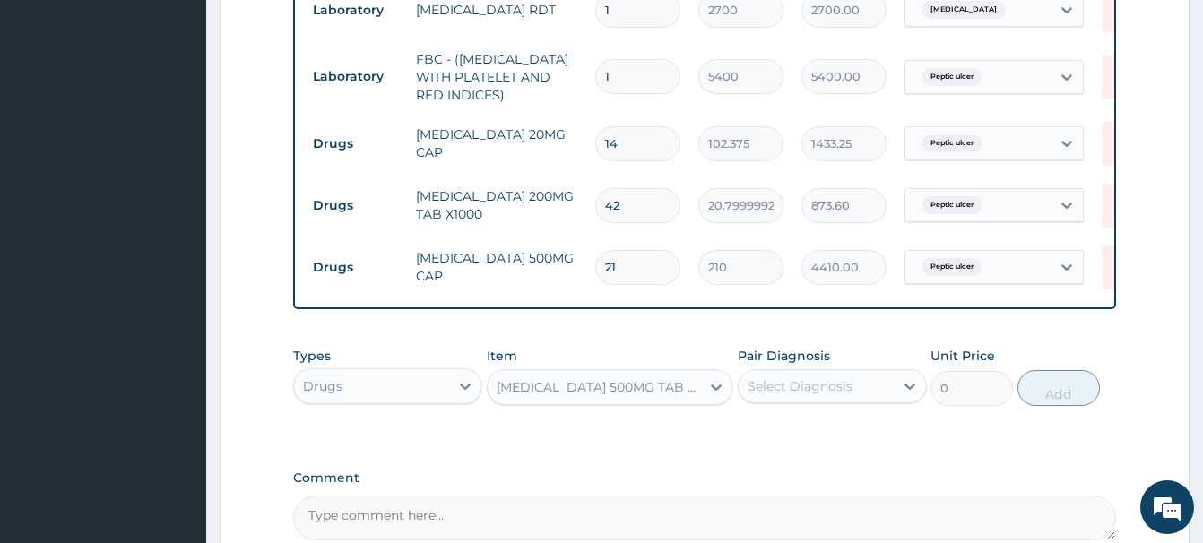
type input "22.39999961853027"
click at [800, 388] on div "Select Diagnosis" at bounding box center [799, 386] width 105 height 18
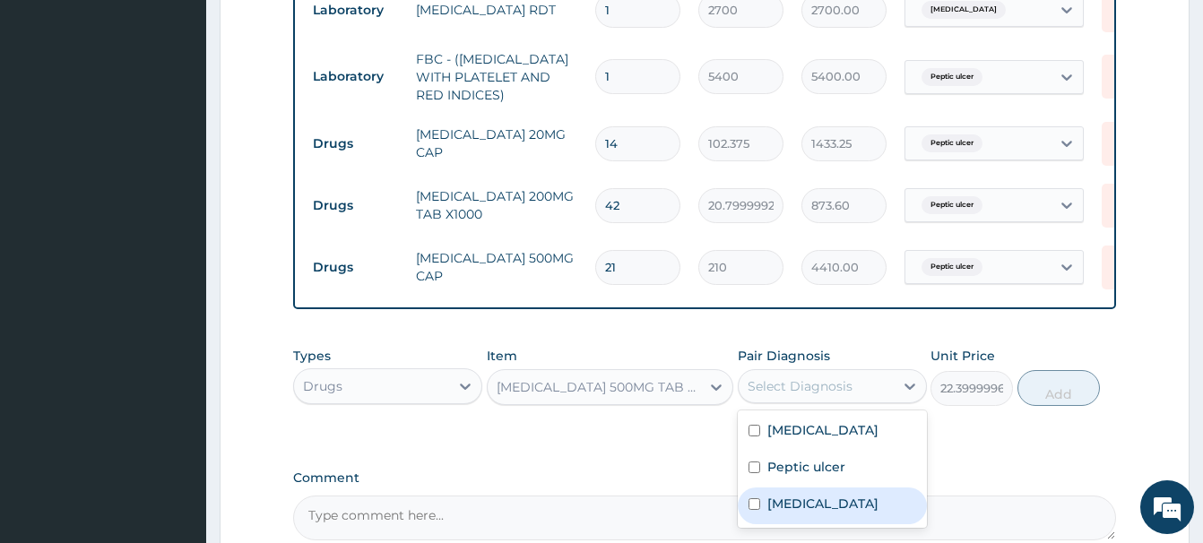
click at [813, 515] on div "Malaria" at bounding box center [832, 506] width 189 height 37
checkbox input "true"
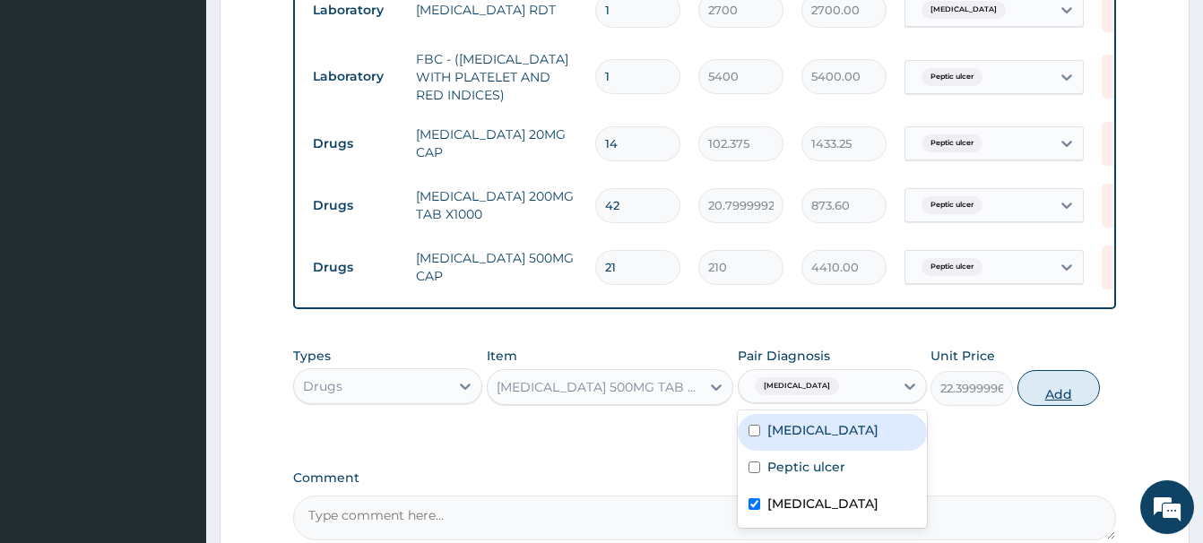
click at [1059, 391] on button "Add" at bounding box center [1058, 388] width 82 height 36
type input "0"
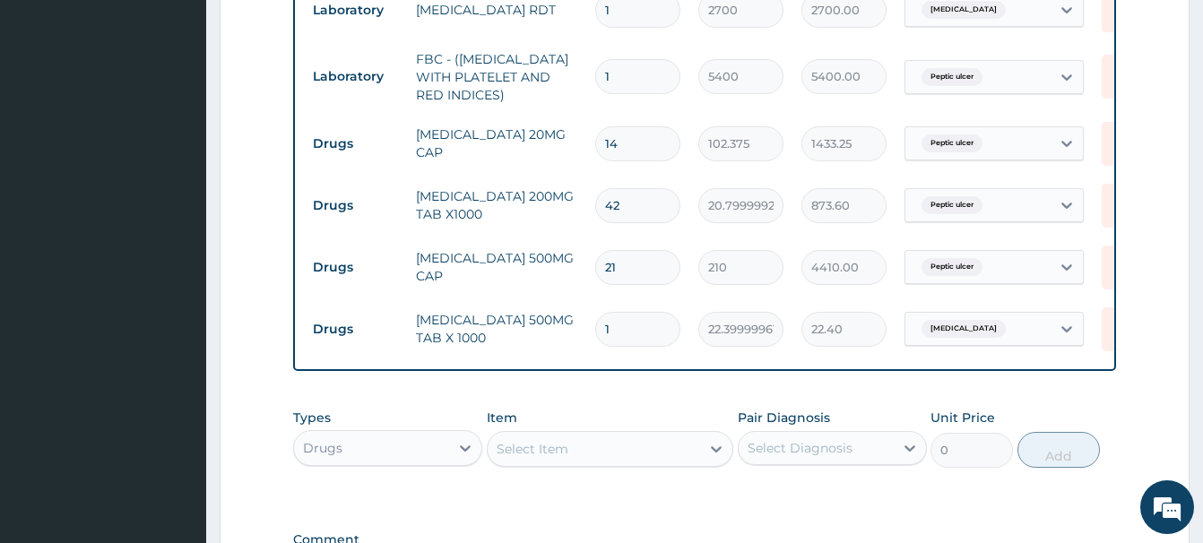
click at [628, 333] on input "1" at bounding box center [637, 329] width 85 height 35
type input "18"
type input "403.20"
type input "18"
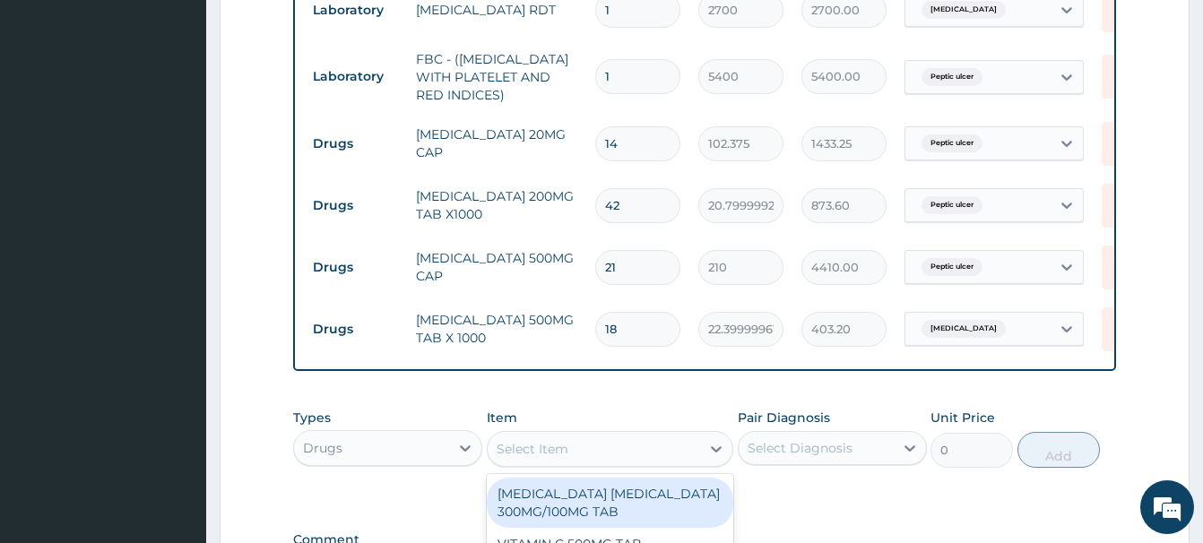
click at [514, 445] on div "Select Item" at bounding box center [532, 449] width 72 height 18
paste input "ANTACID (GASCOL SUSPENSIO"
type input "ANTACID (GASCOL SUSPENSIO"
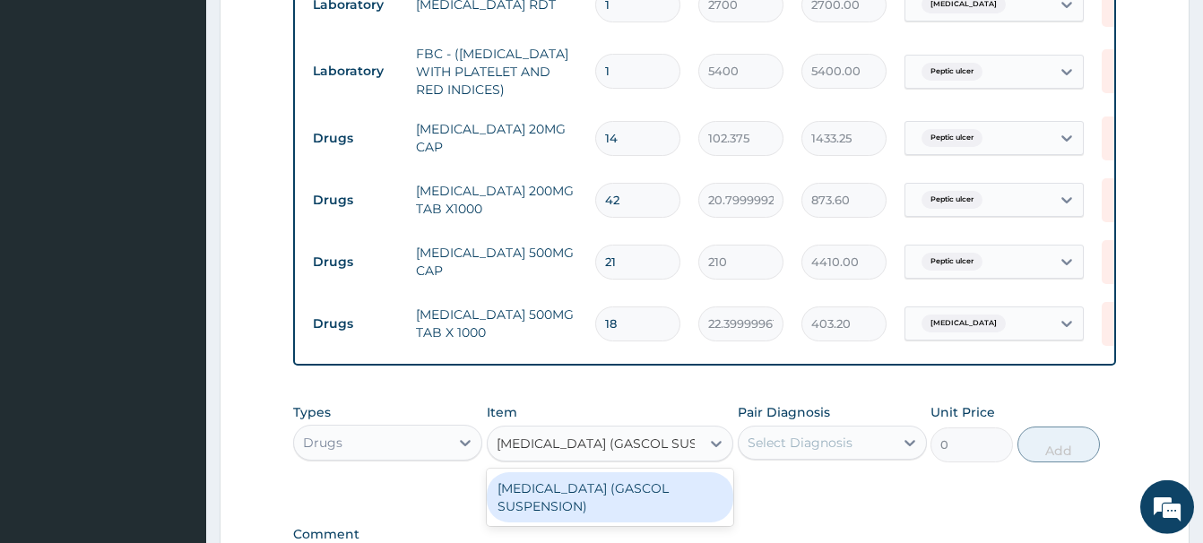
scroll to position [980, 0]
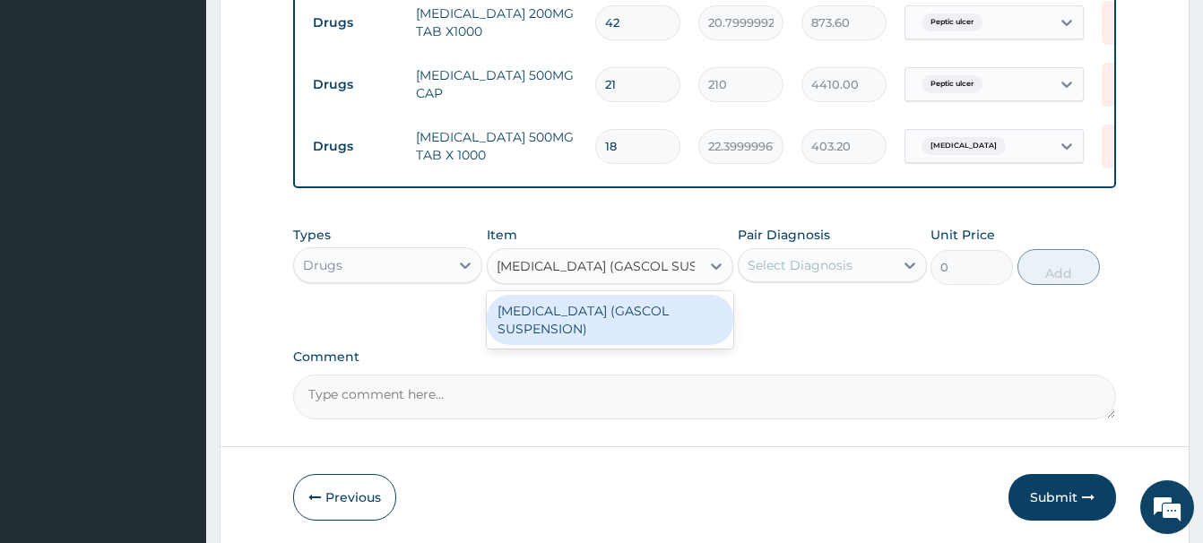
click at [630, 313] on div "ANTACID (GASCOL SUSPENSION)" at bounding box center [610, 320] width 246 height 50
type input "3185"
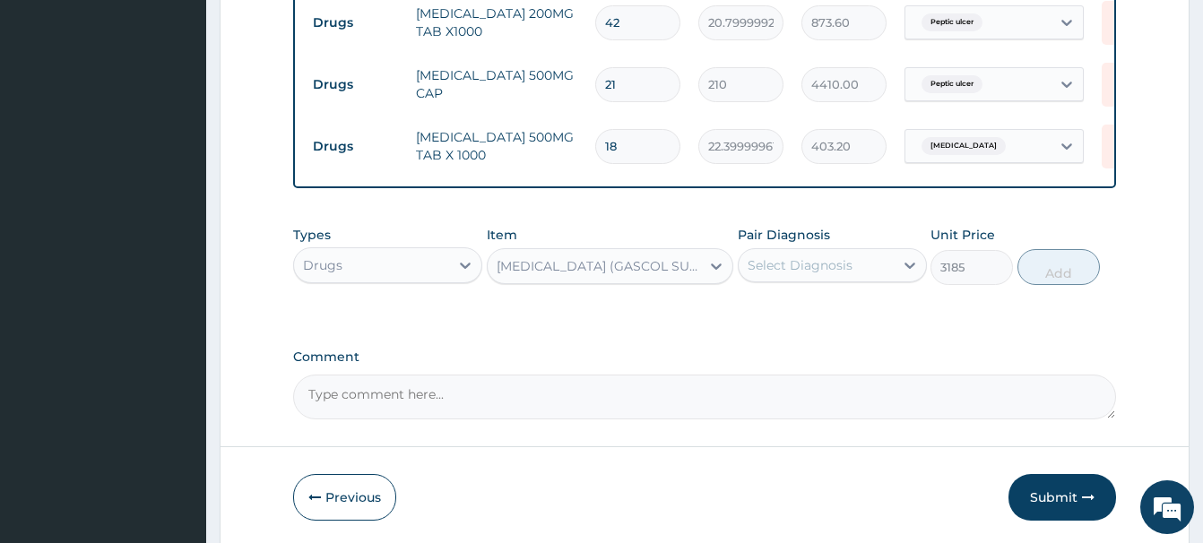
click at [804, 258] on div "Select Diagnosis" at bounding box center [799, 265] width 105 height 18
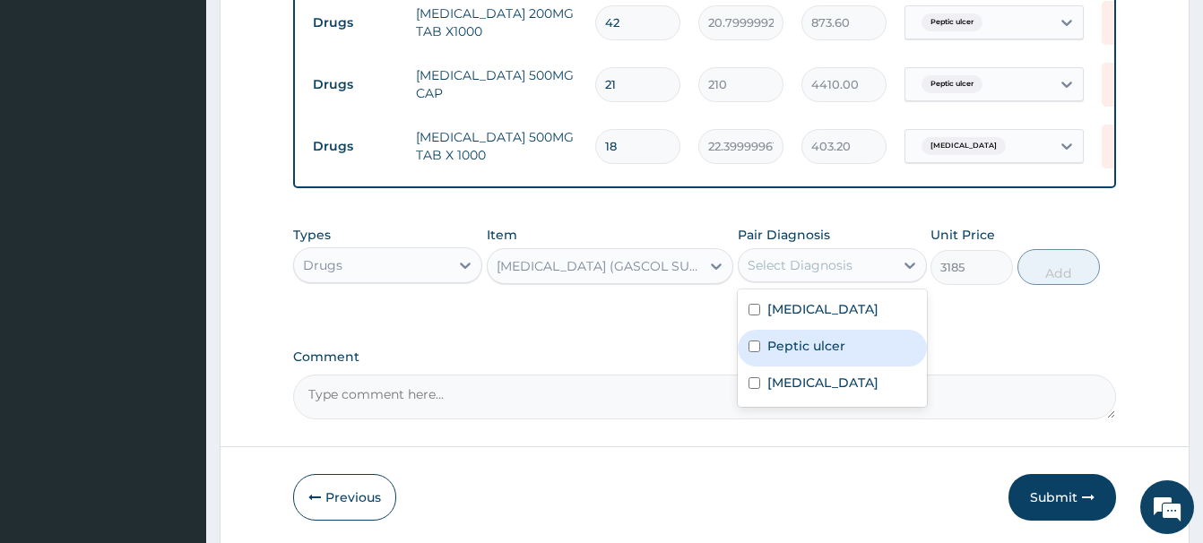
click at [807, 345] on label "Peptic ulcer" at bounding box center [806, 346] width 78 height 18
checkbox input "true"
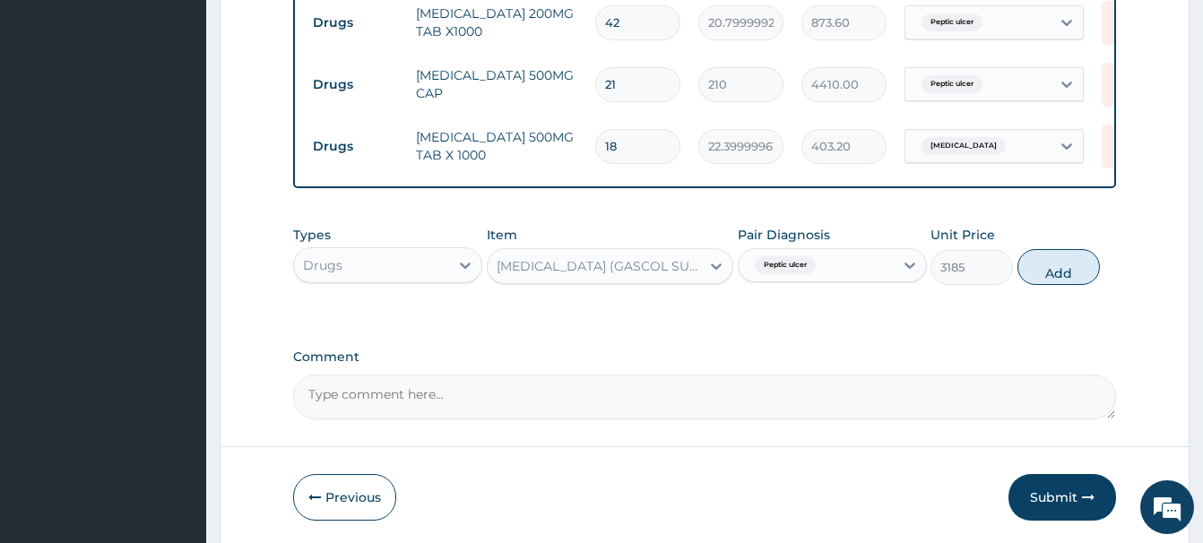
drag, startPoint x: 1075, startPoint y: 269, endPoint x: 1075, endPoint y: 254, distance: 15.2
click at [1075, 255] on button "Add" at bounding box center [1058, 267] width 82 height 36
type input "0"
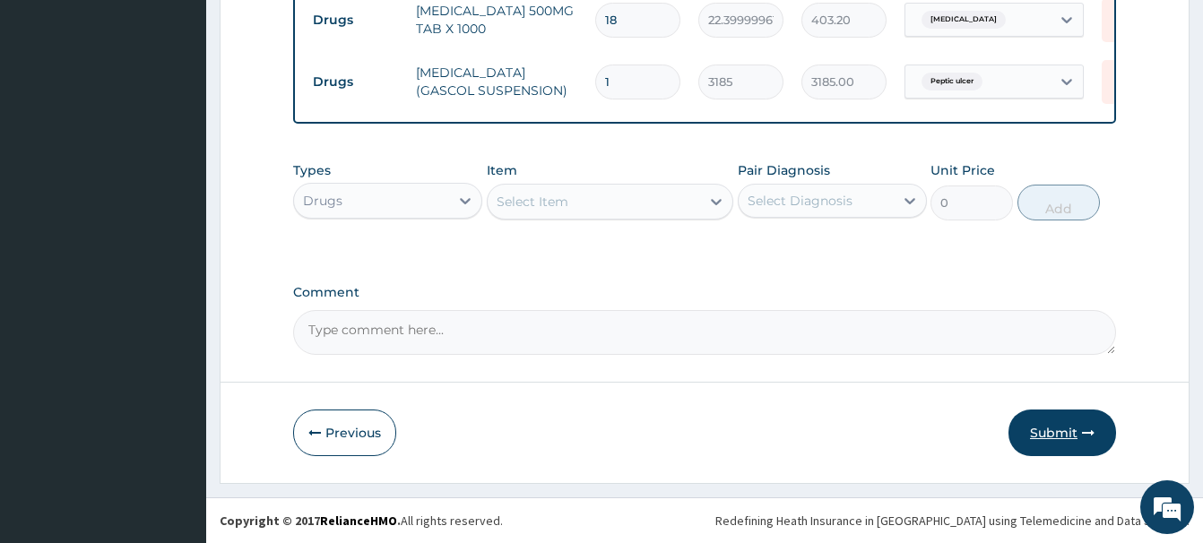
click at [1073, 439] on button "Submit" at bounding box center [1062, 433] width 108 height 47
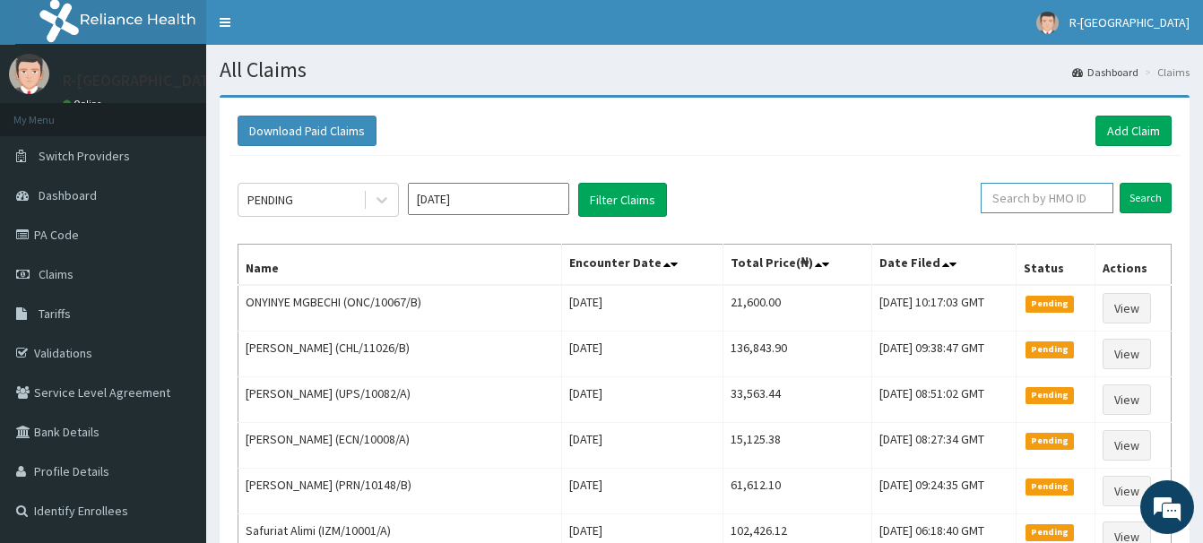
click at [1011, 198] on input "text" at bounding box center [1046, 198] width 133 height 30
paste input "CRH/10084/A"
type input "CRH/10084/A"
click at [1147, 202] on input "Search" at bounding box center [1145, 198] width 52 height 30
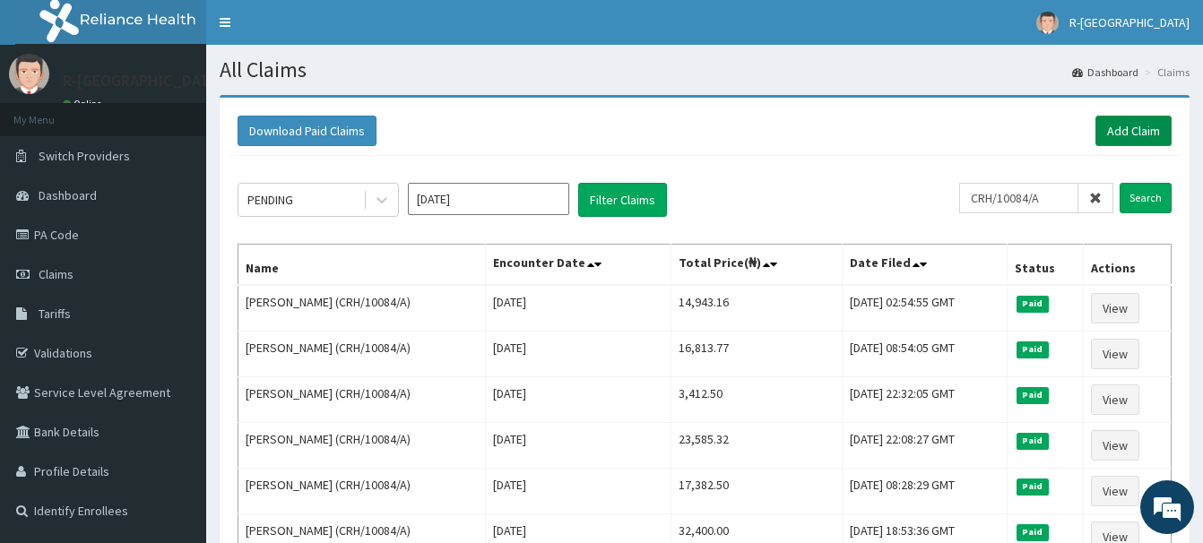
click at [1121, 131] on link "Add Claim" at bounding box center [1133, 131] width 76 height 30
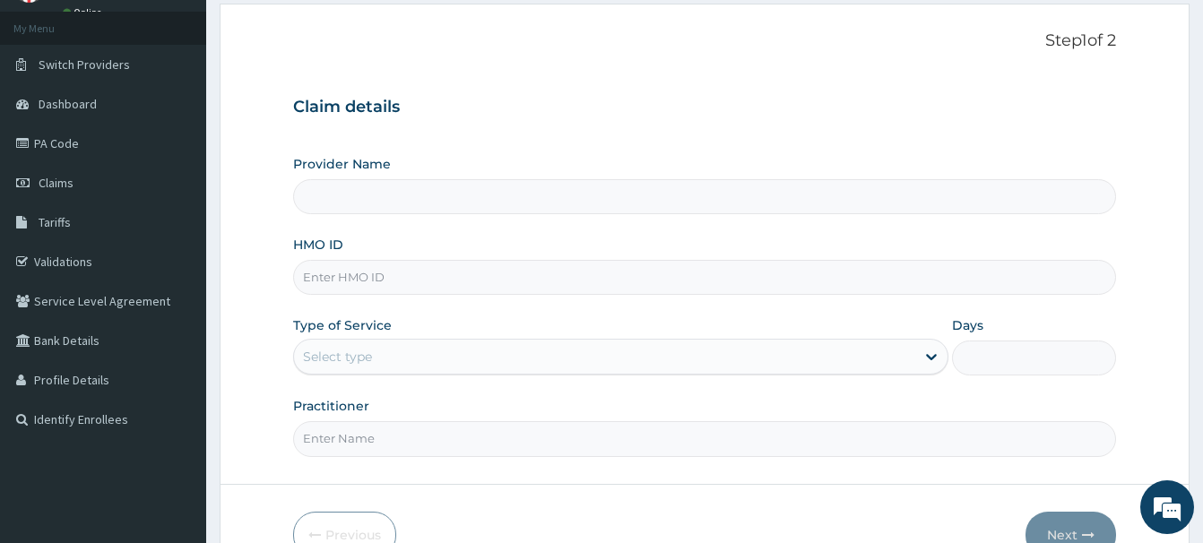
scroll to position [91, 0]
paste input "CRH/10084/A"
type input "CRH/10084/A"
type input "R-Jolad Hospital Nigeria Limited(kupa)"
type input "CRH/10084/A"
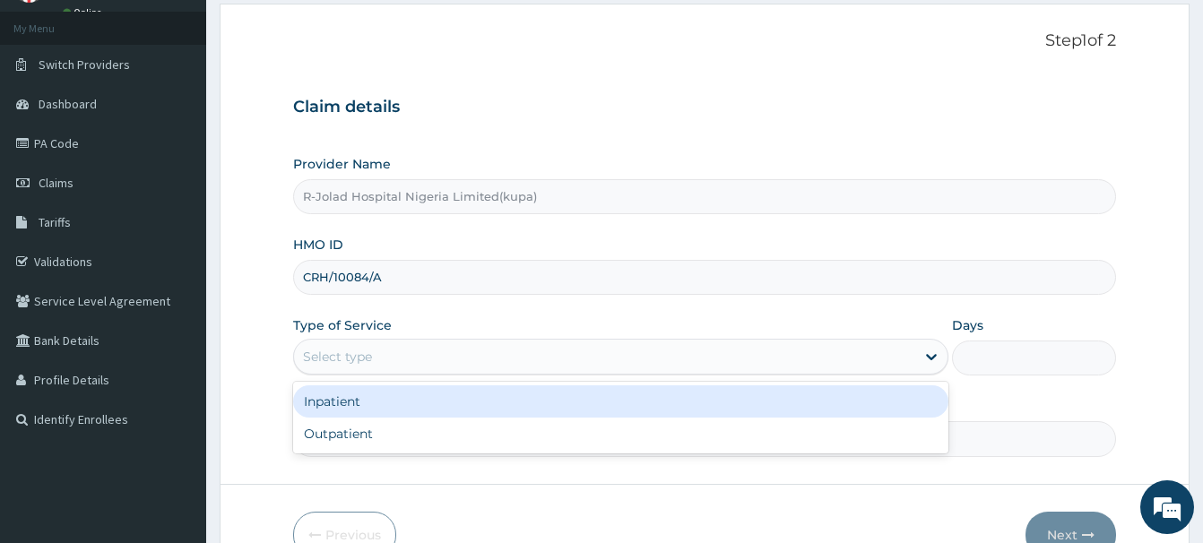
click at [332, 356] on div "Select type" at bounding box center [337, 357] width 69 height 18
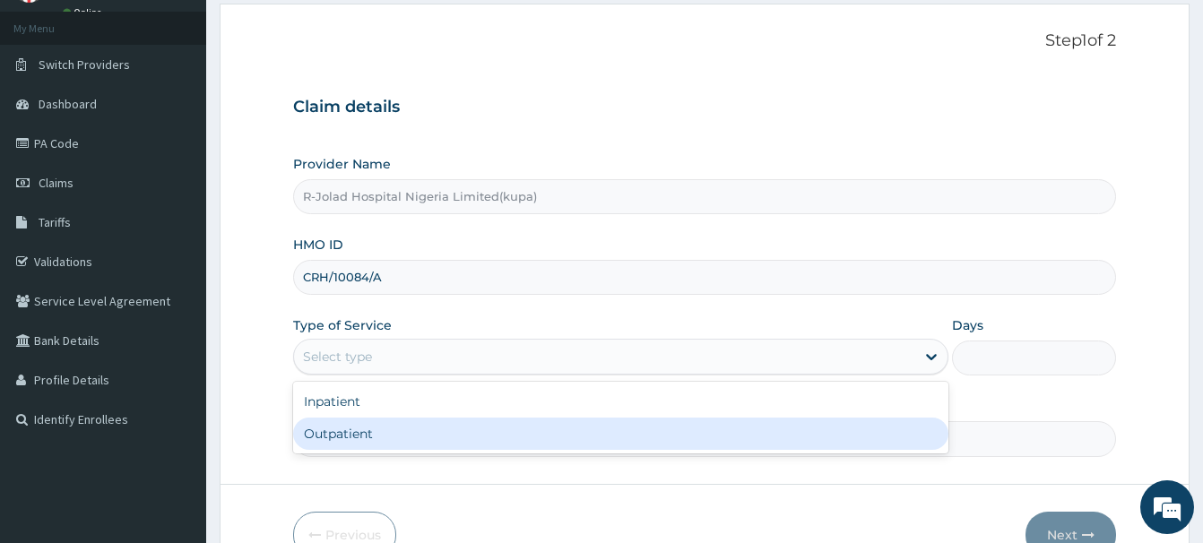
drag, startPoint x: 320, startPoint y: 438, endPoint x: 332, endPoint y: 400, distance: 40.3
click at [320, 439] on div "Outpatient" at bounding box center [620, 434] width 655 height 32
type input "1"
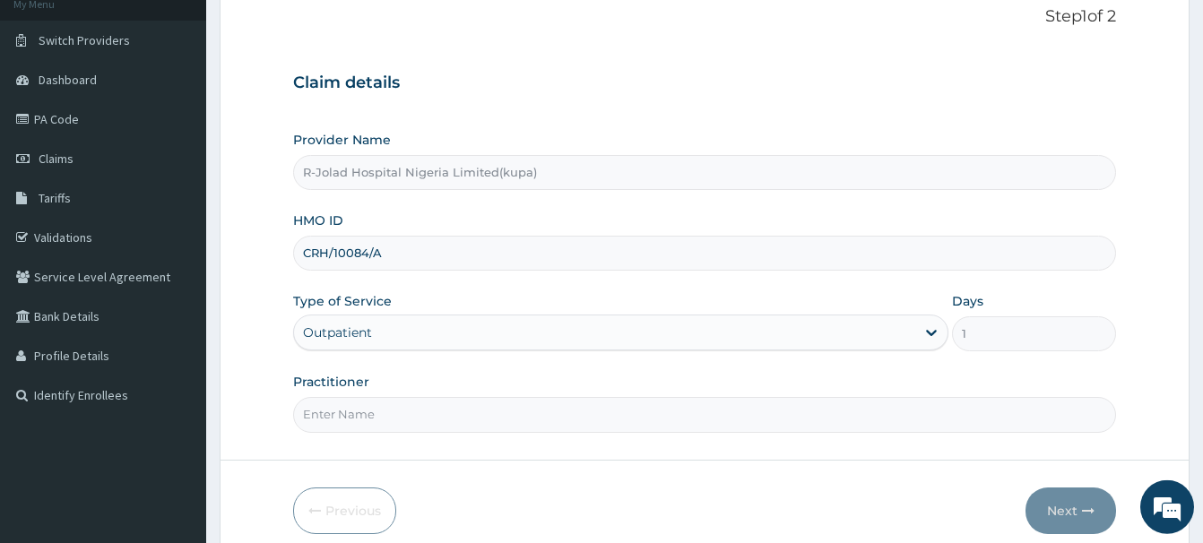
scroll to position [194, 0]
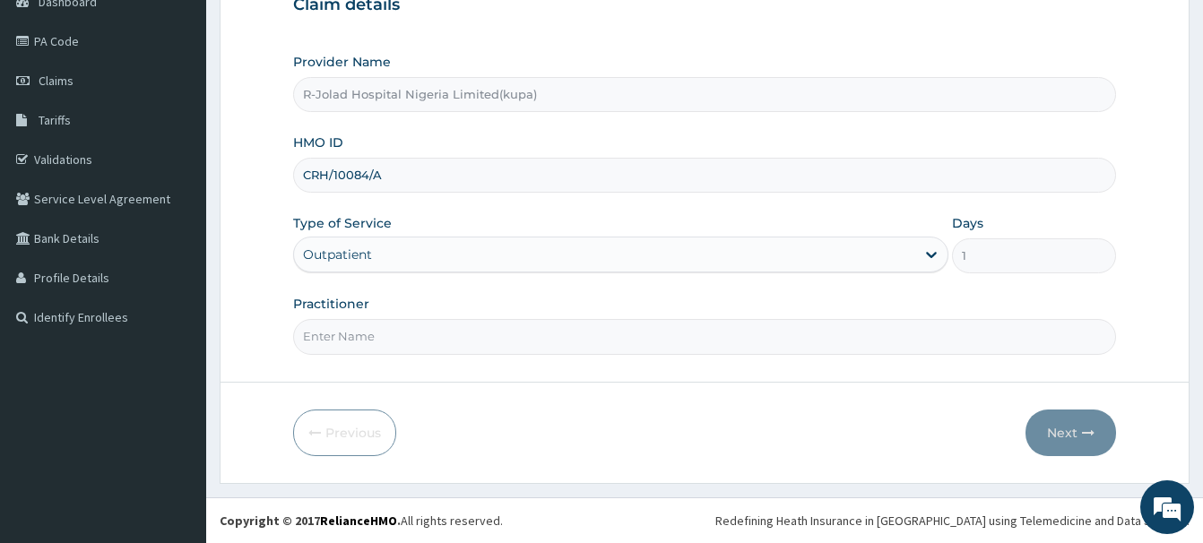
click at [310, 344] on input "Practitioner" at bounding box center [704, 336] width 823 height 35
paste input "Braxton Anaebo"
type input "Braxton Anaebo"
drag, startPoint x: 1057, startPoint y: 428, endPoint x: 1040, endPoint y: 424, distance: 16.7
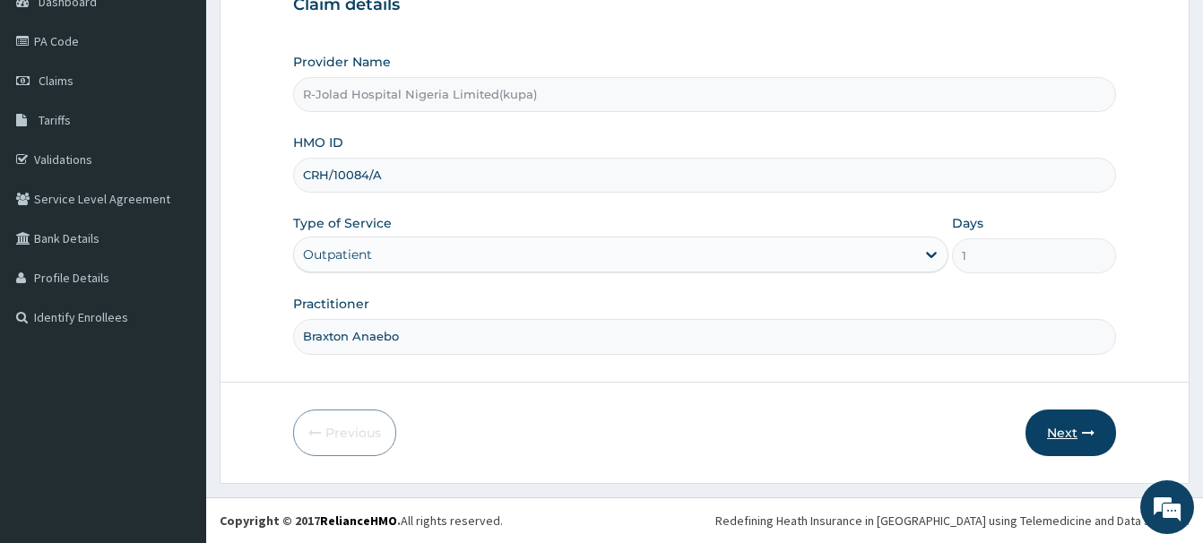
click at [1040, 424] on button "Next" at bounding box center [1070, 433] width 91 height 47
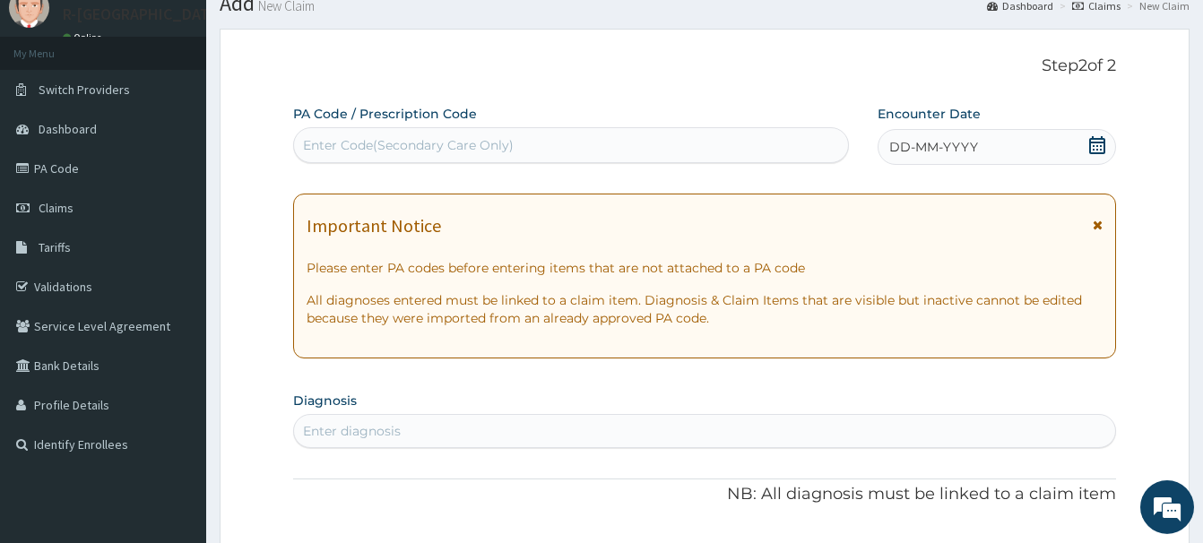
scroll to position [11, 0]
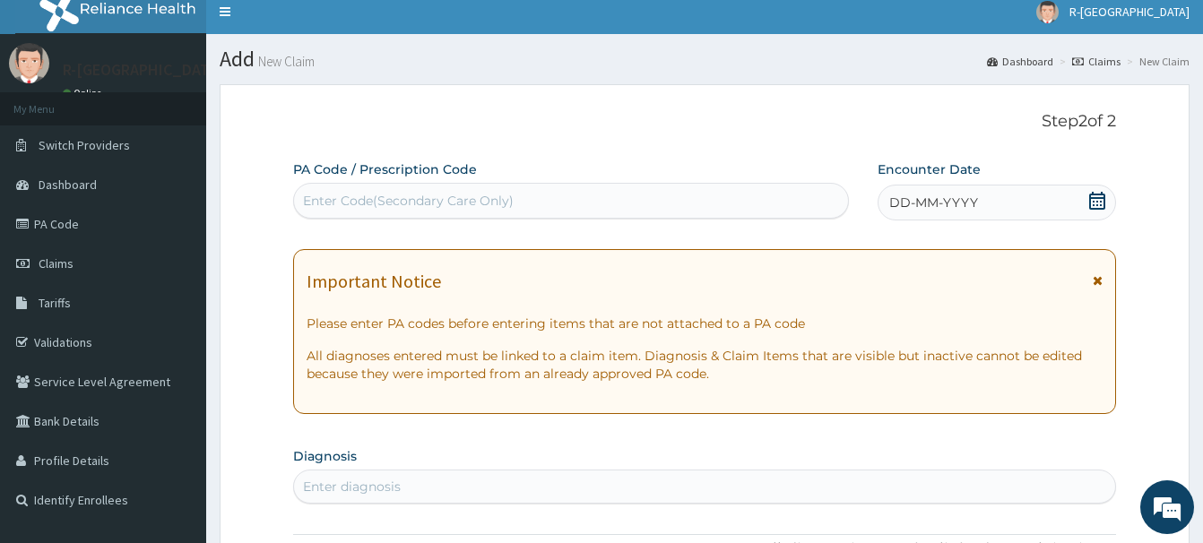
click at [1097, 200] on icon at bounding box center [1097, 201] width 18 height 18
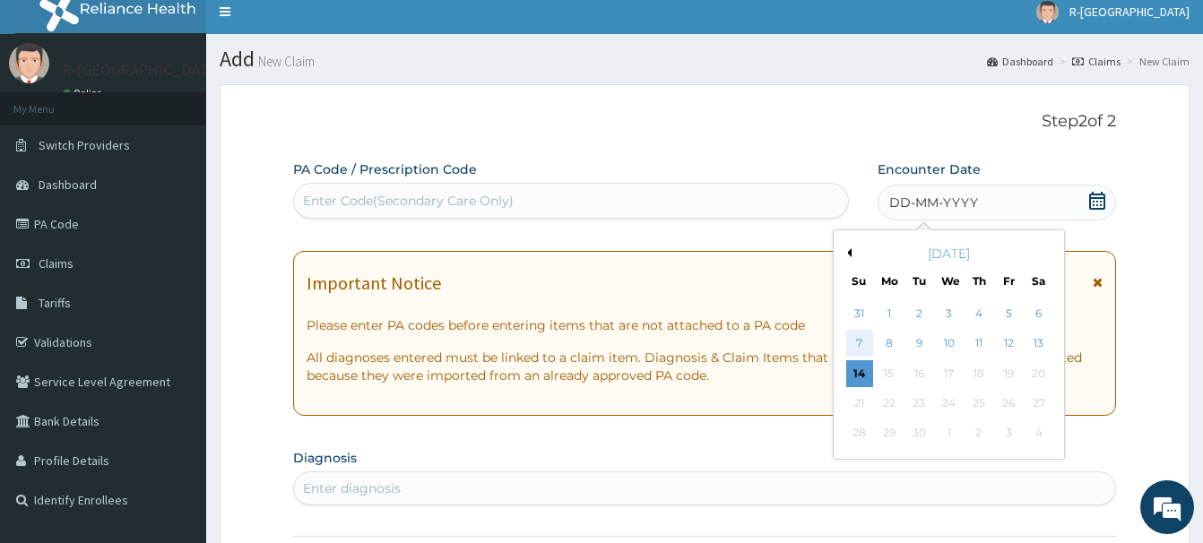
click at [855, 345] on div "7" at bounding box center [859, 344] width 27 height 27
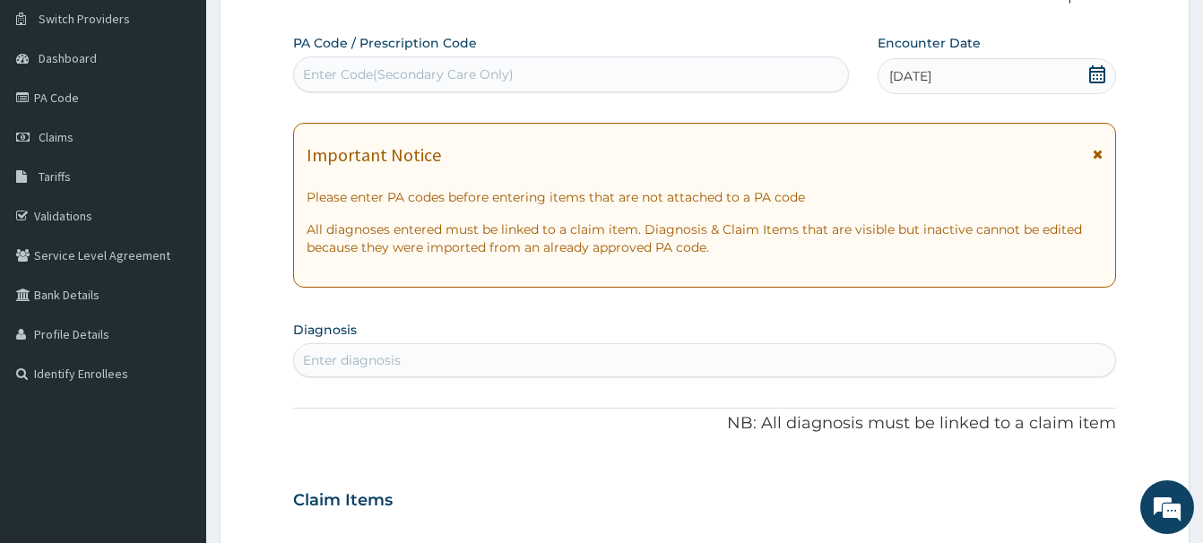
scroll to position [194, 0]
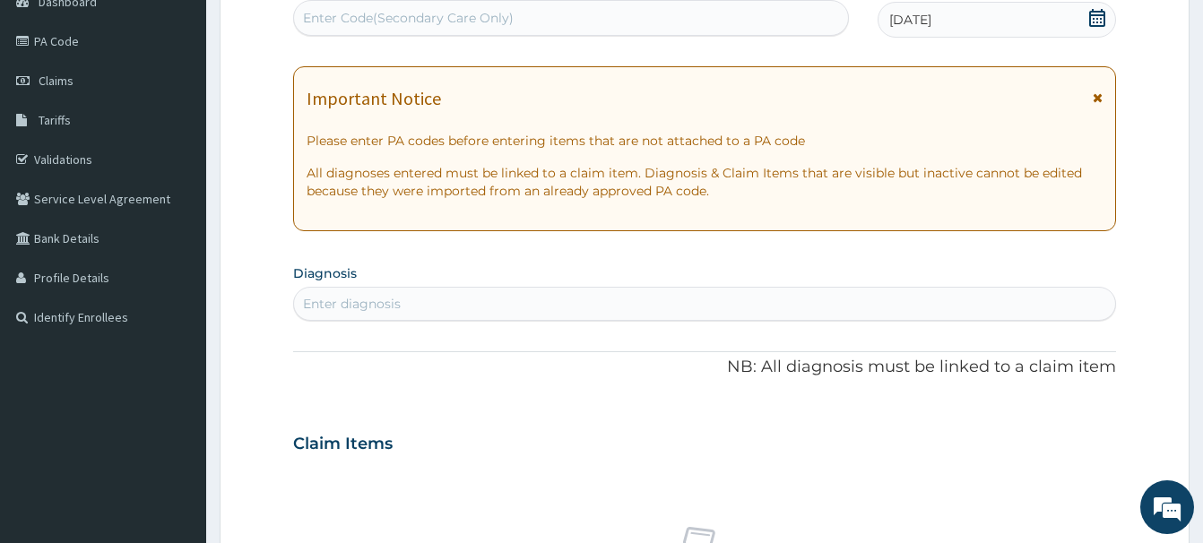
click at [346, 305] on div "Enter diagnosis" at bounding box center [352, 304] width 98 height 18
type input "BACTER"
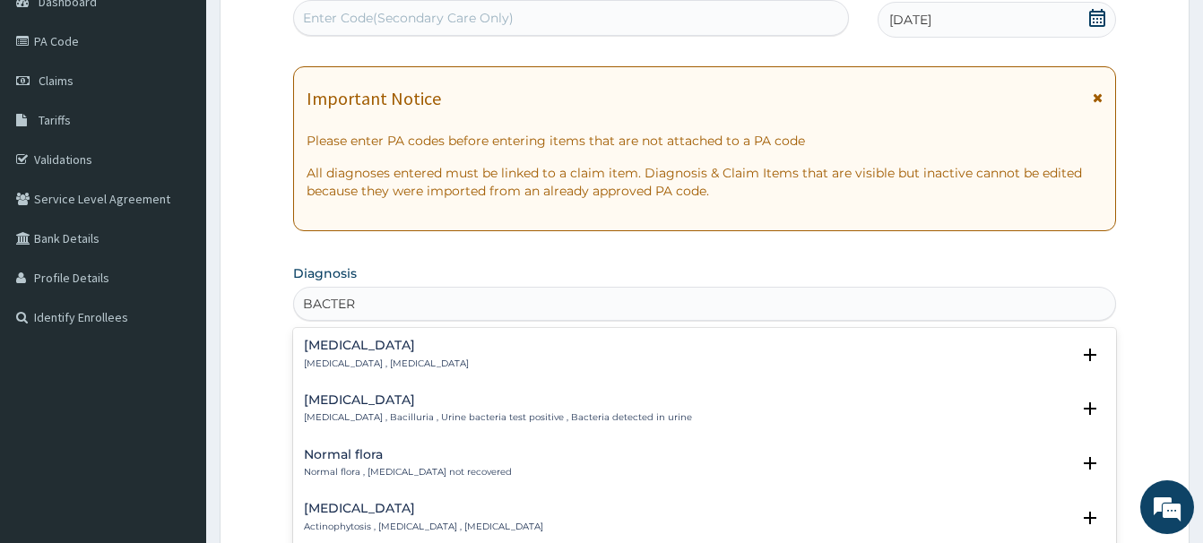
drag, startPoint x: 334, startPoint y: 347, endPoint x: 316, endPoint y: 332, distance: 23.5
click at [325, 339] on h4 "[MEDICAL_DATA]" at bounding box center [386, 345] width 165 height 13
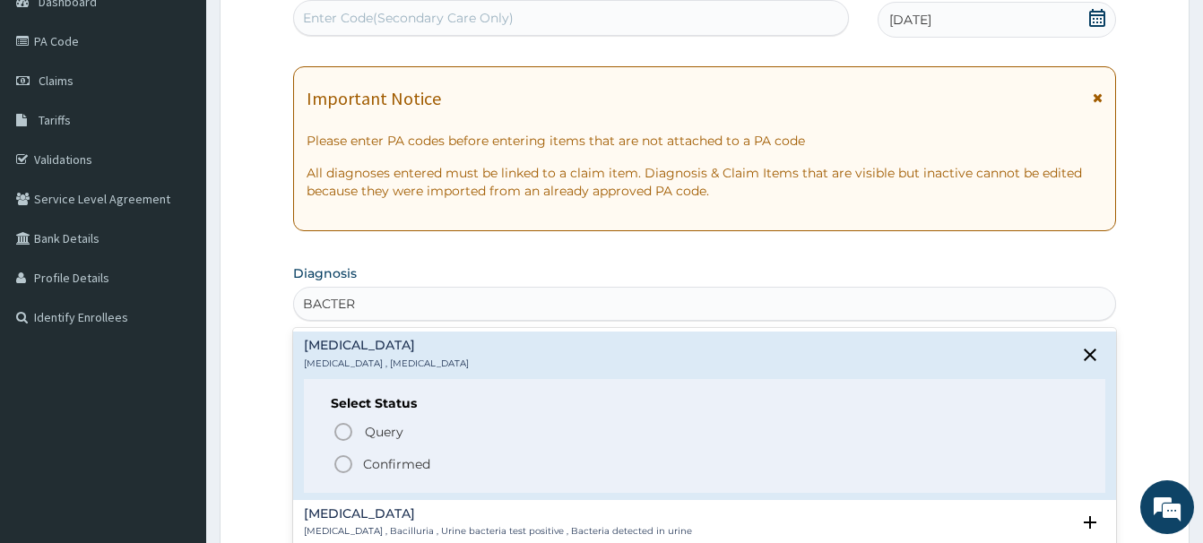
click at [343, 468] on icon "status option filled" at bounding box center [343, 464] width 22 height 22
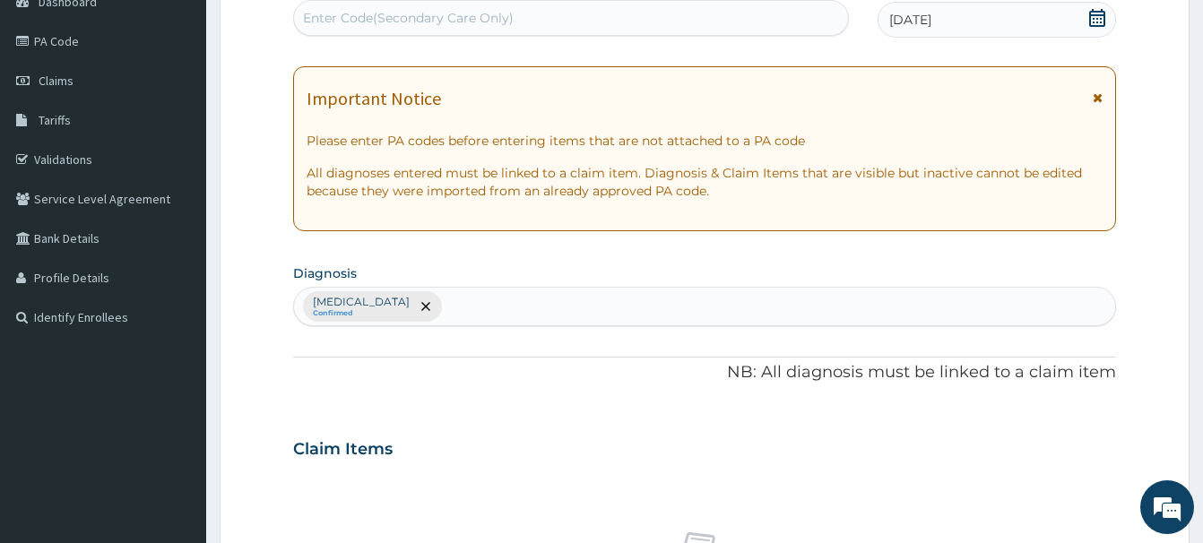
drag, startPoint x: 448, startPoint y: 305, endPoint x: 471, endPoint y: 294, distance: 25.7
click at [470, 295] on div "[MEDICAL_DATA] Confirmed" at bounding box center [704, 307] width 821 height 38
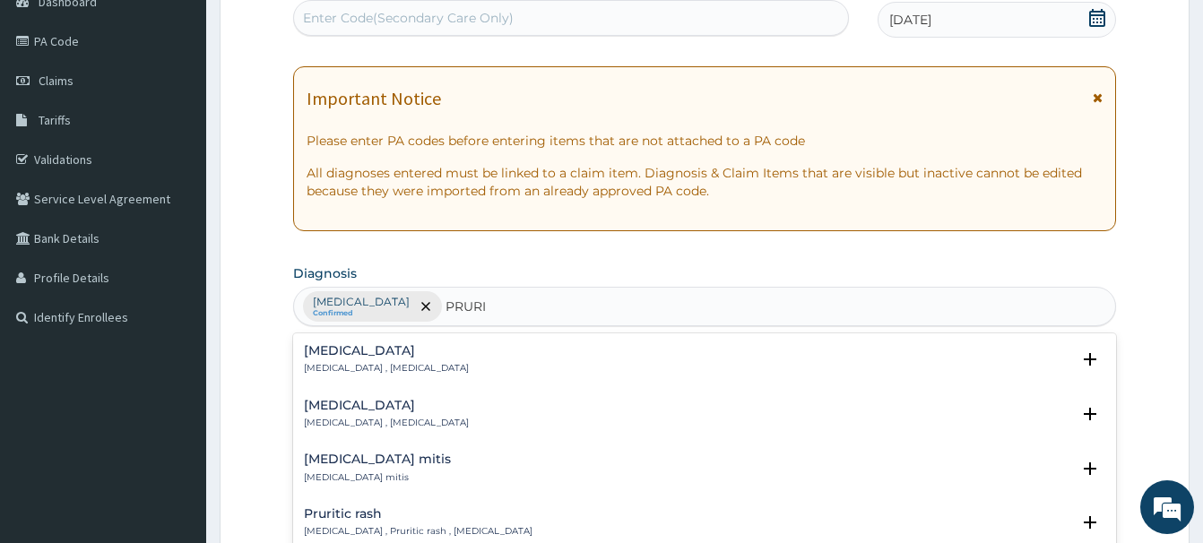
type input "PRURIT"
click at [324, 419] on p "[MEDICAL_DATA] , [MEDICAL_DATA]" at bounding box center [386, 423] width 165 height 13
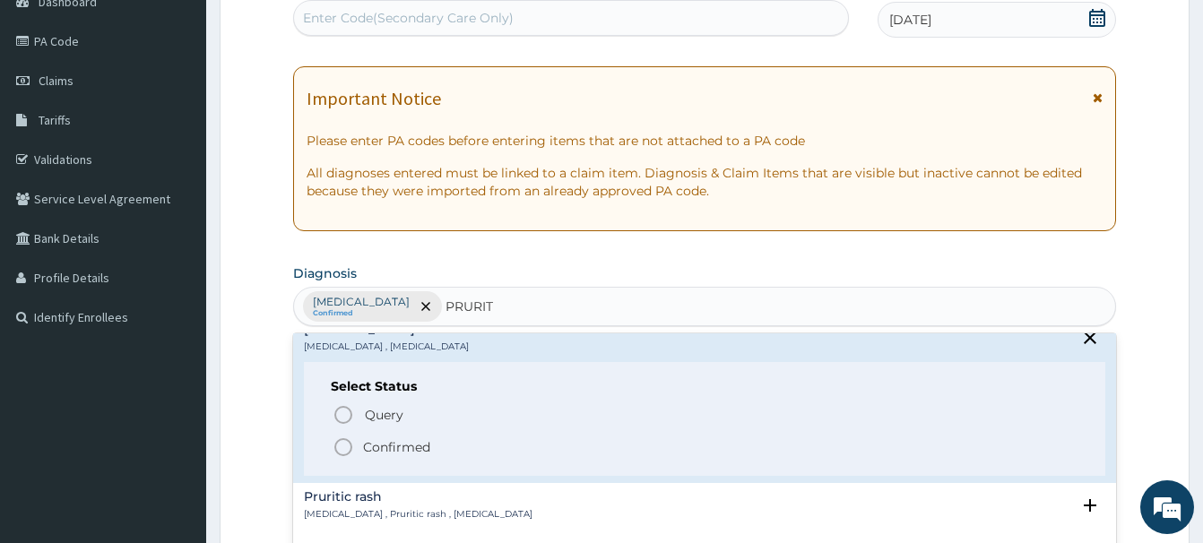
scroll to position [97, 0]
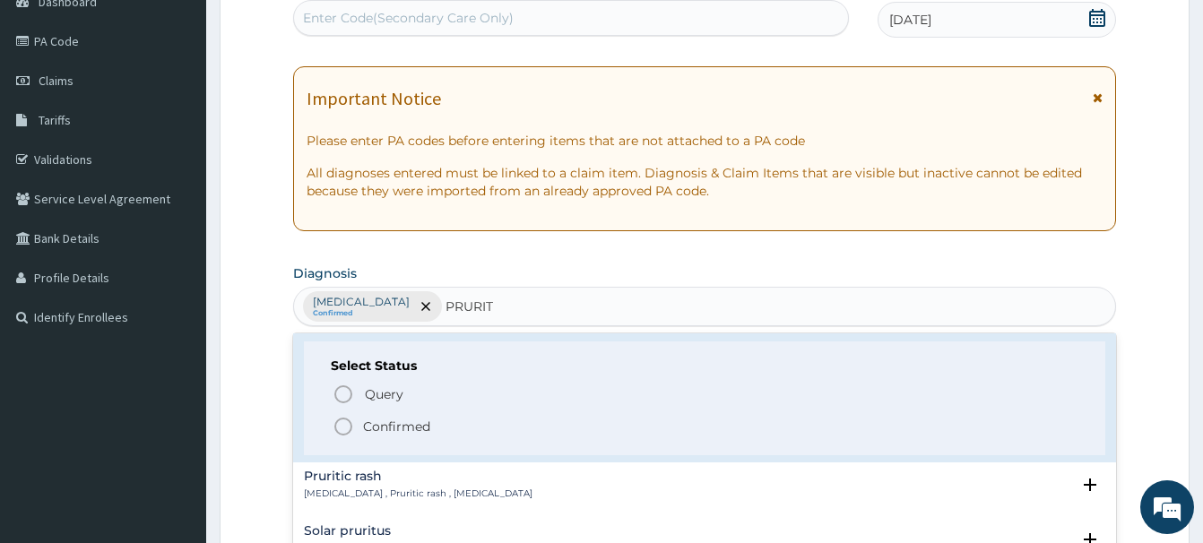
click at [342, 436] on icon "status option filled" at bounding box center [343, 427] width 22 height 22
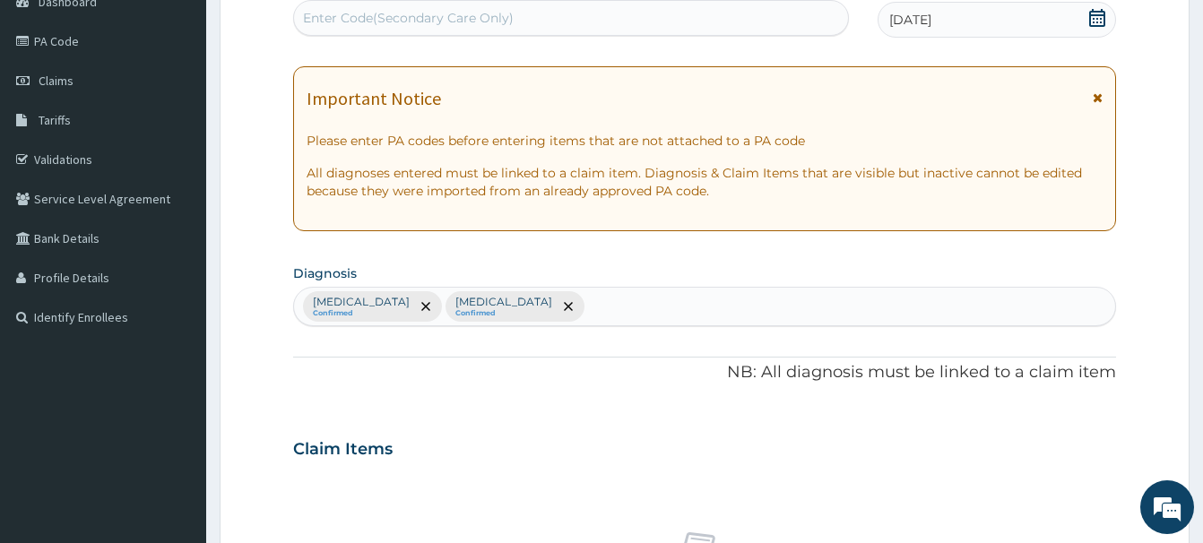
click at [549, 307] on div "Bacteremia Confirmed Pruritus ani Confirmed" at bounding box center [704, 307] width 821 height 38
type input "RHIN"
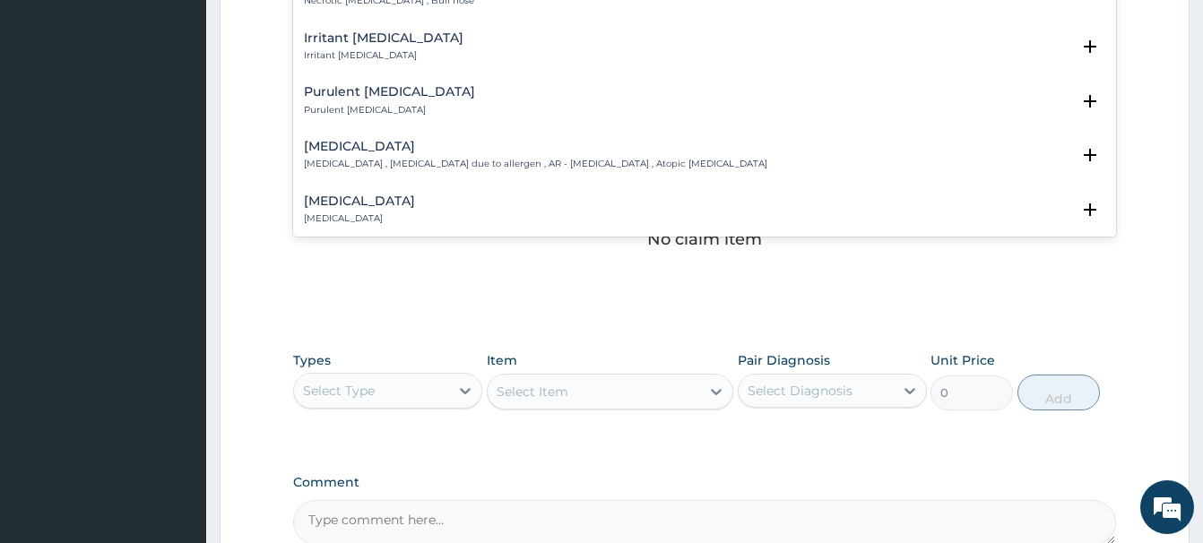
scroll to position [968, 0]
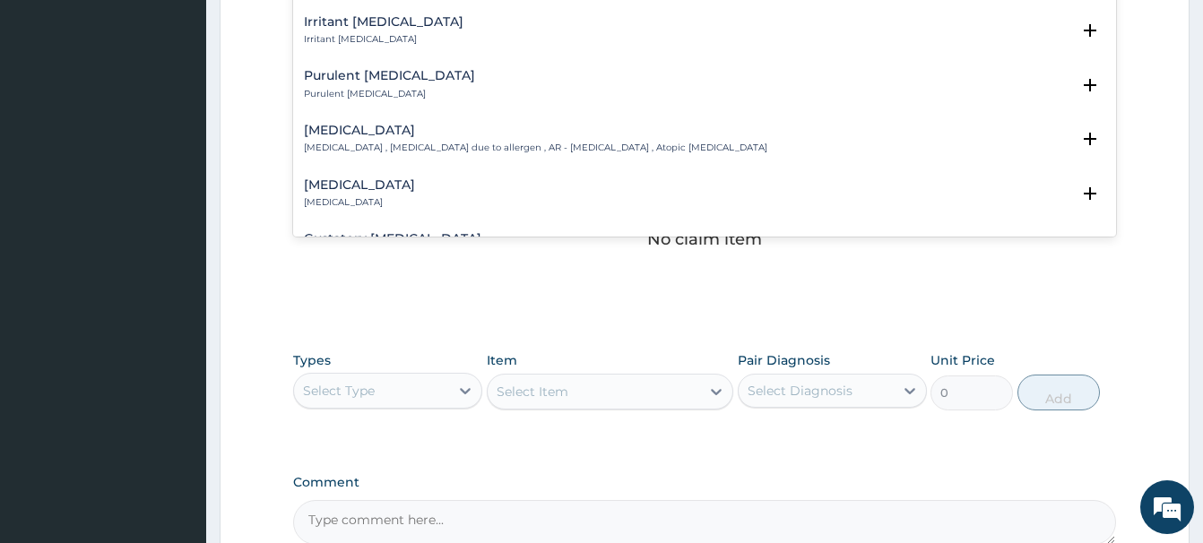
click at [336, 129] on div "Allergic rhinitis Allergic rhinitis , Allergic rhinitis due to allergen , AR - …" at bounding box center [535, 139] width 463 height 31
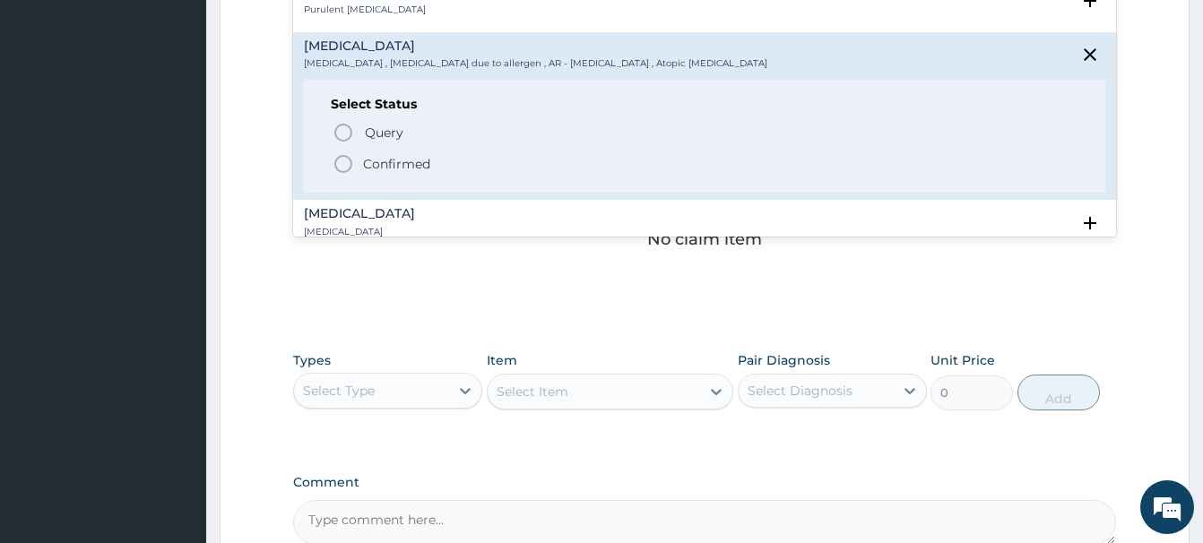
scroll to position [1065, 0]
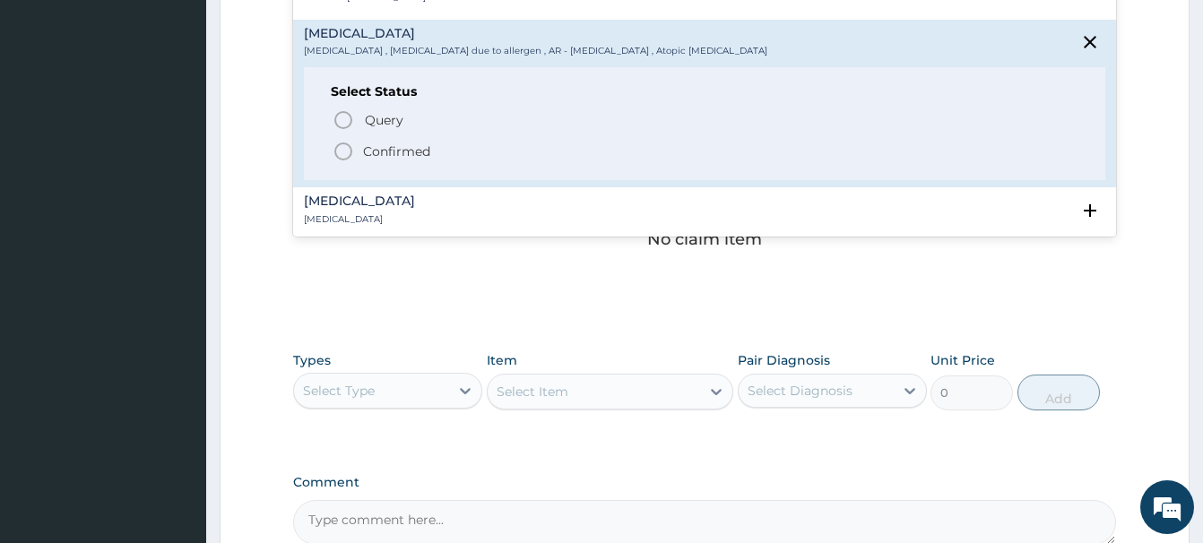
click at [338, 141] on icon "status option filled" at bounding box center [343, 152] width 22 height 22
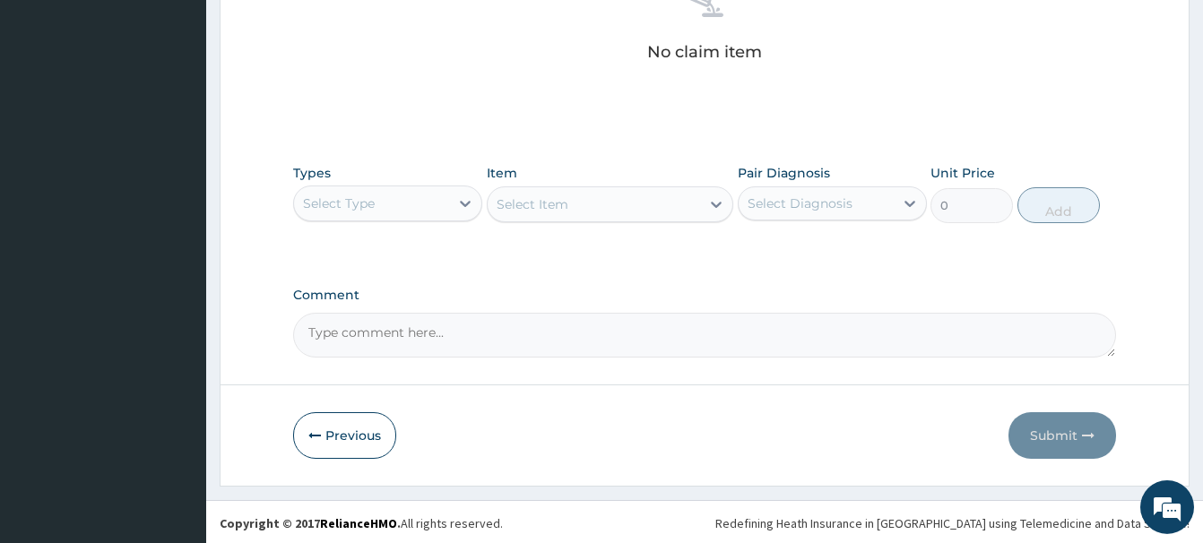
scroll to position [749, 0]
click at [371, 201] on div "Select Type" at bounding box center [339, 201] width 72 height 18
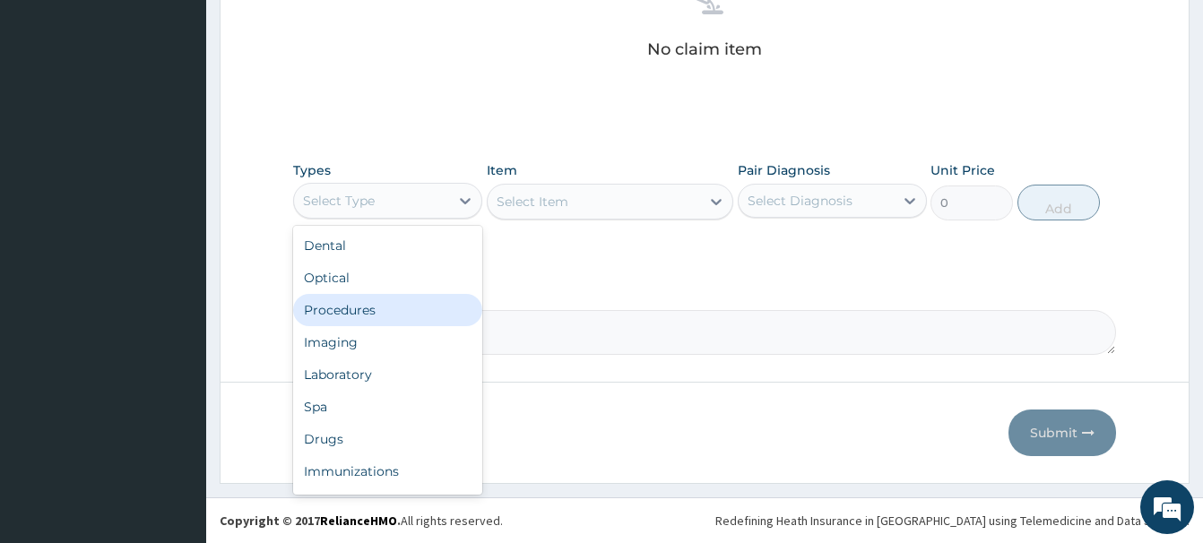
drag, startPoint x: 341, startPoint y: 311, endPoint x: 334, endPoint y: 303, distance: 10.2
click at [342, 311] on div "Procedures" at bounding box center [387, 310] width 189 height 32
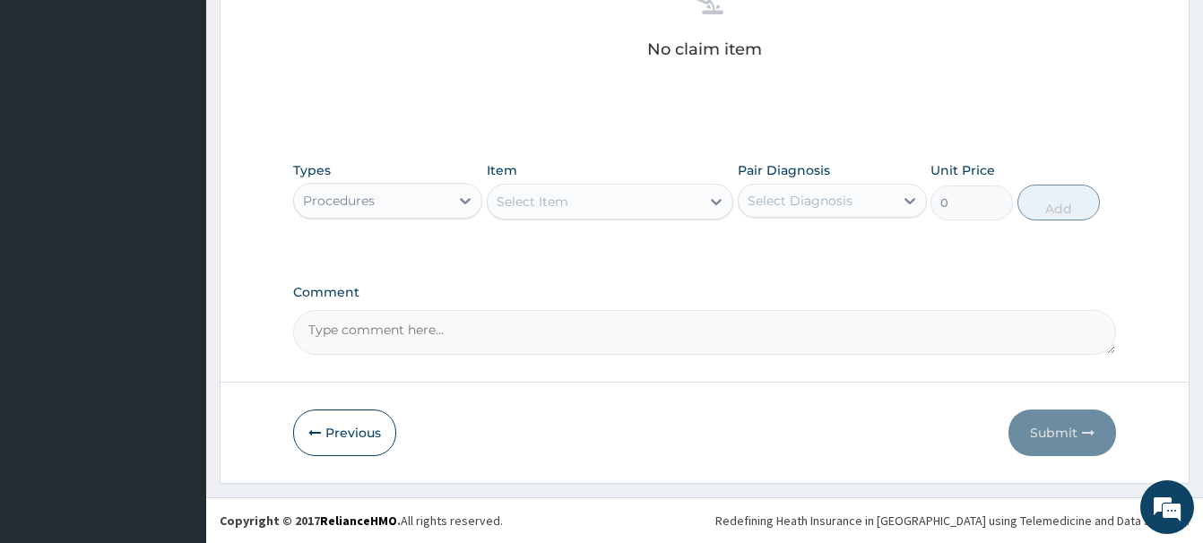
click at [540, 196] on div "Select Item" at bounding box center [532, 202] width 72 height 18
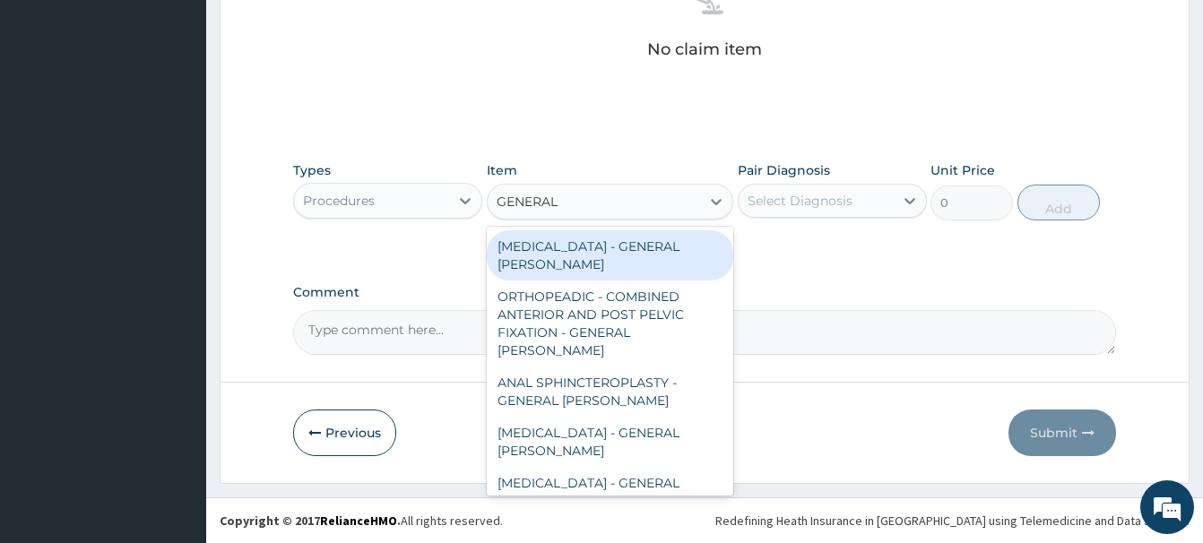
type input "GENERAL C"
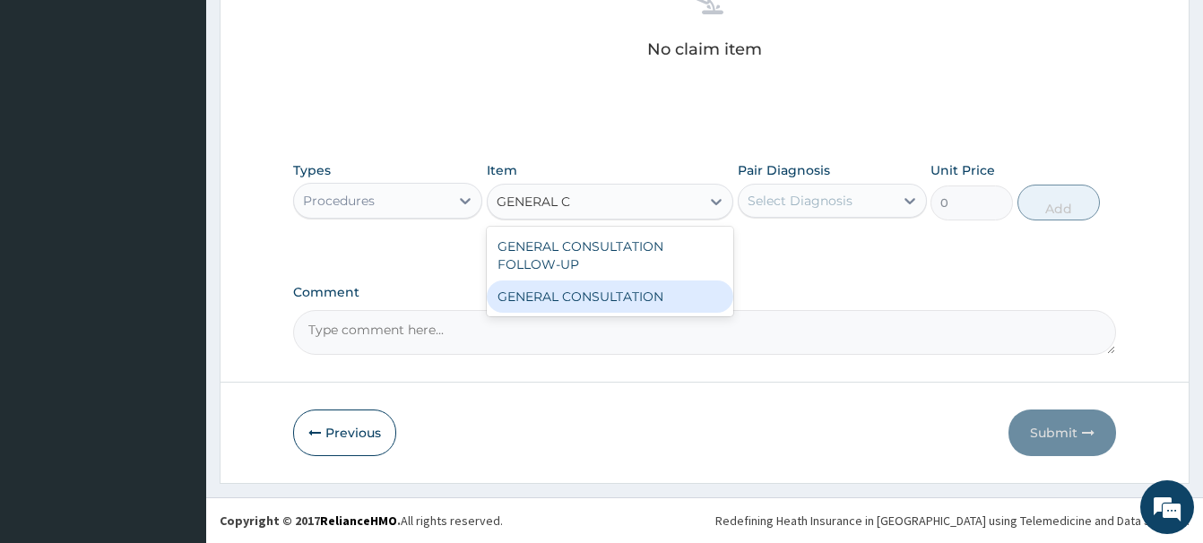
click at [626, 284] on div "GENERAL CONSULTATION" at bounding box center [610, 297] width 246 height 32
type input "6750"
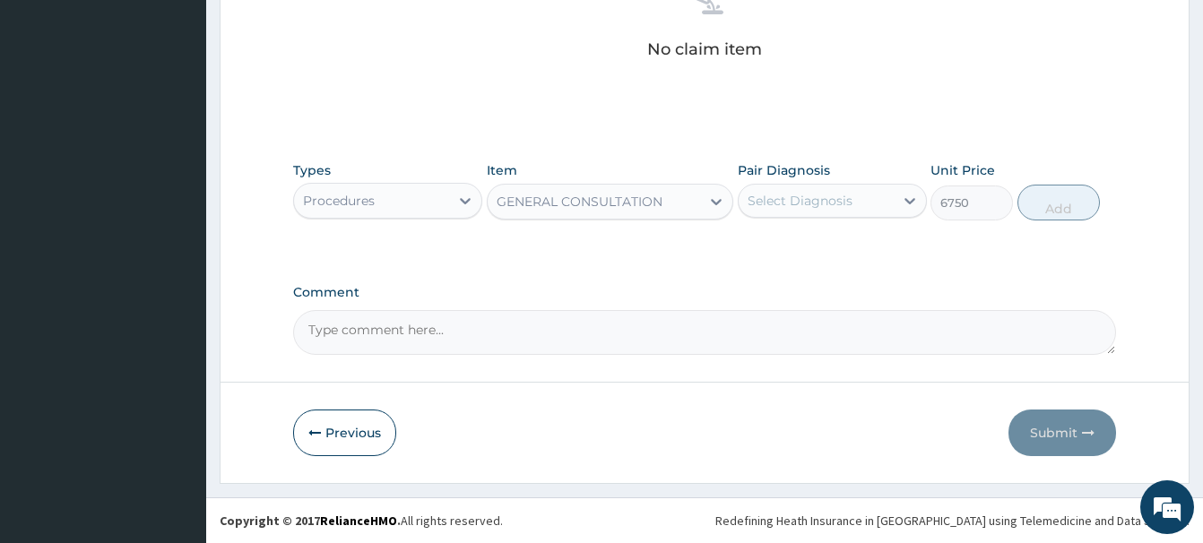
click at [822, 203] on div "Select Diagnosis" at bounding box center [799, 201] width 105 height 18
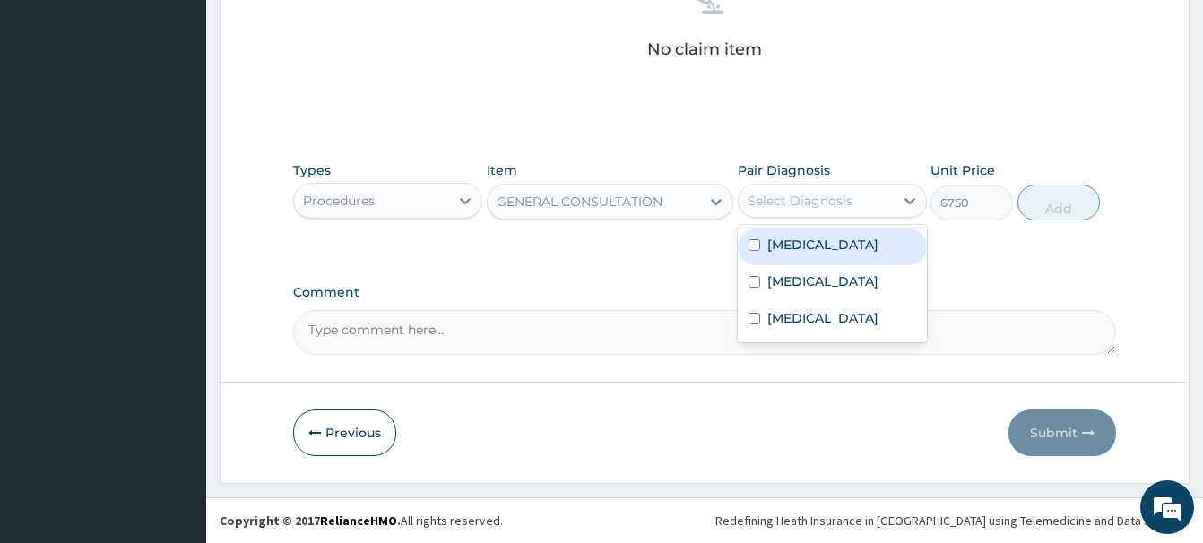
click at [798, 238] on label "Bacteremia" at bounding box center [822, 245] width 111 height 18
checkbox input "true"
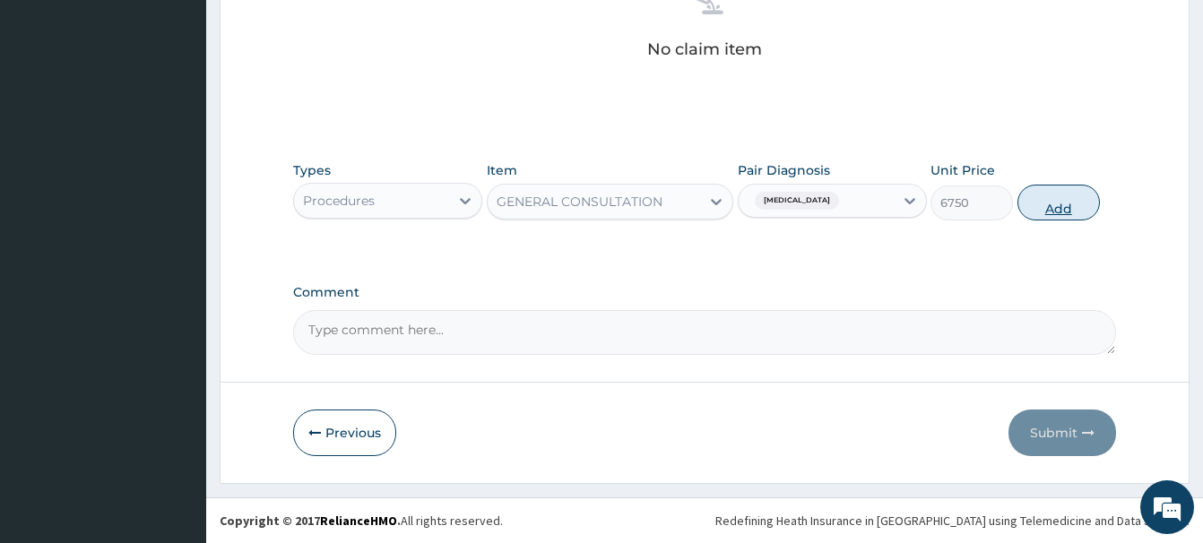
drag, startPoint x: 1066, startPoint y: 202, endPoint x: 1057, endPoint y: 194, distance: 11.5
click at [1058, 195] on button "Add" at bounding box center [1058, 203] width 82 height 36
type input "0"
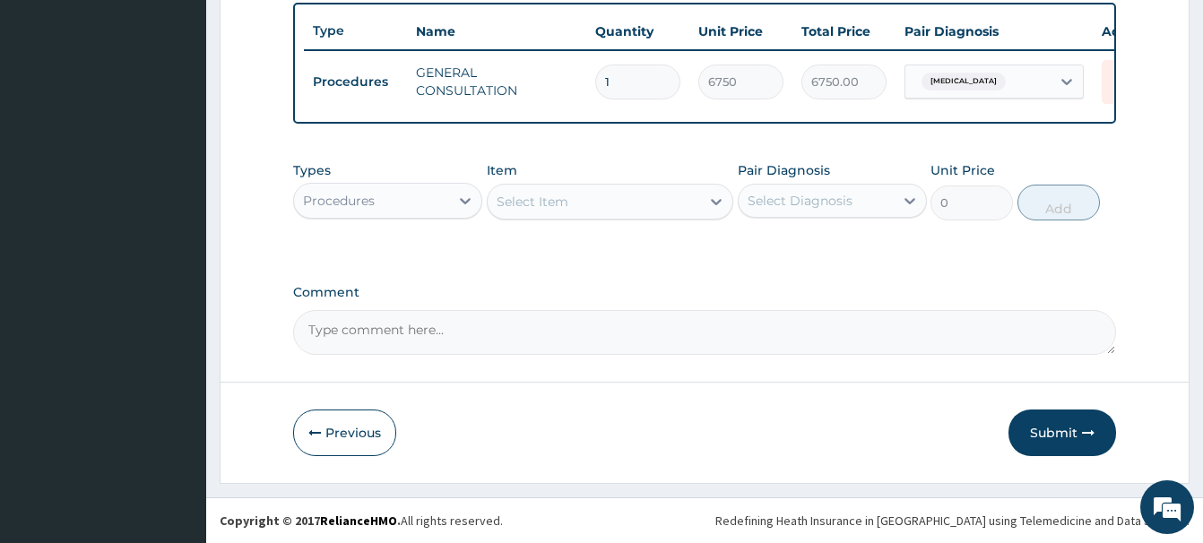
click at [393, 217] on div "Types Procedures" at bounding box center [387, 190] width 189 height 59
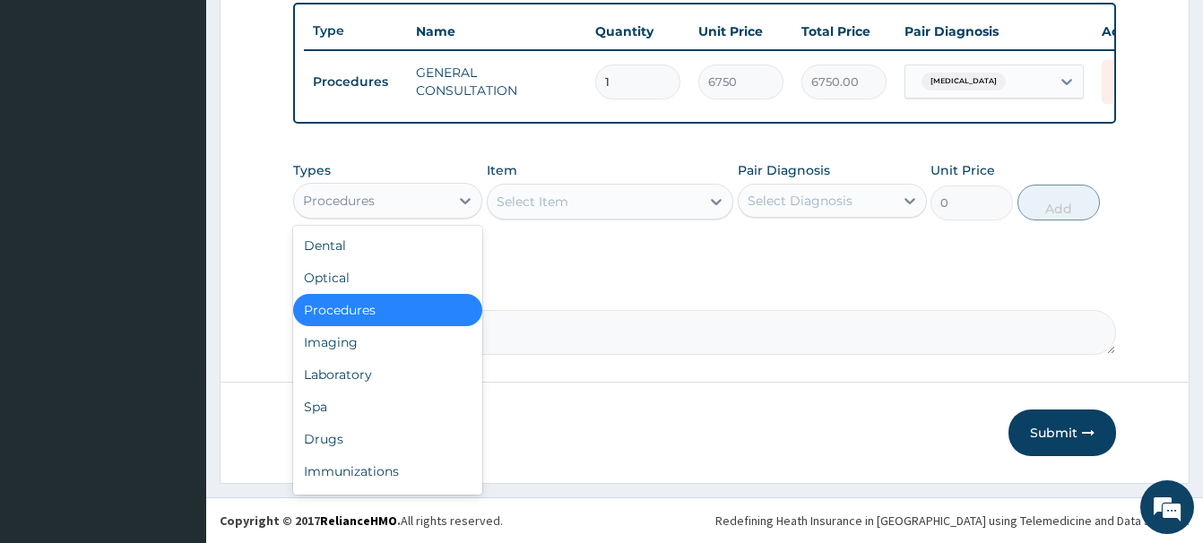
click at [376, 213] on div "Procedures" at bounding box center [387, 201] width 189 height 36
click at [341, 384] on div "Laboratory" at bounding box center [387, 374] width 189 height 32
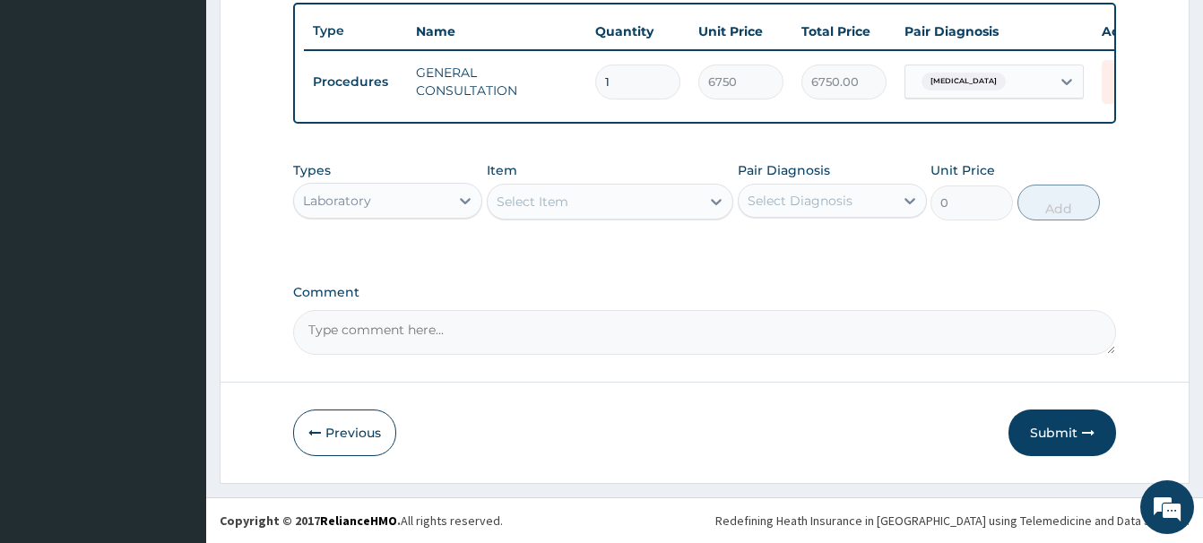
click at [393, 203] on div "Laboratory" at bounding box center [371, 200] width 155 height 29
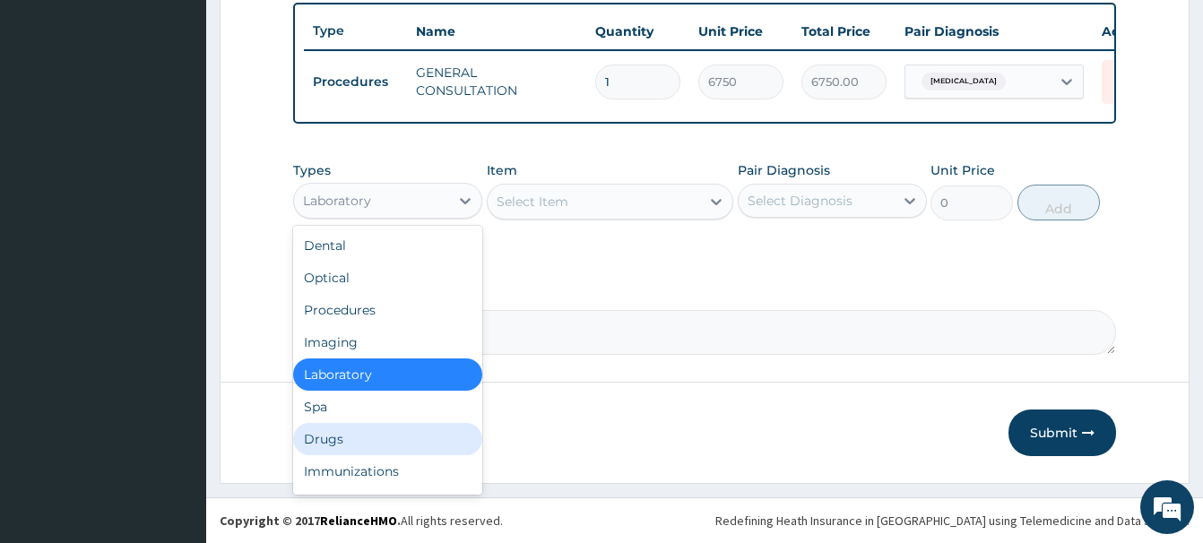
click at [344, 440] on div "Drugs" at bounding box center [387, 439] width 189 height 32
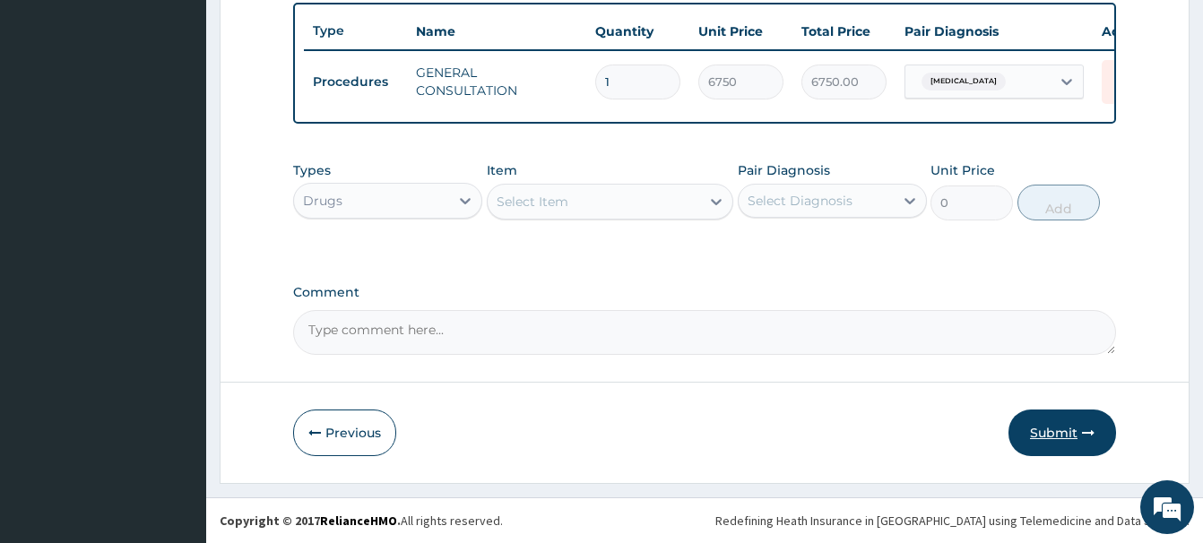
click at [1047, 422] on button "Submit" at bounding box center [1062, 433] width 108 height 47
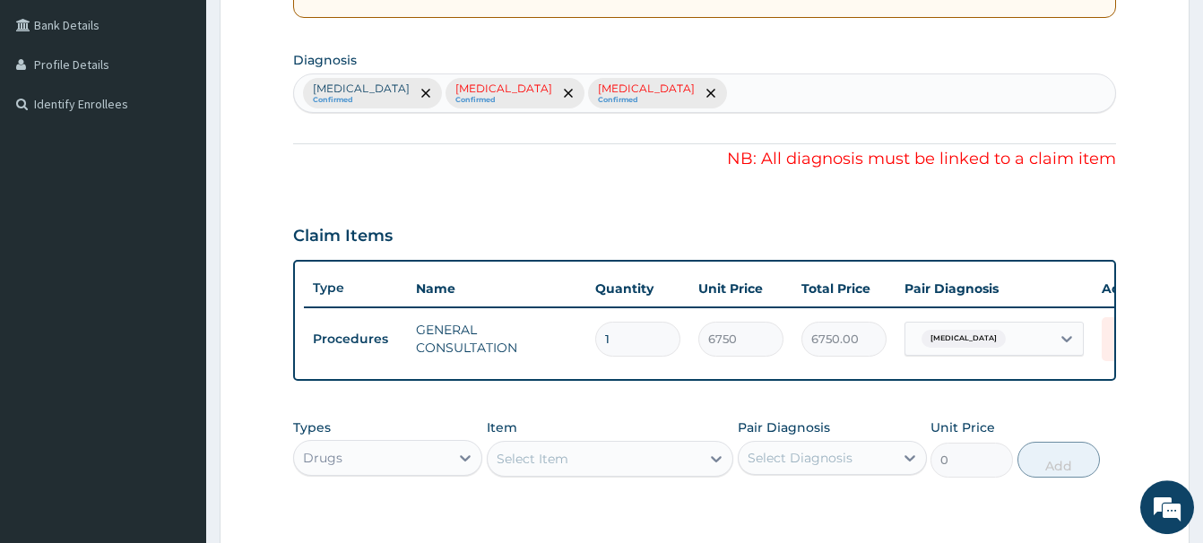
scroll to position [390, 0]
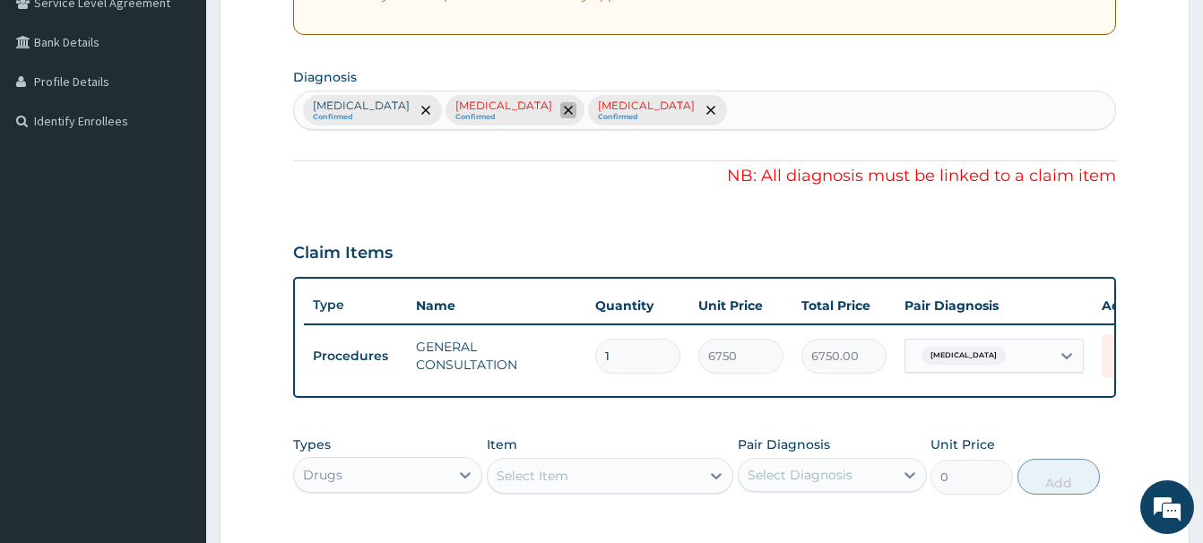
click at [564, 109] on icon "remove selection option" at bounding box center [568, 110] width 9 height 9
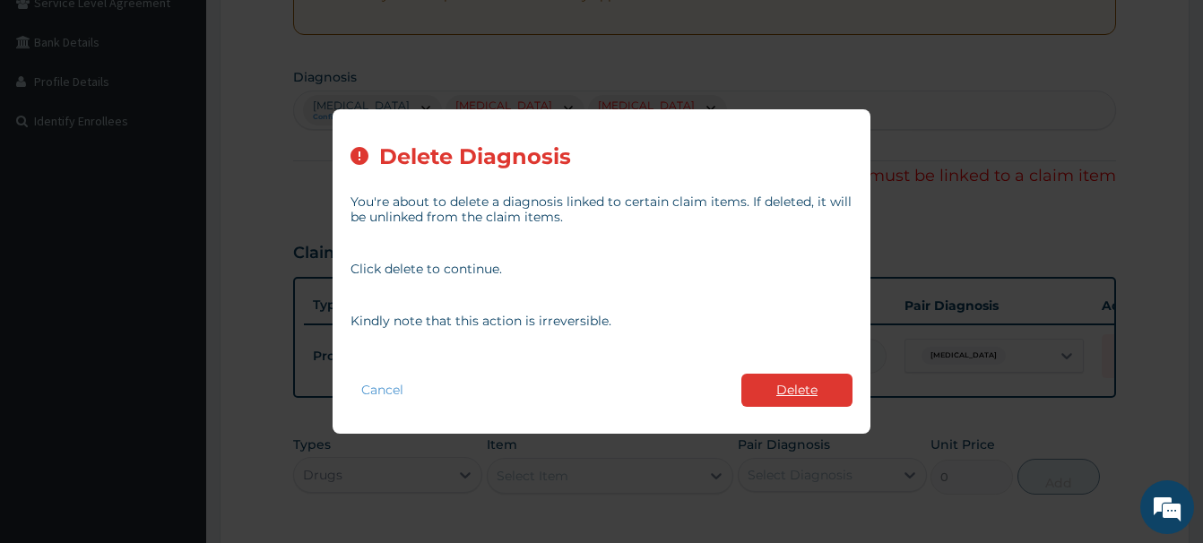
click at [823, 398] on button "Delete" at bounding box center [796, 390] width 111 height 33
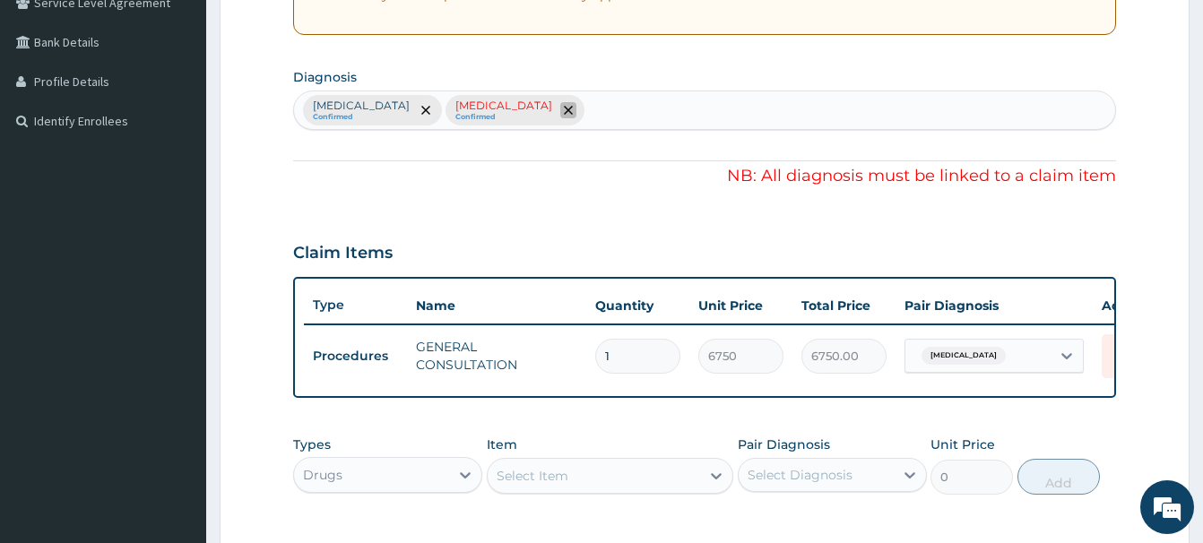
click at [564, 108] on icon "remove selection option" at bounding box center [568, 110] width 9 height 9
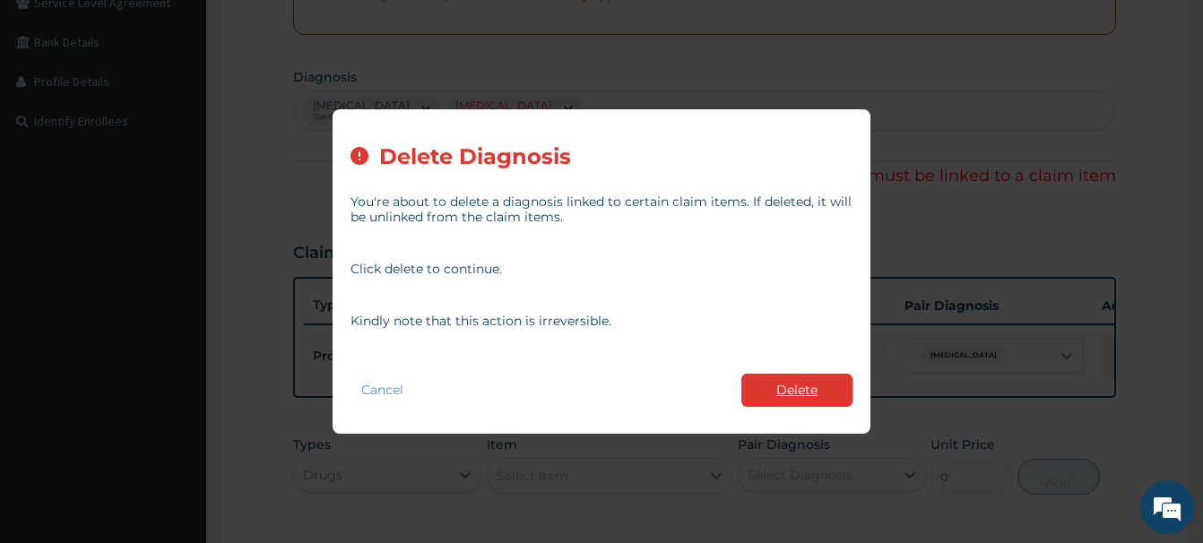
click at [803, 385] on button "Delete" at bounding box center [796, 390] width 111 height 33
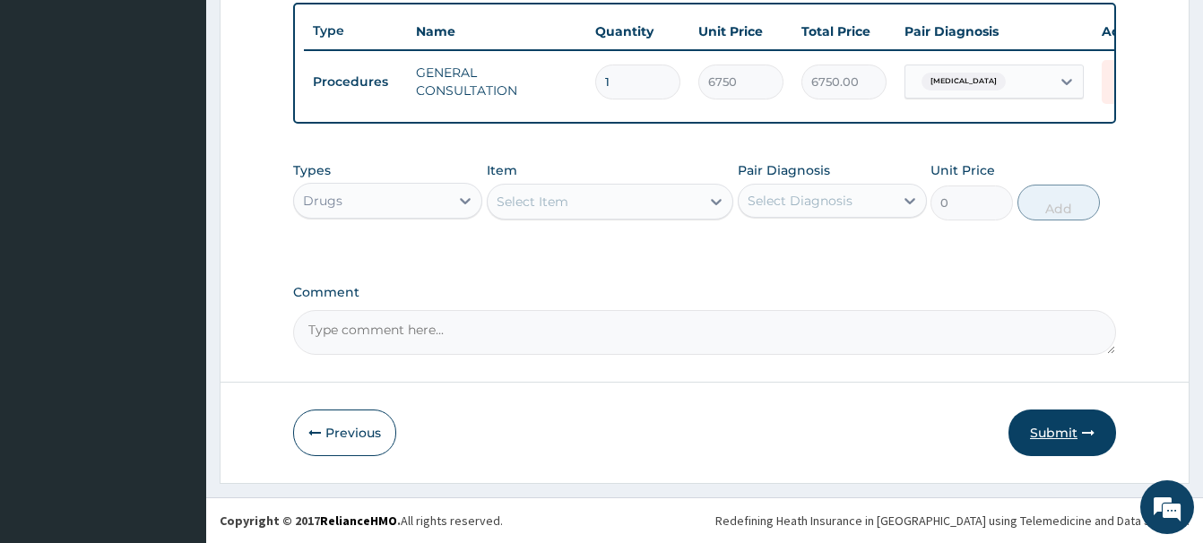
click at [1063, 435] on button "Submit" at bounding box center [1062, 433] width 108 height 47
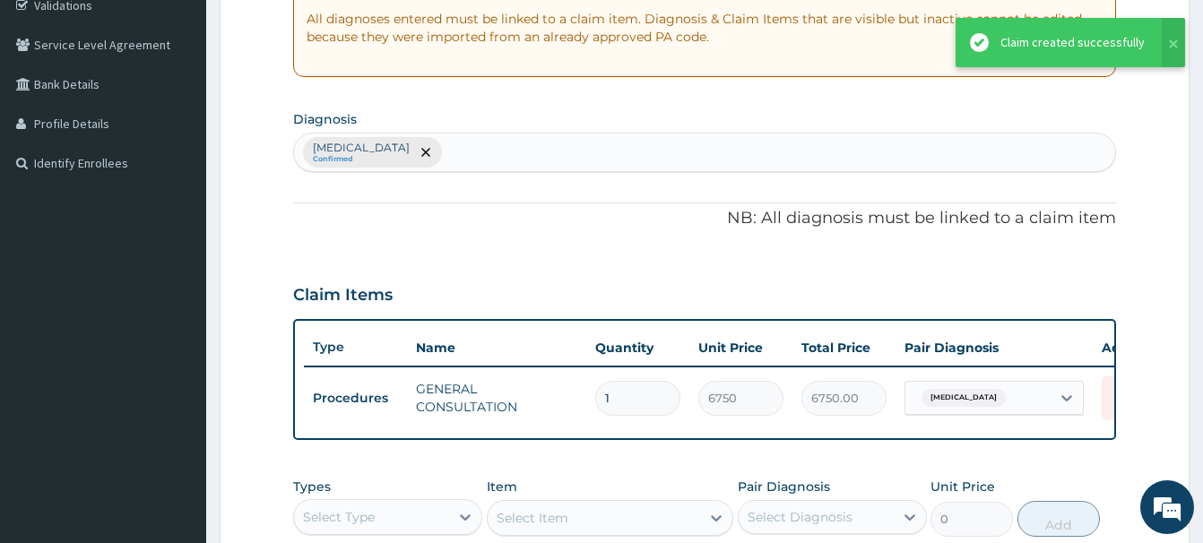
scroll to position [622, 0]
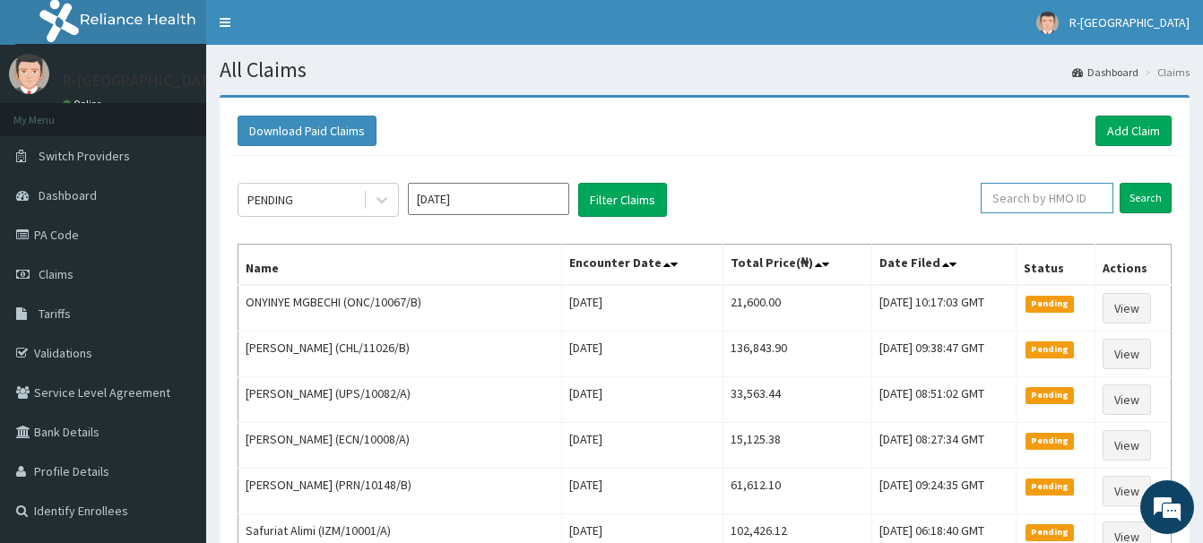
click at [1014, 195] on input "text" at bounding box center [1046, 198] width 133 height 30
paste input "CRH/10084/A"
type input "CRH/10084/A"
click at [1143, 196] on input "Search" at bounding box center [1145, 198] width 52 height 30
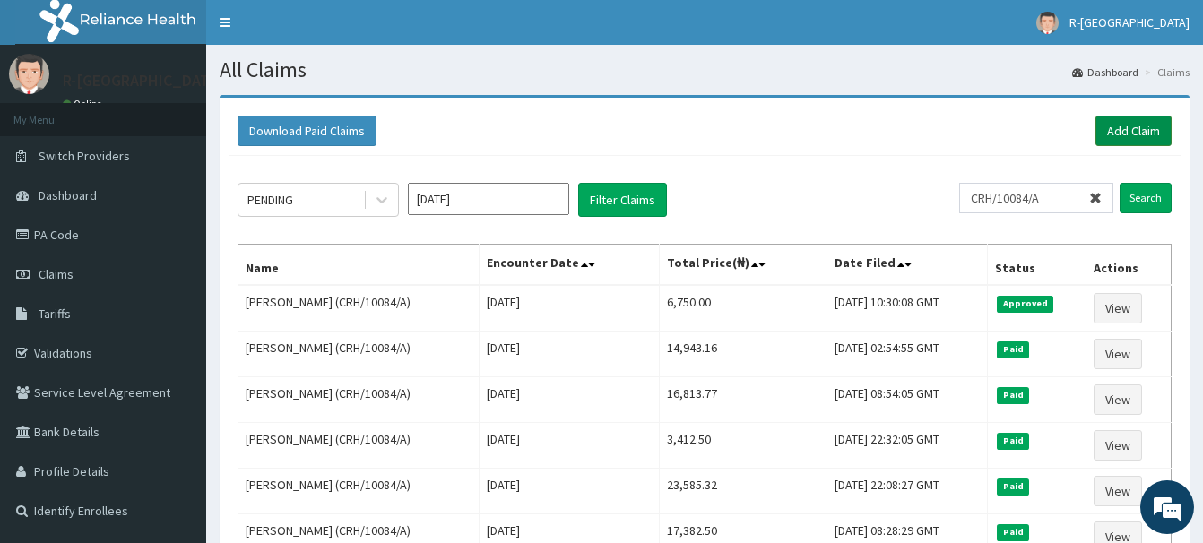
click at [1102, 125] on link "Add Claim" at bounding box center [1133, 131] width 76 height 30
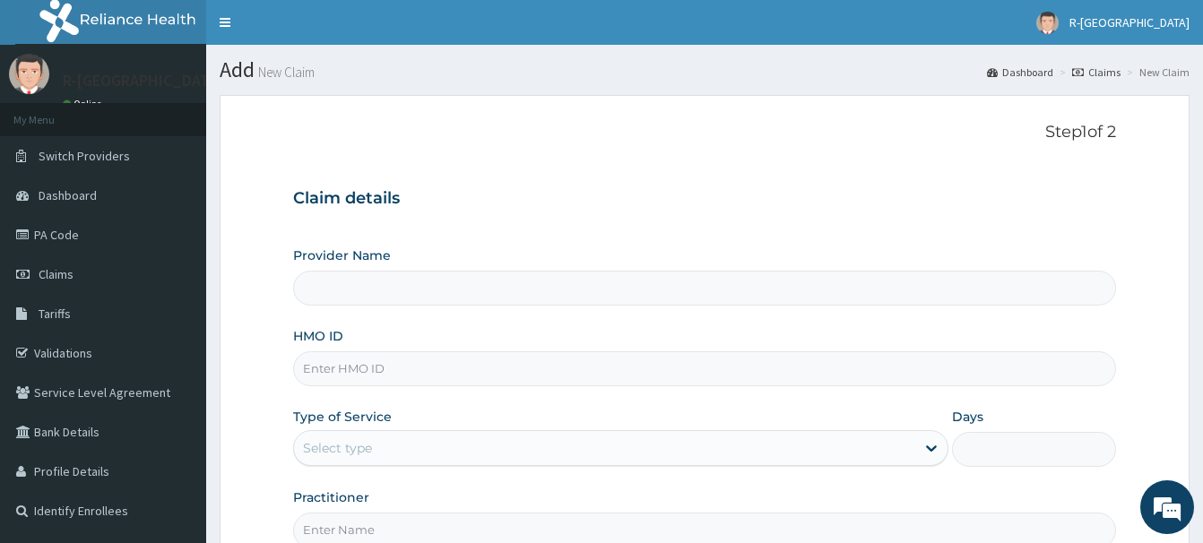
type input "CRH/10084/A"
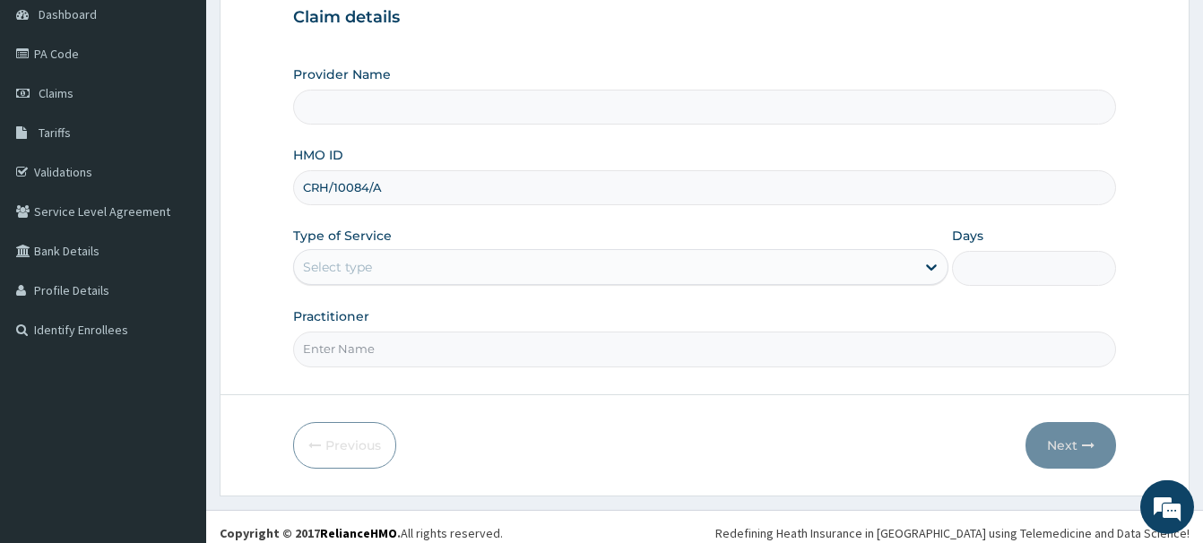
scroll to position [183, 0]
type input "R-Jolad Hospital Nigeria Limited(kupa)"
type input "CRH/10084/A"
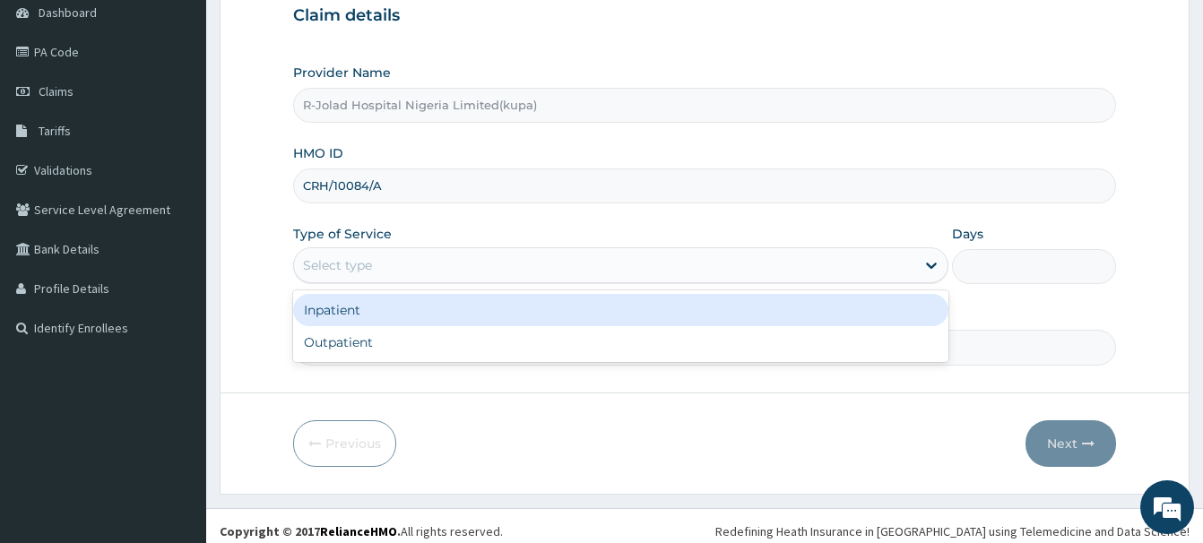
click at [323, 266] on div "Select type" at bounding box center [337, 265] width 69 height 18
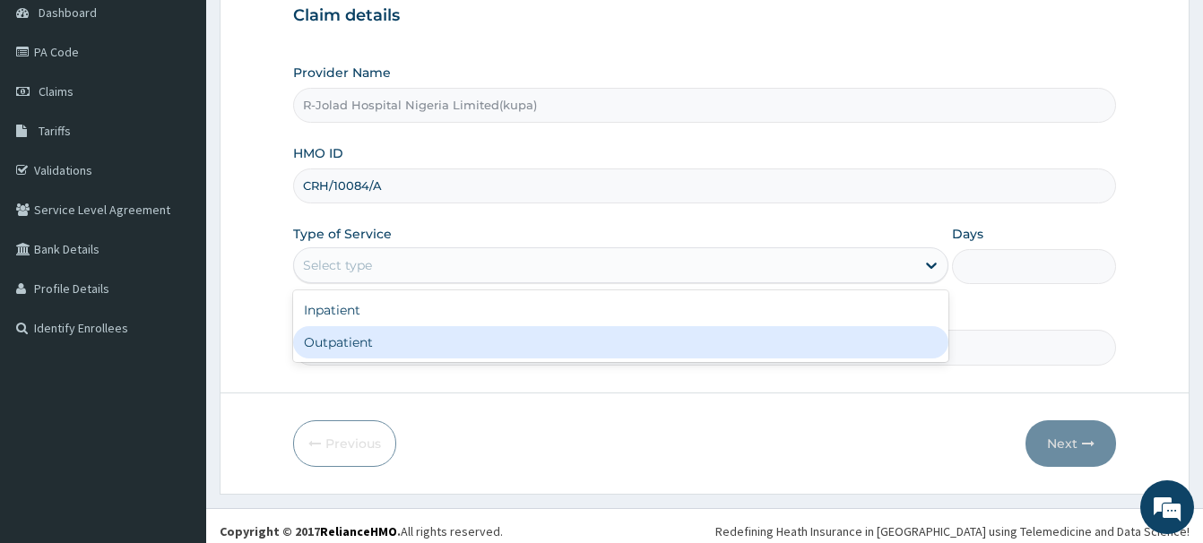
click at [324, 354] on div "Outpatient" at bounding box center [620, 342] width 655 height 32
type input "1"
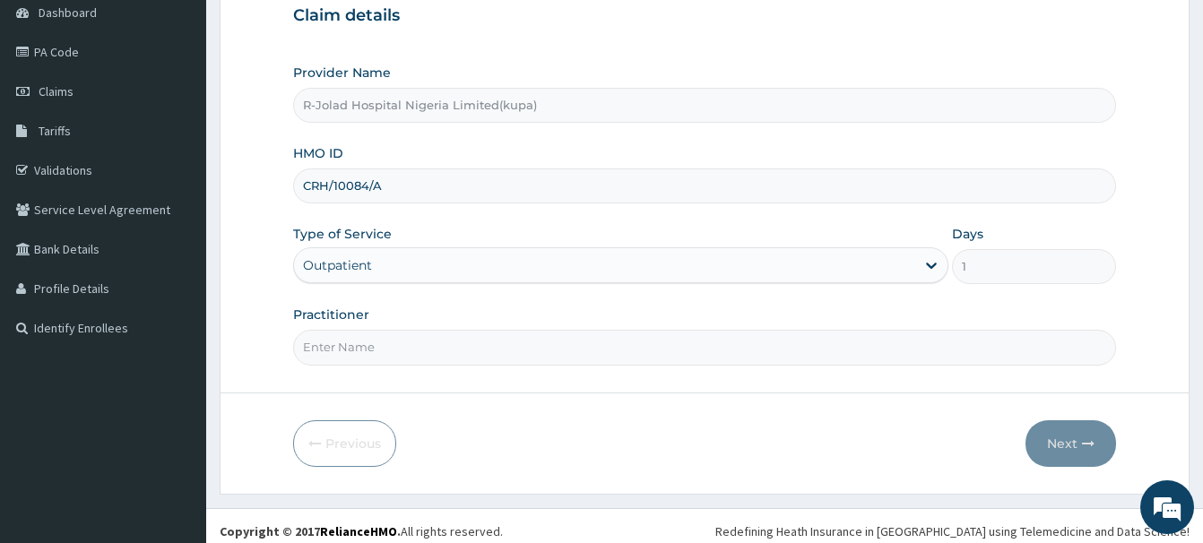
click at [326, 350] on input "Practitioner" at bounding box center [704, 347] width 823 height 35
drag, startPoint x: 334, startPoint y: 358, endPoint x: 318, endPoint y: 350, distance: 18.5
paste input "Braxton Anaebo"
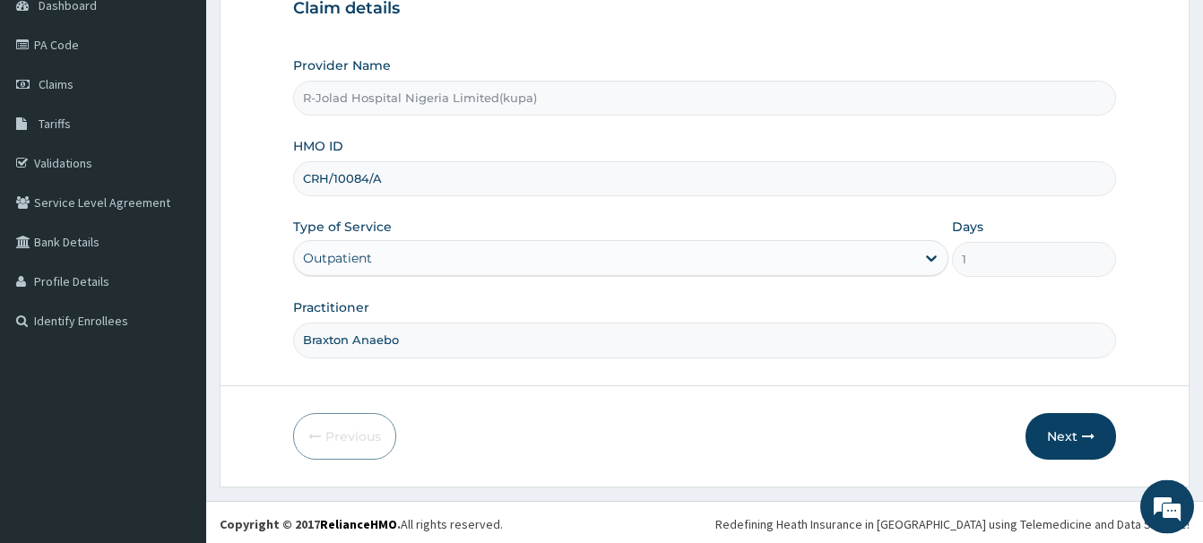
scroll to position [194, 0]
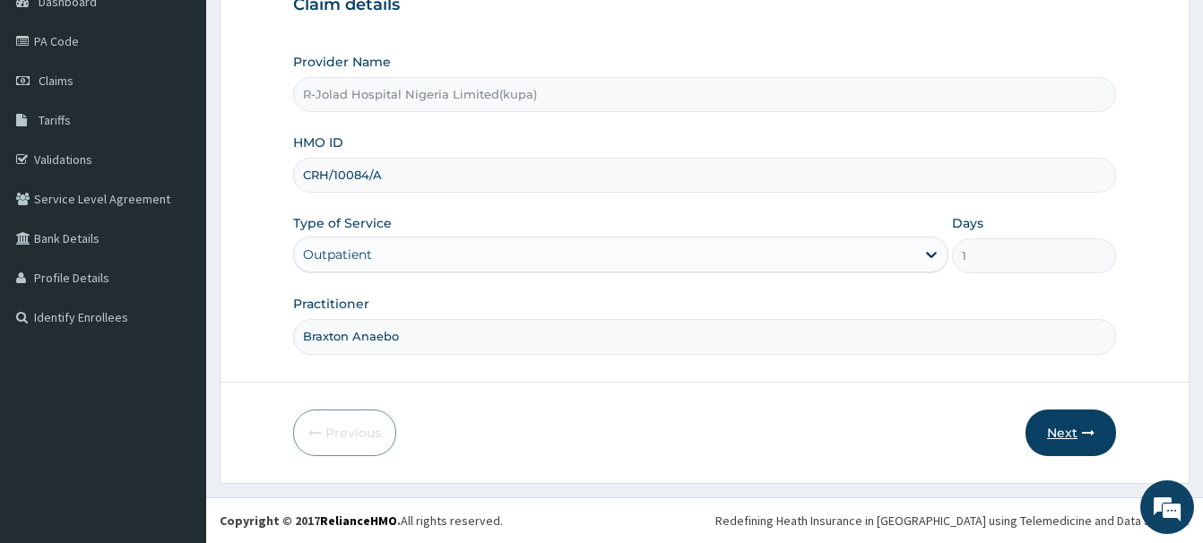
type input "Braxton Anaebo"
click at [1049, 428] on button "Next" at bounding box center [1070, 433] width 91 height 47
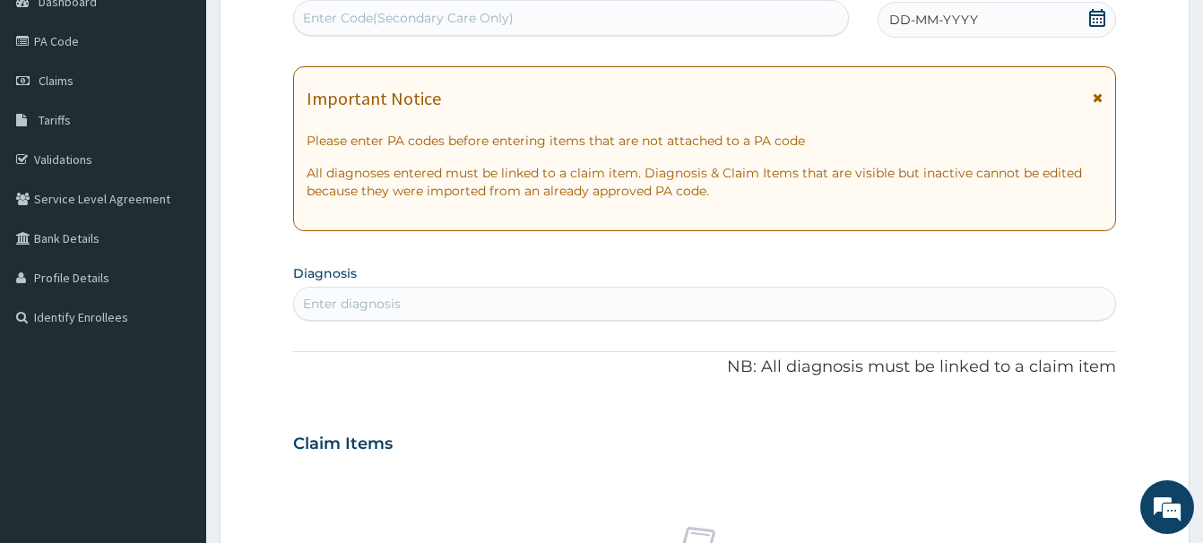
click at [1091, 14] on icon at bounding box center [1097, 18] width 16 height 18
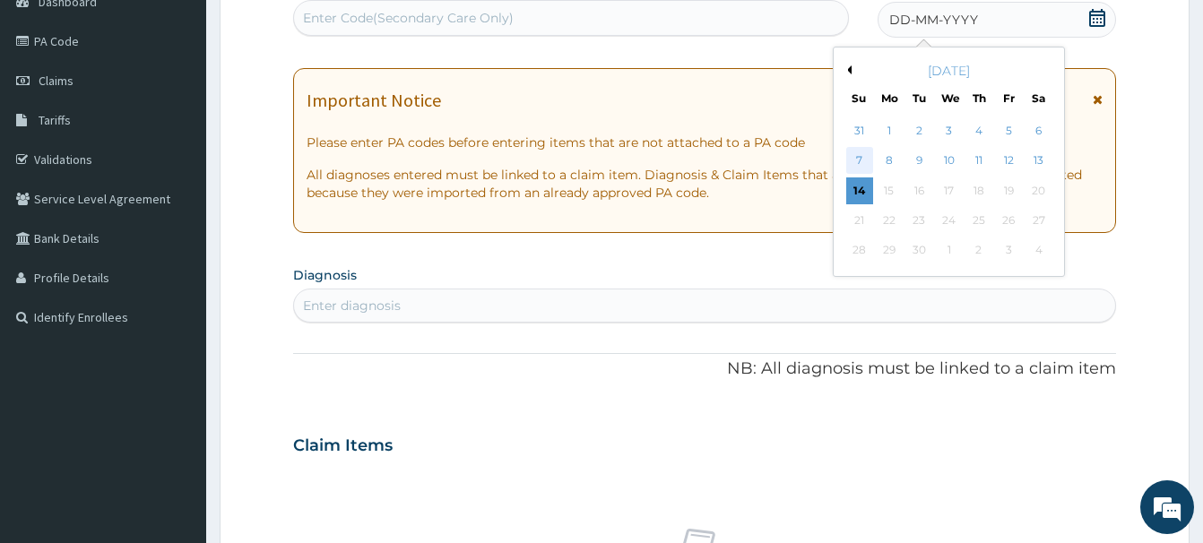
click at [864, 165] on div "7" at bounding box center [859, 161] width 27 height 27
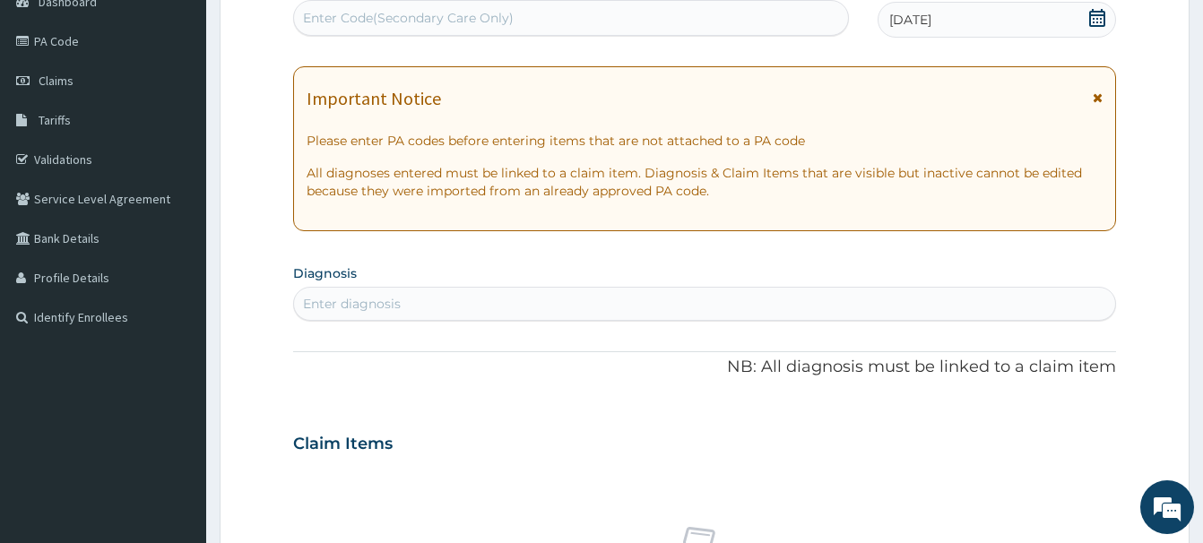
click at [310, 24] on div "Enter Code(Secondary Care Only)" at bounding box center [571, 18] width 554 height 29
type input "MALA"
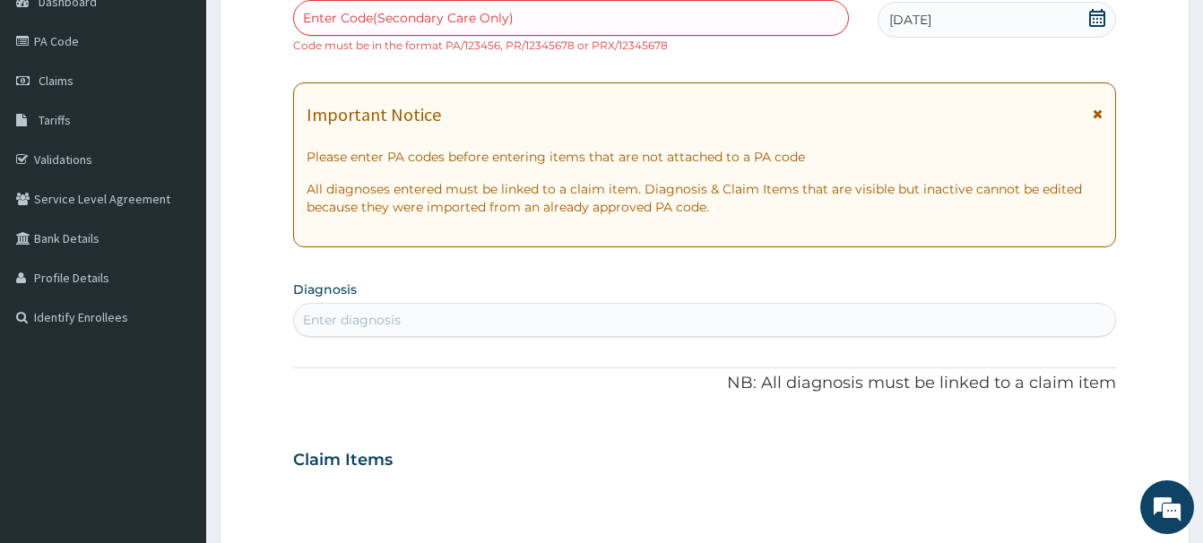
click at [332, 297] on section "Diagnosis Select is focused ,type to refine list, press Down to open the menu, …" at bounding box center [704, 306] width 823 height 61
type input "MALA"
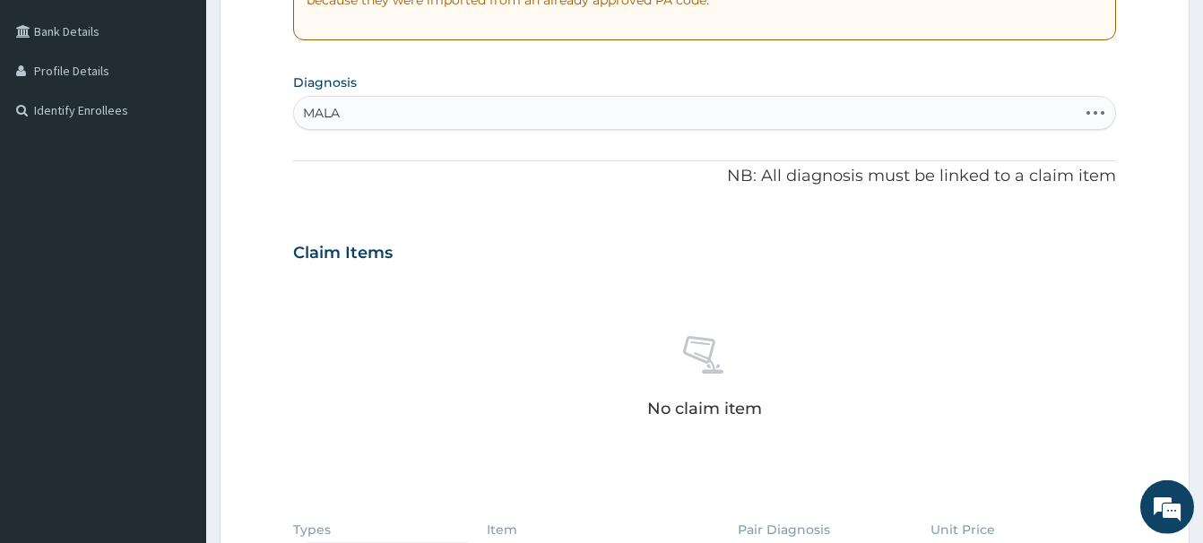
scroll to position [468, 0]
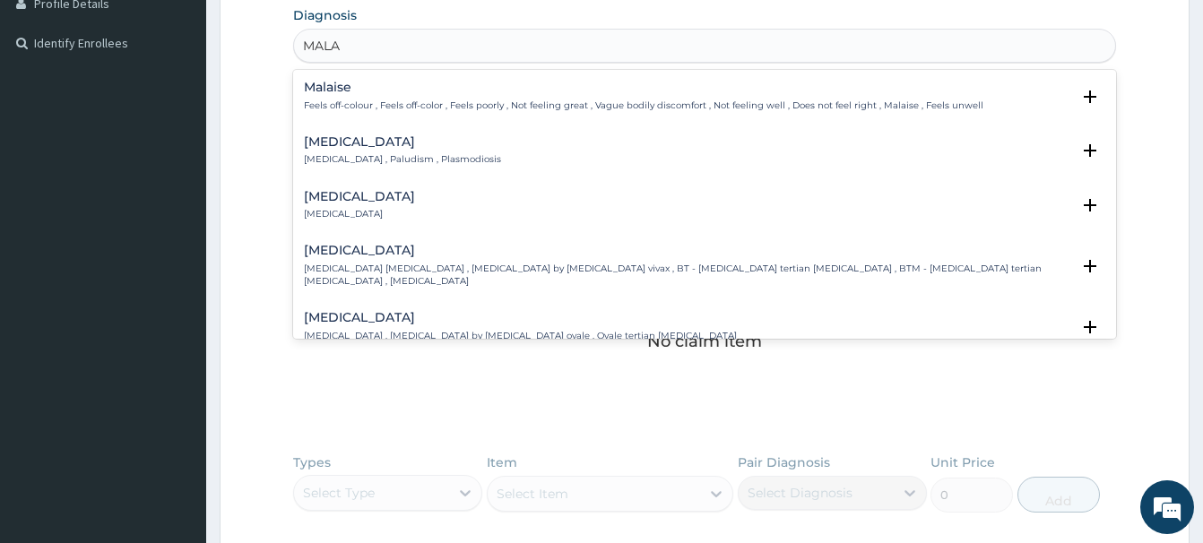
click at [322, 148] on h4 "[MEDICAL_DATA]" at bounding box center [402, 141] width 197 height 13
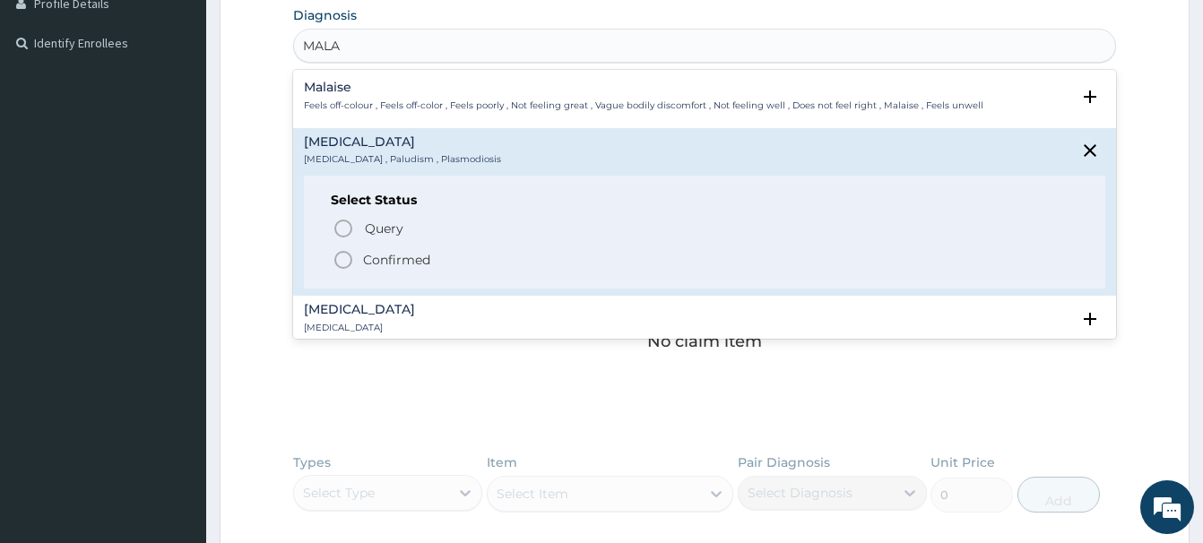
click at [352, 269] on icon "status option filled" at bounding box center [343, 260] width 22 height 22
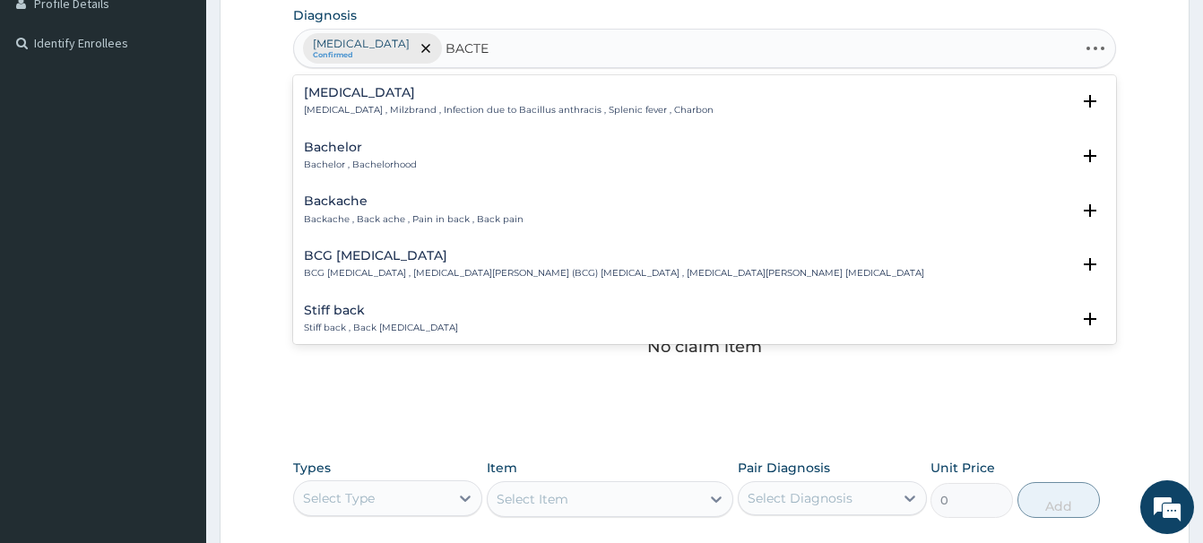
type input "BACTER"
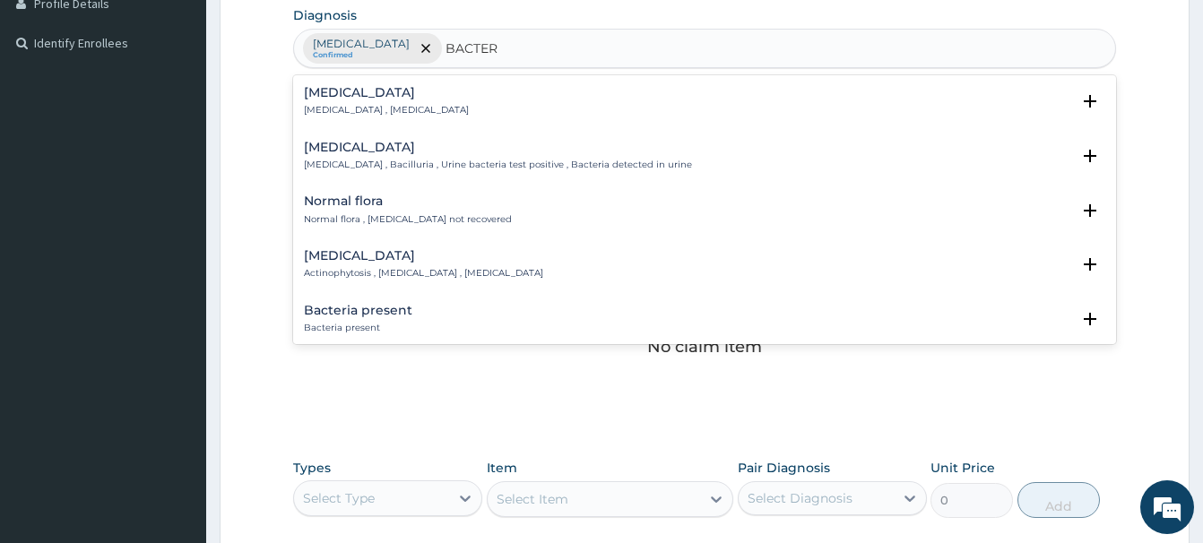
click at [356, 108] on p "[MEDICAL_DATA] , [MEDICAL_DATA]" at bounding box center [386, 110] width 165 height 13
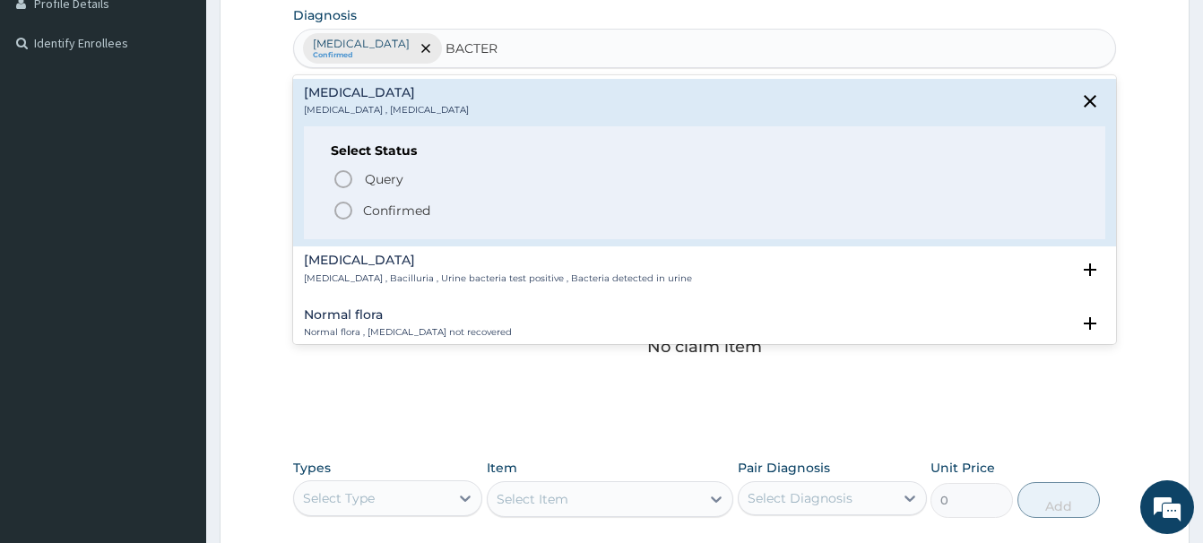
click at [343, 211] on icon "status option filled" at bounding box center [343, 211] width 22 height 22
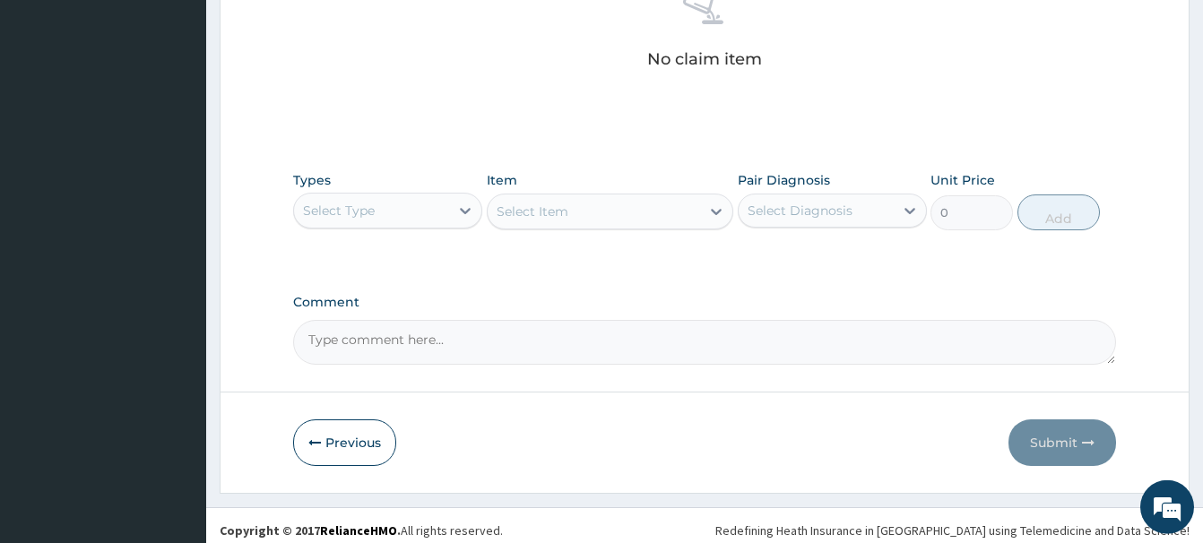
scroll to position [765, 0]
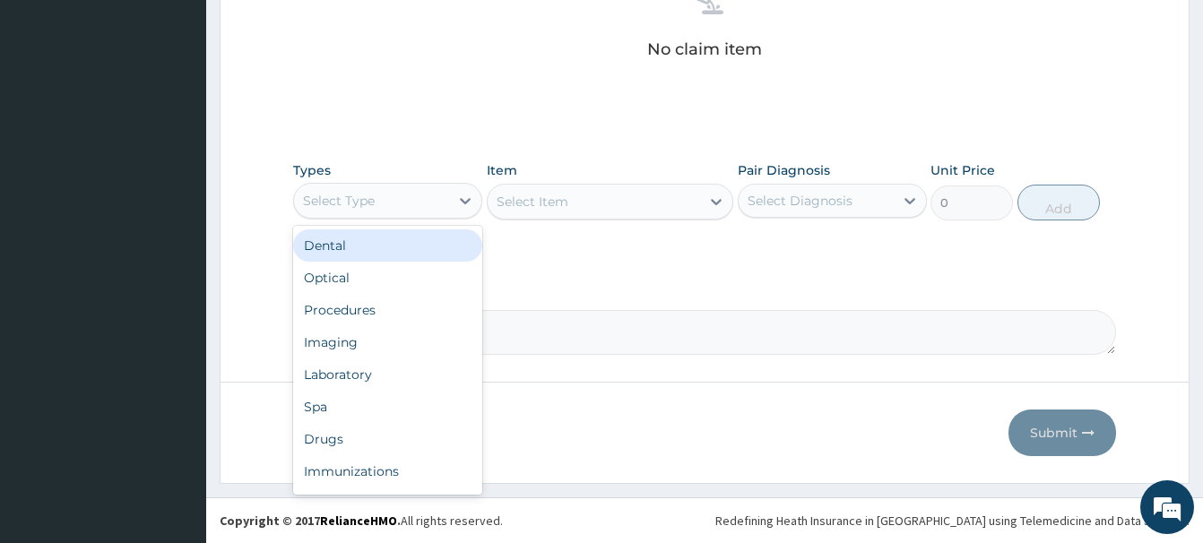
click at [376, 203] on div "Select Type" at bounding box center [371, 200] width 155 height 29
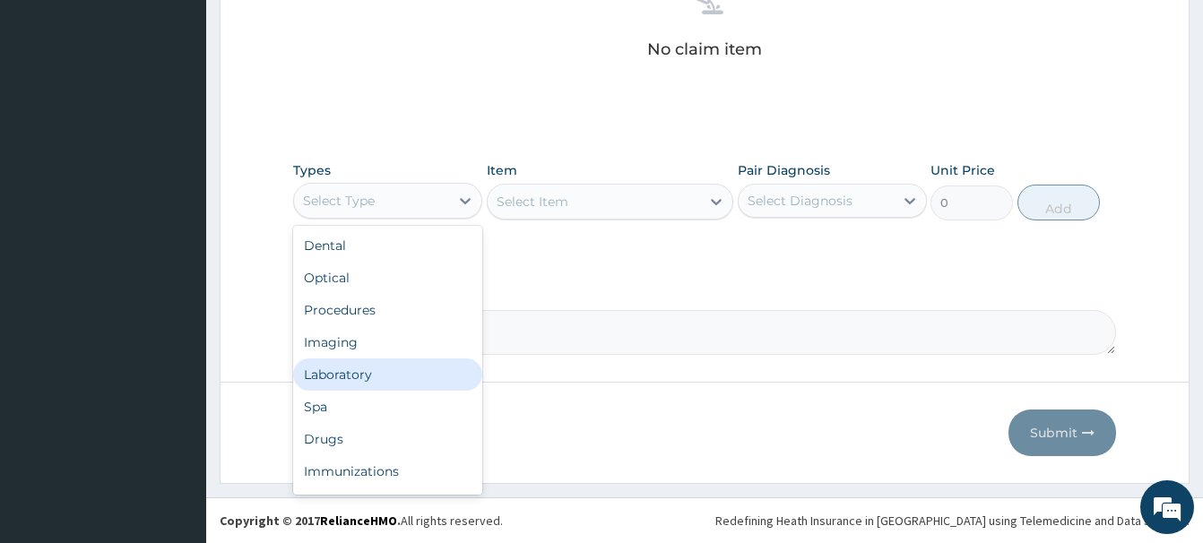
click at [319, 374] on div "Laboratory" at bounding box center [387, 374] width 189 height 32
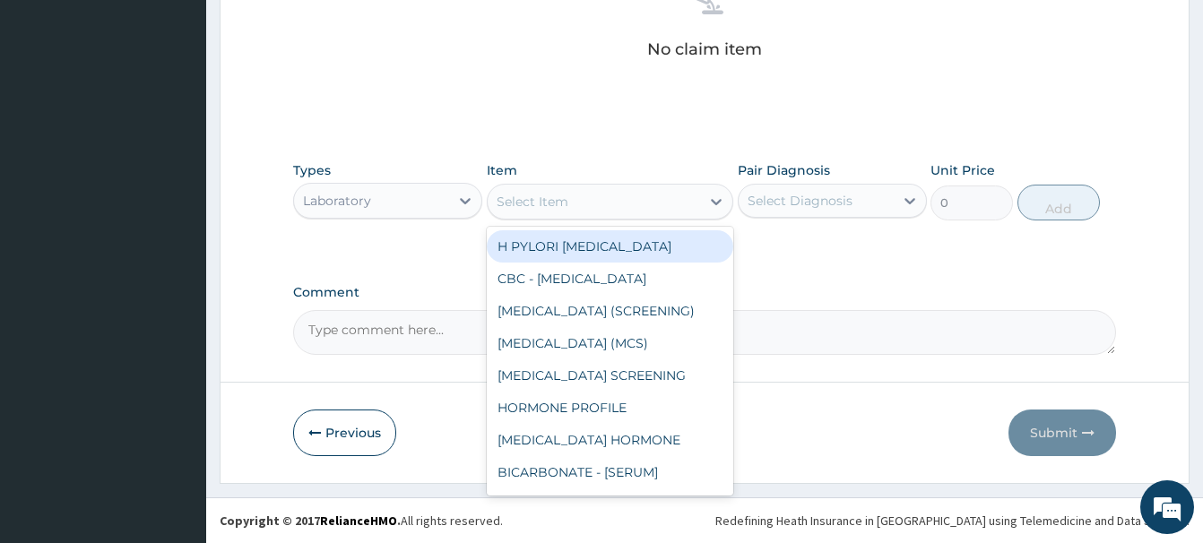
click at [538, 205] on div "Select Item" at bounding box center [532, 202] width 72 height 18
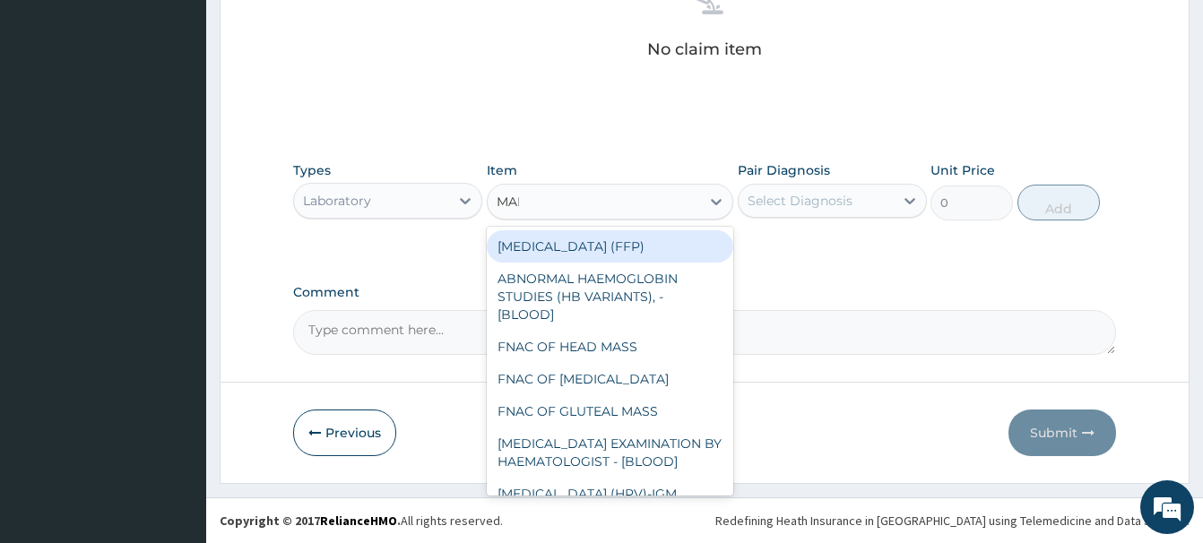
type input "MALA"
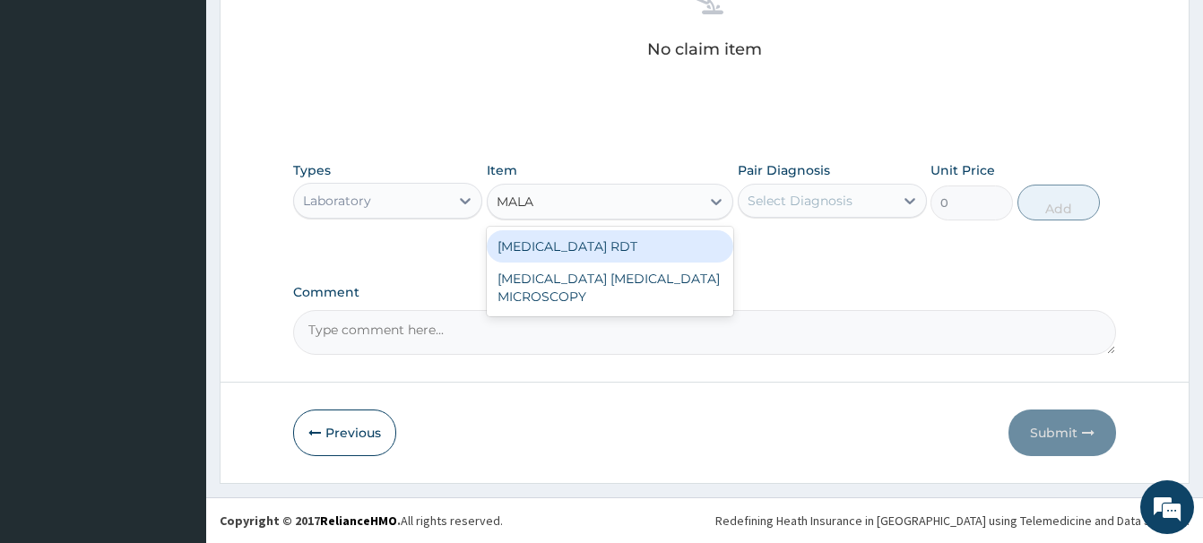
drag, startPoint x: 572, startPoint y: 240, endPoint x: 561, endPoint y: 234, distance: 12.5
click at [571, 241] on div "[MEDICAL_DATA] RDT" at bounding box center [610, 246] width 246 height 32
type input "2700"
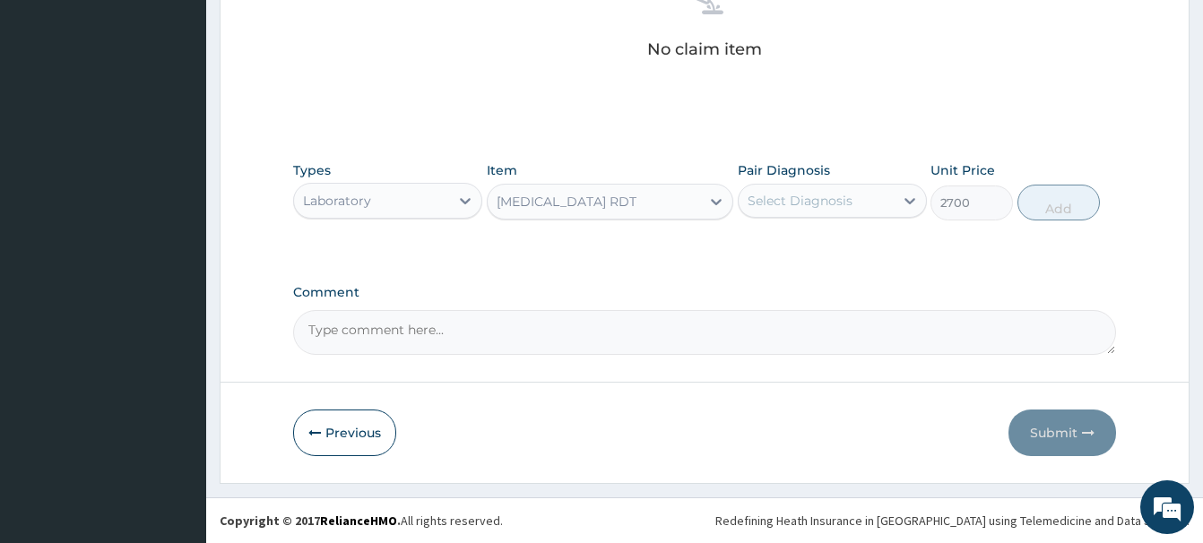
click at [828, 200] on div "Select Diagnosis" at bounding box center [799, 201] width 105 height 18
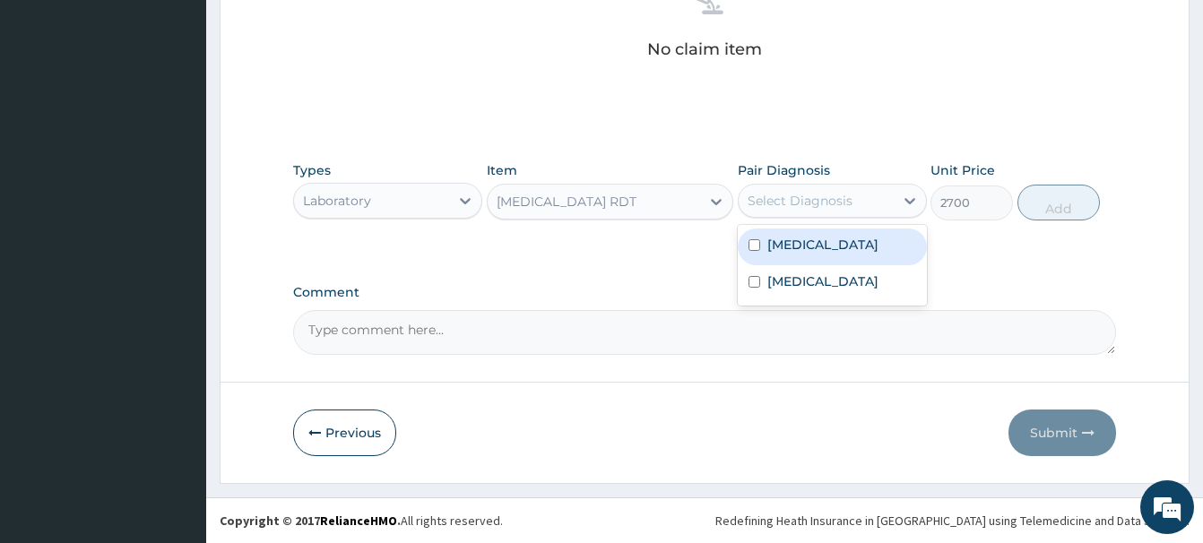
click at [794, 247] on label "[MEDICAL_DATA]" at bounding box center [822, 245] width 111 height 18
checkbox input "true"
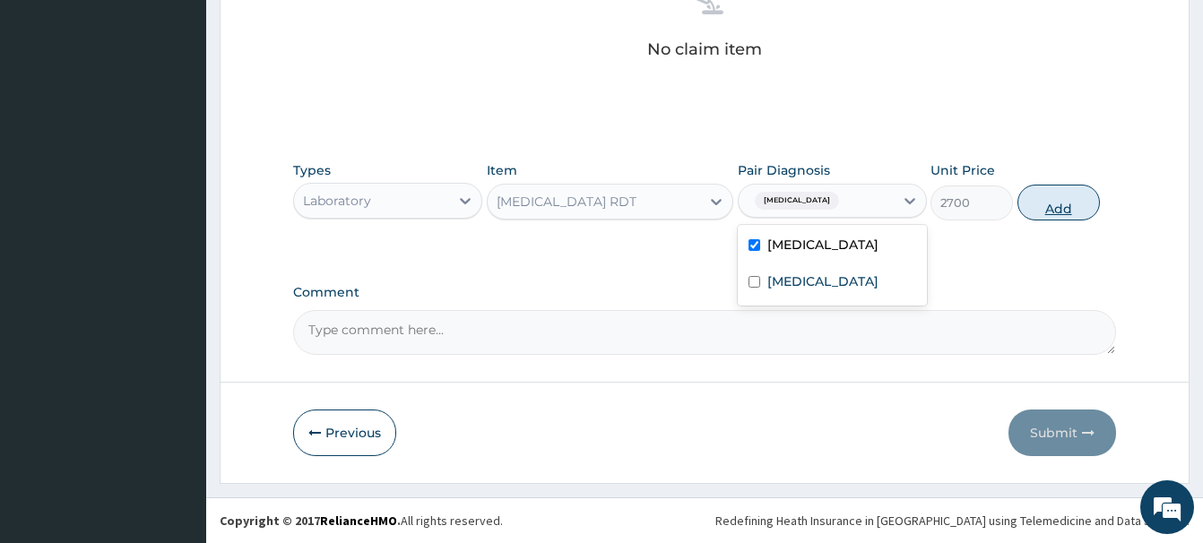
click at [1054, 202] on button "Add" at bounding box center [1058, 203] width 82 height 36
type input "0"
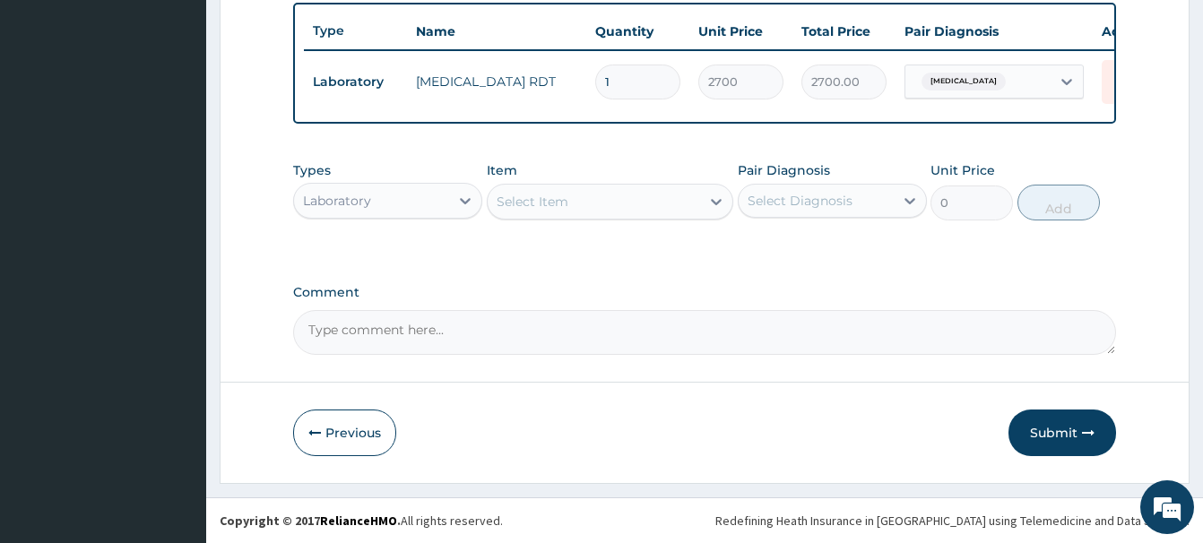
scroll to position [680, 0]
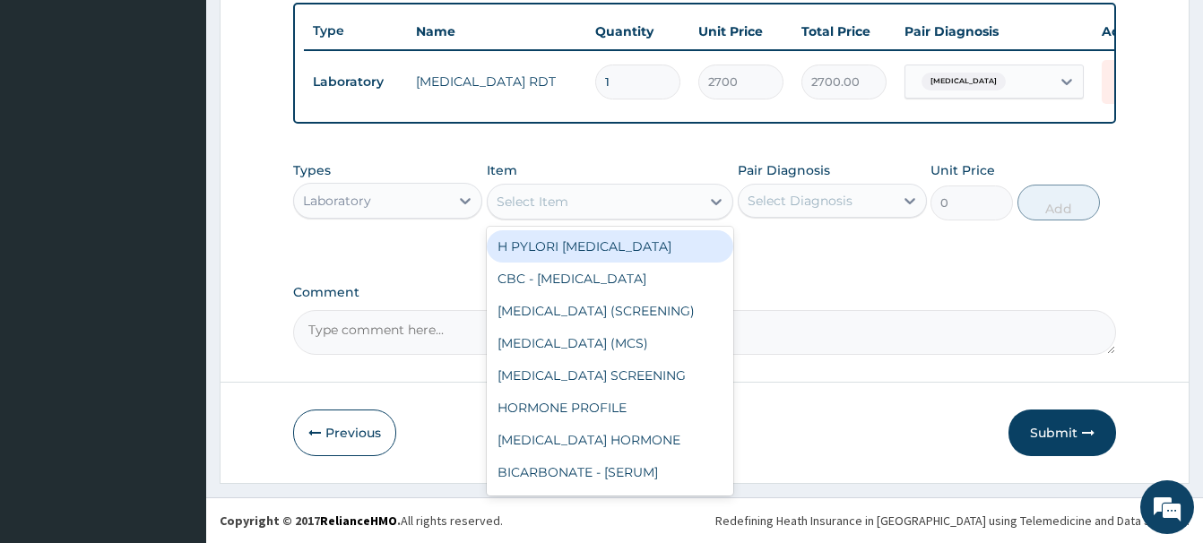
click at [536, 203] on div "Select Item" at bounding box center [532, 202] width 72 height 18
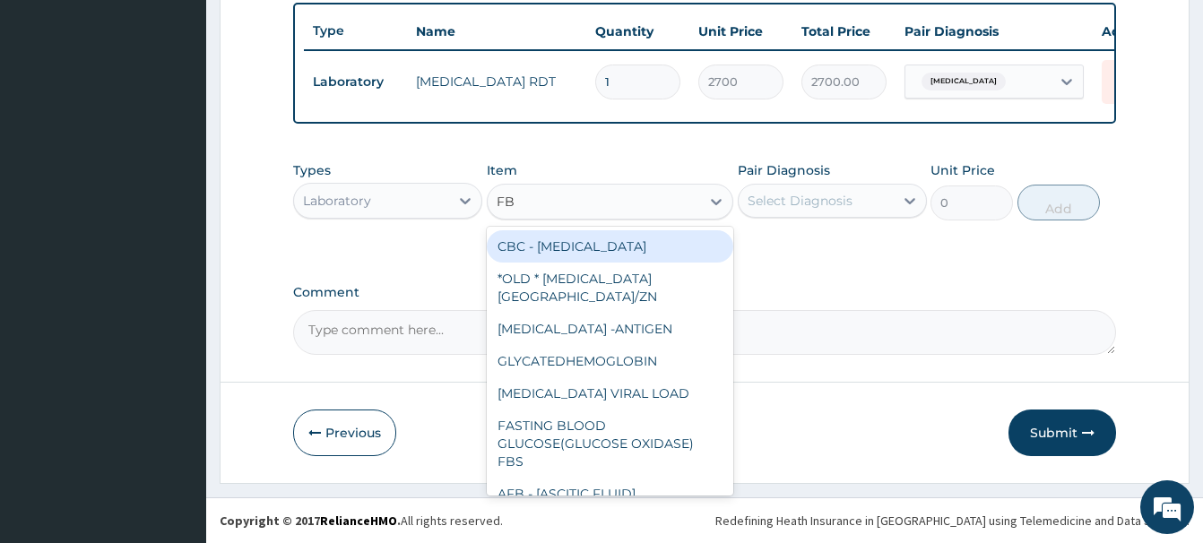
type input "FBC"
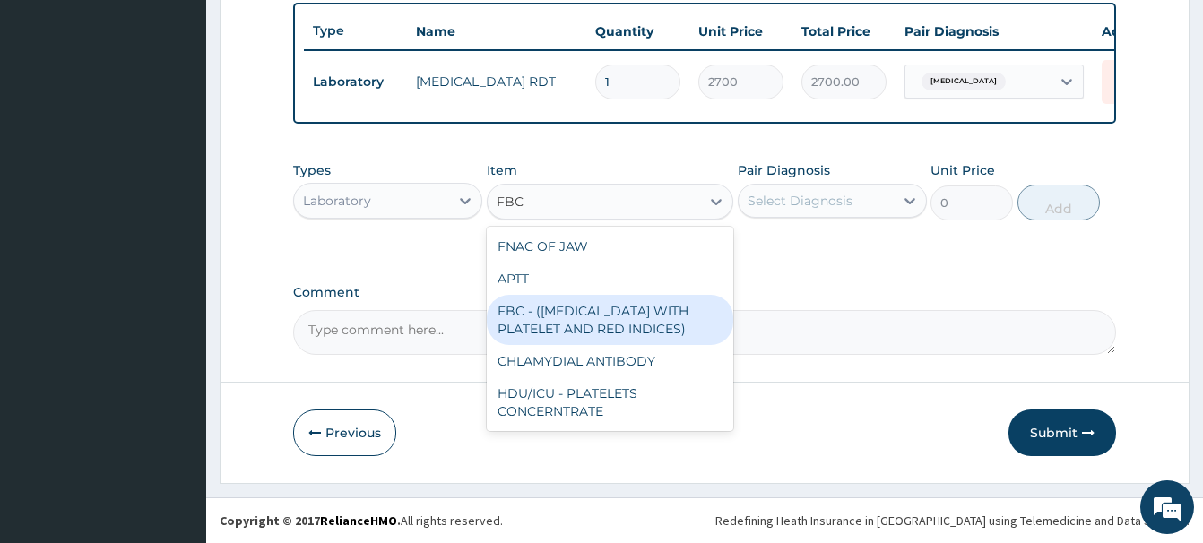
click at [572, 324] on div "FBC - ([MEDICAL_DATA] WITH PLATELET AND RED INDICES)" at bounding box center [610, 320] width 246 height 50
type input "5400"
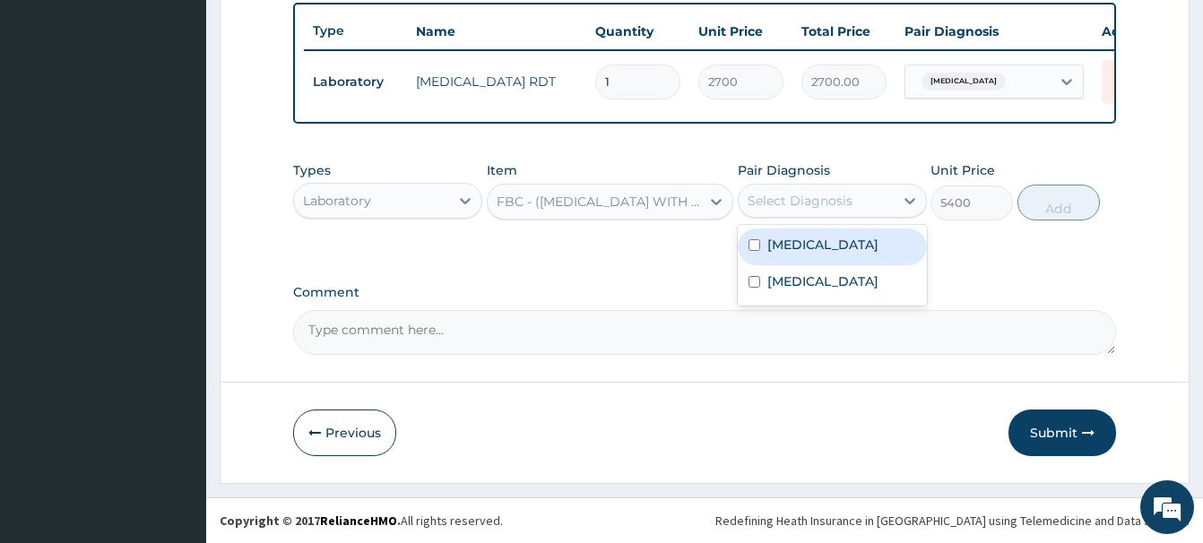
click at [812, 203] on div "Select Diagnosis" at bounding box center [799, 201] width 105 height 18
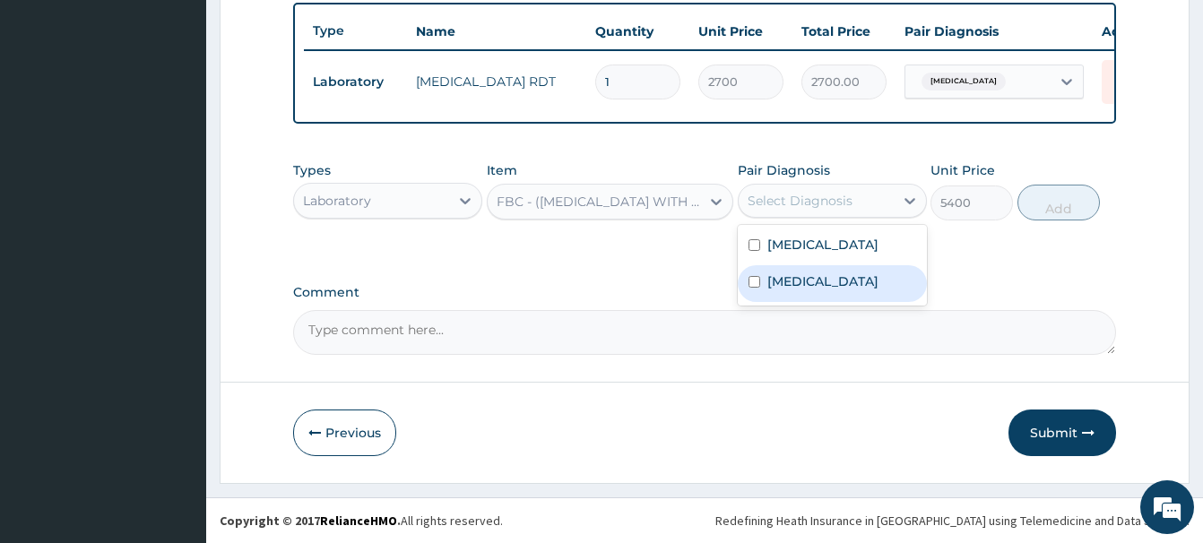
click at [828, 292] on div "[MEDICAL_DATA]" at bounding box center [832, 283] width 189 height 37
checkbox input "true"
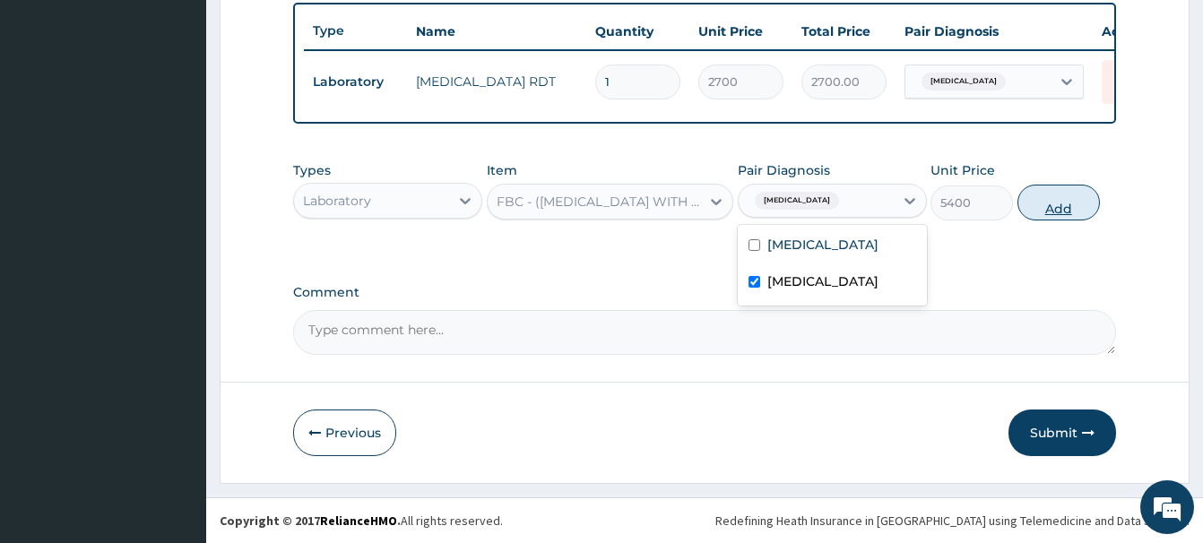
click at [1057, 207] on button "Add" at bounding box center [1058, 203] width 82 height 36
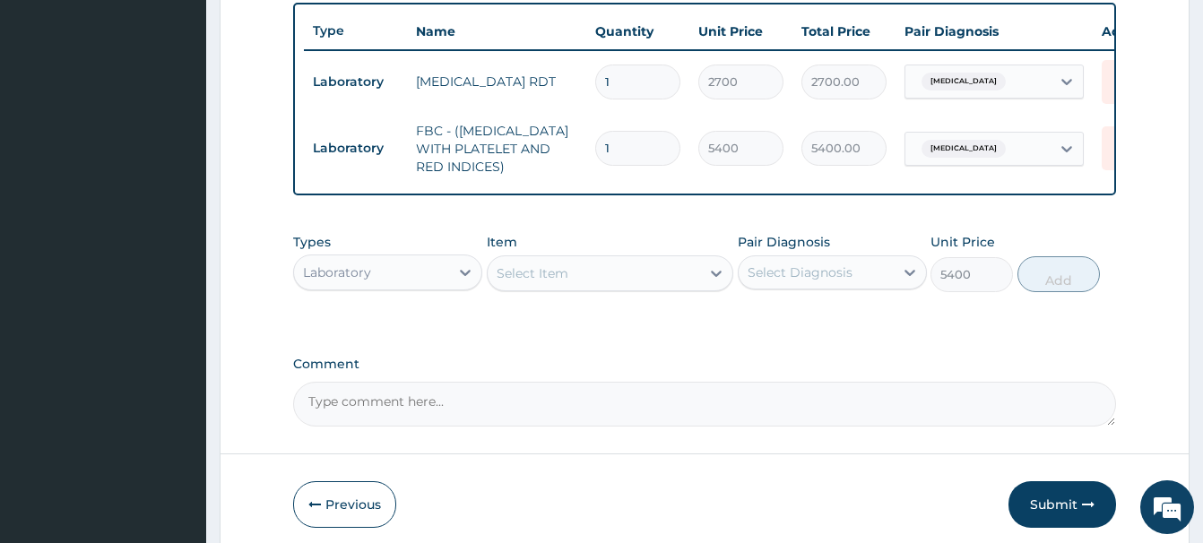
type input "0"
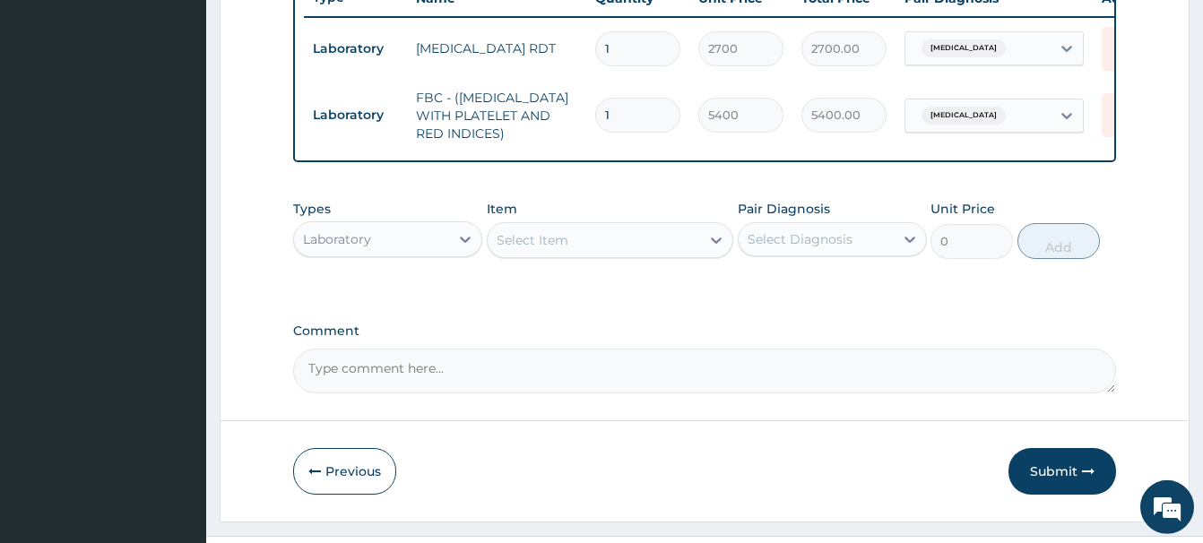
scroll to position [752, 0]
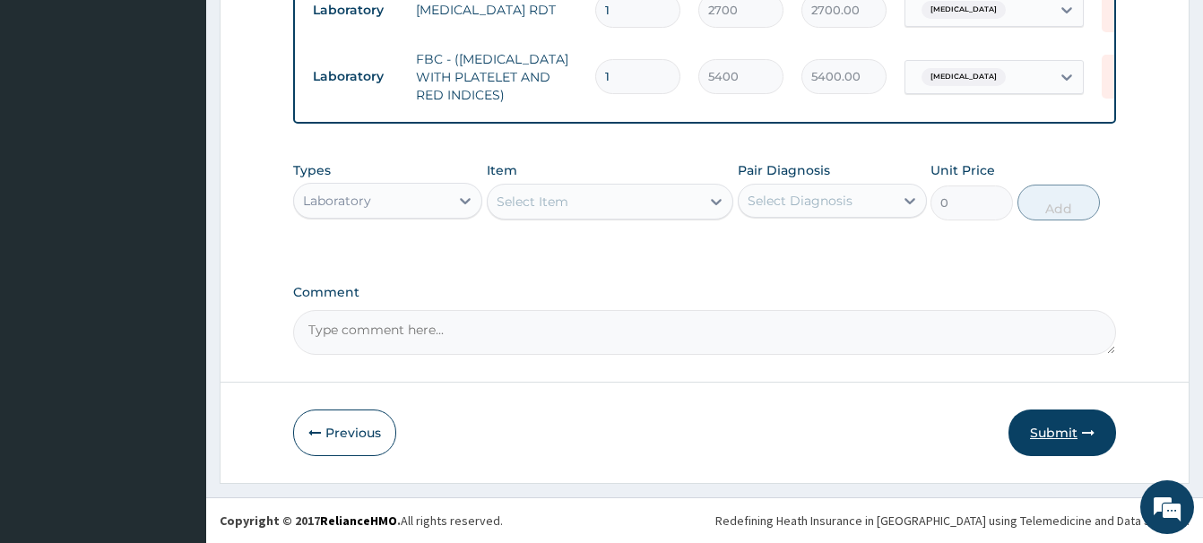
click at [1066, 439] on button "Submit" at bounding box center [1062, 433] width 108 height 47
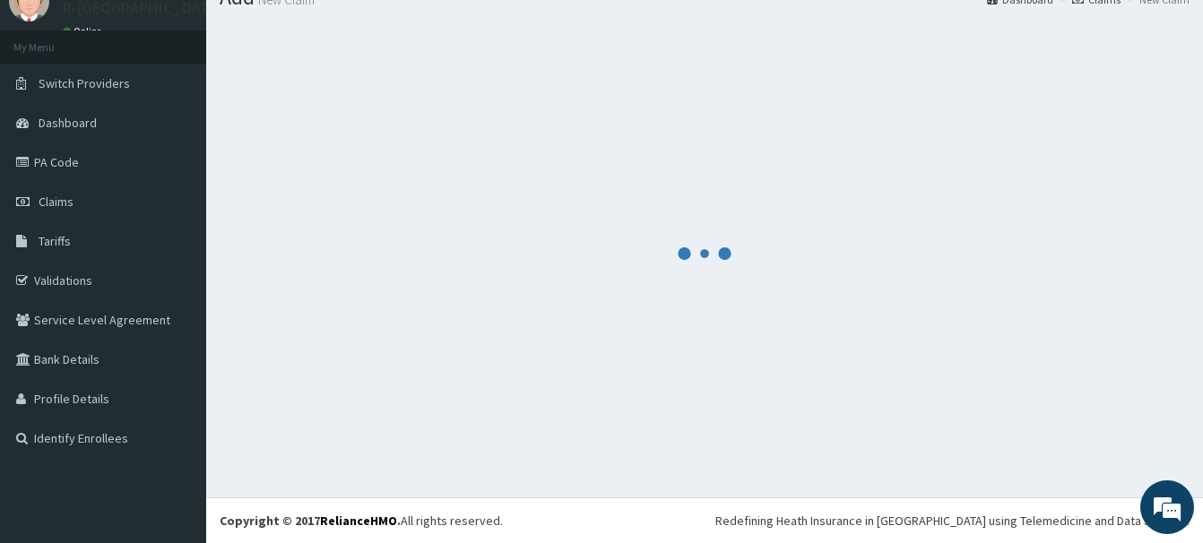
scroll to position [73, 0]
